Goal: Task Accomplishment & Management: Use online tool/utility

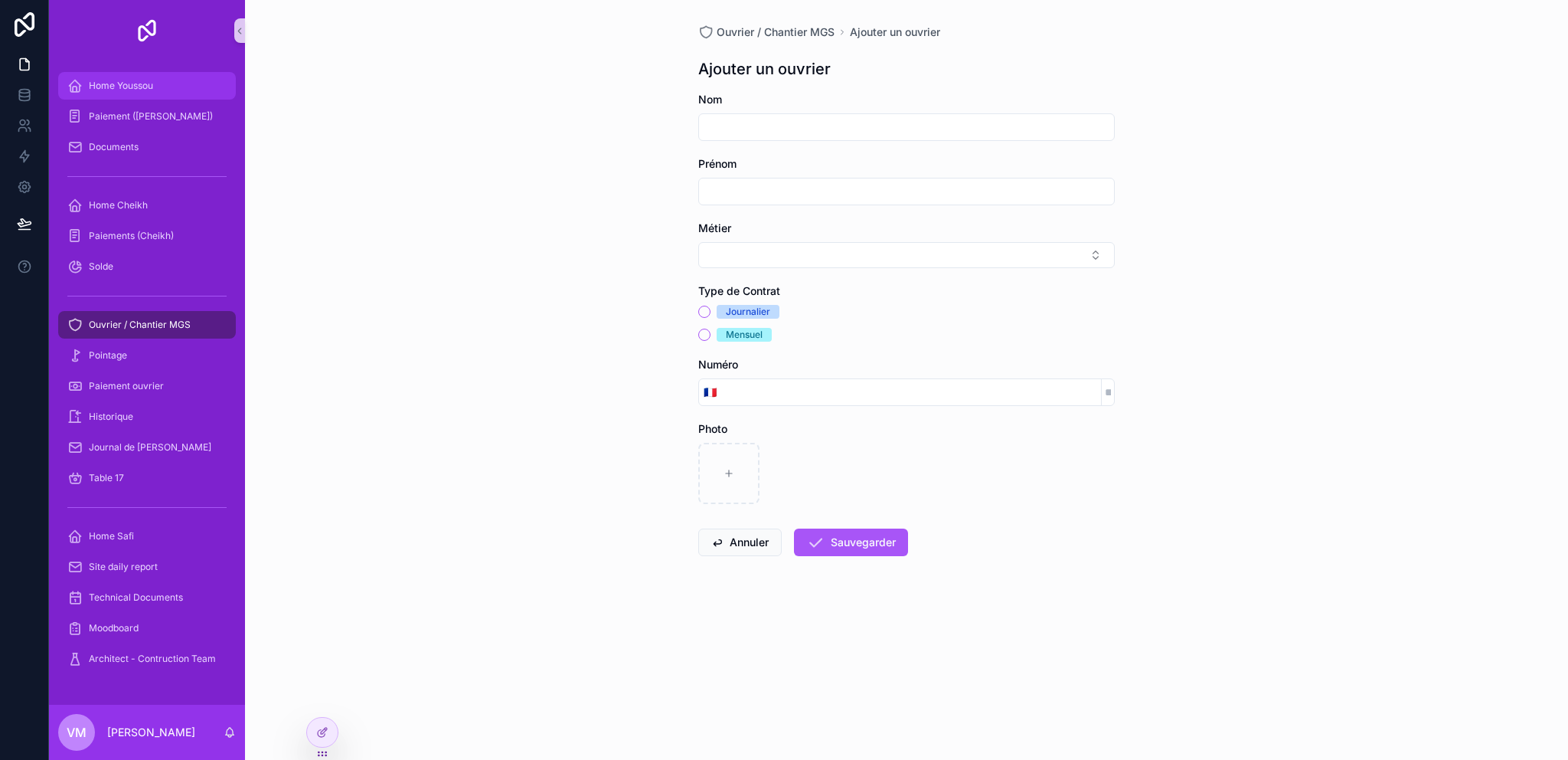
click at [149, 91] on span "Home Youssou" at bounding box center [121, 86] width 64 height 13
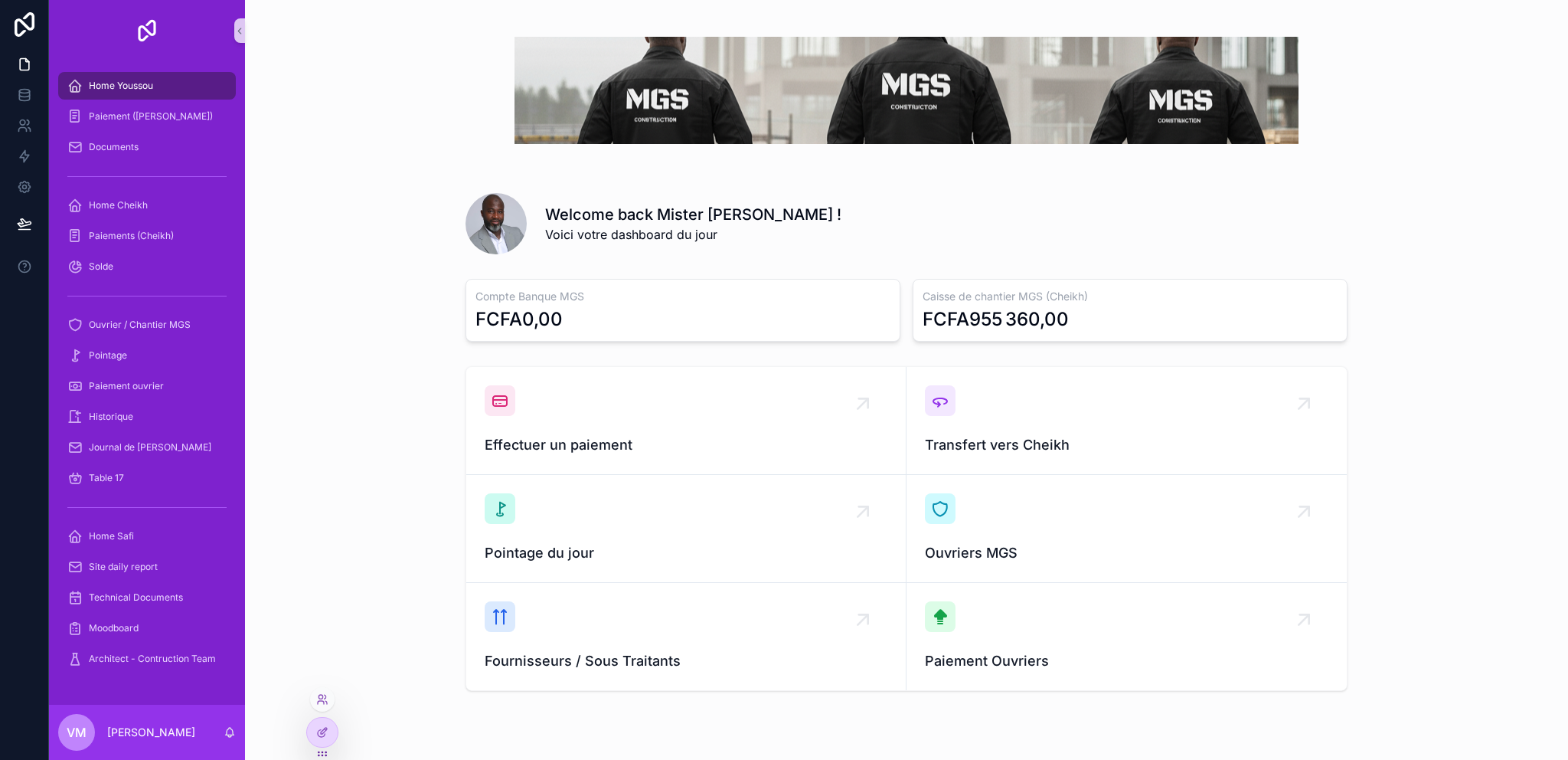
click at [306, 733] on div at bounding box center [322, 732] width 32 height 30
click at [321, 738] on icon at bounding box center [322, 732] width 13 height 13
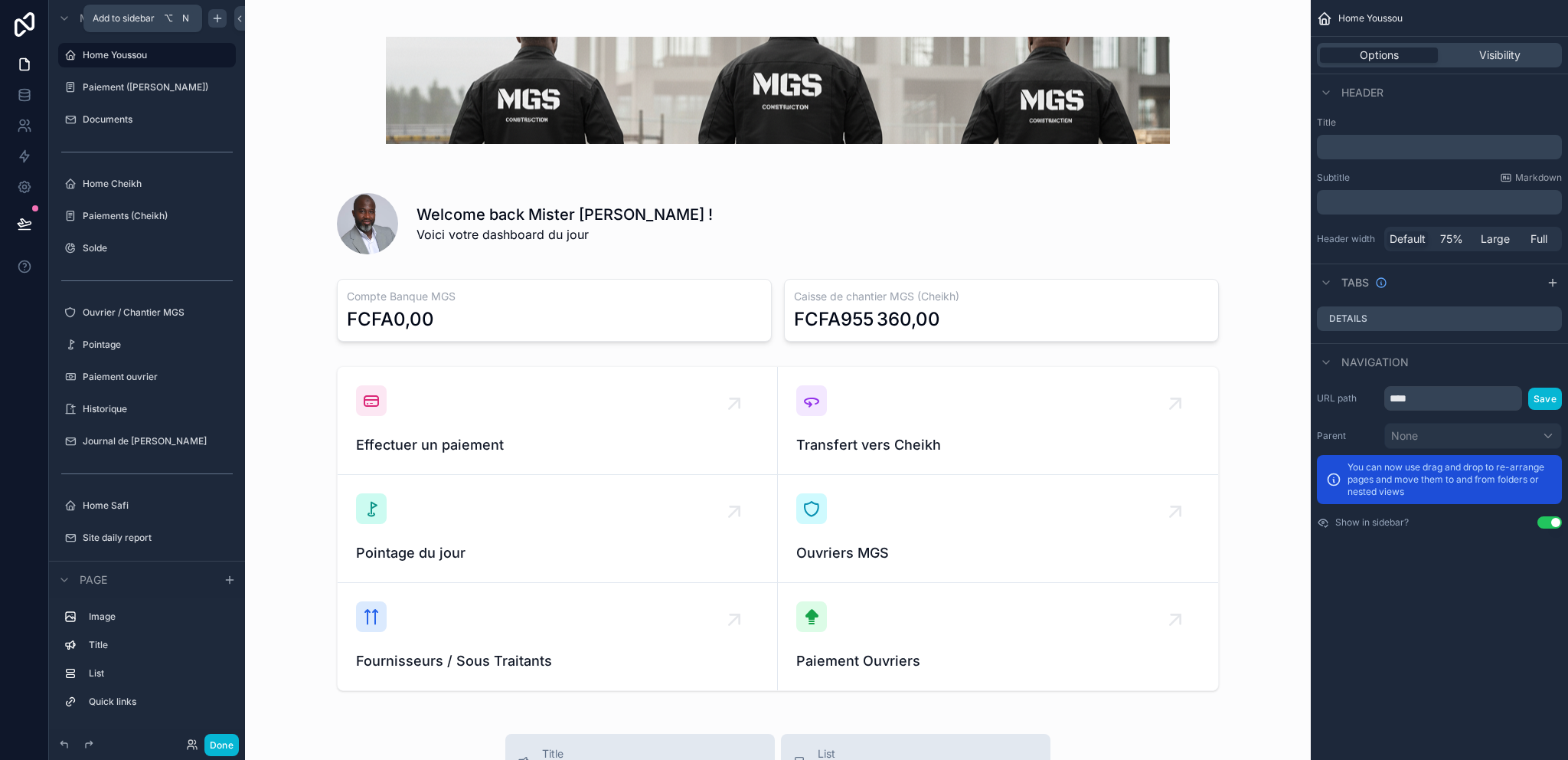
click at [219, 19] on icon "scrollable content" at bounding box center [217, 19] width 7 height 0
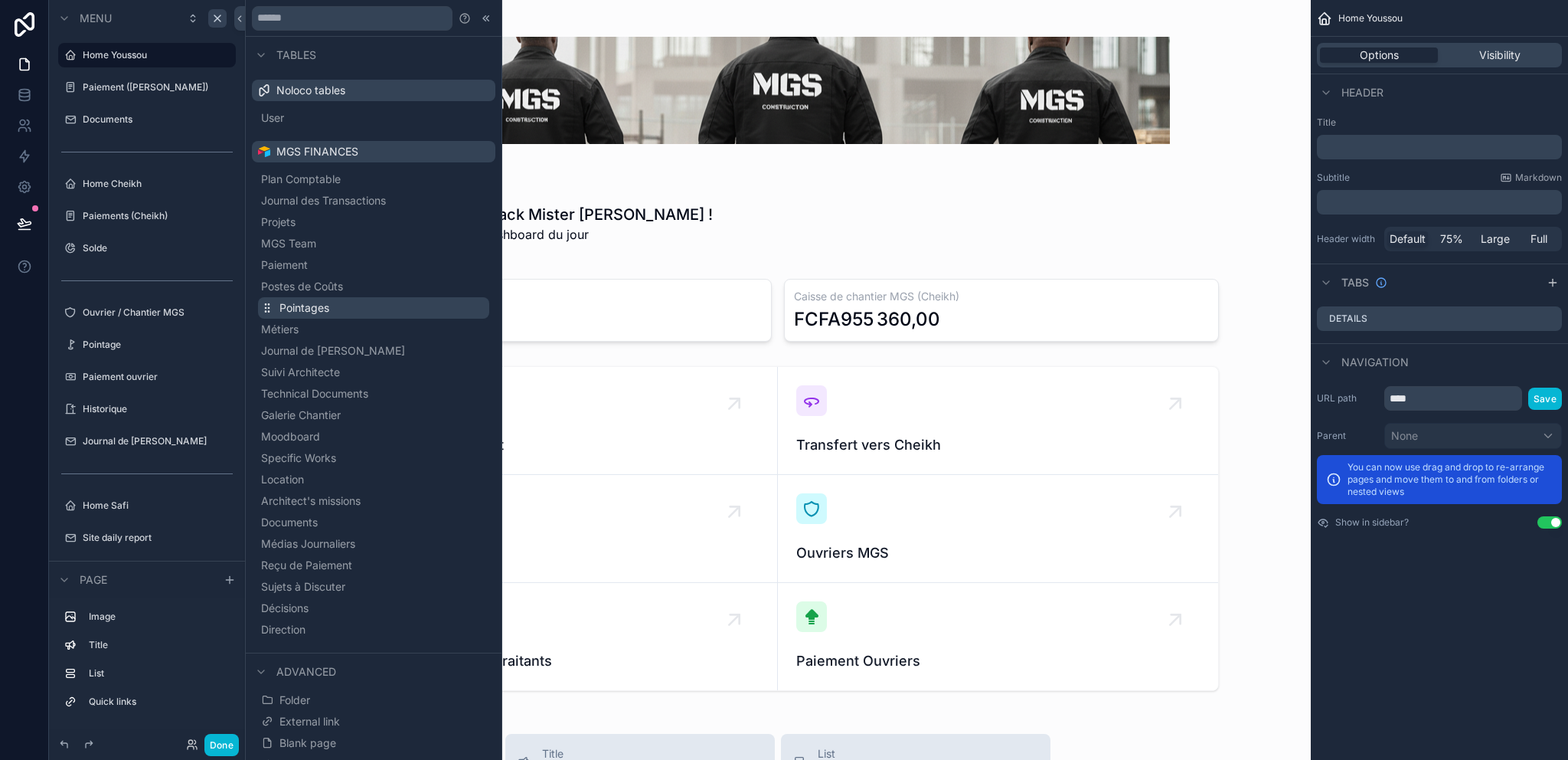
scroll to position [20, 0]
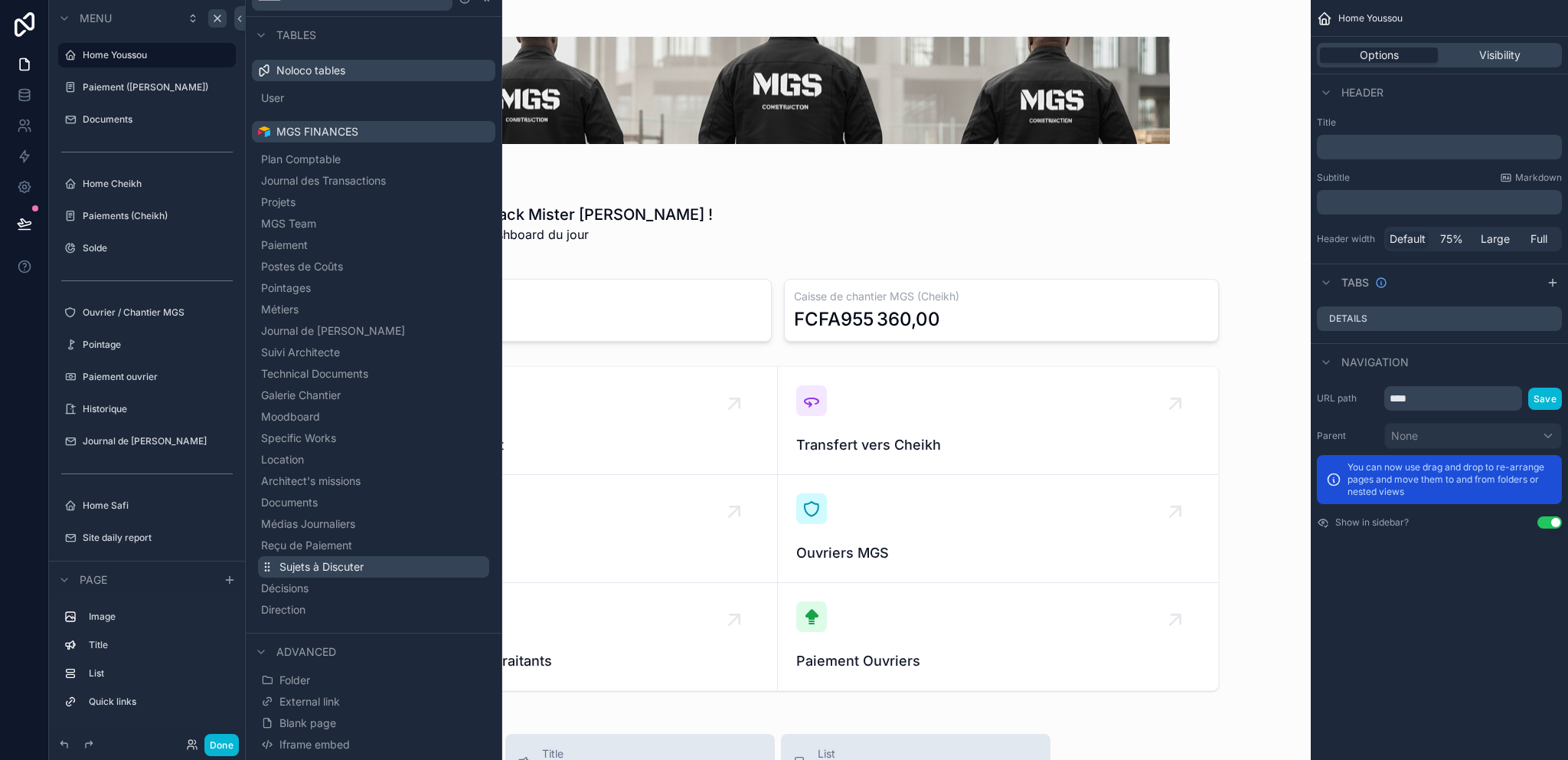
click at [356, 572] on span "Sujets à Discuter" at bounding box center [321, 566] width 84 height 15
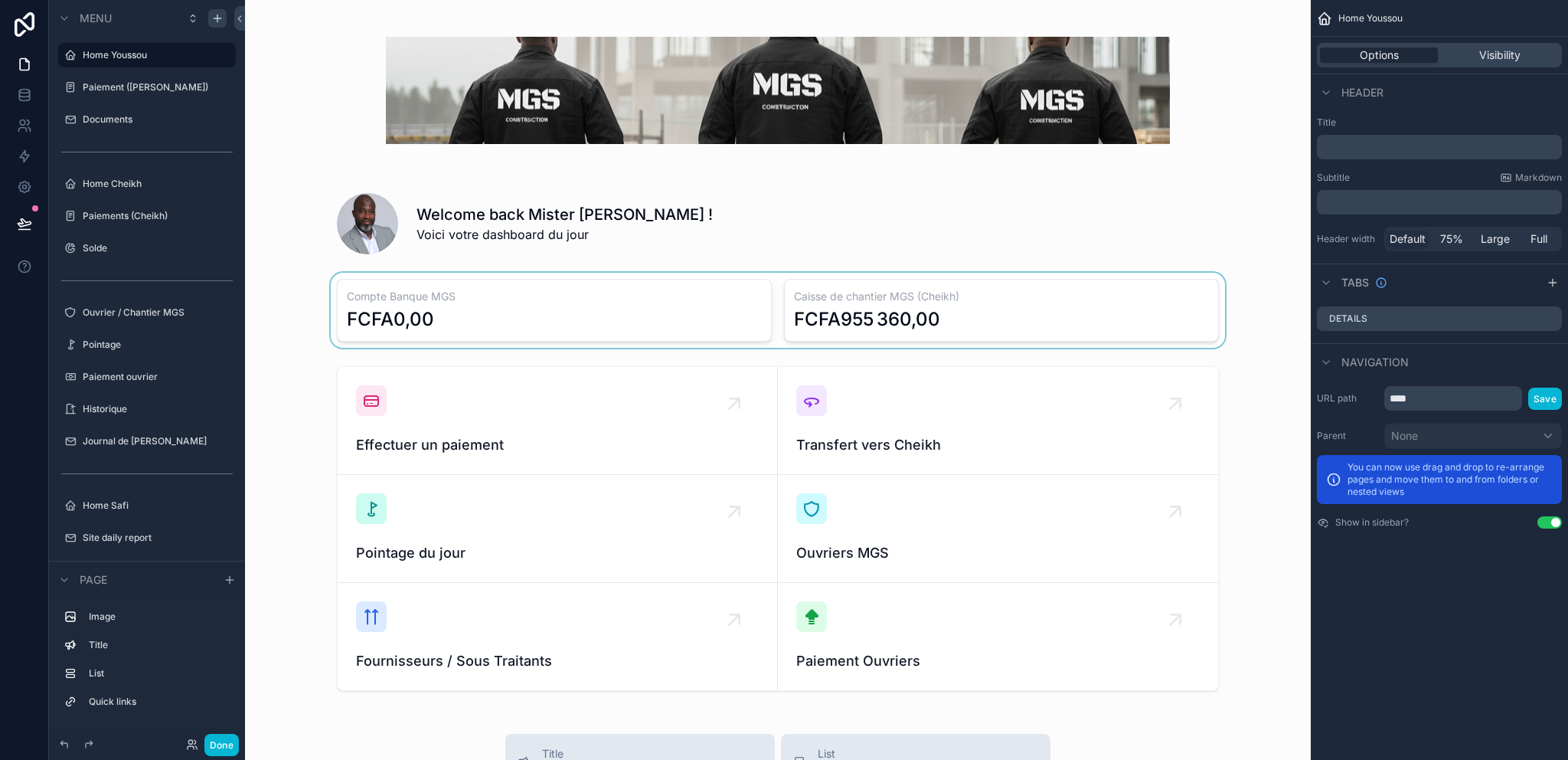
scroll to position [255, 0]
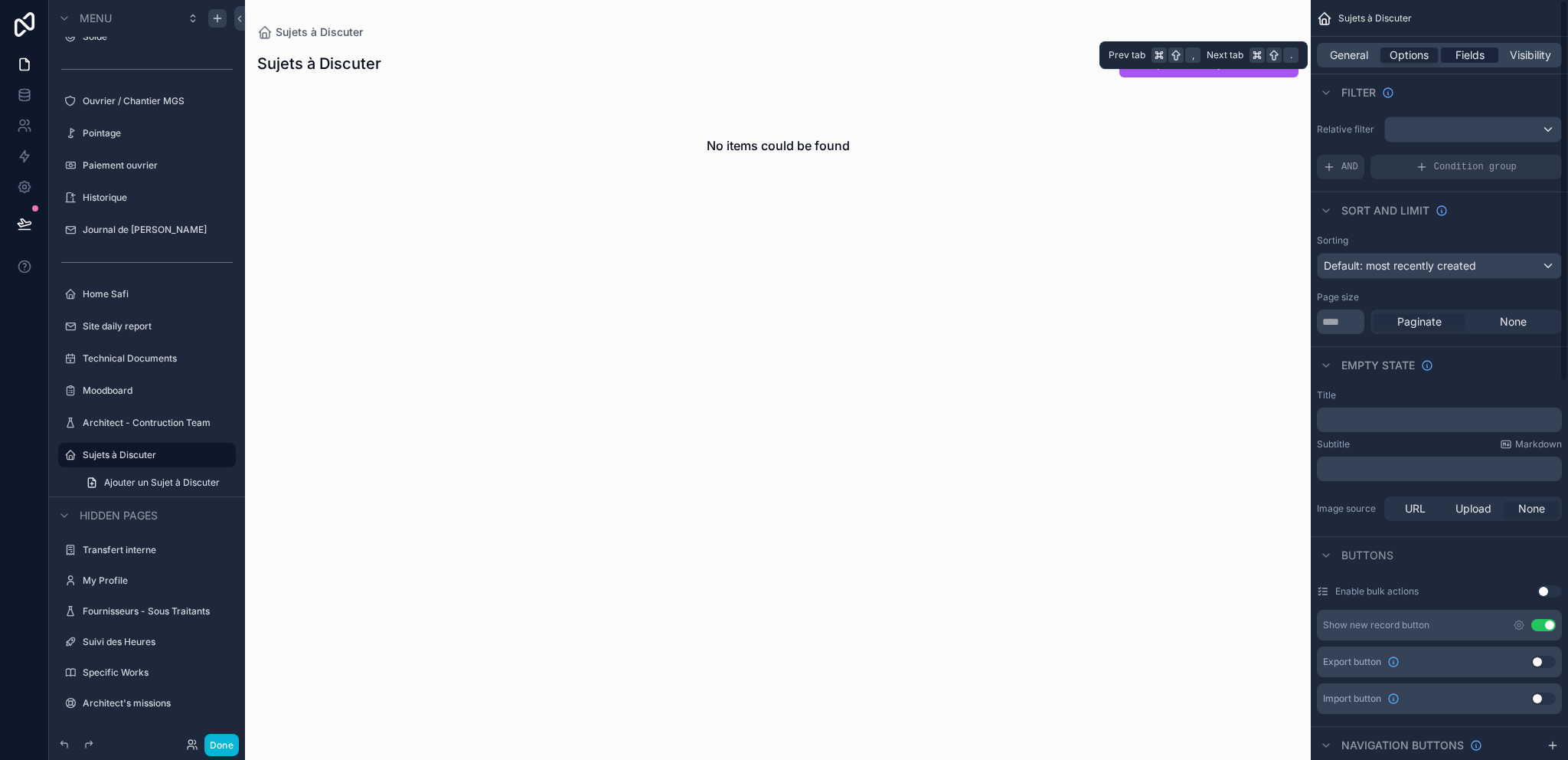
click at [1488, 55] on div "Fields" at bounding box center [1470, 54] width 57 height 15
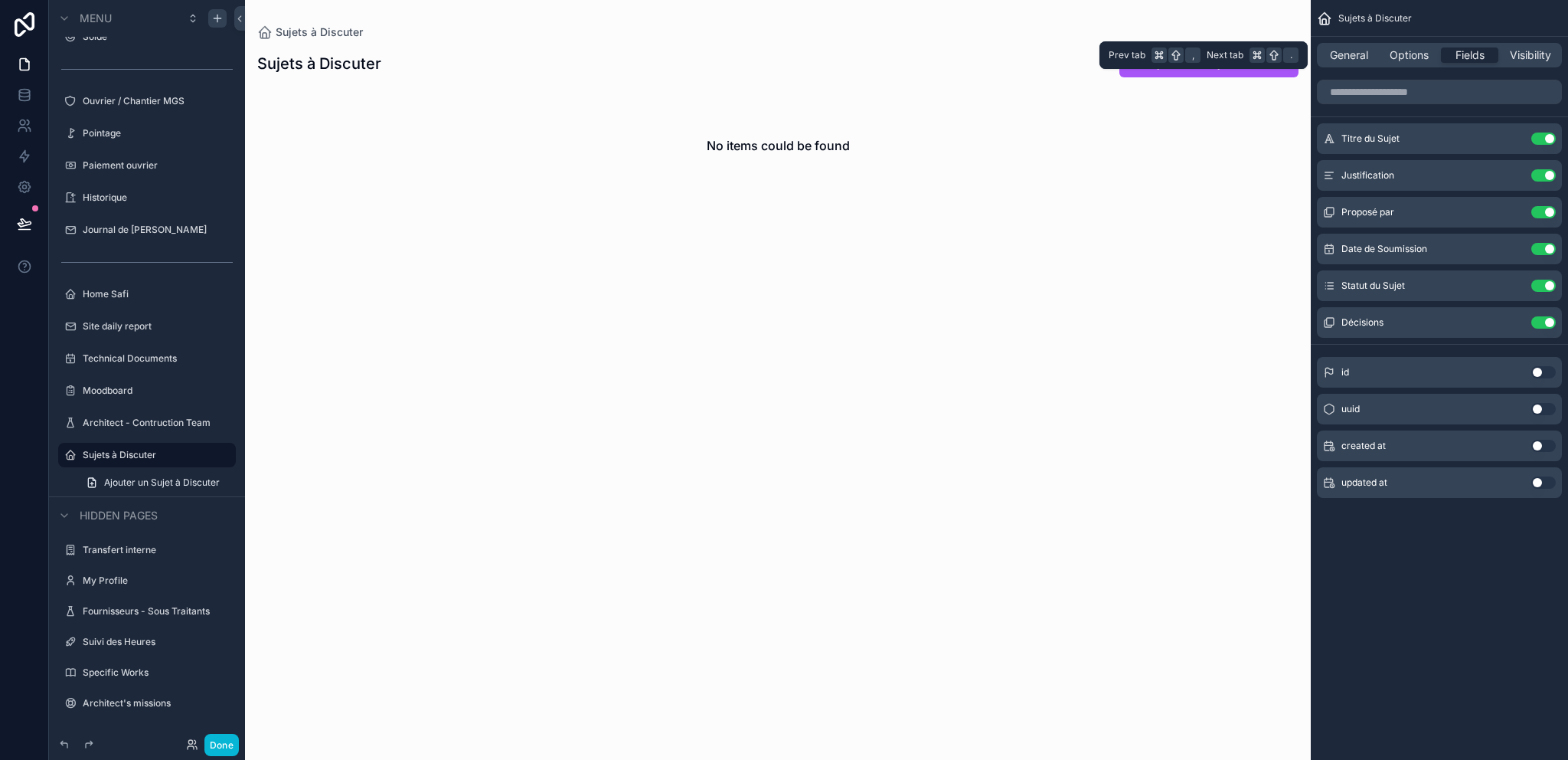
click at [1349, 46] on div "General Options Fields Visibility" at bounding box center [1439, 54] width 245 height 24
click at [1349, 54] on span "General" at bounding box center [1348, 54] width 38 height 15
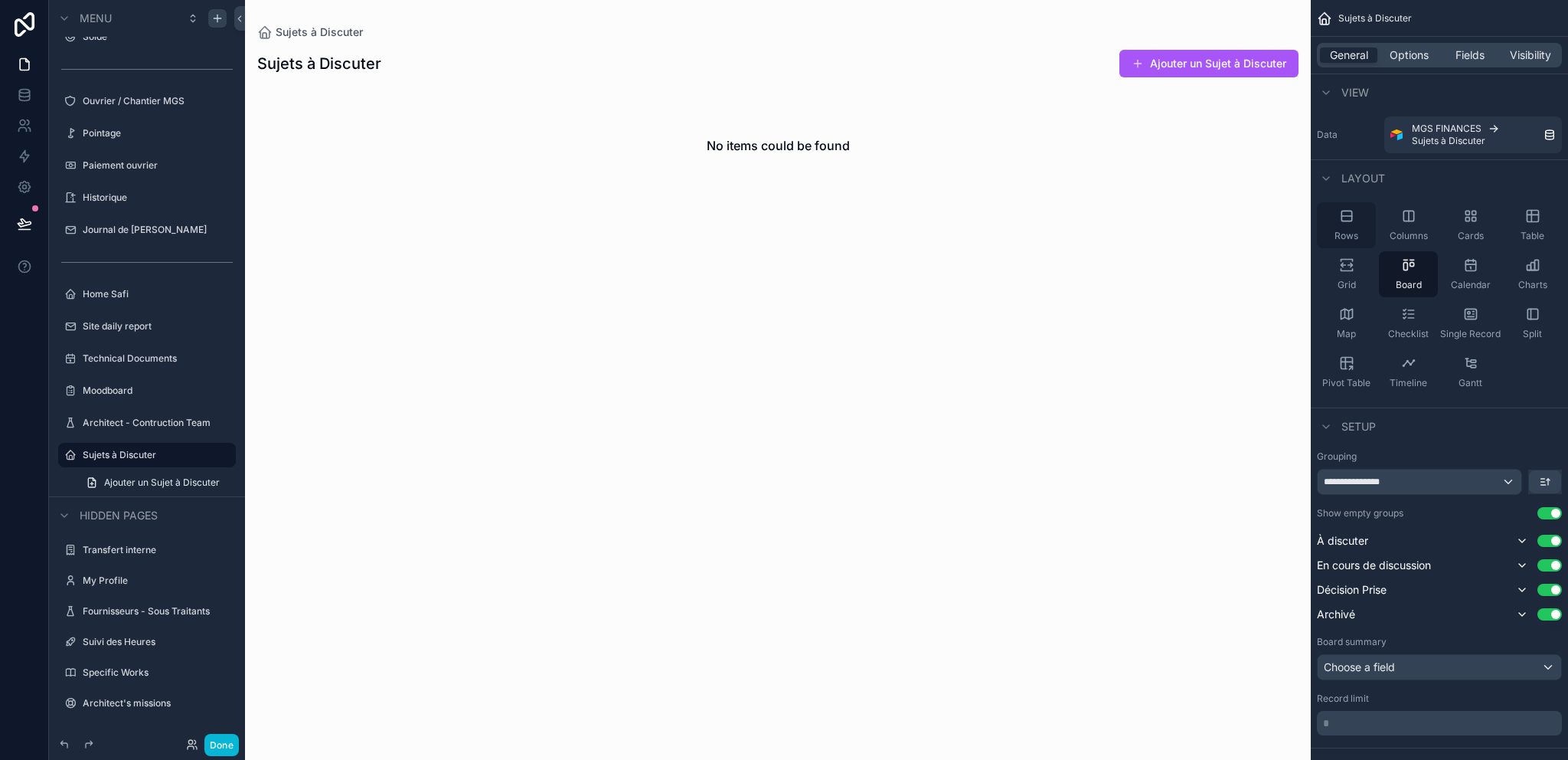
click at [1352, 227] on div "Rows" at bounding box center [1347, 224] width 59 height 46
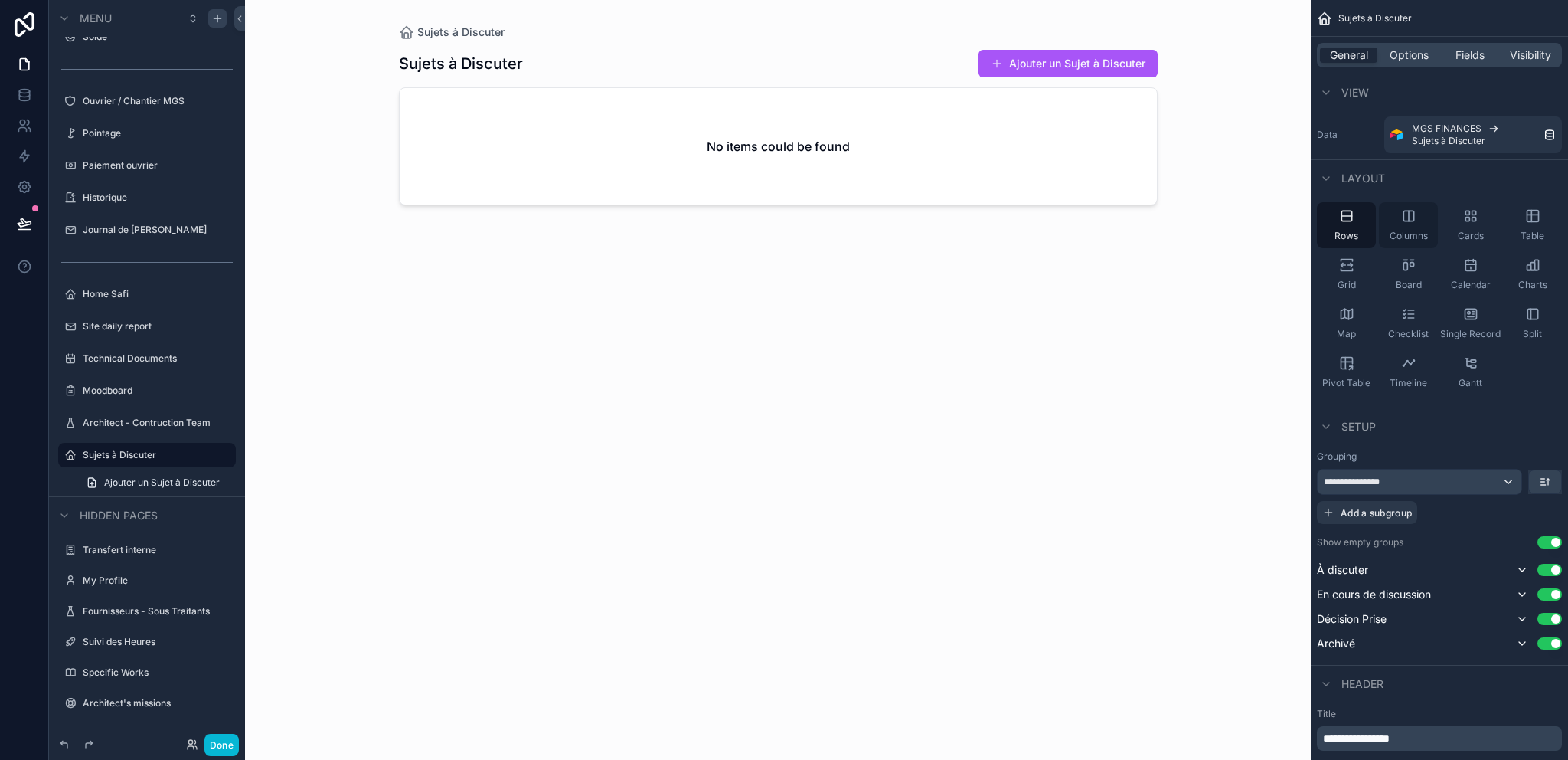
click at [1420, 230] on span "Columns" at bounding box center [1408, 236] width 38 height 13
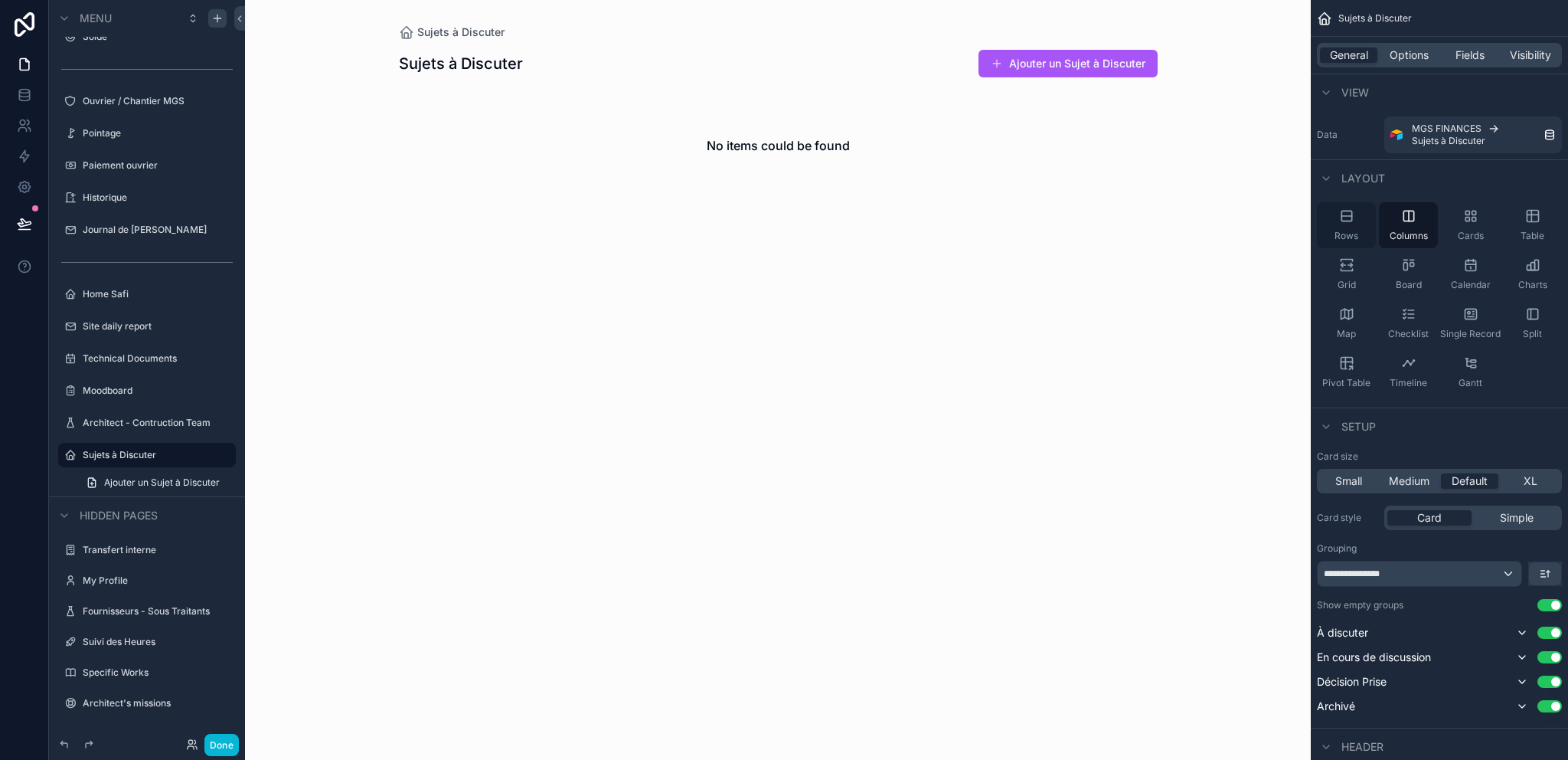
click at [1355, 226] on div "Rows" at bounding box center [1347, 224] width 59 height 46
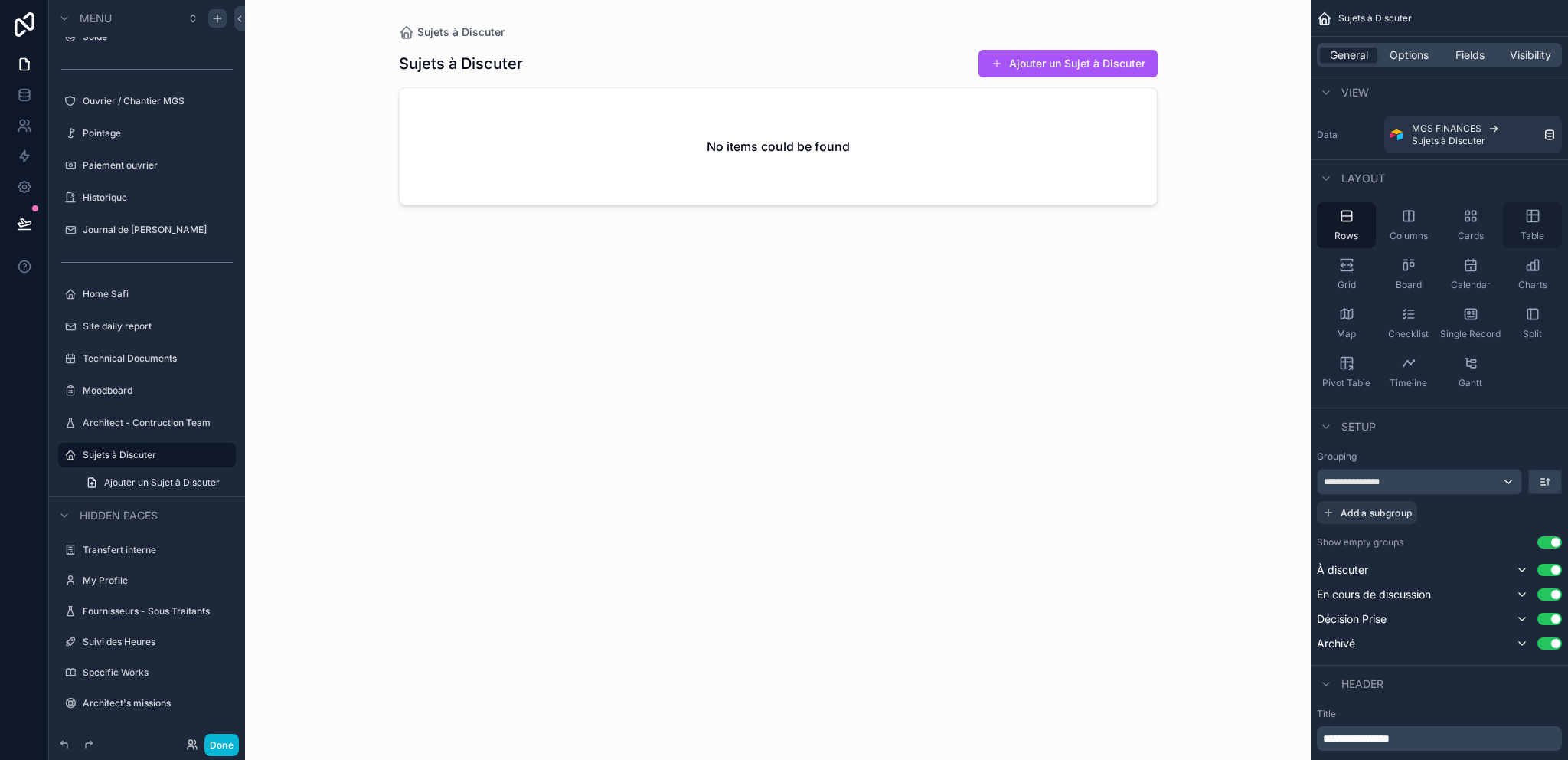
click at [1533, 226] on div "Table" at bounding box center [1532, 224] width 59 height 46
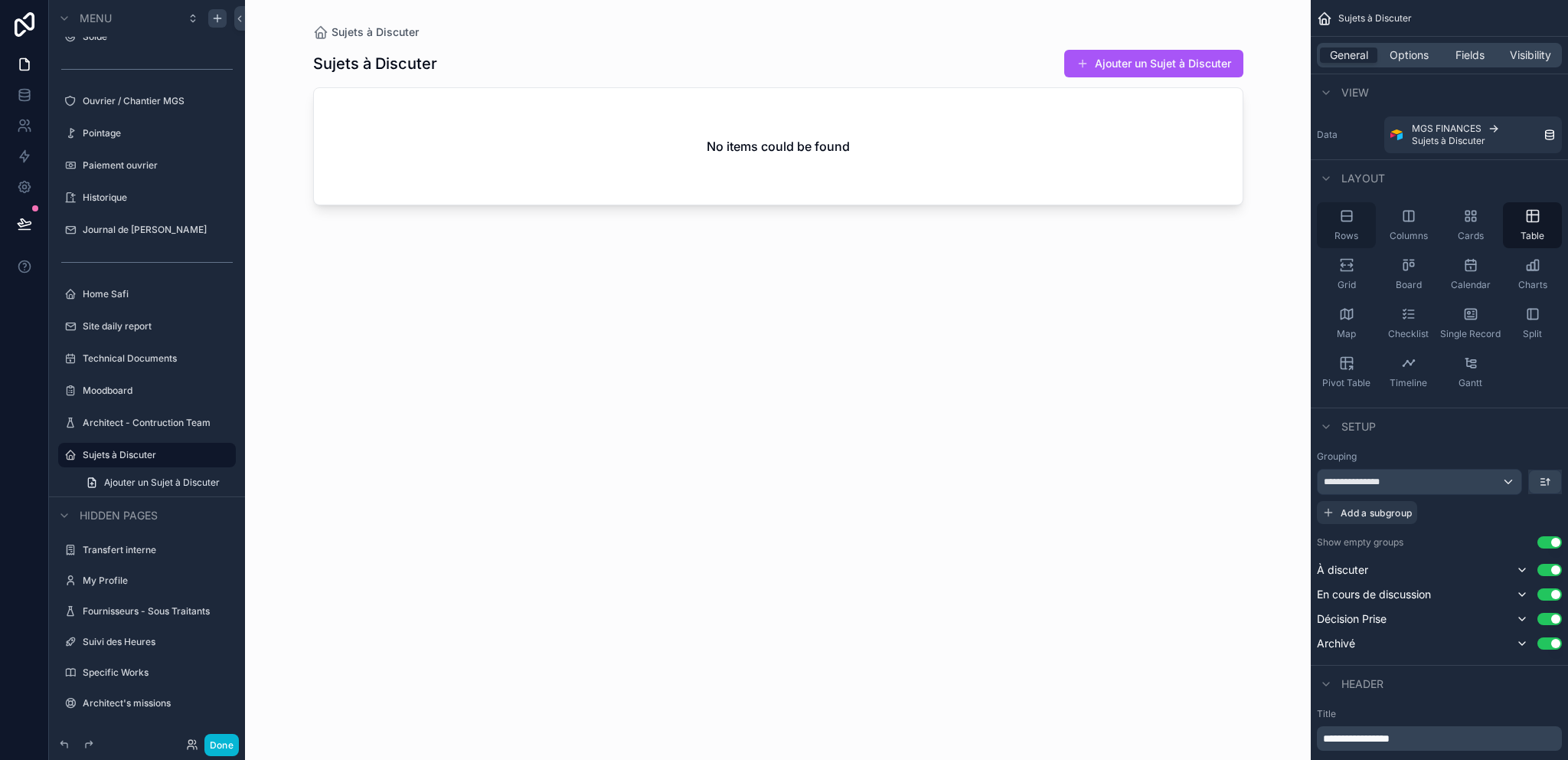
click at [1364, 227] on div "Rows" at bounding box center [1347, 224] width 59 height 46
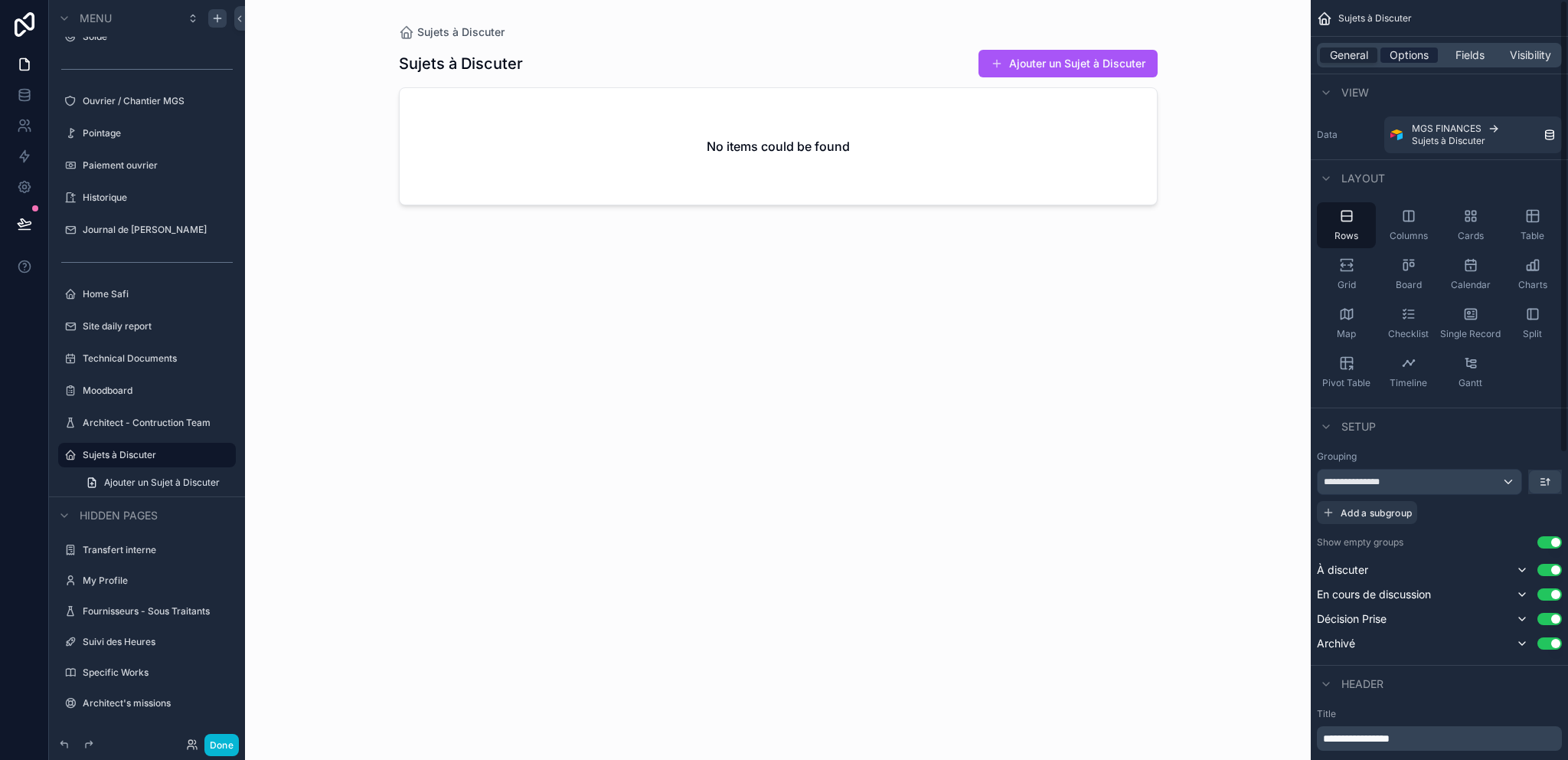
click at [1411, 56] on span "Options" at bounding box center [1409, 54] width 39 height 15
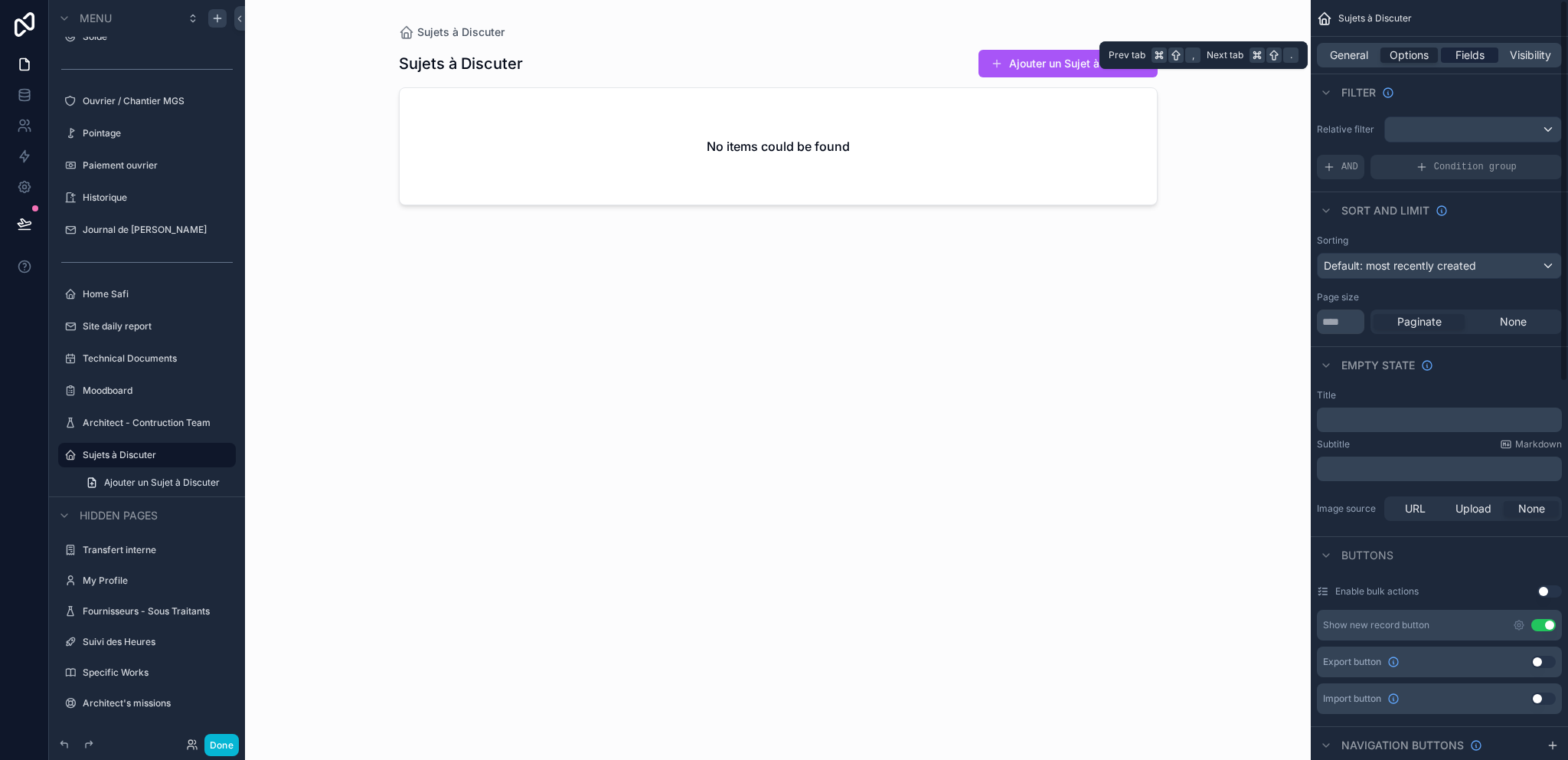
click at [1469, 56] on span "Fields" at bounding box center [1470, 54] width 29 height 15
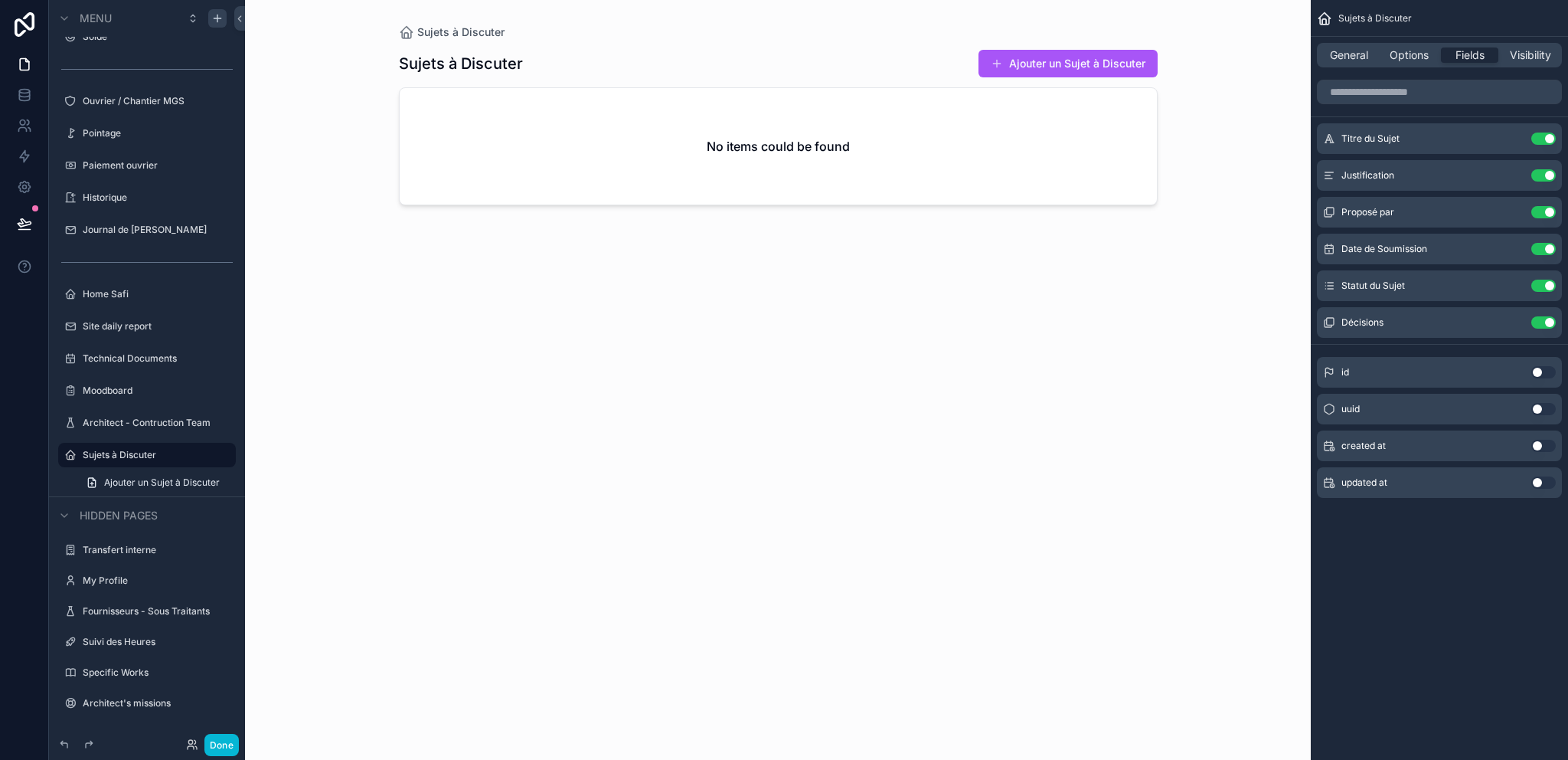
click at [1063, 72] on div "scrollable content" at bounding box center [778, 371] width 783 height 741
click at [1060, 64] on button "Ajouter un Sujet à Discuter" at bounding box center [1068, 63] width 179 height 28
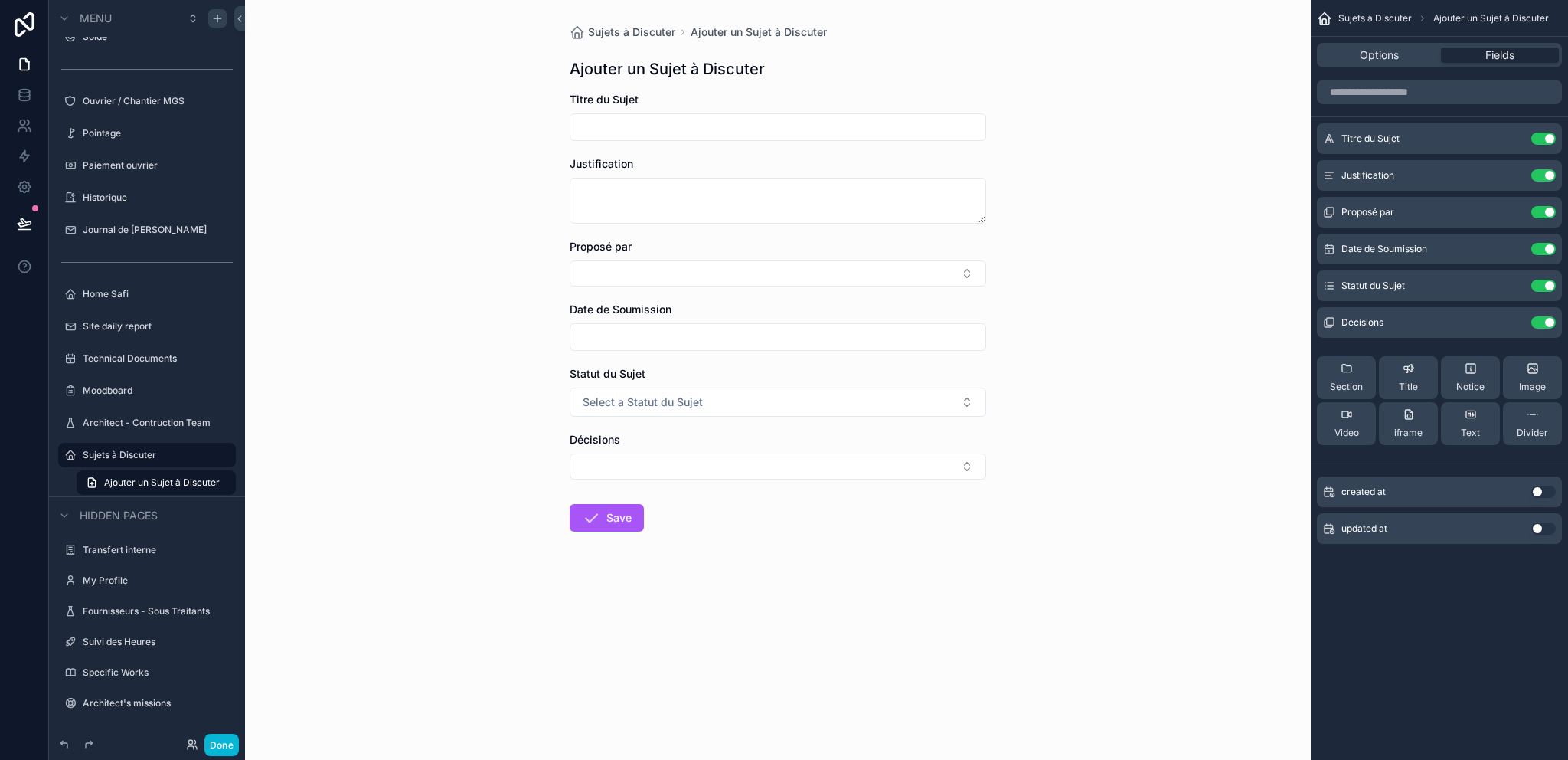
click at [781, 108] on div "Titre du Sujet" at bounding box center [778, 116] width 416 height 49
click at [782, 117] on input "scrollable content" at bounding box center [778, 127] width 415 height 21
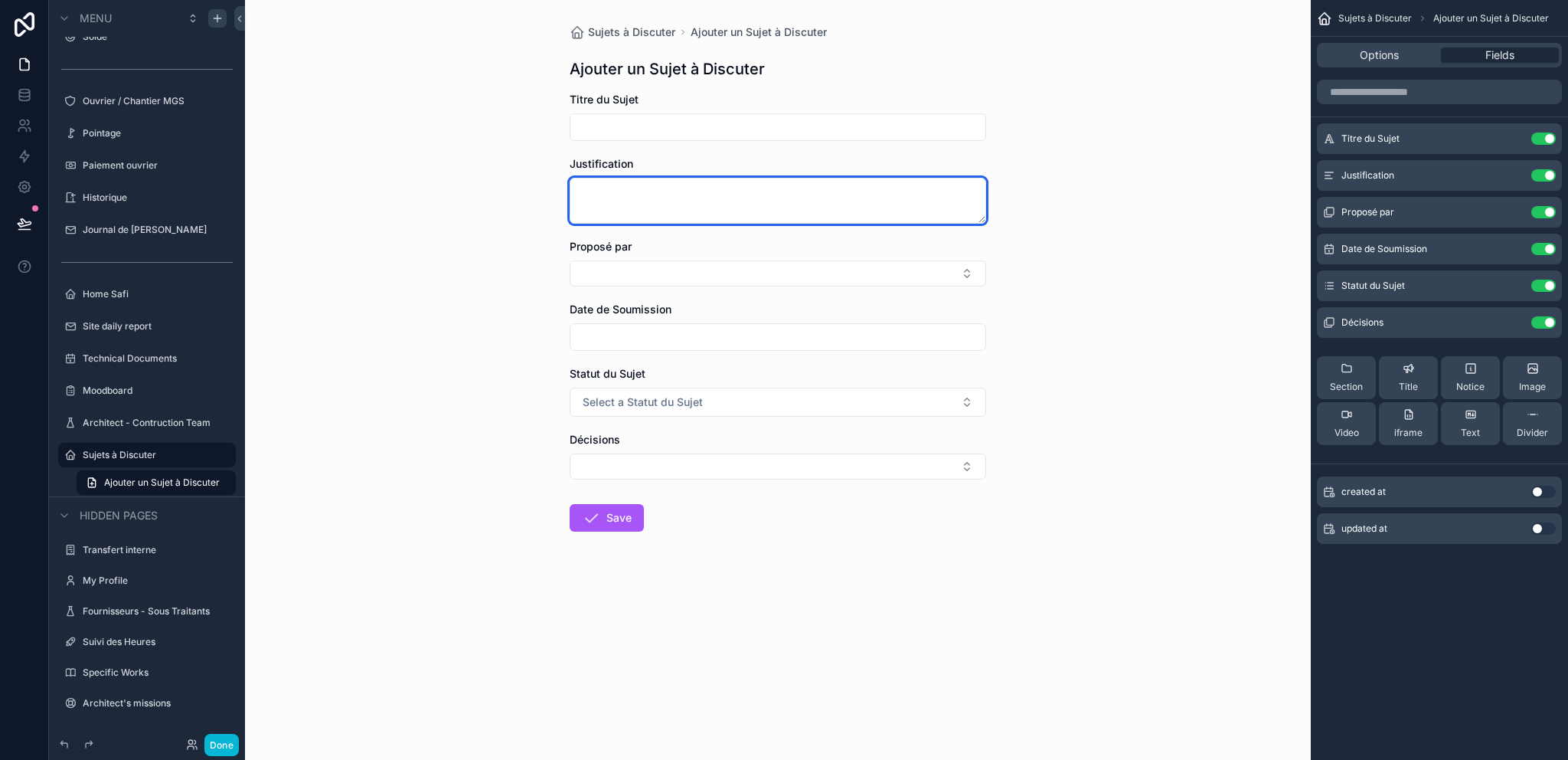
click at [696, 199] on textarea "scrollable content" at bounding box center [778, 200] width 416 height 46
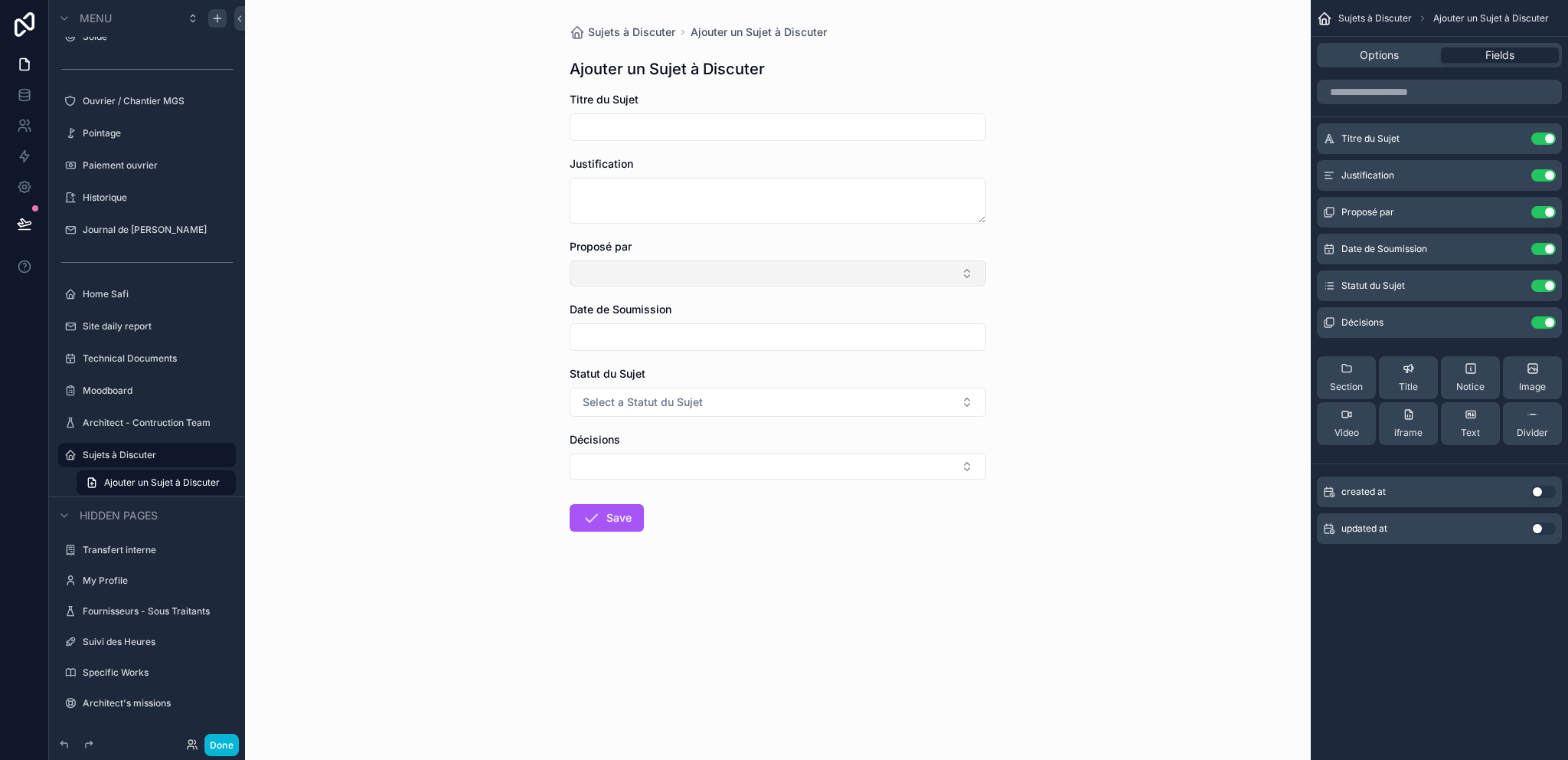
click at [673, 263] on button "Select Button" at bounding box center [778, 273] width 416 height 26
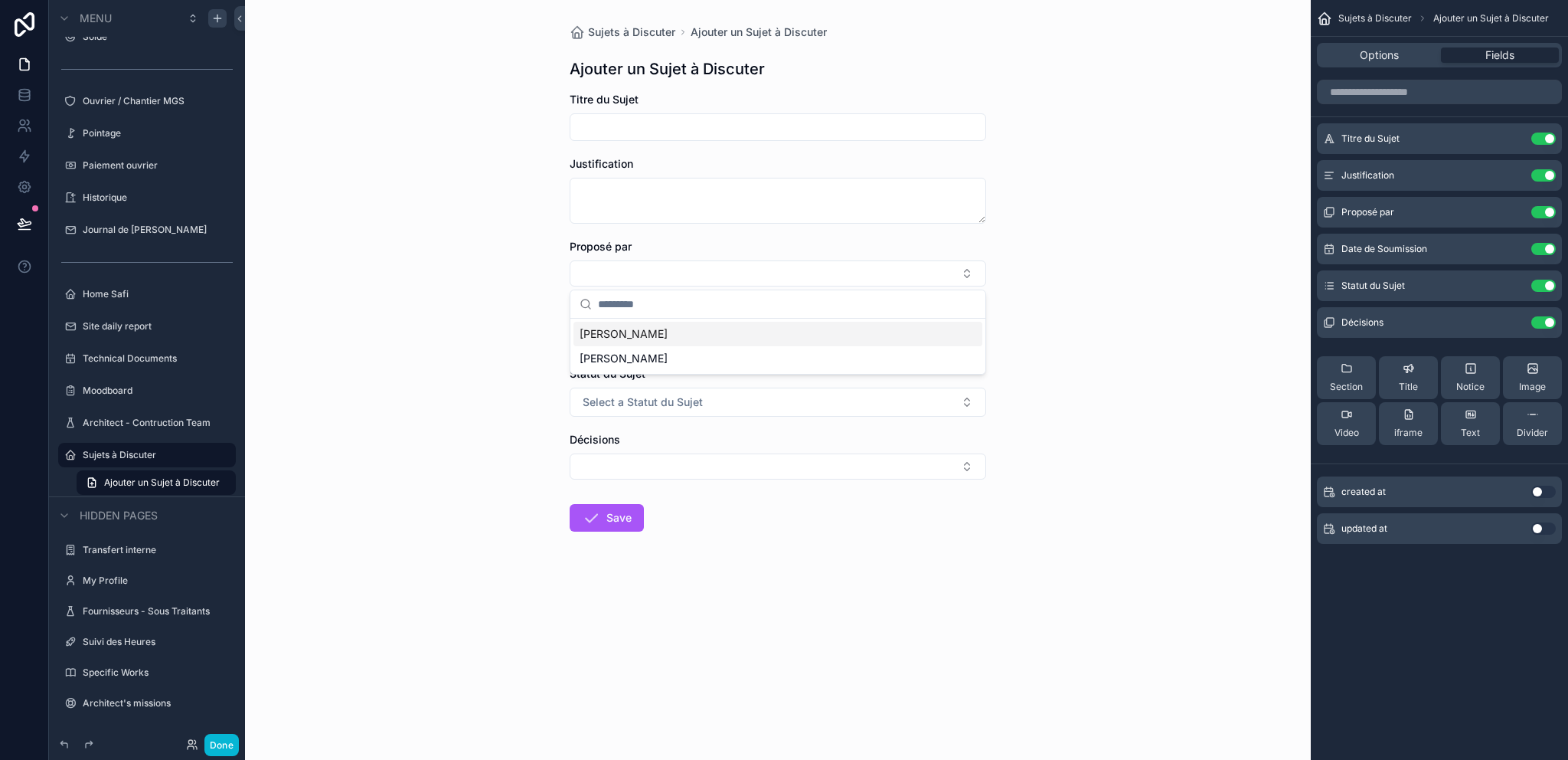
click at [709, 240] on div "Proposé par" at bounding box center [778, 246] width 416 height 15
click at [721, 331] on input "scrollable content" at bounding box center [778, 337] width 415 height 21
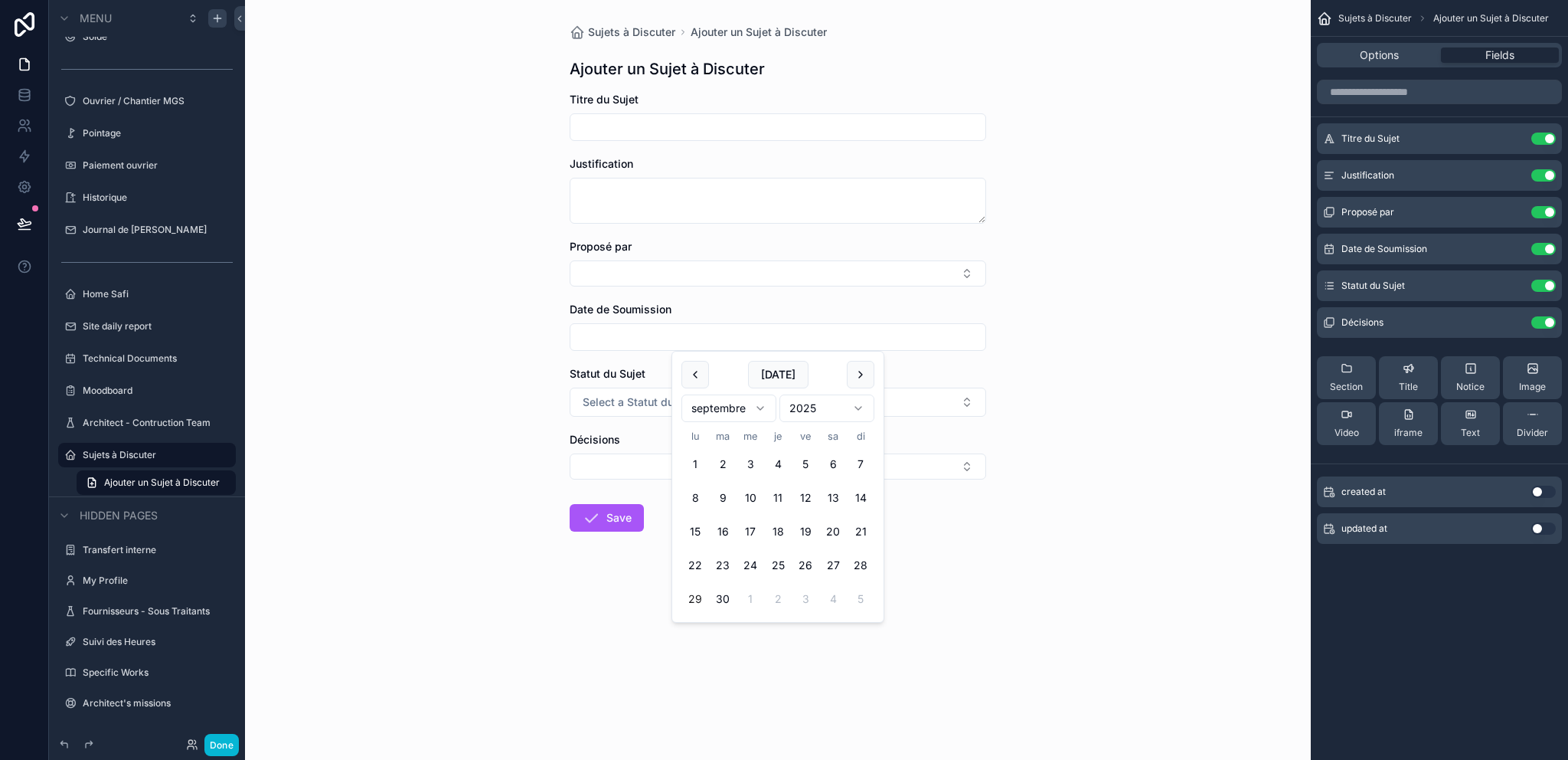
click at [745, 310] on div "Date de Soumission" at bounding box center [778, 309] width 416 height 15
click at [1514, 210] on icon "scrollable content" at bounding box center [1513, 213] width 13 height 13
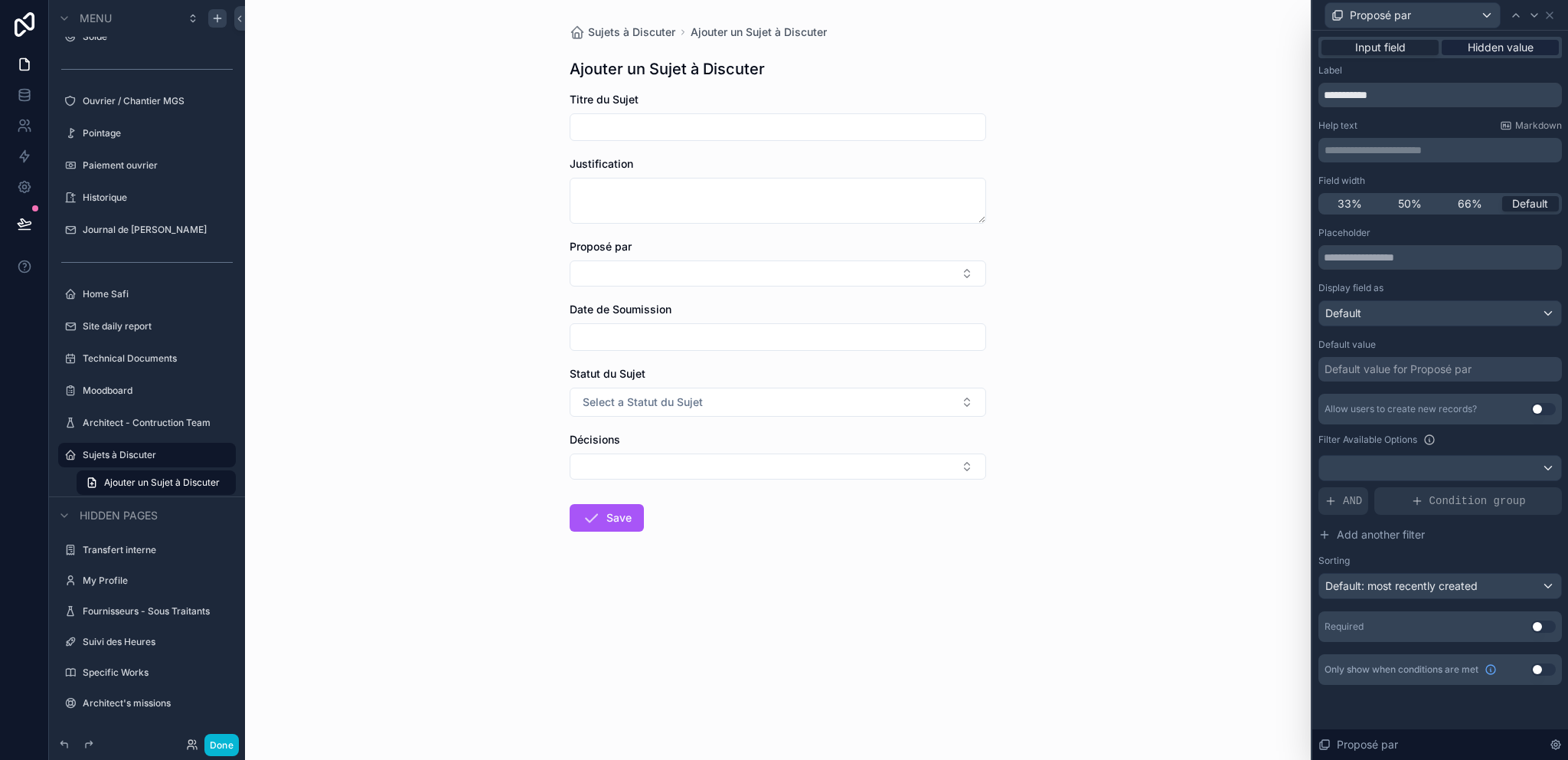
click at [1468, 47] on span "Hidden value" at bounding box center [1501, 47] width 66 height 15
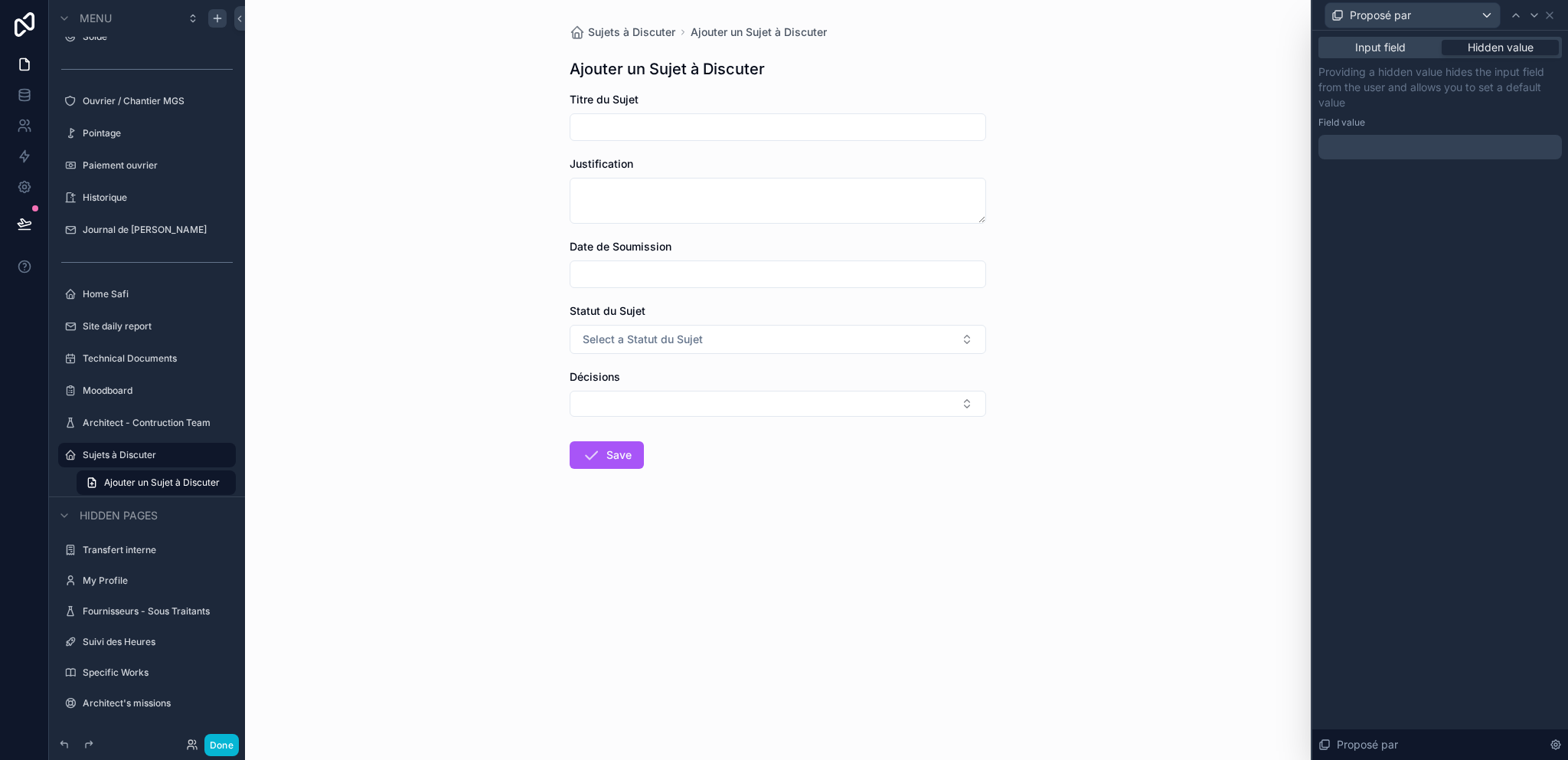
click at [1399, 135] on div at bounding box center [1439, 146] width 244 height 24
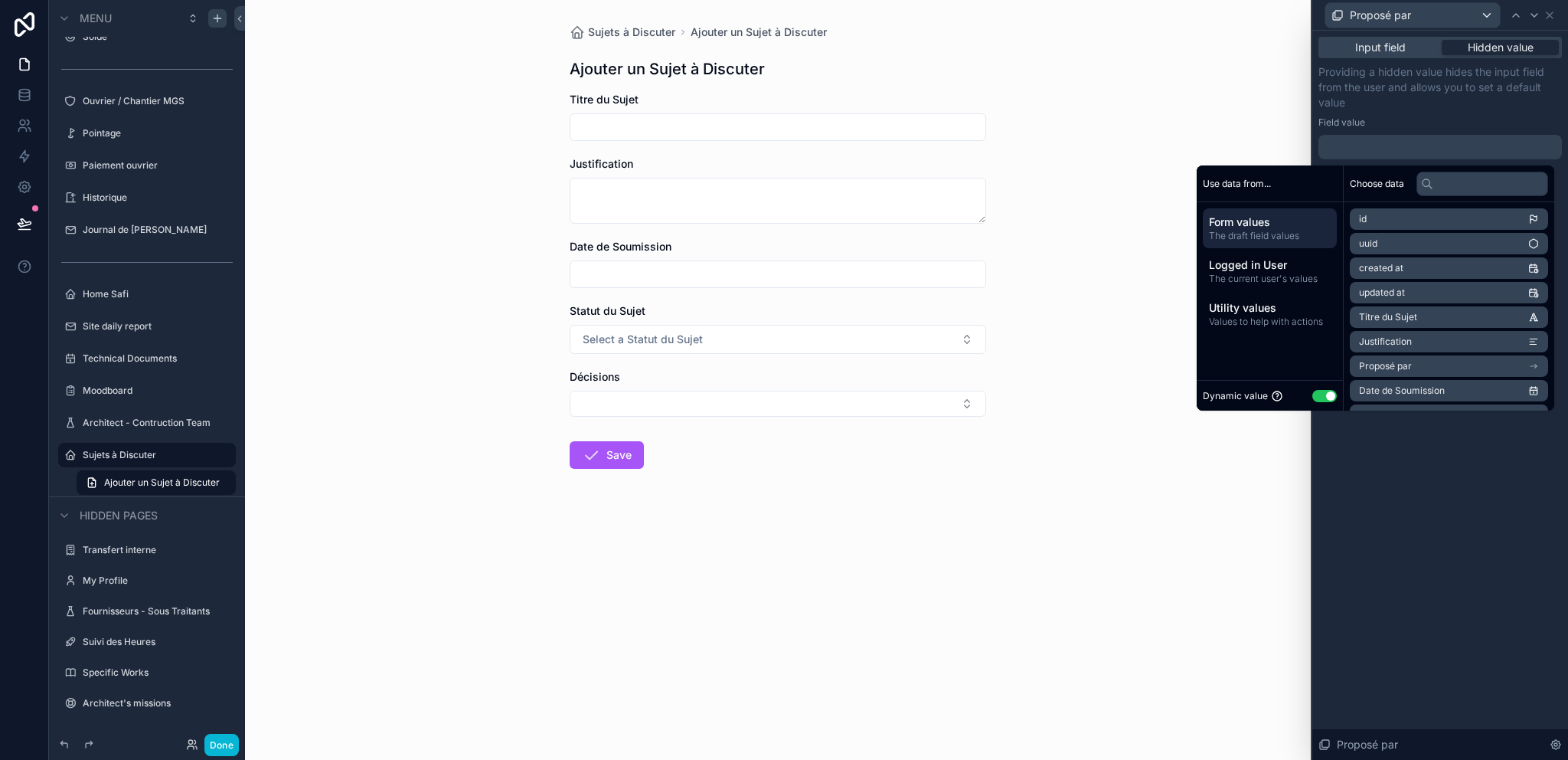
click at [1407, 364] on li "Proposé par" at bounding box center [1449, 366] width 198 height 21
click at [1256, 261] on span "Logged in User" at bounding box center [1270, 264] width 121 height 15
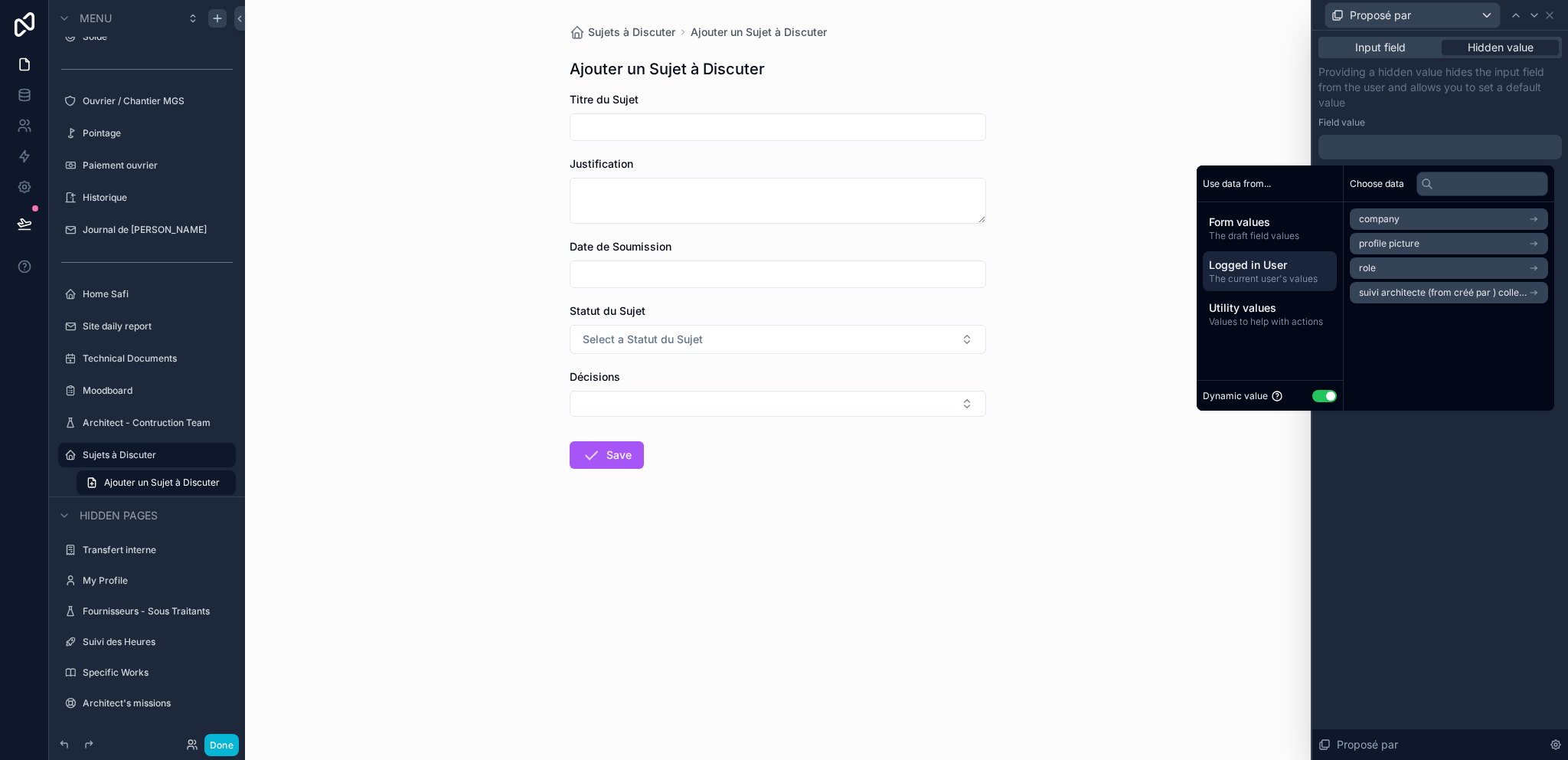
click at [1407, 273] on li "role" at bounding box center [1449, 268] width 198 height 21
click at [1252, 270] on span "Logged in User" at bounding box center [1270, 264] width 121 height 15
click at [1398, 245] on span "profile picture" at bounding box center [1389, 244] width 61 height 13
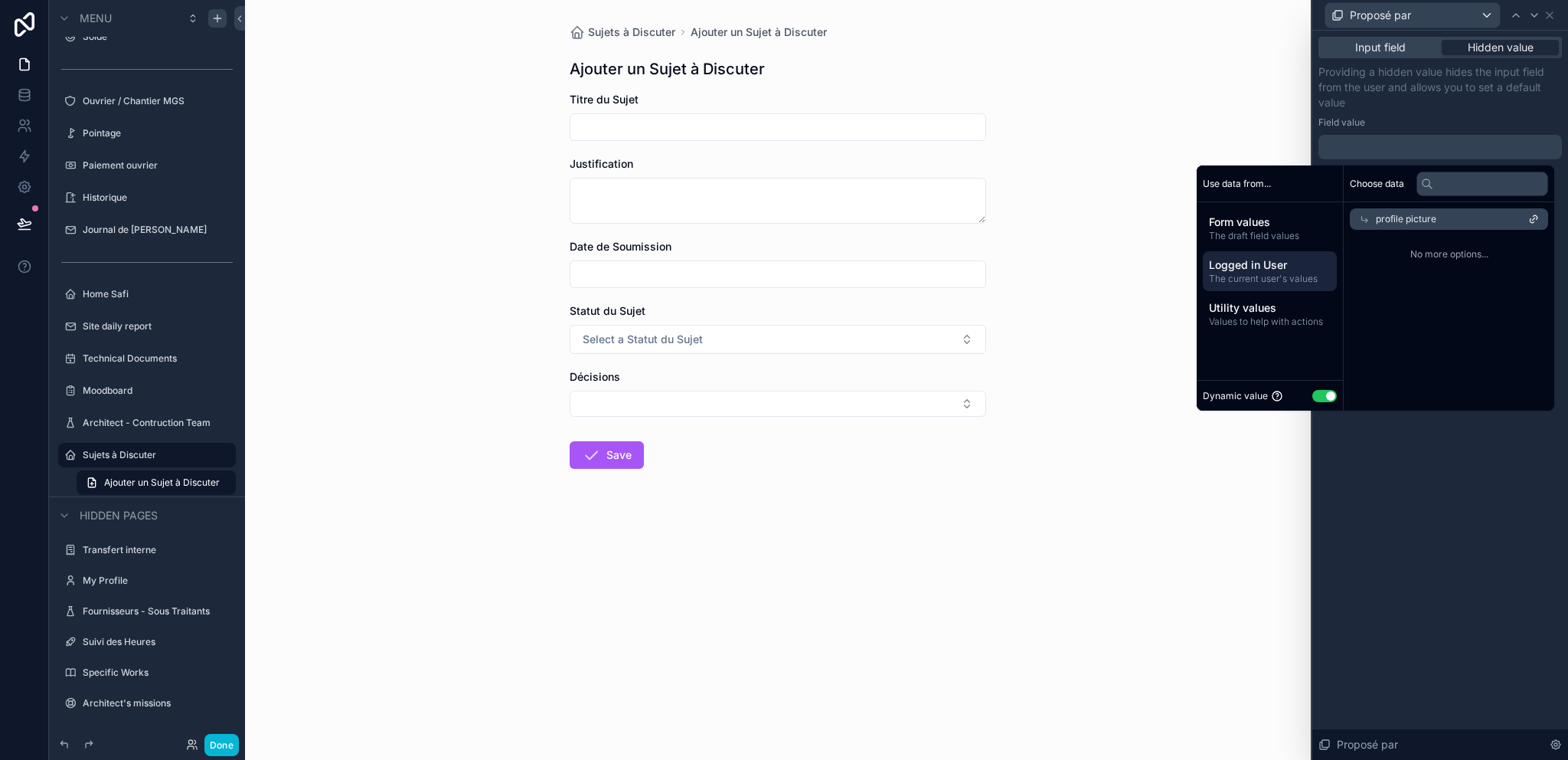
click at [1260, 261] on span "Logged in User" at bounding box center [1270, 264] width 121 height 15
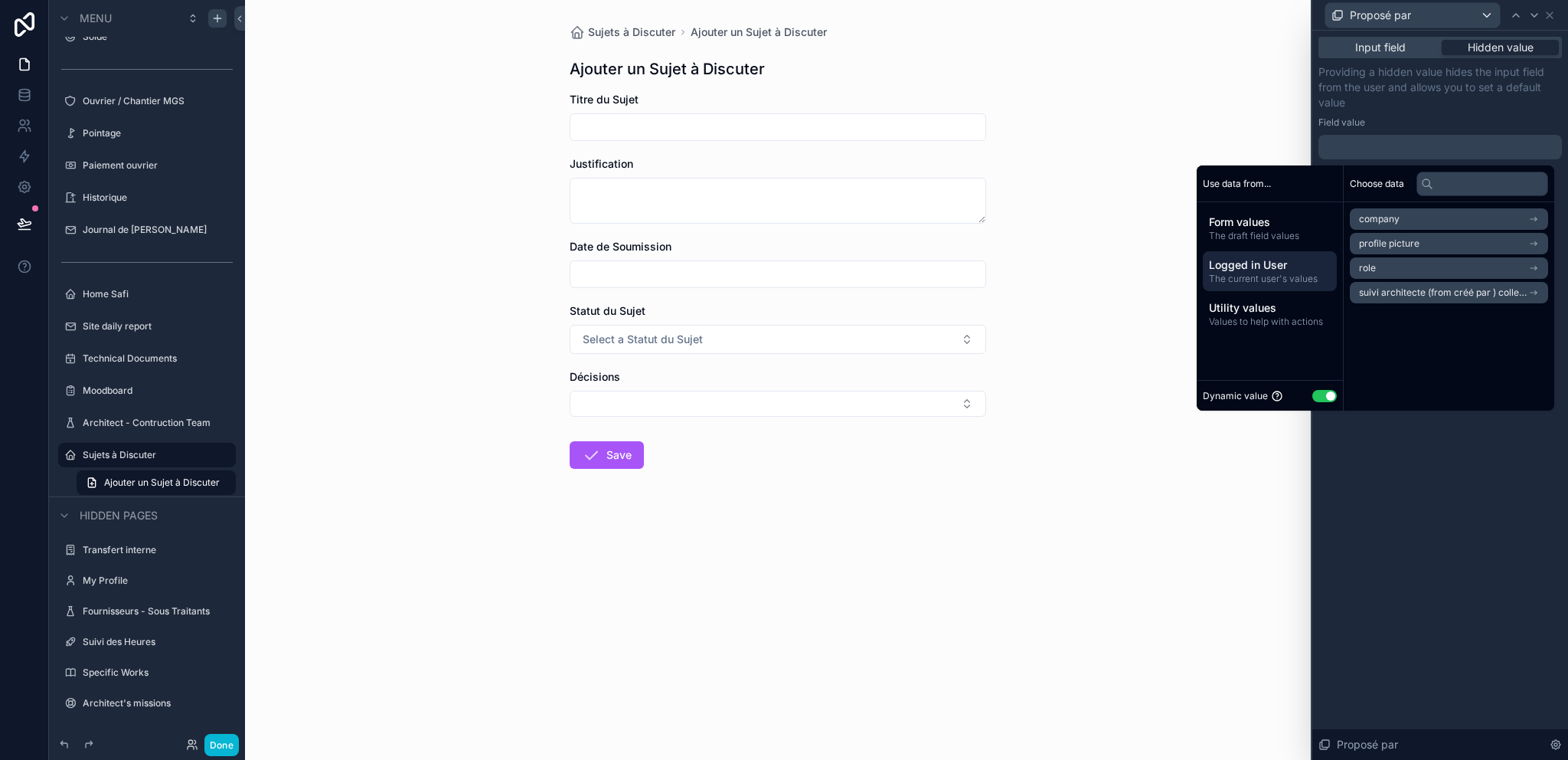
click at [1383, 266] on li "role" at bounding box center [1449, 268] width 198 height 21
click at [1393, 246] on span "users collection" at bounding box center [1393, 246] width 68 height 13
click at [1398, 239] on span "users collection" at bounding box center [1410, 244] width 68 height 13
click at [1272, 261] on span "Logged in User" at bounding box center [1270, 264] width 121 height 15
click at [1250, 271] on span "Logged in User" at bounding box center [1270, 264] width 121 height 15
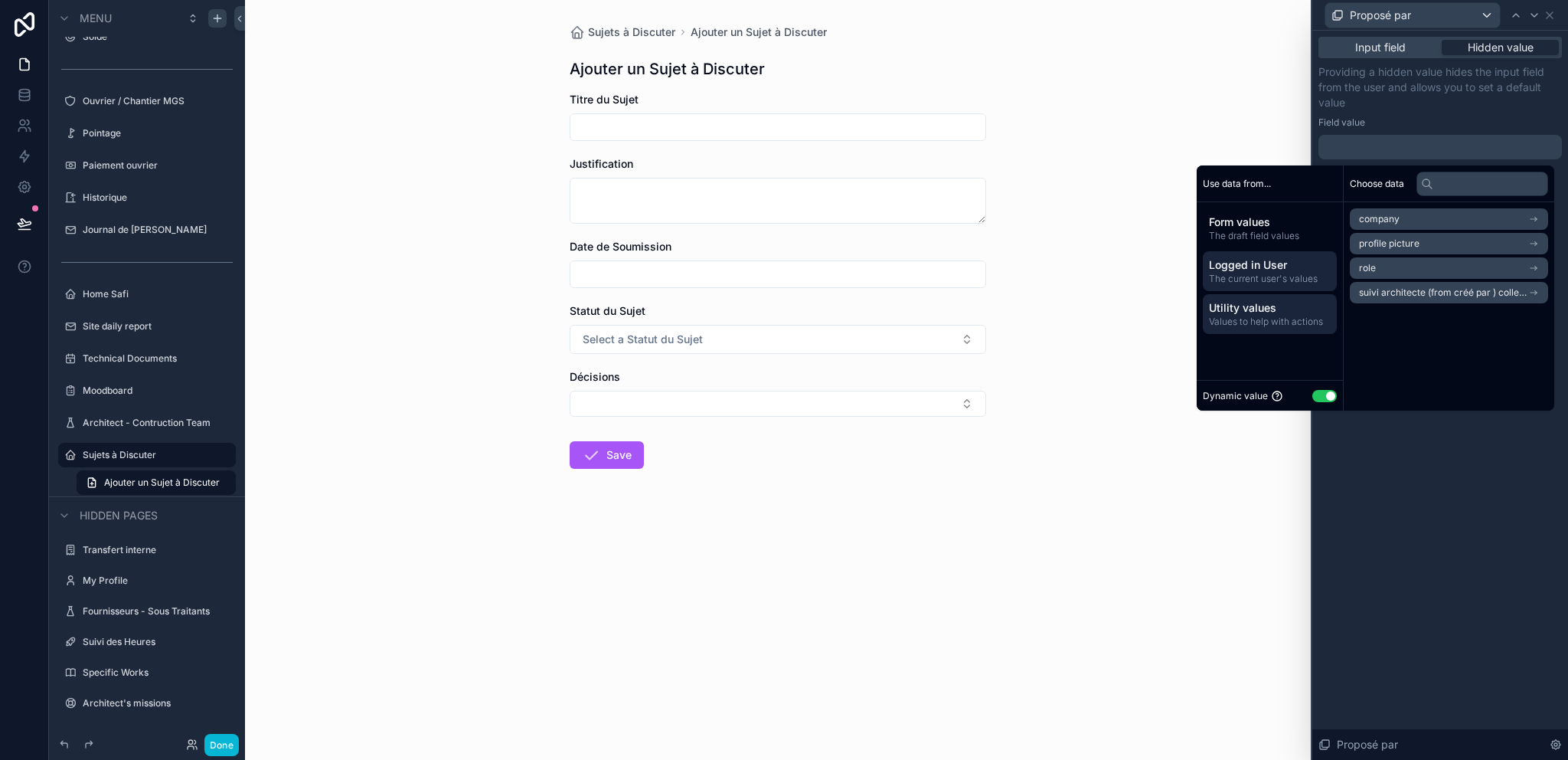
click at [1253, 304] on span "Utility values" at bounding box center [1270, 307] width 121 height 15
click at [1247, 251] on div "Logged in User The current user's values" at bounding box center [1270, 271] width 134 height 40
click at [1247, 230] on span "The draft field values" at bounding box center [1270, 236] width 121 height 13
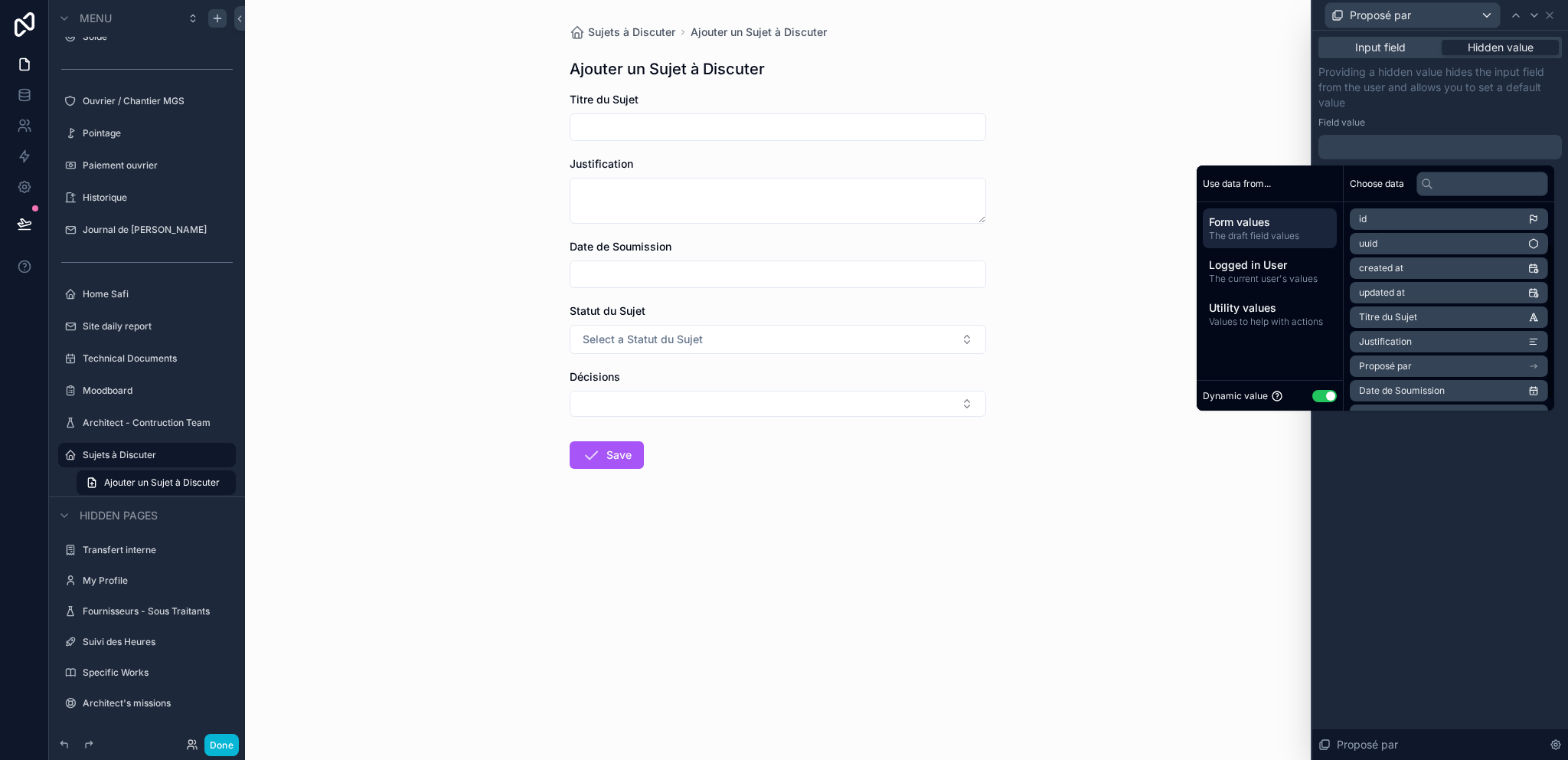
scroll to position [71, 0]
click at [1255, 252] on div "Logged in User The current user's values" at bounding box center [1270, 271] width 134 height 40
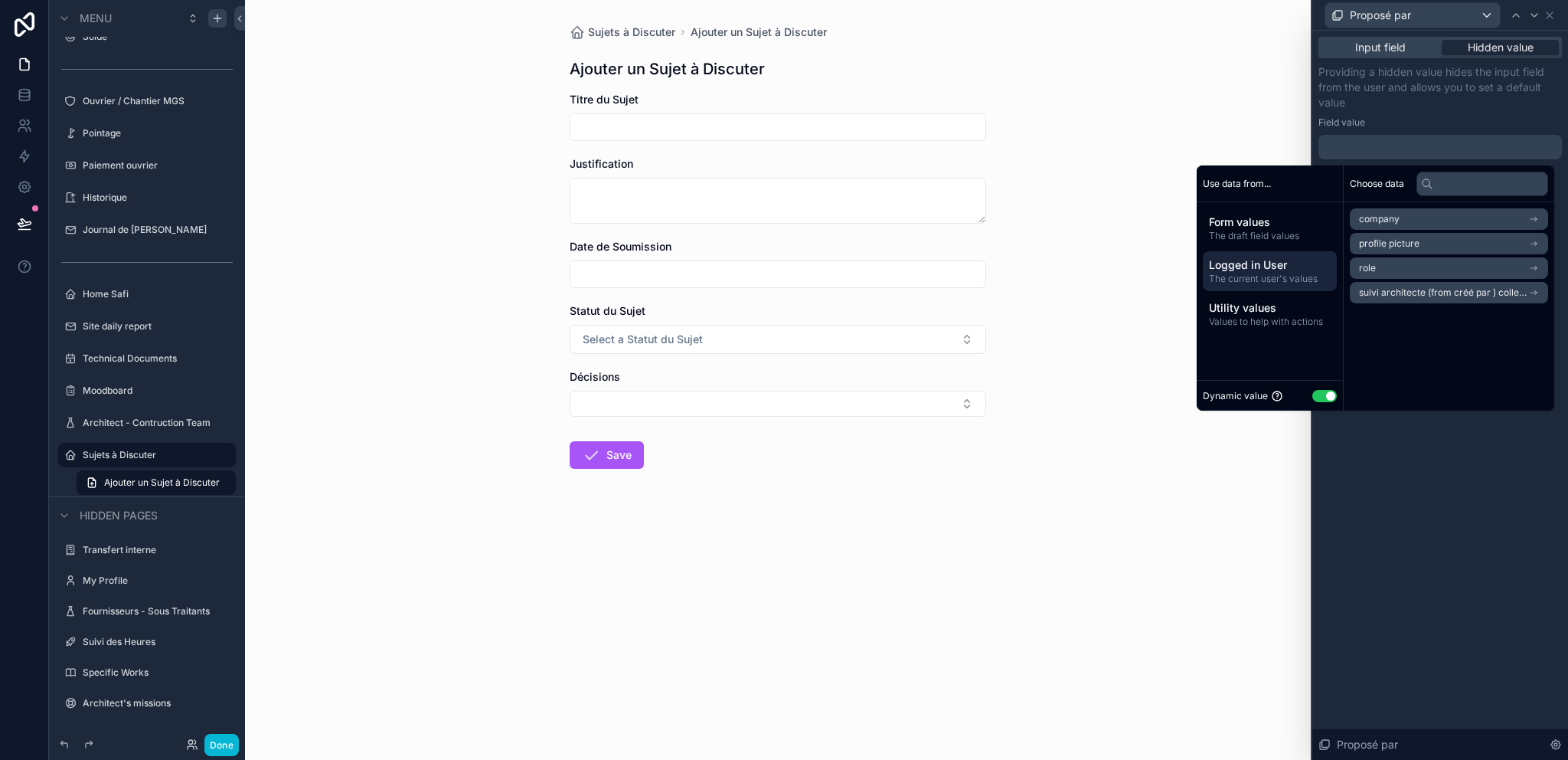
click at [1439, 131] on div "Providing a hidden value hides the input field from the user and allows you to …" at bounding box center [1439, 112] width 244 height 95
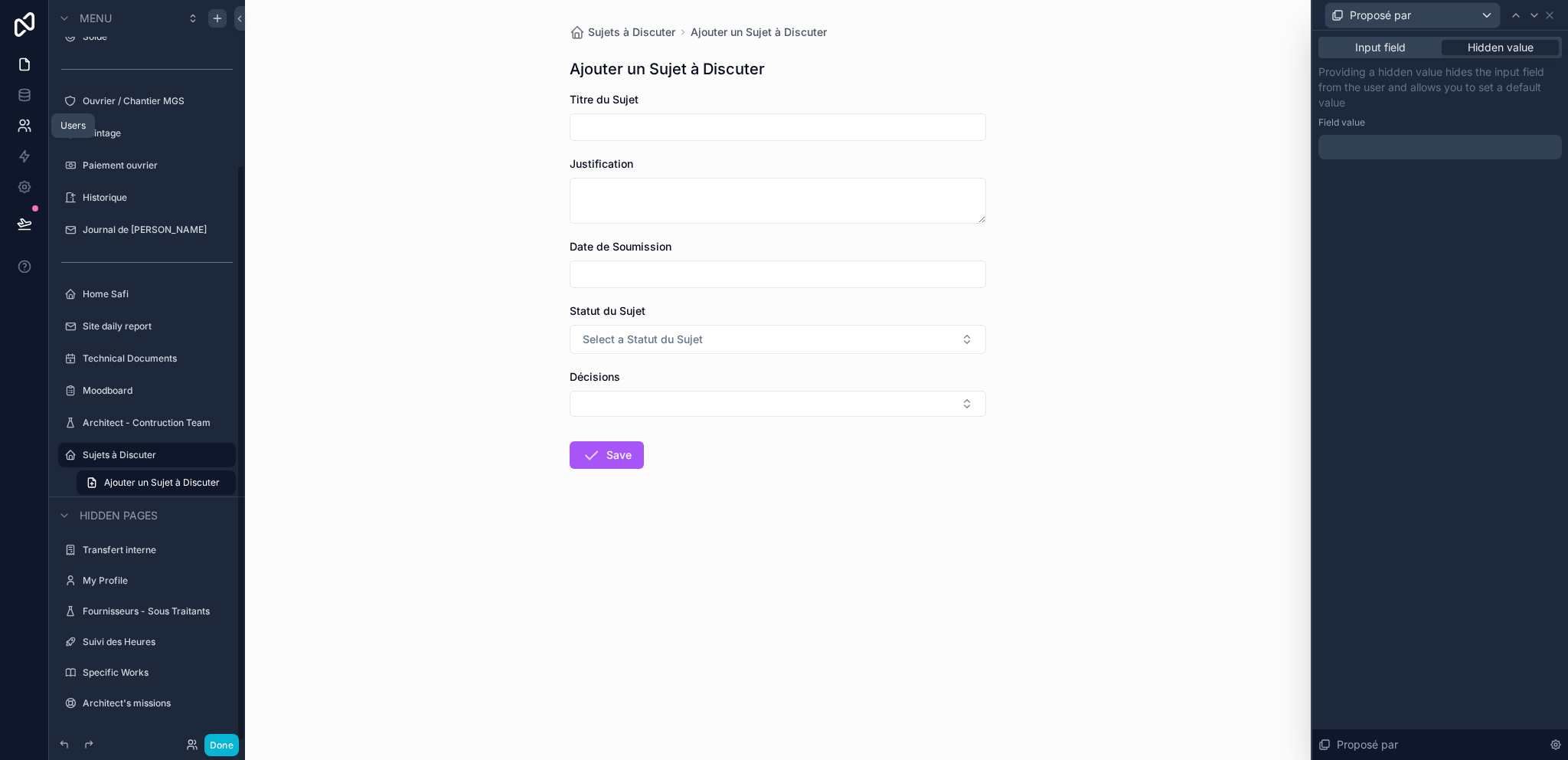
click at [13, 120] on link at bounding box center [24, 125] width 48 height 30
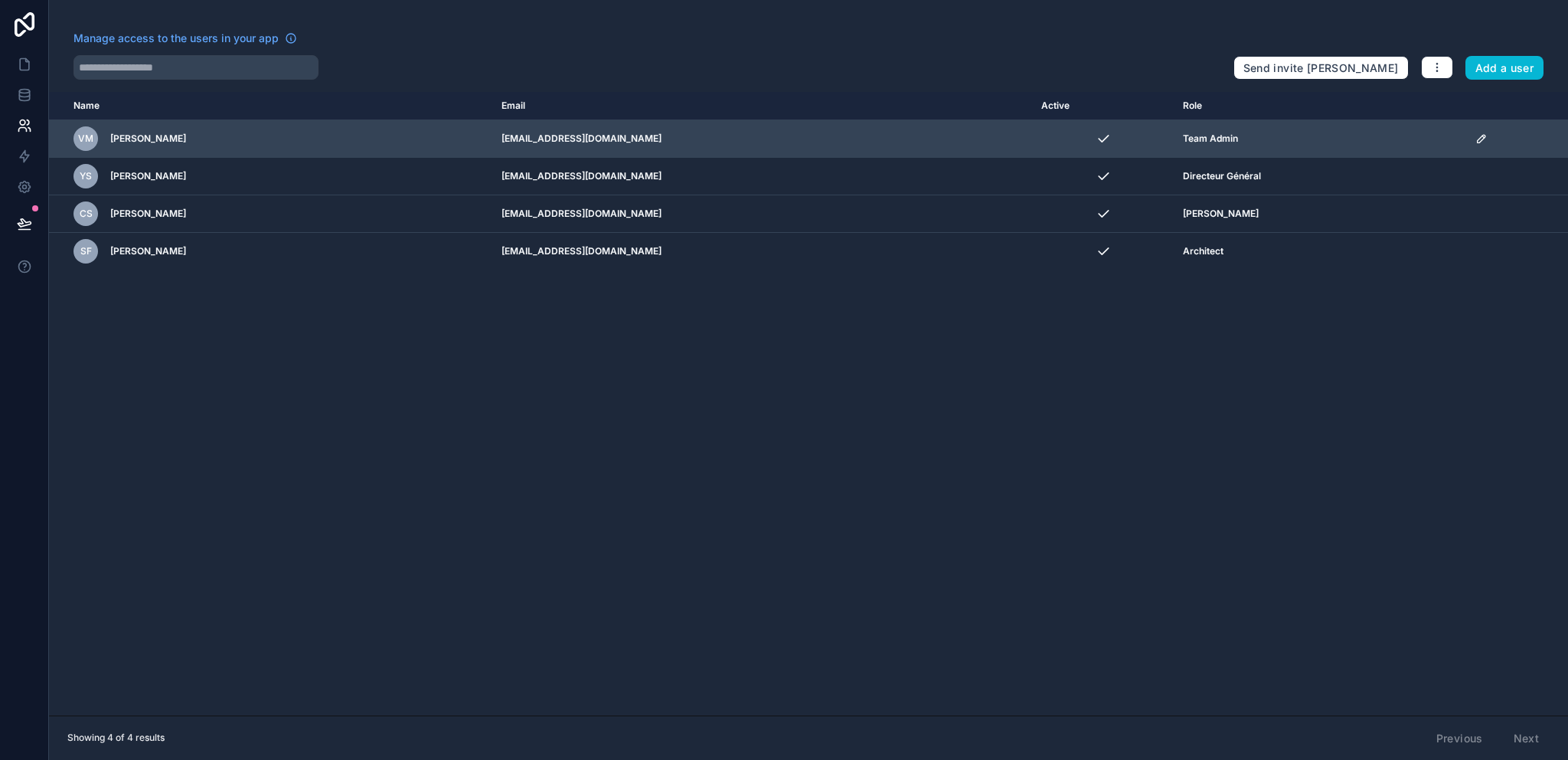
click at [1477, 138] on icon "scrollable content" at bounding box center [1481, 138] width 13 height 13
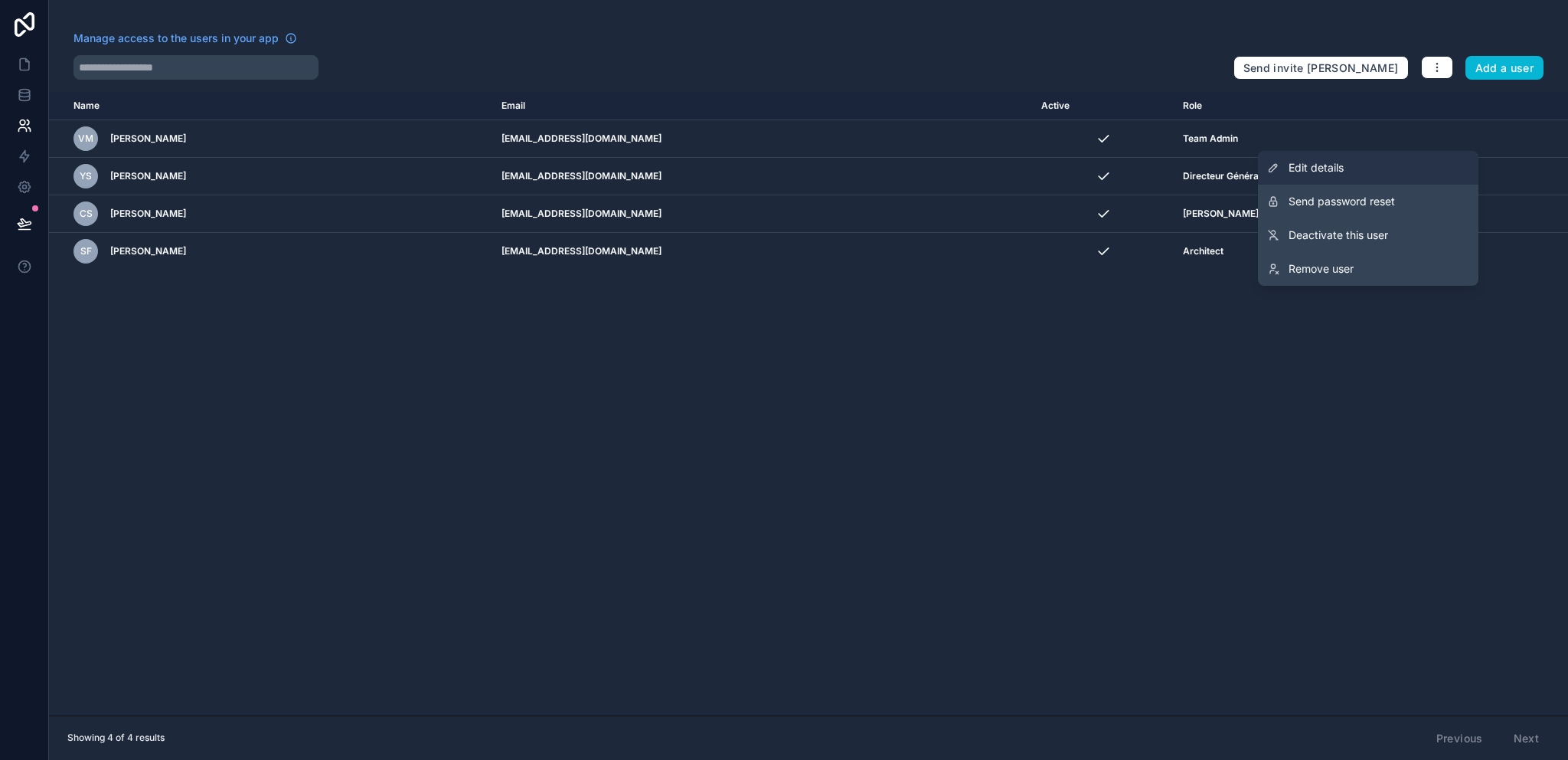
click at [1339, 163] on span "Edit details" at bounding box center [1316, 167] width 55 height 15
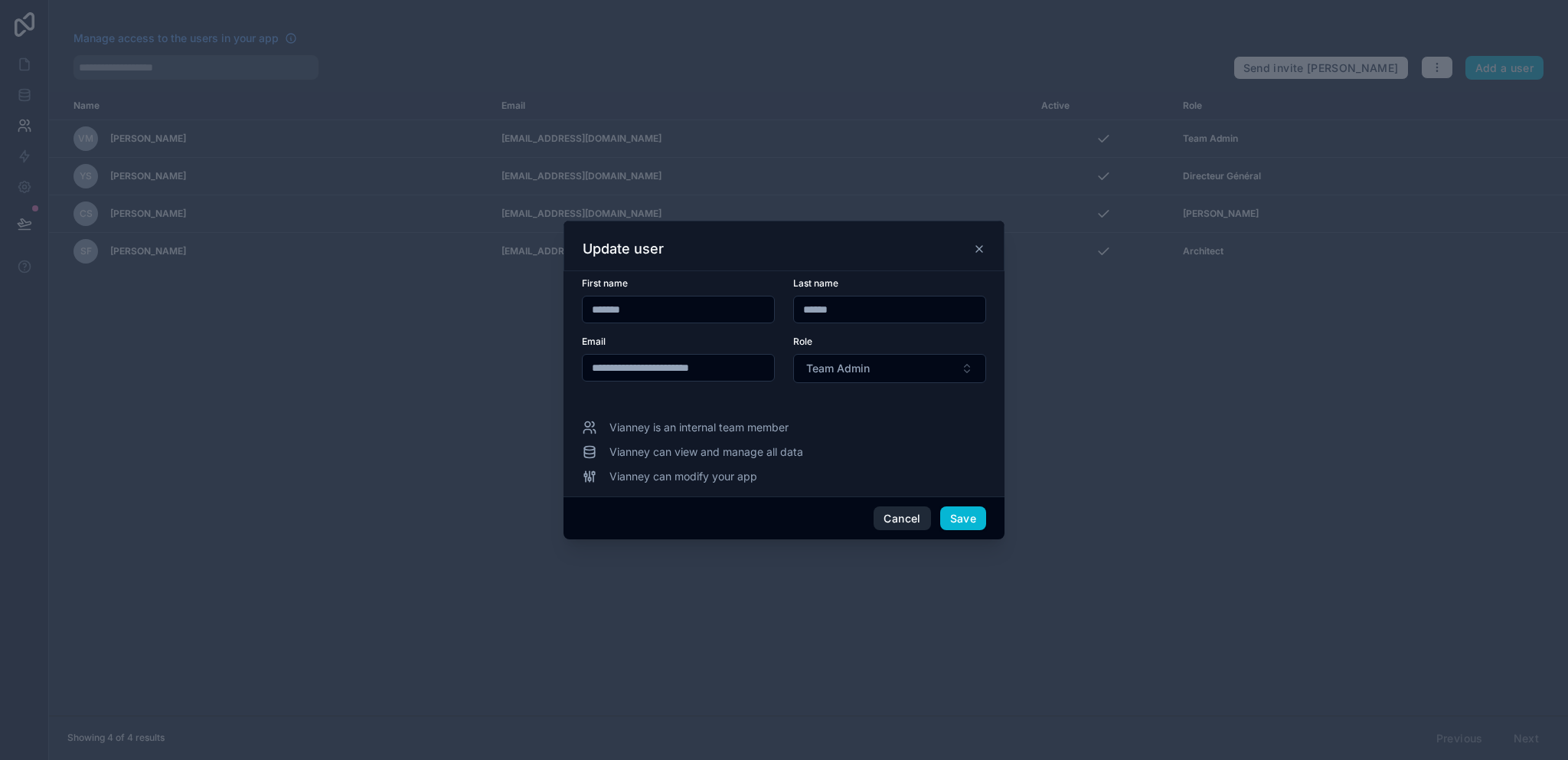
click at [890, 512] on button "Cancel" at bounding box center [901, 518] width 56 height 24
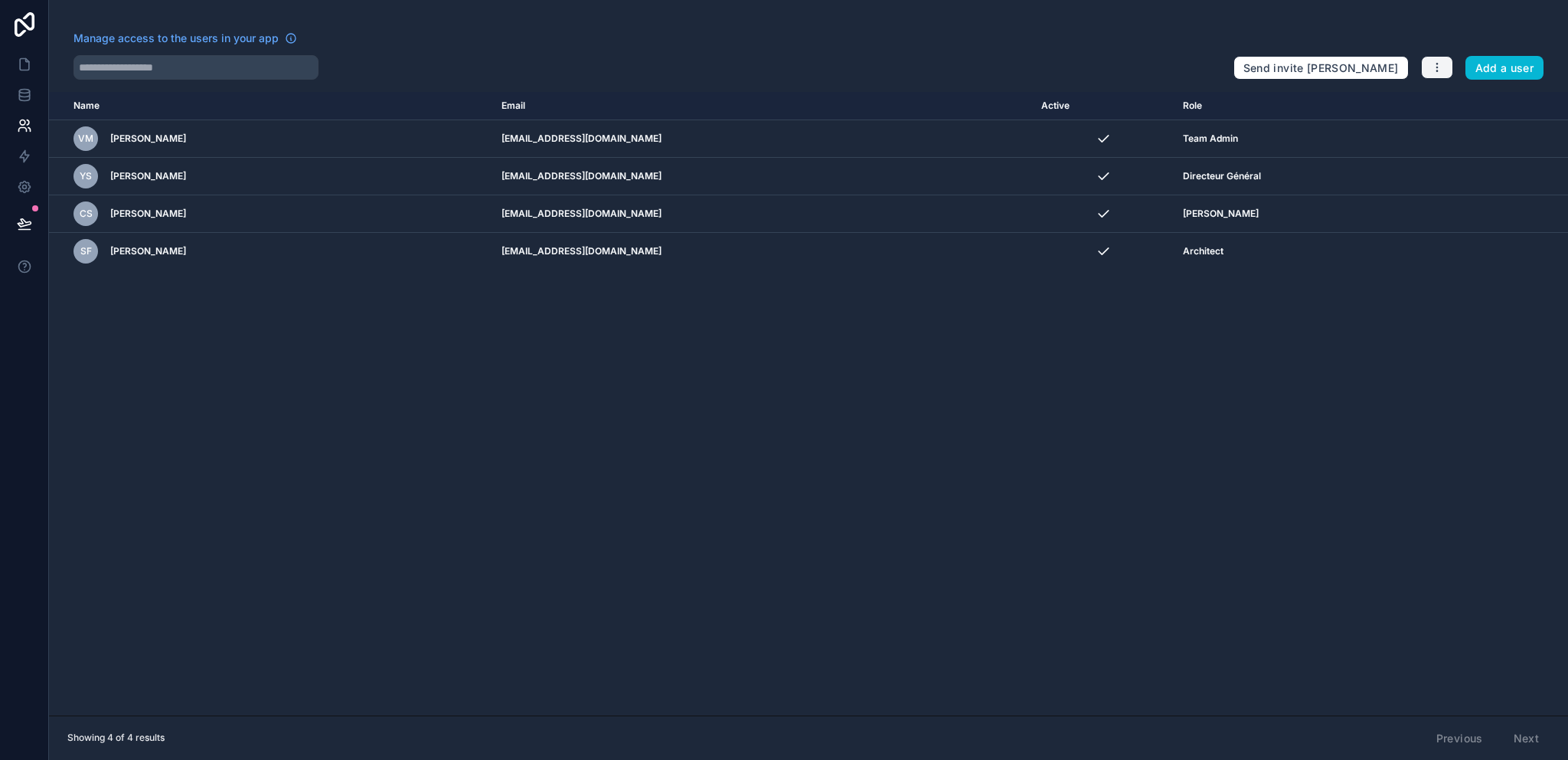
click at [1442, 68] on icon "button" at bounding box center [1438, 68] width 13 height 13
click at [1454, 101] on link "Manage roles" at bounding box center [1474, 104] width 107 height 24
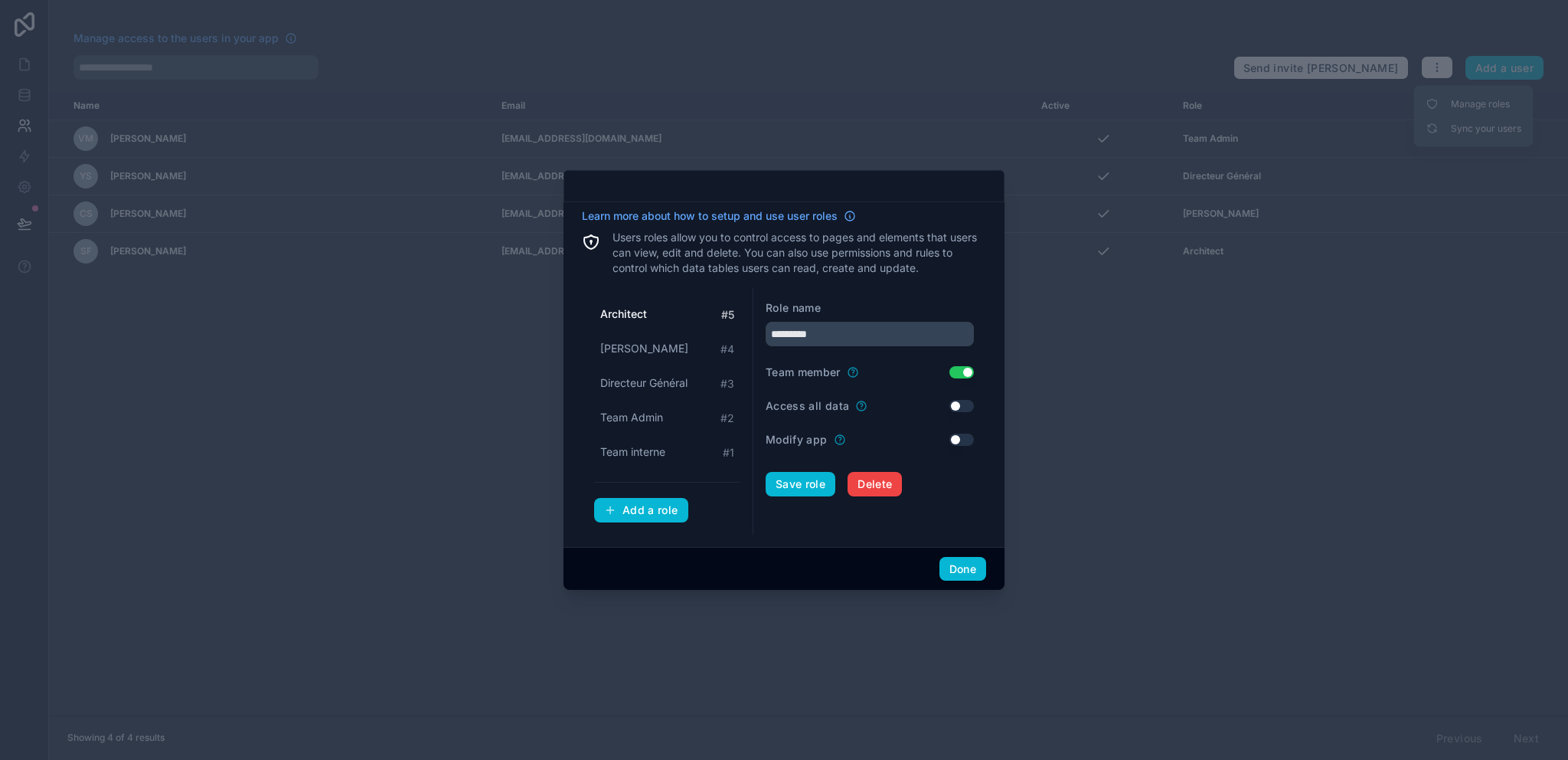
click at [1107, 400] on div at bounding box center [784, 380] width 1568 height 760
drag, startPoint x: 740, startPoint y: 623, endPoint x: 760, endPoint y: 604, distance: 27.6
click at [740, 623] on div at bounding box center [784, 380] width 1568 height 760
click at [1082, 185] on div at bounding box center [784, 380] width 1568 height 760
click at [964, 568] on button "Done" at bounding box center [963, 568] width 46 height 24
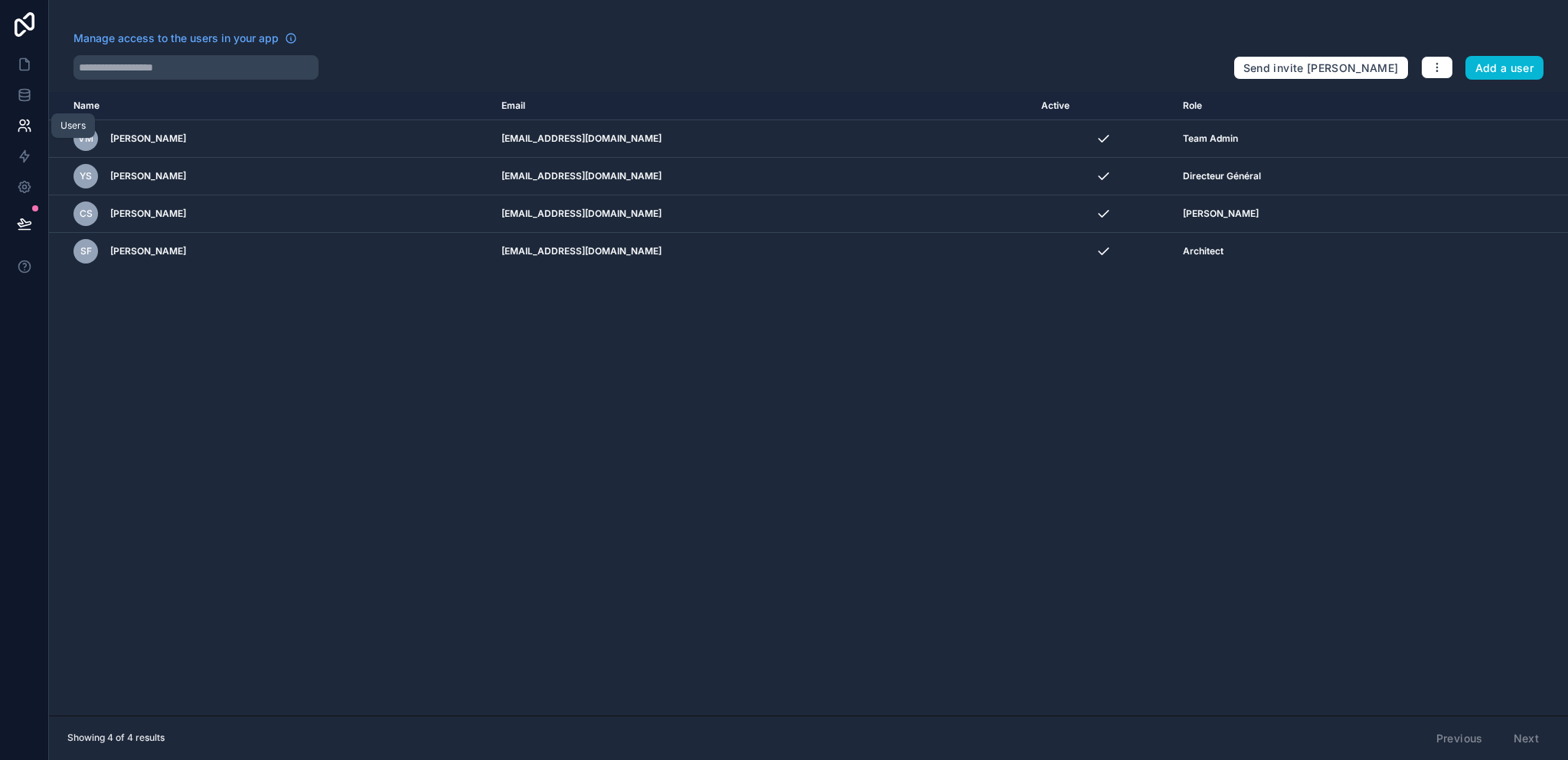
click at [17, 124] on icon at bounding box center [24, 125] width 15 height 15
click at [21, 188] on icon at bounding box center [24, 187] width 15 height 15
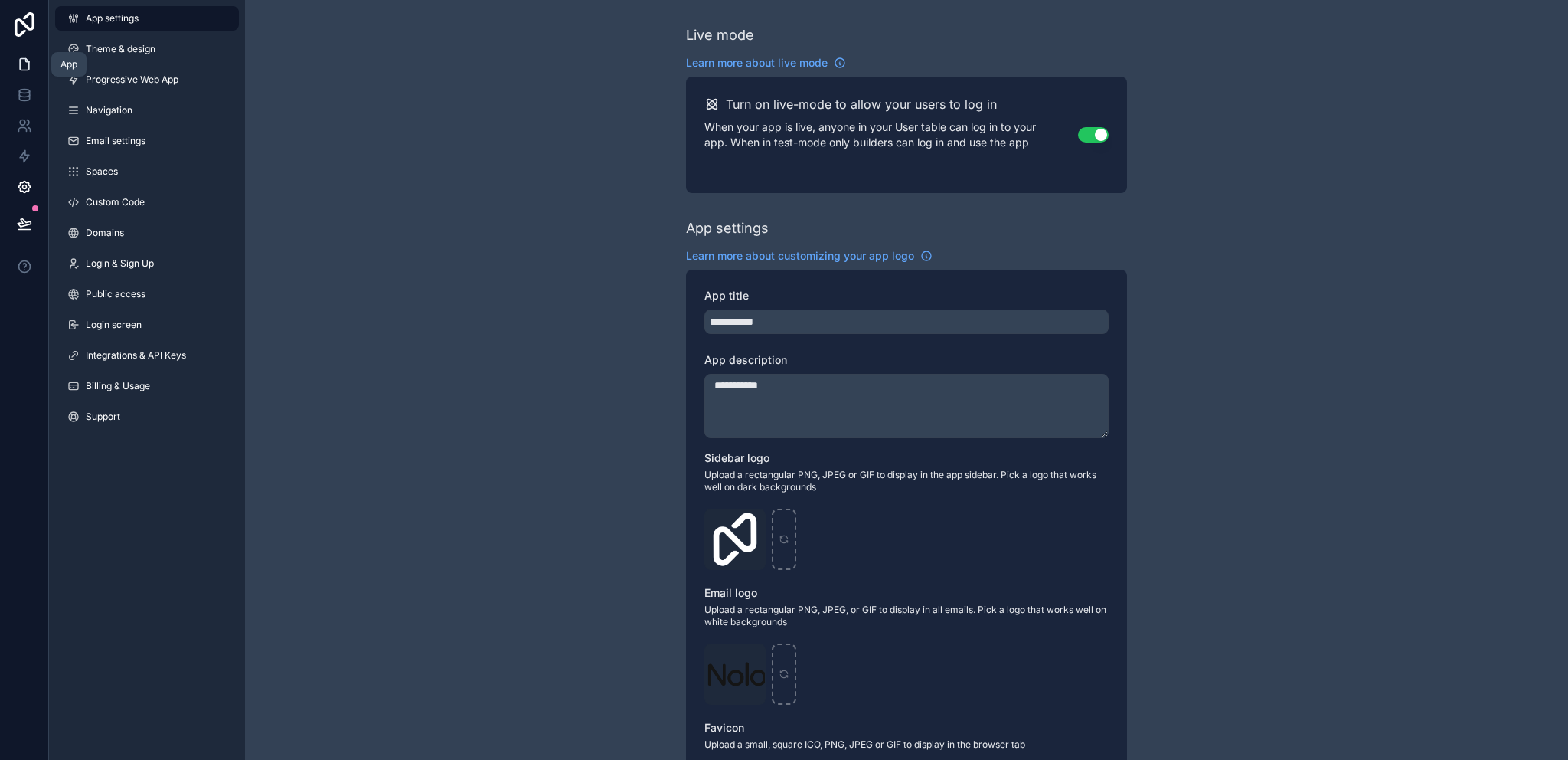
click at [20, 50] on link at bounding box center [24, 64] width 48 height 30
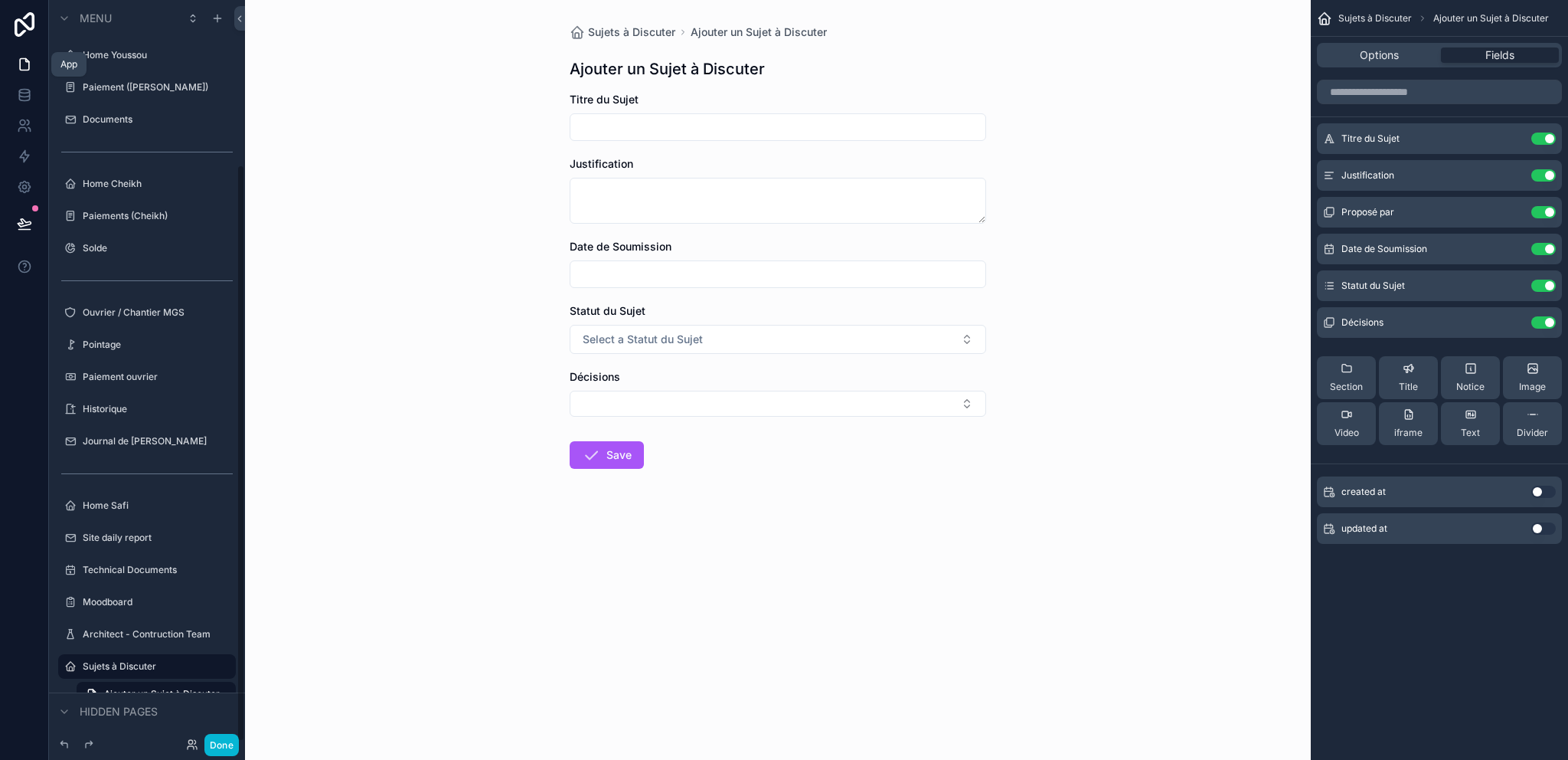
scroll to position [212, 0]
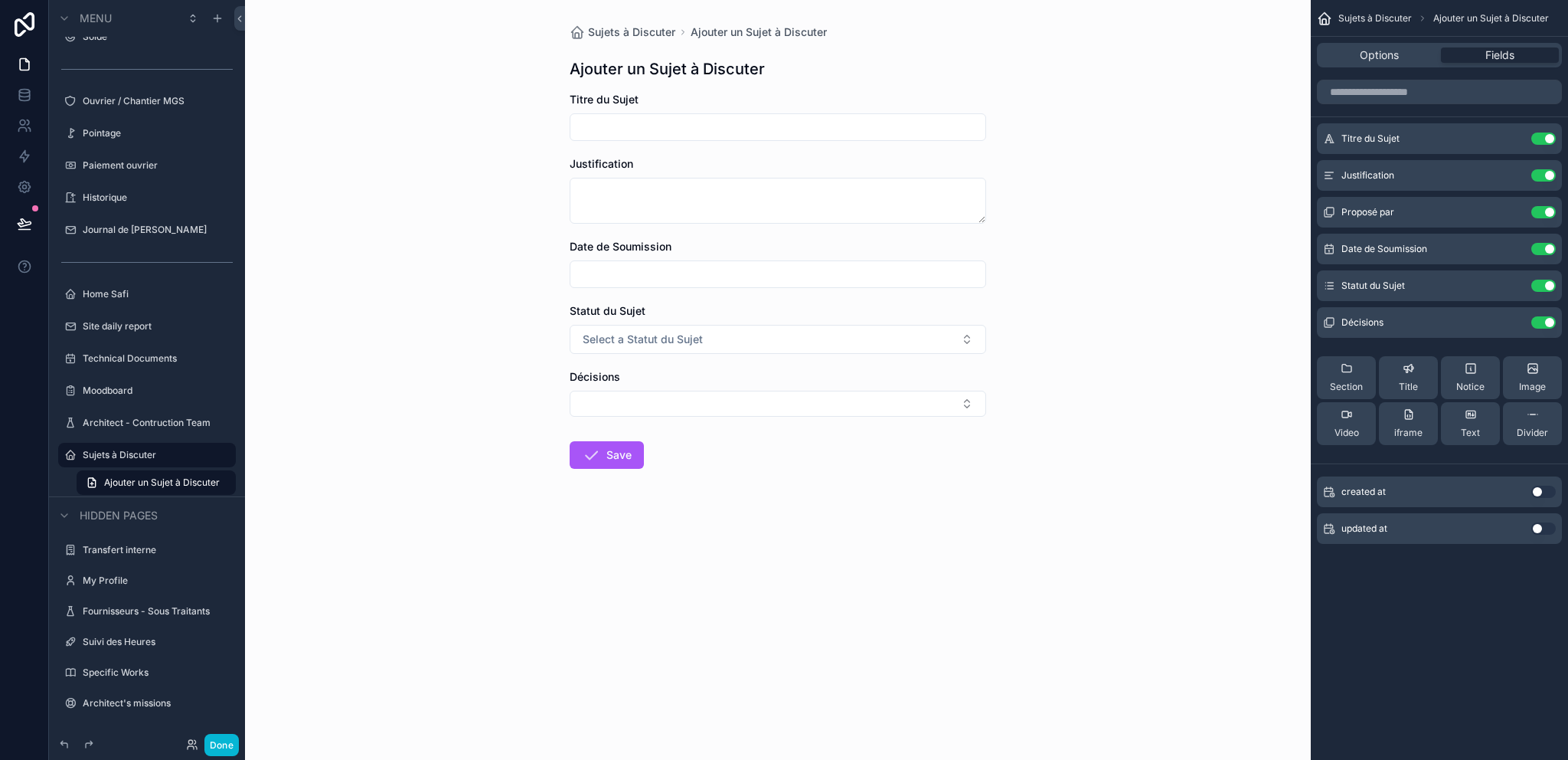
click at [357, 532] on div "Sujets à Discuter Ajouter un Sujet à Discuter Ajouter un Sujet à Discuter Titre…" at bounding box center [778, 380] width 1066 height 760
click at [1517, 213] on icon "scrollable content" at bounding box center [1513, 213] width 13 height 13
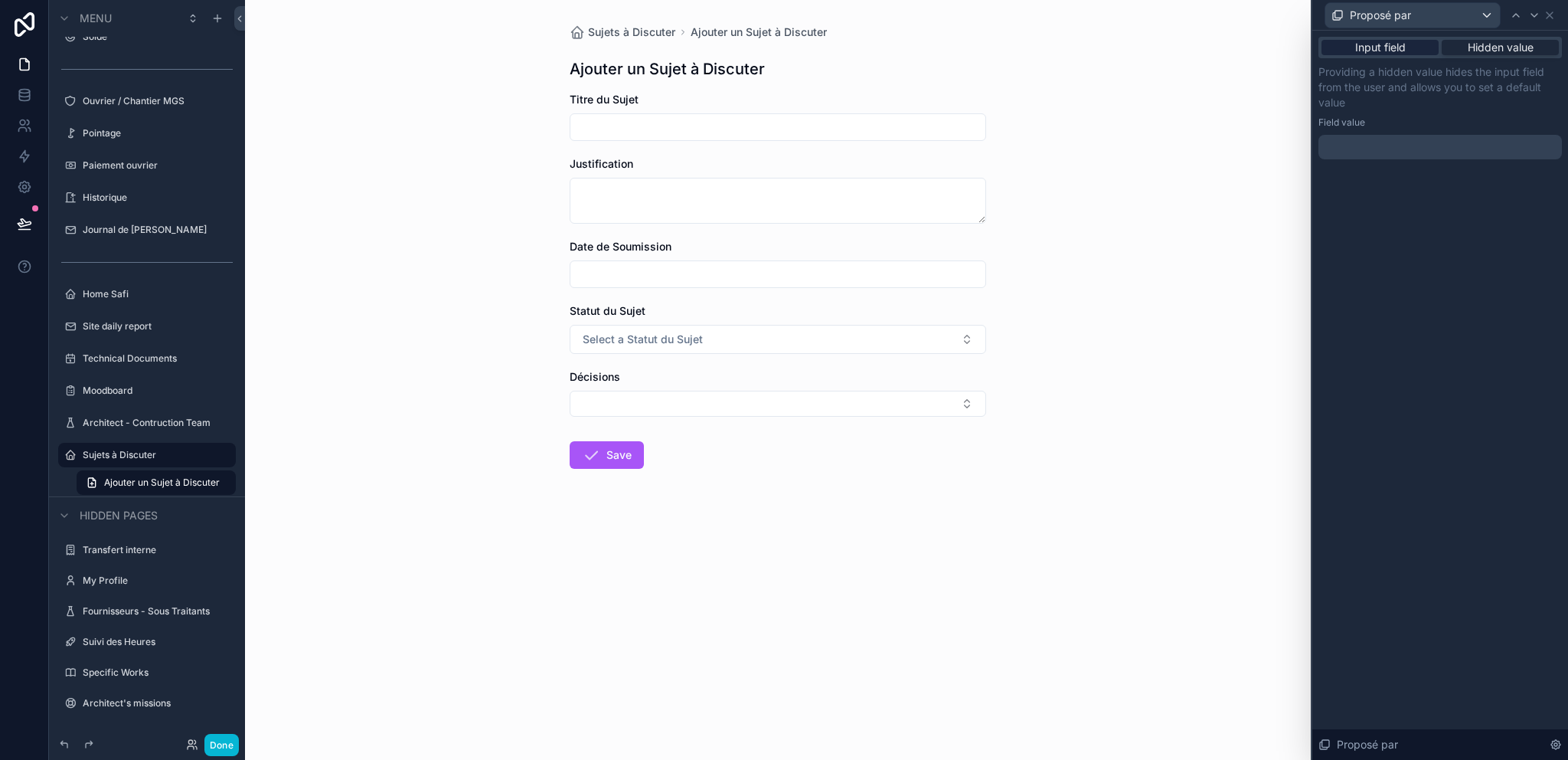
click at [1393, 48] on span "Input field" at bounding box center [1380, 47] width 51 height 15
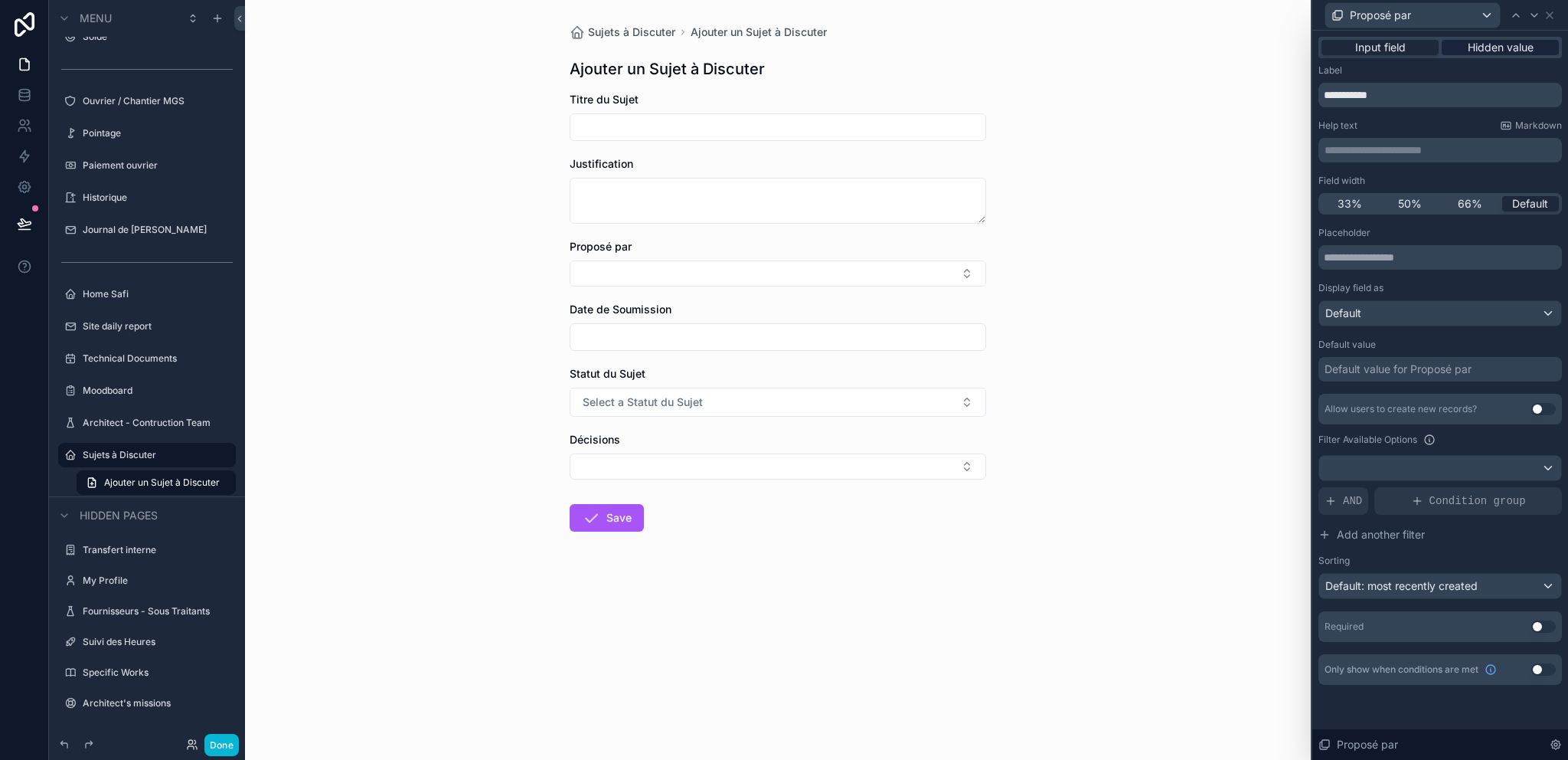
click at [1500, 46] on span "Hidden value" at bounding box center [1501, 47] width 66 height 15
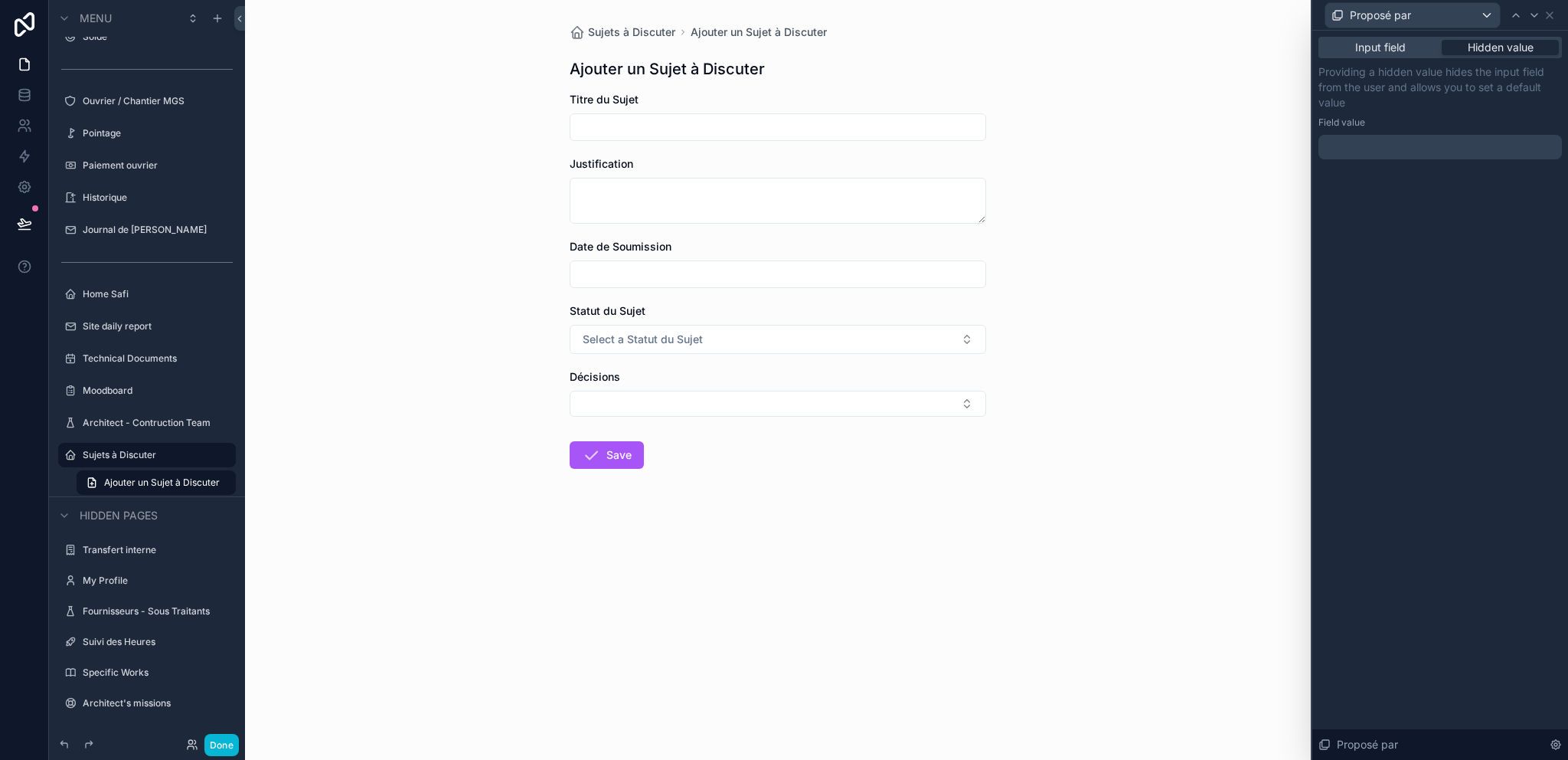
click at [1364, 141] on div at bounding box center [1439, 146] width 244 height 24
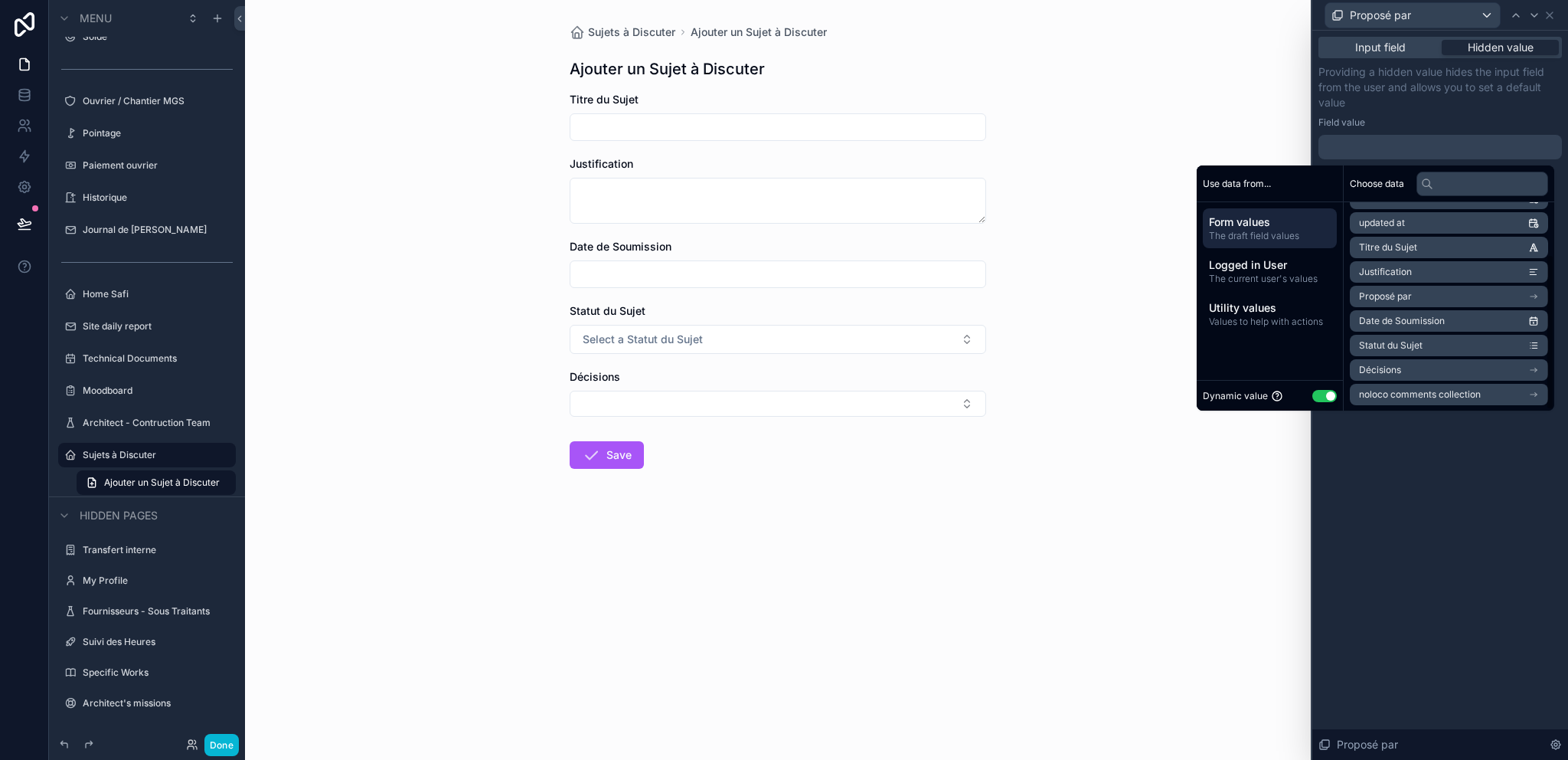
scroll to position [71, 0]
click at [1414, 298] on li "Proposé par" at bounding box center [1449, 296] width 198 height 21
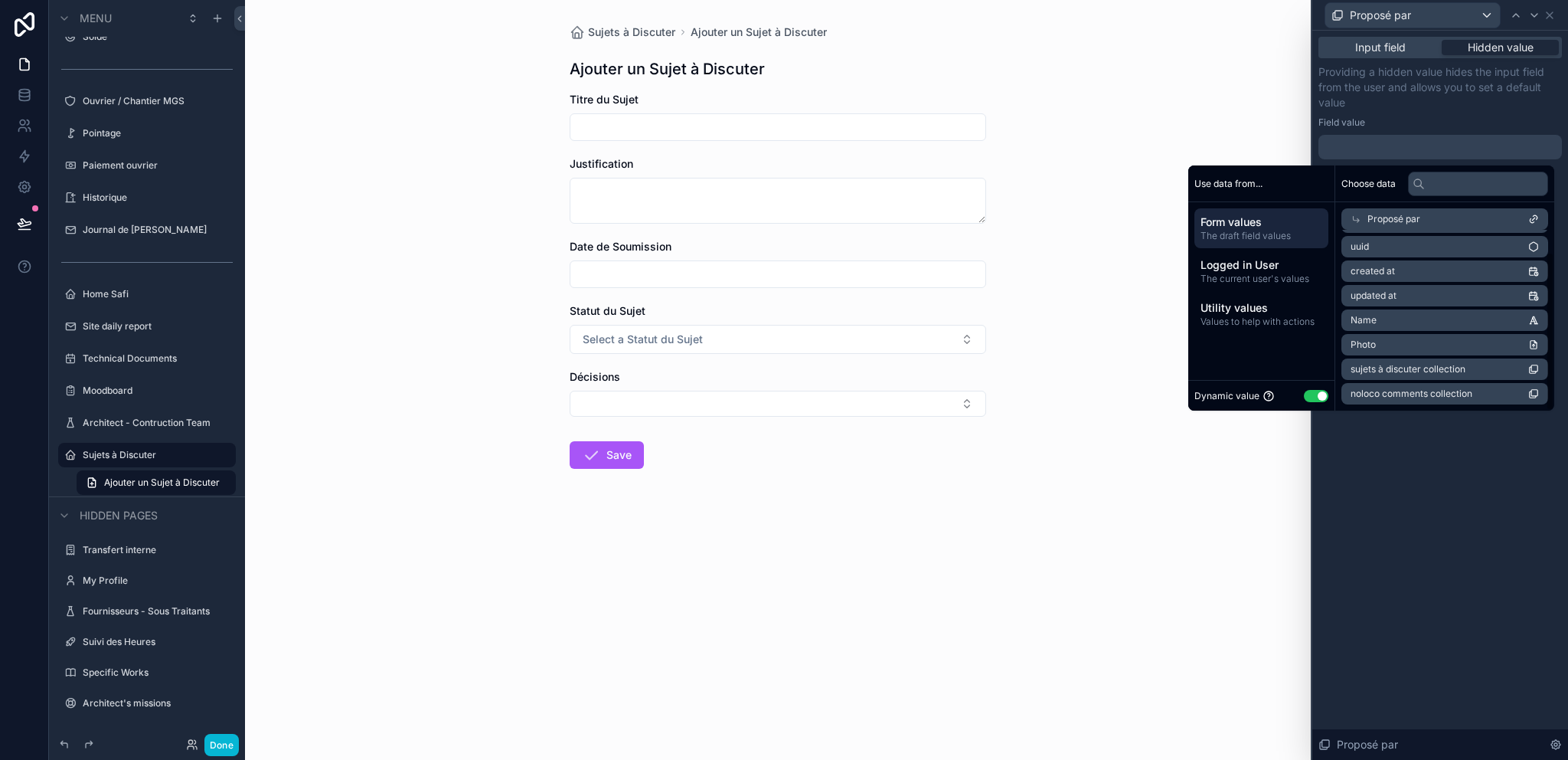
scroll to position [24, 0]
click at [1397, 320] on li "Name" at bounding box center [1449, 320] width 198 height 21
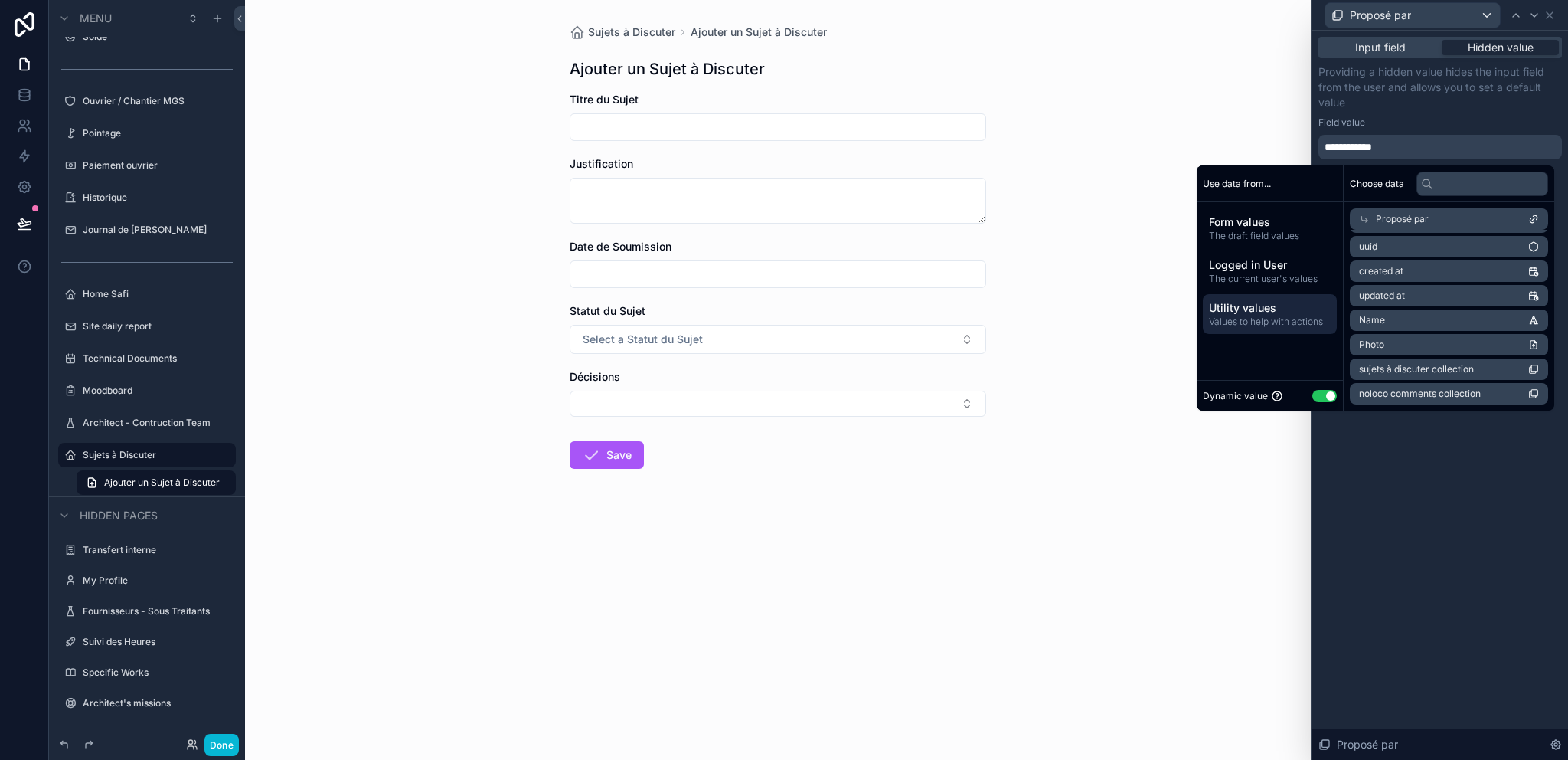
click at [1245, 312] on span "Utility values" at bounding box center [1270, 307] width 121 height 15
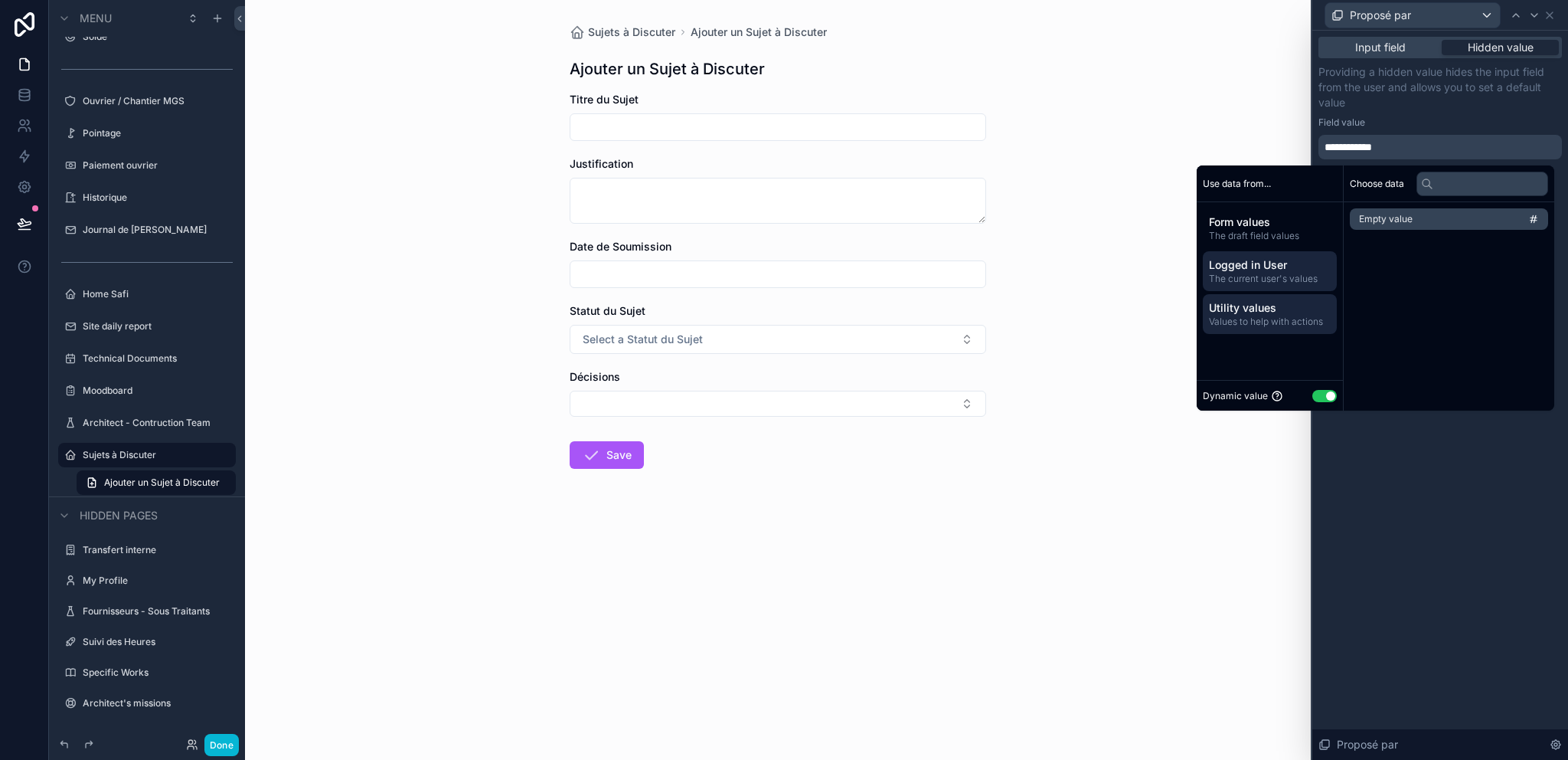
click at [1245, 266] on span "Logged in User" at bounding box center [1270, 264] width 121 height 15
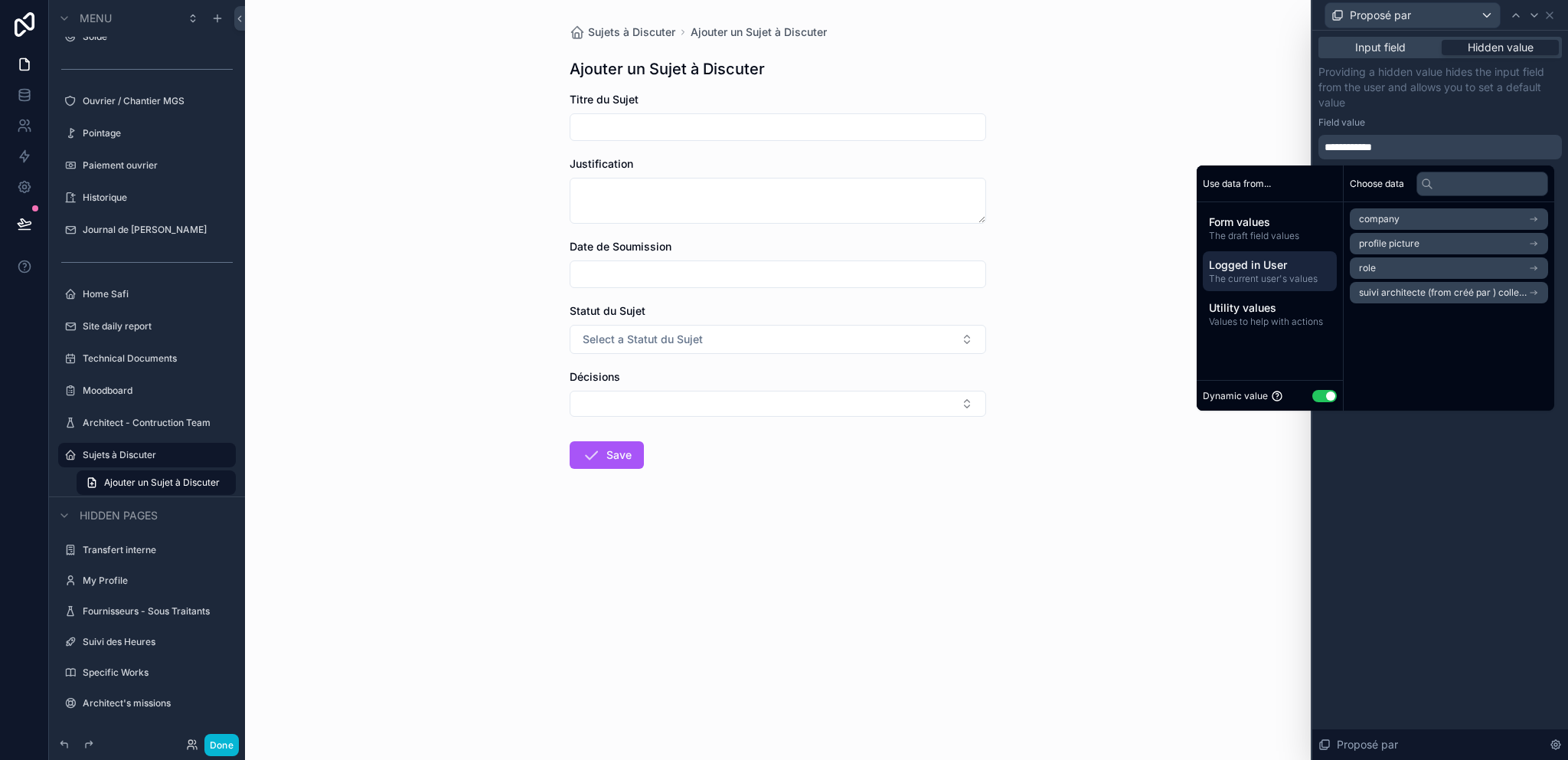
click at [1418, 246] on li "profile picture" at bounding box center [1449, 244] width 198 height 21
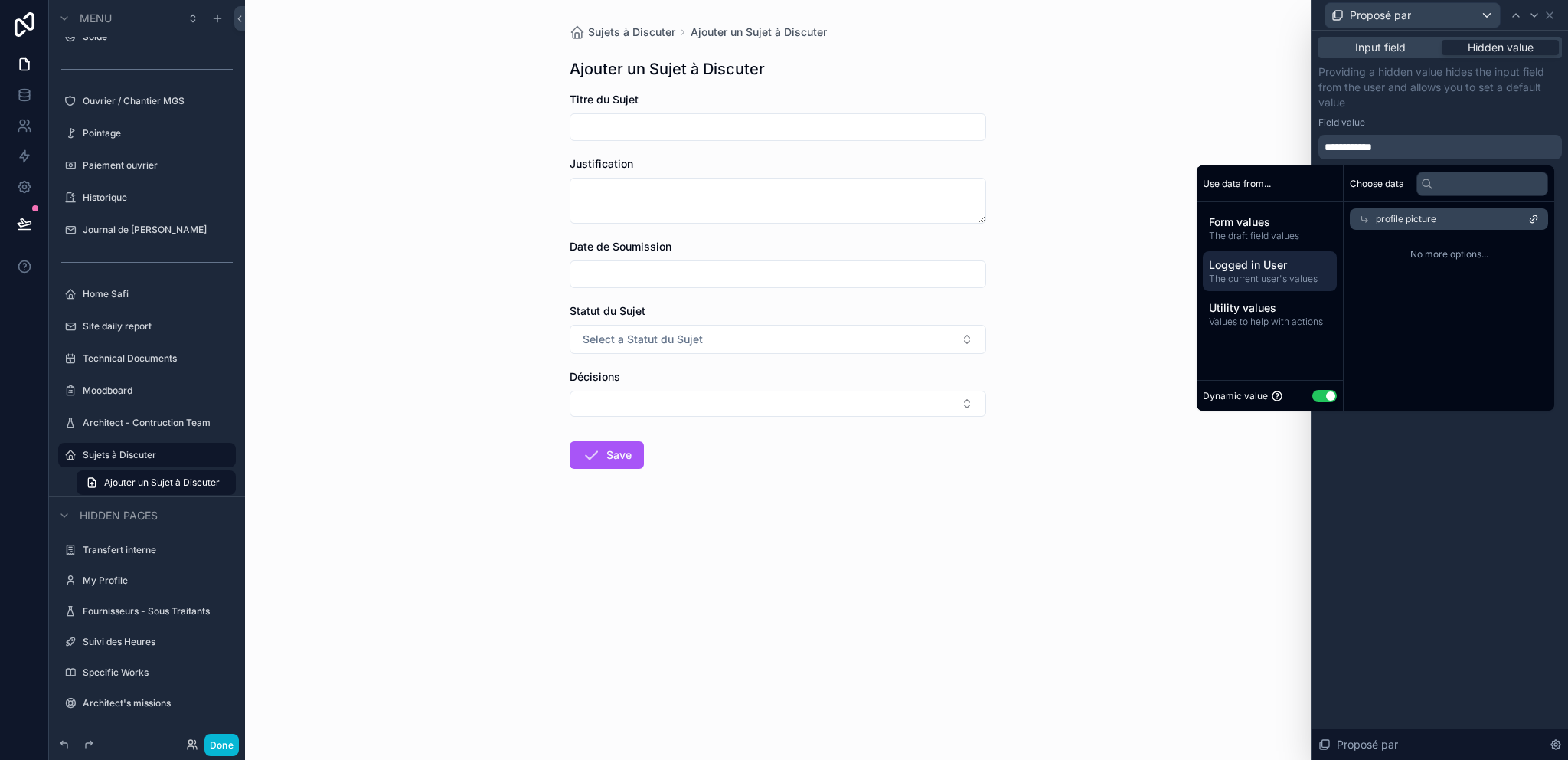
click at [1418, 223] on span "profile picture" at bounding box center [1406, 219] width 61 height 13
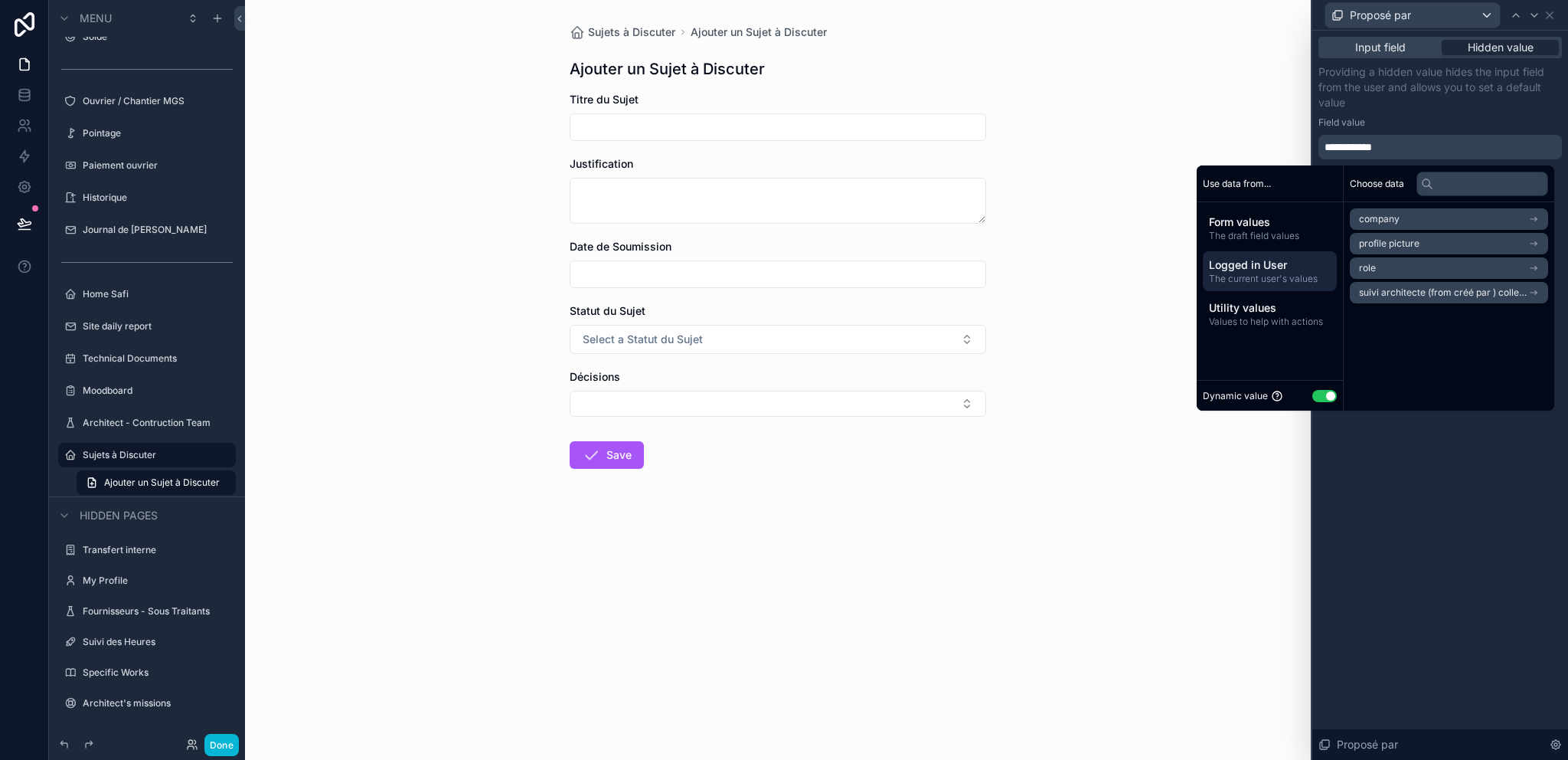
click at [1371, 271] on li "role" at bounding box center [1449, 268] width 198 height 21
click at [1378, 245] on span "users collection" at bounding box center [1393, 246] width 68 height 13
click at [1265, 285] on div "Logged in User The current user's values" at bounding box center [1270, 271] width 134 height 40
click at [1266, 284] on span "The current user's values" at bounding box center [1261, 279] width 121 height 13
click at [1381, 221] on span "company" at bounding box center [1379, 219] width 40 height 13
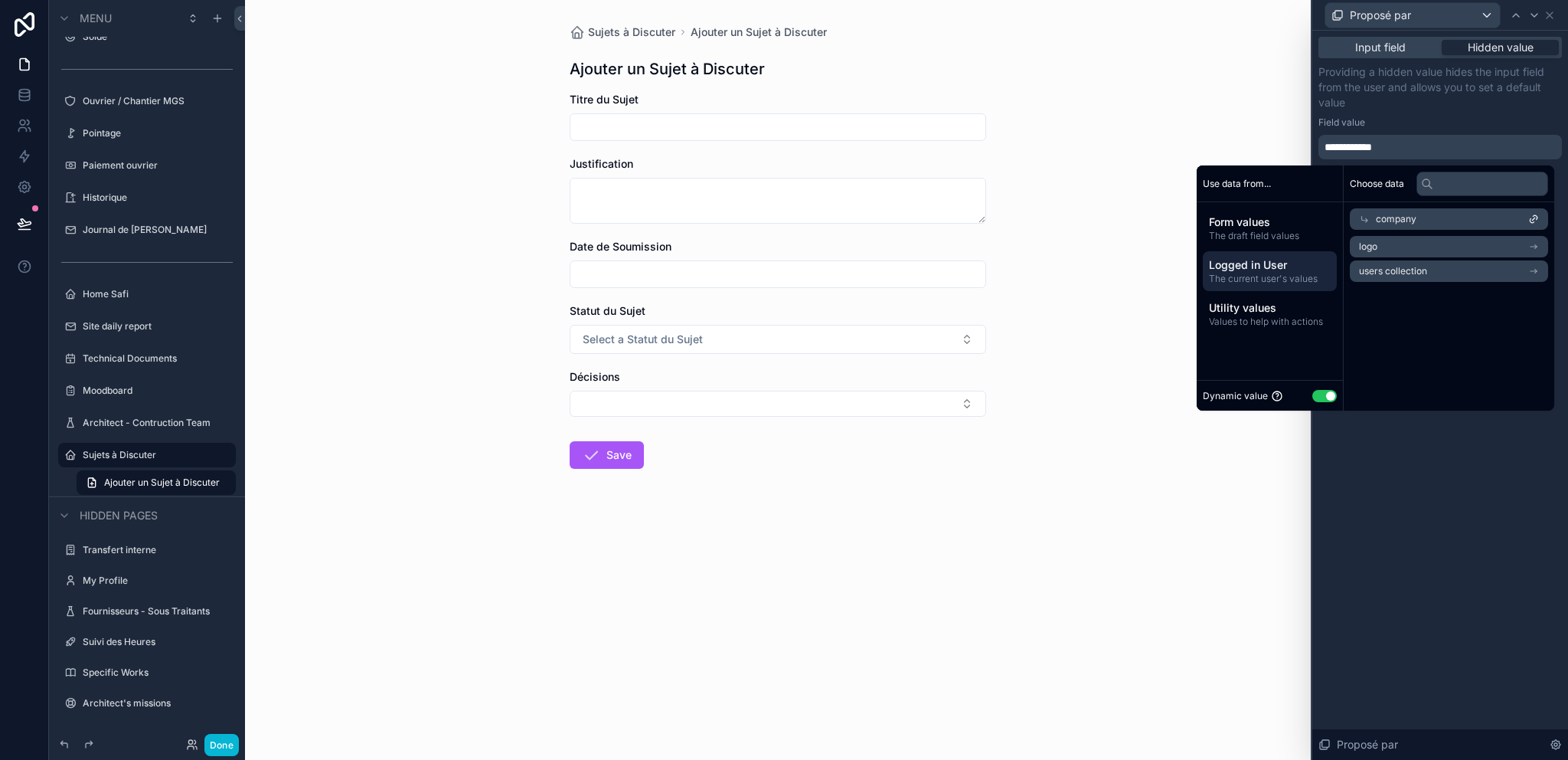
click at [1275, 266] on span "Logged in User" at bounding box center [1270, 264] width 121 height 15
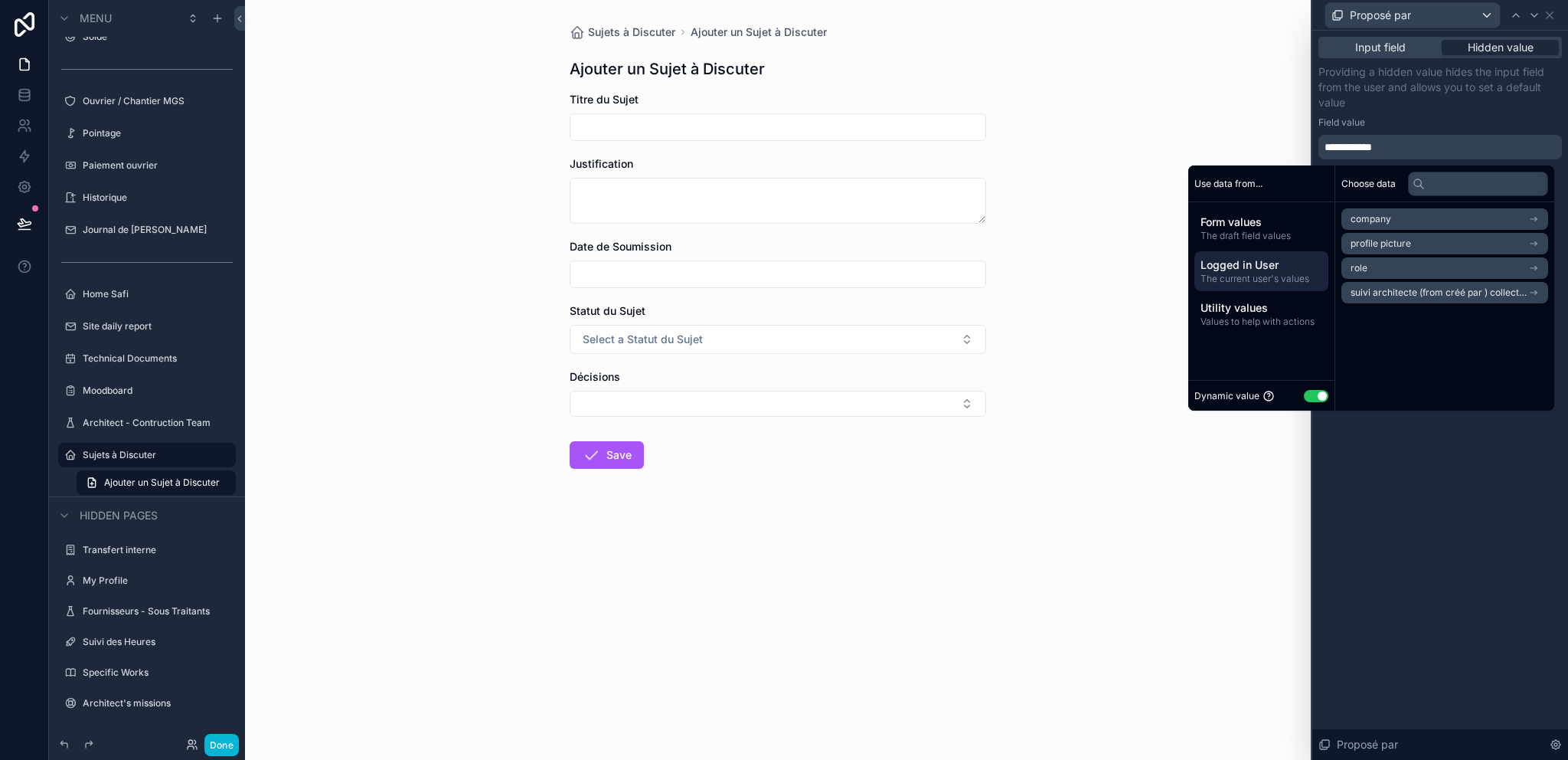
click at [1275, 265] on span "Logged in User" at bounding box center [1261, 264] width 121 height 15
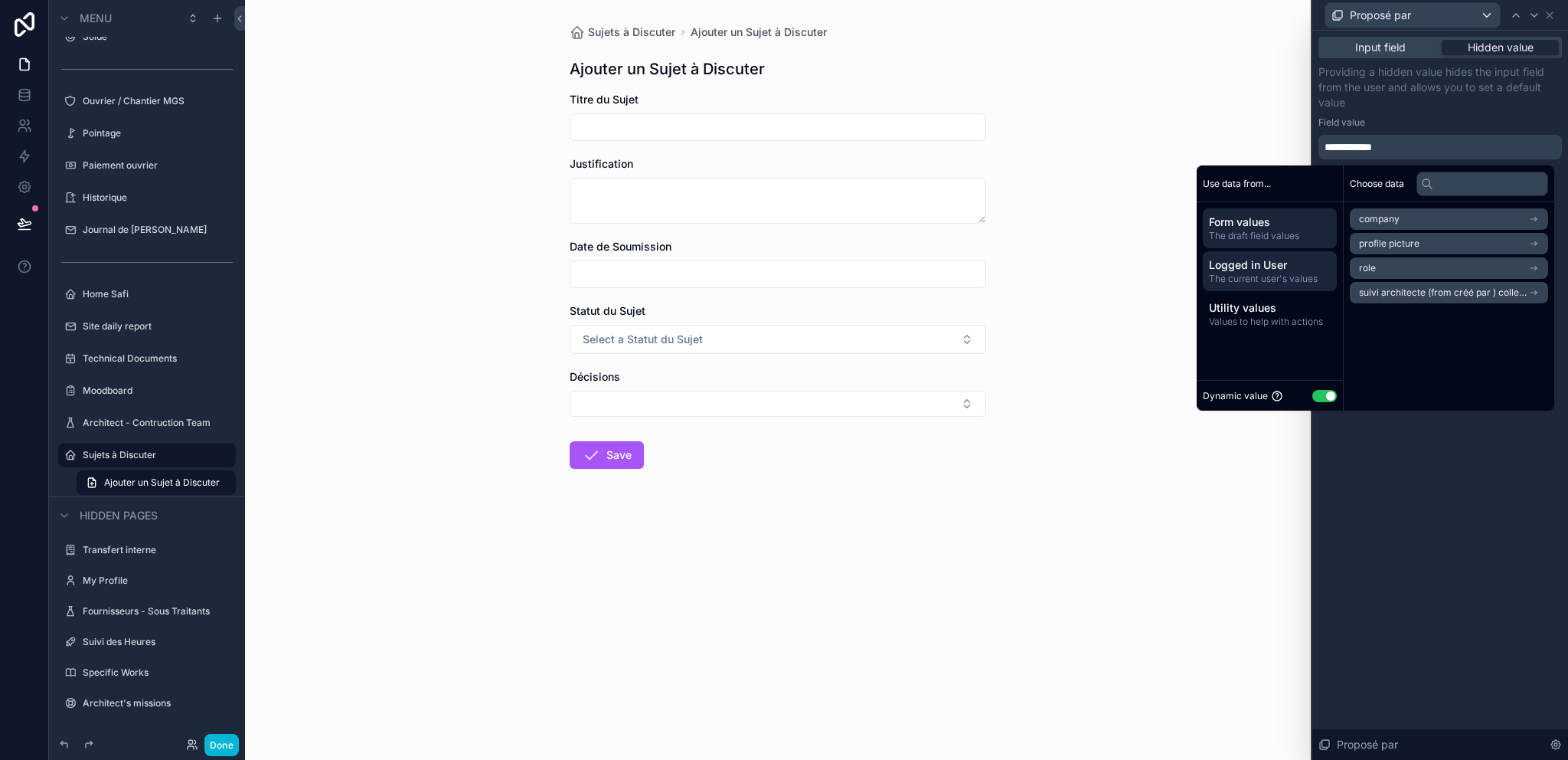
click at [1266, 228] on span "Form values" at bounding box center [1270, 221] width 121 height 15
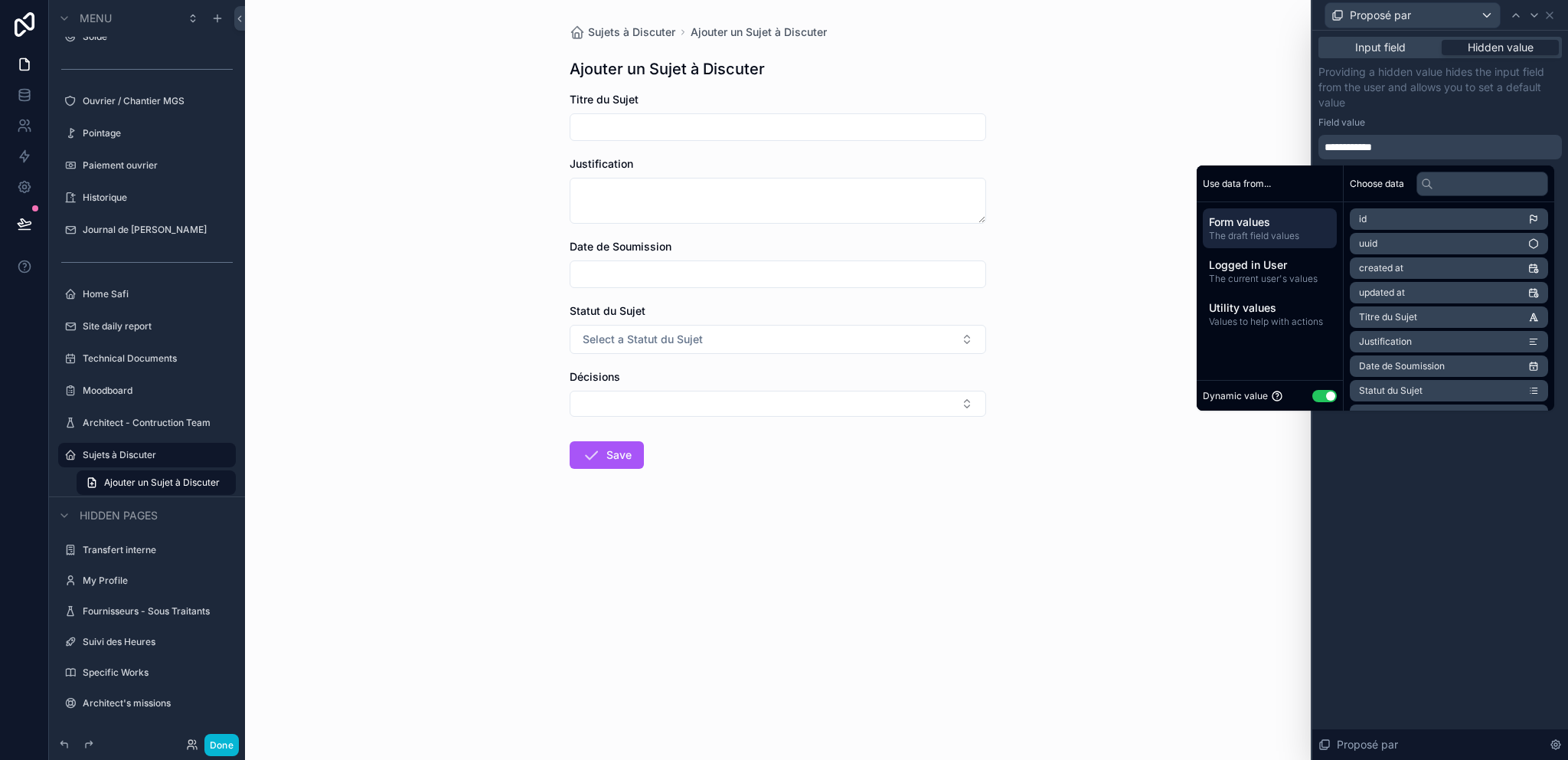
click at [1433, 475] on div "**********" at bounding box center [1440, 395] width 255 height 729
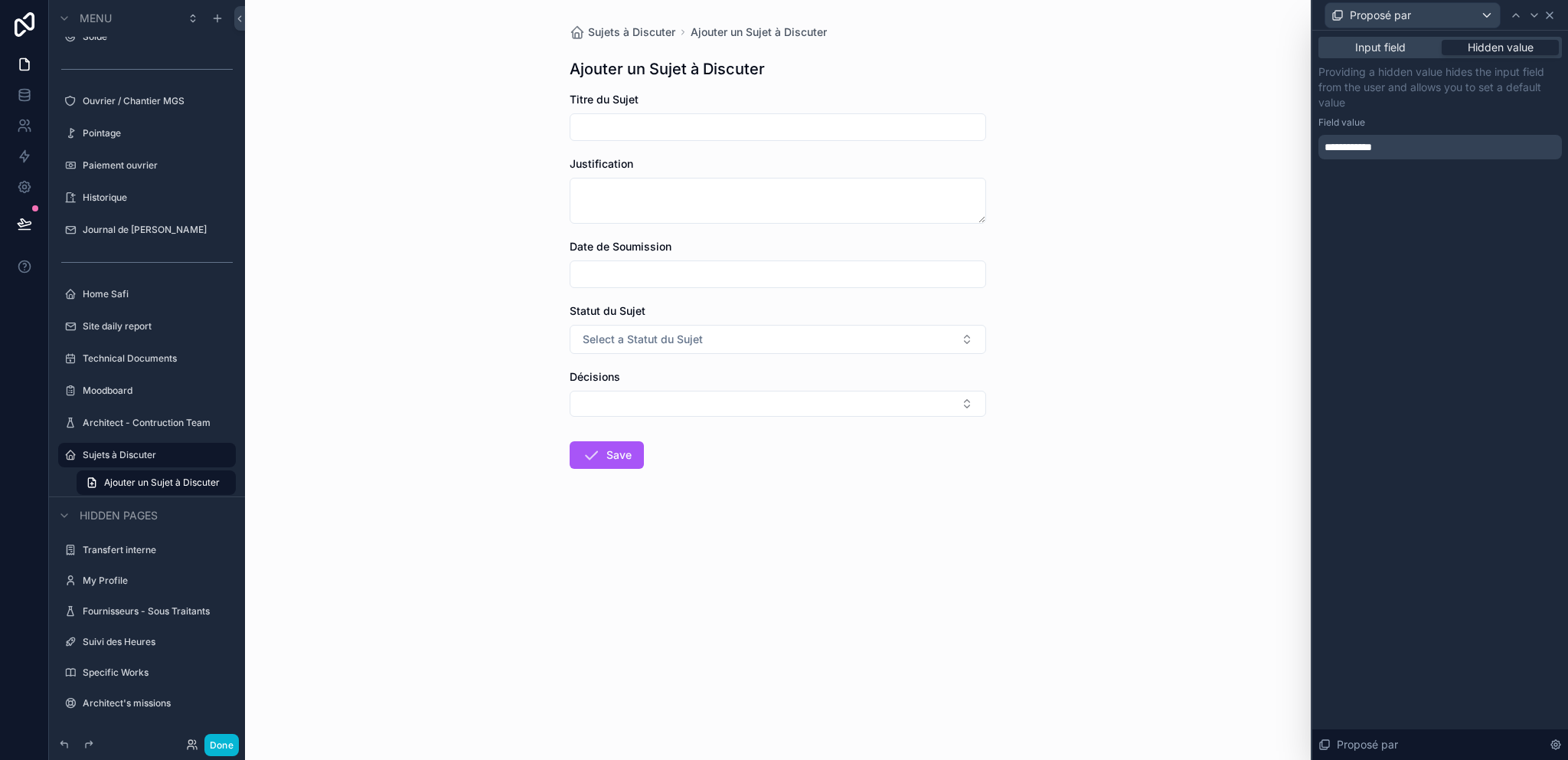
click at [1555, 14] on icon at bounding box center [1550, 15] width 13 height 13
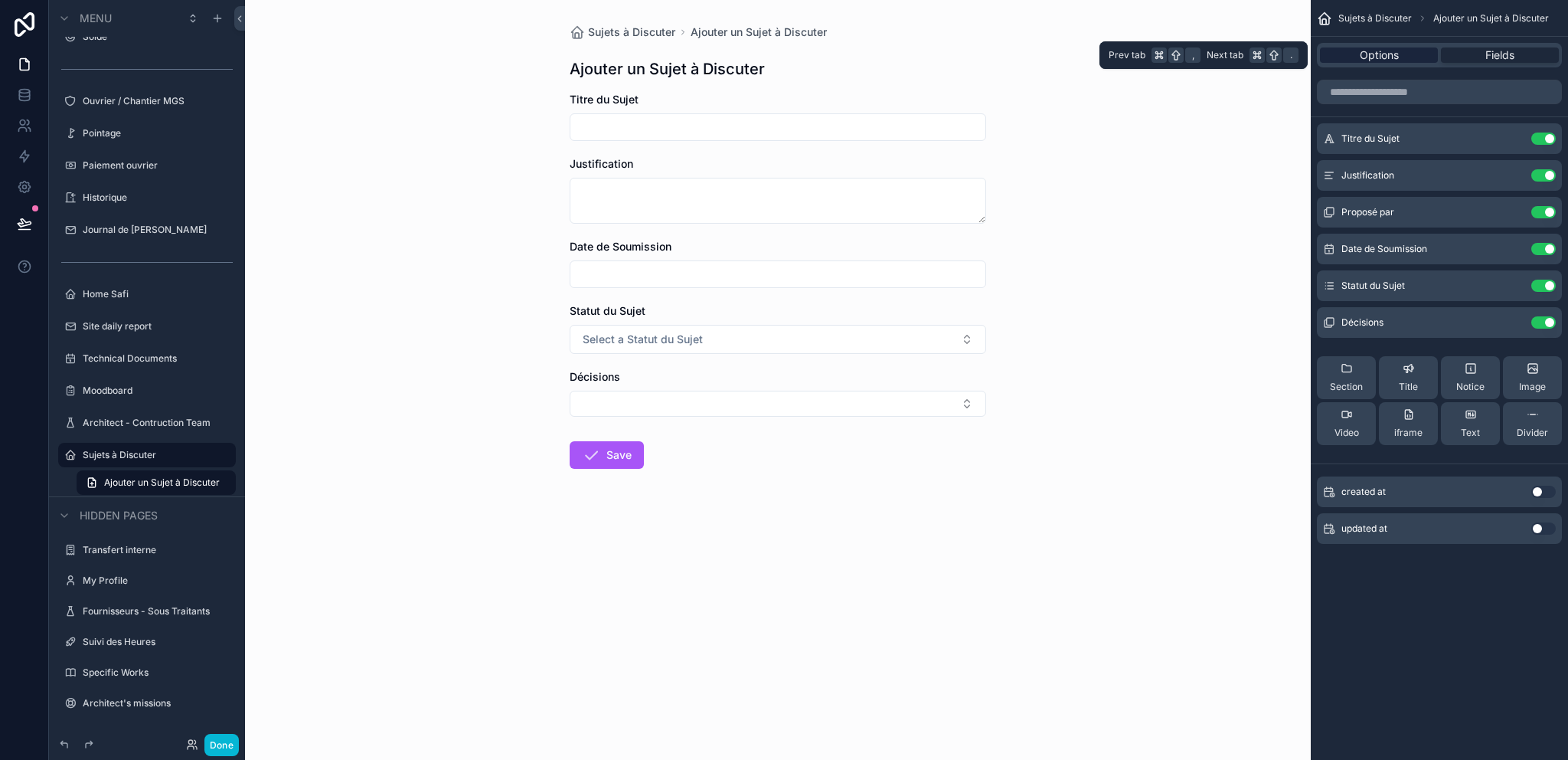
click at [1361, 62] on span "Options" at bounding box center [1380, 54] width 39 height 15
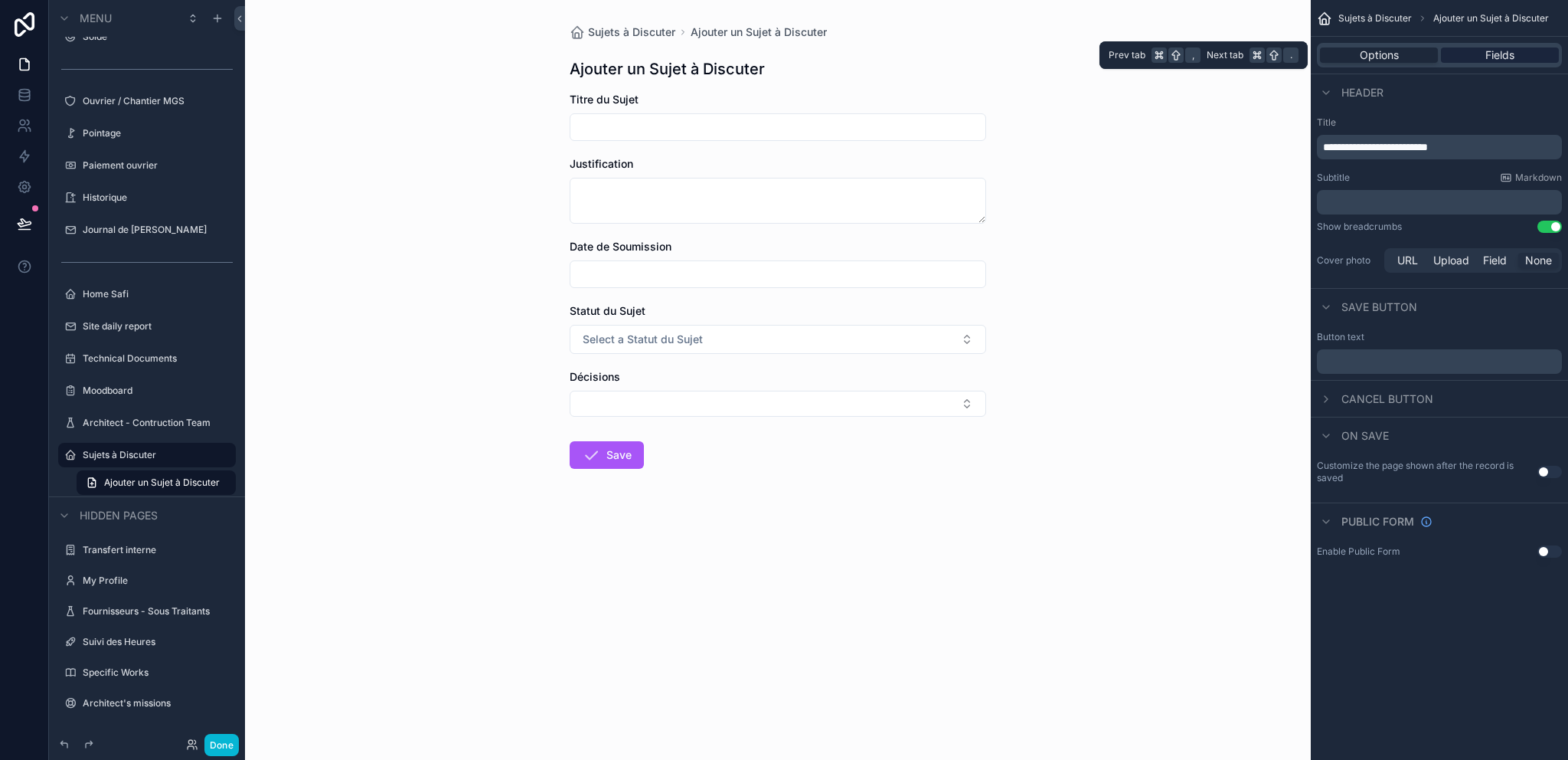
click at [1506, 58] on span "Fields" at bounding box center [1499, 54] width 29 height 15
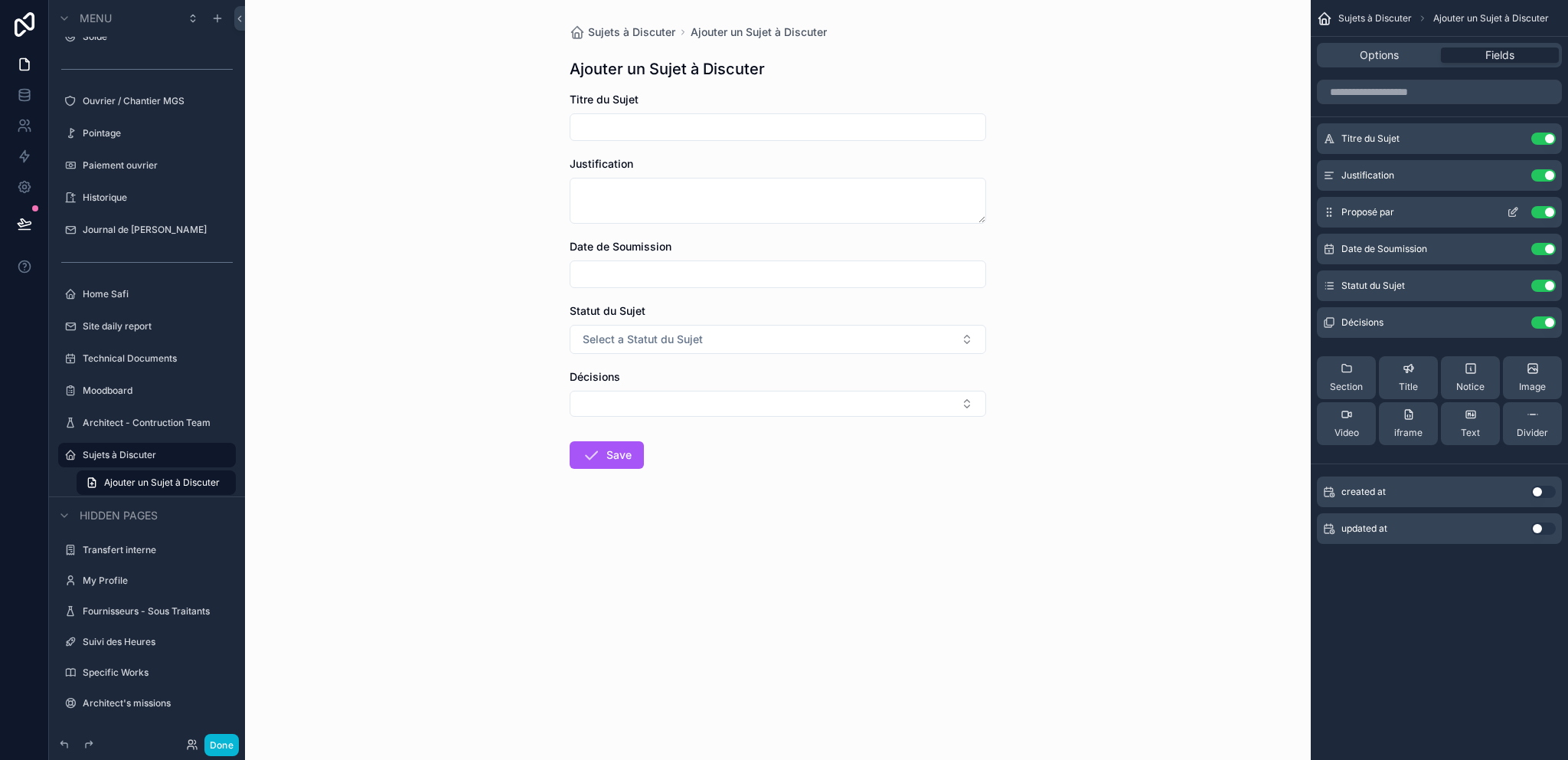
click at [1514, 209] on icon "scrollable content" at bounding box center [1514, 210] width 6 height 6
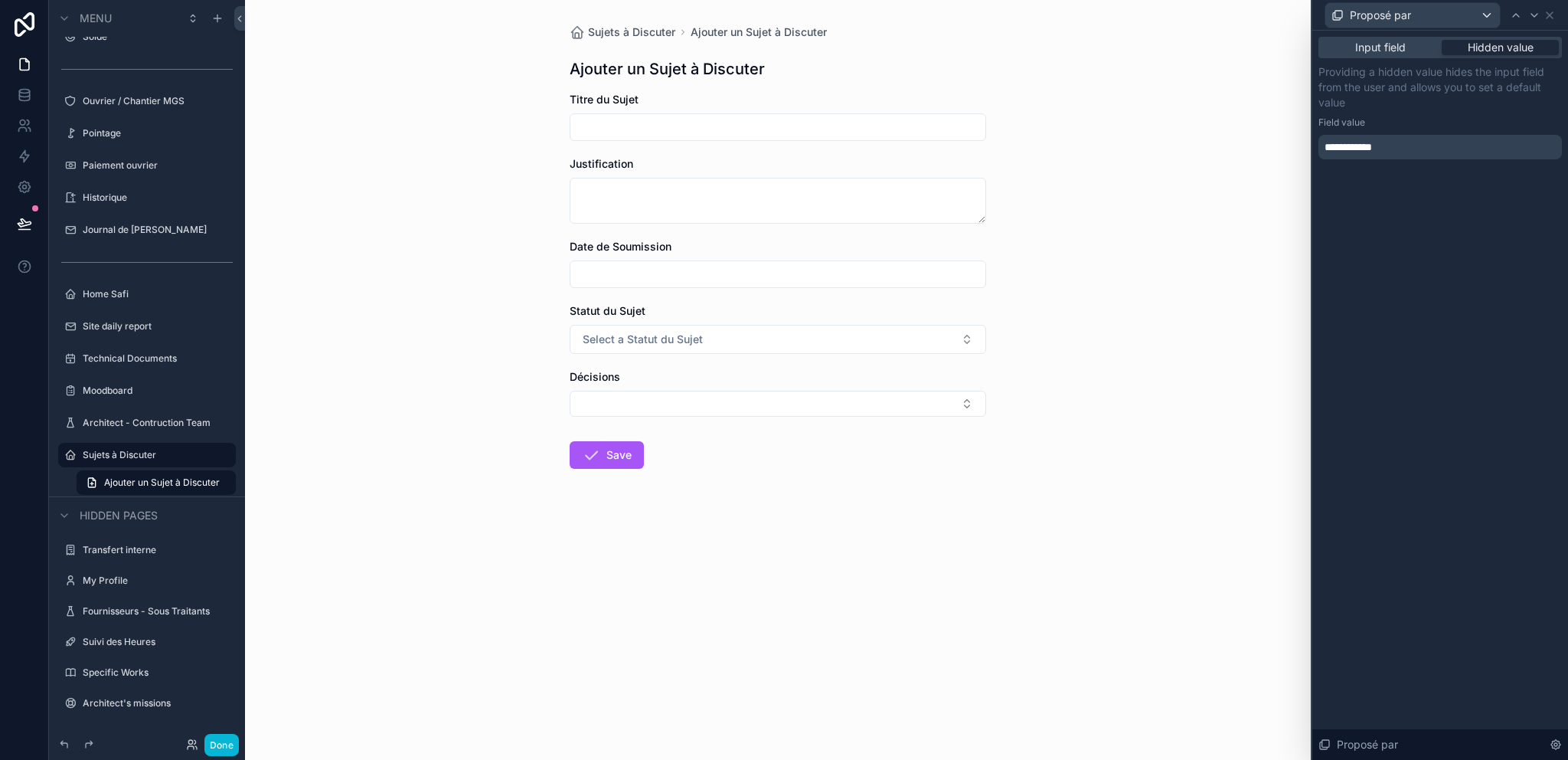
click at [1399, 55] on div "Input field Hidden value" at bounding box center [1439, 47] width 244 height 21
click at [1399, 51] on span "Input field" at bounding box center [1380, 47] width 51 height 15
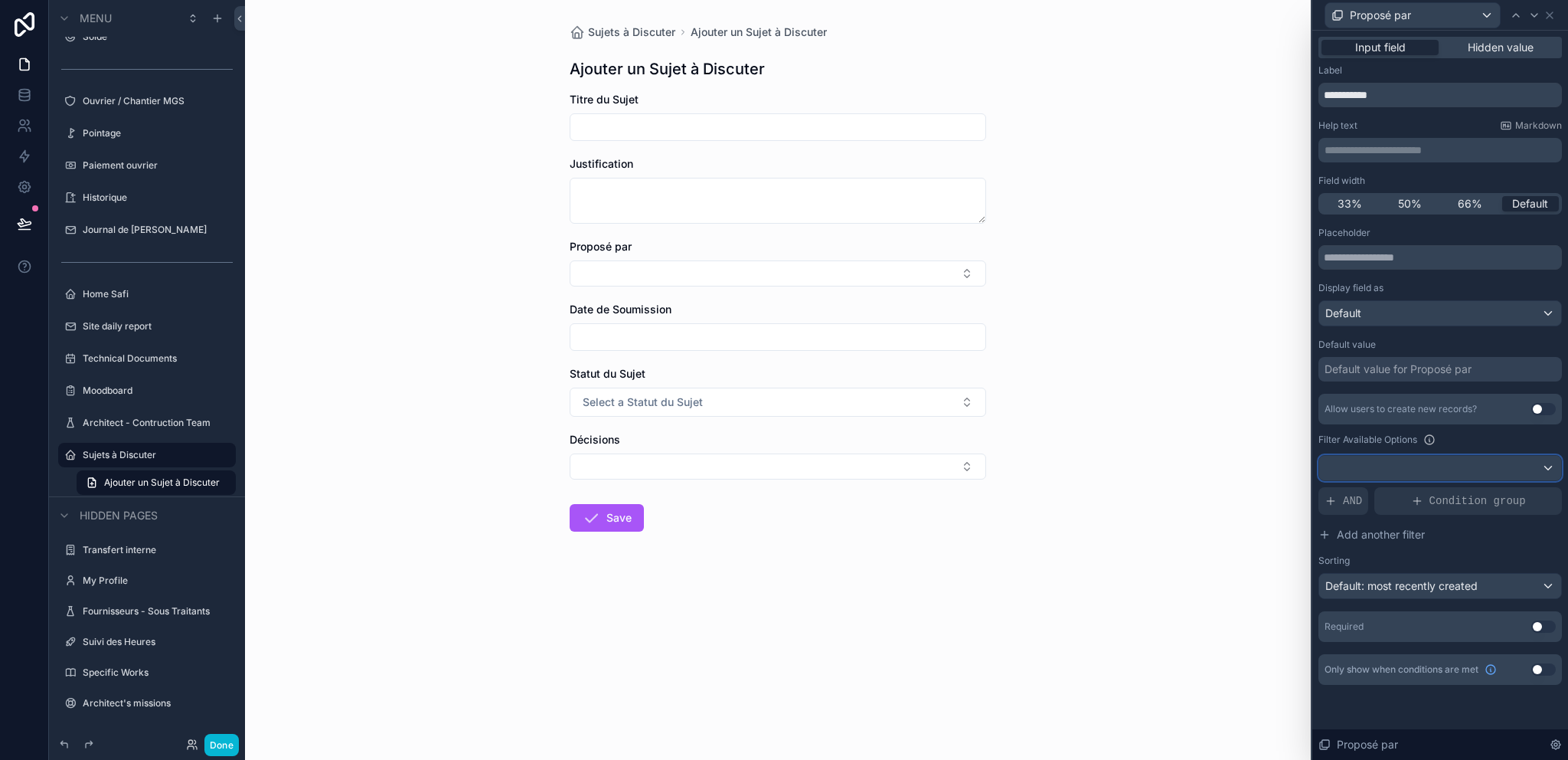
click at [1557, 475] on div at bounding box center [1439, 467] width 242 height 24
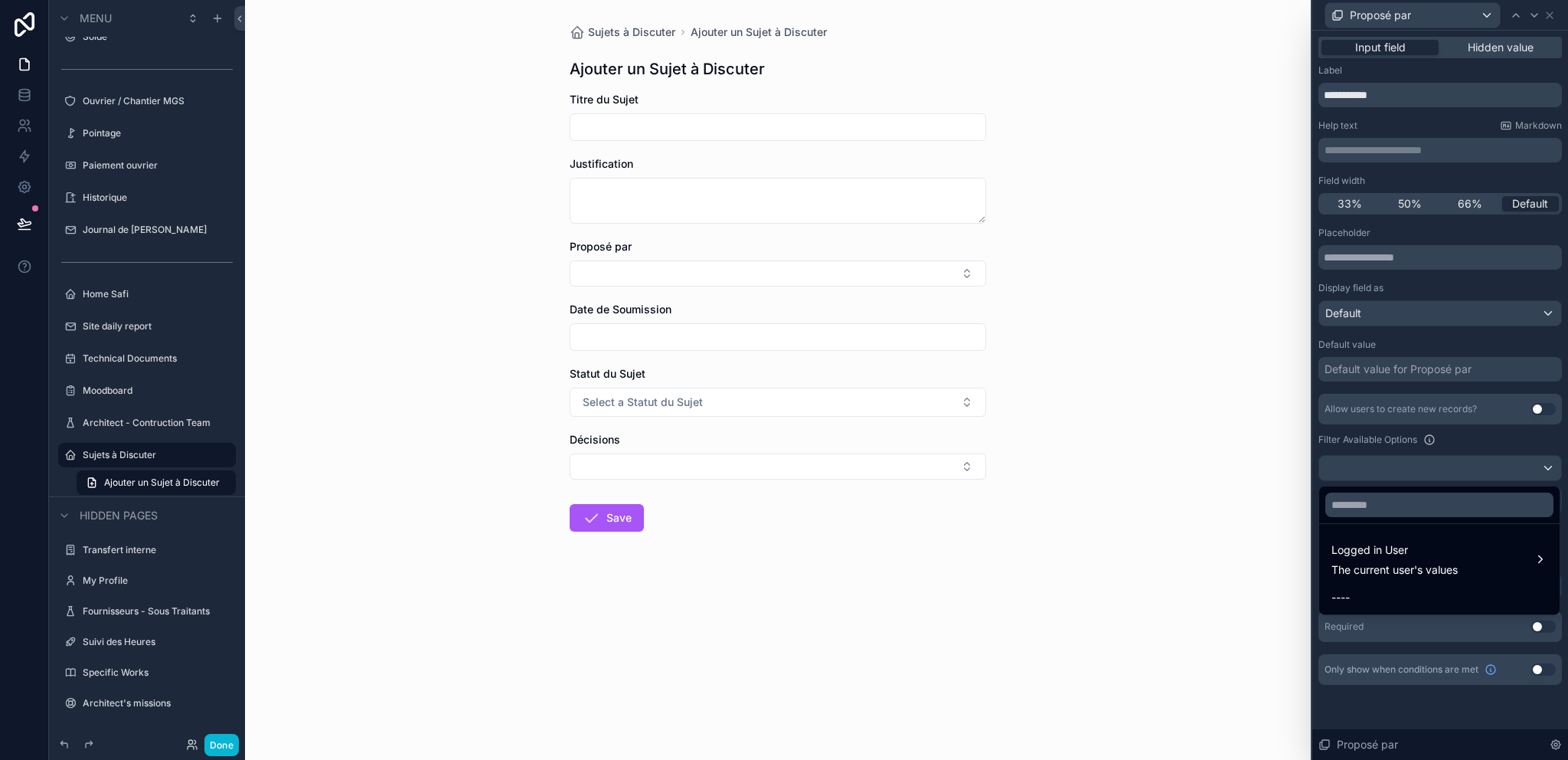
click at [1532, 429] on div at bounding box center [1440, 380] width 255 height 760
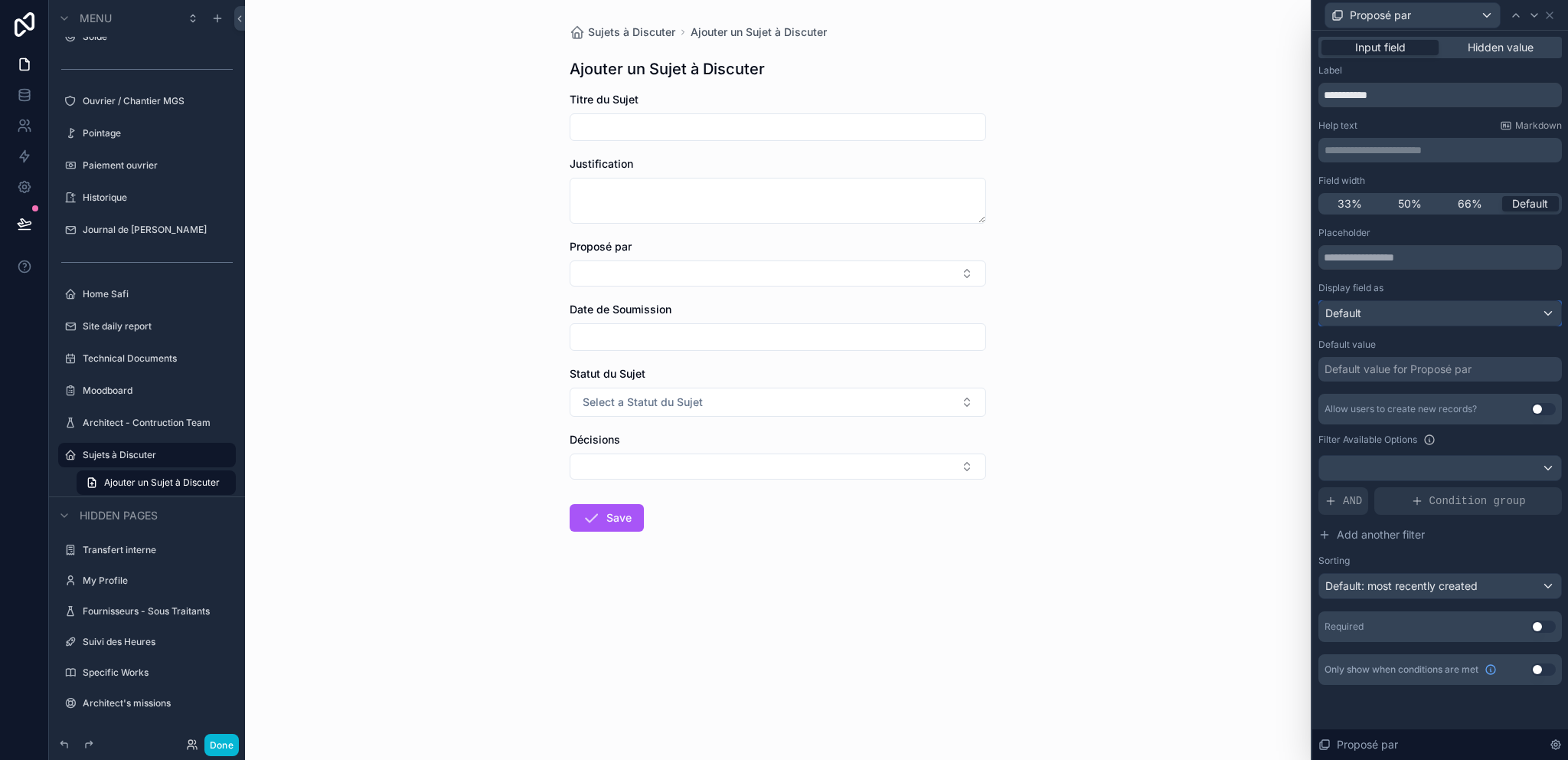
click at [1421, 310] on div "Default" at bounding box center [1439, 313] width 242 height 24
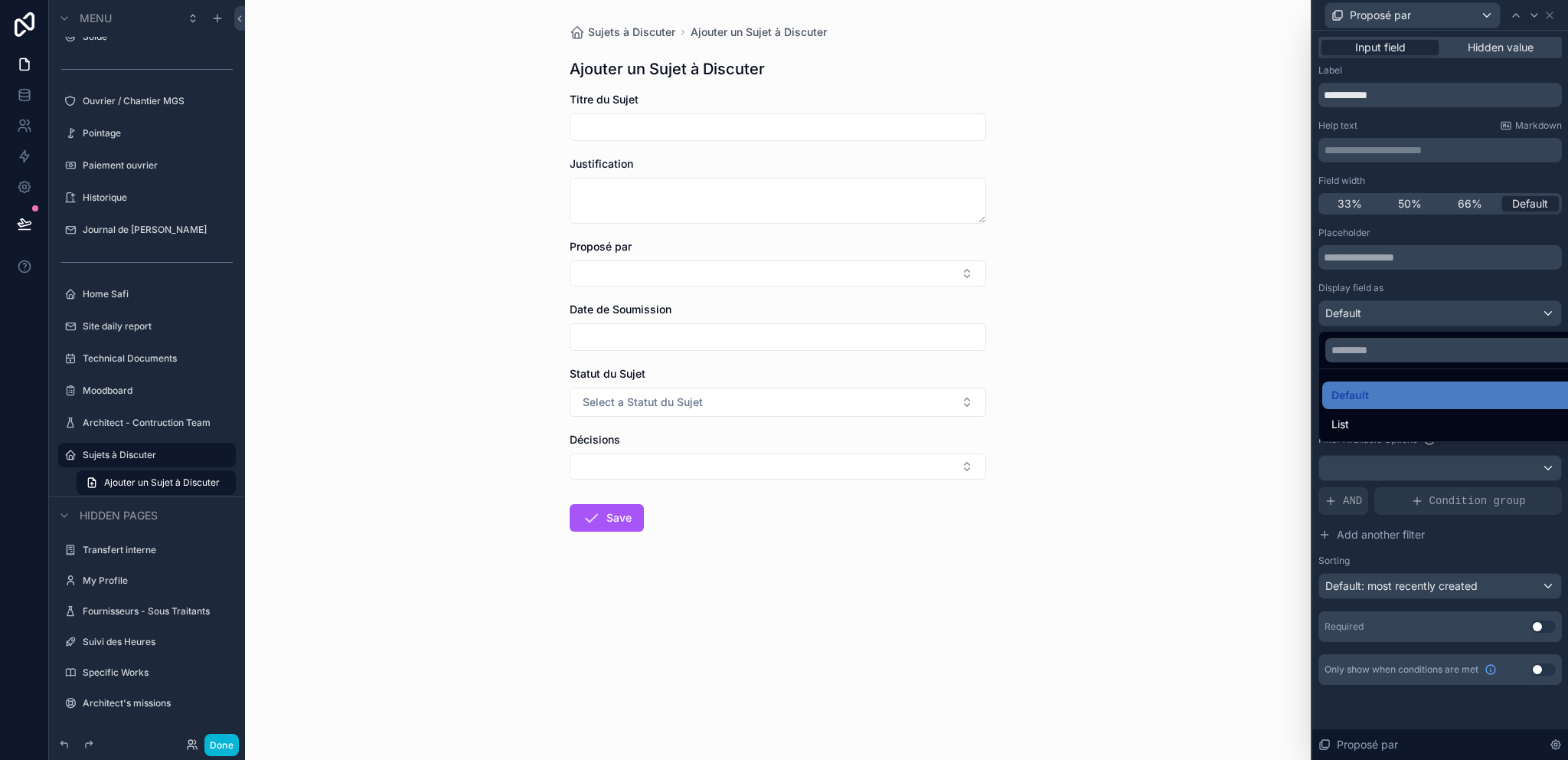
click at [1414, 309] on div at bounding box center [1440, 380] width 255 height 760
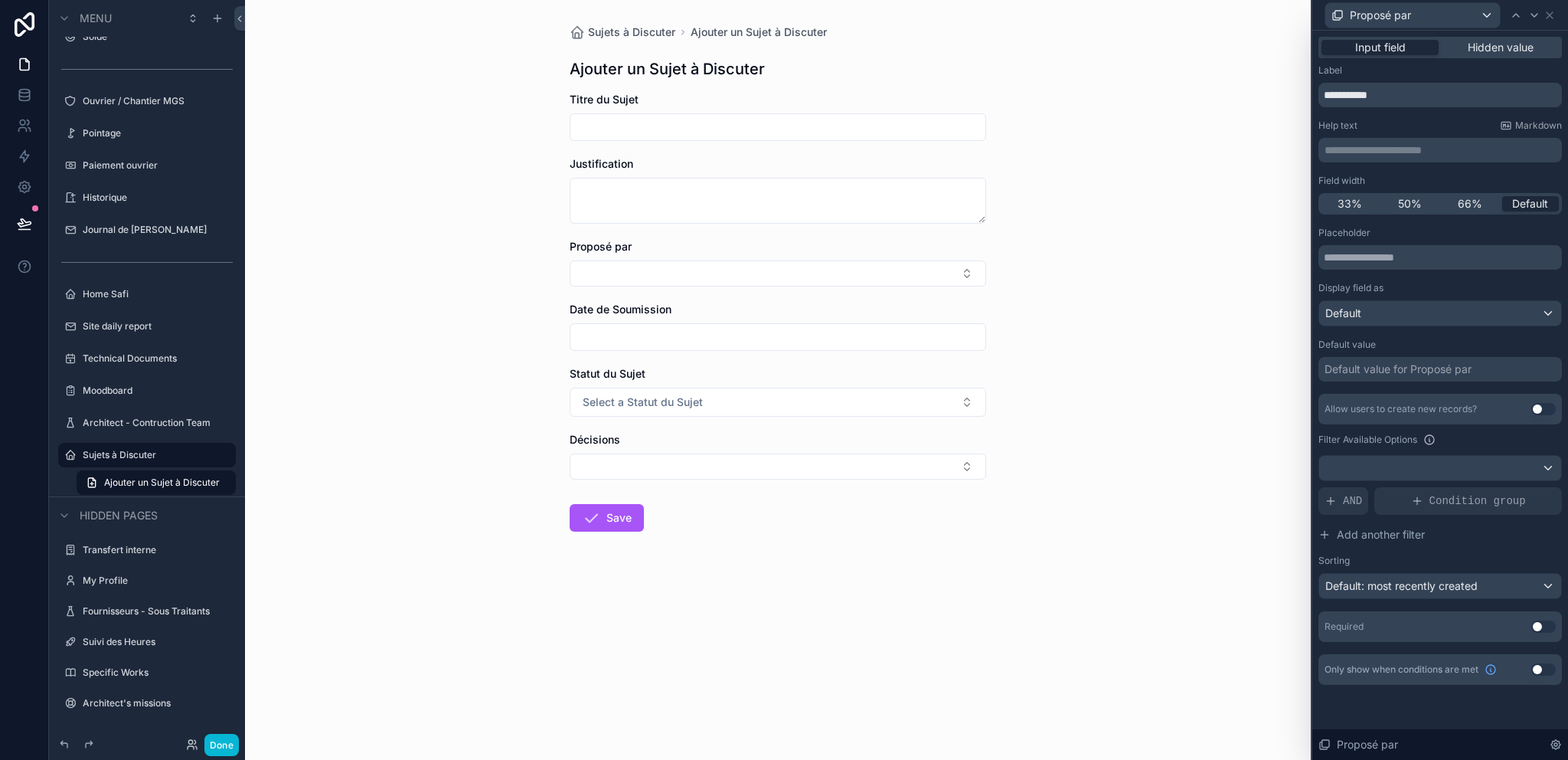
click at [1408, 326] on div "Placeholder Display field as Default Default value Default value for Proposé pa…" at bounding box center [1439, 434] width 244 height 415
click at [1406, 319] on div "Default" at bounding box center [1439, 313] width 242 height 24
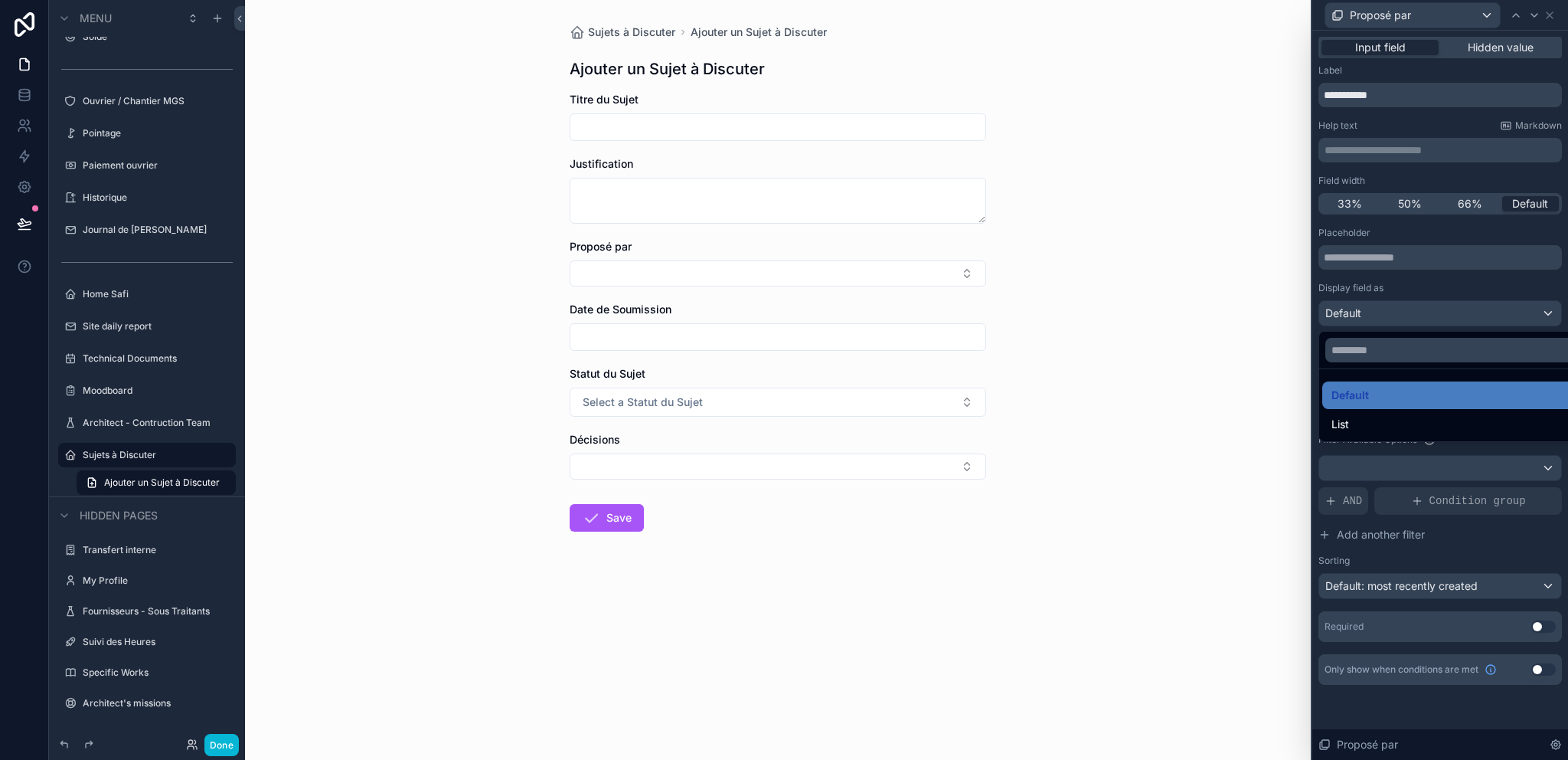
click at [1375, 419] on div "List" at bounding box center [1457, 424] width 253 height 19
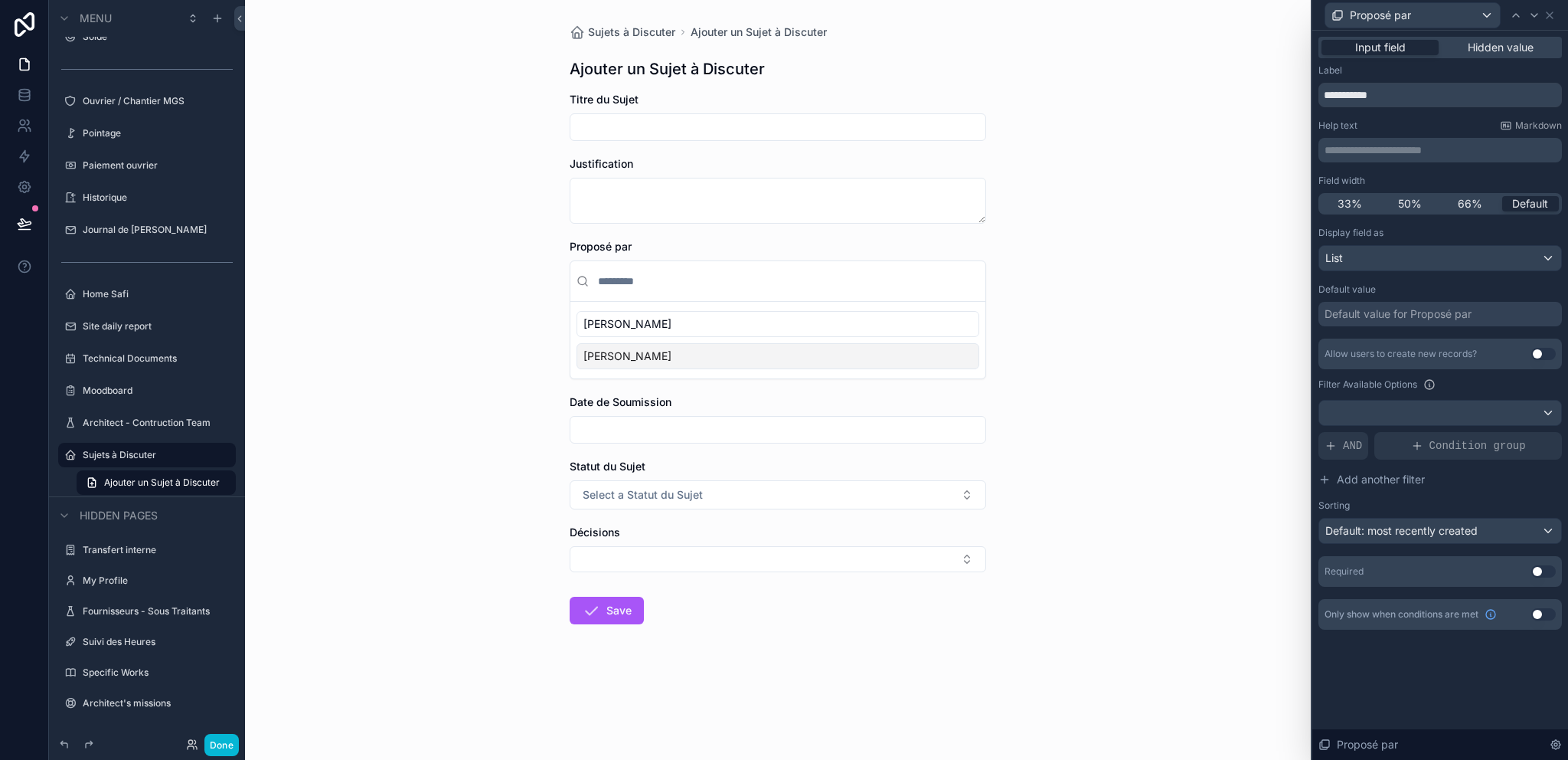
click at [1079, 361] on div "Sujets à Discuter Ajouter un Sujet à Discuter Ajouter un Sujet à Discuter Titre…" at bounding box center [778, 380] width 1066 height 760
click at [1553, 15] on icon at bounding box center [1550, 15] width 13 height 13
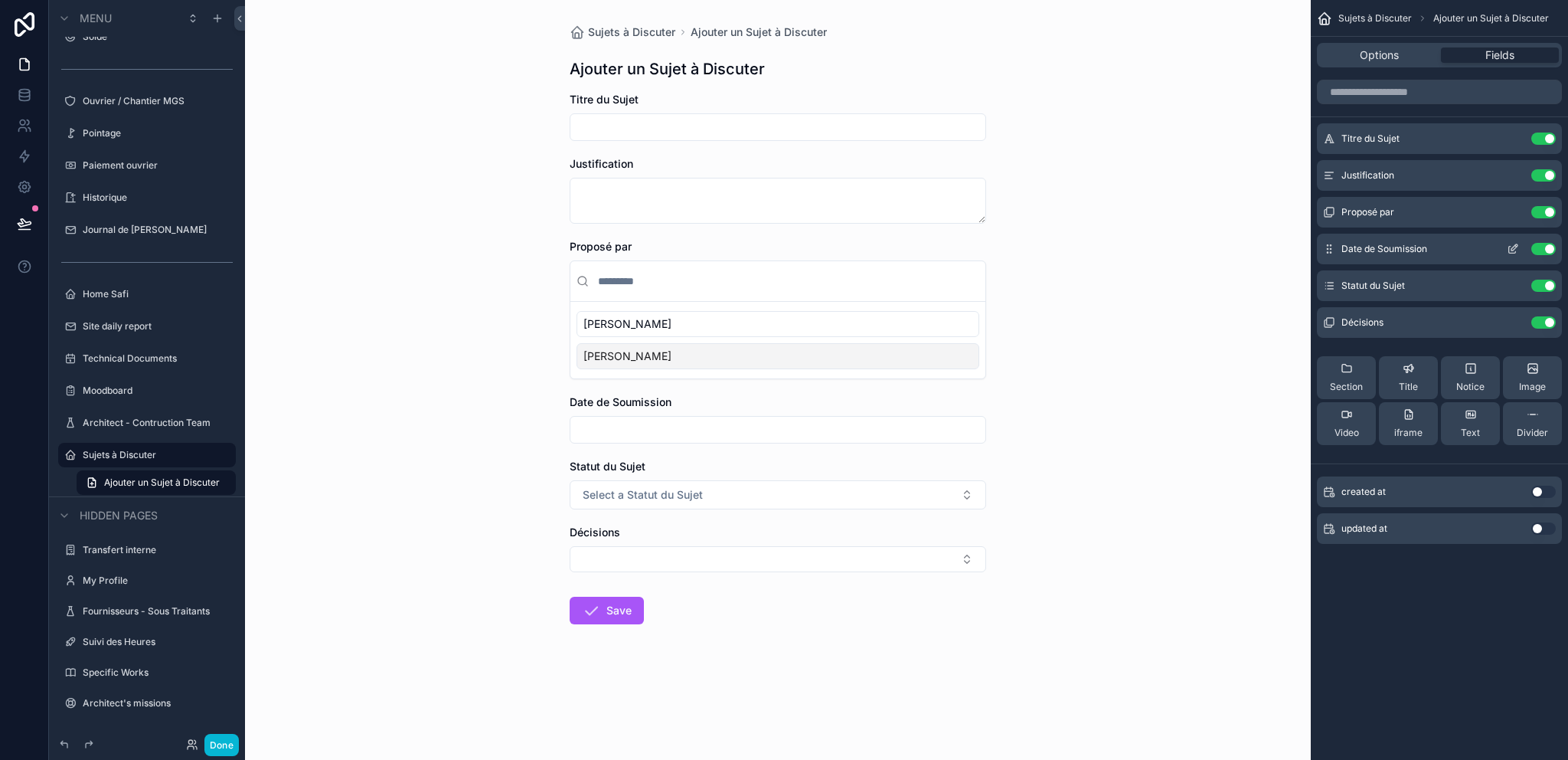
click at [1513, 245] on icon "scrollable content" at bounding box center [1513, 249] width 13 height 13
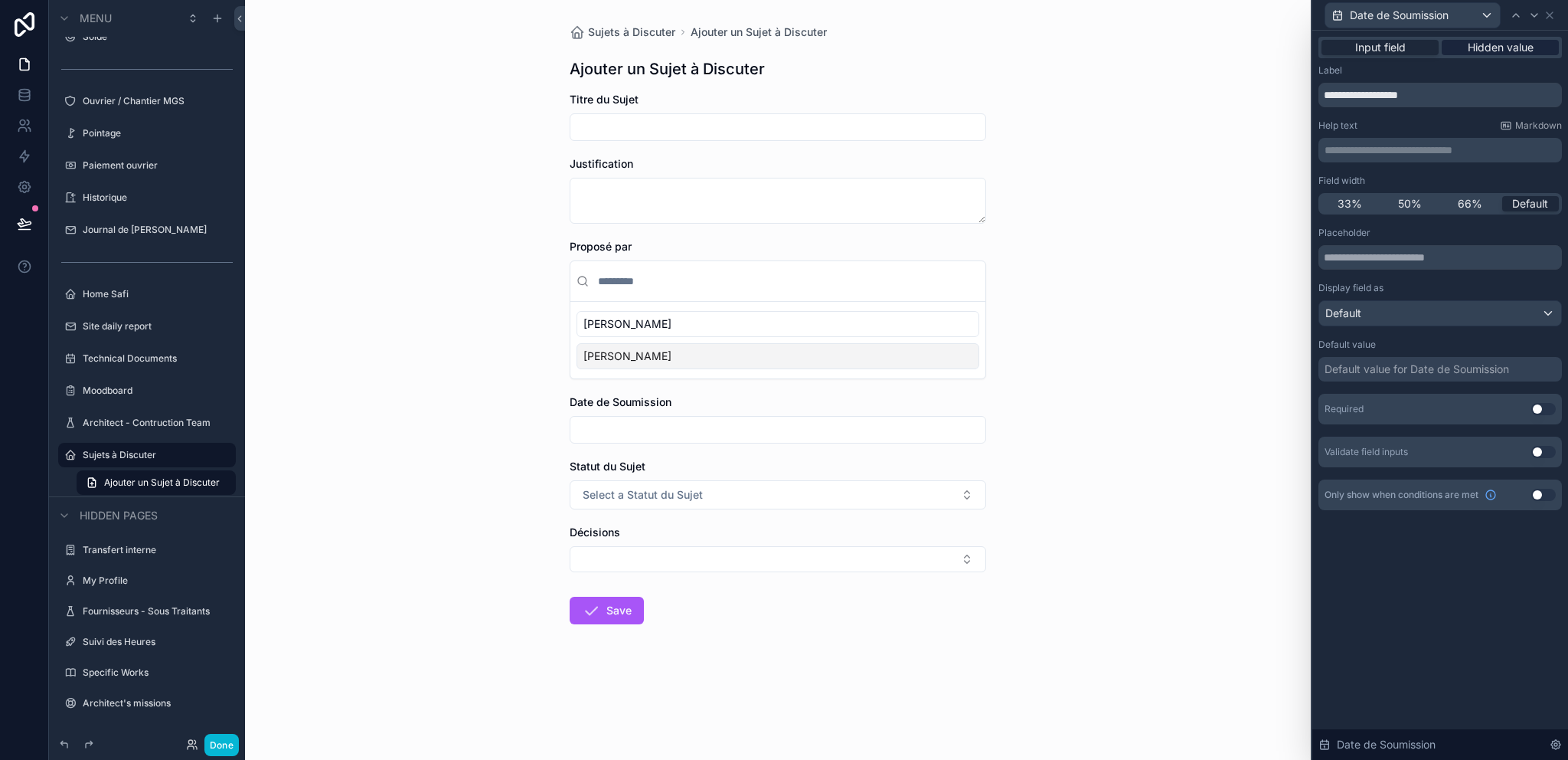
click at [1504, 46] on span "Hidden value" at bounding box center [1501, 47] width 66 height 15
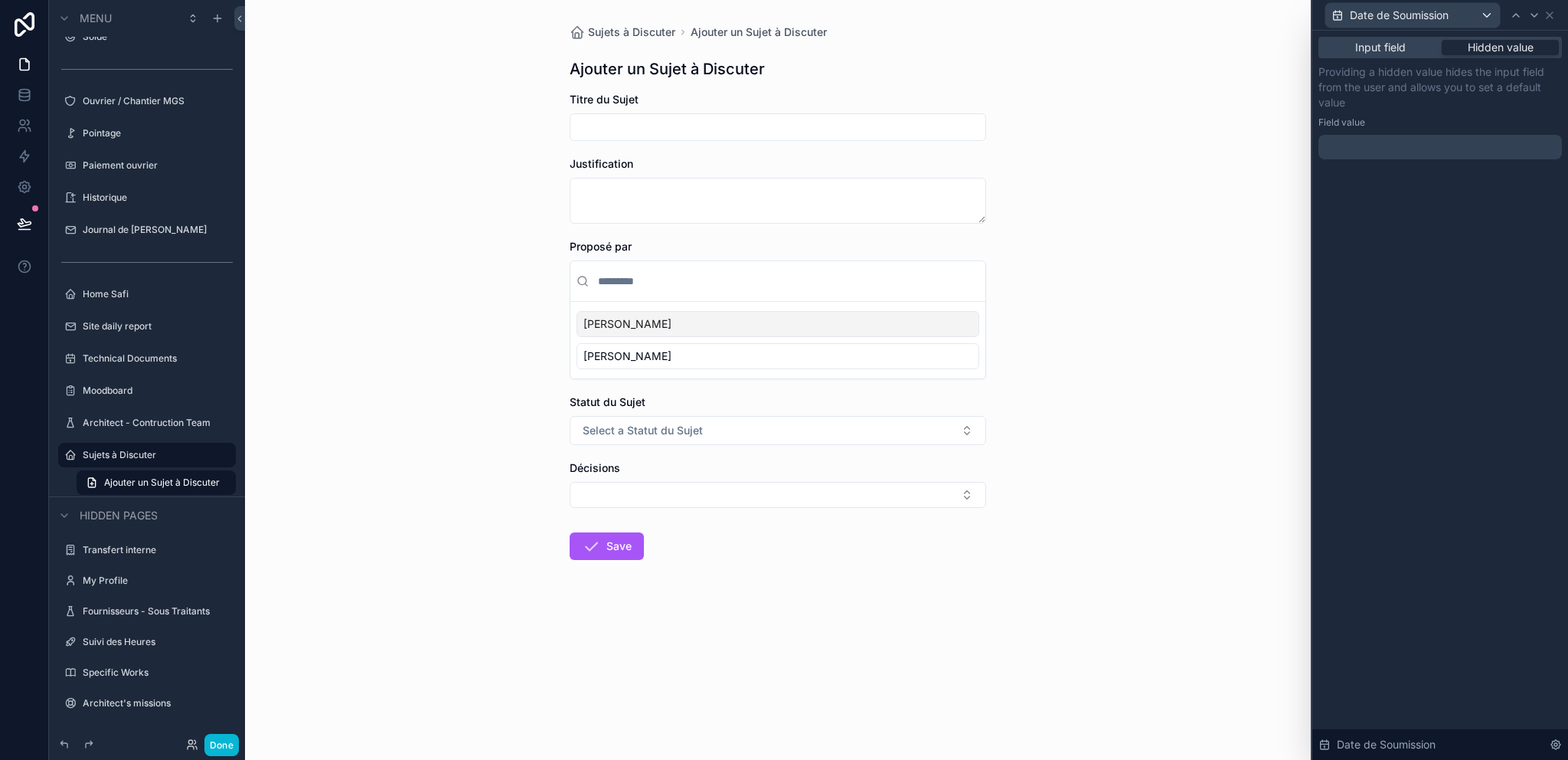
click at [1411, 145] on div at bounding box center [1439, 146] width 244 height 24
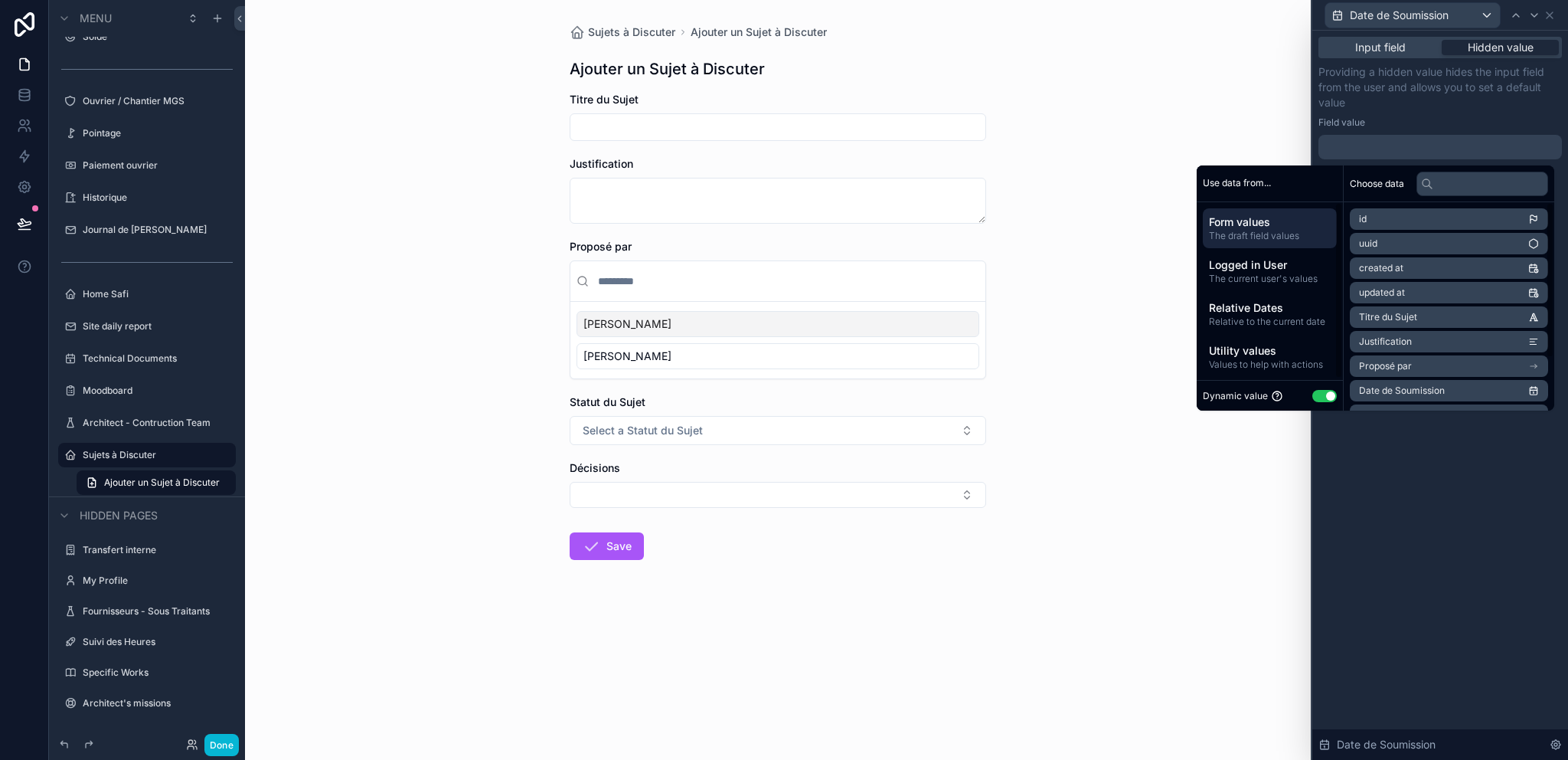
click at [1255, 338] on div "Utility values Values to help with actions" at bounding box center [1270, 356] width 134 height 40
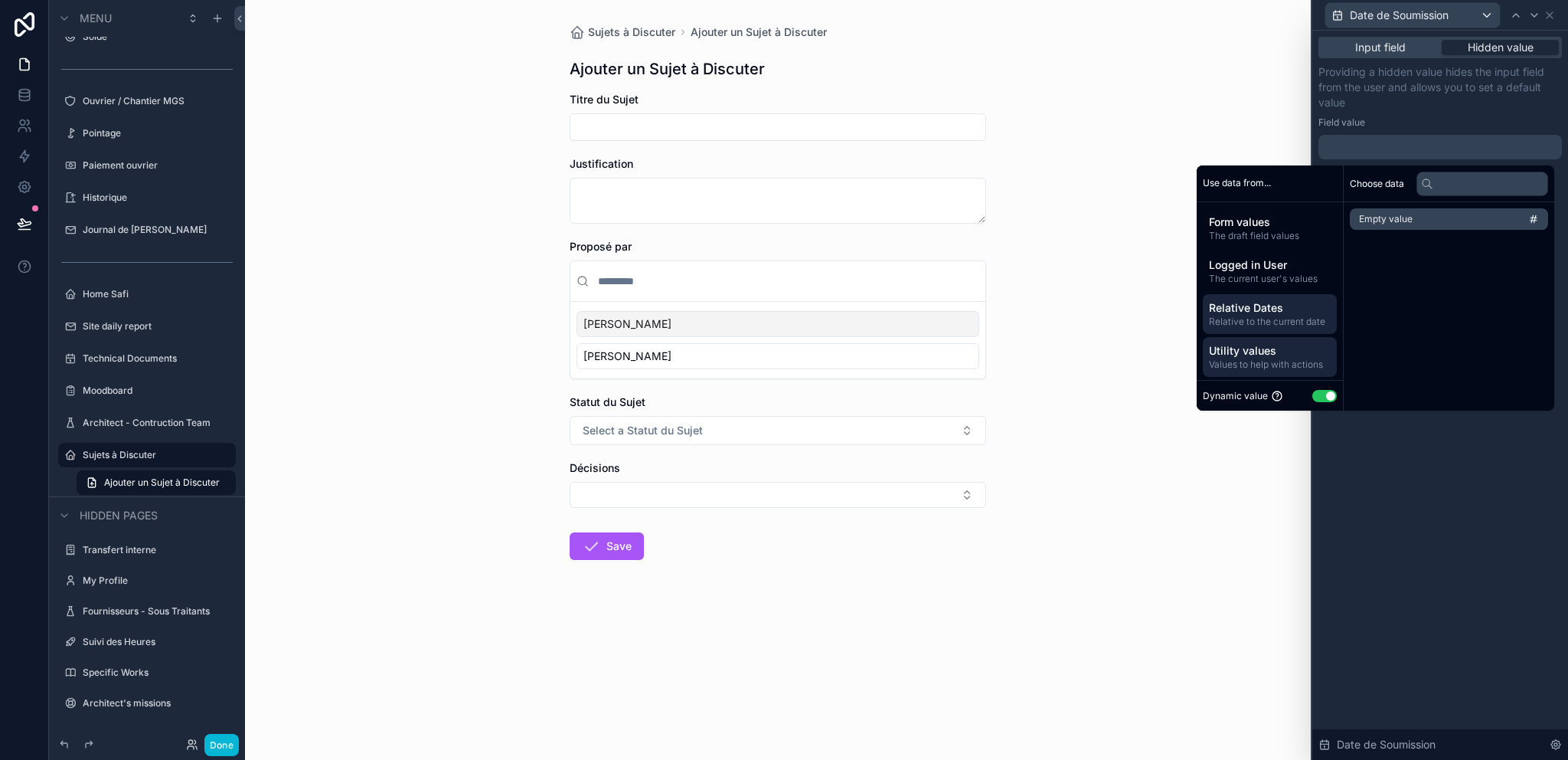
click at [1259, 318] on span "Relative to the current date" at bounding box center [1270, 322] width 121 height 13
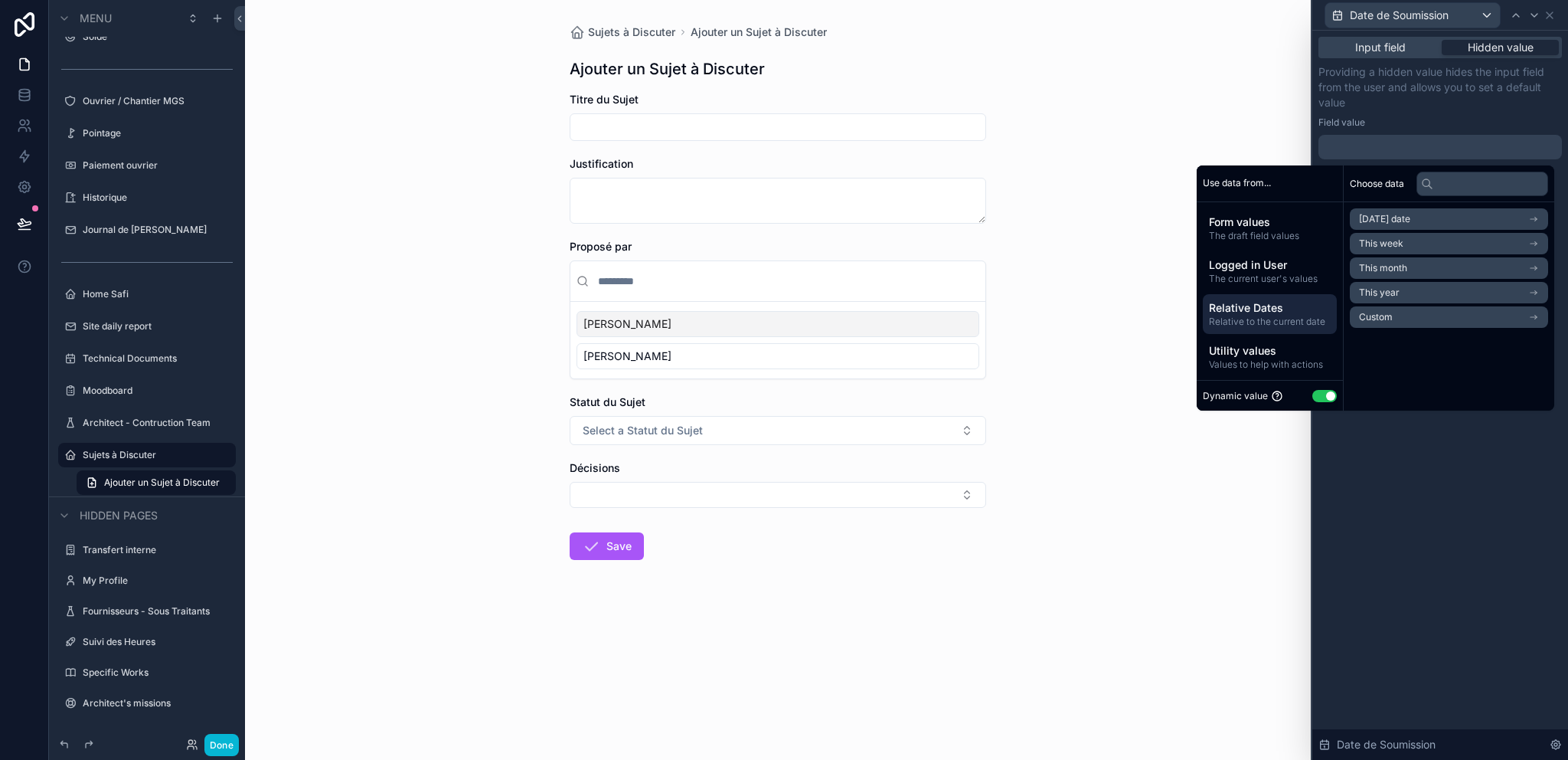
click at [1400, 221] on span "Today's date" at bounding box center [1384, 219] width 51 height 13
click at [1388, 243] on li "Now" at bounding box center [1449, 246] width 198 height 21
click at [1389, 250] on li "Now" at bounding box center [1449, 246] width 198 height 21
click at [1484, 461] on div "Input field Hidden value Providing a hidden value hides the input field from th…" at bounding box center [1440, 395] width 255 height 729
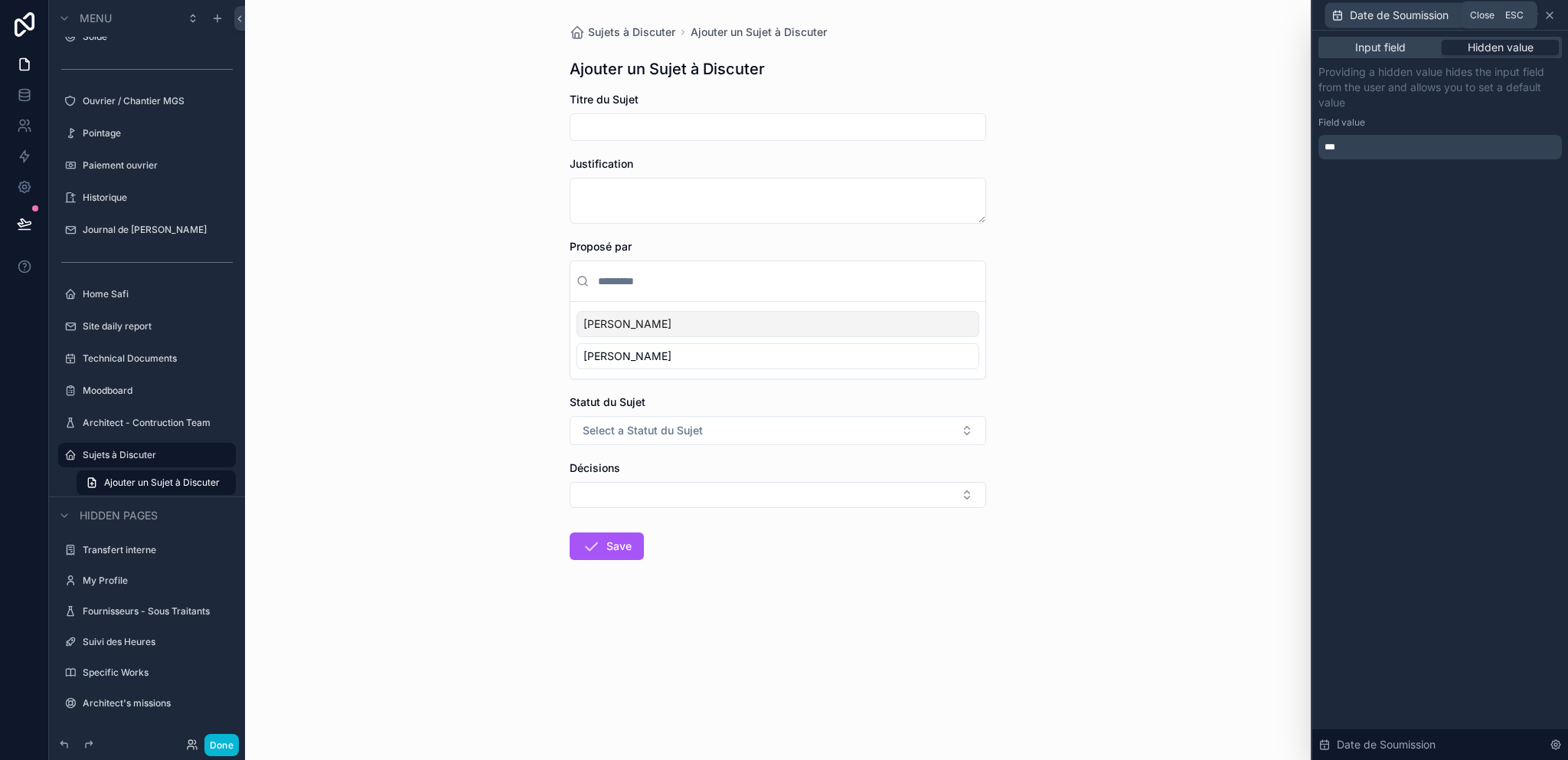
click at [1553, 17] on icon at bounding box center [1550, 15] width 13 height 13
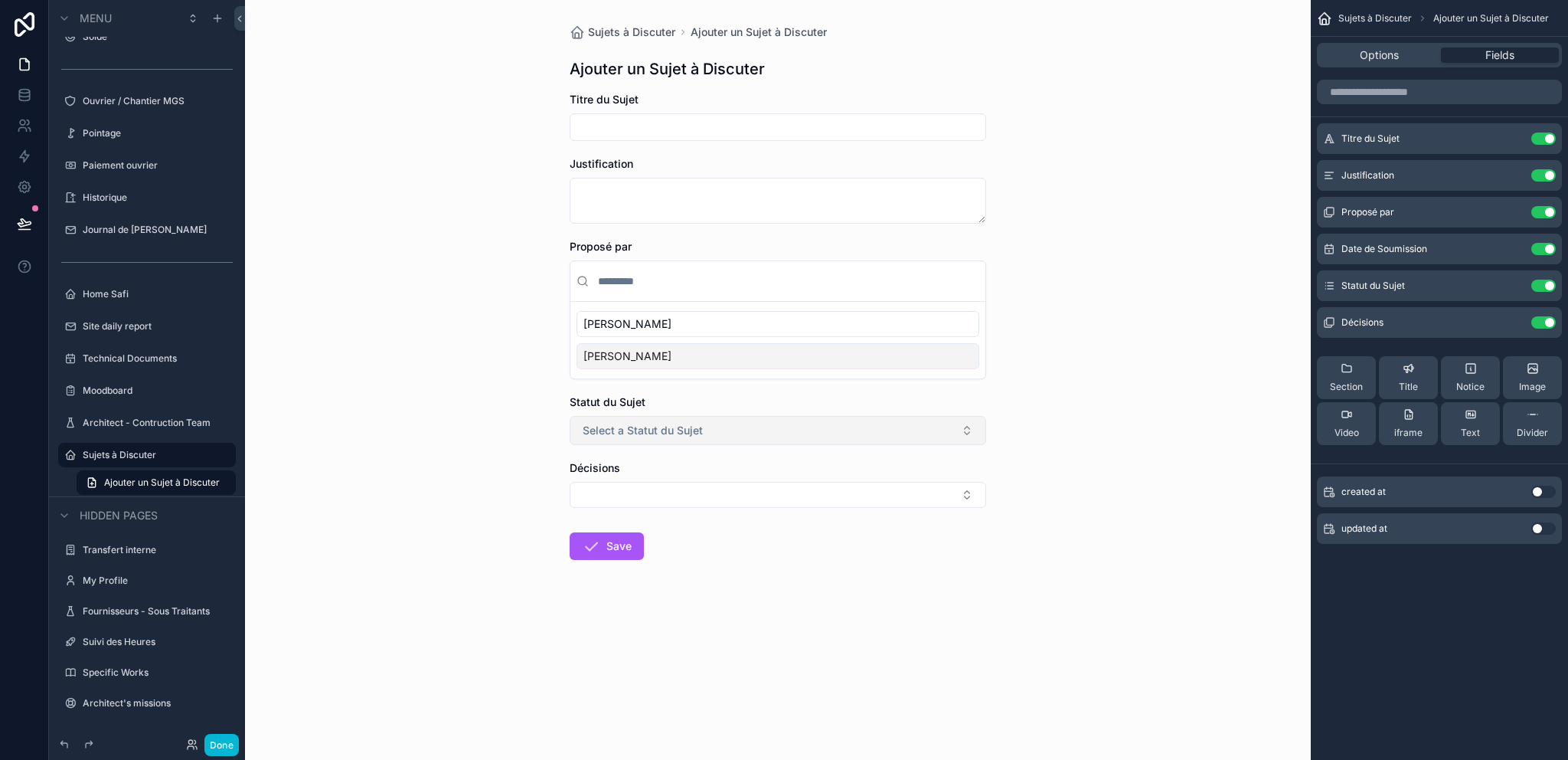
click at [685, 434] on span "Select a Statut du Sujet" at bounding box center [642, 430] width 121 height 15
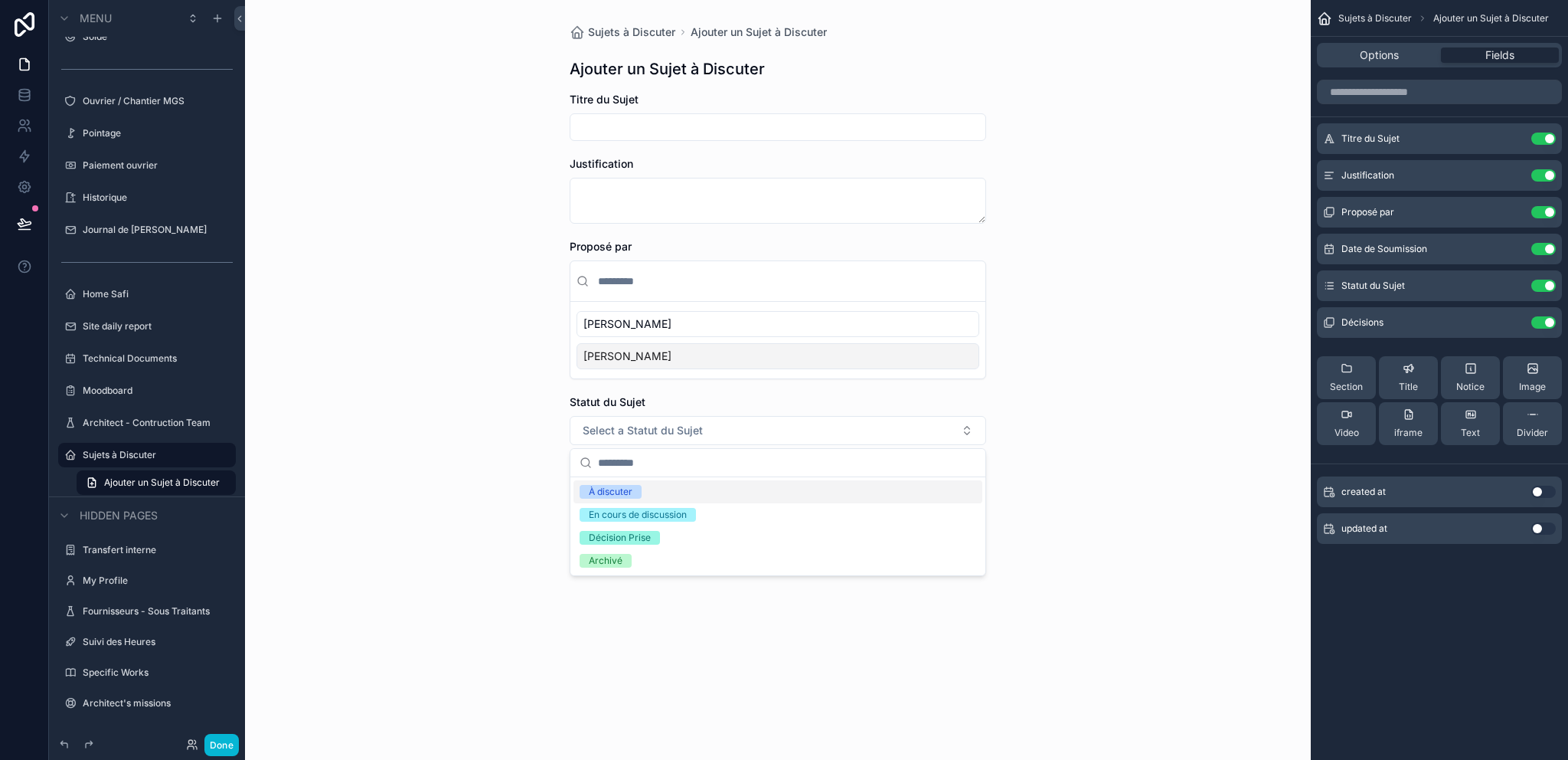
click at [988, 405] on div "Sujets à Discuter Ajouter un Sujet à Discuter Ajouter un Sujet à Discuter Titre…" at bounding box center [778, 329] width 441 height 658
click at [861, 482] on button "Select Button" at bounding box center [778, 494] width 416 height 26
click at [836, 491] on button "Select Button" at bounding box center [778, 494] width 416 height 26
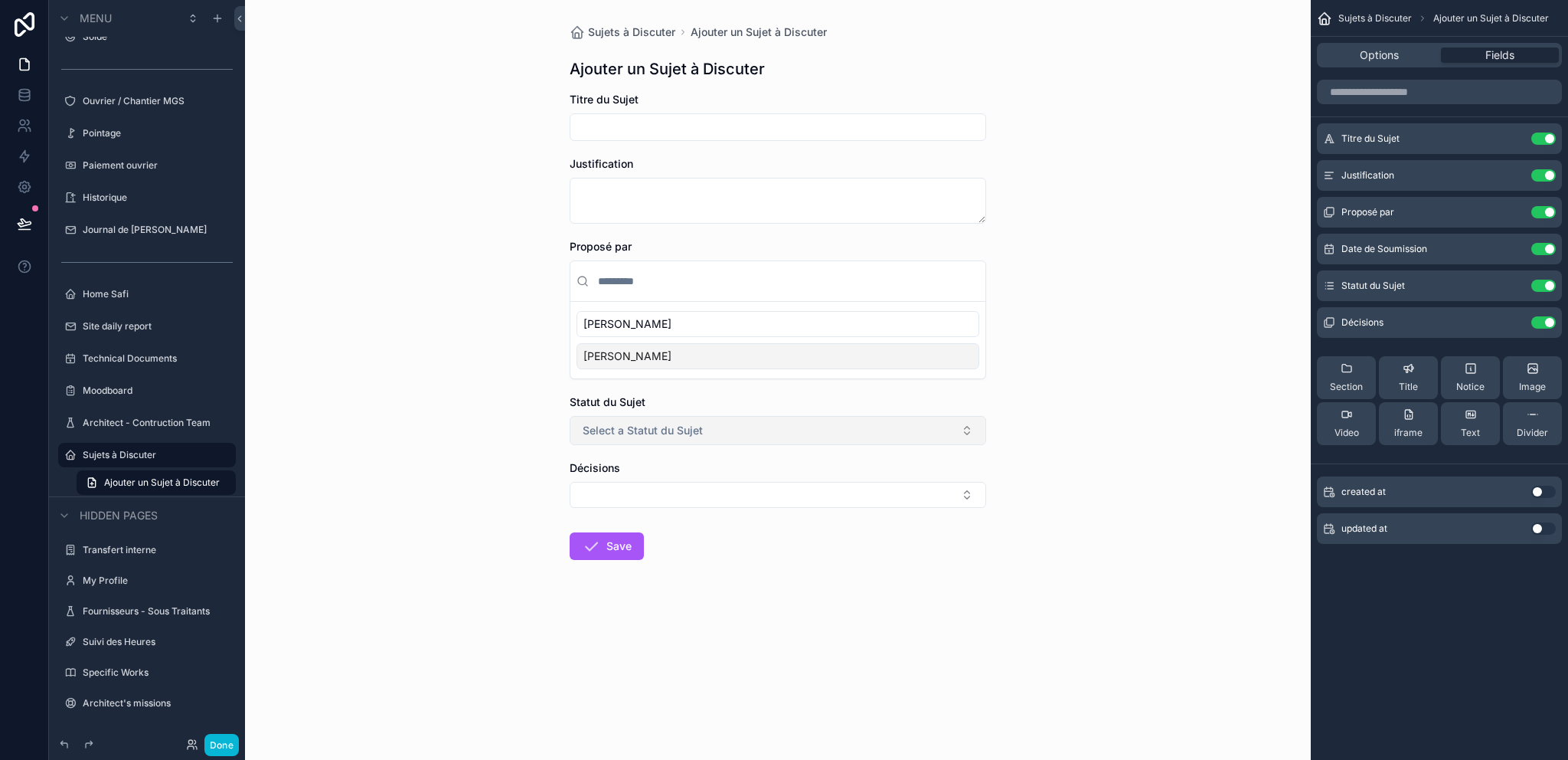
click at [895, 433] on button "Select a Statut du Sujet" at bounding box center [778, 430] width 416 height 29
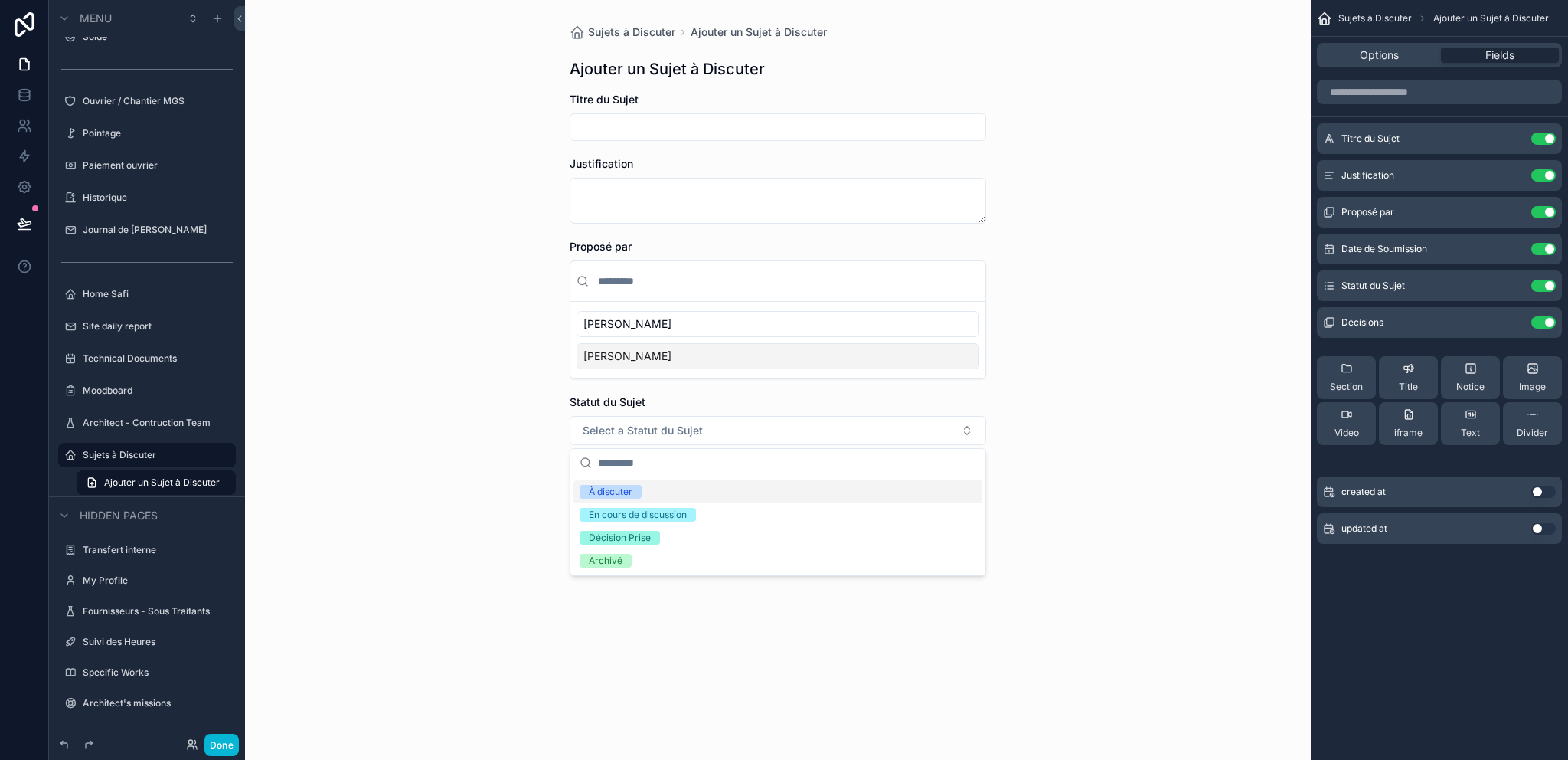
click at [1030, 459] on div "Sujets à Discuter Ajouter un Sujet à Discuter Ajouter un Sujet à Discuter Titre…" at bounding box center [778, 380] width 1066 height 760
click at [1514, 285] on icon "scrollable content" at bounding box center [1514, 284] width 6 height 6
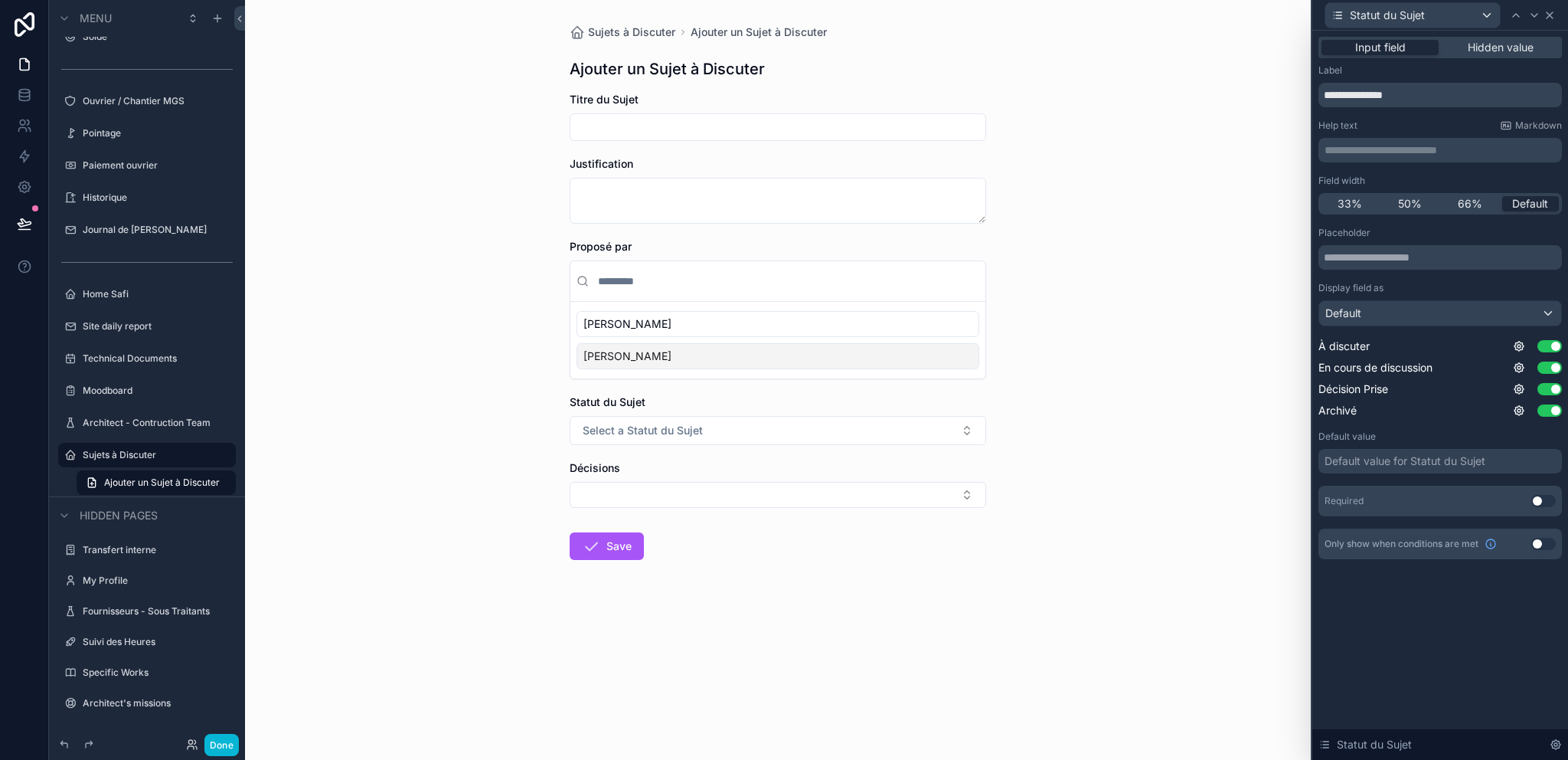
click at [1554, 13] on icon at bounding box center [1550, 15] width 13 height 13
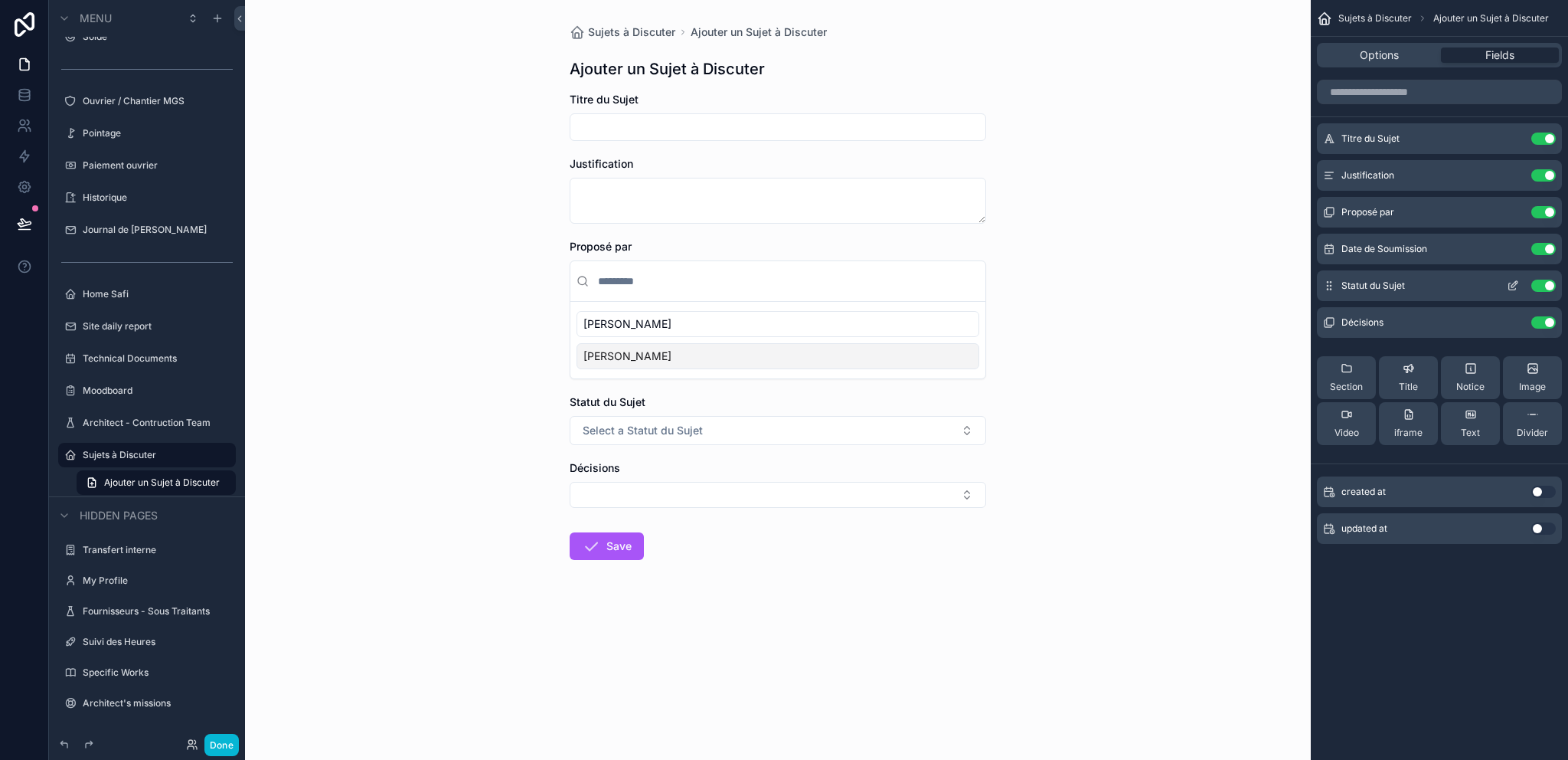
click at [1541, 286] on button "Use setting" at bounding box center [1543, 286] width 24 height 13
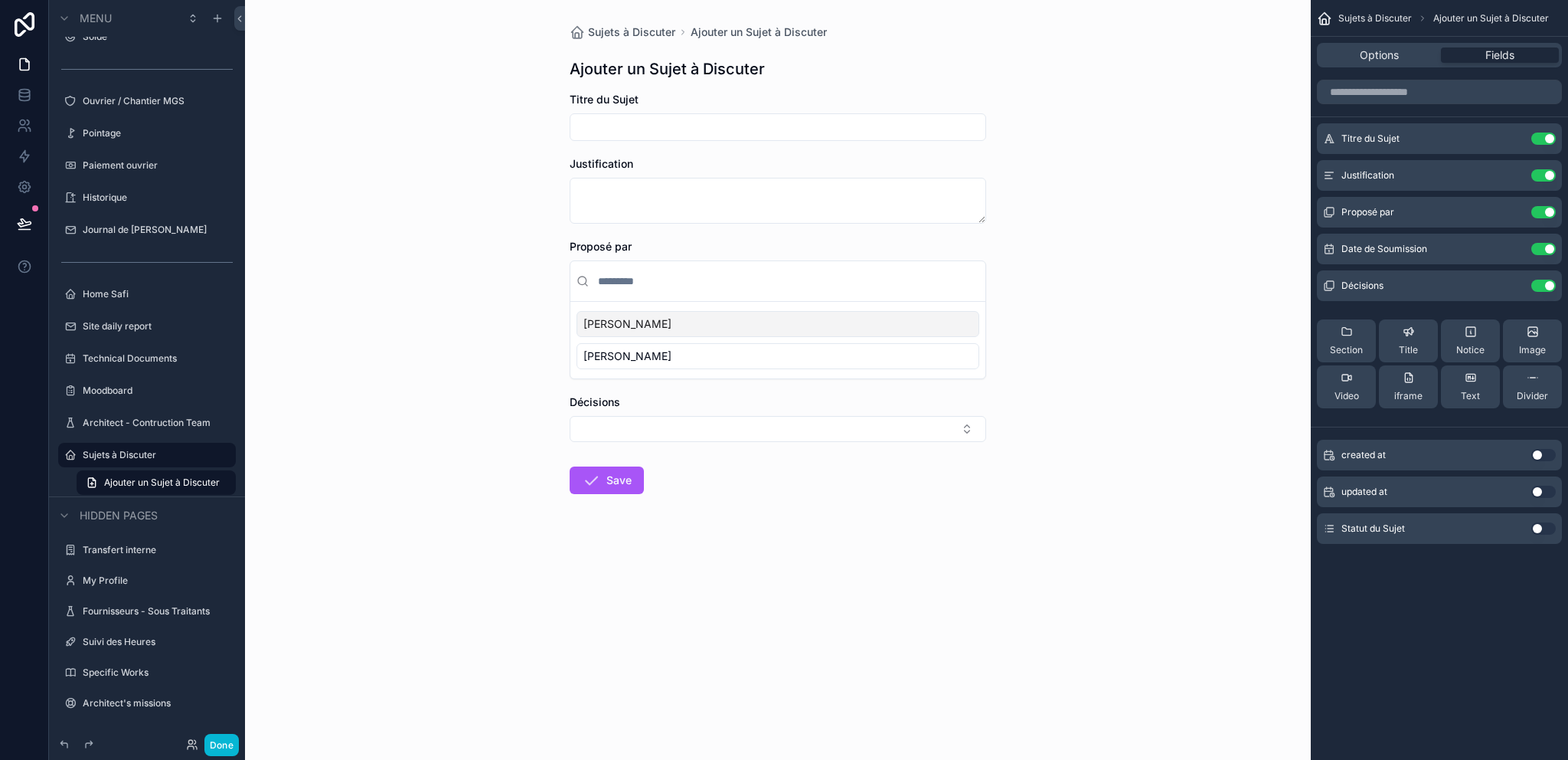
click at [1541, 286] on button "Use setting" at bounding box center [1543, 286] width 24 height 13
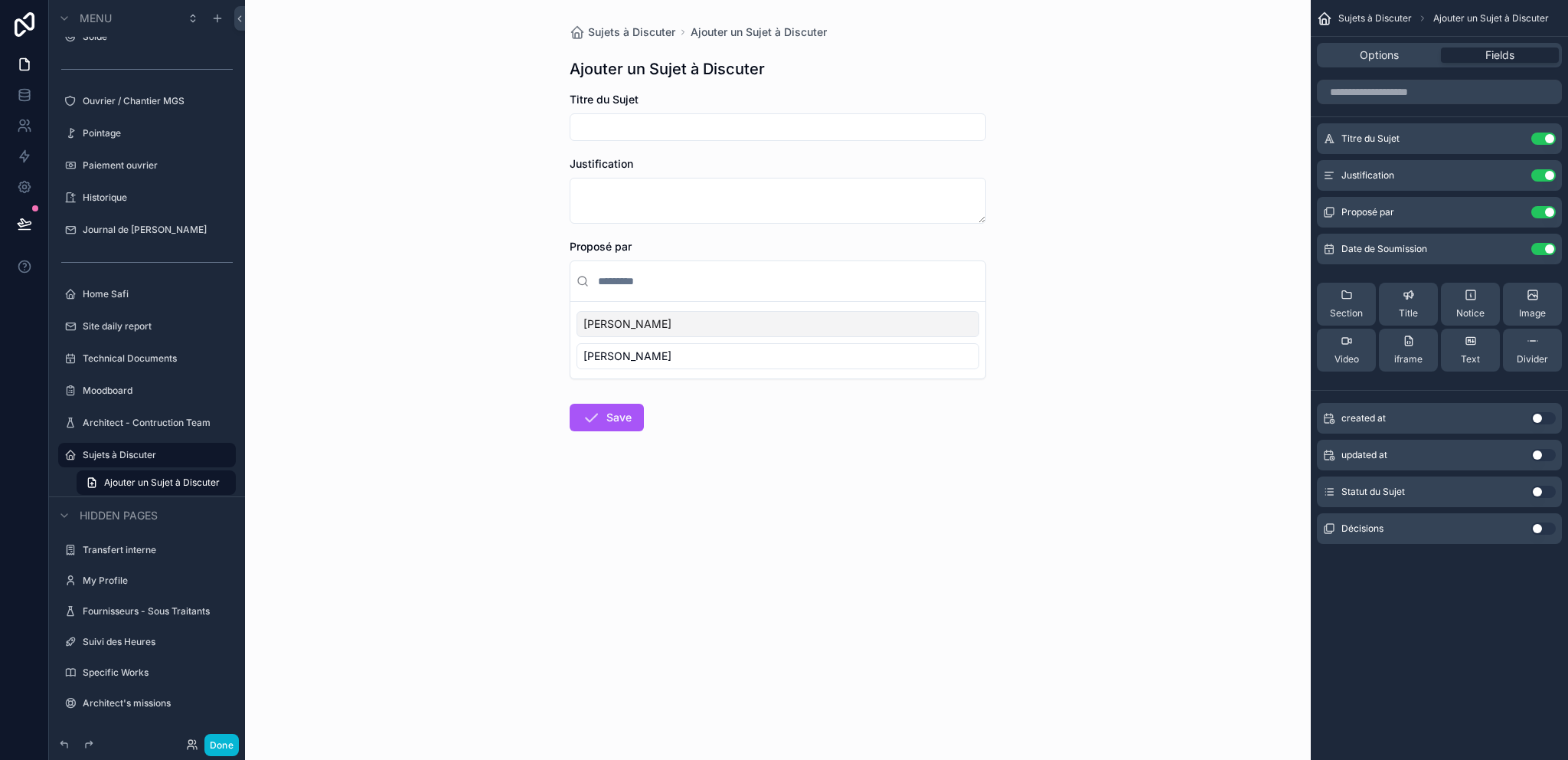
click at [1113, 75] on div "Sujets à Discuter Ajouter un Sujet à Discuter Ajouter un Sujet à Discuter Titre…" at bounding box center [778, 380] width 1066 height 760
click at [740, 406] on form "Titre du Sujet Justification Proposé par Merian Vianney Samb Youssou Save" at bounding box center [778, 311] width 416 height 438
click at [1546, 566] on button "Use setting" at bounding box center [1543, 565] width 24 height 13
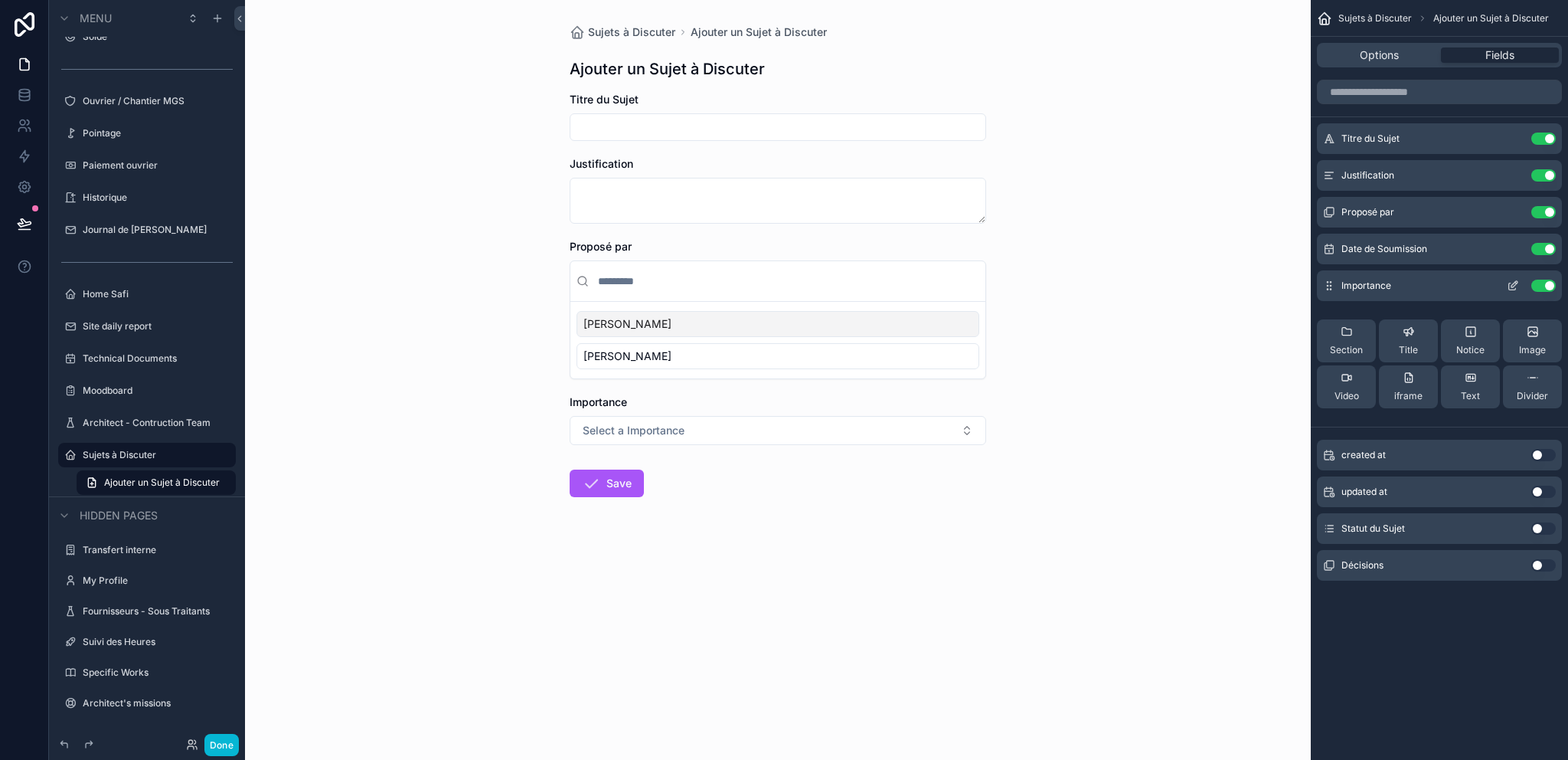
click at [1511, 283] on icon "scrollable content" at bounding box center [1513, 286] width 13 height 13
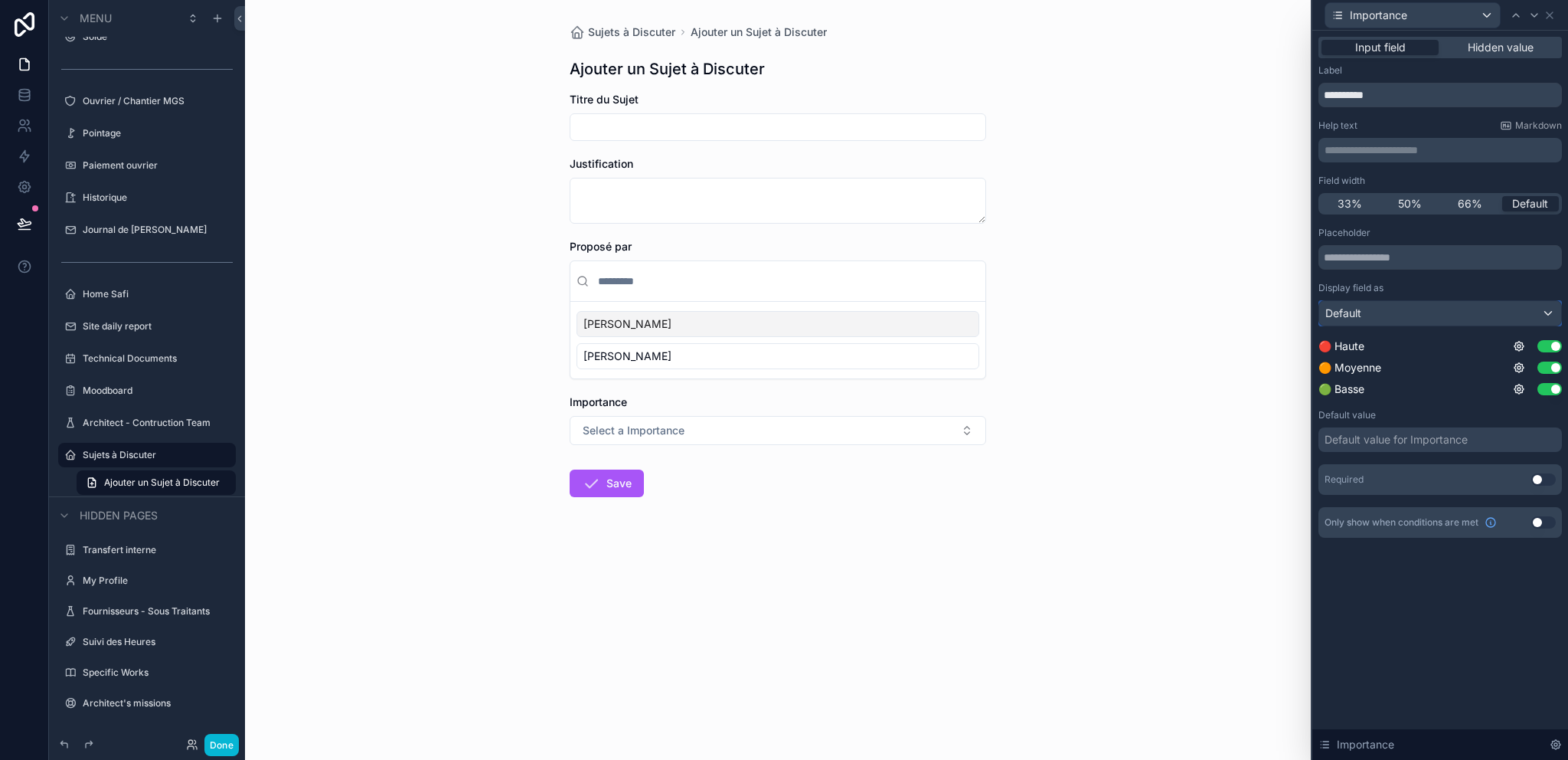
click at [1417, 320] on div "Default" at bounding box center [1439, 313] width 242 height 24
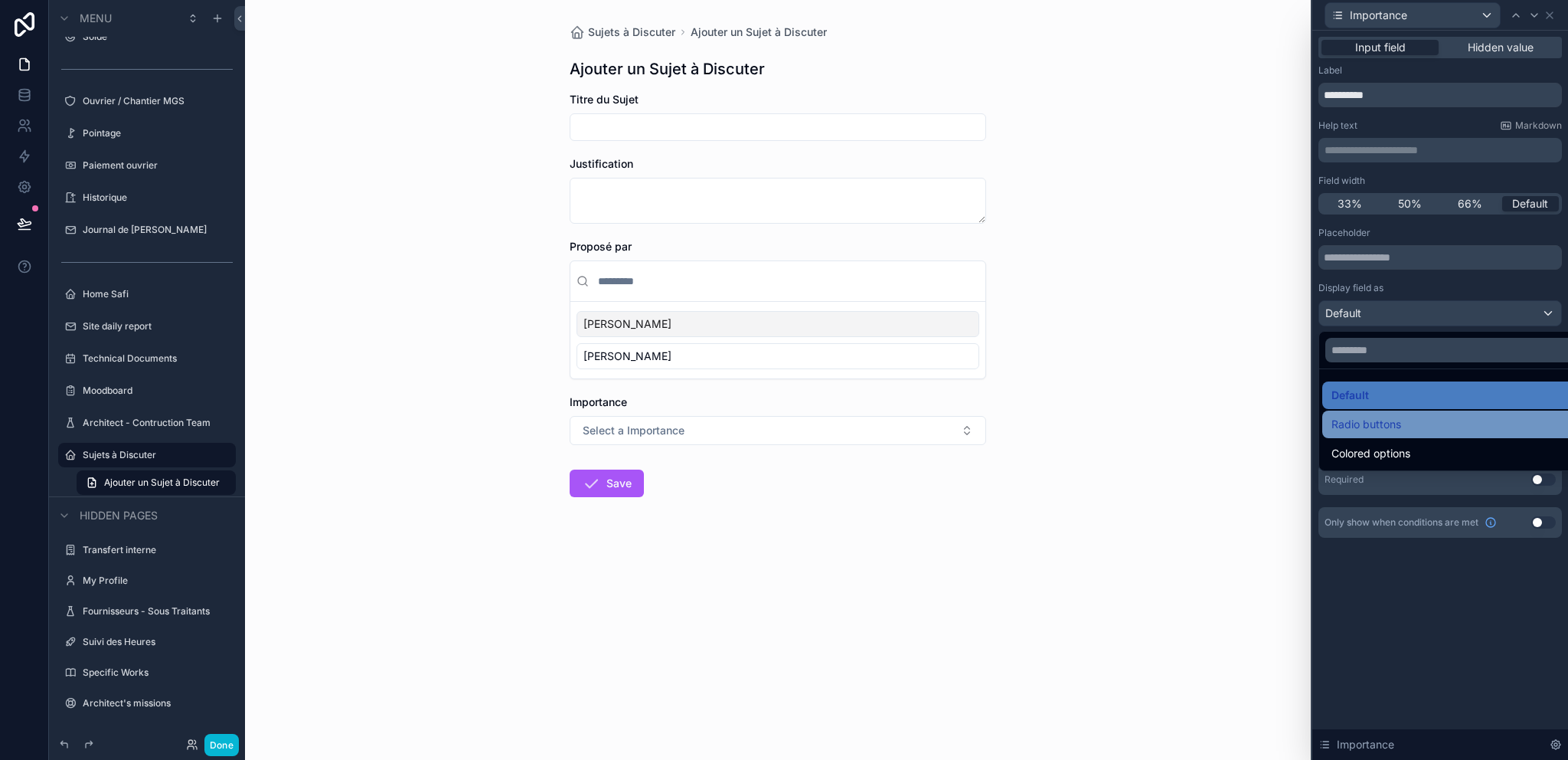
click at [1422, 435] on div "Radio buttons" at bounding box center [1458, 424] width 271 height 28
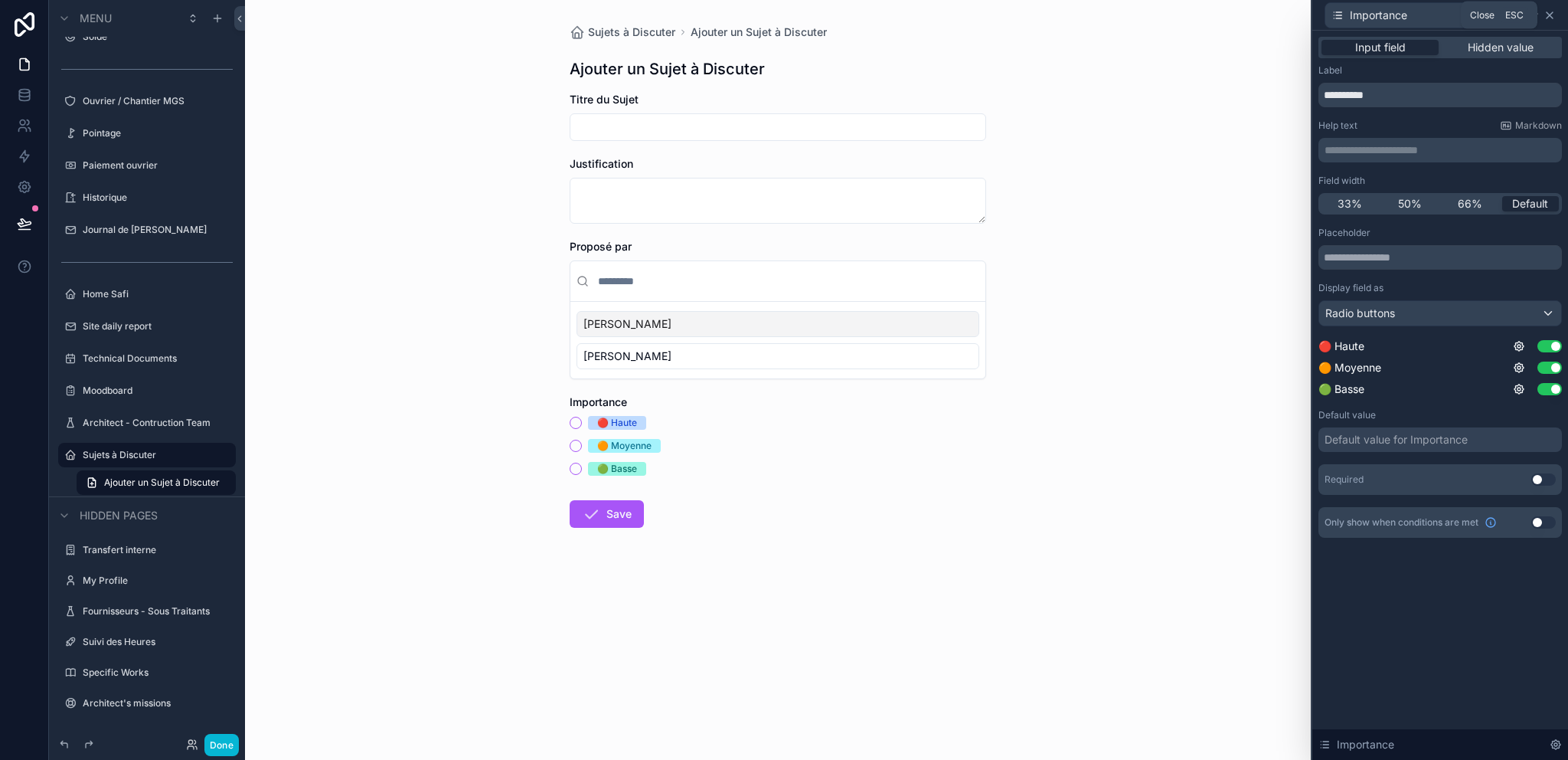
click at [1552, 13] on icon at bounding box center [1549, 15] width 6 height 6
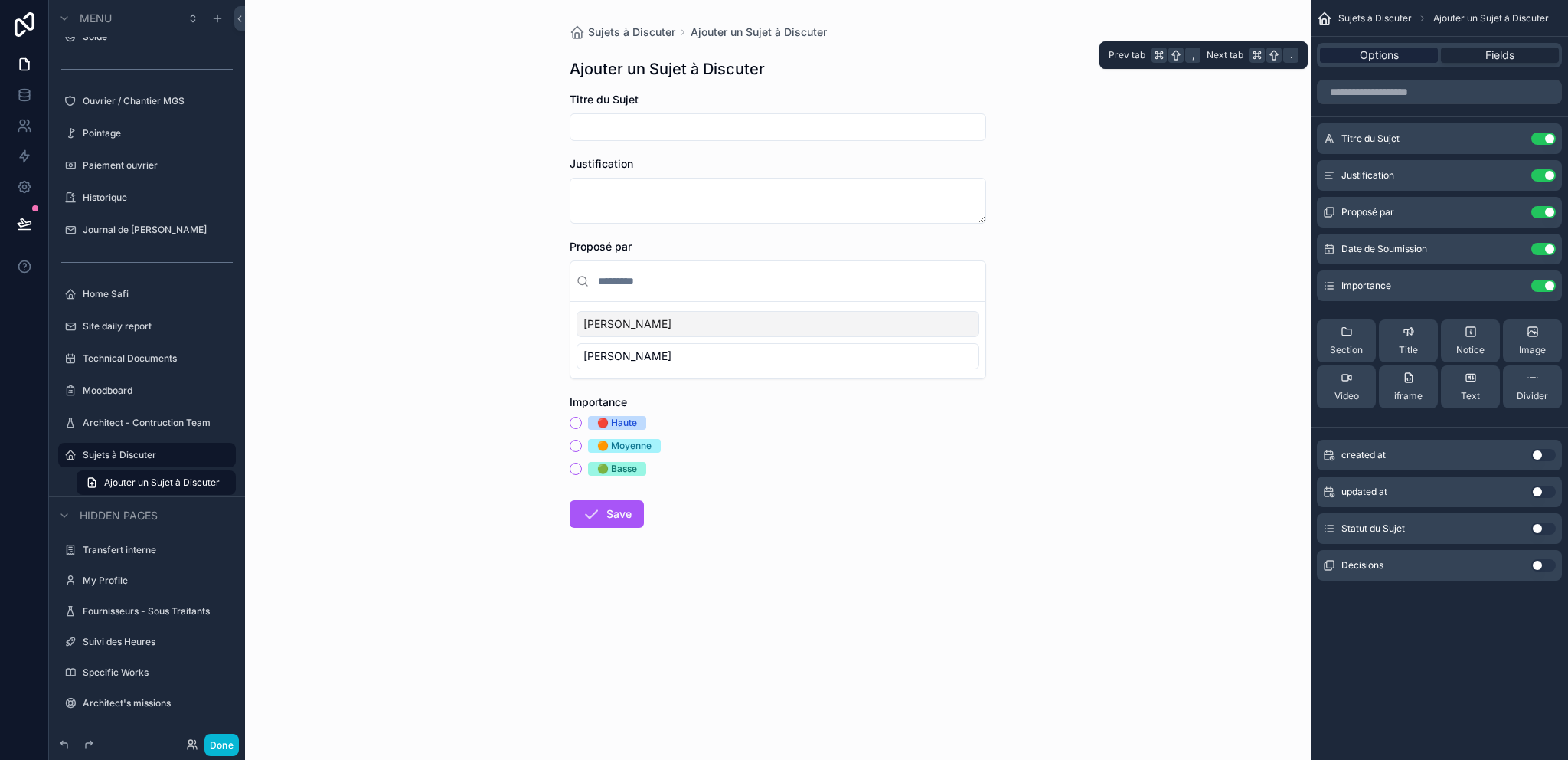
click at [1372, 56] on span "Options" at bounding box center [1380, 54] width 39 height 15
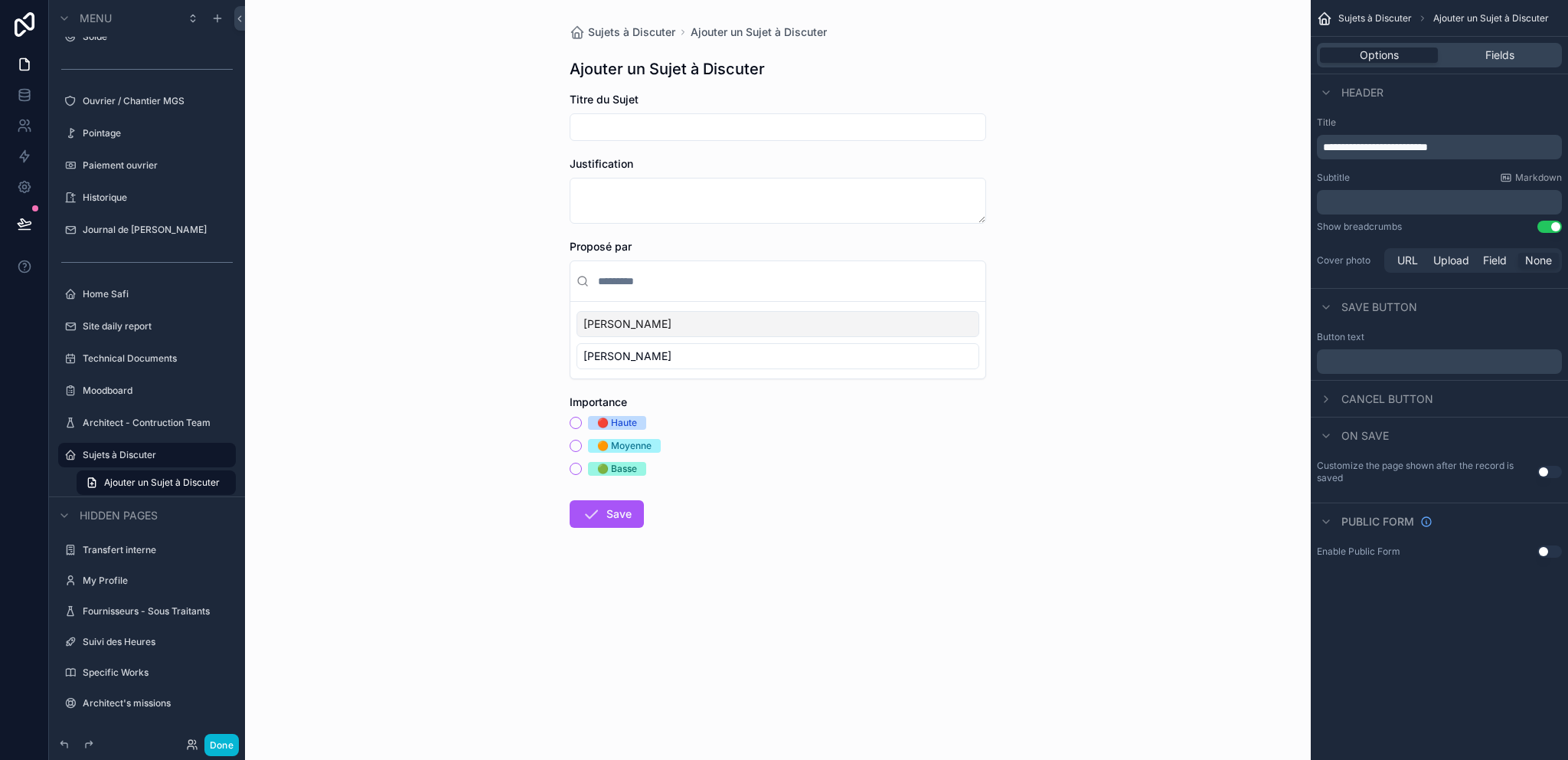
click at [1038, 488] on div "Sujets à Discuter Ajouter un Sujet à Discuter Ajouter un Sujet à Discuter Titre…" at bounding box center [778, 380] width 1066 height 760
click at [147, 461] on div "Sujets à Discuter" at bounding box center [147, 455] width 129 height 19
click at [147, 460] on label "Sujets à Discuter" at bounding box center [144, 455] width 122 height 13
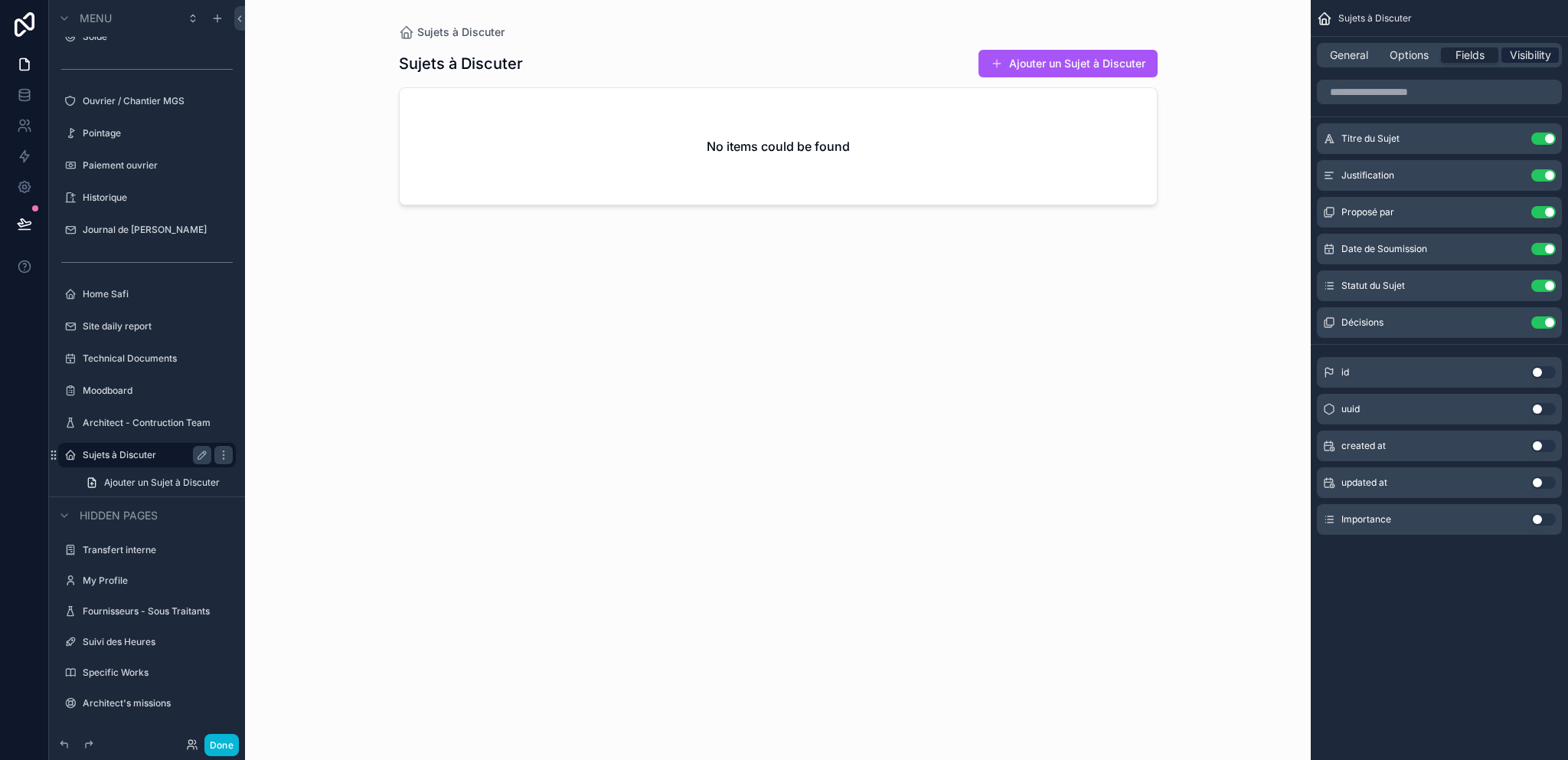
click at [1533, 50] on span "Visibility" at bounding box center [1530, 54] width 41 height 15
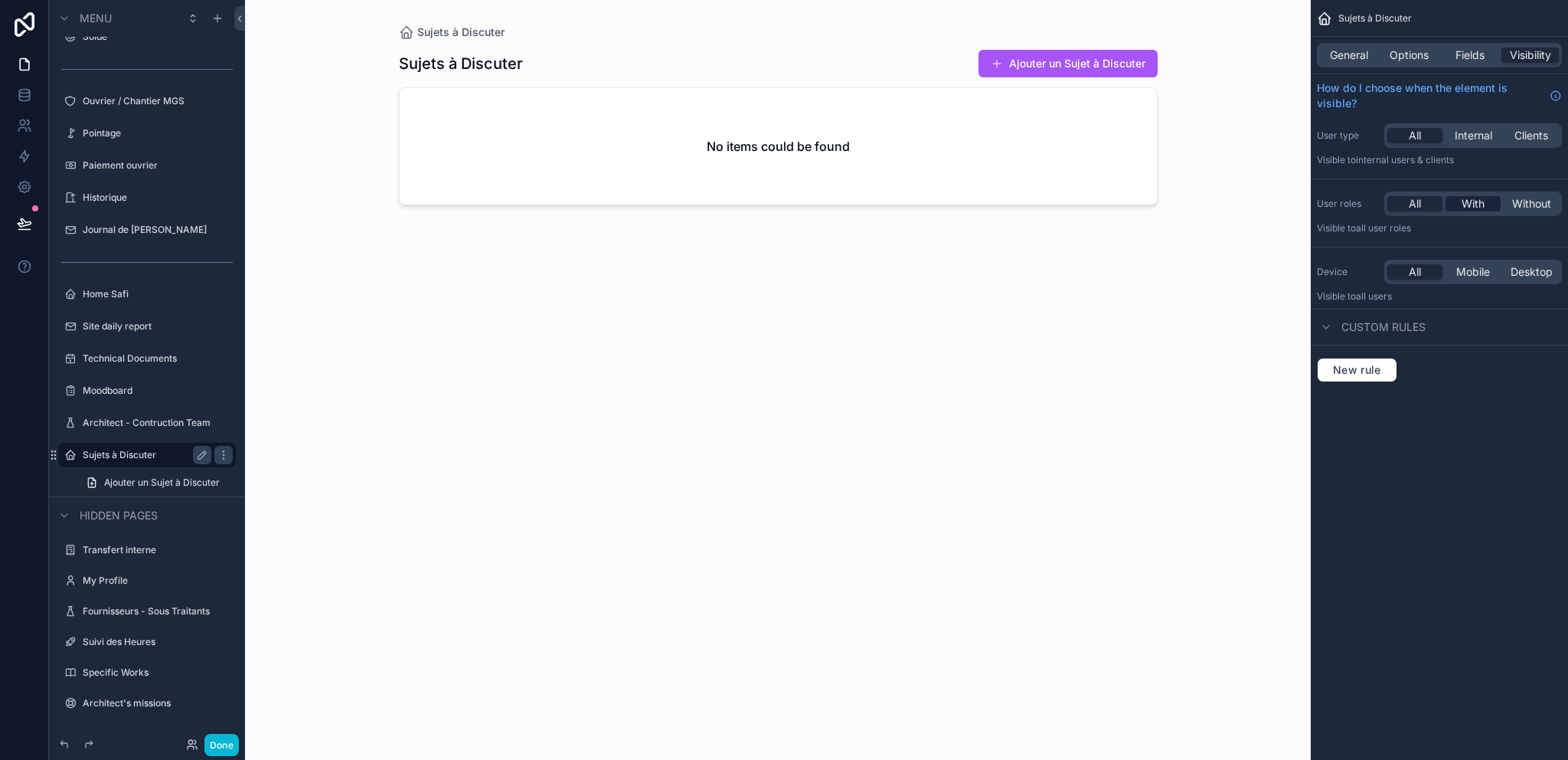
click at [1468, 207] on span "With" at bounding box center [1473, 204] width 23 height 15
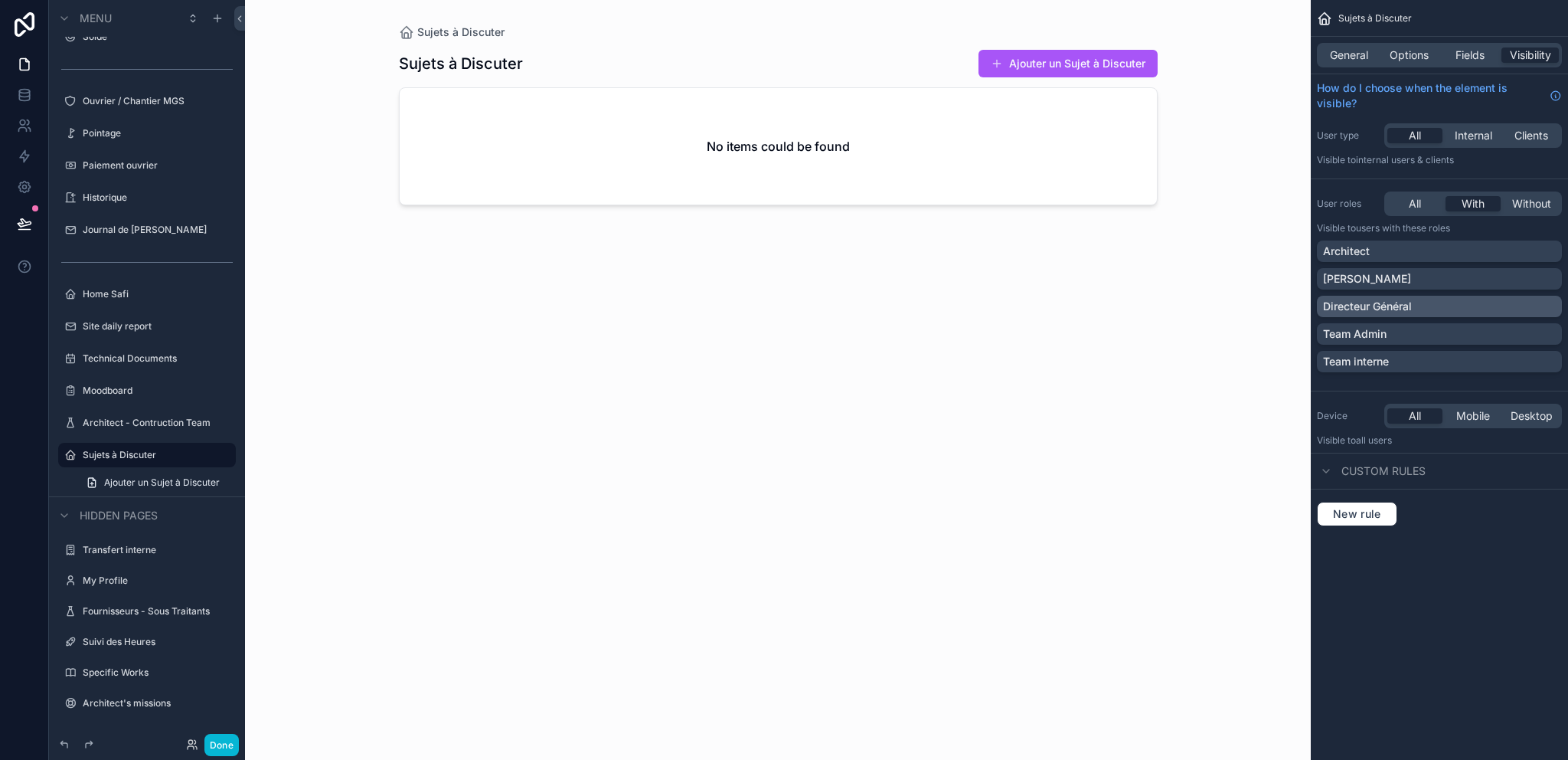
click at [1389, 307] on p "Directeur Général" at bounding box center [1367, 305] width 88 height 15
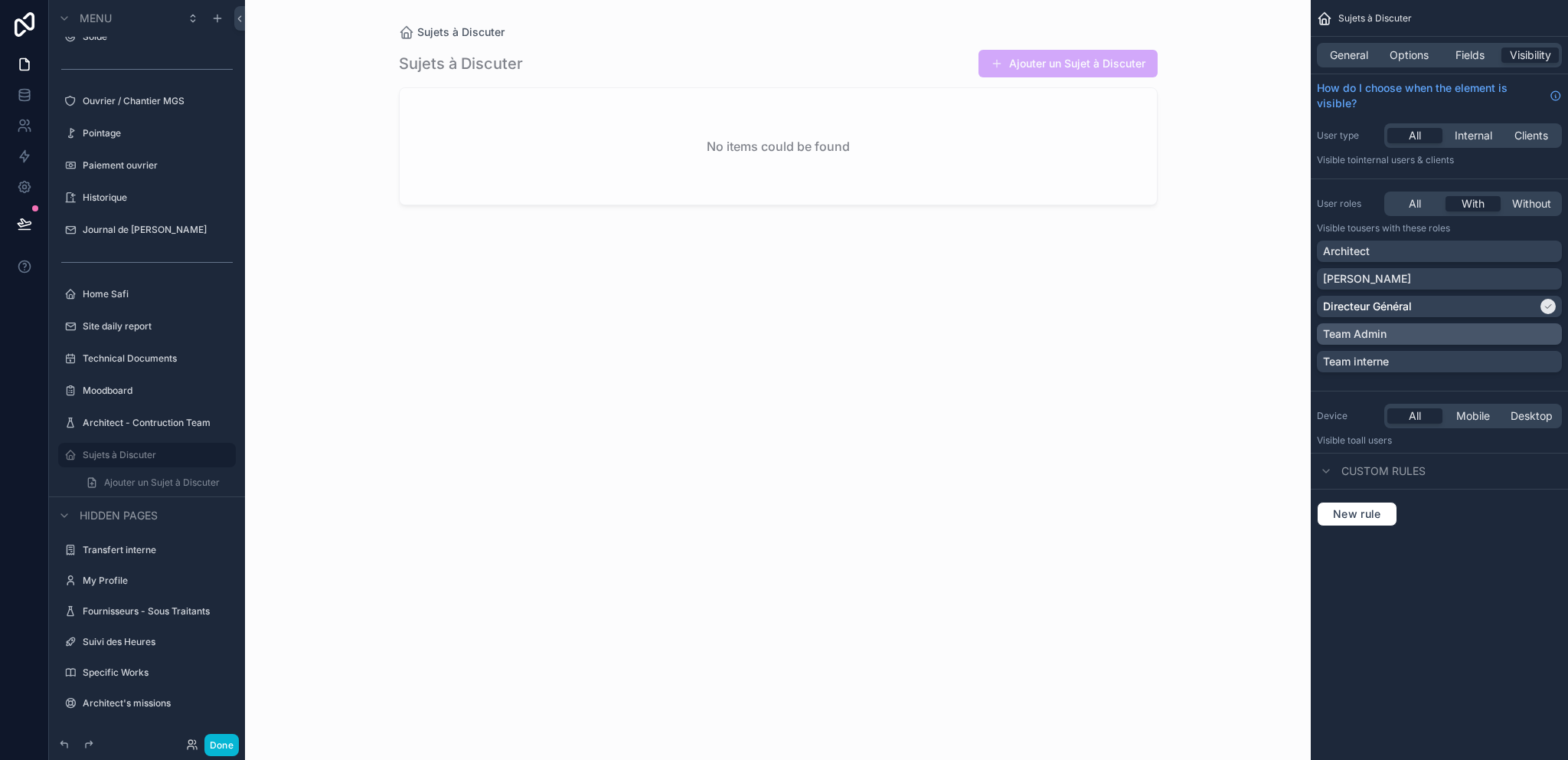
click at [1383, 338] on p "Team Admin" at bounding box center [1355, 333] width 63 height 15
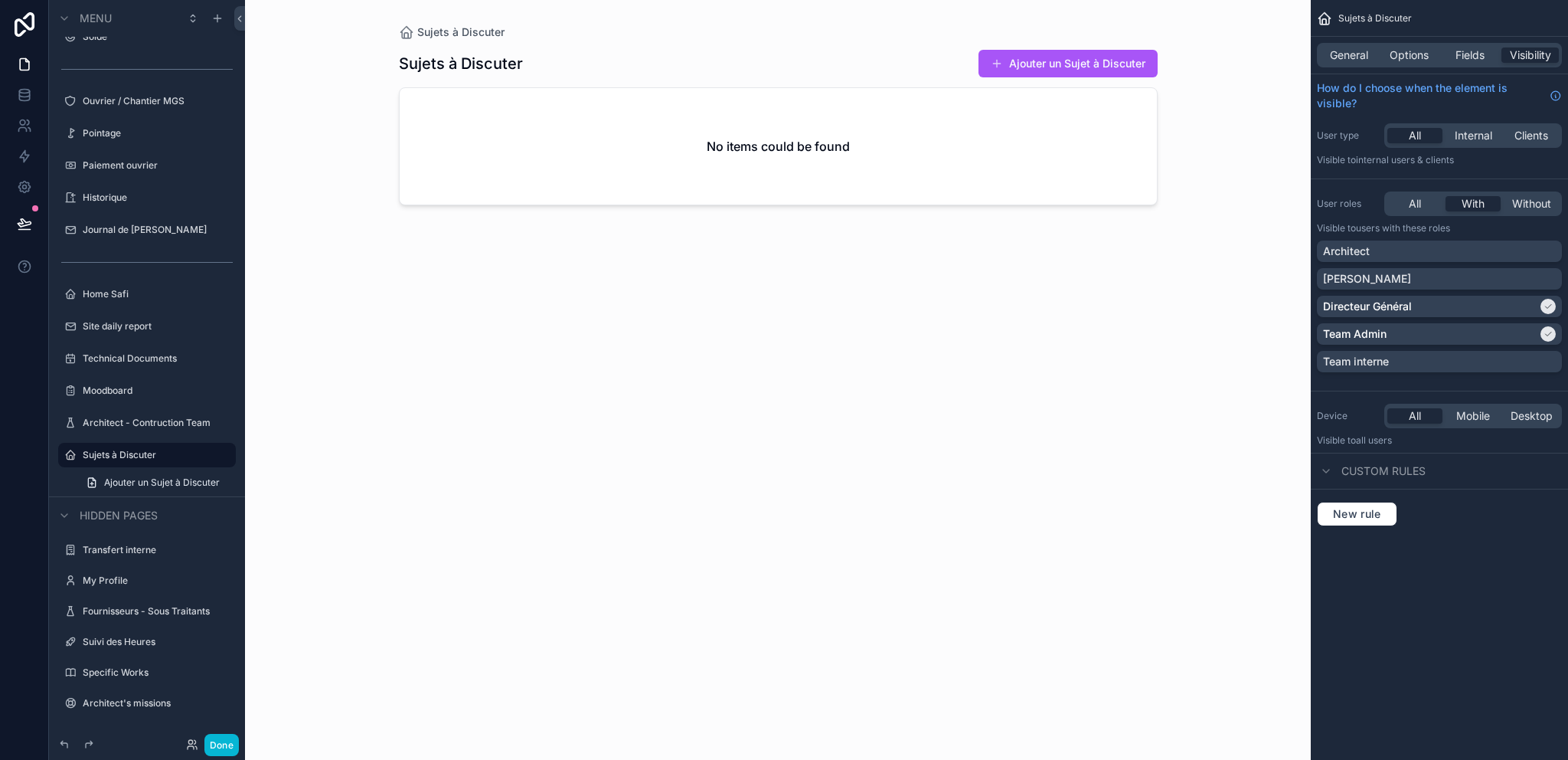
click at [1209, 397] on div "Sujets à Discuter Sujets à Discuter Ajouter un Sujet à Discuter No items could …" at bounding box center [778, 380] width 1066 height 760
click at [133, 463] on div "Sujets à Discuter" at bounding box center [147, 455] width 129 height 19
click at [223, 455] on icon "scrollable content" at bounding box center [223, 454] width 1 height 1
click at [221, 19] on icon "scrollable content" at bounding box center [218, 19] width 13 height 13
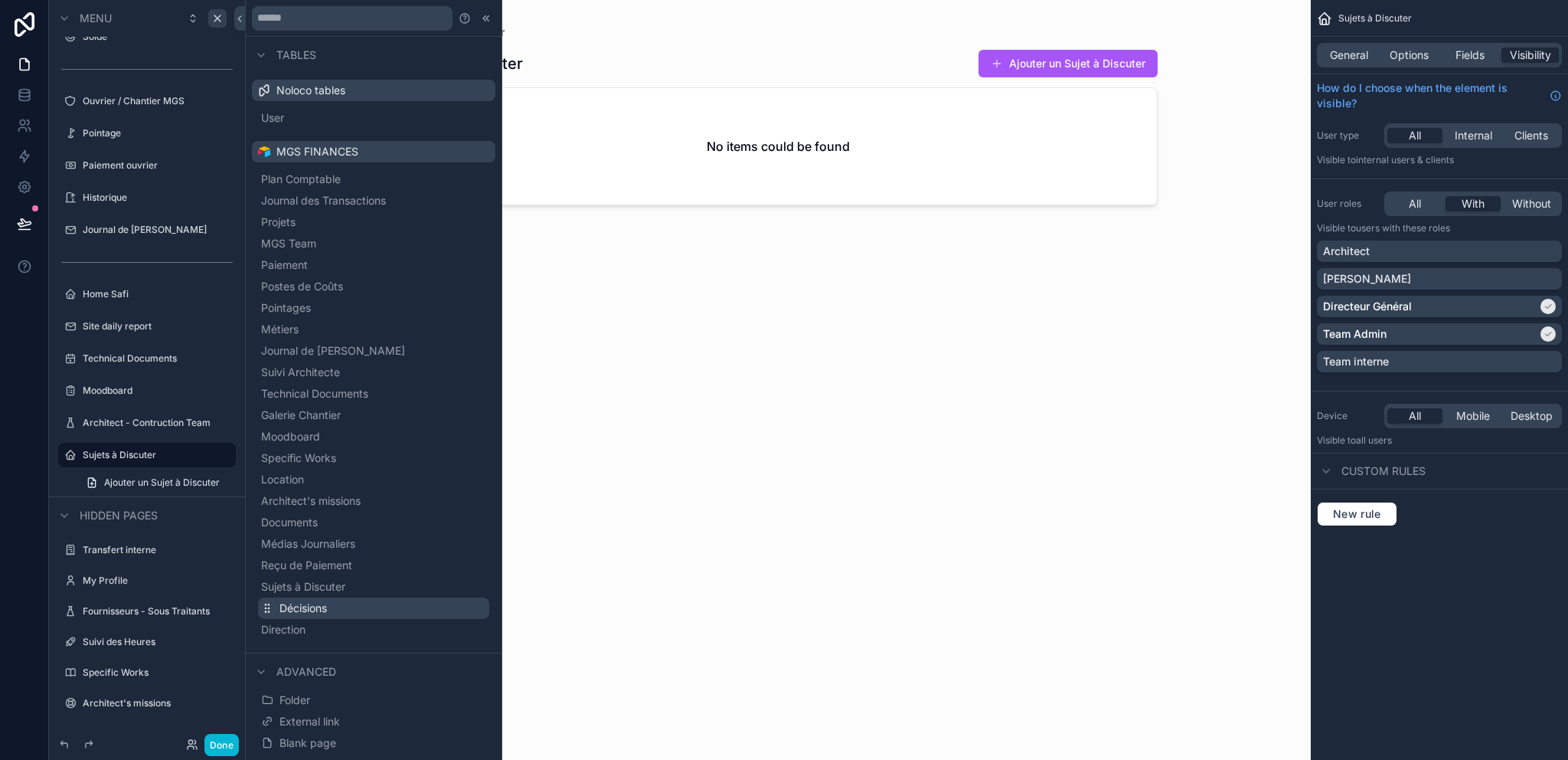
click at [334, 610] on button "Décisions" at bounding box center [373, 608] width 231 height 21
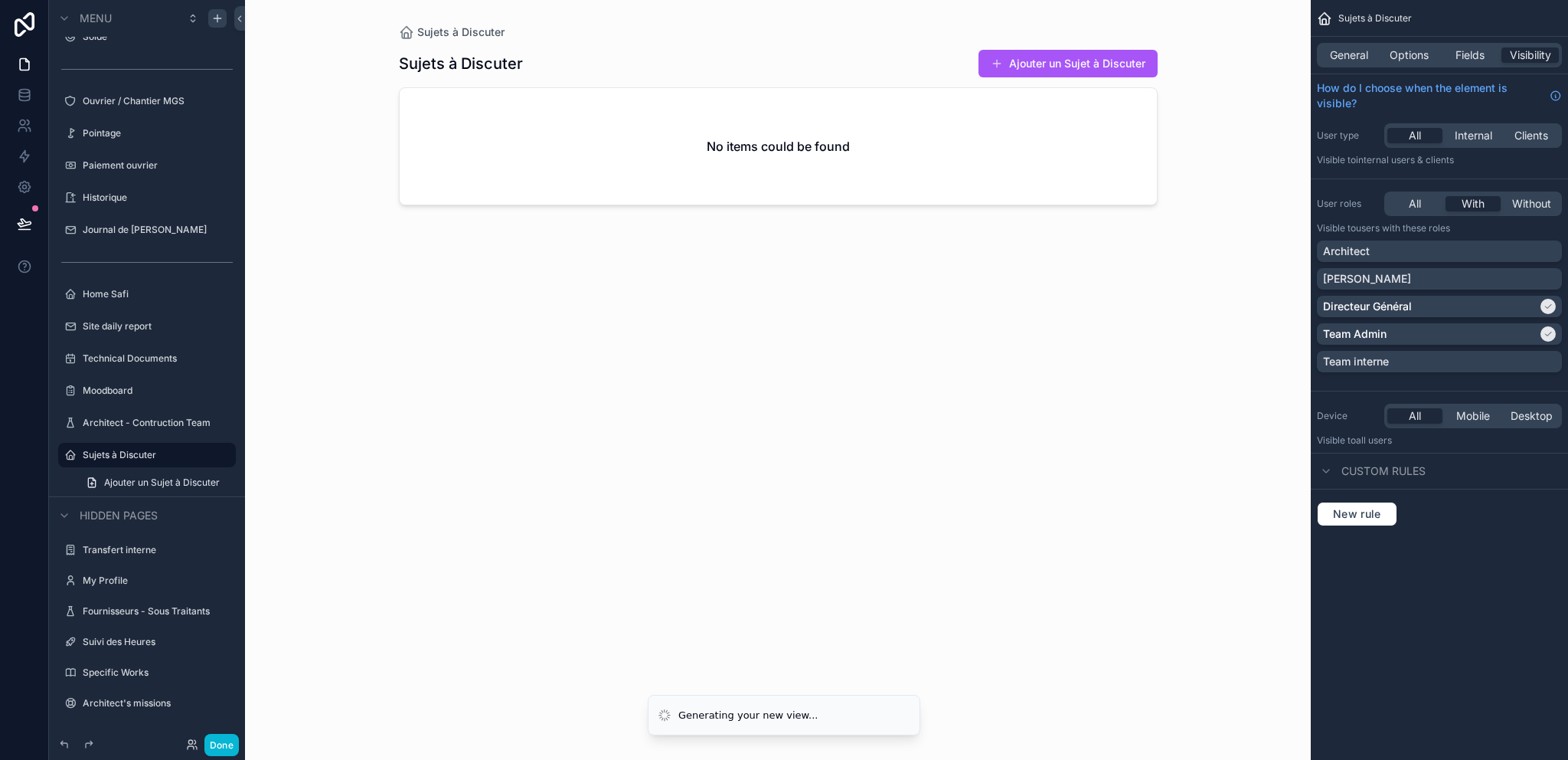
scroll to position [244, 0]
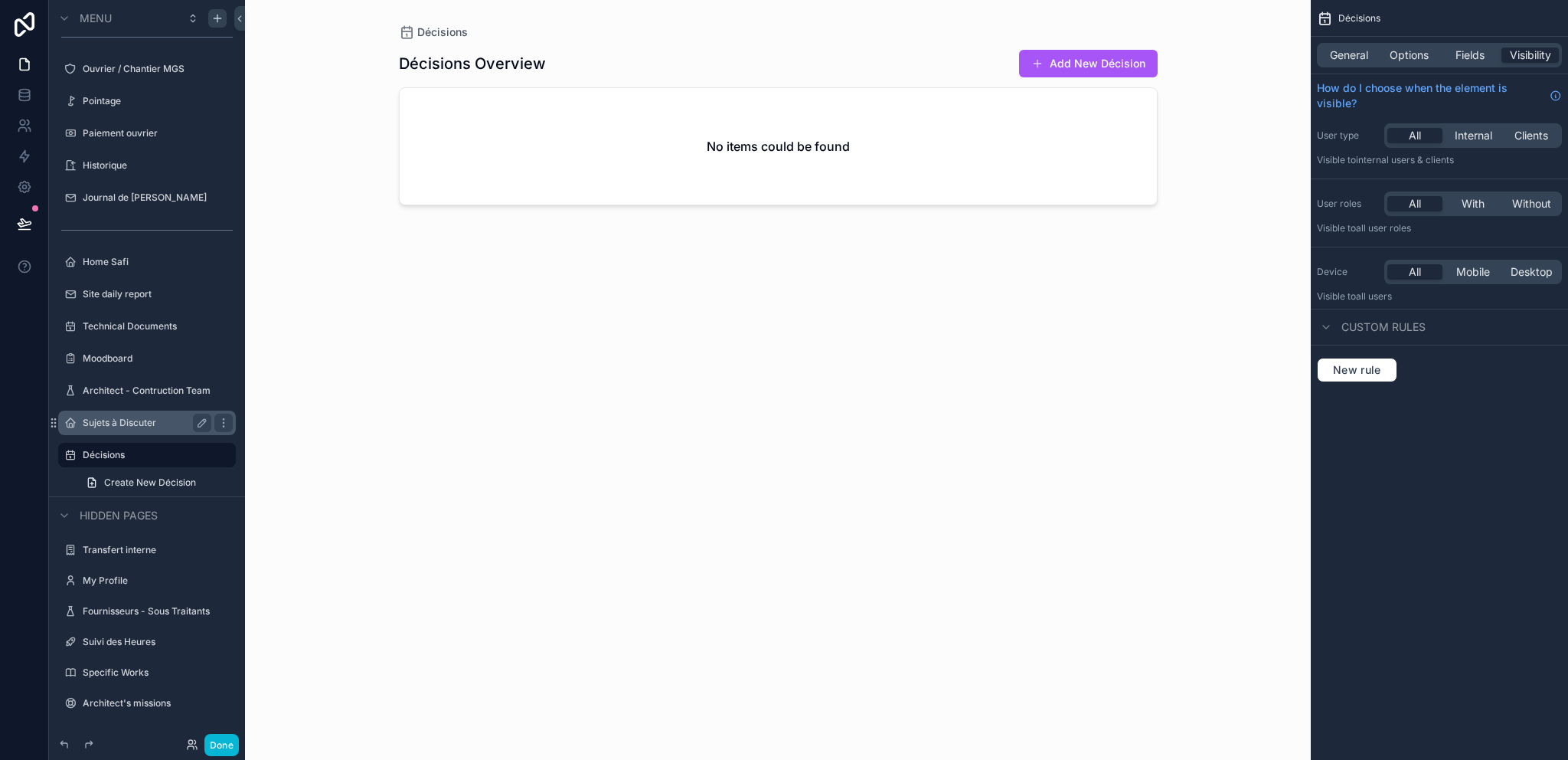
click at [116, 425] on label "Sujets à Discuter" at bounding box center [144, 422] width 122 height 13
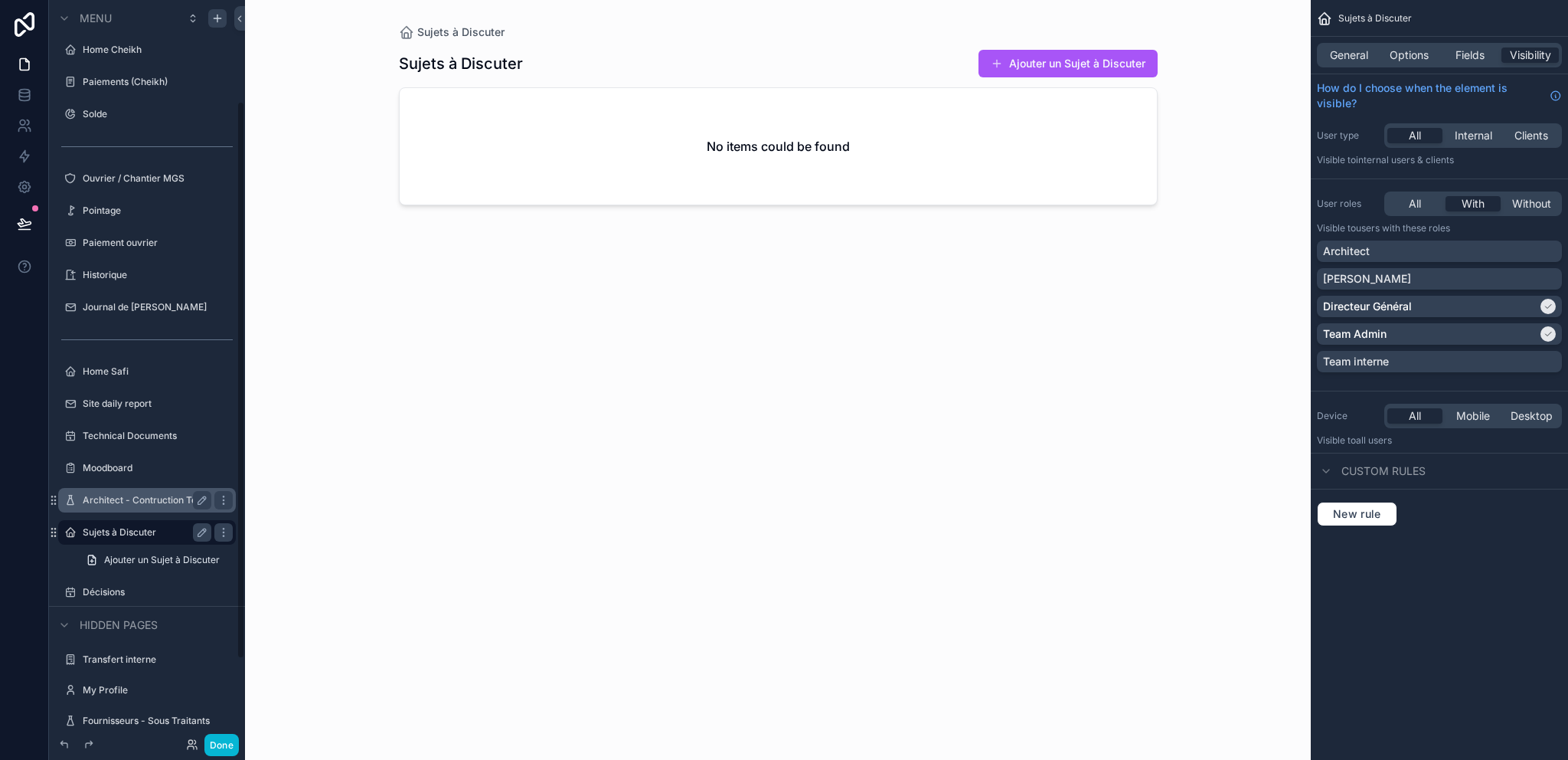
scroll to position [171, 0]
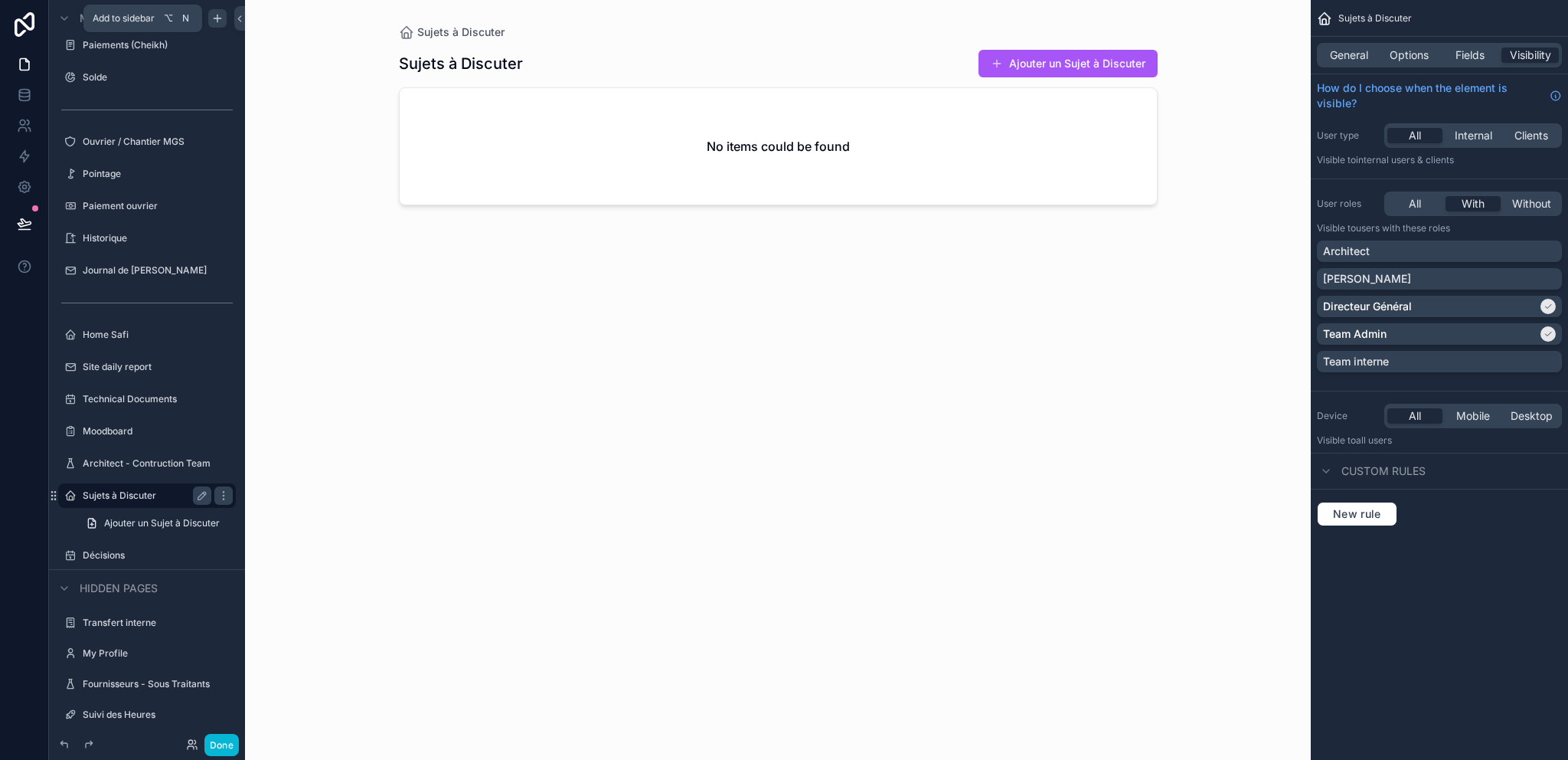
click at [222, 25] on div "scrollable content" at bounding box center [217, 18] width 19 height 19
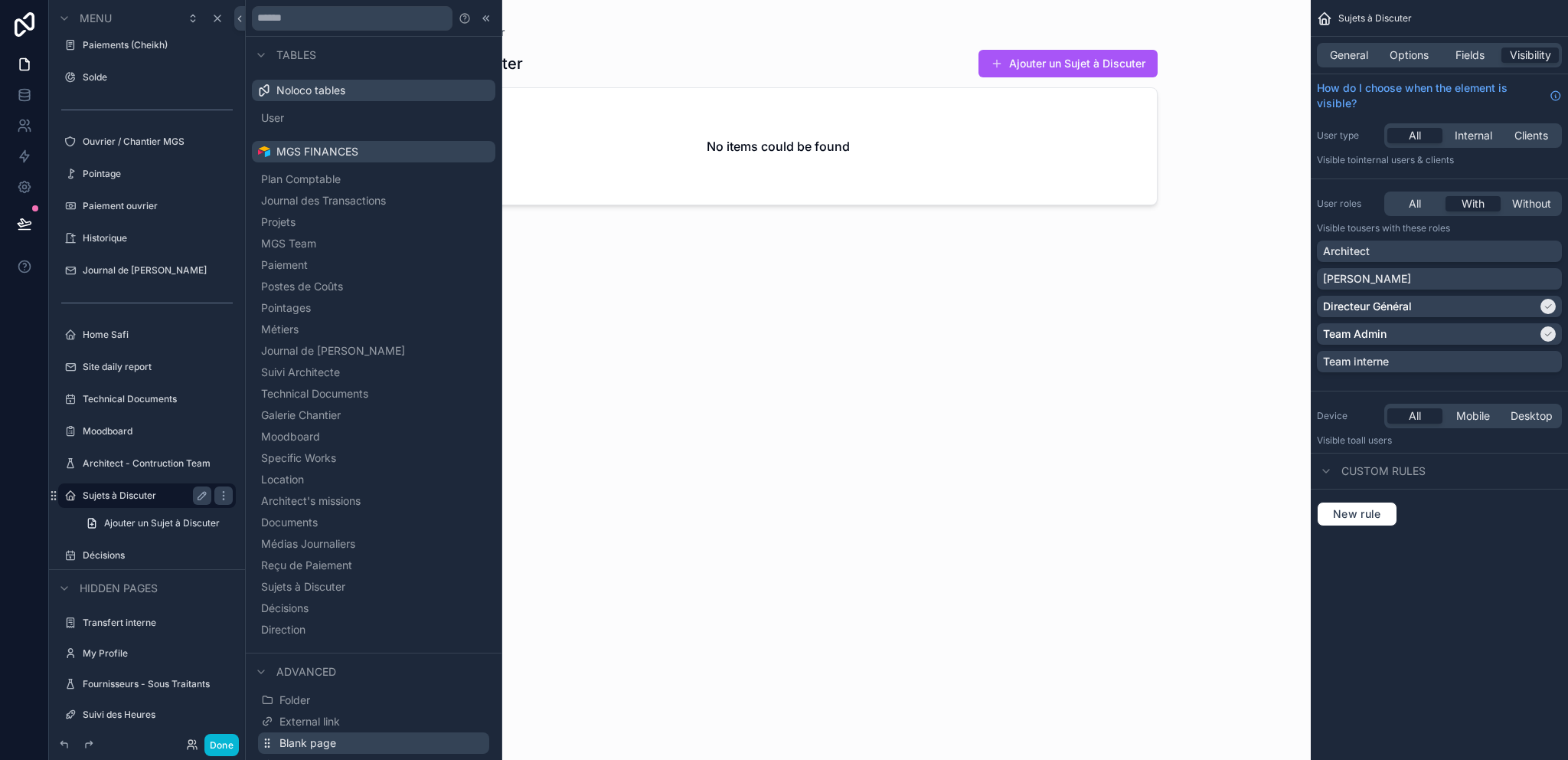
scroll to position [37, 0]
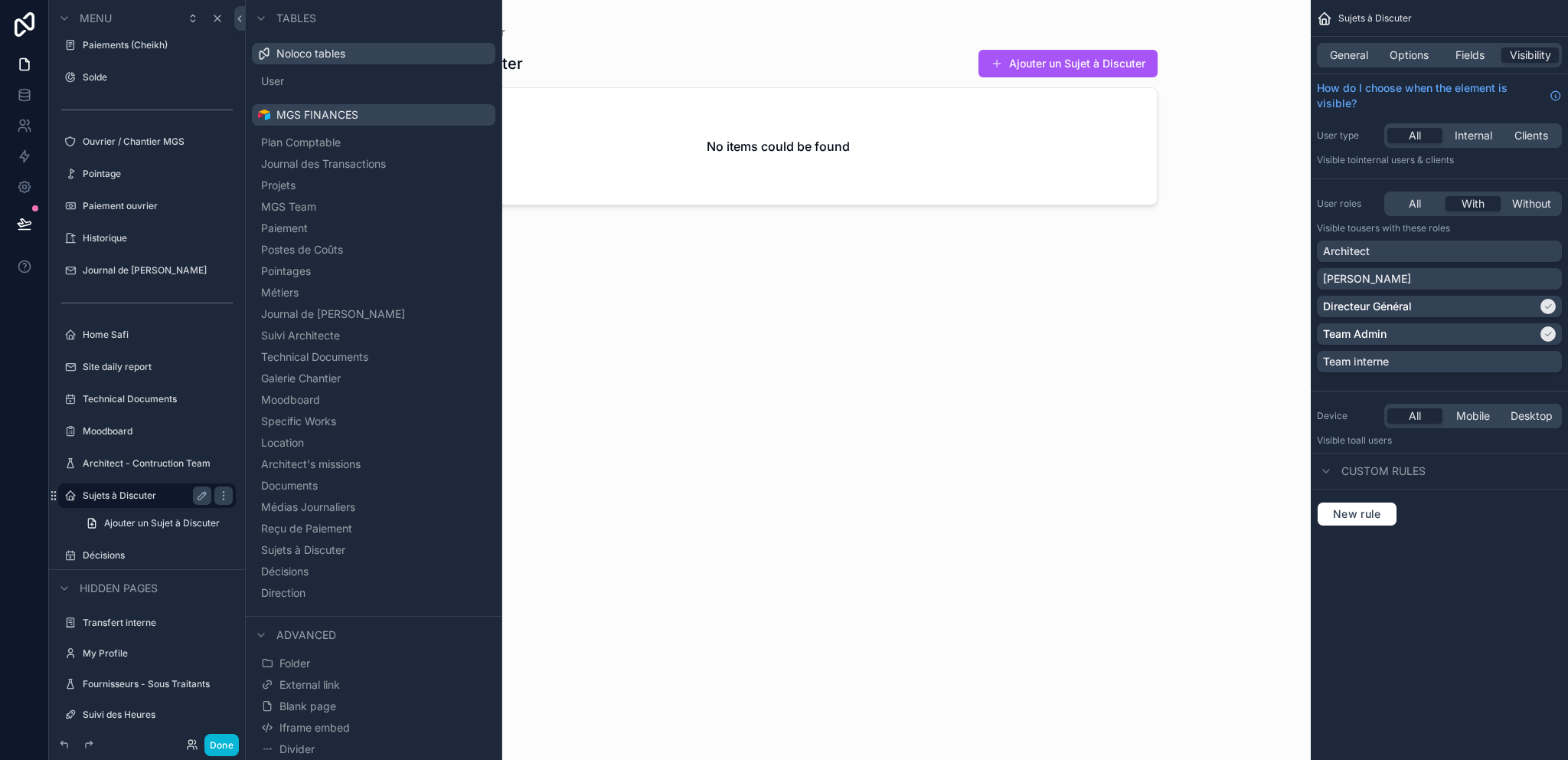
click at [323, 746] on button "Divider" at bounding box center [373, 749] width 231 height 21
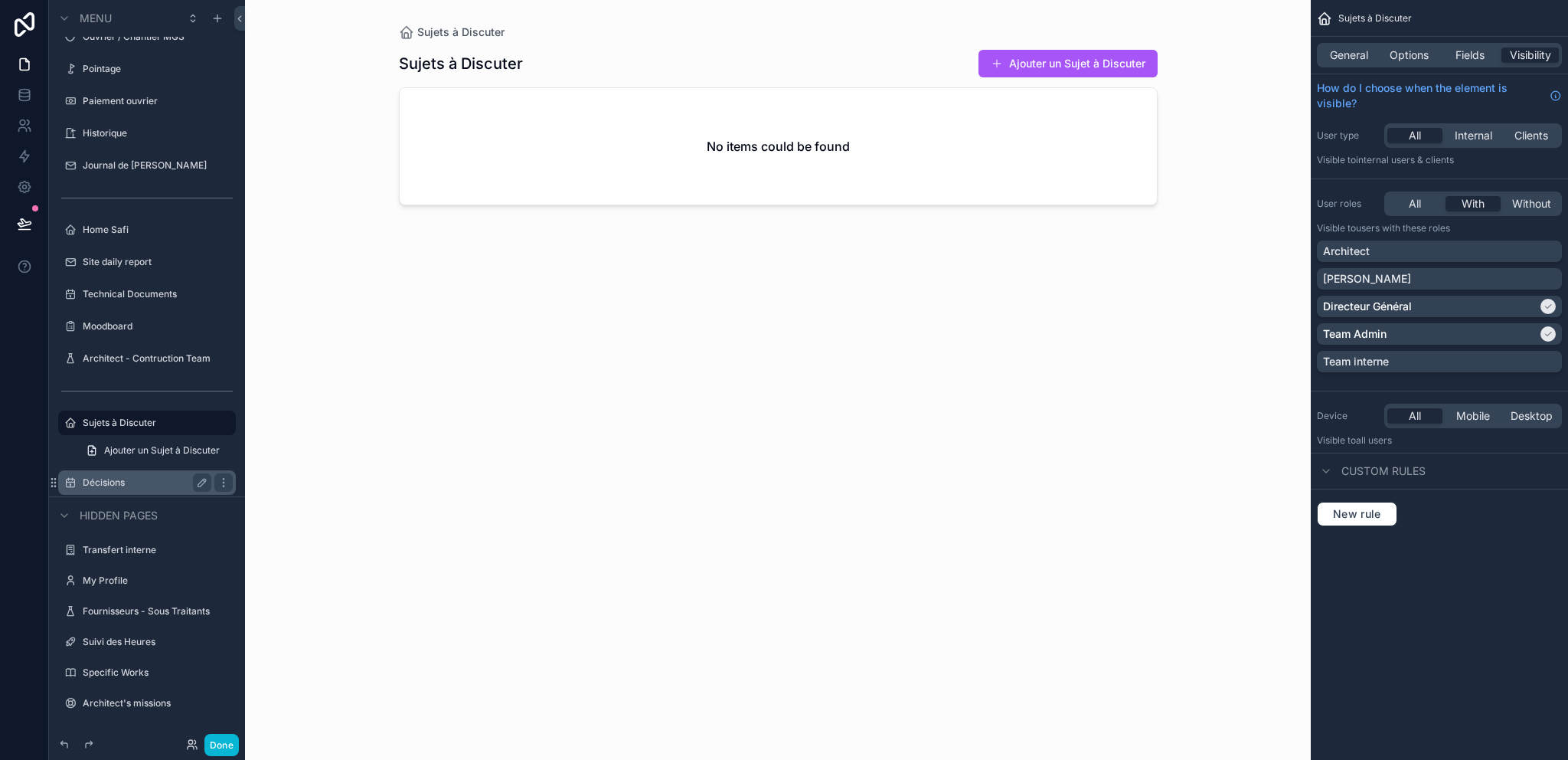
click at [126, 482] on label "Décisions" at bounding box center [144, 482] width 122 height 13
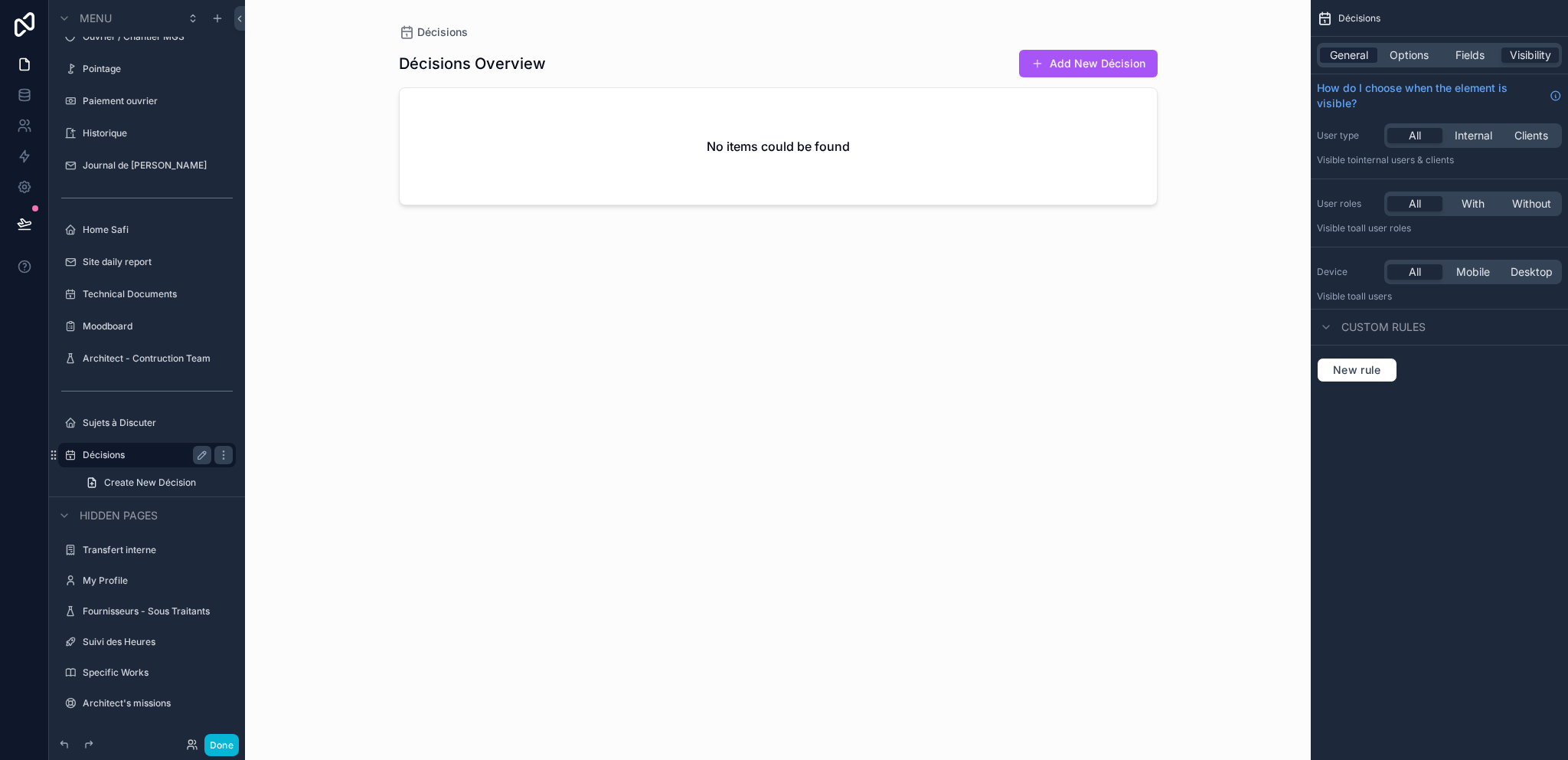
click at [1348, 54] on span "General" at bounding box center [1348, 54] width 38 height 15
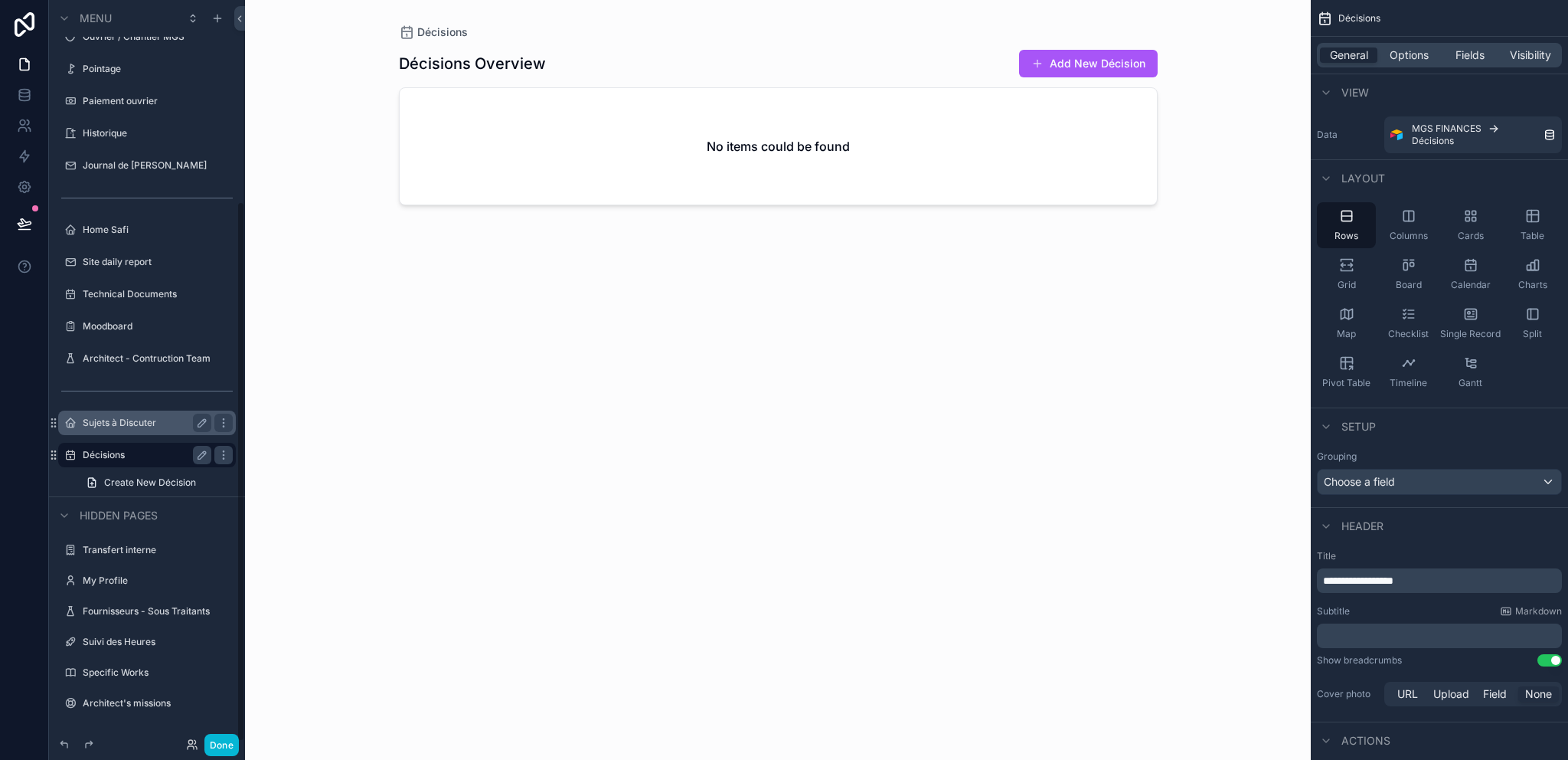
click at [126, 432] on div "Sujets à Discuter" at bounding box center [147, 422] width 171 height 24
click at [116, 421] on label "Sujets à Discuter" at bounding box center [144, 422] width 122 height 13
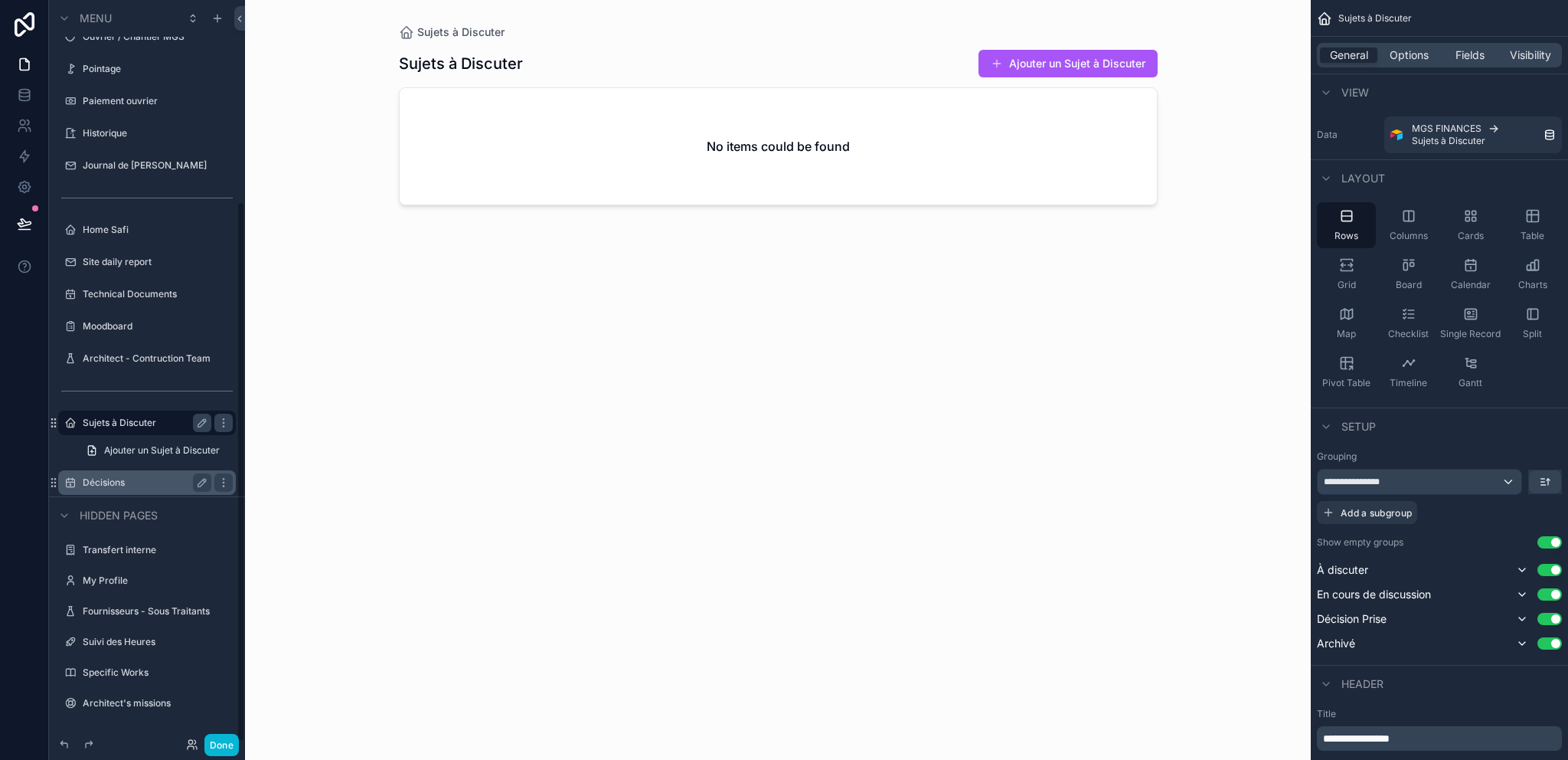
click at [1031, 74] on div "scrollable content" at bounding box center [778, 371] width 783 height 741
click at [1033, 63] on button "Ajouter un Sujet à Discuter" at bounding box center [1068, 63] width 179 height 28
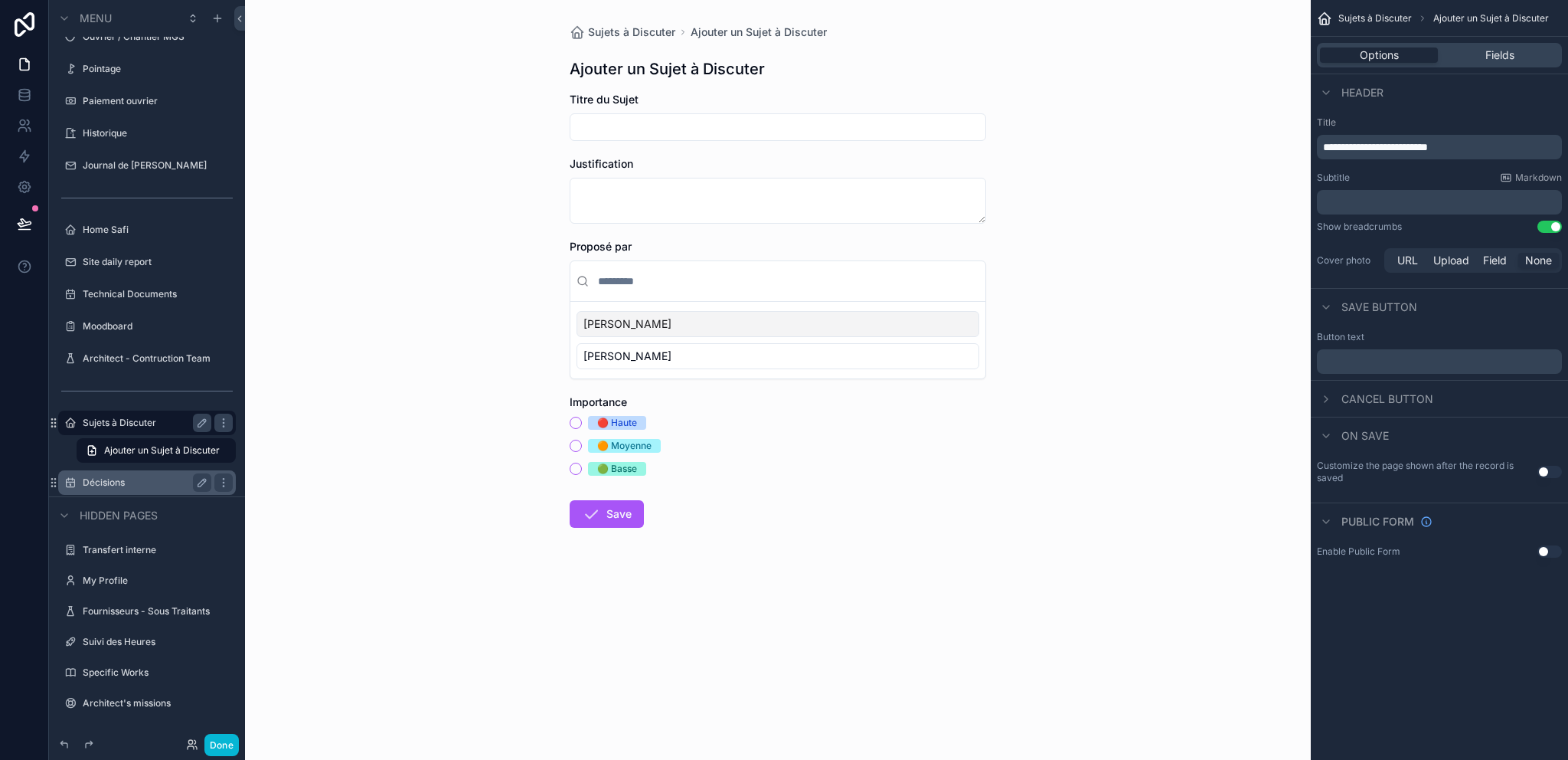
click at [641, 126] on input "scrollable content" at bounding box center [778, 127] width 415 height 21
type input "**********"
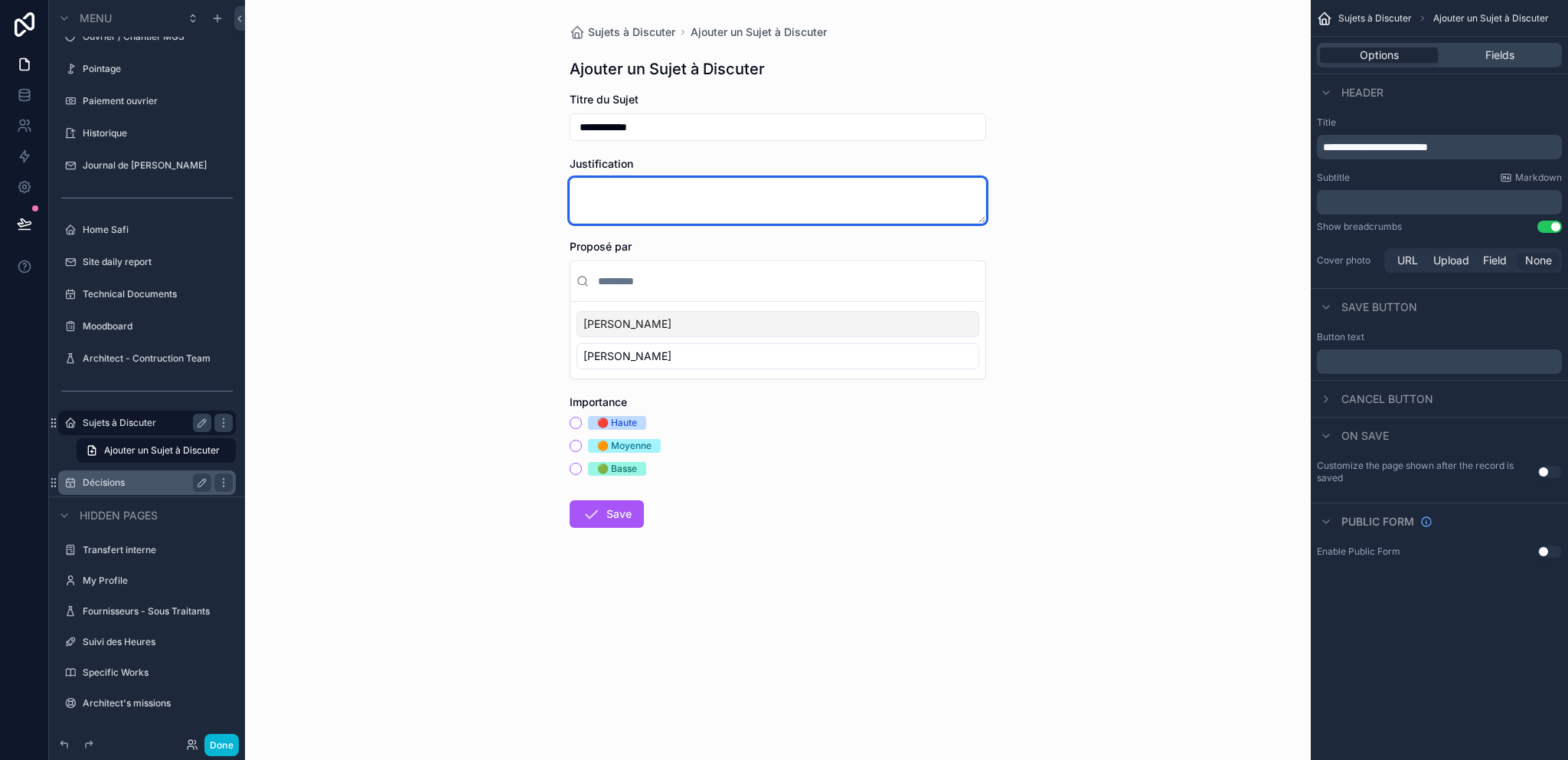
click at [652, 195] on textarea "scrollable content" at bounding box center [778, 200] width 416 height 46
type textarea "**********"
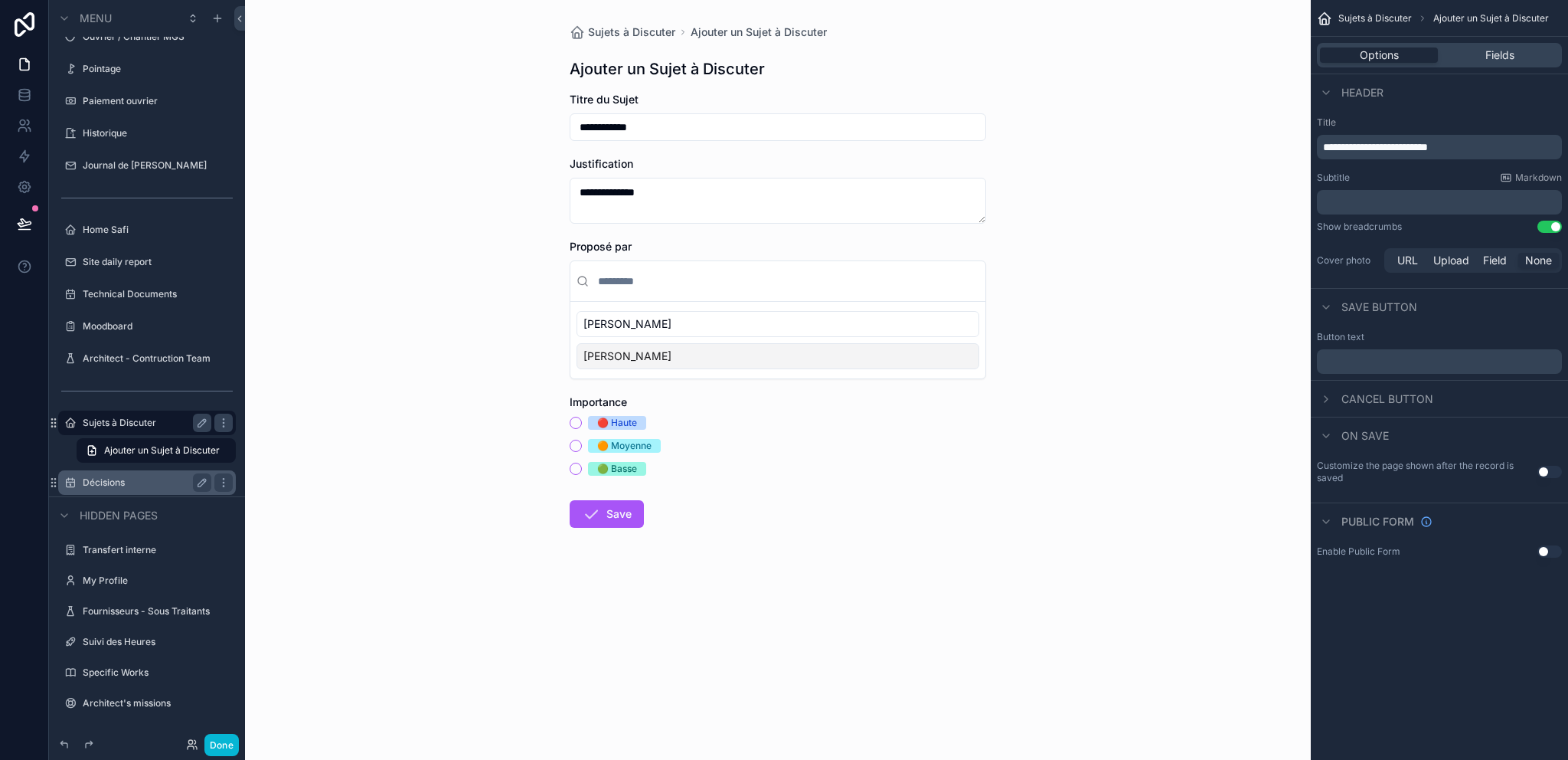
click at [630, 314] on div "[PERSON_NAME]" at bounding box center [778, 323] width 403 height 26
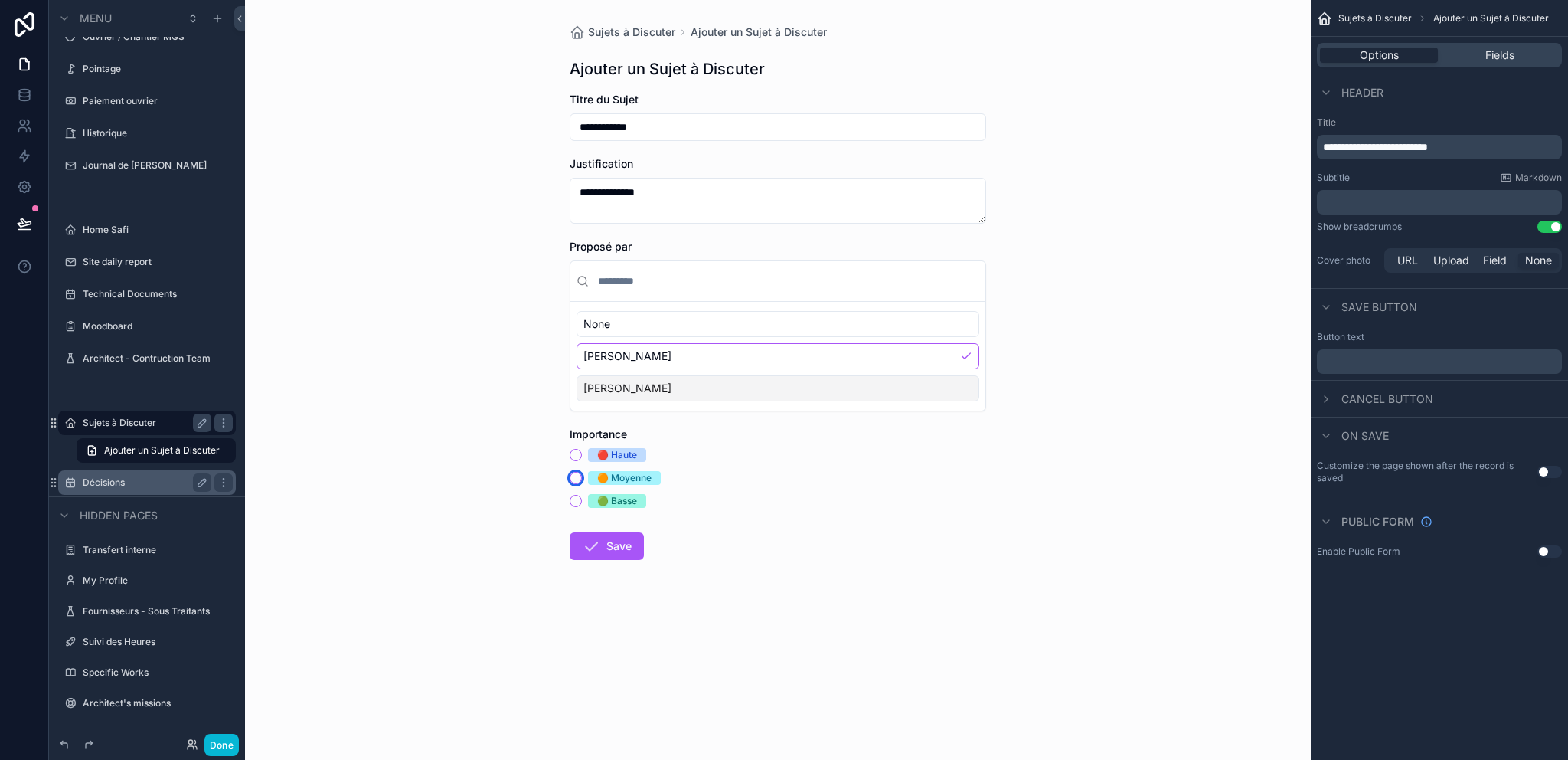
click at [577, 473] on button "🟠 Moyenne" at bounding box center [576, 478] width 13 height 13
click at [622, 543] on button "Save" at bounding box center [606, 546] width 74 height 28
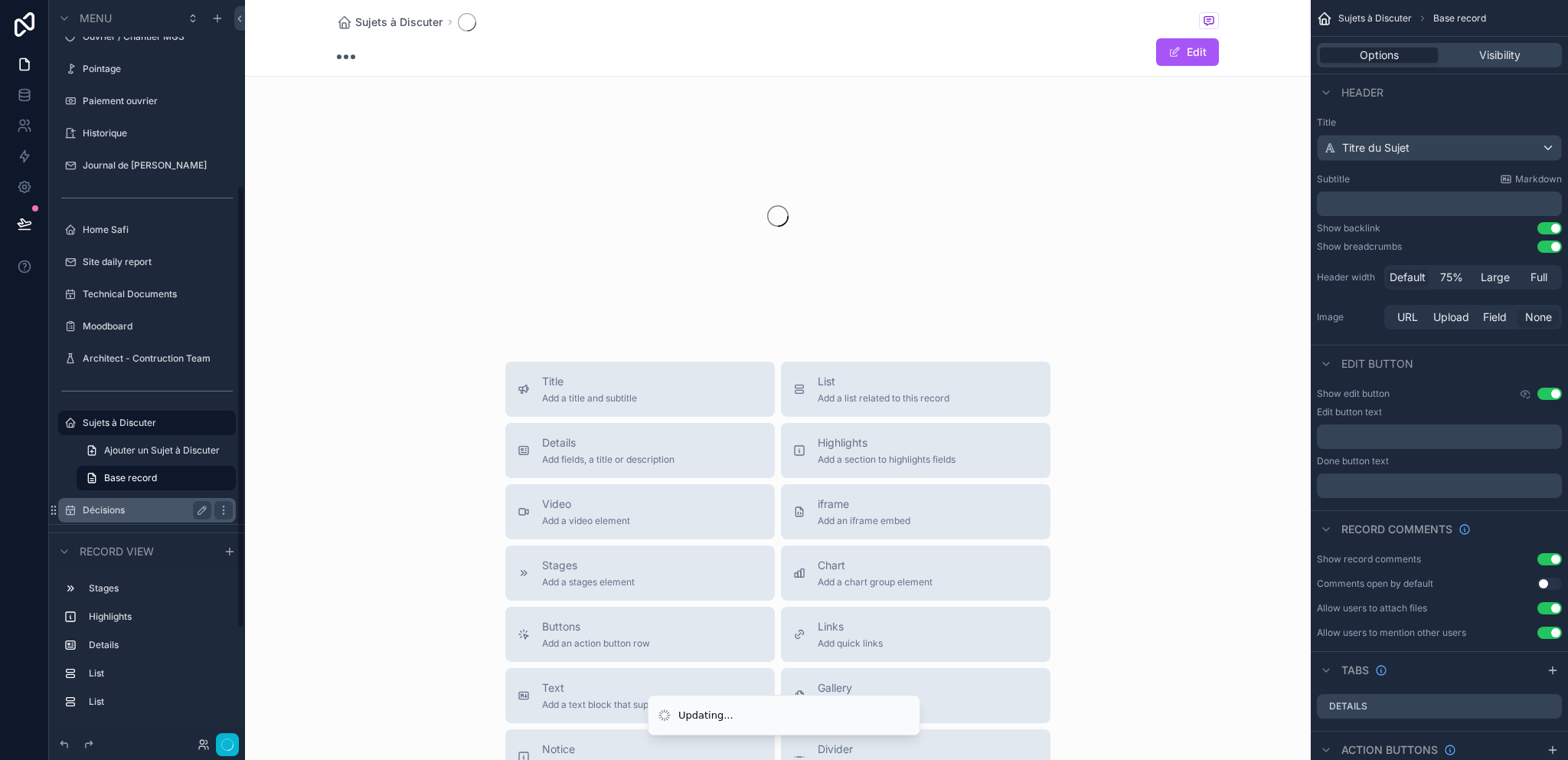
scroll to position [311, 0]
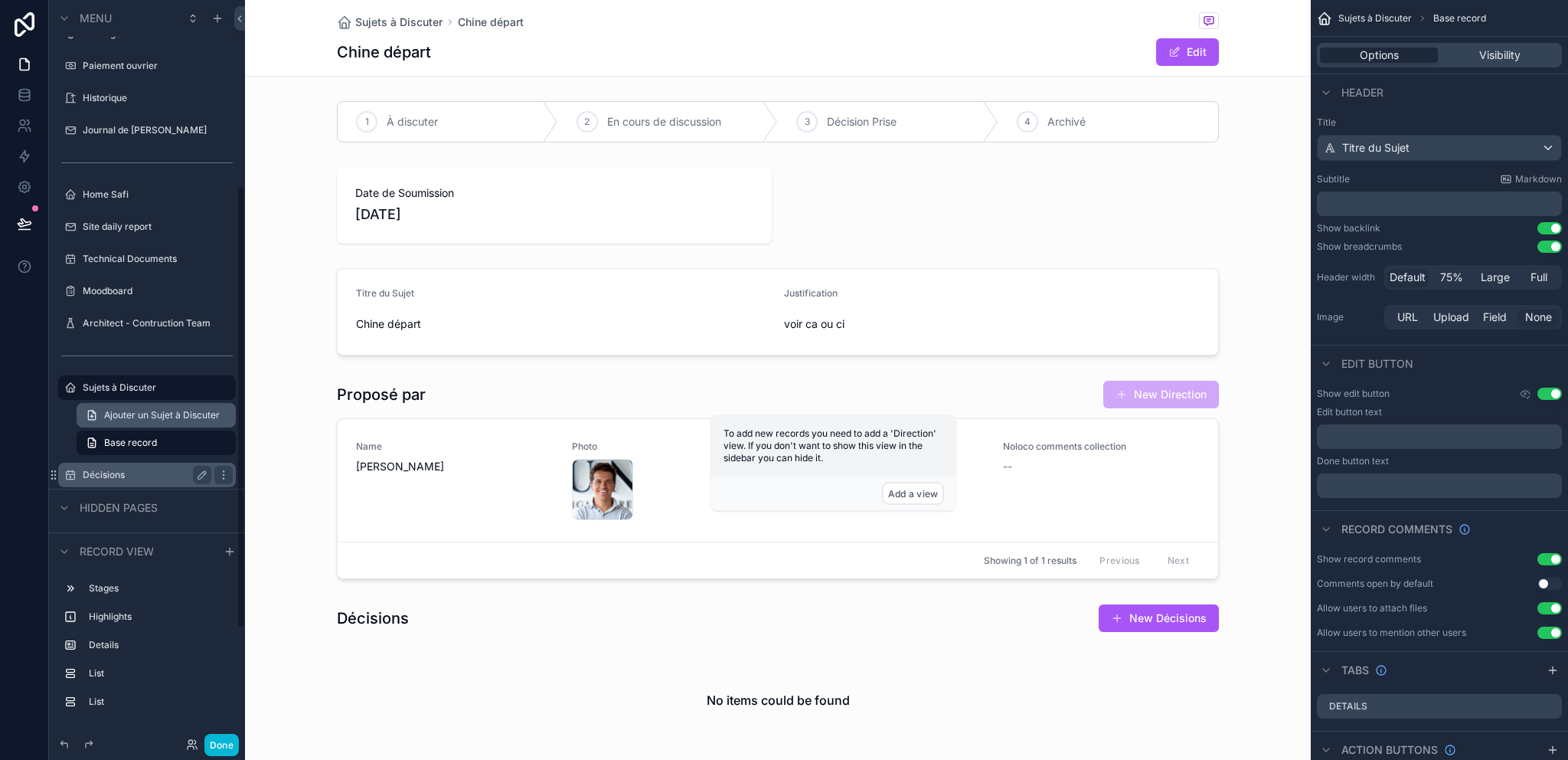
click at [133, 422] on link "Ajouter un Sujet à Discuter" at bounding box center [156, 414] width 159 height 24
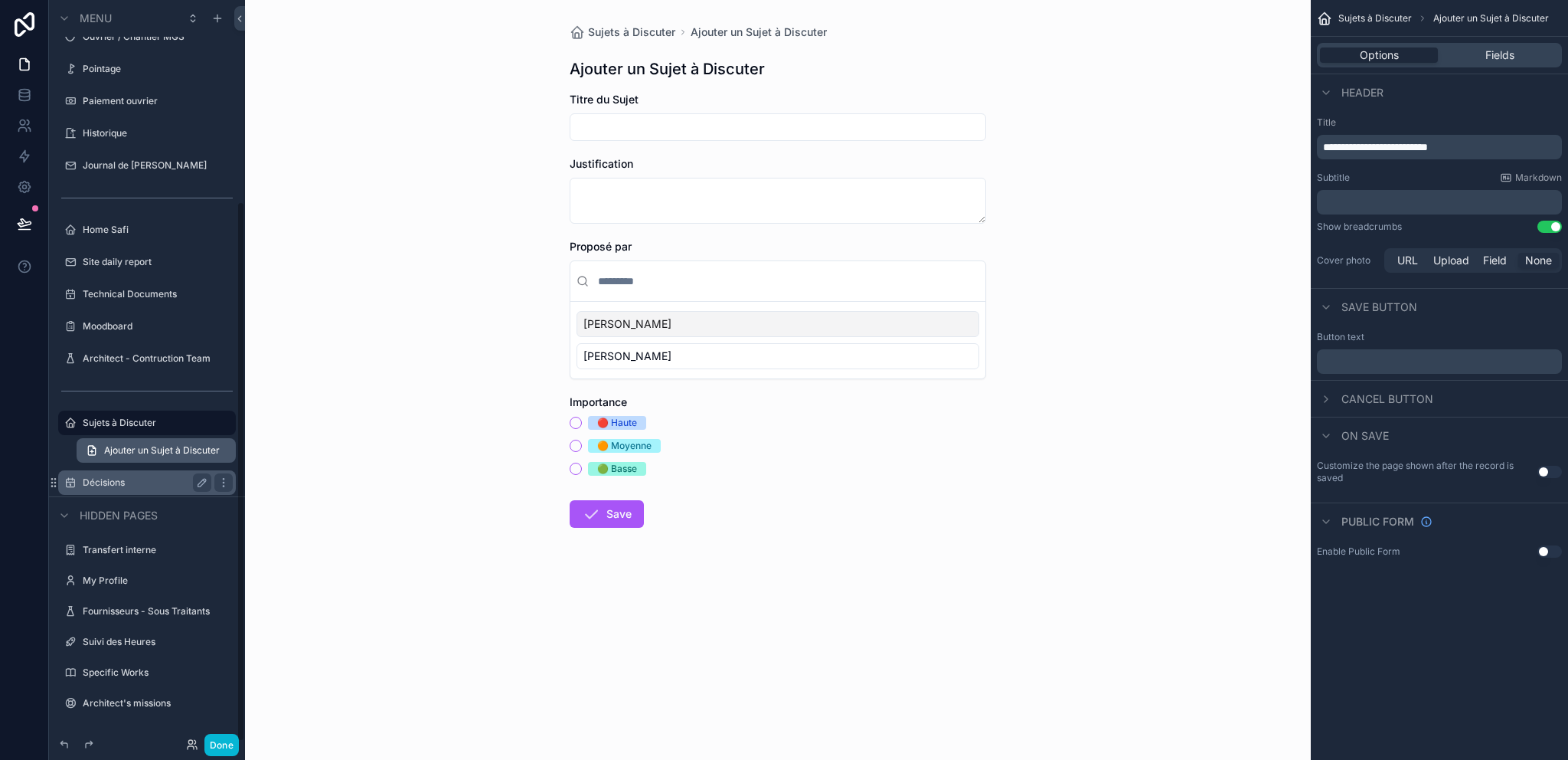
scroll to position [276, 0]
click at [146, 430] on div "Sujets à Discuter" at bounding box center [147, 422] width 129 height 19
click at [136, 427] on label "Sujets à Discuter" at bounding box center [144, 422] width 122 height 13
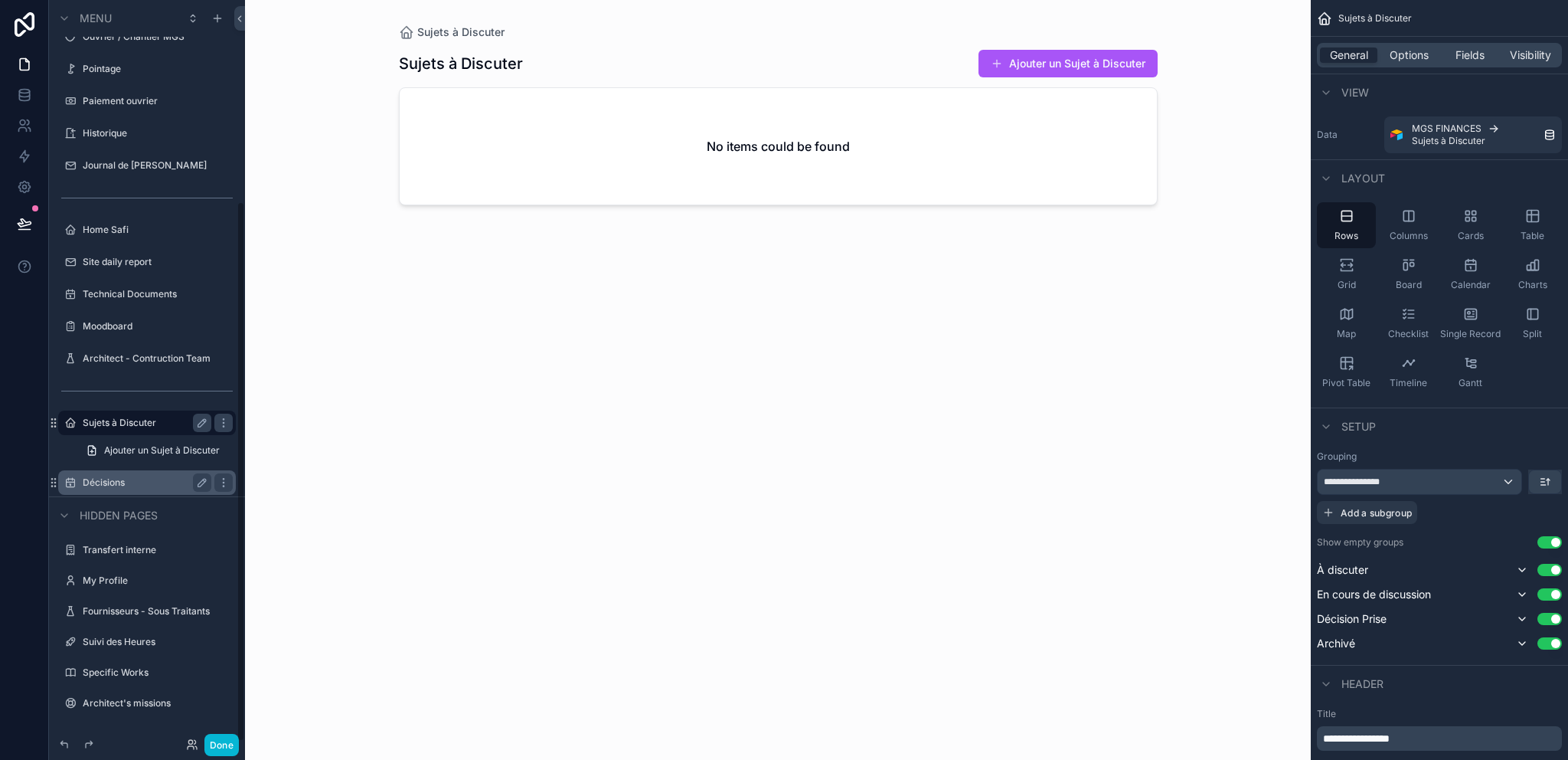
click at [136, 427] on label "Sujets à Discuter" at bounding box center [144, 422] width 122 height 13
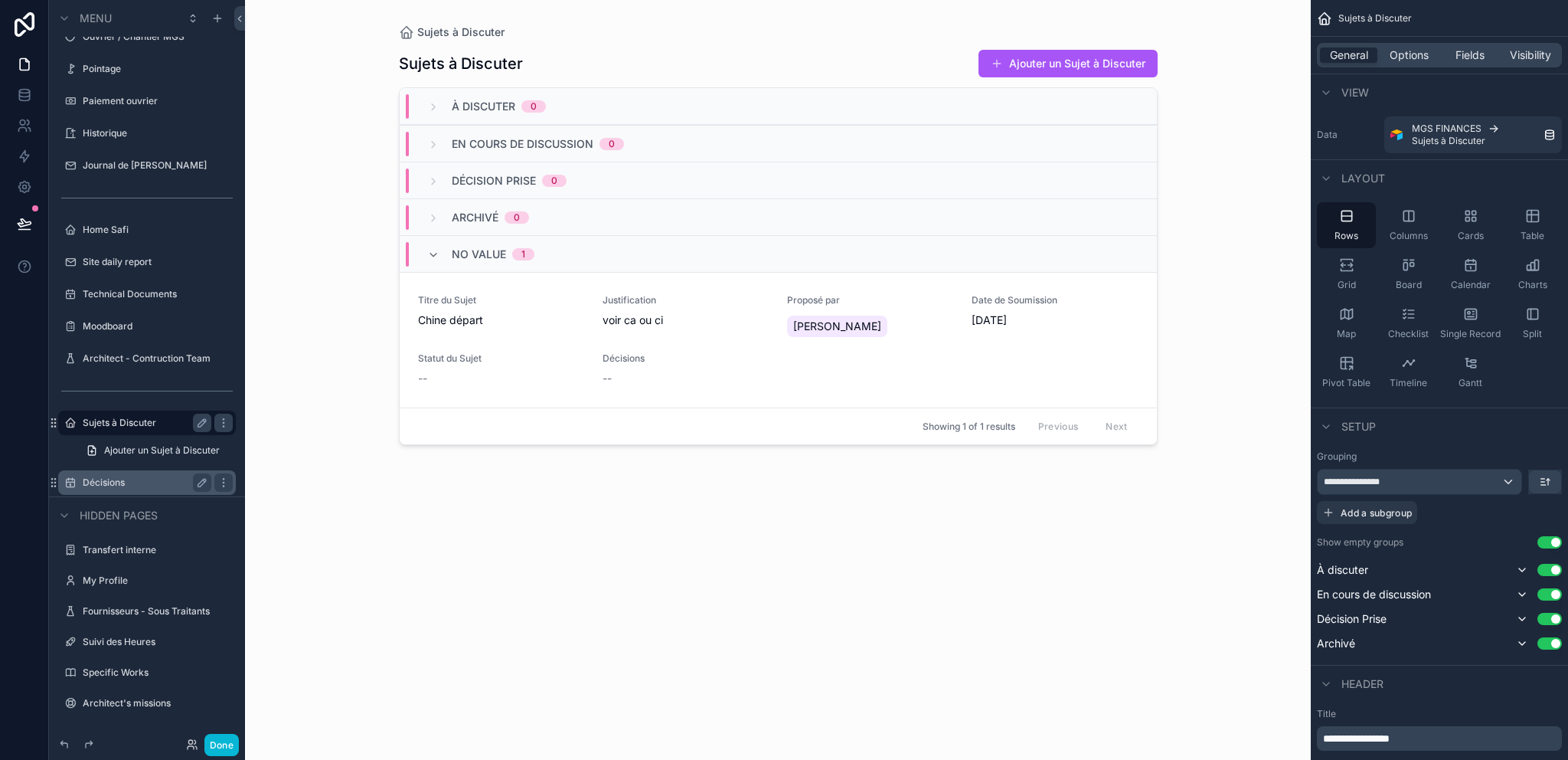
click at [129, 478] on label "Décisions" at bounding box center [144, 482] width 122 height 13
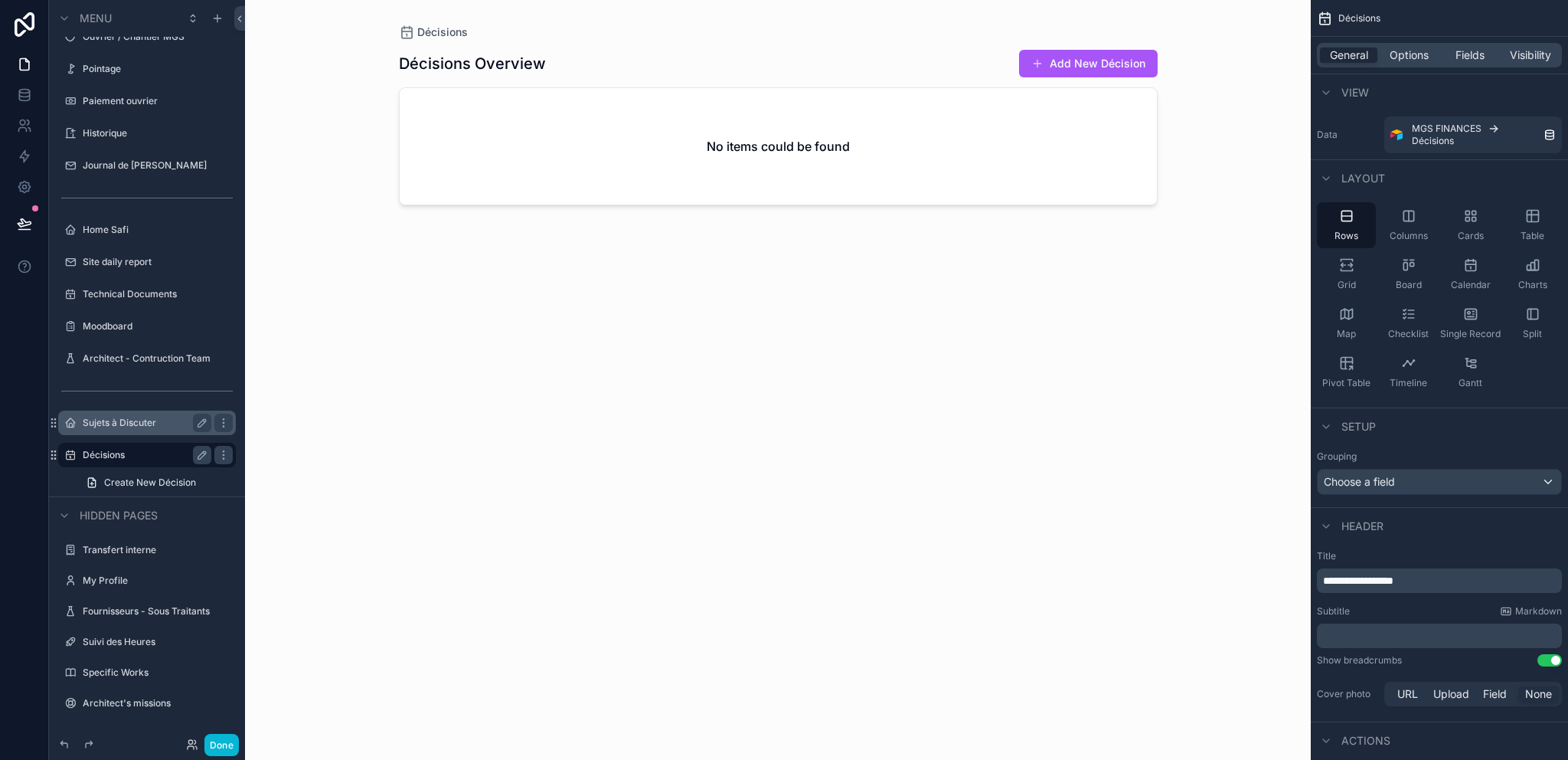
click at [121, 427] on label "Sujets à Discuter" at bounding box center [144, 422] width 122 height 13
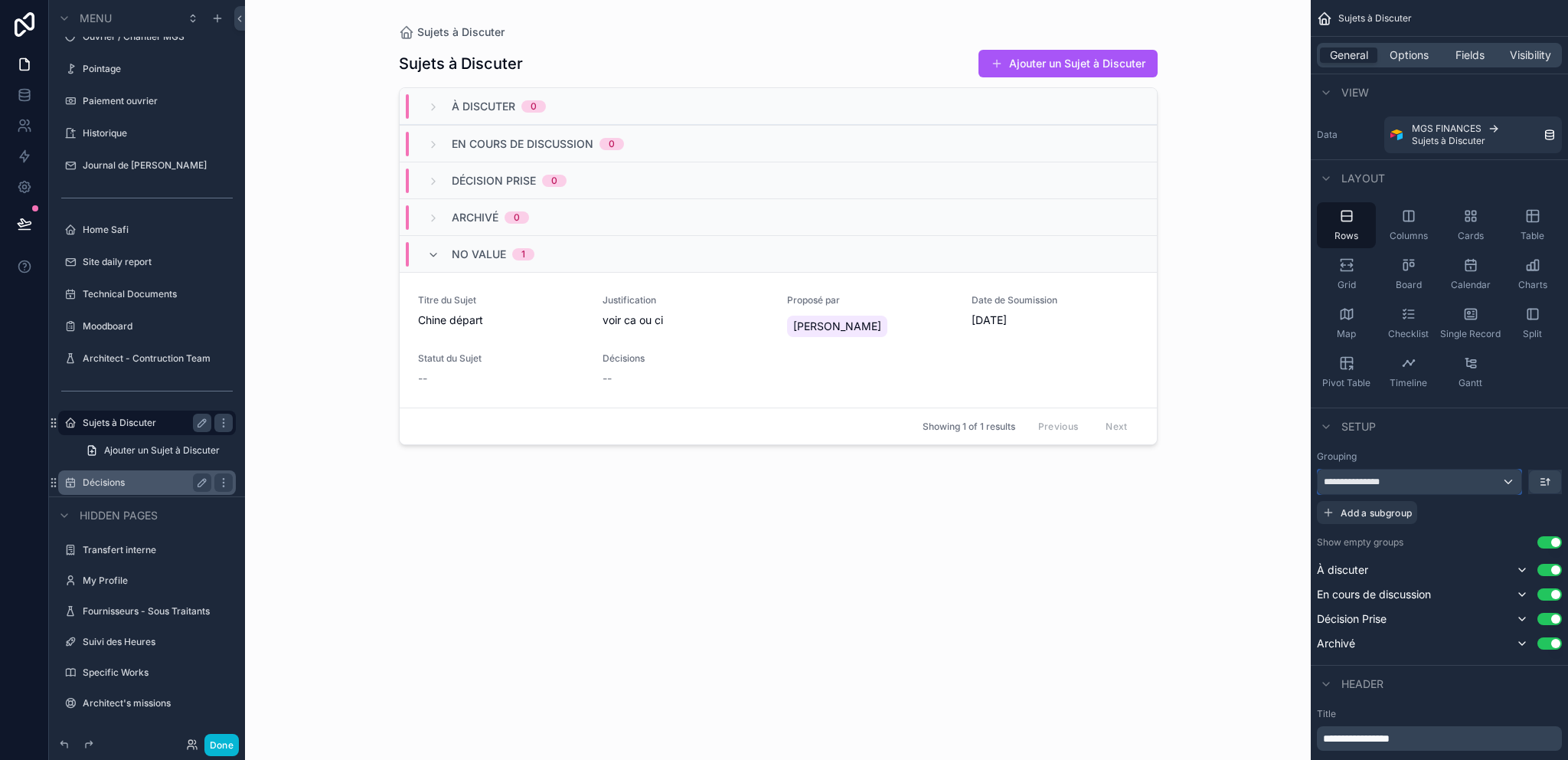
click at [1484, 488] on div "**********" at bounding box center [1420, 481] width 204 height 24
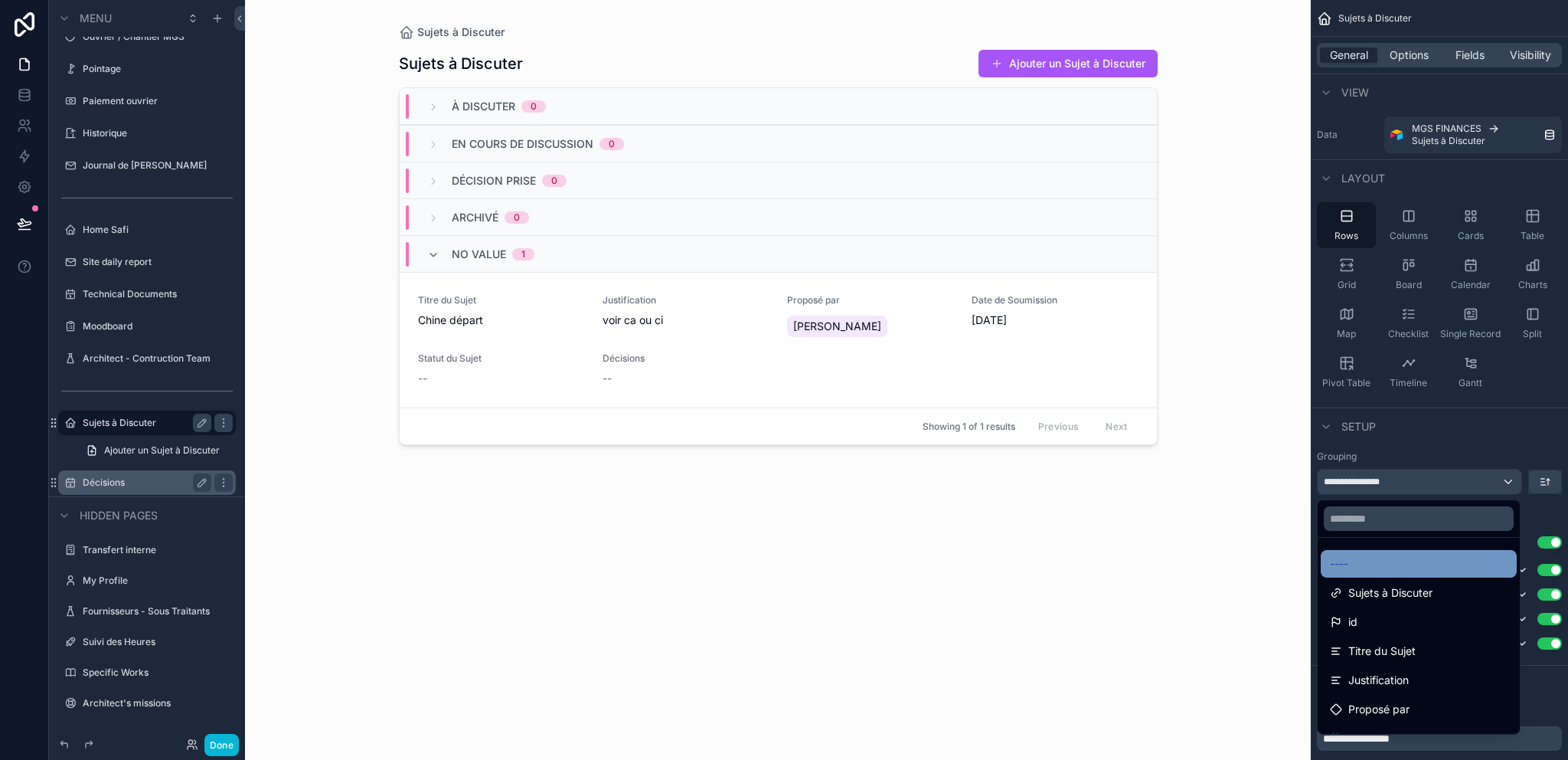
click at [1392, 557] on div "----" at bounding box center [1418, 564] width 178 height 19
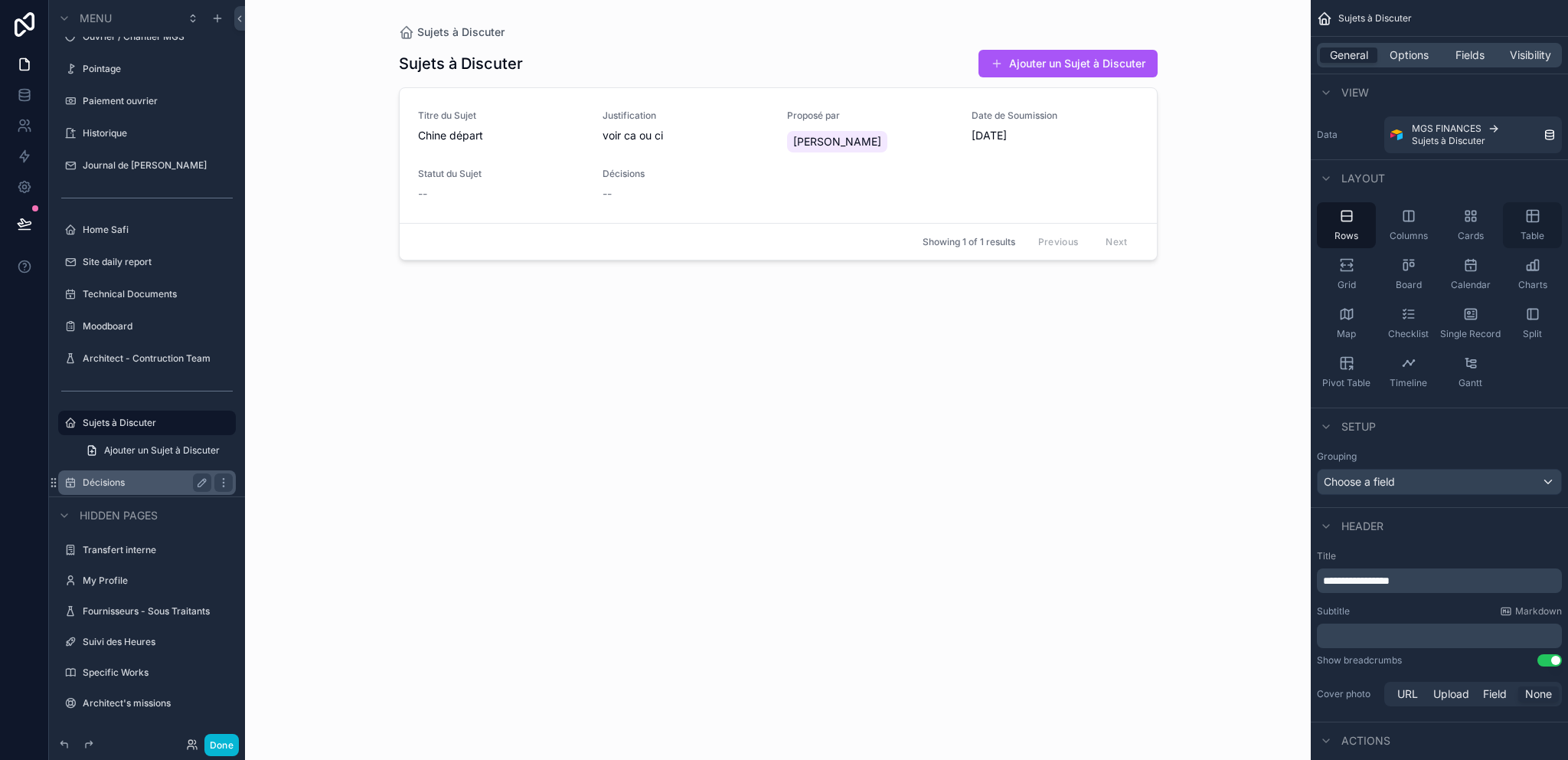
click at [1532, 222] on icon "scrollable content" at bounding box center [1532, 215] width 15 height 15
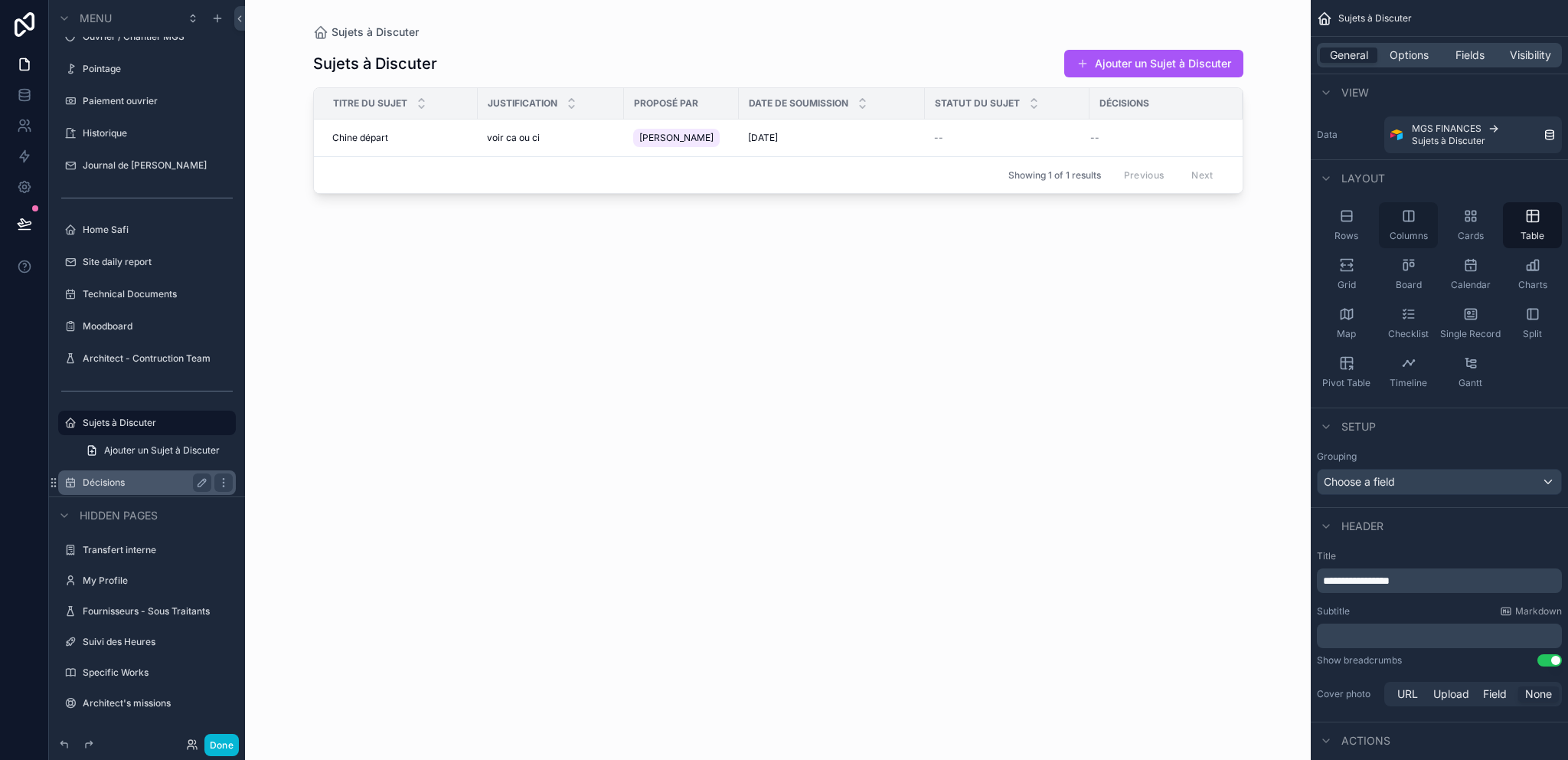
click at [1421, 230] on span "Columns" at bounding box center [1408, 236] width 38 height 13
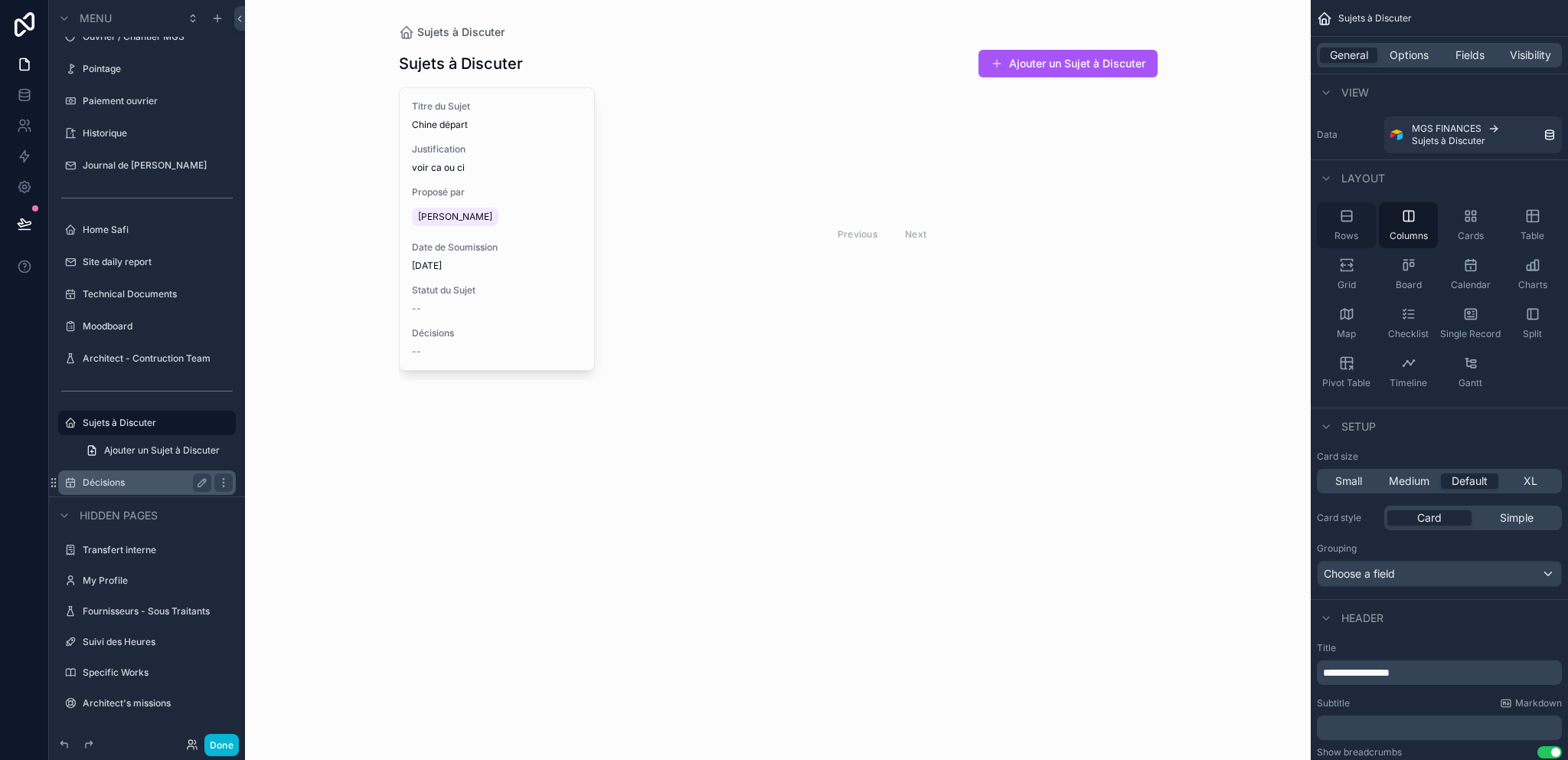
click at [1355, 236] on span "Rows" at bounding box center [1346, 236] width 24 height 13
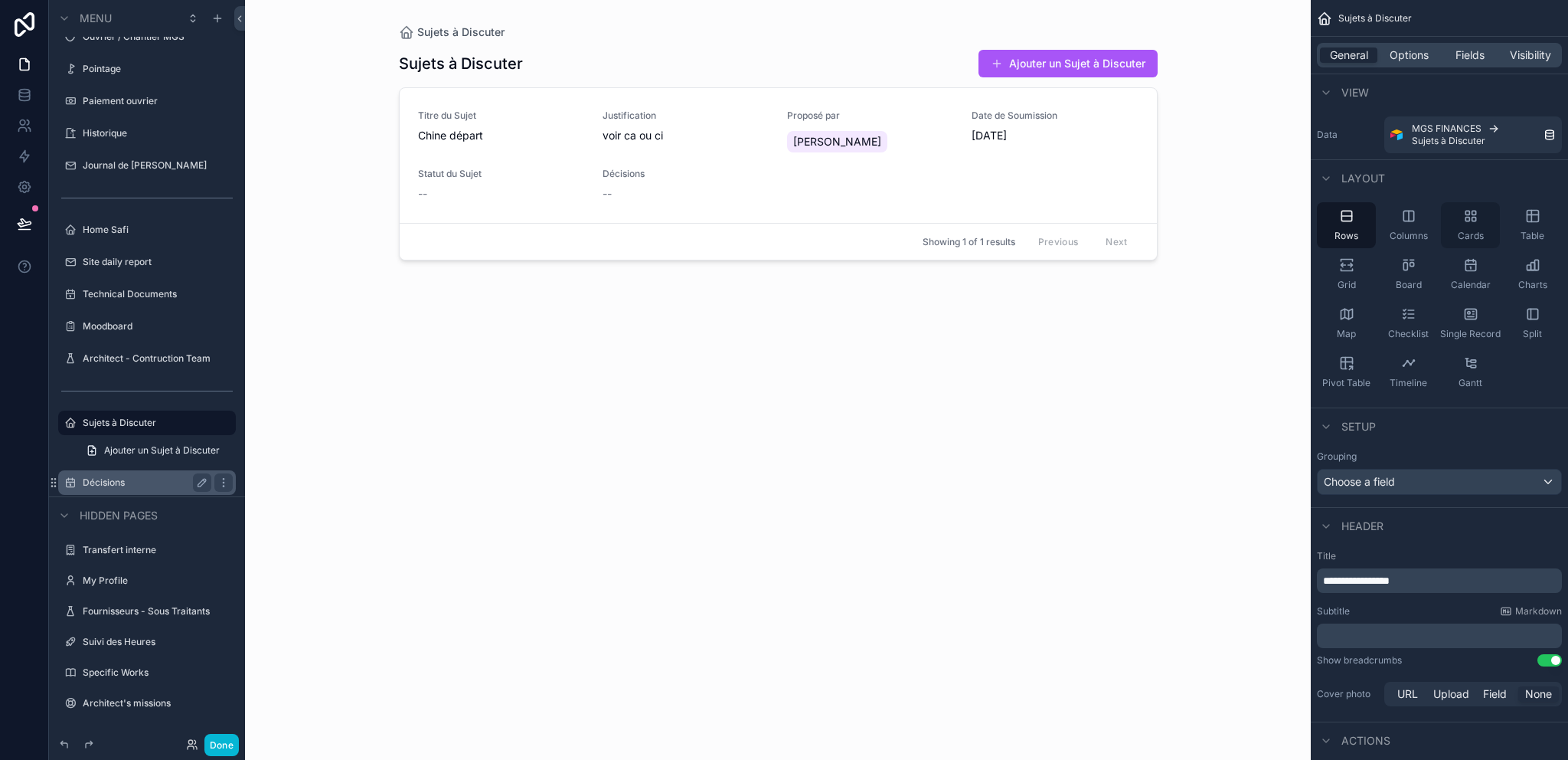
click at [1458, 214] on div "Cards" at bounding box center [1471, 224] width 59 height 46
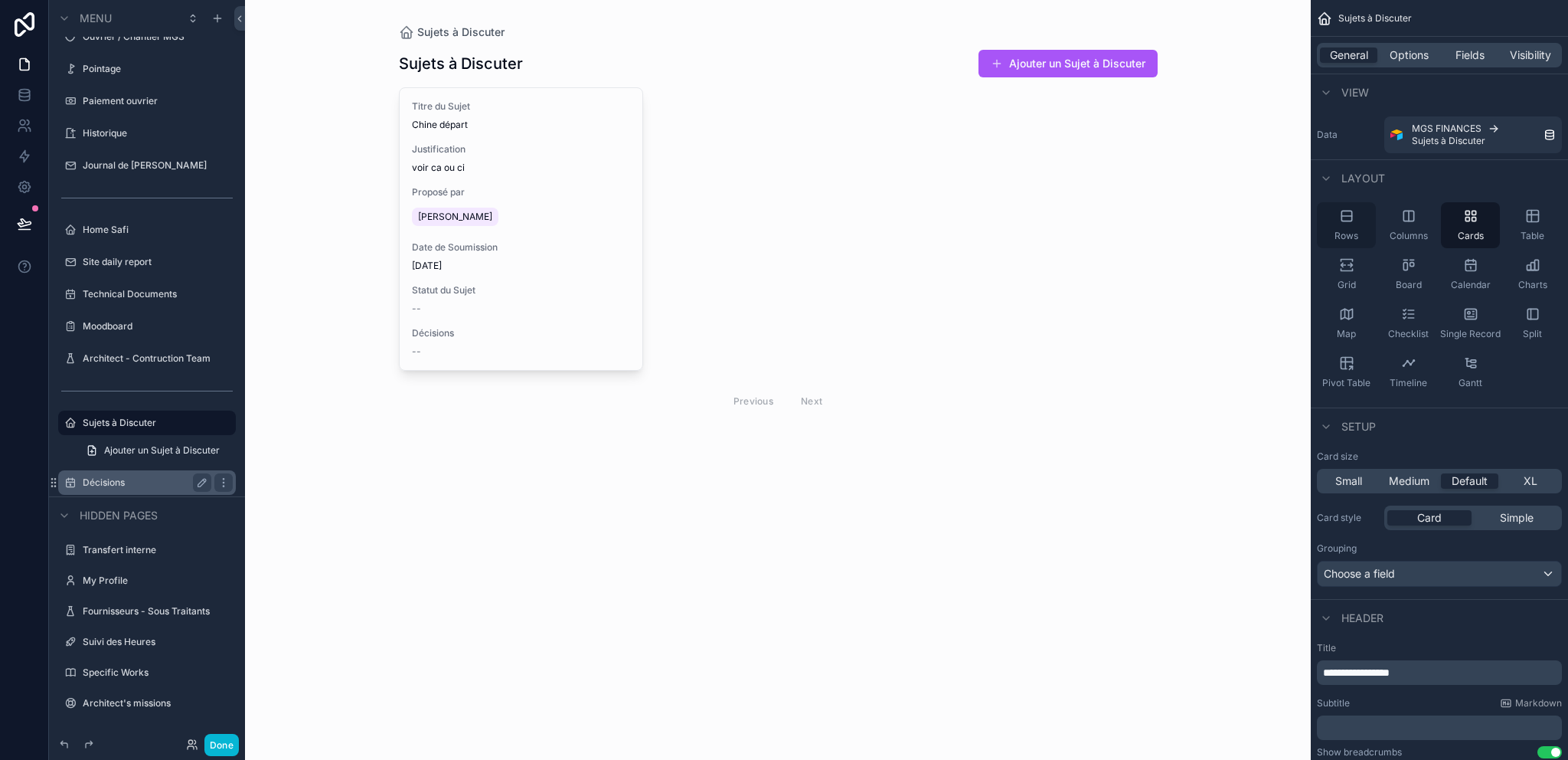
click at [1347, 225] on div "Rows" at bounding box center [1347, 224] width 59 height 46
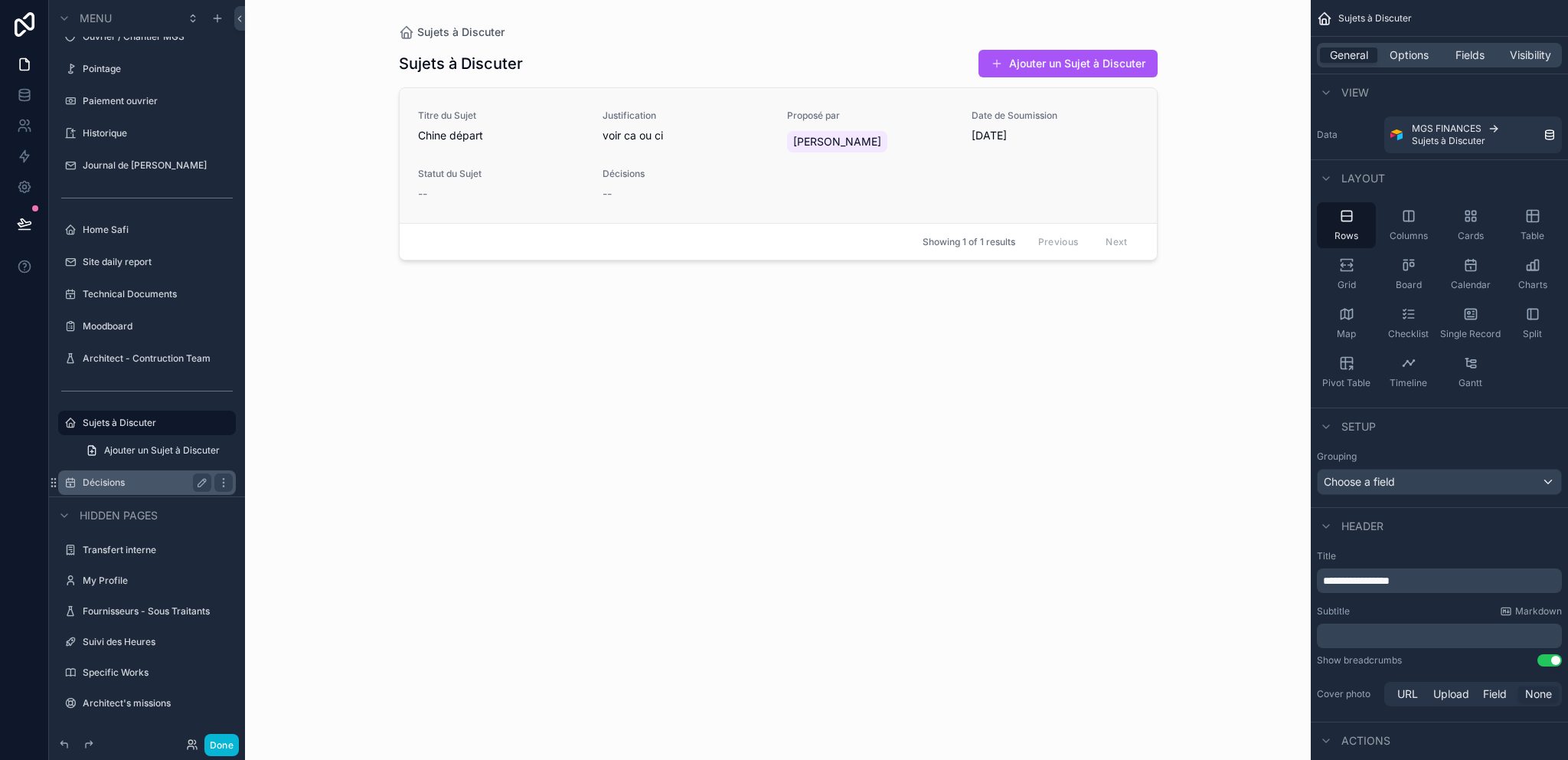
click at [1022, 192] on div "Titre du Sujet Chine départ Justification voir ca ou ci Proposé par Merian Vian…" at bounding box center [778, 155] width 721 height 92
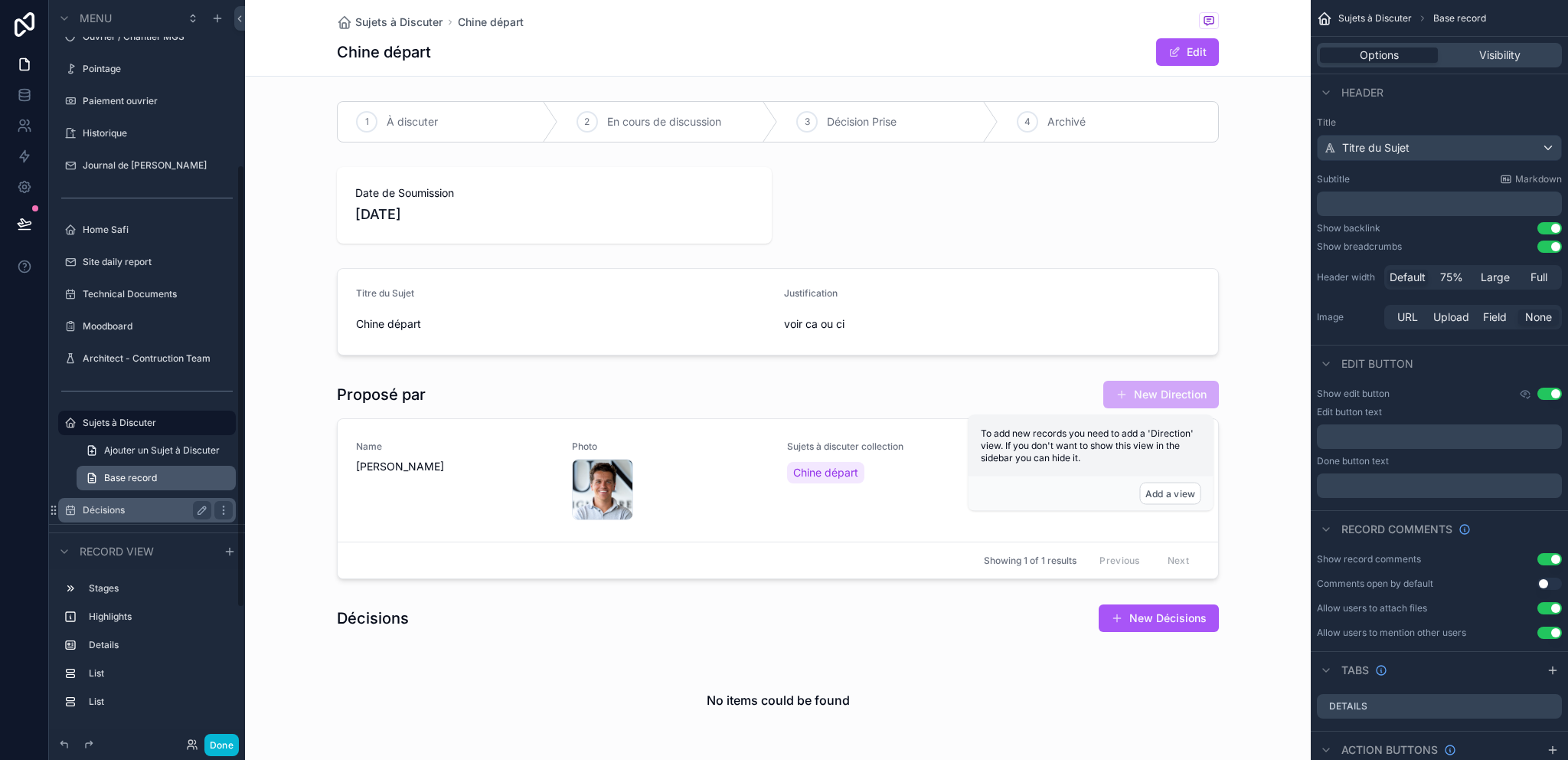
click at [141, 472] on span "Base record" at bounding box center [130, 478] width 53 height 13
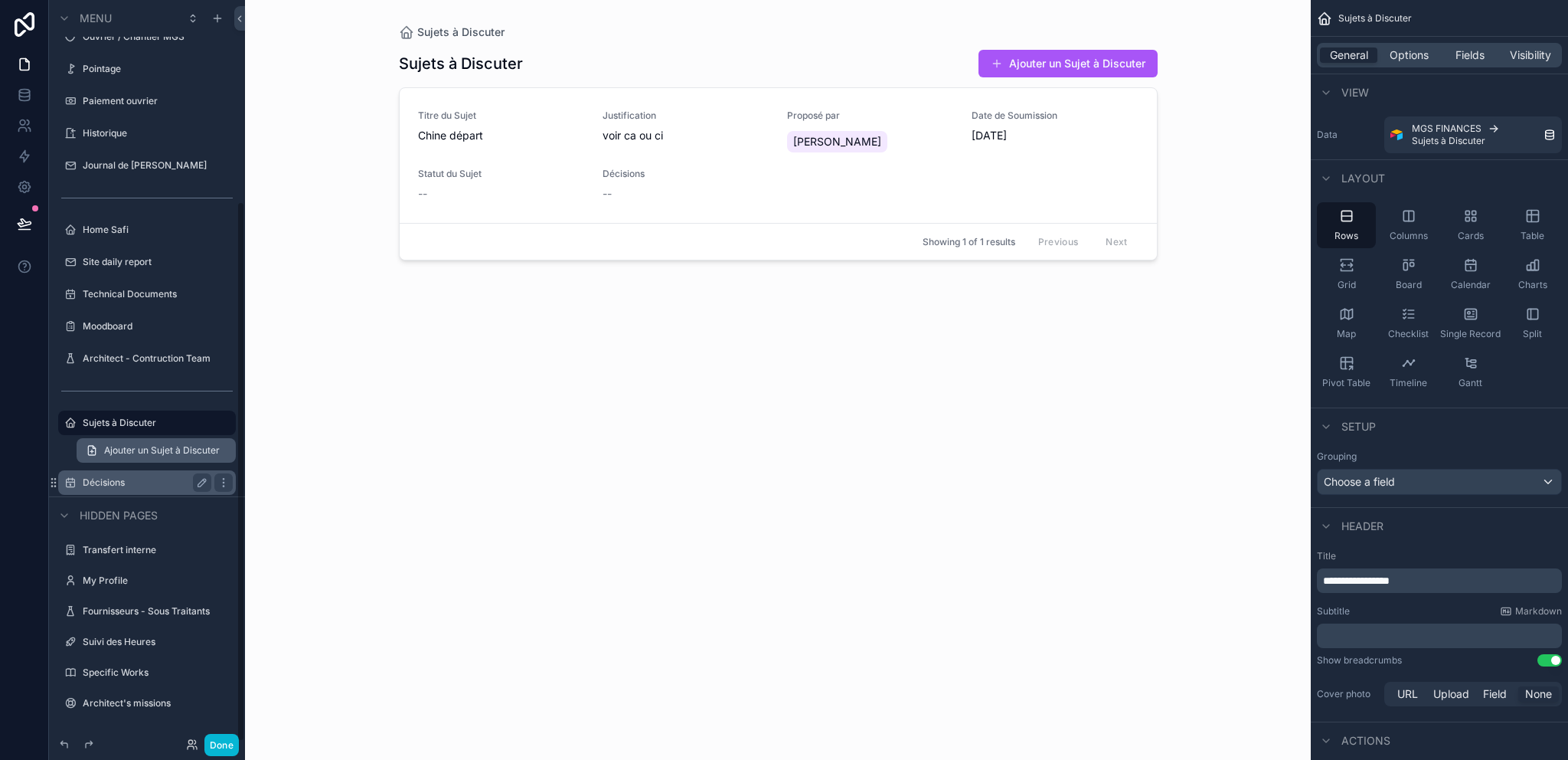
click at [145, 452] on span "Ajouter un Sujet à Discuter" at bounding box center [162, 450] width 115 height 13
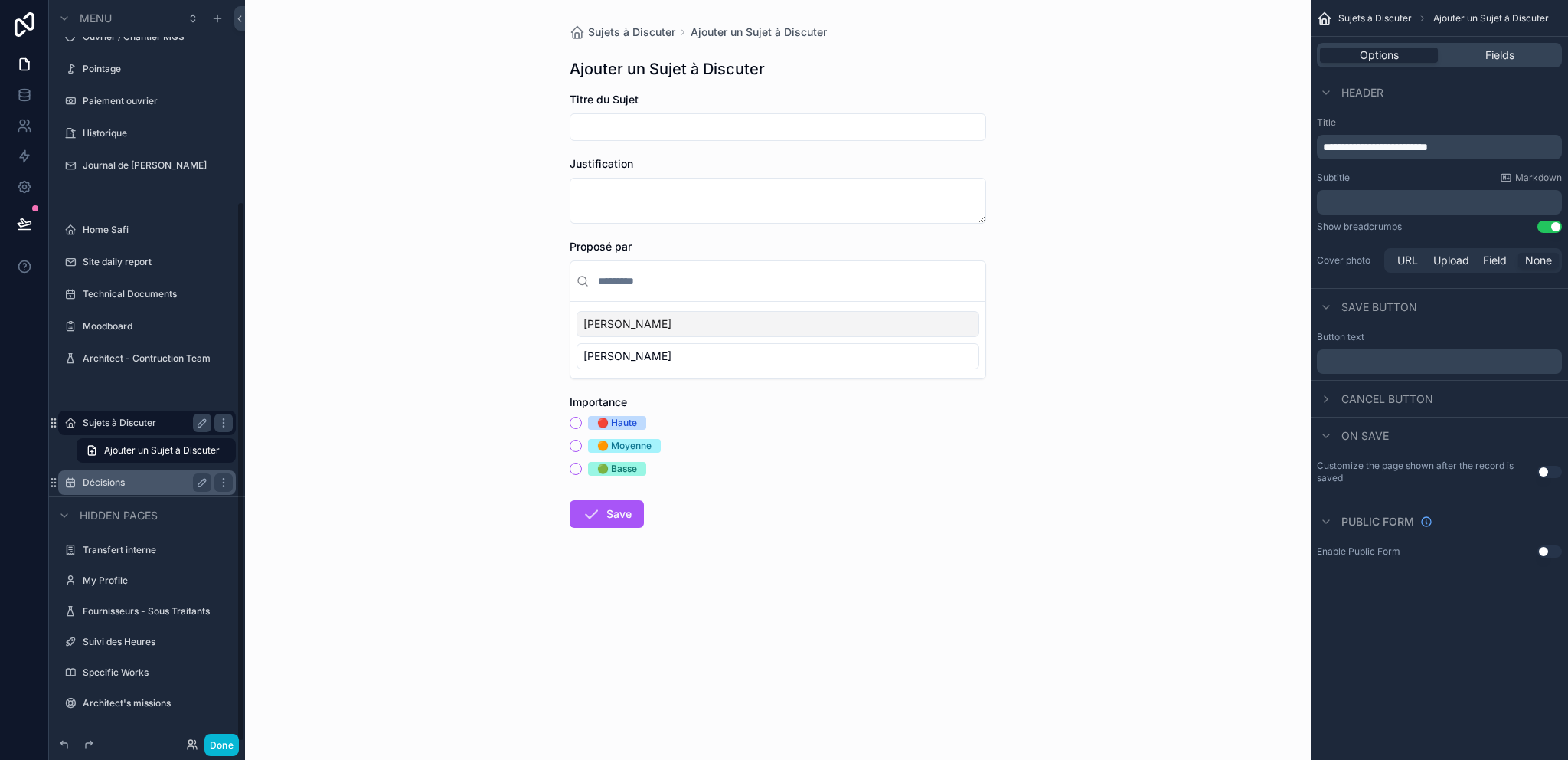
click at [116, 418] on label "Sujets à Discuter" at bounding box center [144, 422] width 122 height 13
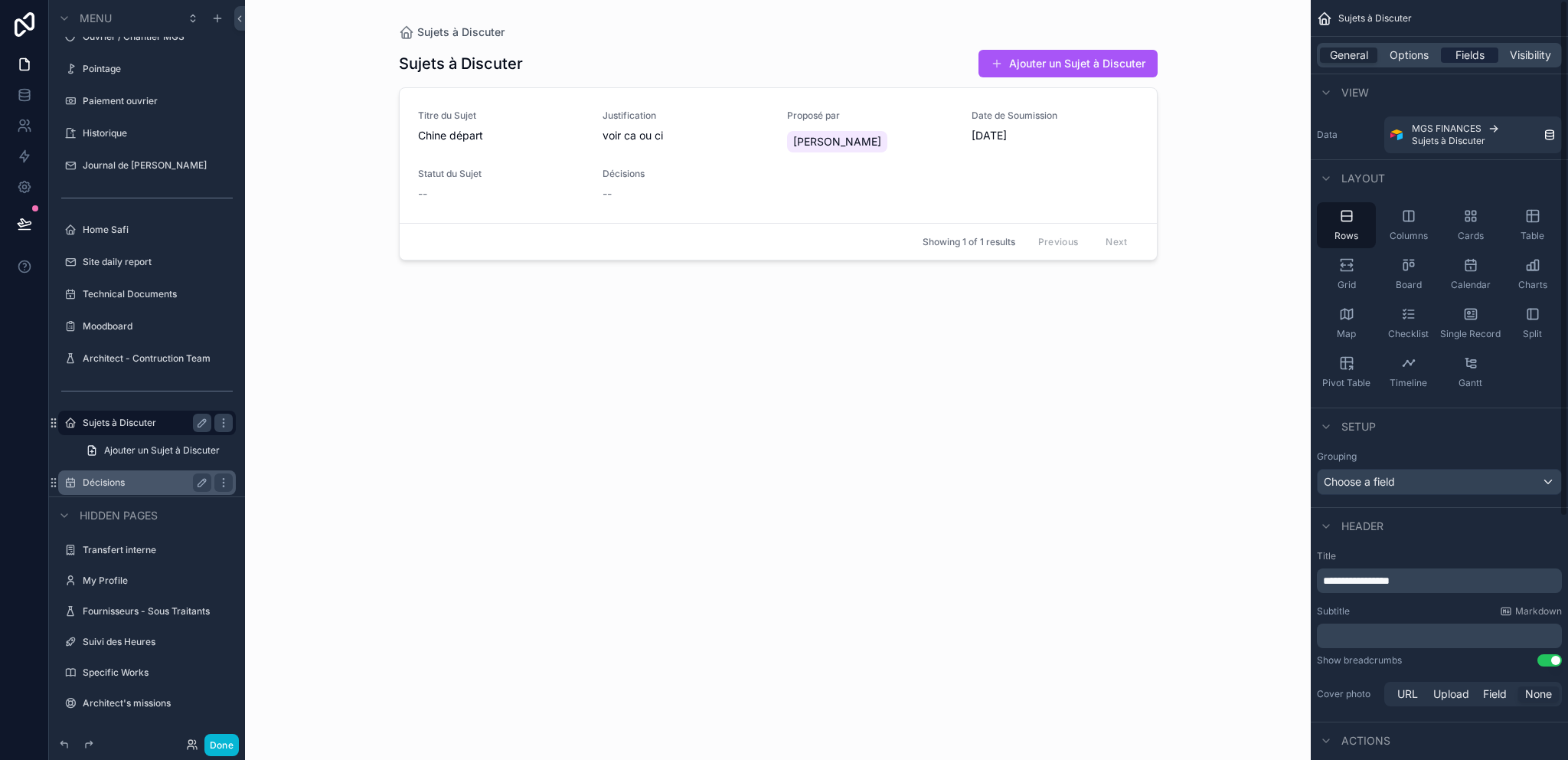
click at [1474, 52] on span "Fields" at bounding box center [1470, 54] width 29 height 15
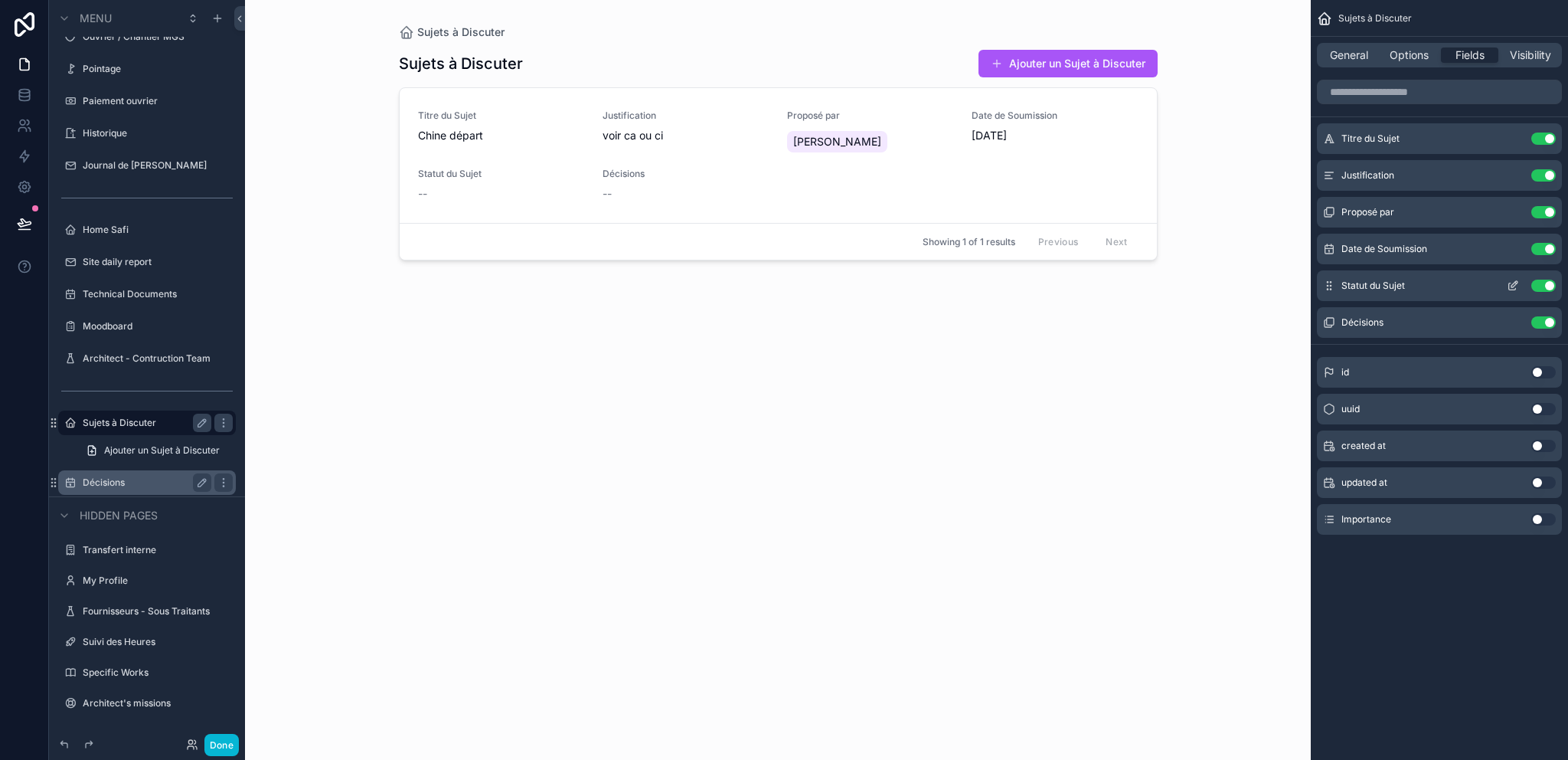
click at [1515, 288] on icon "scrollable content" at bounding box center [1513, 287] width 7 height 7
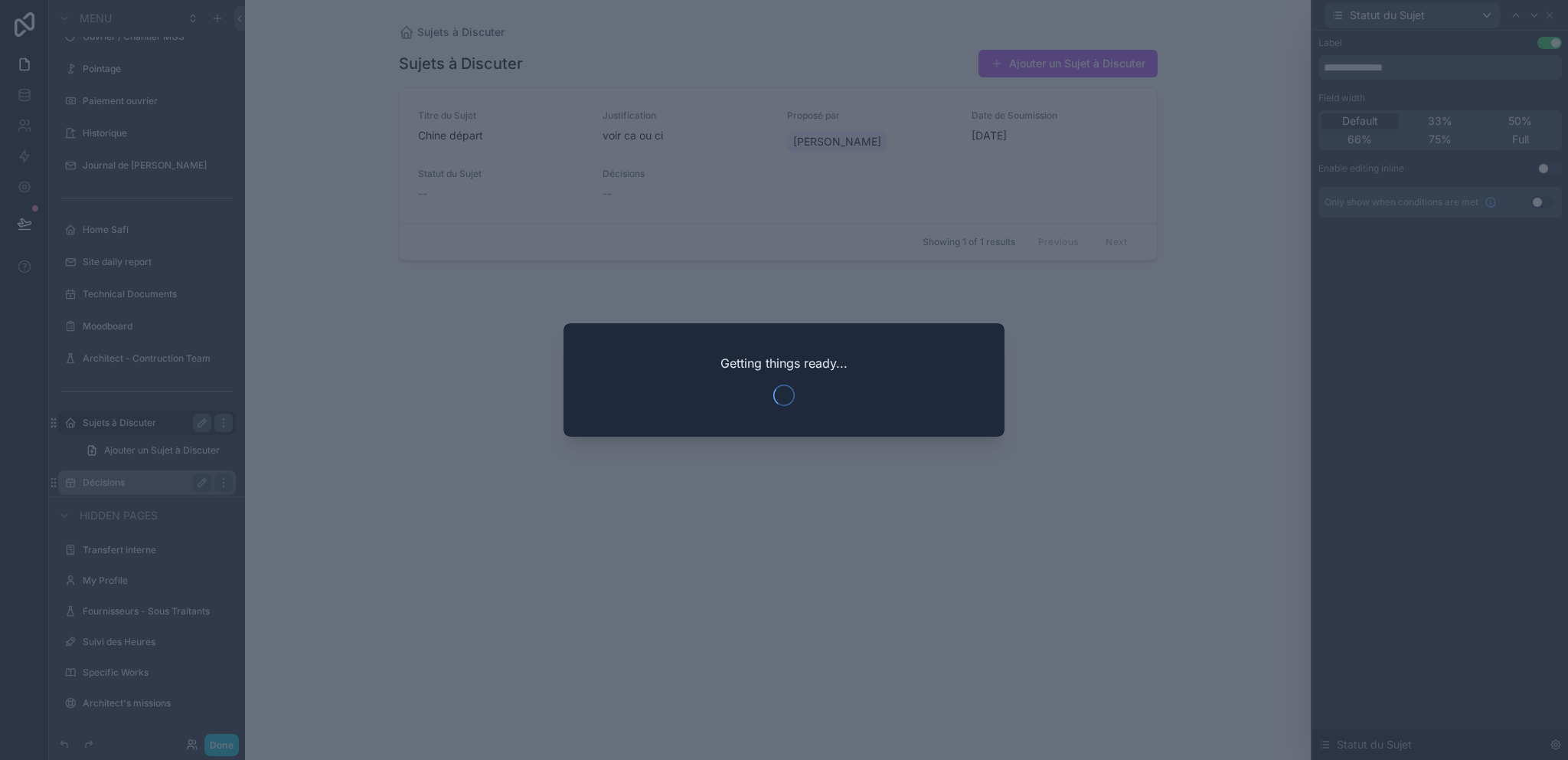
click at [412, 388] on div at bounding box center [784, 380] width 1568 height 760
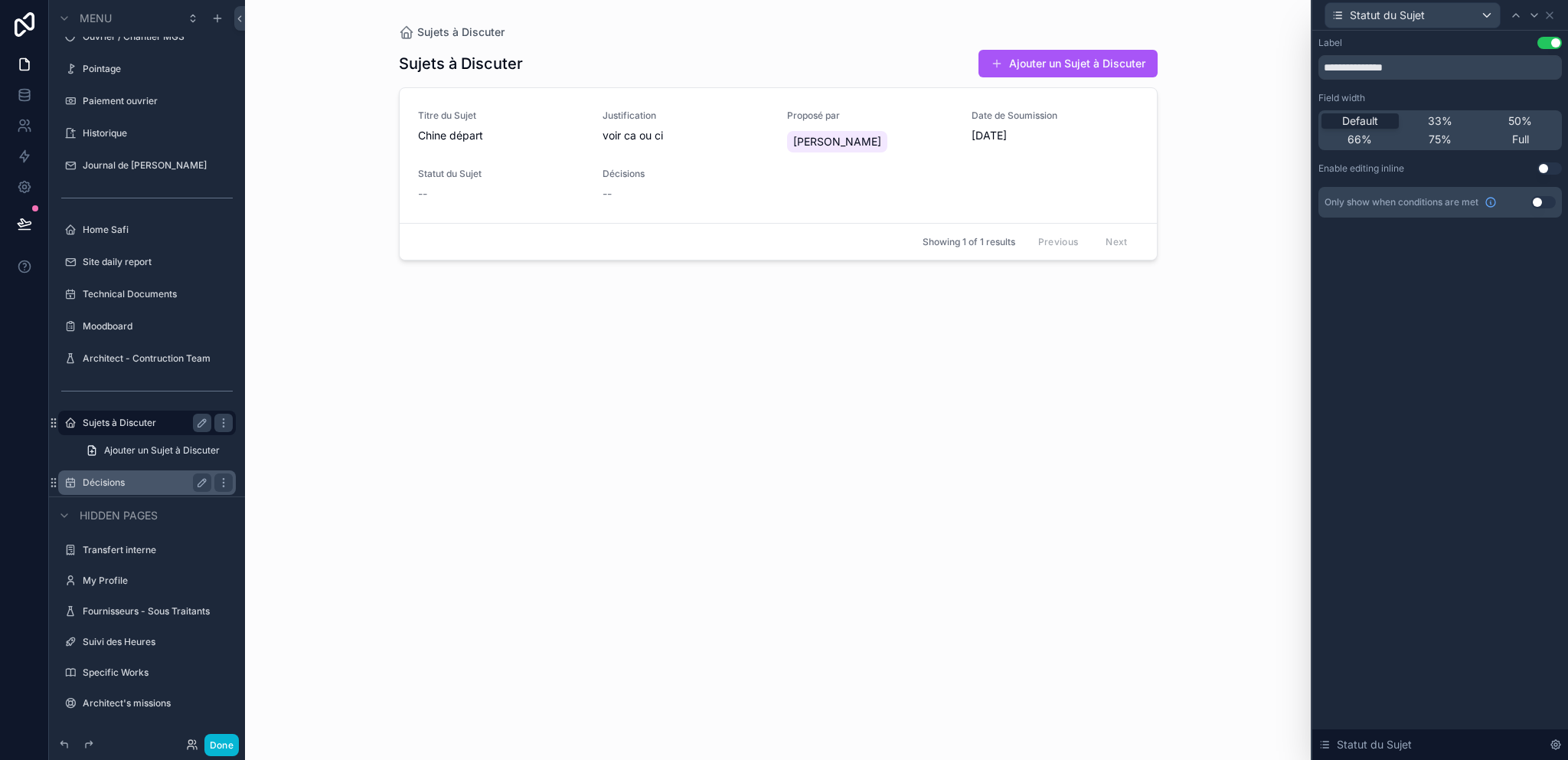
click at [411, 392] on div "Sujets à Discuter Ajouter un Sujet à Discuter Titre du Sujet Chine départ Justi…" at bounding box center [779, 390] width 759 height 701
click at [454, 157] on div "Titre du Sujet Chine départ Justification voir ca ou ci Proposé par Merian Vian…" at bounding box center [778, 155] width 721 height 92
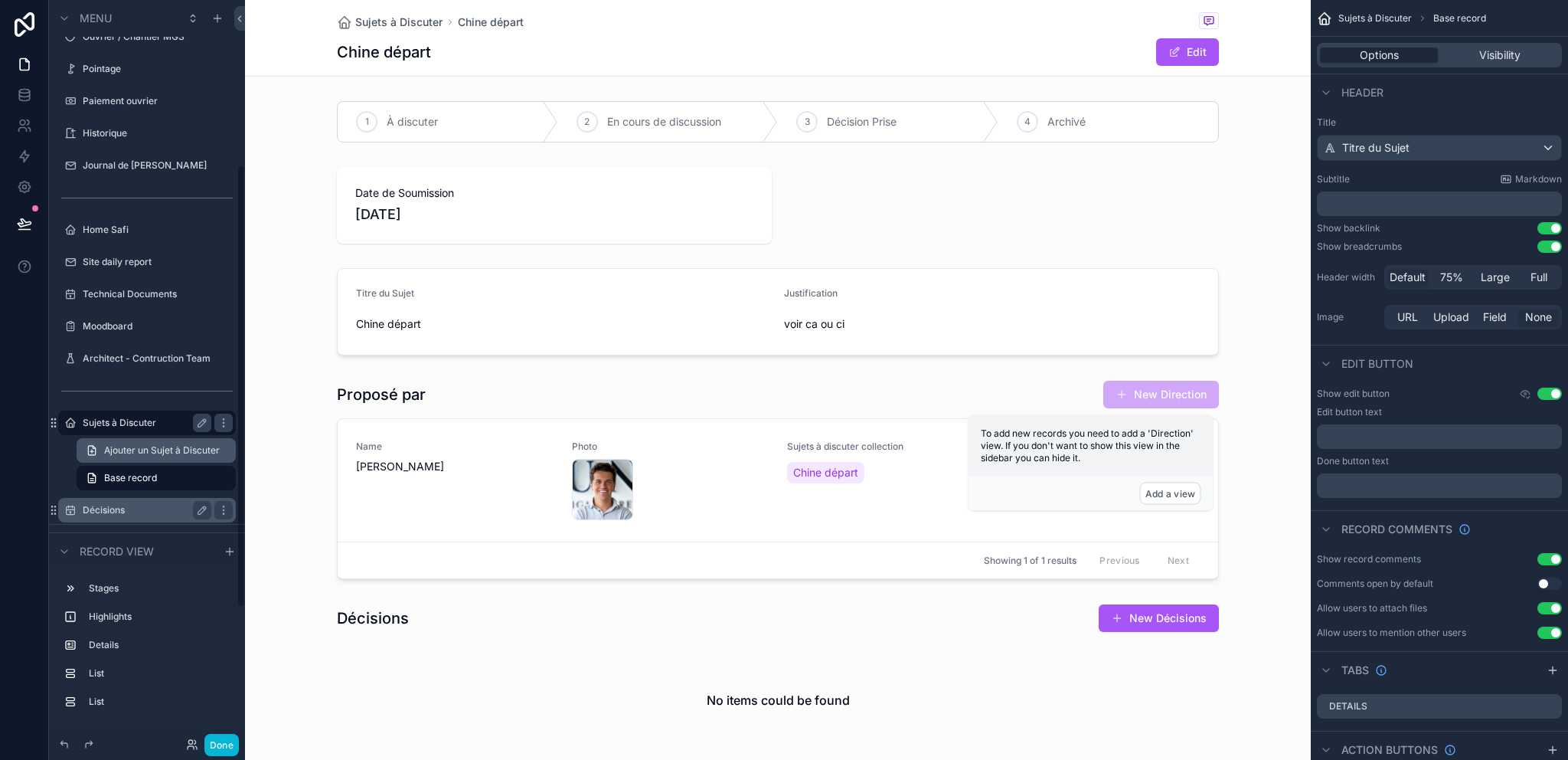
click at [148, 447] on span "Ajouter un Sujet à Discuter" at bounding box center [162, 450] width 115 height 13
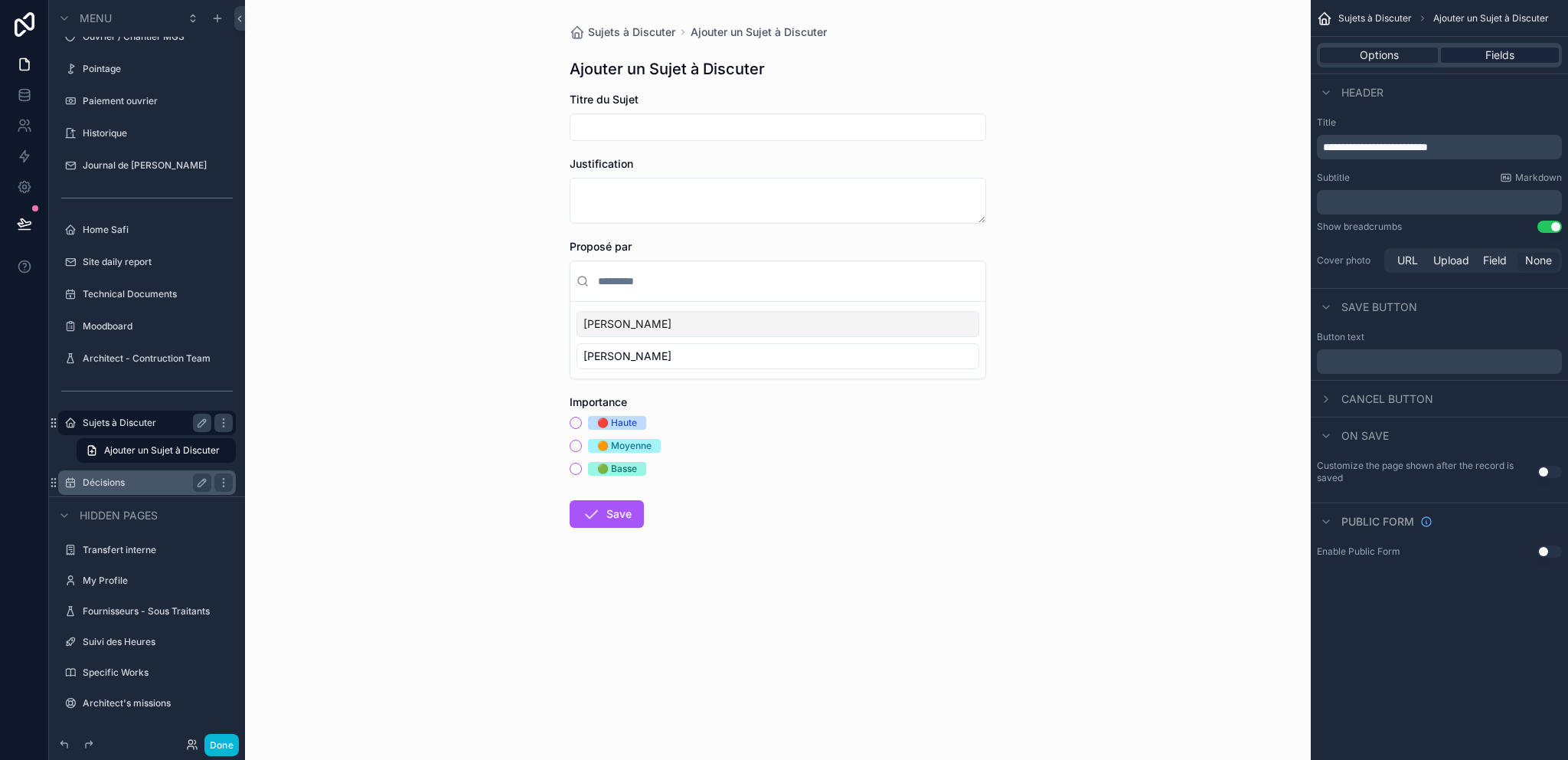
click at [1506, 57] on span "Fields" at bounding box center [1499, 54] width 29 height 15
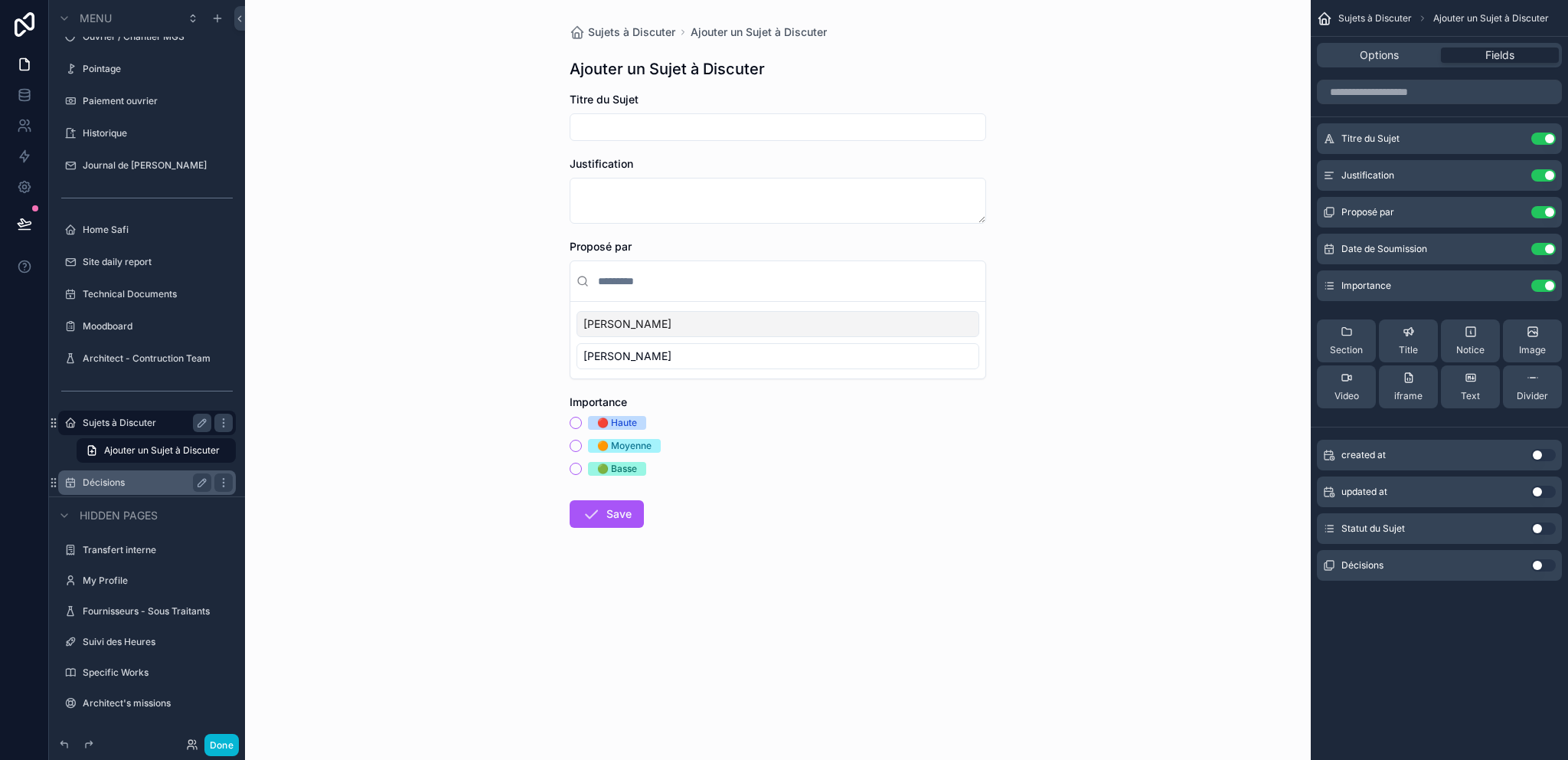
click at [1539, 530] on button "Use setting" at bounding box center [1543, 529] width 24 height 13
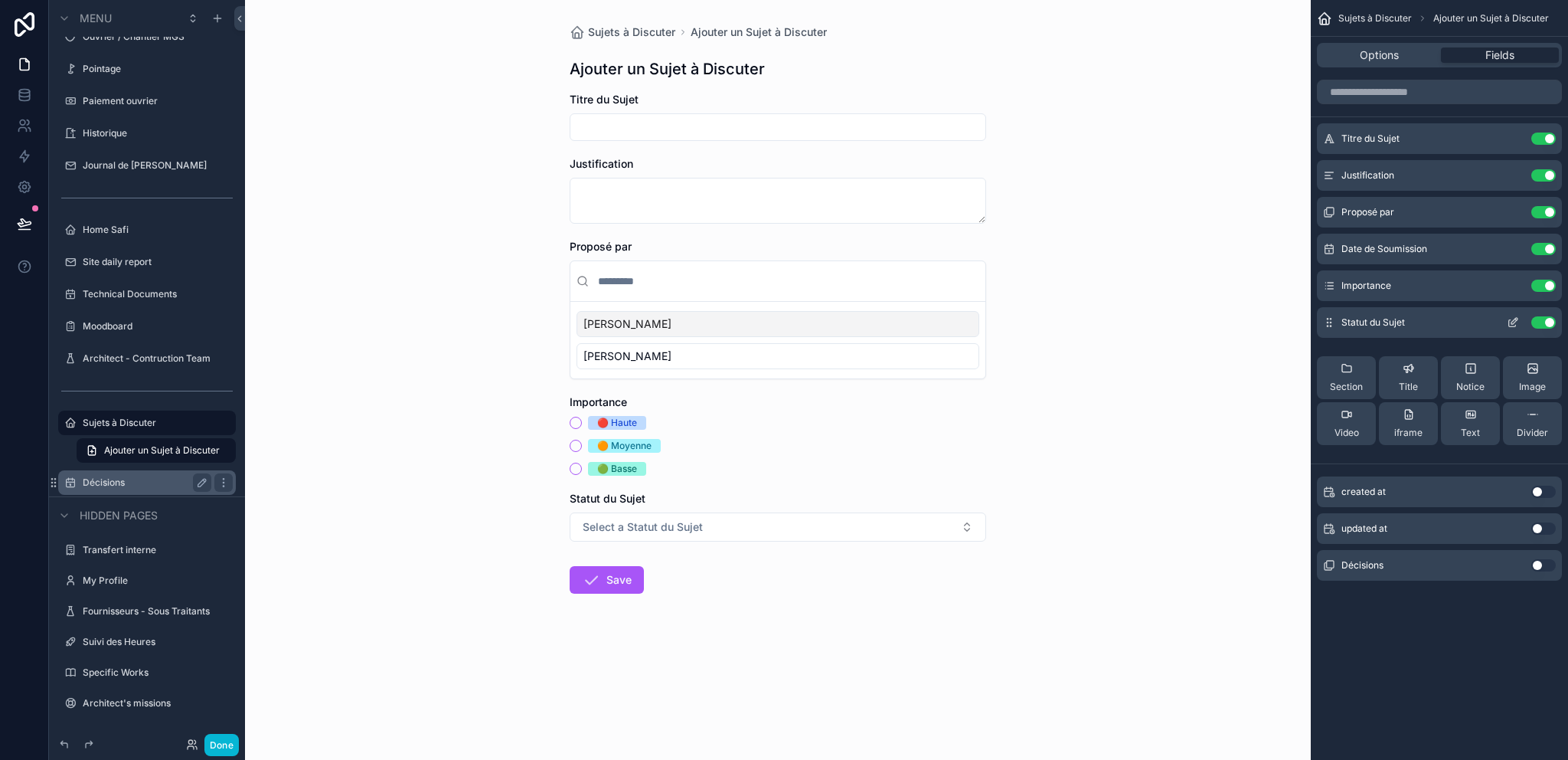
click at [1516, 323] on icon "scrollable content" at bounding box center [1513, 322] width 13 height 13
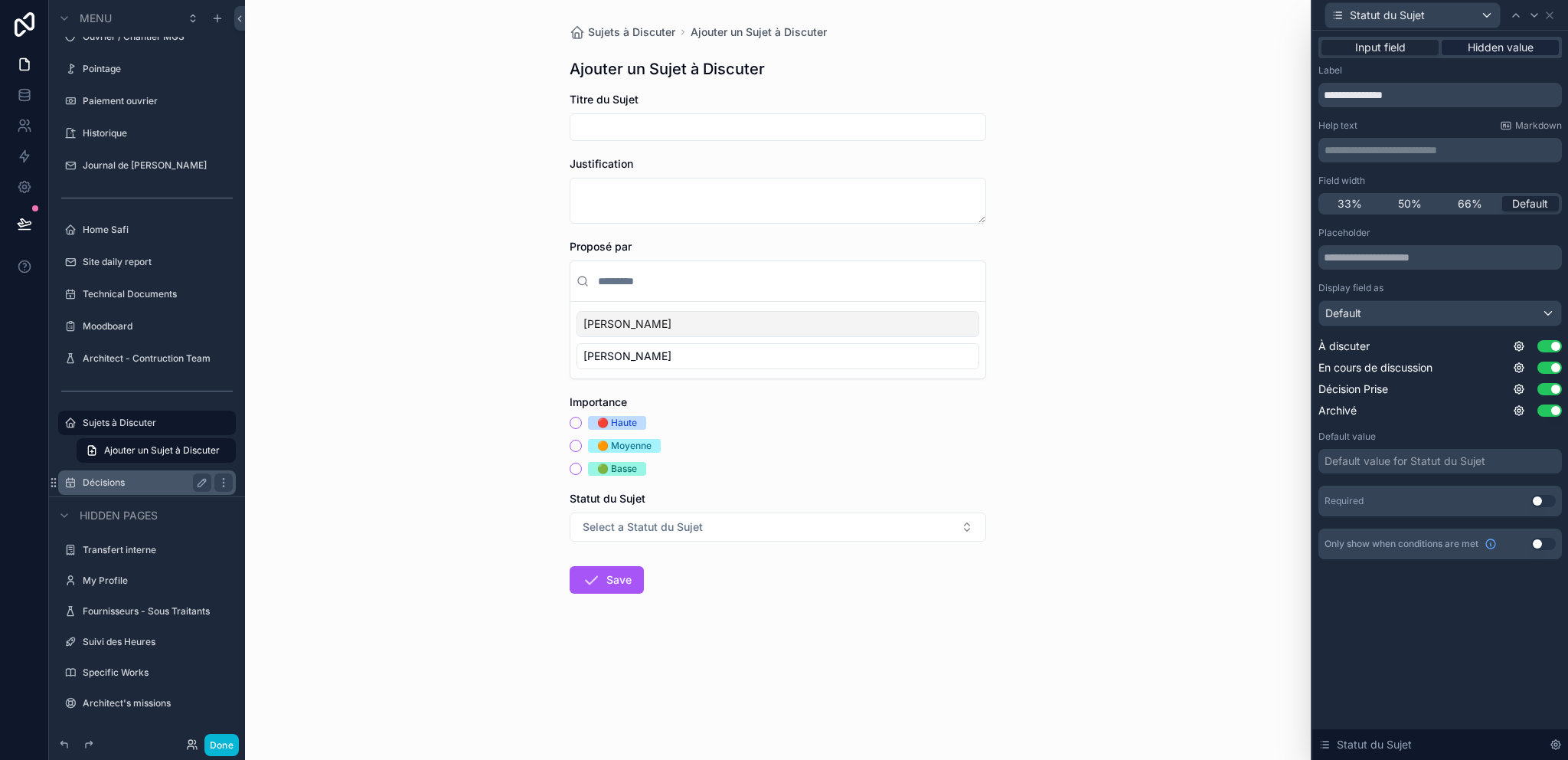
click at [1506, 46] on span "Hidden value" at bounding box center [1501, 47] width 66 height 15
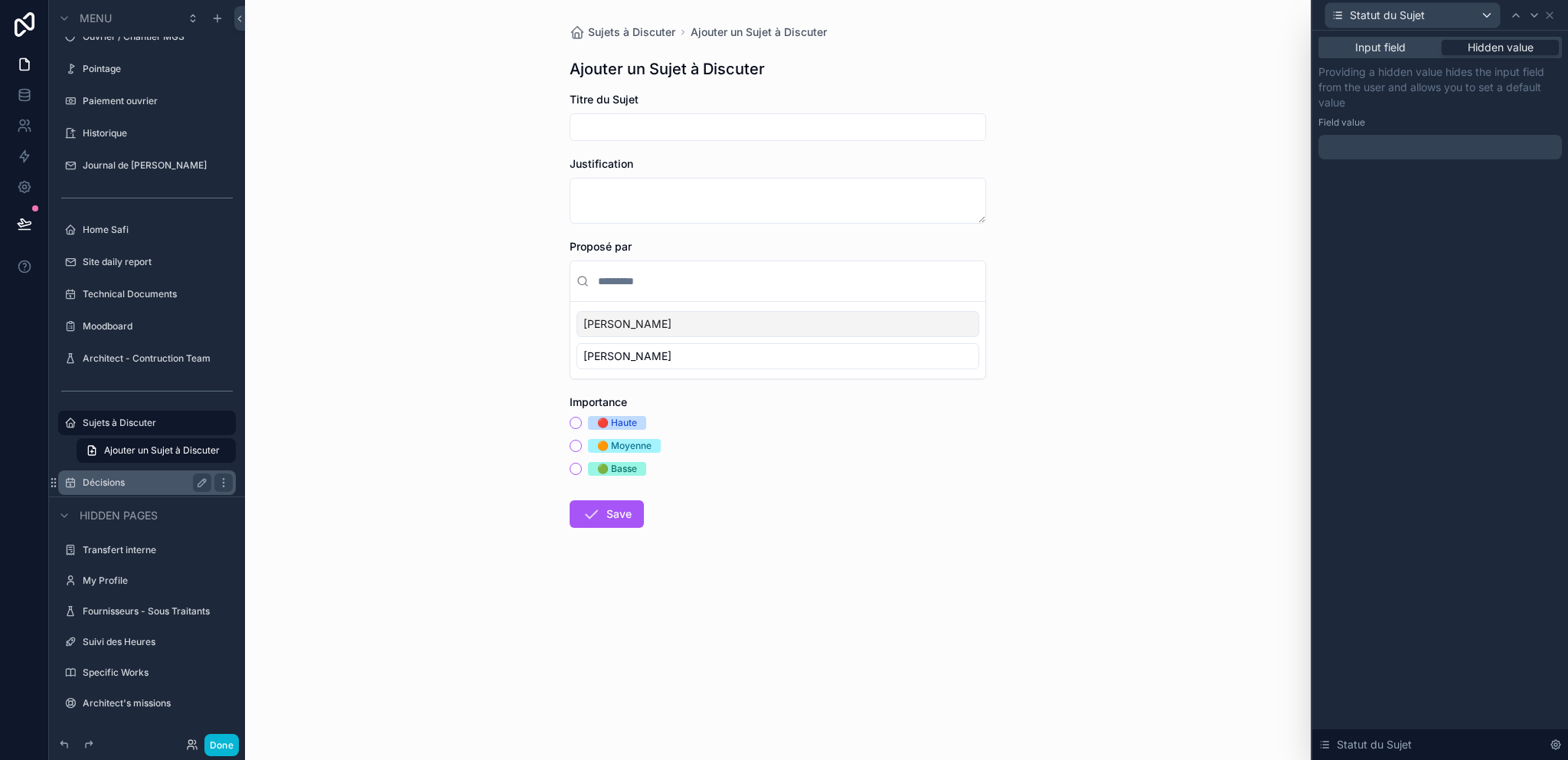
click at [1399, 152] on div at bounding box center [1439, 146] width 244 height 24
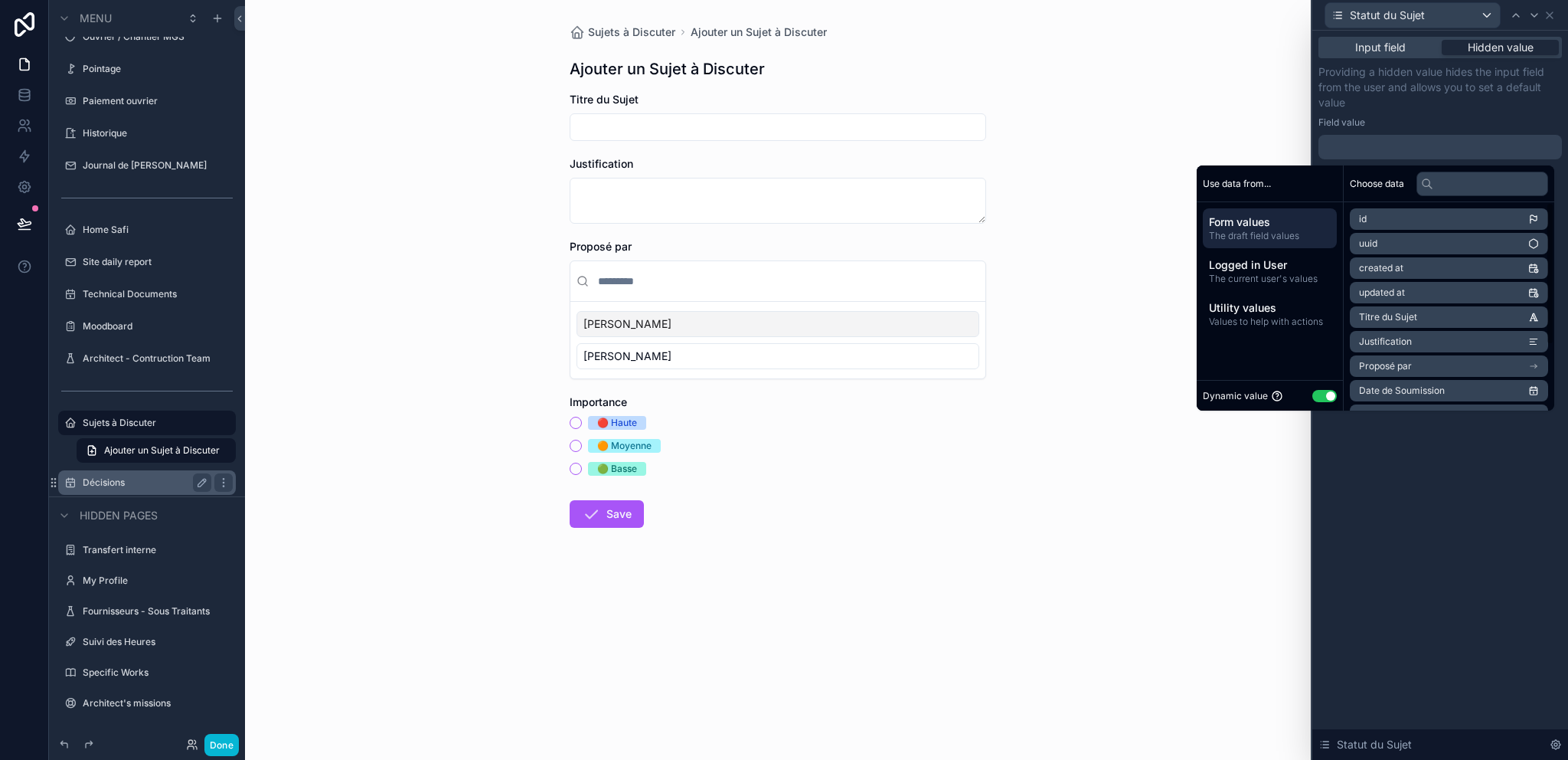
click at [1316, 398] on button "Use setting" at bounding box center [1324, 396] width 24 height 13
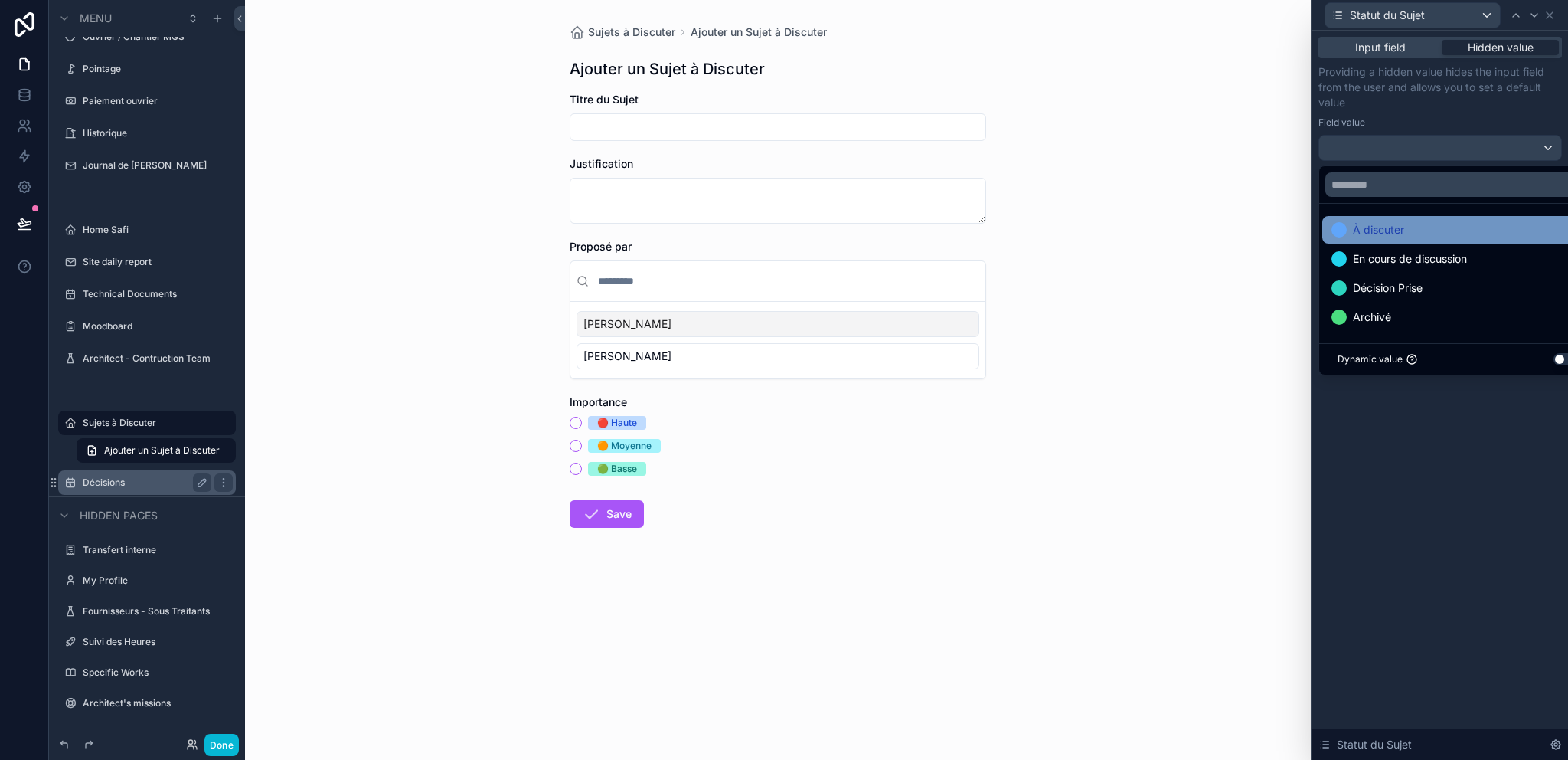
click at [1389, 230] on span "À discuter" at bounding box center [1378, 230] width 51 height 19
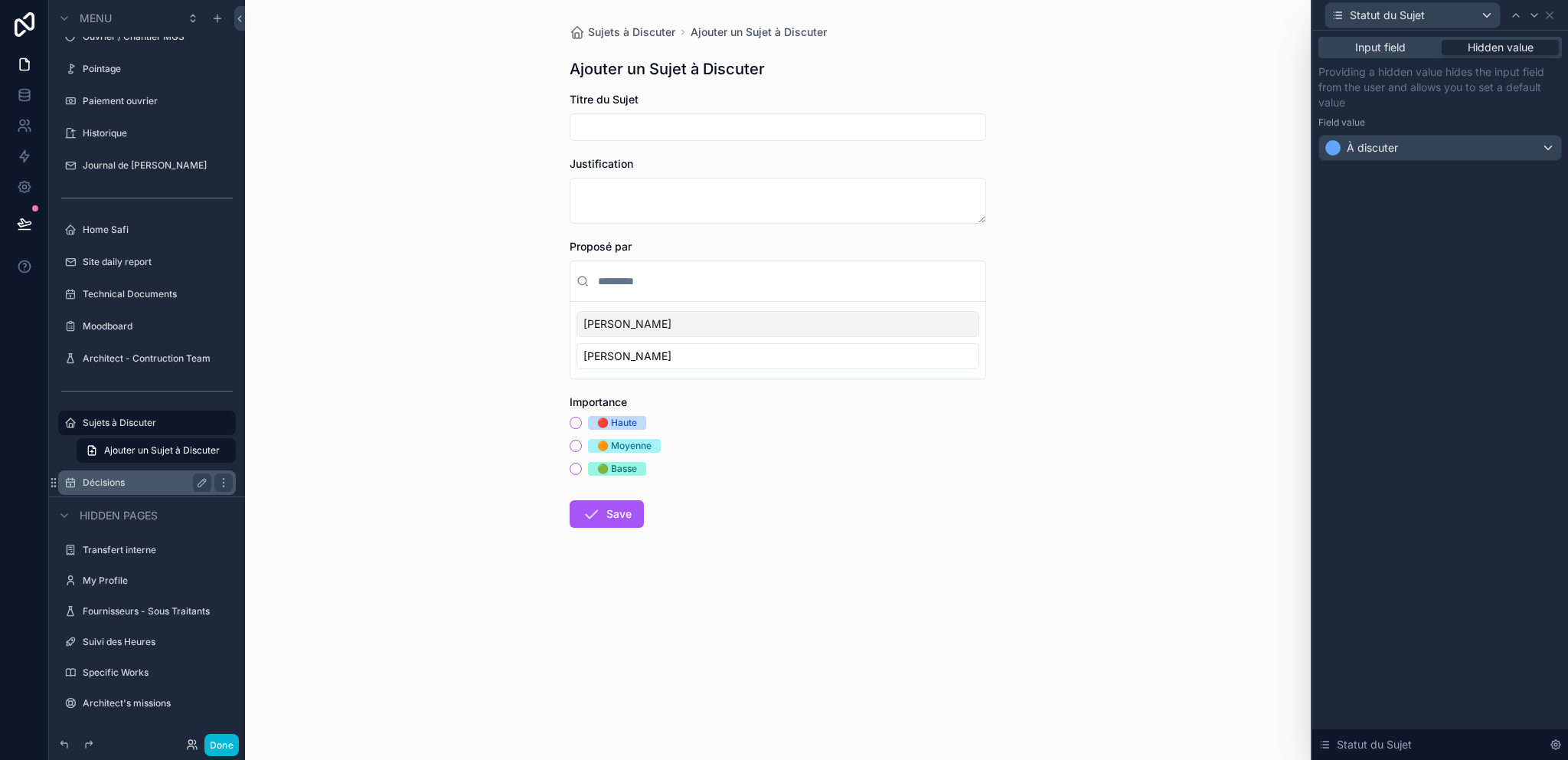
click at [1422, 486] on div "Input field Hidden value Providing a hidden value hides the input field from th…" at bounding box center [1440, 395] width 255 height 729
click at [133, 430] on div "Sujets à Discuter" at bounding box center [147, 422] width 129 height 19
click at [124, 471] on div "Décisions" at bounding box center [147, 481] width 171 height 24
click at [123, 480] on label "Décisions" at bounding box center [154, 482] width 144 height 13
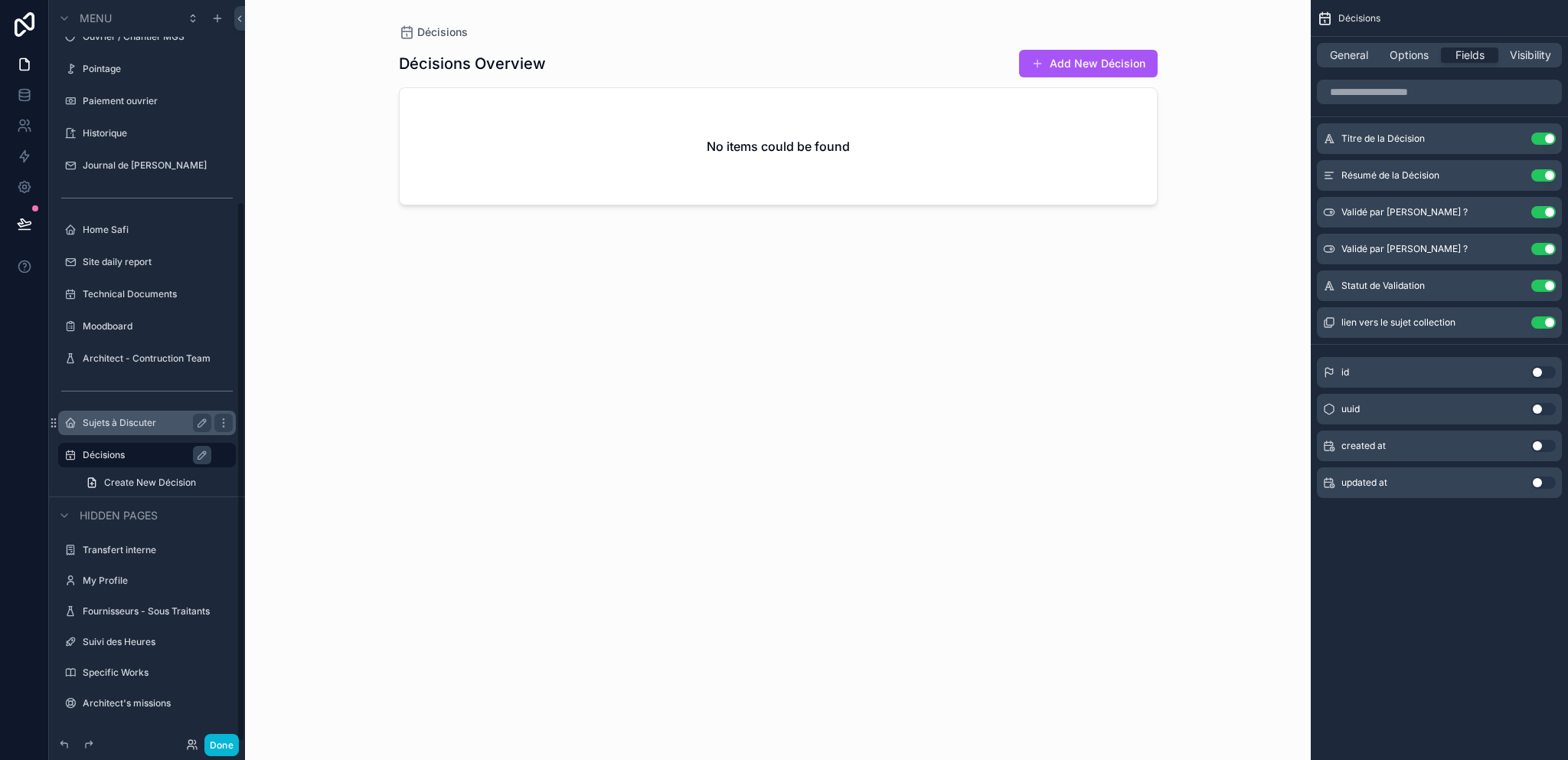
click at [124, 422] on label "Sujets à Discuter" at bounding box center [144, 422] width 122 height 13
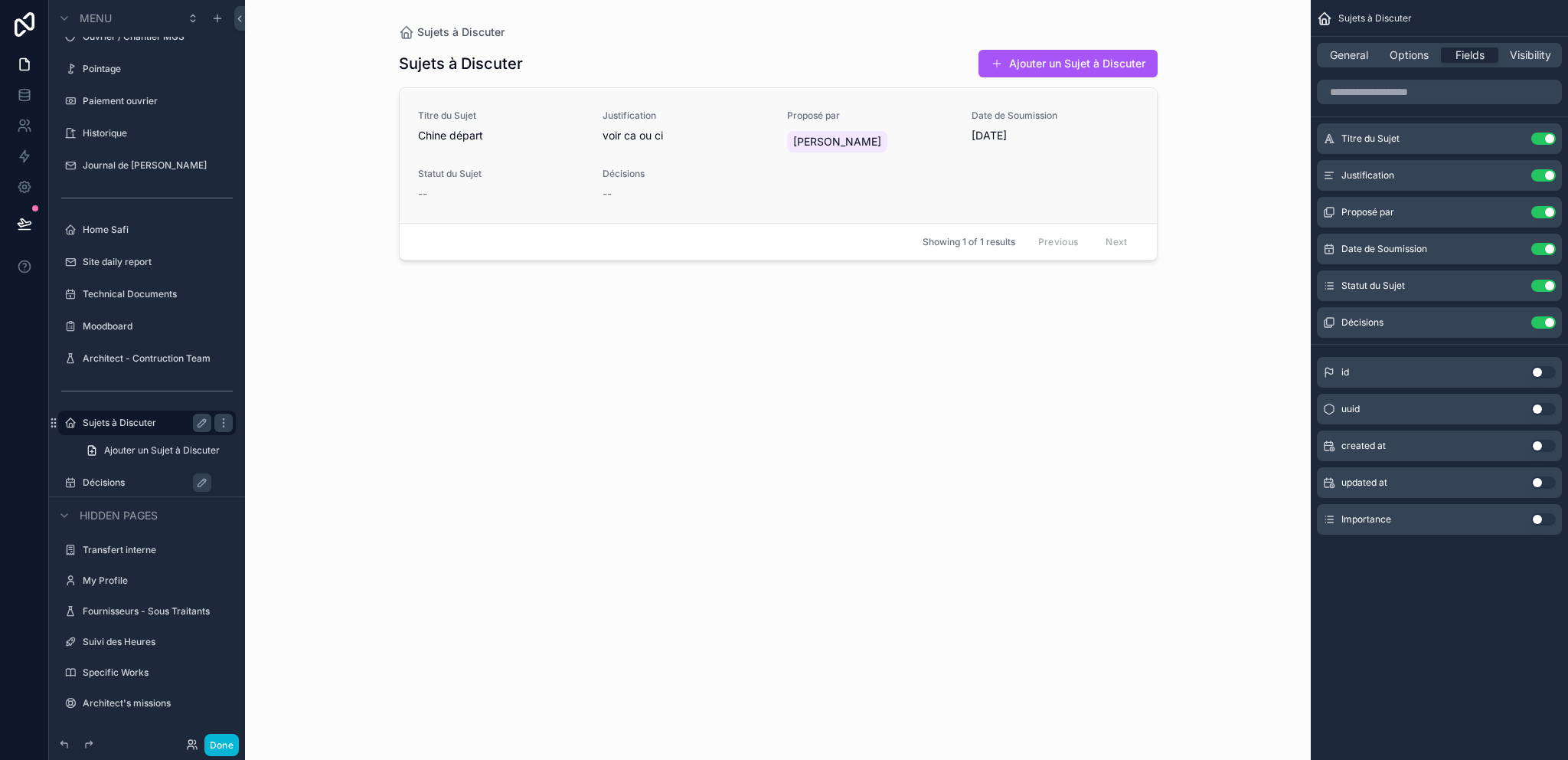
click at [446, 187] on div "--" at bounding box center [501, 193] width 166 height 15
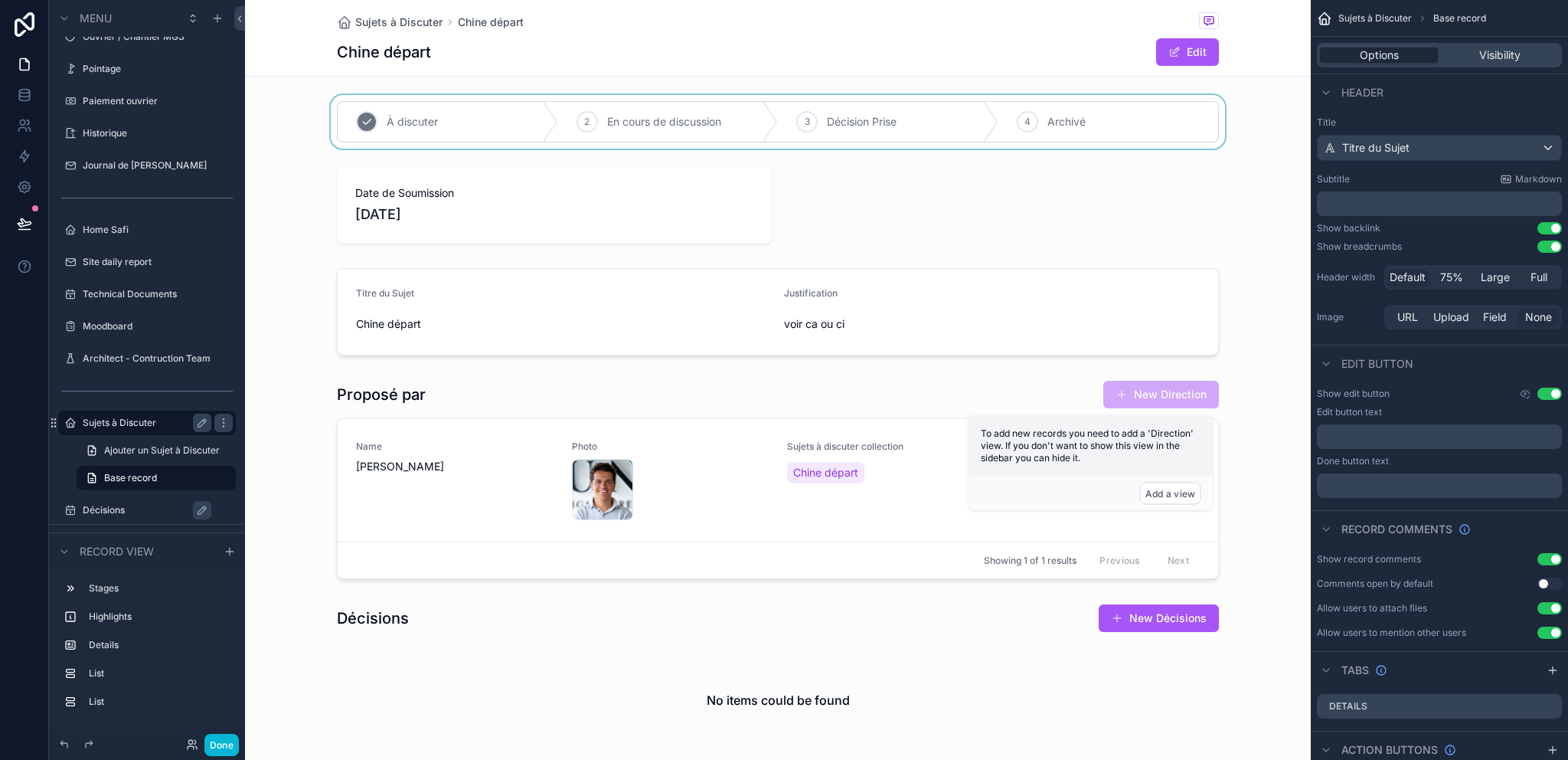
click at [371, 129] on div "scrollable content" at bounding box center [778, 121] width 1066 height 54
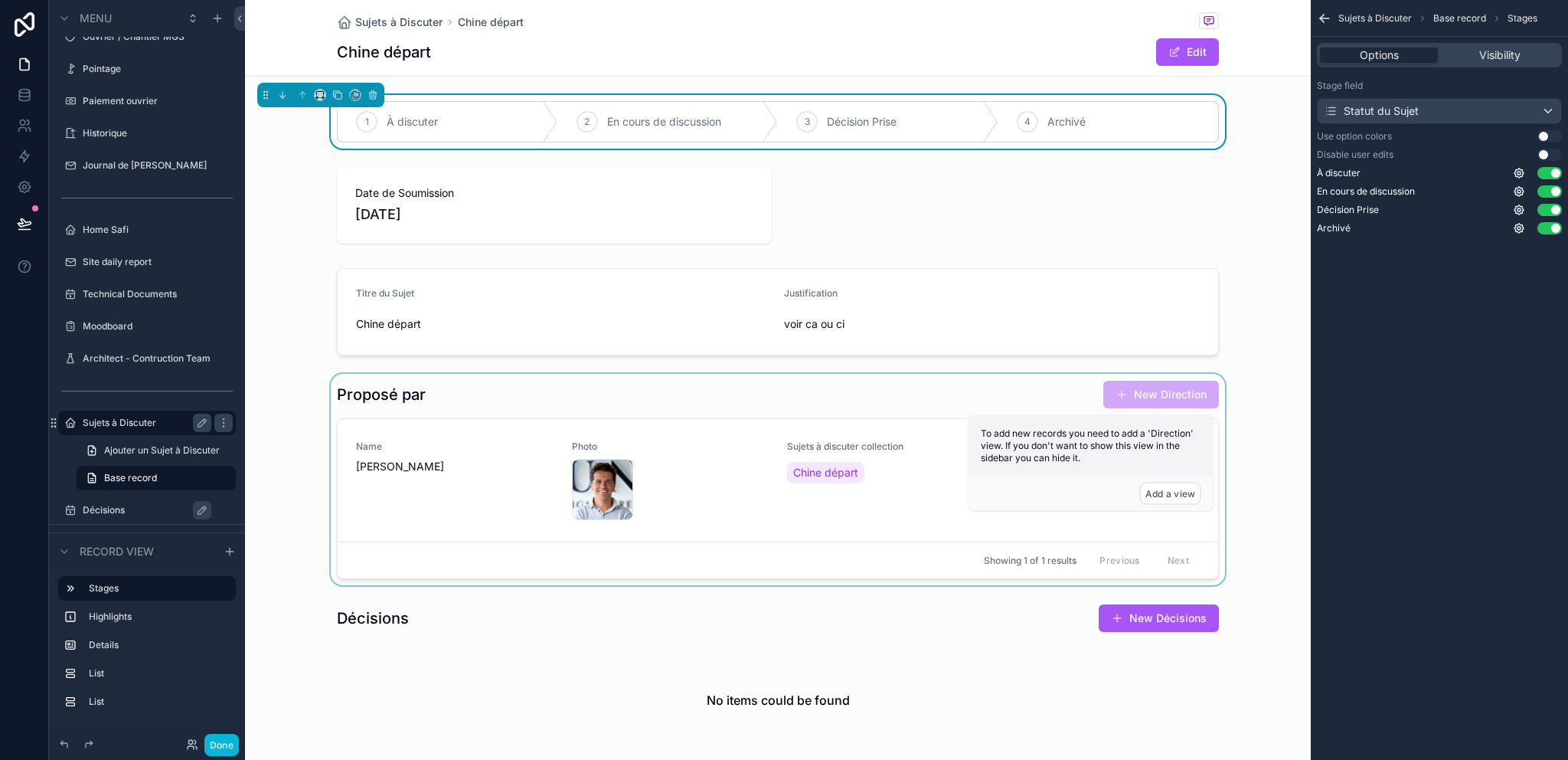
click at [261, 430] on div "scrollable content" at bounding box center [778, 479] width 1066 height 212
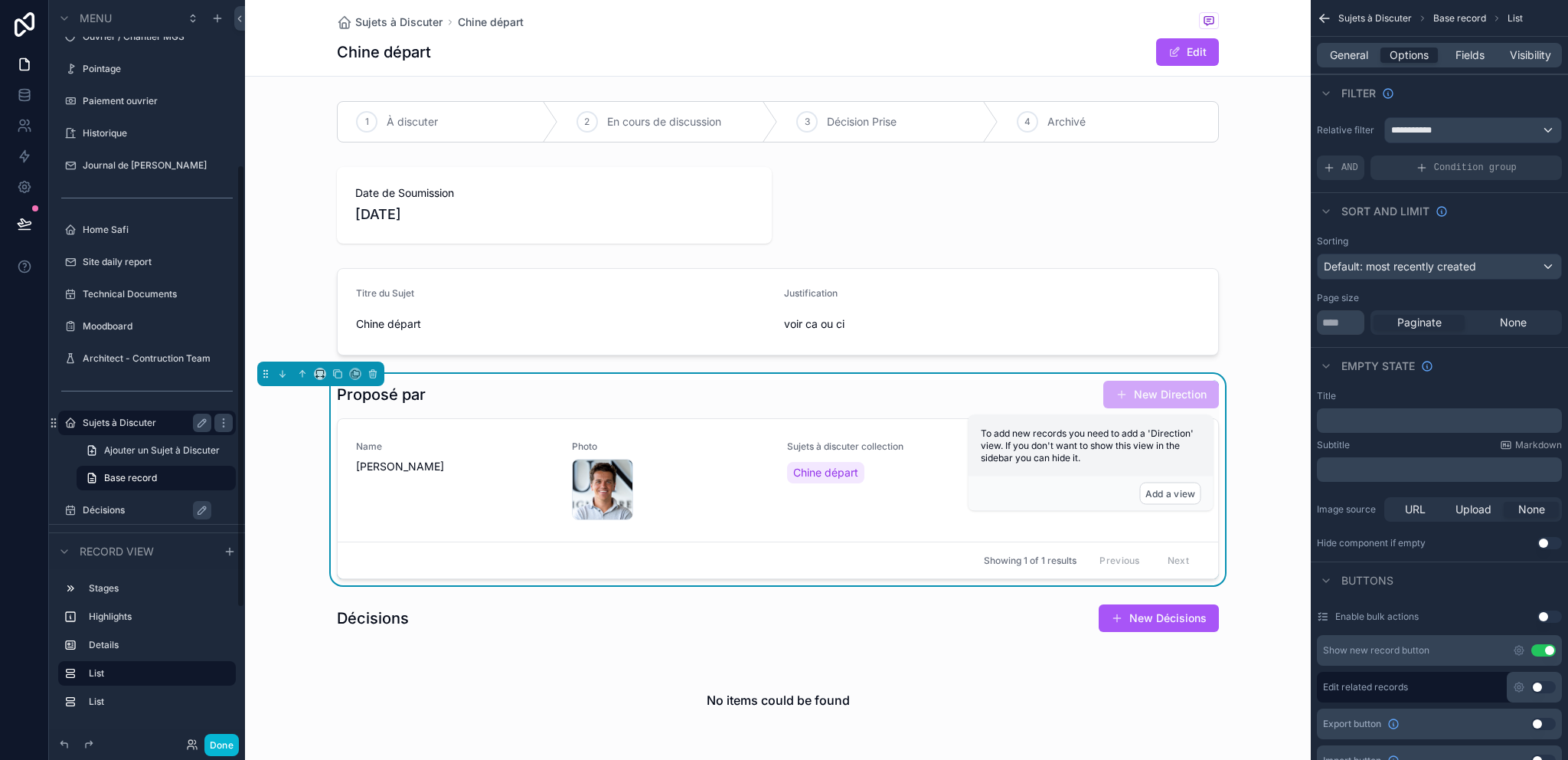
click at [128, 414] on div "Sujets à Discuter" at bounding box center [147, 422] width 129 height 19
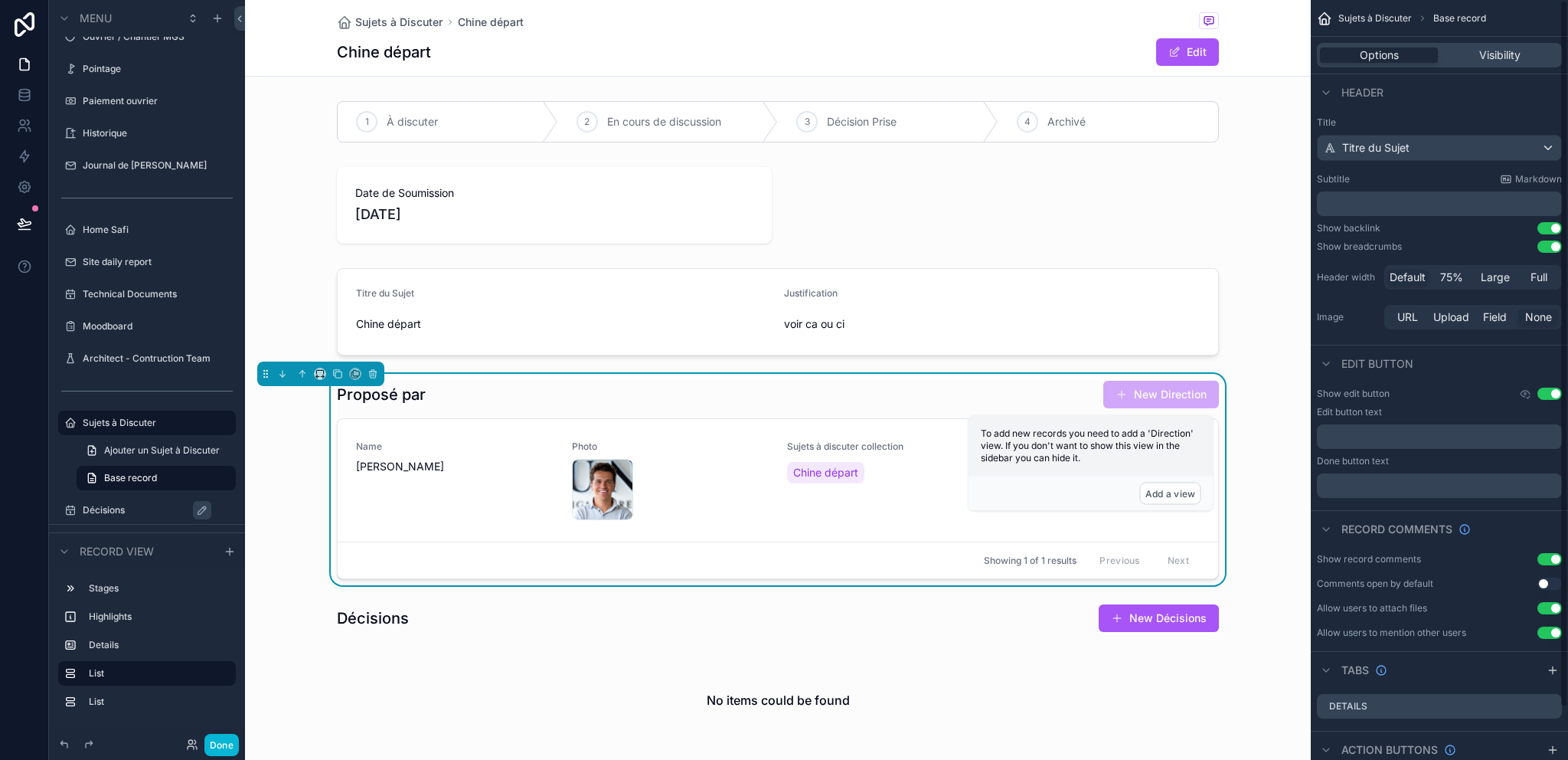
click at [1504, 43] on div "Options Visibility" at bounding box center [1439, 54] width 245 height 24
click at [1490, 60] on span "Visibility" at bounding box center [1500, 54] width 41 height 15
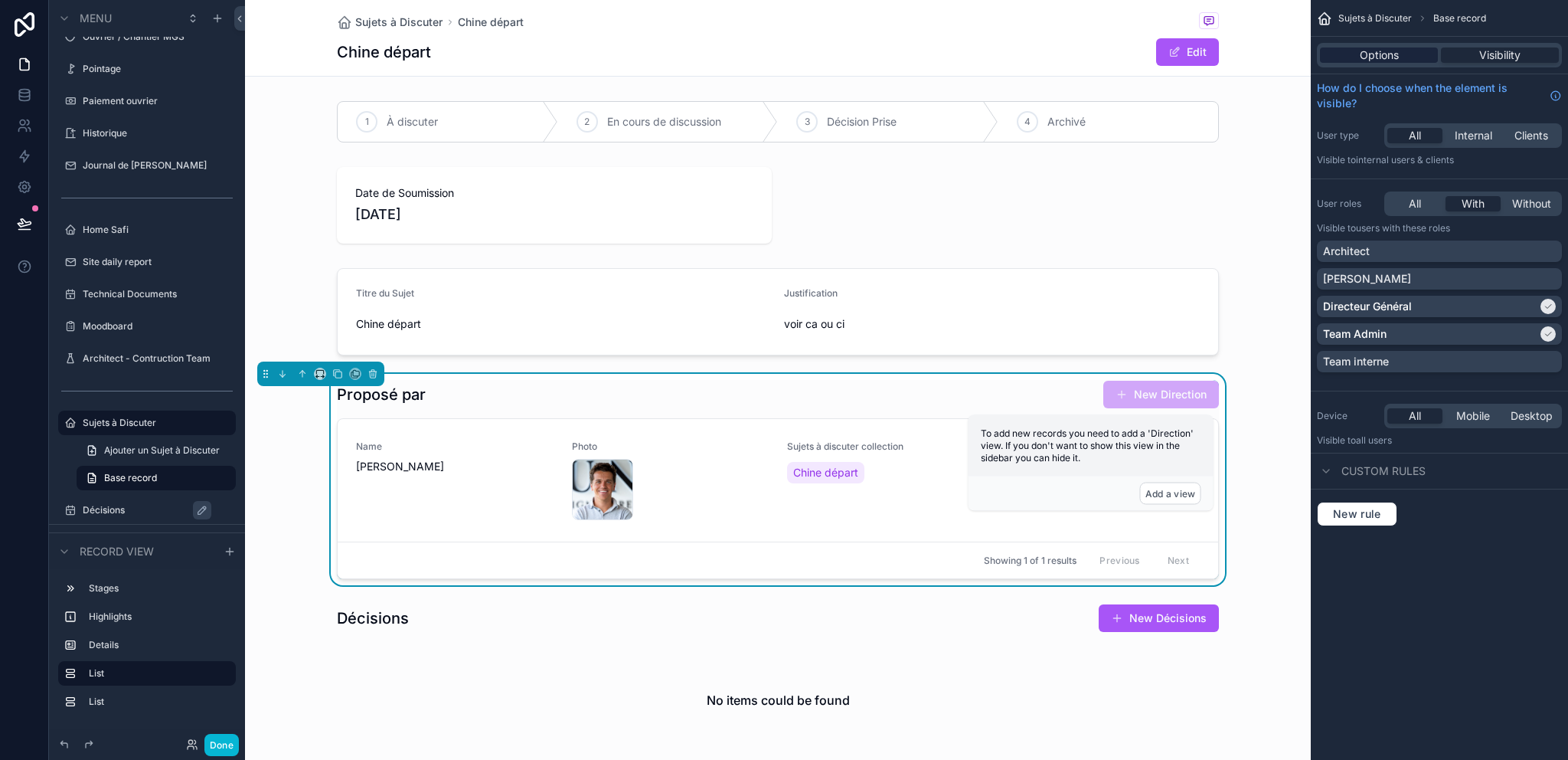
click at [1383, 51] on span "Options" at bounding box center [1380, 54] width 39 height 15
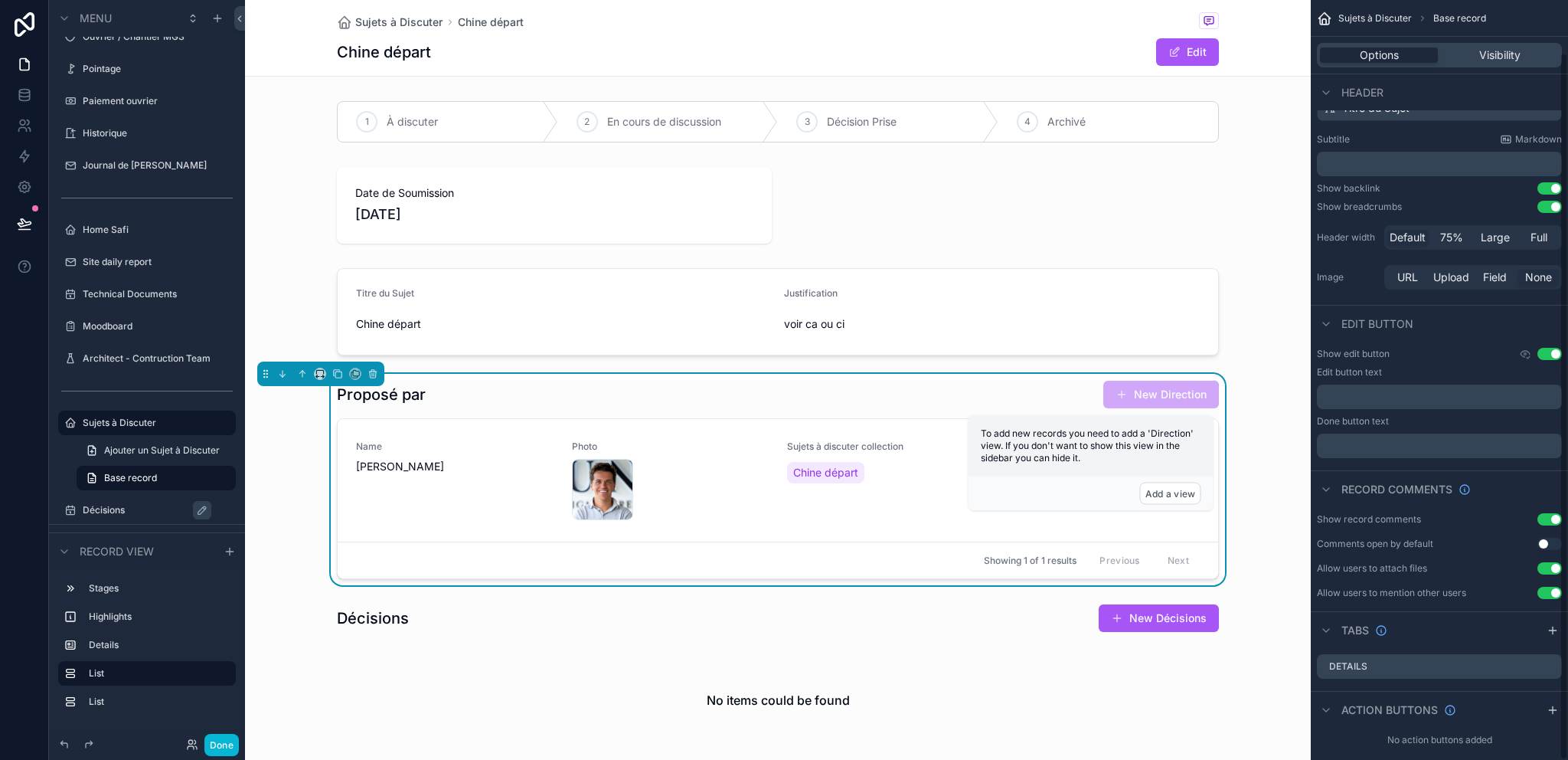
scroll to position [56, 0]
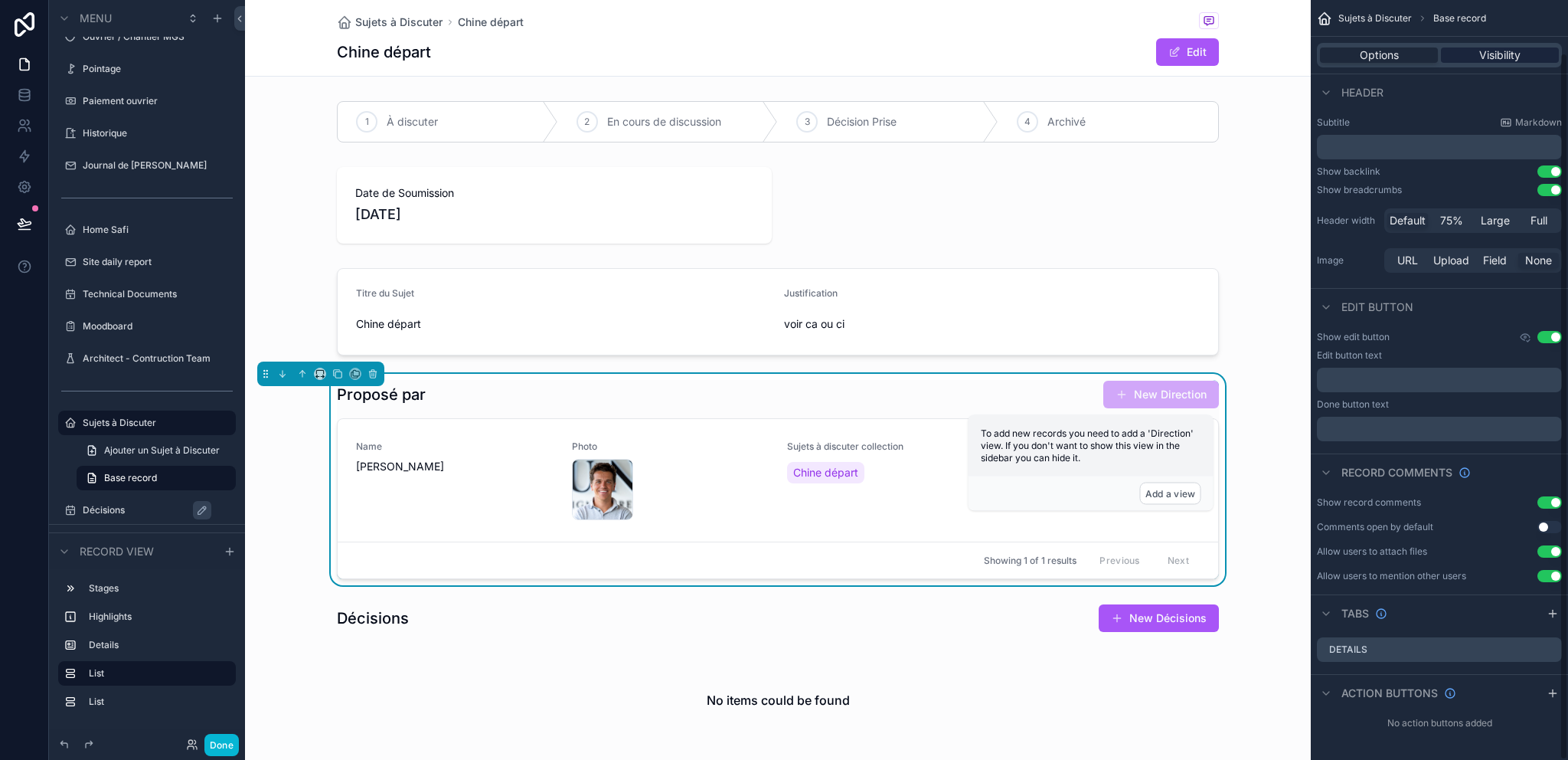
click at [1481, 54] on span "Visibility" at bounding box center [1500, 54] width 41 height 15
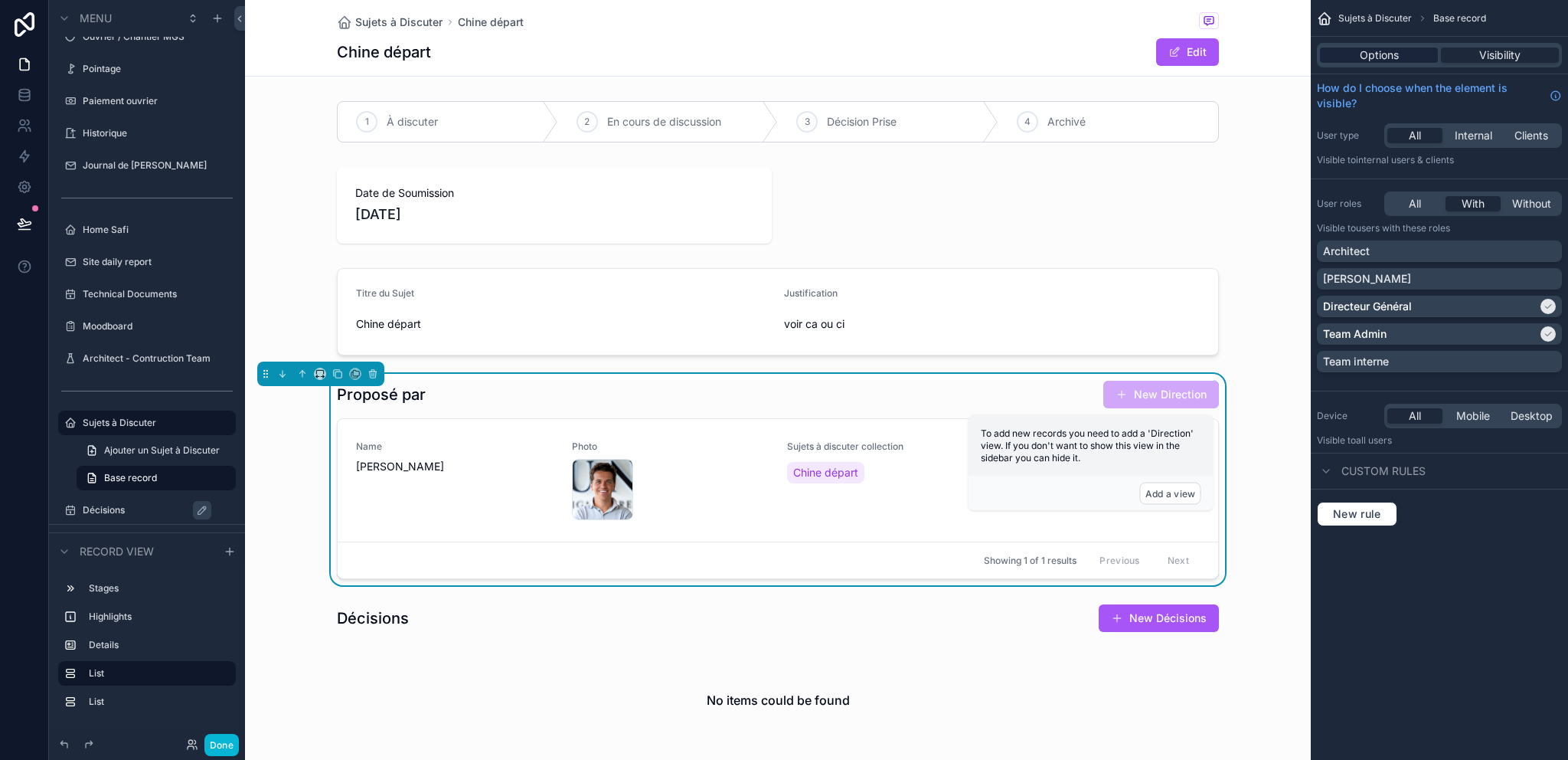
scroll to position [0, 0]
click at [1384, 53] on span "Options" at bounding box center [1380, 54] width 39 height 15
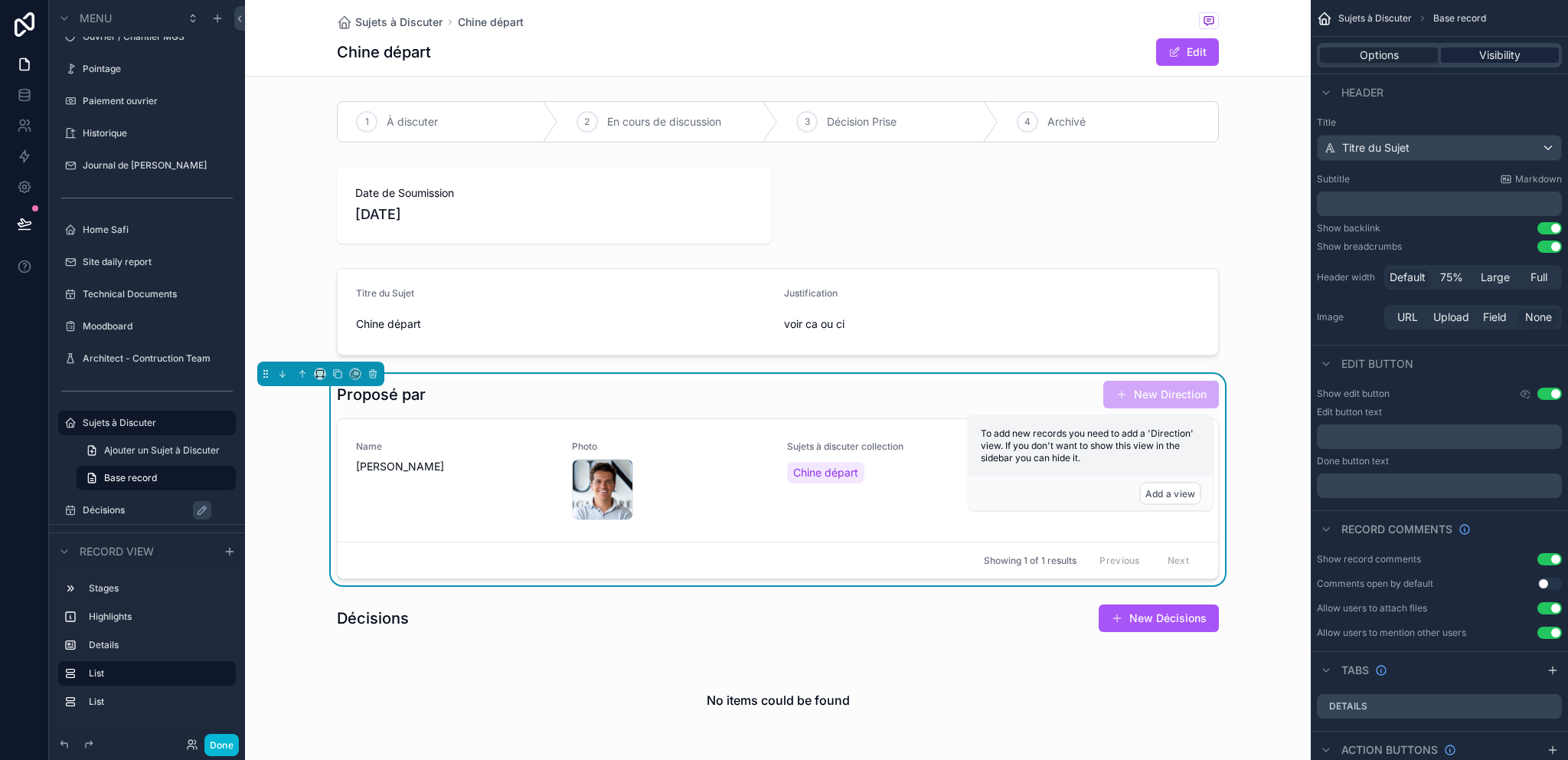
click at [1503, 52] on span "Visibility" at bounding box center [1500, 54] width 41 height 15
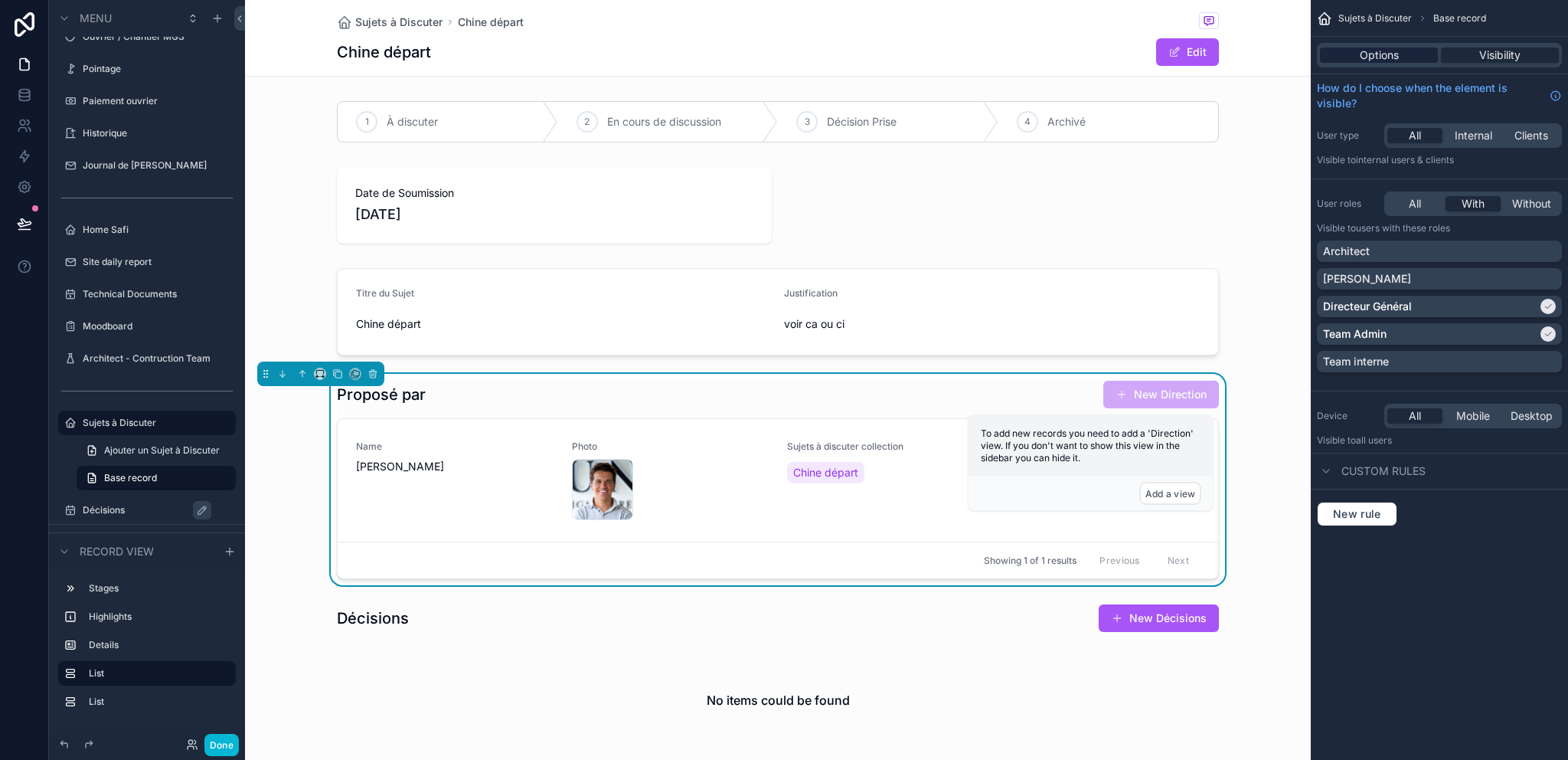
click at [1365, 51] on span "Options" at bounding box center [1380, 54] width 39 height 15
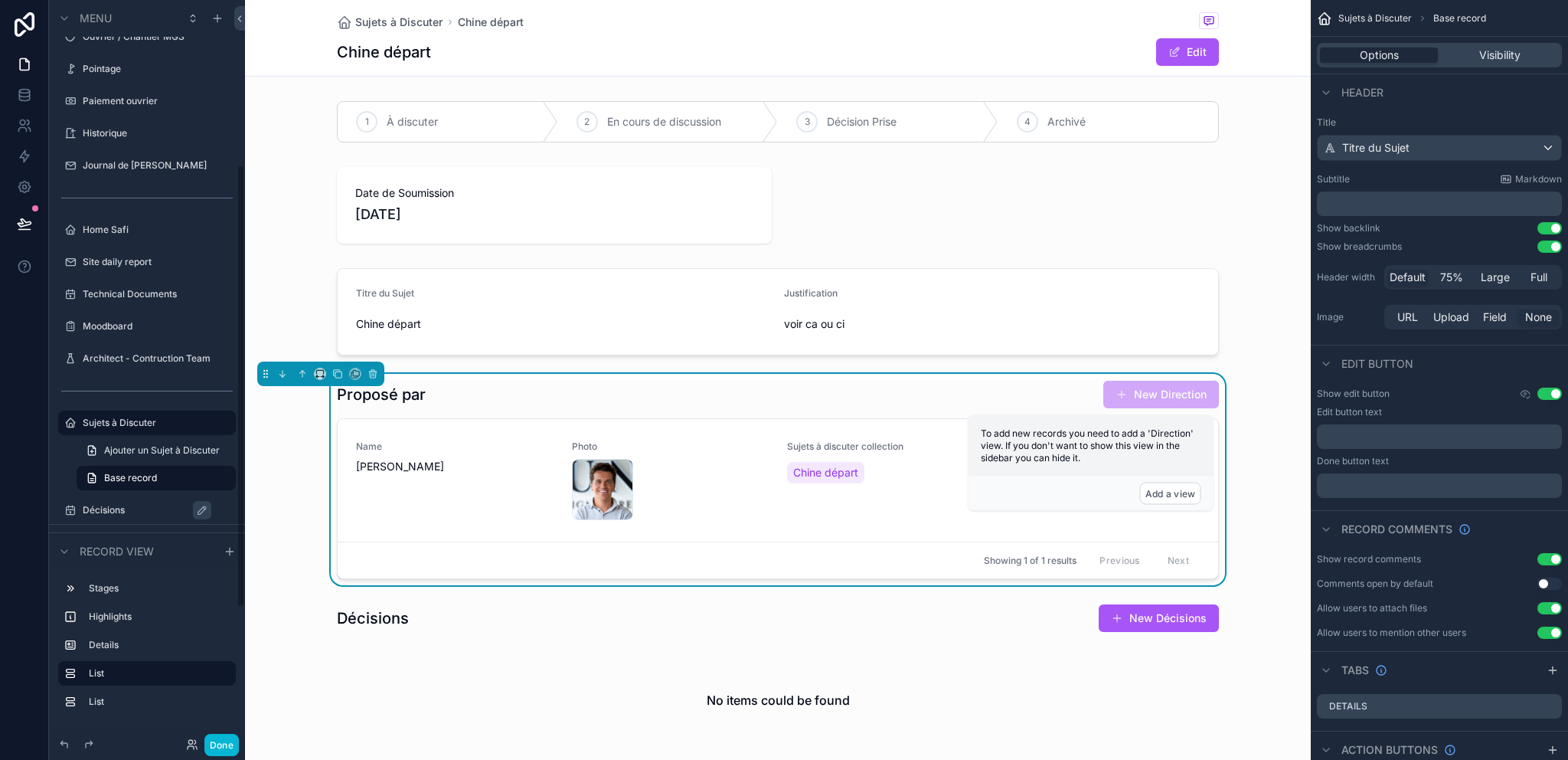
click at [308, 184] on div "scrollable content" at bounding box center [778, 205] width 1066 height 88
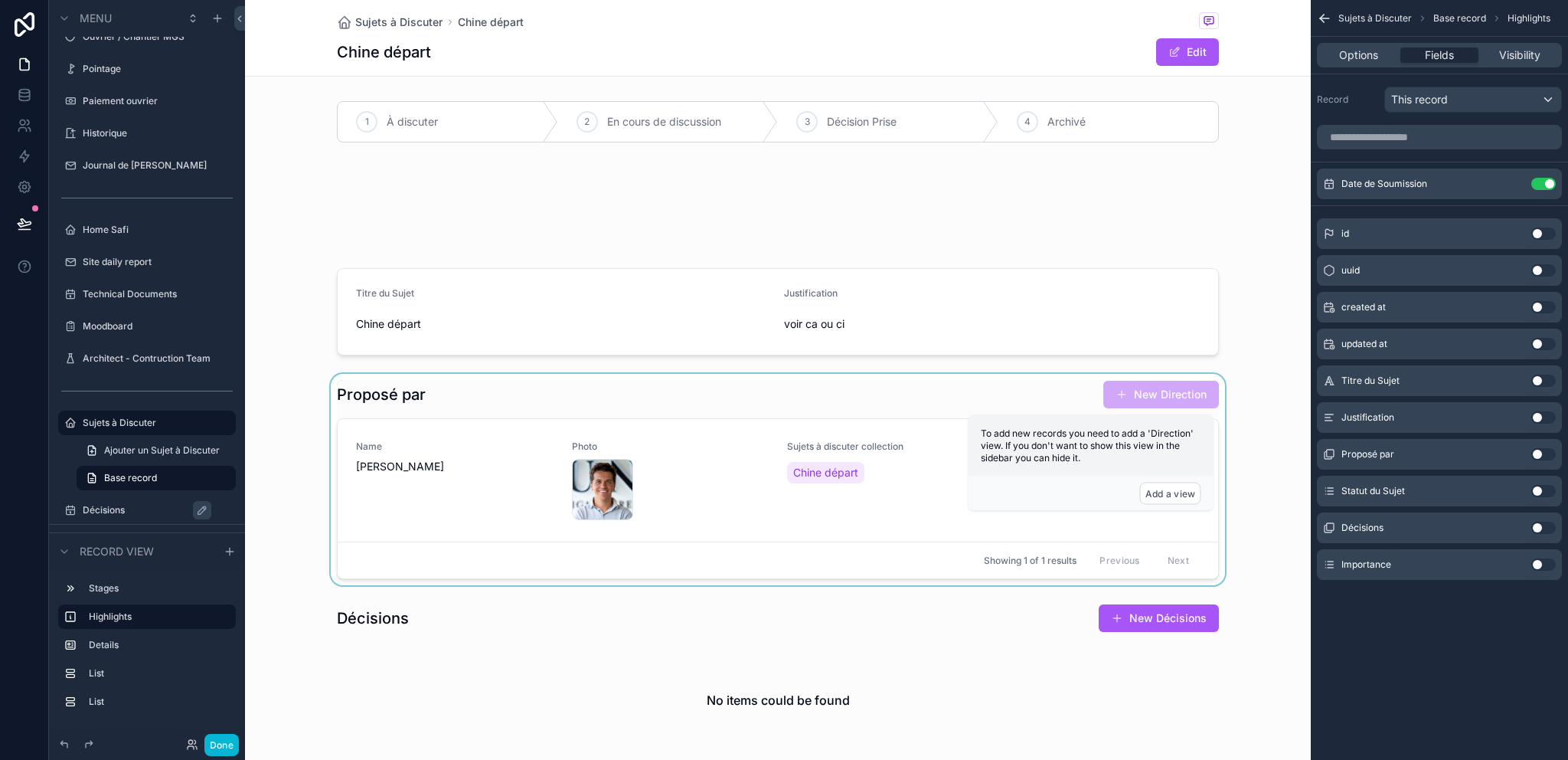
click at [281, 126] on div "scrollable content" at bounding box center [778, 121] width 1066 height 54
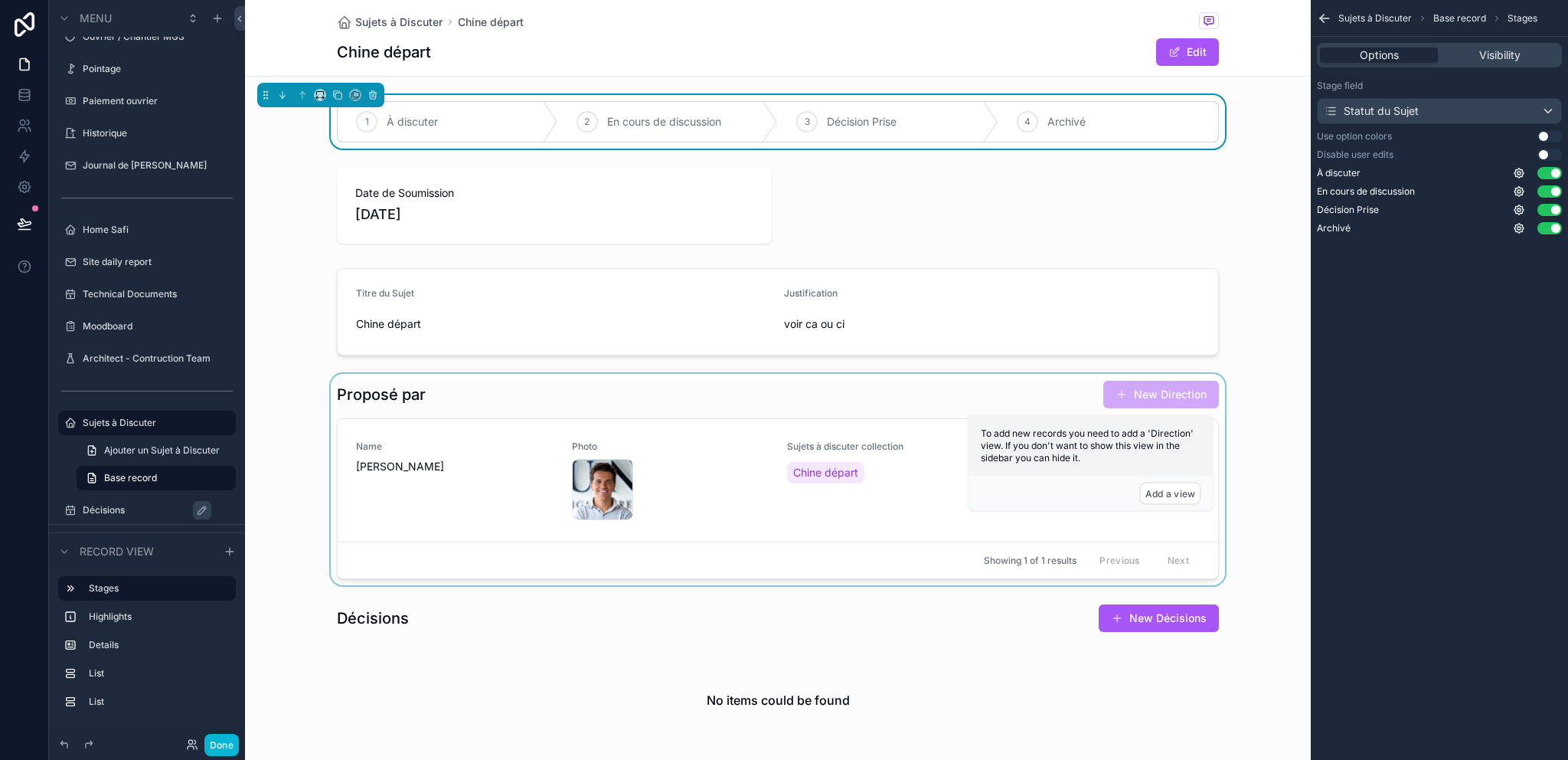
click at [666, 56] on div "Chine départ Edit" at bounding box center [778, 52] width 882 height 29
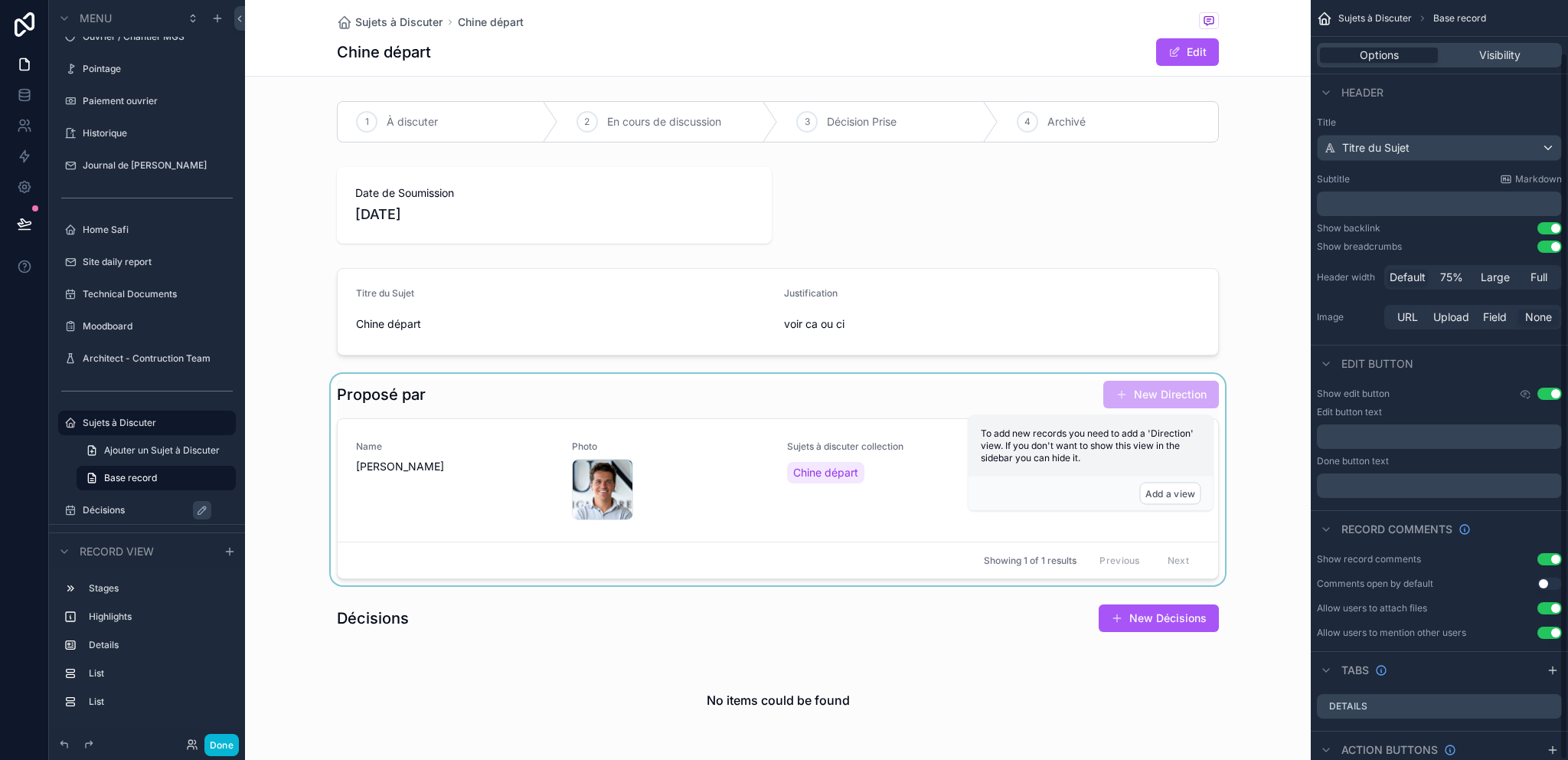
scroll to position [56, 0]
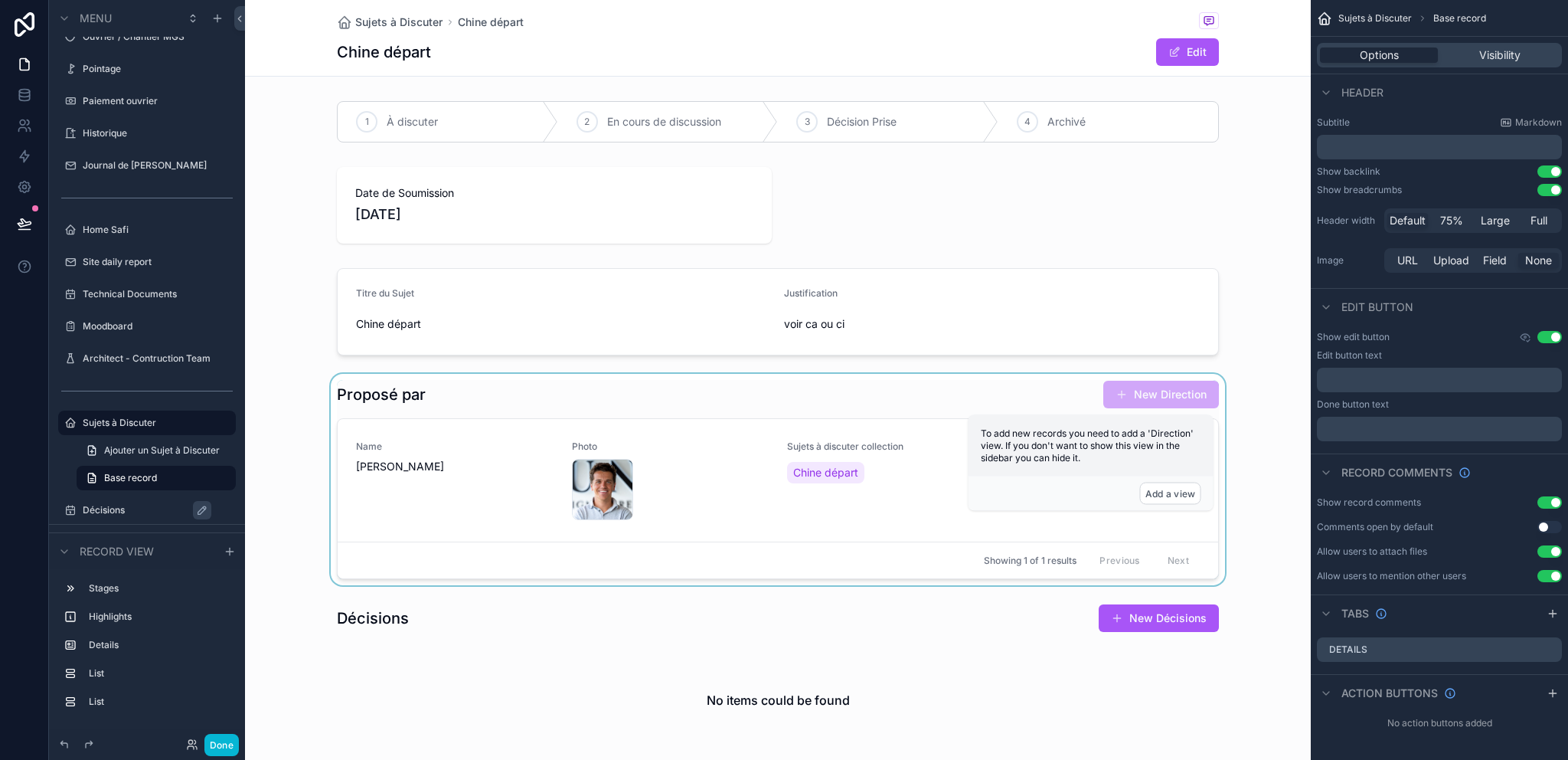
click at [593, 458] on div "scrollable content" at bounding box center [778, 479] width 1066 height 212
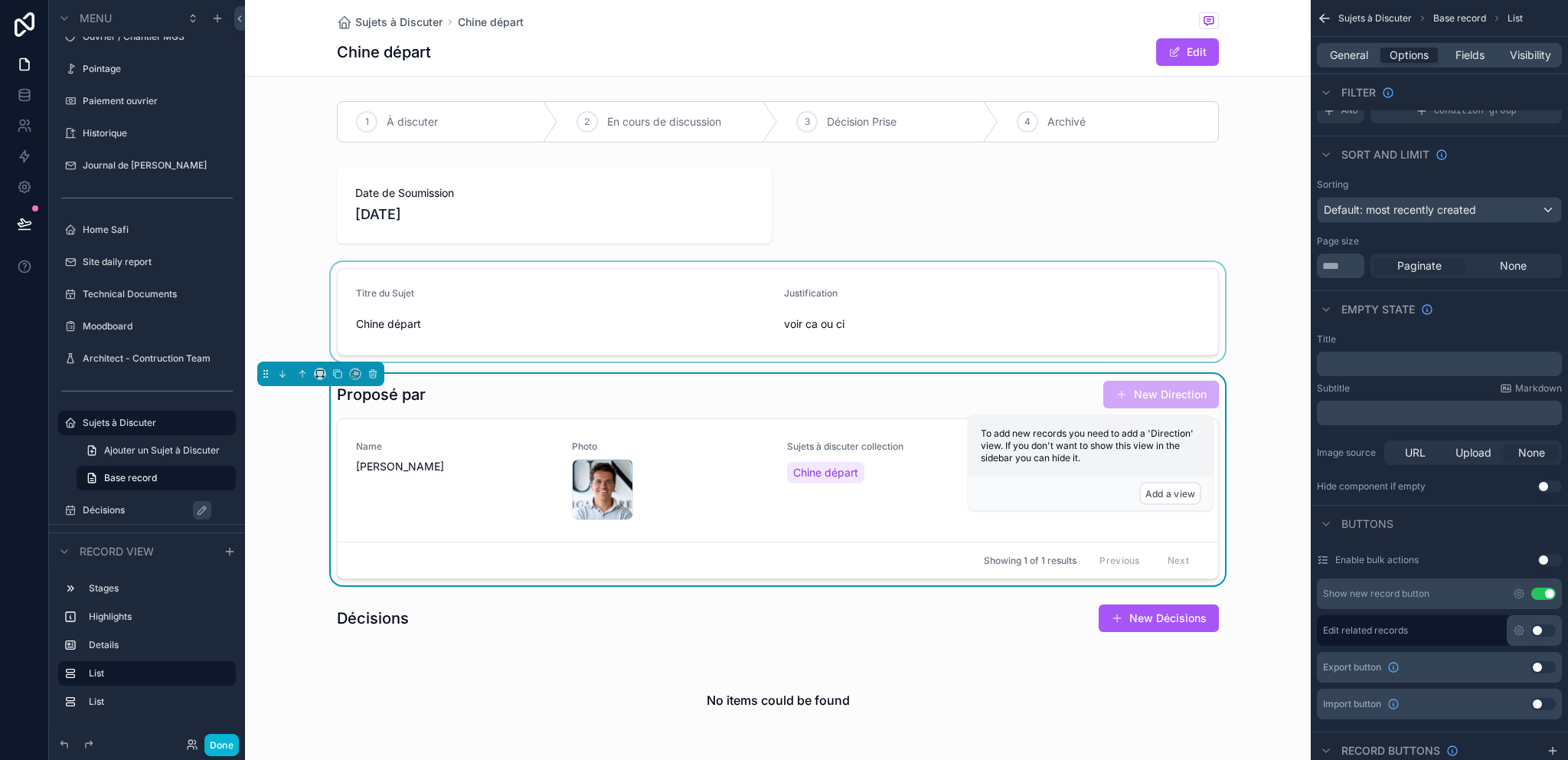
click at [588, 316] on div "scrollable content" at bounding box center [778, 311] width 1066 height 99
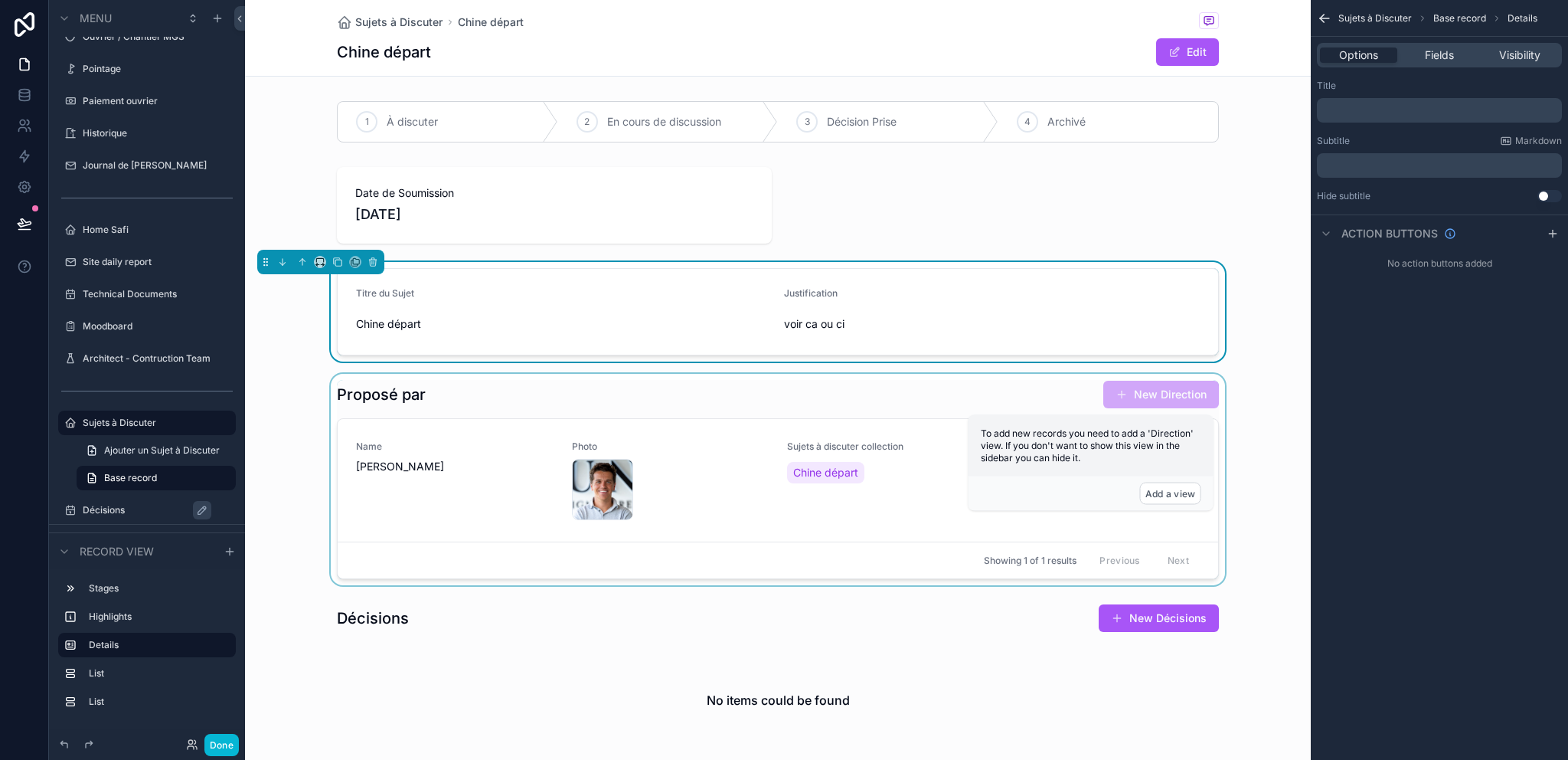
scroll to position [0, 0]
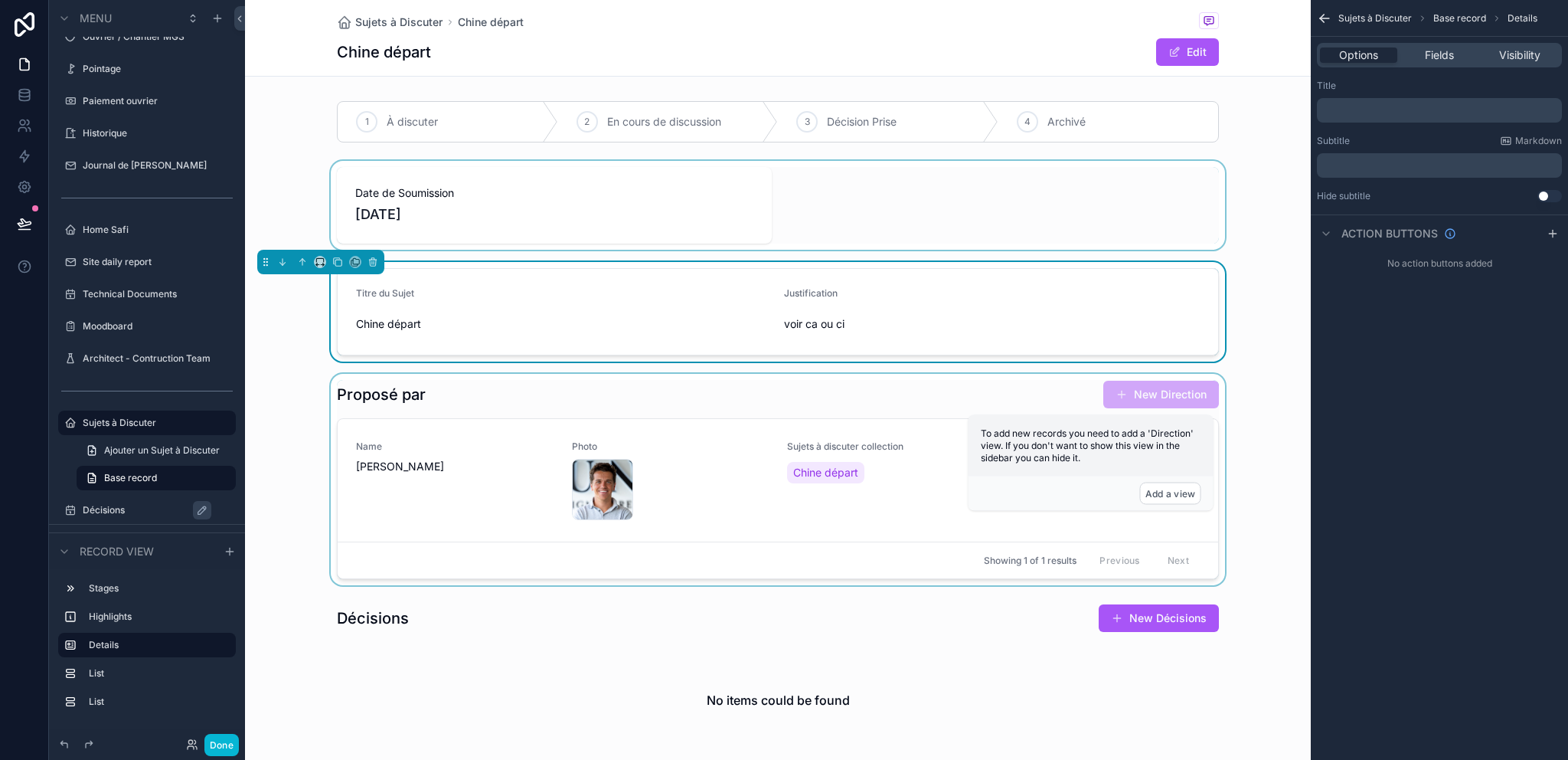
click at [557, 188] on div "scrollable content" at bounding box center [778, 205] width 1066 height 88
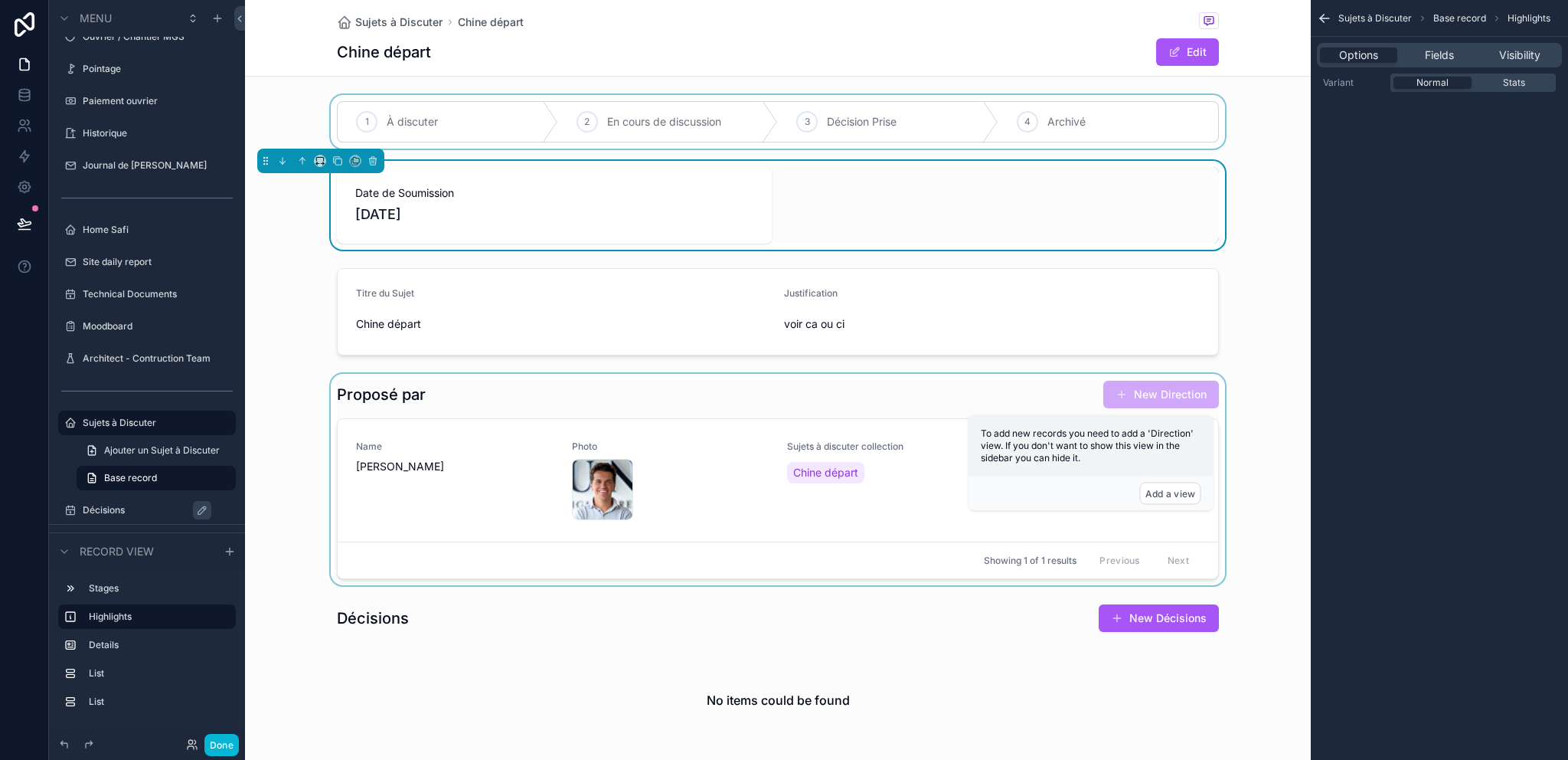
click at [458, 115] on div "scrollable content" at bounding box center [778, 121] width 1066 height 54
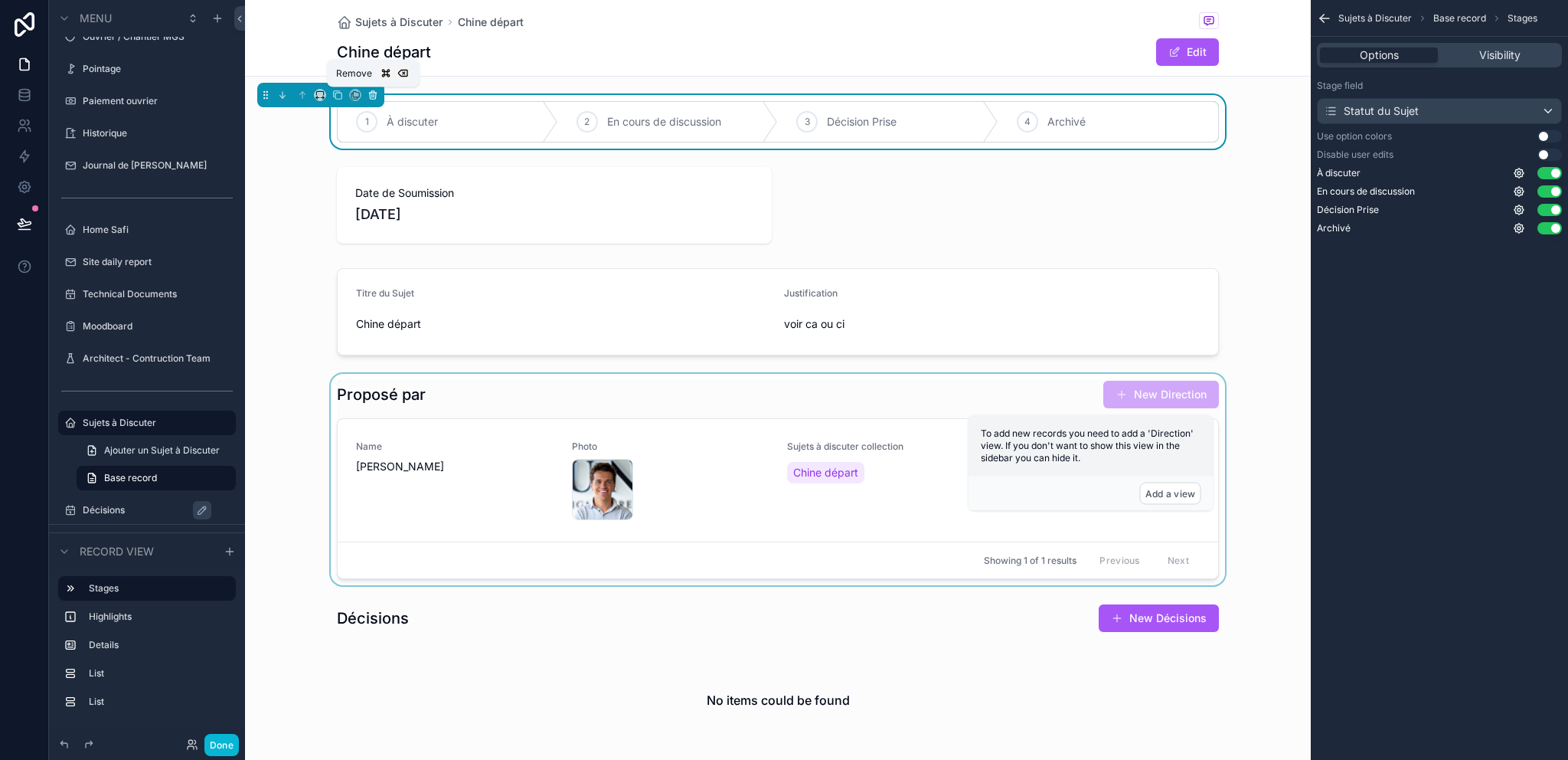
click at [377, 96] on icon "scrollable content" at bounding box center [373, 95] width 11 height 11
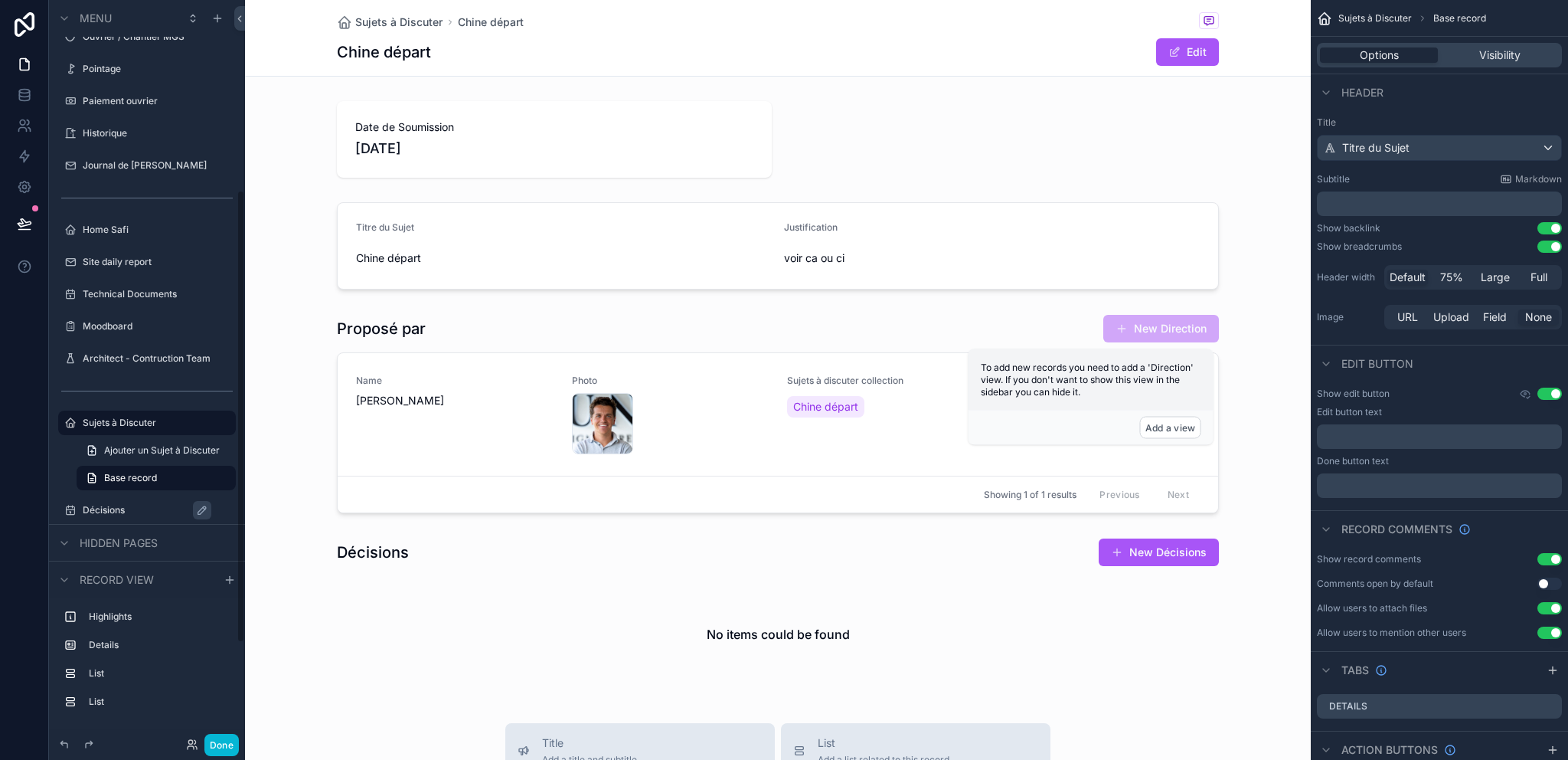
scroll to position [311, 0]
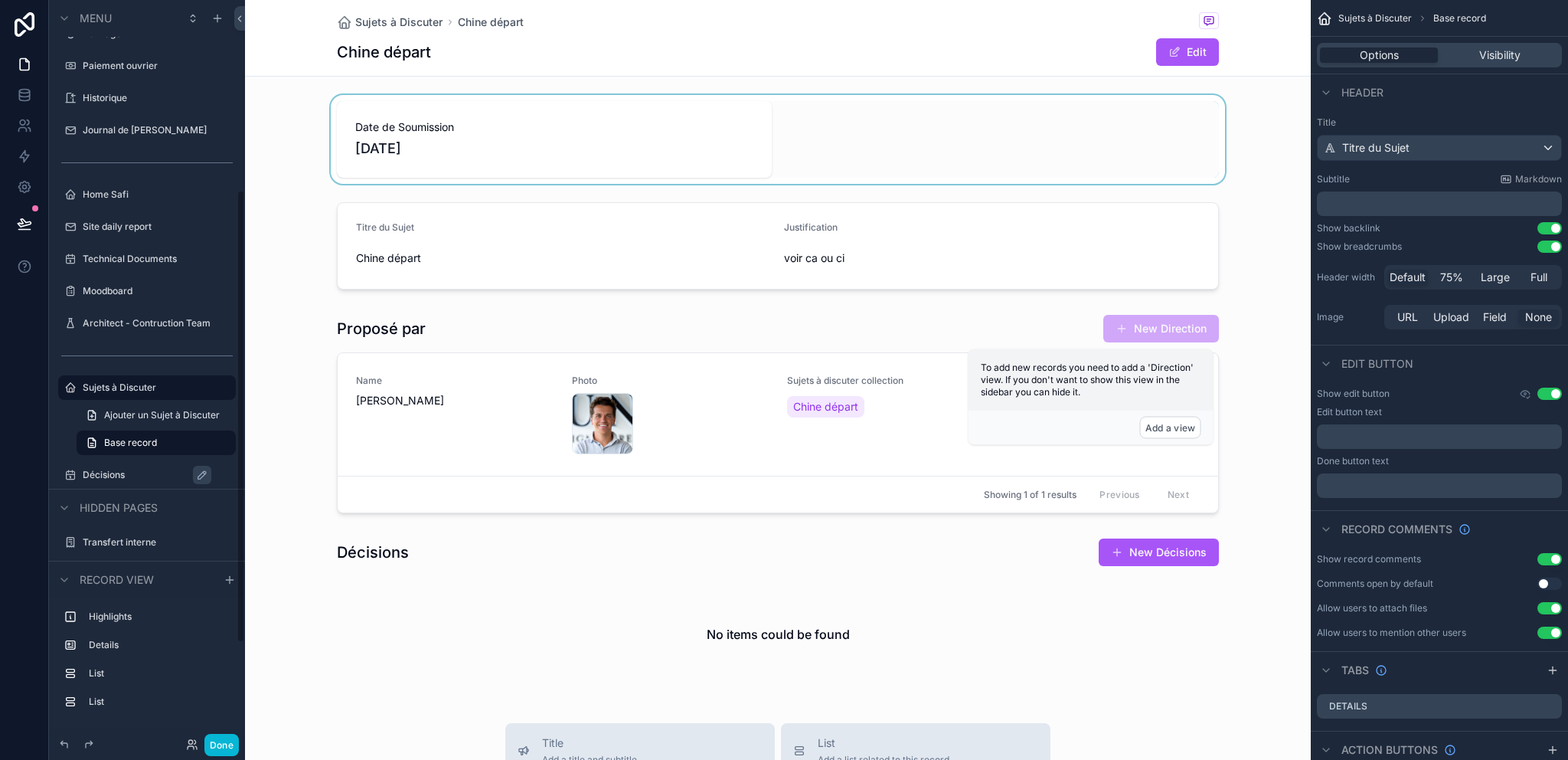
click at [411, 155] on div "scrollable content" at bounding box center [778, 138] width 1066 height 88
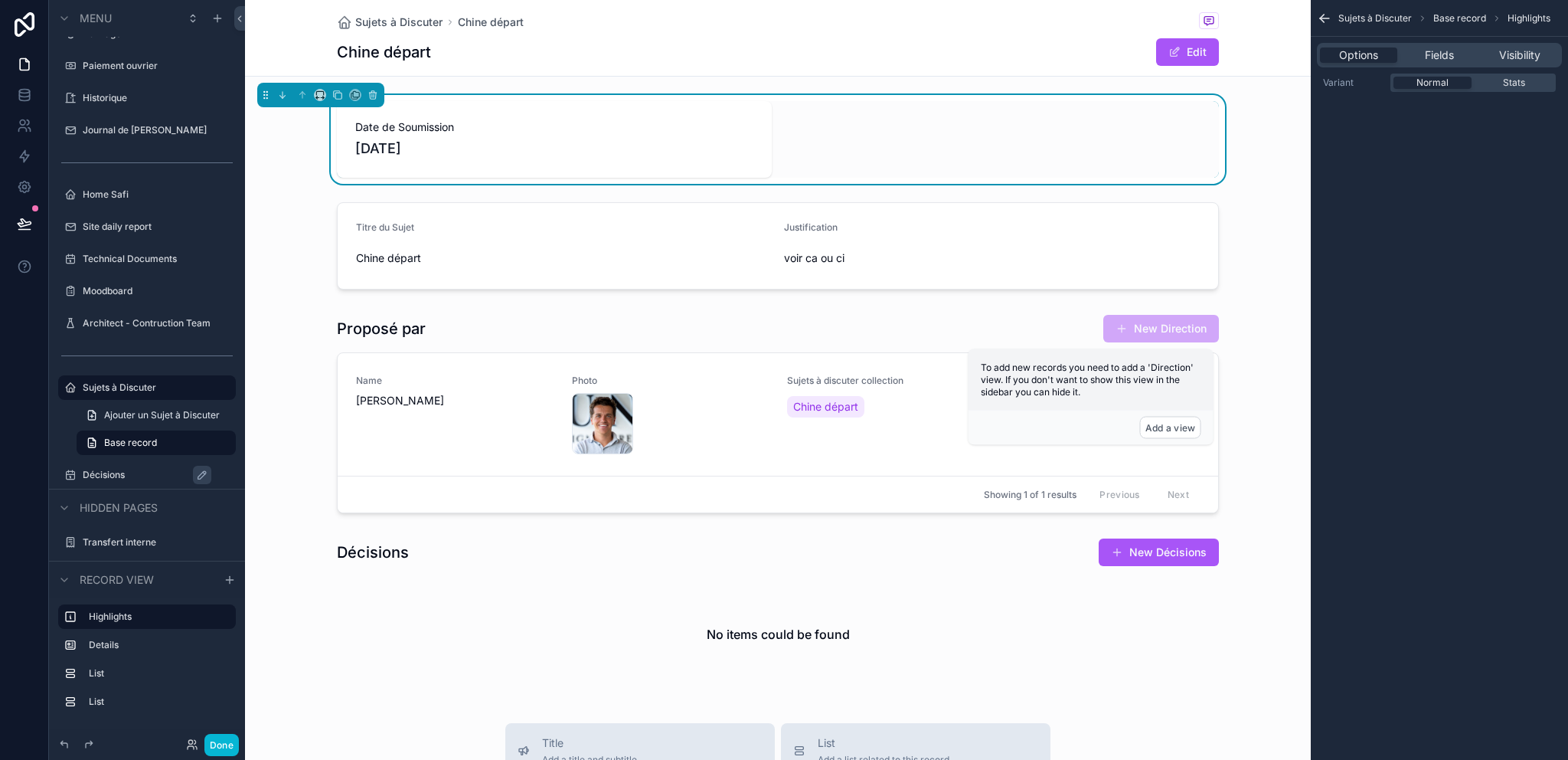
click at [383, 94] on div "scrollable content" at bounding box center [321, 95] width 127 height 24
click at [374, 96] on icon "scrollable content" at bounding box center [373, 95] width 11 height 11
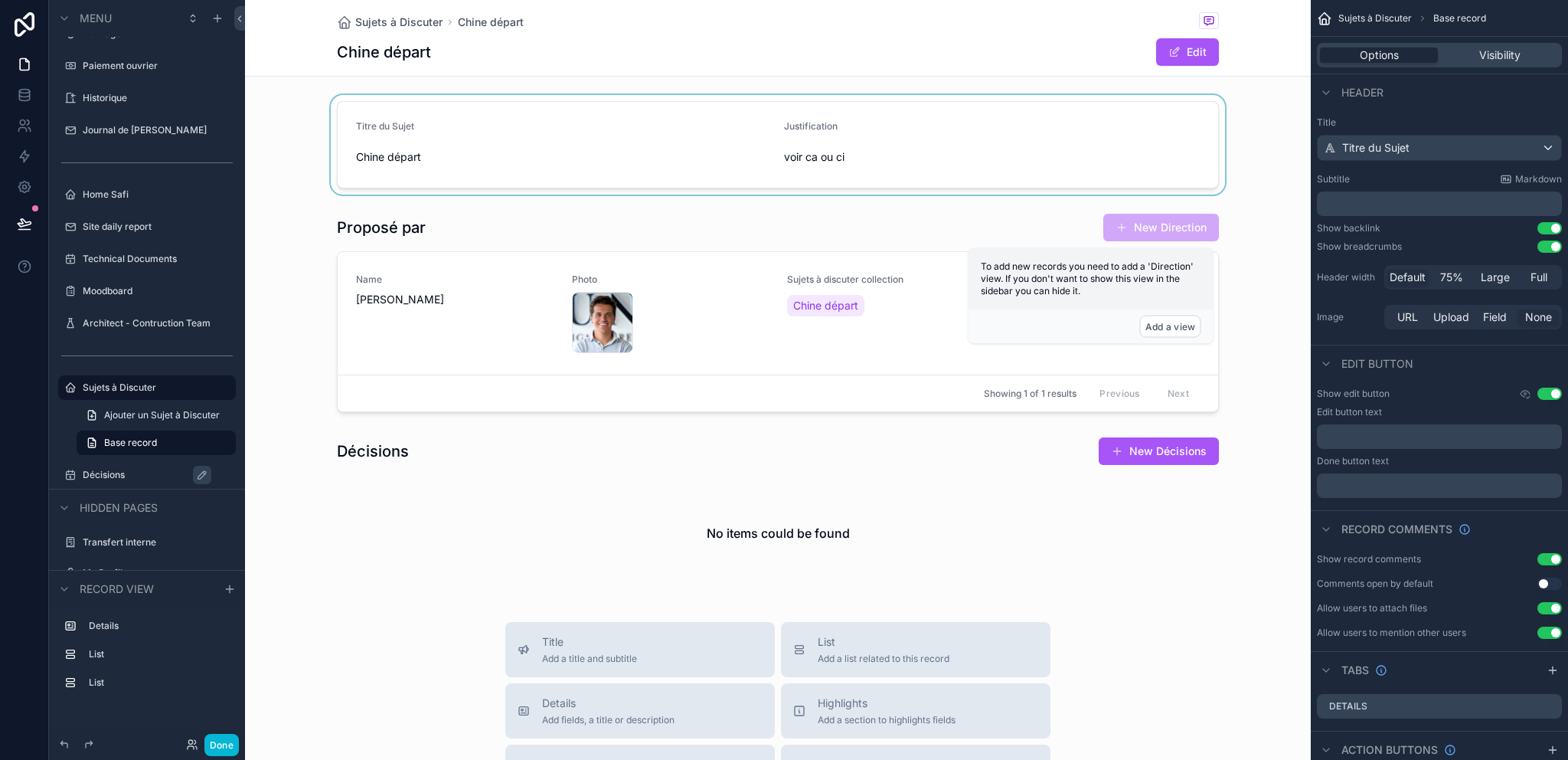
click at [543, 163] on div "scrollable content" at bounding box center [778, 144] width 1066 height 99
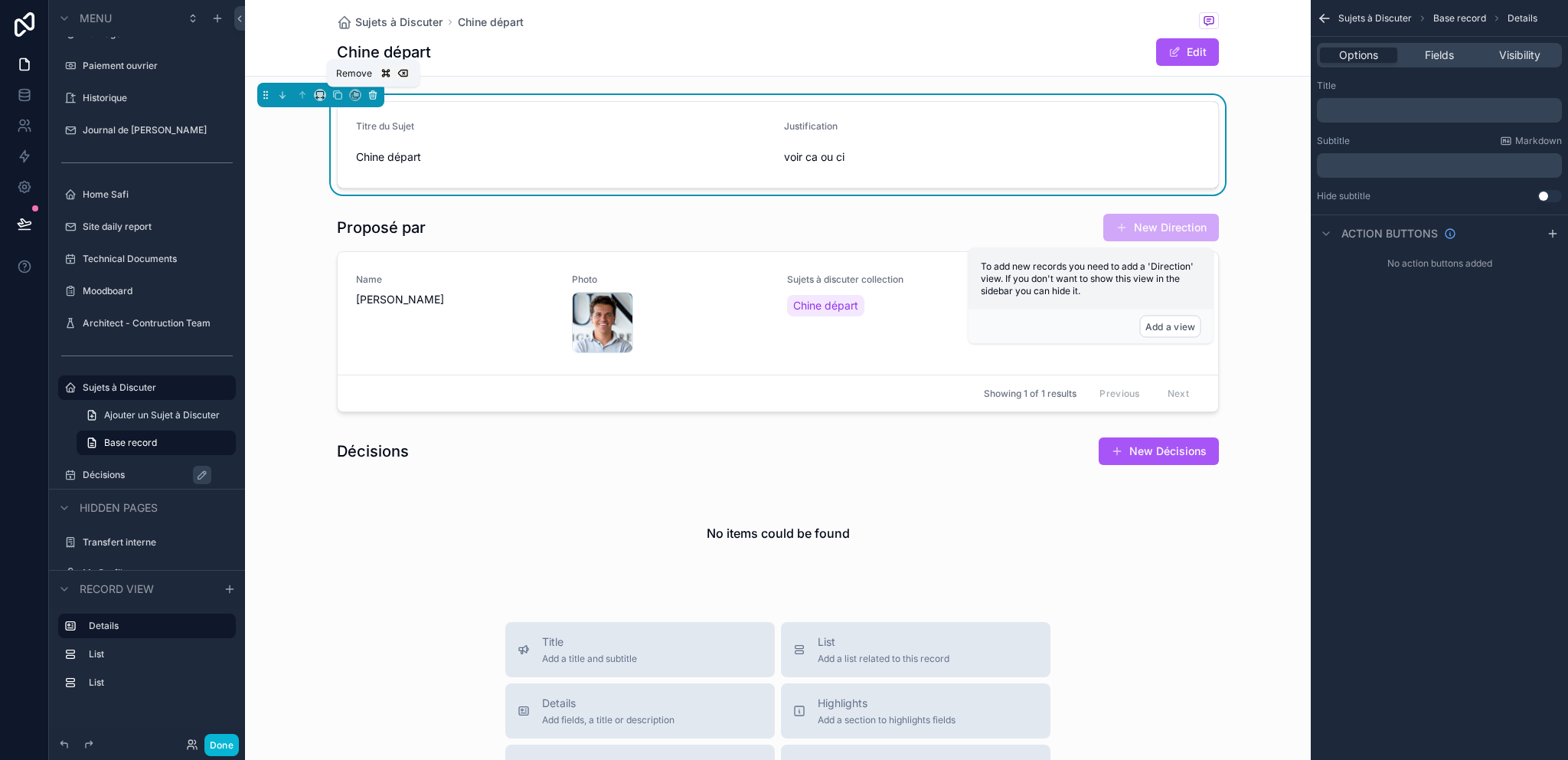
click at [378, 96] on icon "scrollable content" at bounding box center [373, 95] width 11 height 11
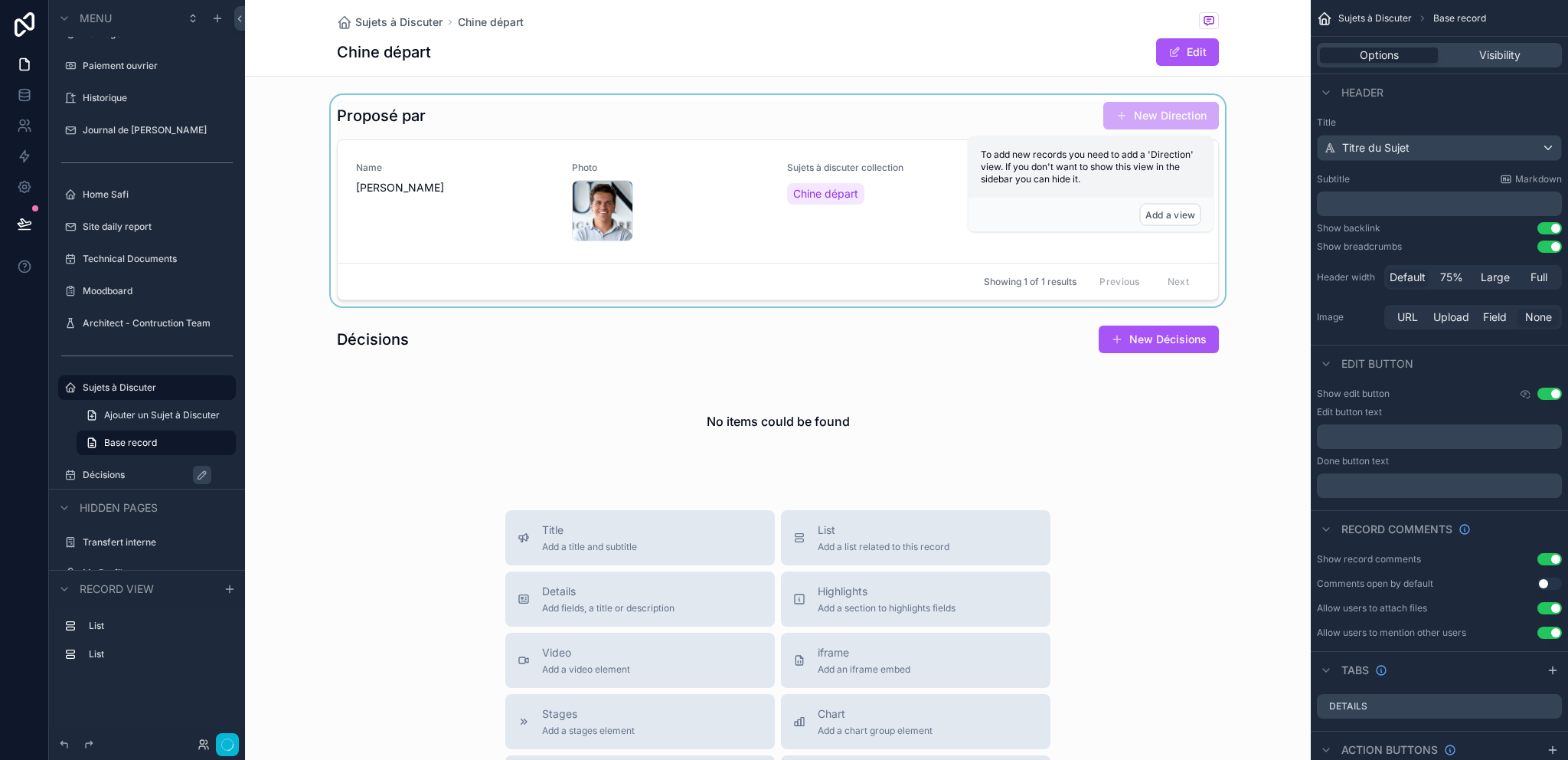
click at [638, 213] on div "scrollable content" at bounding box center [778, 200] width 1066 height 212
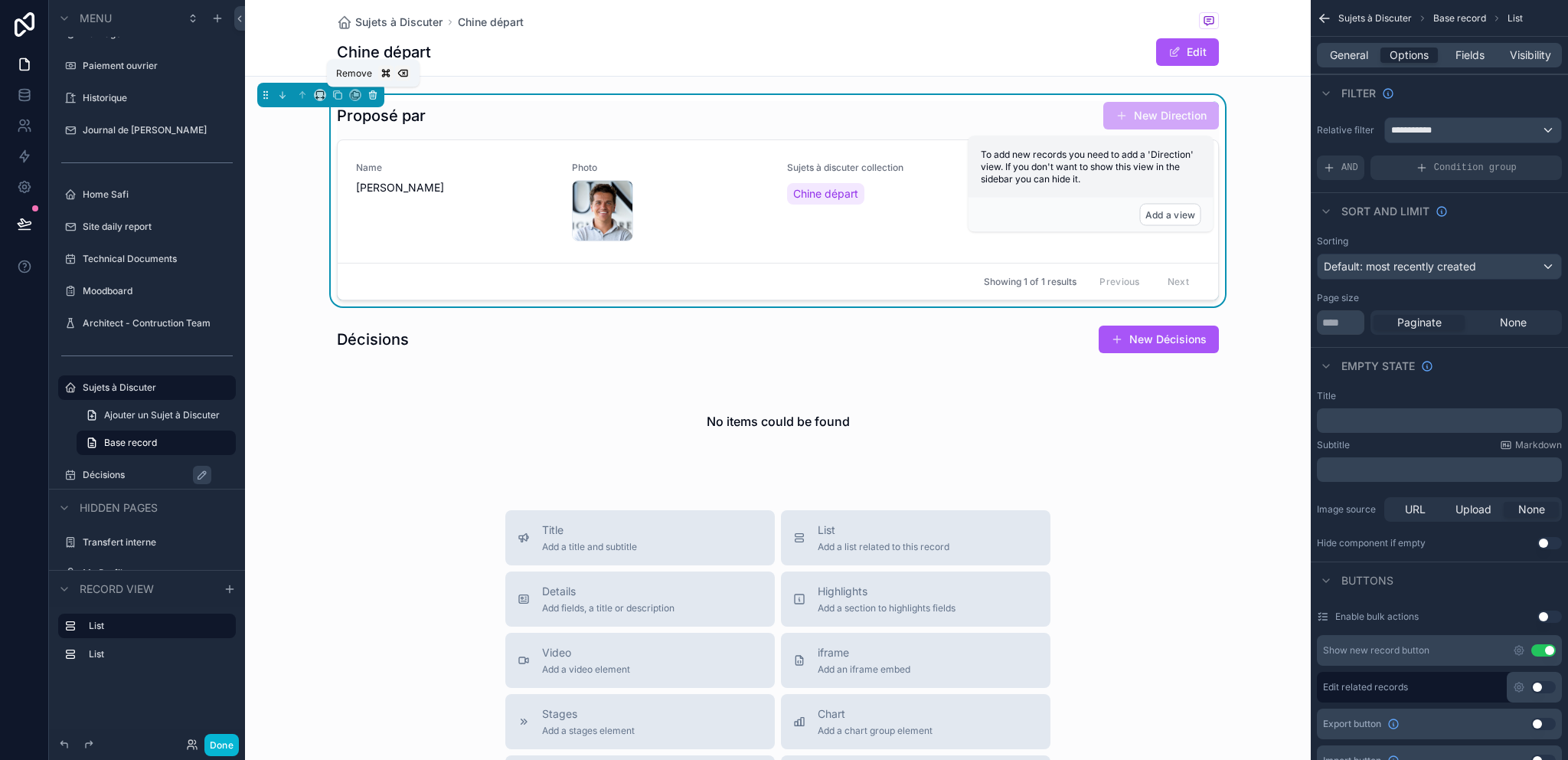
click at [374, 96] on icon "scrollable content" at bounding box center [373, 95] width 11 height 11
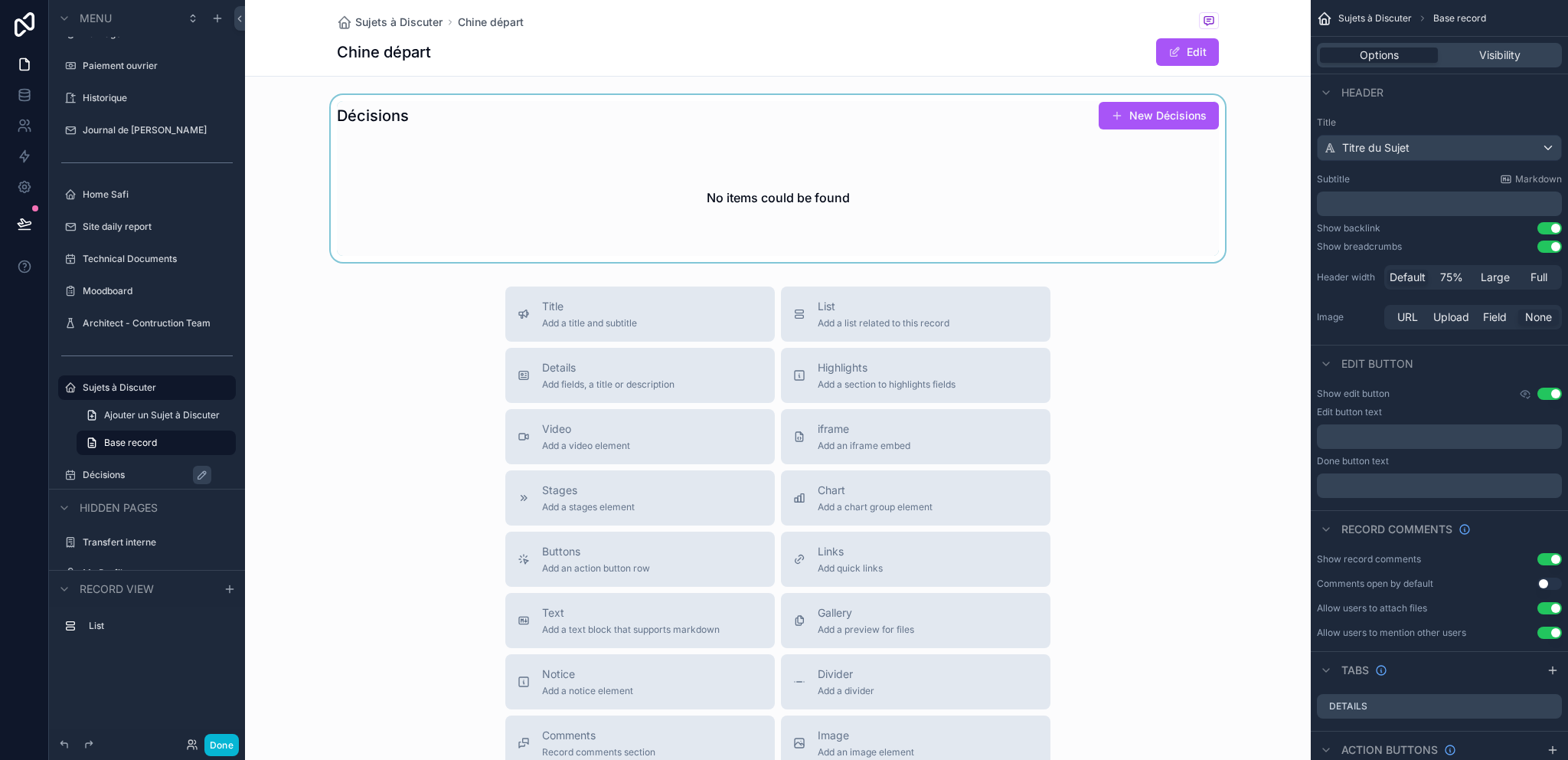
click at [733, 185] on div "scrollable content" at bounding box center [778, 178] width 1066 height 167
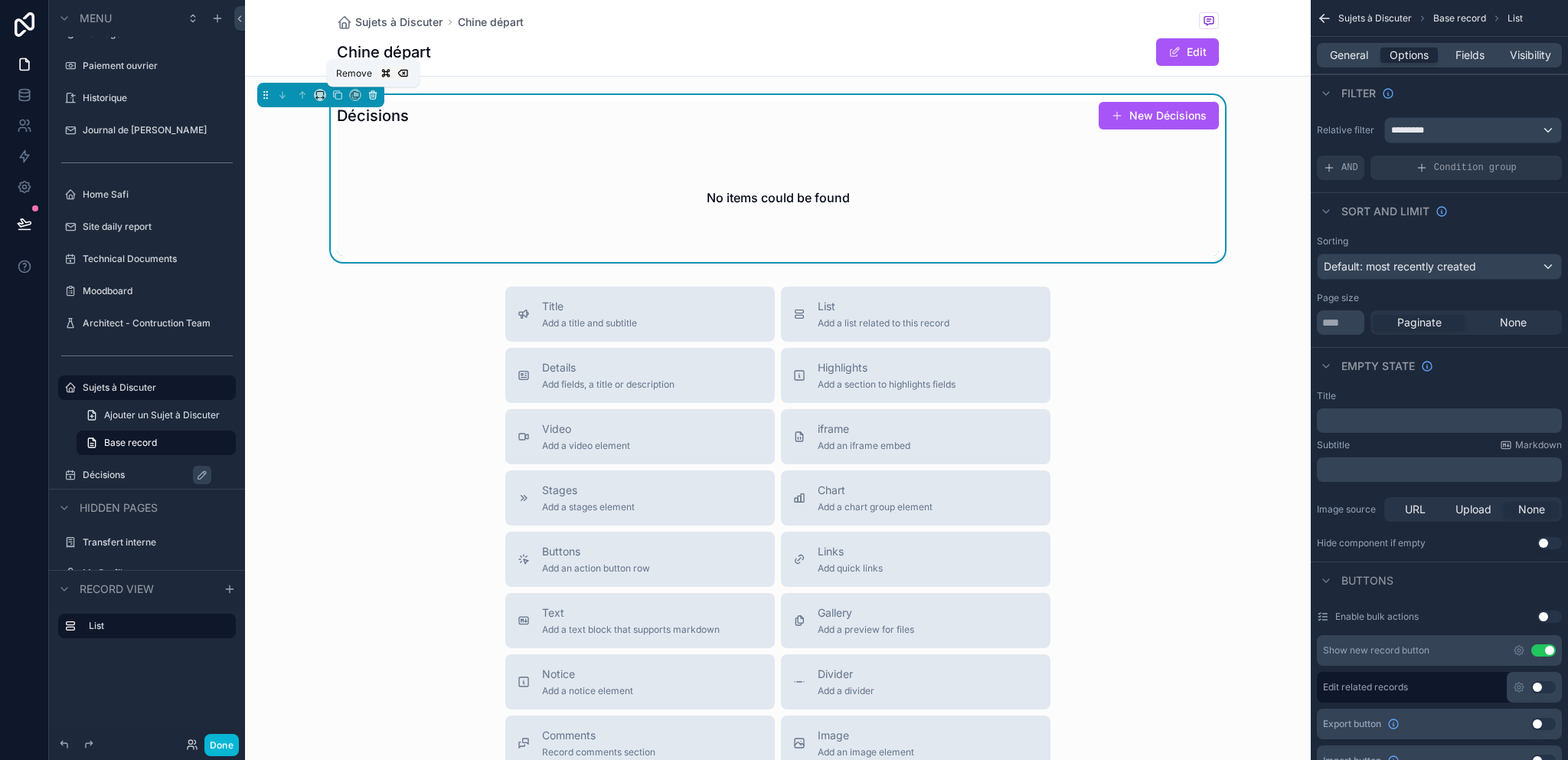
click at [375, 94] on icon "scrollable content" at bounding box center [372, 96] width 6 height 6
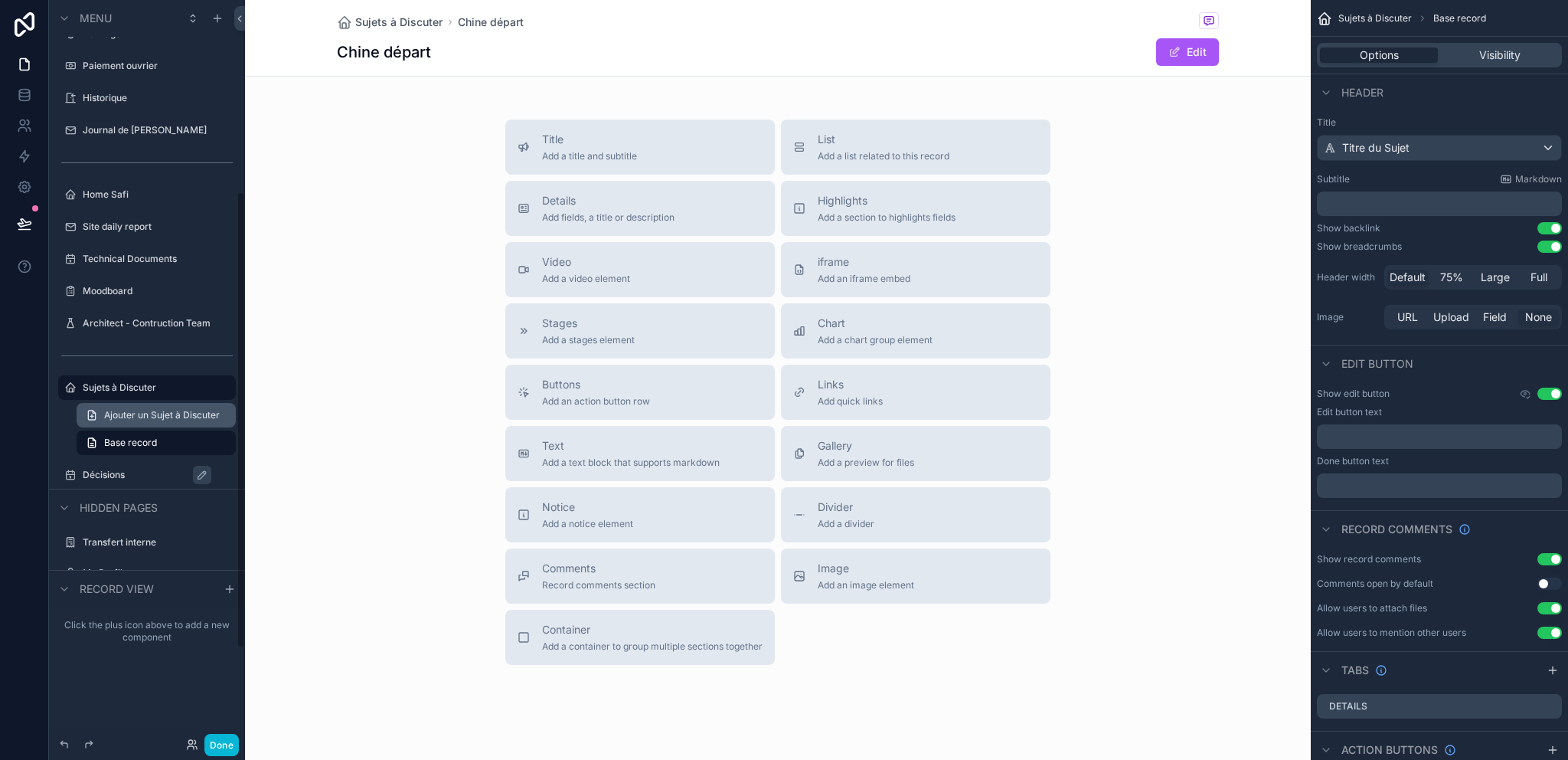
click at [163, 417] on span "Ajouter un Sujet à Discuter" at bounding box center [162, 415] width 115 height 13
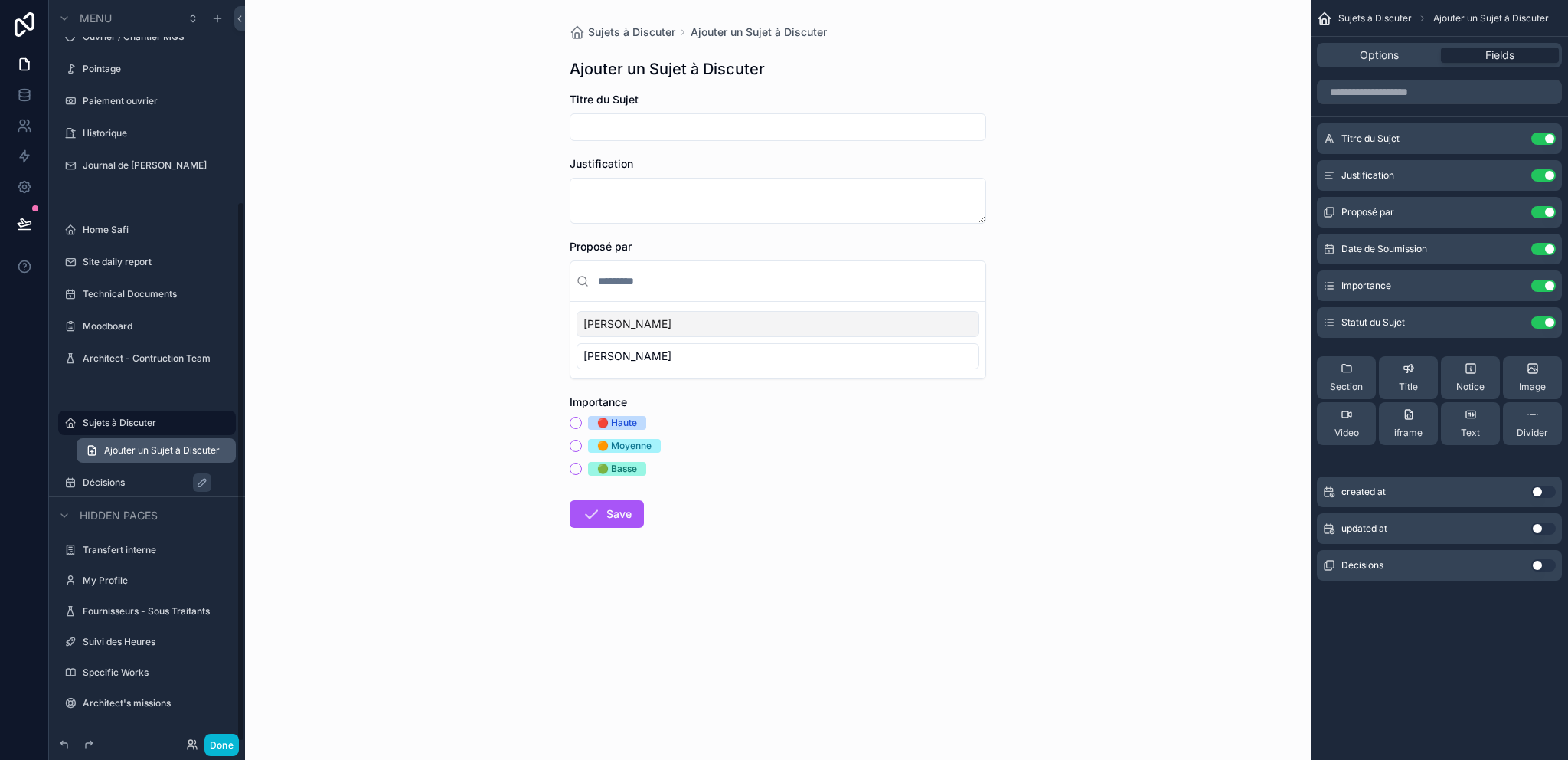
scroll to position [276, 0]
click at [137, 480] on label "Décisions" at bounding box center [154, 482] width 144 height 13
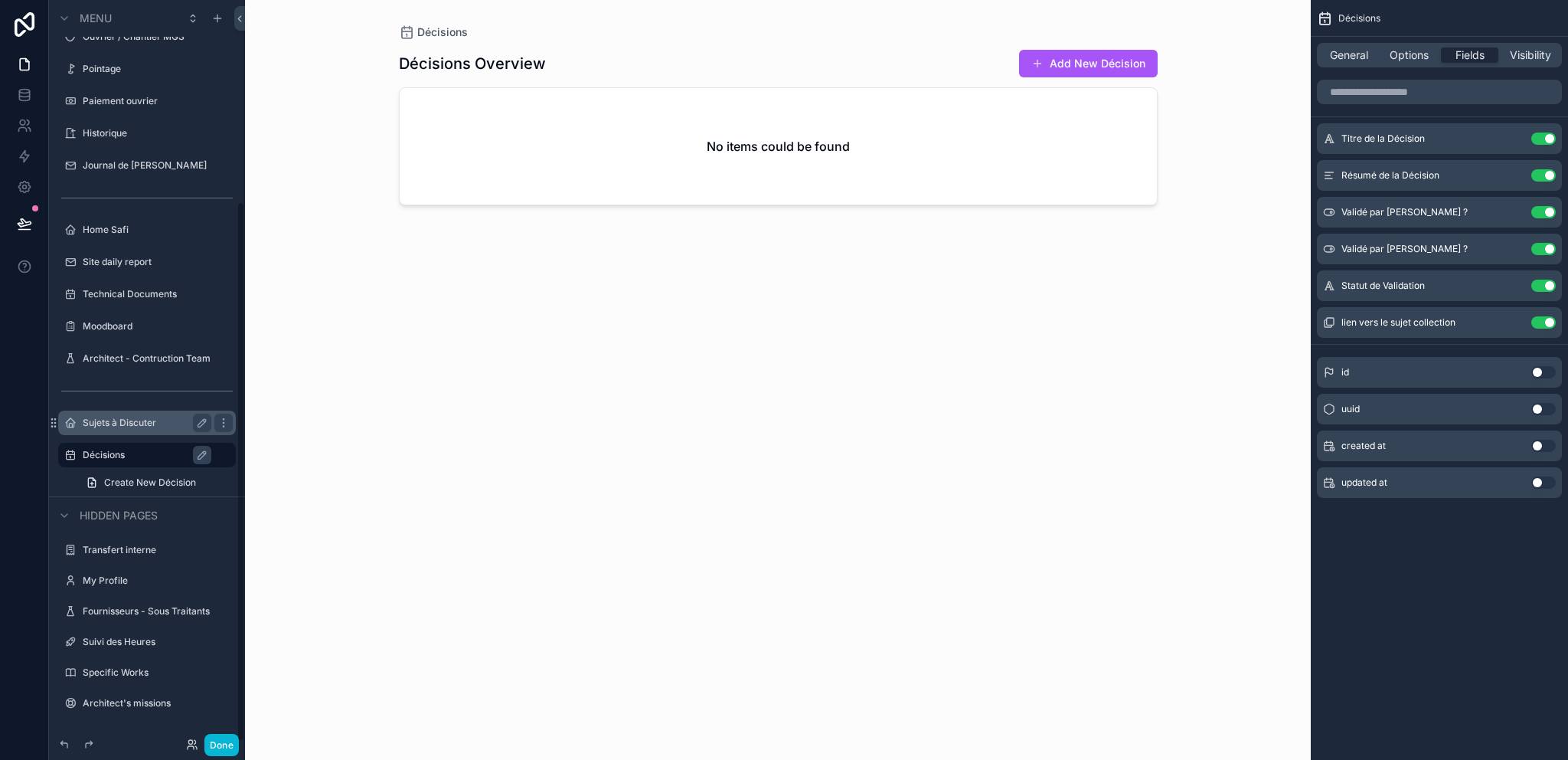
click at [138, 427] on label "Sujets à Discuter" at bounding box center [144, 422] width 122 height 13
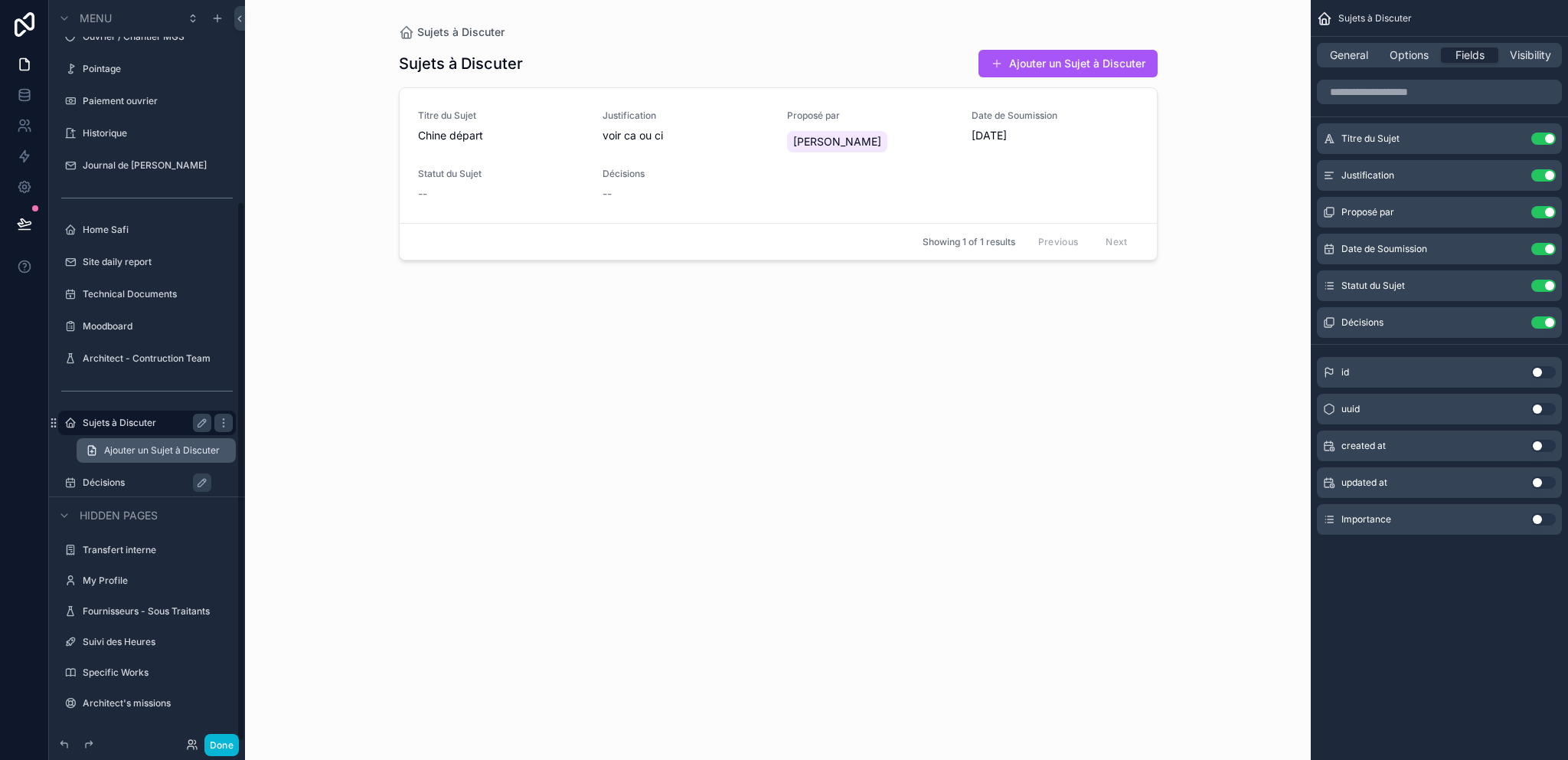
click at [145, 447] on span "Ajouter un Sujet à Discuter" at bounding box center [162, 450] width 115 height 13
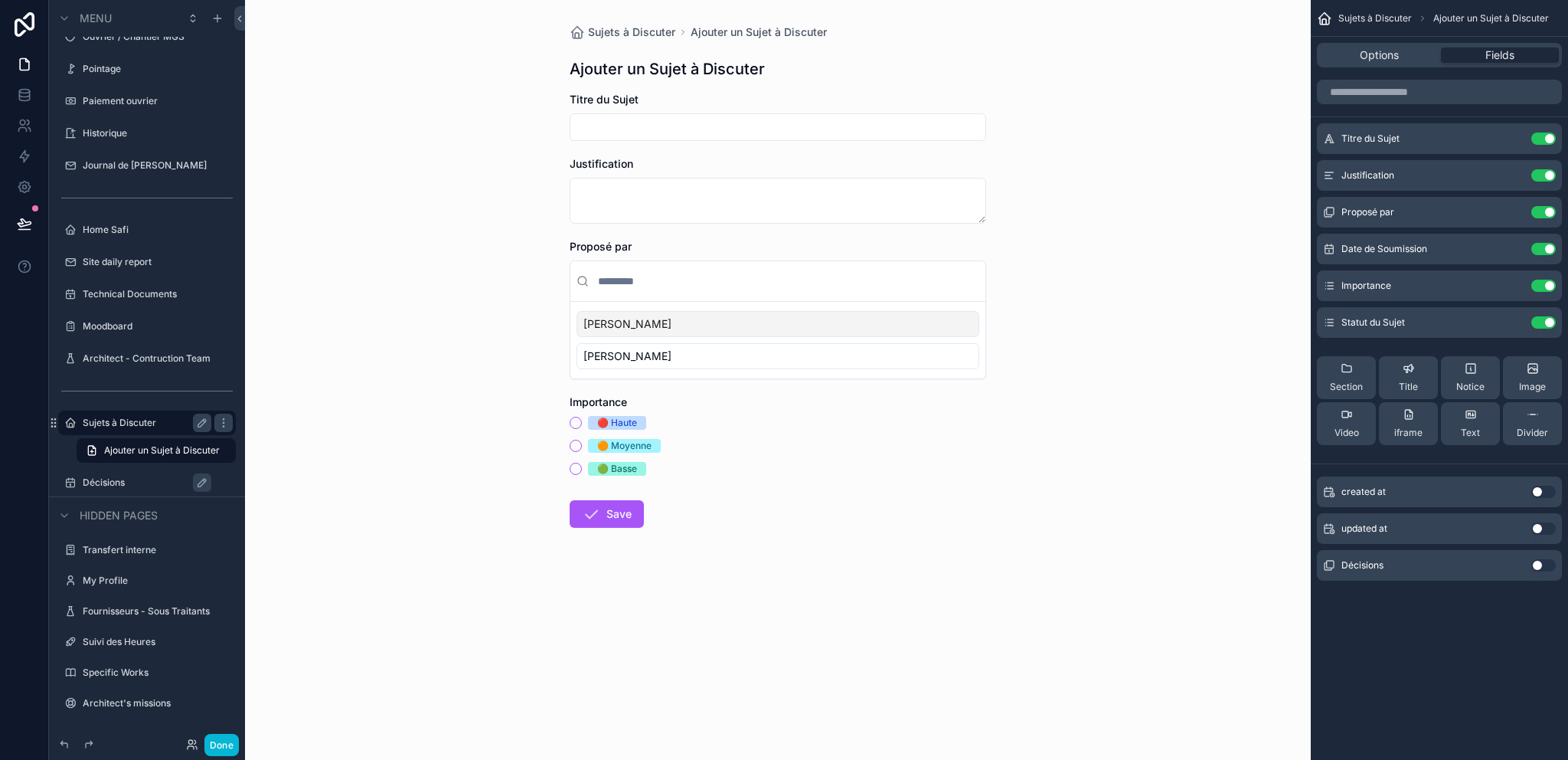
click at [146, 479] on label "Décisions" at bounding box center [154, 482] width 144 height 13
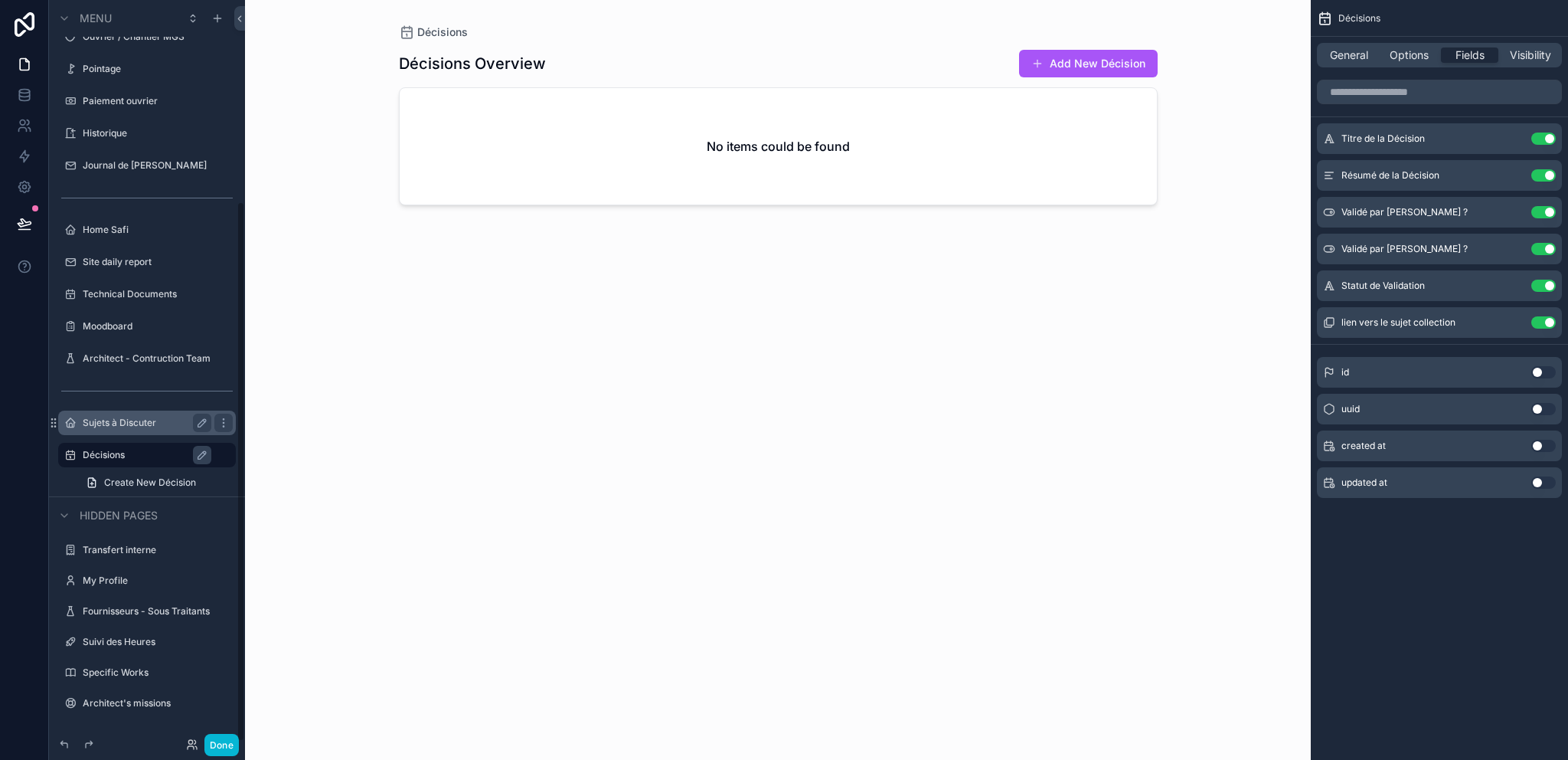
click at [134, 417] on label "Sujets à Discuter" at bounding box center [144, 422] width 122 height 13
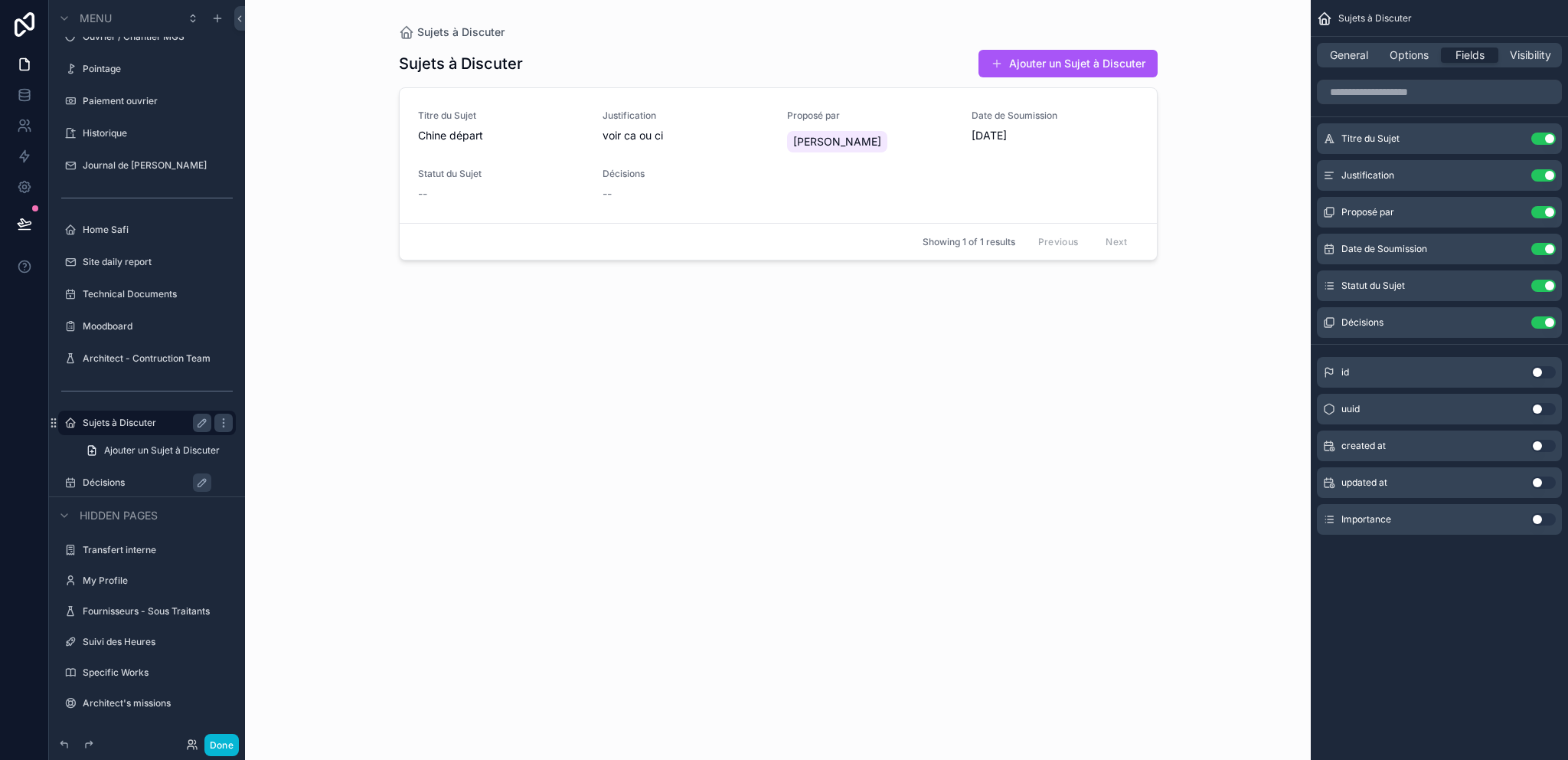
click at [718, 137] on div "scrollable content" at bounding box center [778, 371] width 783 height 741
click at [686, 190] on div "--" at bounding box center [686, 193] width 166 height 15
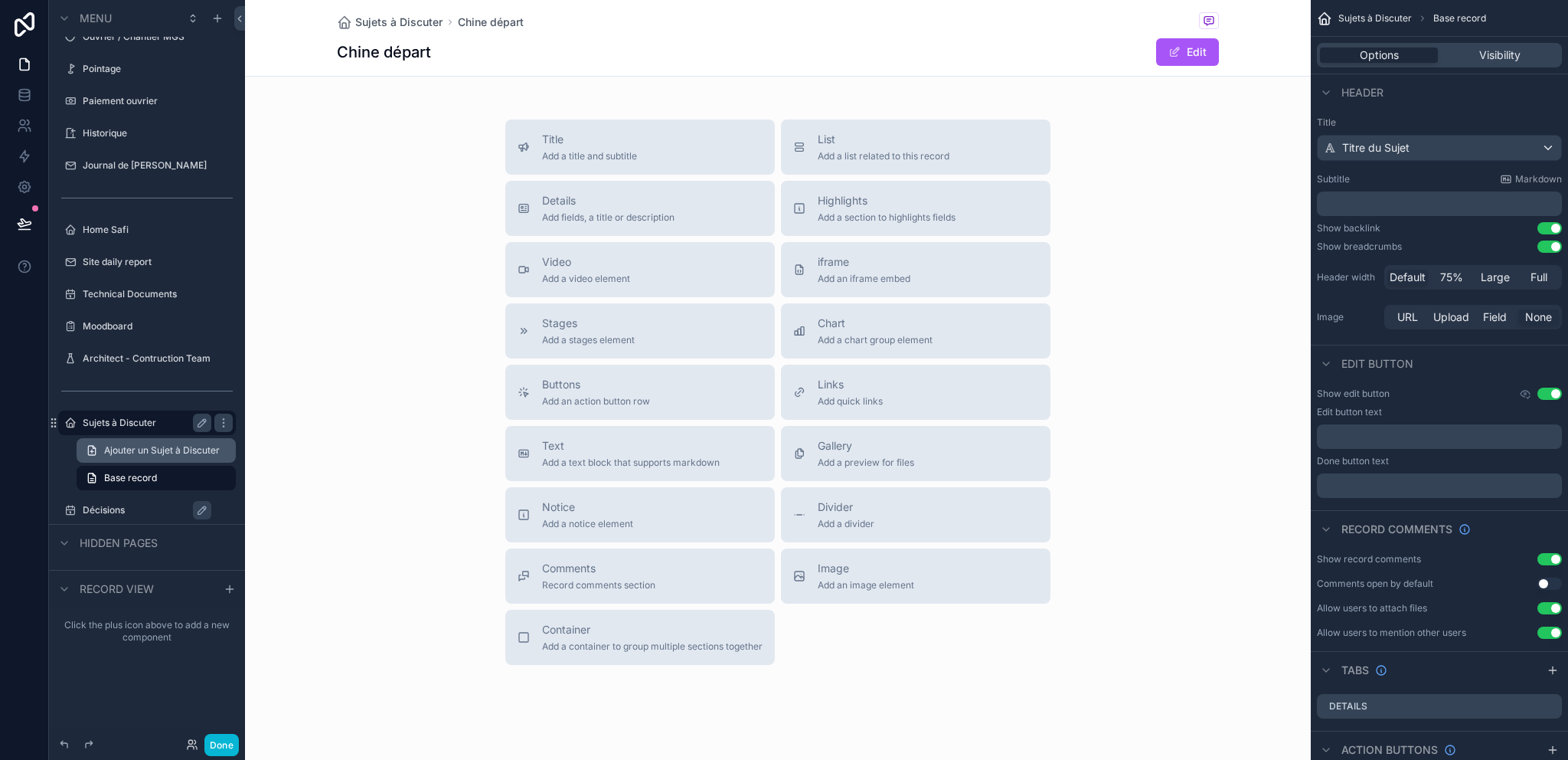
click at [152, 447] on span "Ajouter un Sujet à Discuter" at bounding box center [162, 450] width 115 height 13
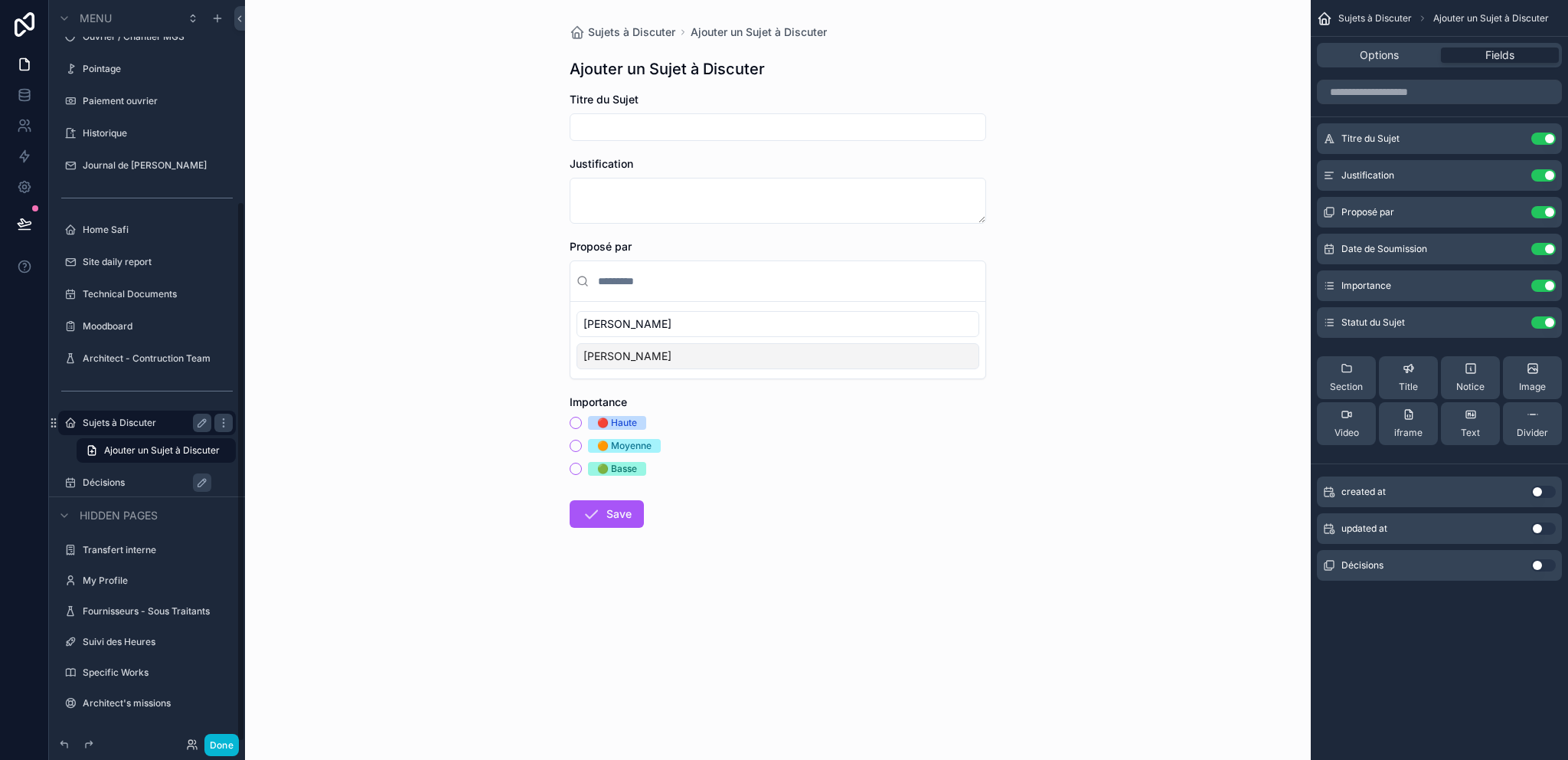
click at [153, 418] on label "Sujets à Discuter" at bounding box center [144, 422] width 122 height 13
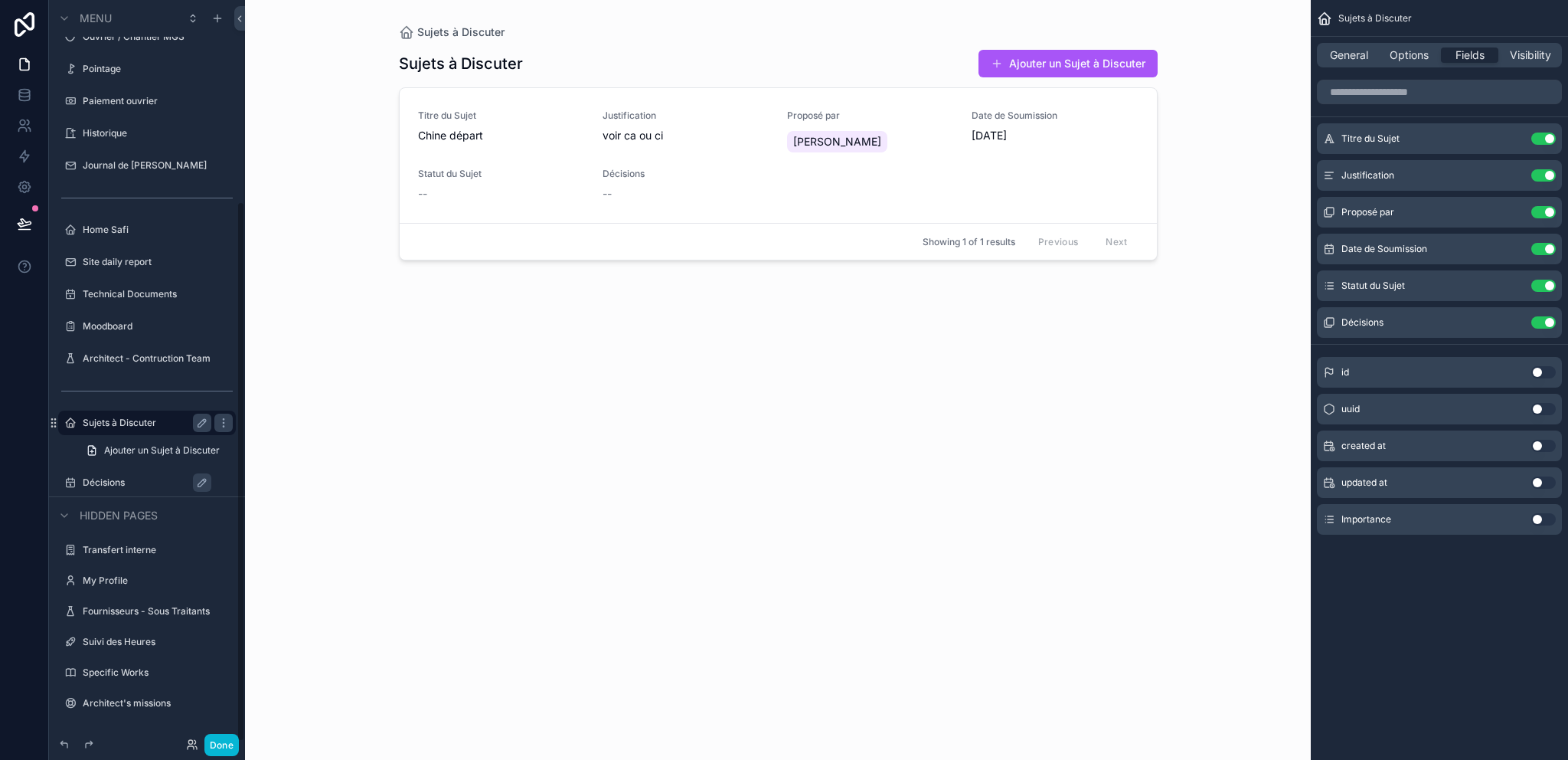
click at [153, 418] on label "Sujets à Discuter" at bounding box center [144, 422] width 122 height 13
click at [693, 55] on div "Sujets à Discuter Ajouter un Sujet à Discuter" at bounding box center [779, 63] width 759 height 29
click at [1355, 62] on span "General" at bounding box center [1348, 54] width 38 height 15
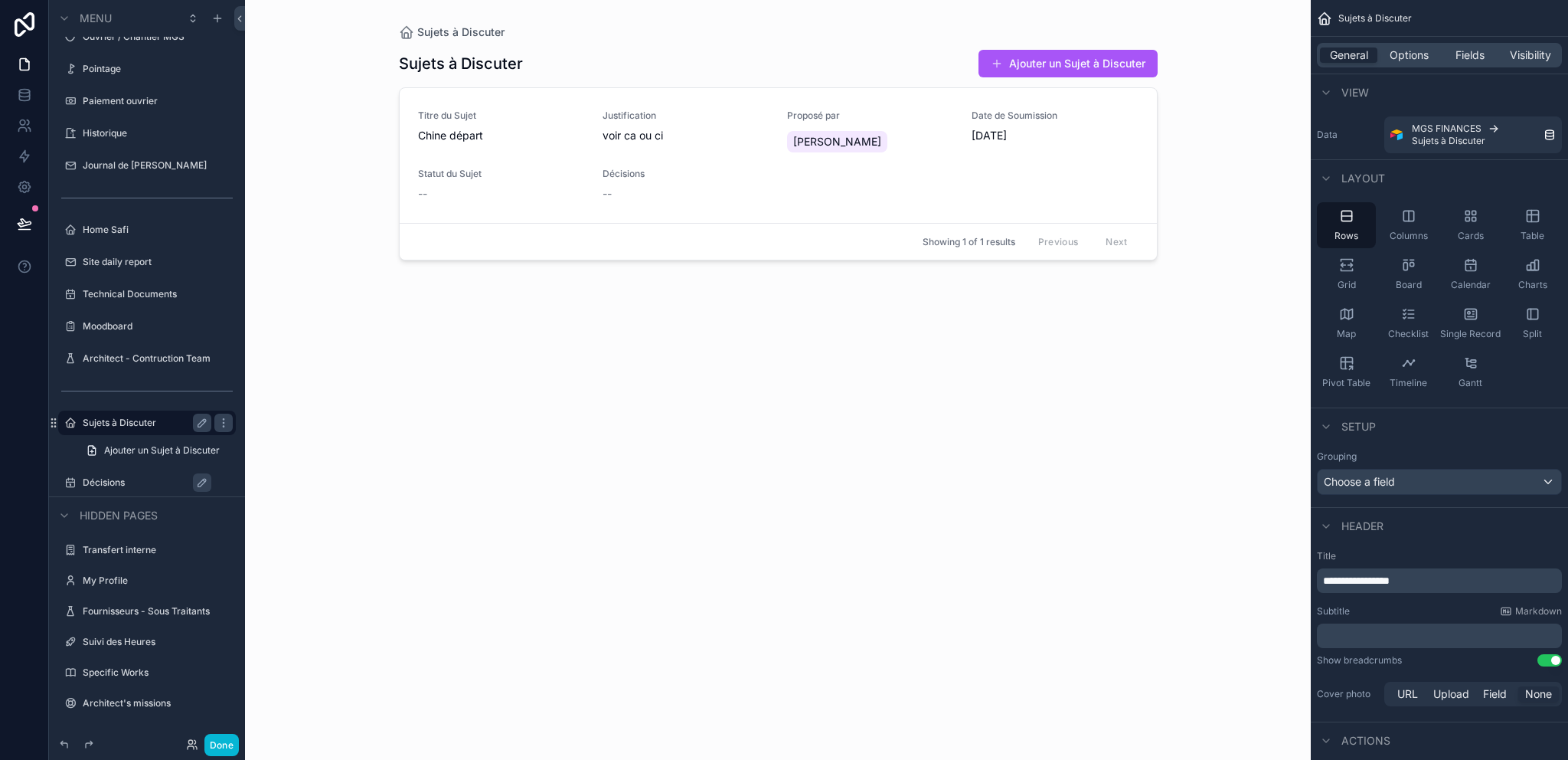
scroll to position [357, 0]
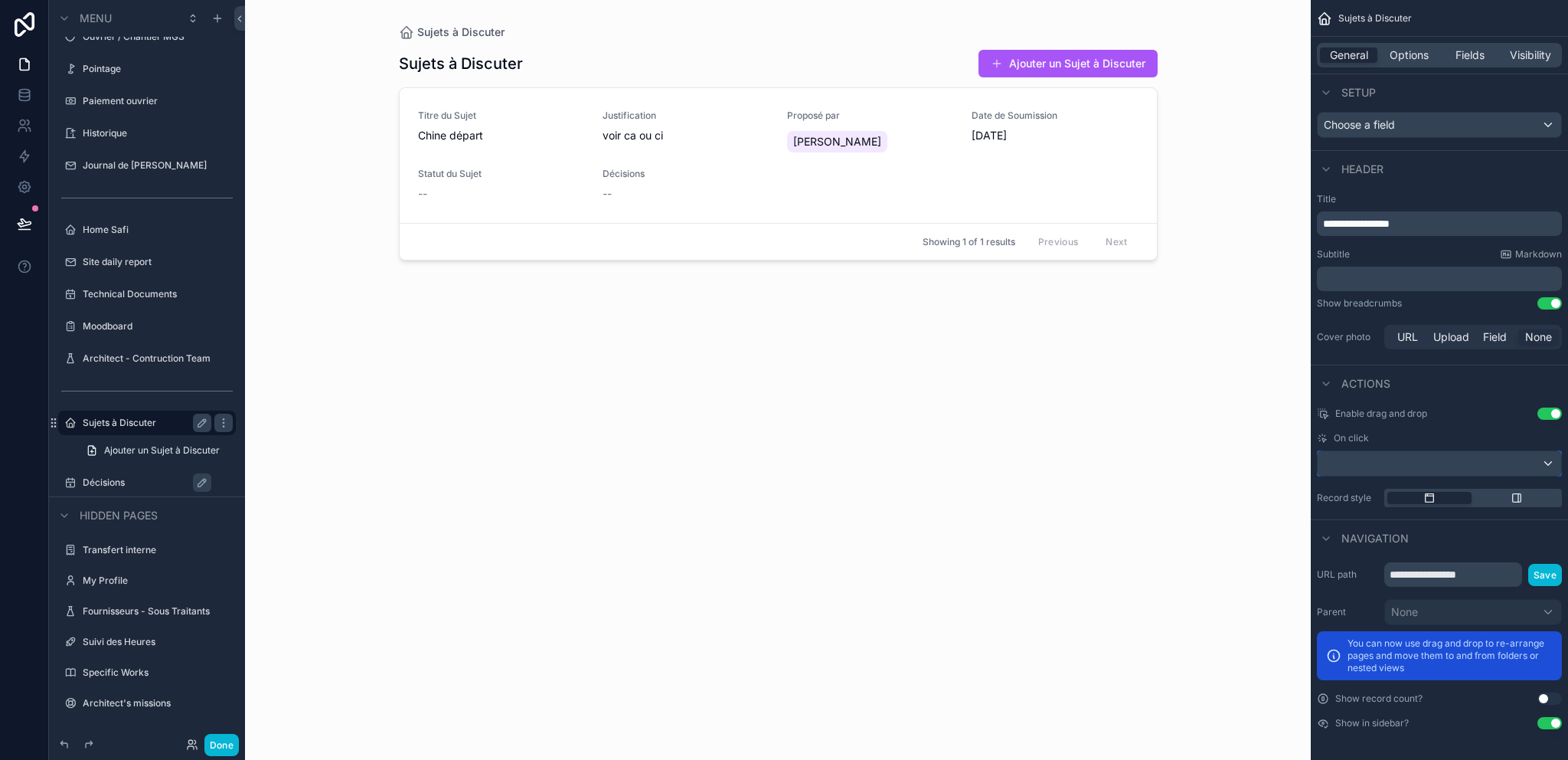
click at [1429, 454] on div "scrollable content" at bounding box center [1439, 463] width 244 height 24
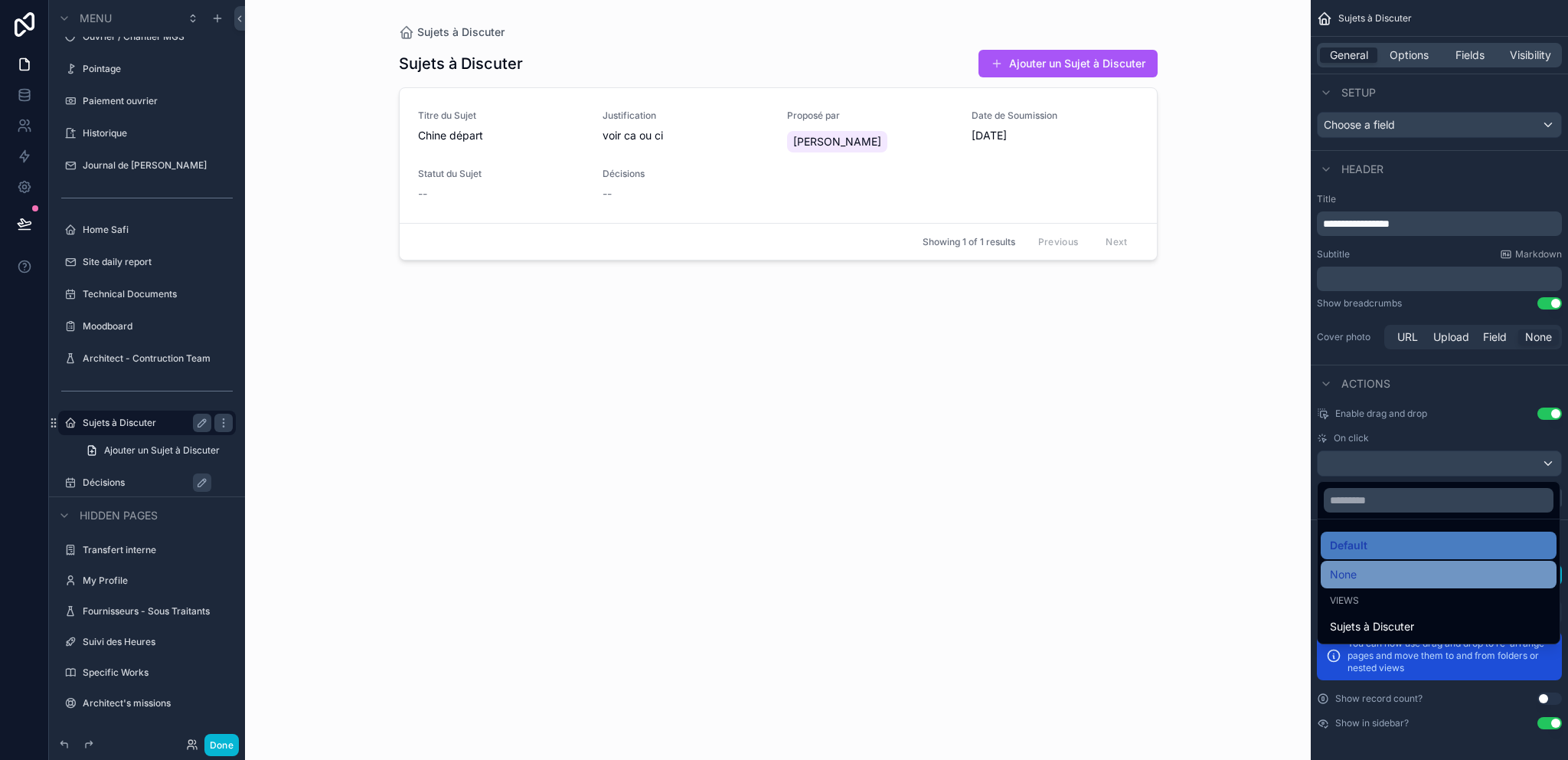
click at [1383, 581] on div "None" at bounding box center [1439, 574] width 218 height 19
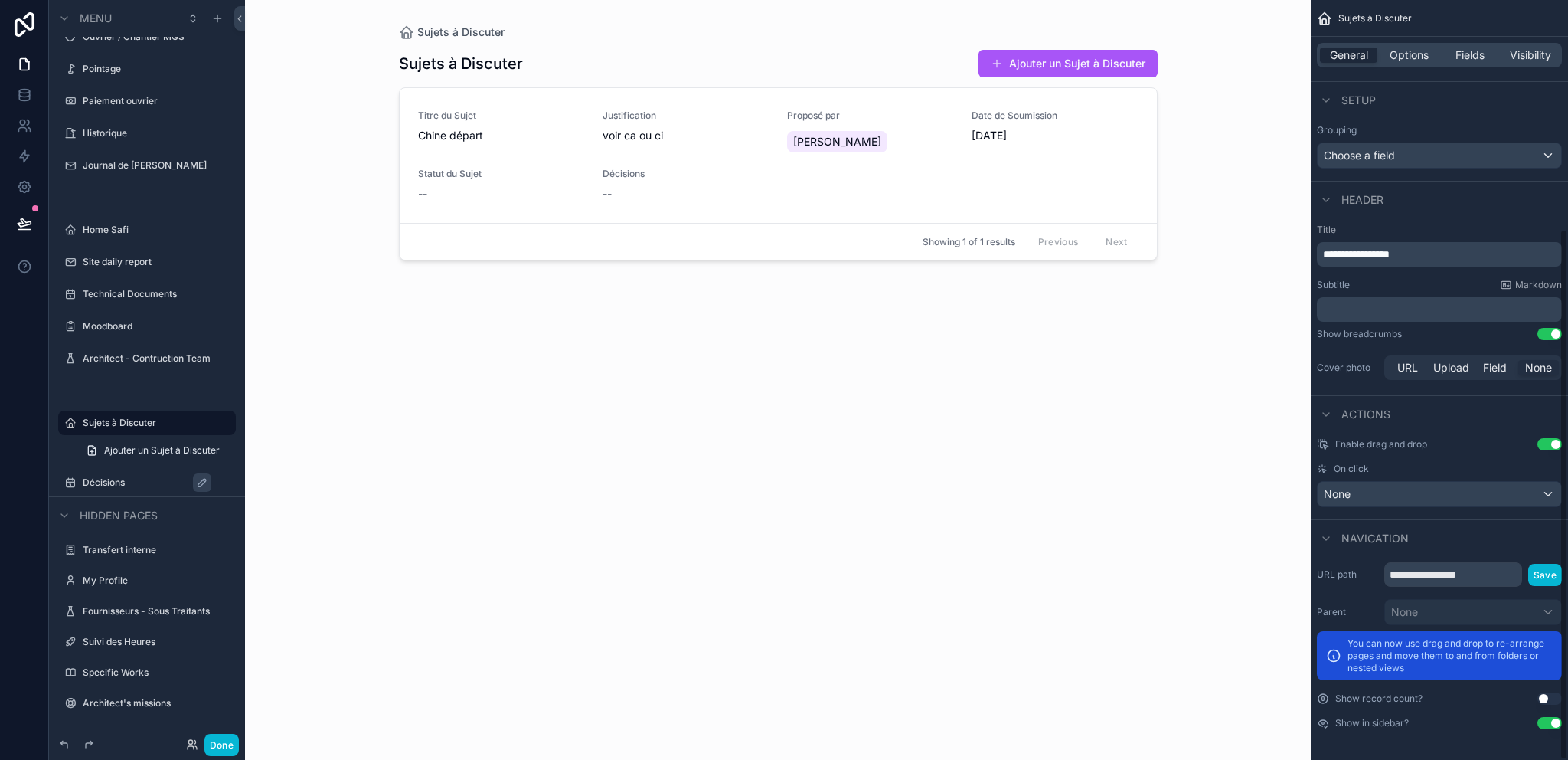
scroll to position [326, 0]
click at [787, 325] on div "Sujets à Discuter Ajouter un Sujet à Discuter Titre du Sujet Chine départ Justi…" at bounding box center [779, 390] width 759 height 701
click at [752, 159] on div "Titre du Sujet Chine départ Justification voir ca ou ci Proposé par Merian Vian…" at bounding box center [778, 155] width 721 height 92
click at [678, 382] on div "Sujets à Discuter Ajouter un Sujet à Discuter Titre du Sujet Chine départ Justi…" at bounding box center [779, 390] width 759 height 701
click at [1422, 56] on span "Options" at bounding box center [1409, 54] width 39 height 15
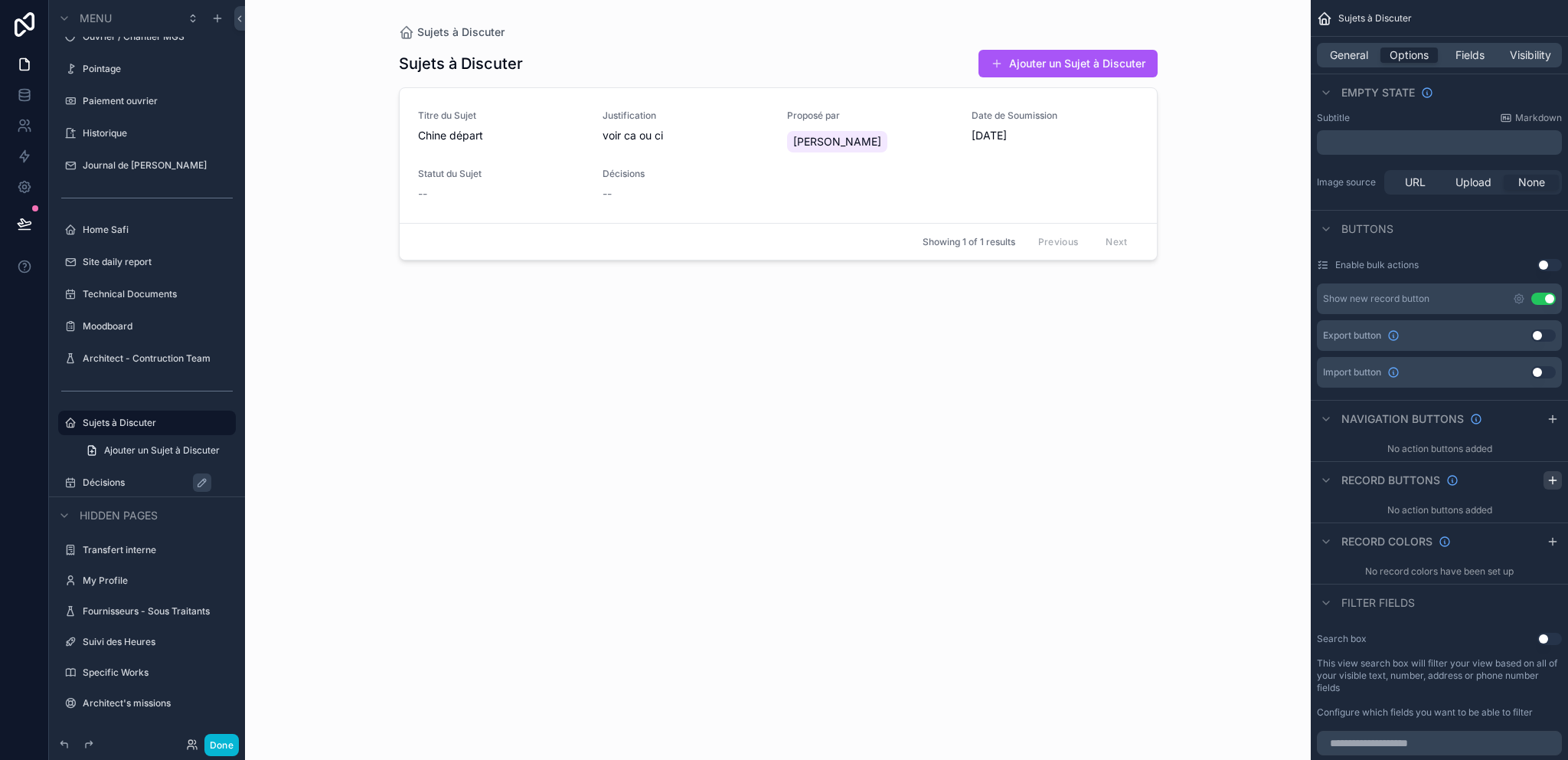
click at [1551, 480] on icon "scrollable content" at bounding box center [1553, 480] width 7 height 0
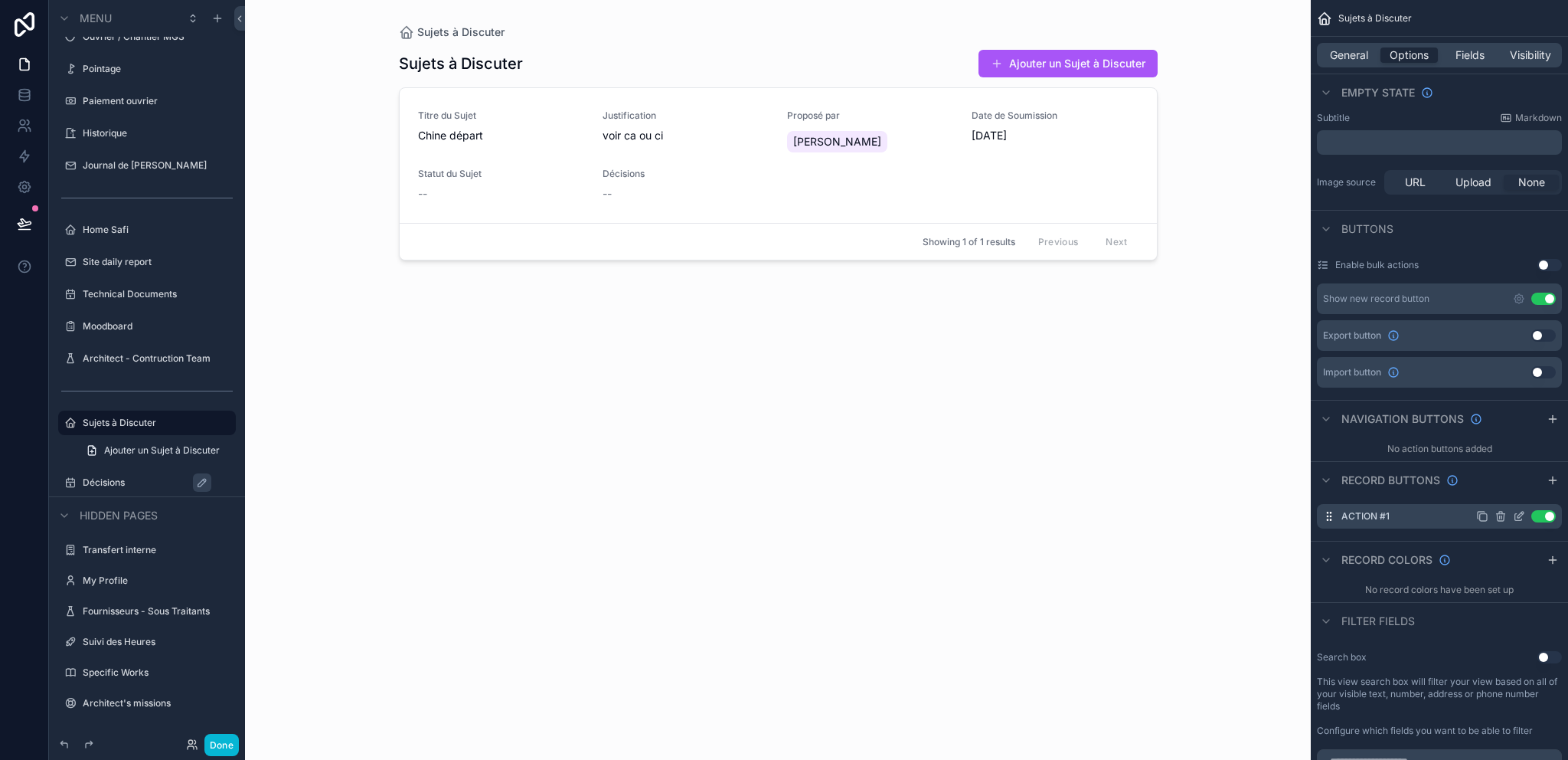
click at [1515, 515] on icon "scrollable content" at bounding box center [1519, 517] width 7 height 7
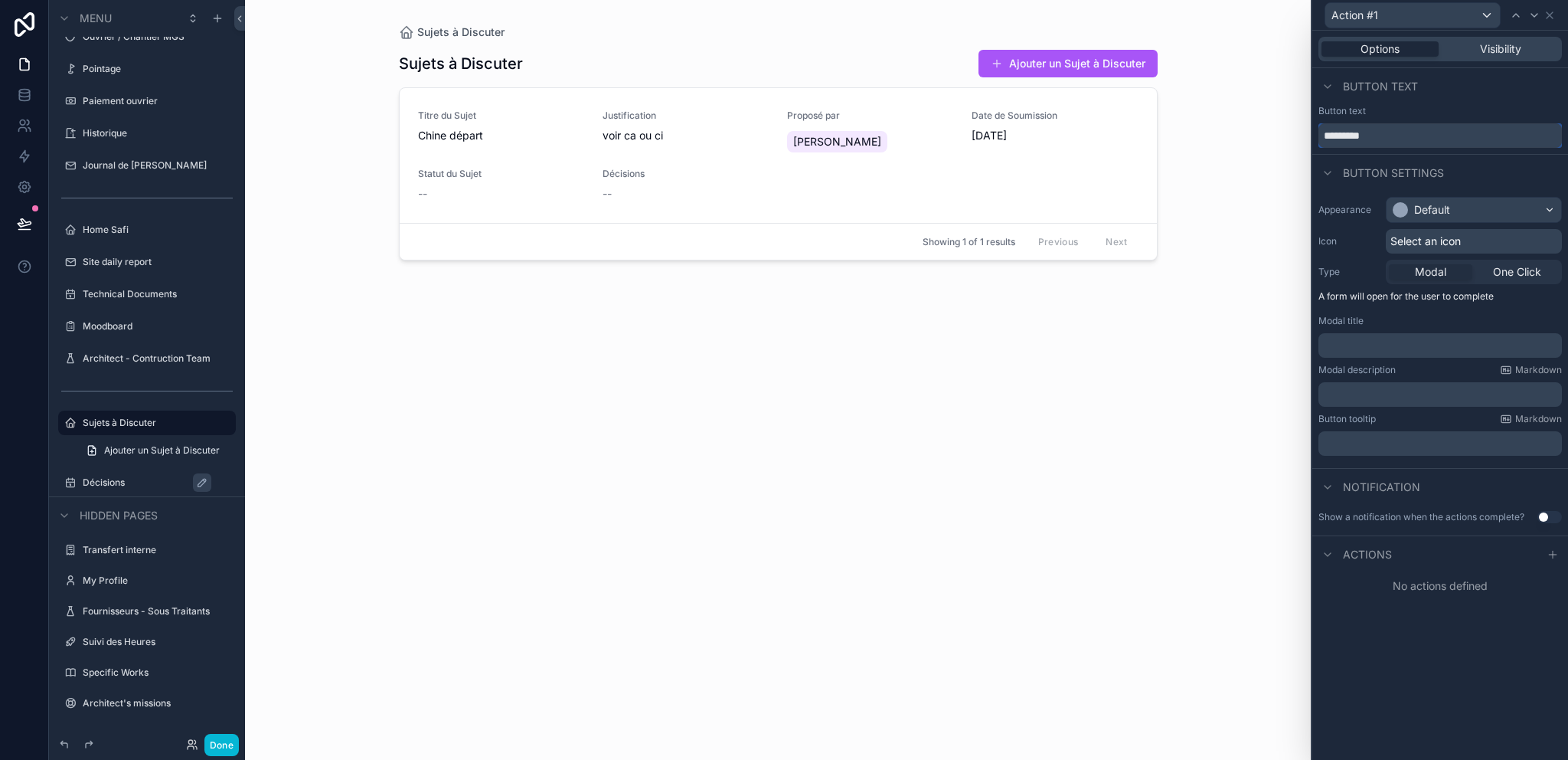
click at [1378, 131] on input "*********" at bounding box center [1439, 135] width 244 height 24
type input "********"
click at [1480, 169] on div "Button settings" at bounding box center [1440, 171] width 255 height 37
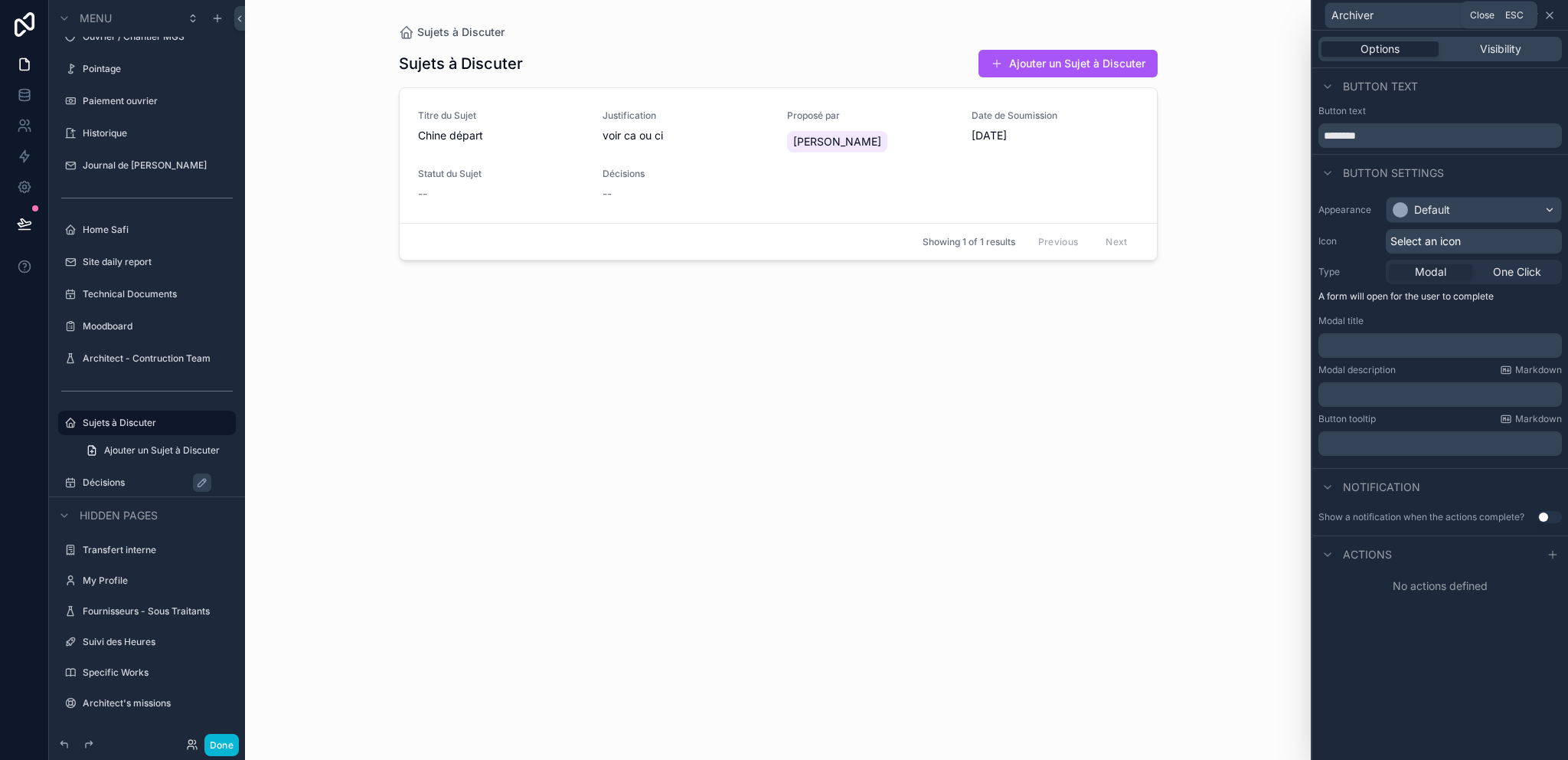
click at [1553, 10] on icon at bounding box center [1550, 15] width 13 height 13
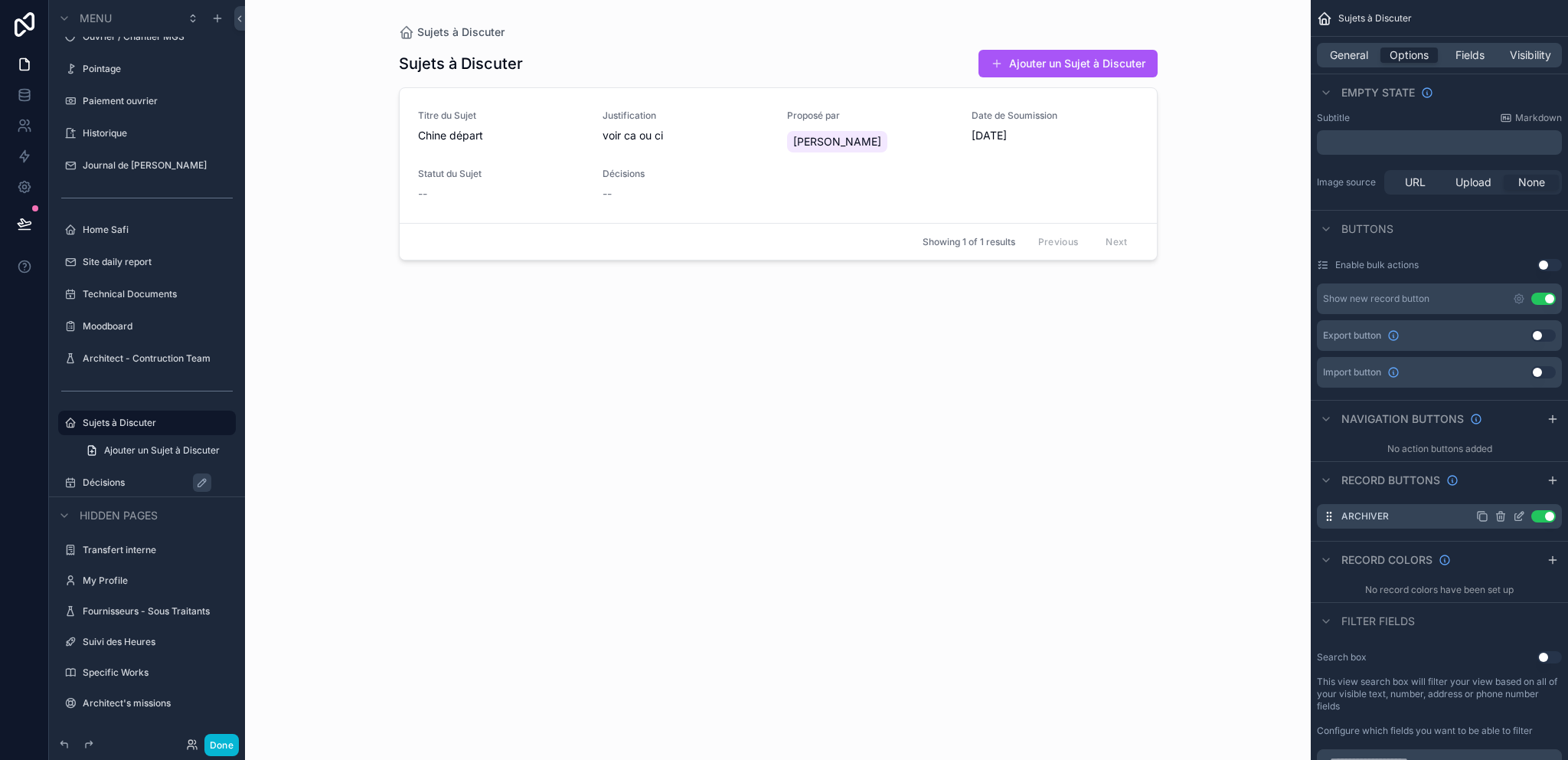
click at [1502, 517] on icon "scrollable content" at bounding box center [1501, 516] width 13 height 13
click at [1528, 492] on icon at bounding box center [1525, 493] width 7 height 7
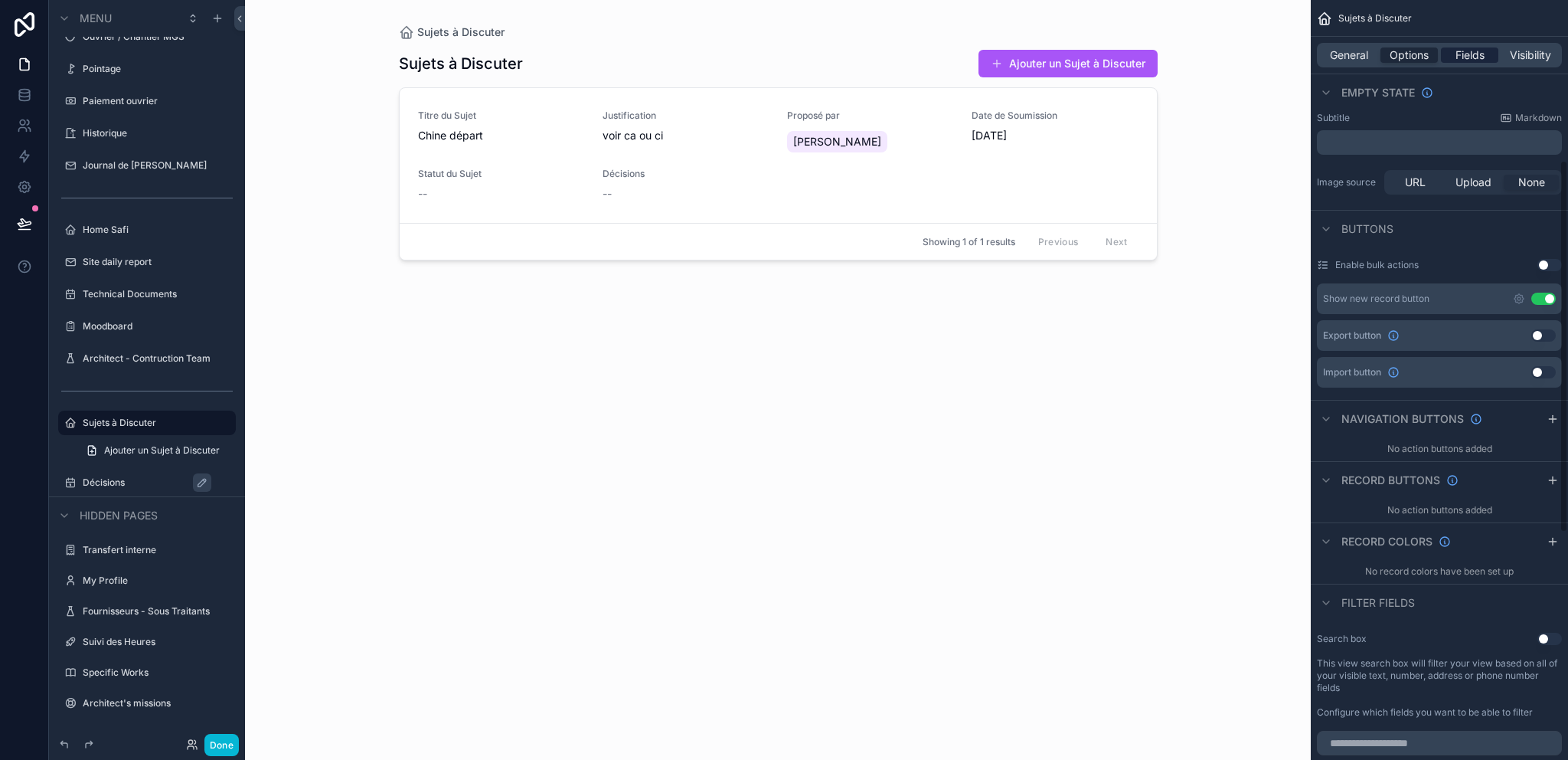
click at [1464, 62] on span "Fields" at bounding box center [1470, 54] width 29 height 15
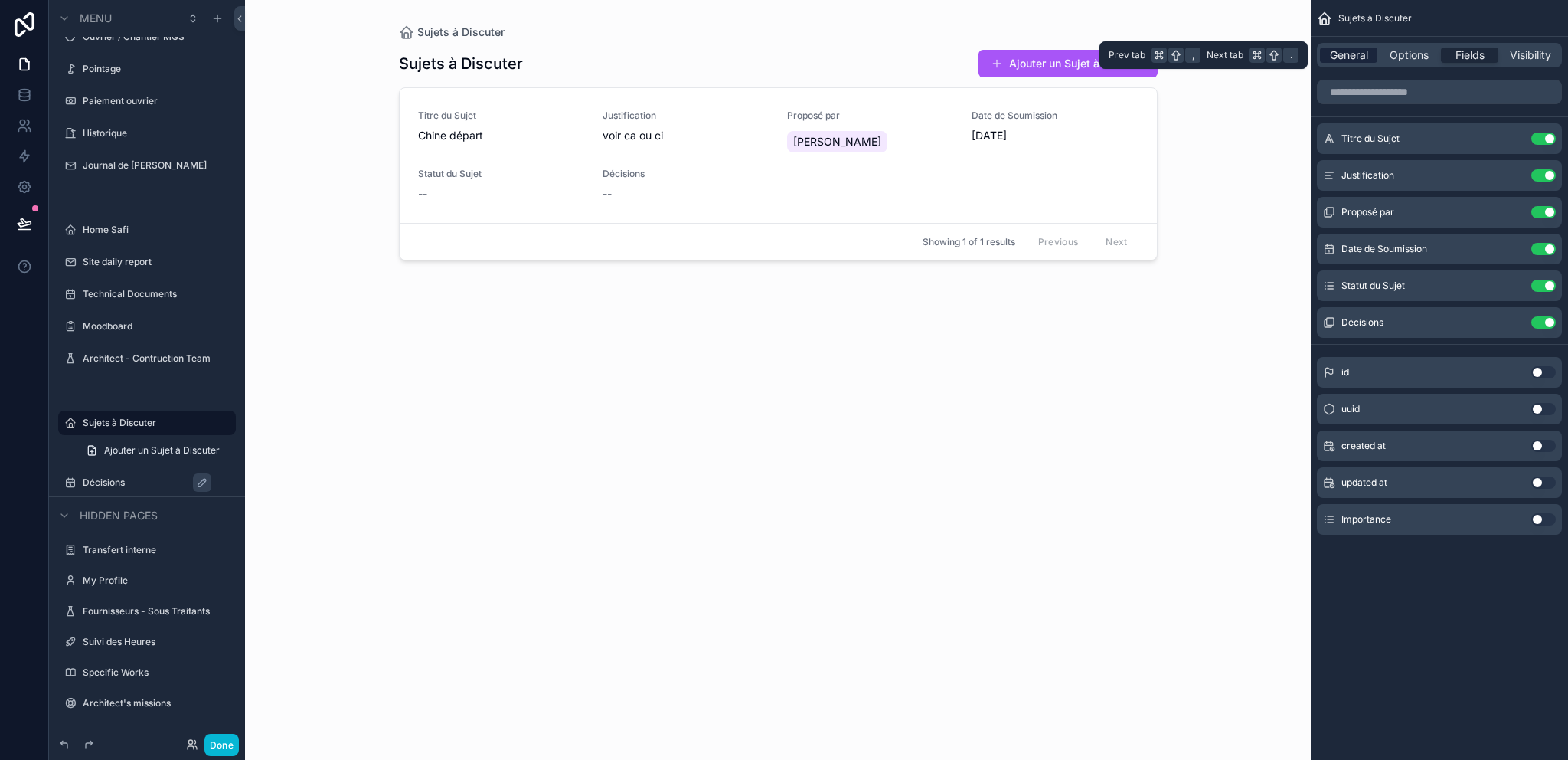
click at [1333, 49] on span "General" at bounding box center [1348, 54] width 38 height 15
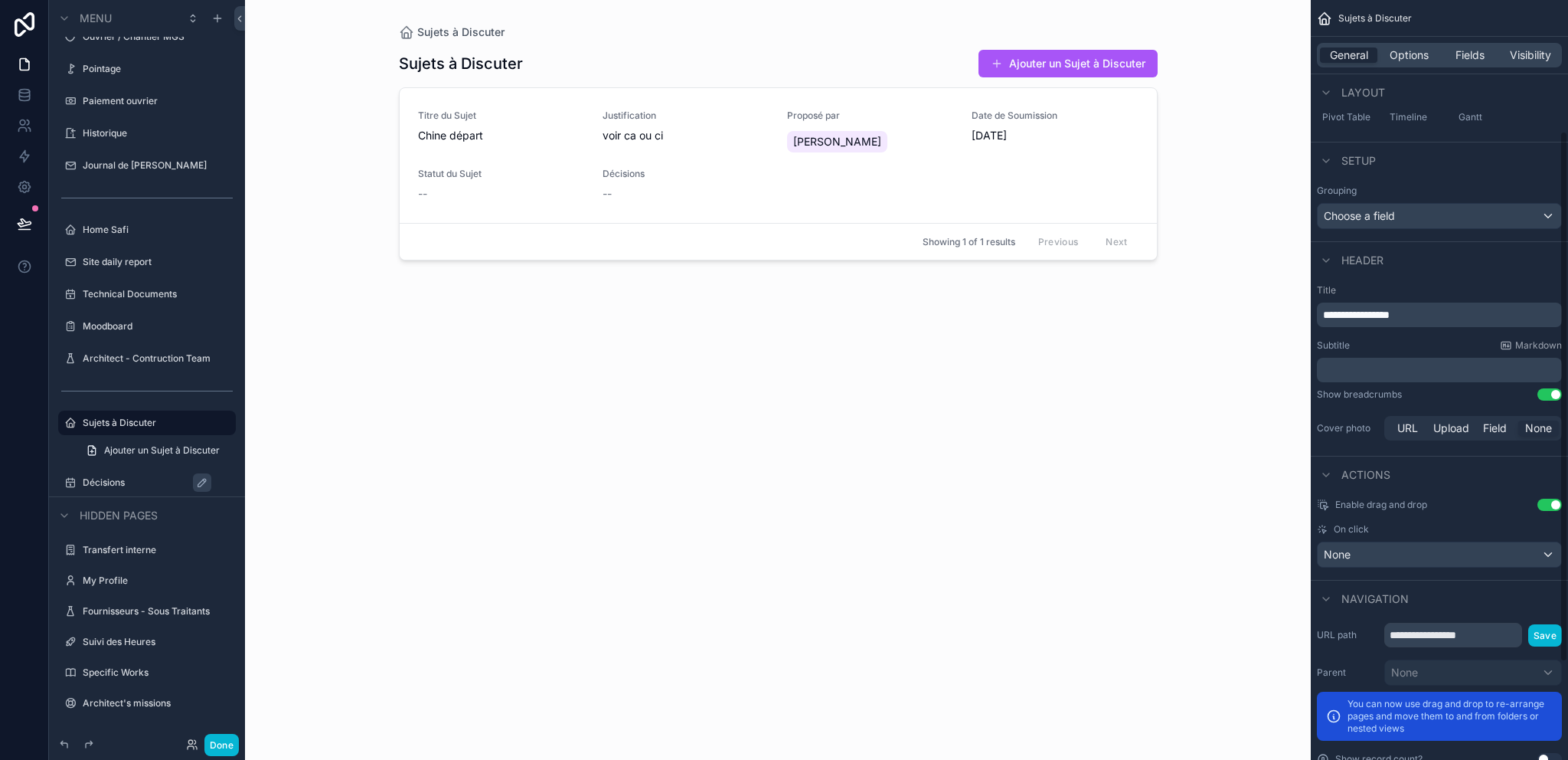
scroll to position [326, 0]
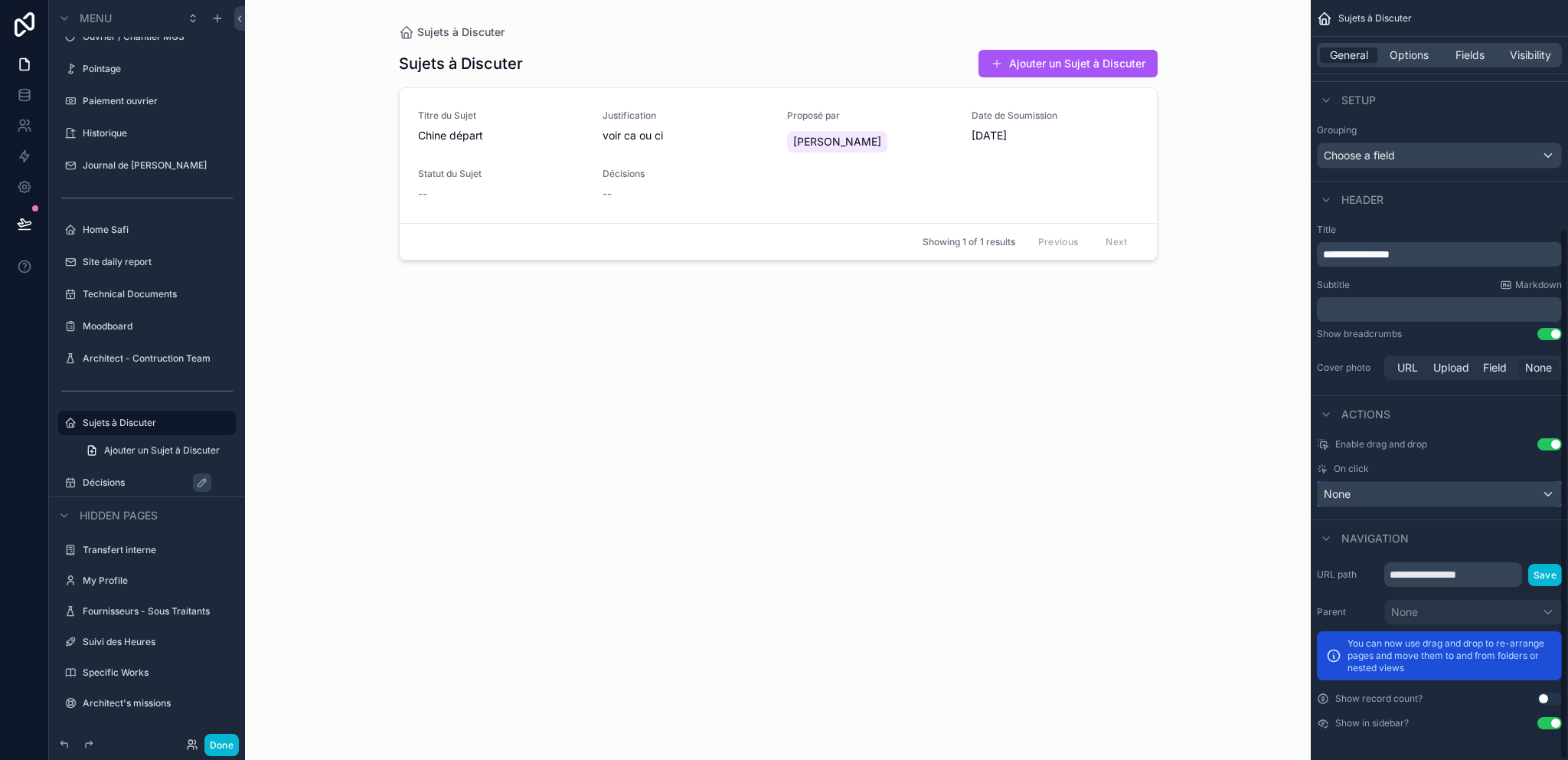
click at [1481, 486] on div "None" at bounding box center [1439, 493] width 244 height 24
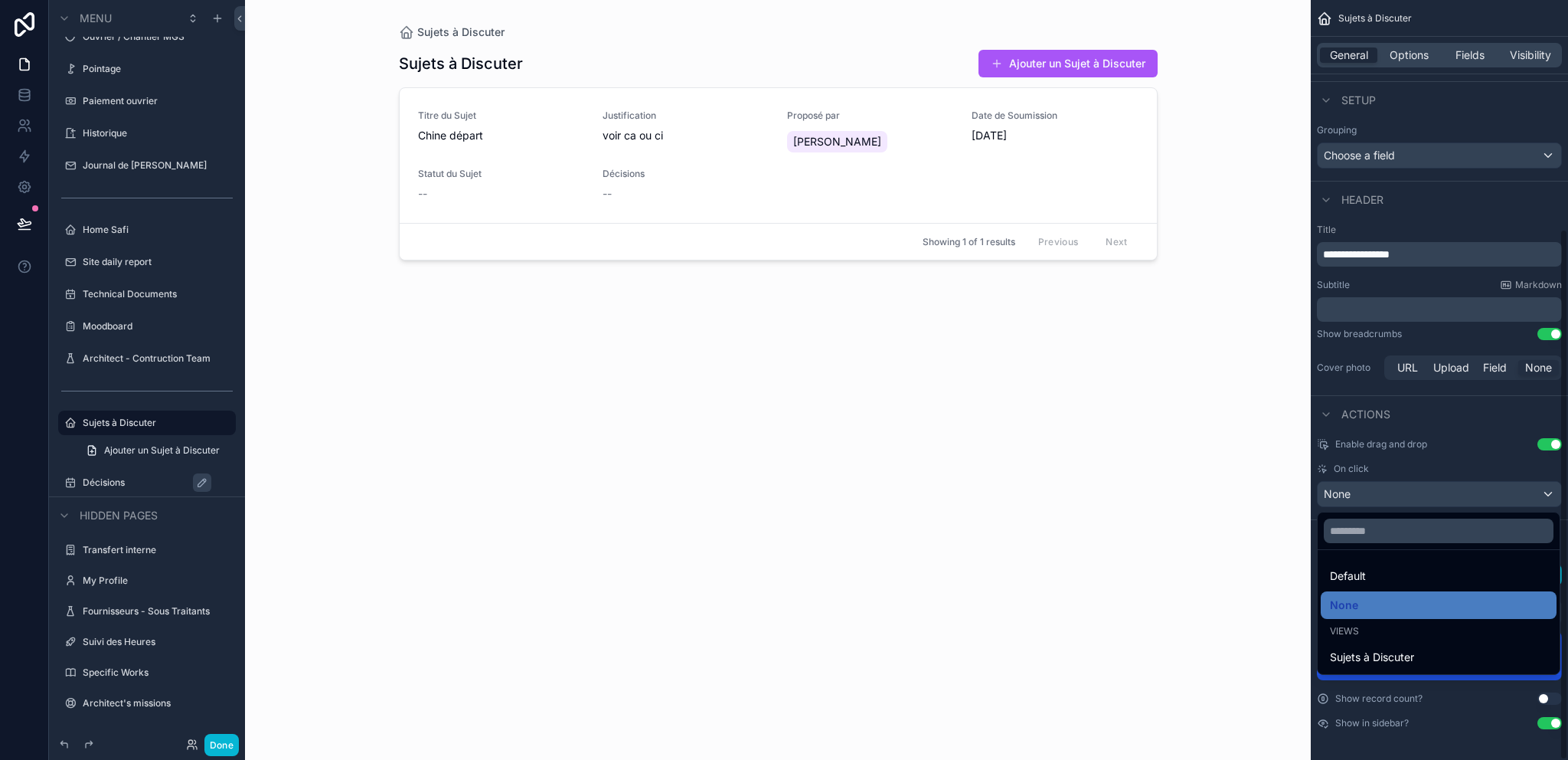
click at [1474, 467] on div "scrollable content" at bounding box center [784, 380] width 1568 height 760
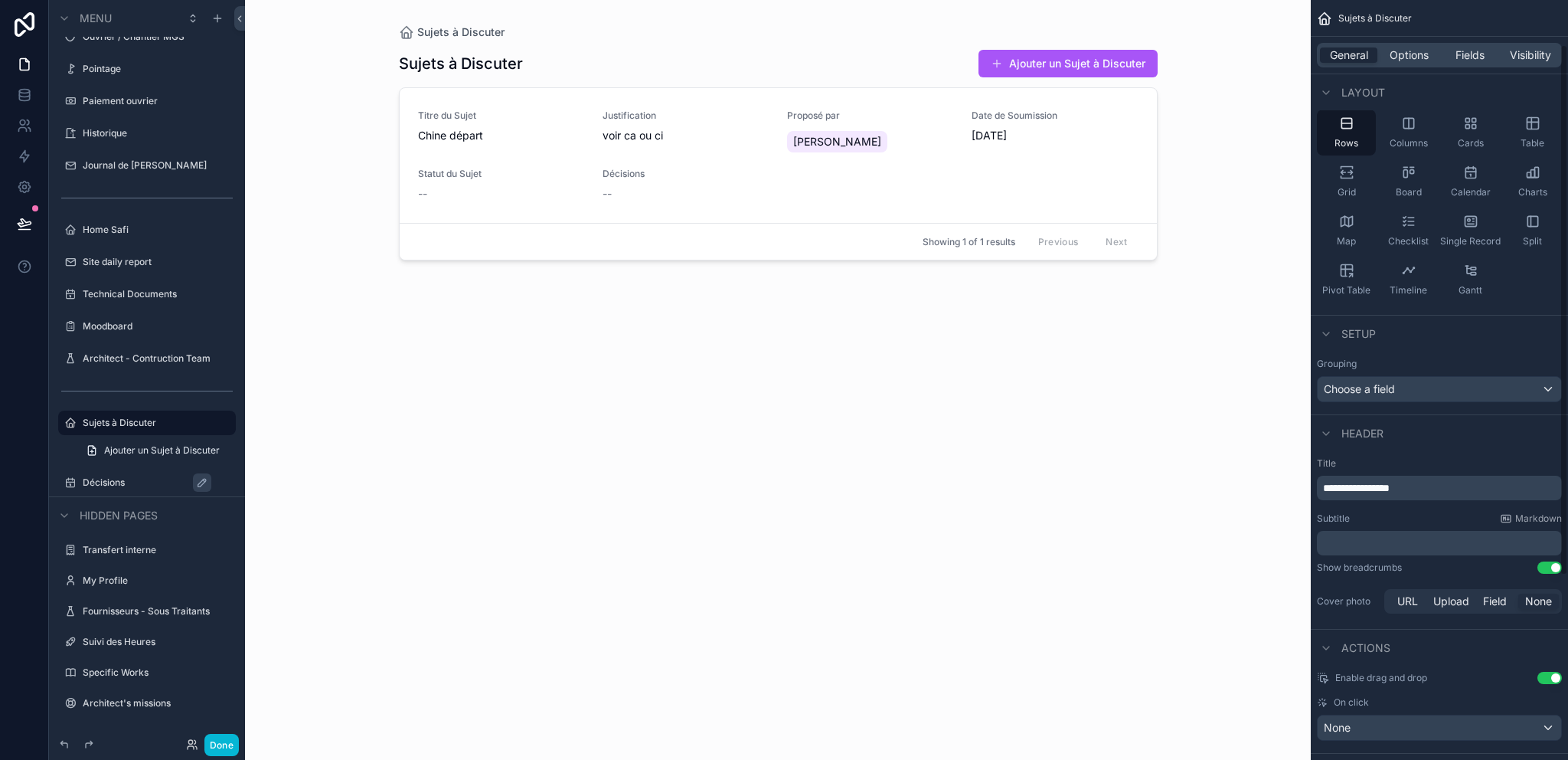
scroll to position [0, 0]
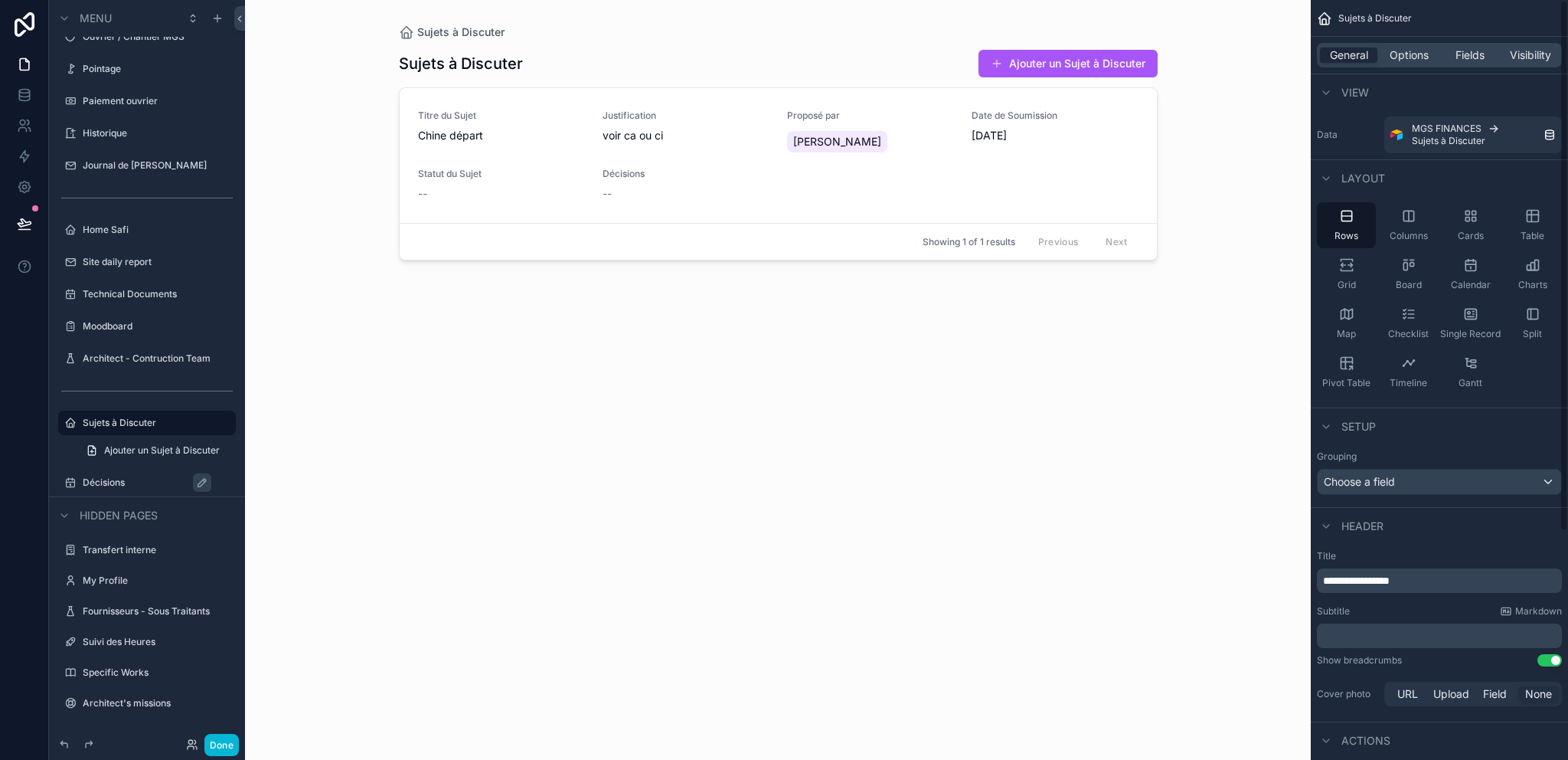
click at [1428, 69] on div "General Options Fields Visibility" at bounding box center [1439, 54] width 257 height 37
click at [1420, 61] on span "Options" at bounding box center [1409, 54] width 39 height 15
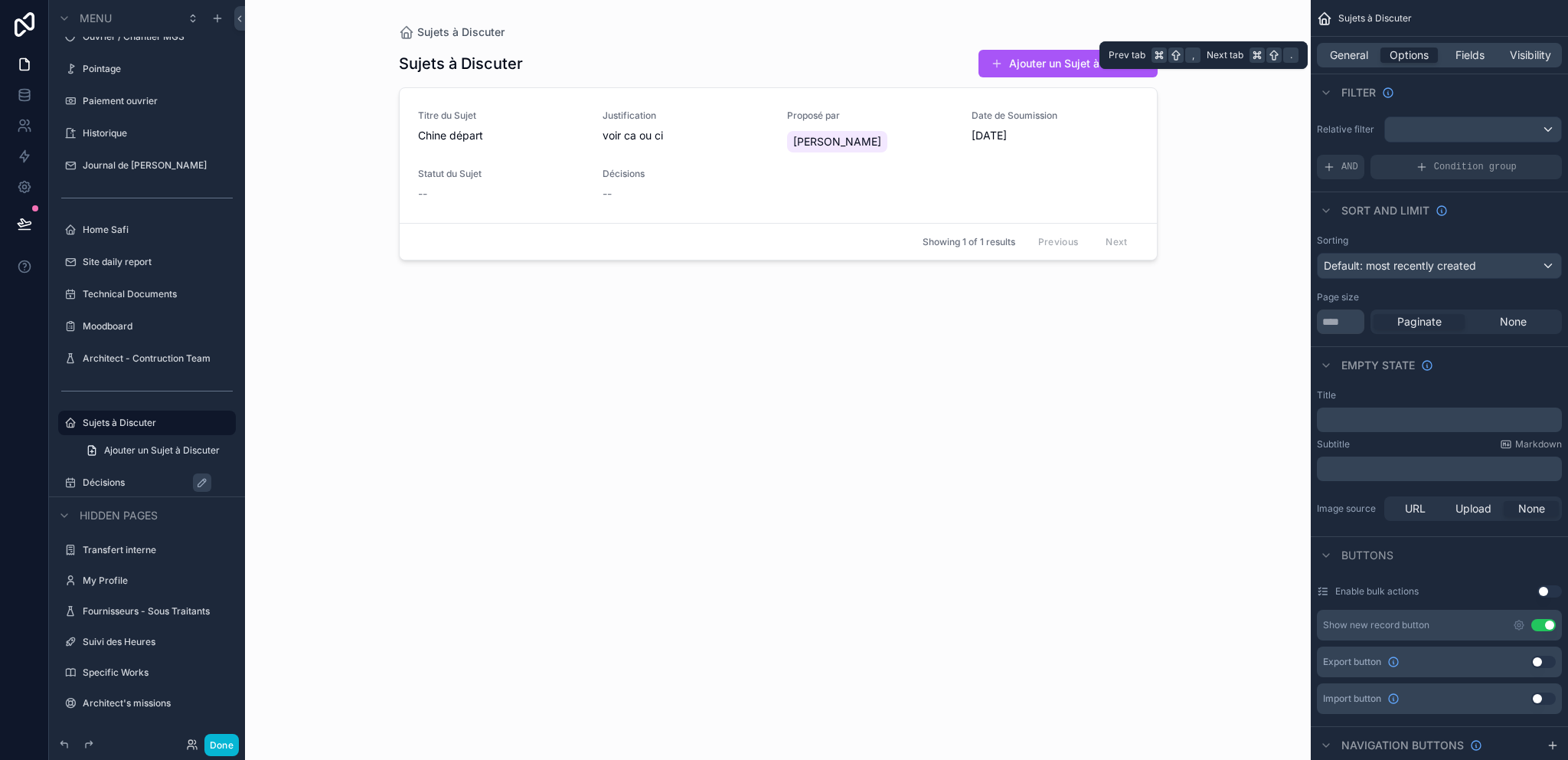
click at [1372, 43] on div "General Options Fields Visibility" at bounding box center [1439, 54] width 257 height 37
click at [1356, 54] on span "General" at bounding box center [1348, 54] width 38 height 15
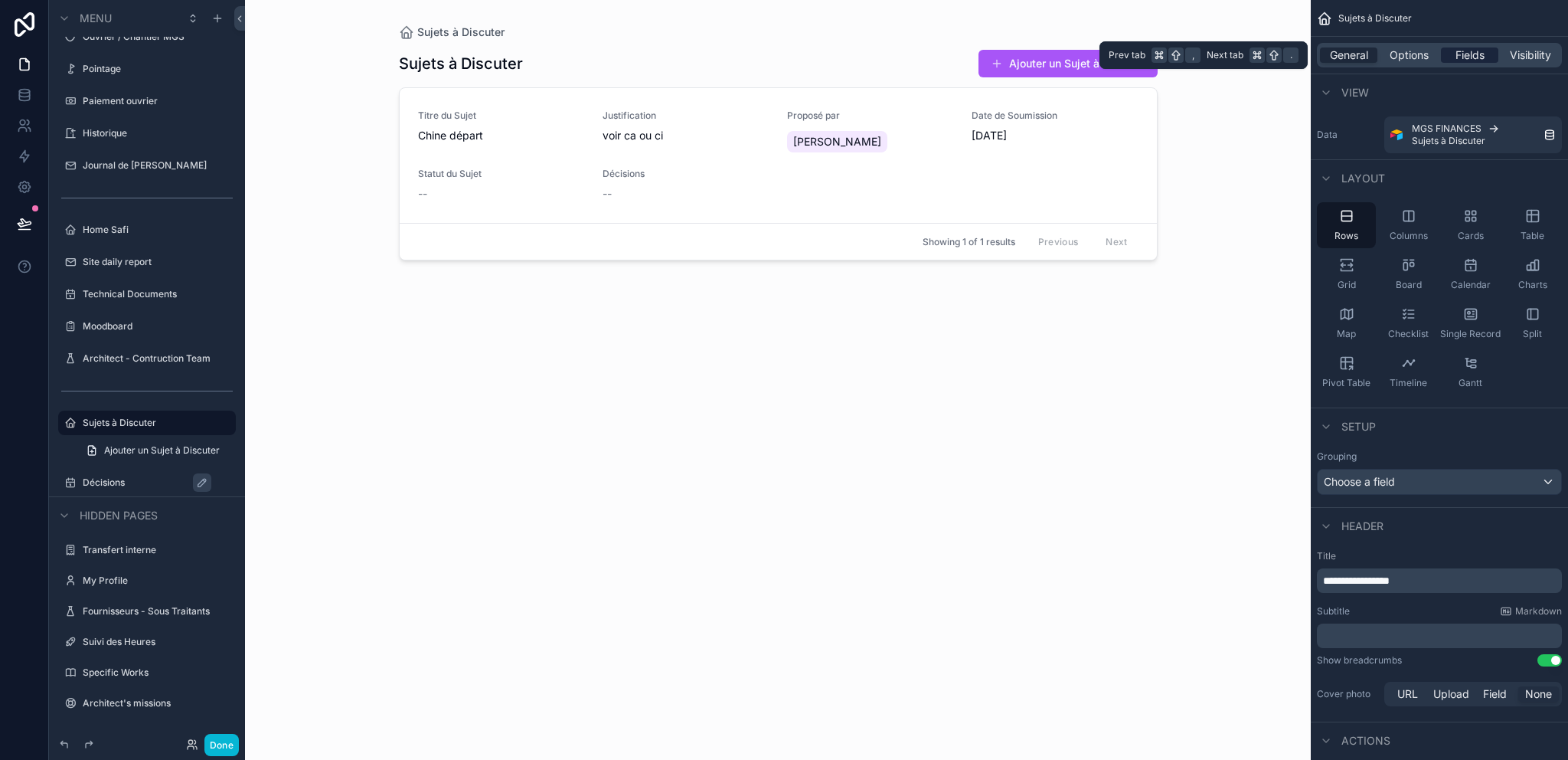
click at [1460, 51] on span "Fields" at bounding box center [1470, 54] width 29 height 15
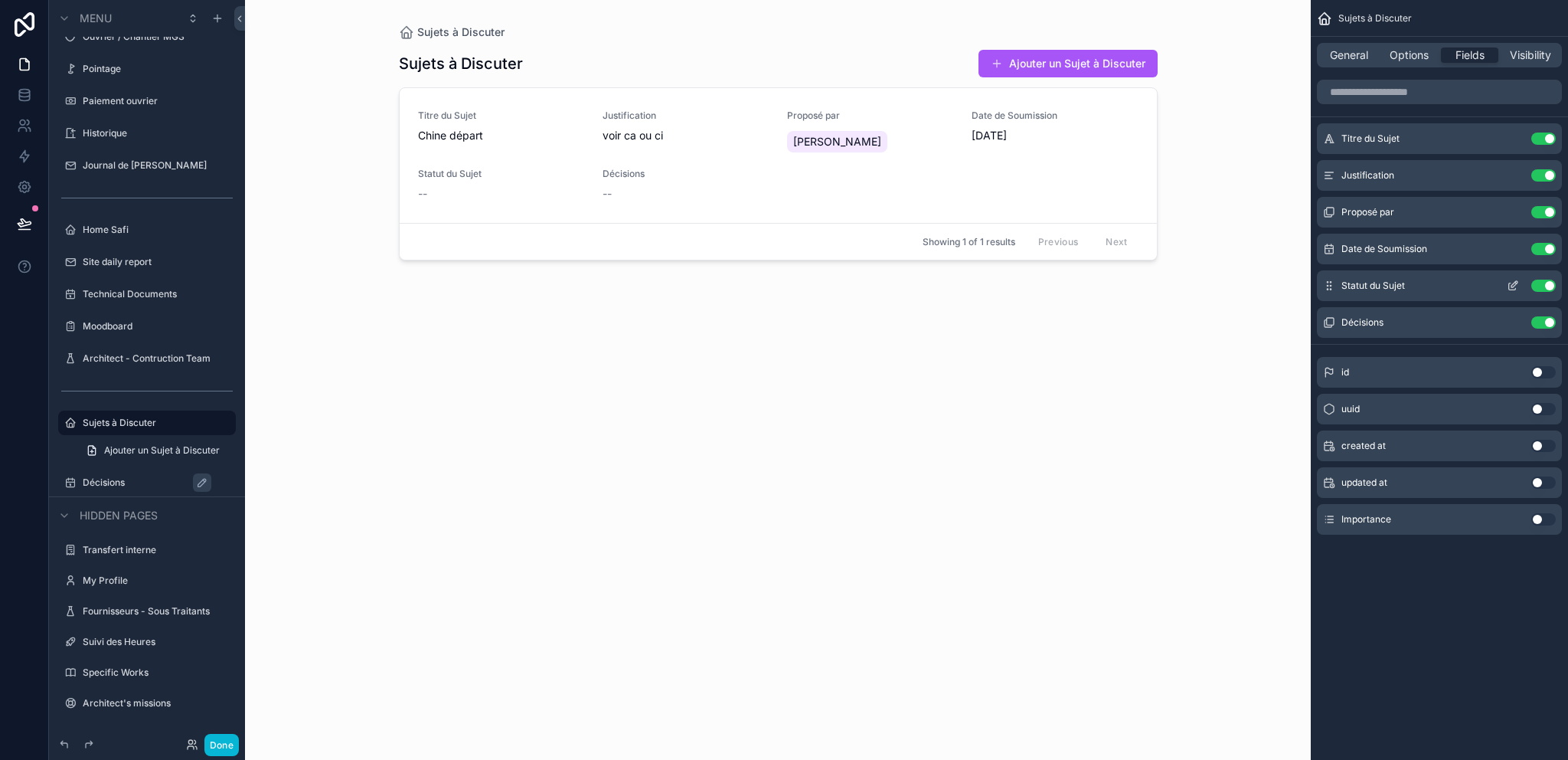
click at [1514, 288] on icon "scrollable content" at bounding box center [1513, 286] width 13 height 13
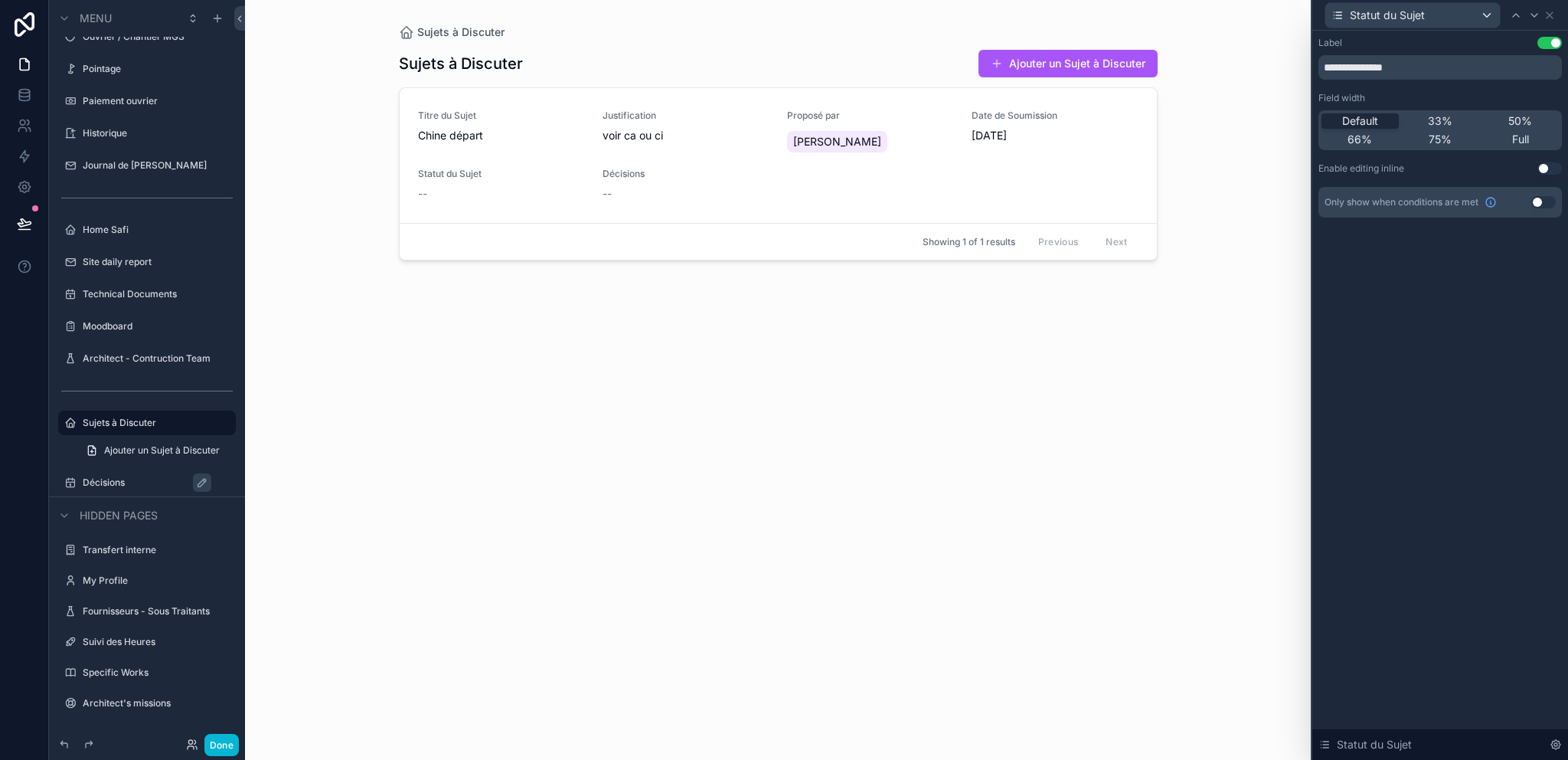
click at [1546, 163] on button "Use setting" at bounding box center [1549, 169] width 24 height 13
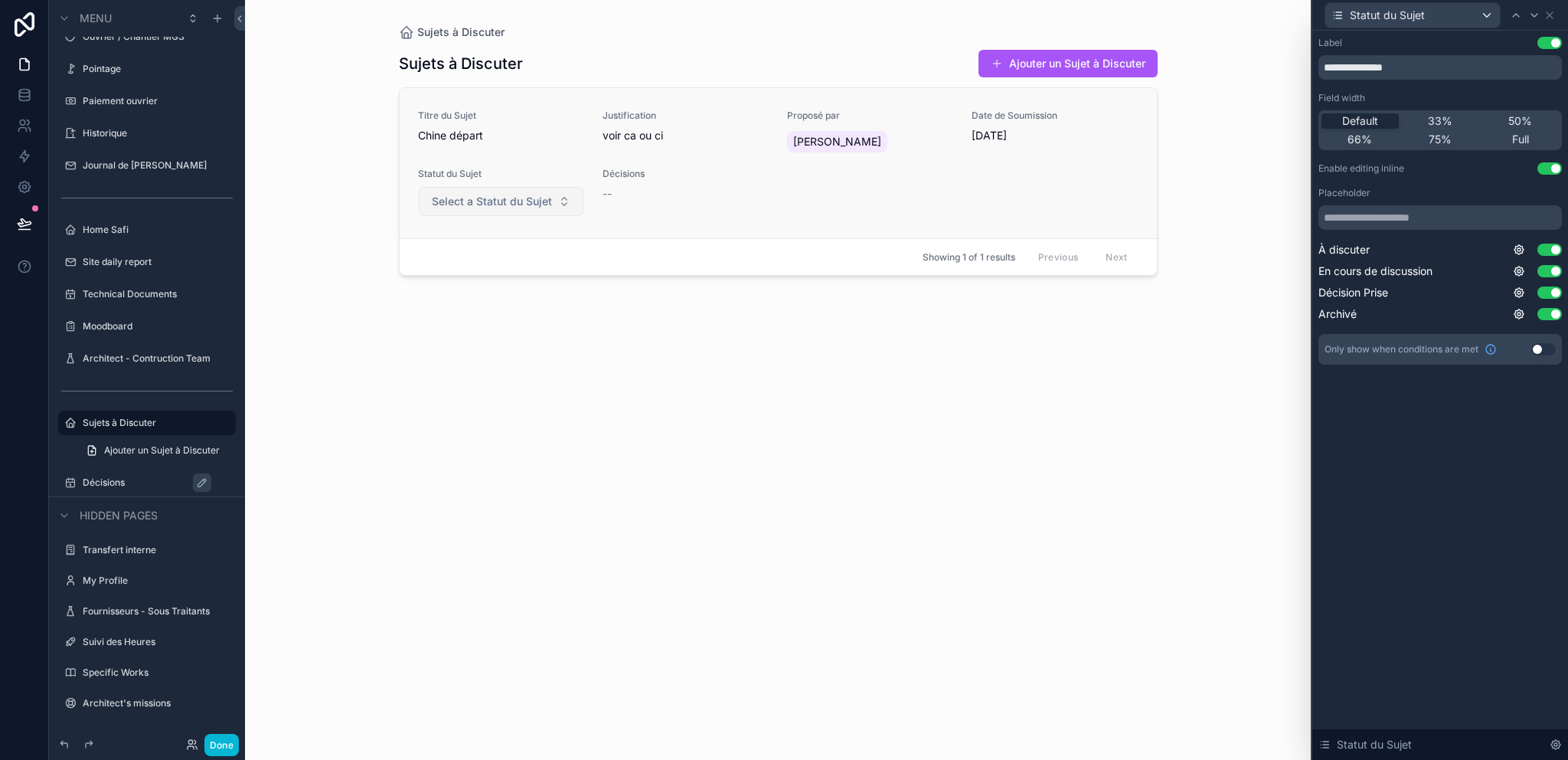
click at [480, 207] on span "Select a Statut du Sujet" at bounding box center [492, 201] width 121 height 15
click at [679, 366] on div "Sujets à Discuter Ajouter un Sujet à Discuter Titre du Sujet Chine départ Justi…" at bounding box center [779, 390] width 759 height 701
click at [1552, 13] on icon at bounding box center [1550, 15] width 13 height 13
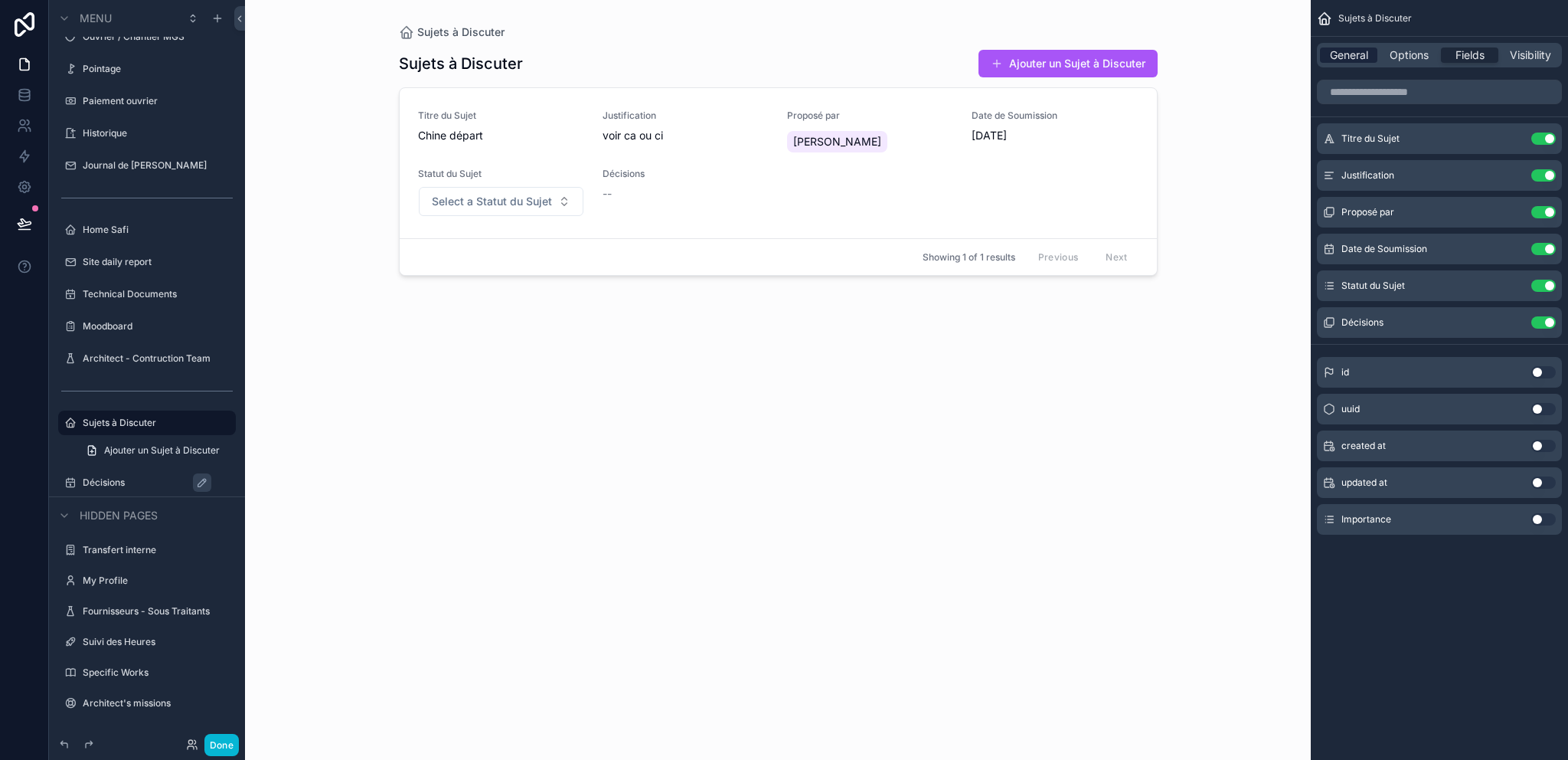
click at [1332, 55] on span "General" at bounding box center [1348, 54] width 38 height 15
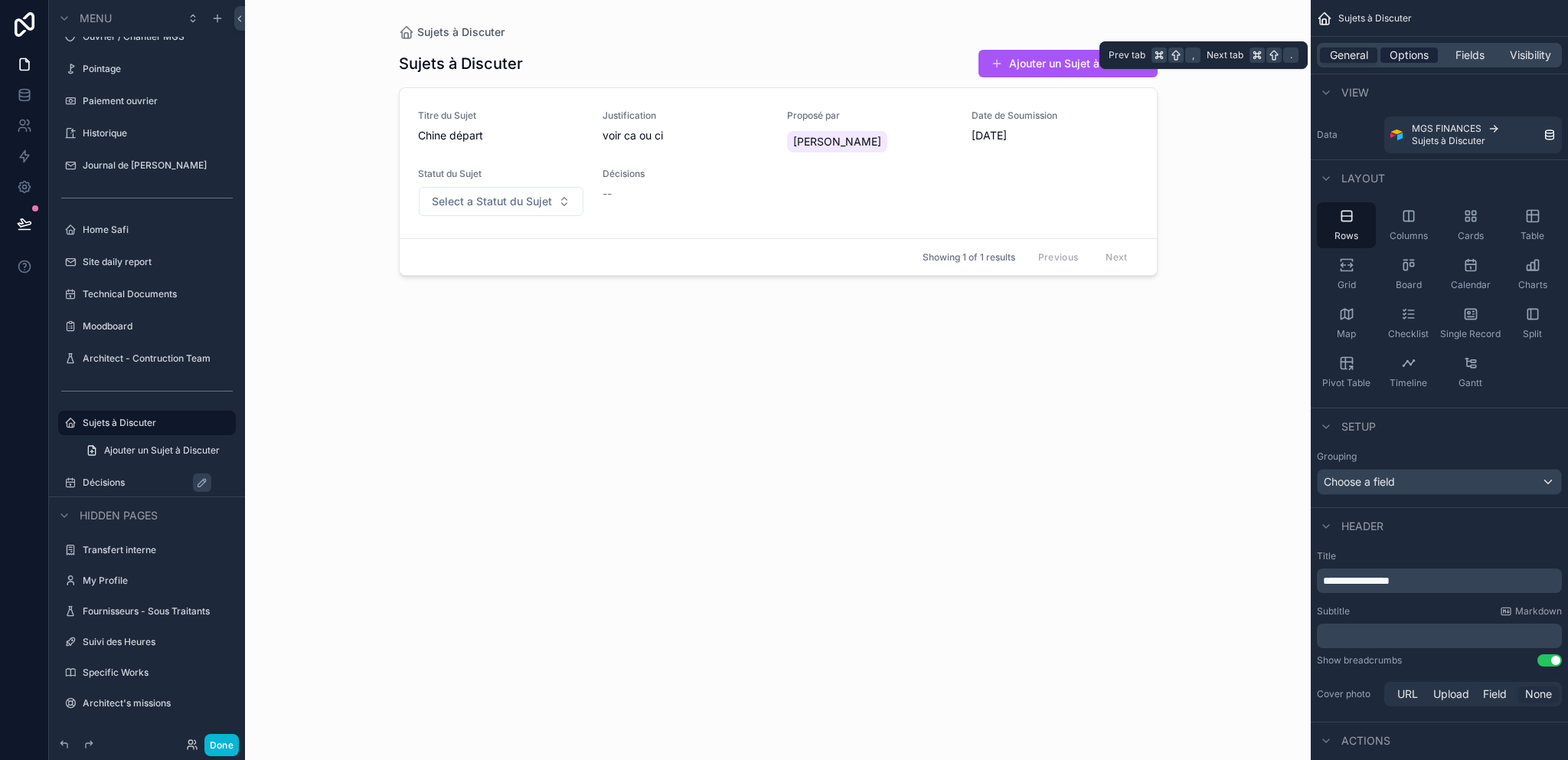
click at [1414, 58] on span "Options" at bounding box center [1409, 54] width 39 height 15
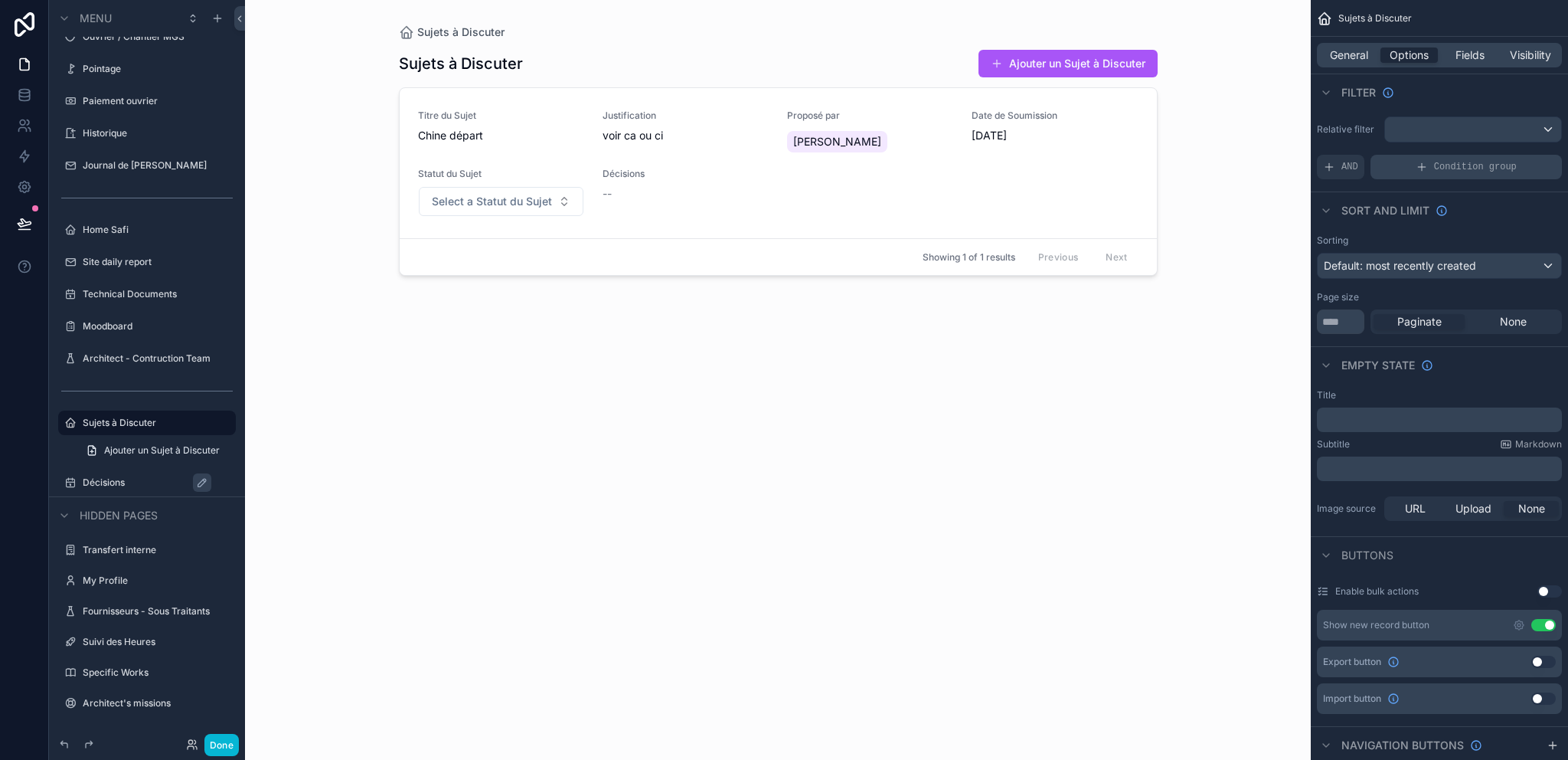
click at [1389, 163] on div "Condition group" at bounding box center [1466, 166] width 191 height 24
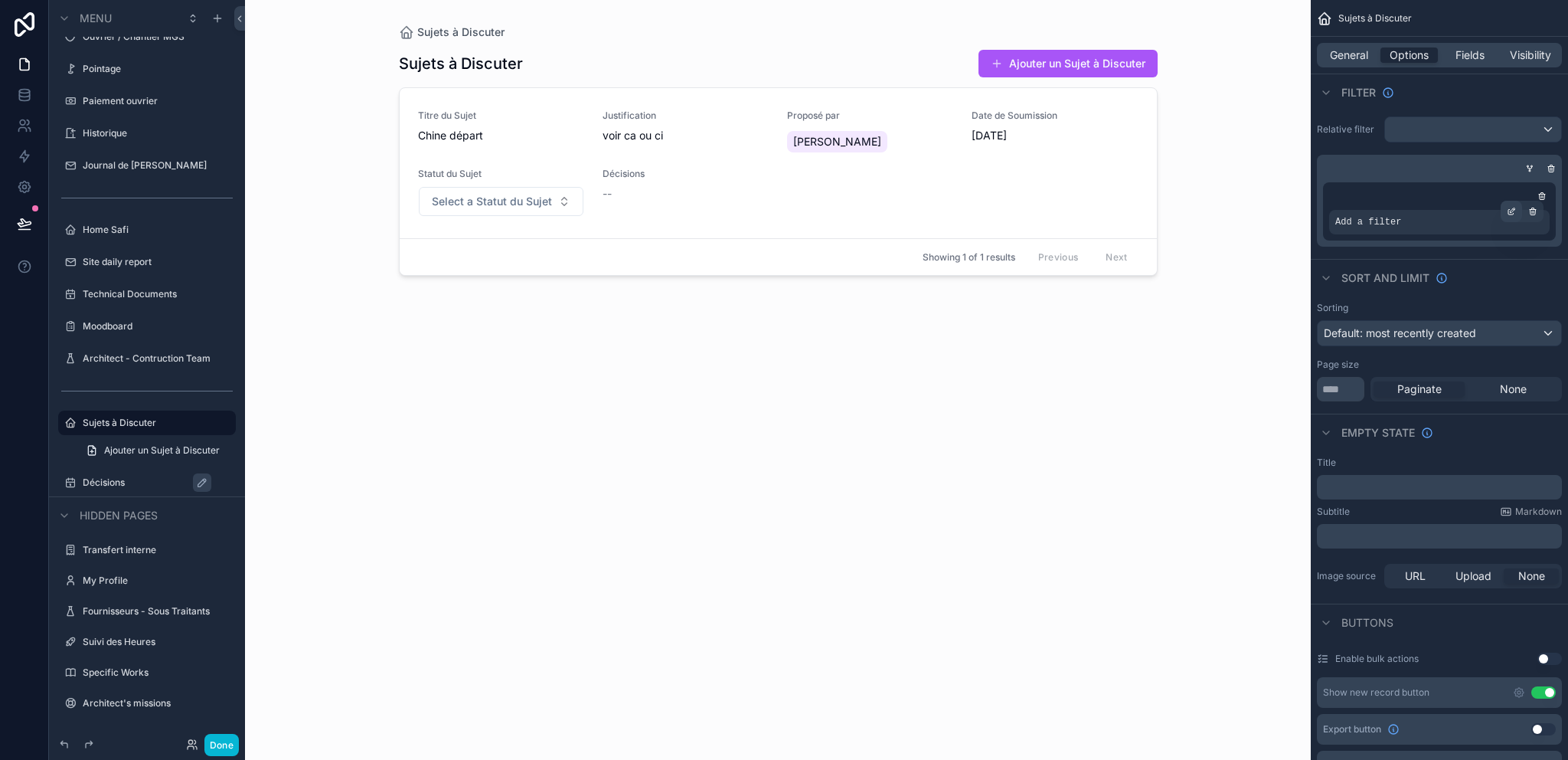
click at [1512, 213] on icon "scrollable content" at bounding box center [1511, 212] width 9 height 9
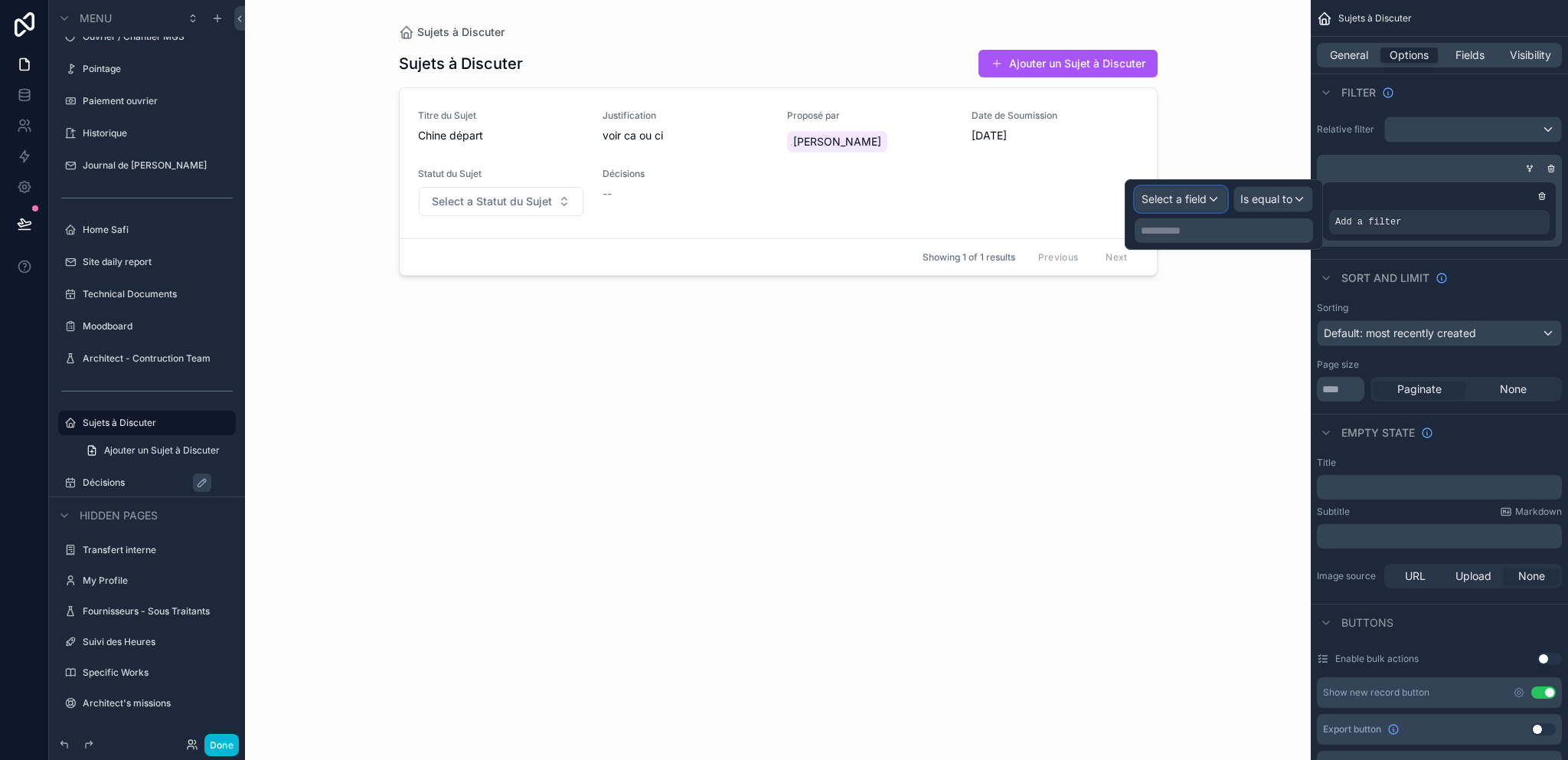
click at [1194, 195] on span "Select a field" at bounding box center [1173, 198] width 65 height 13
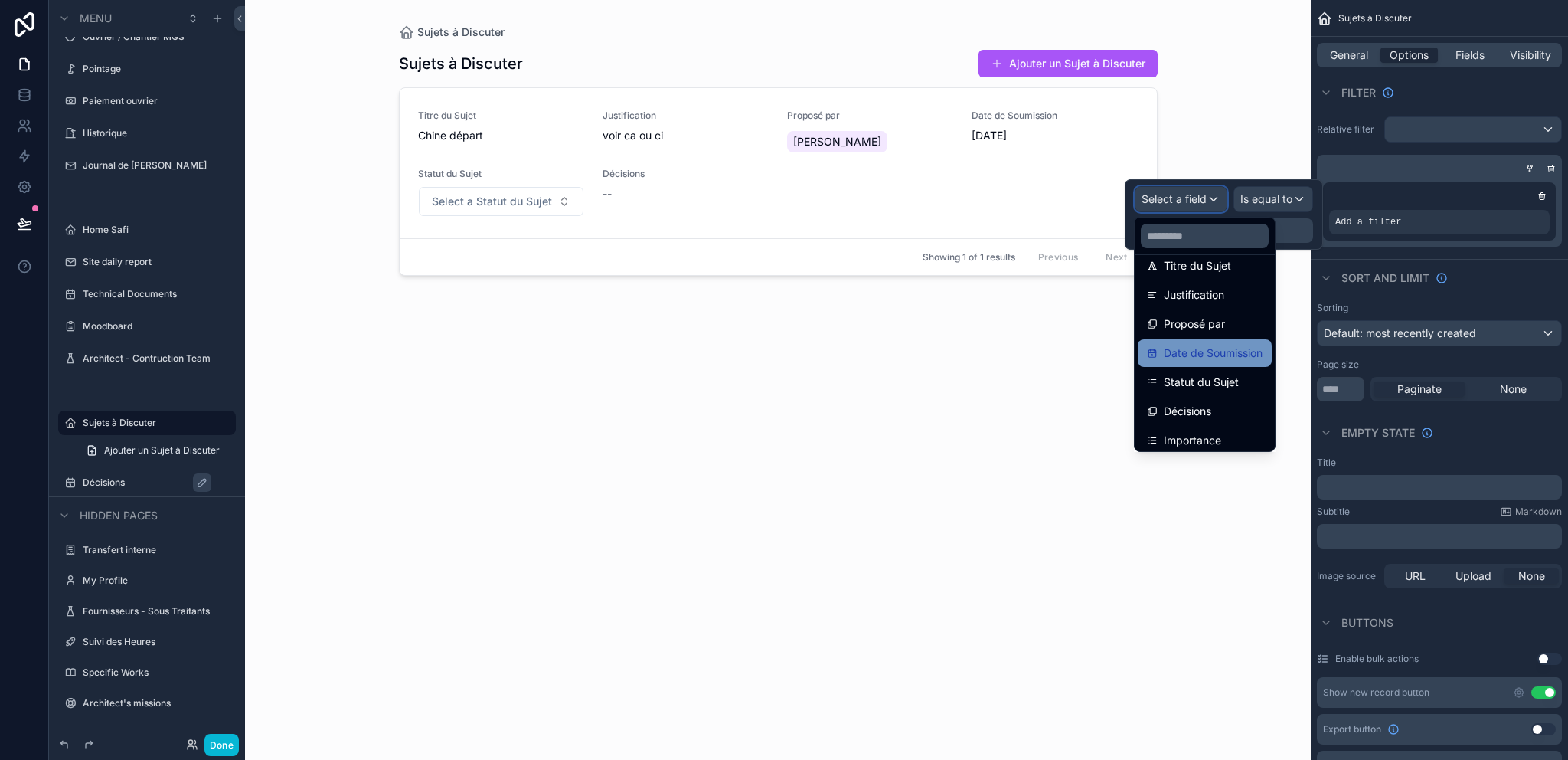
scroll to position [138, 0]
click at [1215, 369] on span "Statut du Sujet" at bounding box center [1201, 376] width 75 height 19
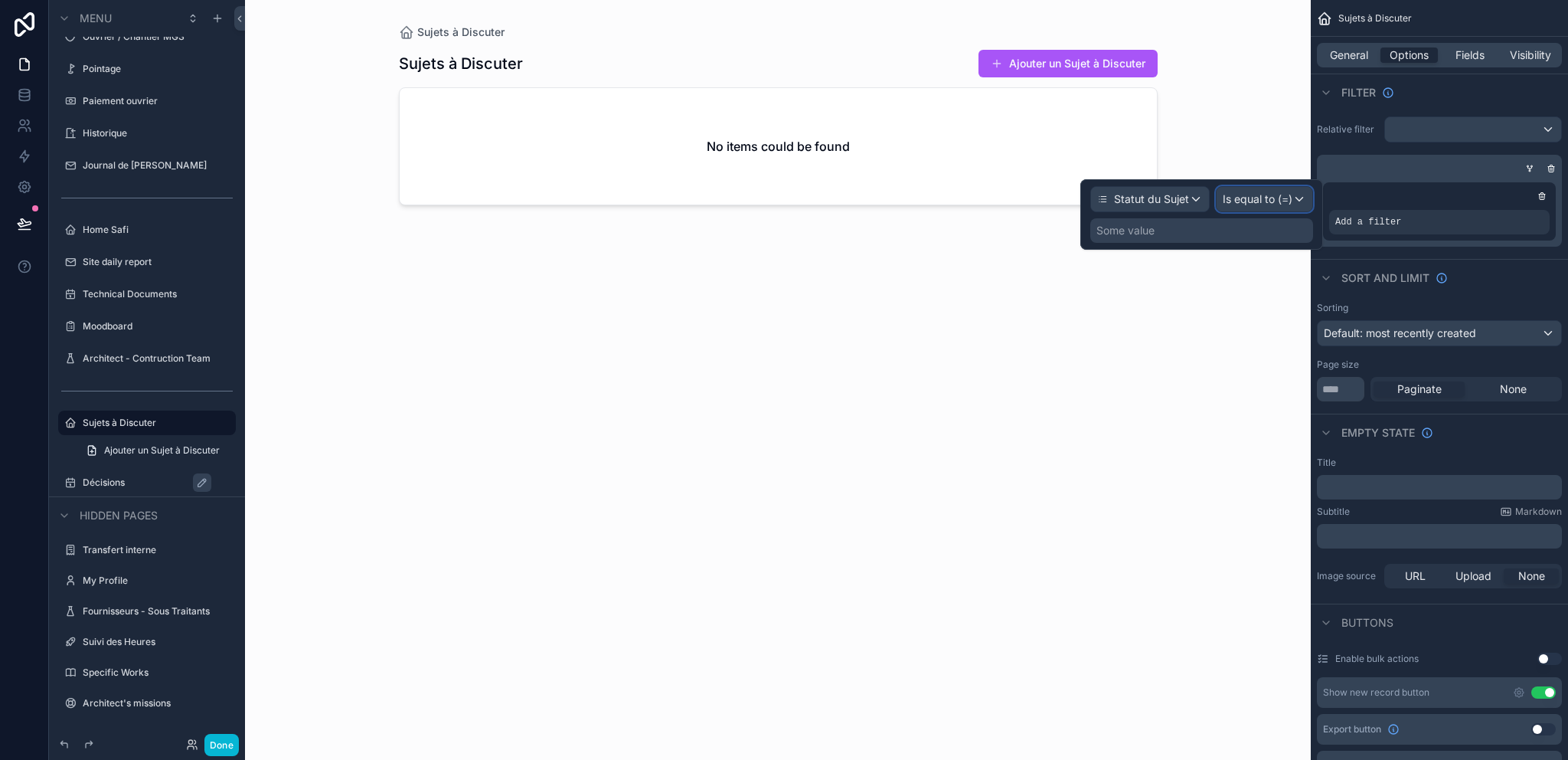
click at [1264, 202] on span "Is equal to (=)" at bounding box center [1257, 198] width 70 height 15
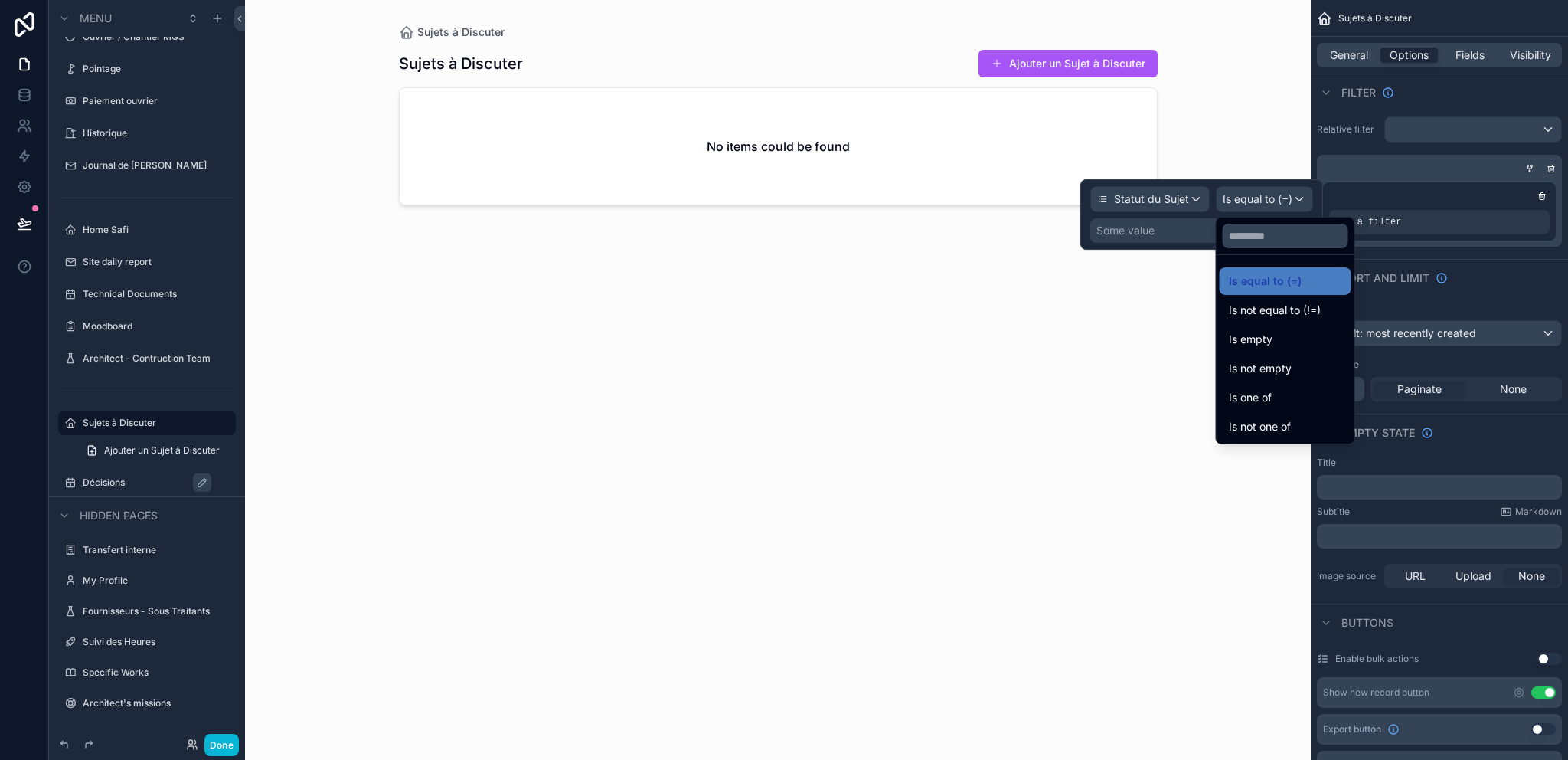
click at [1297, 316] on span "Is not equal to (!=)" at bounding box center [1274, 310] width 92 height 19
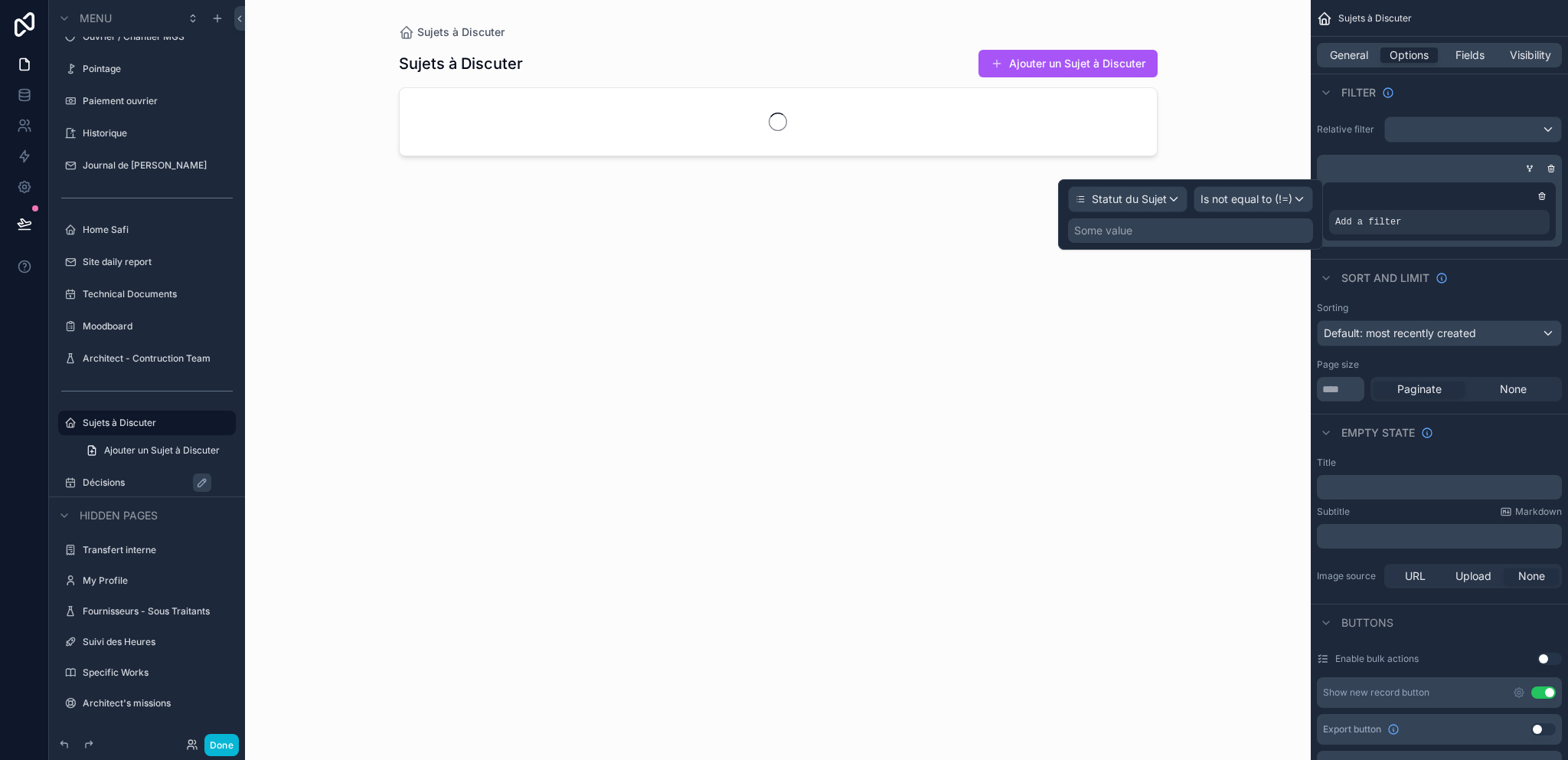
click at [1200, 234] on div "Some value" at bounding box center [1190, 230] width 245 height 24
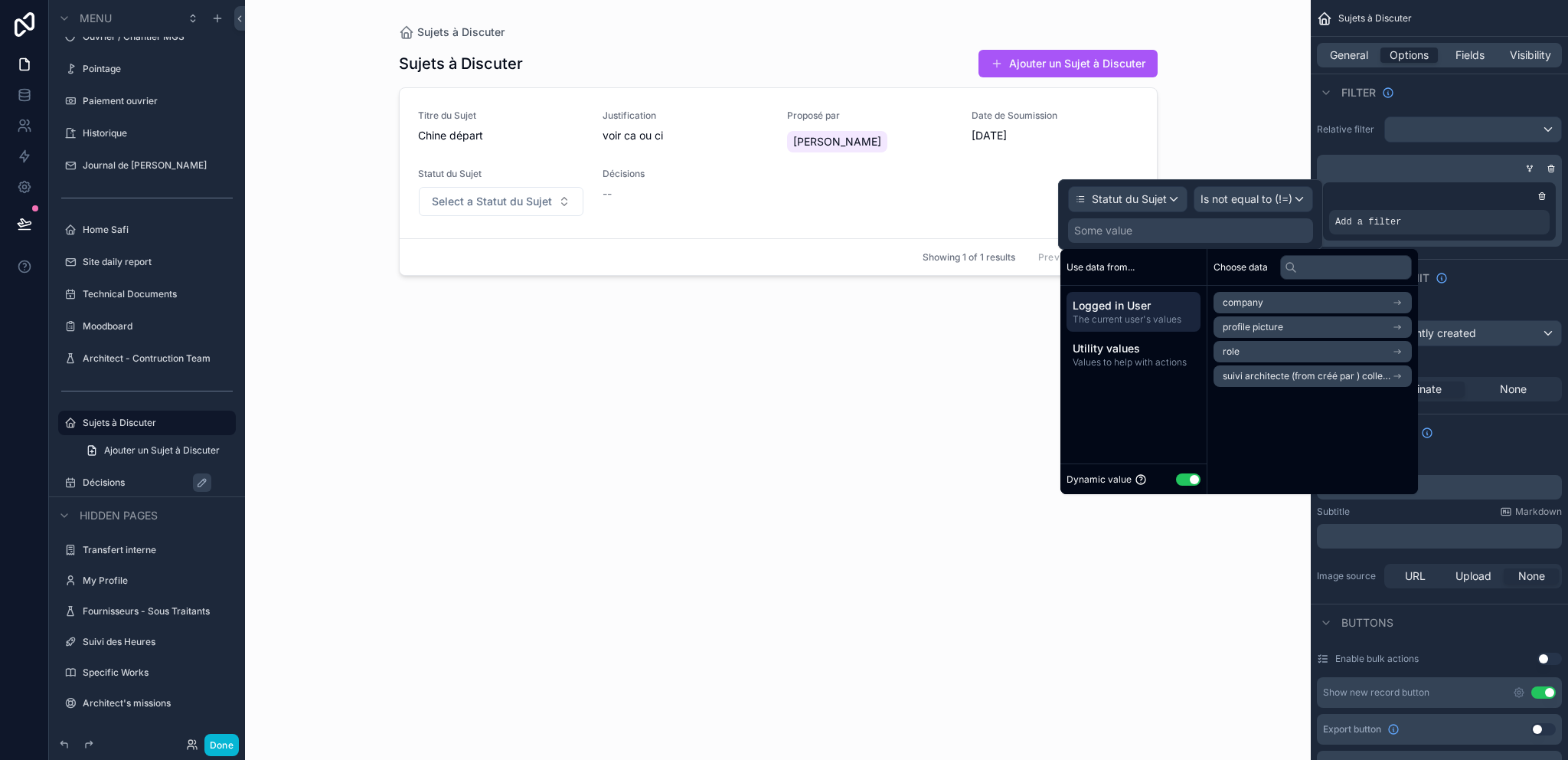
click at [1194, 475] on button "Use setting" at bounding box center [1188, 480] width 24 height 13
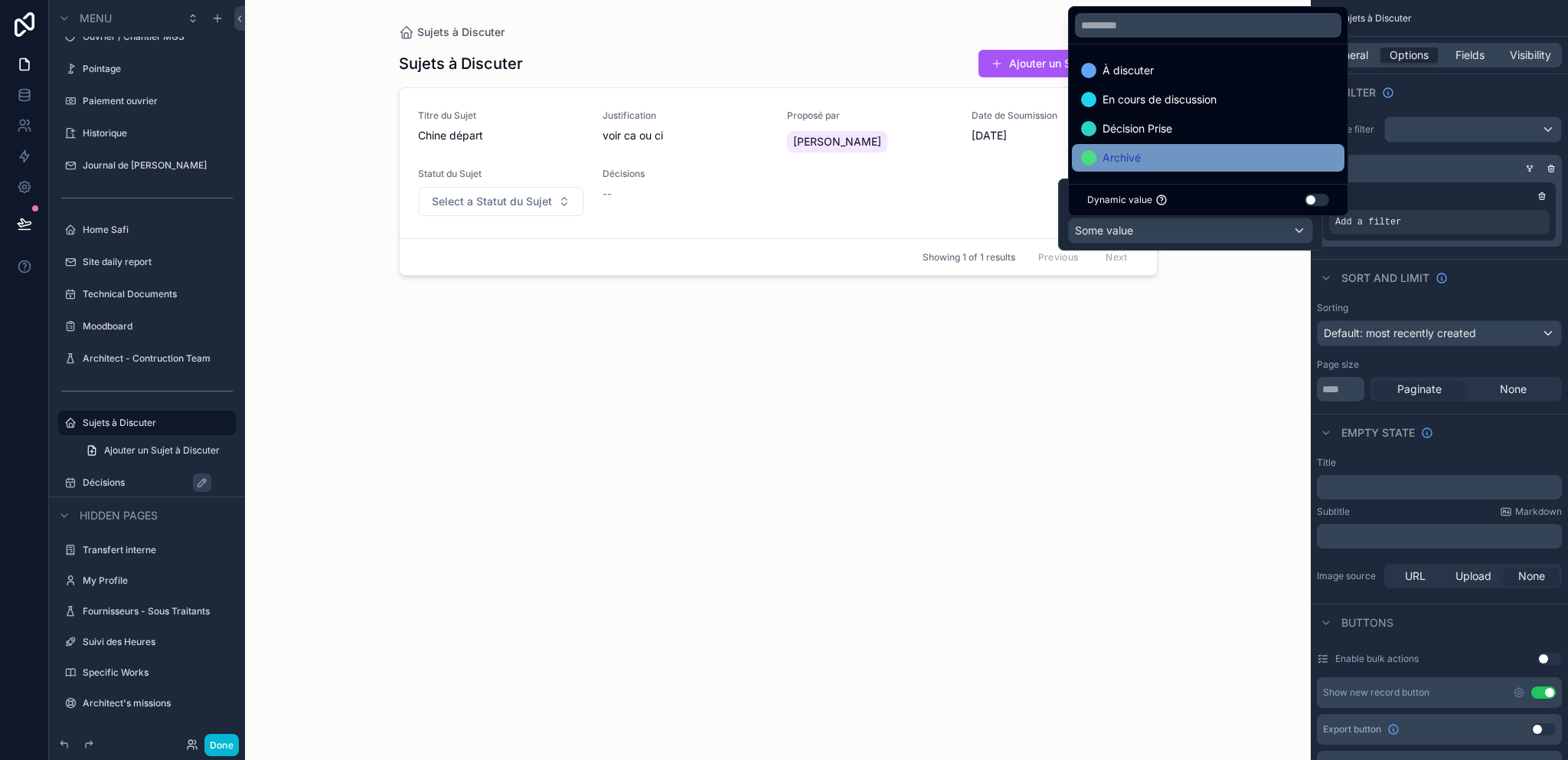
click at [1141, 155] on div "Archivé" at bounding box center [1208, 157] width 254 height 19
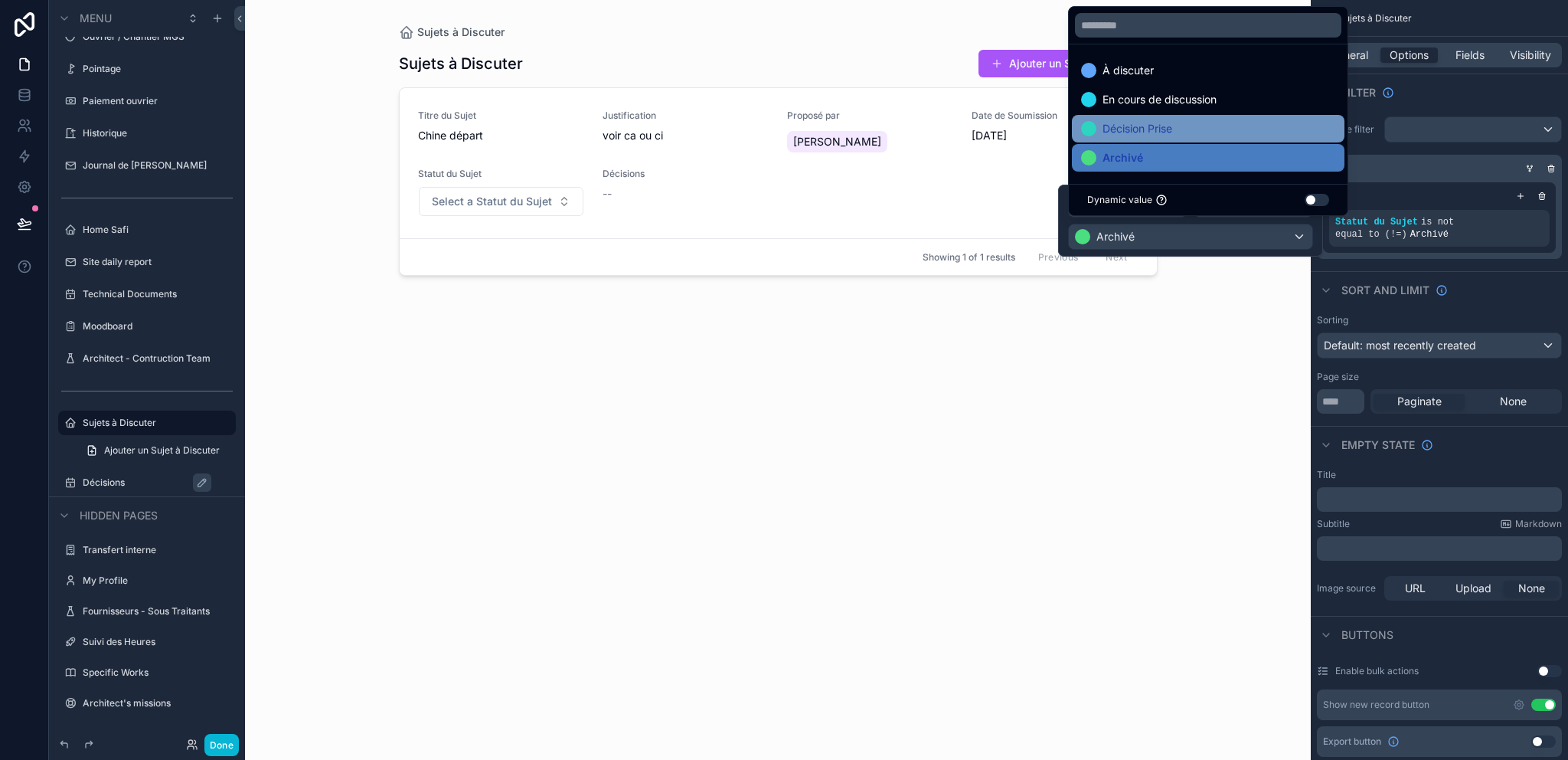
click at [1153, 137] on span "Décision Prise" at bounding box center [1138, 129] width 70 height 19
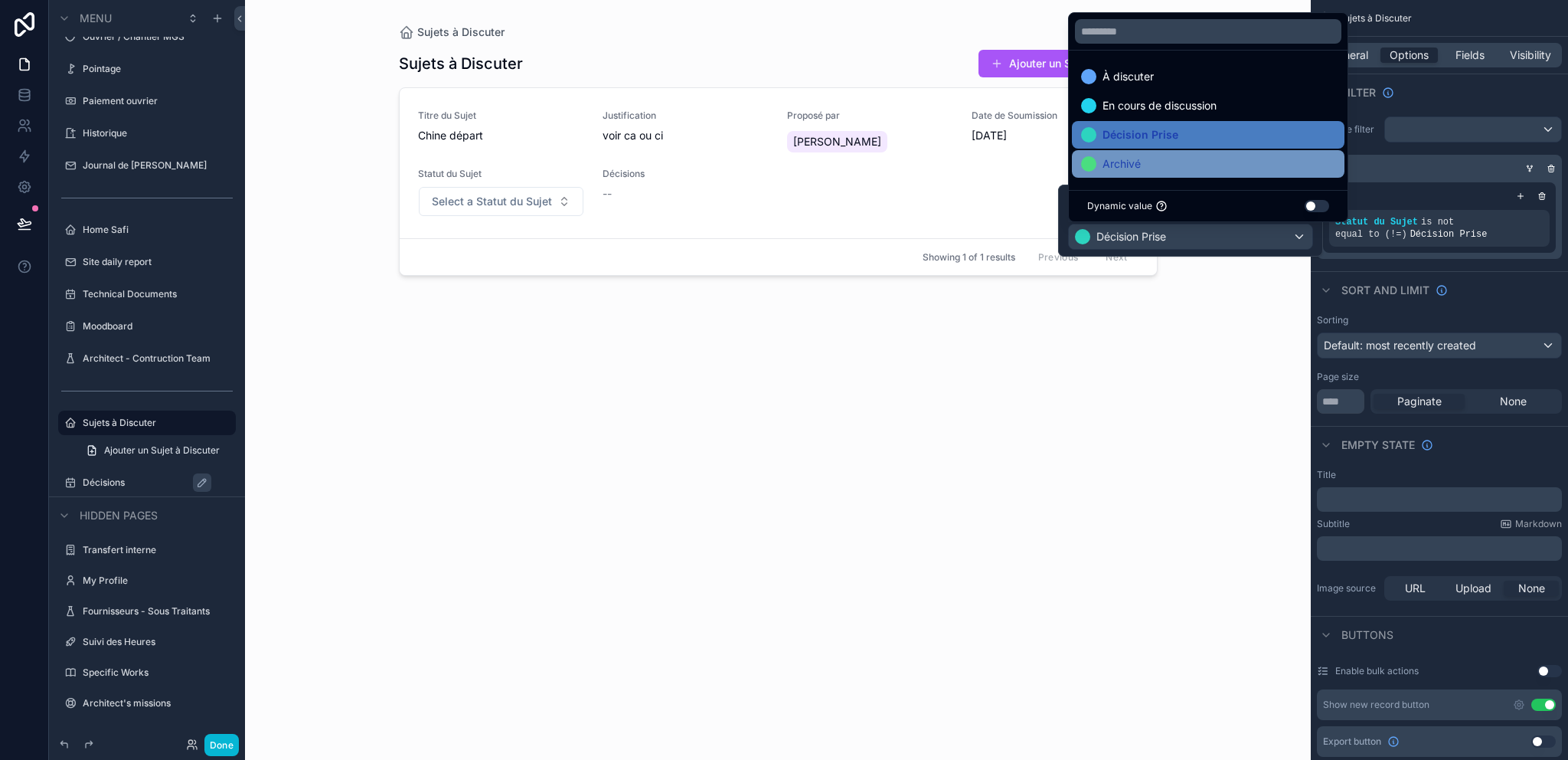
click at [1154, 157] on div "Archivé" at bounding box center [1208, 163] width 254 height 19
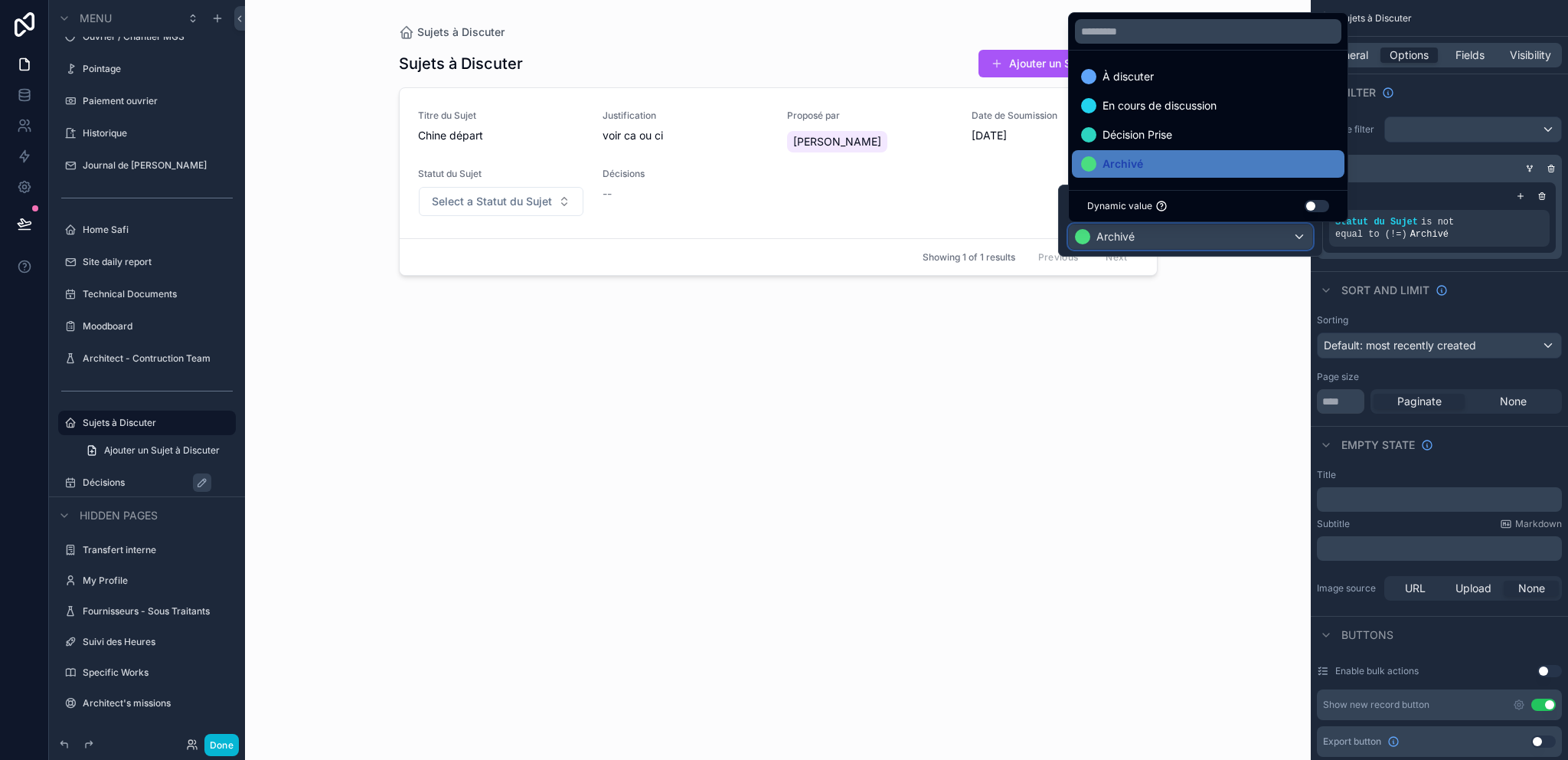
click at [1170, 240] on div "Archivé" at bounding box center [1190, 236] width 244 height 24
click at [1063, 200] on div at bounding box center [1190, 221] width 265 height 72
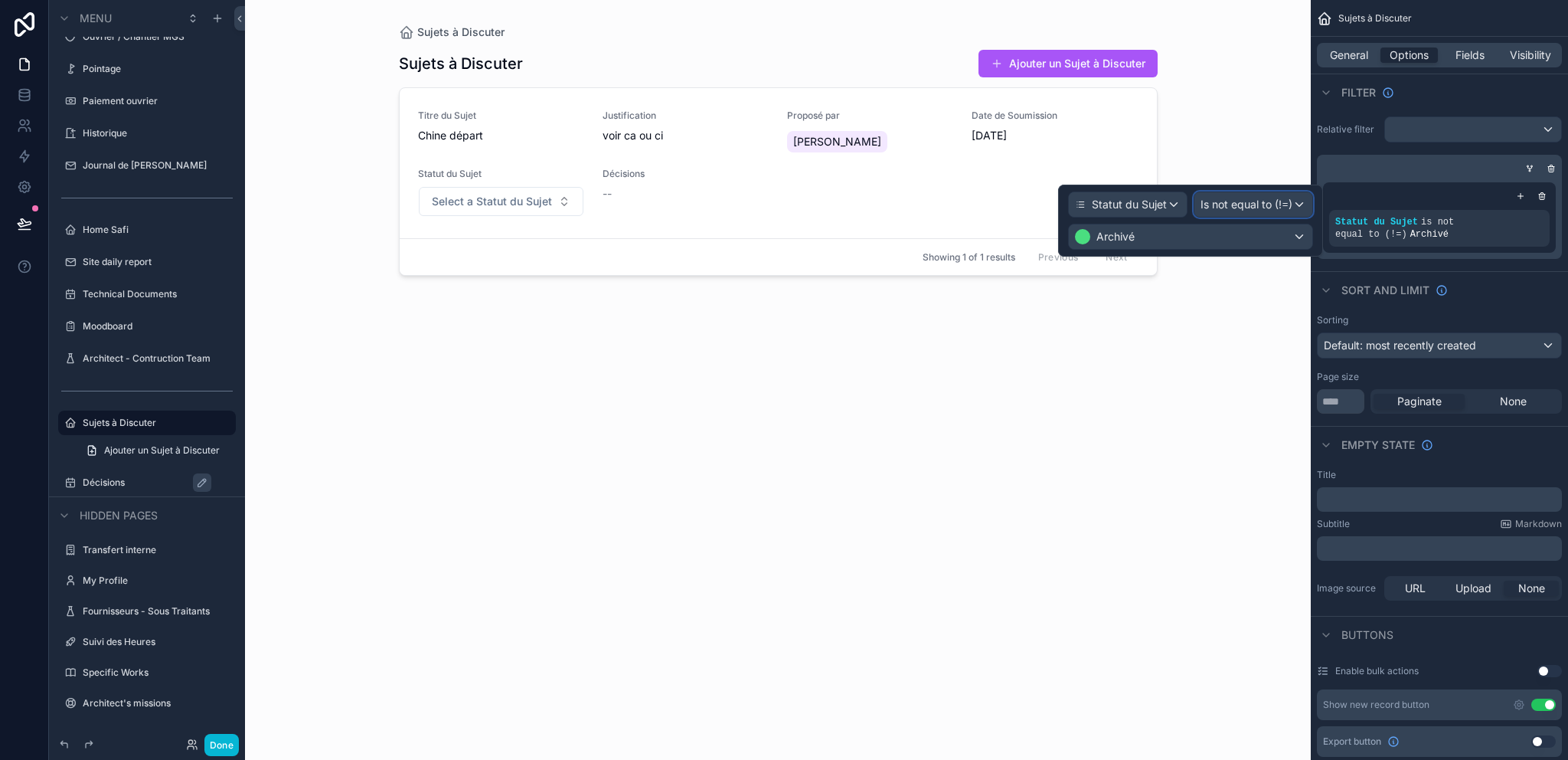
click at [1222, 196] on span "Is not equal to (!=)" at bounding box center [1246, 204] width 92 height 15
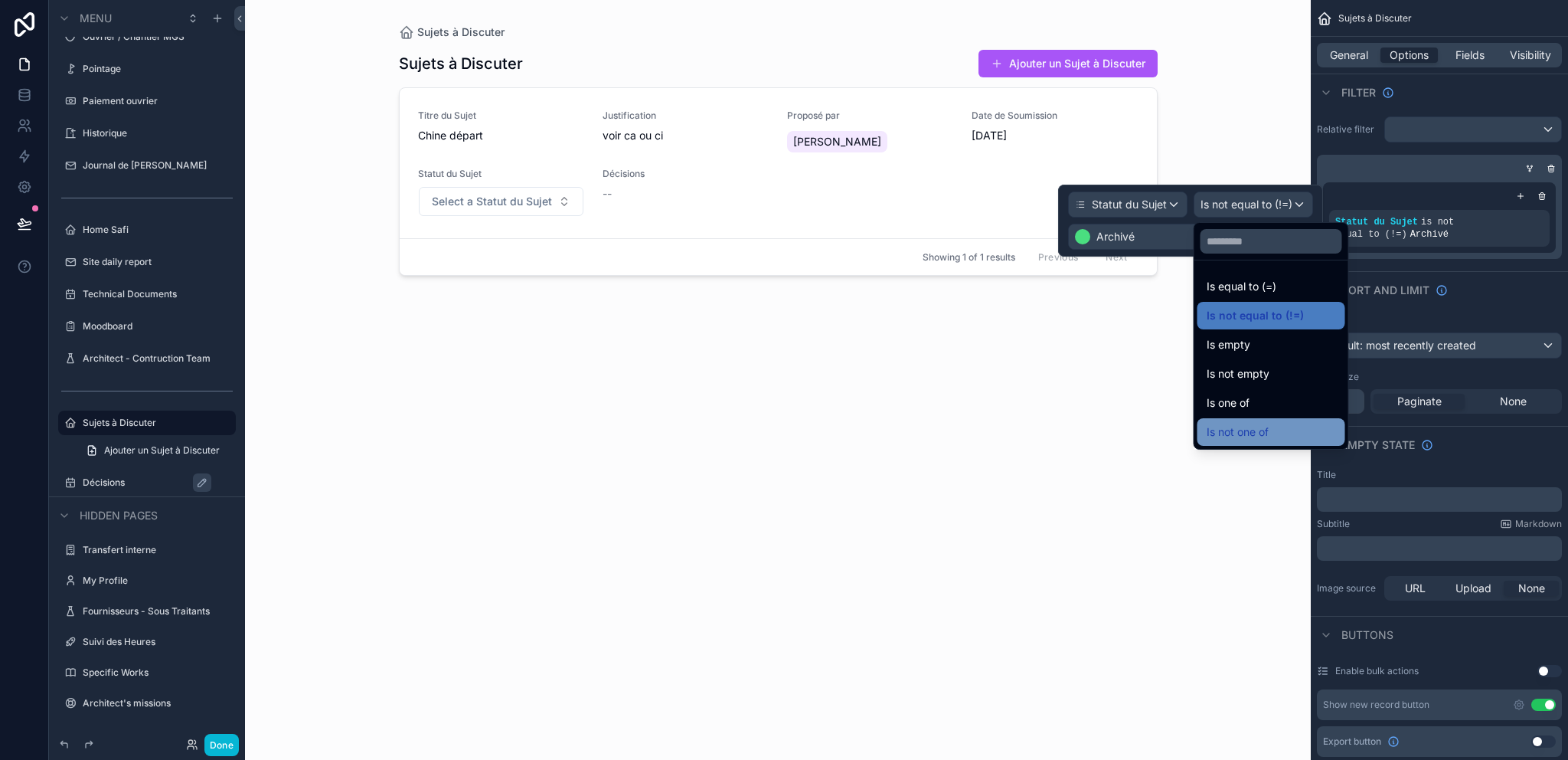
click at [1272, 428] on div "Is not one of" at bounding box center [1271, 431] width 129 height 19
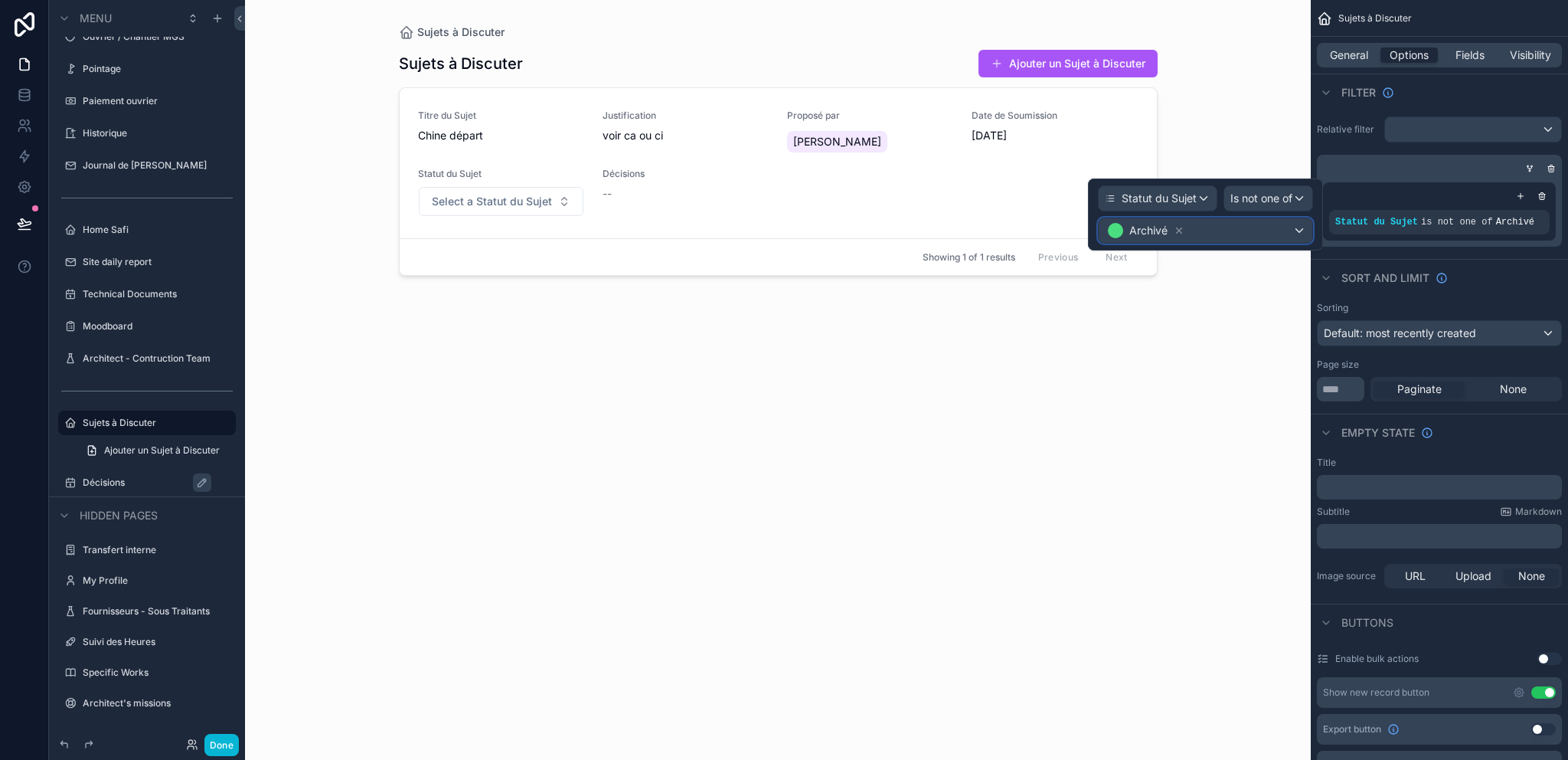
click at [1224, 236] on div "Archivé" at bounding box center [1205, 230] width 213 height 24
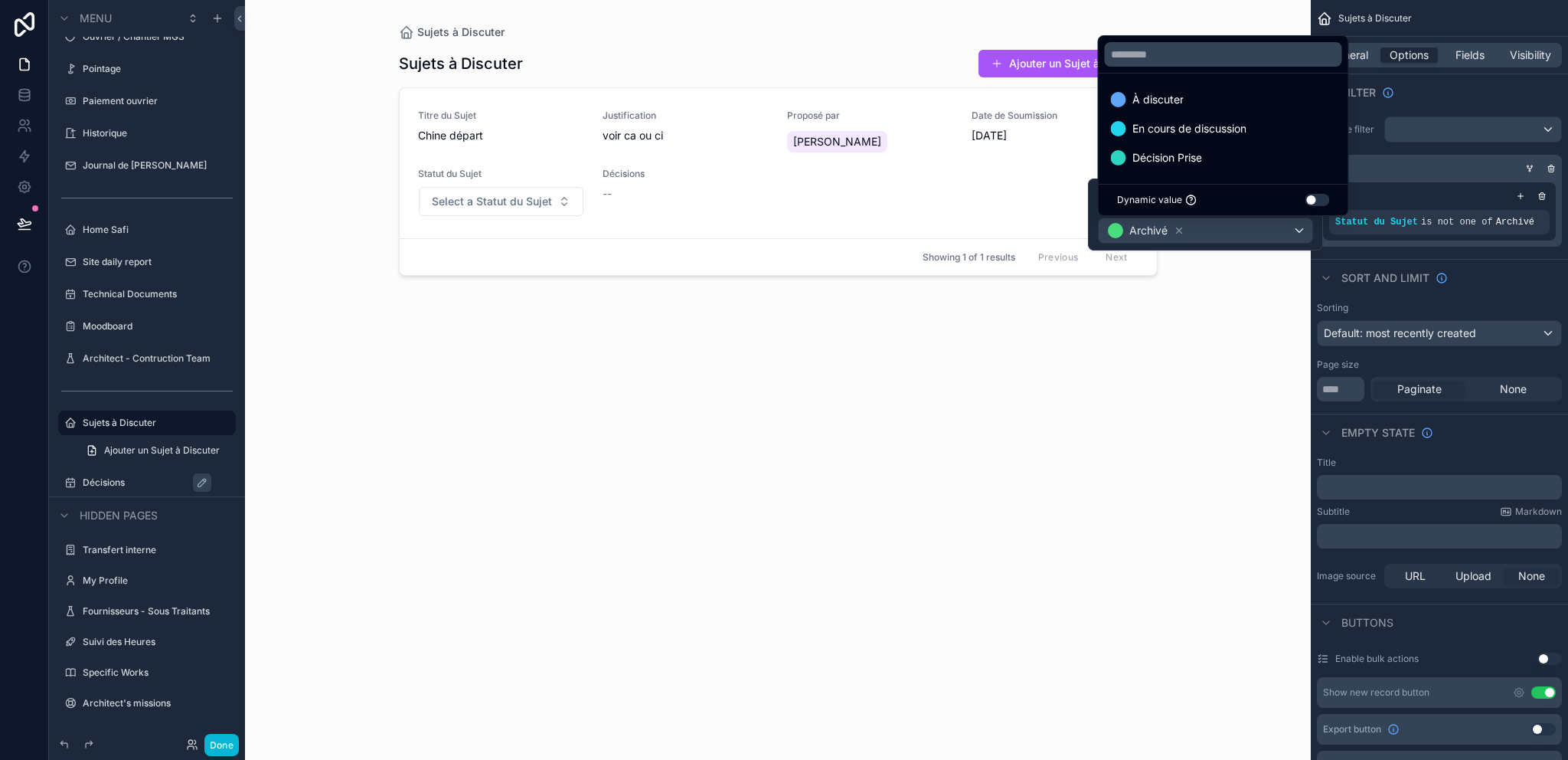
click at [1173, 149] on span "Décision Prise" at bounding box center [1167, 157] width 70 height 19
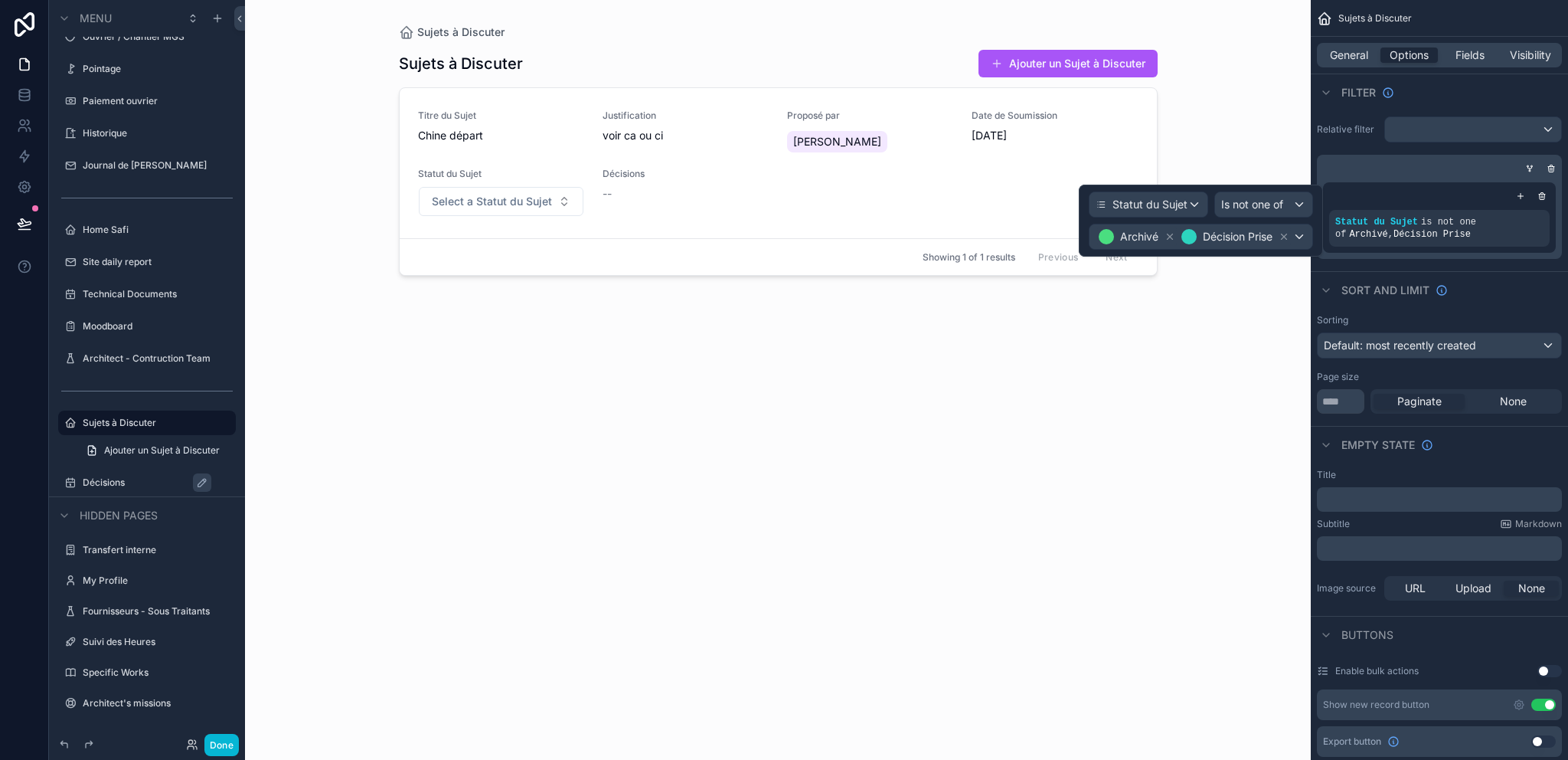
drag, startPoint x: 1178, startPoint y: 420, endPoint x: 1187, endPoint y: 421, distance: 9.1
click at [1178, 420] on div "Sujets à Discuter Sujets à Discuter Ajouter un Sujet à Discuter Titre du Sujet …" at bounding box center [778, 380] width 1066 height 760
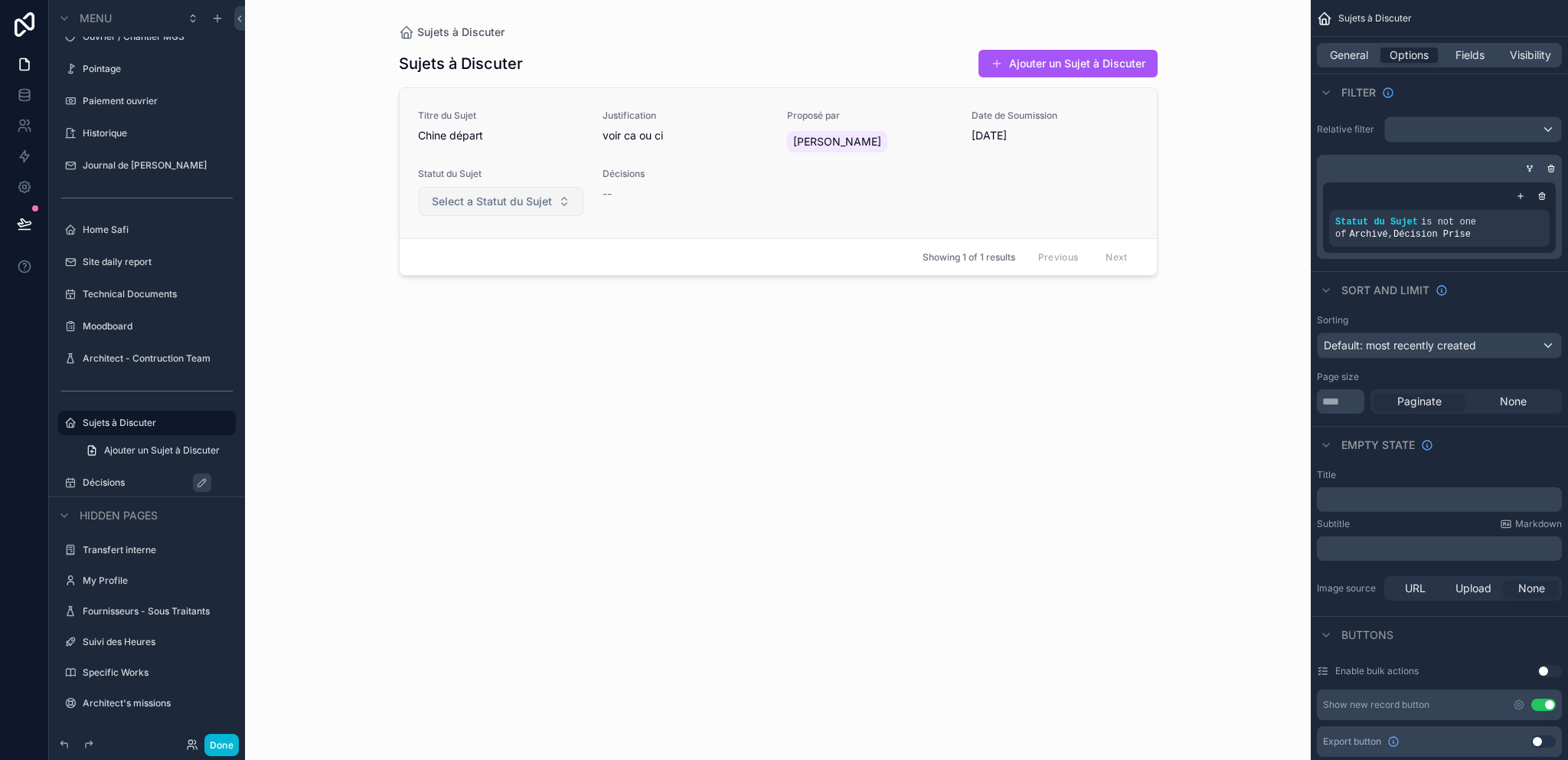
click at [522, 206] on span "Select a Statut du Sujet" at bounding box center [492, 201] width 121 height 15
click at [522, 287] on div "En cours de discussion" at bounding box center [473, 285] width 98 height 13
click at [531, 186] on form "En cours de discussion" at bounding box center [501, 201] width 166 height 30
click at [530, 196] on div "En cours de discussion" at bounding box center [490, 202] width 98 height 13
drag, startPoint x: 498, startPoint y: 287, endPoint x: 509, endPoint y: 296, distance: 14.2
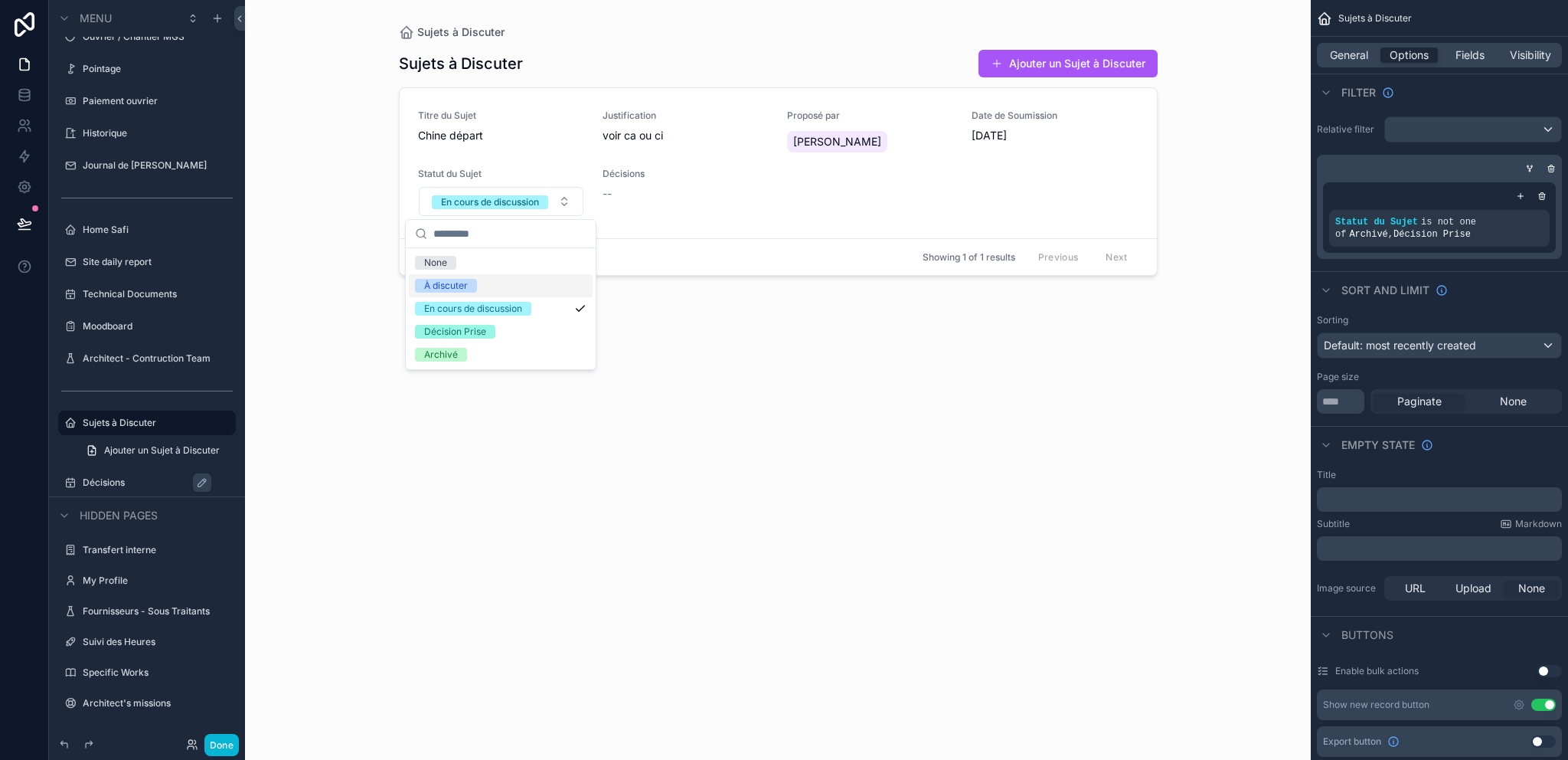
click at [498, 288] on div "À discuter" at bounding box center [501, 286] width 184 height 23
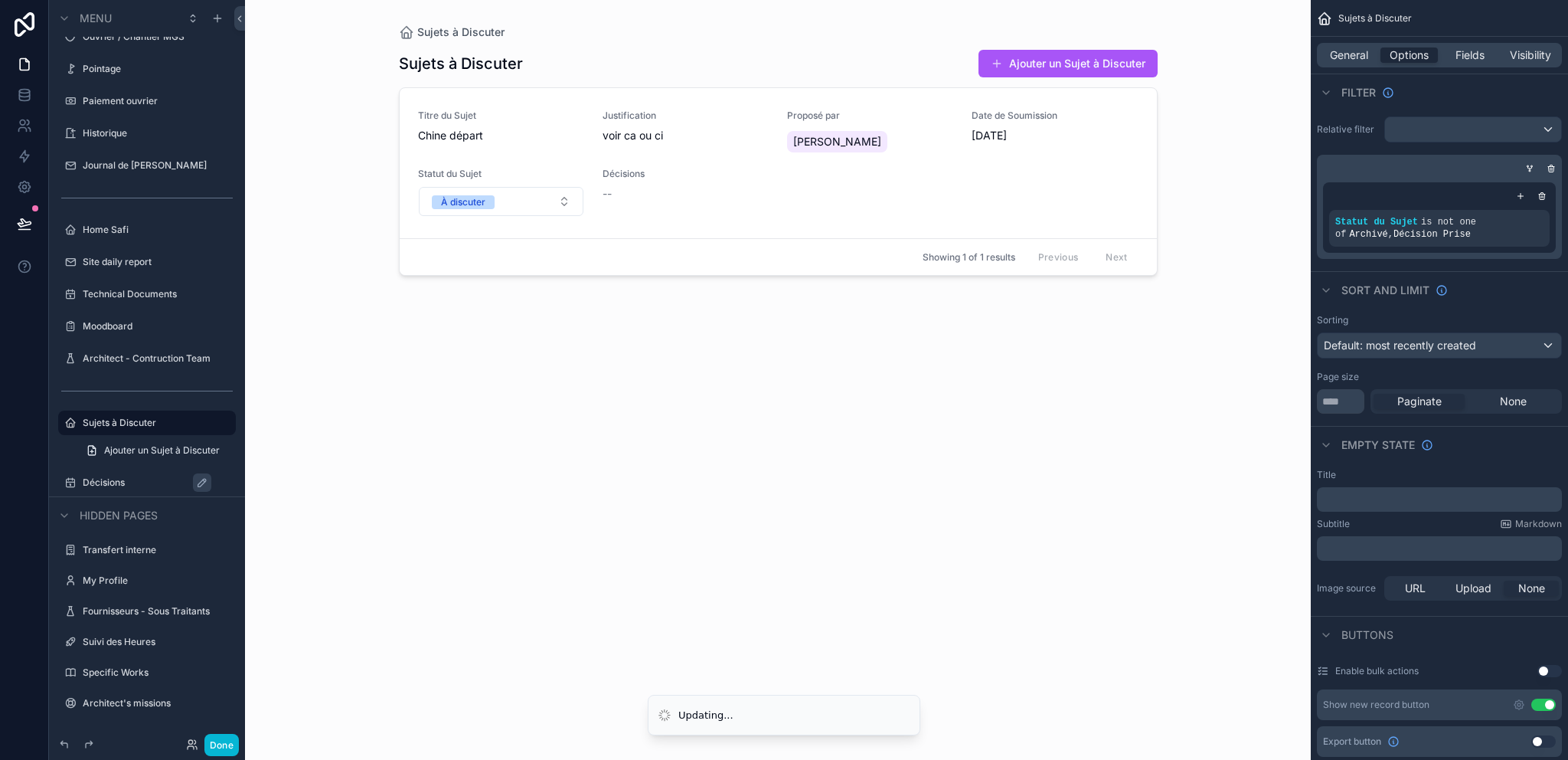
drag, startPoint x: 702, startPoint y: 375, endPoint x: 712, endPoint y: 380, distance: 11.2
click at [702, 376] on div "Sujets à Discuter Ajouter un Sujet à Discuter Titre du Sujet Chine départ Justi…" at bounding box center [779, 390] width 759 height 701
click at [993, 391] on div "Sujets à Discuter Ajouter un Sujet à Discuter Titre du Sujet Chine départ Justi…" at bounding box center [779, 390] width 759 height 701
click at [1349, 47] on span "General" at bounding box center [1348, 54] width 38 height 15
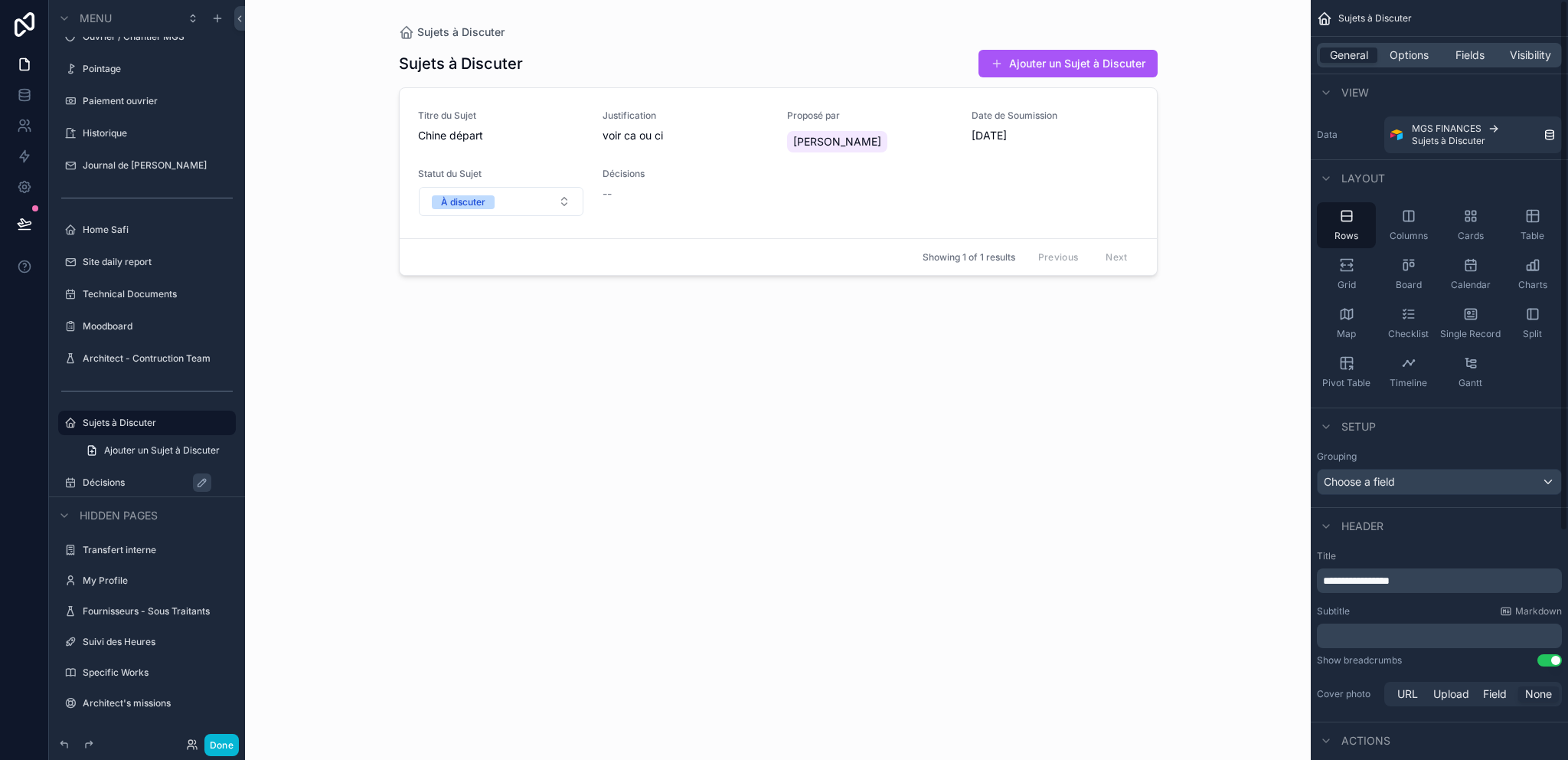
click at [1264, 104] on div "Sujets à Discuter Sujets à Discuter Ajouter un Sujet à Discuter Titre du Sujet …" at bounding box center [778, 380] width 1066 height 760
click at [150, 429] on div "Sujets à Discuter" at bounding box center [147, 422] width 129 height 19
click at [129, 479] on label "Décisions" at bounding box center [154, 482] width 144 height 13
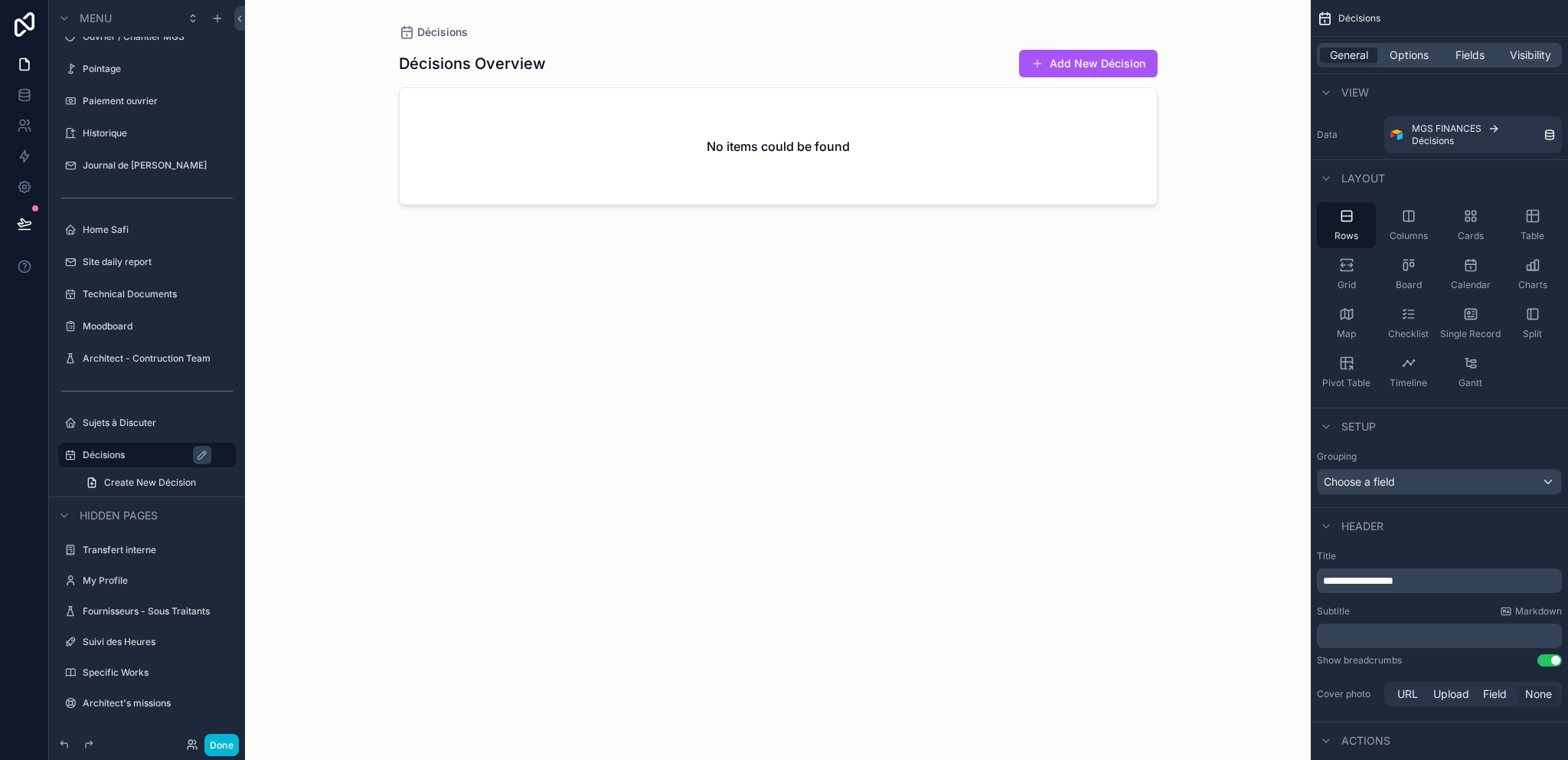
click at [1086, 60] on div "scrollable content" at bounding box center [778, 371] width 783 height 741
click at [1085, 70] on button "Add New Décision" at bounding box center [1088, 63] width 138 height 28
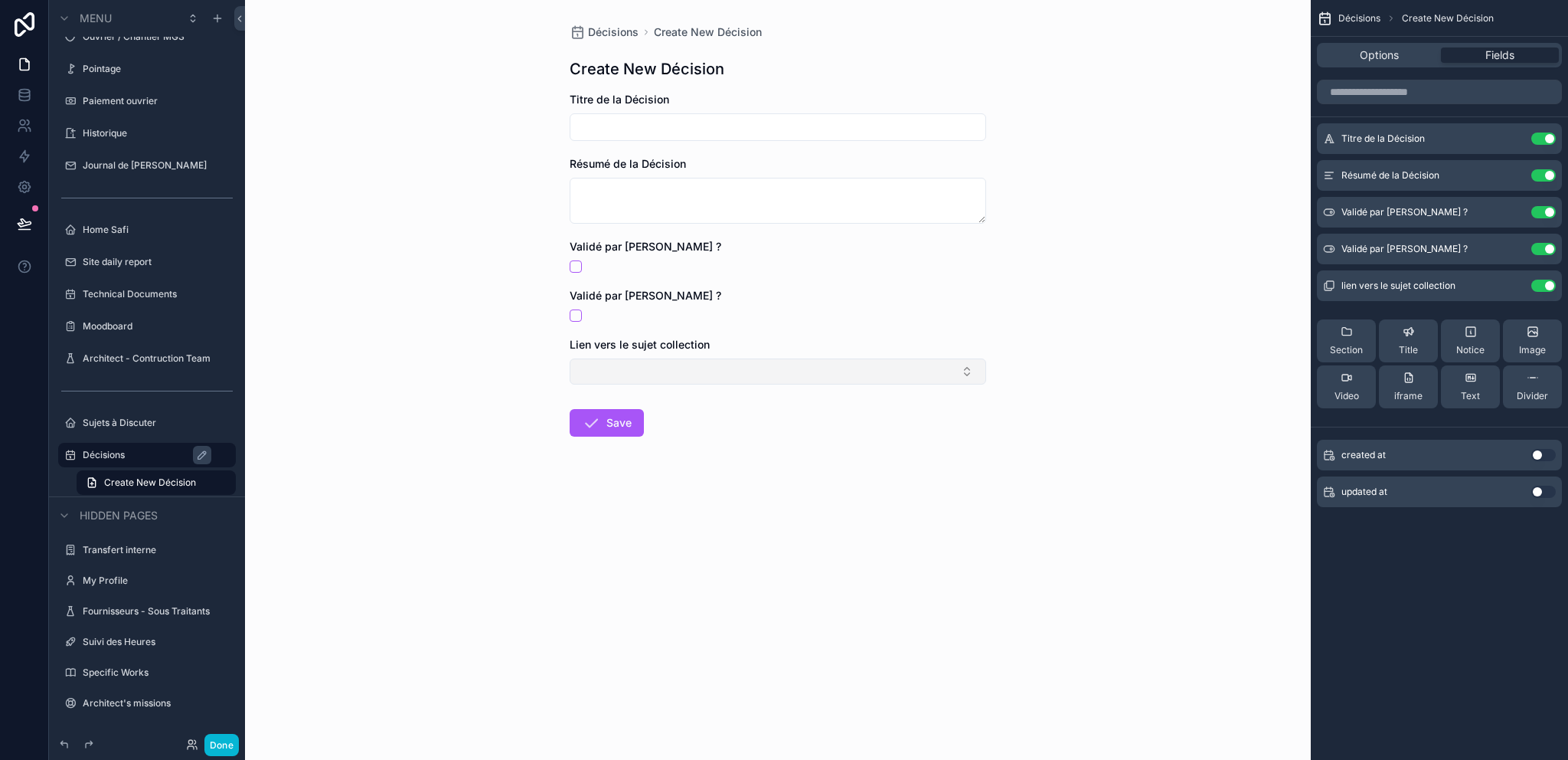
click at [752, 363] on button "Select Button" at bounding box center [778, 371] width 416 height 26
click at [696, 482] on form "Titre de la Décision Résumé de la Décision Validé par Vianney ? Validé par Yous…" at bounding box center [778, 313] width 416 height 443
click at [105, 430] on div "Sujets à Discuter" at bounding box center [147, 422] width 129 height 19
click at [113, 423] on label "Sujets à Discuter" at bounding box center [144, 422] width 122 height 13
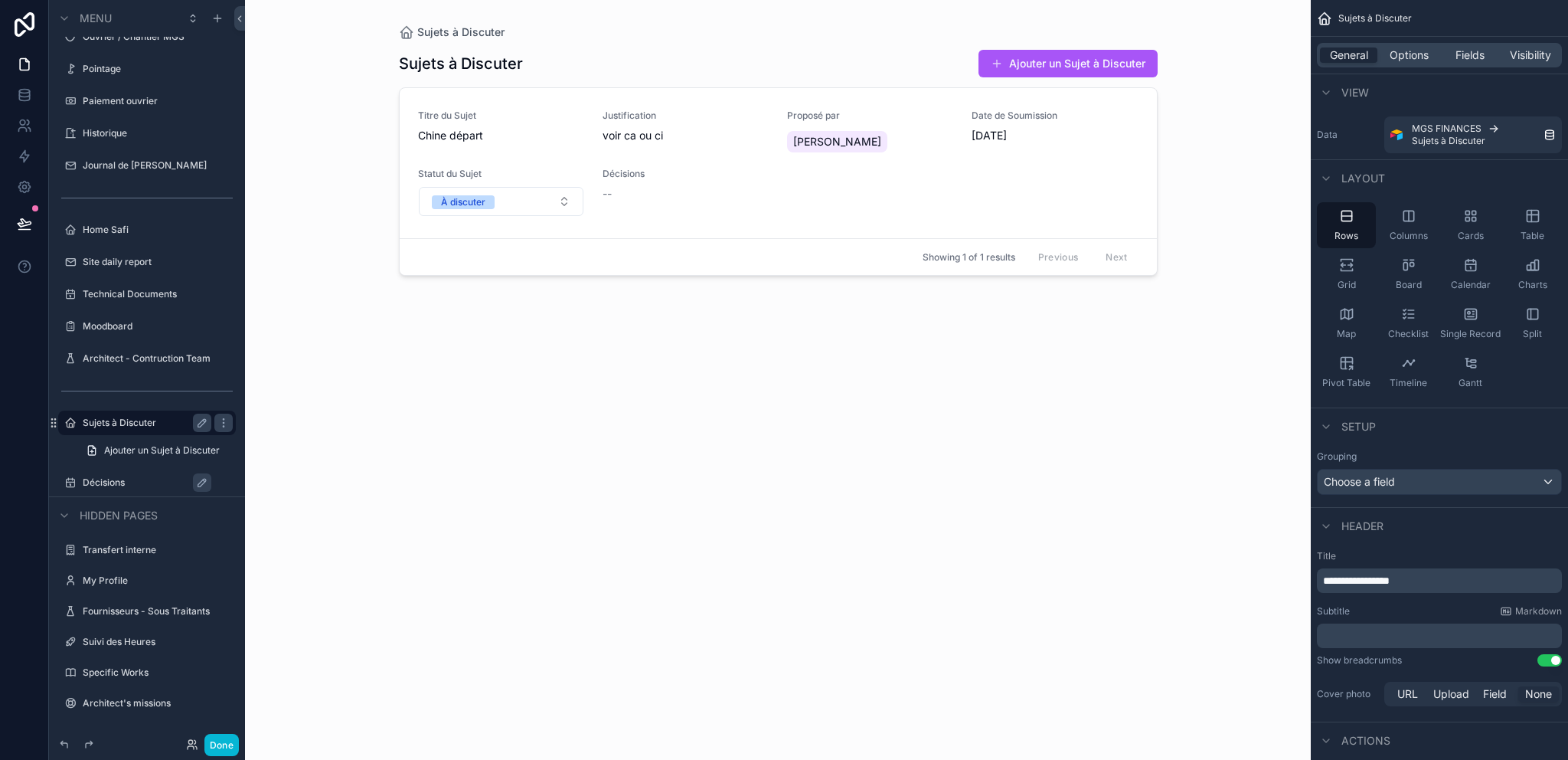
click at [699, 204] on div "scrollable content" at bounding box center [778, 371] width 783 height 741
click at [827, 188] on div "Titre du Sujet Chine départ Justification voir ca ou ci Proposé par Merian Vian…" at bounding box center [778, 163] width 721 height 107
click at [612, 196] on span "--" at bounding box center [607, 193] width 9 height 15
click at [129, 475] on div "Décisions" at bounding box center [158, 482] width 150 height 19
click at [119, 480] on label "Décisions" at bounding box center [154, 482] width 144 height 13
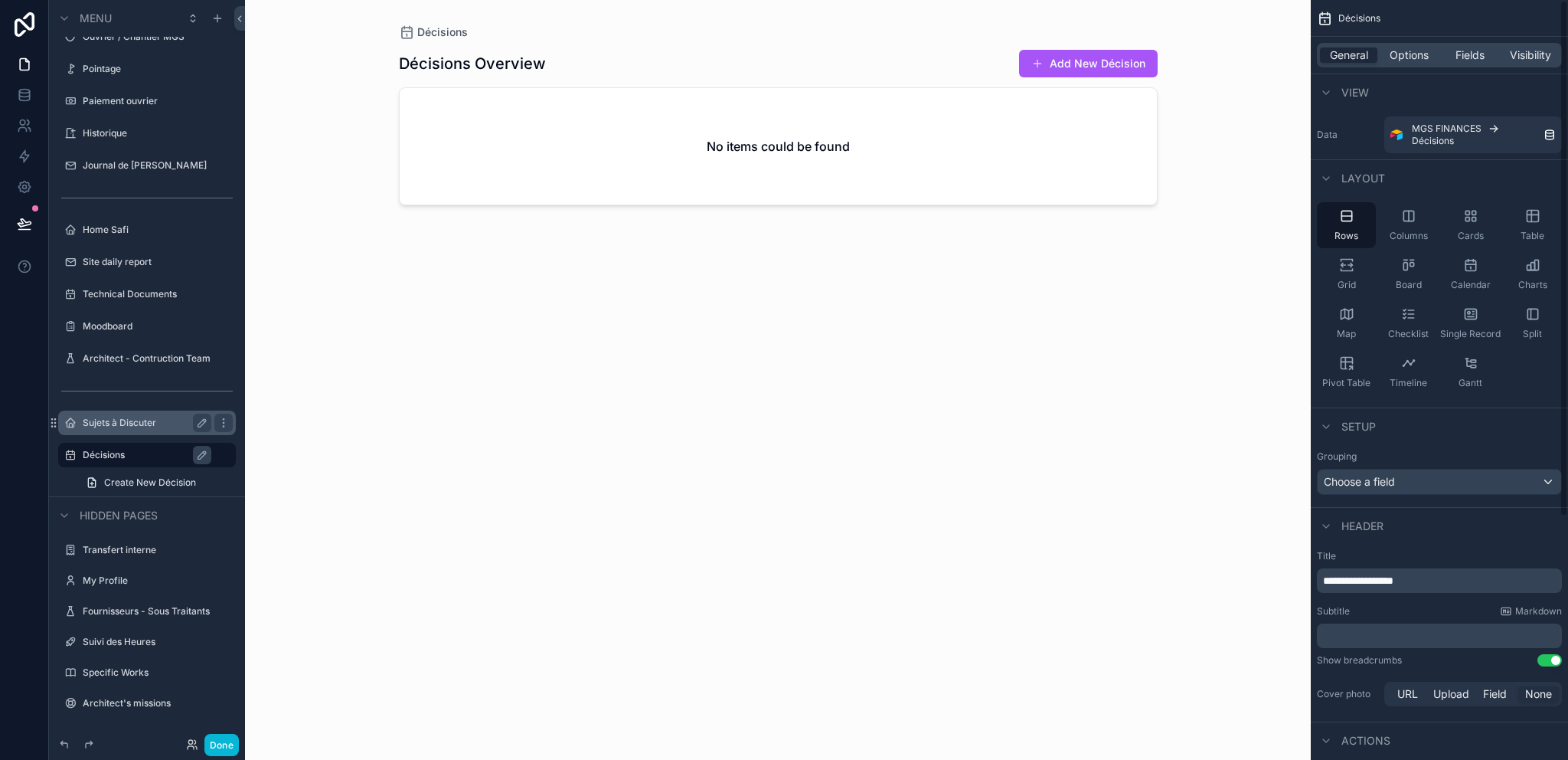
click at [1076, 62] on div "scrollable content" at bounding box center [778, 371] width 783 height 741
click at [1071, 63] on button "Add New Décision" at bounding box center [1088, 63] width 138 height 28
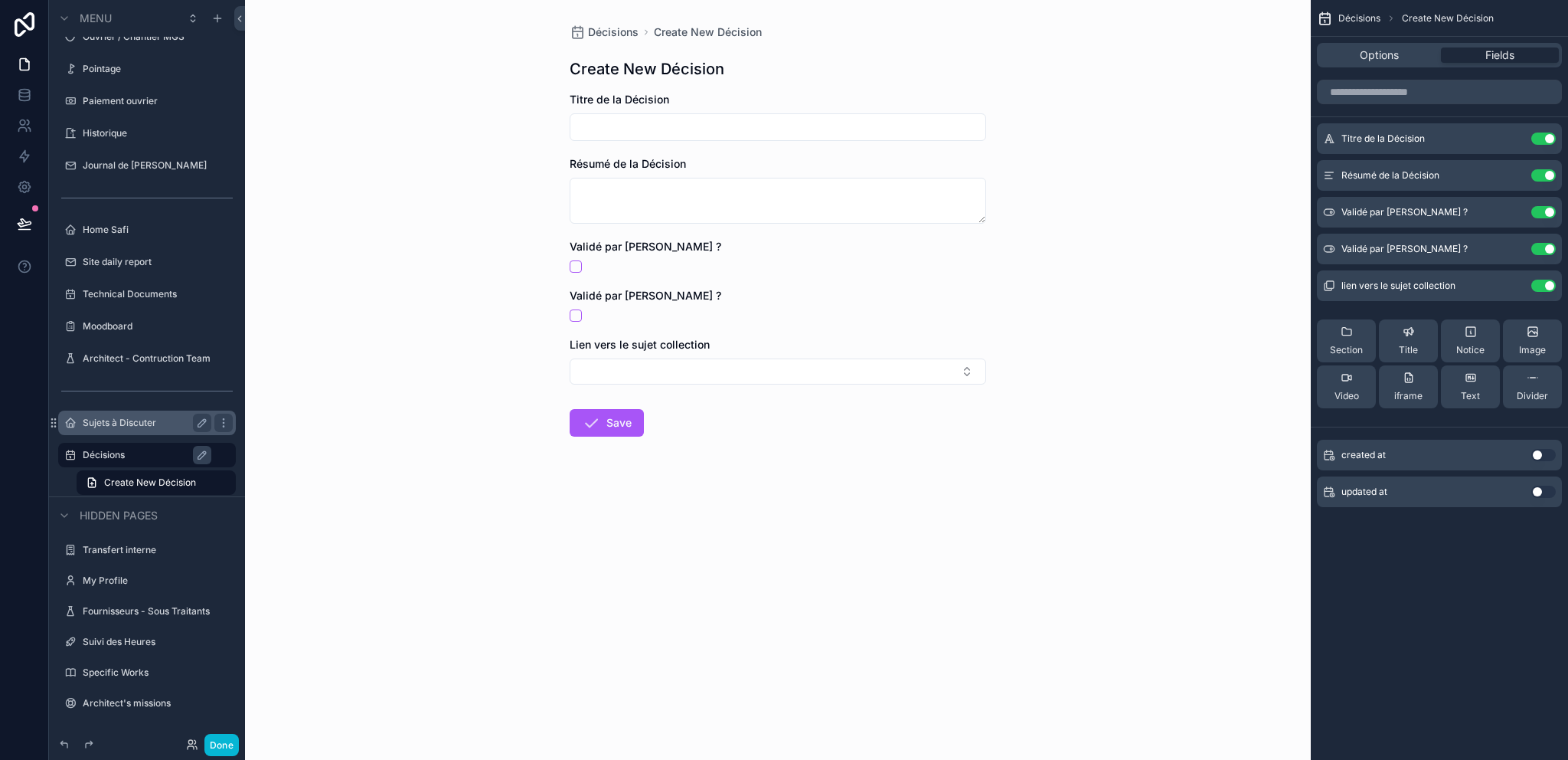
click at [679, 136] on input "scrollable content" at bounding box center [778, 127] width 415 height 21
type input "*"
type input "**********"
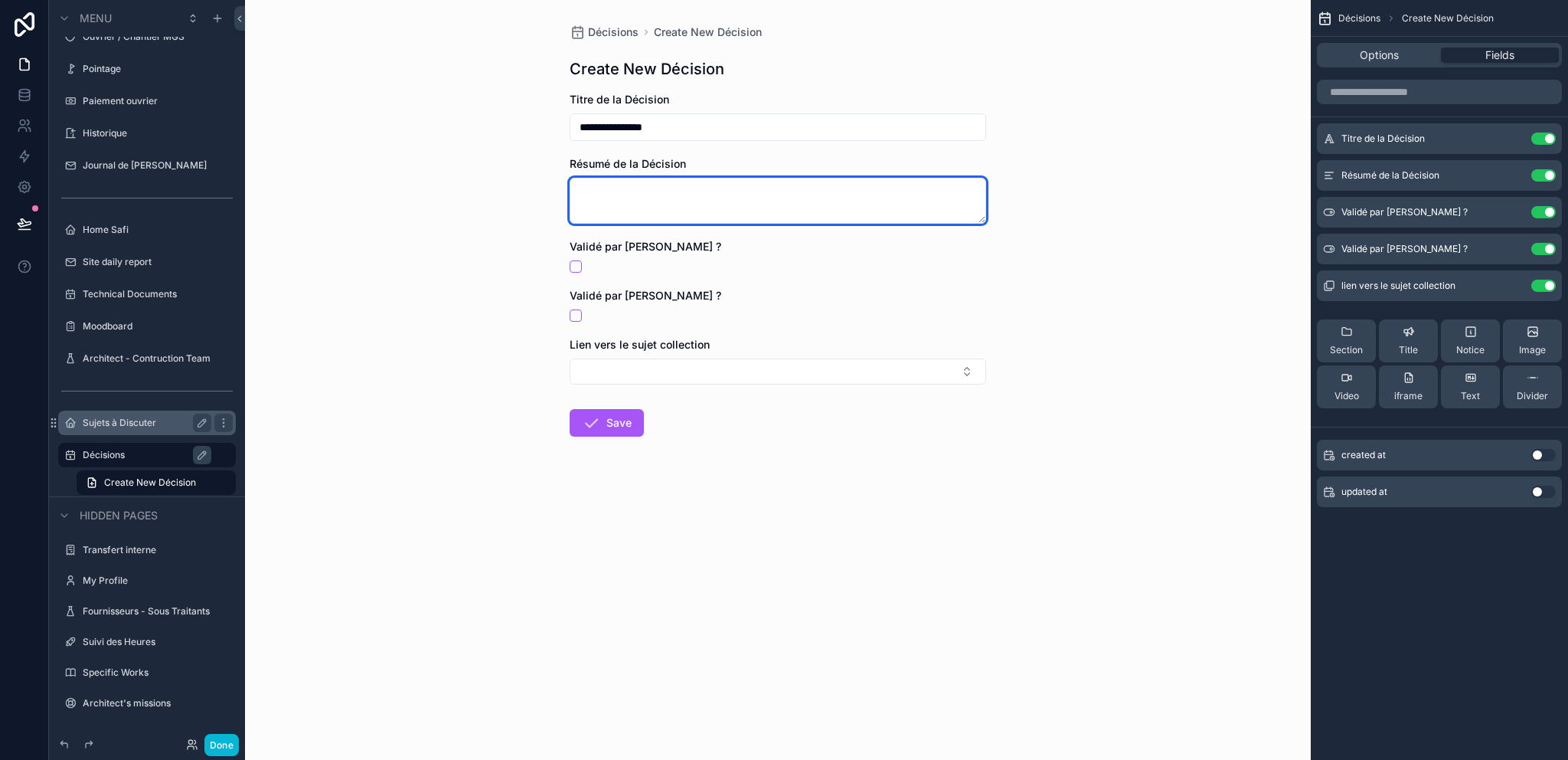
click at [705, 213] on textarea "scrollable content" at bounding box center [778, 200] width 416 height 46
type textarea "*"
type textarea "******"
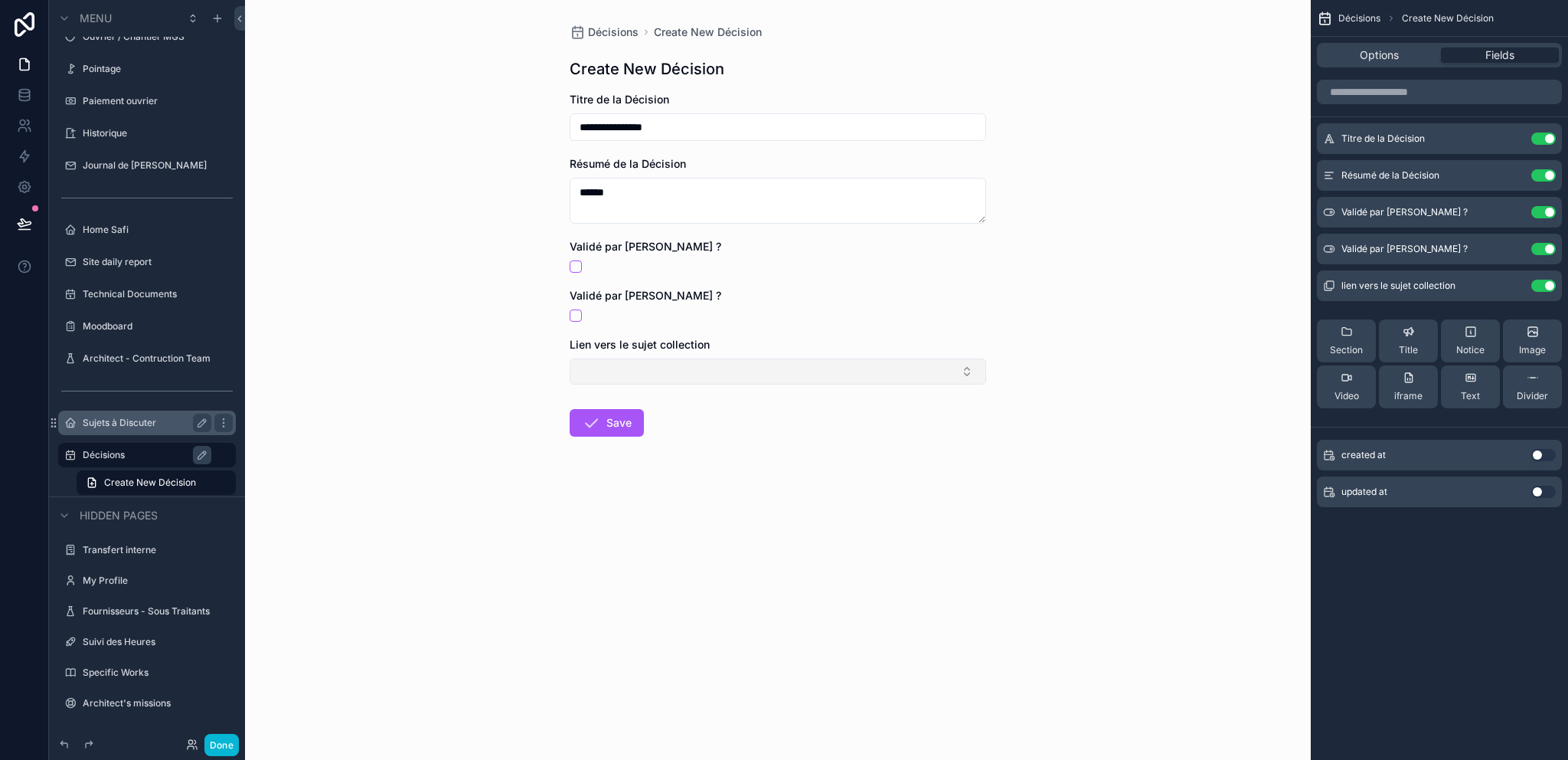
click at [627, 363] on button "Select Button" at bounding box center [778, 371] width 416 height 26
click at [705, 494] on form "**********" at bounding box center [778, 313] width 416 height 443
click at [624, 418] on button "Save" at bounding box center [606, 422] width 74 height 28
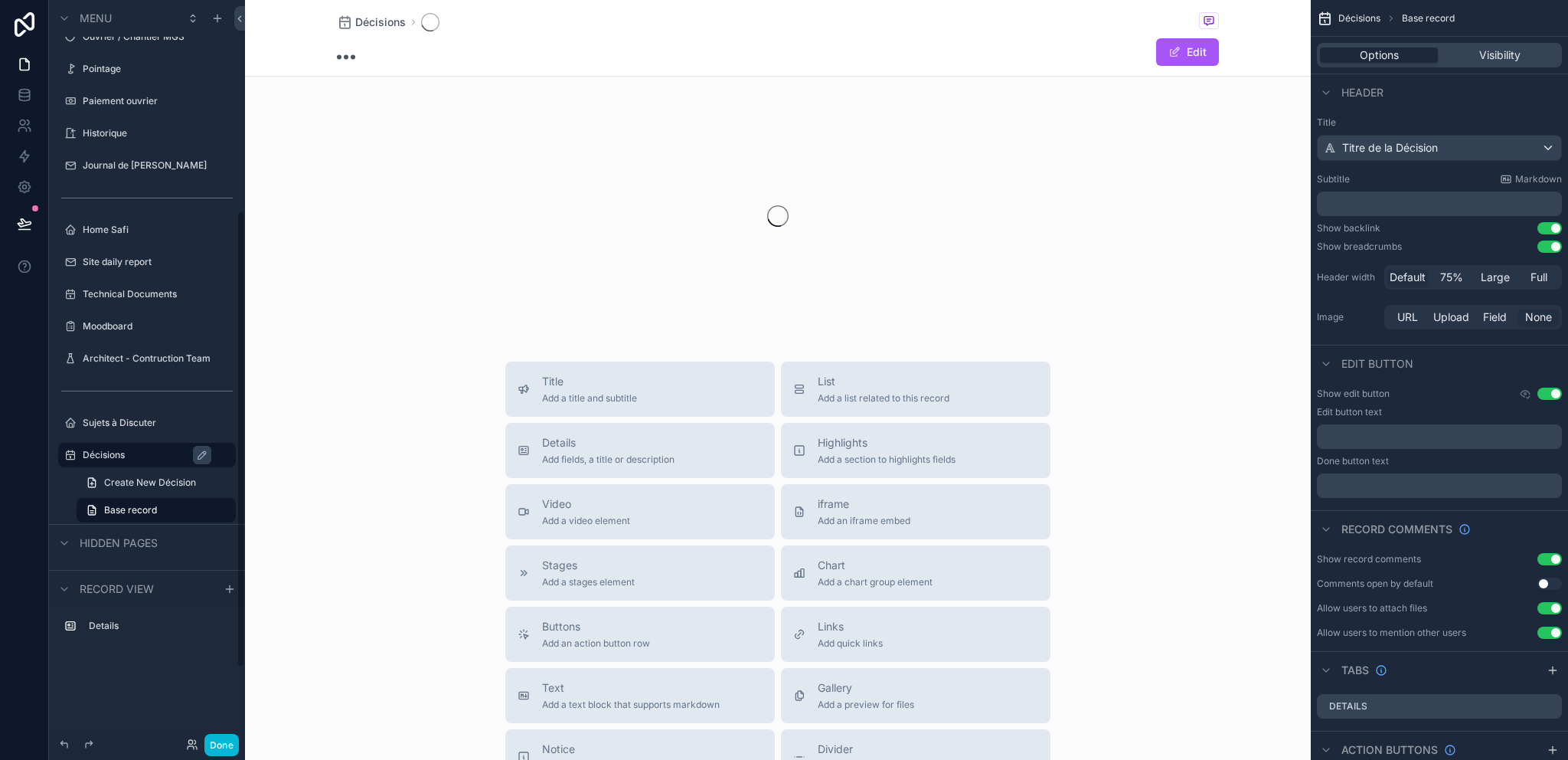
scroll to position [343, 0]
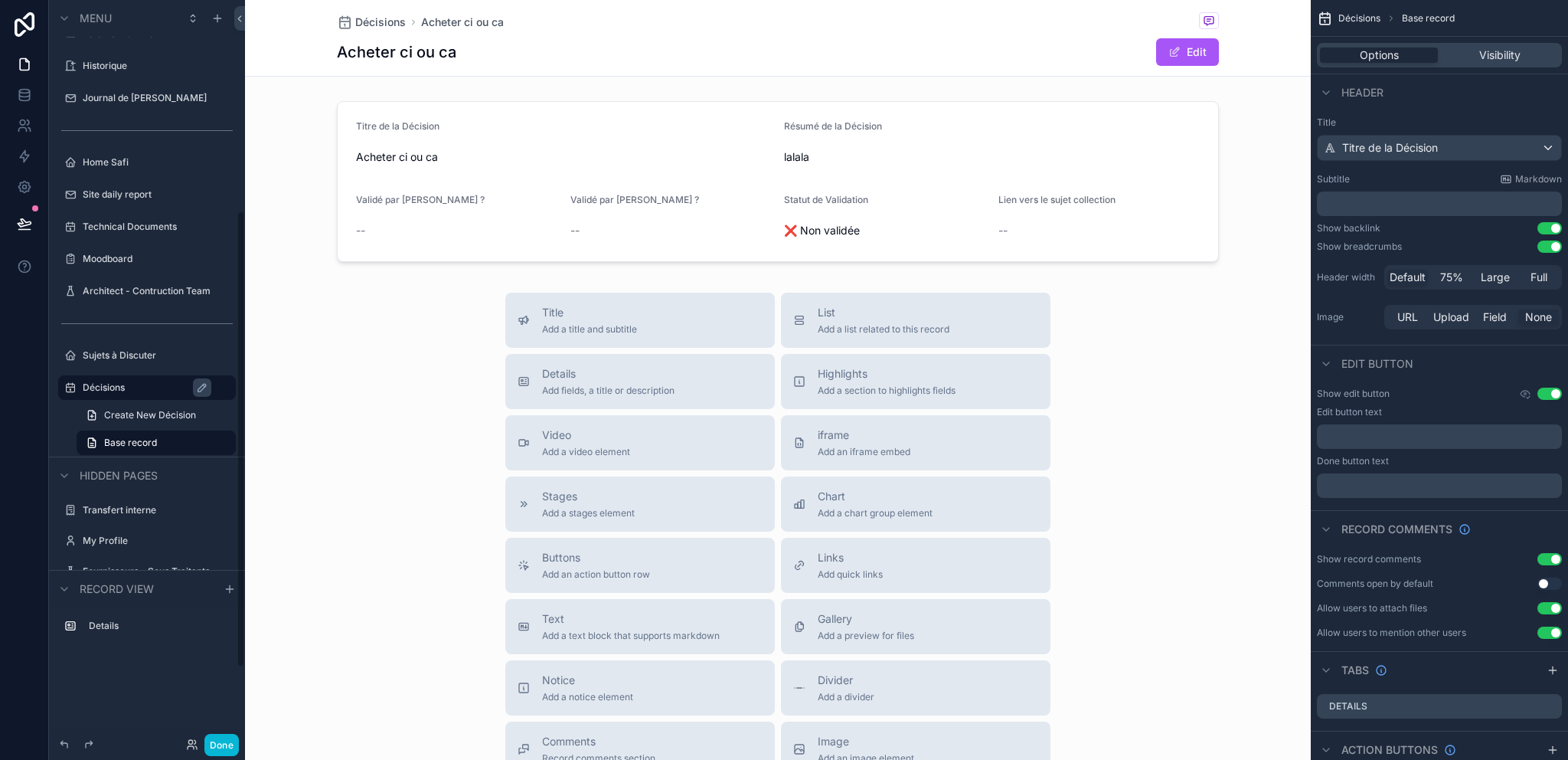
click at [158, 392] on label "Décisions" at bounding box center [154, 388] width 144 height 13
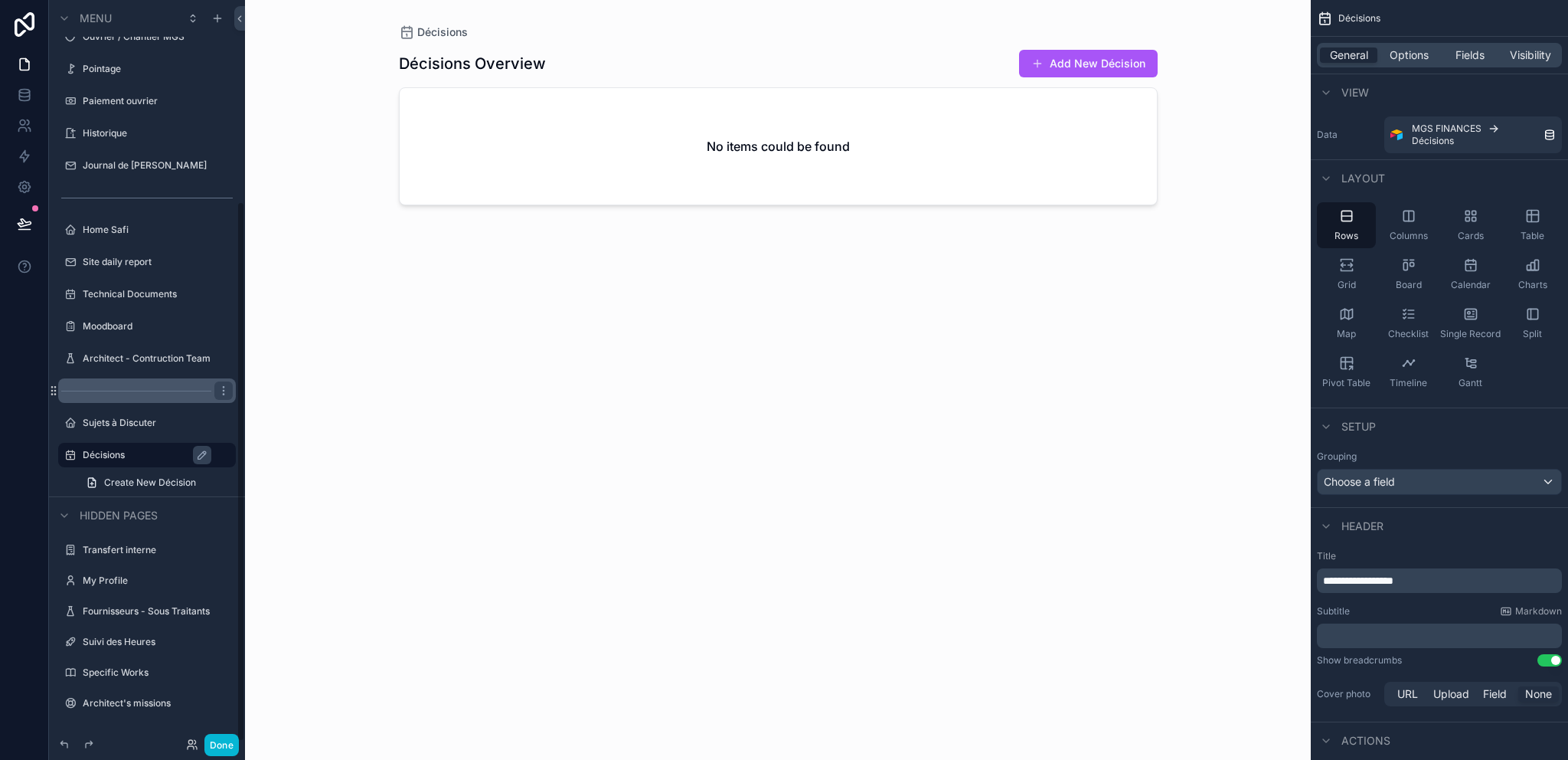
scroll to position [276, 0]
click at [158, 392] on div "scrollable content" at bounding box center [146, 390] width 178 height 24
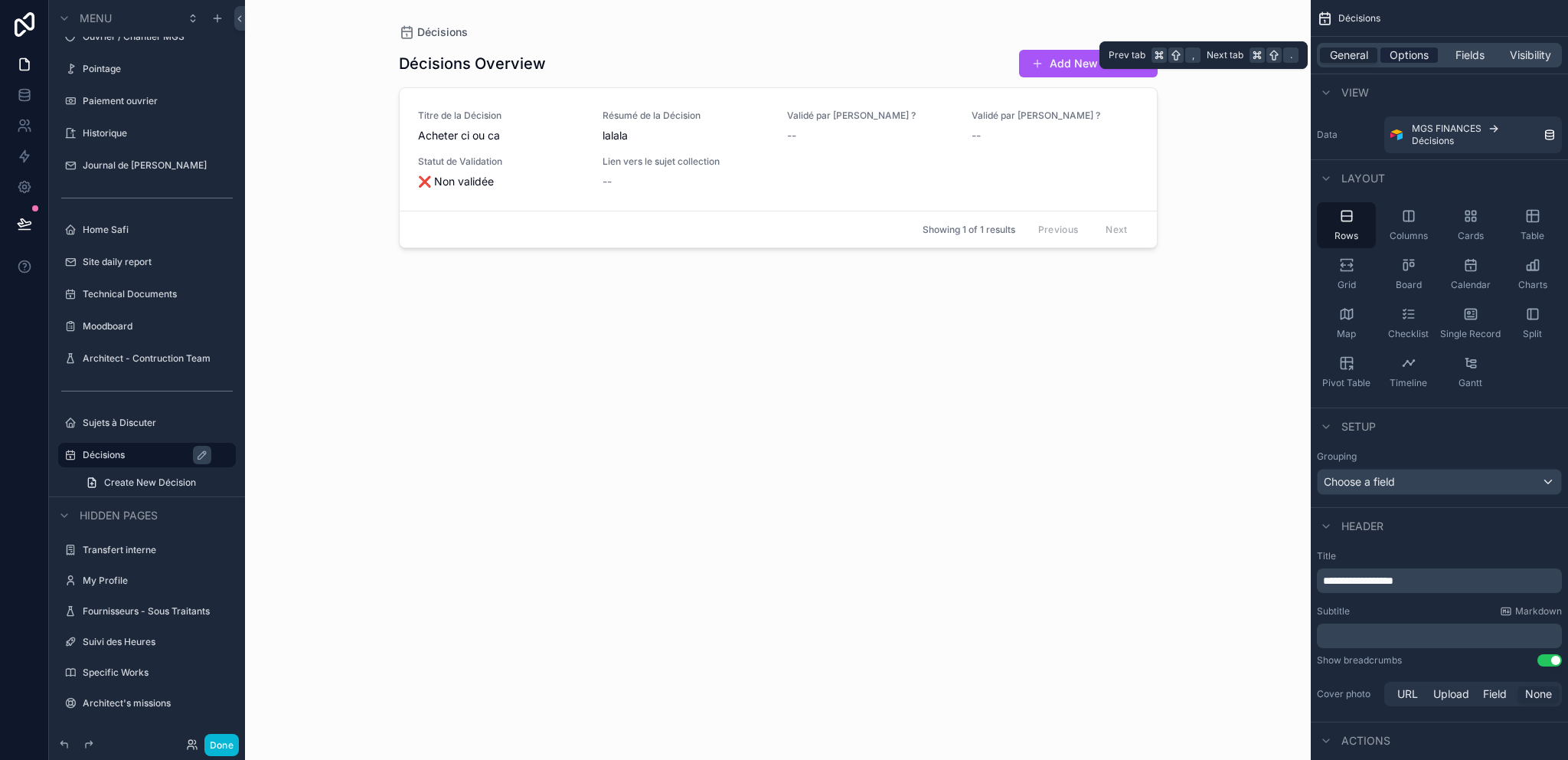
click at [1407, 48] on span "Options" at bounding box center [1409, 54] width 39 height 15
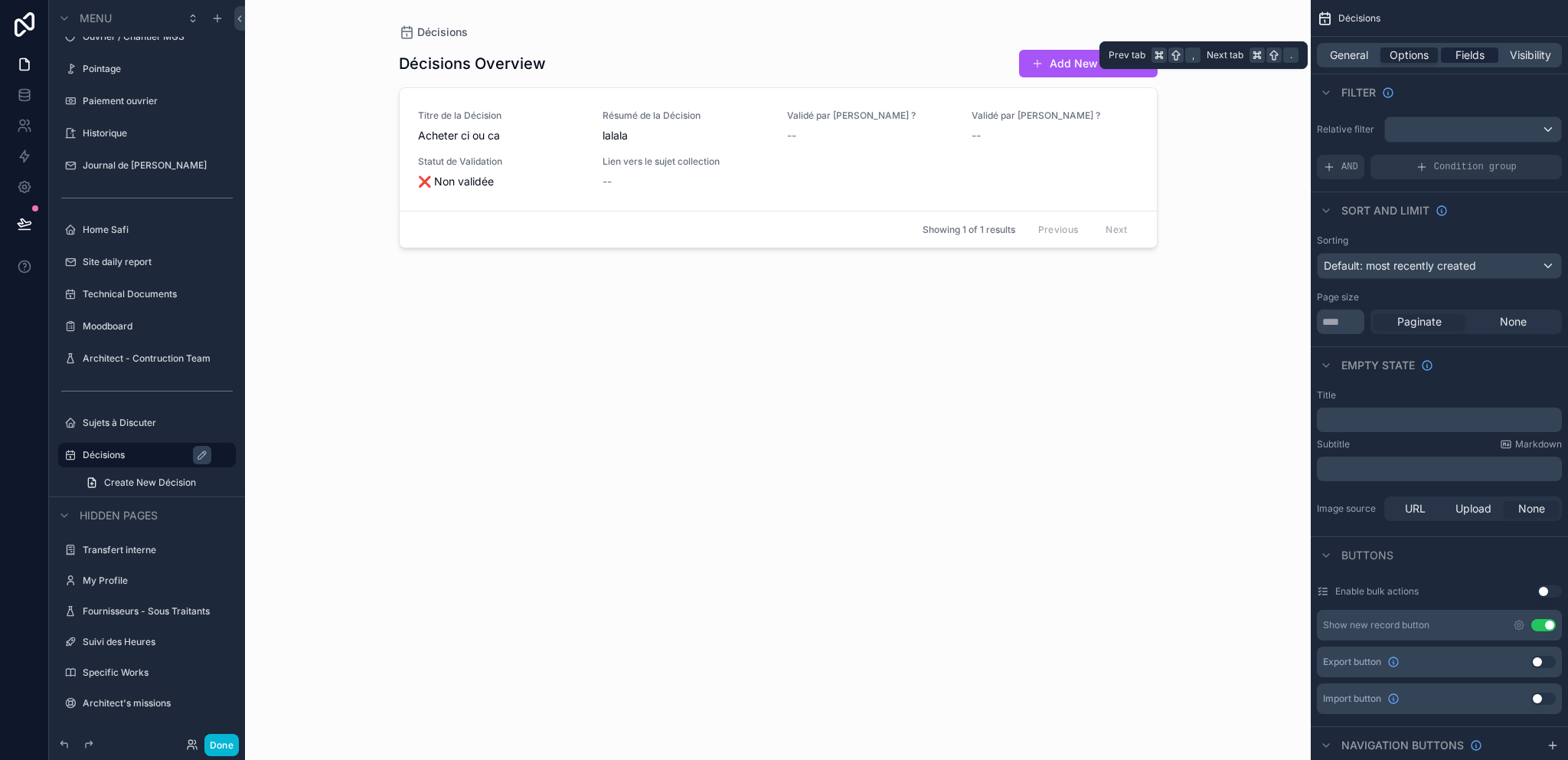
click at [1475, 53] on span "Fields" at bounding box center [1470, 54] width 29 height 15
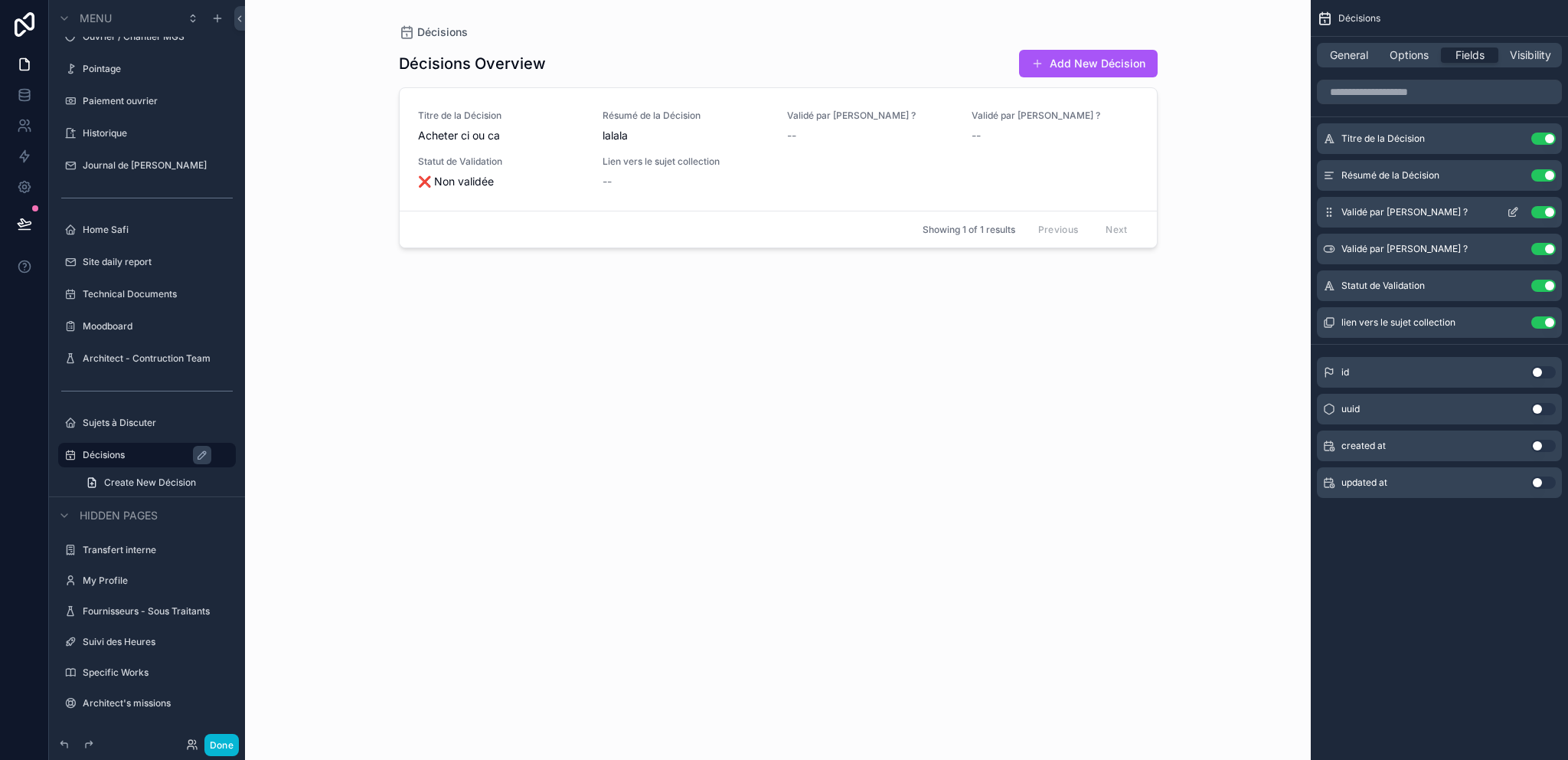
click at [1509, 210] on icon "scrollable content" at bounding box center [1513, 213] width 13 height 13
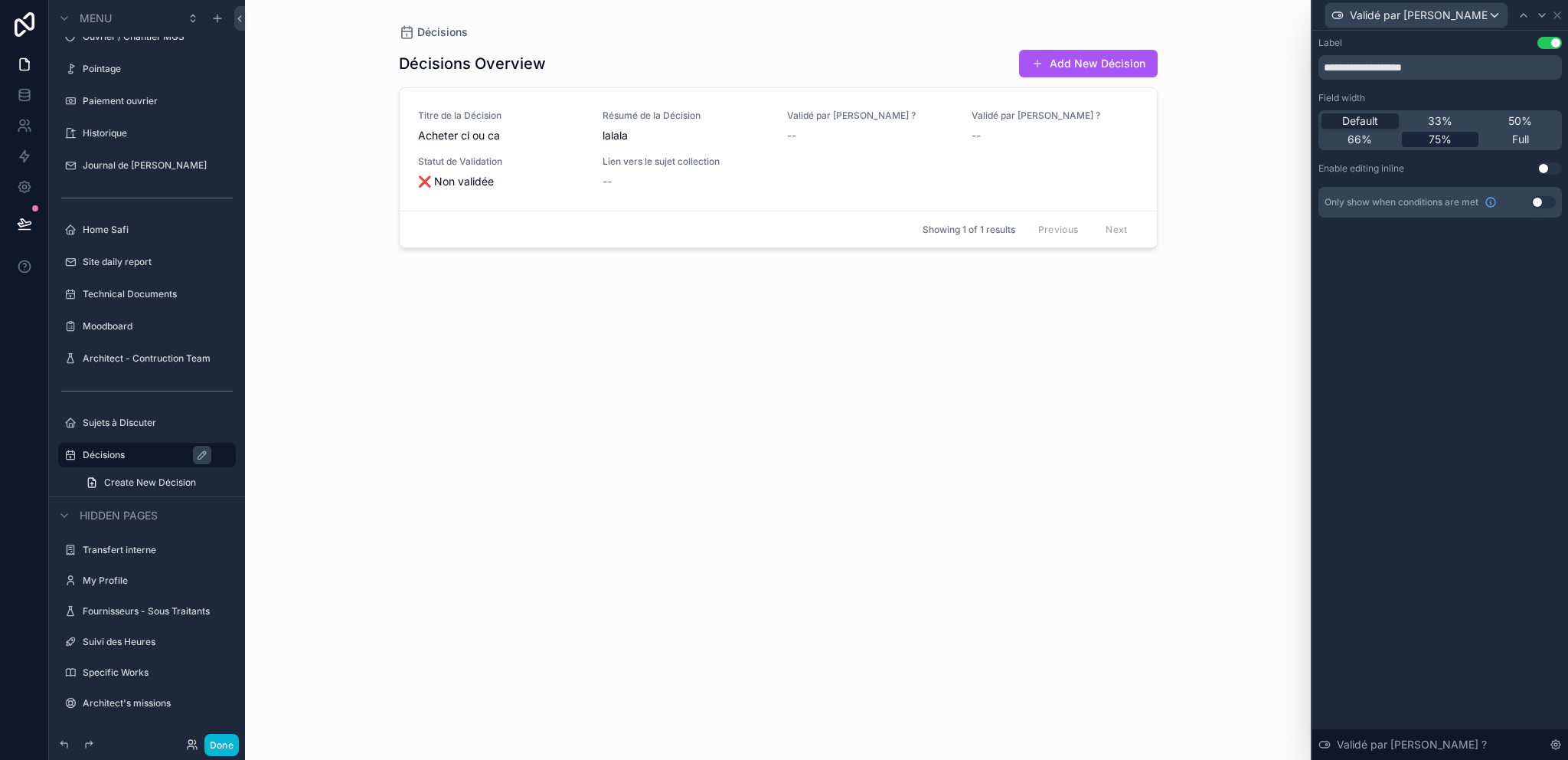
click at [1439, 135] on span "75%" at bounding box center [1440, 138] width 23 height 15
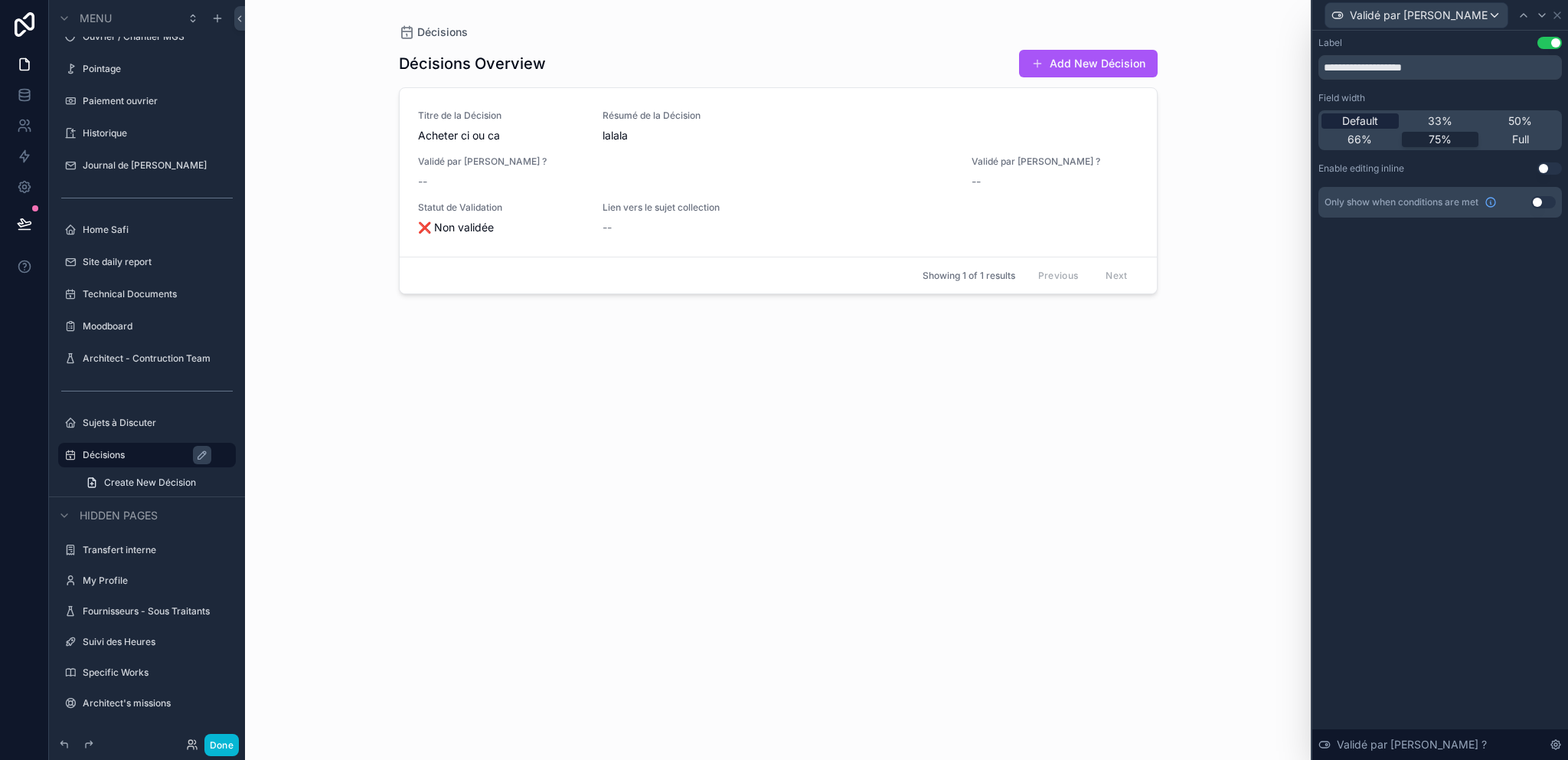
click at [1360, 119] on span "Default" at bounding box center [1360, 121] width 36 height 15
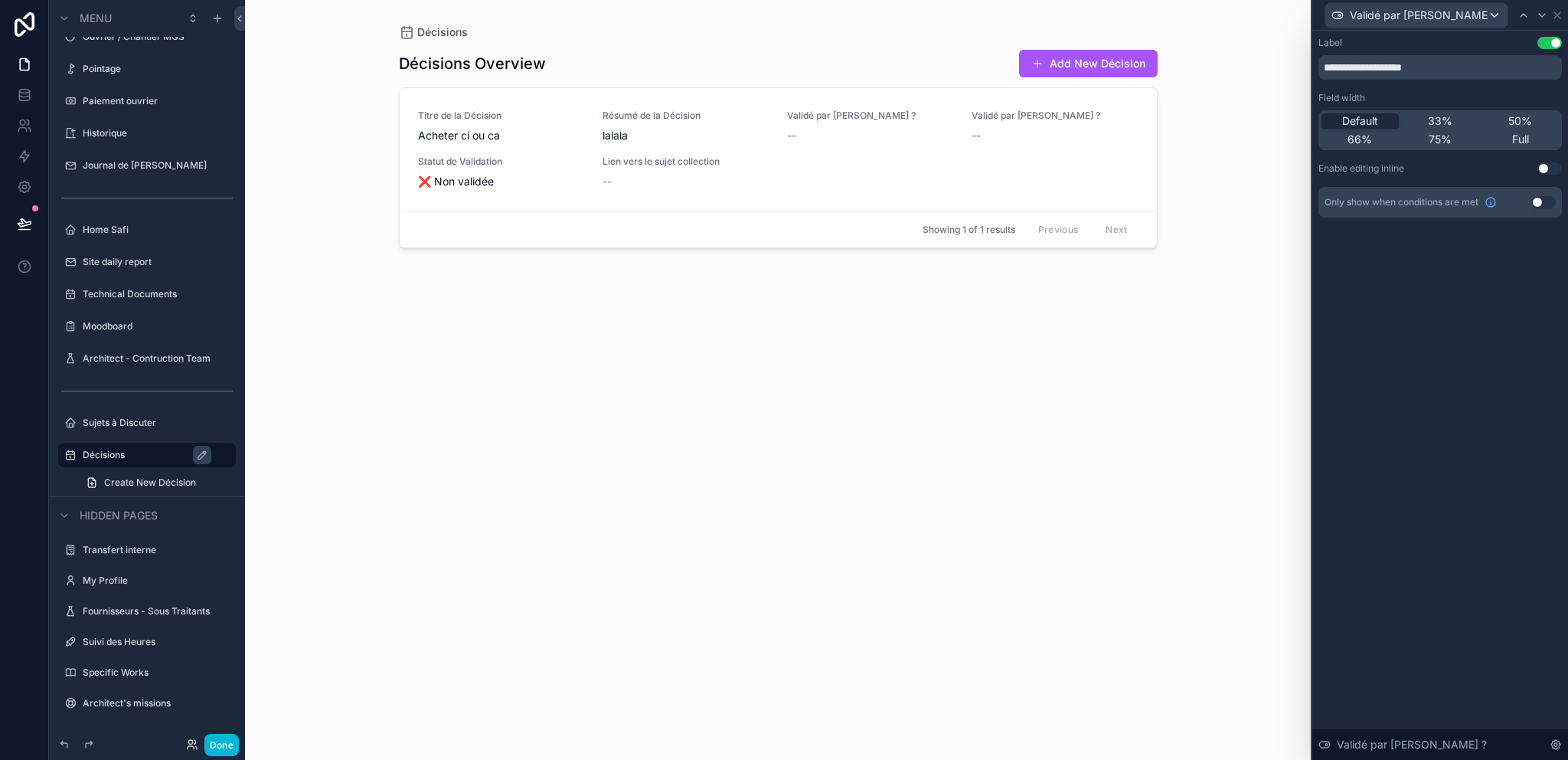
click at [1541, 162] on div "**********" at bounding box center [1439, 127] width 244 height 180
click at [1542, 169] on button "Use setting" at bounding box center [1549, 169] width 24 height 13
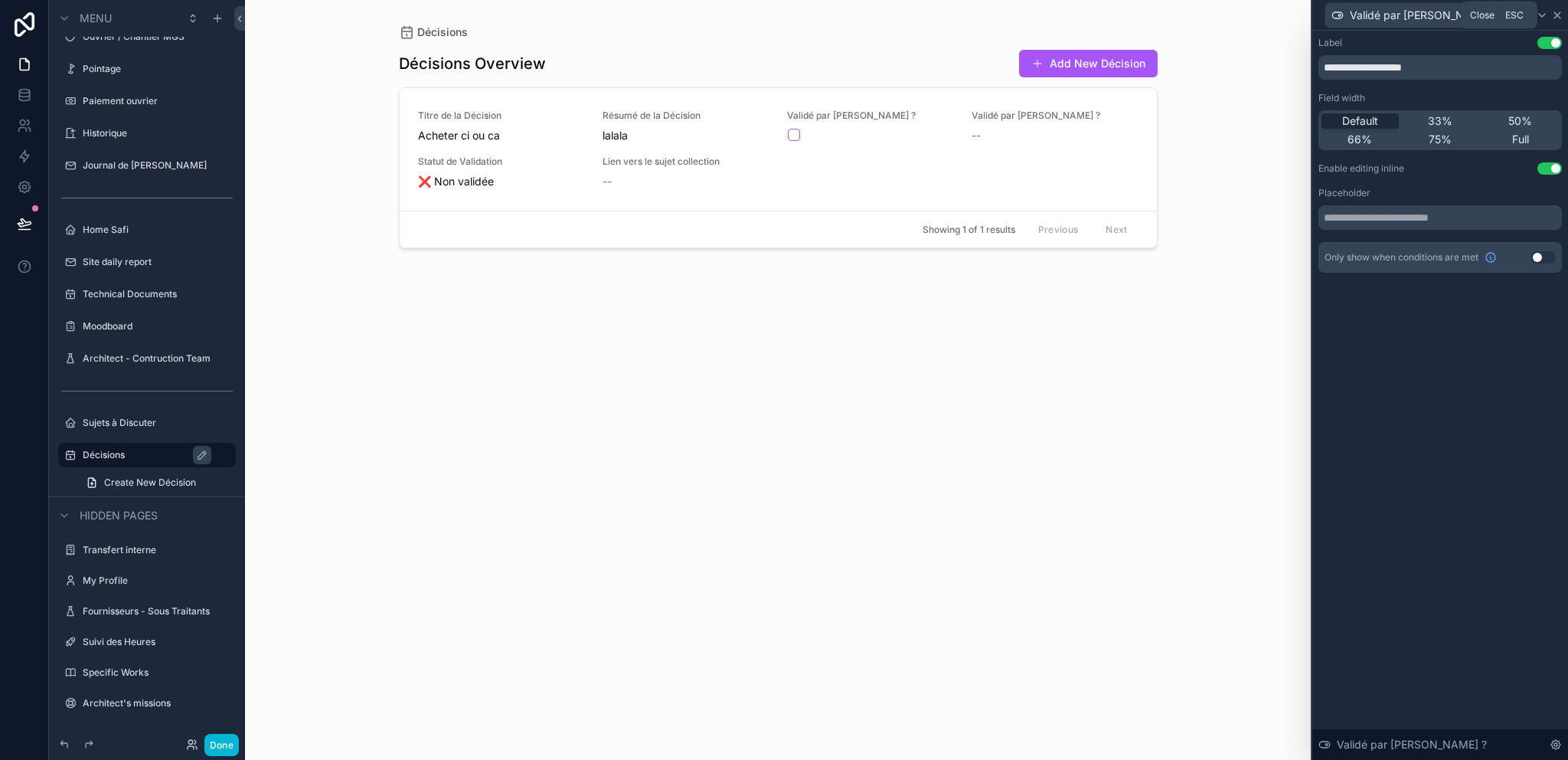
click at [1552, 13] on icon at bounding box center [1557, 15] width 13 height 13
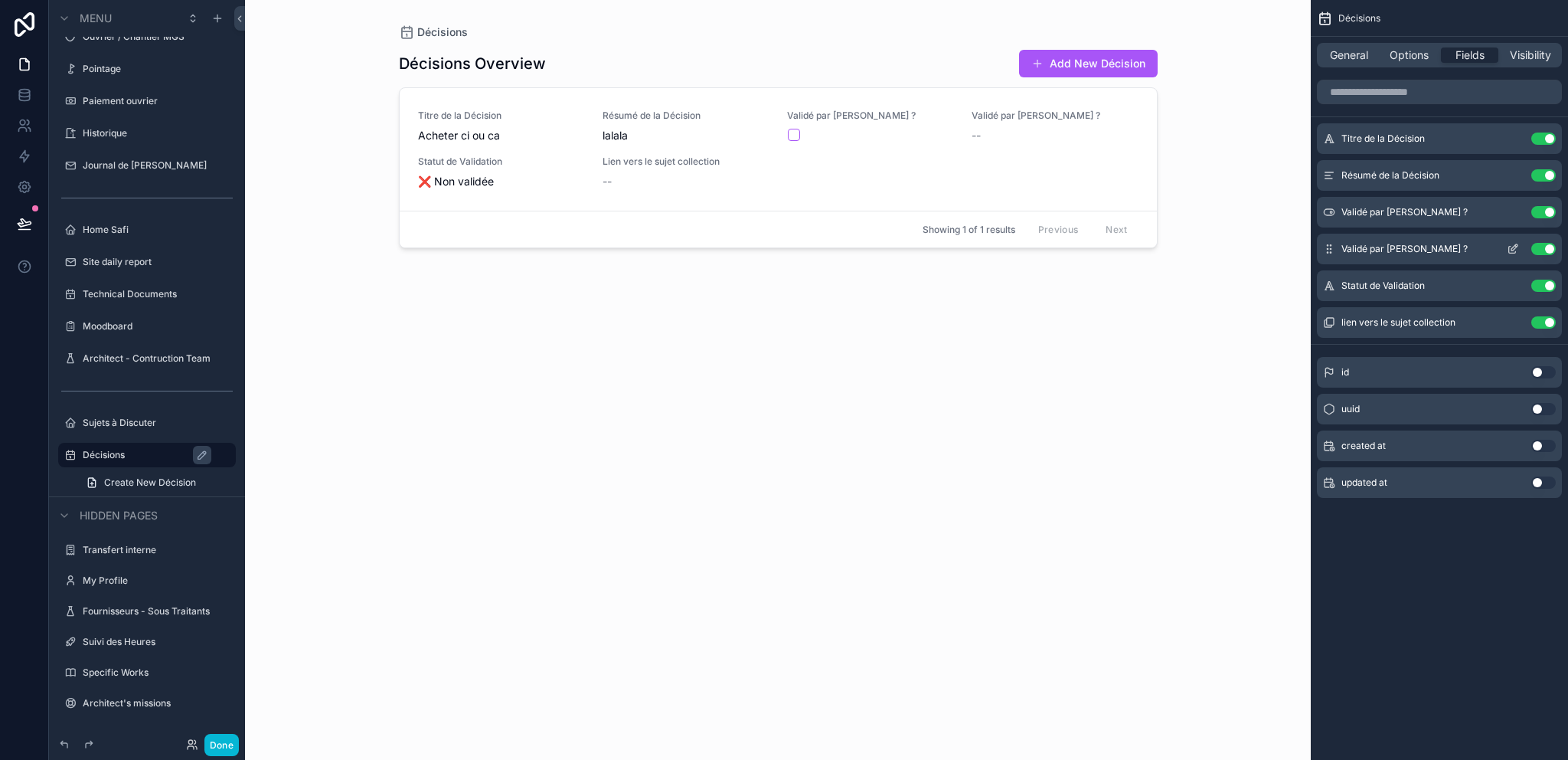
click at [1517, 249] on icon "scrollable content" at bounding box center [1513, 249] width 13 height 13
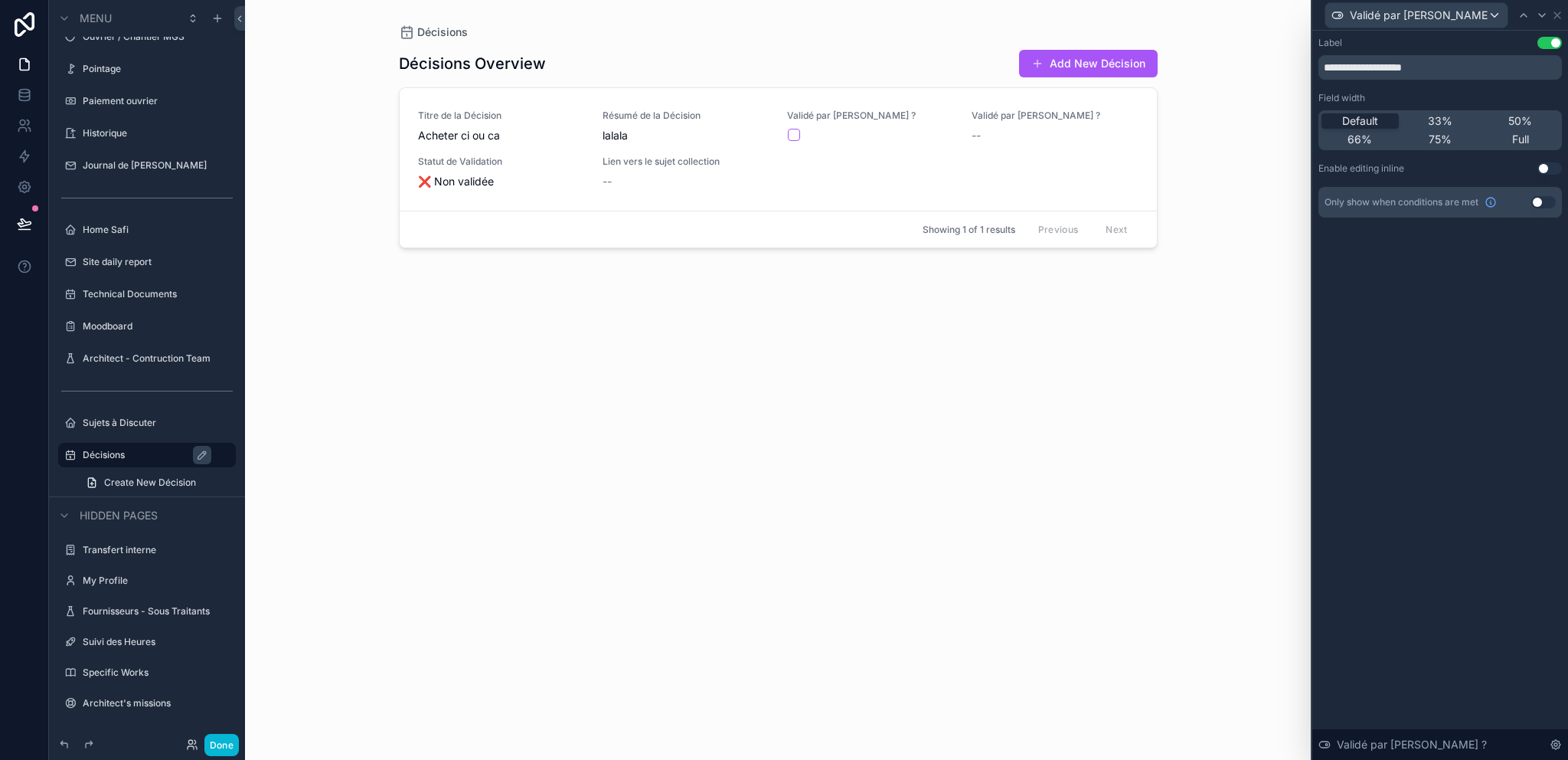
click at [1538, 170] on button "Use setting" at bounding box center [1549, 169] width 24 height 13
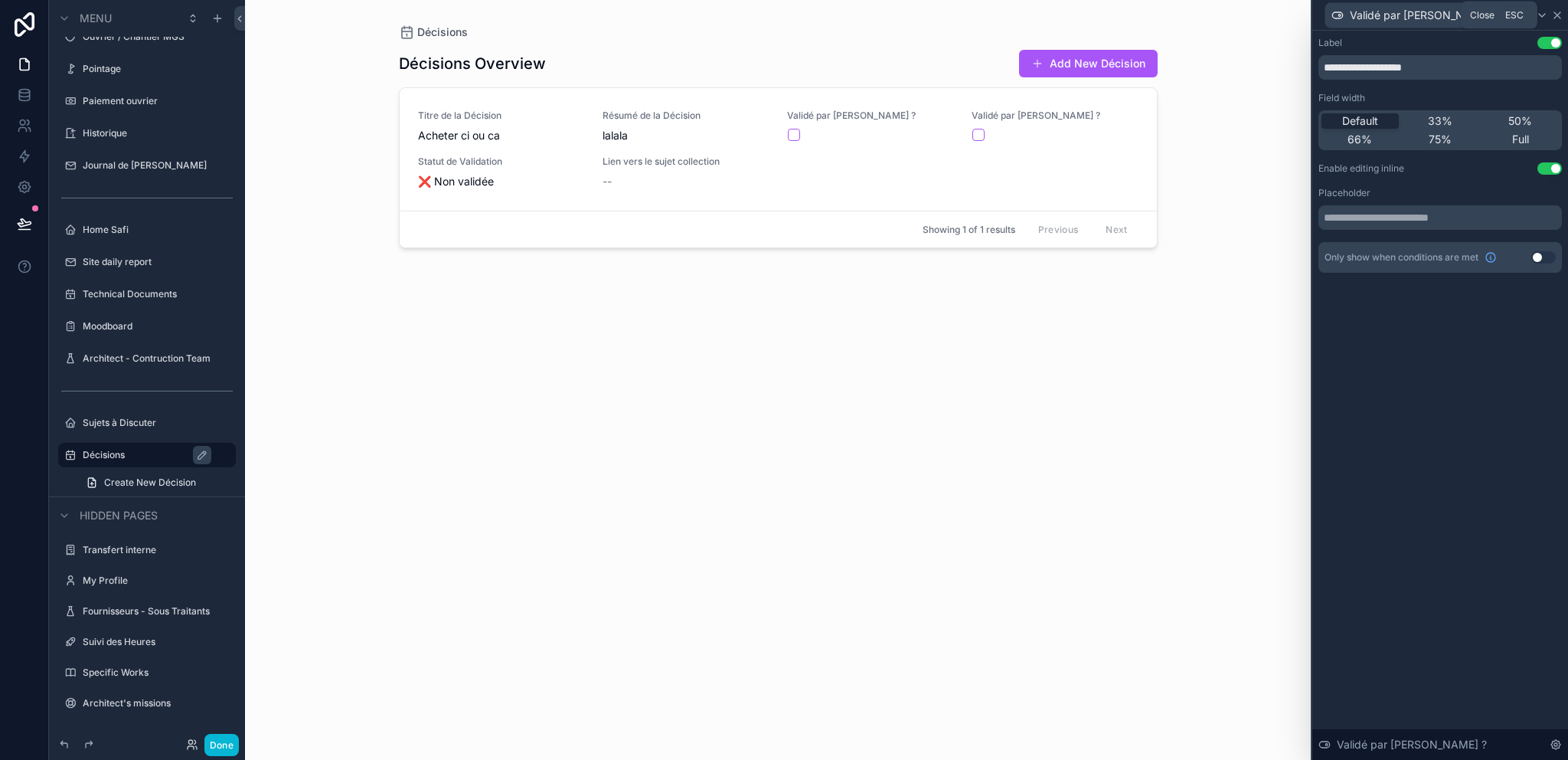
click at [1555, 14] on icon at bounding box center [1557, 15] width 13 height 13
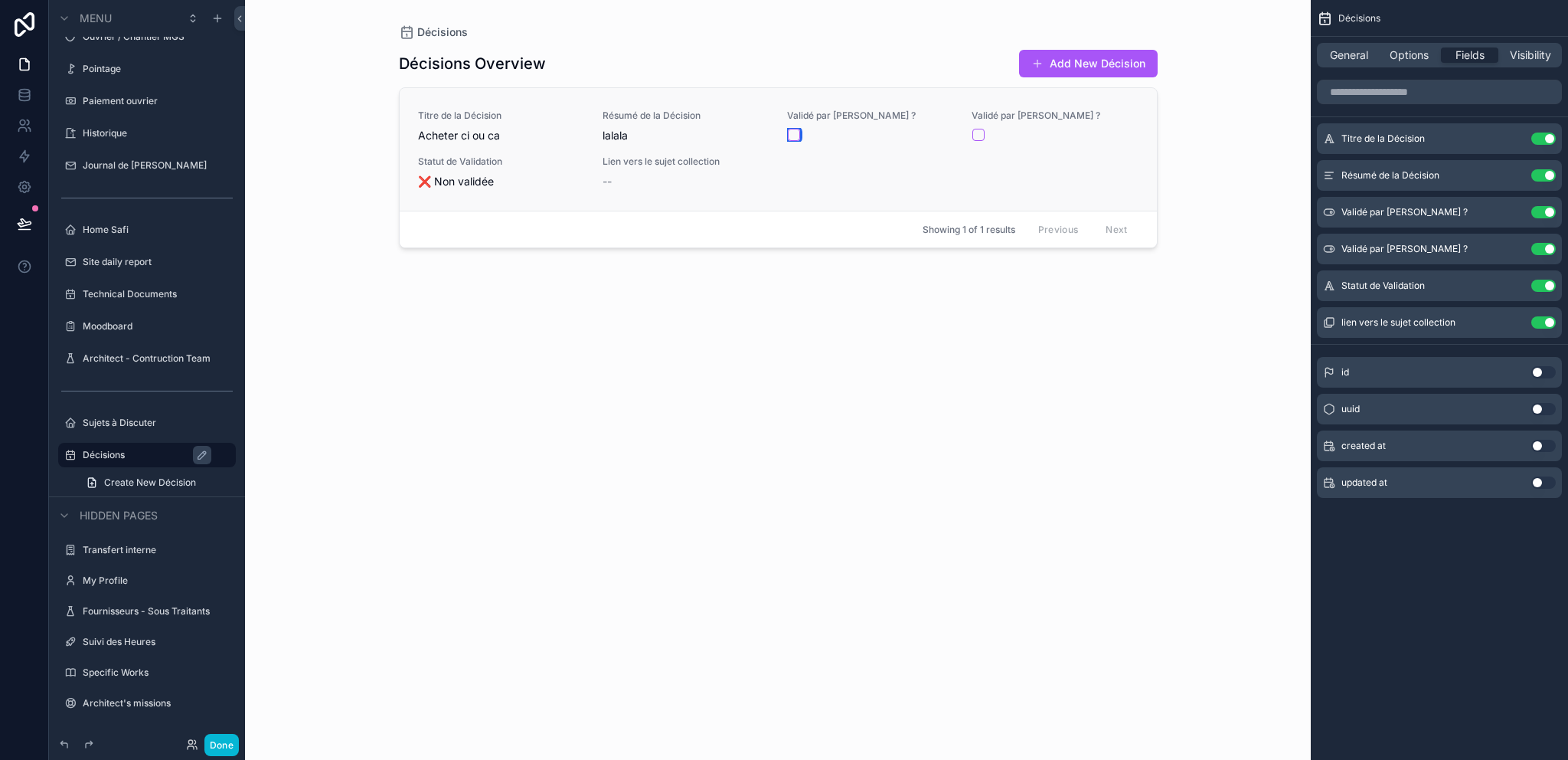
click at [792, 134] on button "scrollable content" at bounding box center [794, 135] width 13 height 13
click at [793, 133] on button "scrollable content" at bounding box center [794, 135] width 13 height 13
click at [1547, 322] on button "Use setting" at bounding box center [1543, 322] width 24 height 13
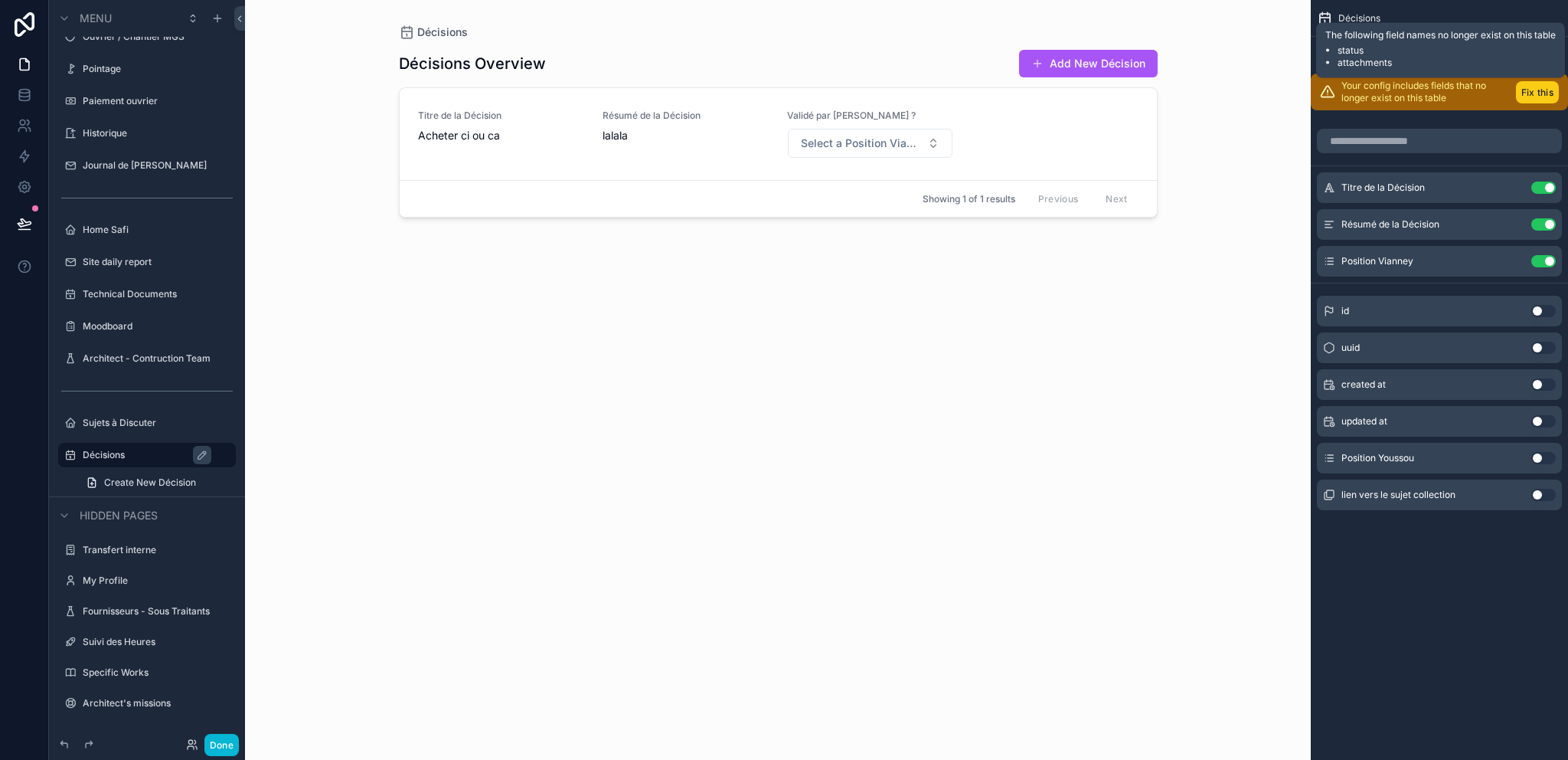
click at [1554, 85] on button "Fix this" at bounding box center [1538, 92] width 43 height 22
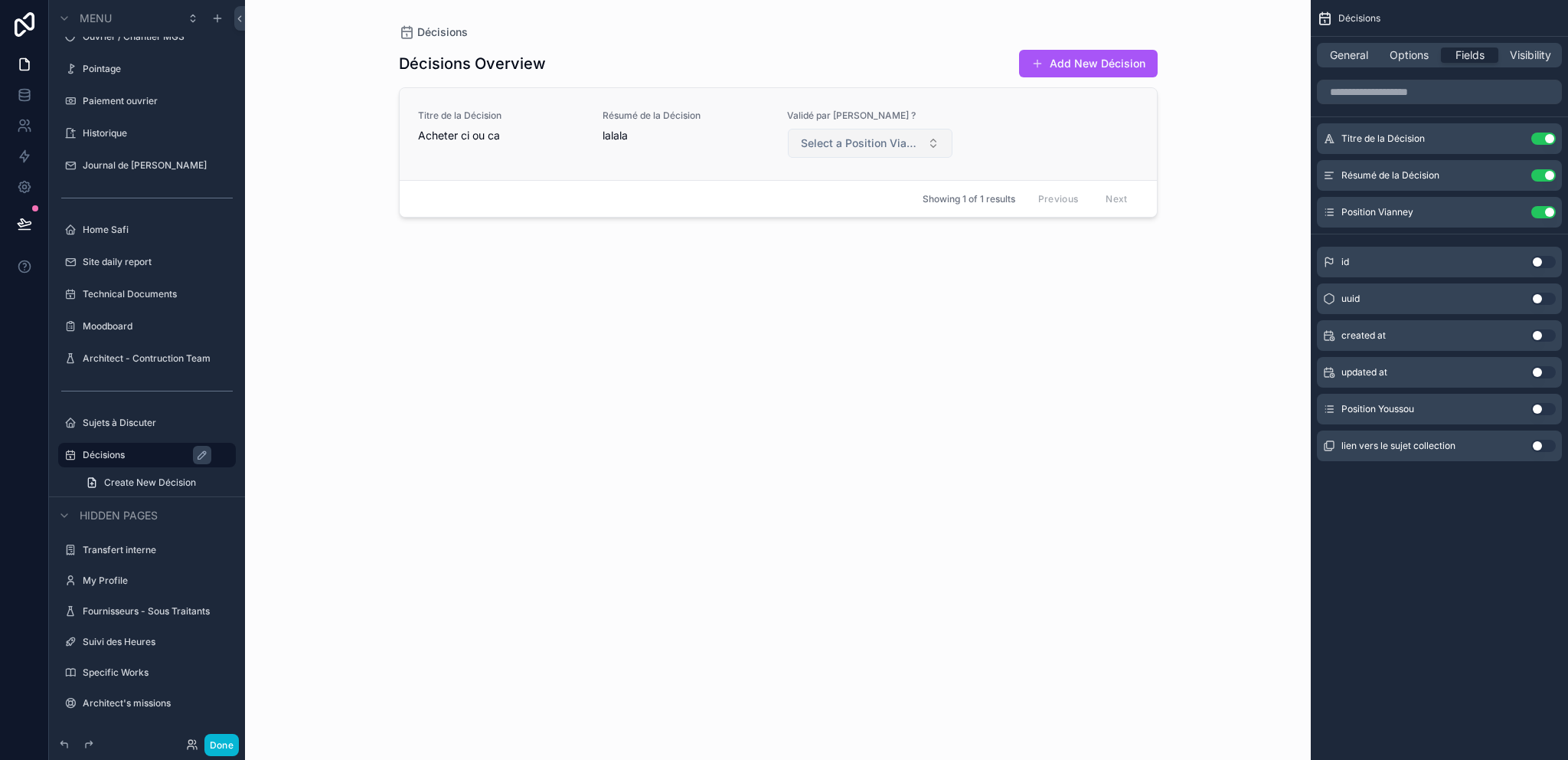
click at [860, 146] on span "Select a Position Vianney" at bounding box center [861, 143] width 121 height 15
click at [1549, 213] on button "Use setting" at bounding box center [1543, 213] width 24 height 13
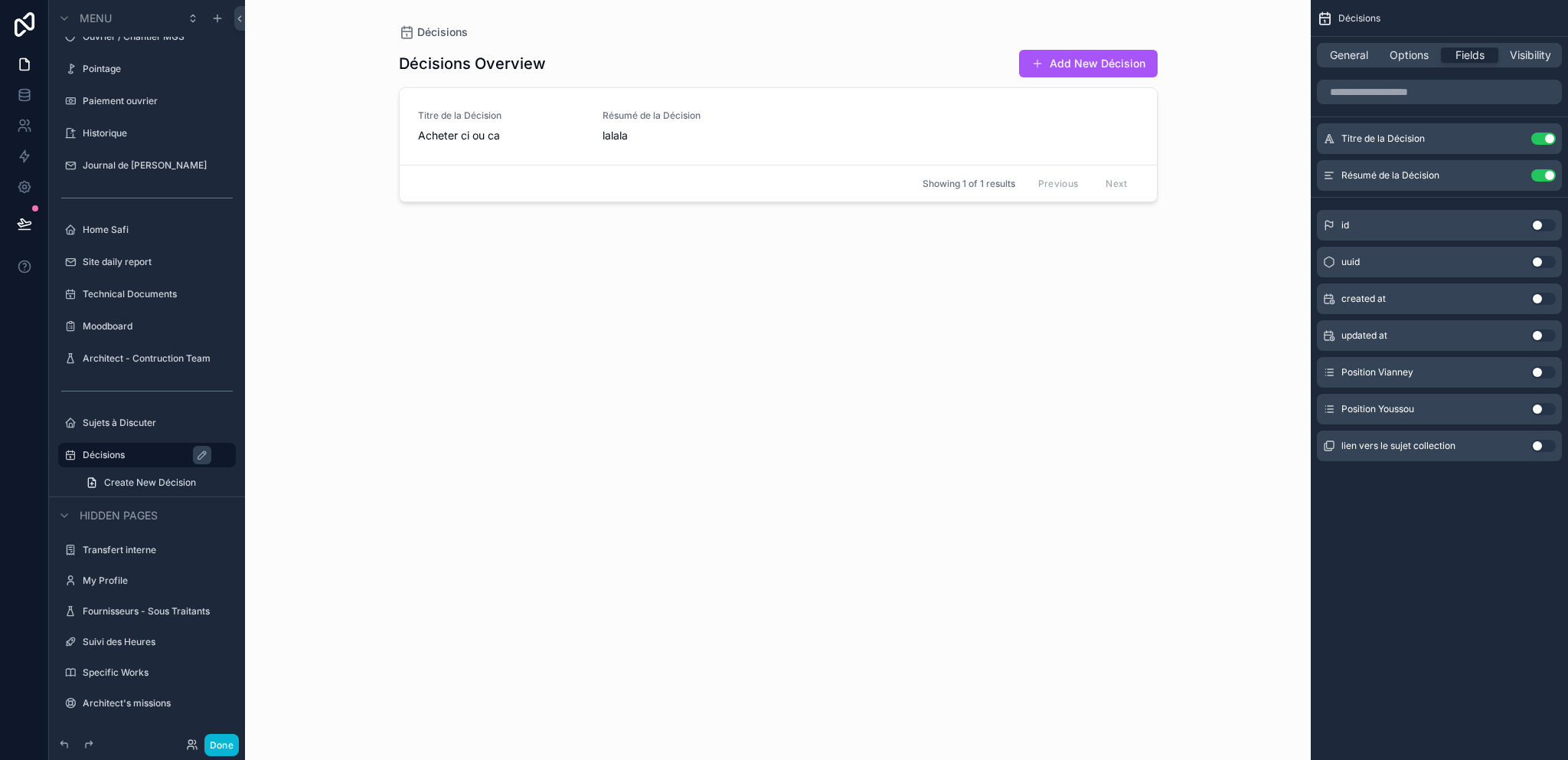
click at [1544, 379] on div "Position Vianney Use setting" at bounding box center [1439, 372] width 245 height 30
click at [1544, 373] on button "Use setting" at bounding box center [1543, 372] width 24 height 13
click at [1542, 411] on button "Use setting" at bounding box center [1543, 409] width 24 height 13
click at [1516, 217] on icon "scrollable content" at bounding box center [1513, 213] width 13 height 13
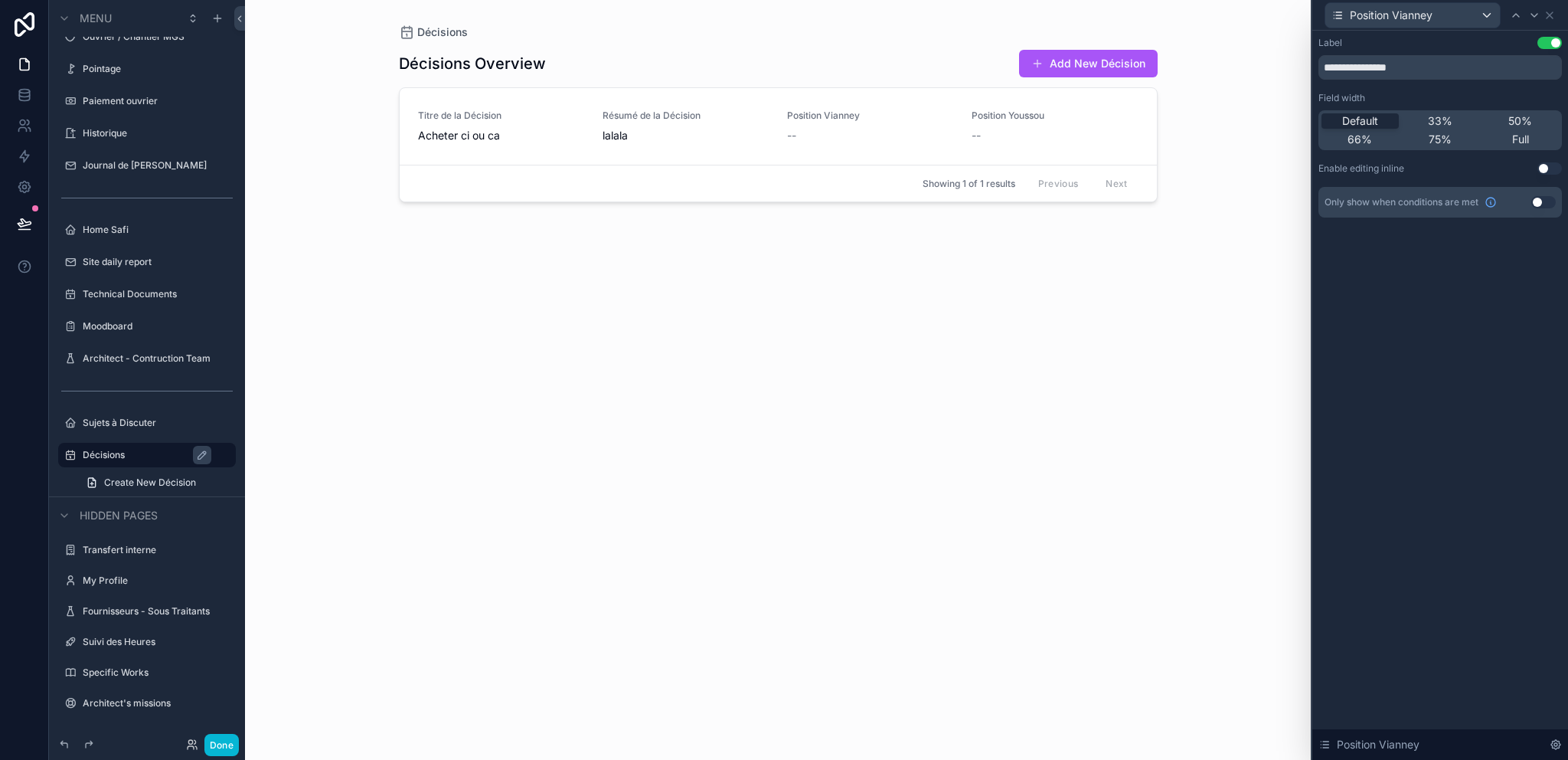
click at [1549, 168] on button "Use setting" at bounding box center [1549, 169] width 24 height 13
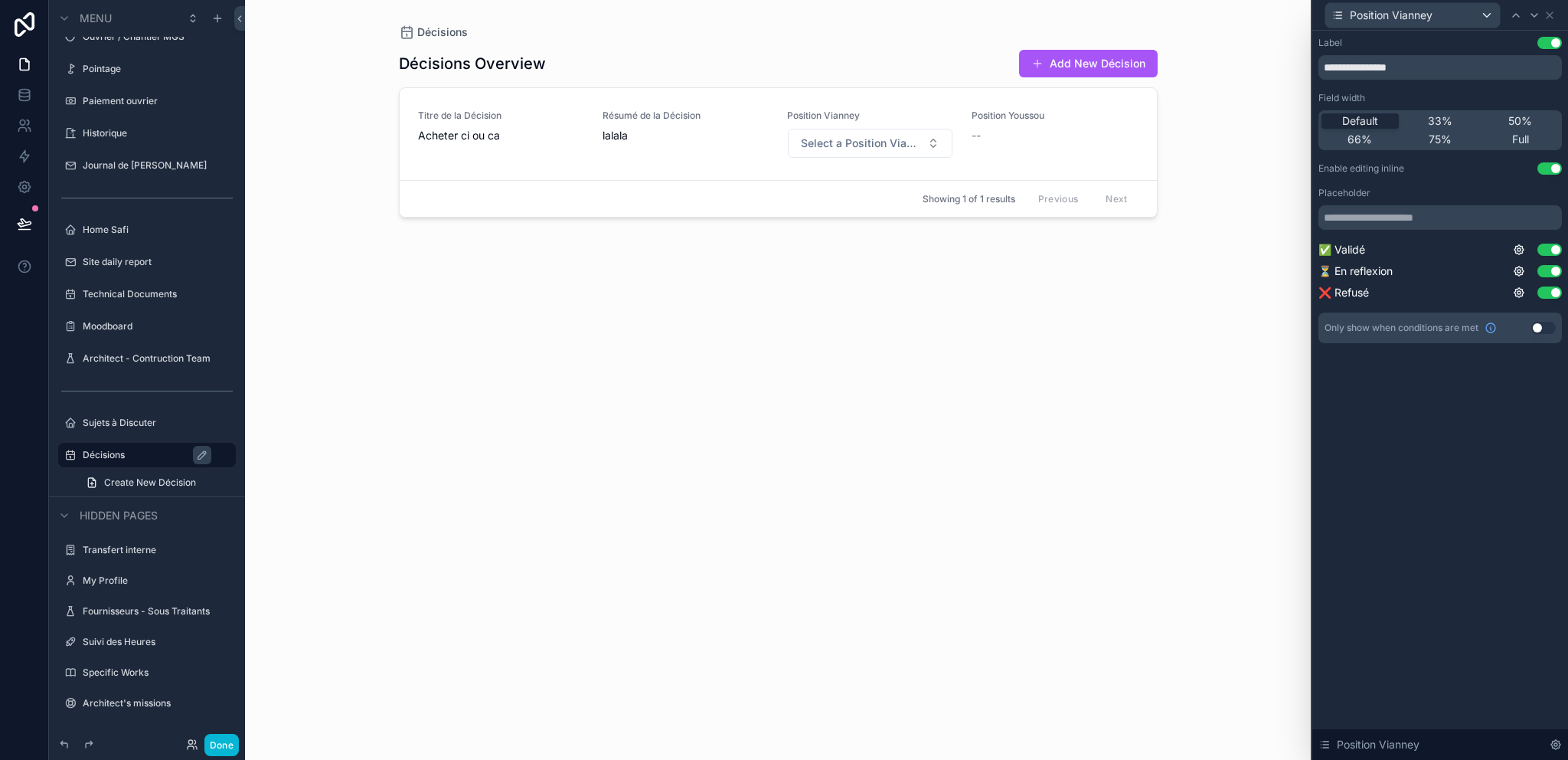
click at [1531, 368] on div "**********" at bounding box center [1440, 205] width 255 height 349
click at [856, 151] on button "Select a Position Vianney" at bounding box center [870, 143] width 164 height 29
click at [865, 310] on div "Décisions Overview Add New Décision Titre de la Décision Acheter ci ou ca Résum…" at bounding box center [779, 390] width 759 height 701
click at [1554, 17] on icon at bounding box center [1550, 15] width 13 height 13
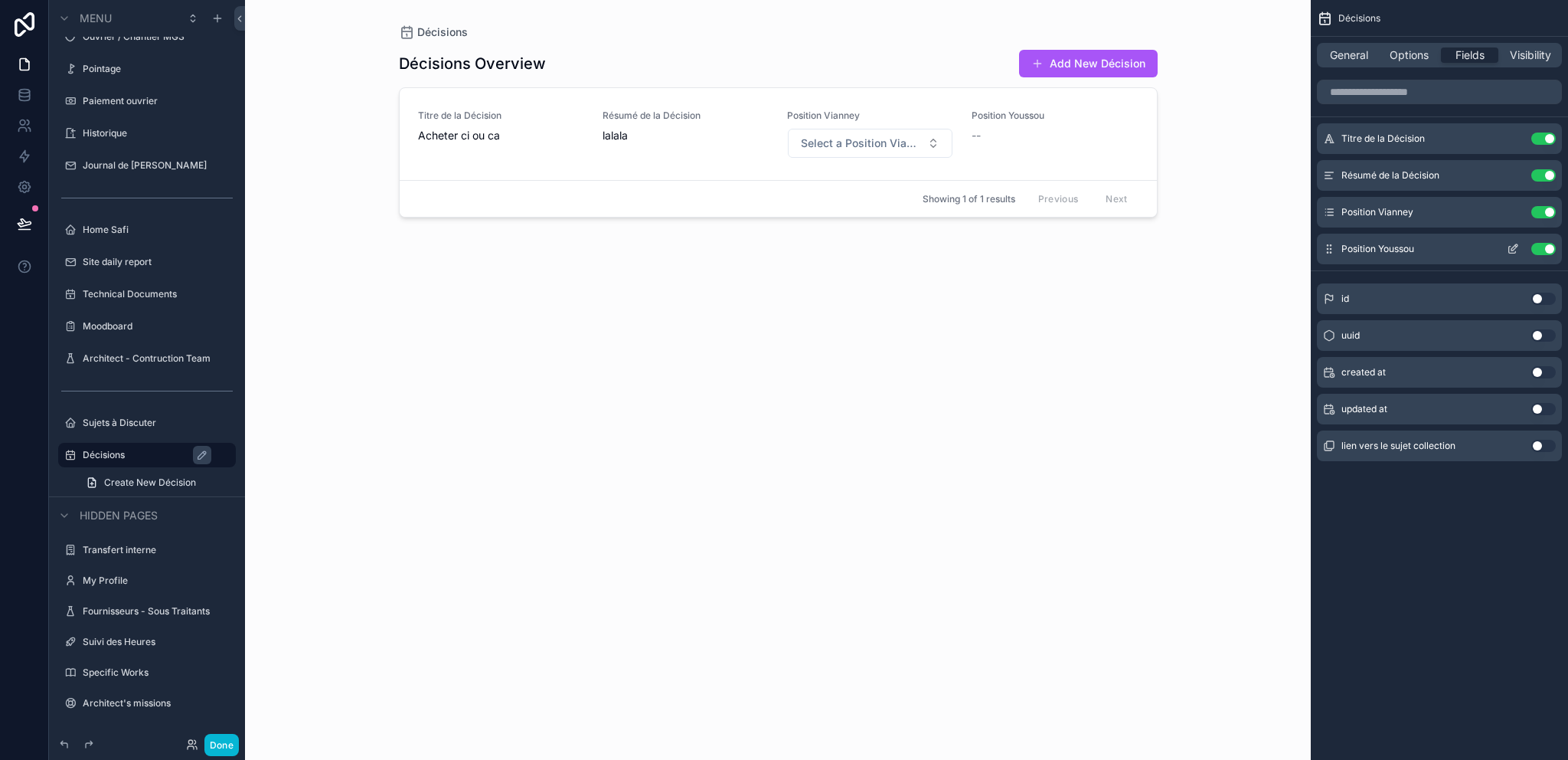
click at [1516, 251] on icon "scrollable content" at bounding box center [1513, 249] width 13 height 13
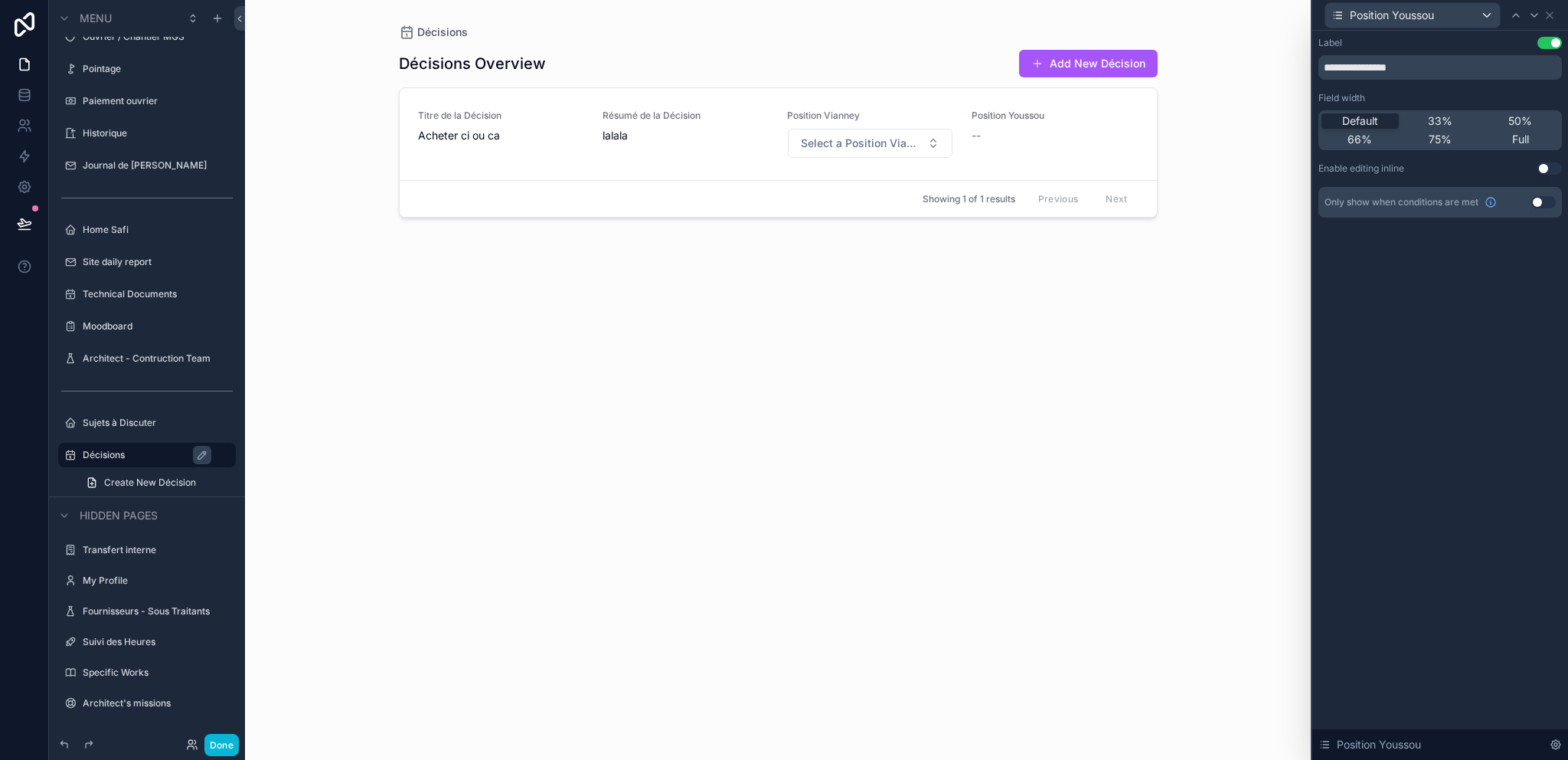
click at [1550, 170] on button "Use setting" at bounding box center [1549, 169] width 24 height 13
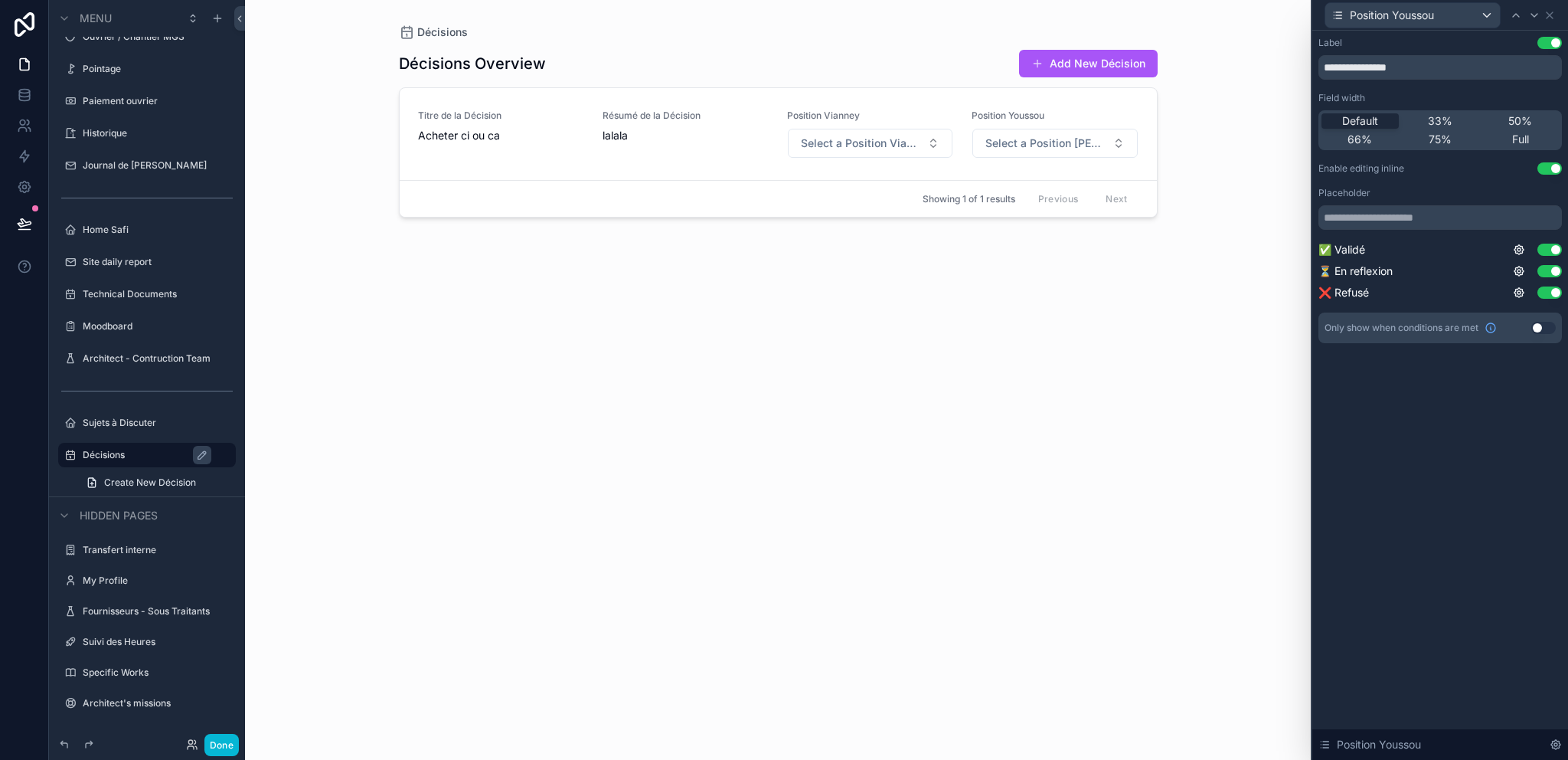
click at [1504, 398] on div "**********" at bounding box center [1440, 395] width 255 height 729
click at [1050, 139] on span "Select a Position [PERSON_NAME]" at bounding box center [1046, 143] width 121 height 15
click at [1542, 9] on div at bounding box center [1534, 15] width 19 height 19
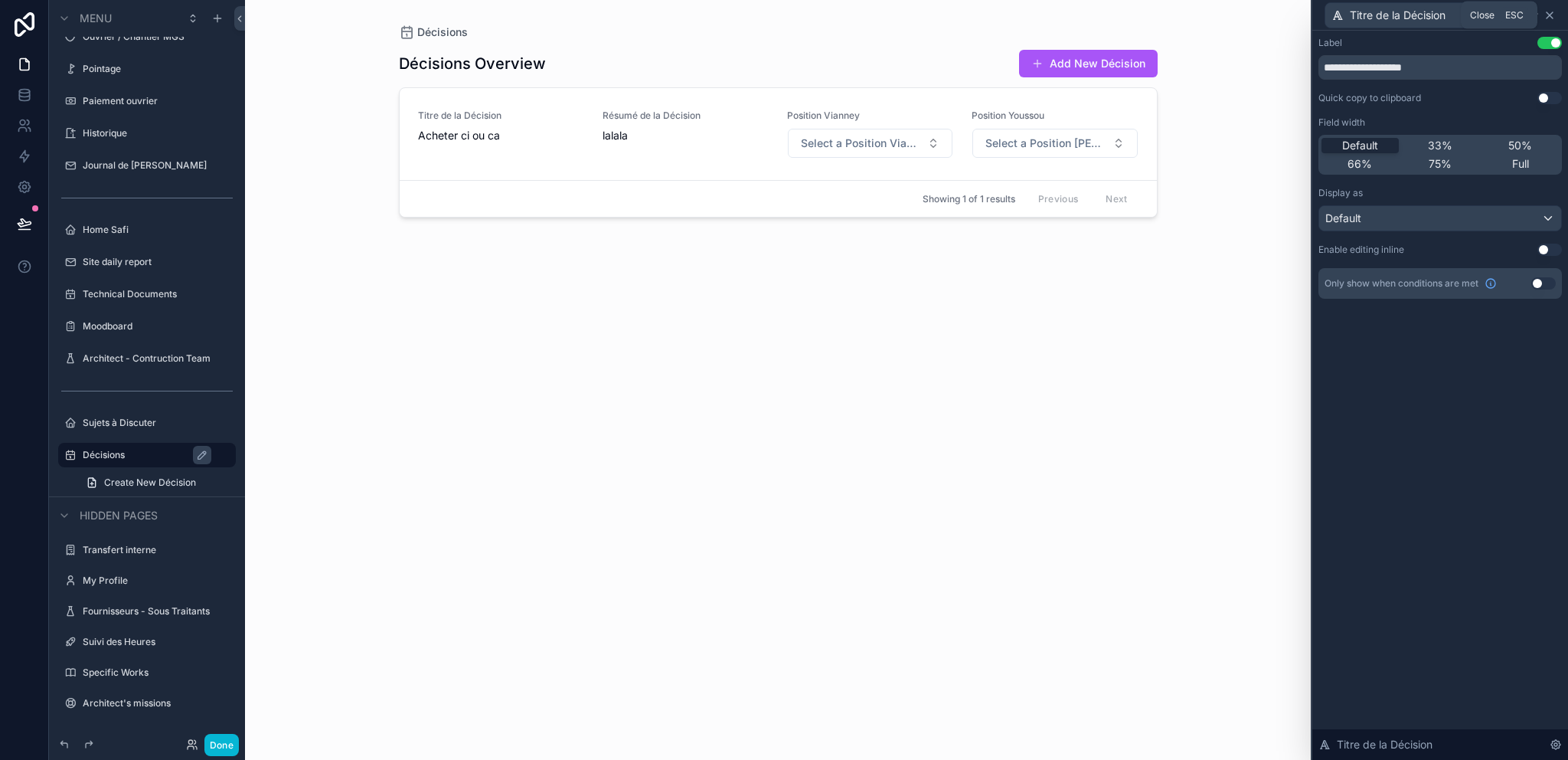
click at [1549, 13] on icon at bounding box center [1550, 15] width 13 height 13
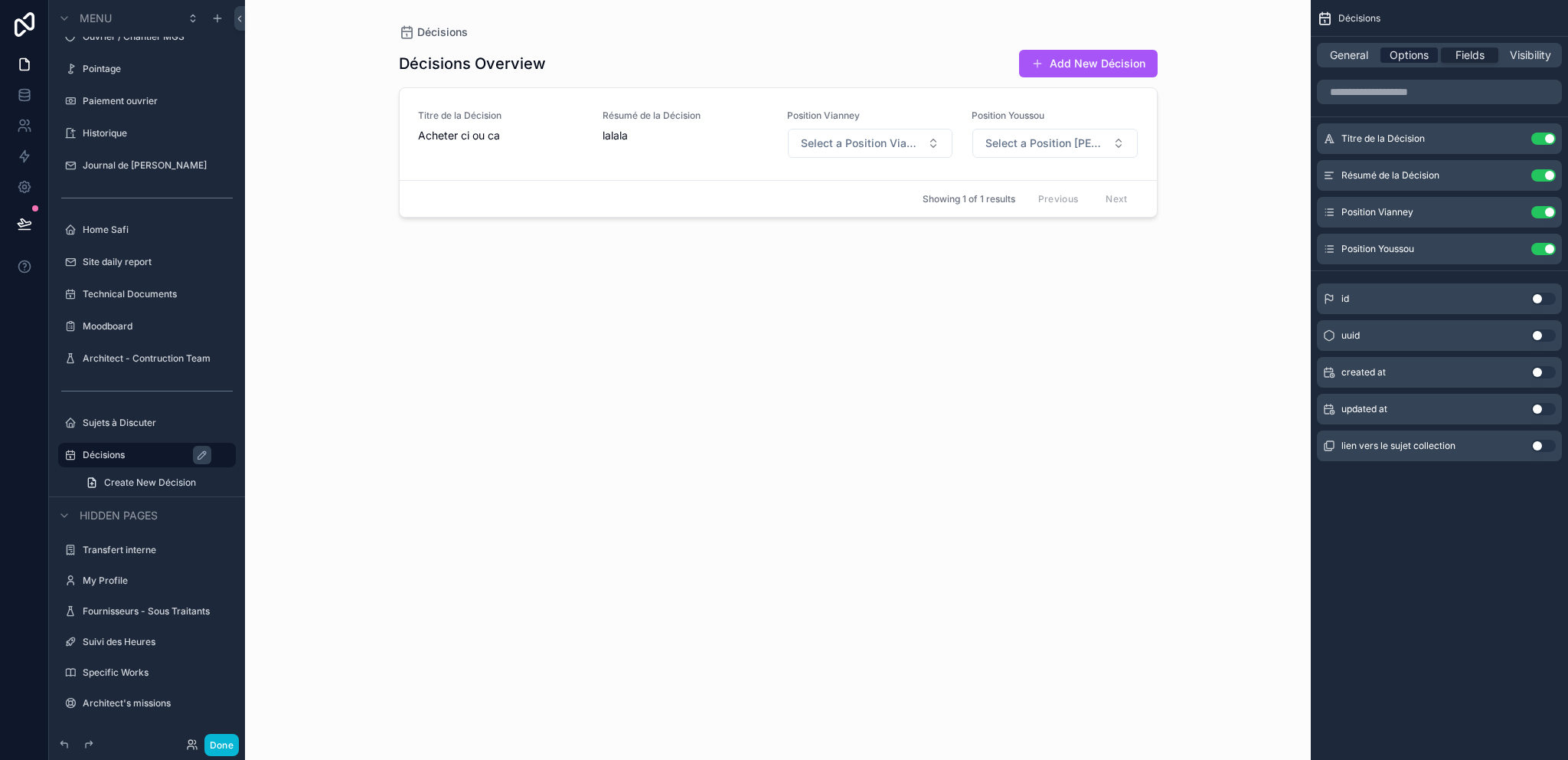
click at [1408, 58] on span "Options" at bounding box center [1409, 54] width 39 height 15
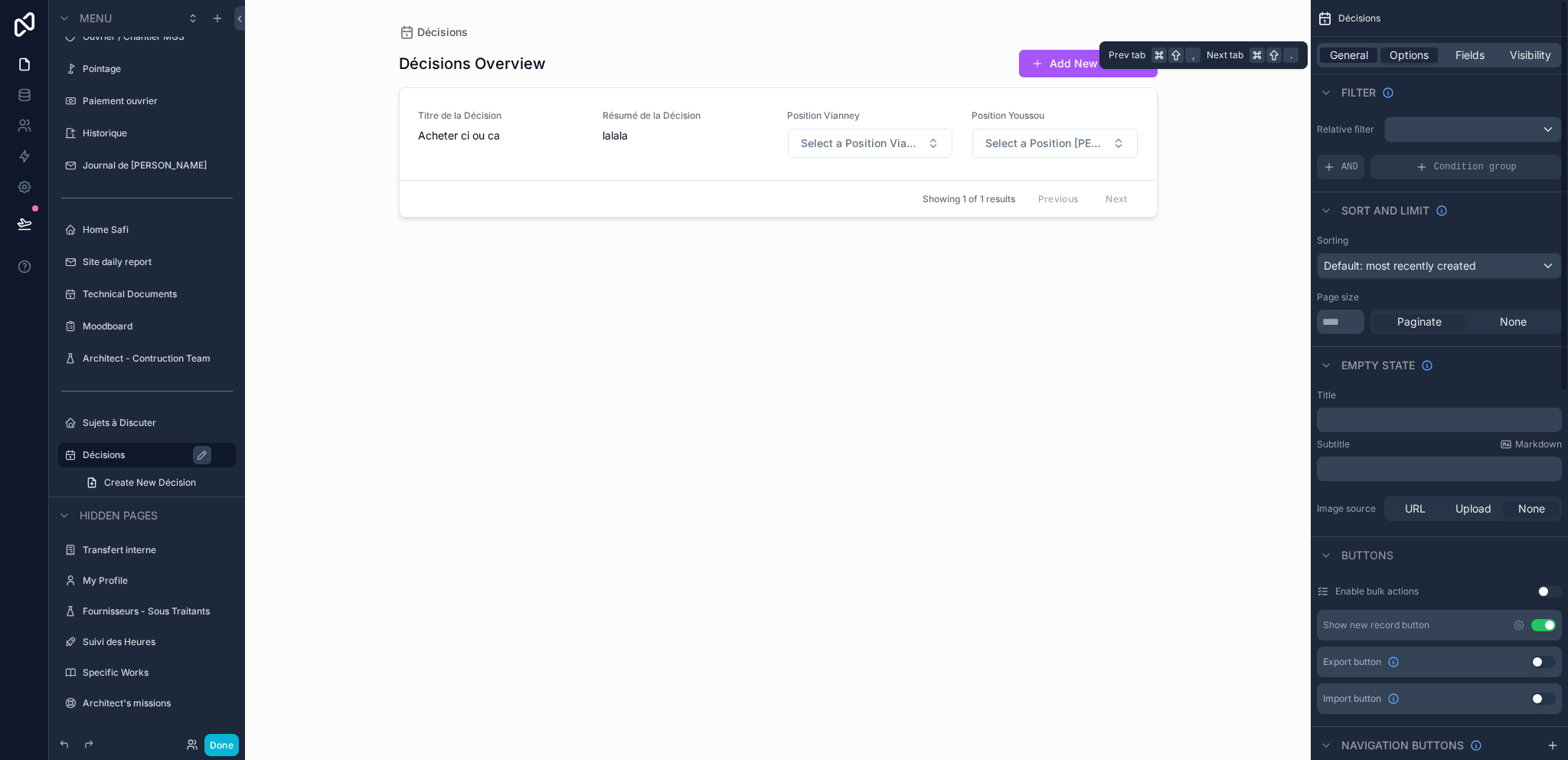
click at [1340, 58] on span "General" at bounding box center [1348, 54] width 38 height 15
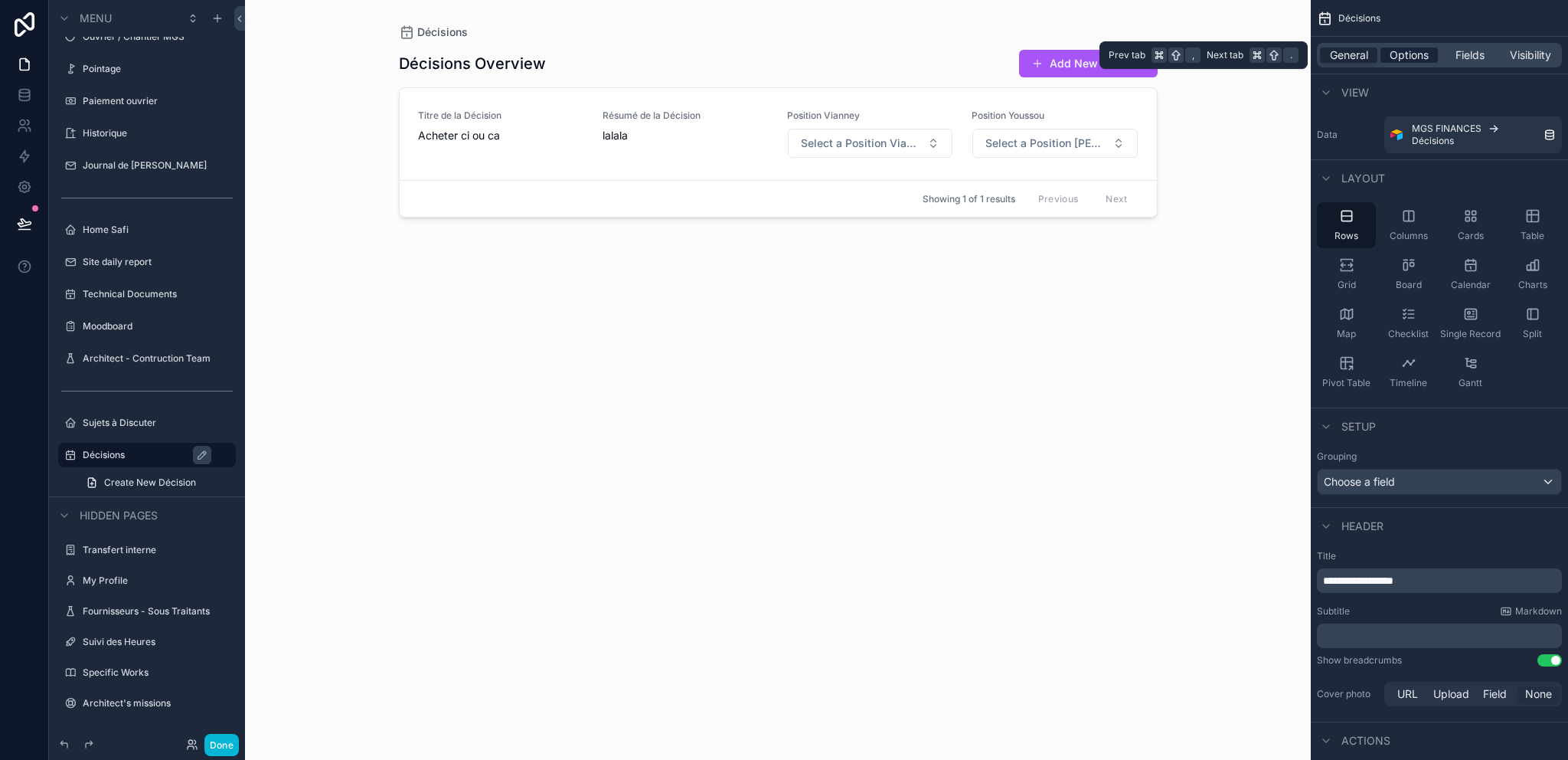
click at [1391, 54] on span "Options" at bounding box center [1409, 54] width 39 height 15
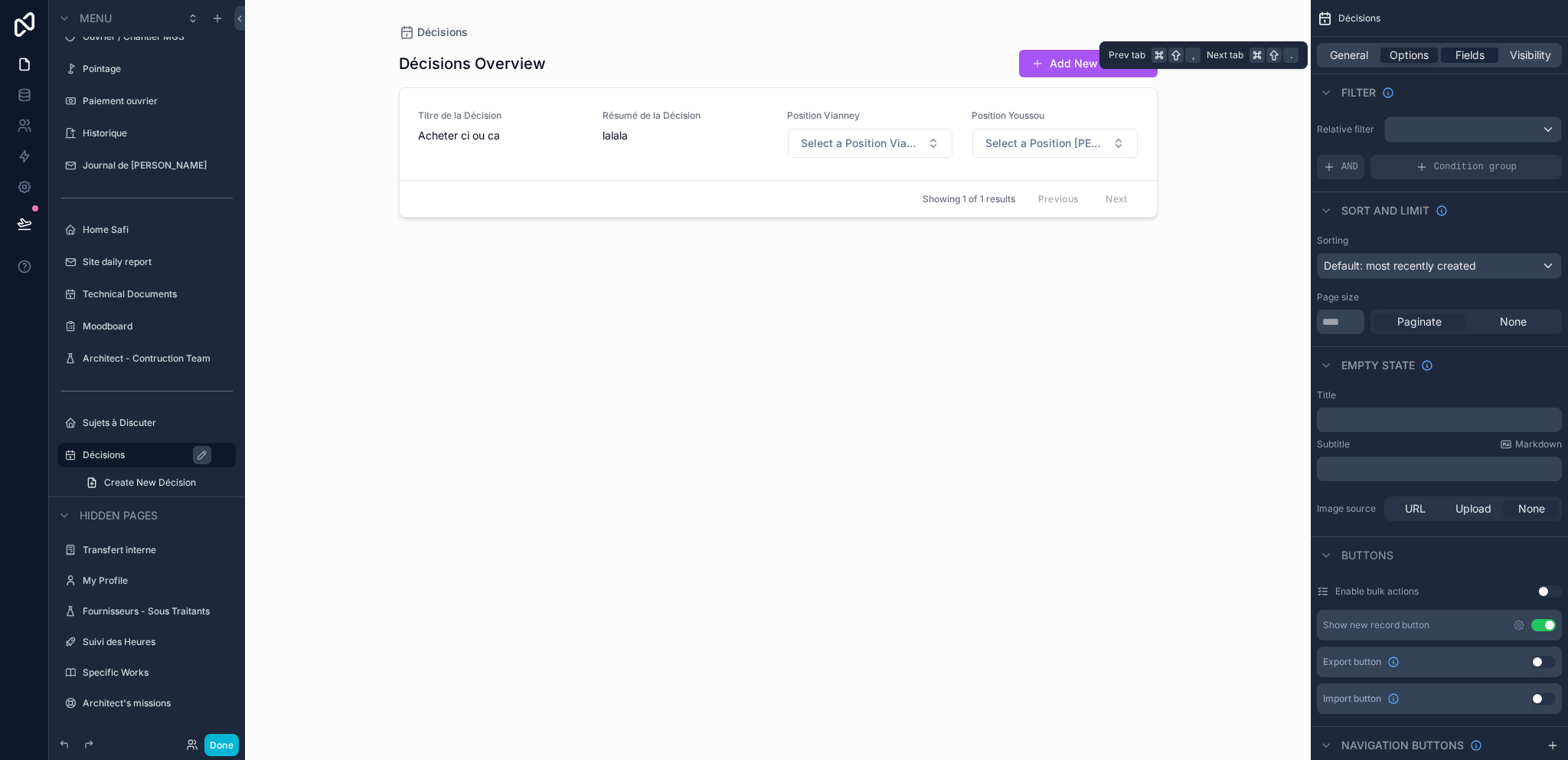
click at [1476, 56] on span "Fields" at bounding box center [1470, 54] width 29 height 15
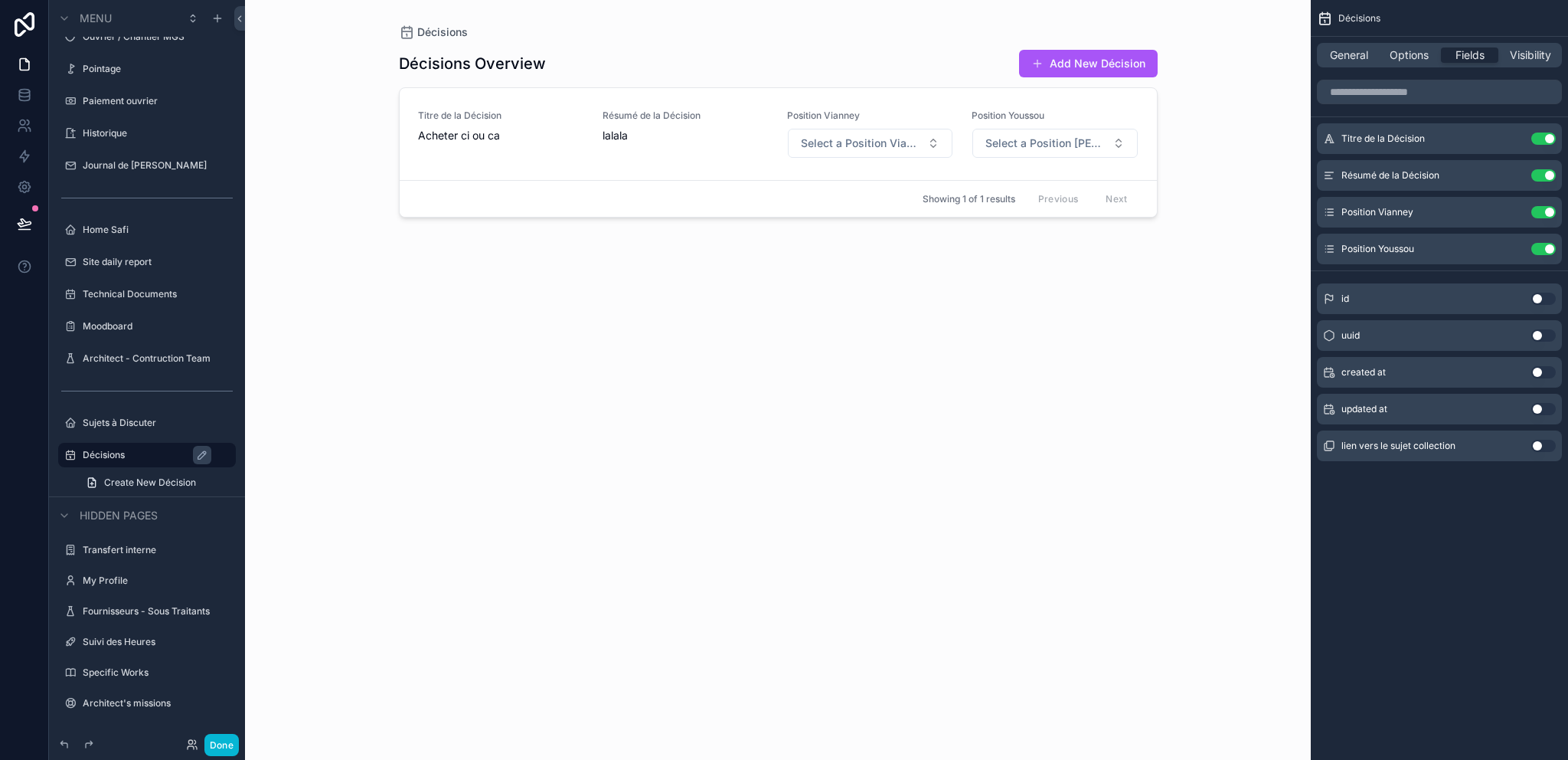
click at [1102, 373] on div "Décisions Overview Add New Décision Titre de la Décision Acheter ci ou ca Résum…" at bounding box center [779, 390] width 759 height 701
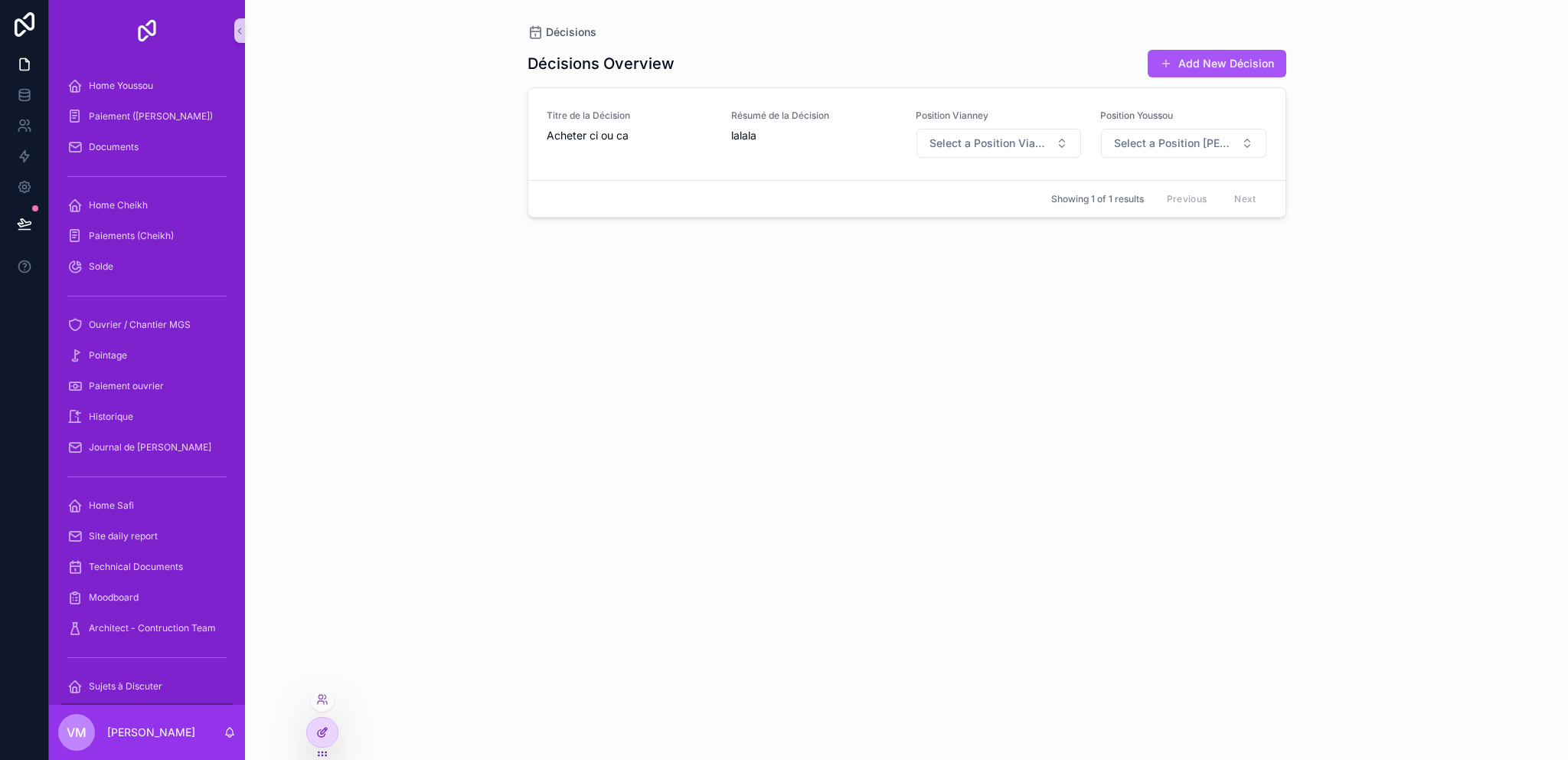
click at [330, 723] on div at bounding box center [322, 731] width 30 height 29
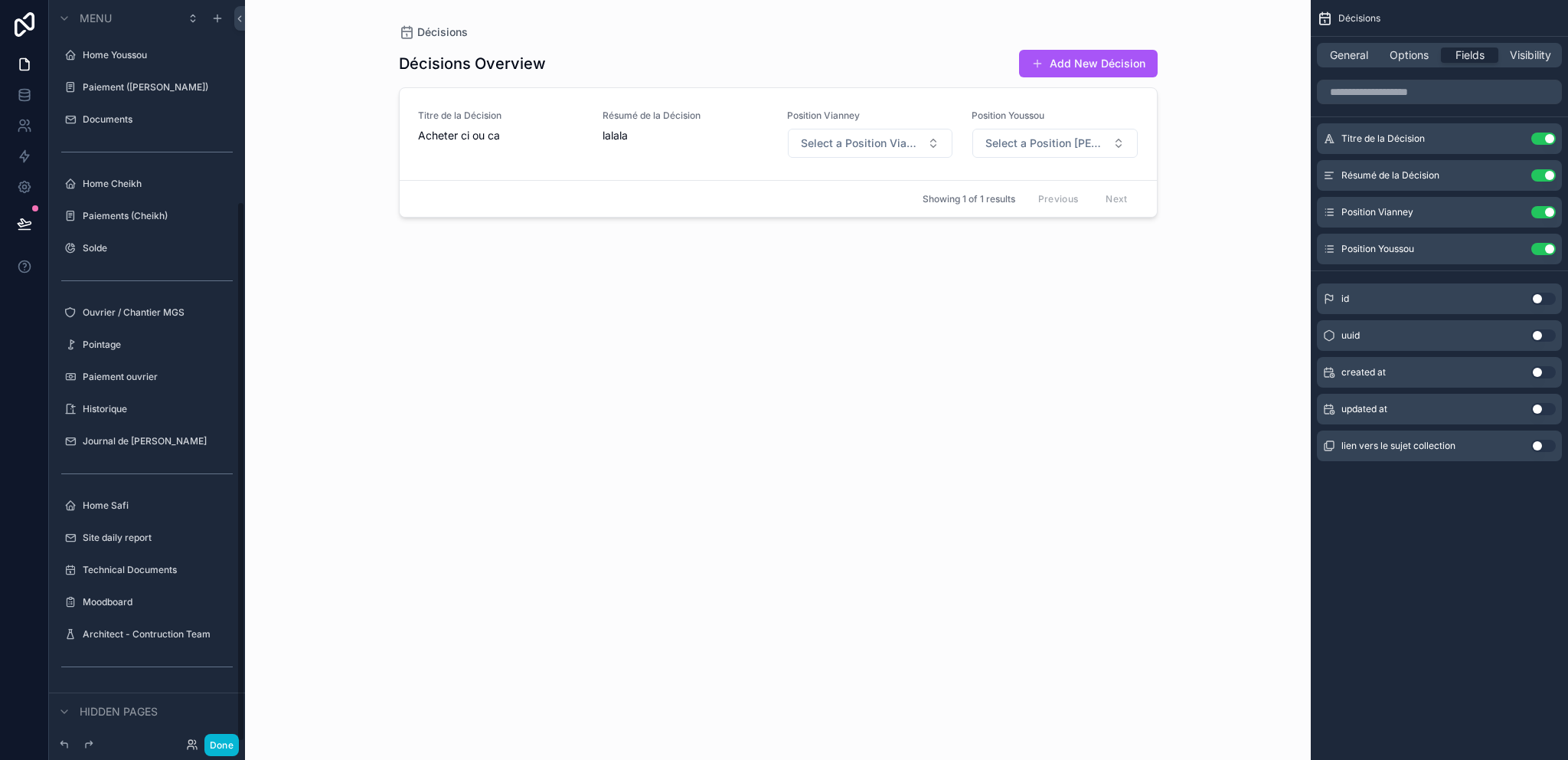
scroll to position [276, 0]
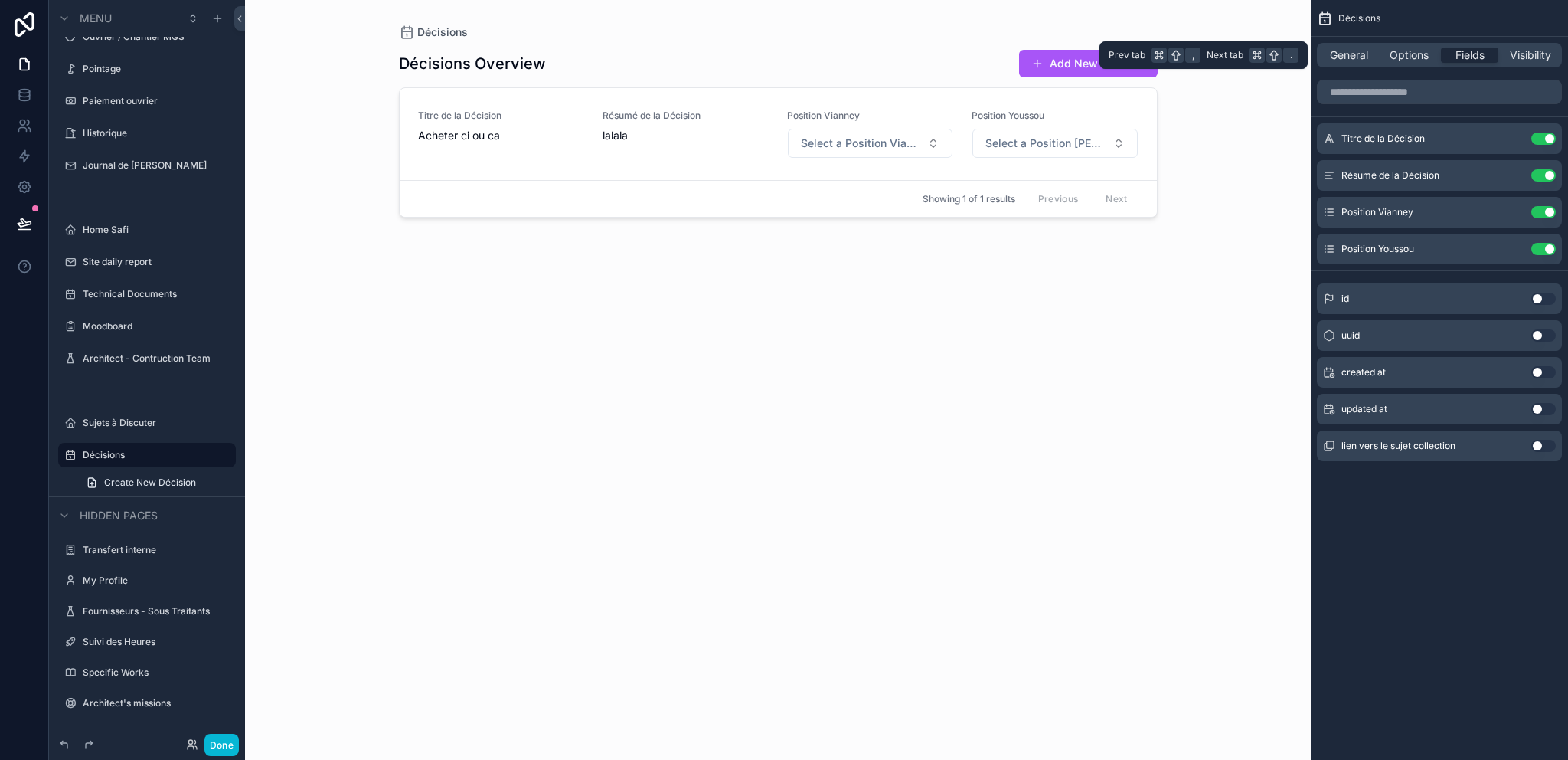
click at [1376, 65] on div "General Options Fields Visibility" at bounding box center [1439, 54] width 245 height 24
click at [1387, 60] on div "Options" at bounding box center [1409, 54] width 57 height 15
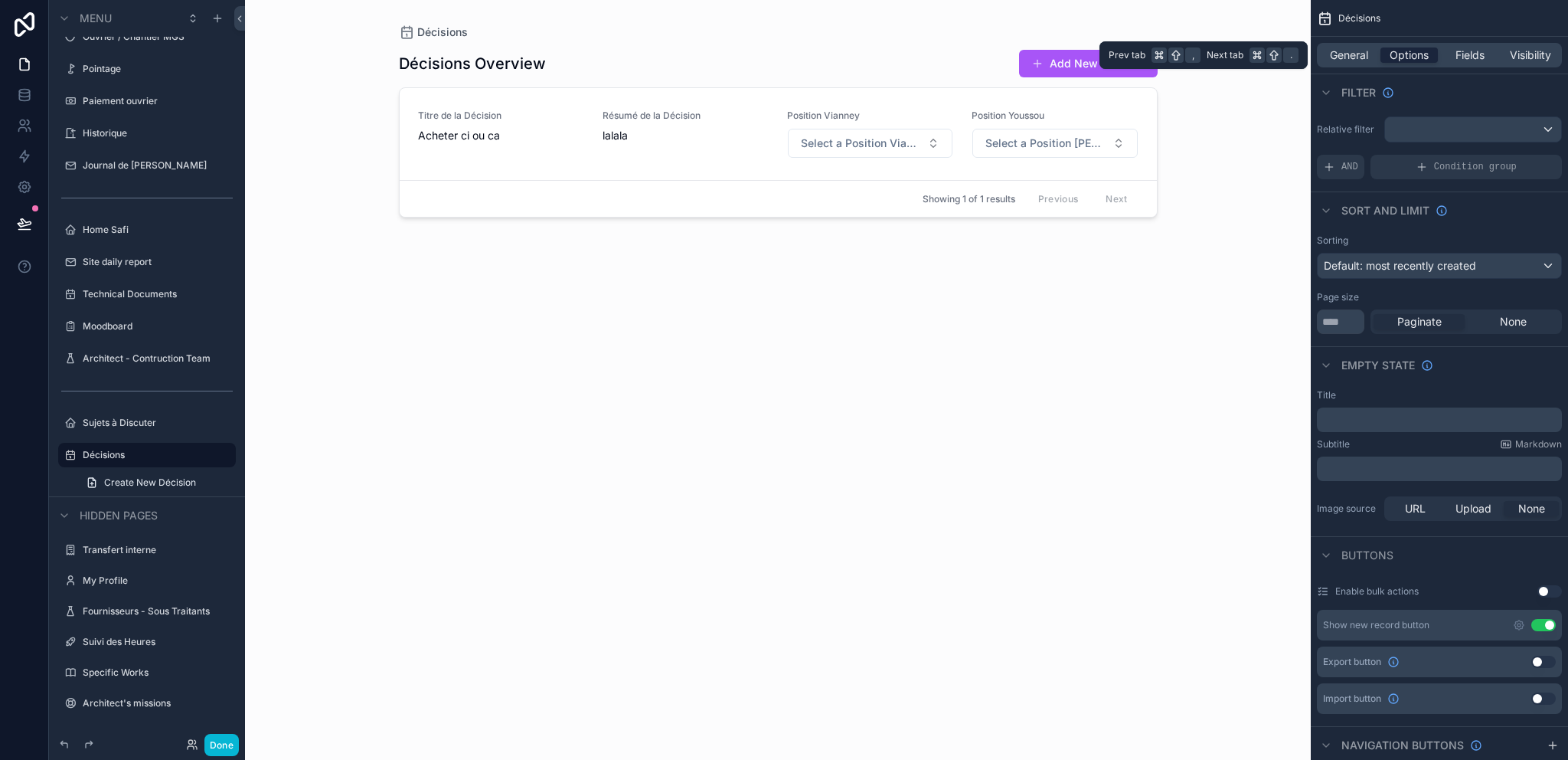
click at [1434, 58] on div "Options" at bounding box center [1409, 54] width 57 height 15
click at [1455, 57] on span "Fields" at bounding box center [1470, 54] width 29 height 15
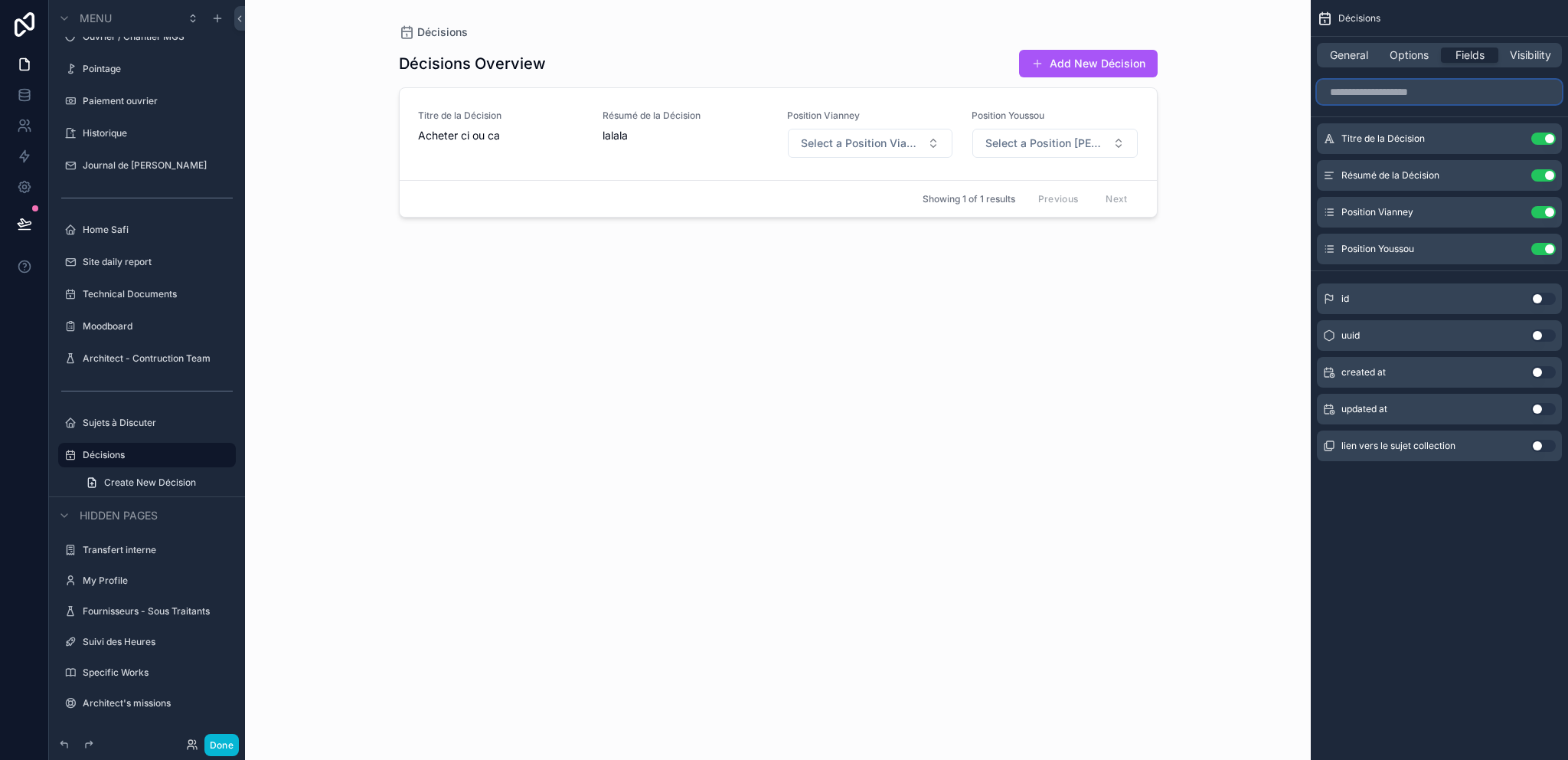
click at [1393, 96] on input "scrollable content" at bounding box center [1439, 91] width 245 height 24
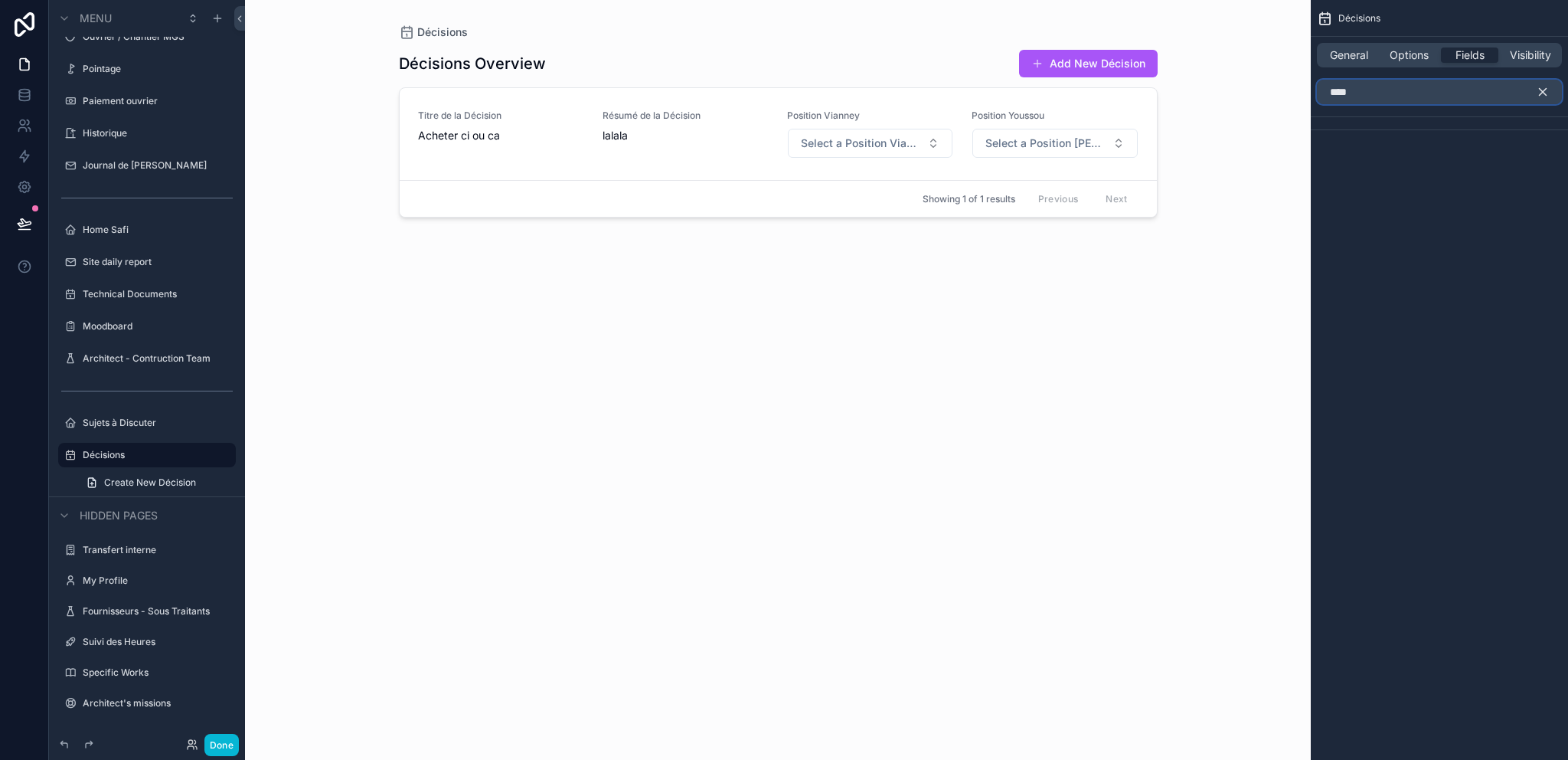
type input "****"
click at [1540, 94] on icon "scrollable content" at bounding box center [1542, 91] width 13 height 13
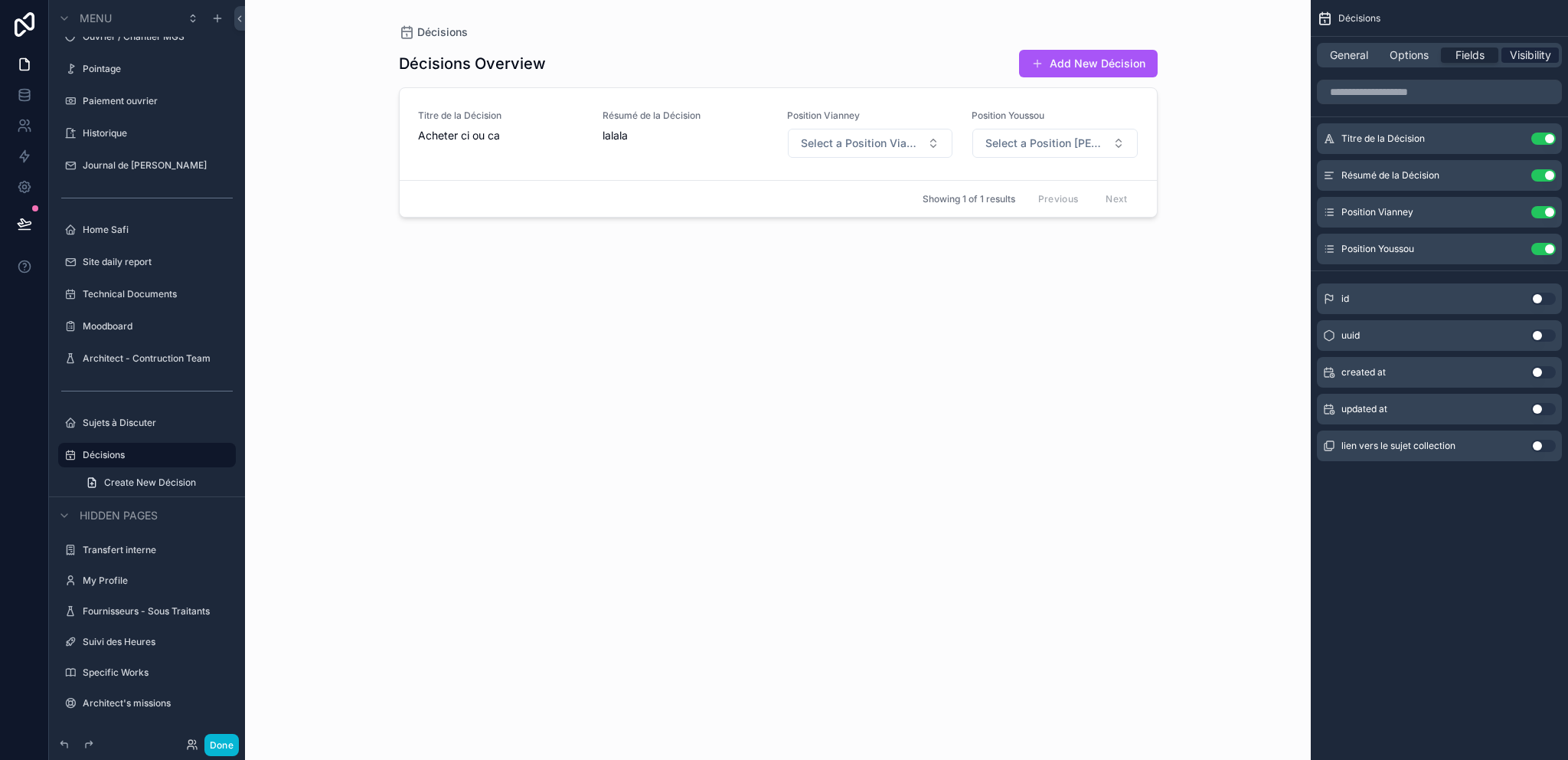
click at [1508, 52] on div "Visibility" at bounding box center [1530, 54] width 57 height 15
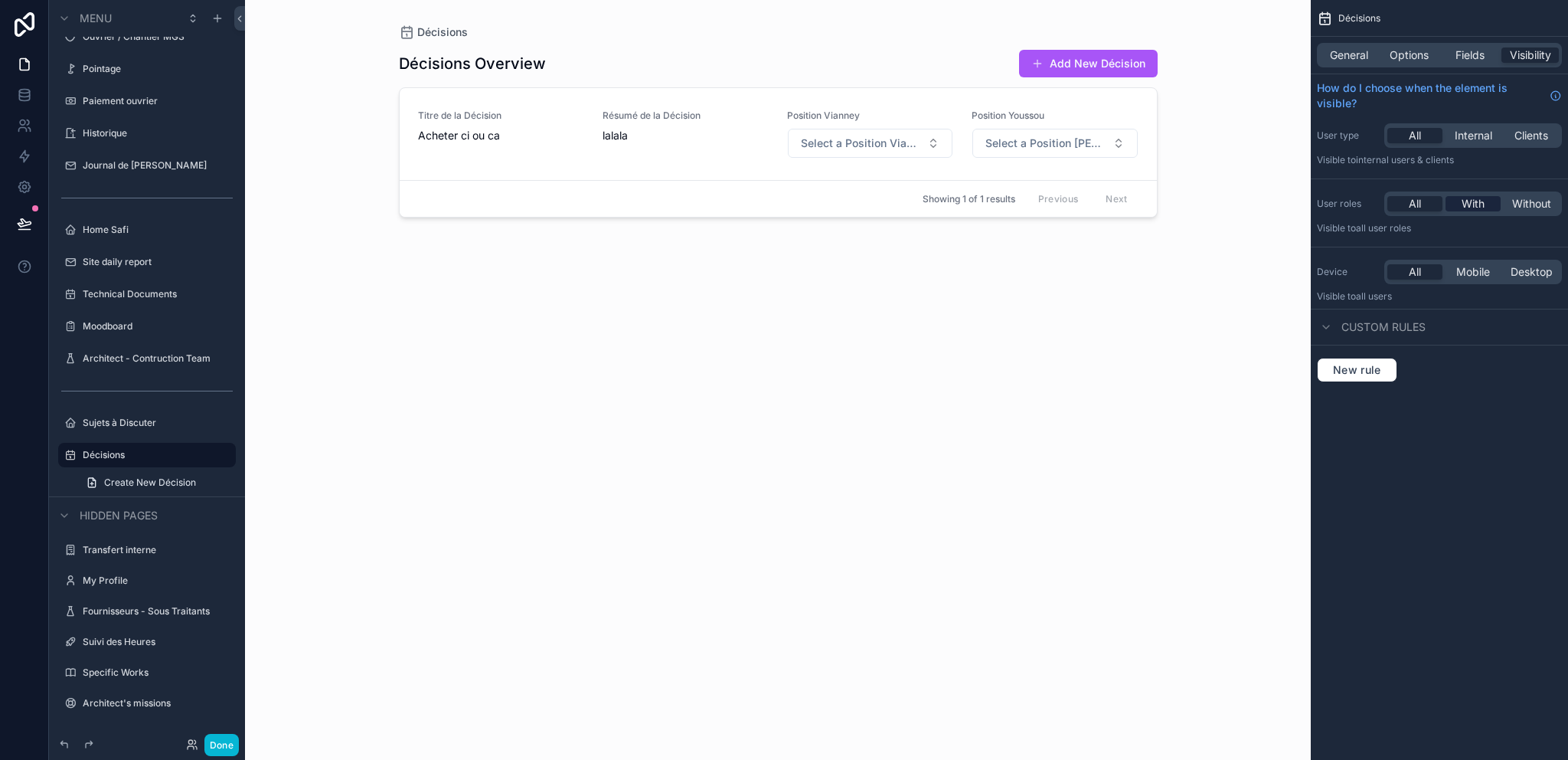
click at [1475, 206] on span "With" at bounding box center [1473, 204] width 23 height 15
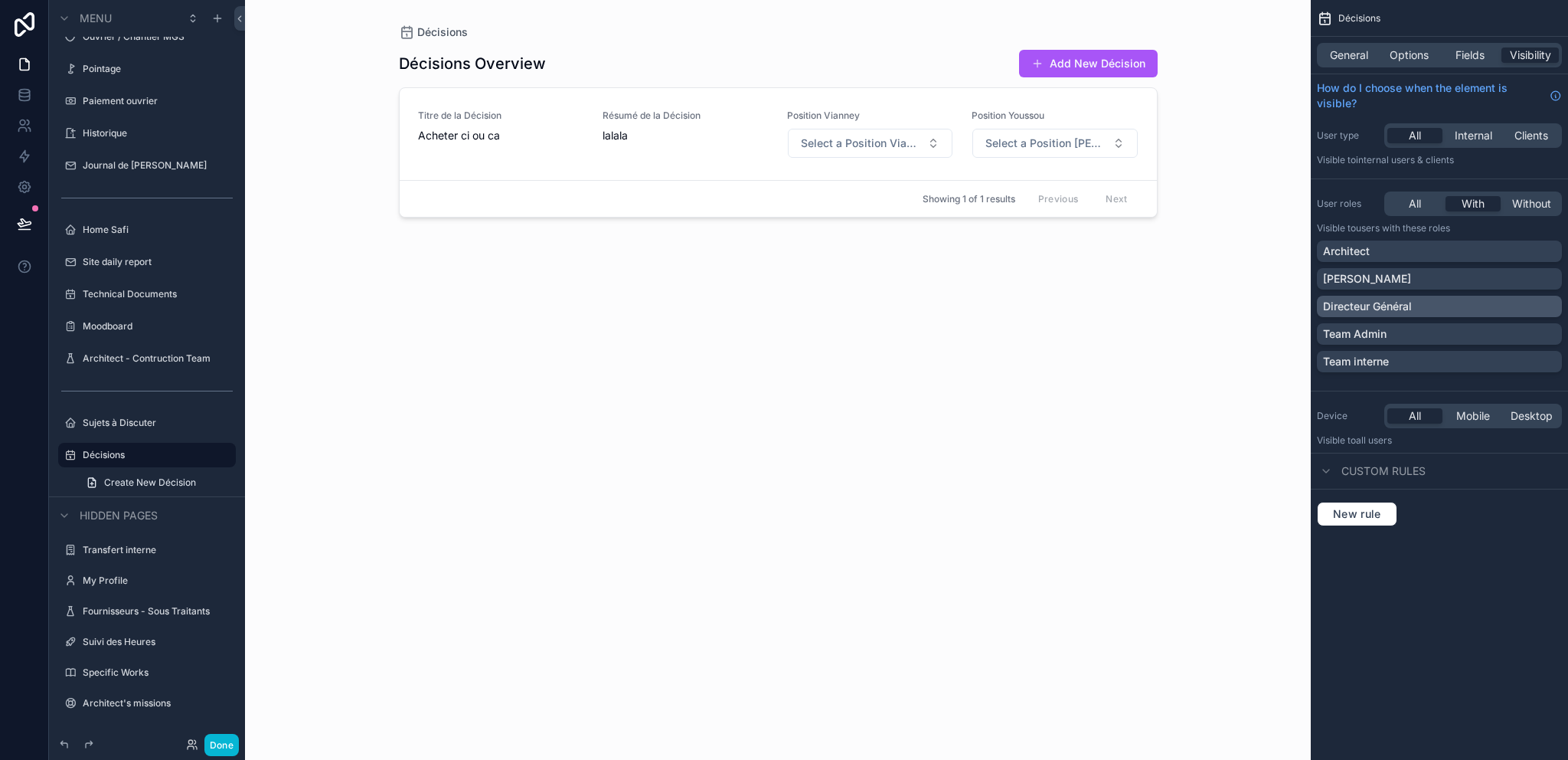
click at [1385, 309] on p "Directeur Général" at bounding box center [1367, 305] width 88 height 15
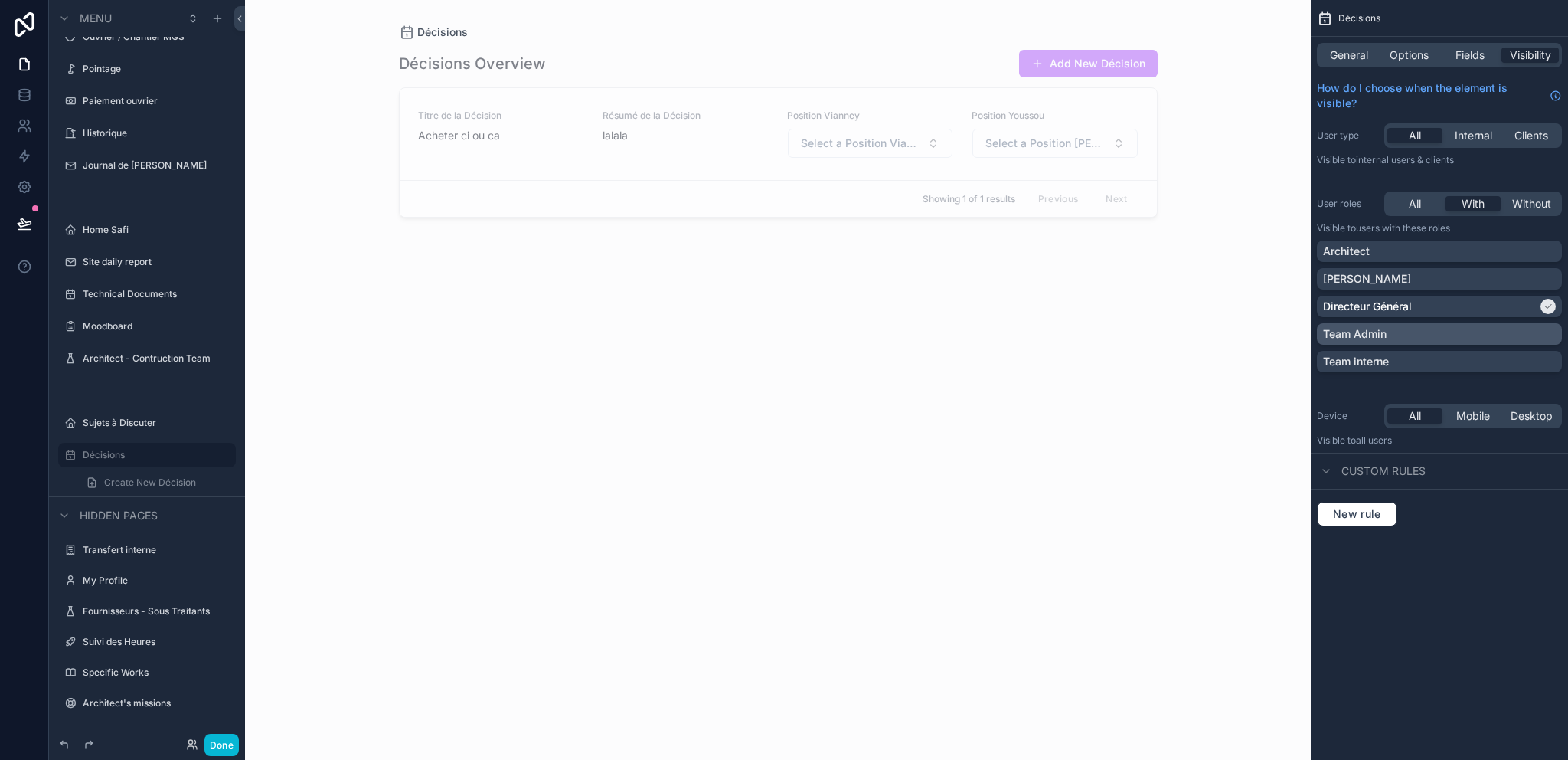
click at [1381, 326] on p "Team Admin" at bounding box center [1355, 333] width 63 height 15
click at [1480, 56] on span "Fields" at bounding box center [1470, 54] width 29 height 15
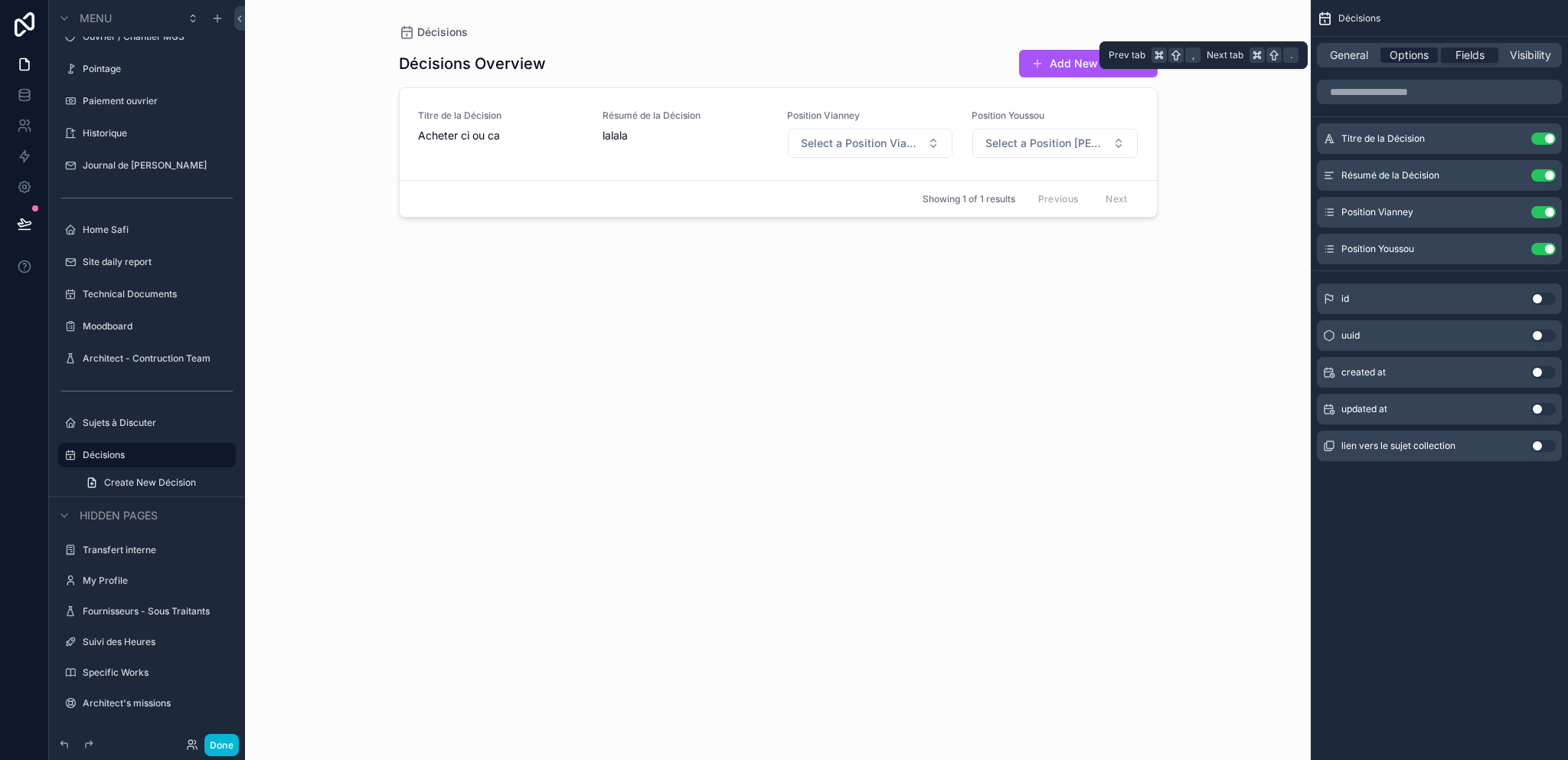
click at [1398, 59] on span "Options" at bounding box center [1409, 54] width 39 height 15
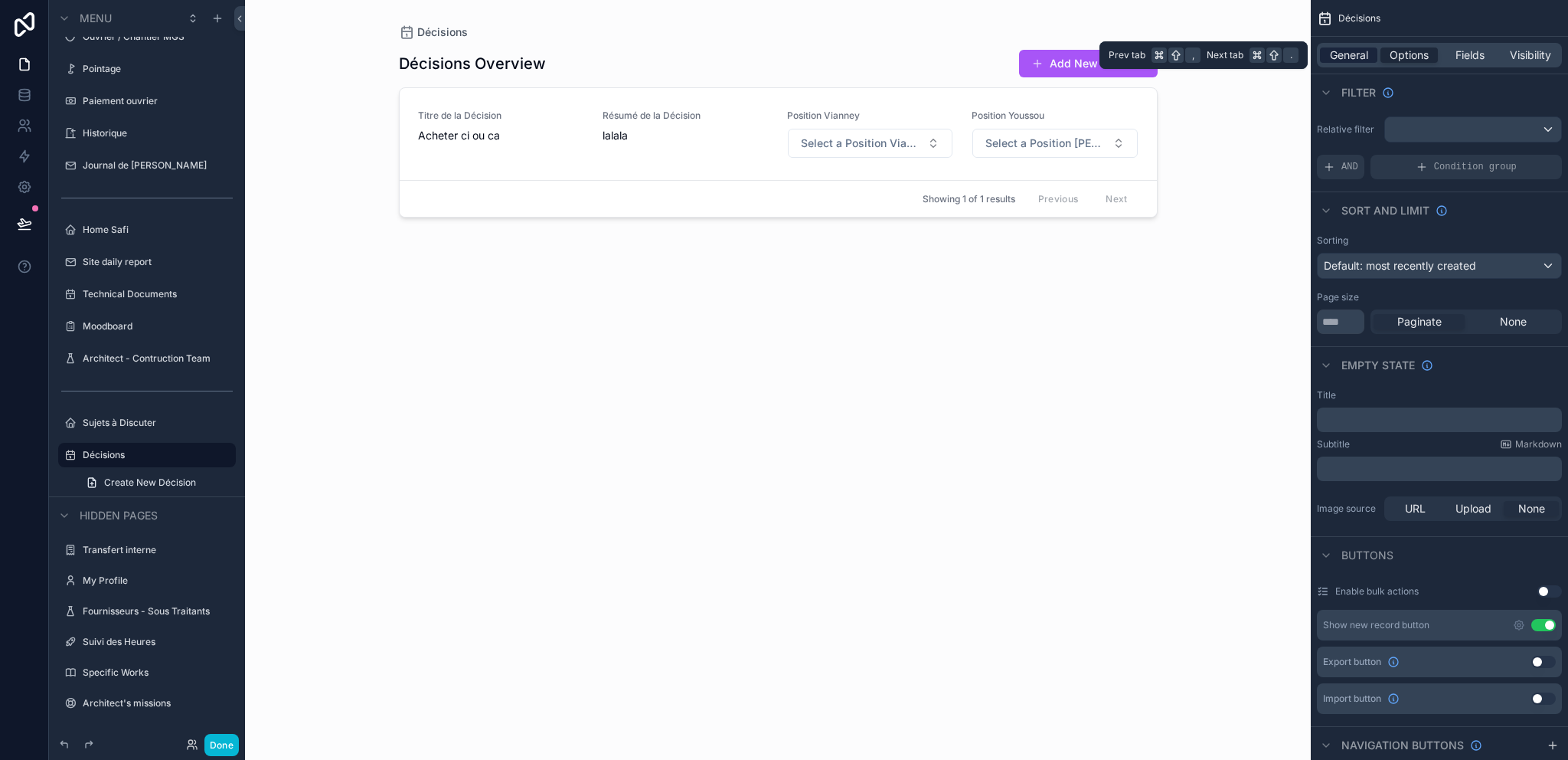
click at [1347, 62] on span "General" at bounding box center [1348, 54] width 38 height 15
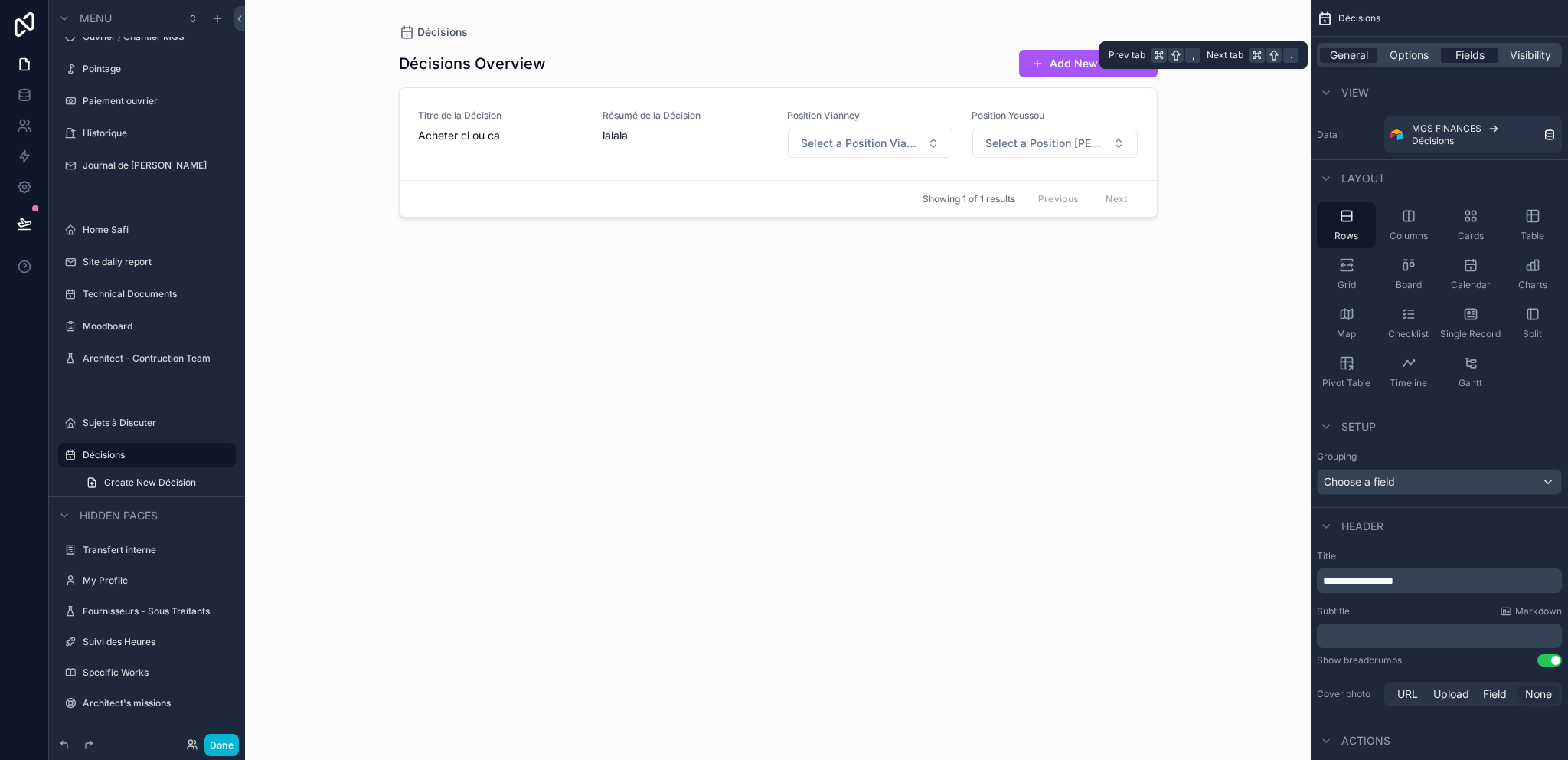
click at [1475, 52] on span "Fields" at bounding box center [1470, 54] width 29 height 15
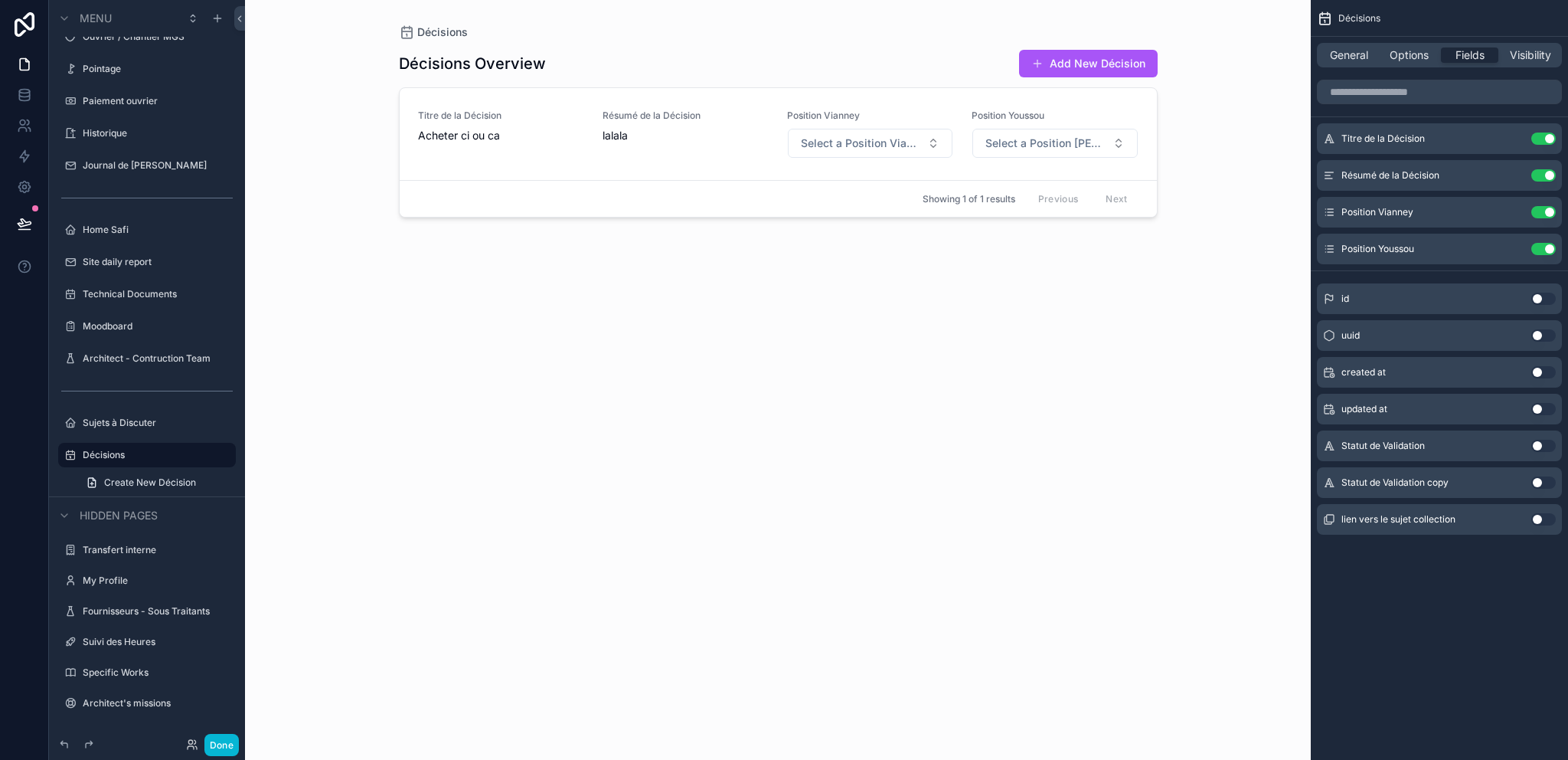
click at [1543, 447] on button "Use setting" at bounding box center [1543, 446] width 24 height 13
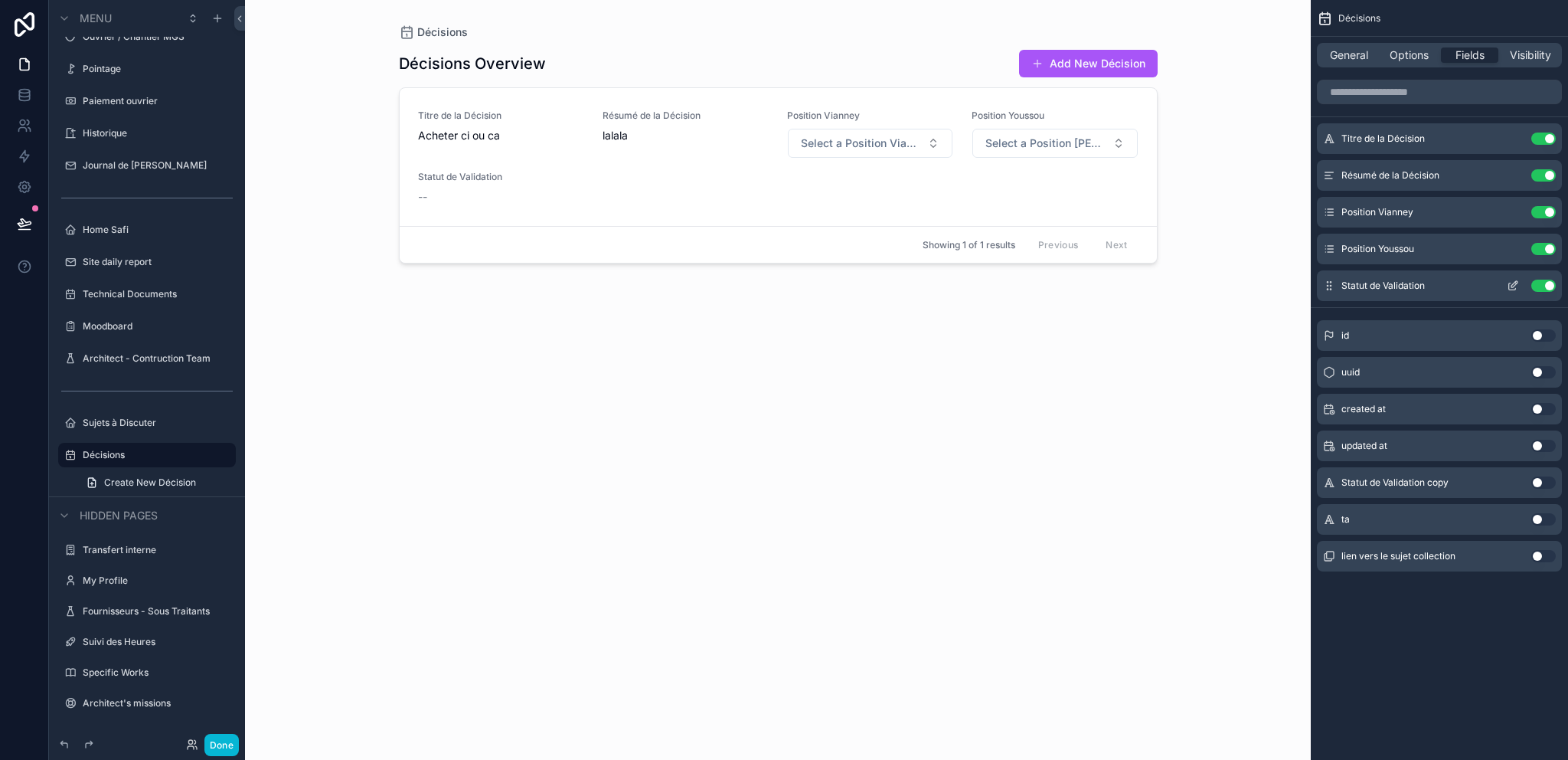
click at [1510, 283] on icon "scrollable content" at bounding box center [1513, 287] width 7 height 7
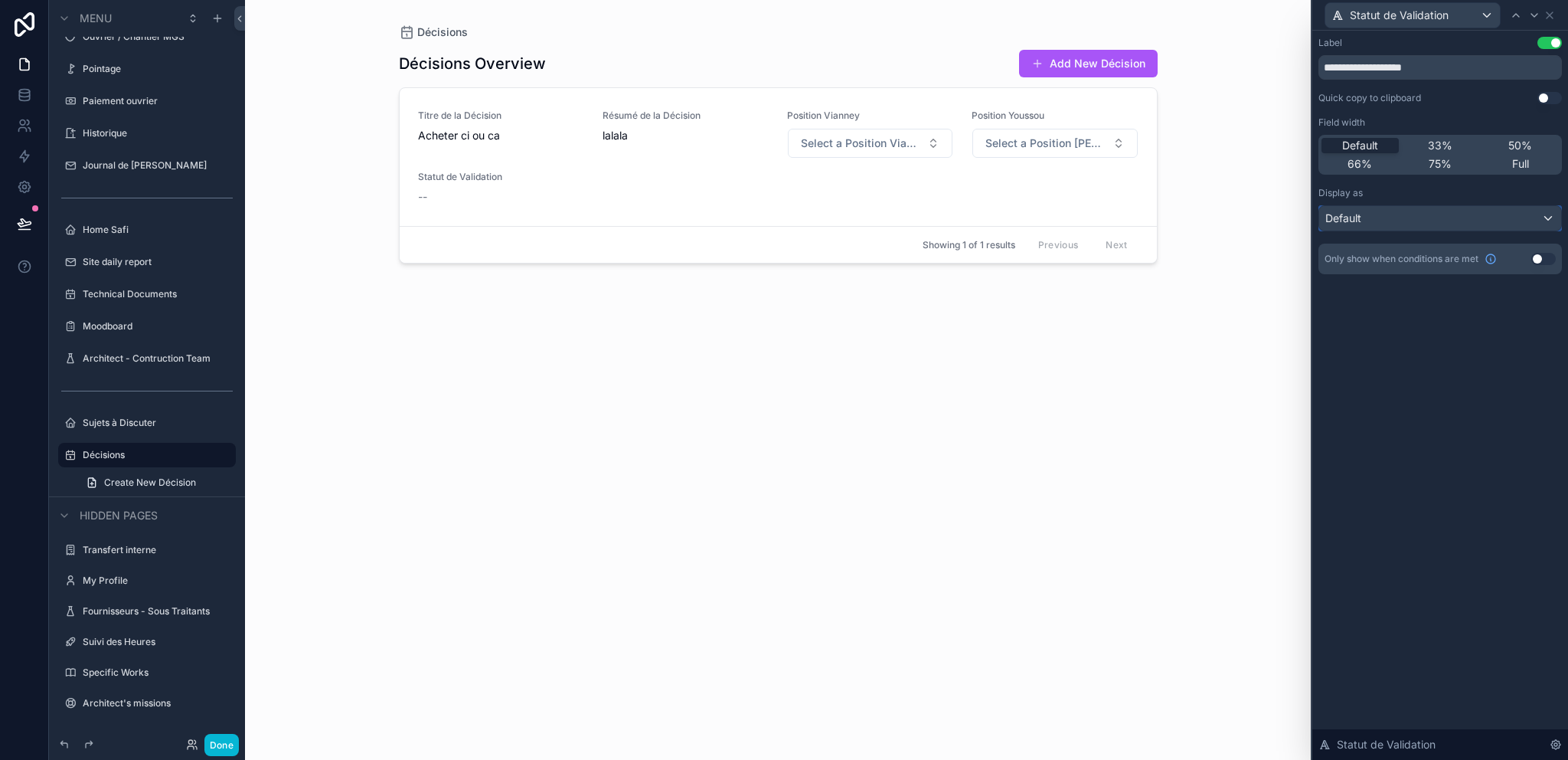
click at [1552, 223] on div "Default" at bounding box center [1439, 218] width 242 height 24
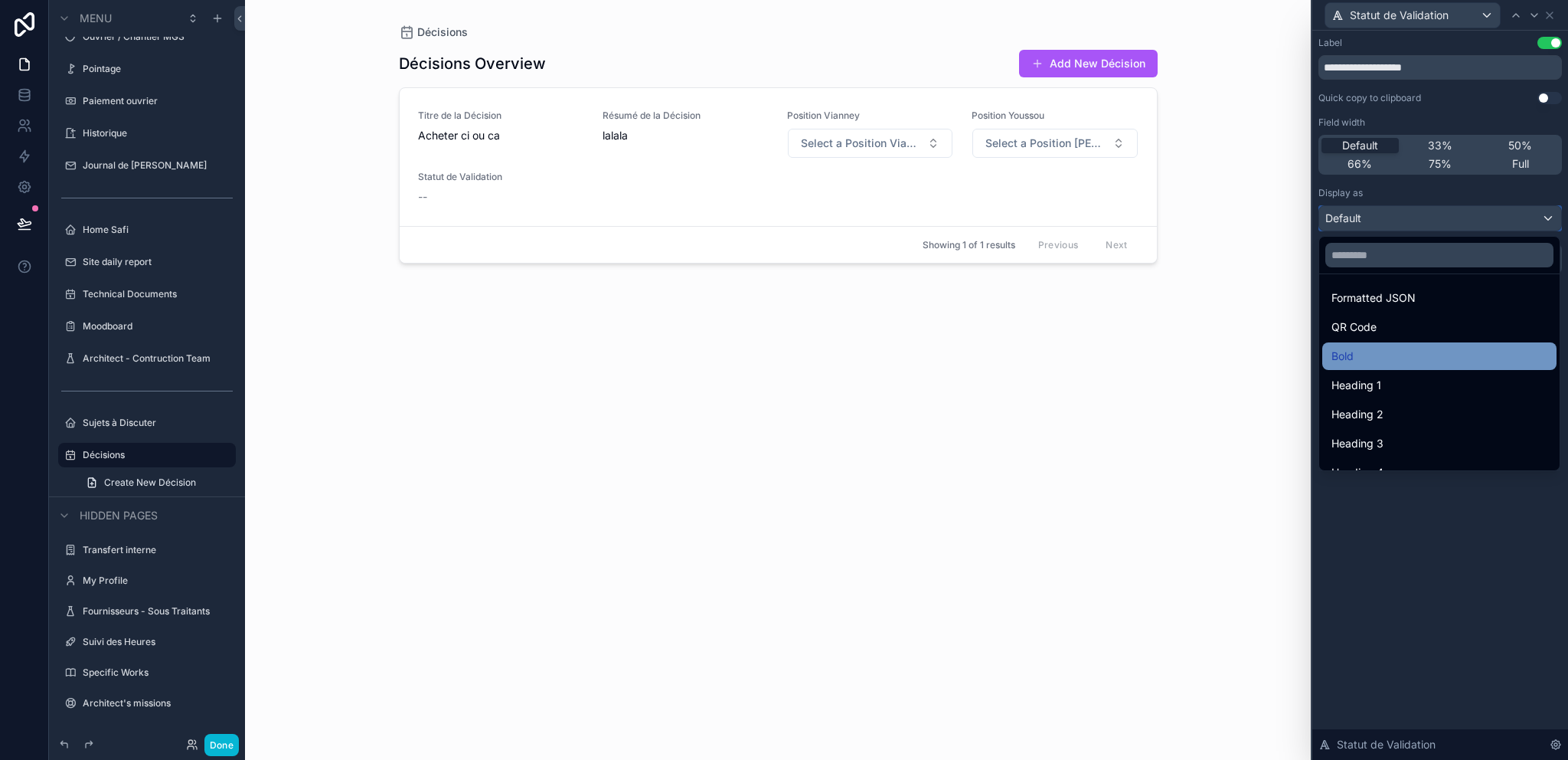
scroll to position [167, 0]
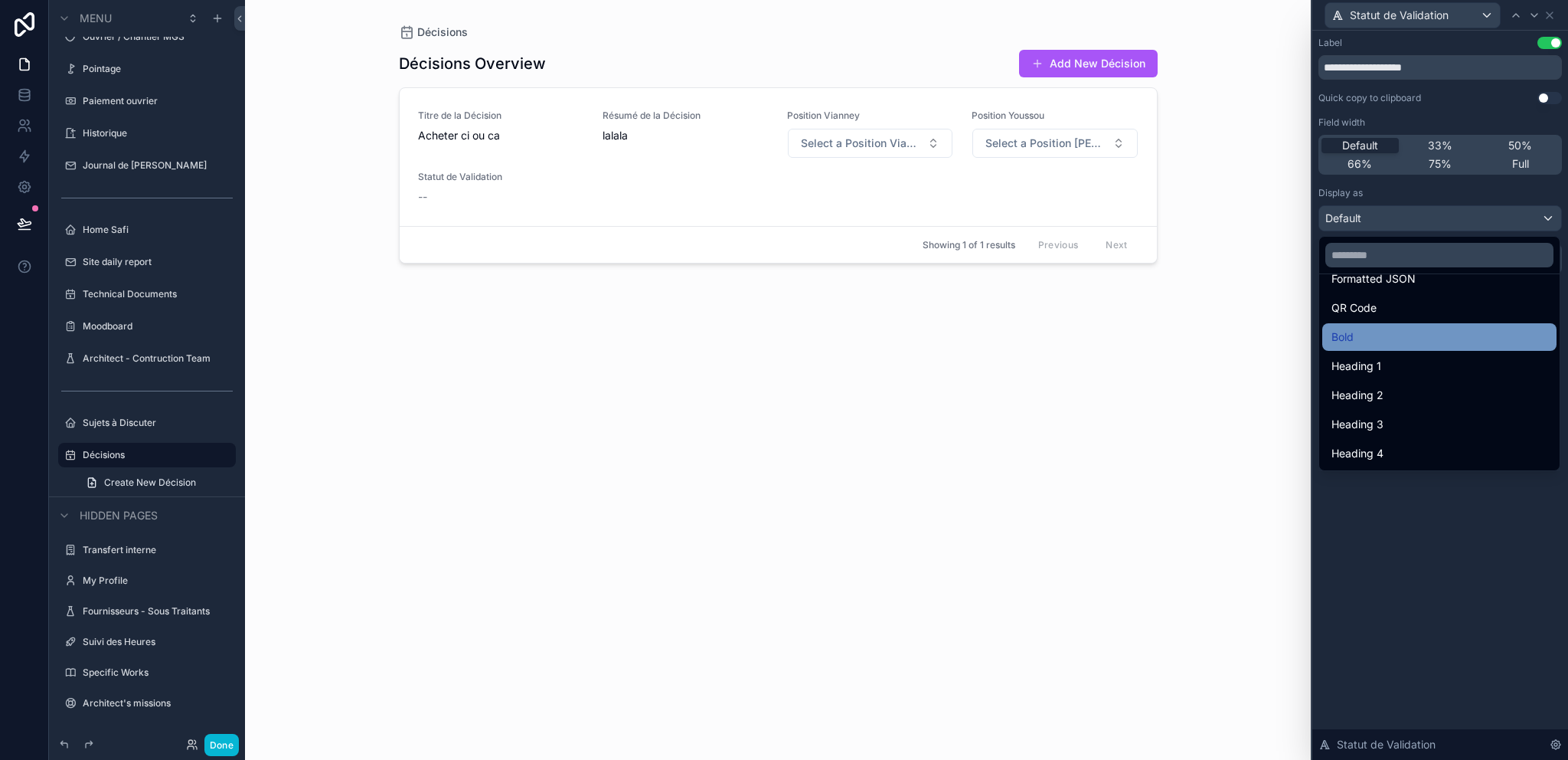
click at [1415, 347] on div "Bold" at bounding box center [1439, 337] width 234 height 28
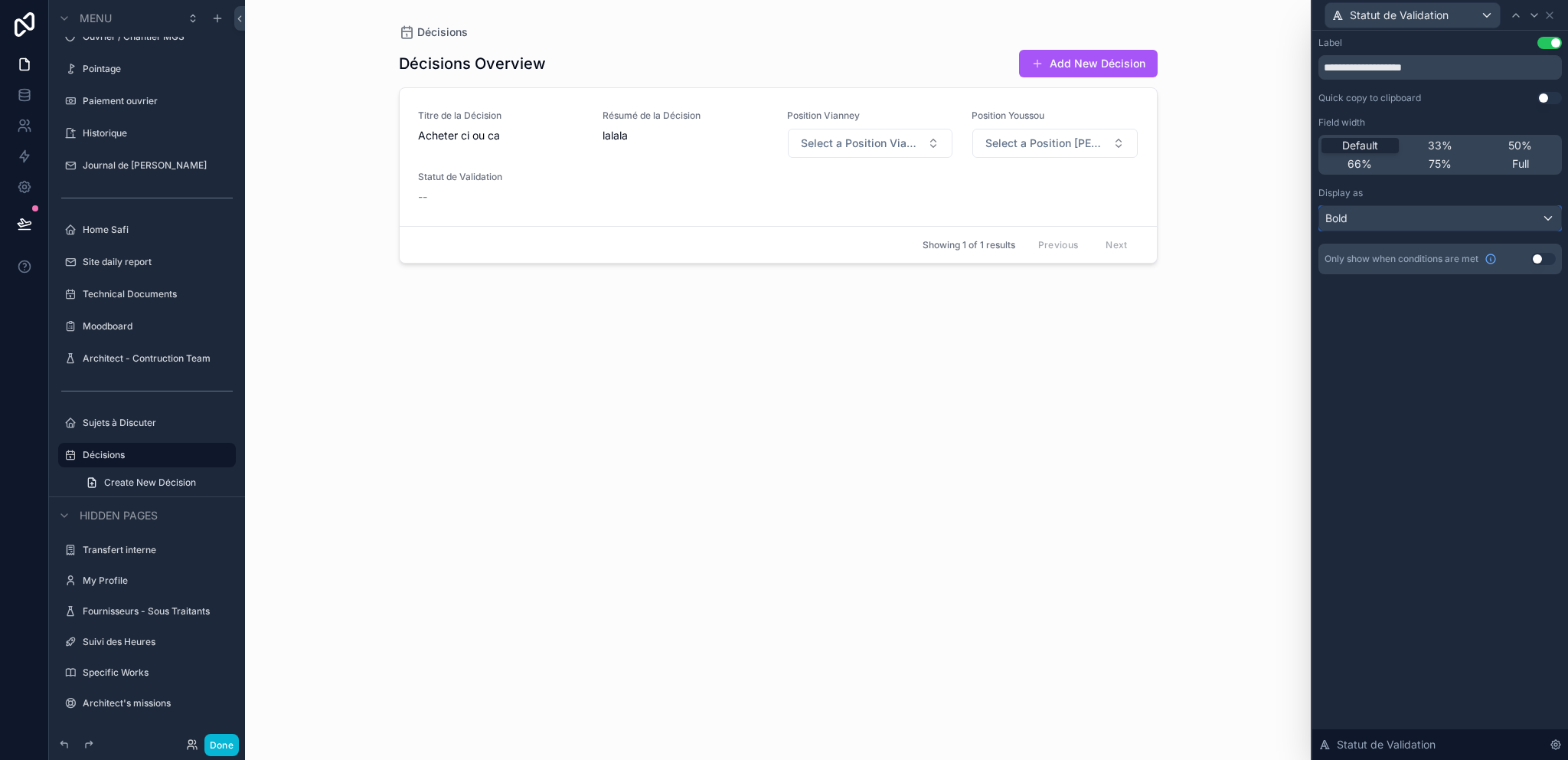
click at [1412, 214] on div "Bold" at bounding box center [1439, 218] width 242 height 24
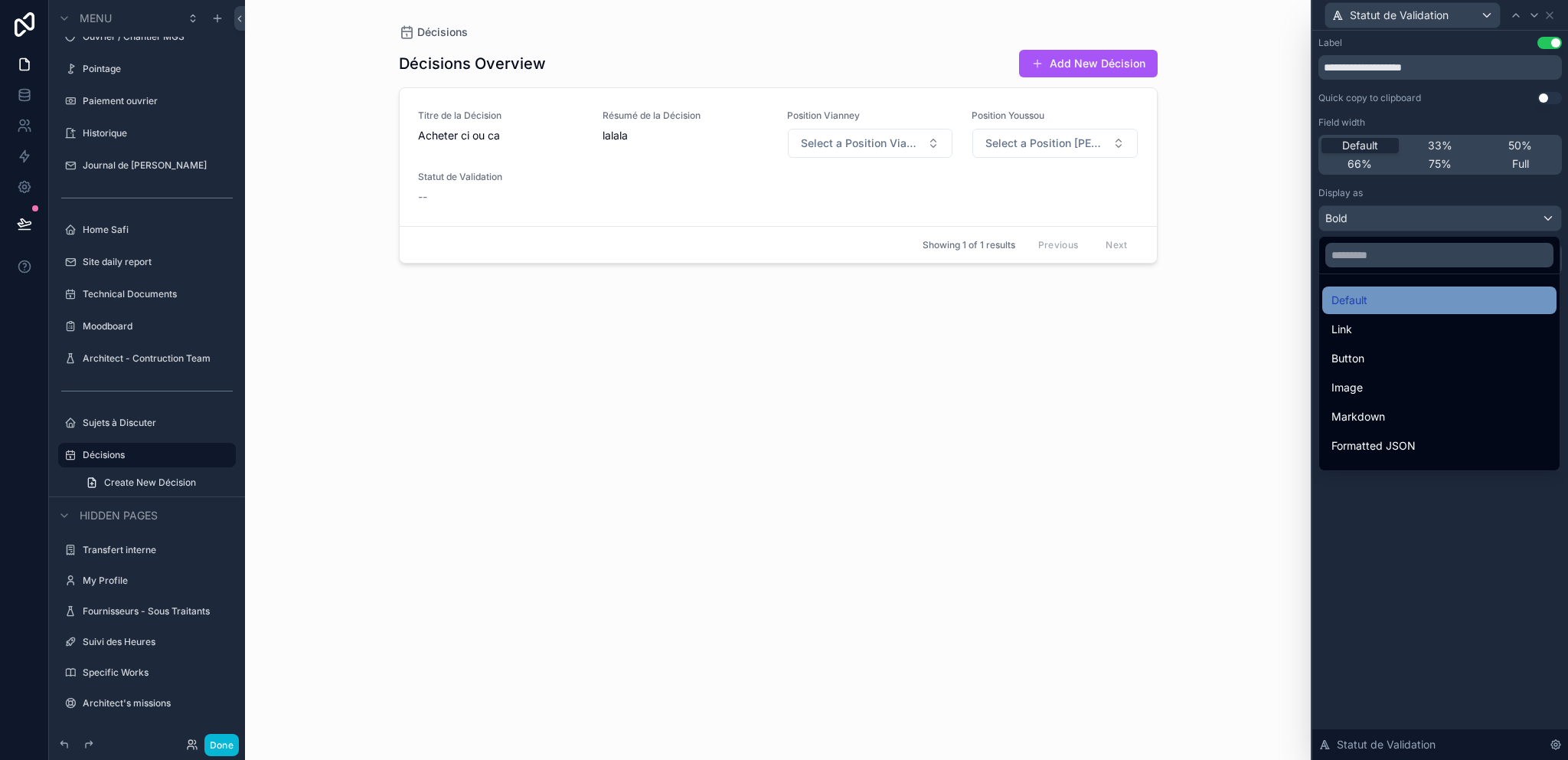
click at [1394, 298] on div "Default" at bounding box center [1439, 300] width 216 height 19
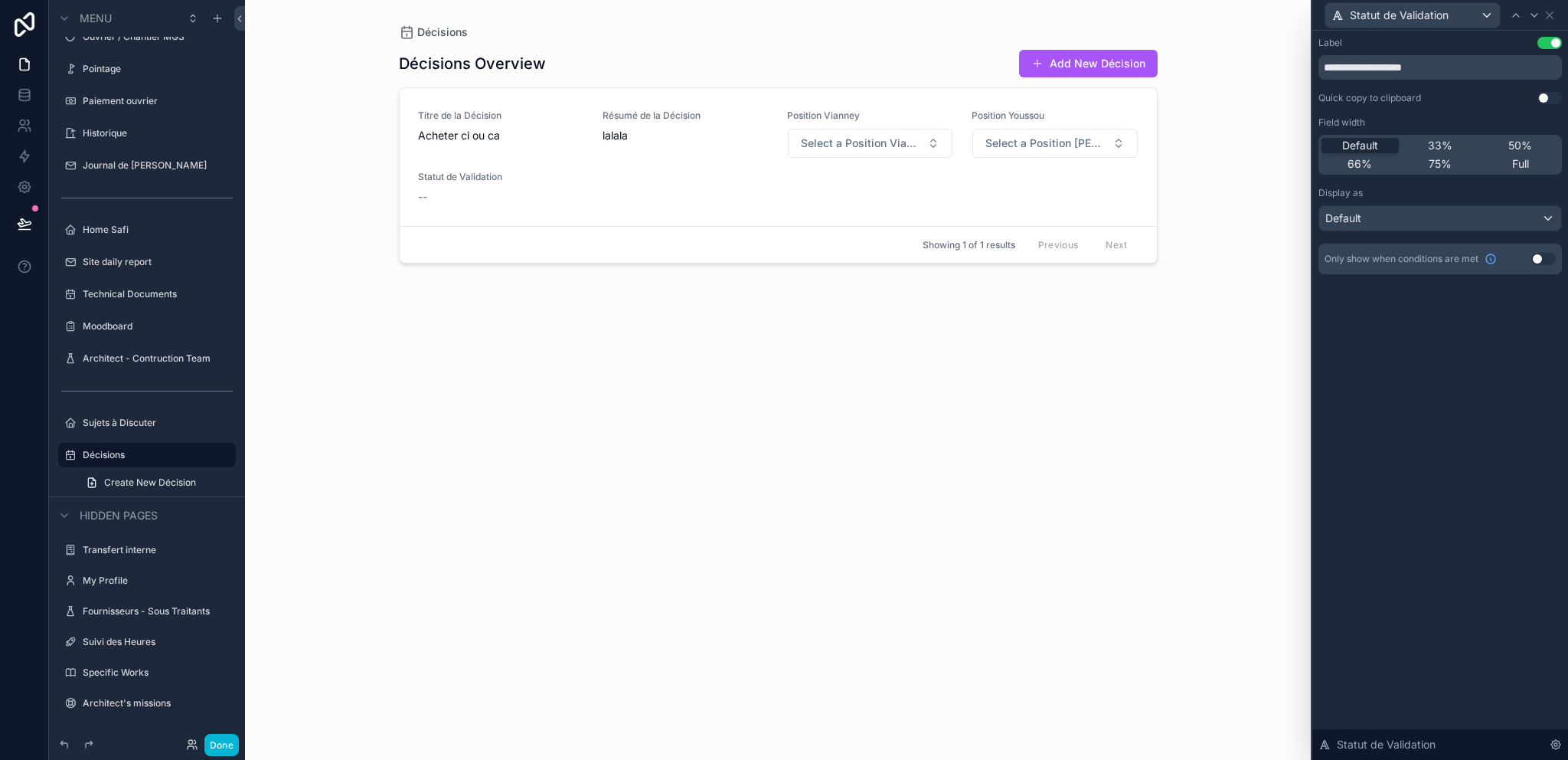
click at [1460, 334] on div "**********" at bounding box center [1440, 395] width 255 height 729
click at [1553, 10] on icon at bounding box center [1550, 15] width 13 height 13
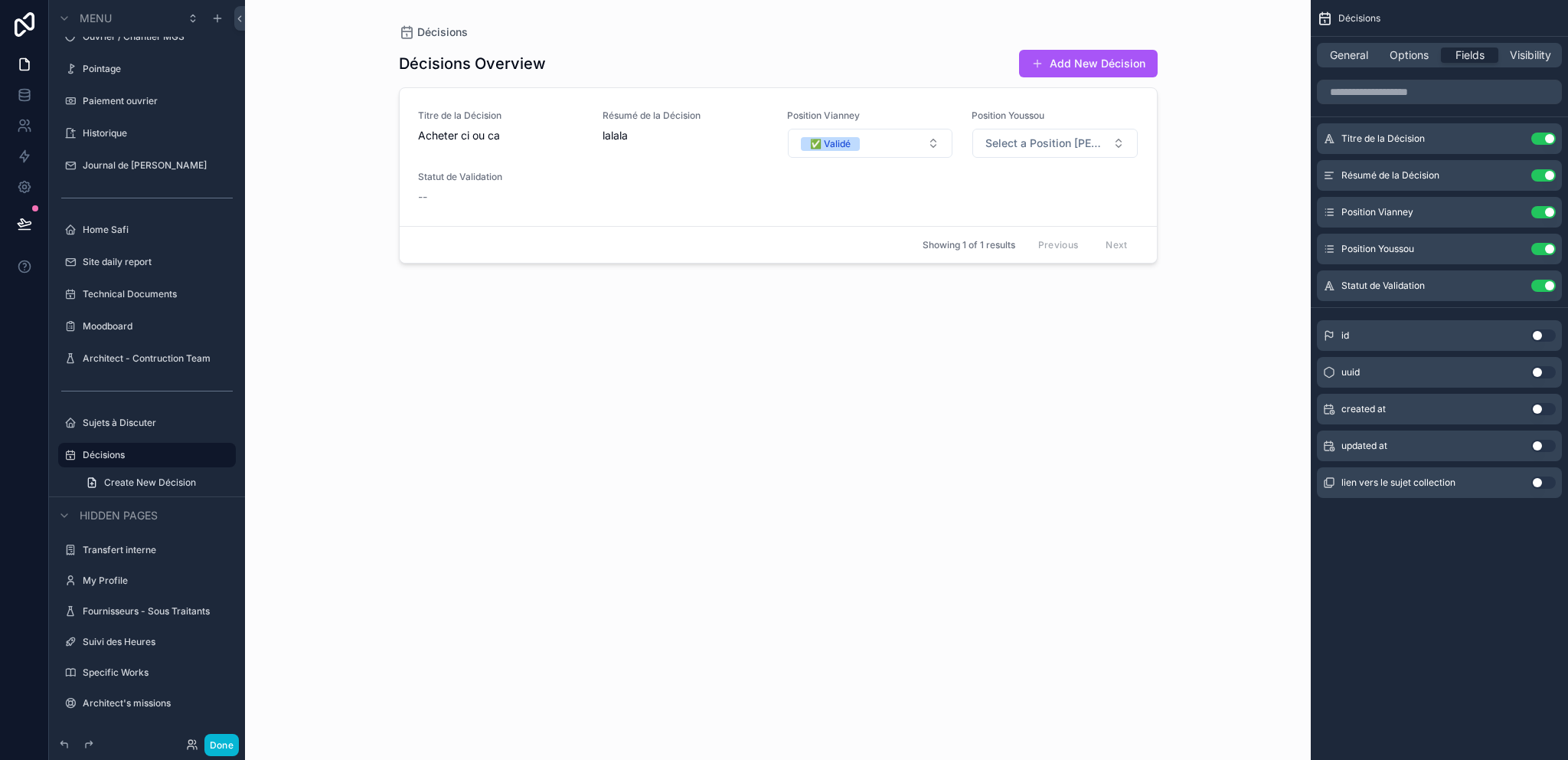
click at [472, 189] on div "scrollable content" at bounding box center [778, 371] width 783 height 741
click at [418, 193] on span "--" at bounding box center [422, 196] width 9 height 15
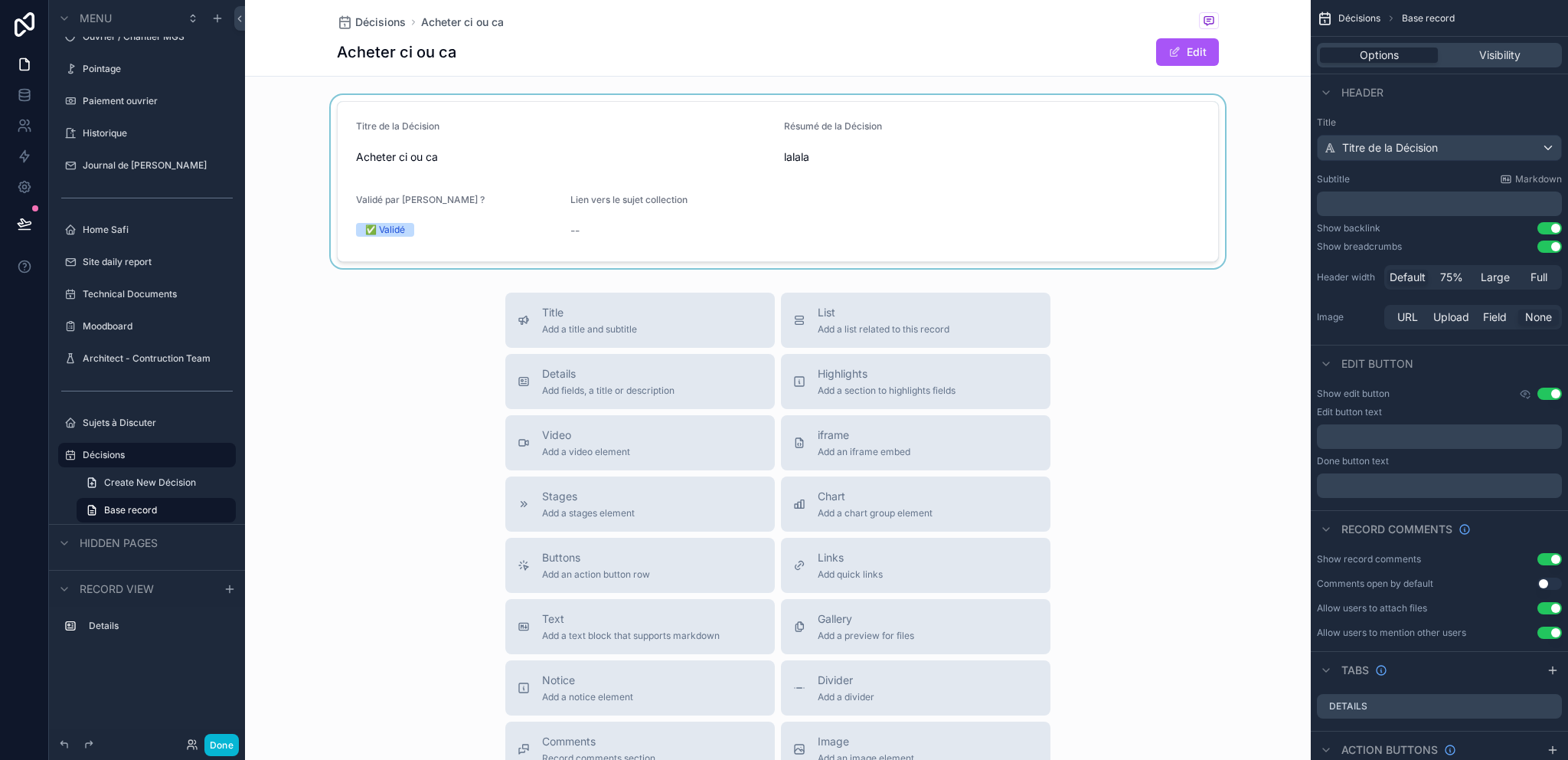
click at [645, 190] on div "scrollable content" at bounding box center [778, 181] width 1066 height 173
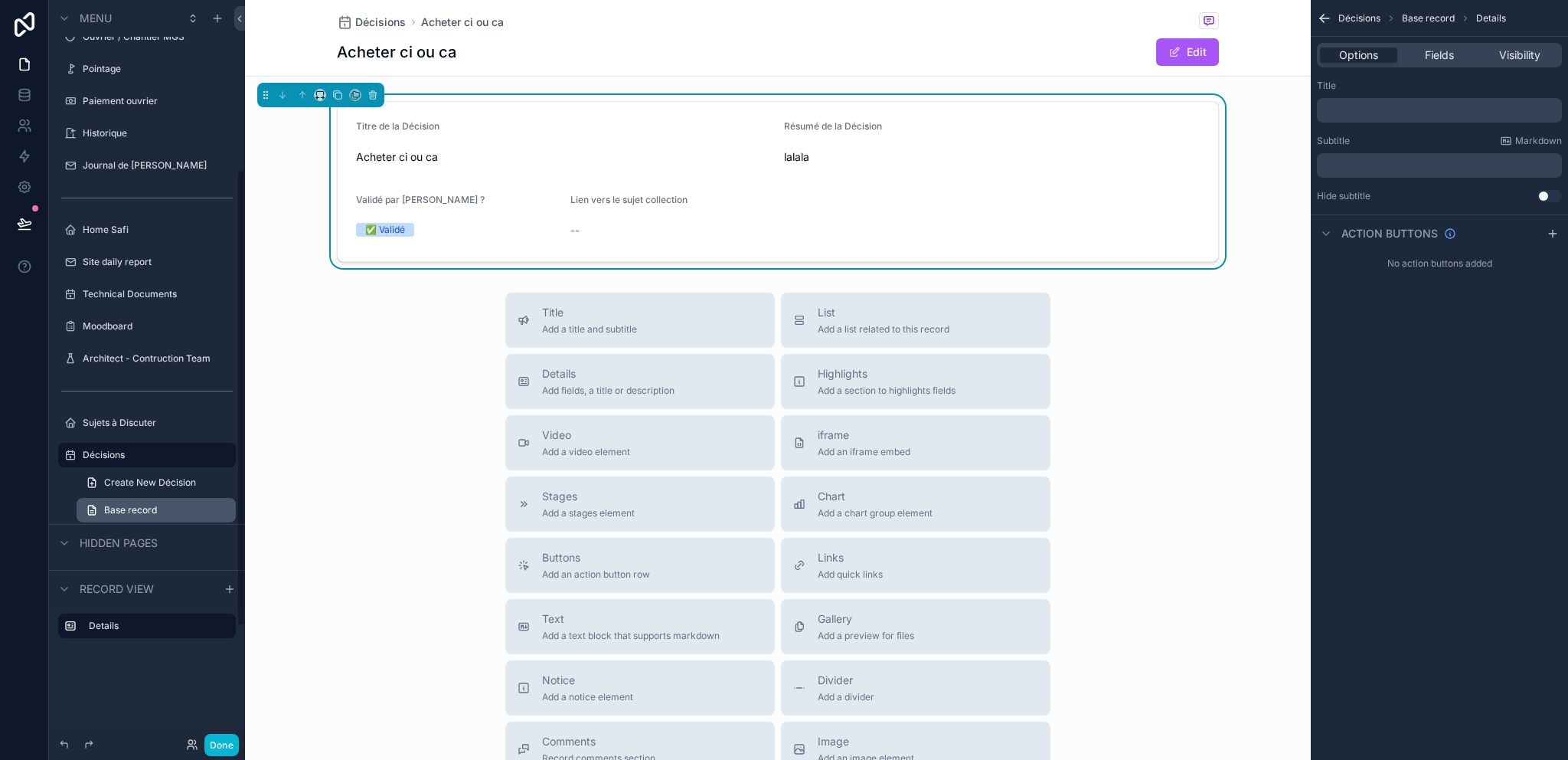
click at [163, 502] on link "Base record" at bounding box center [156, 509] width 159 height 24
click at [163, 523] on div "Hidden pages" at bounding box center [147, 541] width 196 height 37
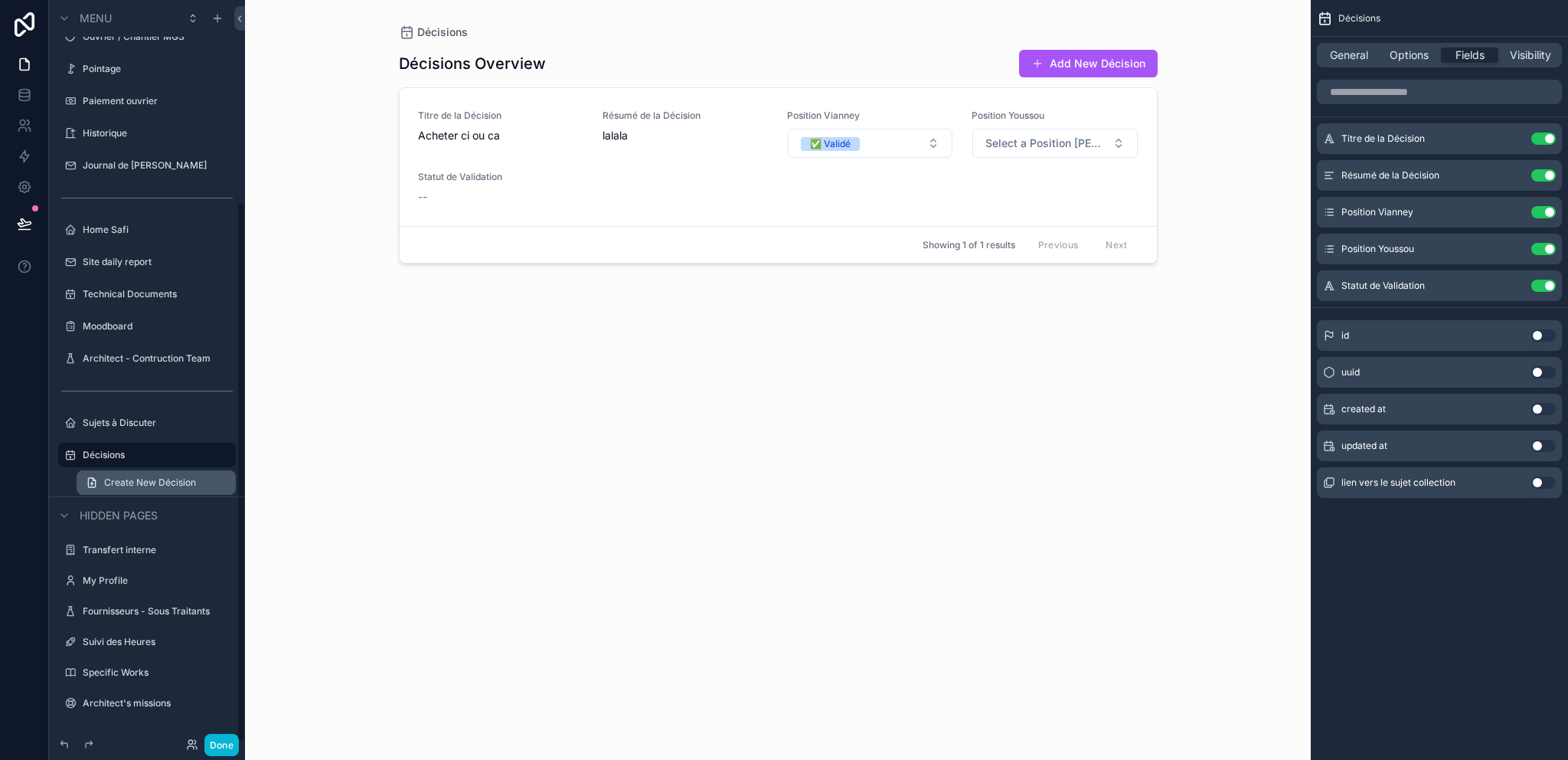
click at [164, 486] on span "Create New Décision" at bounding box center [150, 482] width 92 height 13
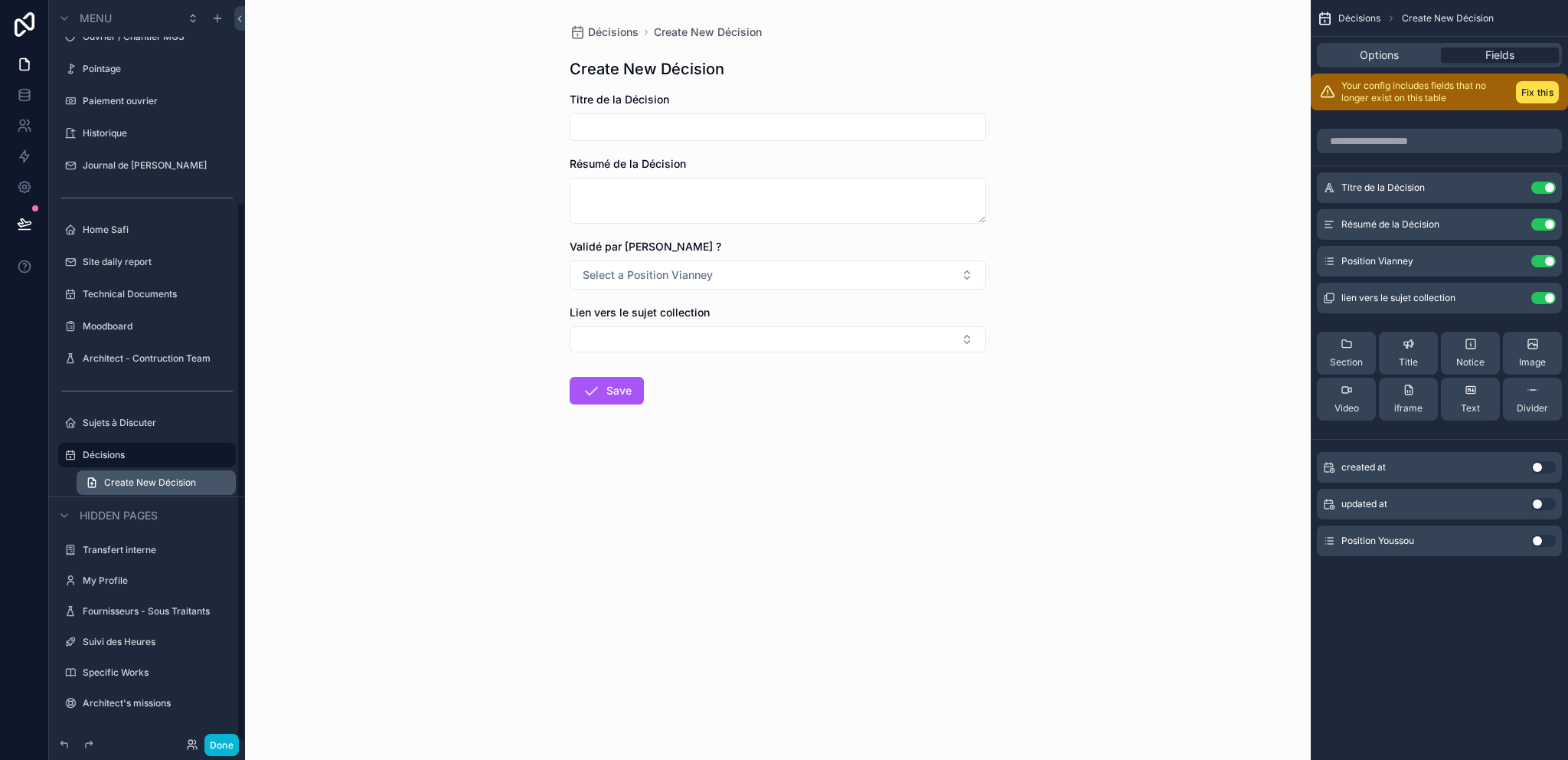
click at [164, 486] on span "Create New Décision" at bounding box center [150, 482] width 92 height 13
click at [167, 464] on div "Décisions" at bounding box center [147, 455] width 171 height 24
click at [169, 464] on div "Décisions" at bounding box center [147, 455] width 171 height 24
click at [151, 452] on label "Décisions" at bounding box center [144, 455] width 122 height 13
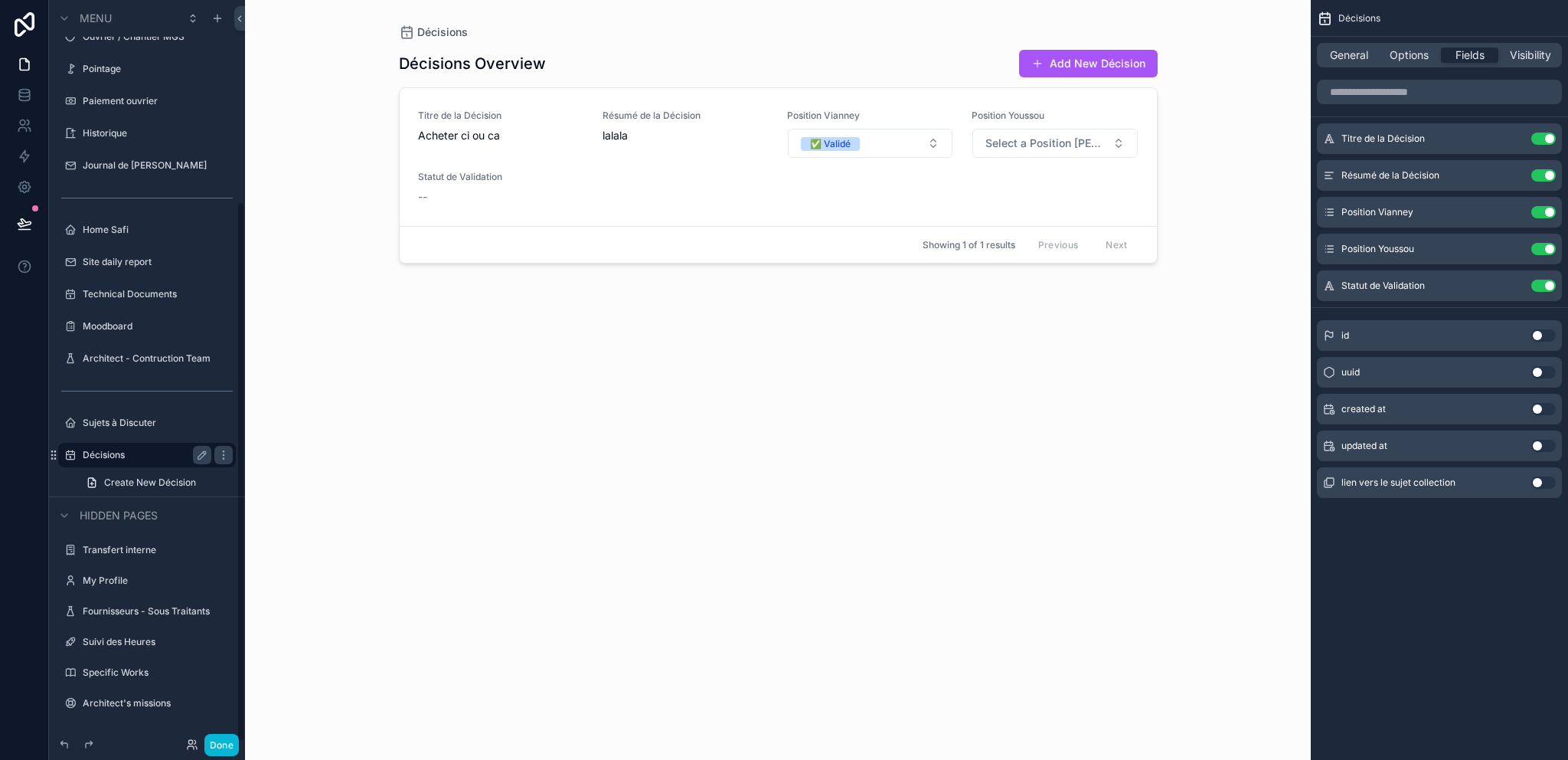
click at [151, 452] on label "Décisions" at bounding box center [144, 455] width 122 height 13
click at [1367, 48] on span "General" at bounding box center [1348, 54] width 38 height 15
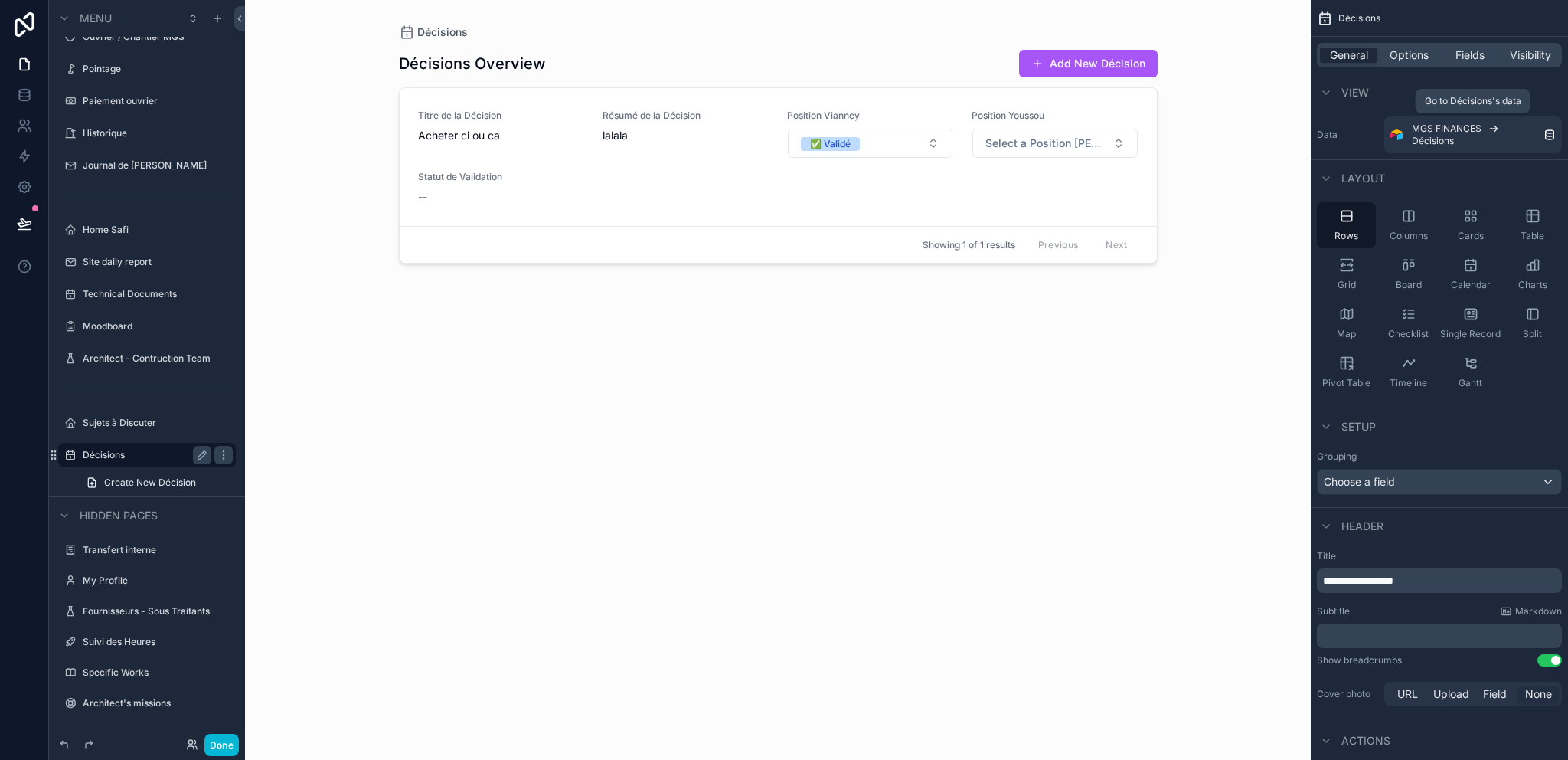
scroll to position [357, 0]
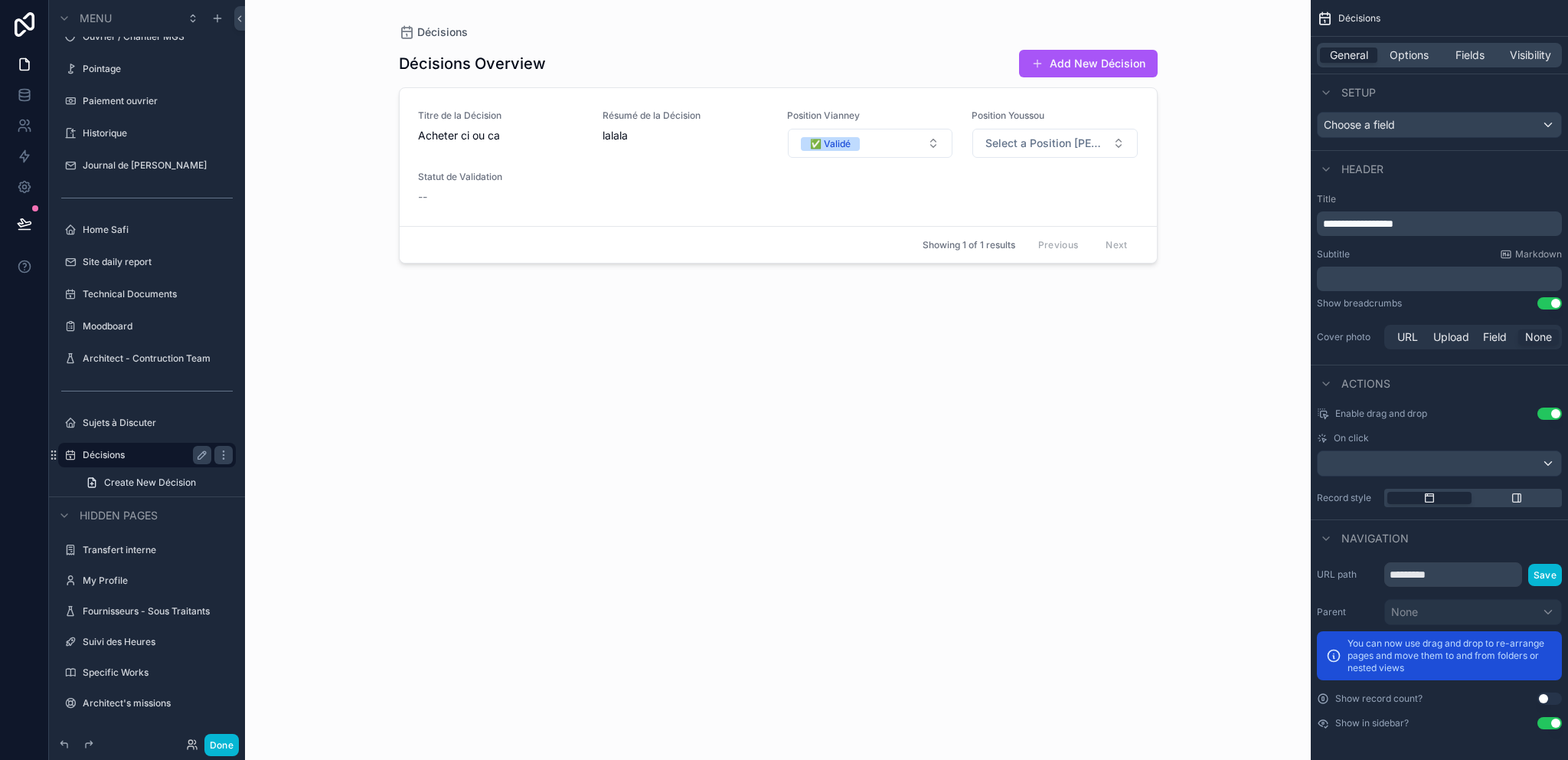
click at [1421, 446] on div "On click" at bounding box center [1439, 455] width 245 height 45
click at [1414, 456] on div "scrollable content" at bounding box center [1439, 463] width 244 height 24
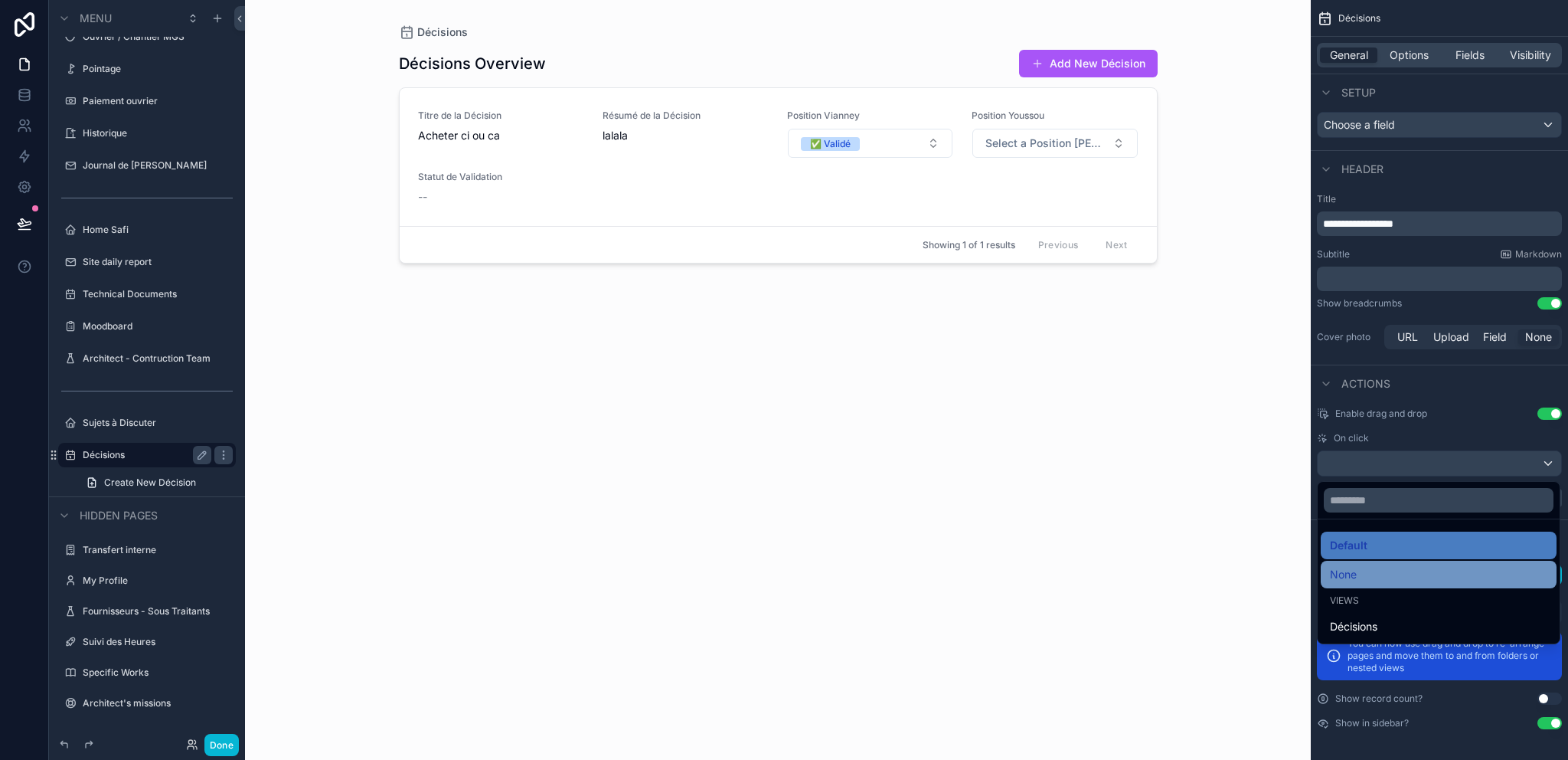
click at [1372, 572] on div "None" at bounding box center [1439, 574] width 218 height 19
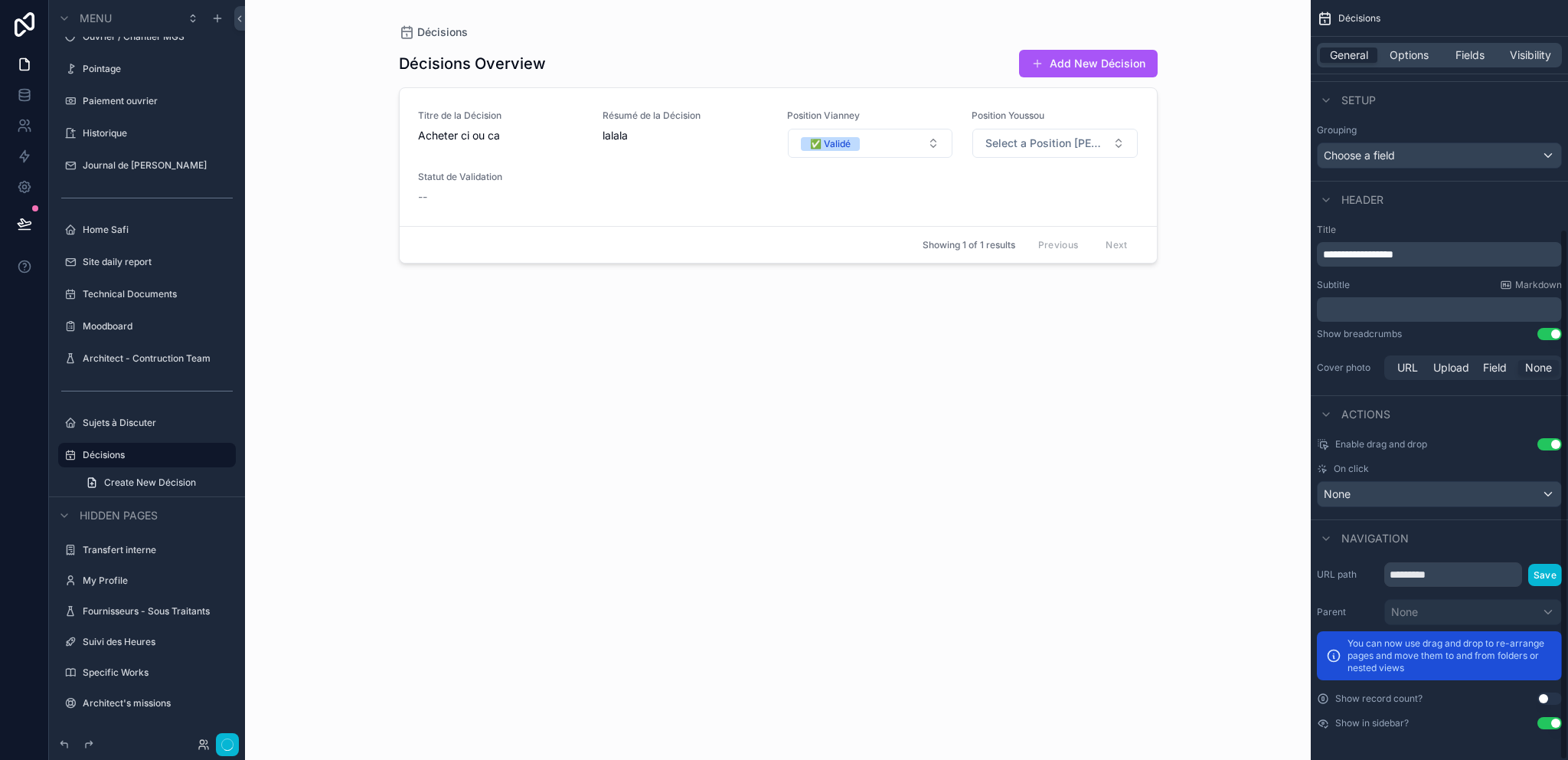
scroll to position [326, 0]
click at [1238, 538] on div "Décisions Décisions Overview Add New Décision Titre de la Décision Acheter ci o…" at bounding box center [778, 380] width 1066 height 760
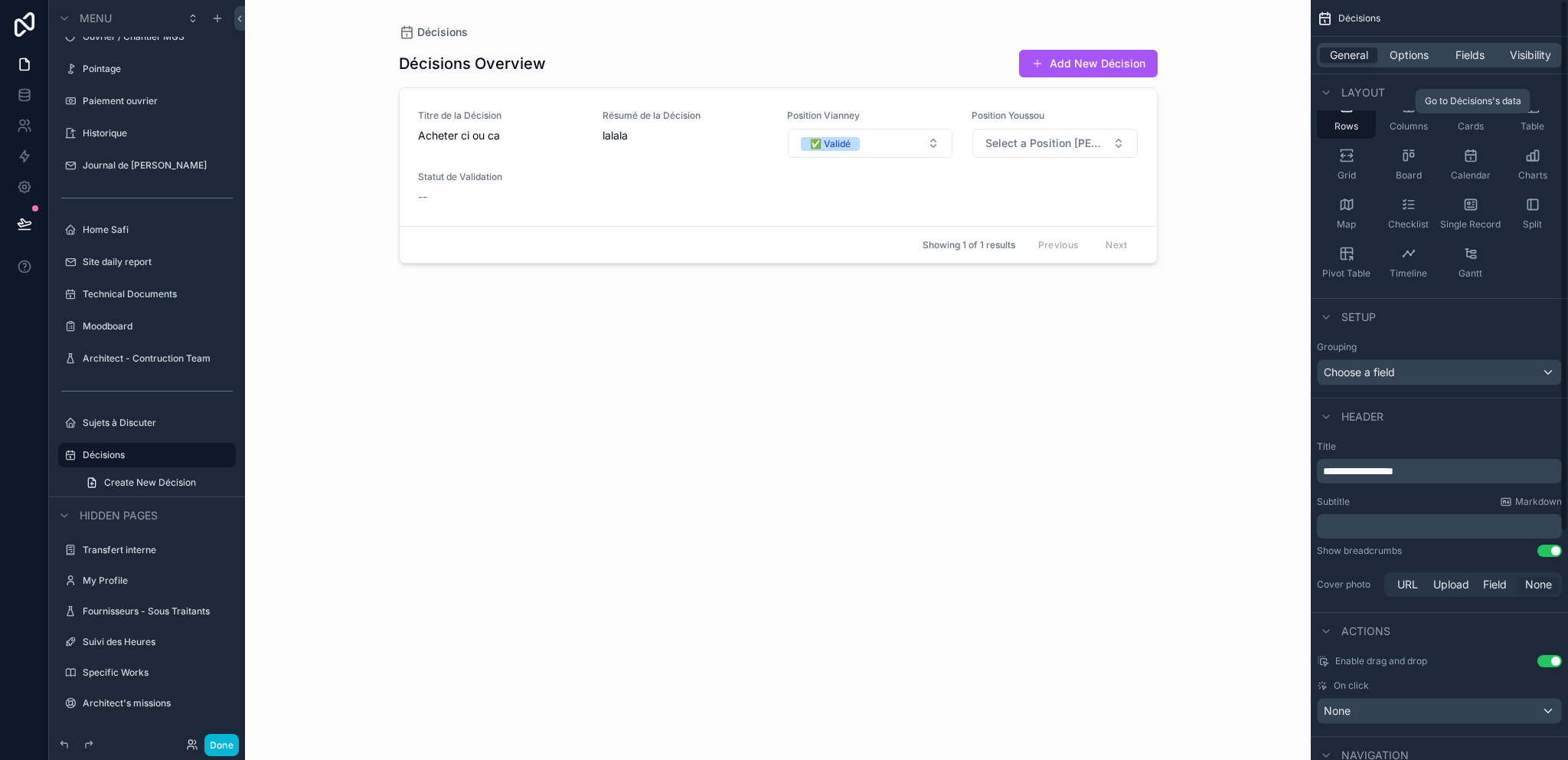
scroll to position [0, 0]
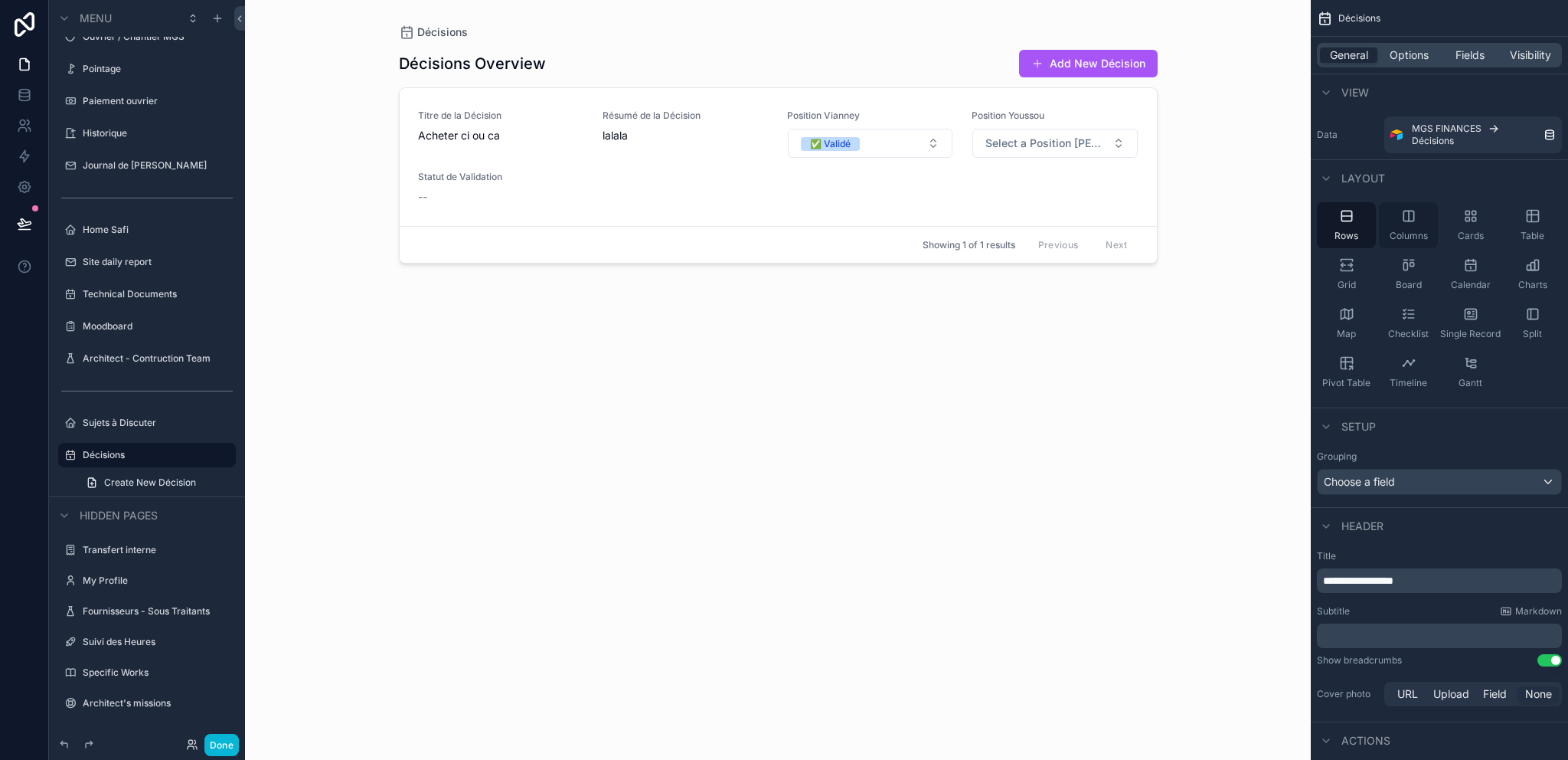
click at [1409, 218] on icon "scrollable content" at bounding box center [1409, 215] width 0 height 10
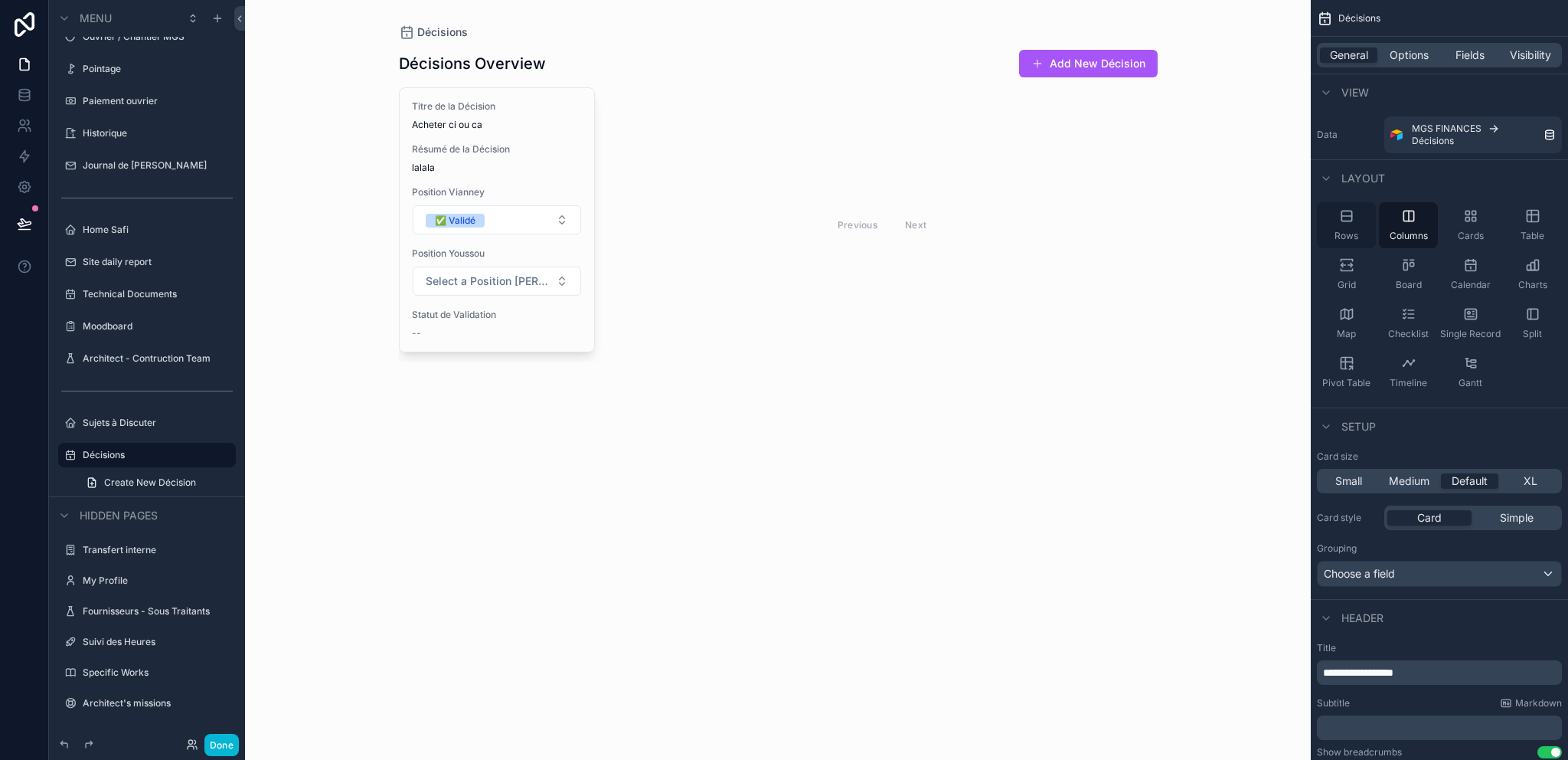
click at [1352, 223] on div "Rows" at bounding box center [1347, 224] width 59 height 46
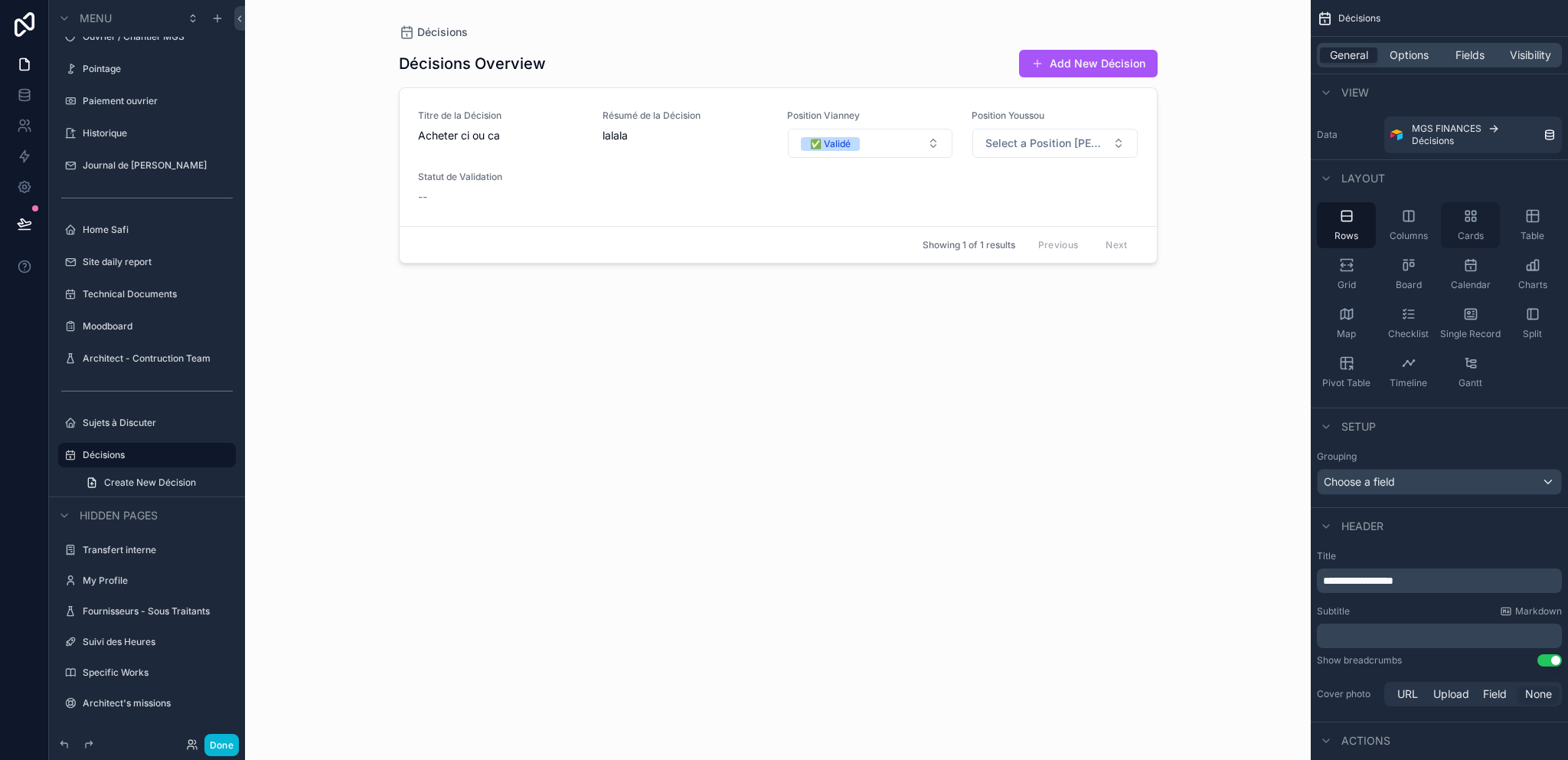
click at [1460, 228] on div "Cards" at bounding box center [1471, 224] width 59 height 46
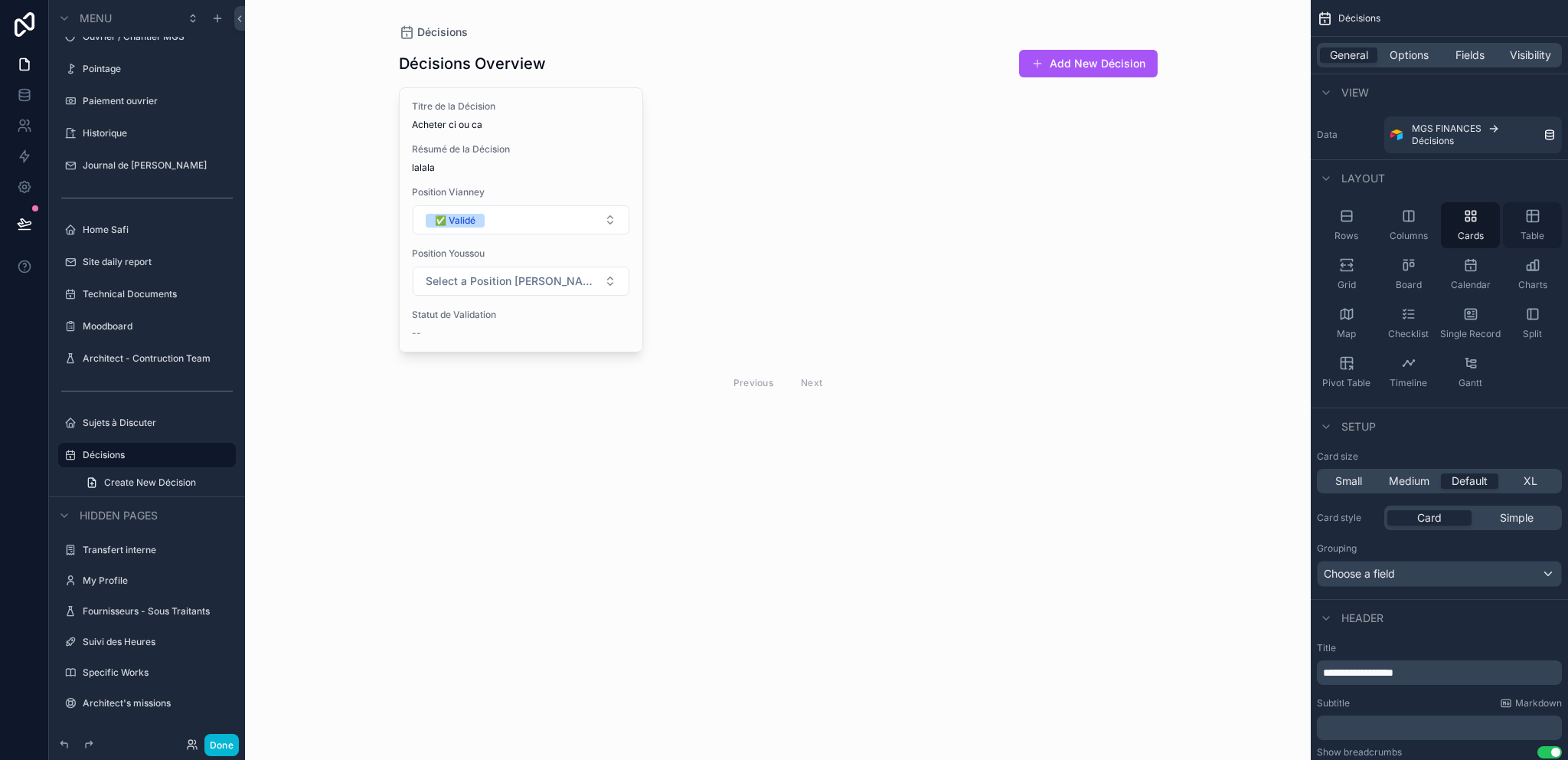
click at [1533, 223] on div "Table" at bounding box center [1532, 224] width 59 height 46
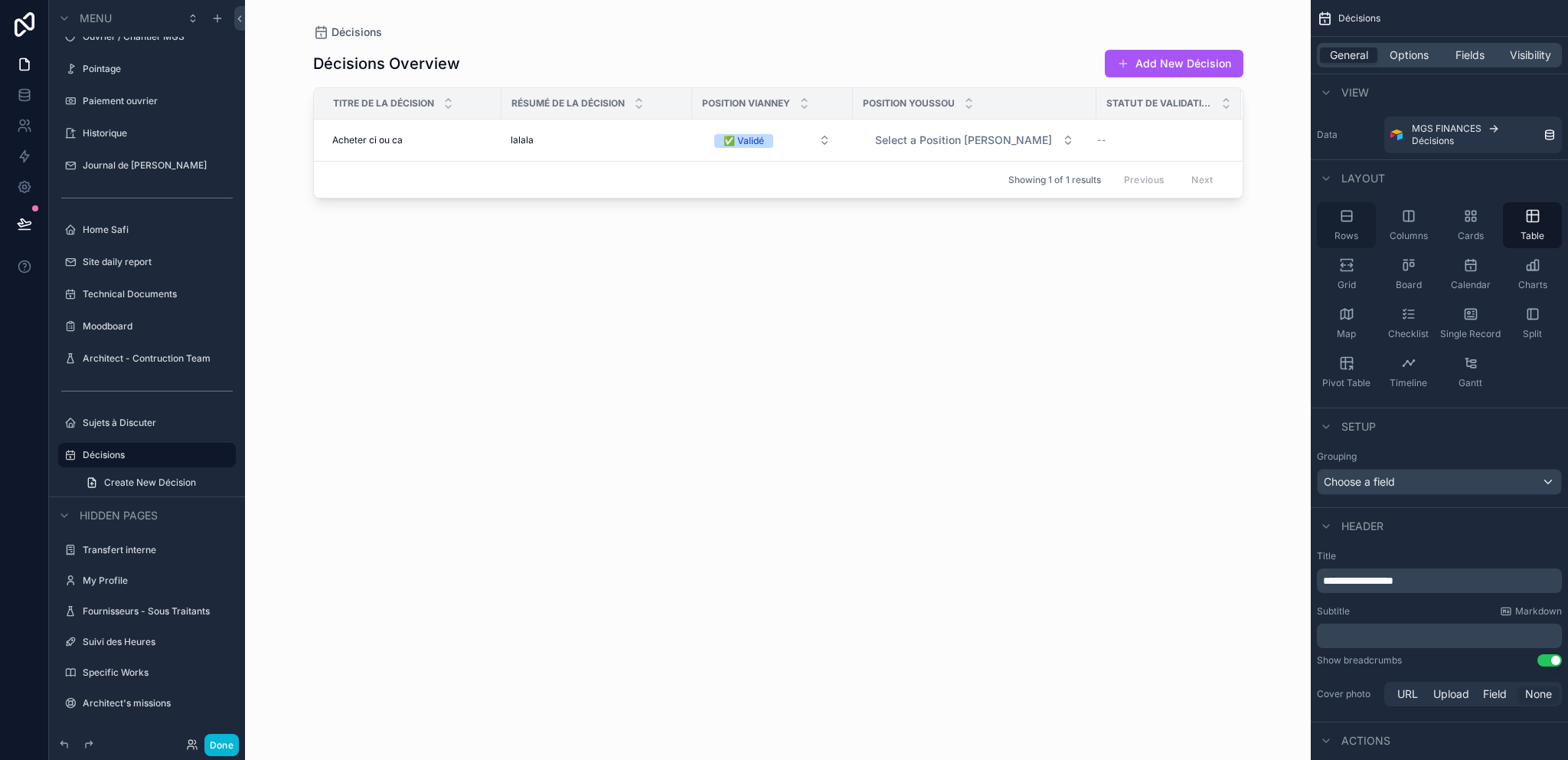
click at [1363, 229] on div "Rows" at bounding box center [1347, 224] width 59 height 46
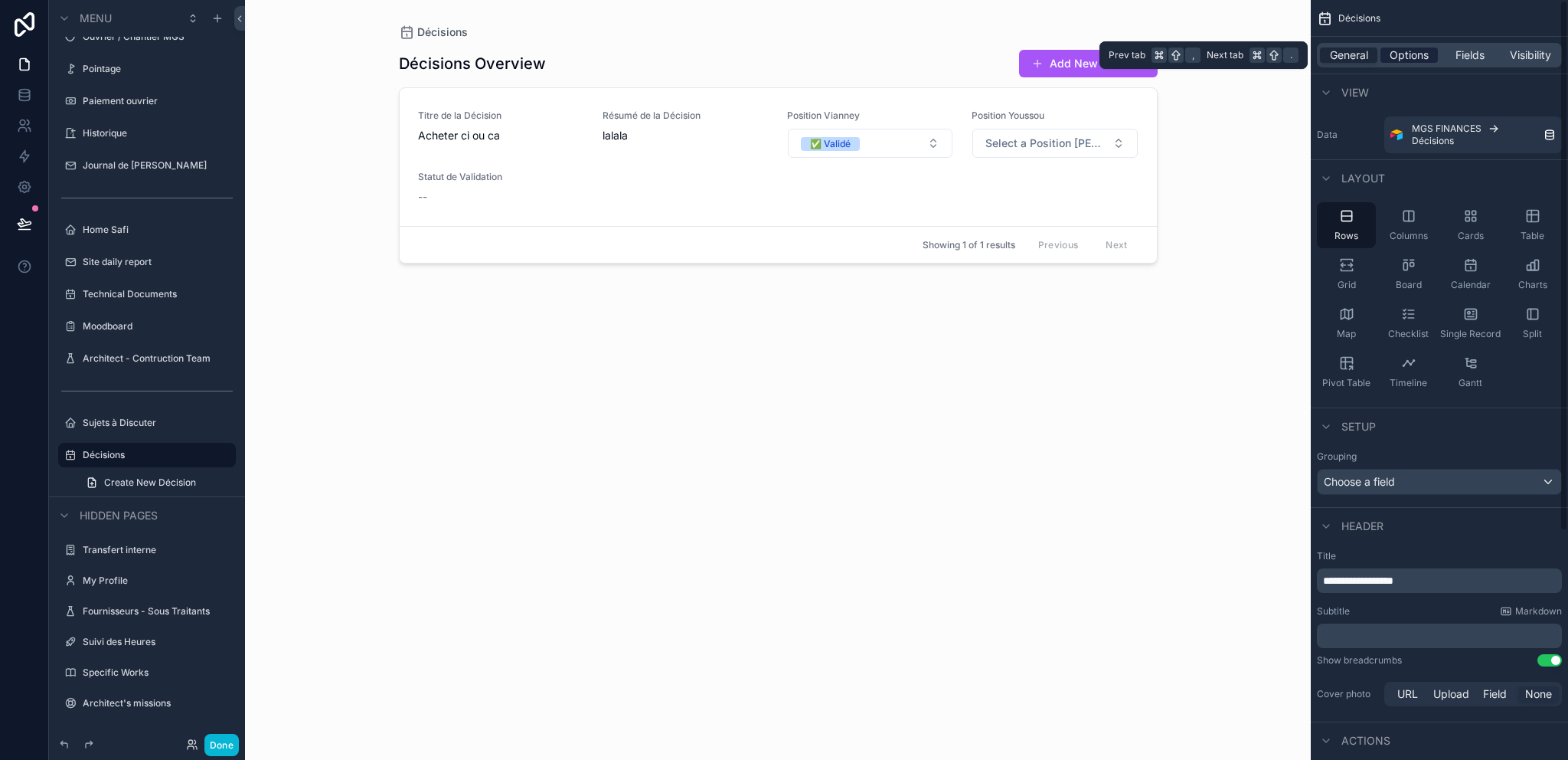
click at [1422, 58] on span "Options" at bounding box center [1409, 54] width 39 height 15
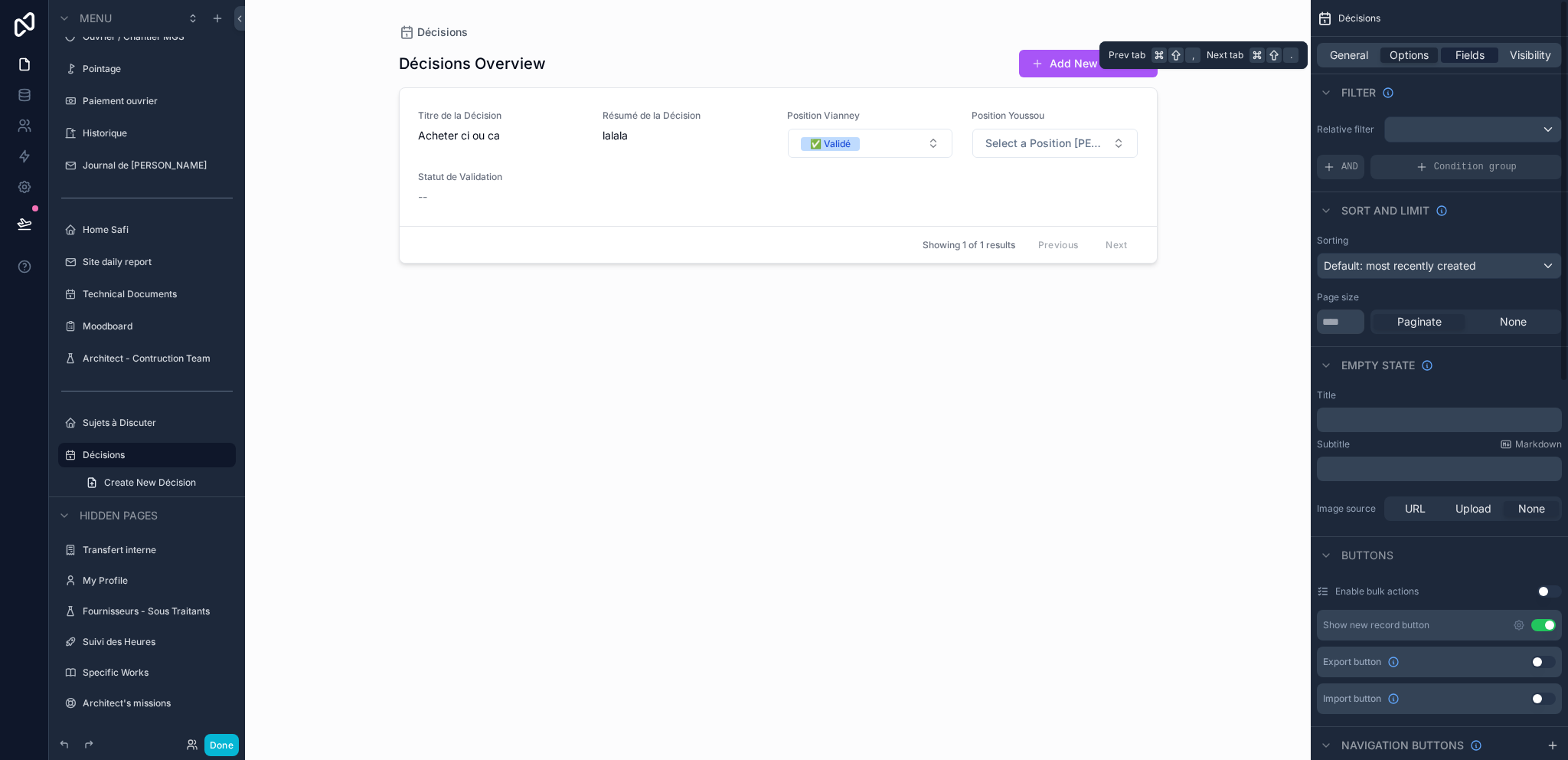
click at [1472, 54] on span "Fields" at bounding box center [1470, 54] width 29 height 15
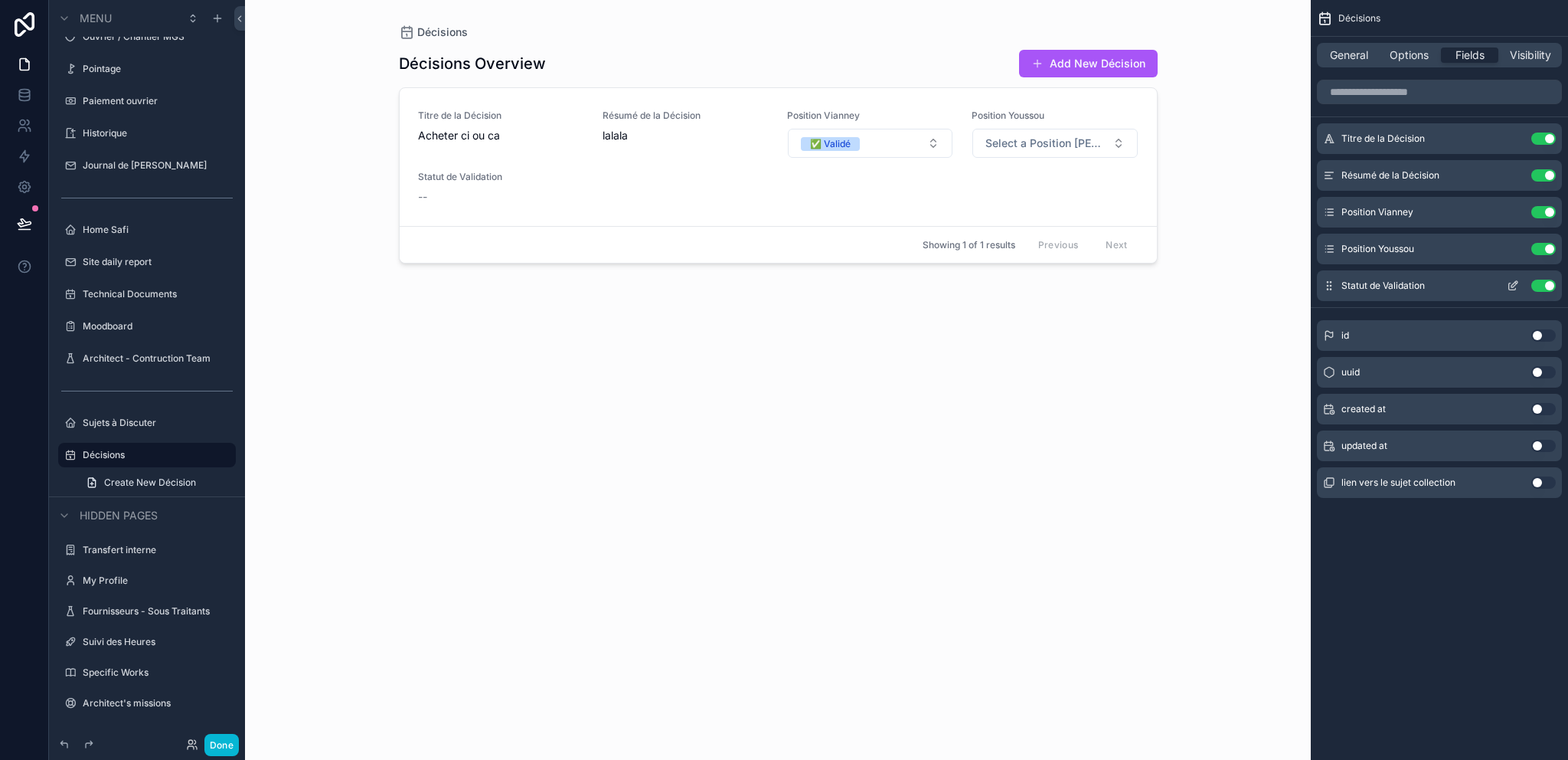
click at [1514, 286] on icon "scrollable content" at bounding box center [1514, 284] width 6 height 6
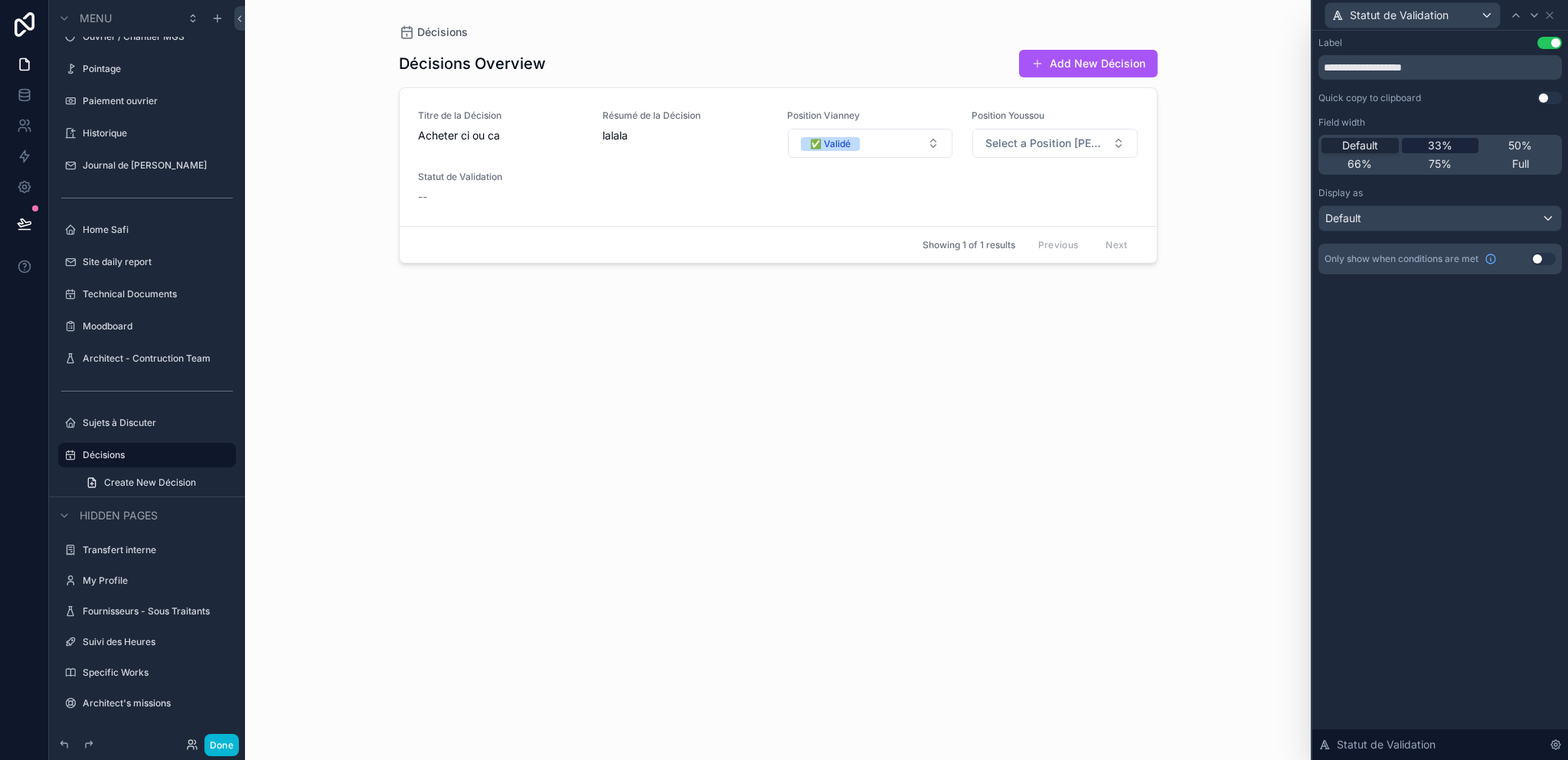
click at [1450, 146] on span "33%" at bounding box center [1439, 145] width 24 height 15
click at [1446, 163] on span "75%" at bounding box center [1440, 163] width 23 height 15
click at [1368, 142] on span "Default" at bounding box center [1360, 145] width 36 height 15
click at [1549, 221] on div "Default" at bounding box center [1439, 218] width 242 height 24
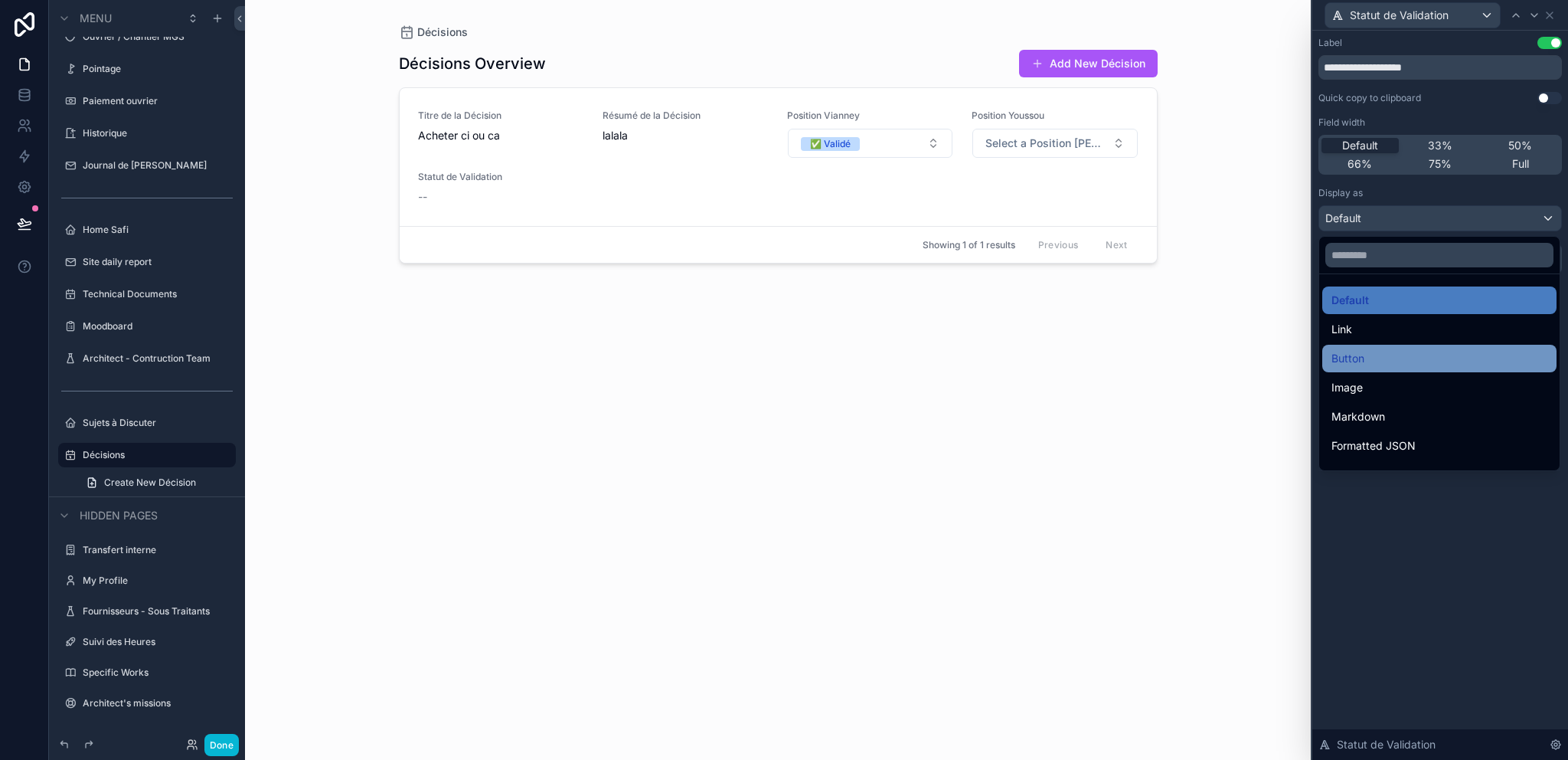
click at [1378, 364] on div "Button" at bounding box center [1439, 358] width 216 height 19
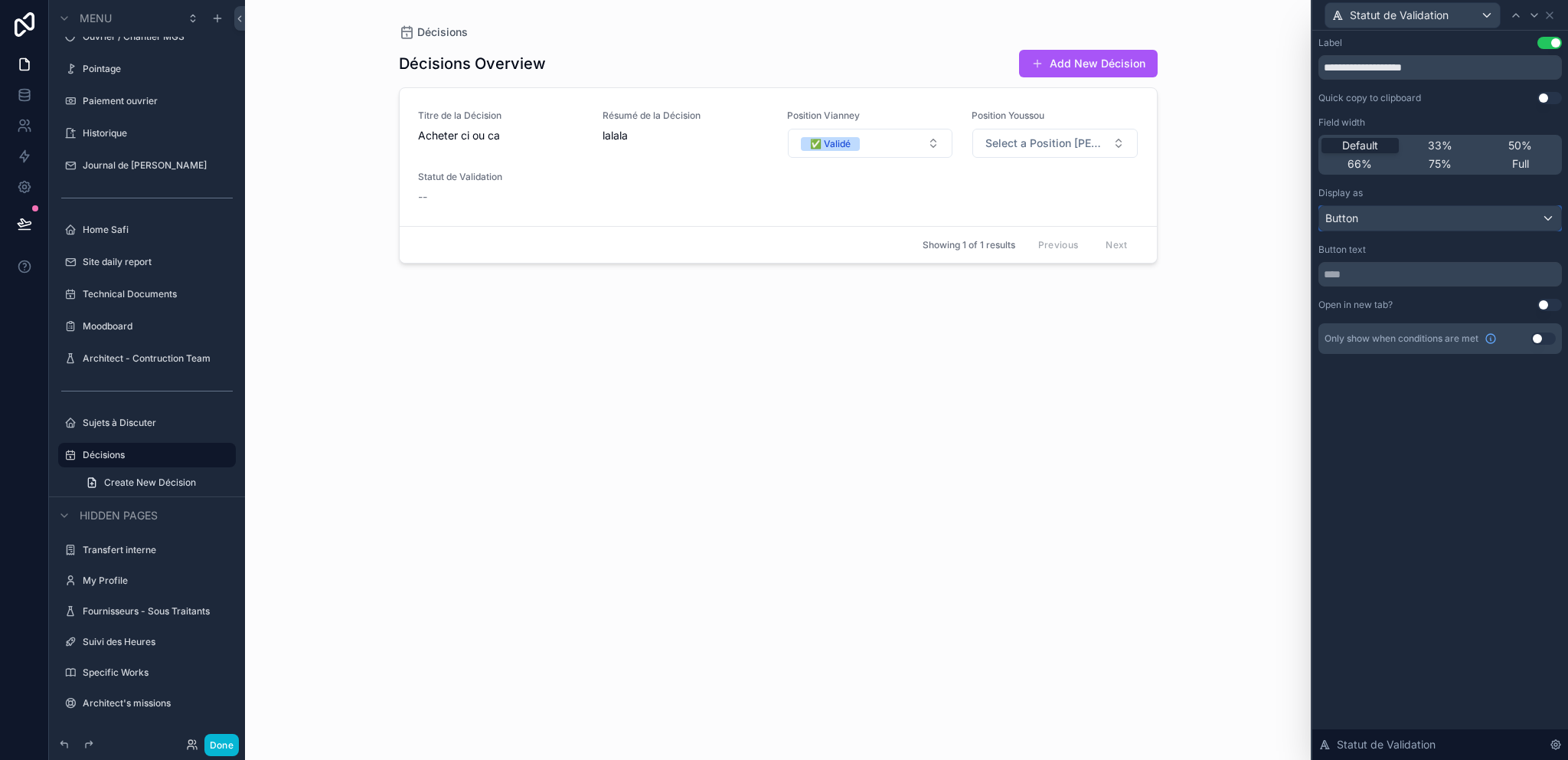
click at [1362, 213] on div "Button" at bounding box center [1439, 218] width 242 height 24
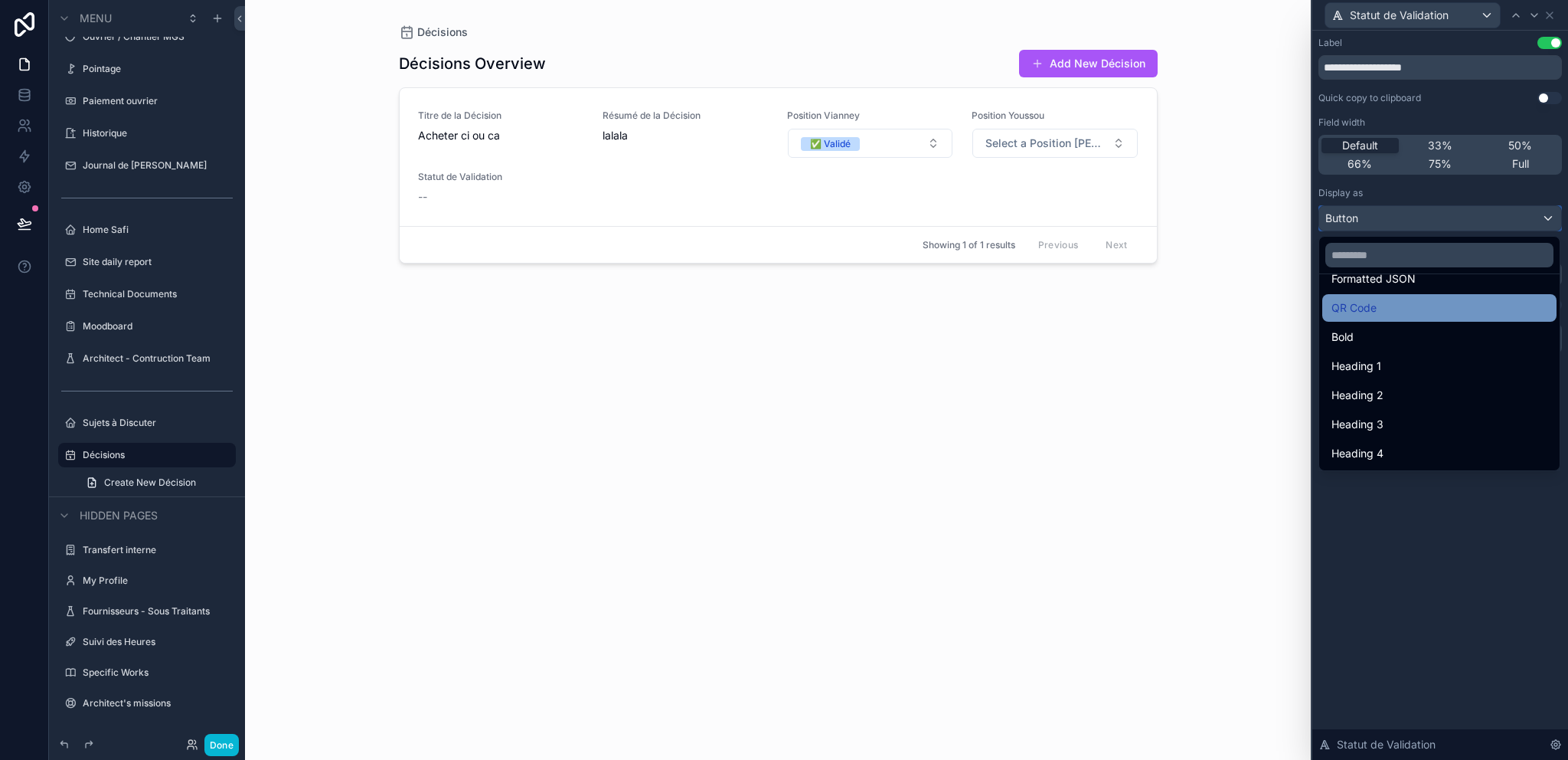
scroll to position [89, 0]
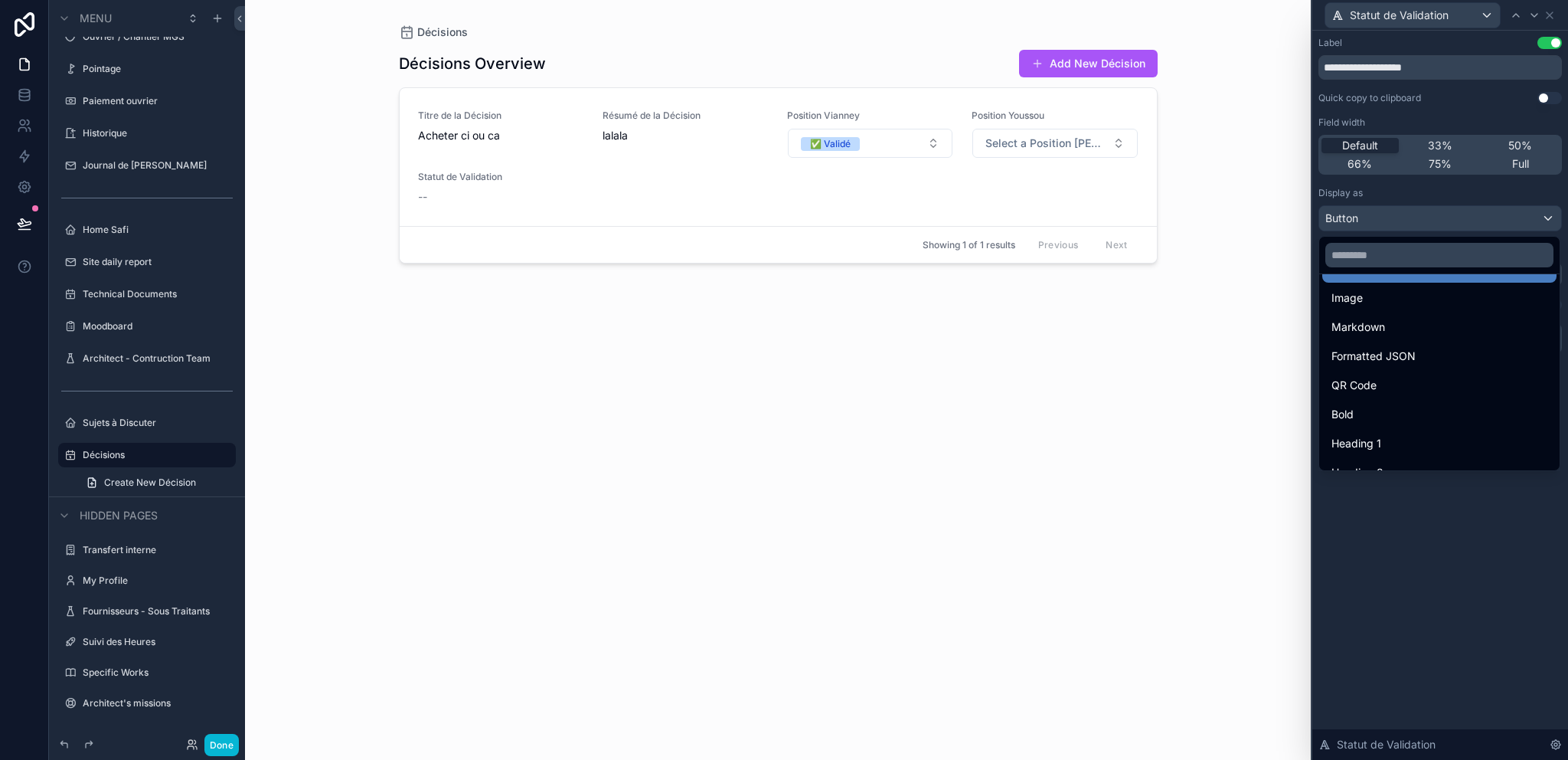
click at [1389, 372] on div "QR Code" at bounding box center [1439, 385] width 234 height 28
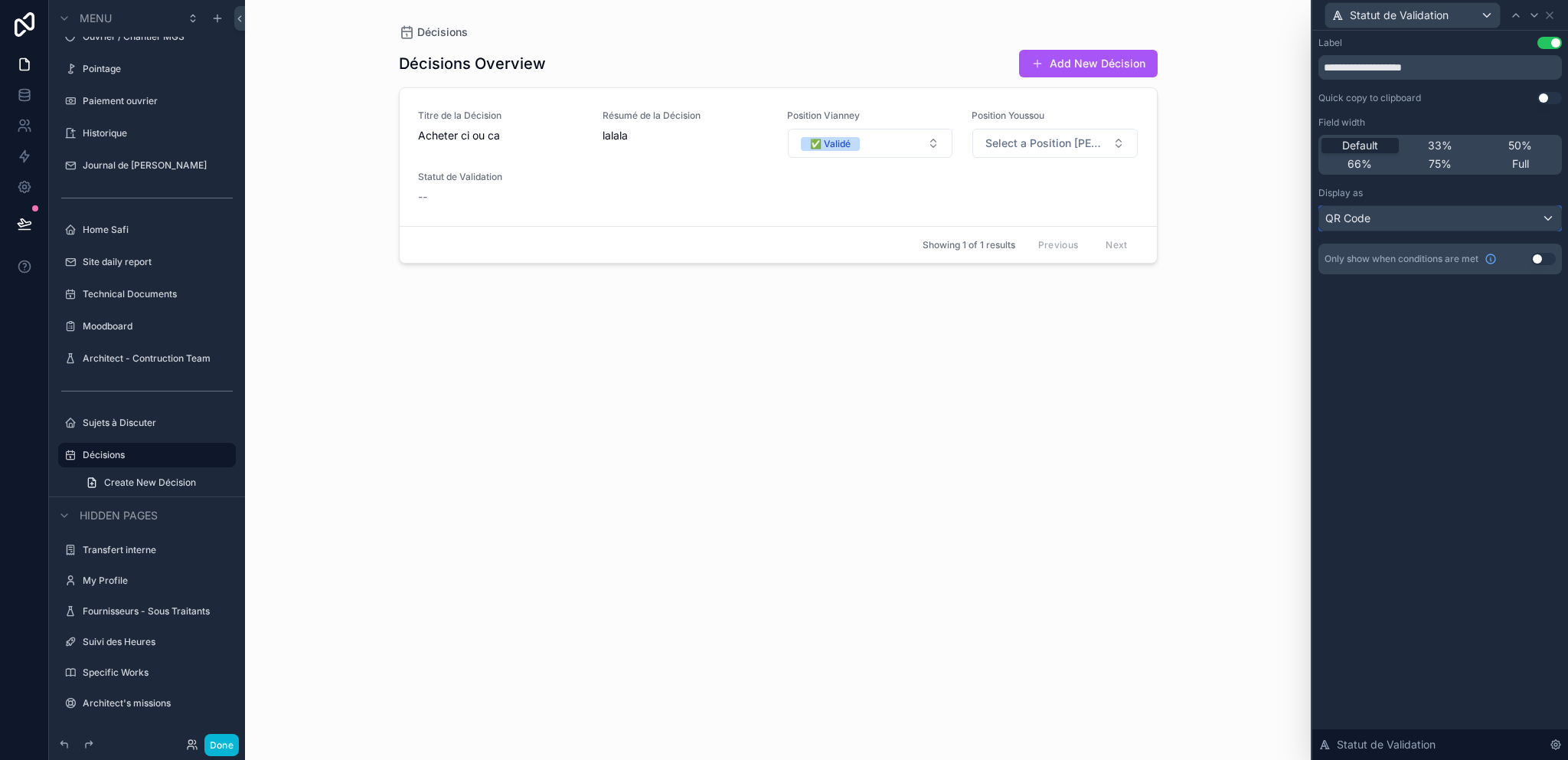
click at [1380, 224] on div "QR Code" at bounding box center [1439, 218] width 242 height 24
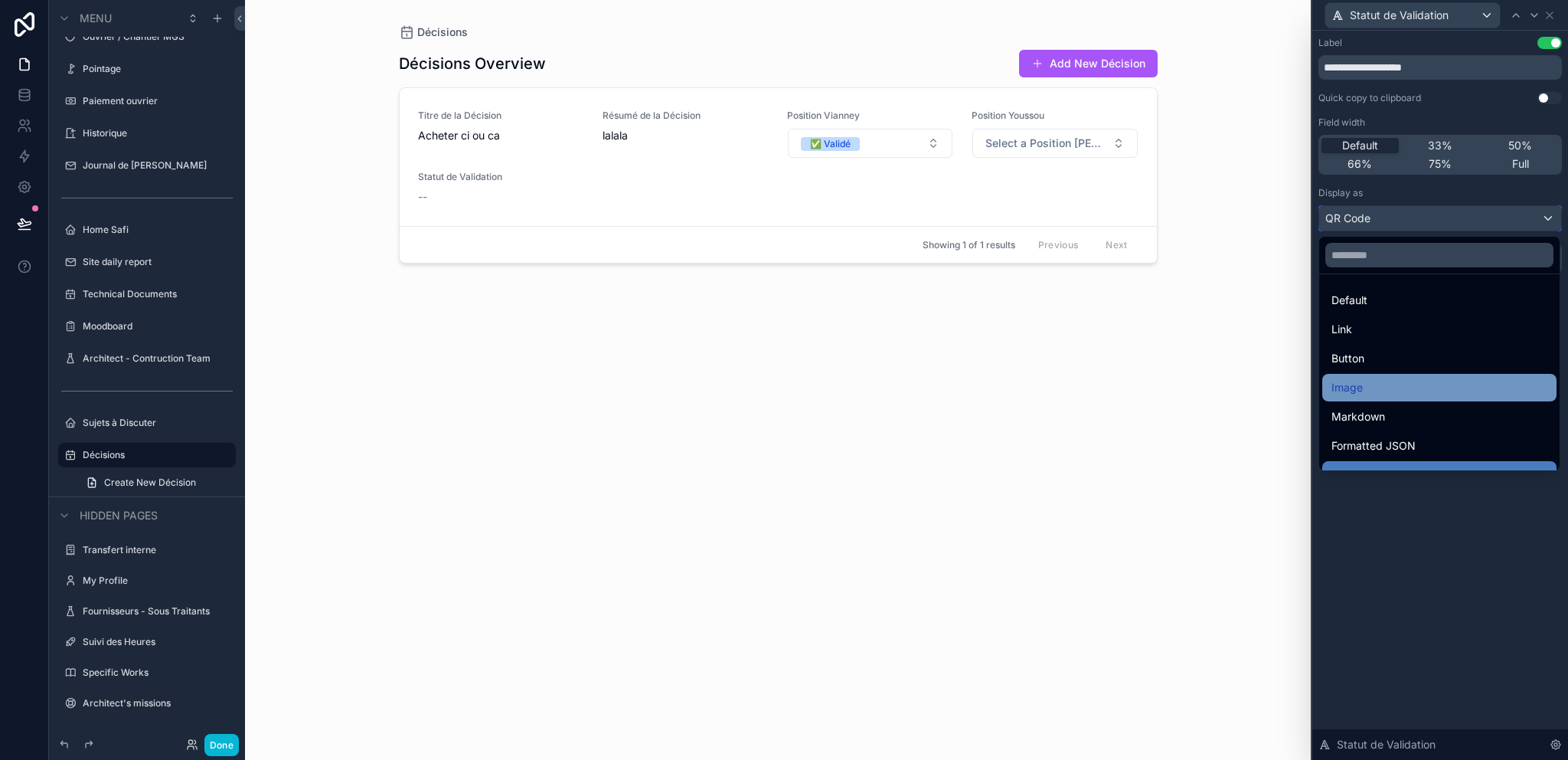
scroll to position [167, 0]
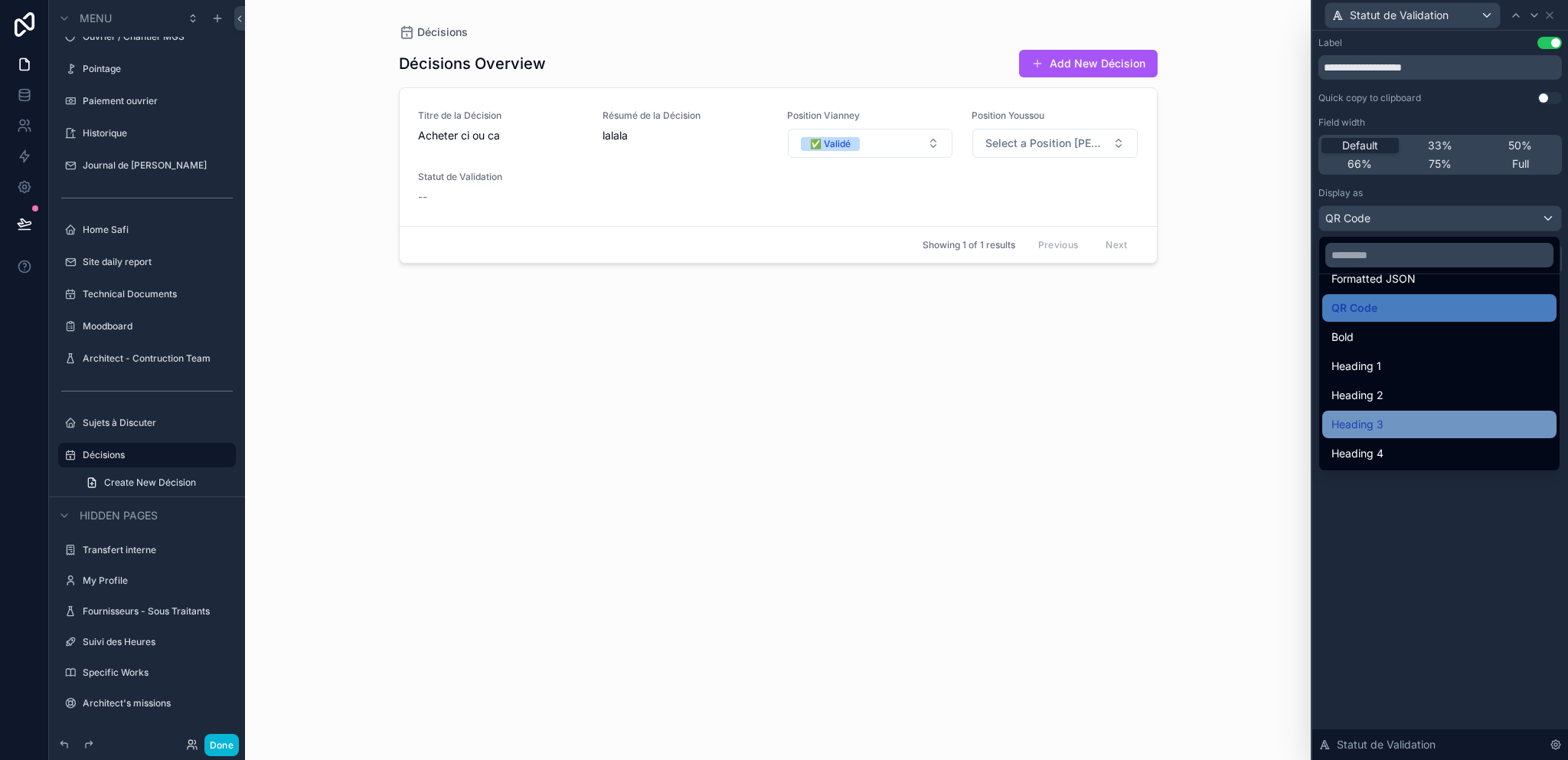
click at [1389, 411] on div "Heading 3" at bounding box center [1439, 424] width 234 height 28
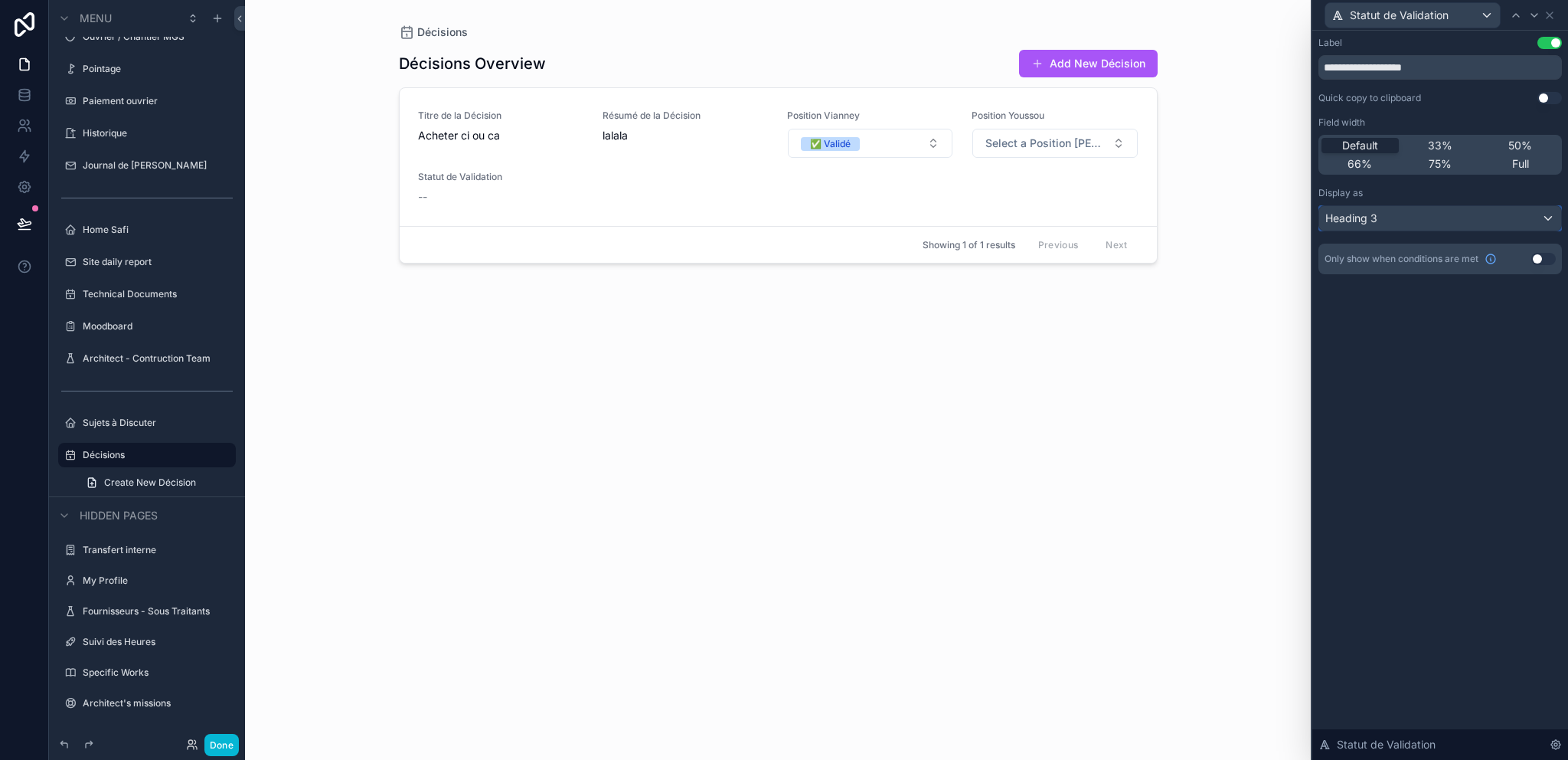
click at [1385, 229] on div "Heading 3" at bounding box center [1439, 218] width 242 height 24
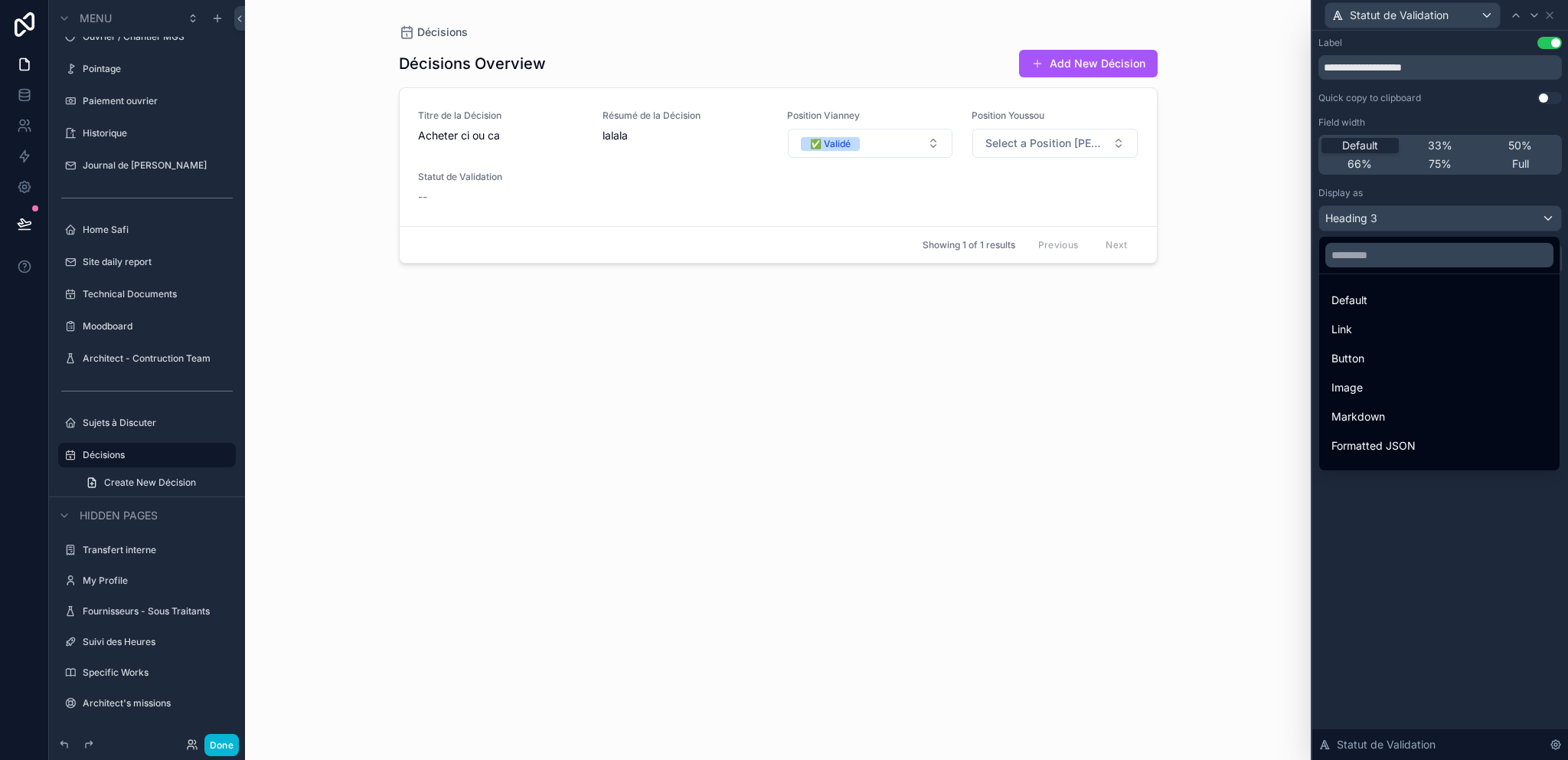
click at [1385, 296] on div "Default" at bounding box center [1439, 300] width 216 height 19
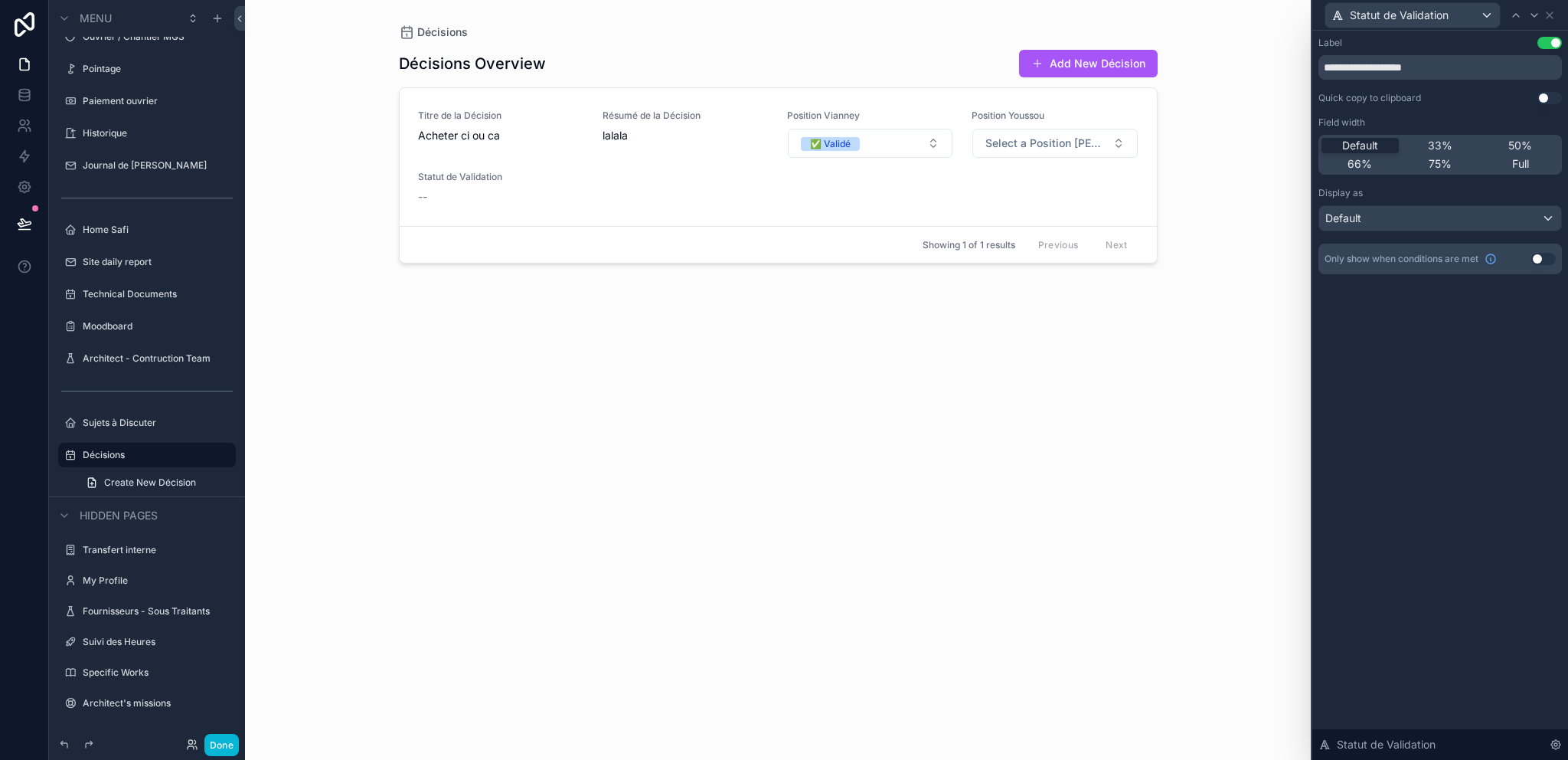
click at [1480, 384] on div "**********" at bounding box center [1440, 395] width 255 height 729
click at [1549, 13] on icon at bounding box center [1550, 15] width 13 height 13
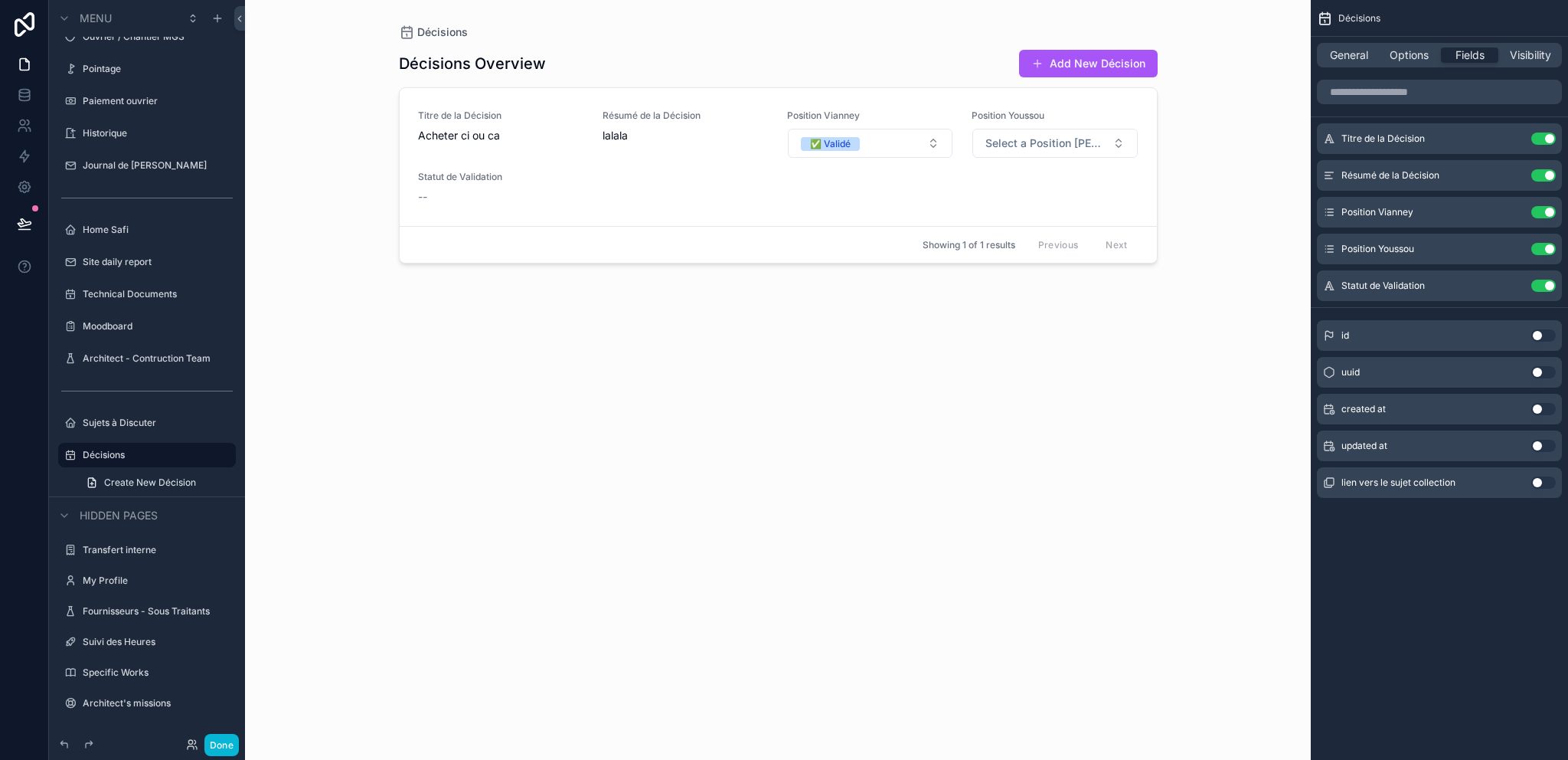
click at [682, 331] on div "Décisions Overview Add New Décision Titre de la Décision Acheter ci ou ca Résum…" at bounding box center [779, 390] width 759 height 701
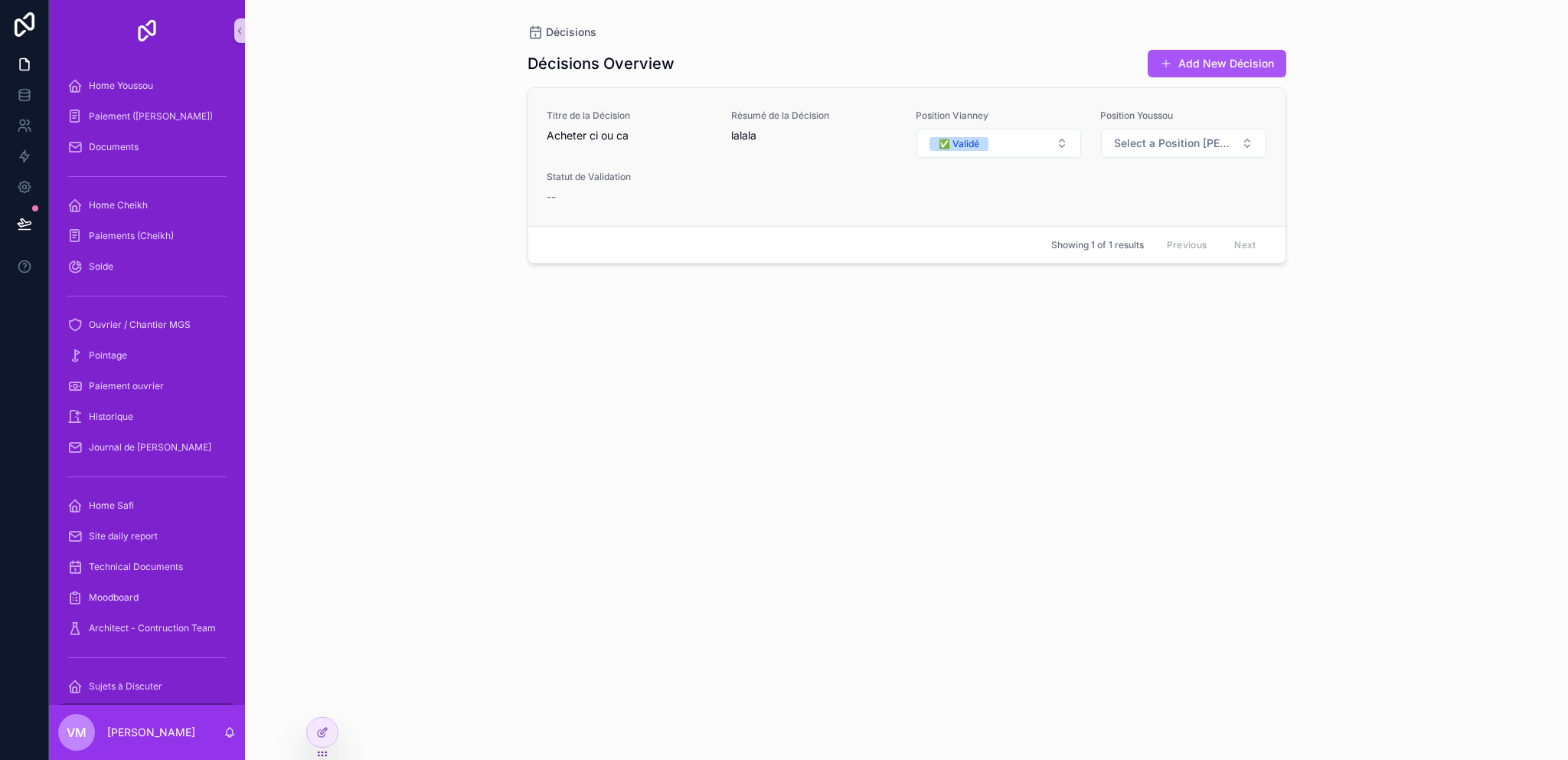
click at [545, 194] on div "Titre de la Décision Acheter ci ou ca Résumé de la Décision lalala Position Via…" at bounding box center [907, 157] width 757 height 138
click at [1170, 137] on span "Select a Position [PERSON_NAME]" at bounding box center [1174, 143] width 121 height 15
click at [1161, 203] on div "✅ Validé" at bounding box center [1184, 205] width 184 height 23
click at [1066, 394] on div "Décisions Overview Add New Décision Titre de la Décision Acheter ci ou ca Résum…" at bounding box center [907, 390] width 759 height 701
click at [1039, 137] on button "✅ Validé" at bounding box center [998, 143] width 164 height 29
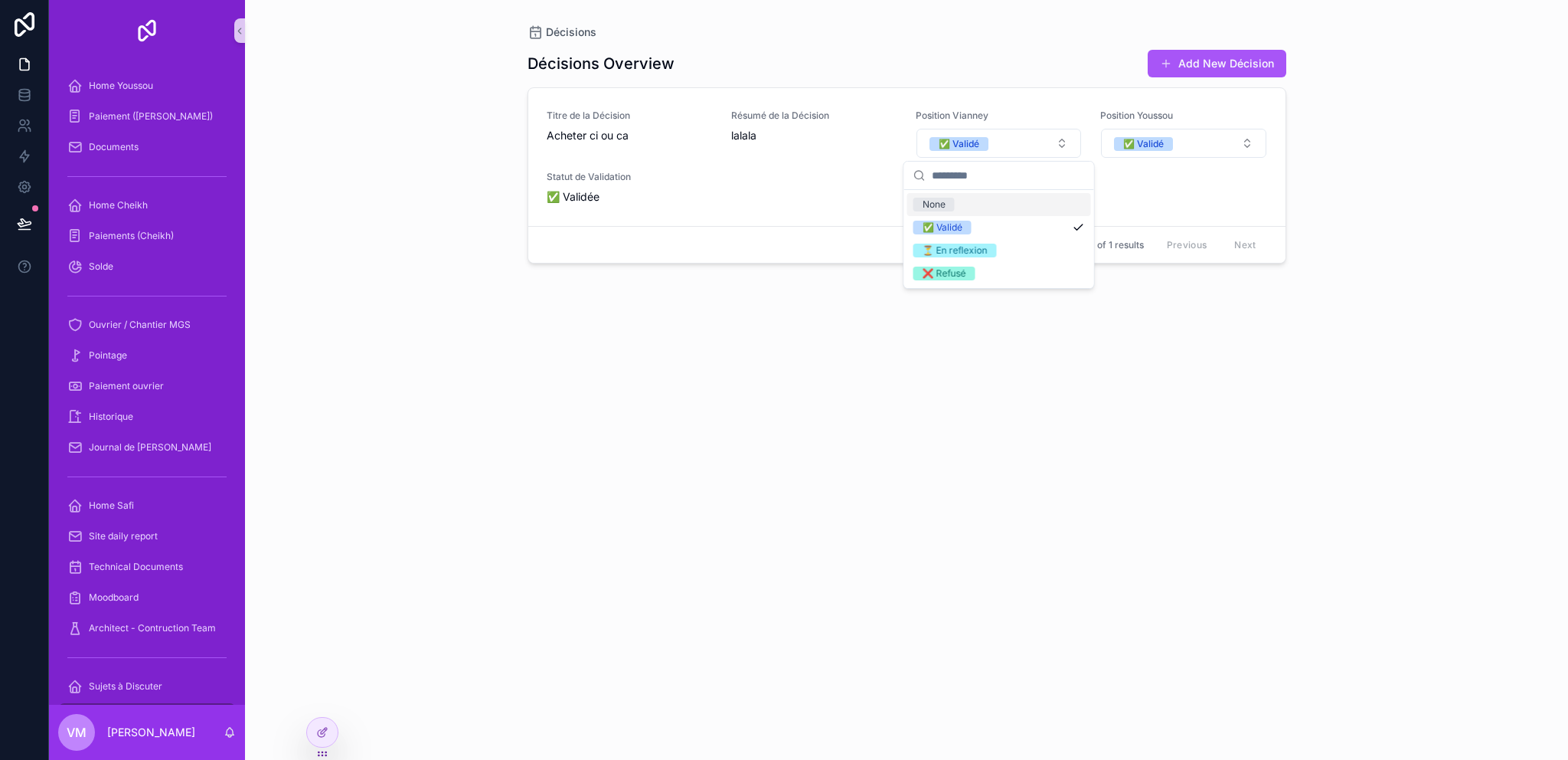
click at [957, 195] on div "None" at bounding box center [999, 205] width 184 height 23
click at [1007, 145] on span "Select a Position Vianney" at bounding box center [989, 143] width 121 height 15
click at [972, 234] on div "⏳ En reflexion" at bounding box center [999, 228] width 184 height 23
click at [1008, 145] on span "⏳ En reflexion" at bounding box center [972, 143] width 84 height 13
click at [963, 271] on span "❌ Refusé" at bounding box center [944, 272] width 62 height 13
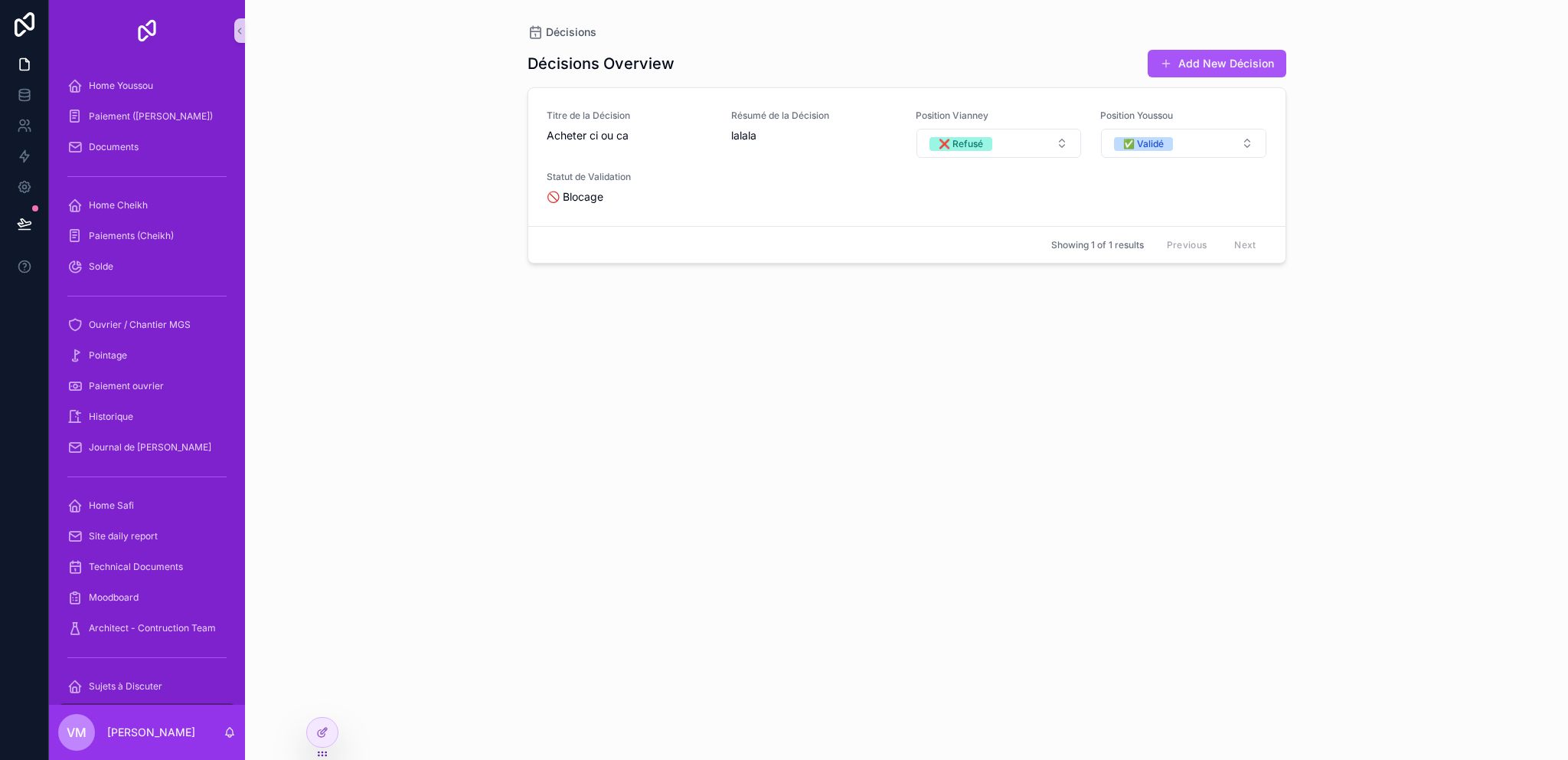
click at [1013, 153] on button "❌ Refusé" at bounding box center [998, 143] width 164 height 29
click at [963, 203] on div "None" at bounding box center [999, 205] width 184 height 23
click at [1180, 143] on button "✅ Validé" at bounding box center [1183, 143] width 164 height 29
click at [1205, 142] on button "✅ Validé" at bounding box center [1183, 143] width 164 height 29
click at [1160, 201] on div "None" at bounding box center [1184, 205] width 184 height 23
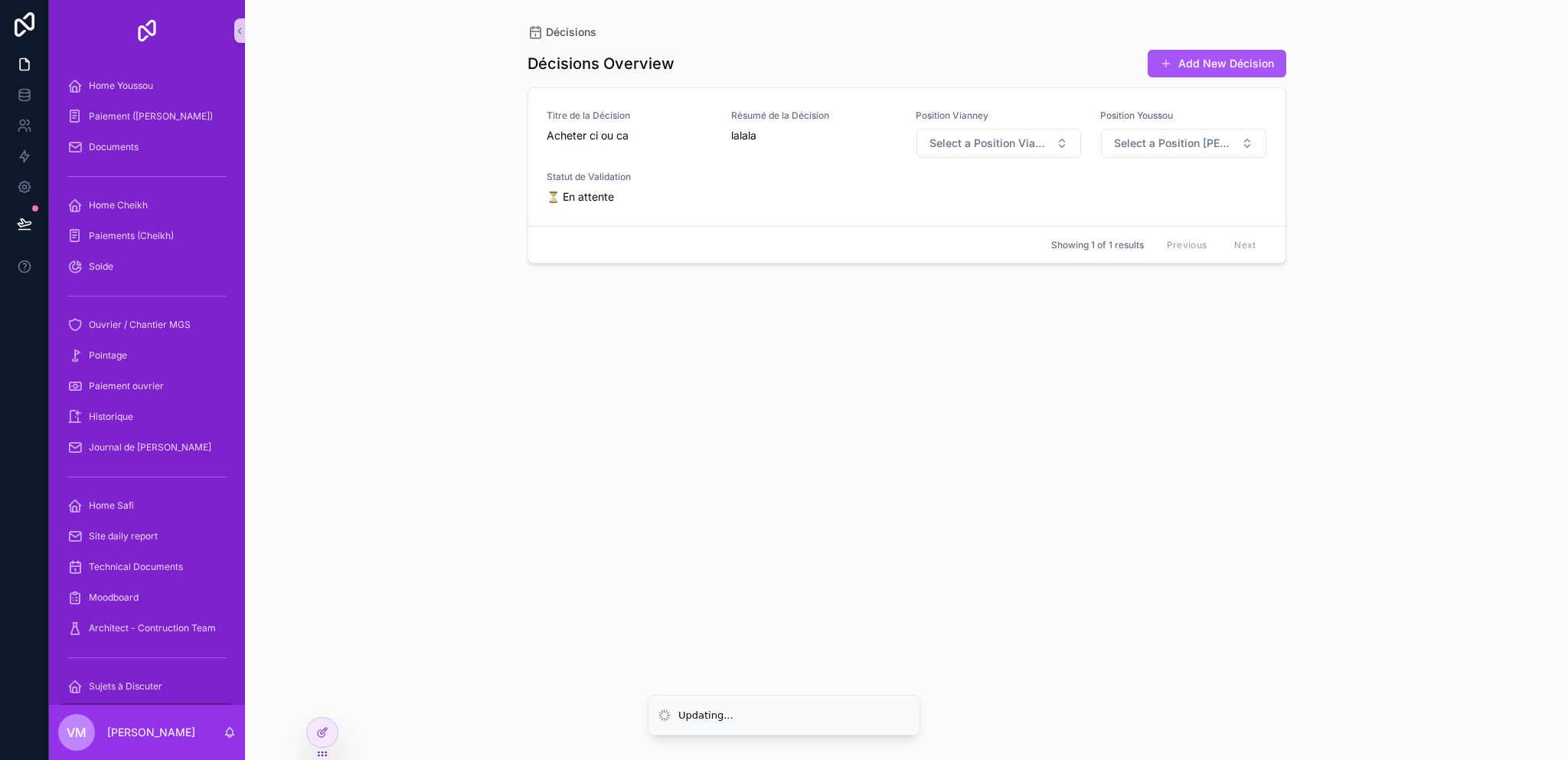
click at [891, 353] on div "Décisions Overview Add New Décision Titre de la Décision Acheter ci ou ca Résum…" at bounding box center [907, 390] width 759 height 701
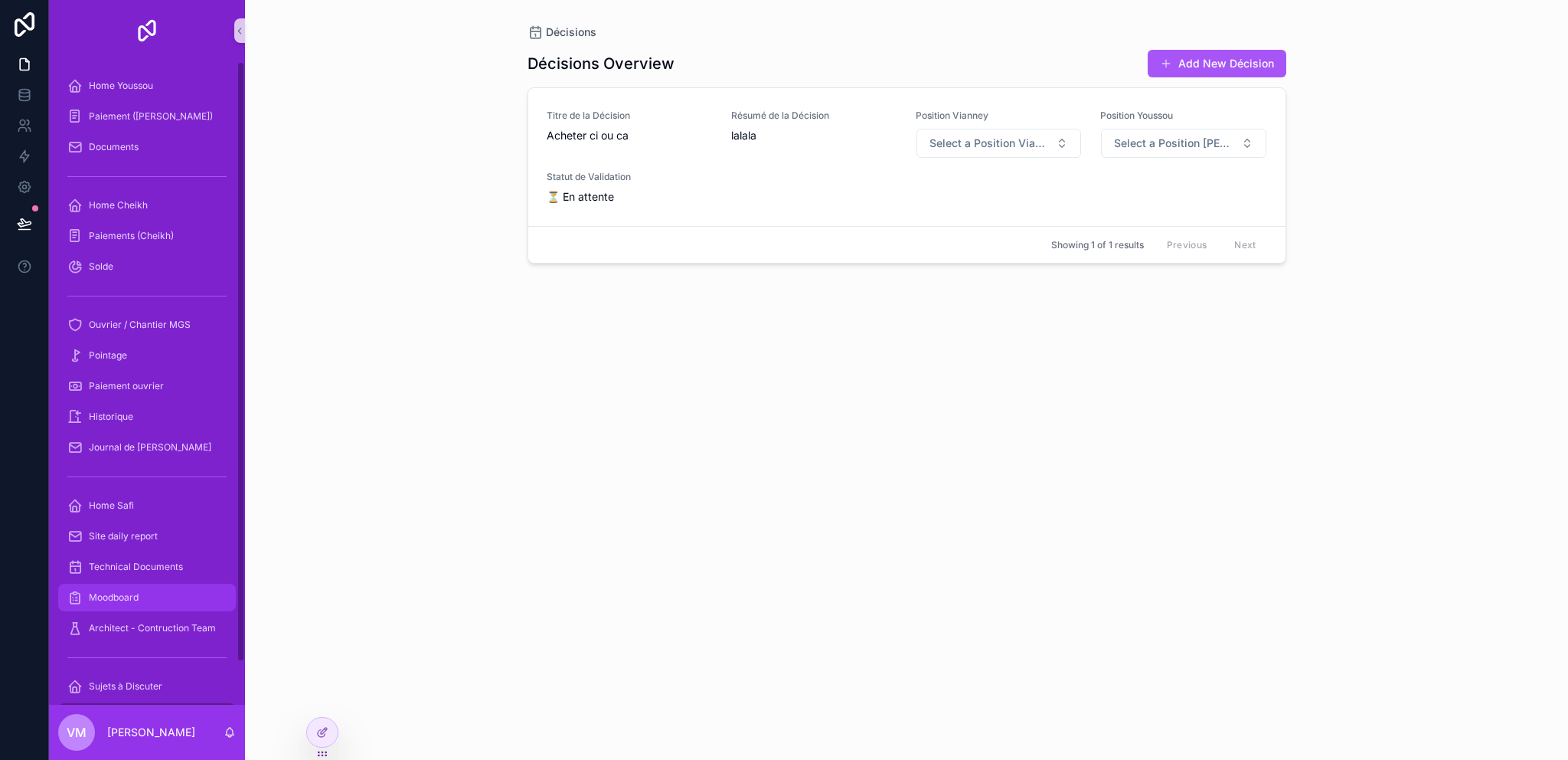
scroll to position [46, 0]
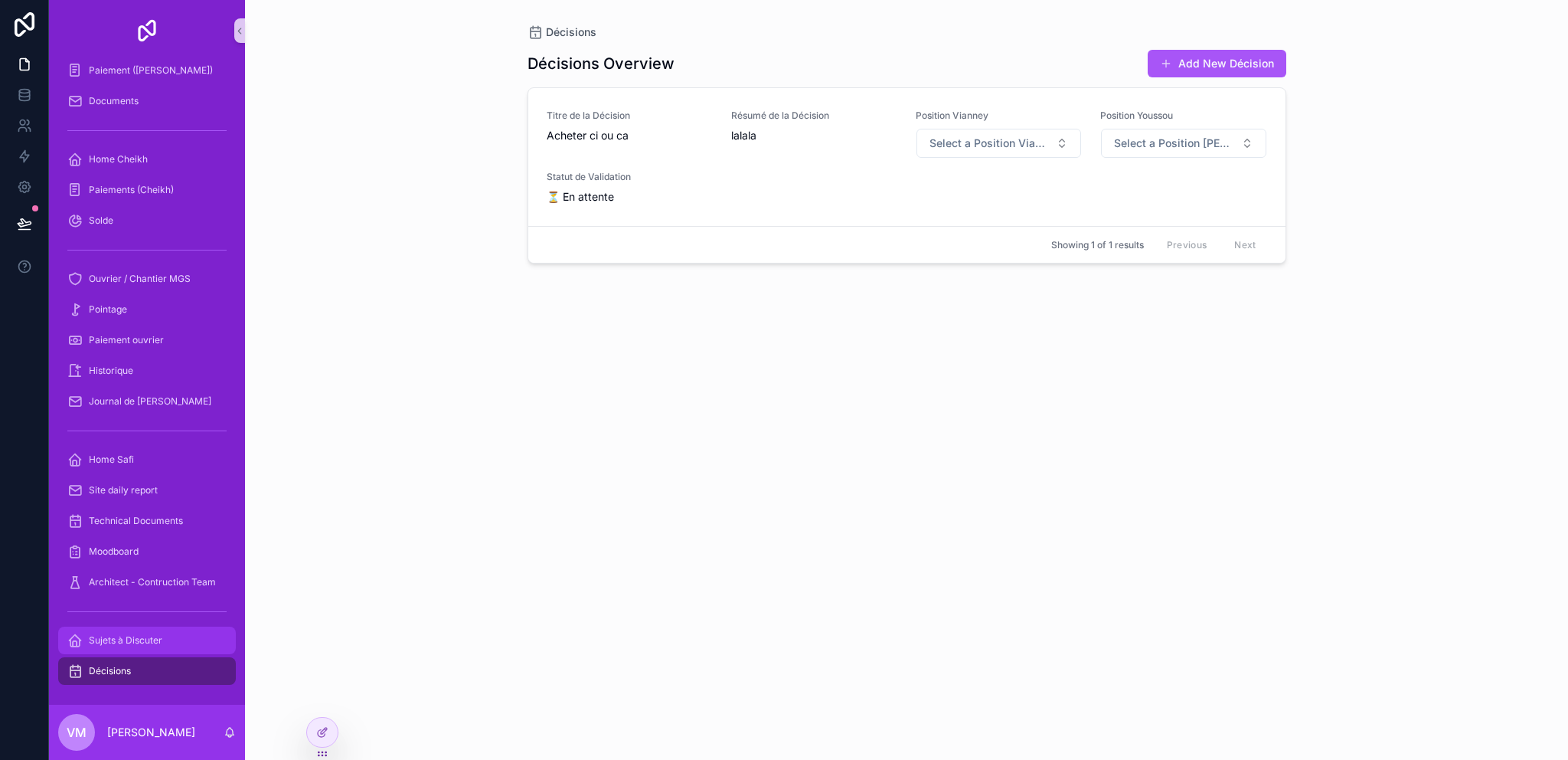
click at [138, 647] on div "Sujets à Discuter" at bounding box center [146, 639] width 159 height 24
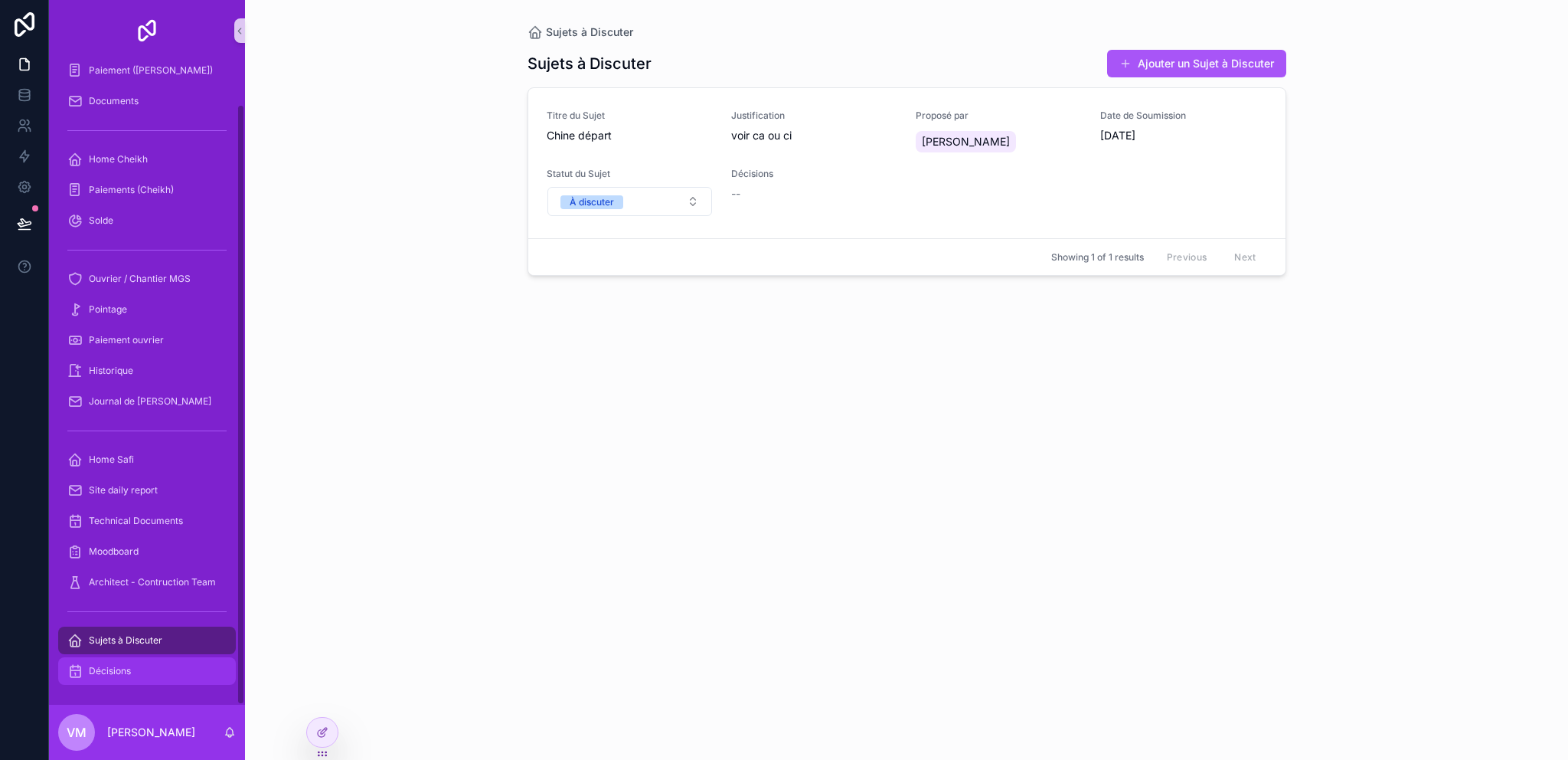
click at [113, 670] on span "Décisions" at bounding box center [109, 671] width 42 height 13
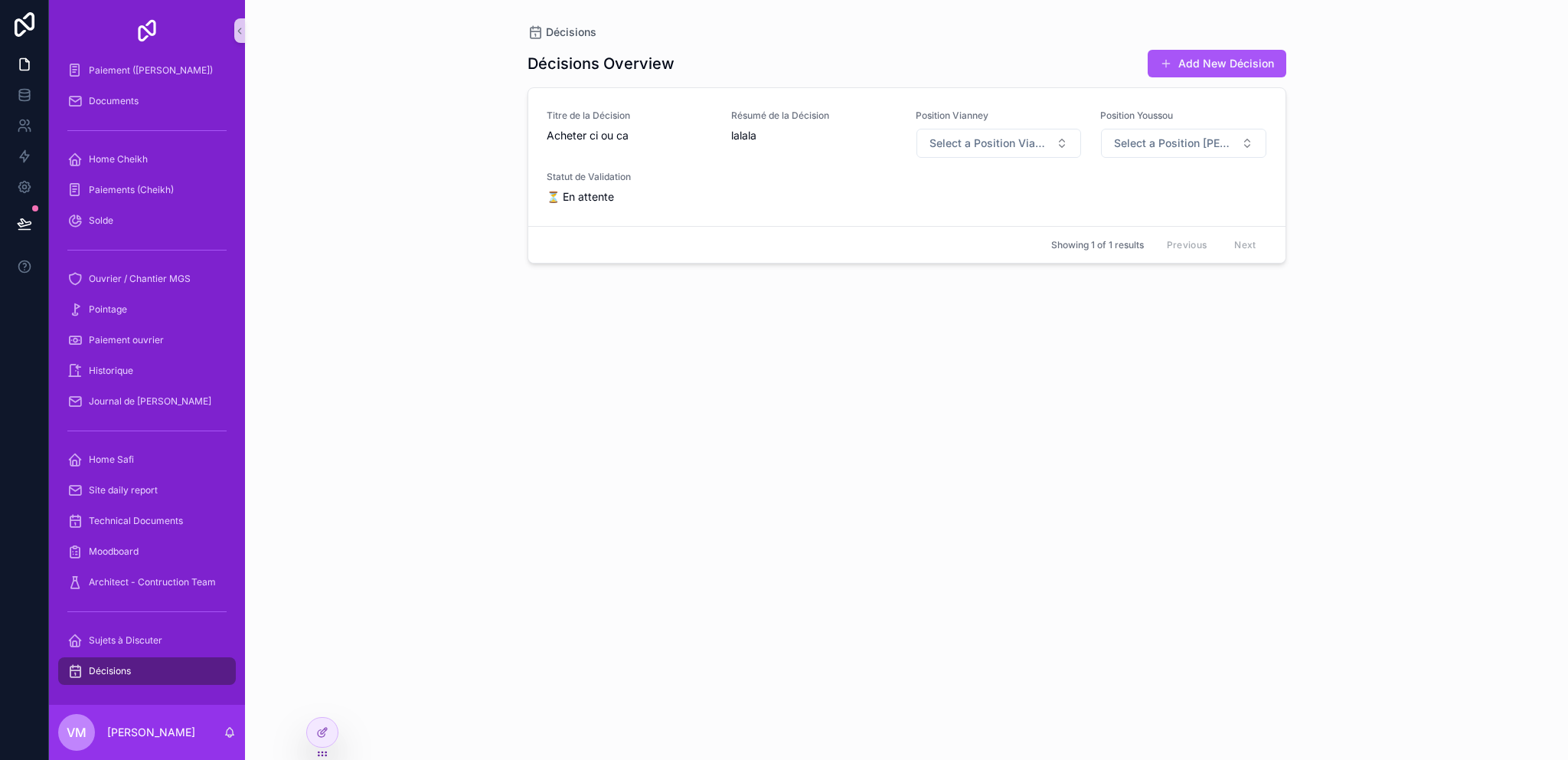
click at [142, 669] on div "Décisions" at bounding box center [146, 670] width 159 height 24
click at [174, 636] on div "Sujets à Discuter" at bounding box center [146, 639] width 159 height 24
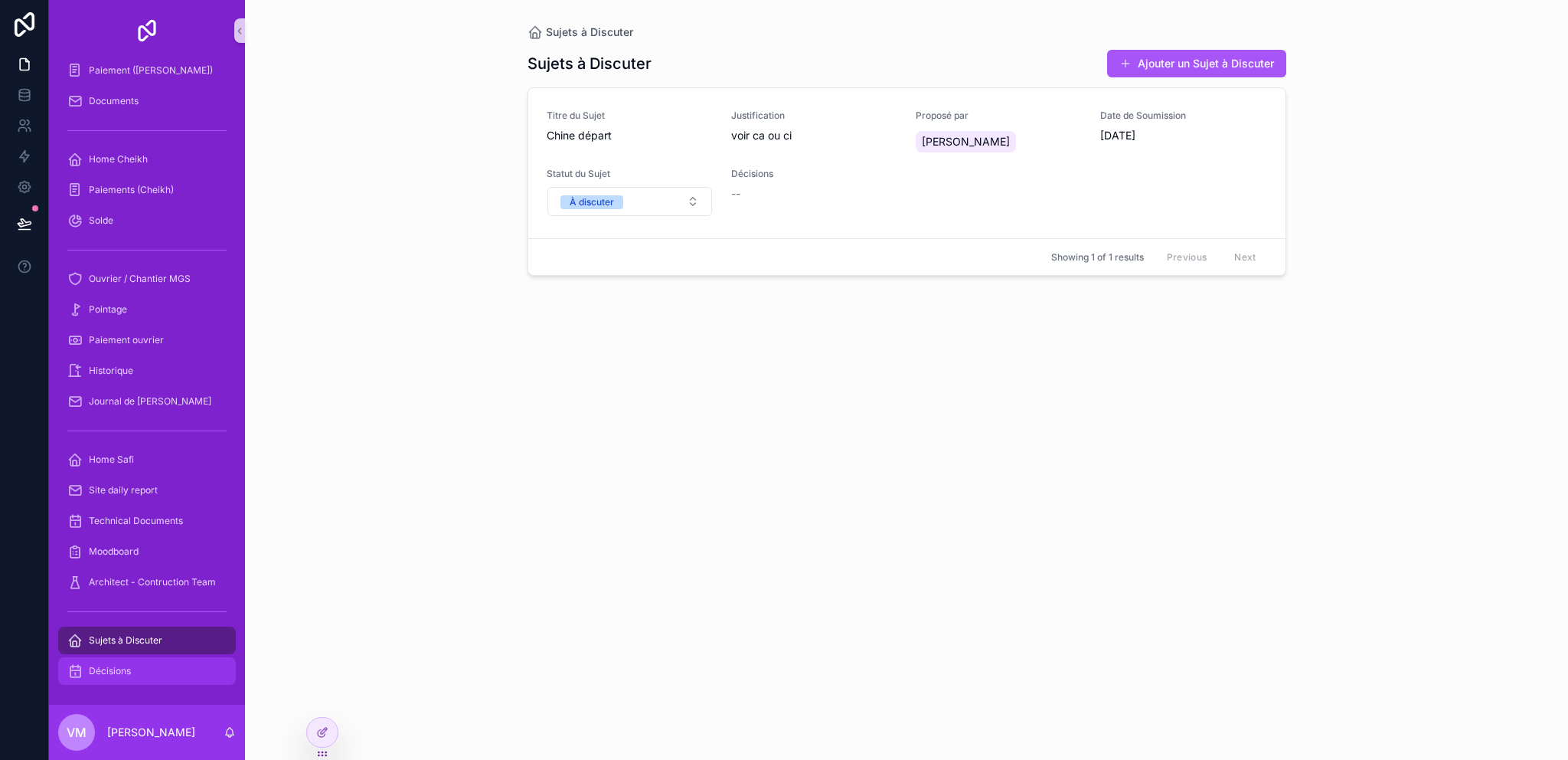
click at [148, 659] on div "Décisions" at bounding box center [146, 670] width 159 height 24
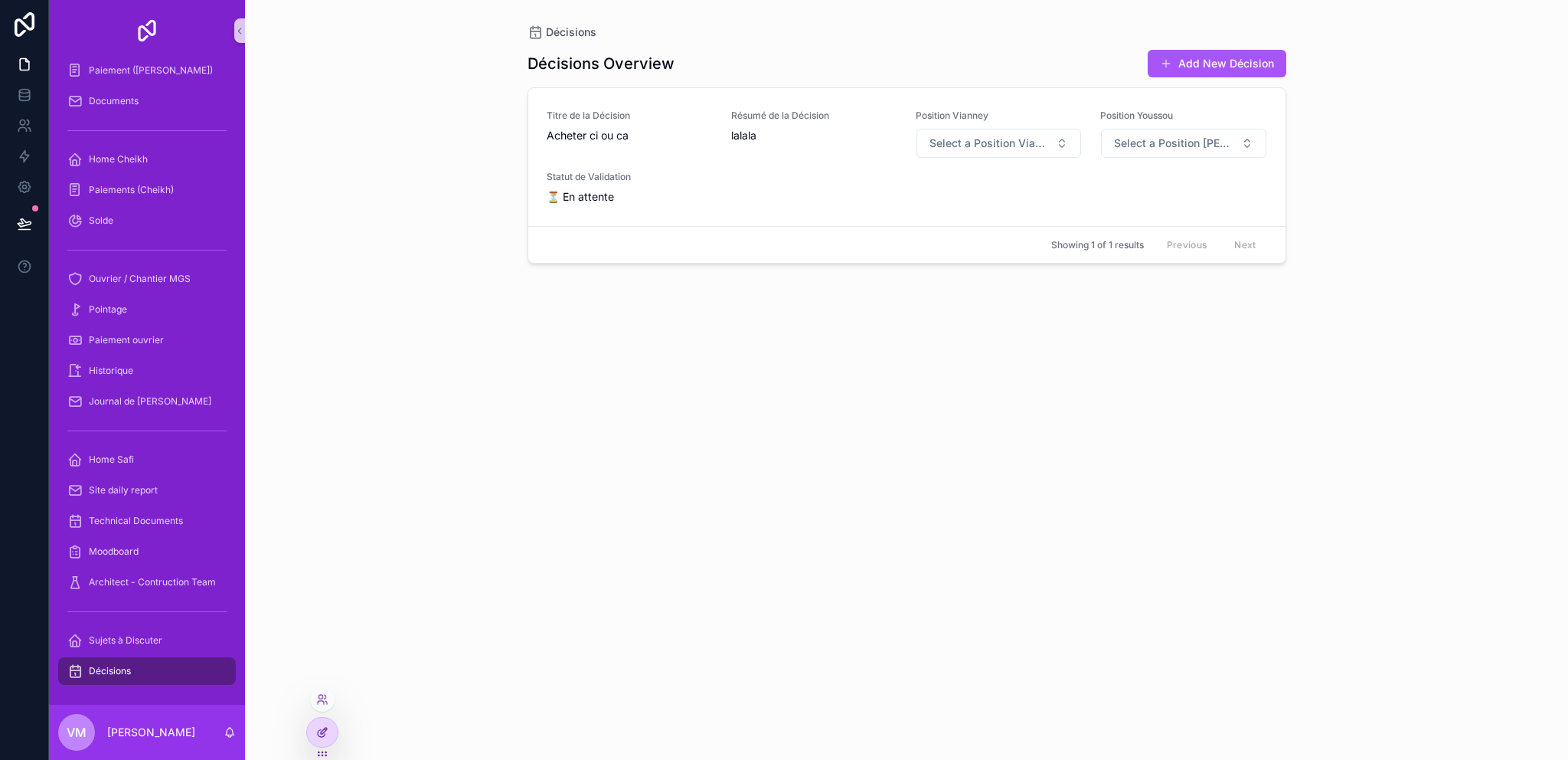
click at [320, 723] on div at bounding box center [322, 731] width 30 height 29
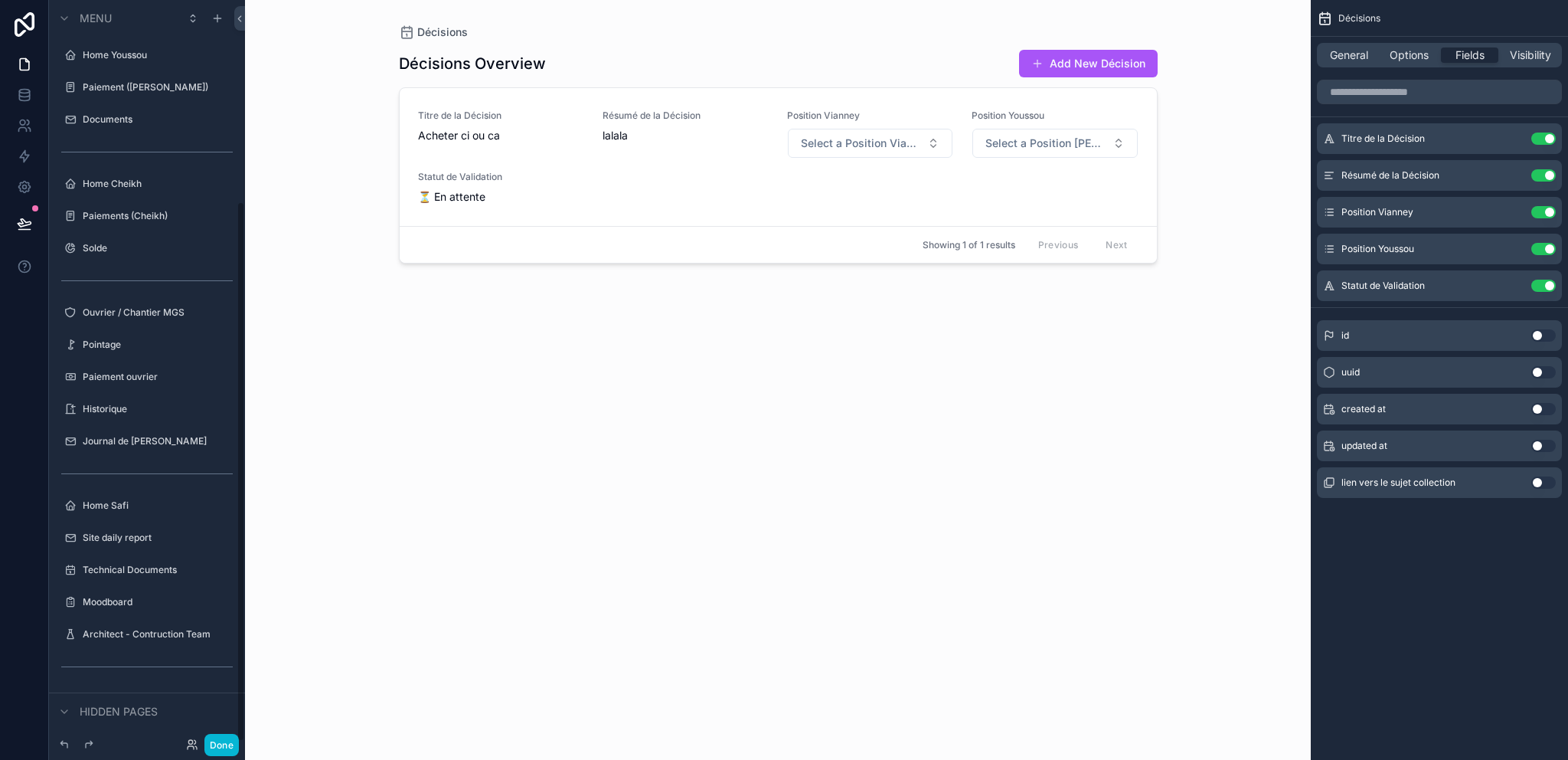
scroll to position [276, 0]
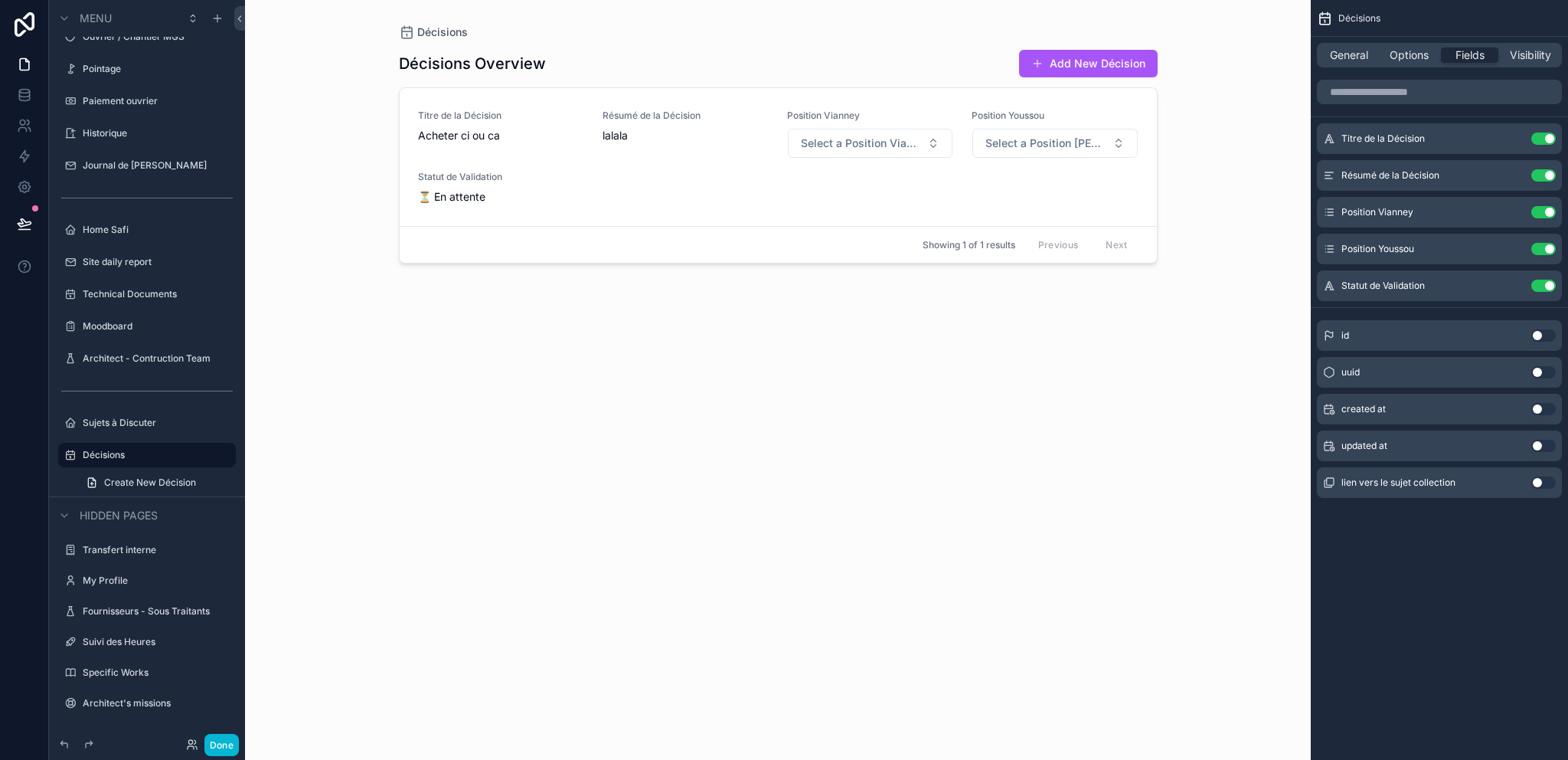
click at [573, 191] on div "scrollable content" at bounding box center [778, 371] width 783 height 741
click at [220, 745] on button "Done" at bounding box center [221, 744] width 35 height 22
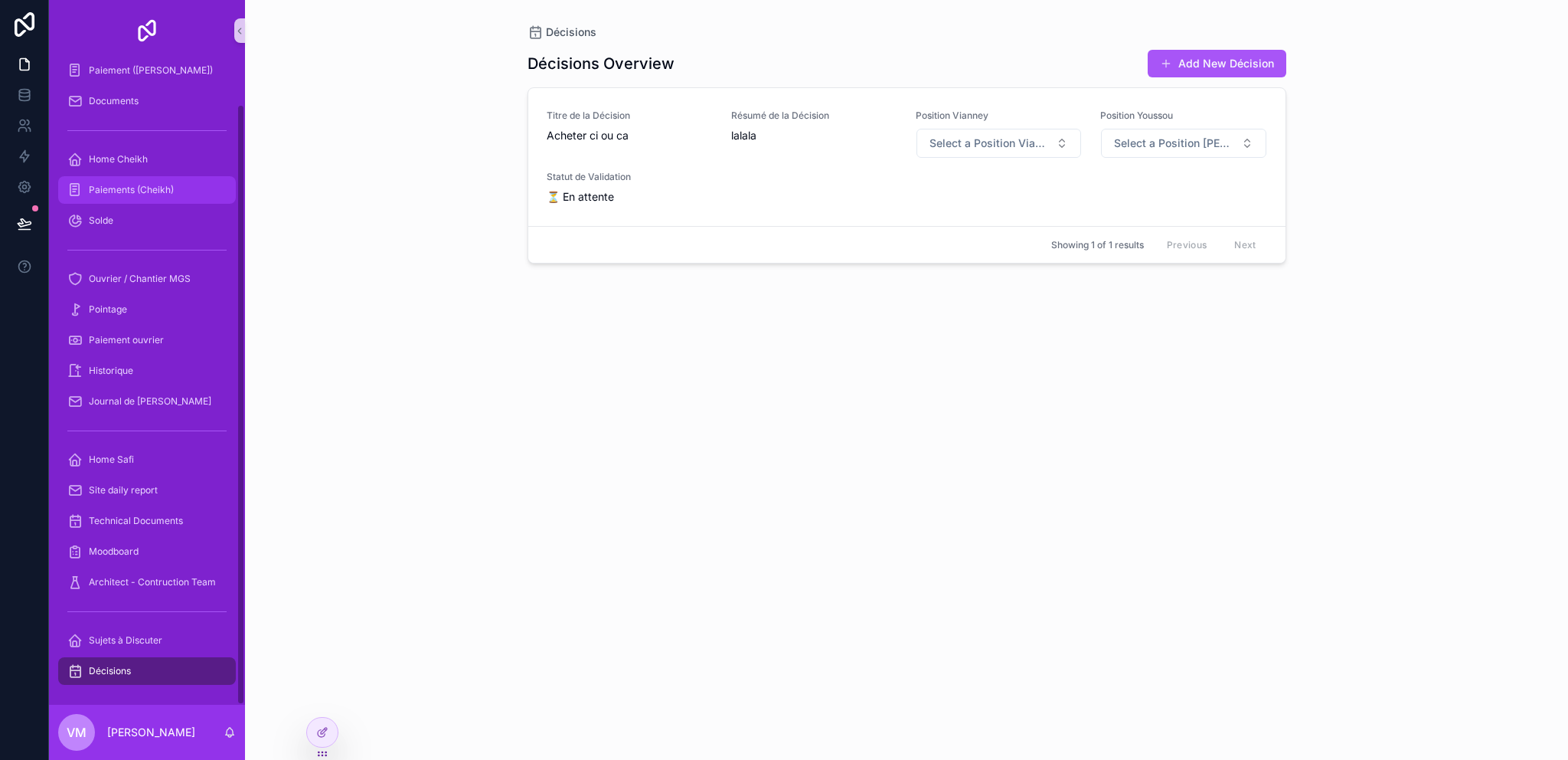
scroll to position [0, 0]
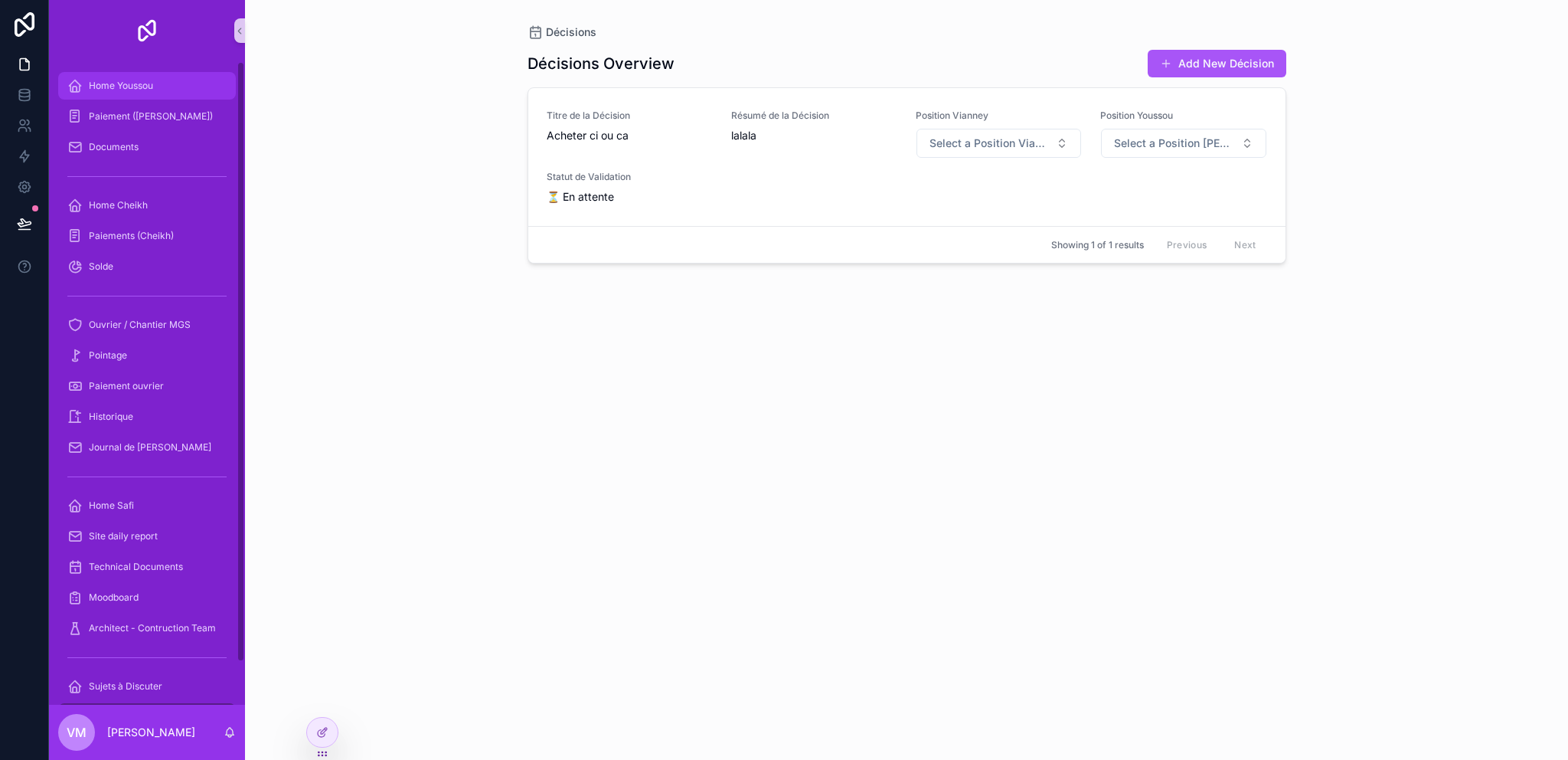
click at [132, 83] on span "Home Youssou" at bounding box center [121, 86] width 64 height 13
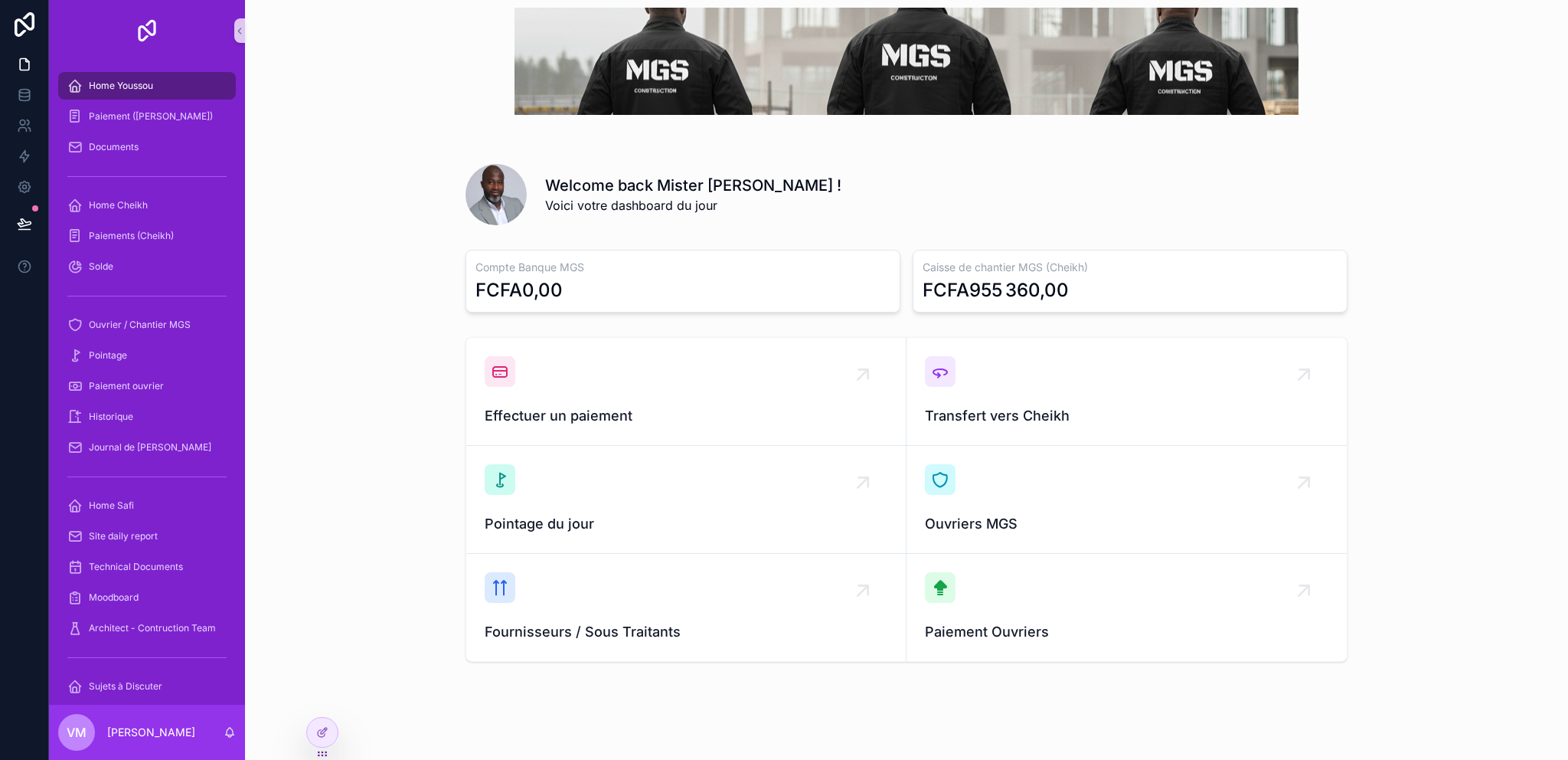
scroll to position [49, 0]
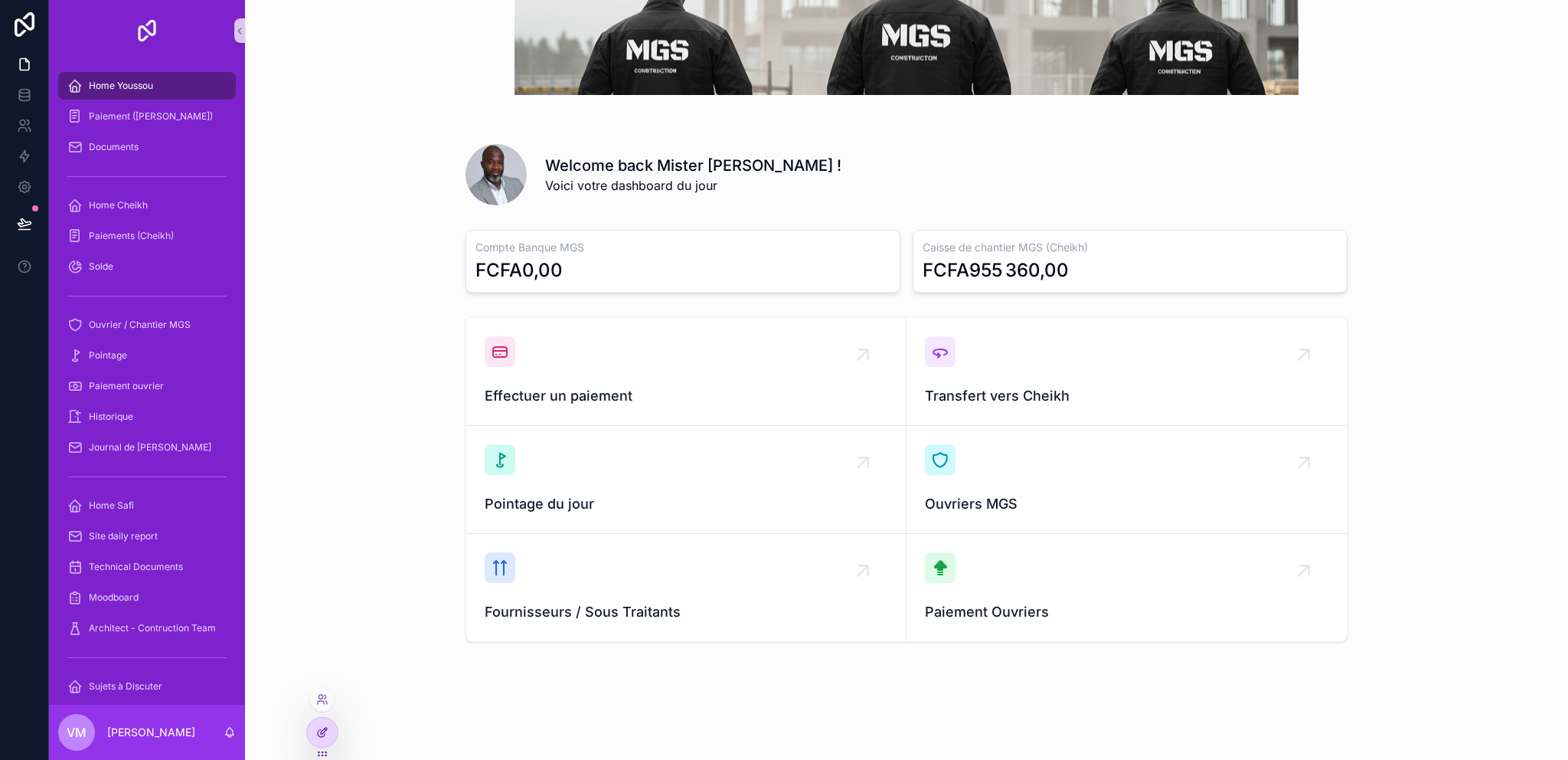
click at [317, 730] on icon at bounding box center [322, 732] width 13 height 13
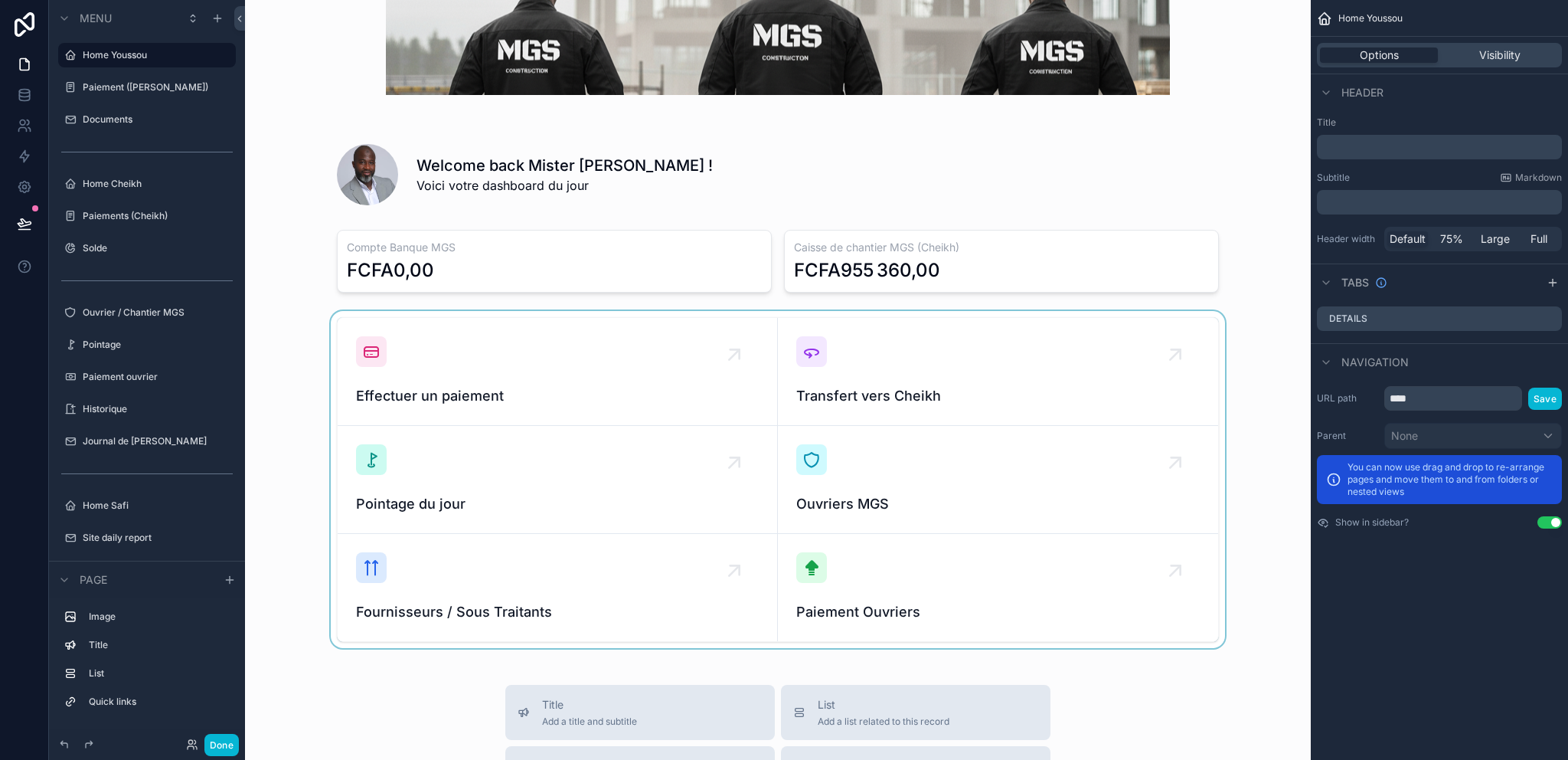
click at [958, 373] on div "scrollable content" at bounding box center [778, 479] width 1041 height 337
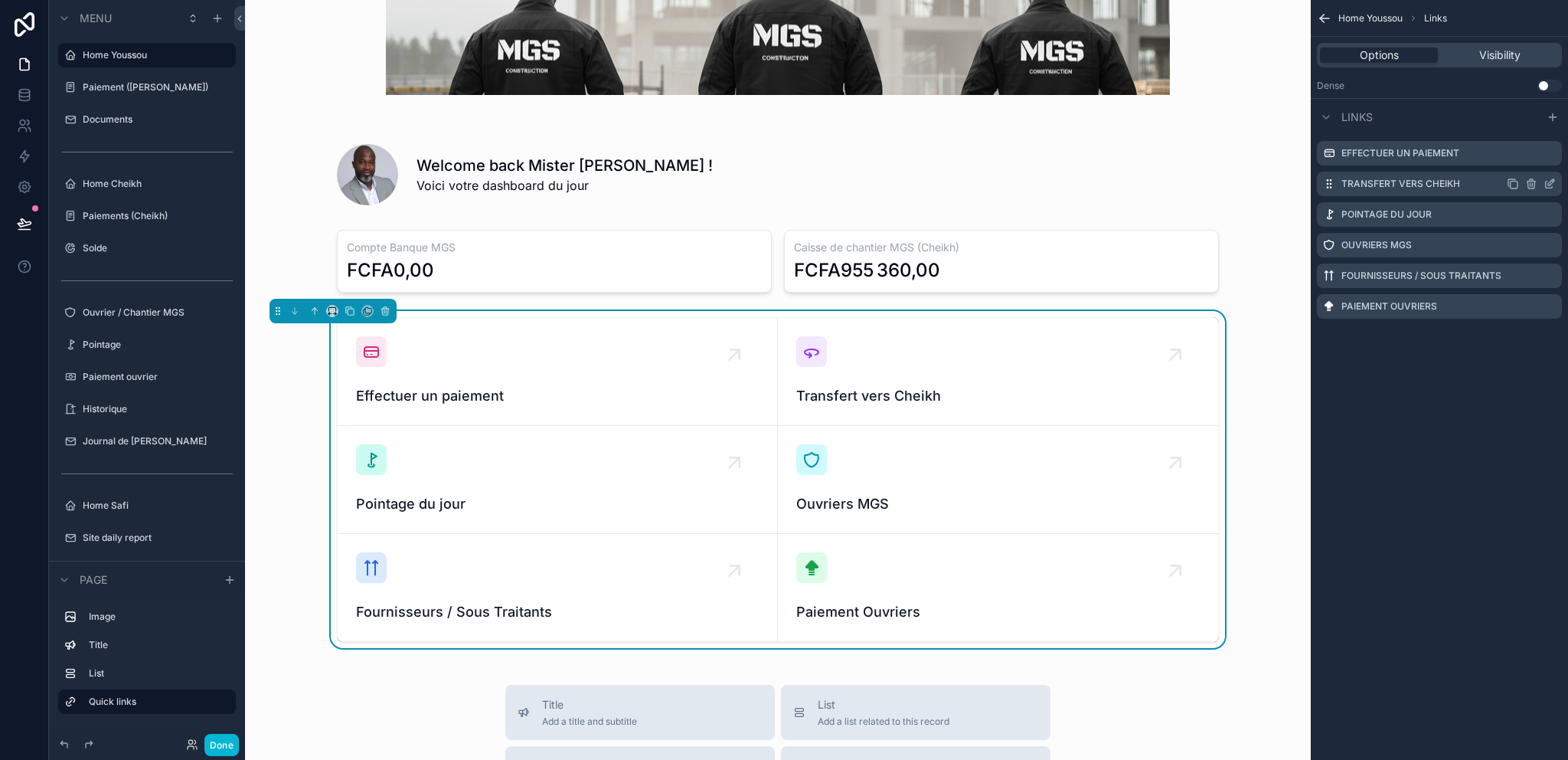
click at [1535, 185] on icon "scrollable content" at bounding box center [1531, 184] width 13 height 13
click at [1530, 158] on icon at bounding box center [1525, 159] width 13 height 13
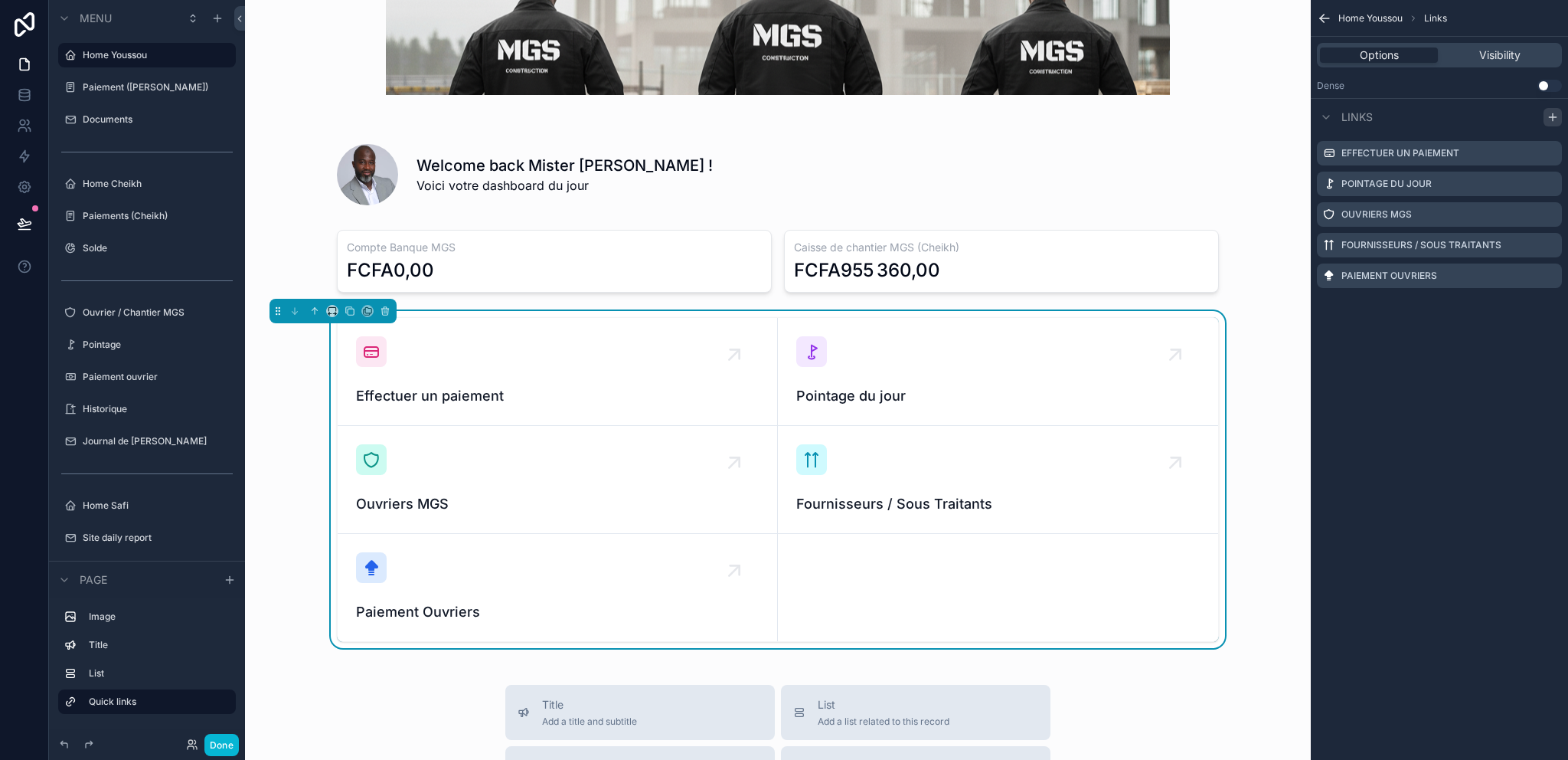
click at [1555, 113] on icon "scrollable content" at bounding box center [1553, 117] width 13 height 13
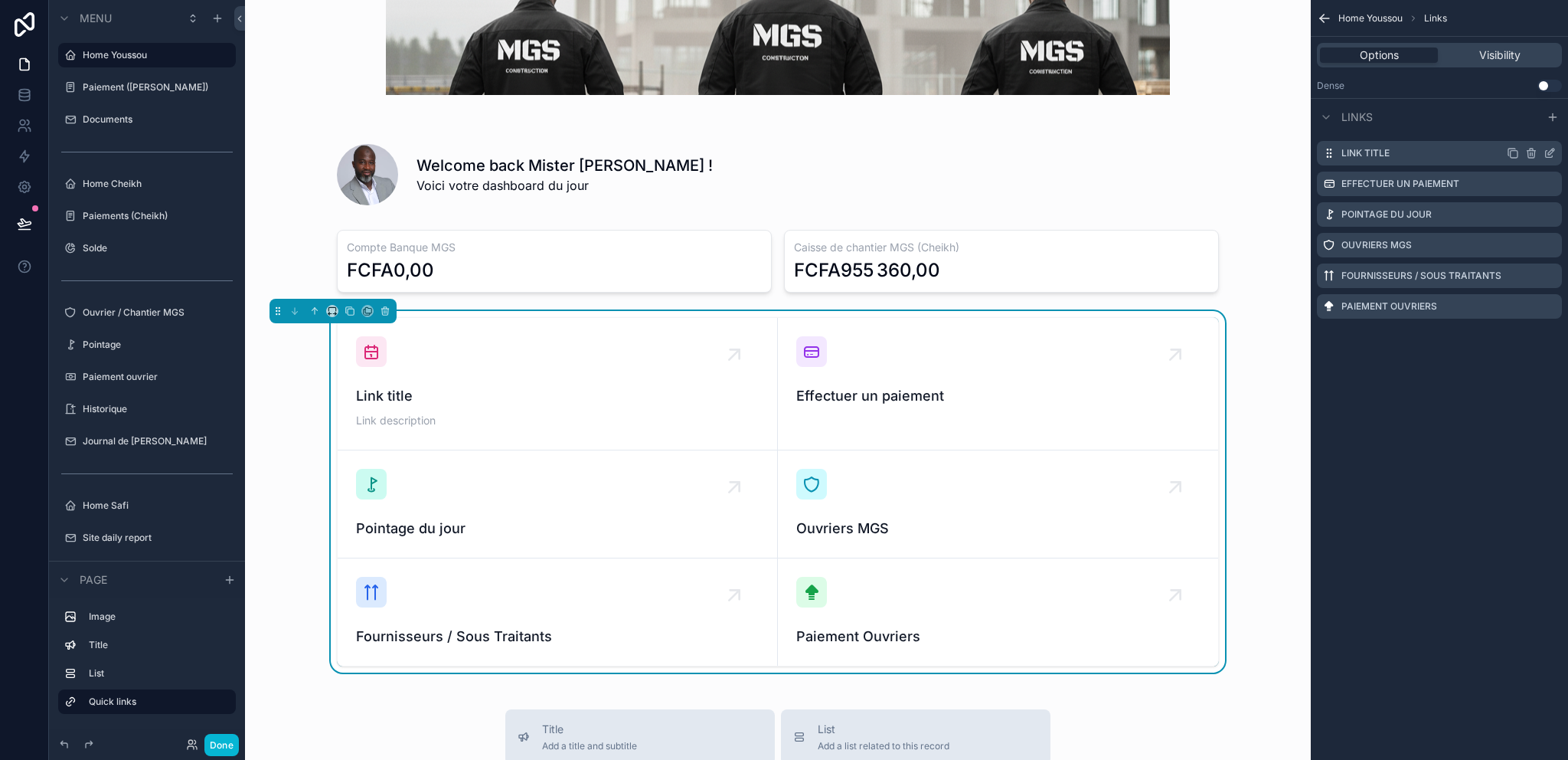
click at [1547, 153] on icon "scrollable content" at bounding box center [1550, 154] width 13 height 13
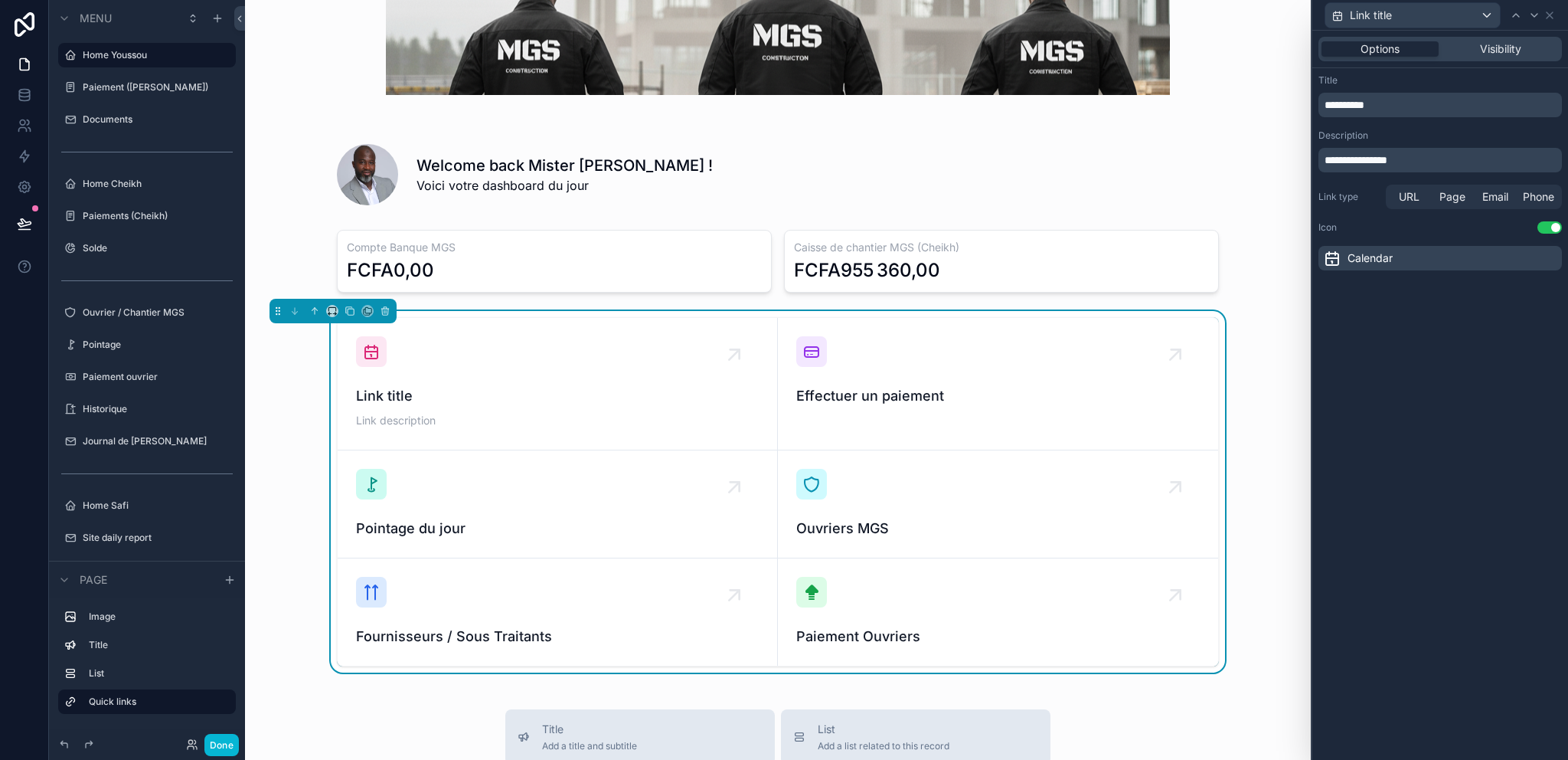
click at [1372, 113] on div "**********" at bounding box center [1439, 104] width 244 height 24
click at [1372, 108] on p "**********" at bounding box center [1441, 104] width 234 height 15
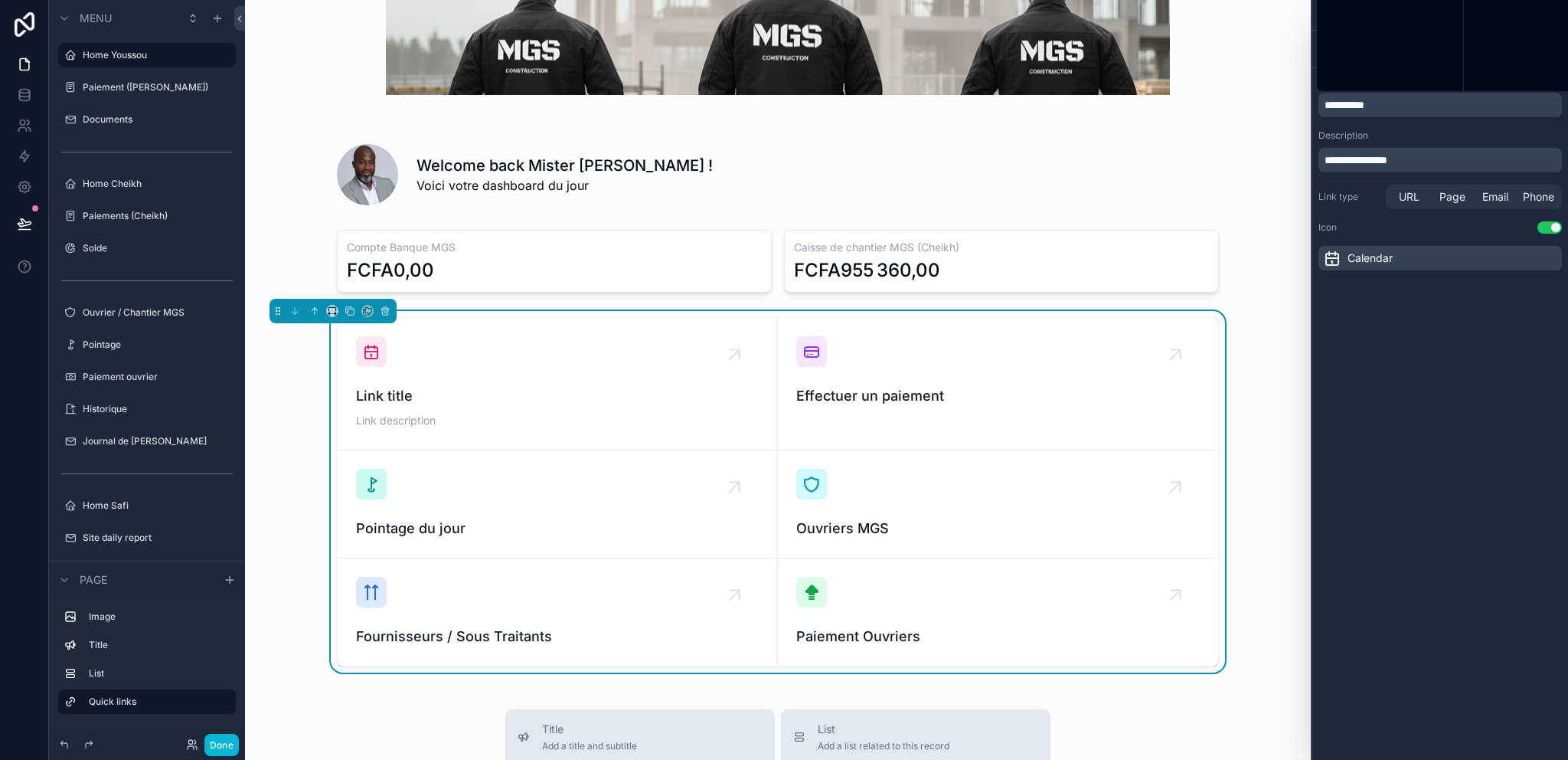
click at [1372, 107] on p "**********" at bounding box center [1441, 104] width 234 height 15
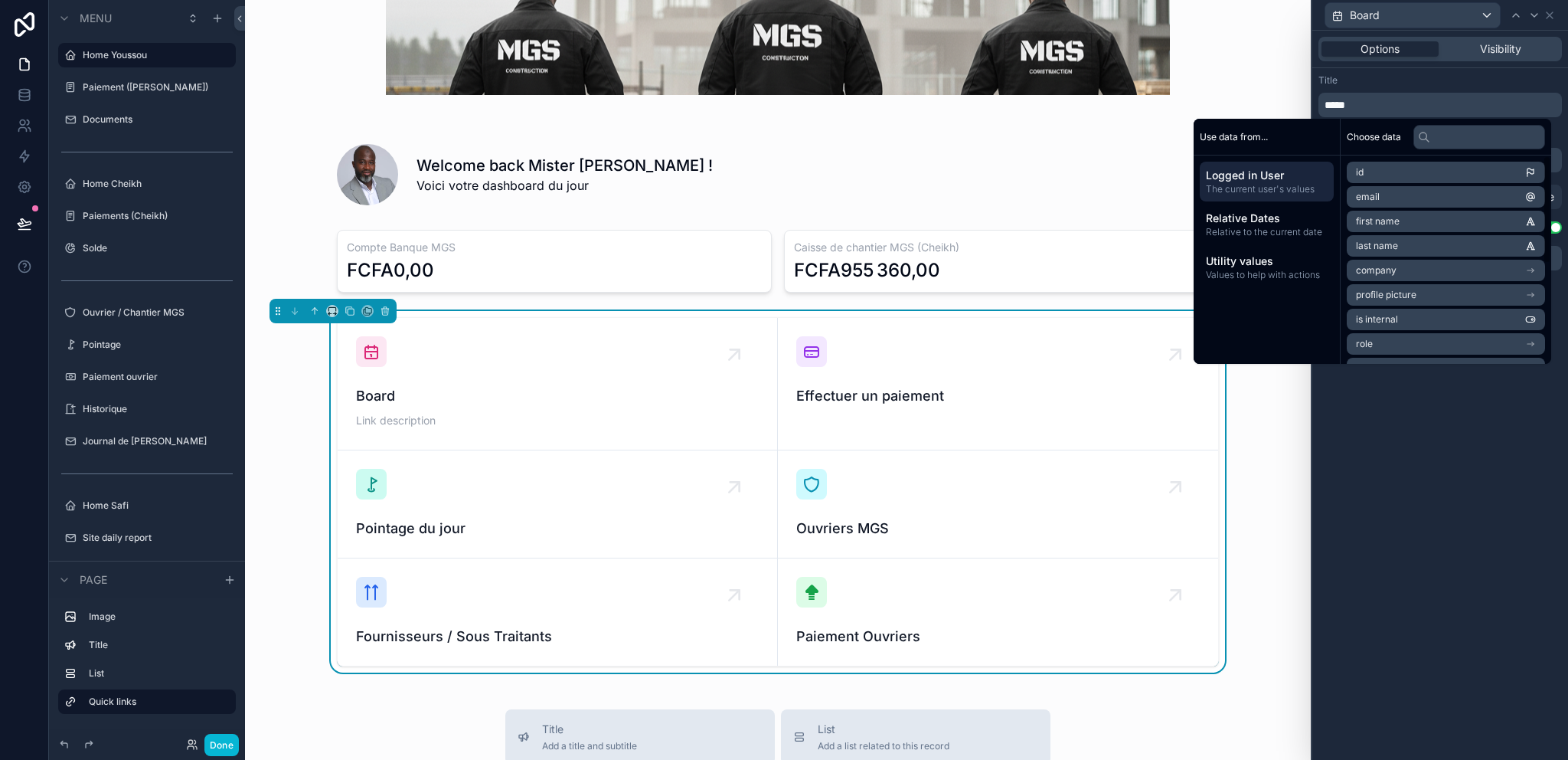
click at [1550, 530] on div "**********" at bounding box center [1440, 395] width 255 height 729
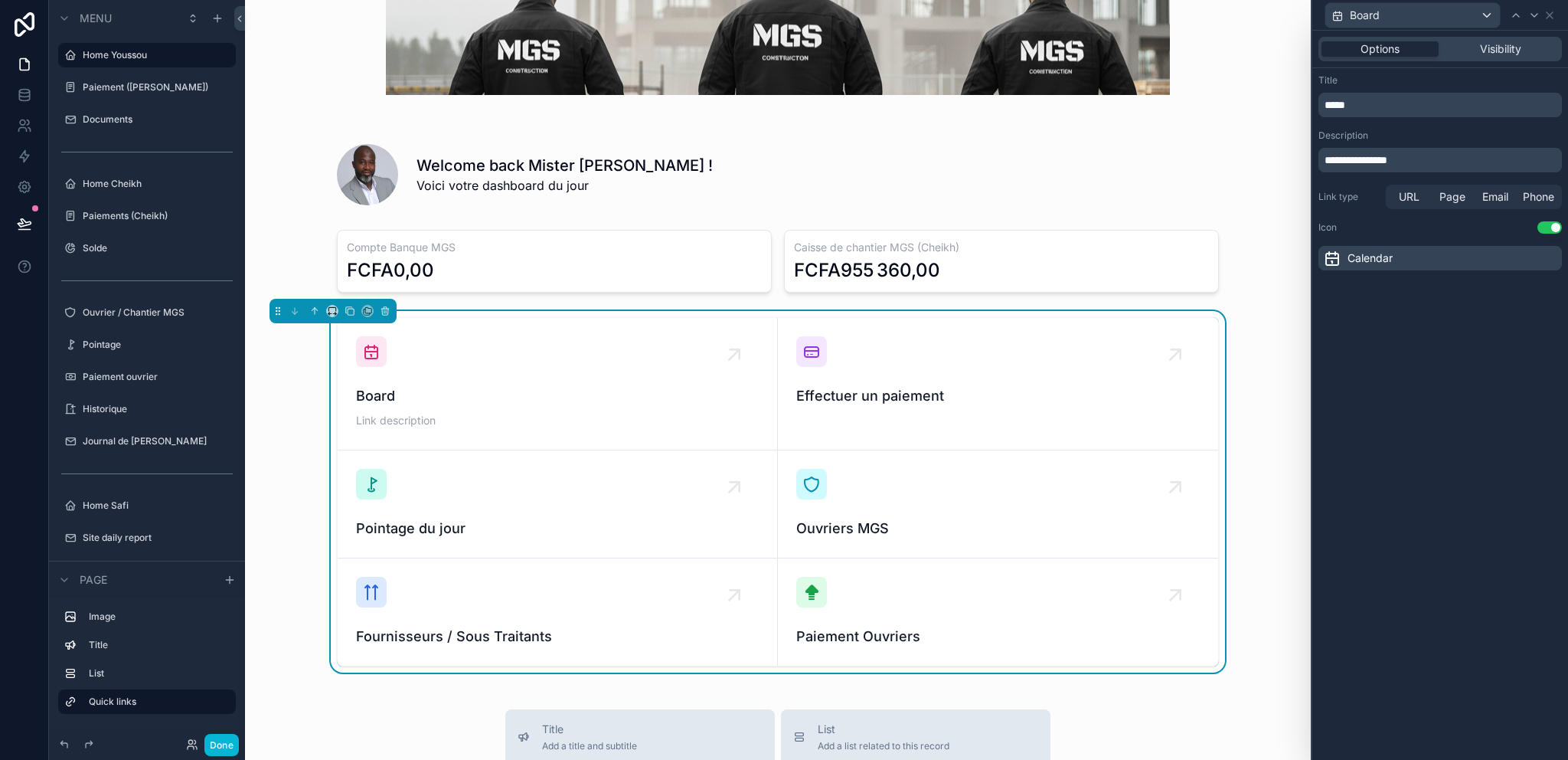
click at [1339, 255] on icon at bounding box center [1332, 258] width 19 height 19
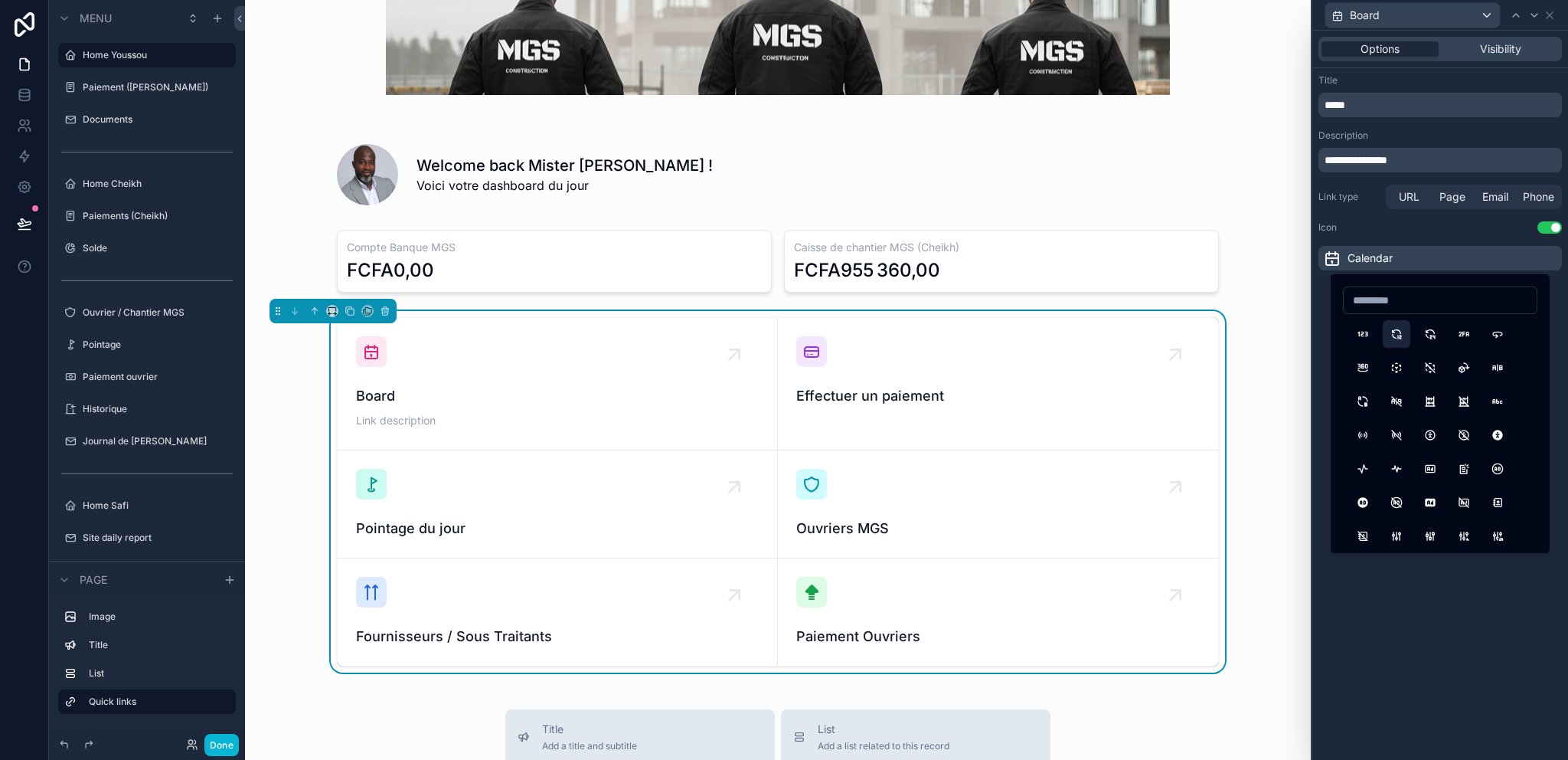
type input "*"
click at [1372, 290] on input "**" at bounding box center [1440, 300] width 193 height 21
click at [1372, 291] on input "**" at bounding box center [1440, 300] width 193 height 21
type input "**"
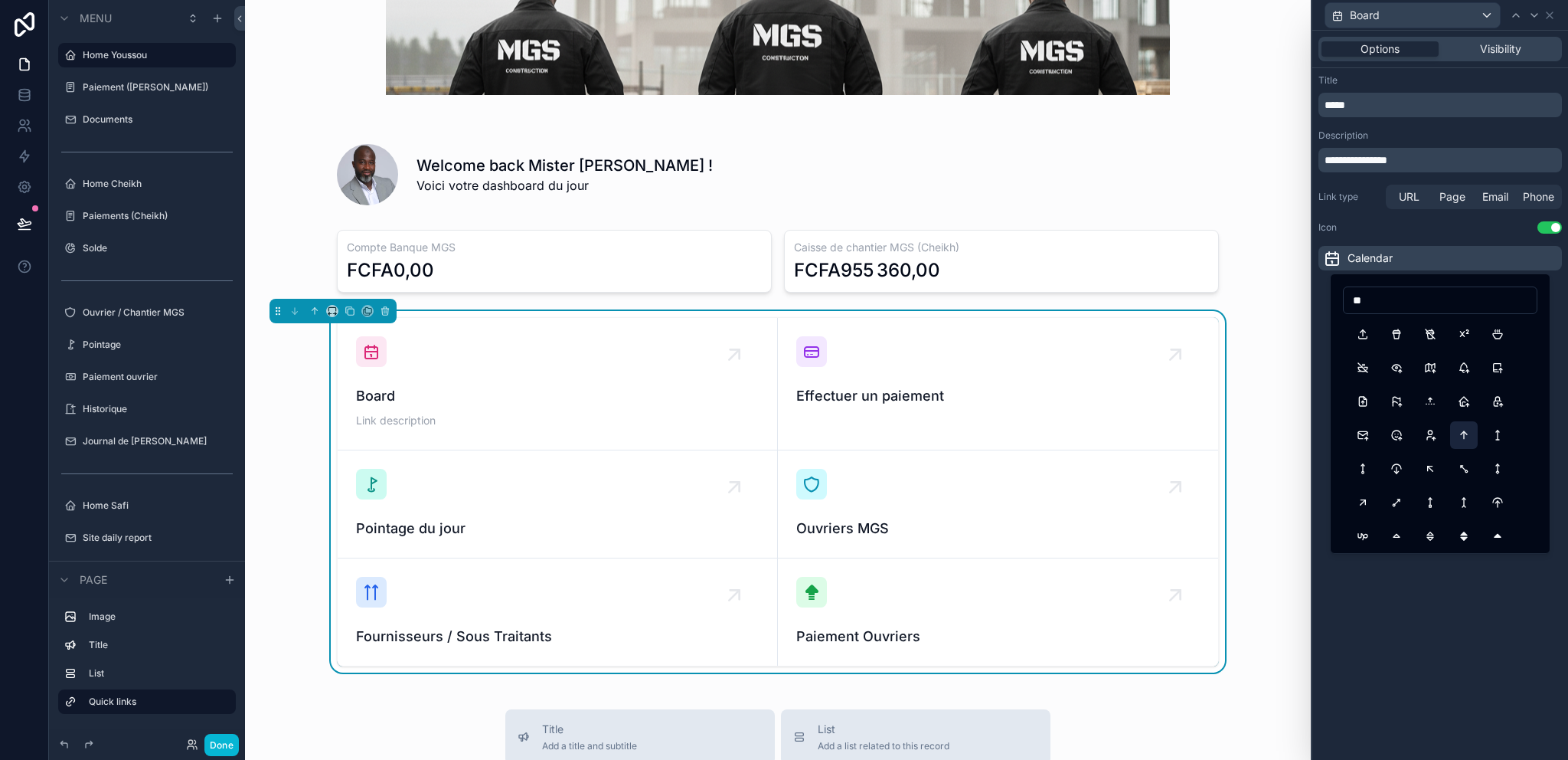
click at [1465, 434] on button "ArrowUp" at bounding box center [1464, 435] width 28 height 28
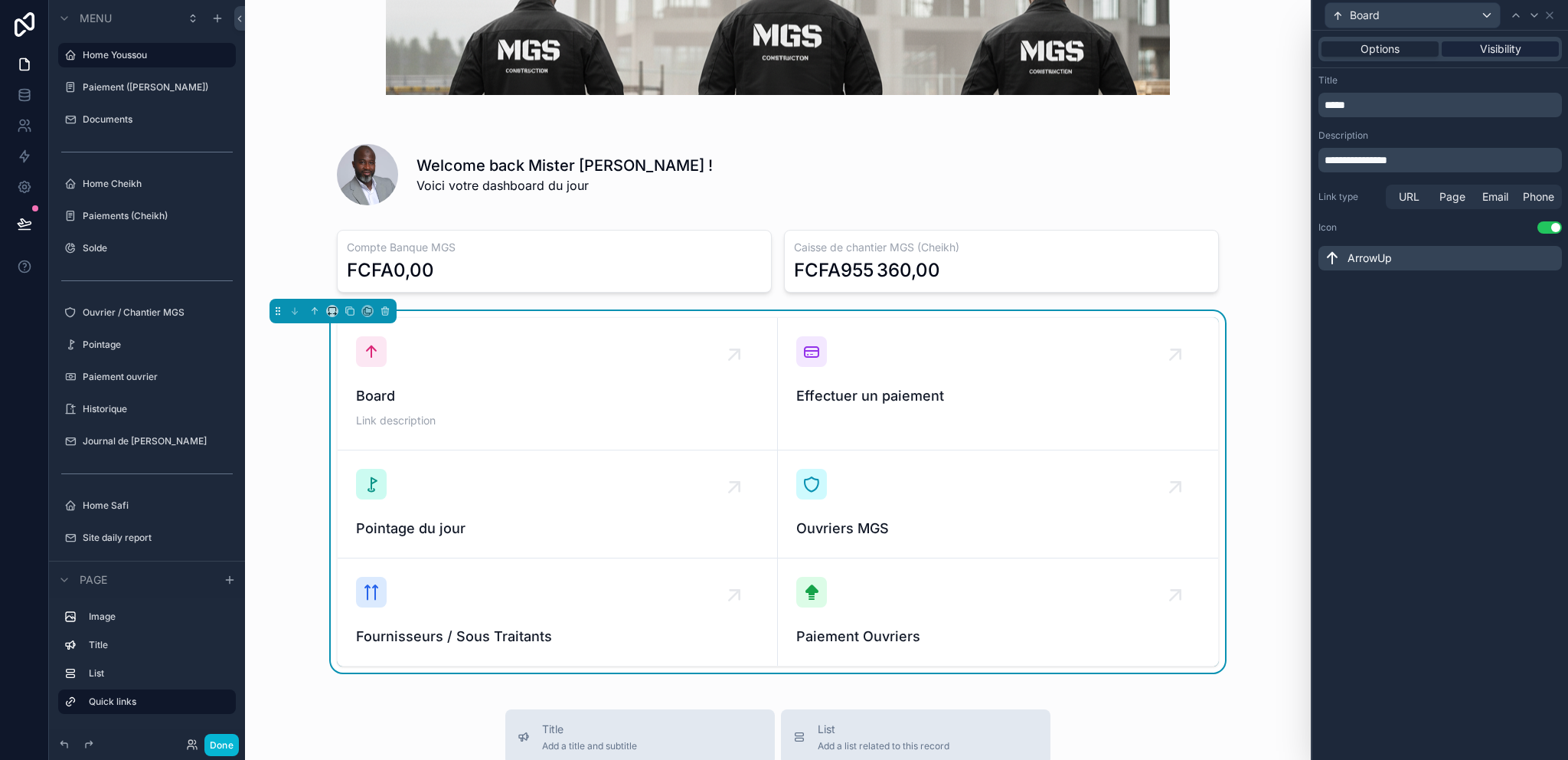
click at [1475, 54] on div "Visibility" at bounding box center [1500, 48] width 117 height 15
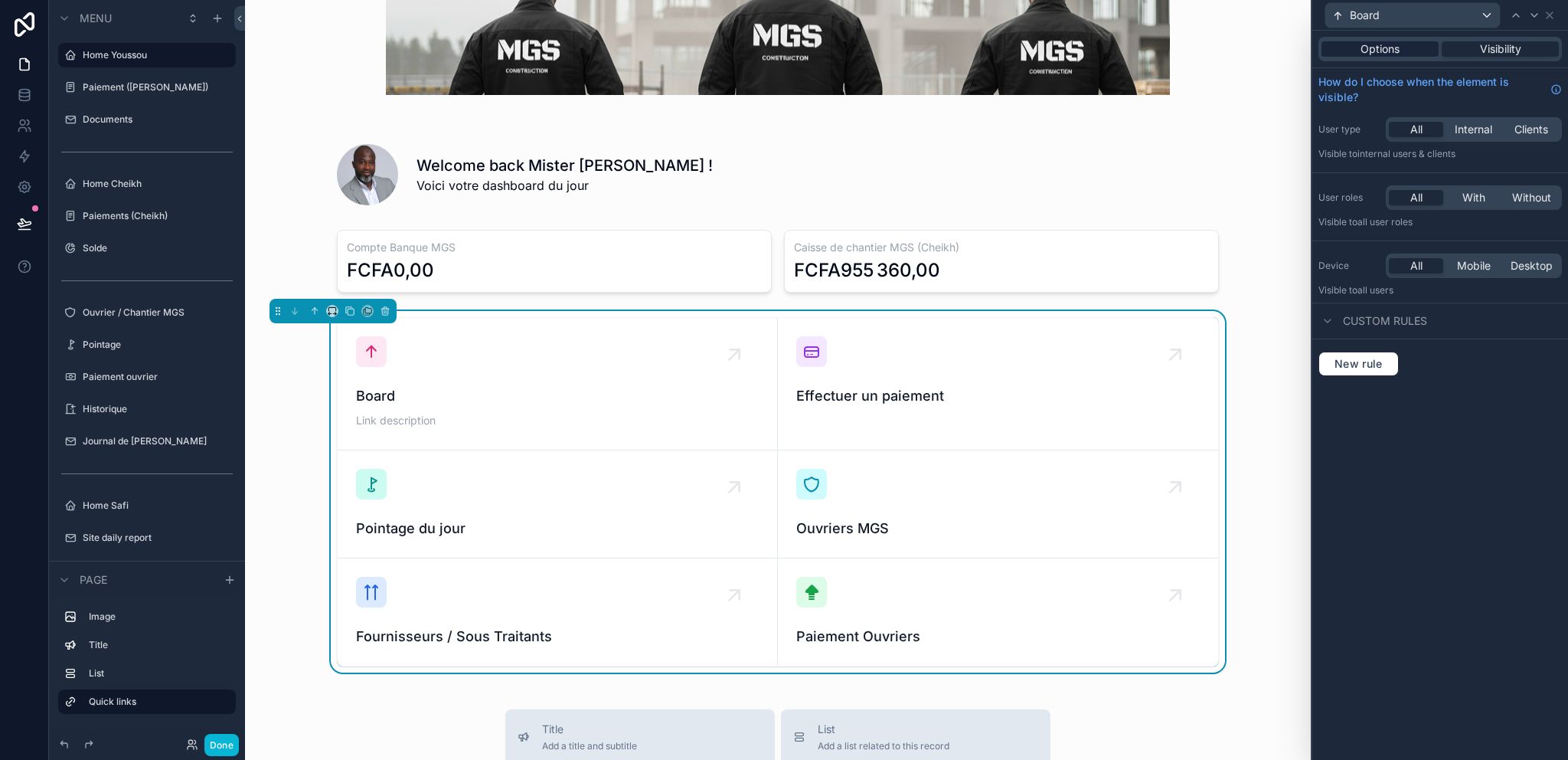
click at [1386, 46] on span "Options" at bounding box center [1380, 48] width 39 height 15
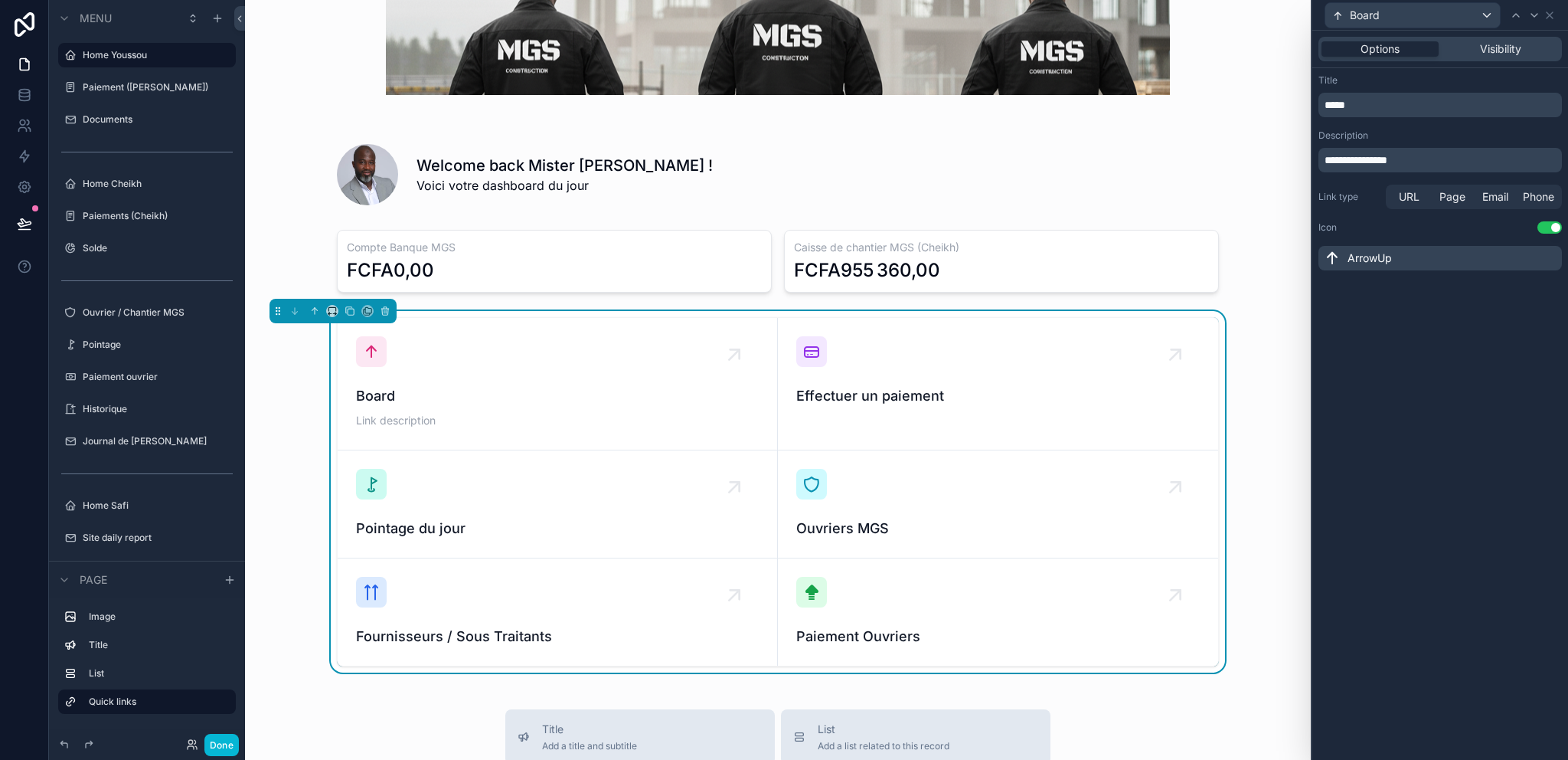
click at [1380, 152] on div "**********" at bounding box center [1439, 159] width 244 height 24
click at [1380, 153] on p "**********" at bounding box center [1441, 160] width 234 height 15
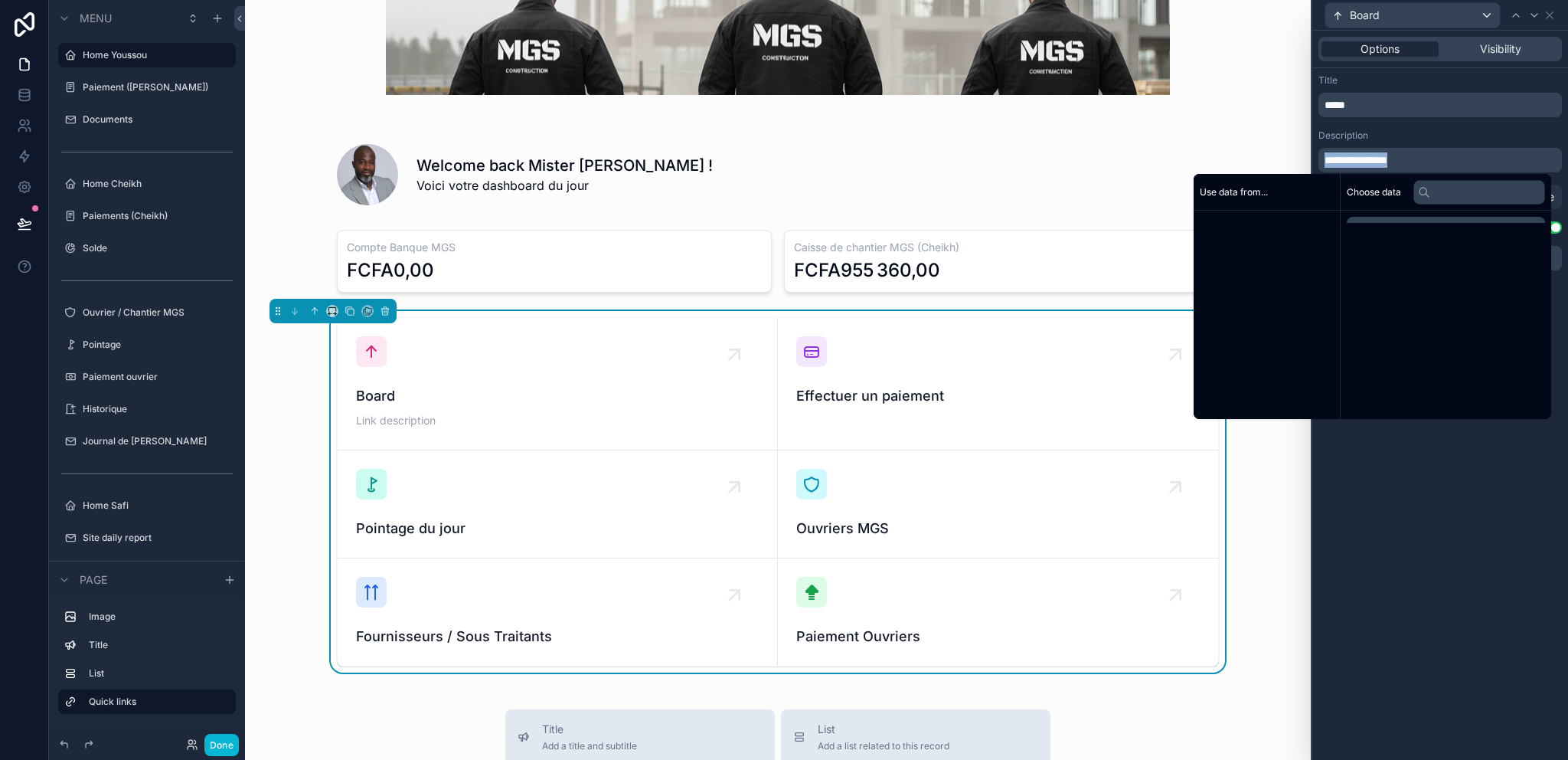
click at [1380, 153] on p "**********" at bounding box center [1441, 160] width 234 height 15
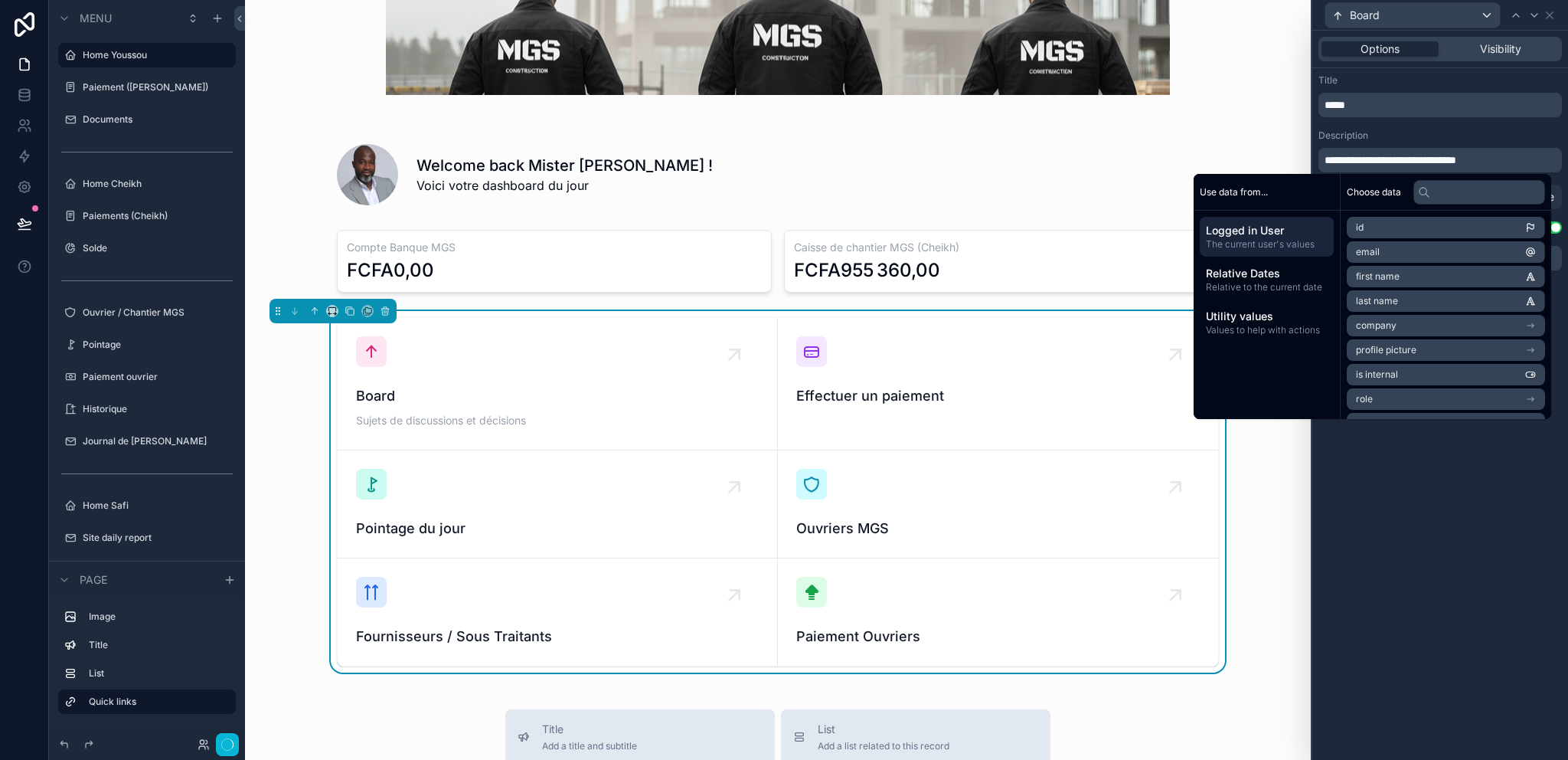
click at [1442, 507] on div "**********" at bounding box center [1440, 395] width 255 height 729
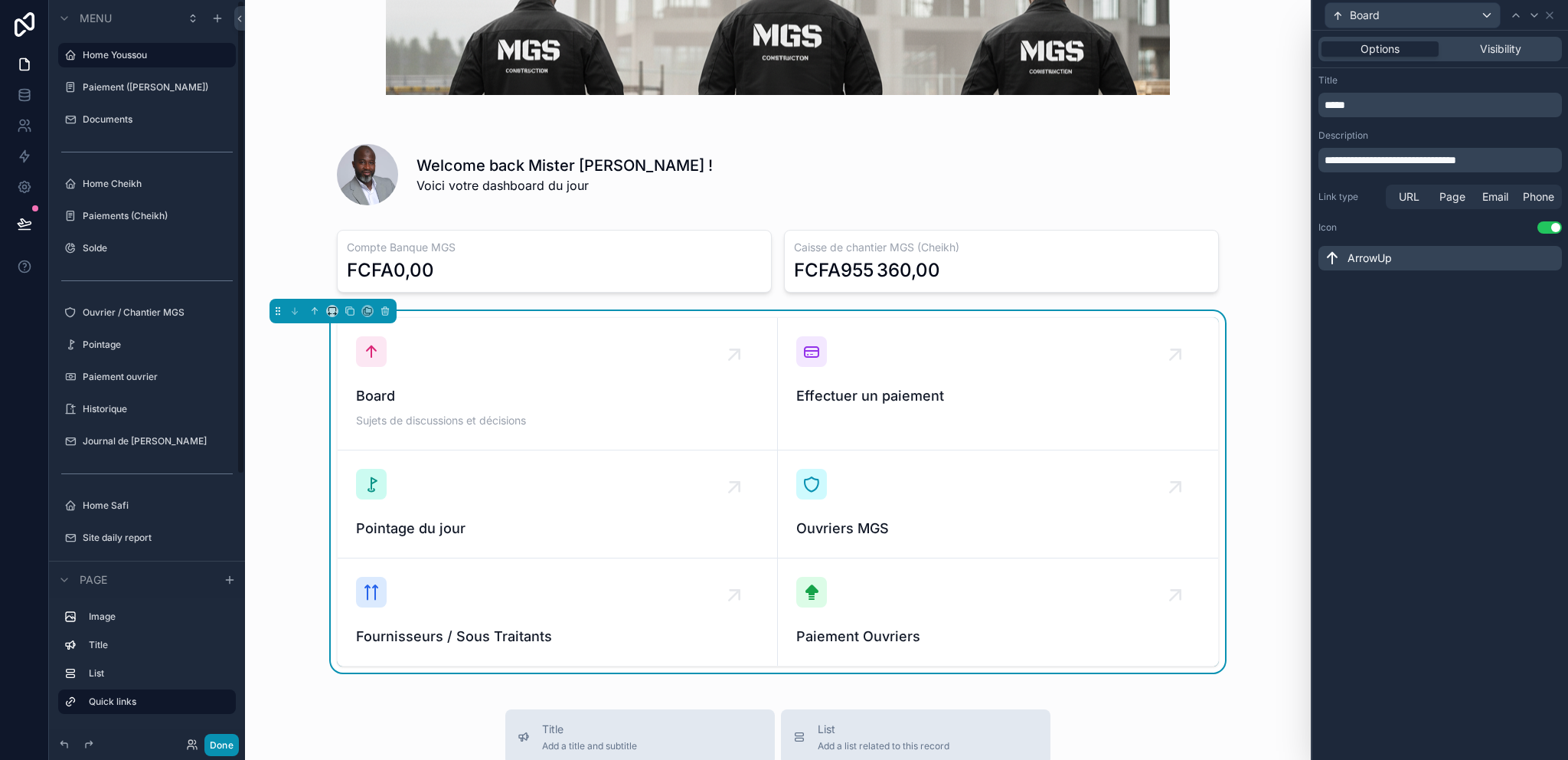
click at [228, 735] on button "Done" at bounding box center [221, 744] width 35 height 22
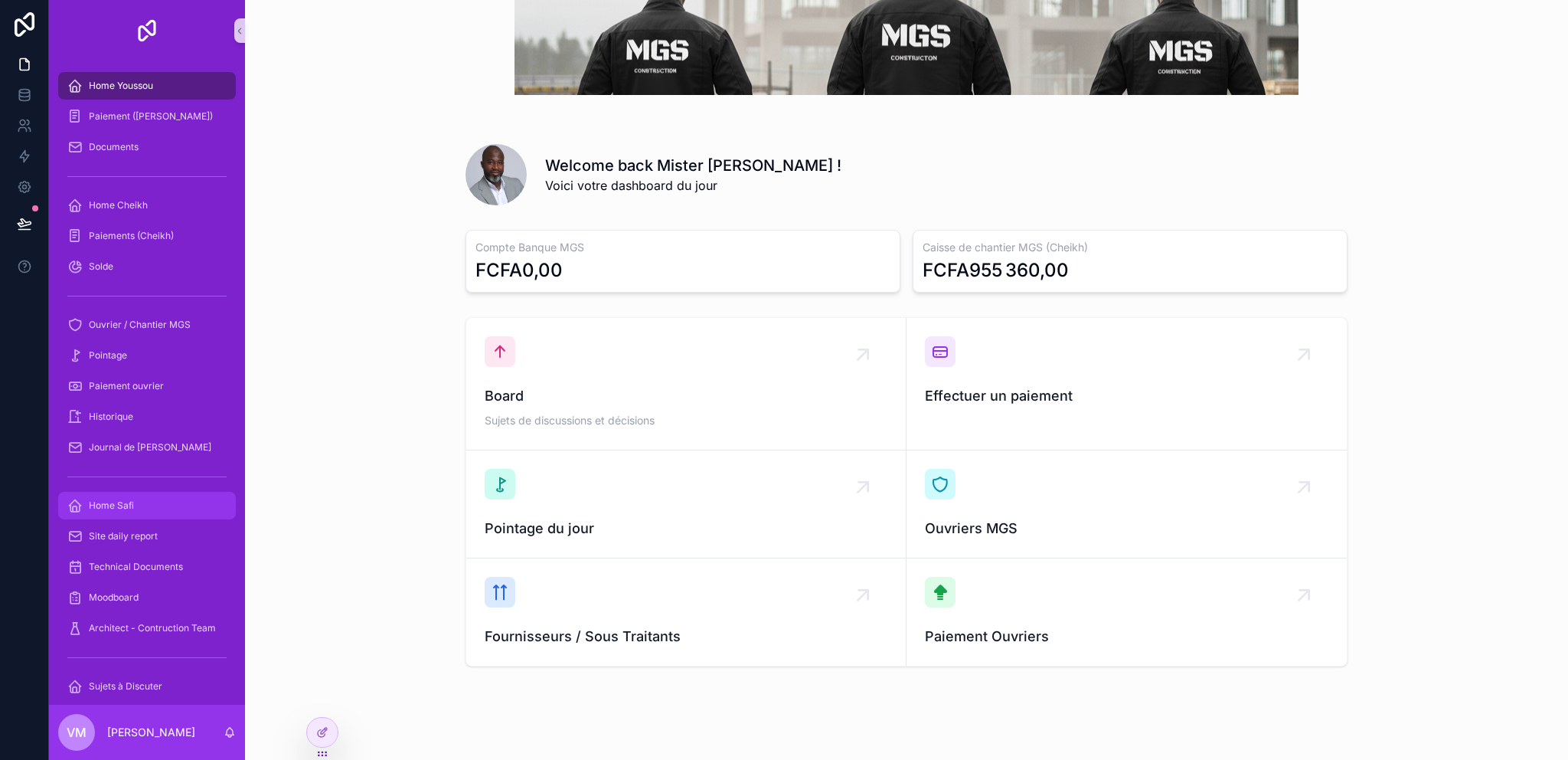
scroll to position [46, 0]
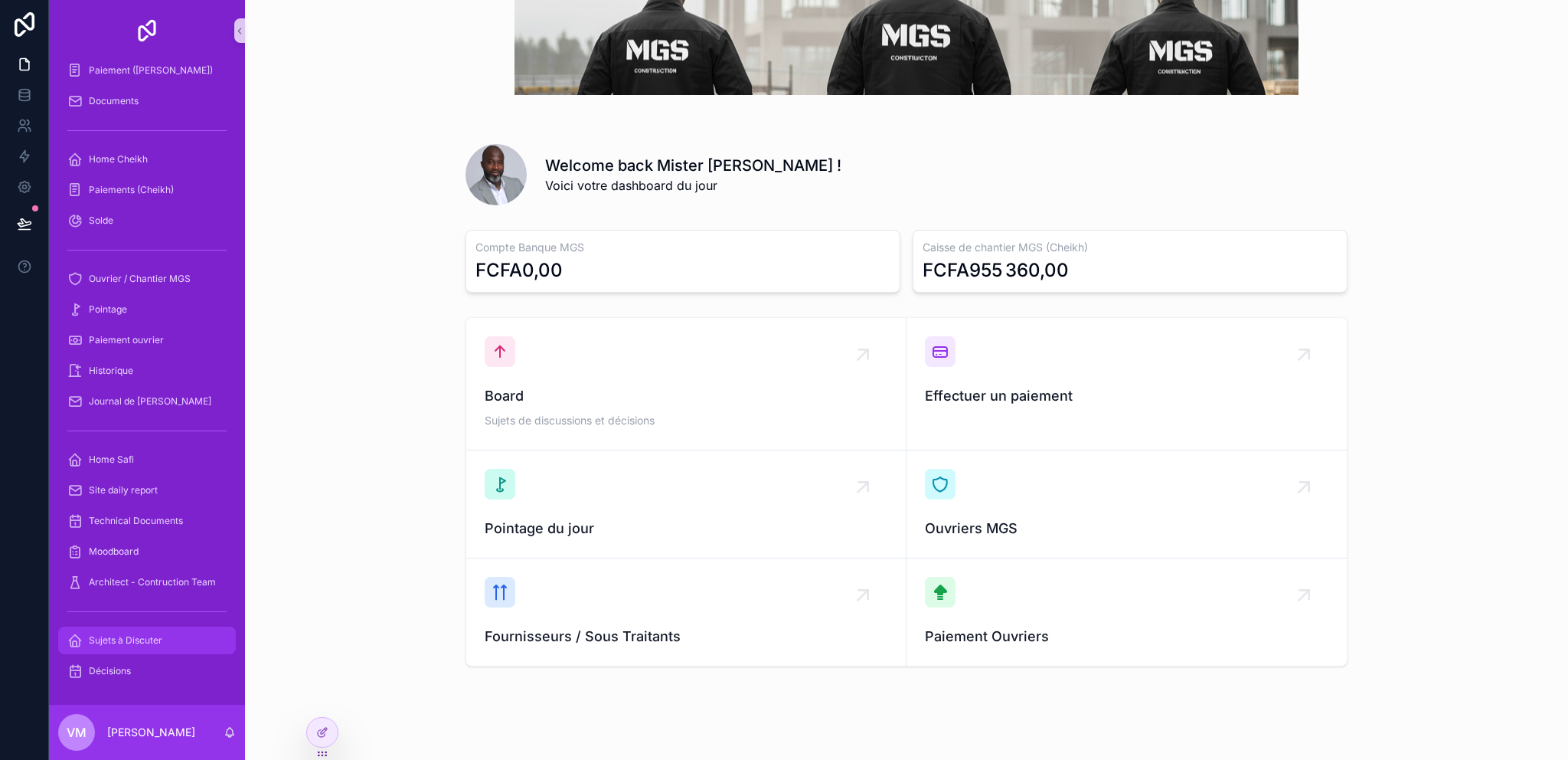
click at [108, 647] on div "Sujets à Discuter" at bounding box center [146, 639] width 159 height 24
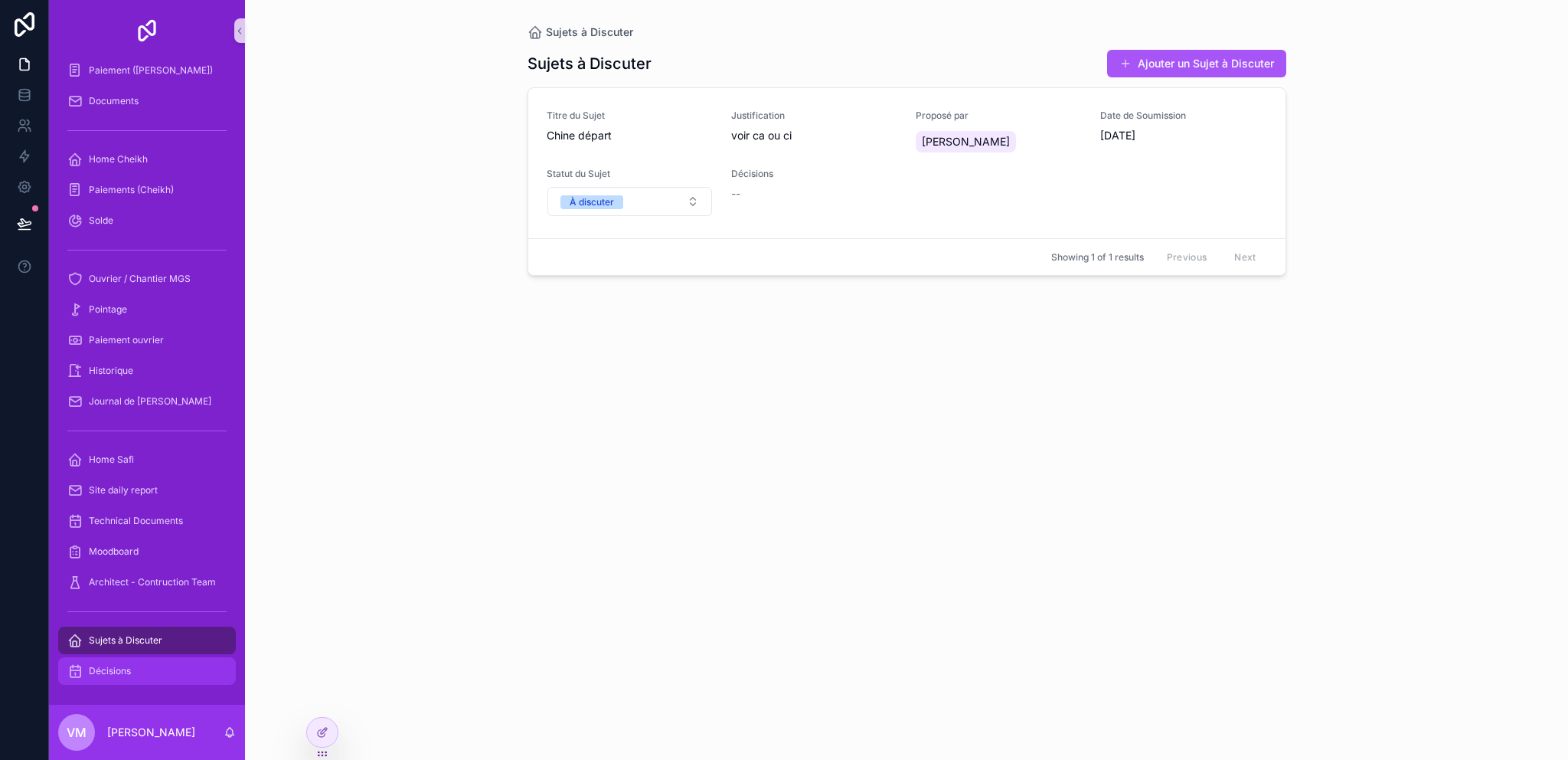
click at [130, 678] on div "Décisions" at bounding box center [146, 670] width 159 height 24
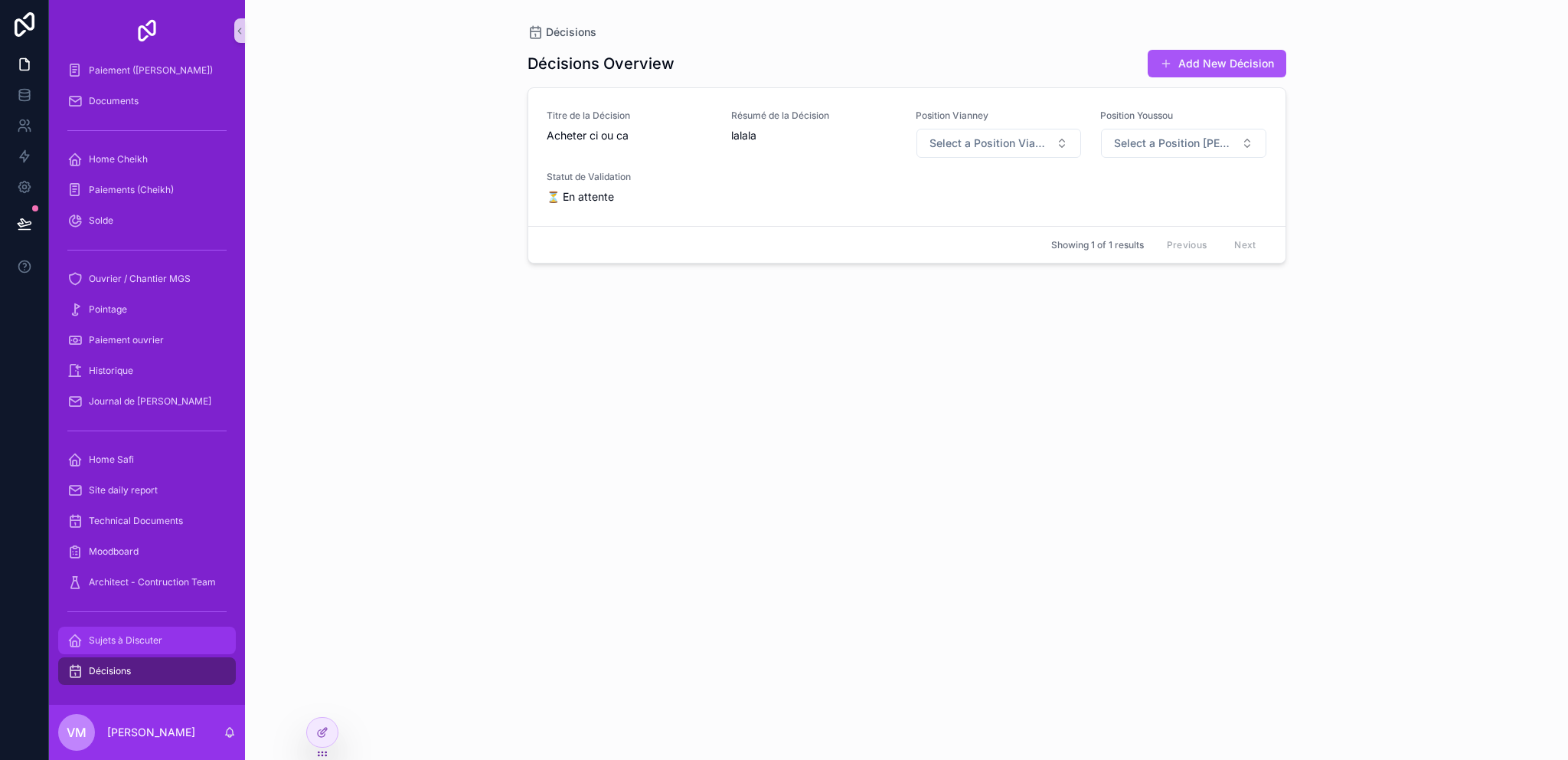
click at [137, 647] on div "Sujets à Discuter" at bounding box center [146, 639] width 159 height 24
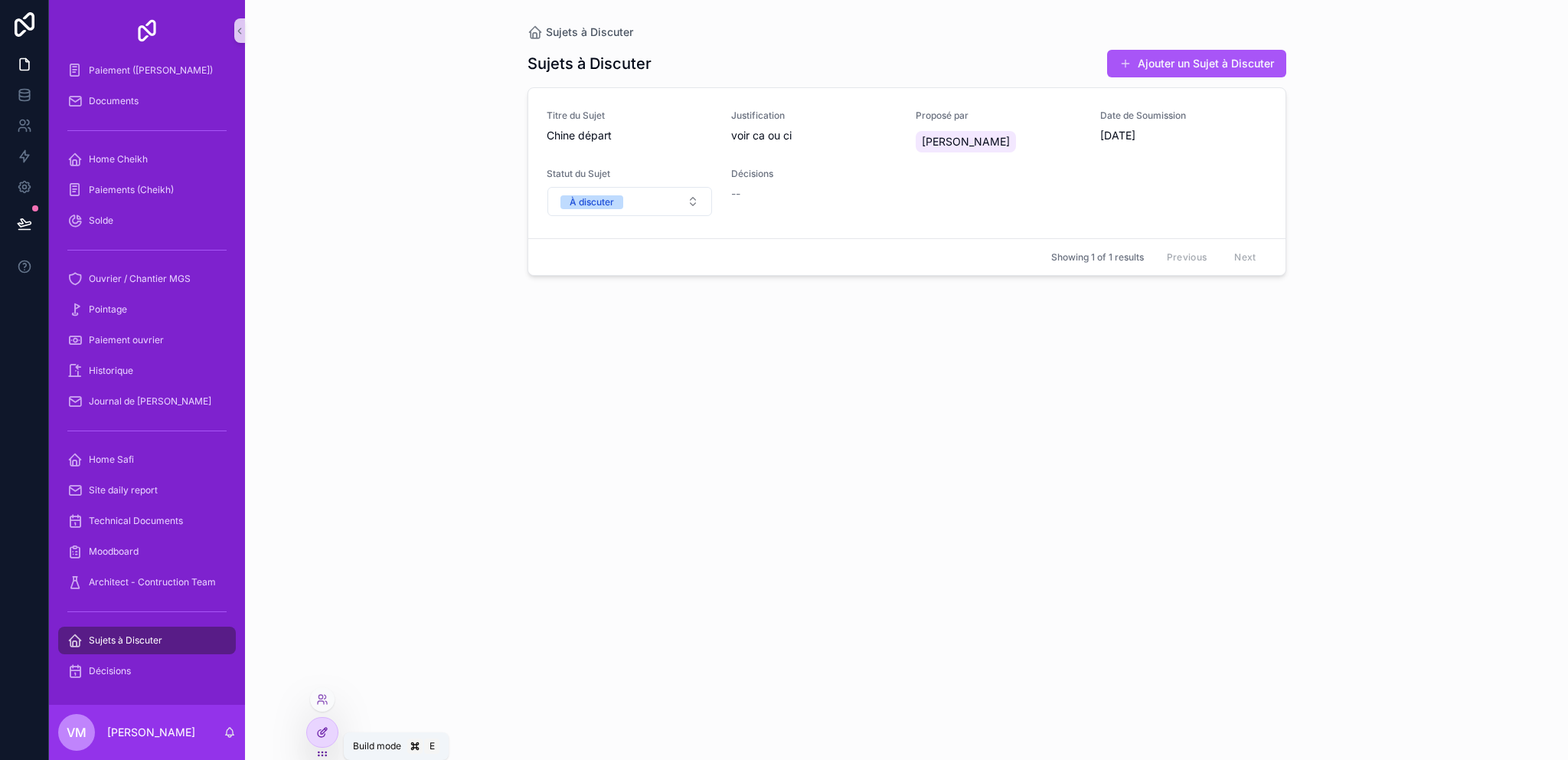
click at [318, 731] on icon at bounding box center [321, 733] width 7 height 7
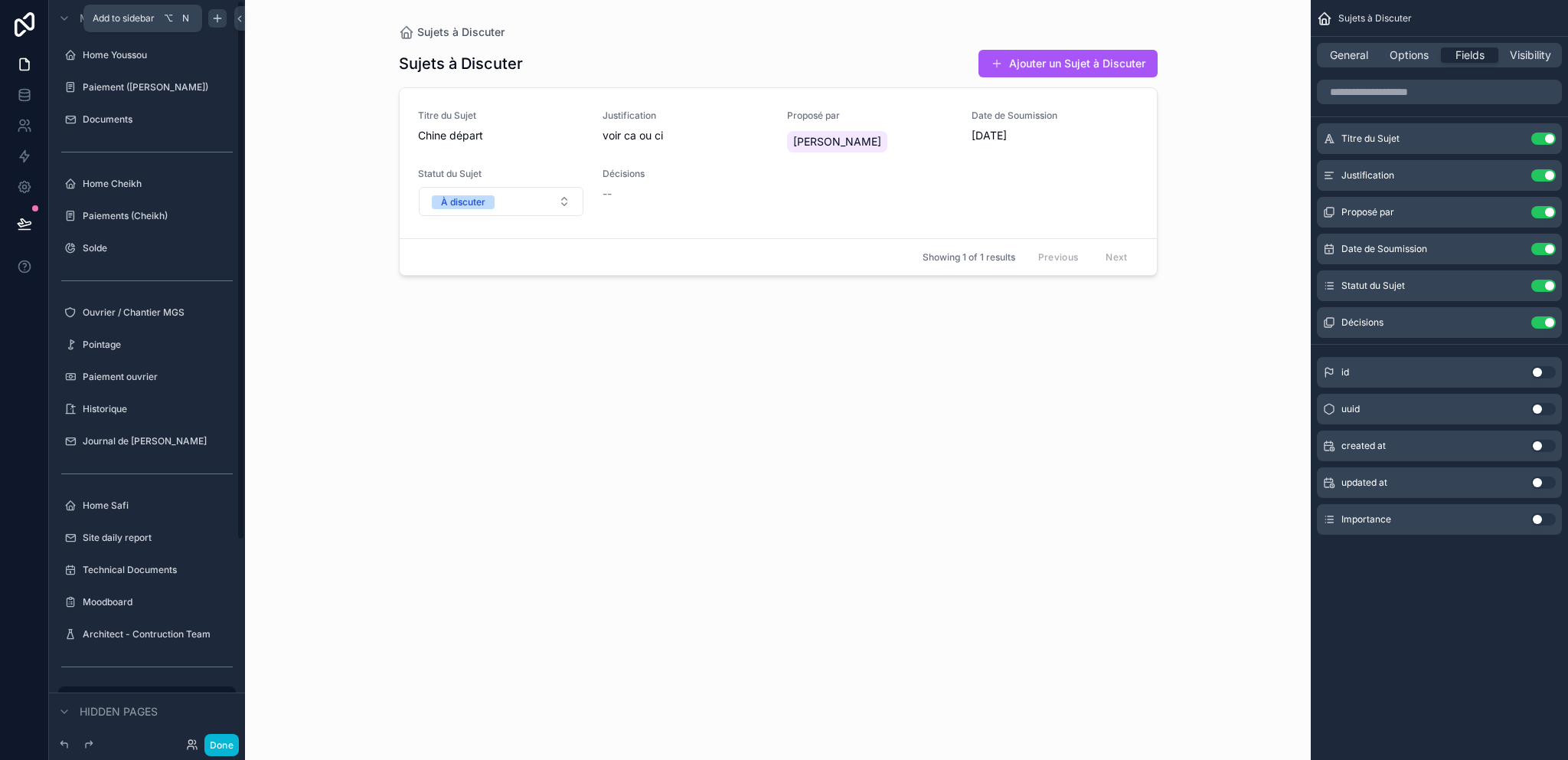
click at [224, 16] on div "scrollable content" at bounding box center [217, 18] width 19 height 19
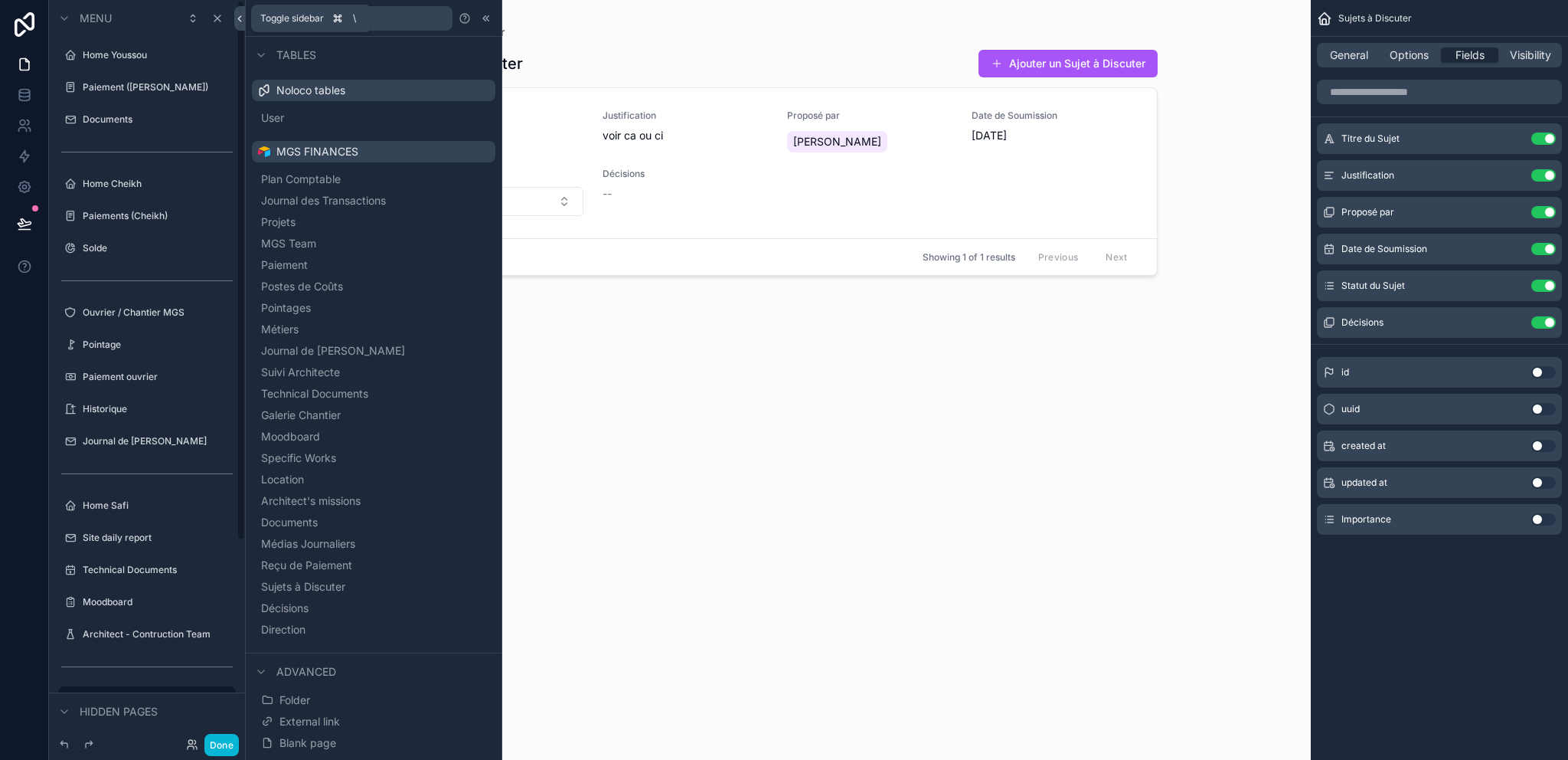
click at [236, 19] on icon at bounding box center [239, 19] width 11 height 12
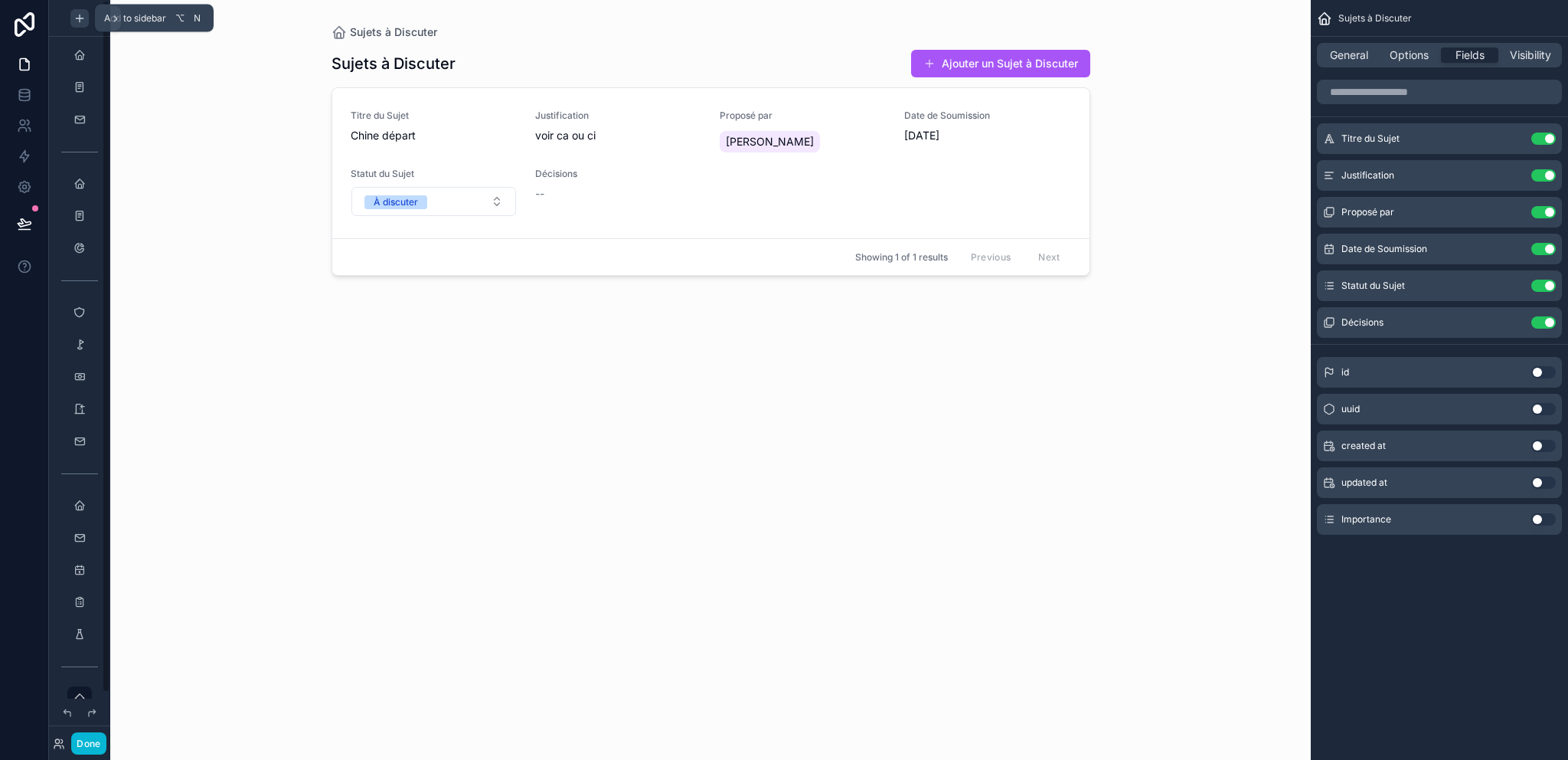
click at [88, 19] on div "scrollable content" at bounding box center [79, 18] width 19 height 19
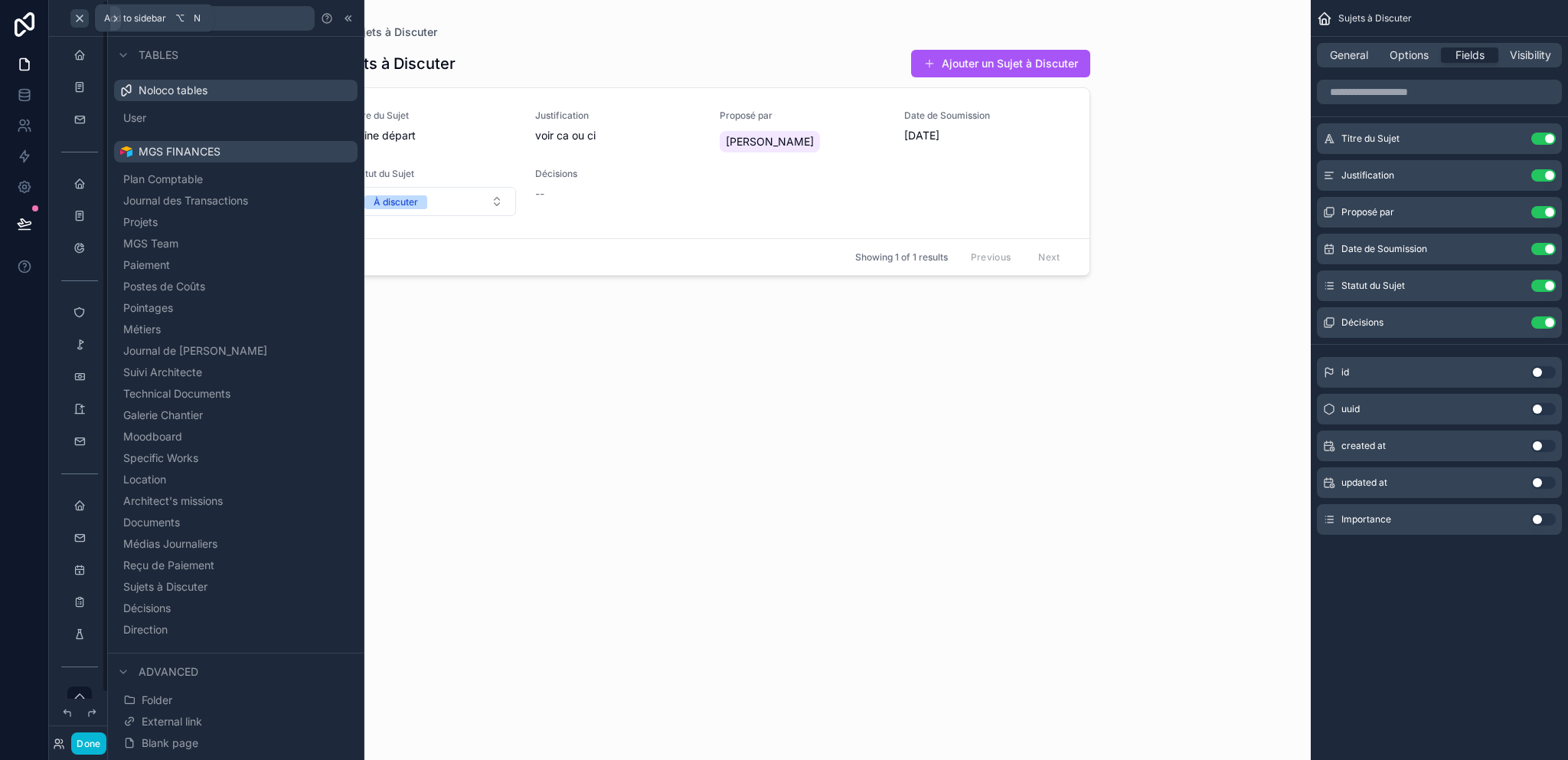
click at [77, 19] on icon "scrollable content" at bounding box center [79, 19] width 13 height 13
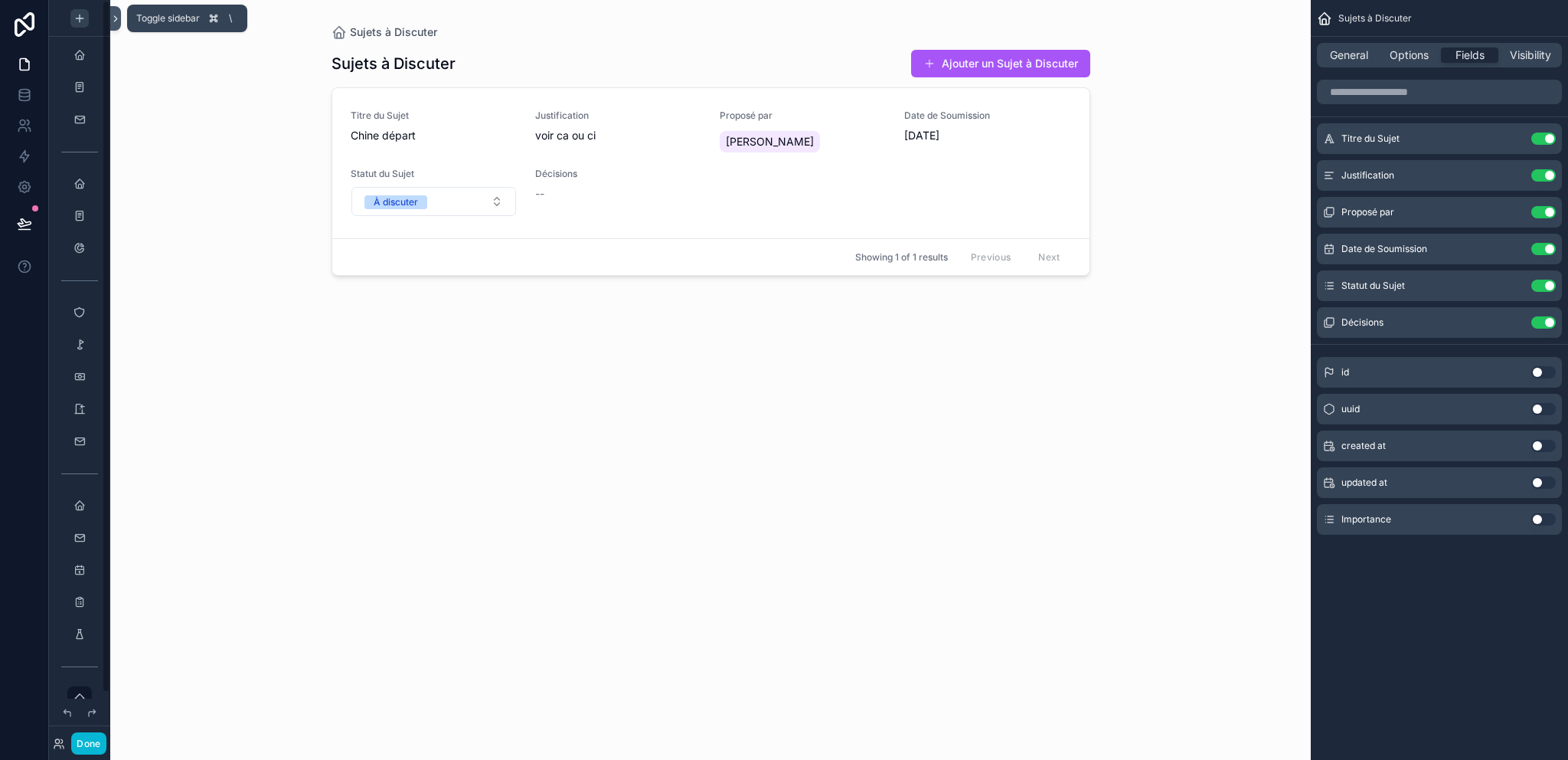
click at [113, 21] on icon at bounding box center [115, 19] width 11 height 12
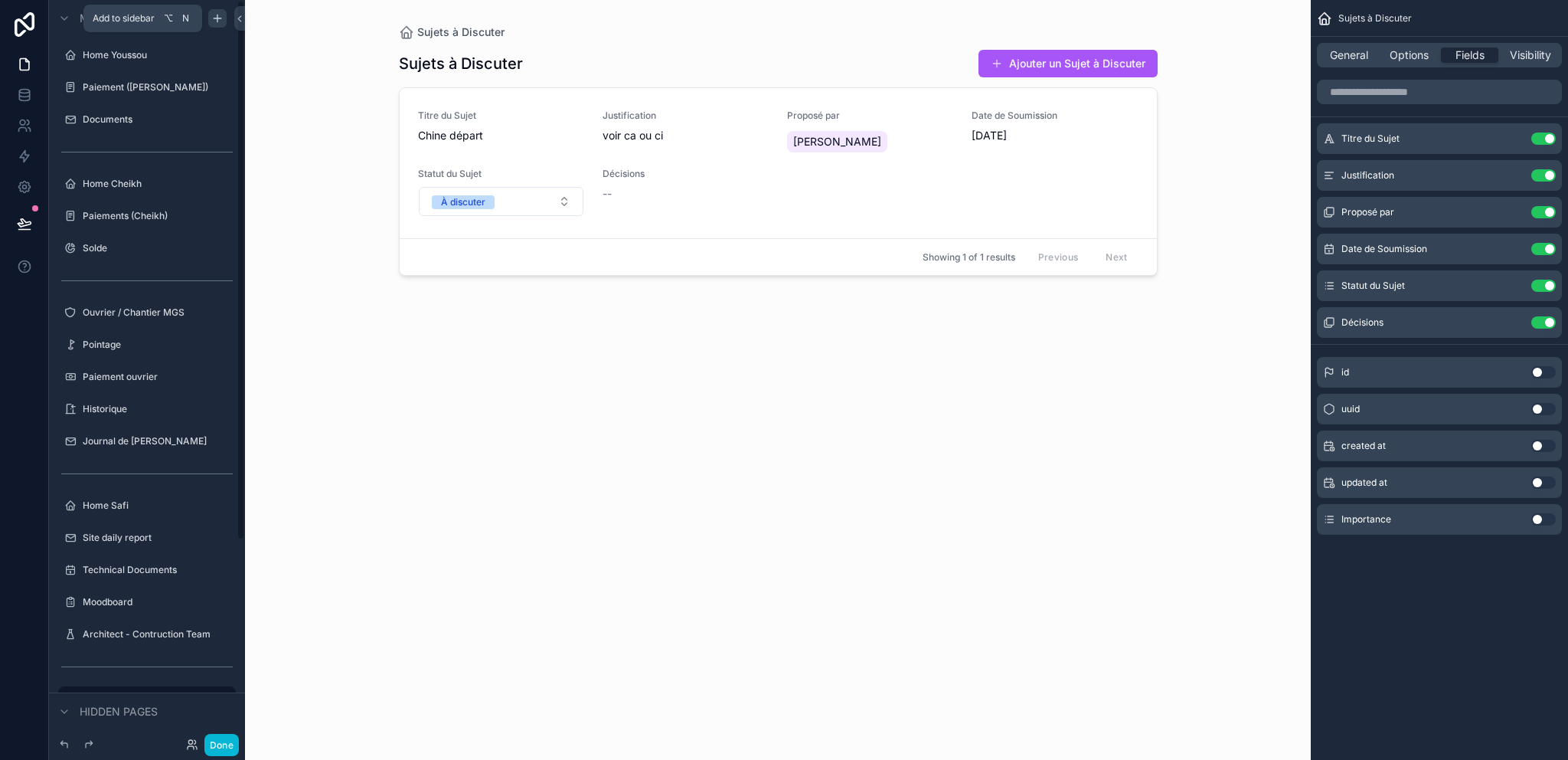
click at [224, 16] on div "scrollable content" at bounding box center [217, 18] width 19 height 19
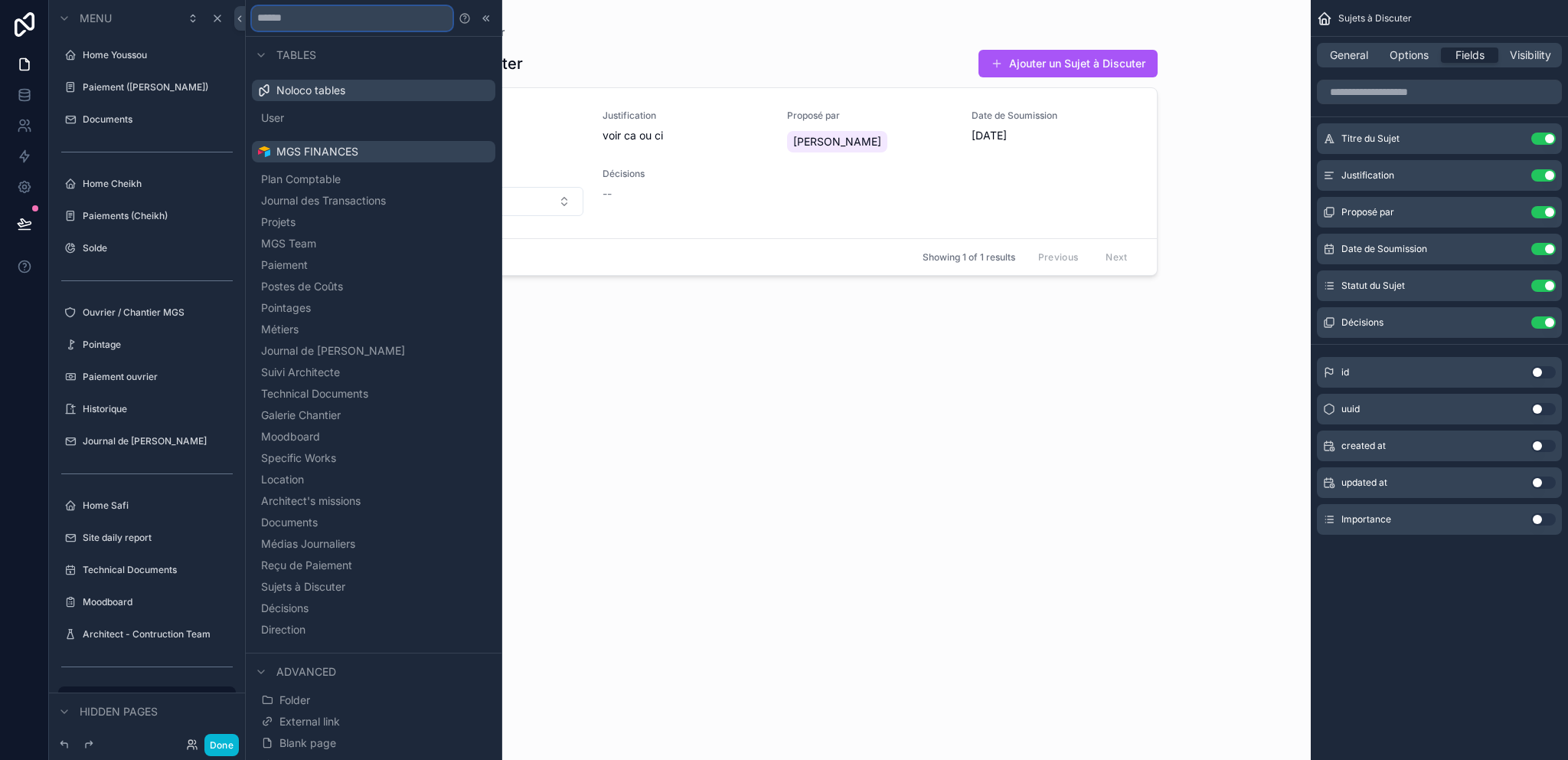
click at [338, 29] on input "text" at bounding box center [352, 18] width 201 height 24
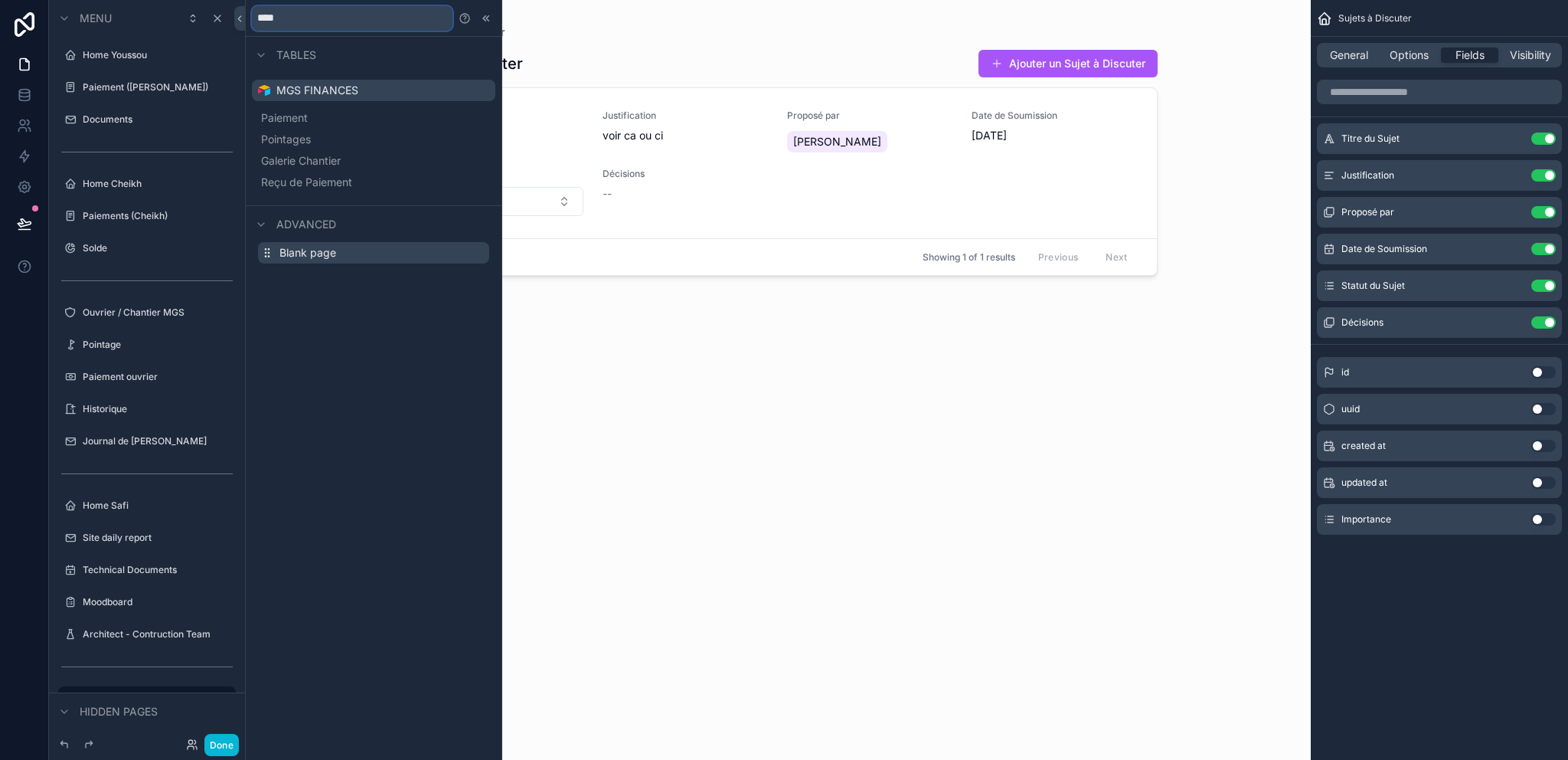
type input "****"
click at [321, 245] on button "Blank page" at bounding box center [373, 253] width 231 height 21
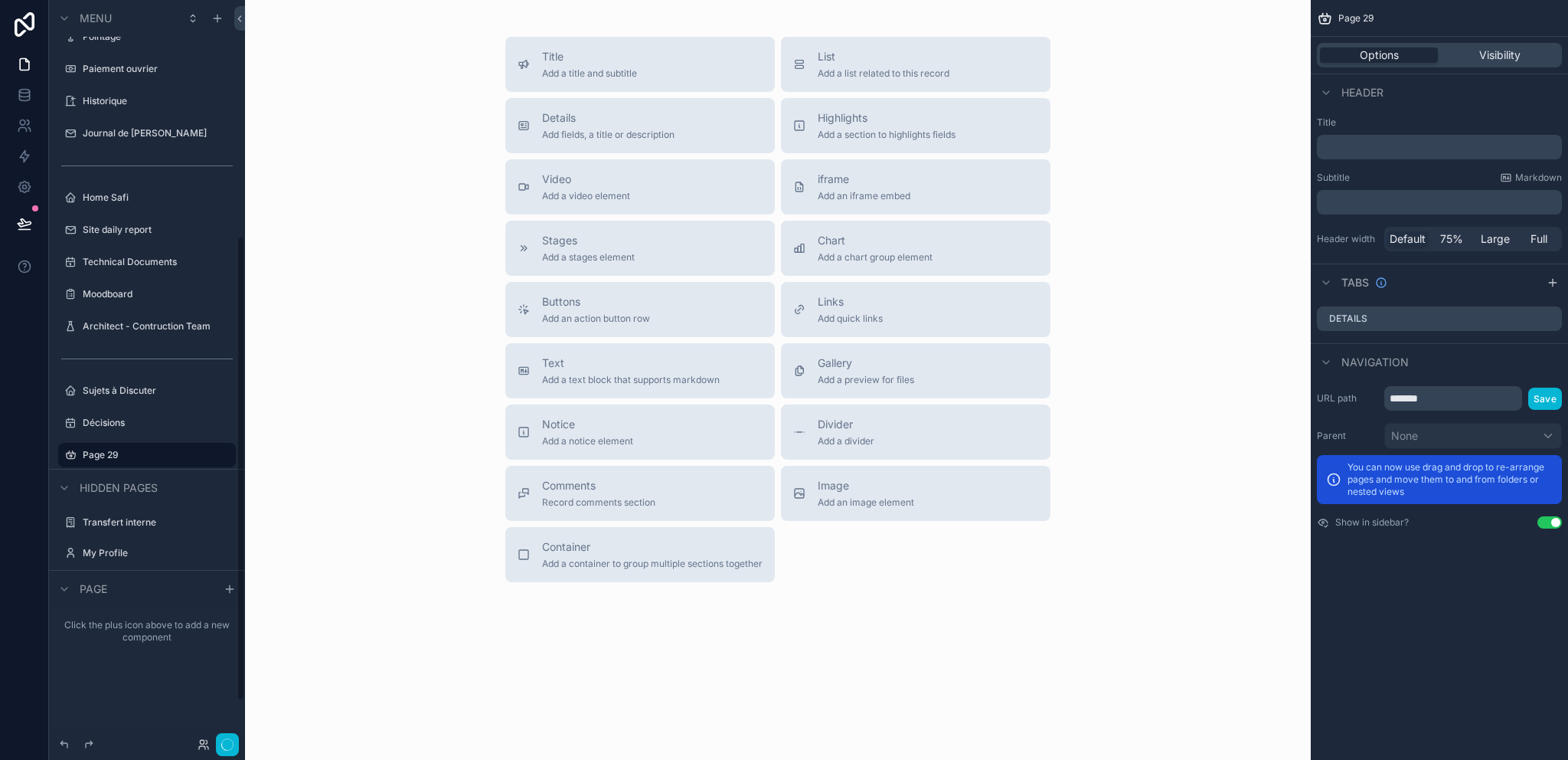
scroll to position [375, 0]
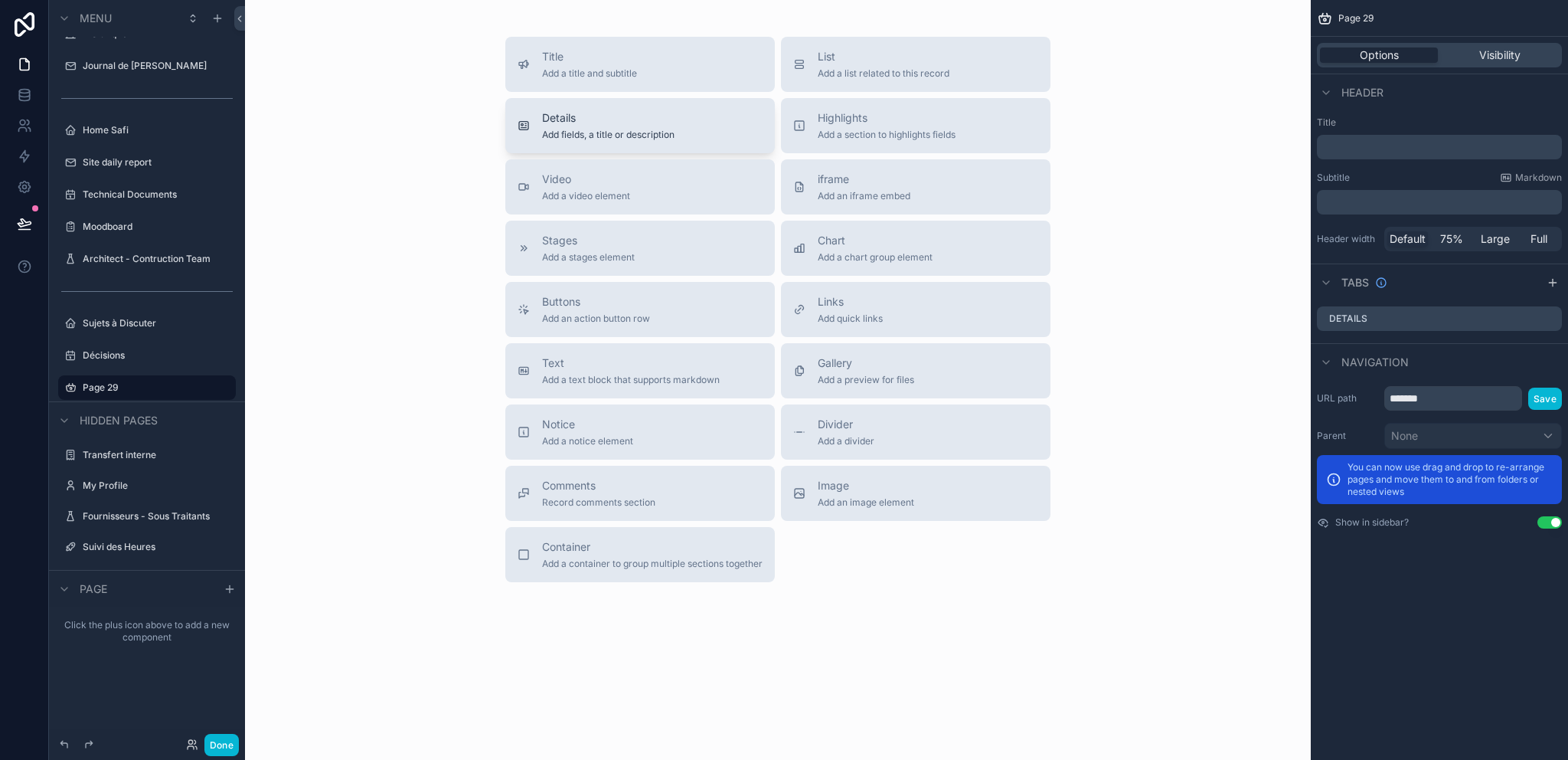
click at [641, 119] on span "Details" at bounding box center [608, 117] width 132 height 15
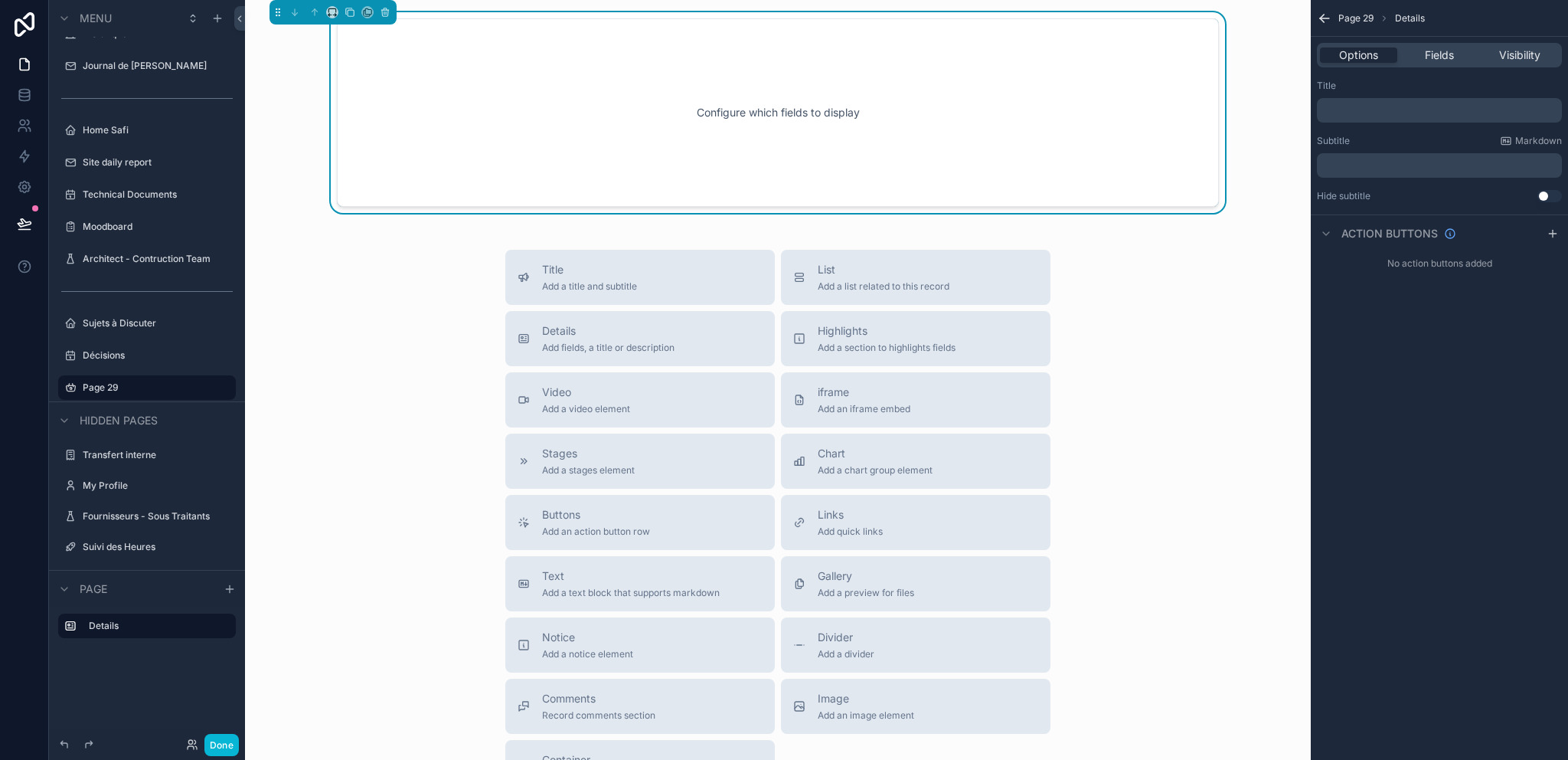
click at [1390, 121] on div "﻿" at bounding box center [1439, 110] width 245 height 24
click at [1389, 114] on p "﻿" at bounding box center [1441, 111] width 236 height 13
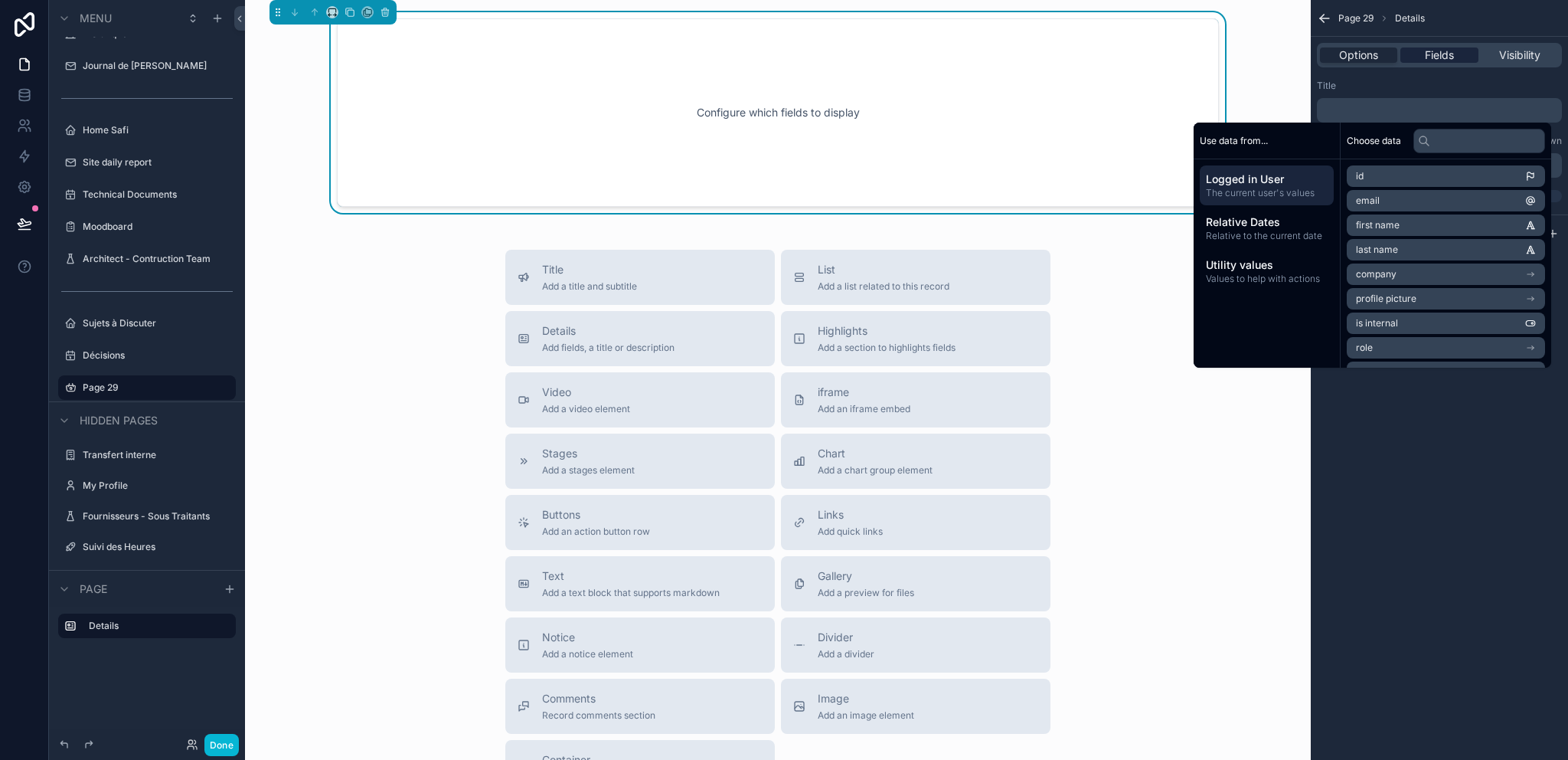
click at [1442, 60] on span "Fields" at bounding box center [1439, 54] width 29 height 15
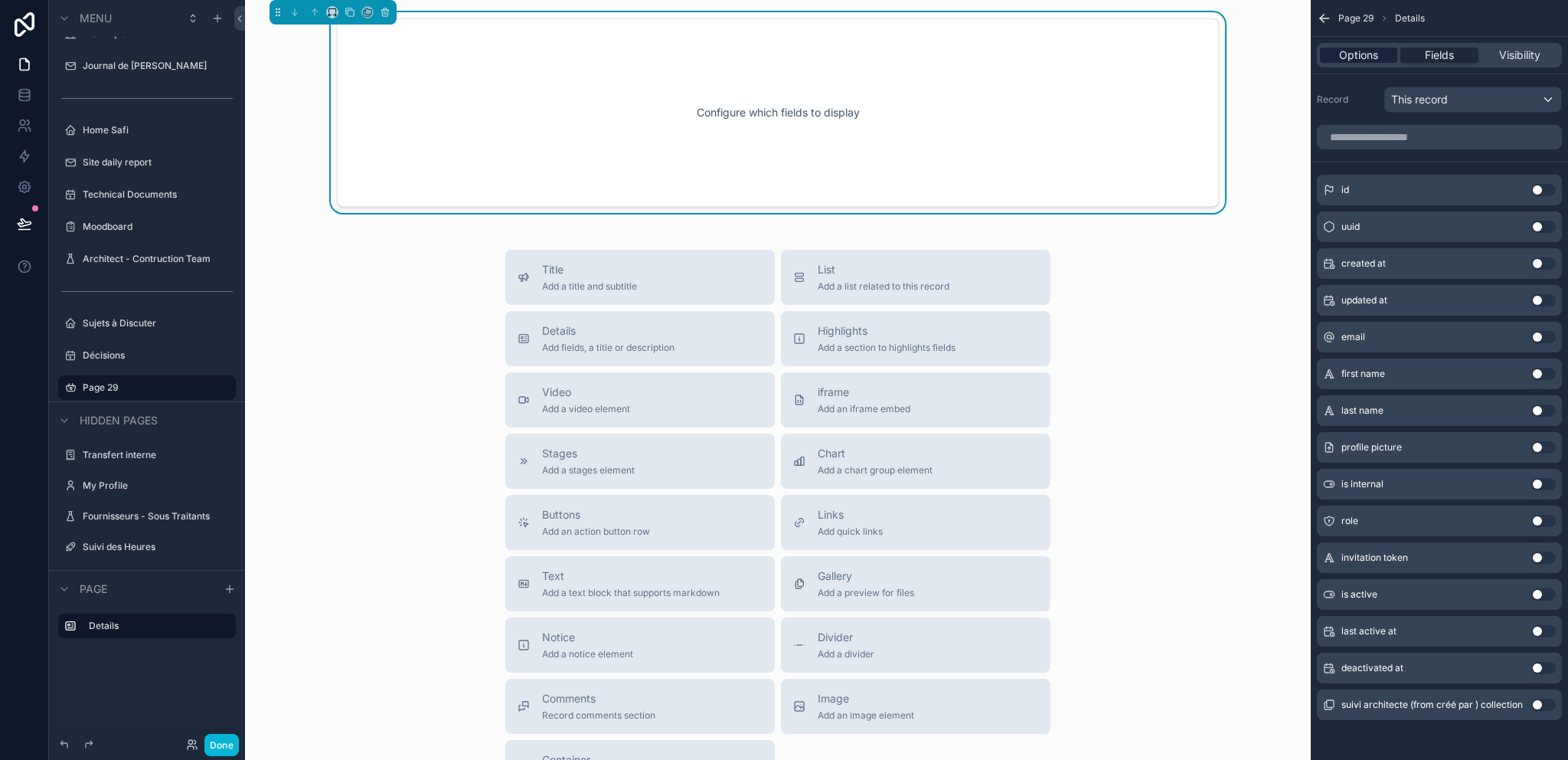
click at [1373, 55] on span "Options" at bounding box center [1359, 54] width 39 height 15
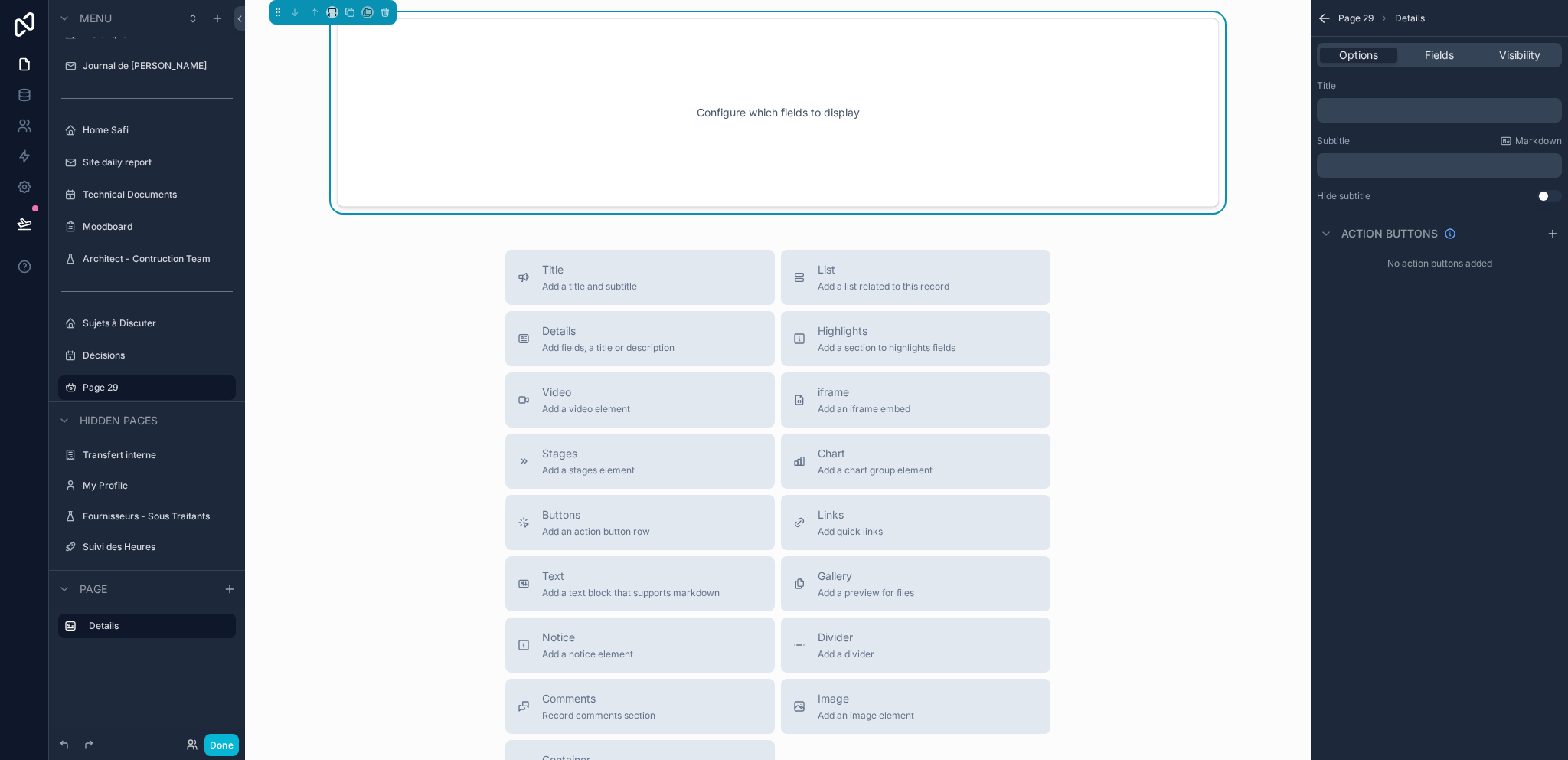
click at [1170, 103] on div "Configure which fields to display" at bounding box center [778, 113] width 831 height 138
click at [1203, 95] on div "Configure which fields to display" at bounding box center [778, 113] width 882 height 188
click at [391, 12] on button "scrollable content" at bounding box center [385, 12] width 17 height 17
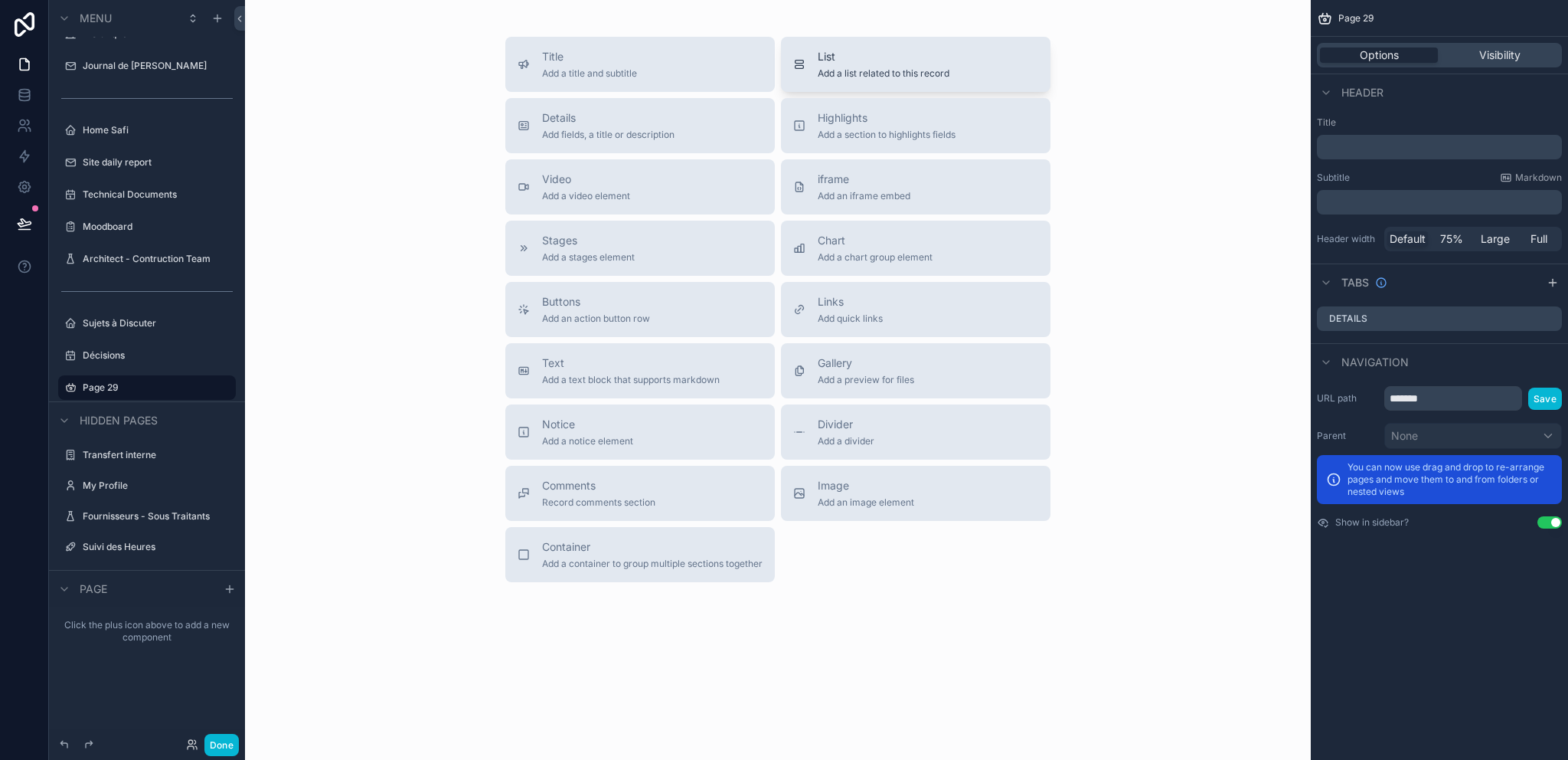
click at [853, 76] on span "Add a list related to this record" at bounding box center [883, 73] width 131 height 13
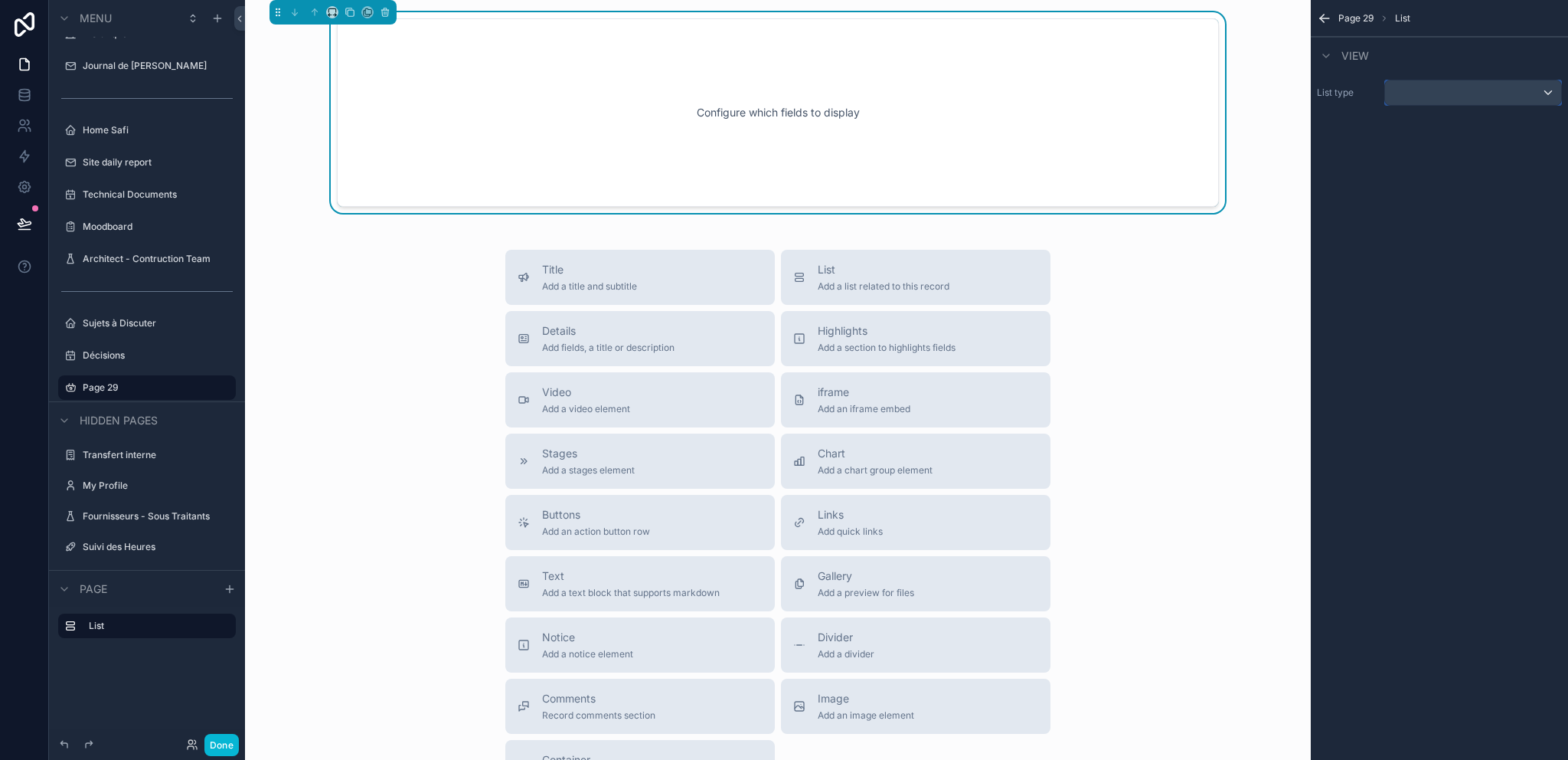
click at [1453, 88] on div "scrollable content" at bounding box center [1472, 92] width 176 height 24
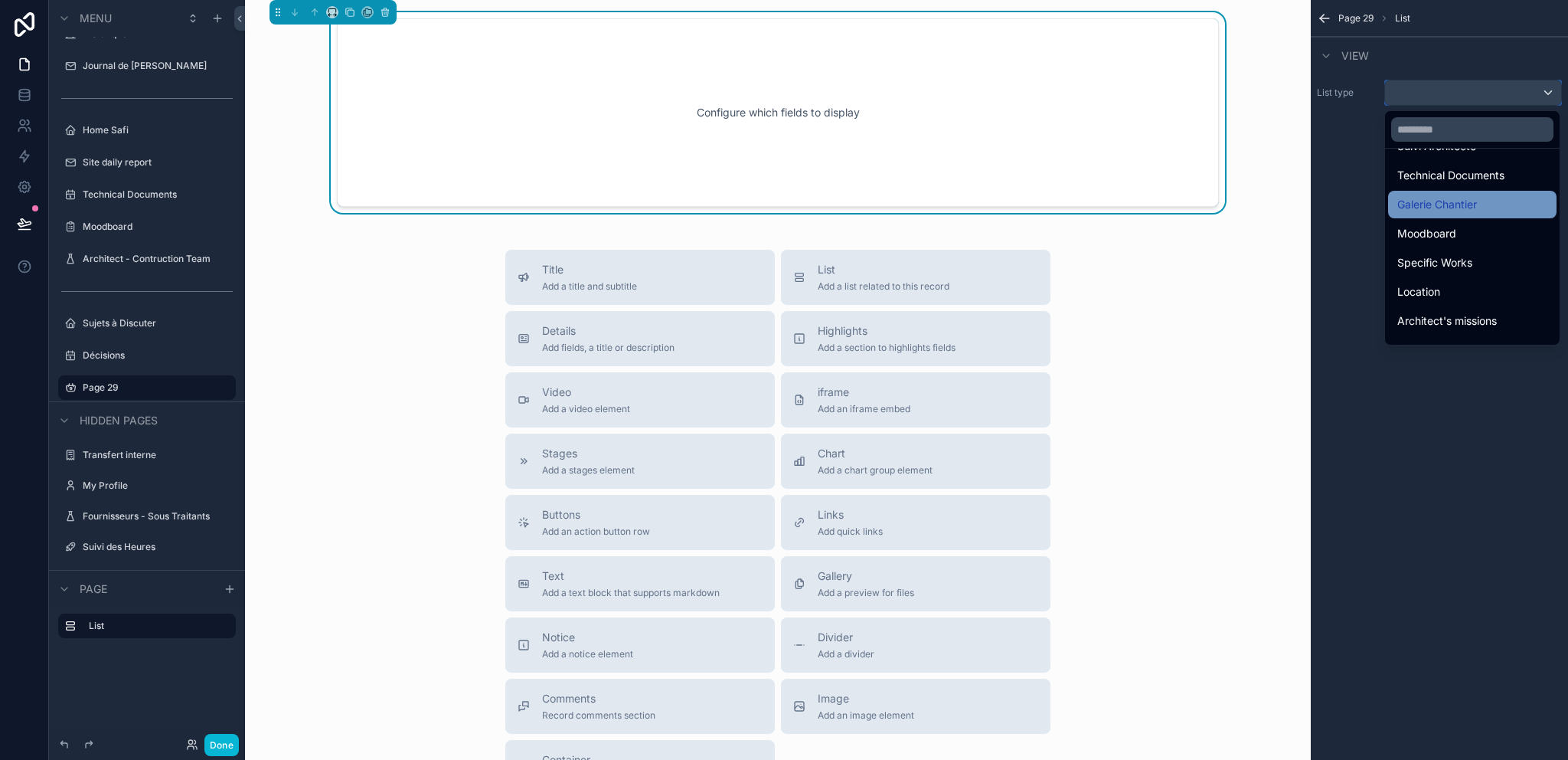
scroll to position [518, 0]
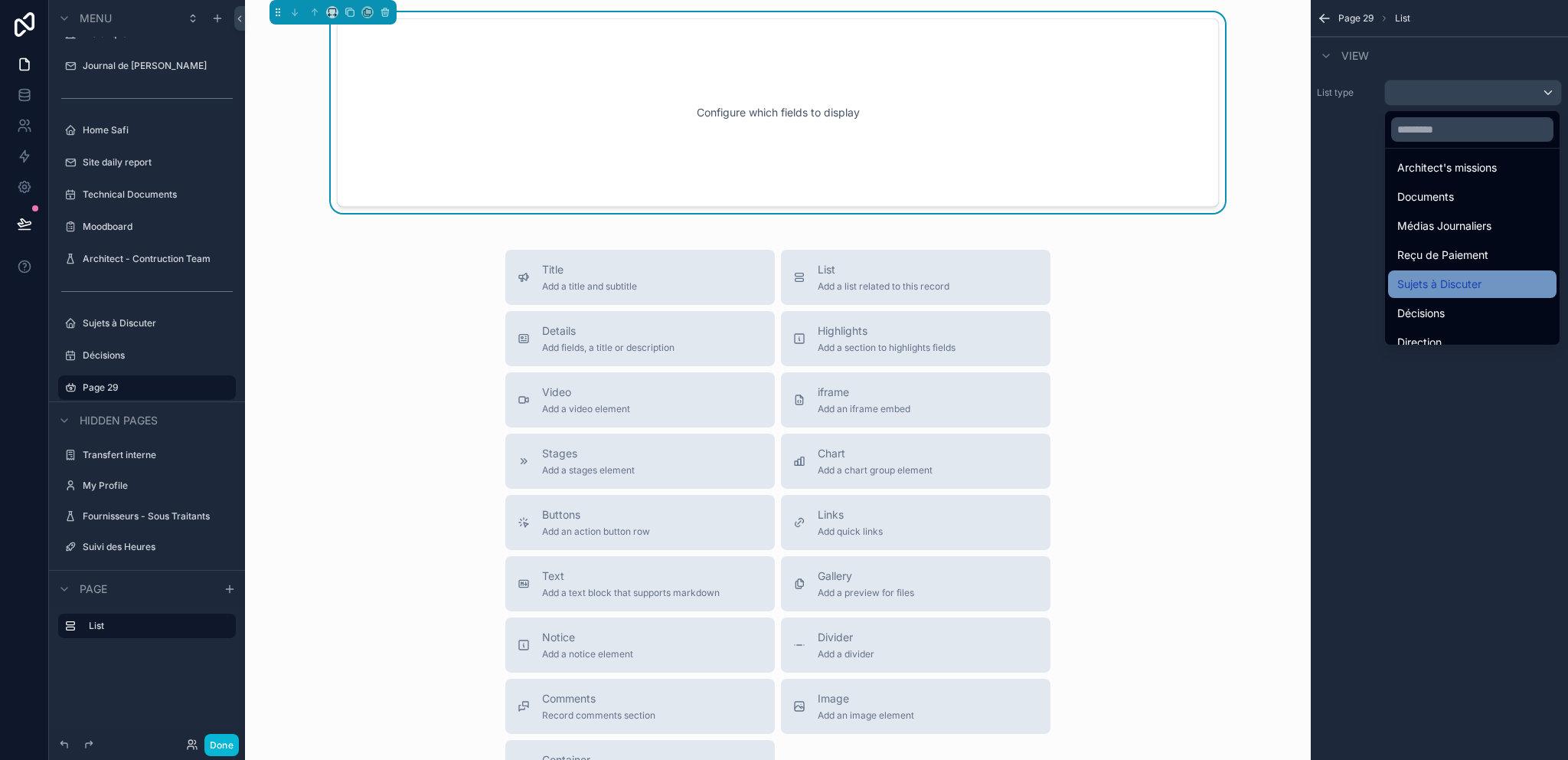
click at [1479, 283] on span "Sujets à Discuter" at bounding box center [1439, 284] width 84 height 19
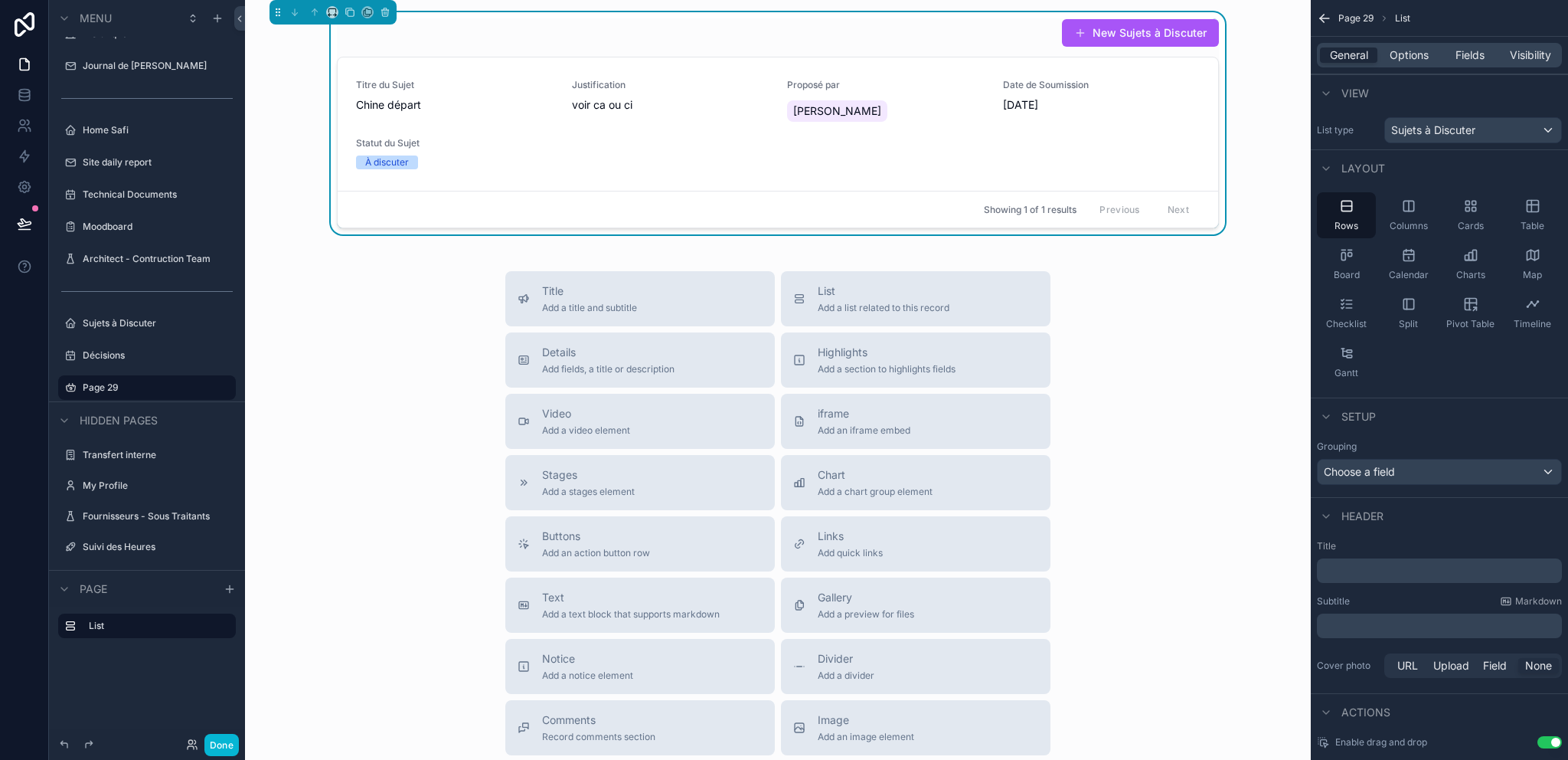
click at [1163, 290] on div "Title Add a title and subtitle List Add a list related to this record Details A…" at bounding box center [778, 544] width 1041 height 545
click at [858, 298] on div "List Add a list related to this record" at bounding box center [883, 298] width 131 height 30
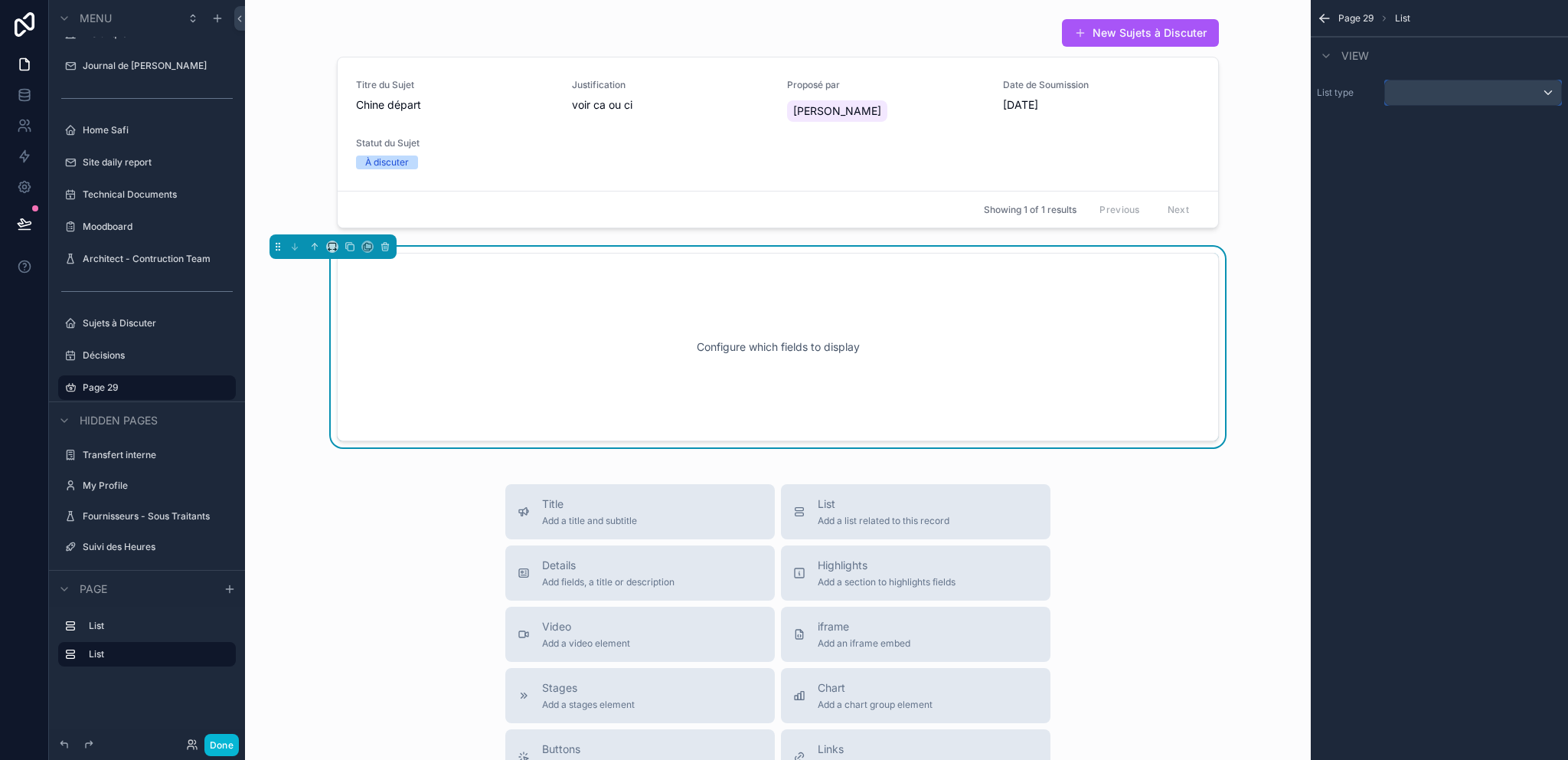
click at [1453, 89] on div "scrollable content" at bounding box center [1472, 92] width 176 height 24
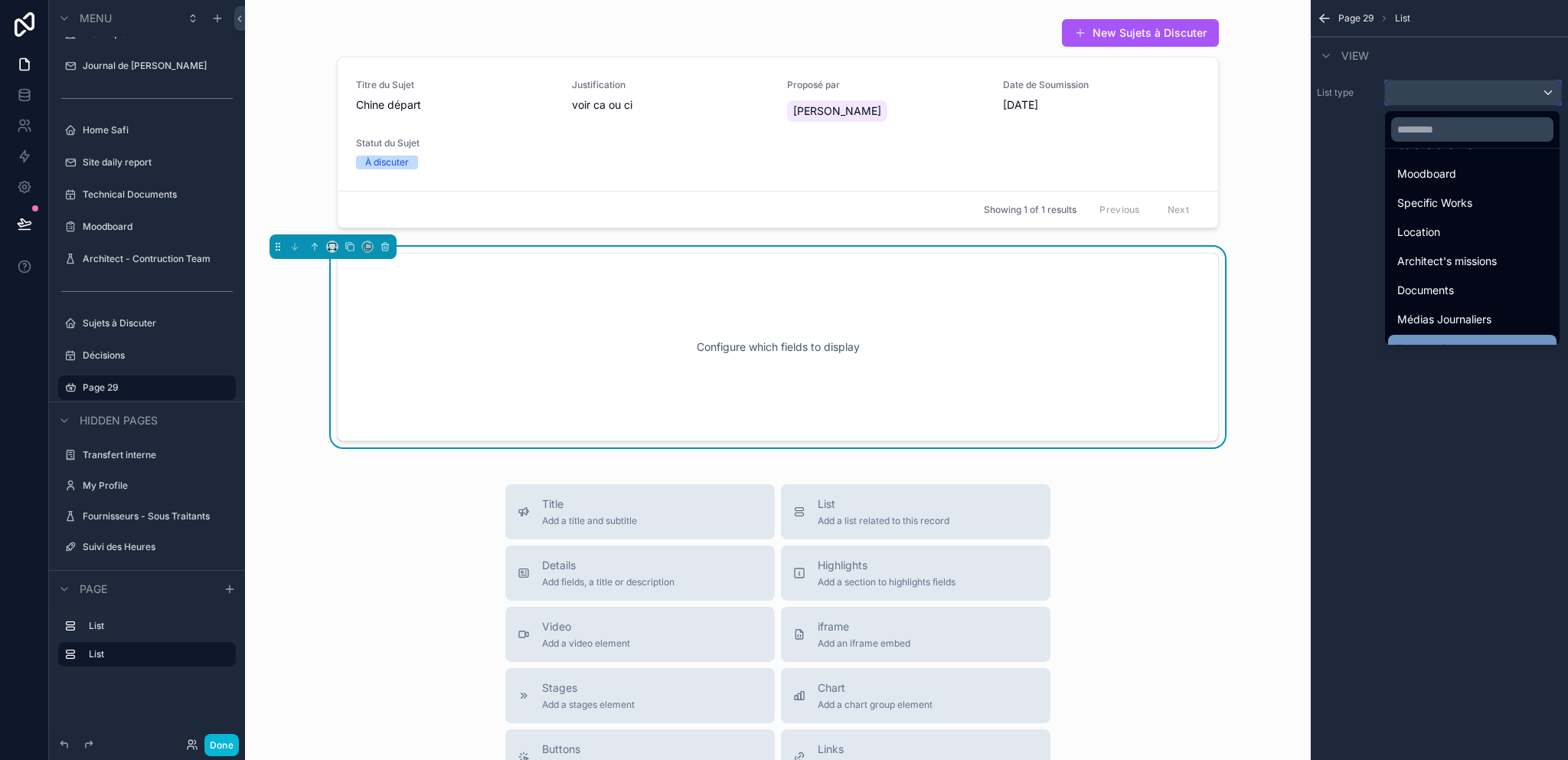
scroll to position [533, 0]
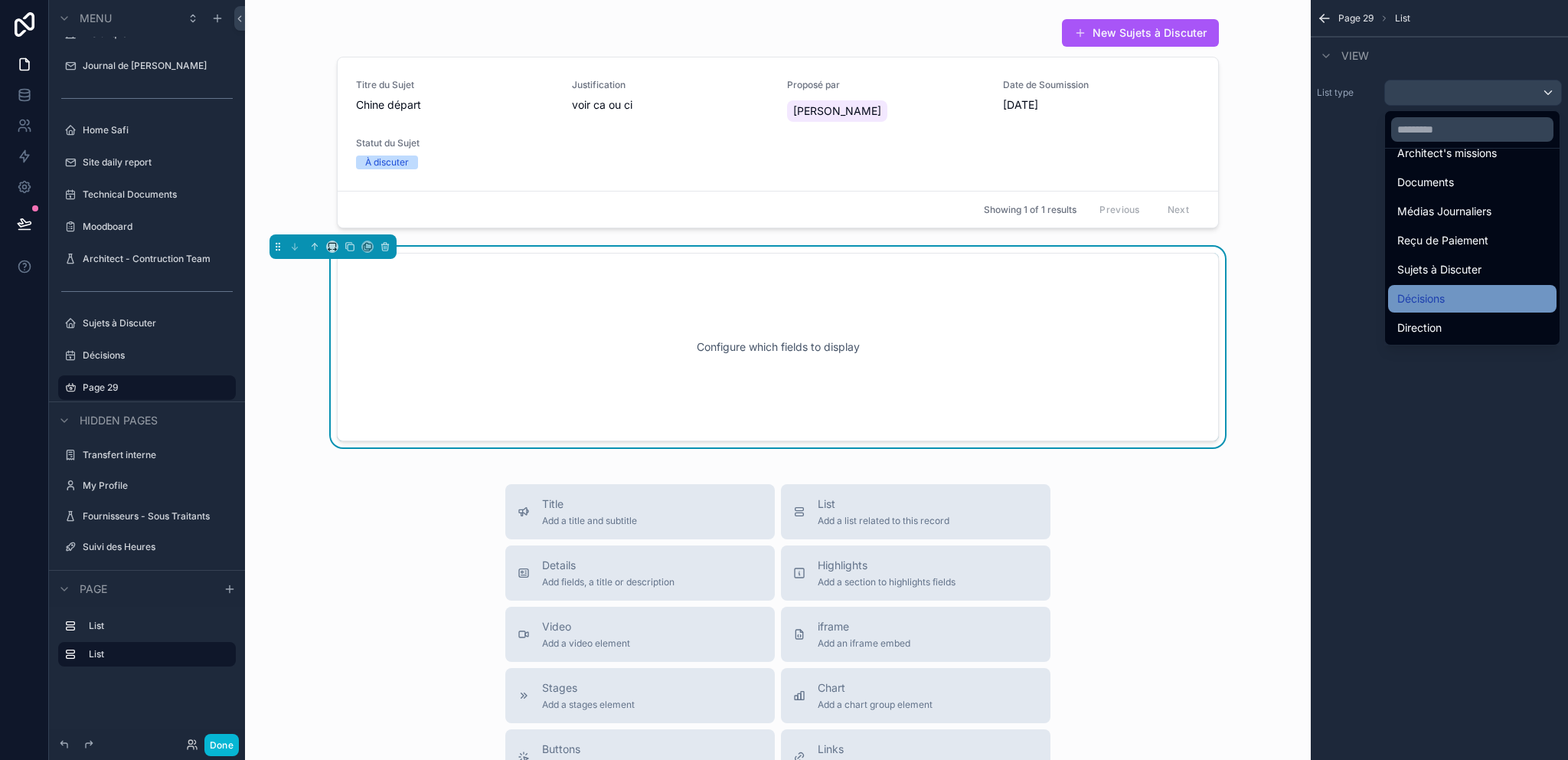
click at [1456, 296] on div "Décisions" at bounding box center [1472, 298] width 150 height 19
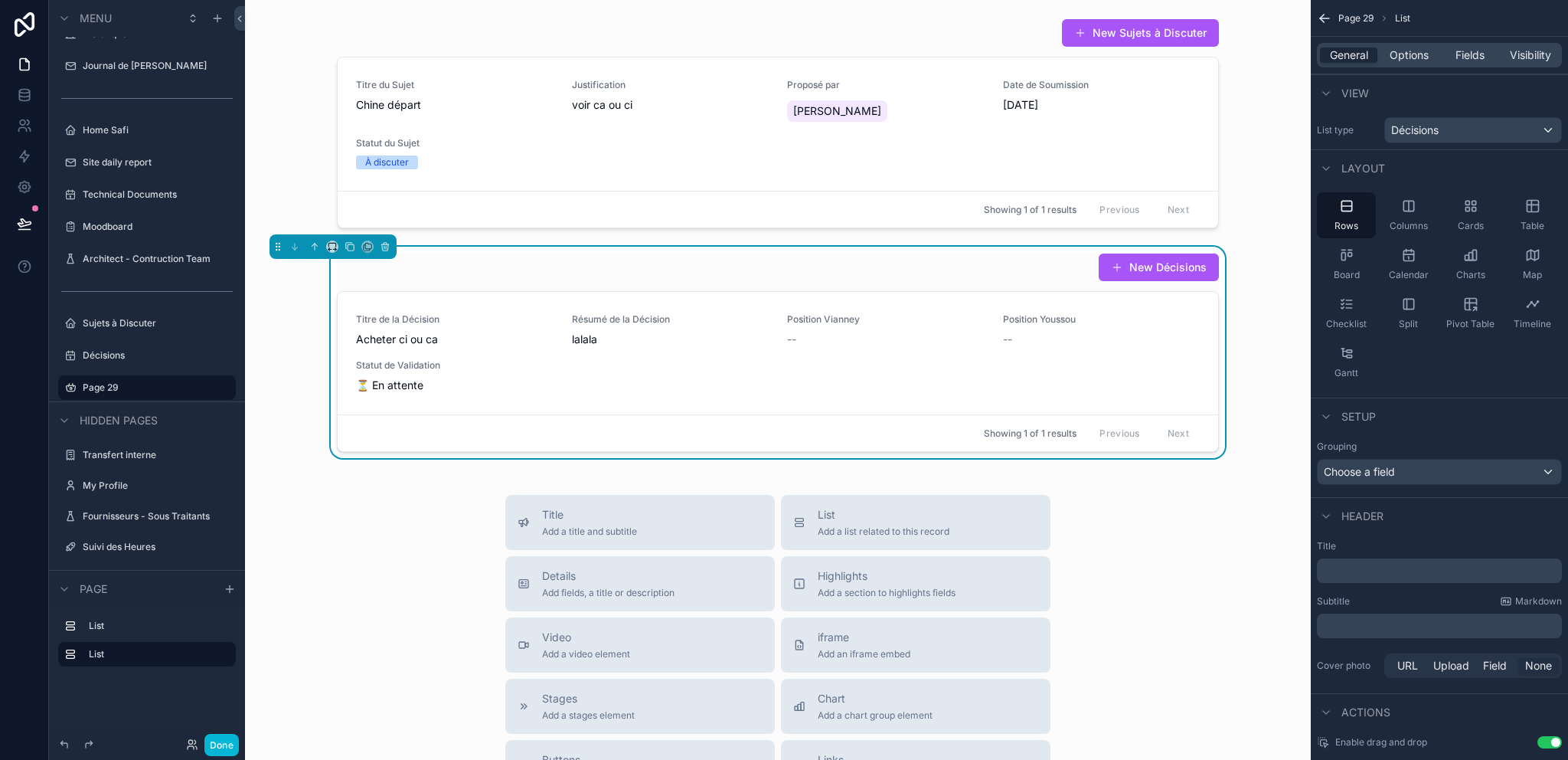
click at [1180, 530] on div "Title Add a title and subtitle List Add a list related to this record Details A…" at bounding box center [778, 767] width 1041 height 545
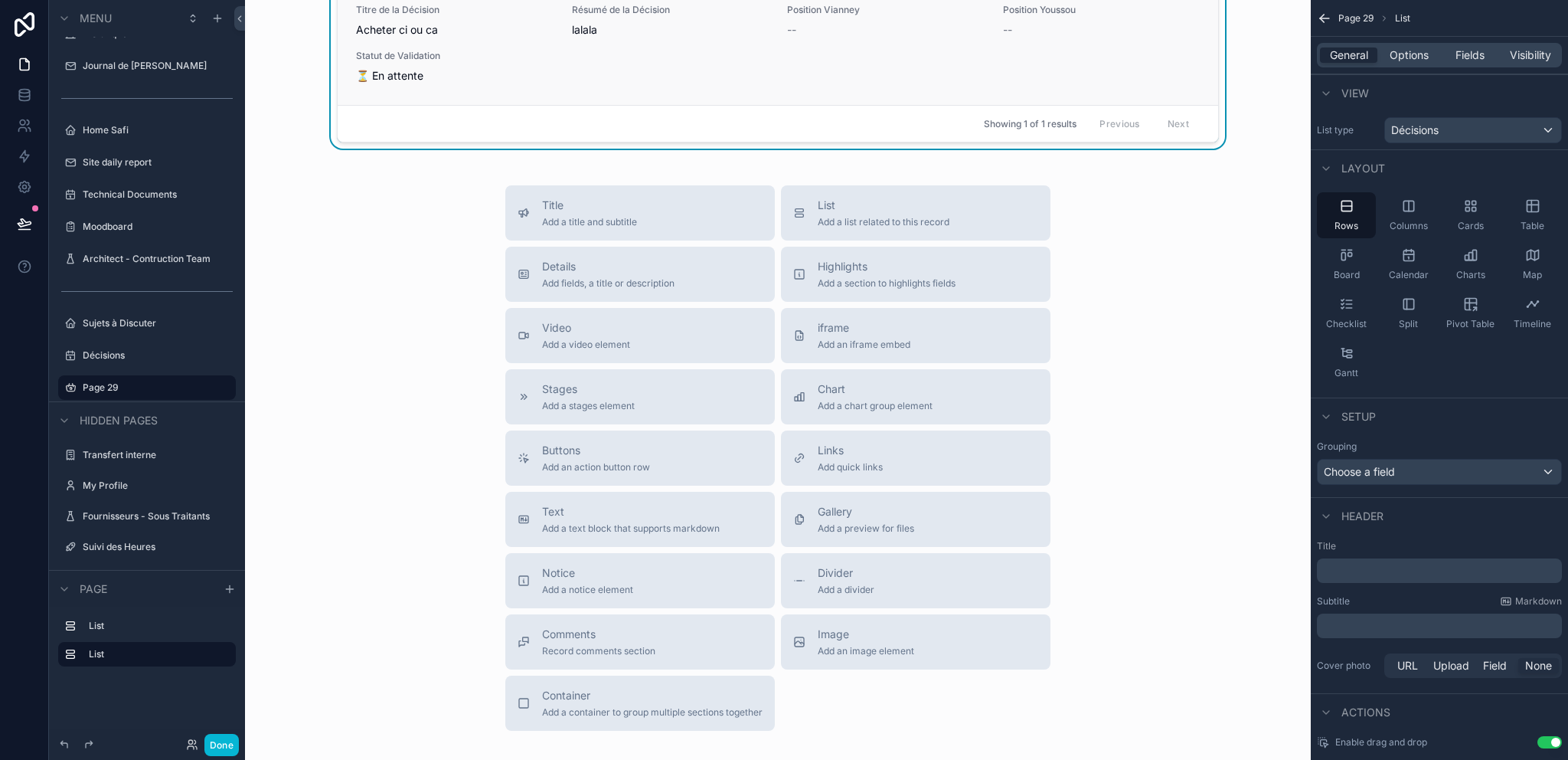
scroll to position [0, 0]
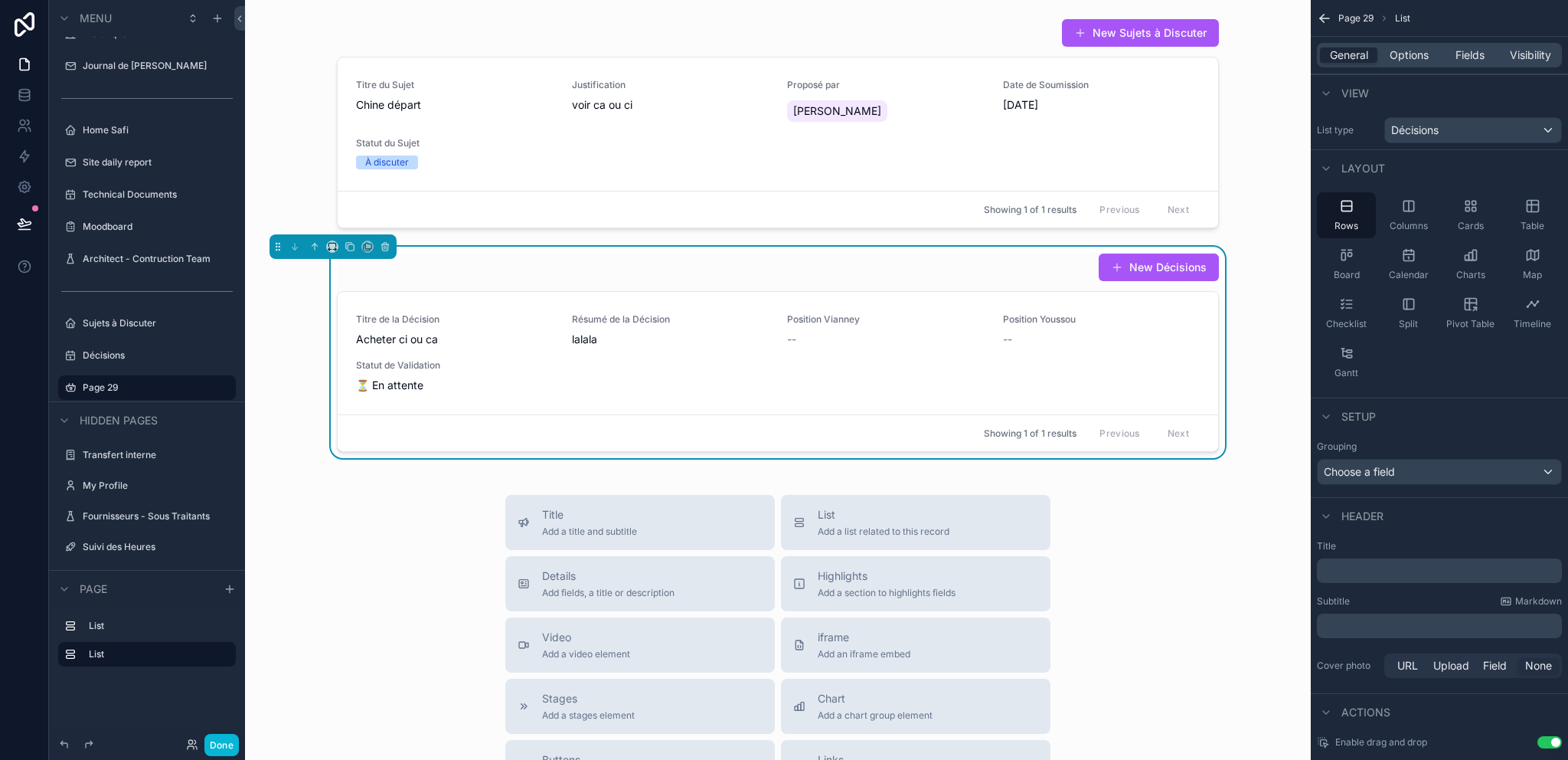
click at [1264, 307] on div "New Décisions Titre de la Décision Acheter ci ou ca Résumé de la Décision lalal…" at bounding box center [778, 352] width 1041 height 212
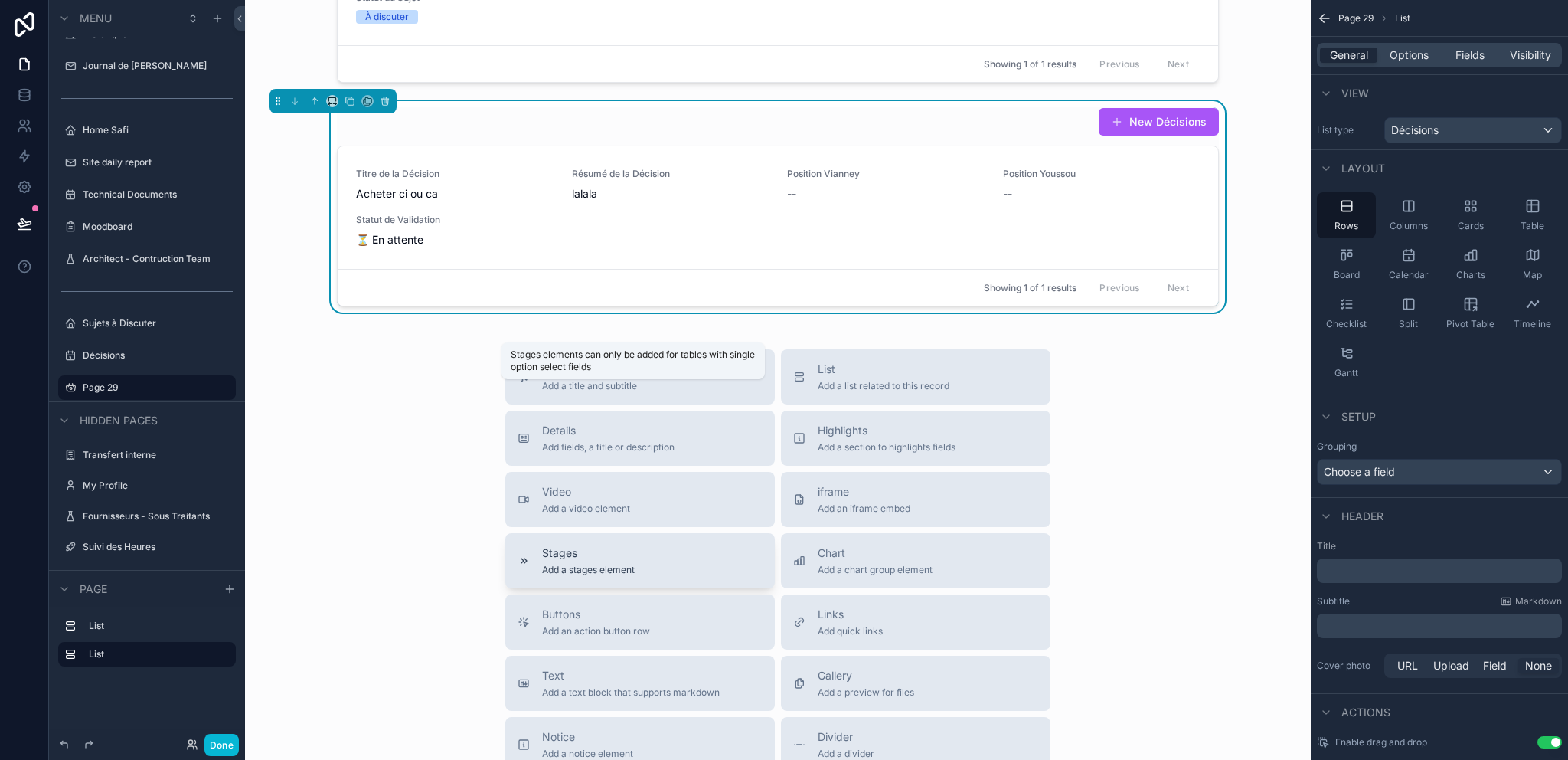
scroll to position [296, 0]
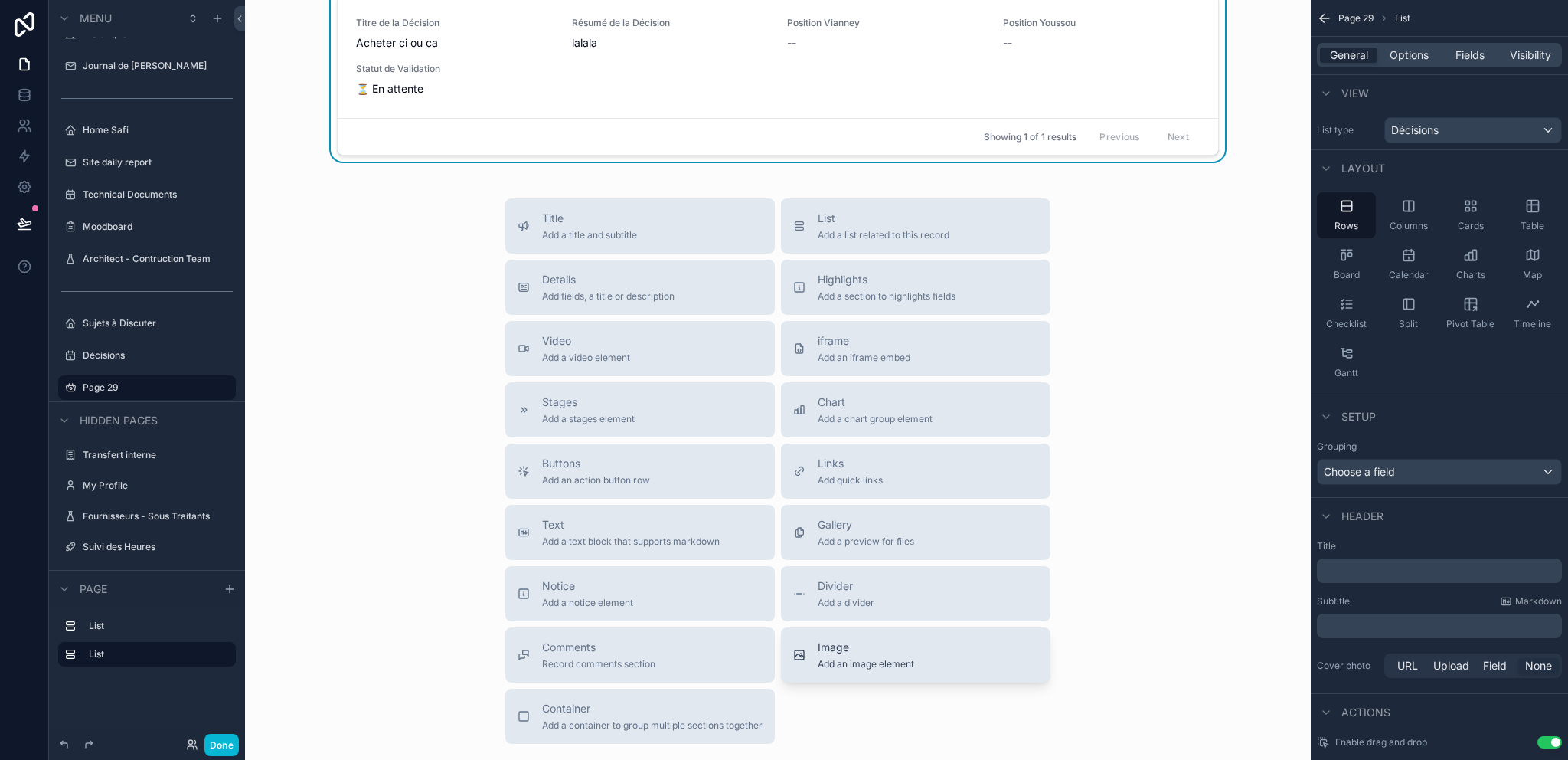
click at [855, 648] on span "Image" at bounding box center [866, 647] width 96 height 15
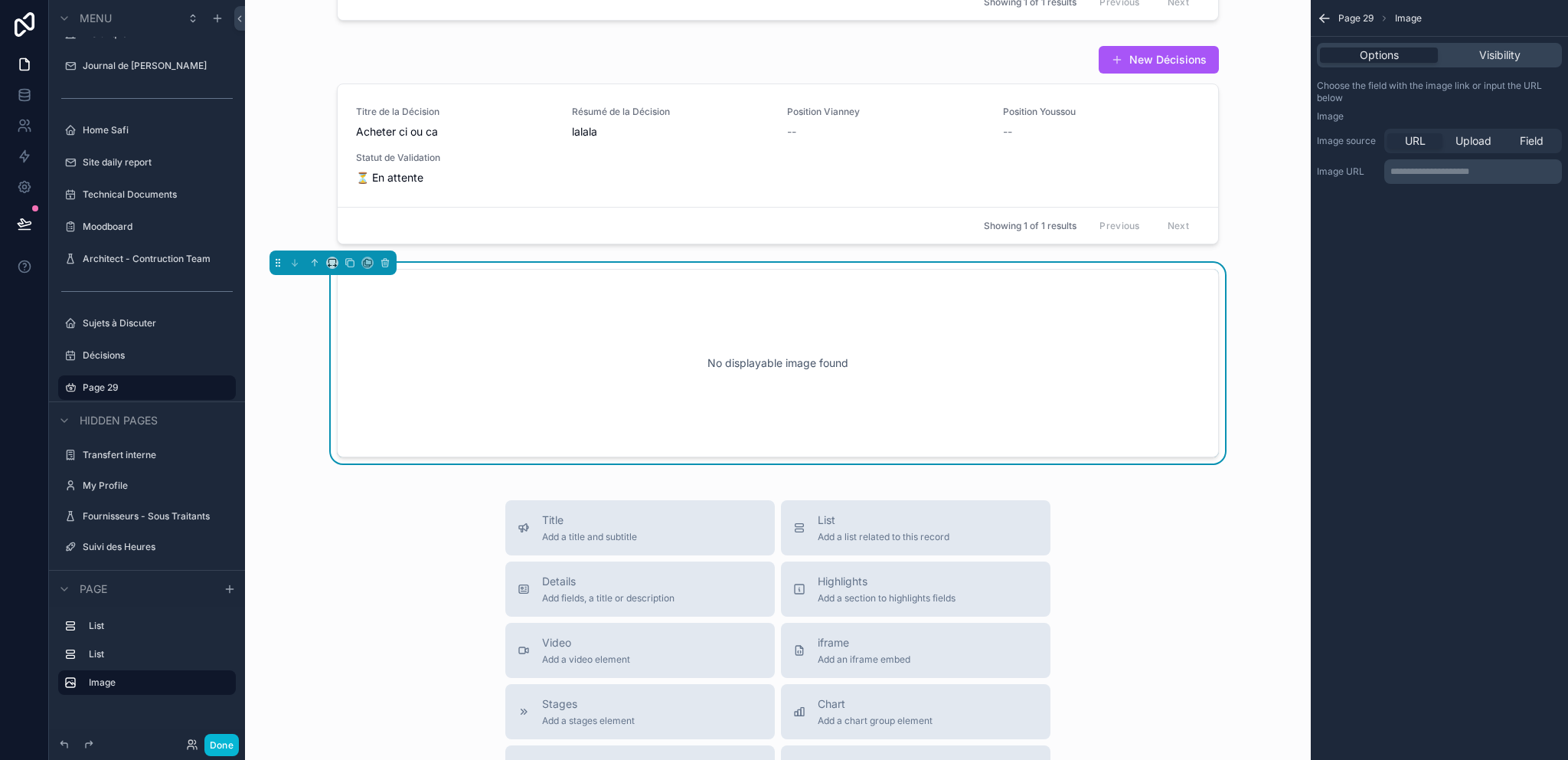
scroll to position [190, 0]
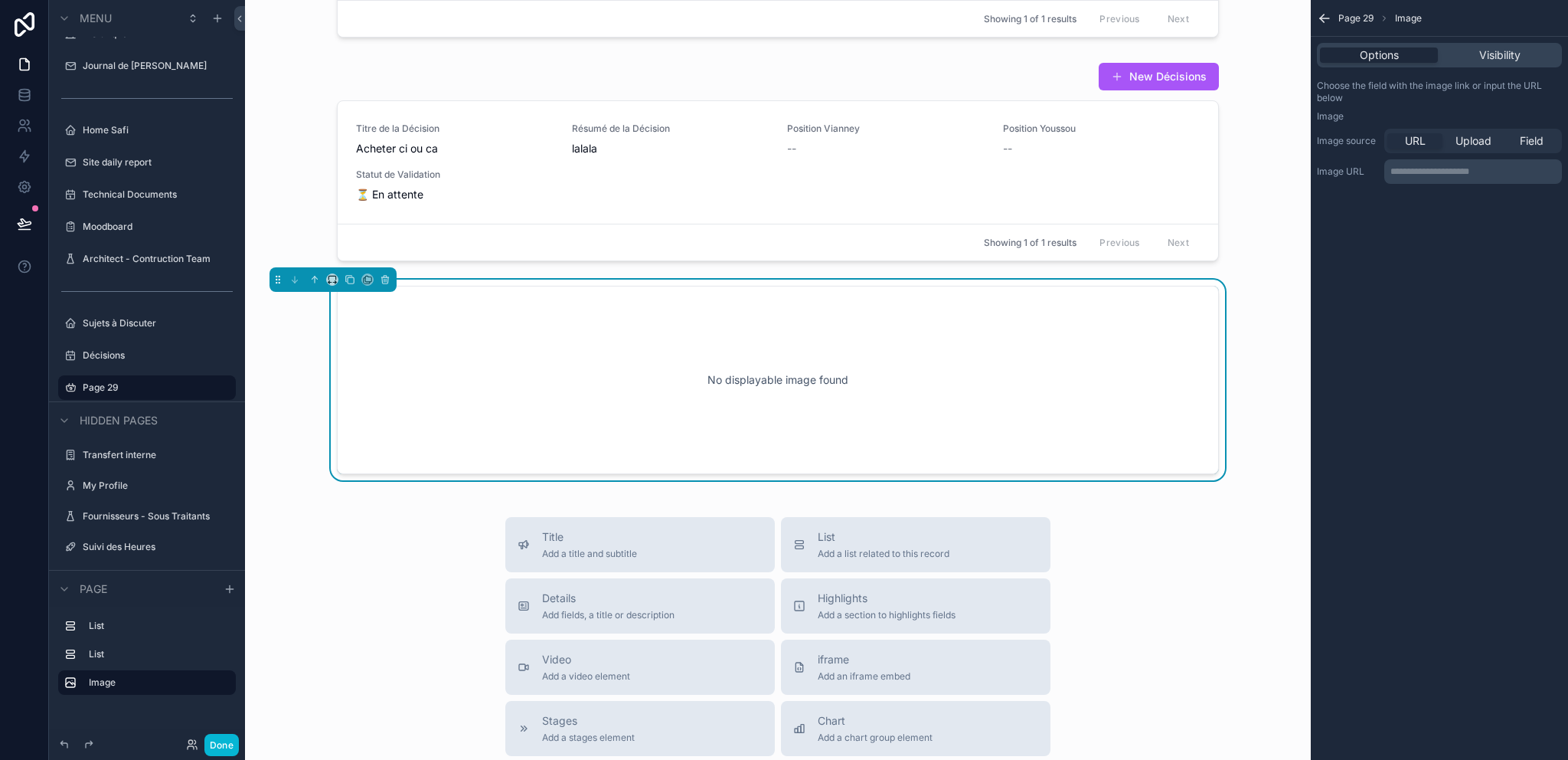
click at [500, 454] on div "No displayable image found" at bounding box center [778, 380] width 882 height 188
click at [1475, 142] on span "Upload" at bounding box center [1473, 140] width 36 height 15
click at [1355, 196] on div "scrollable content" at bounding box center [1347, 196] width 62 height 62
type input "**********"
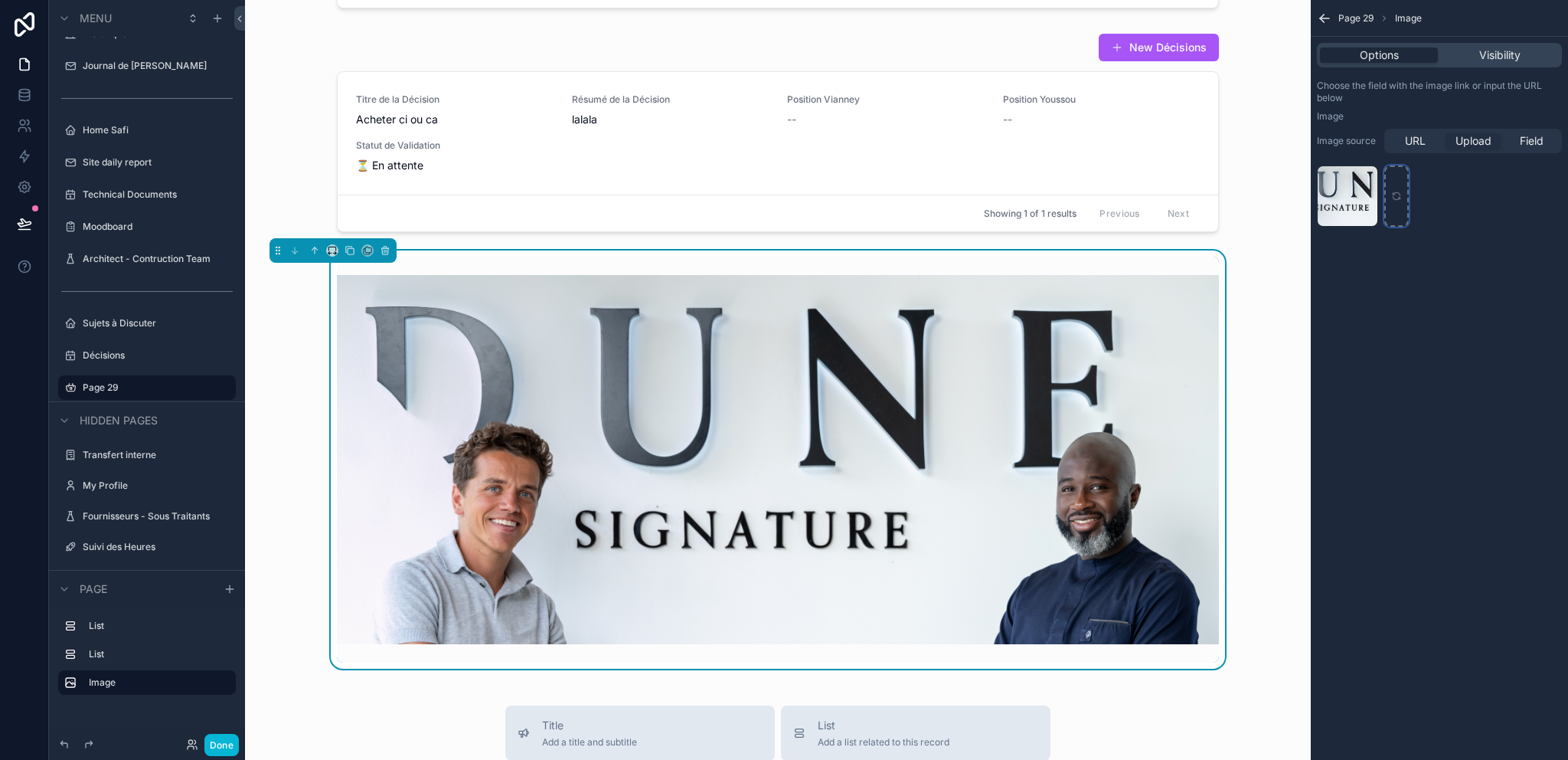
scroll to position [239, 0]
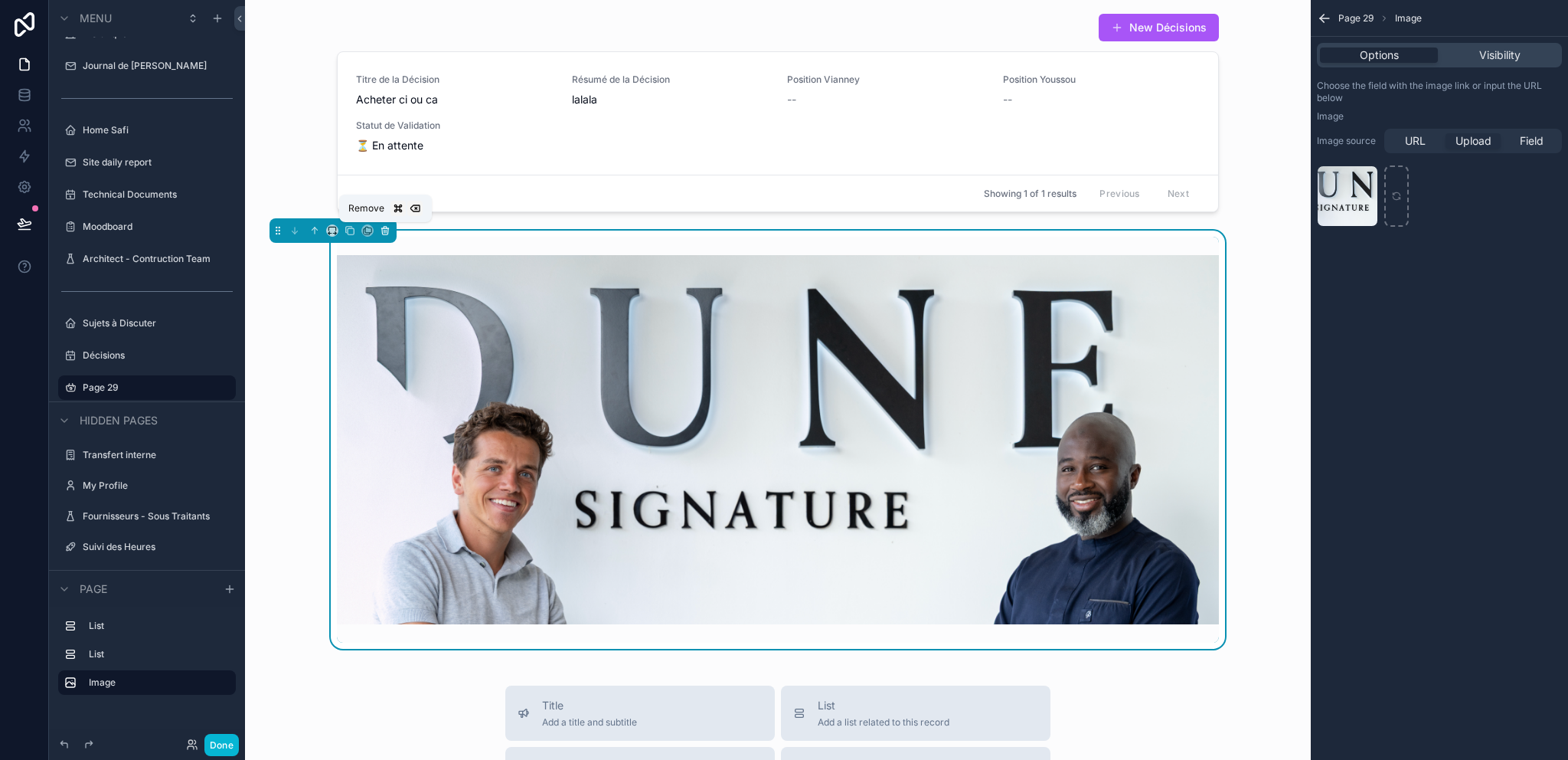
click at [384, 230] on icon "scrollable content" at bounding box center [385, 230] width 11 height 11
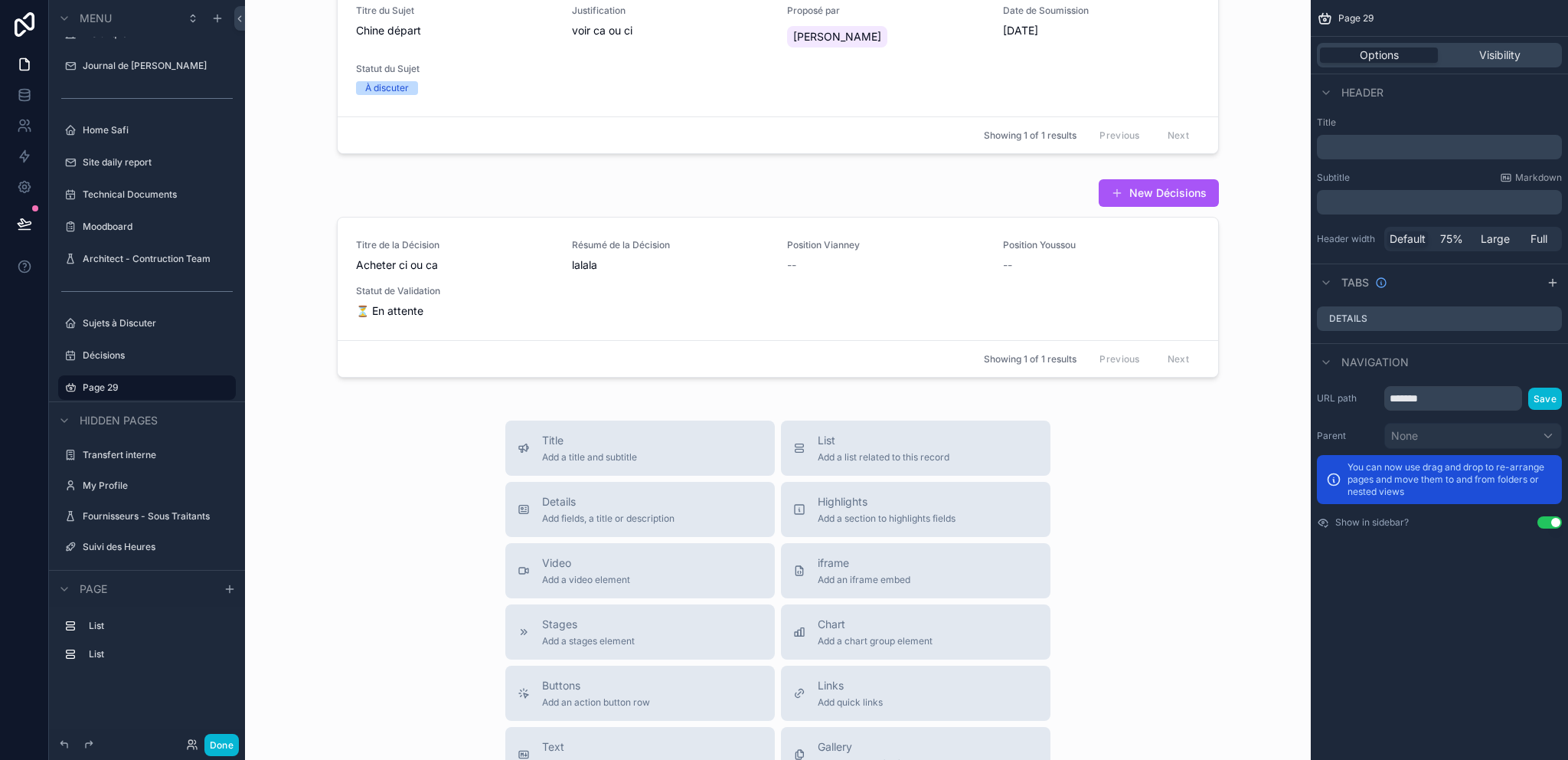
scroll to position [0, 0]
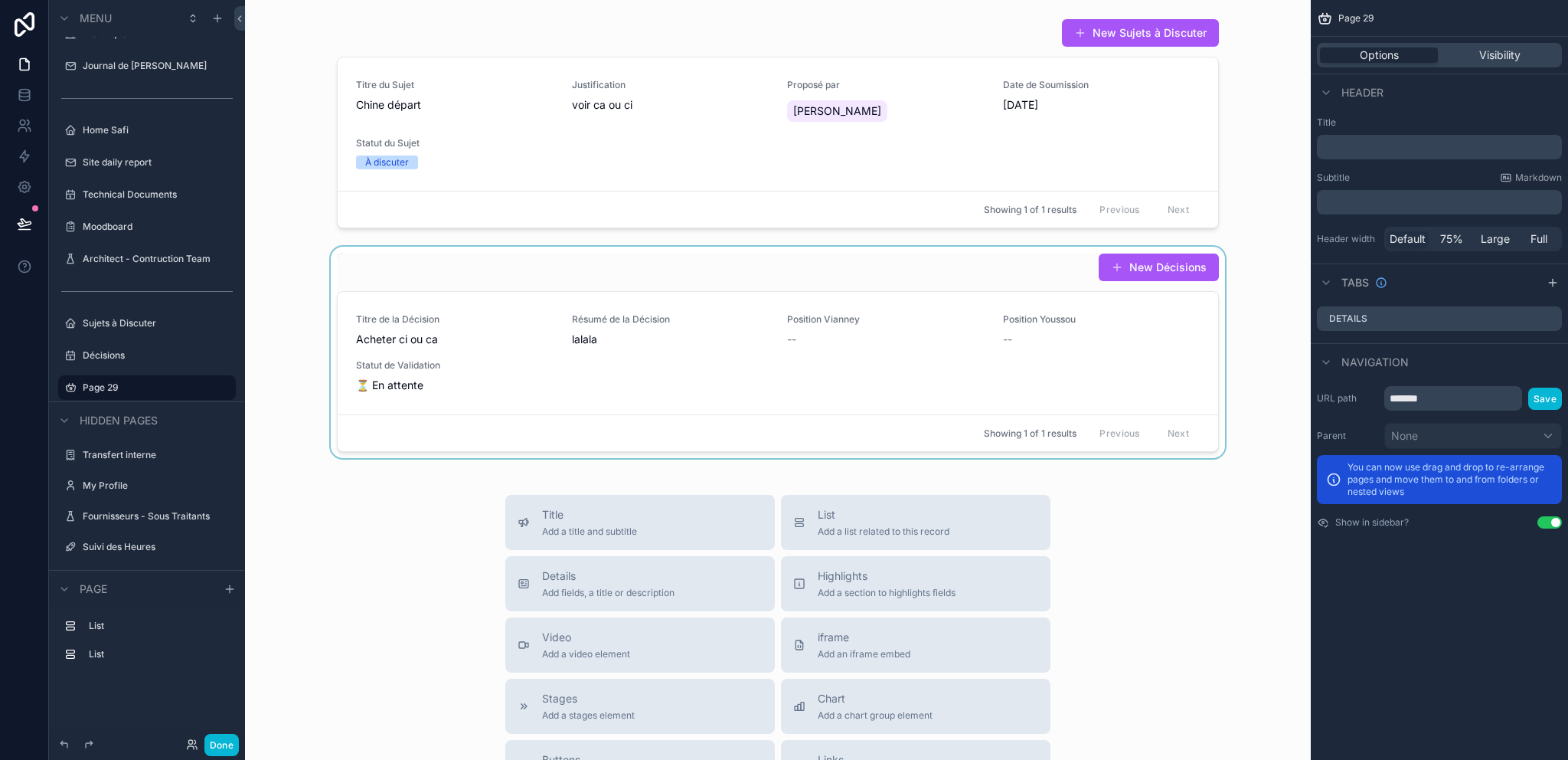
click at [1062, 289] on div "scrollable content" at bounding box center [778, 352] width 1041 height 212
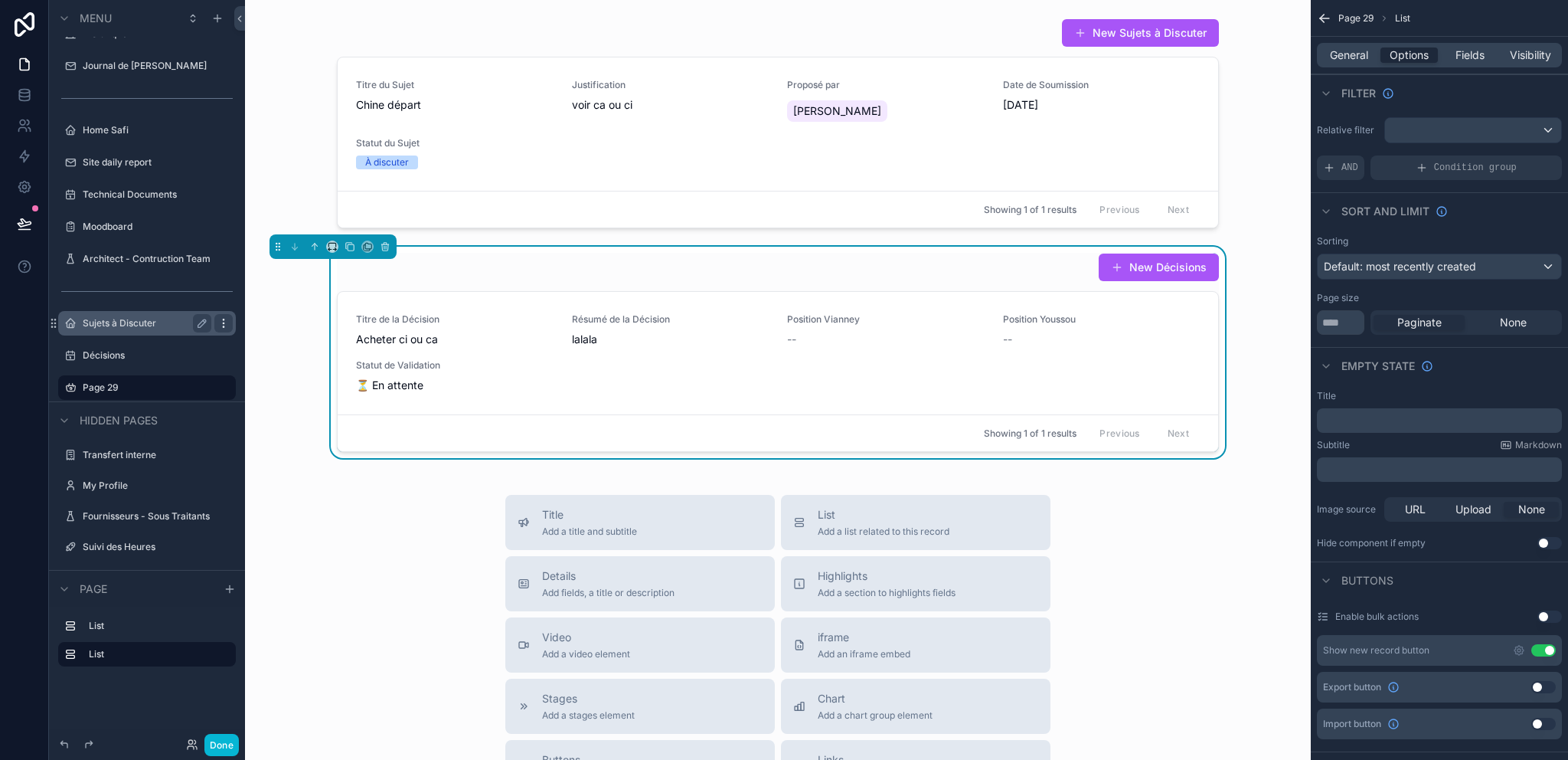
click at [223, 326] on icon "scrollable content" at bounding box center [223, 326] width 1 height 1
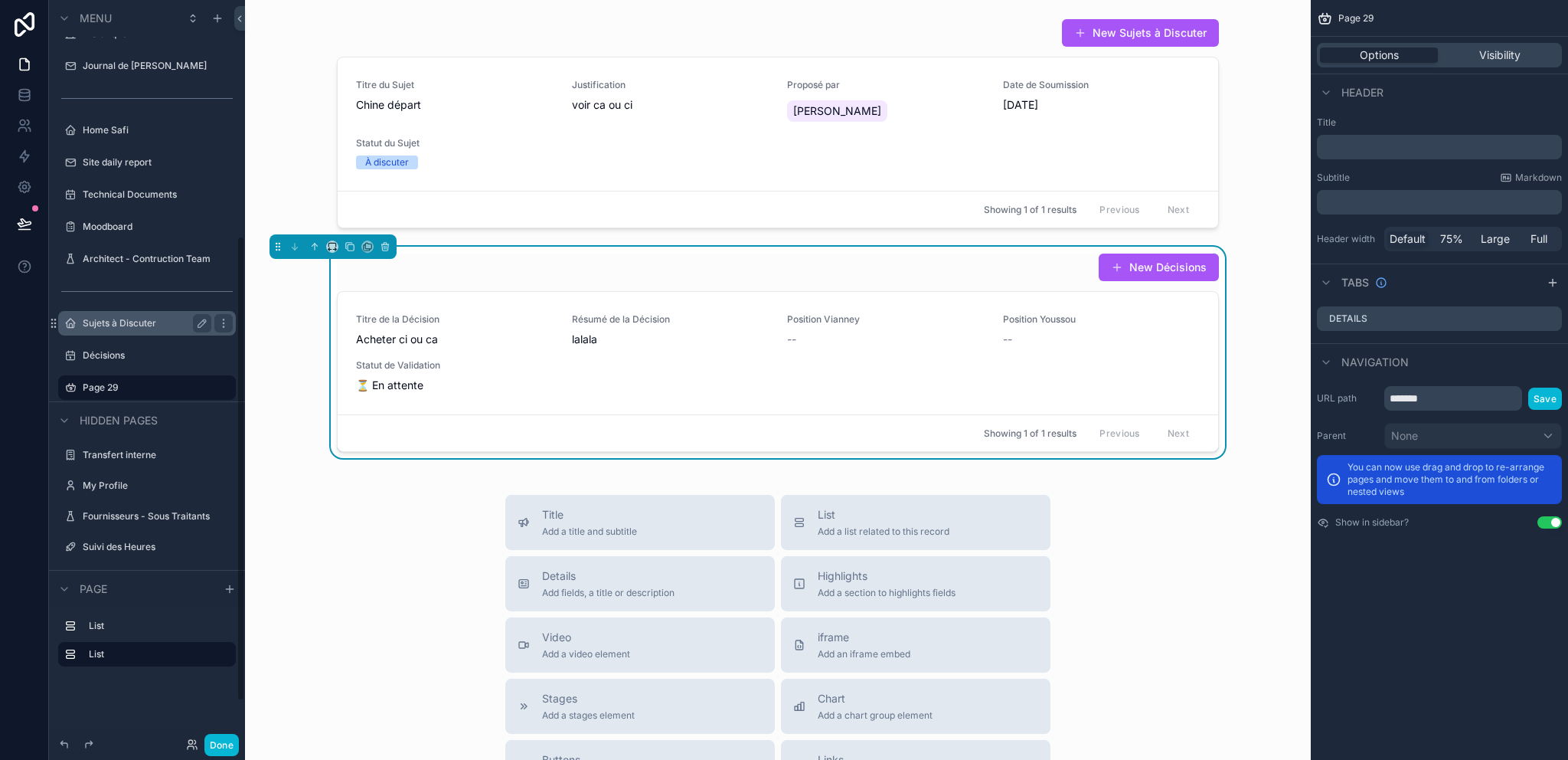
scroll to position [384, 0]
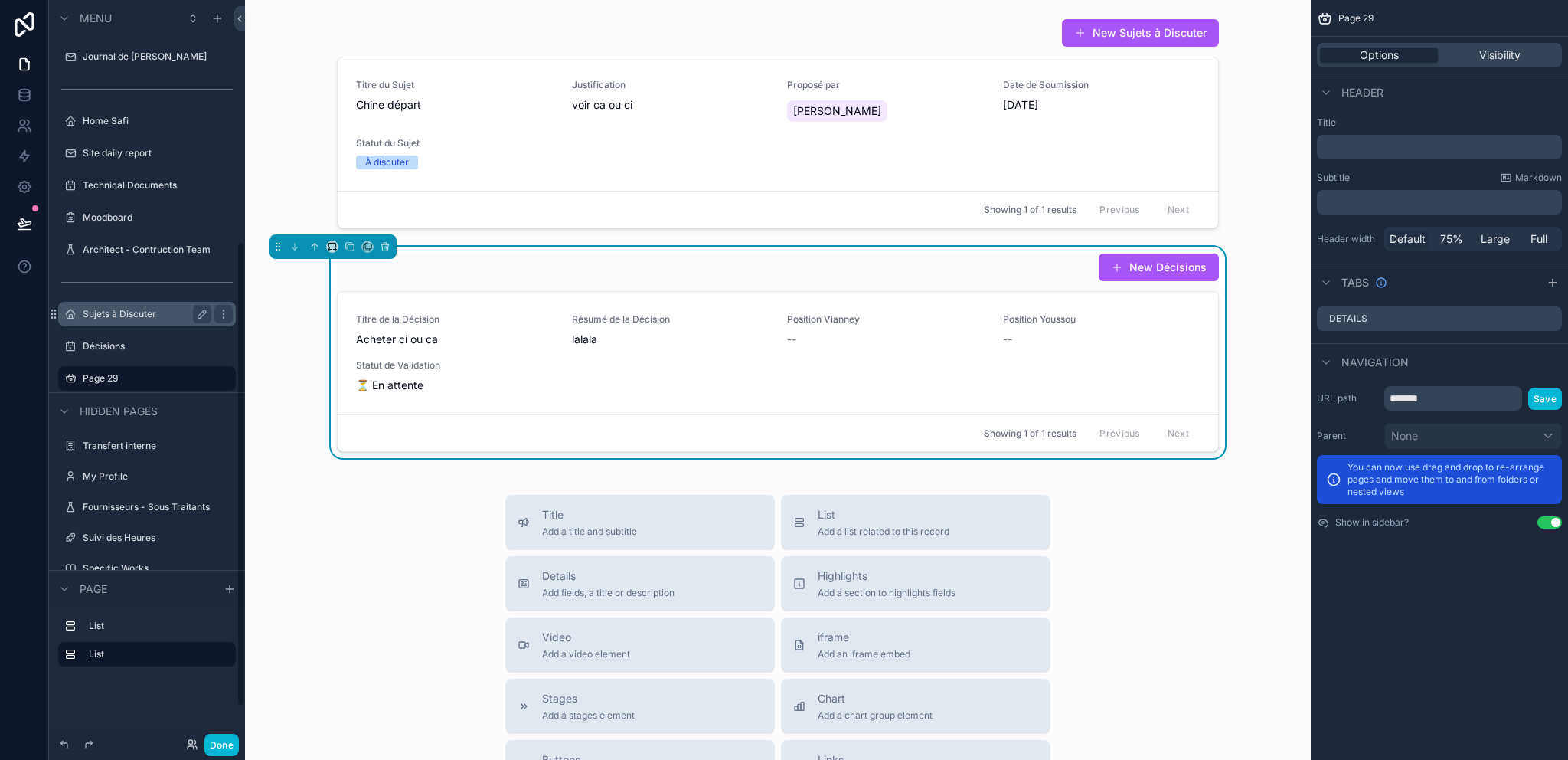
drag, startPoint x: 107, startPoint y: 321, endPoint x: 58, endPoint y: 305, distance: 51.5
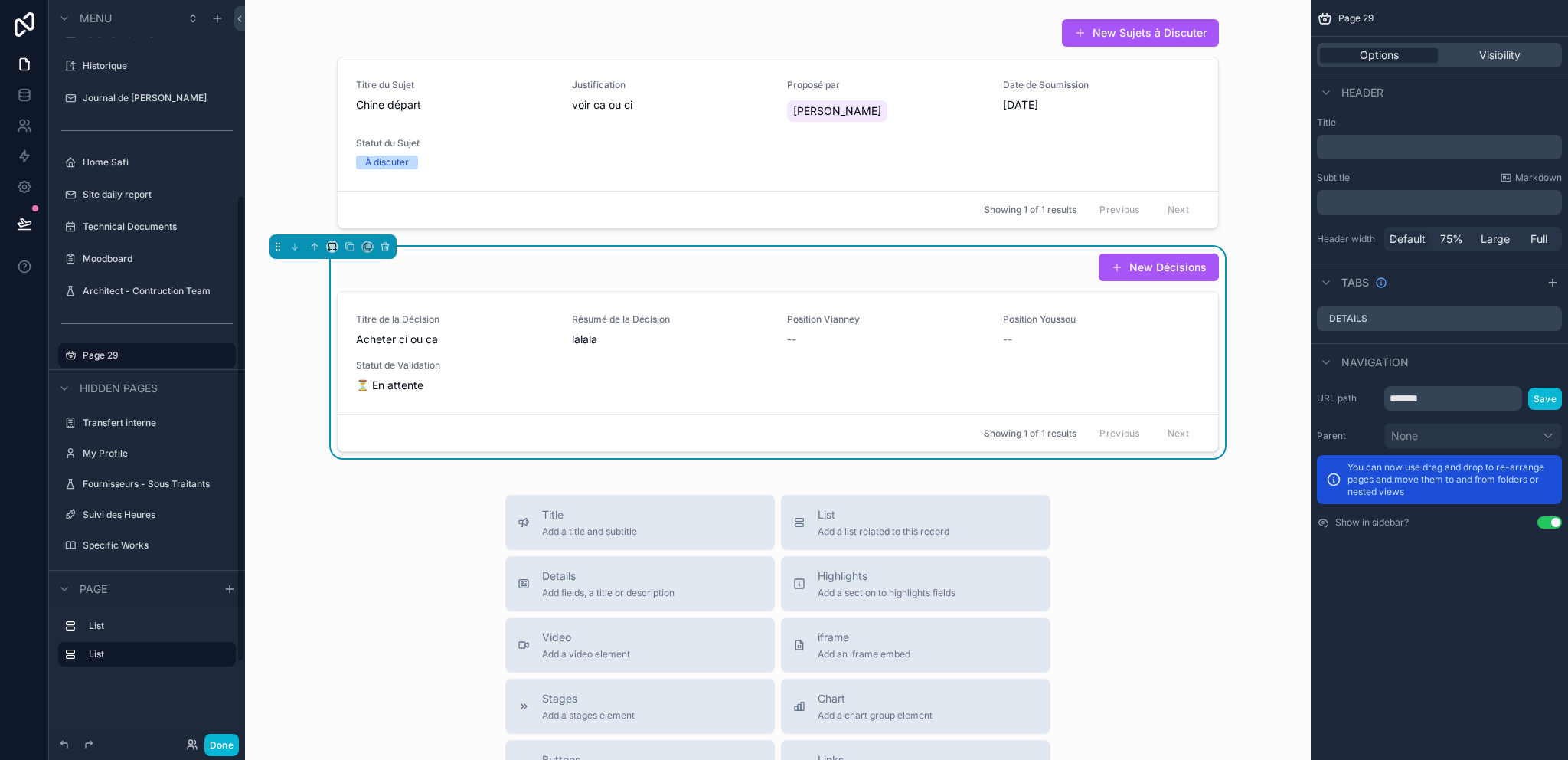
scroll to position [311, 0]
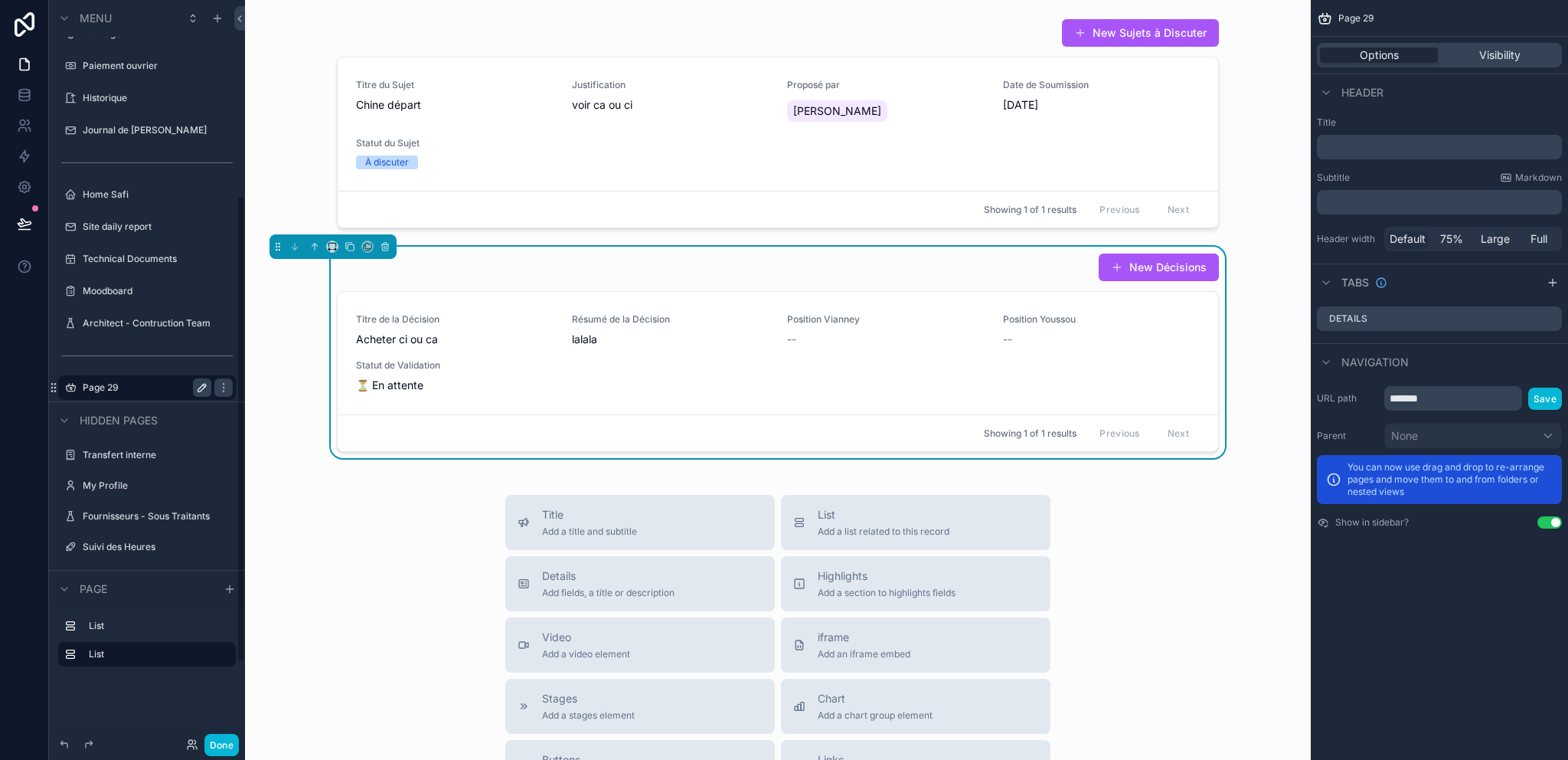
click at [198, 389] on icon "scrollable content" at bounding box center [202, 388] width 8 height 8
click at [153, 386] on input "*******" at bounding box center [135, 388] width 104 height 19
type input "*****"
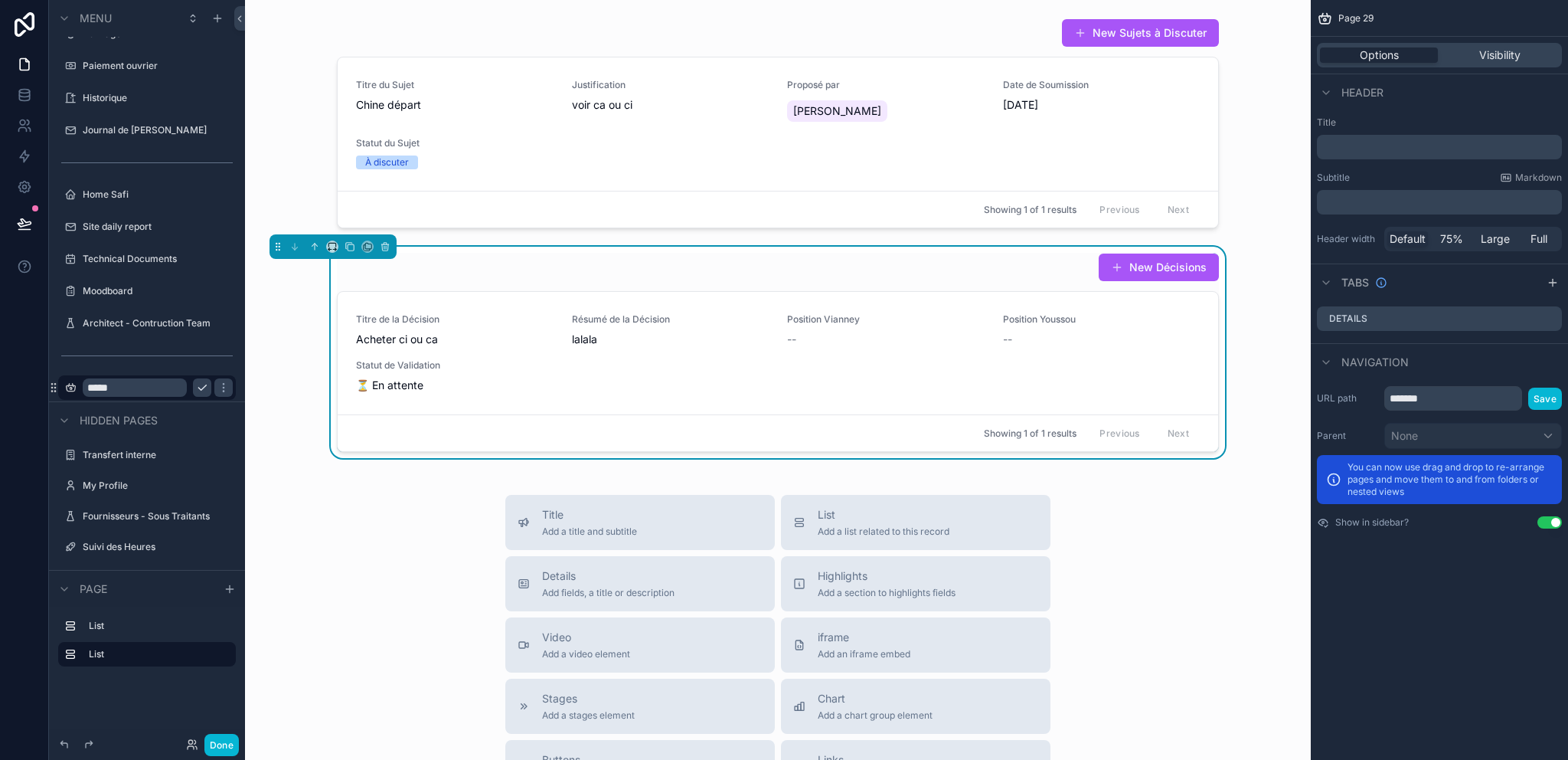
click at [194, 378] on div "*****" at bounding box center [147, 387] width 171 height 24
click at [196, 383] on icon "scrollable content" at bounding box center [203, 388] width 13 height 13
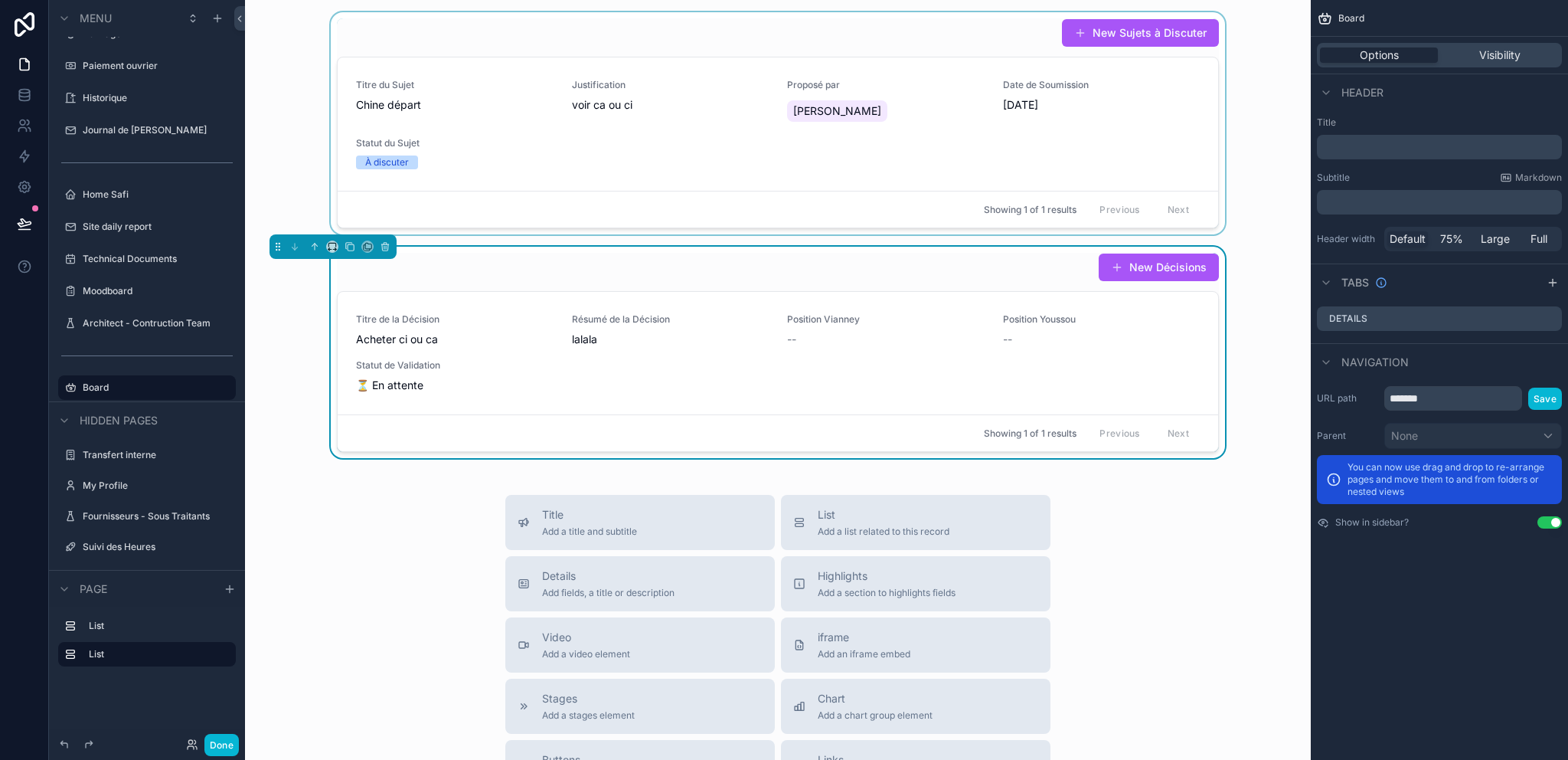
click at [1100, 104] on div "scrollable content" at bounding box center [778, 123] width 1041 height 222
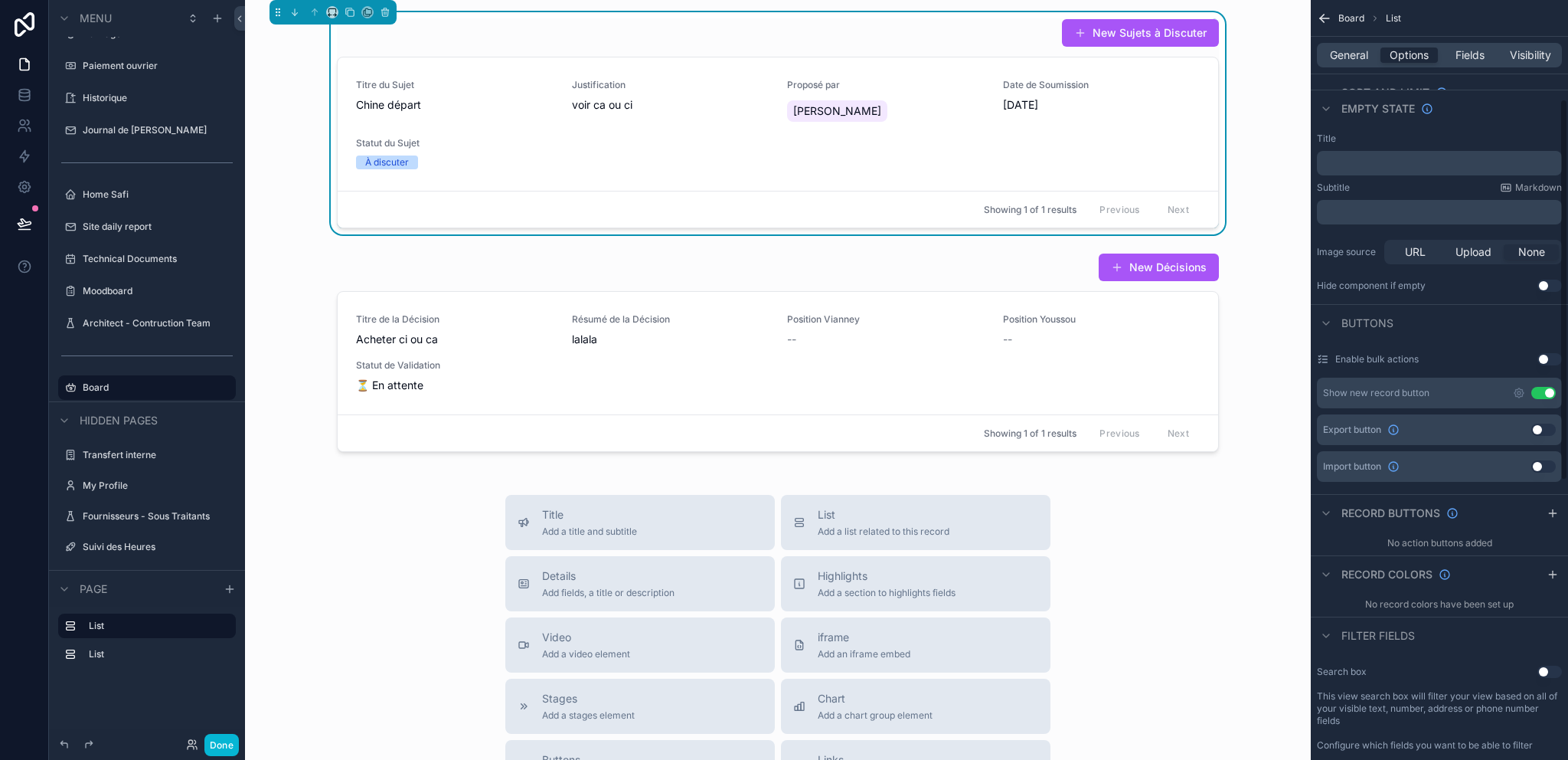
scroll to position [123, 0]
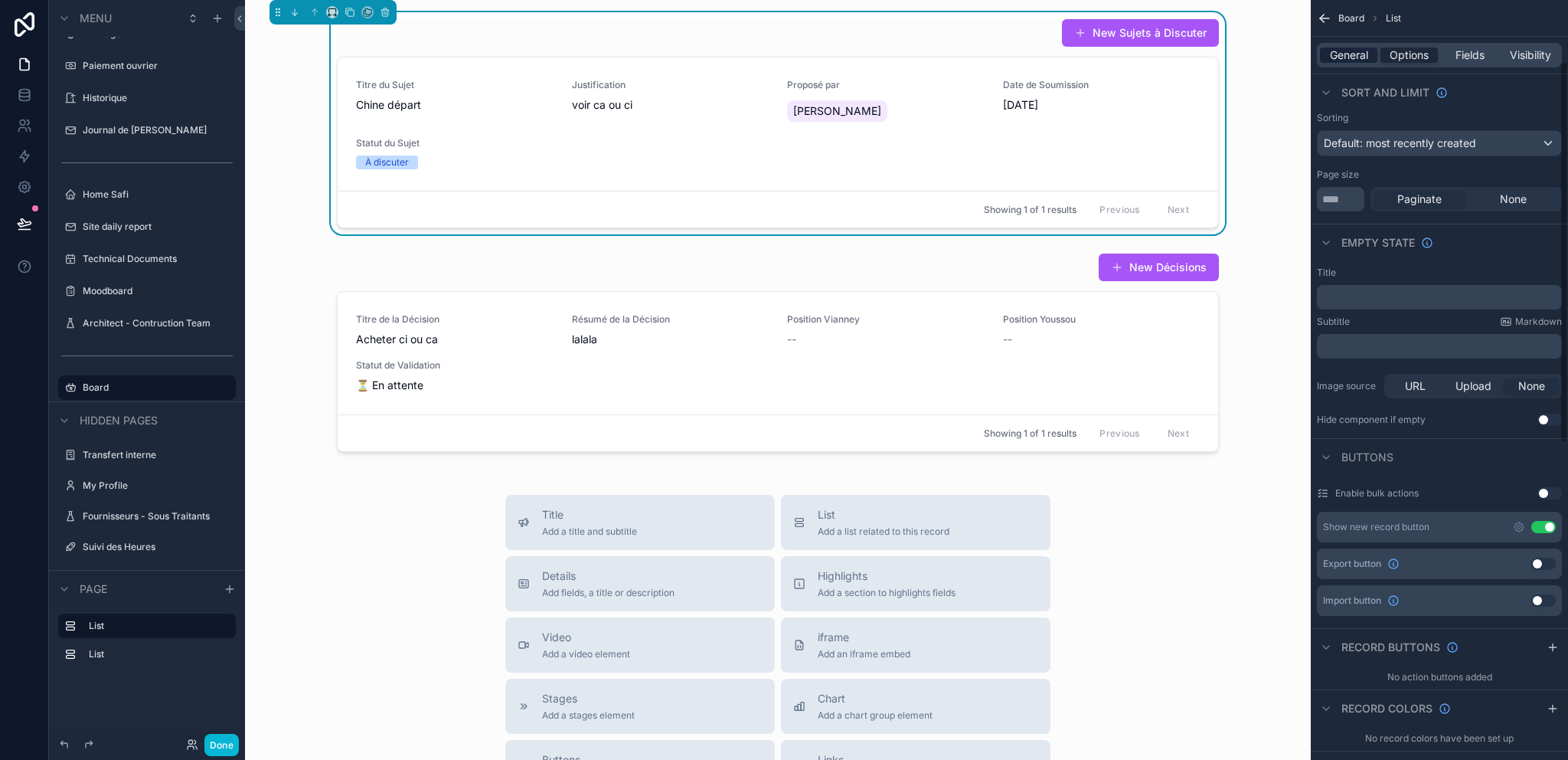
click at [1360, 51] on span "General" at bounding box center [1348, 54] width 38 height 15
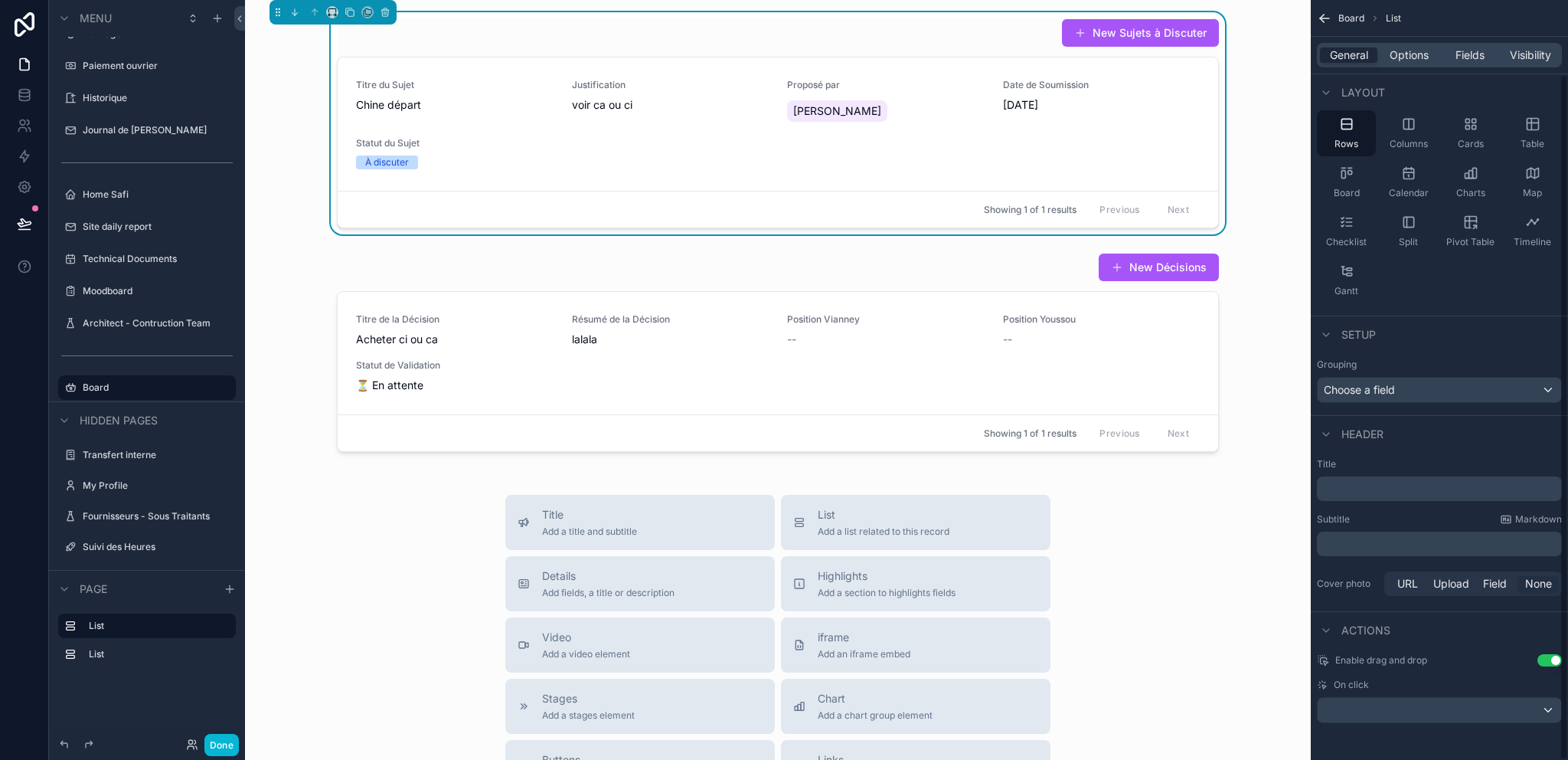
scroll to position [82, 0]
click at [1425, 706] on div "scrollable content" at bounding box center [1439, 709] width 244 height 24
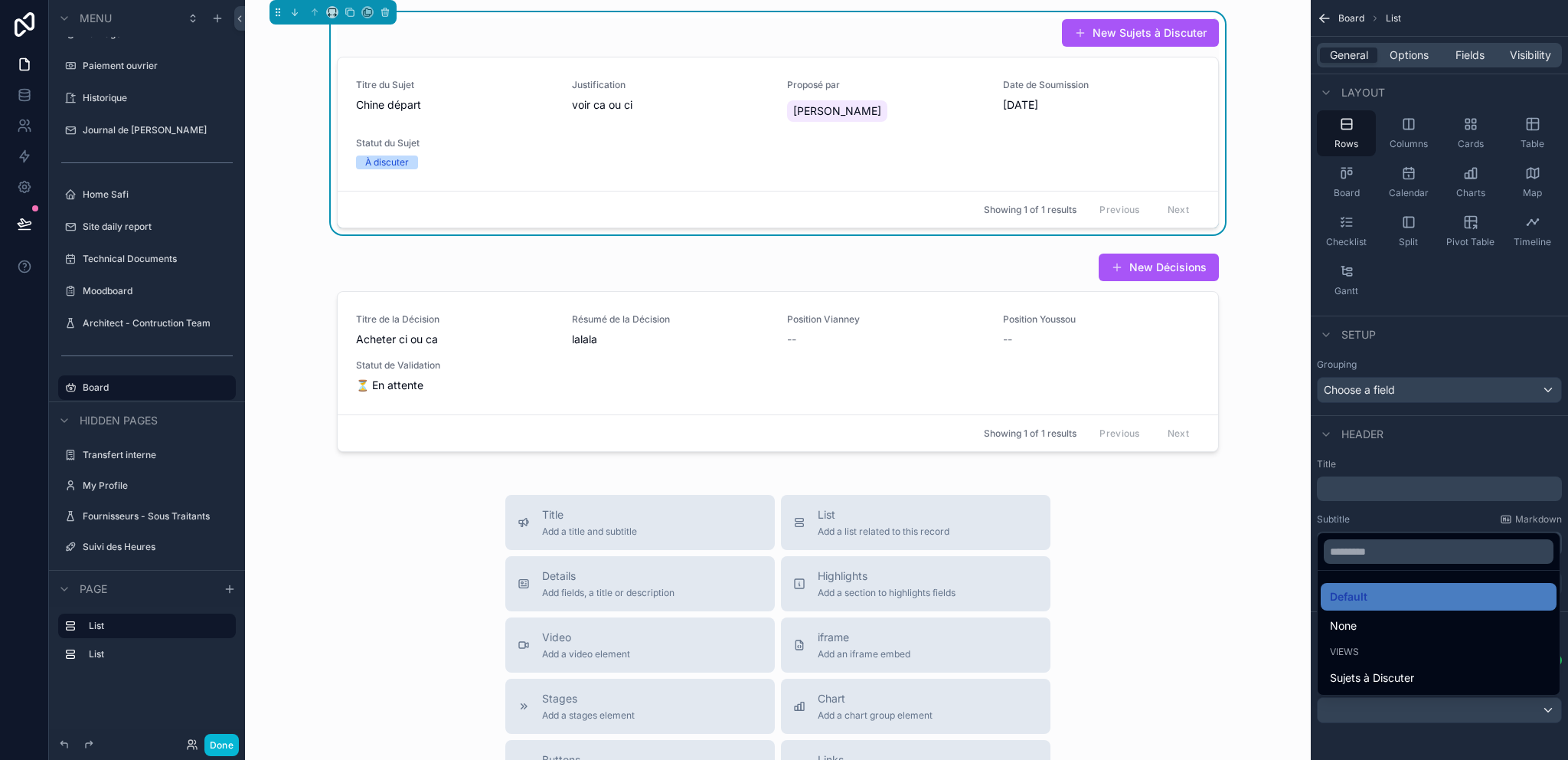
click at [1380, 621] on div "None" at bounding box center [1439, 625] width 218 height 19
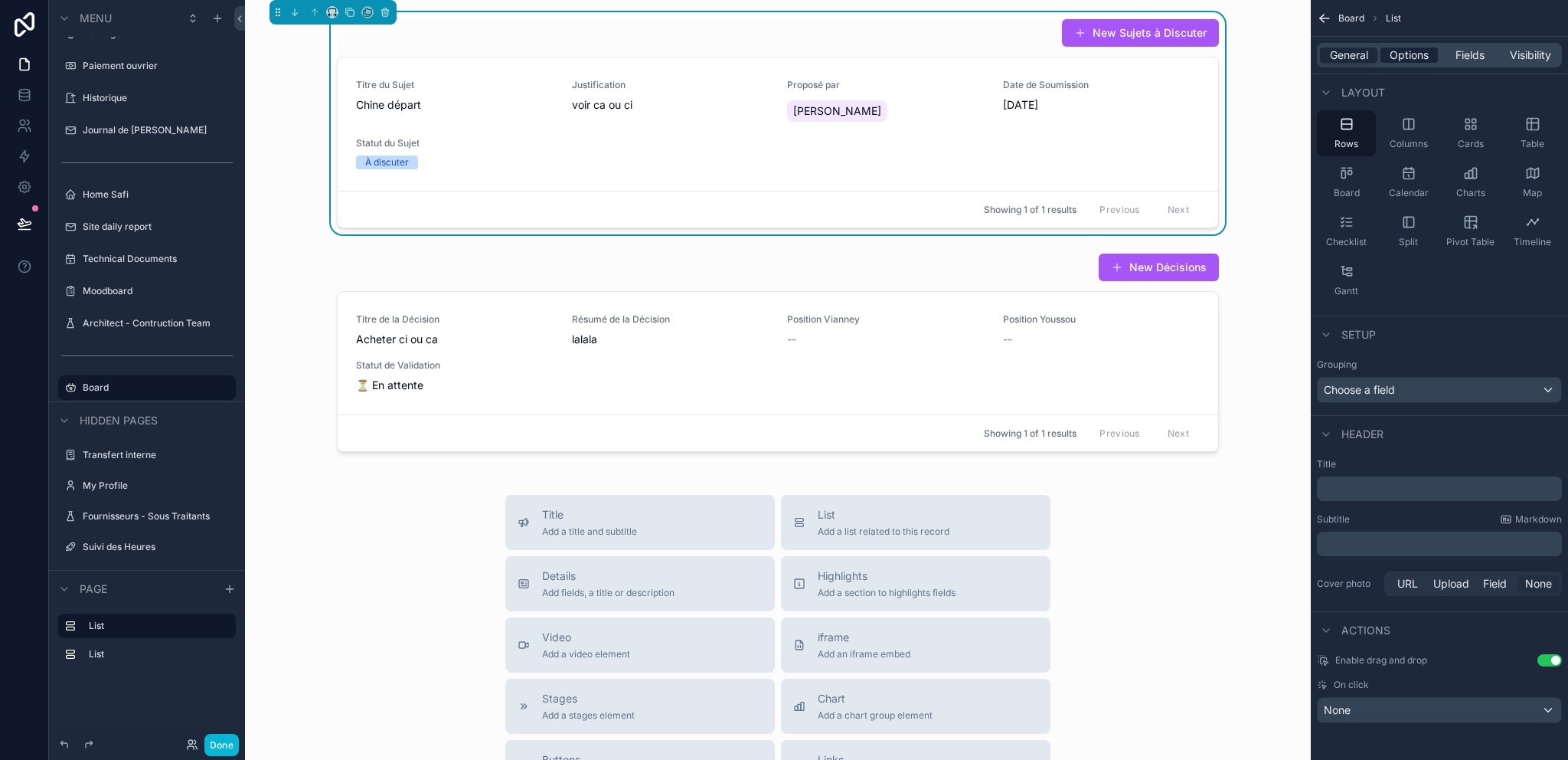
click at [1410, 54] on span "Options" at bounding box center [1409, 54] width 39 height 15
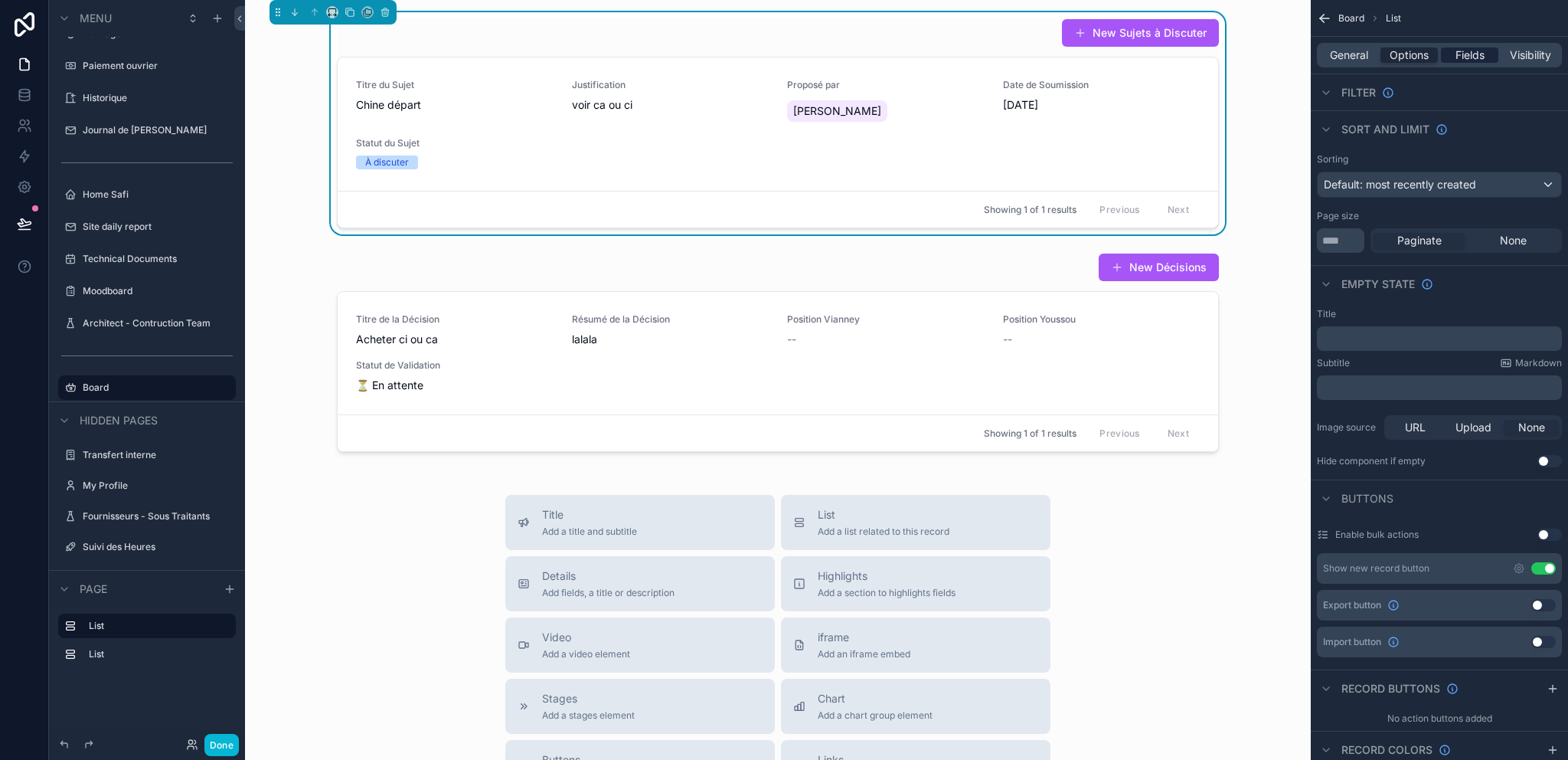
click at [1469, 51] on span "Fields" at bounding box center [1470, 54] width 29 height 15
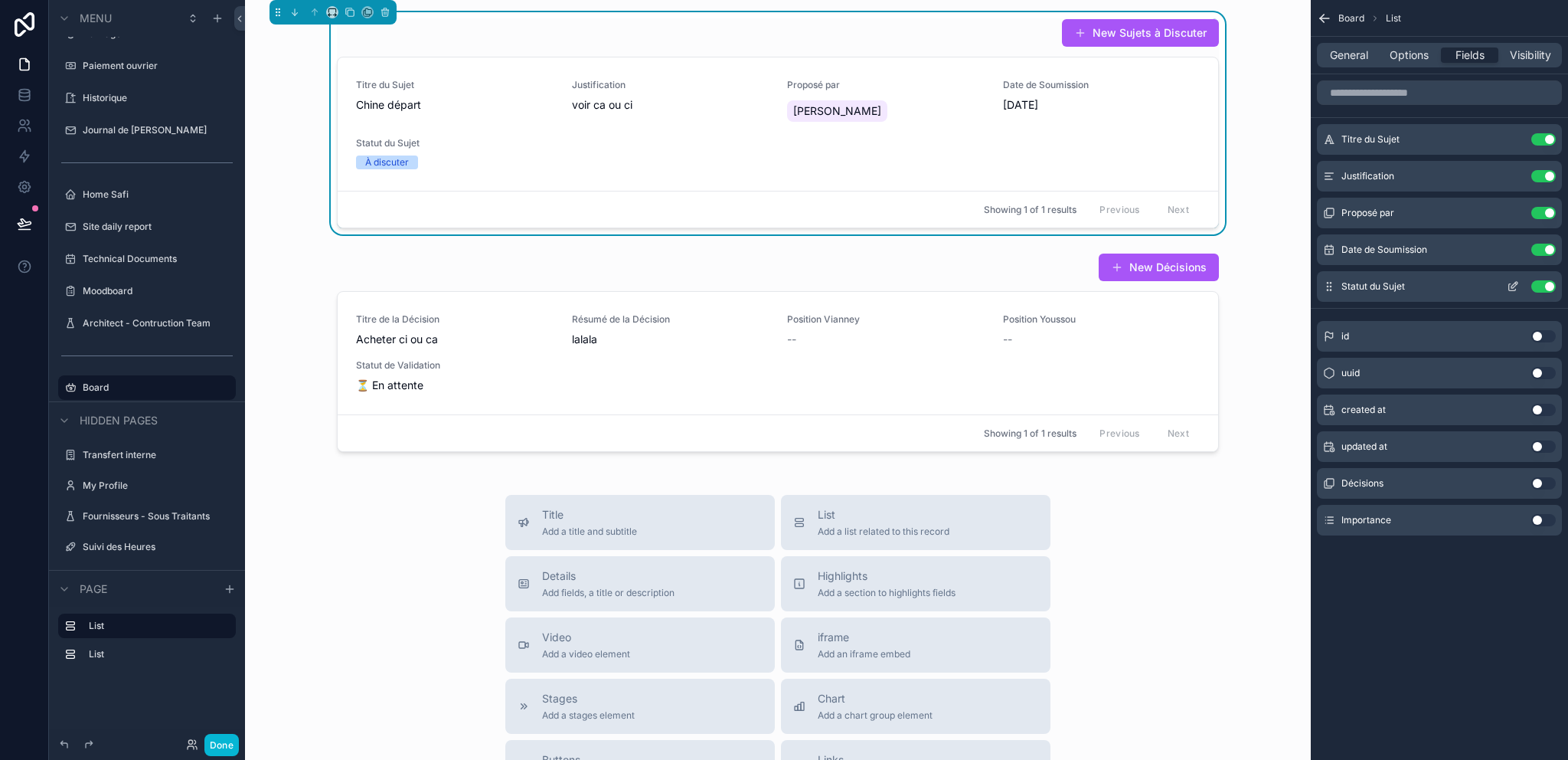
click at [1512, 287] on icon "scrollable content" at bounding box center [1514, 285] width 6 height 6
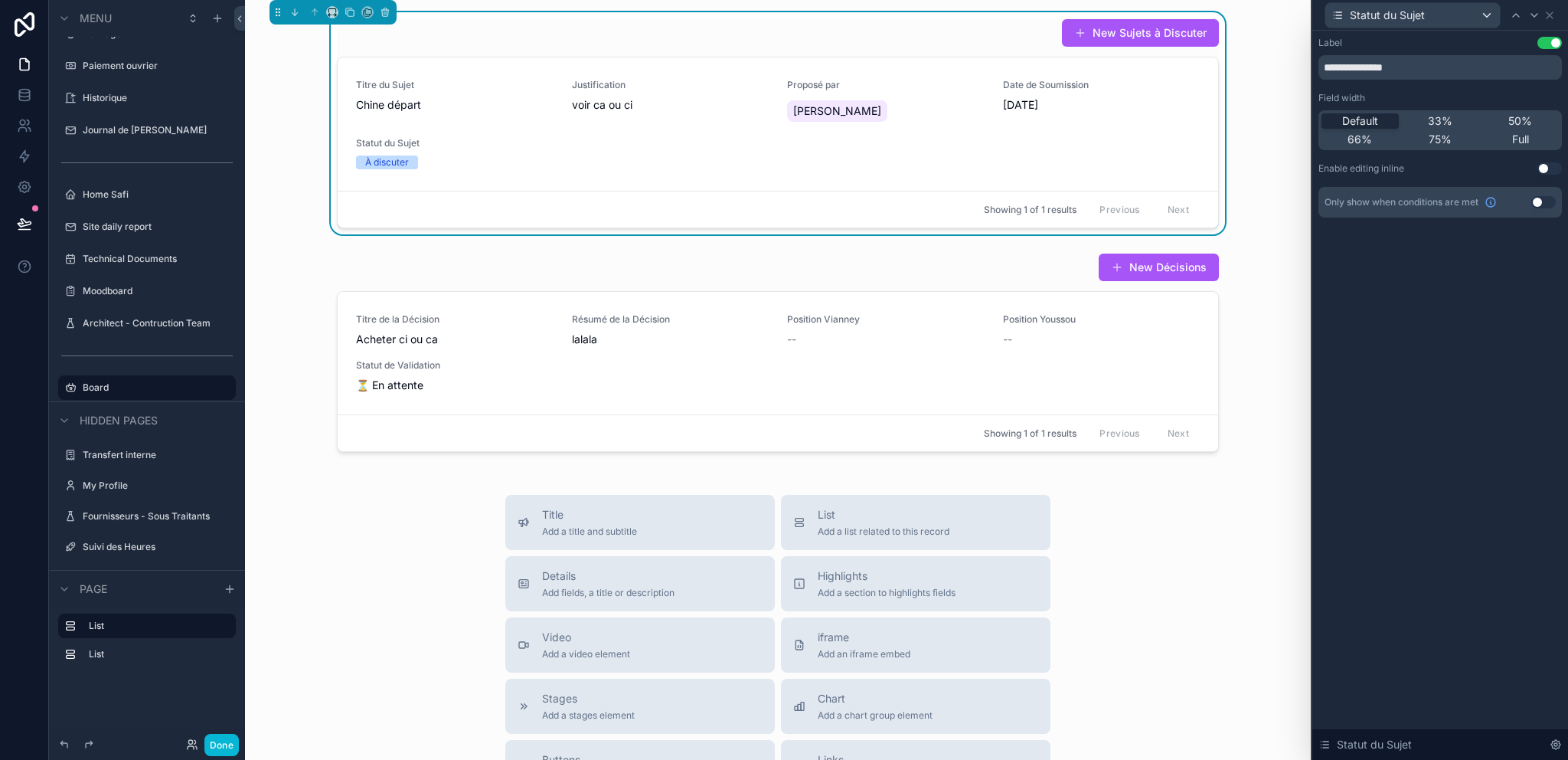
click at [1544, 173] on button "Use setting" at bounding box center [1549, 169] width 24 height 13
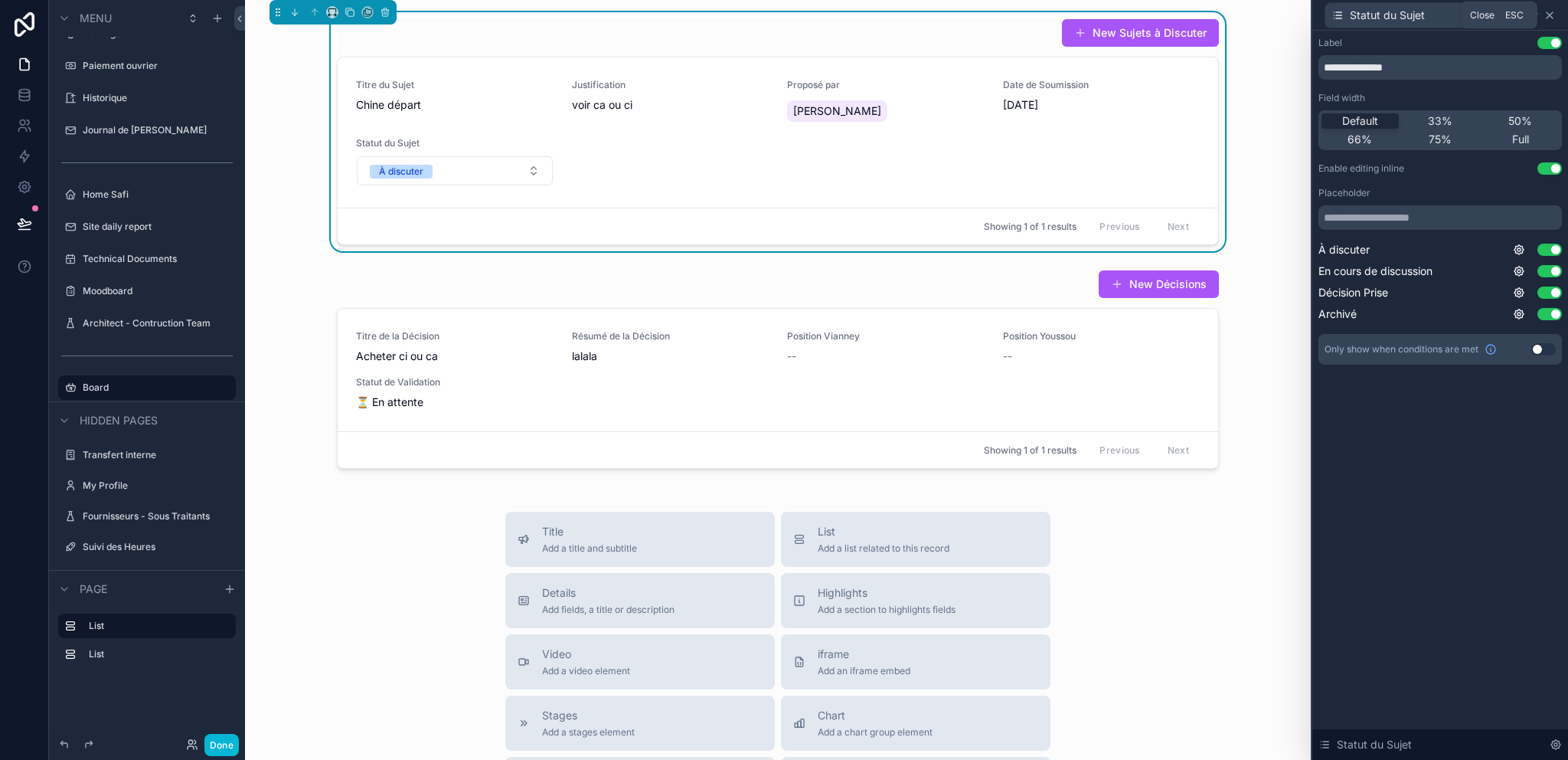
click at [1555, 12] on icon at bounding box center [1550, 15] width 13 height 13
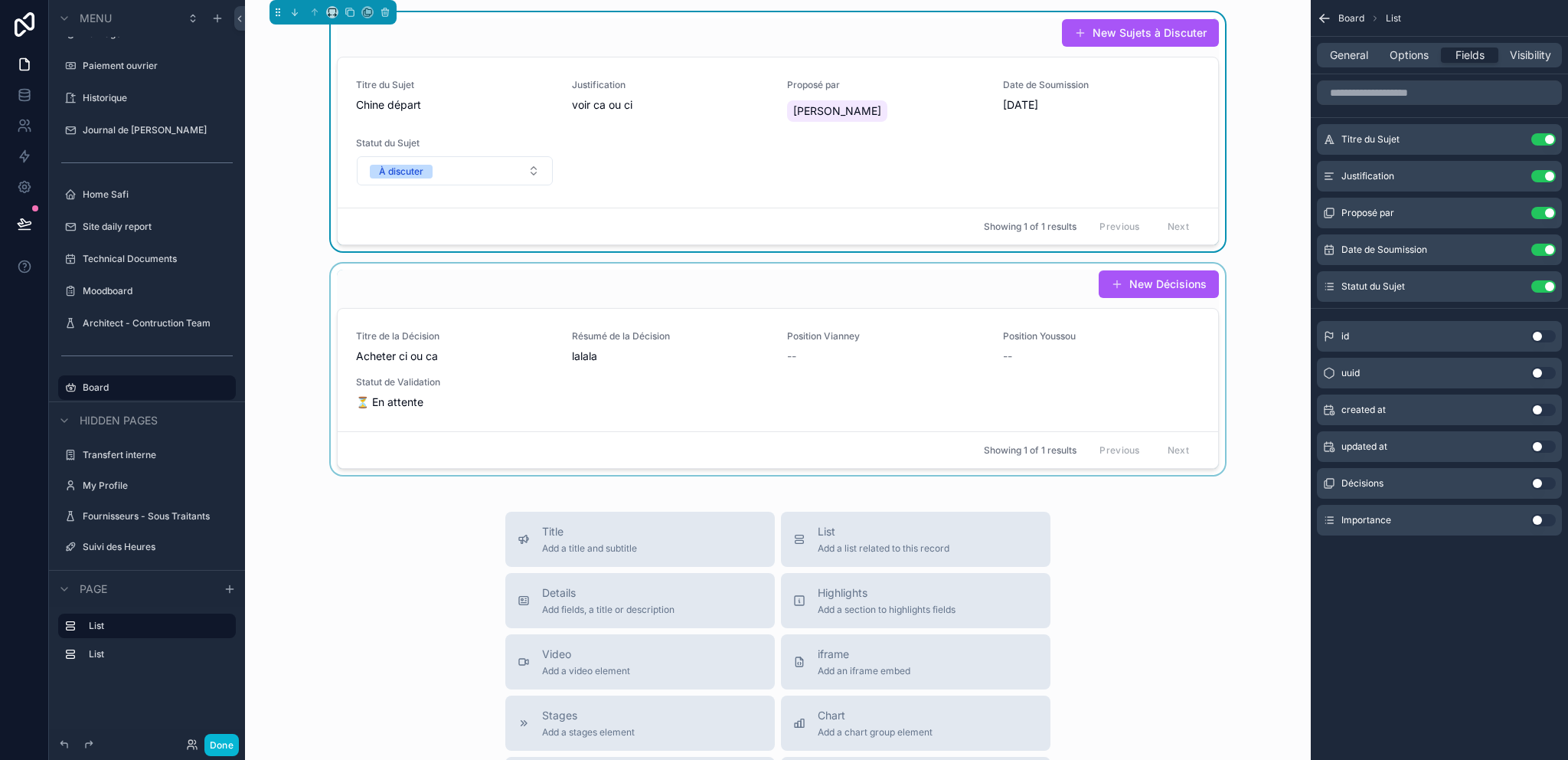
click at [772, 336] on div "scrollable content" at bounding box center [778, 369] width 1041 height 212
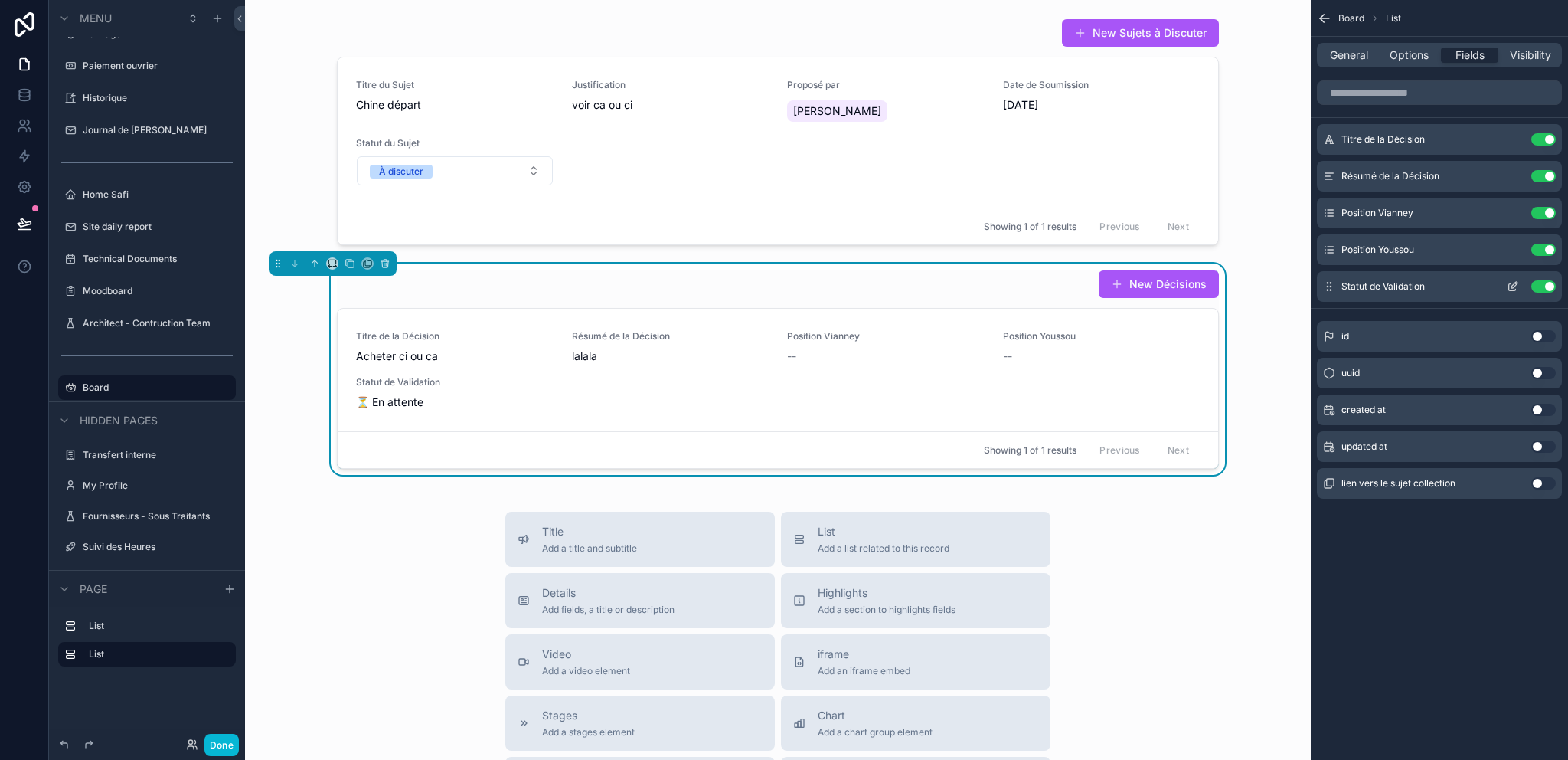
click at [1515, 284] on icon "scrollable content" at bounding box center [1516, 283] width 2 height 2
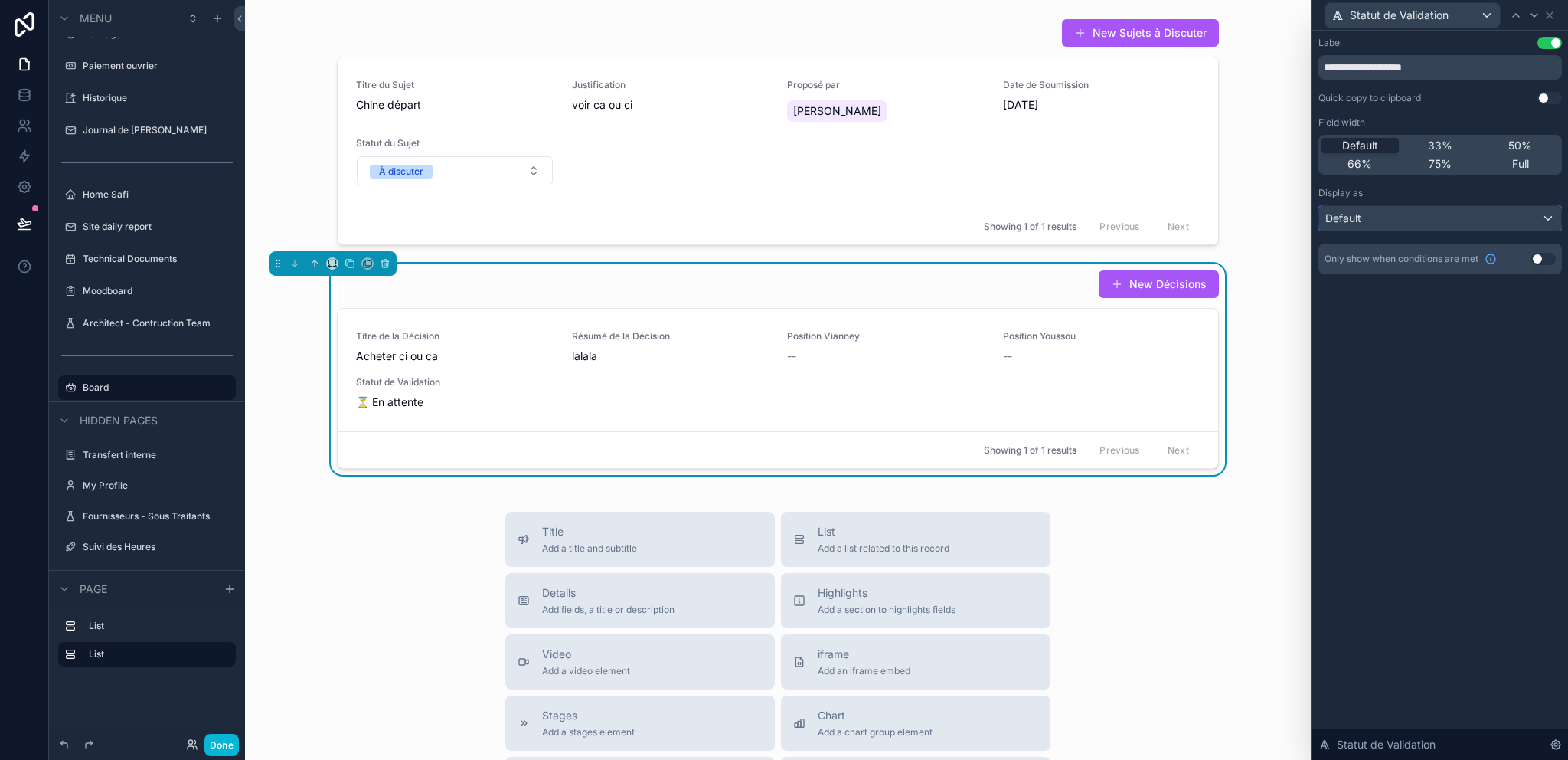
click at [1416, 222] on div "Default" at bounding box center [1439, 218] width 242 height 24
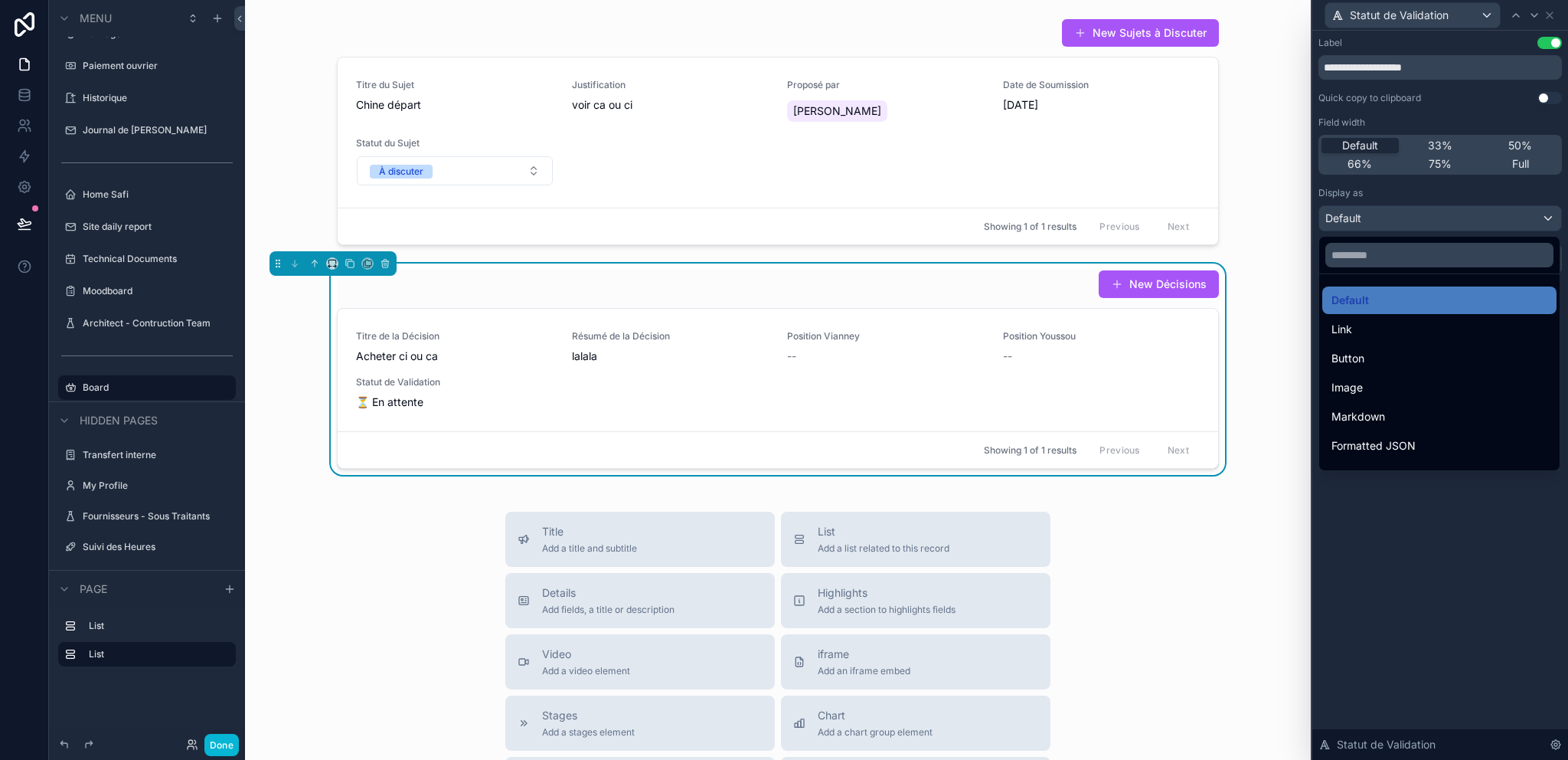
drag, startPoint x: 1419, startPoint y: 532, endPoint x: 1421, endPoint y: 466, distance: 66.0
click at [1419, 531] on div at bounding box center [1440, 380] width 255 height 760
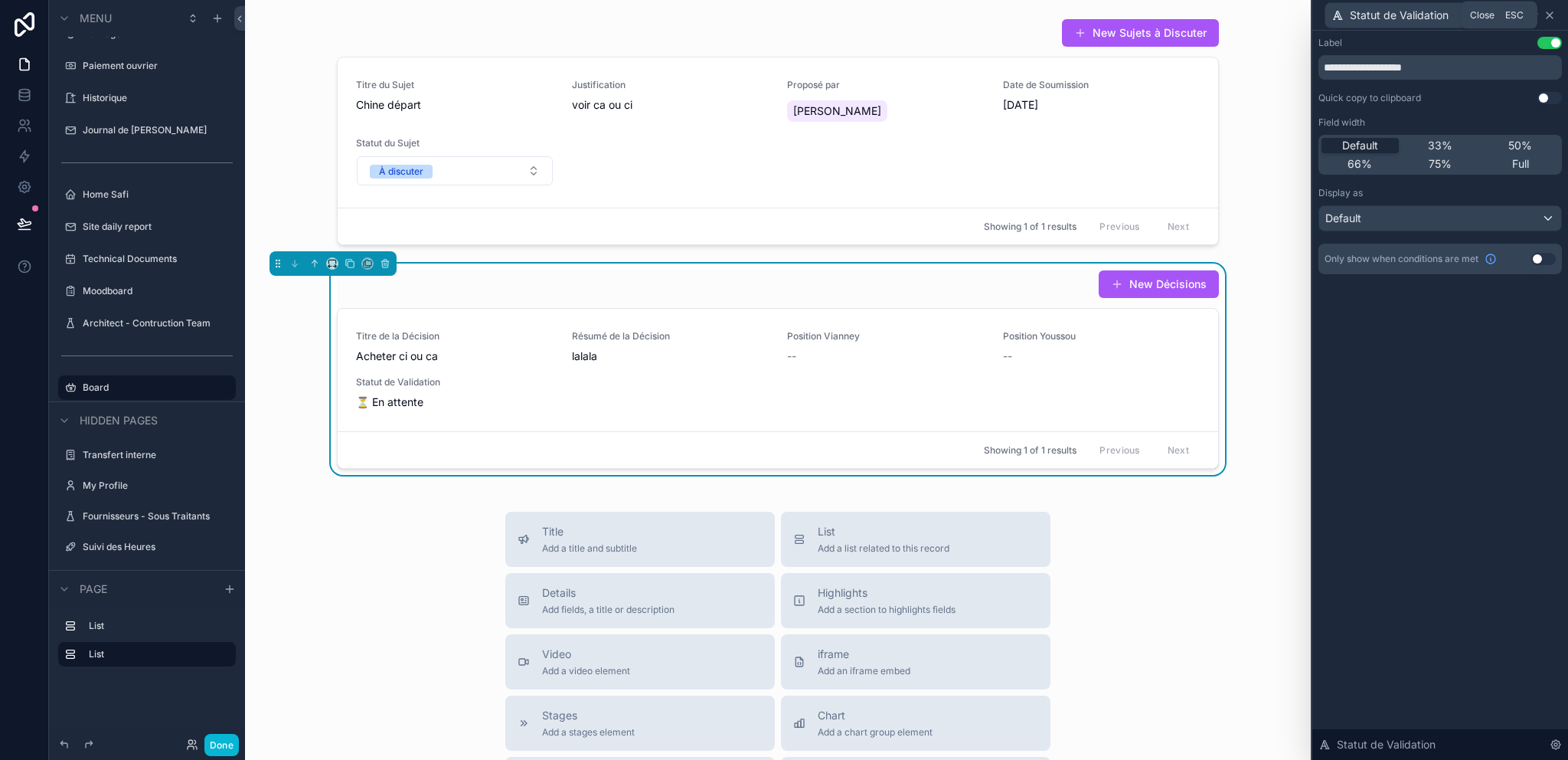
click at [1552, 11] on icon at bounding box center [1550, 15] width 13 height 13
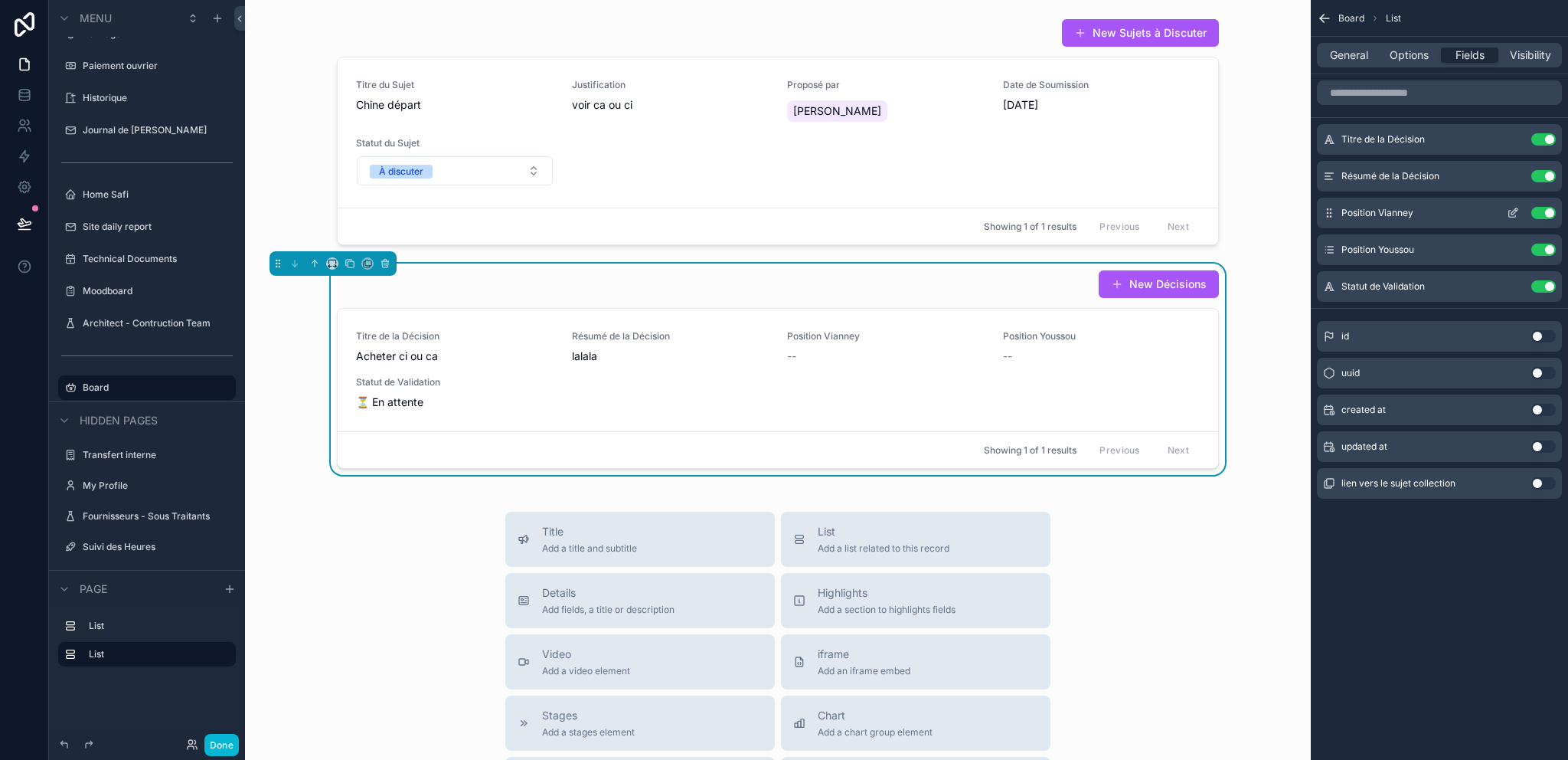
click at [1512, 207] on icon "scrollable content" at bounding box center [1513, 213] width 13 height 13
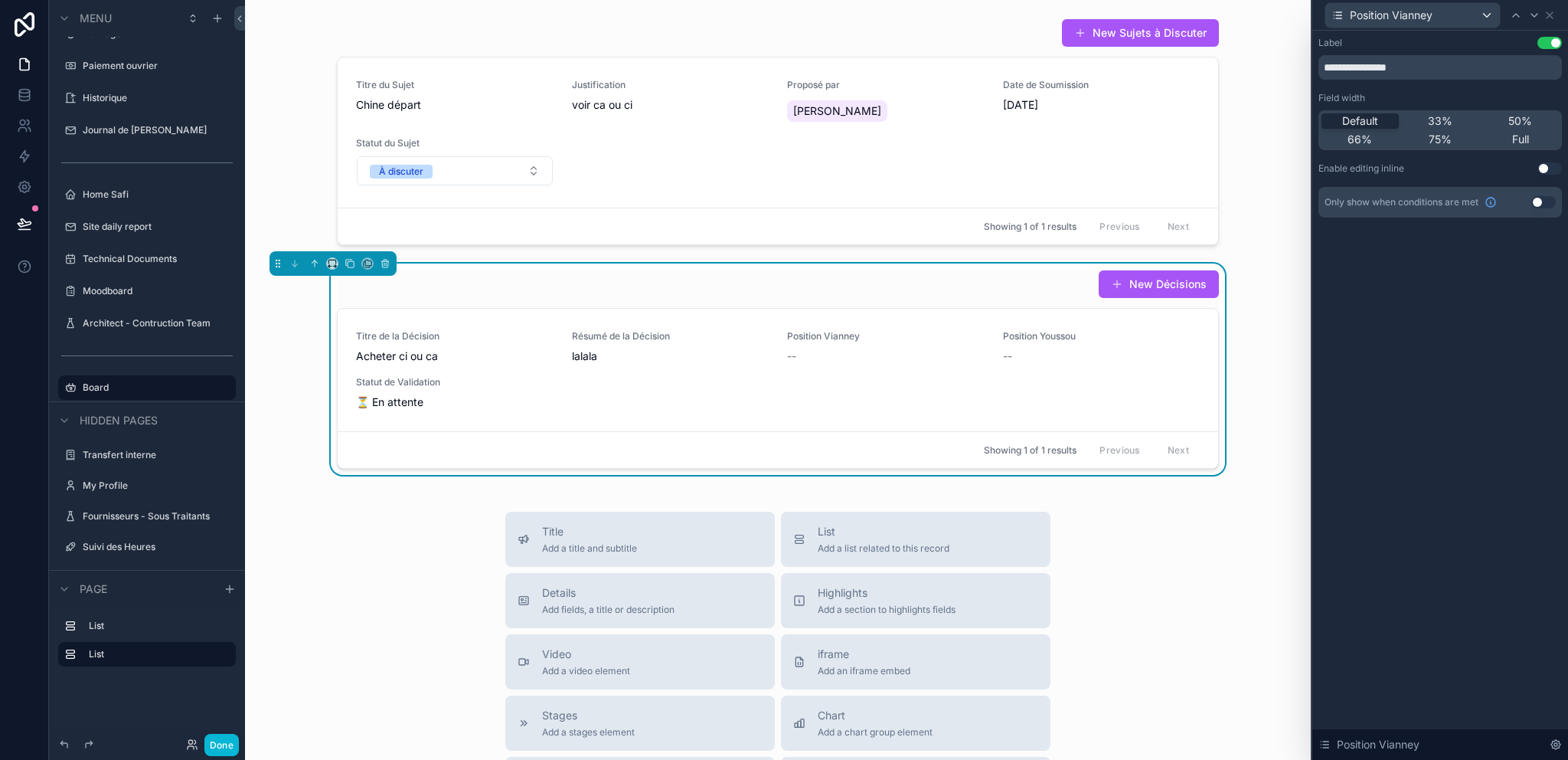
click at [1554, 169] on button "Use setting" at bounding box center [1549, 169] width 24 height 13
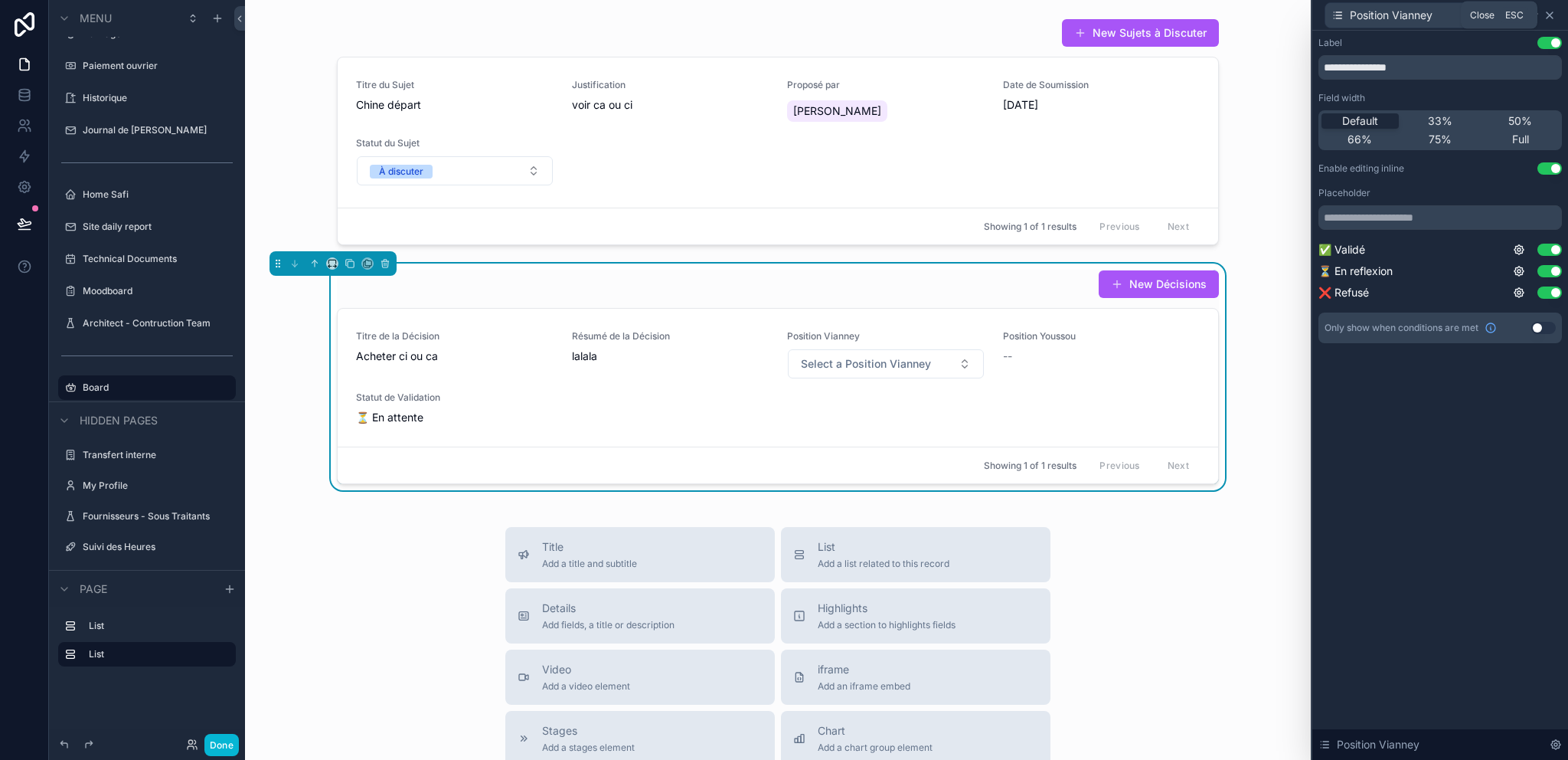
click at [1555, 13] on icon at bounding box center [1550, 15] width 13 height 13
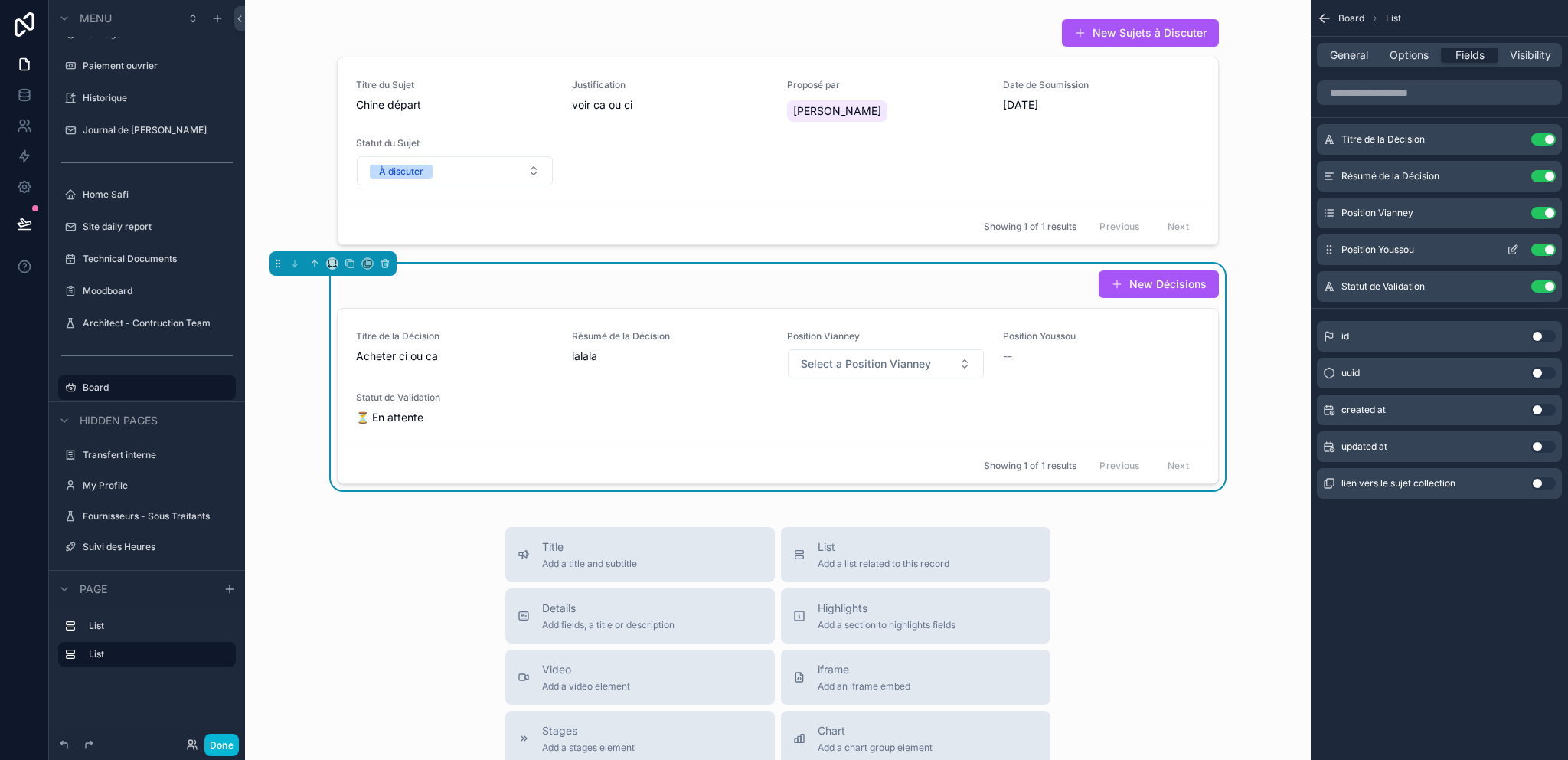
click at [1515, 247] on icon "scrollable content" at bounding box center [1513, 250] width 13 height 13
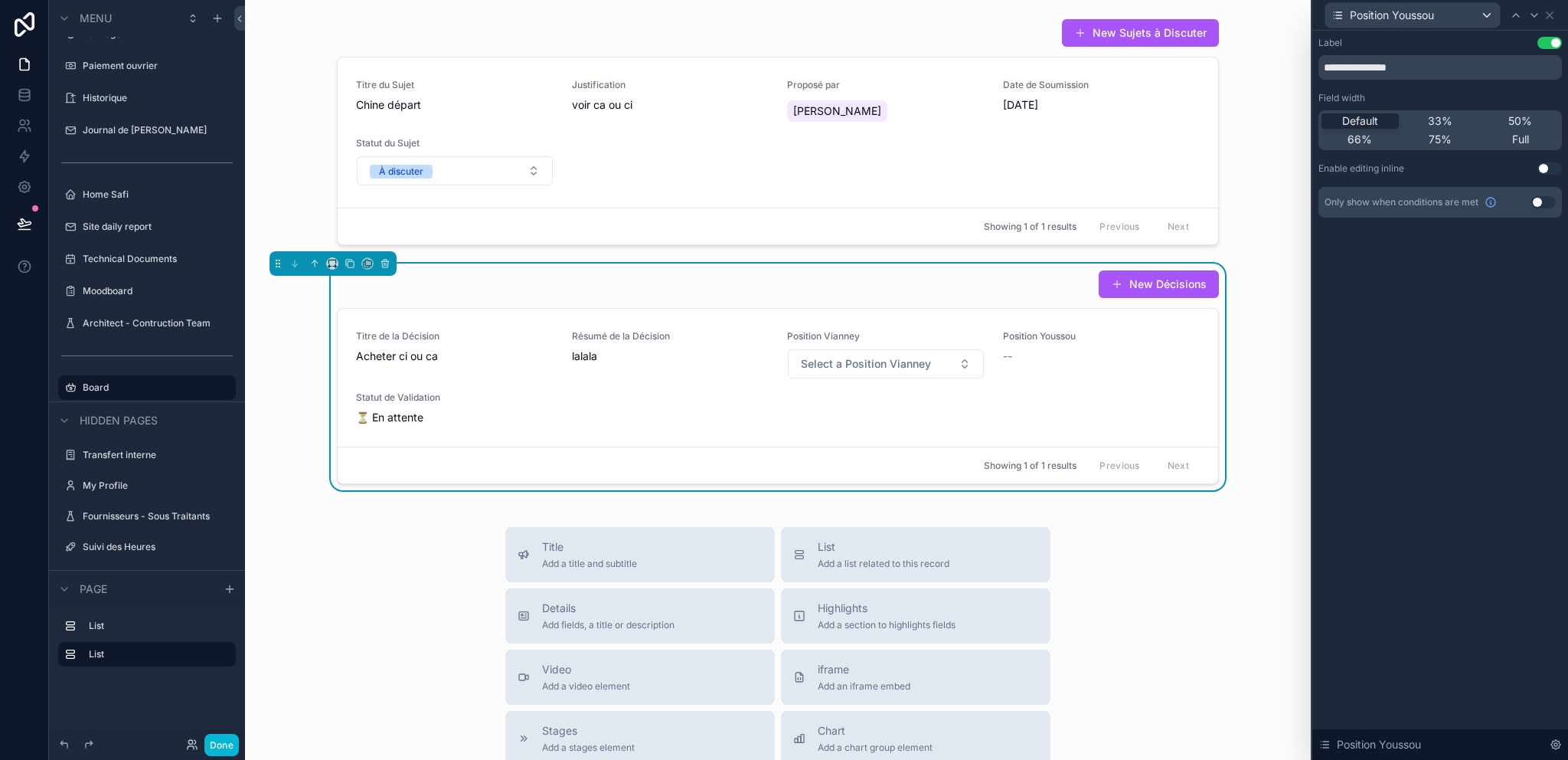
click at [1547, 174] on div "**********" at bounding box center [1439, 127] width 244 height 180
drag, startPoint x: 1550, startPoint y: 163, endPoint x: 1553, endPoint y: 151, distance: 12.4
click at [1550, 163] on button "Use setting" at bounding box center [1549, 169] width 24 height 13
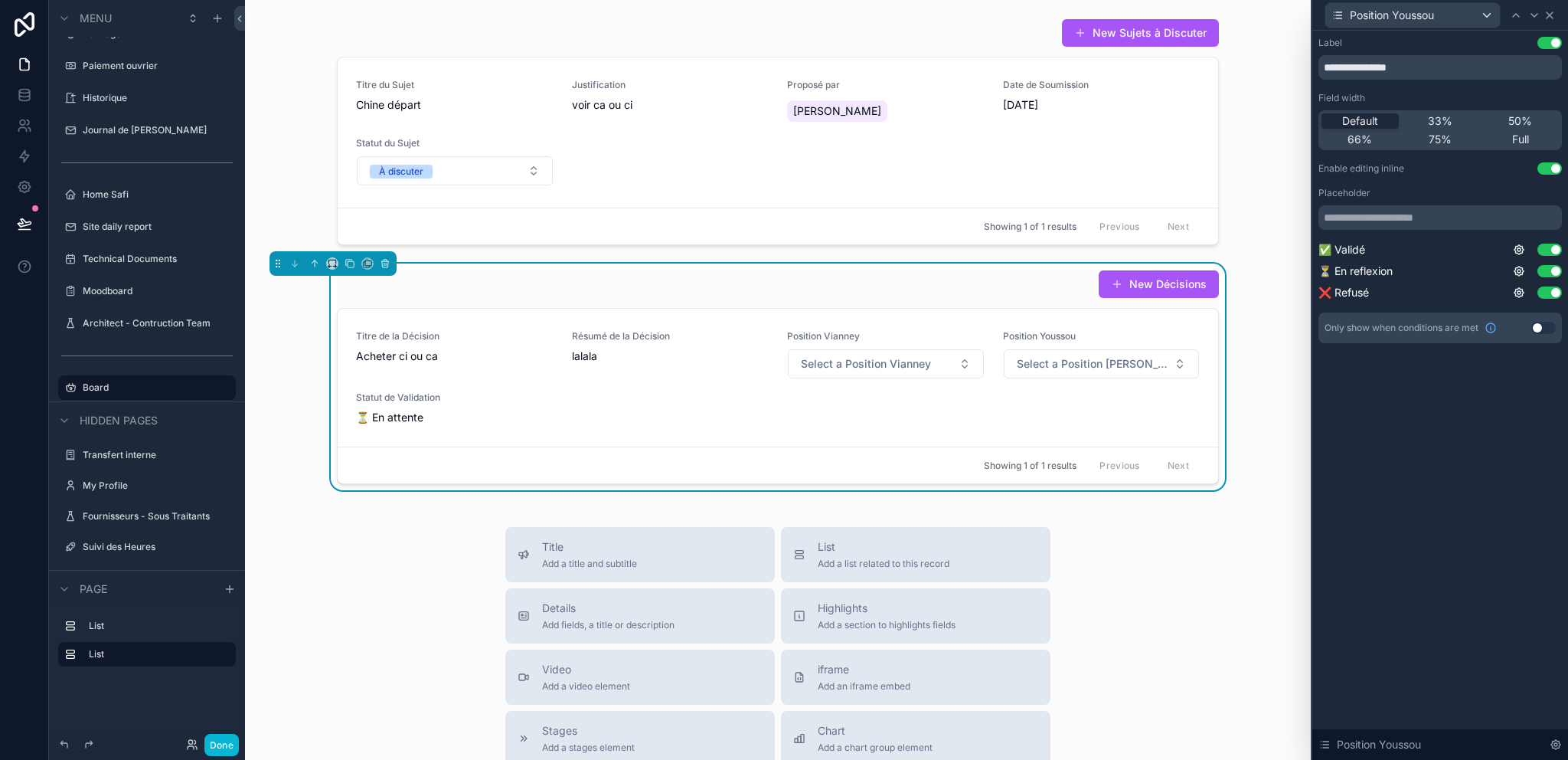
click at [1551, 11] on icon at bounding box center [1550, 15] width 13 height 13
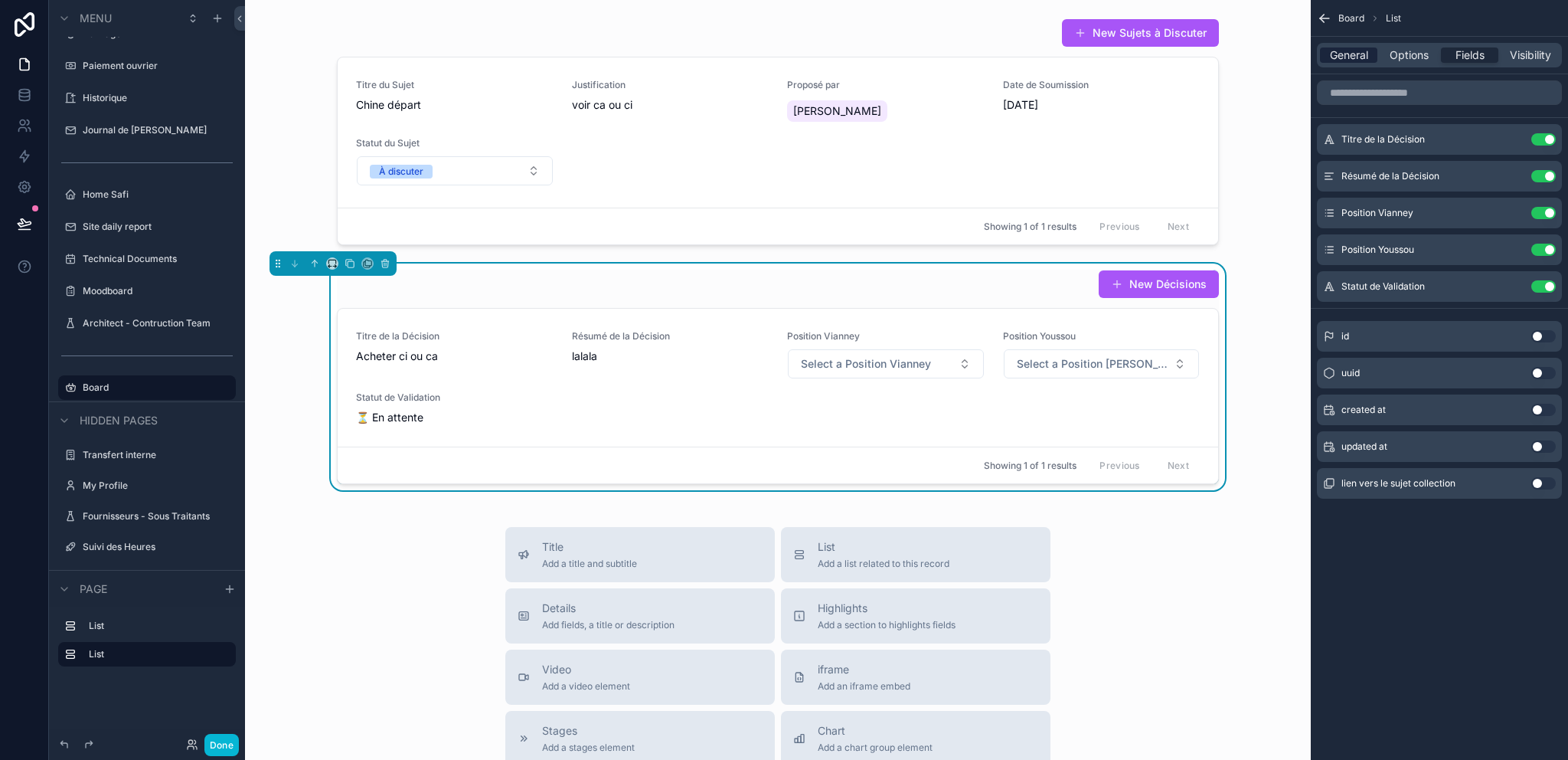
click at [1361, 56] on span "General" at bounding box center [1348, 54] width 38 height 15
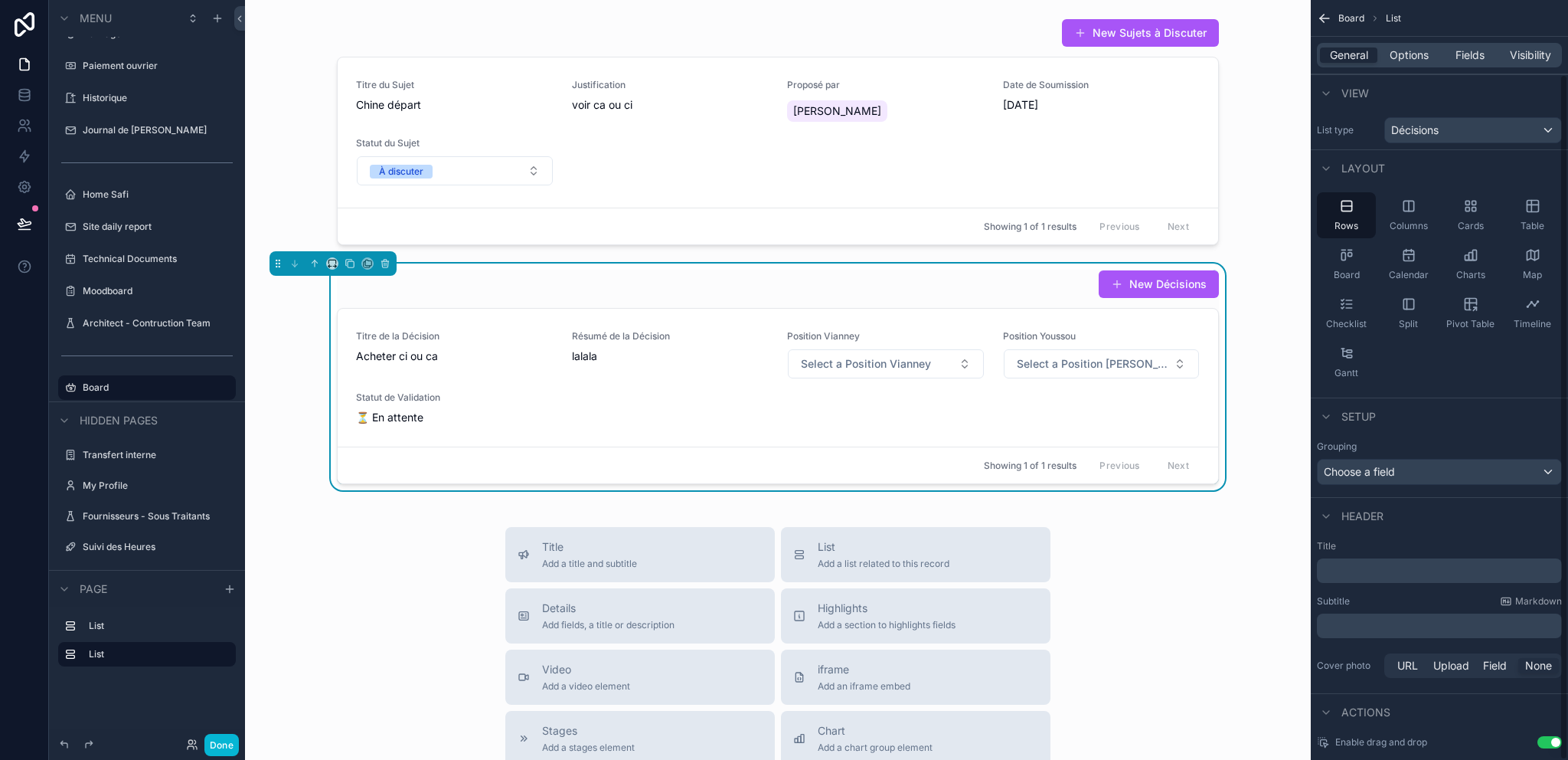
scroll to position [82, 0]
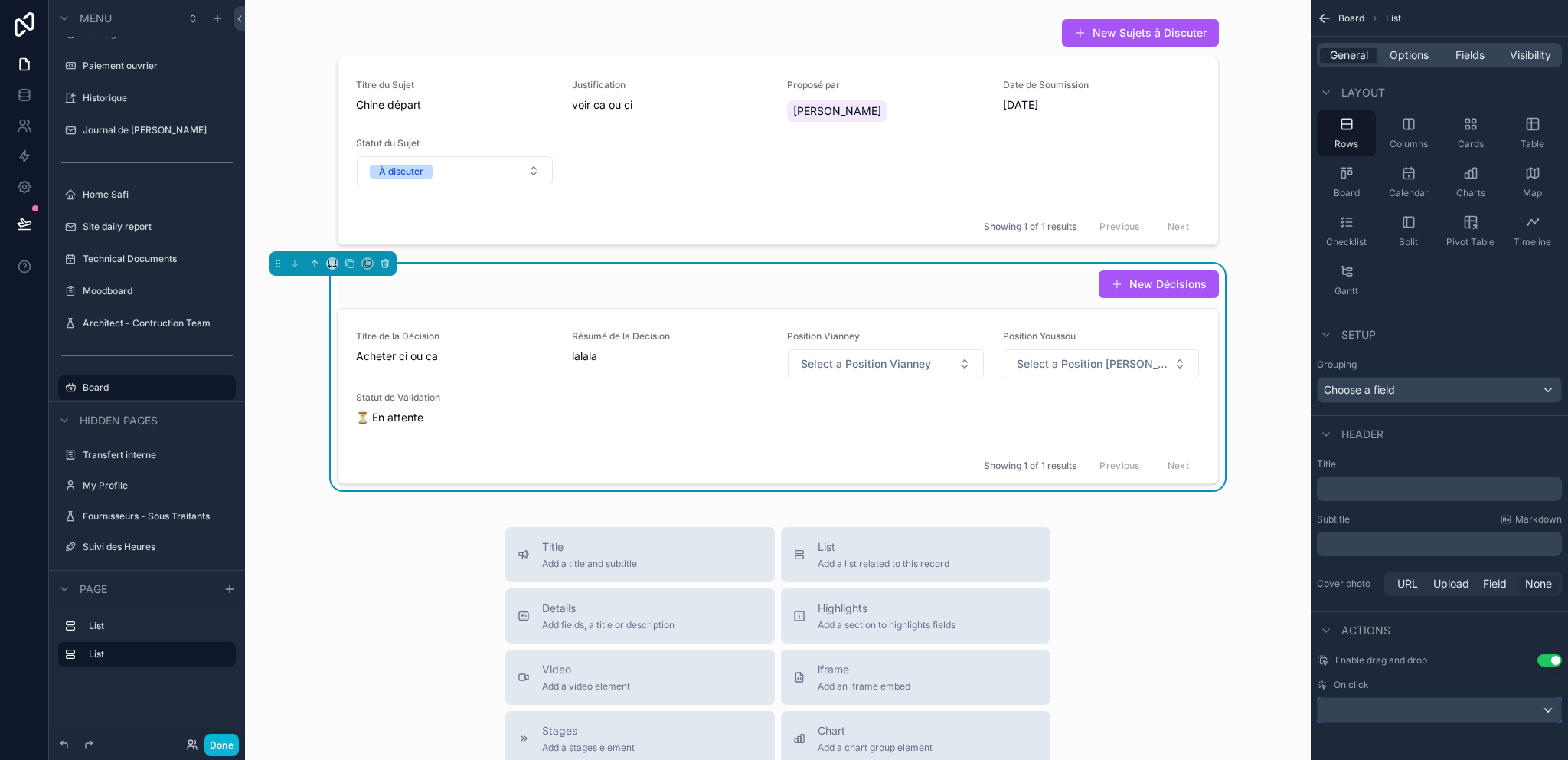
click at [1372, 697] on div "scrollable content" at bounding box center [1439, 709] width 244 height 24
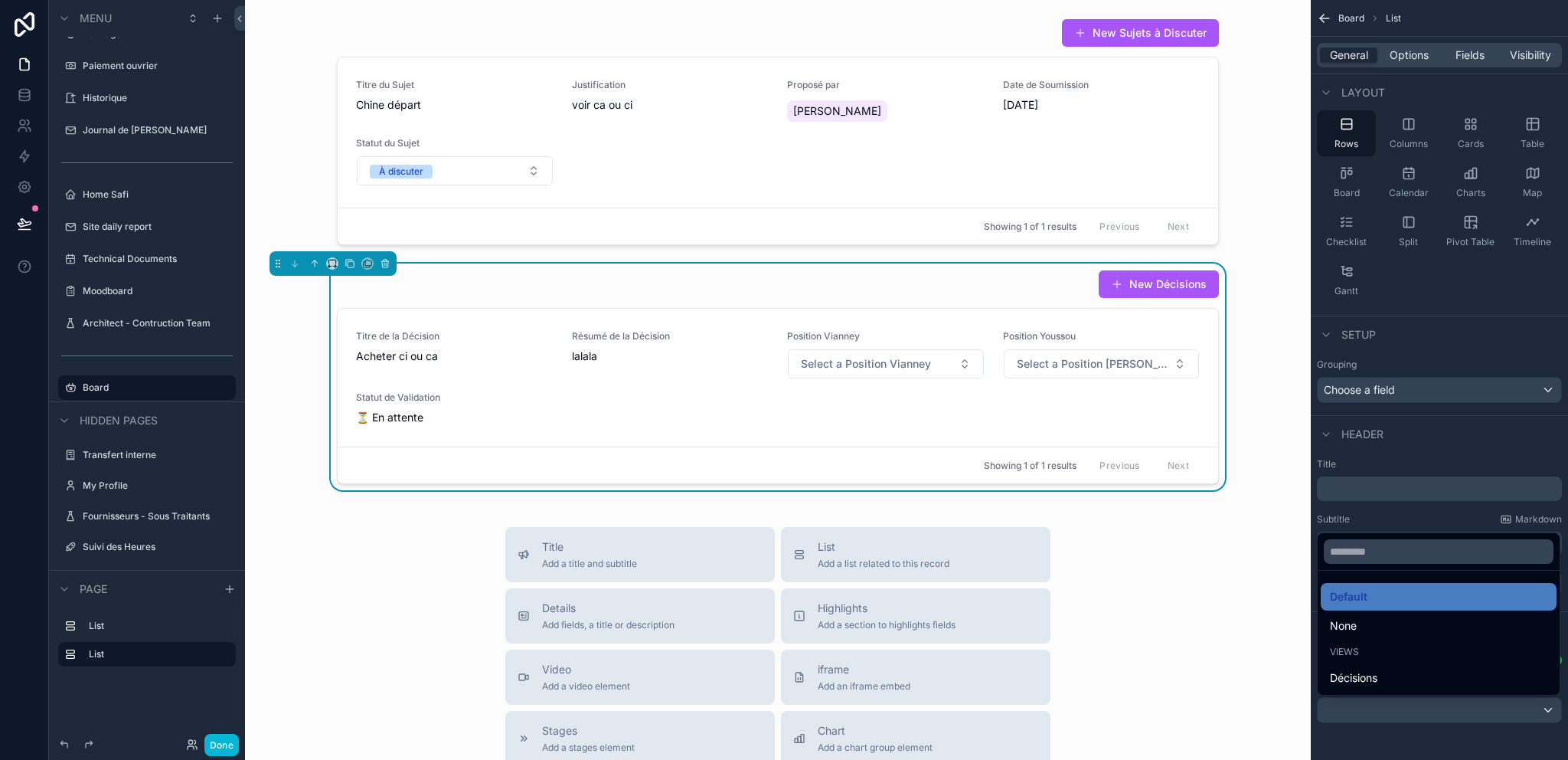
click at [1379, 621] on div "None" at bounding box center [1439, 625] width 218 height 19
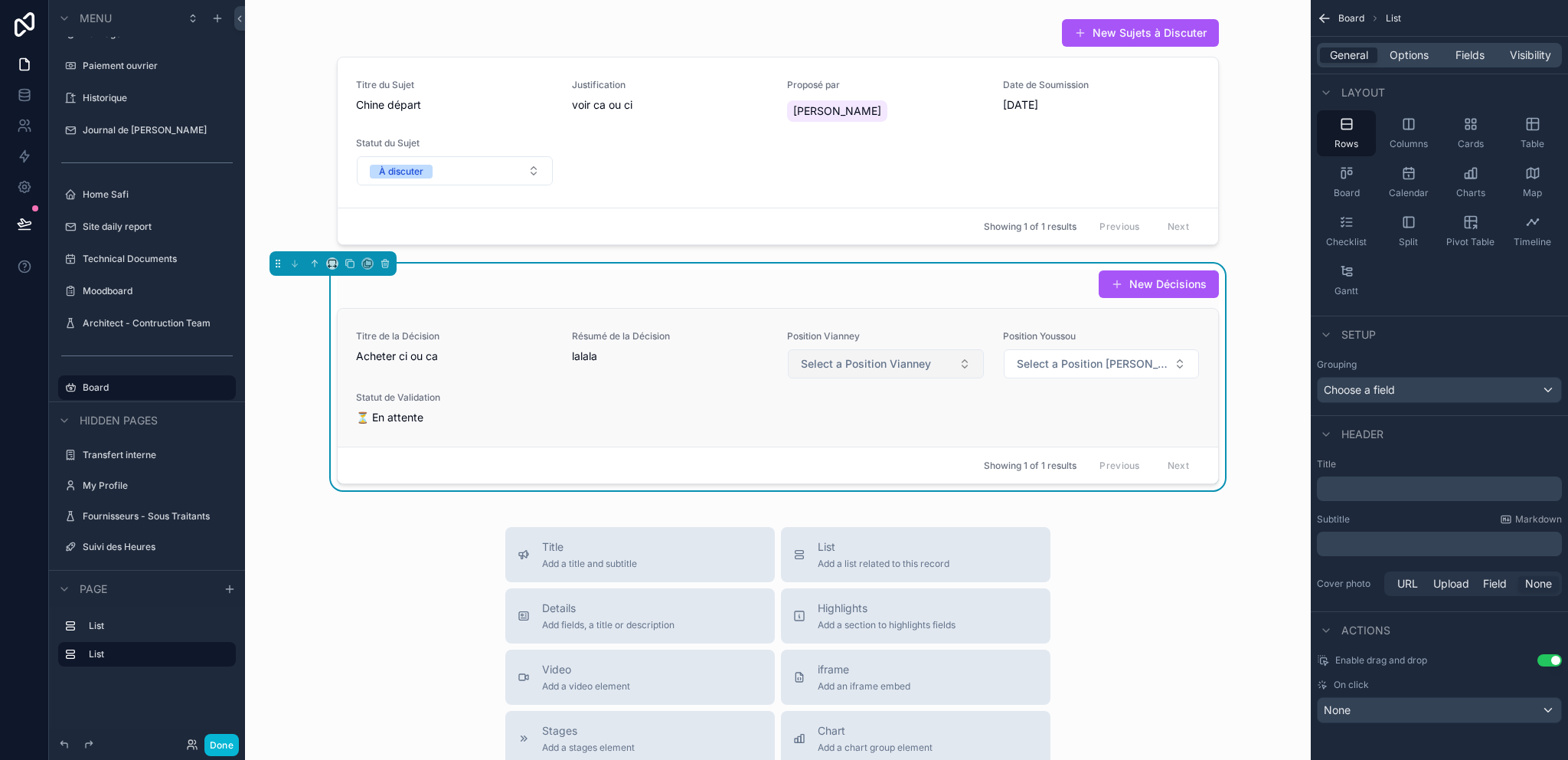
click at [854, 356] on span "Select a Position Vianney" at bounding box center [866, 363] width 130 height 15
click at [1044, 372] on button "Select a Position [PERSON_NAME]" at bounding box center [1102, 363] width 196 height 29
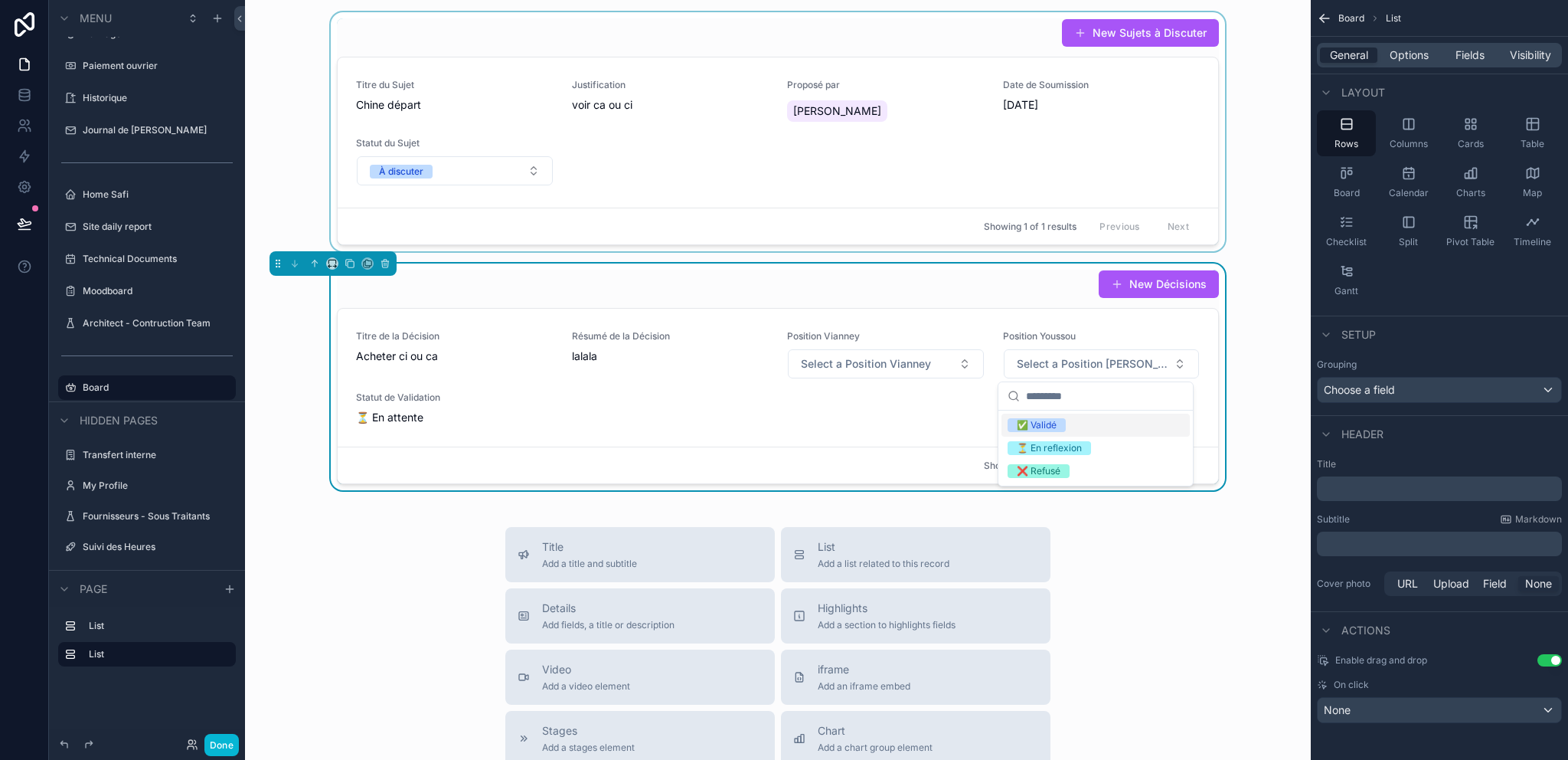
click at [1245, 233] on div "scrollable content" at bounding box center [778, 132] width 1041 height 239
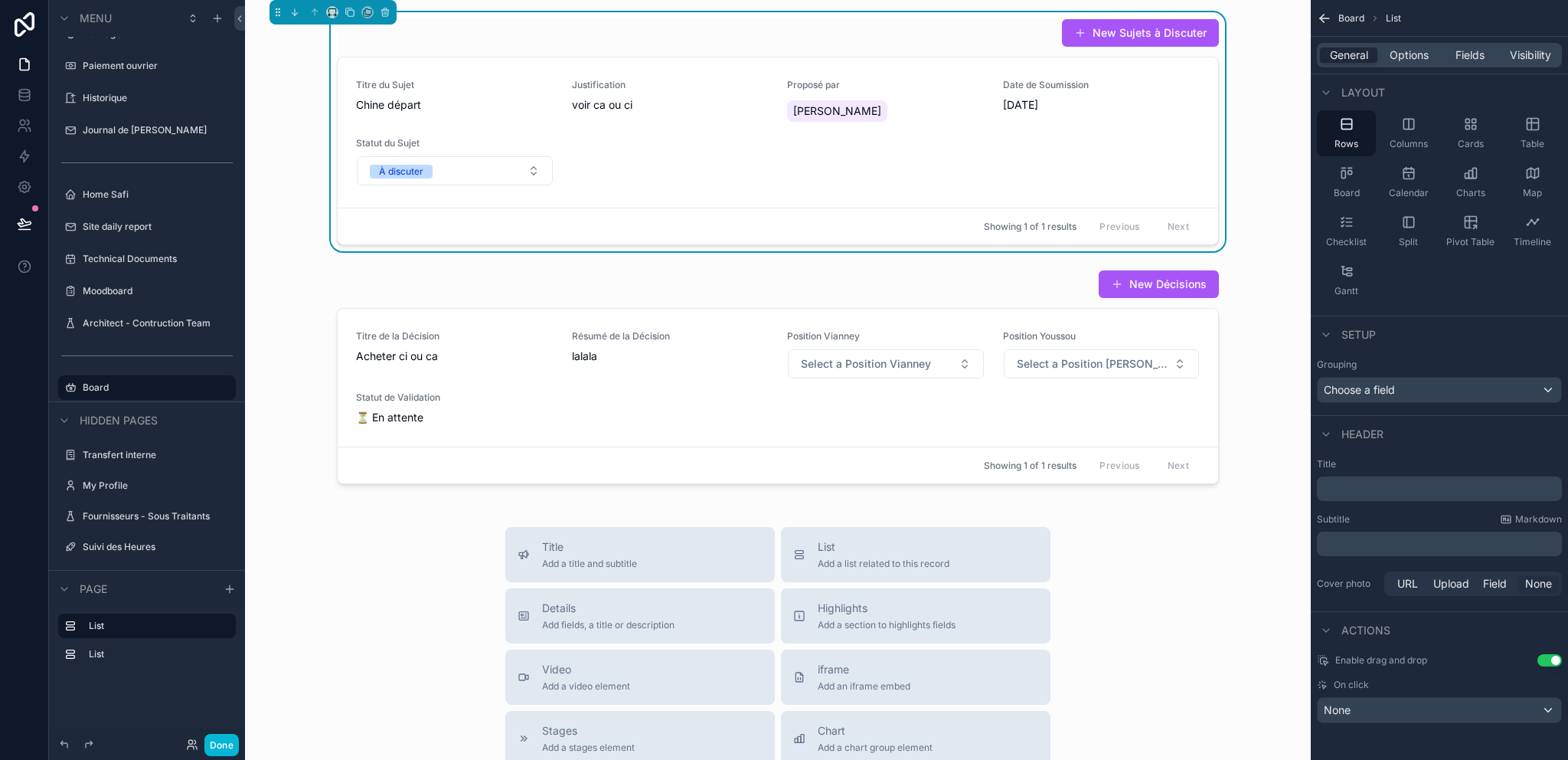
click at [794, 38] on div "New Sujets à Discuter" at bounding box center [778, 33] width 882 height 29
click at [1426, 62] on span "Options" at bounding box center [1409, 54] width 39 height 15
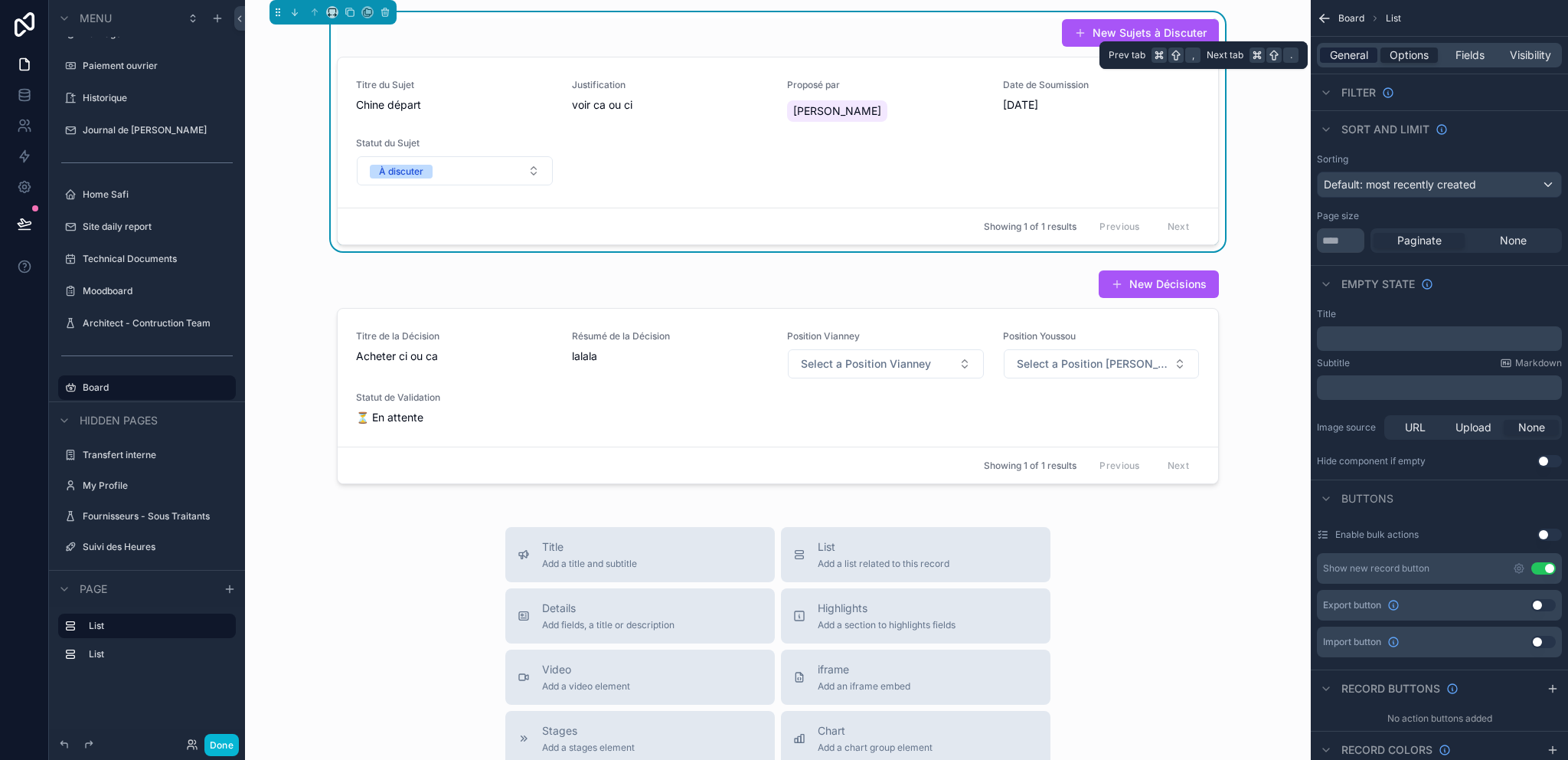
click at [1355, 56] on span "General" at bounding box center [1348, 54] width 38 height 15
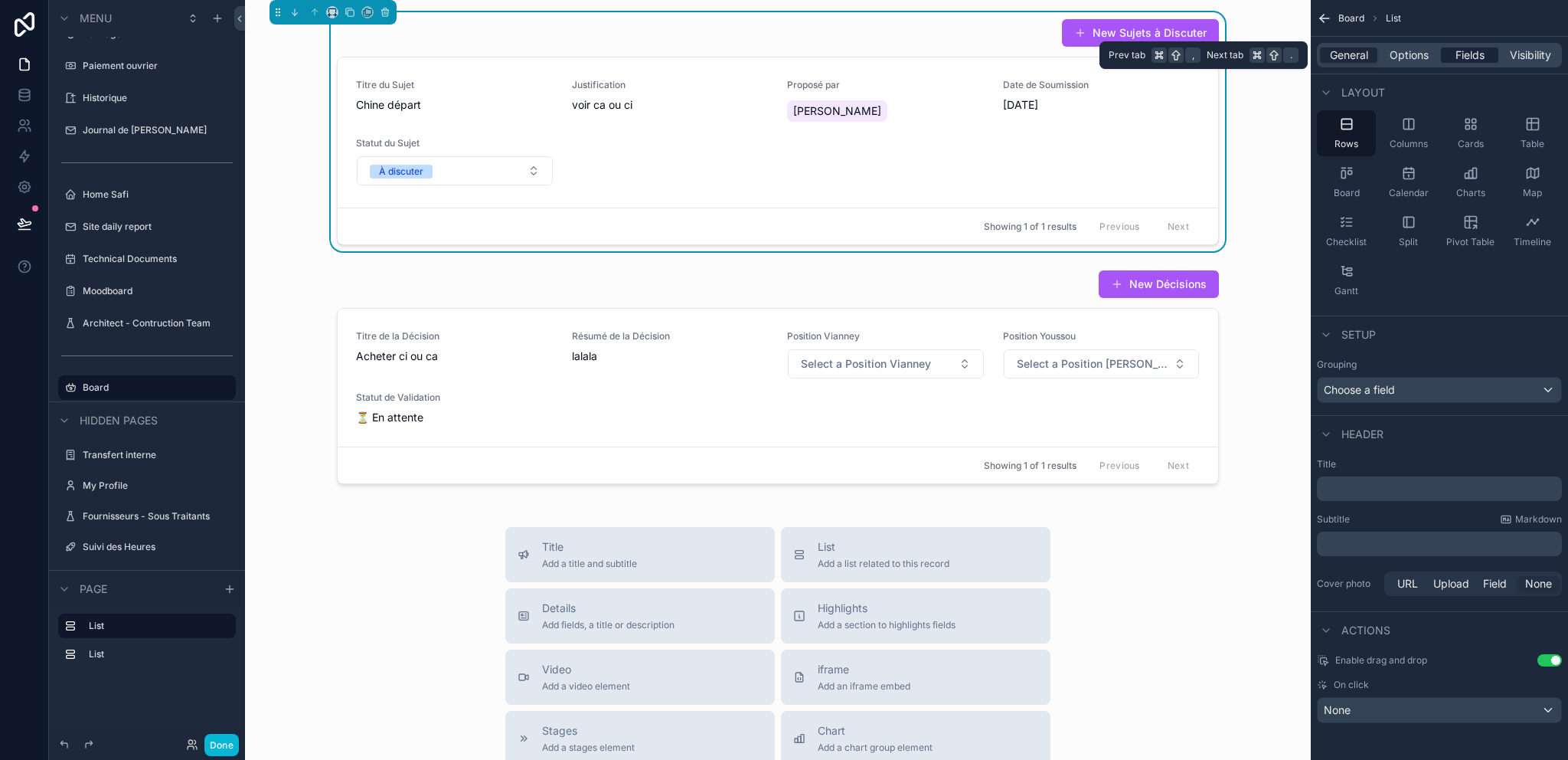
click at [1449, 54] on div "Fields" at bounding box center [1470, 54] width 57 height 15
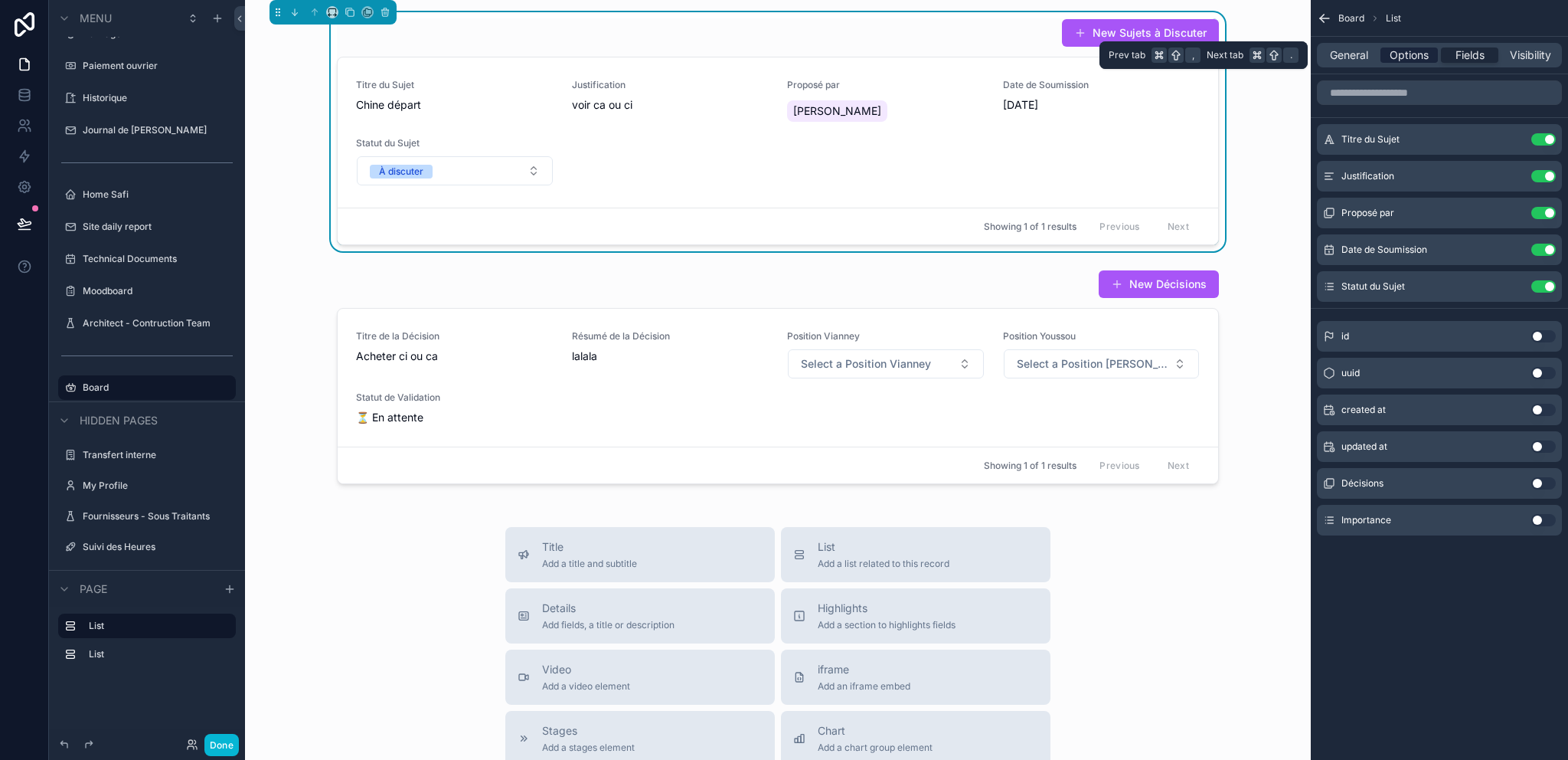
scroll to position [0, 0]
click at [1423, 54] on span "Options" at bounding box center [1409, 54] width 39 height 15
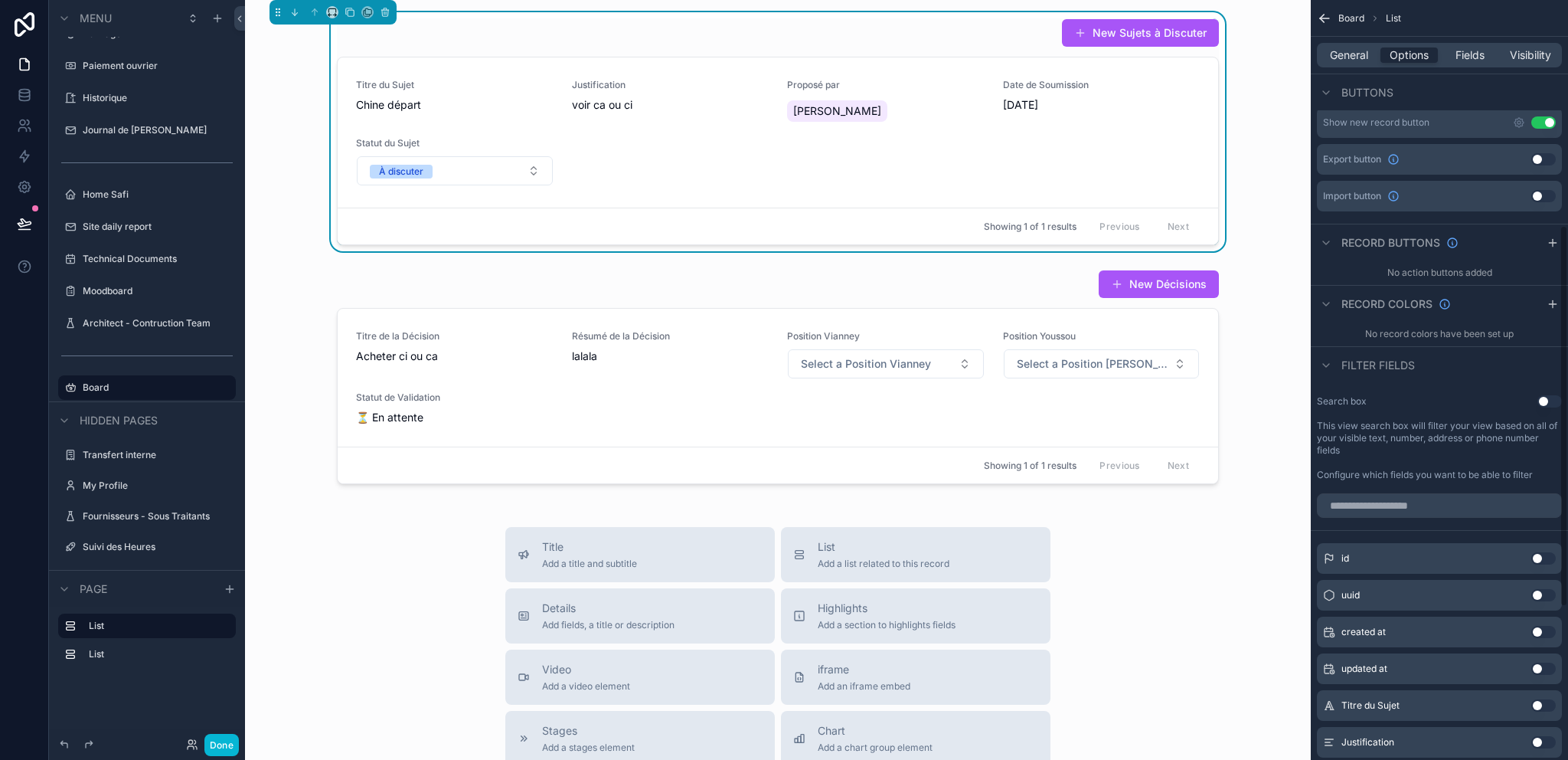
scroll to position [752, 0]
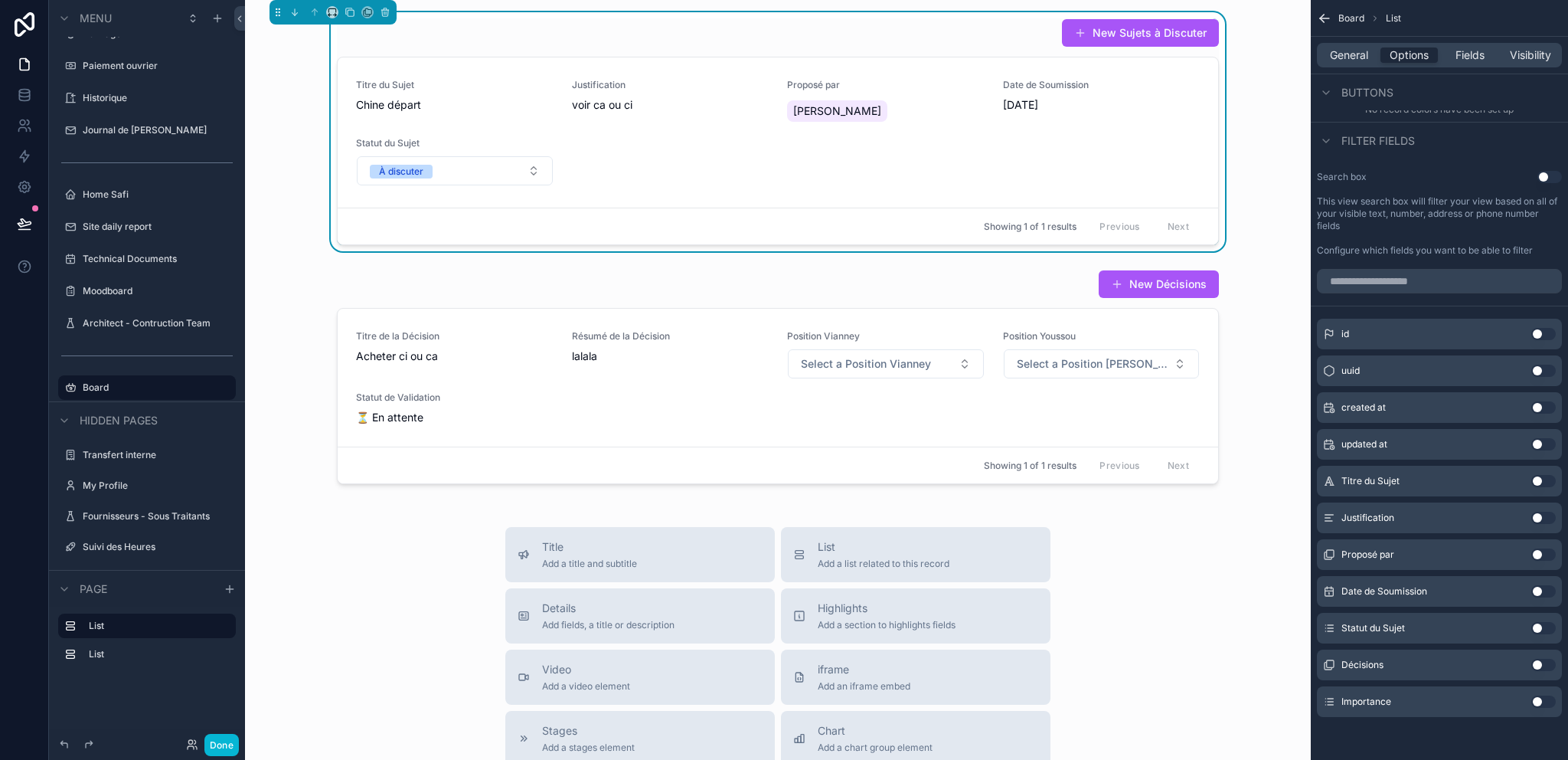
click at [1540, 703] on button "Use setting" at bounding box center [1543, 702] width 24 height 13
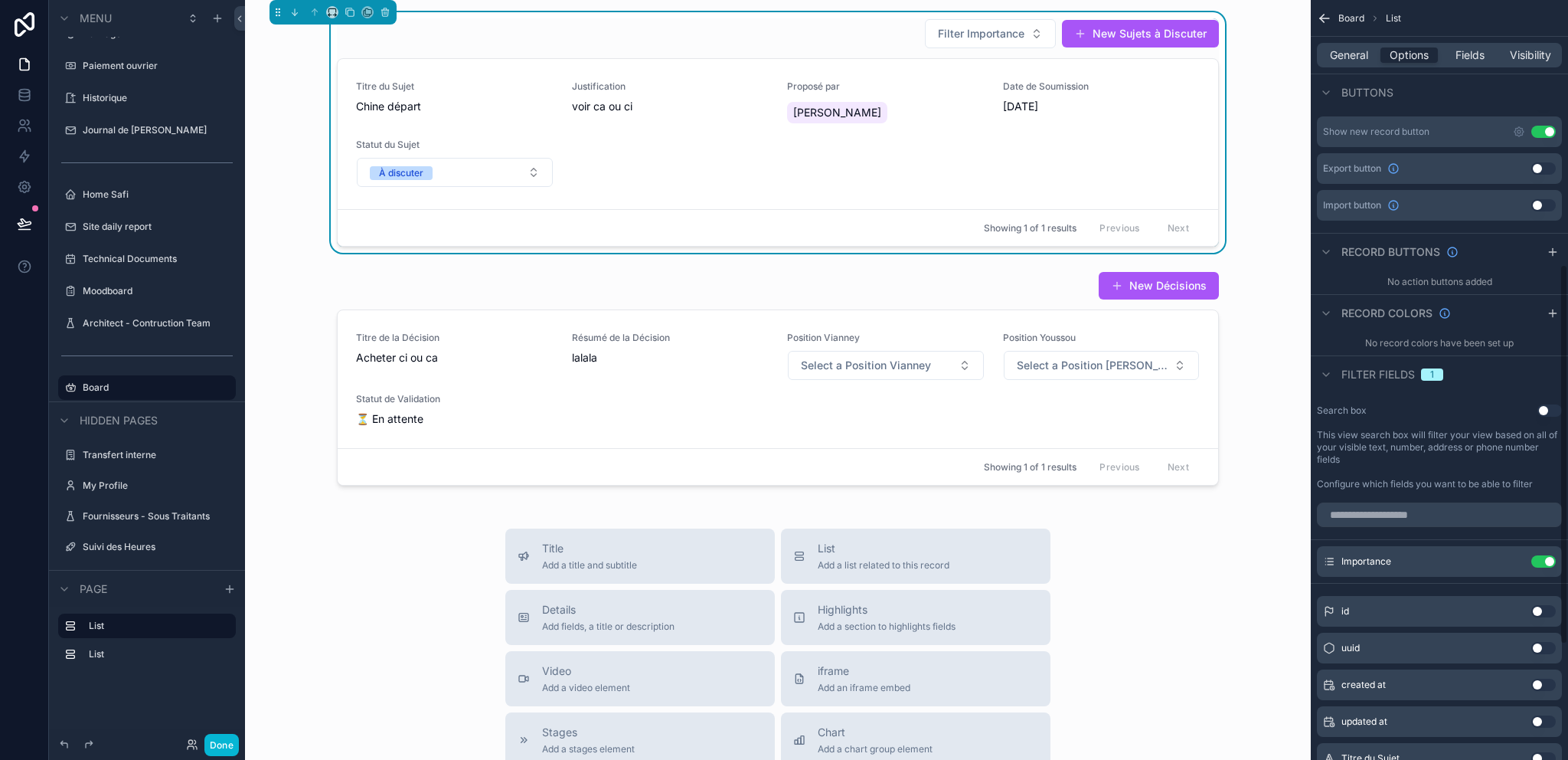
scroll to position [529, 0]
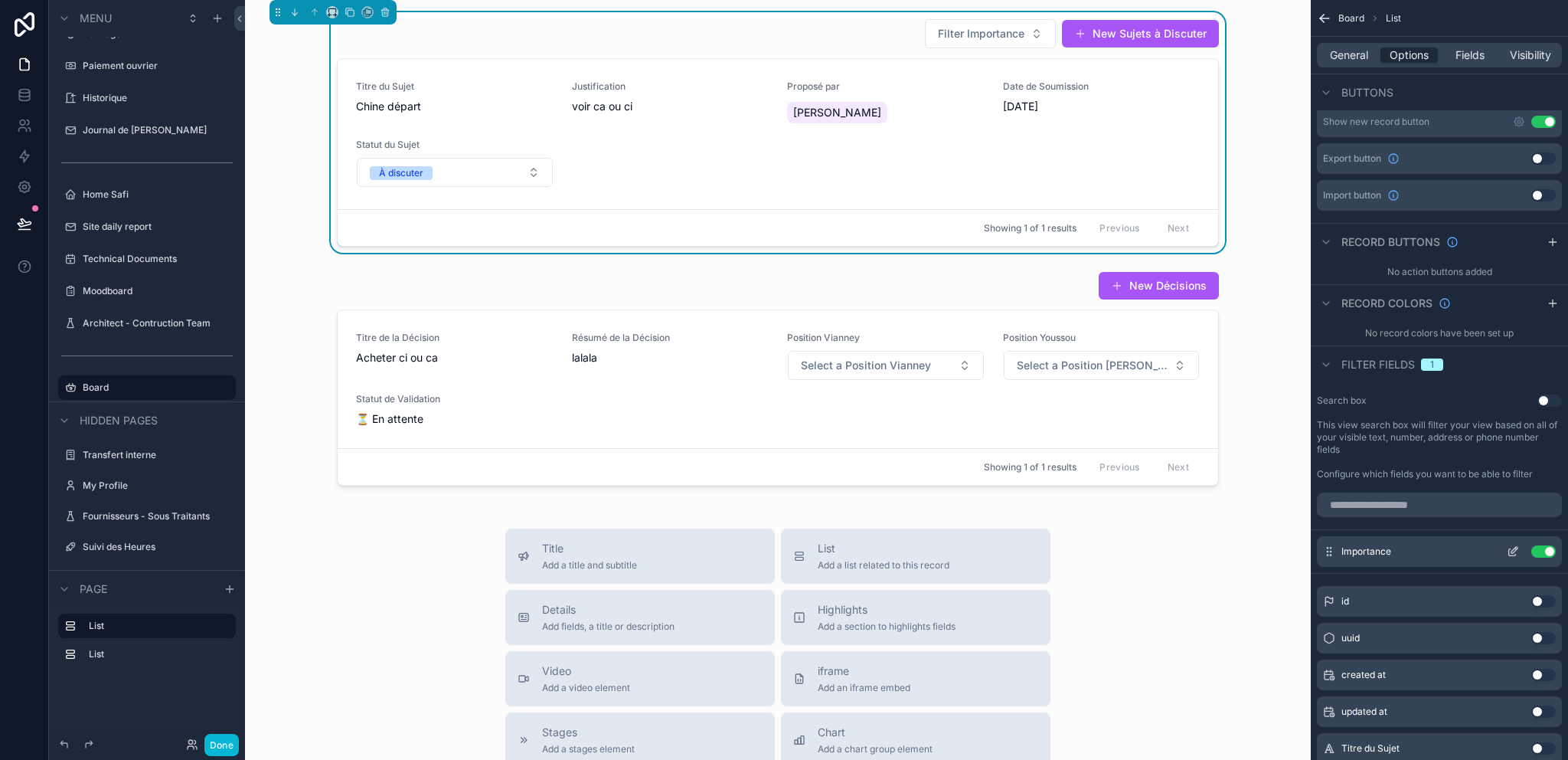
click at [1539, 550] on button "Use setting" at bounding box center [1543, 551] width 24 height 13
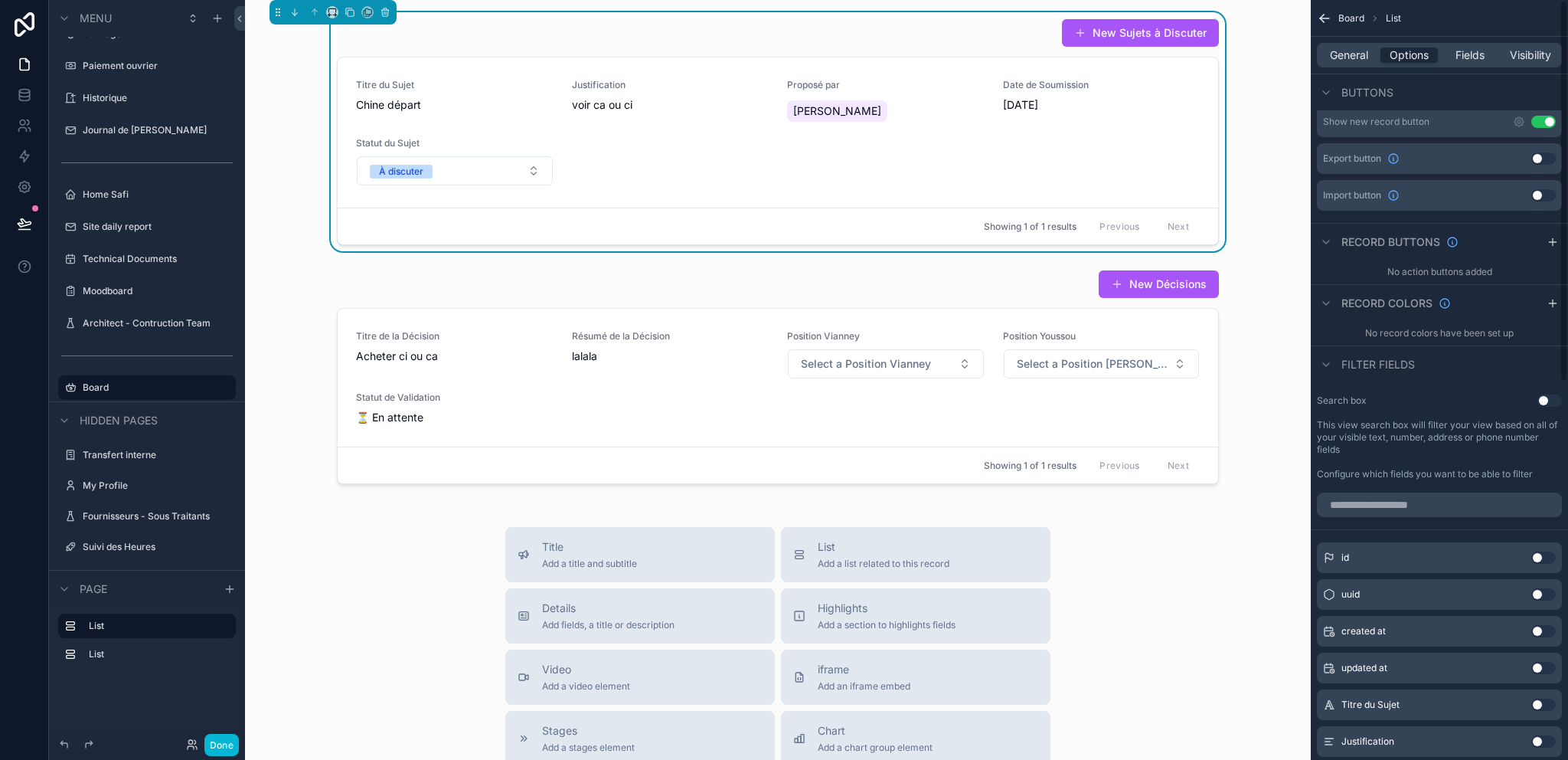
scroll to position [0, 0]
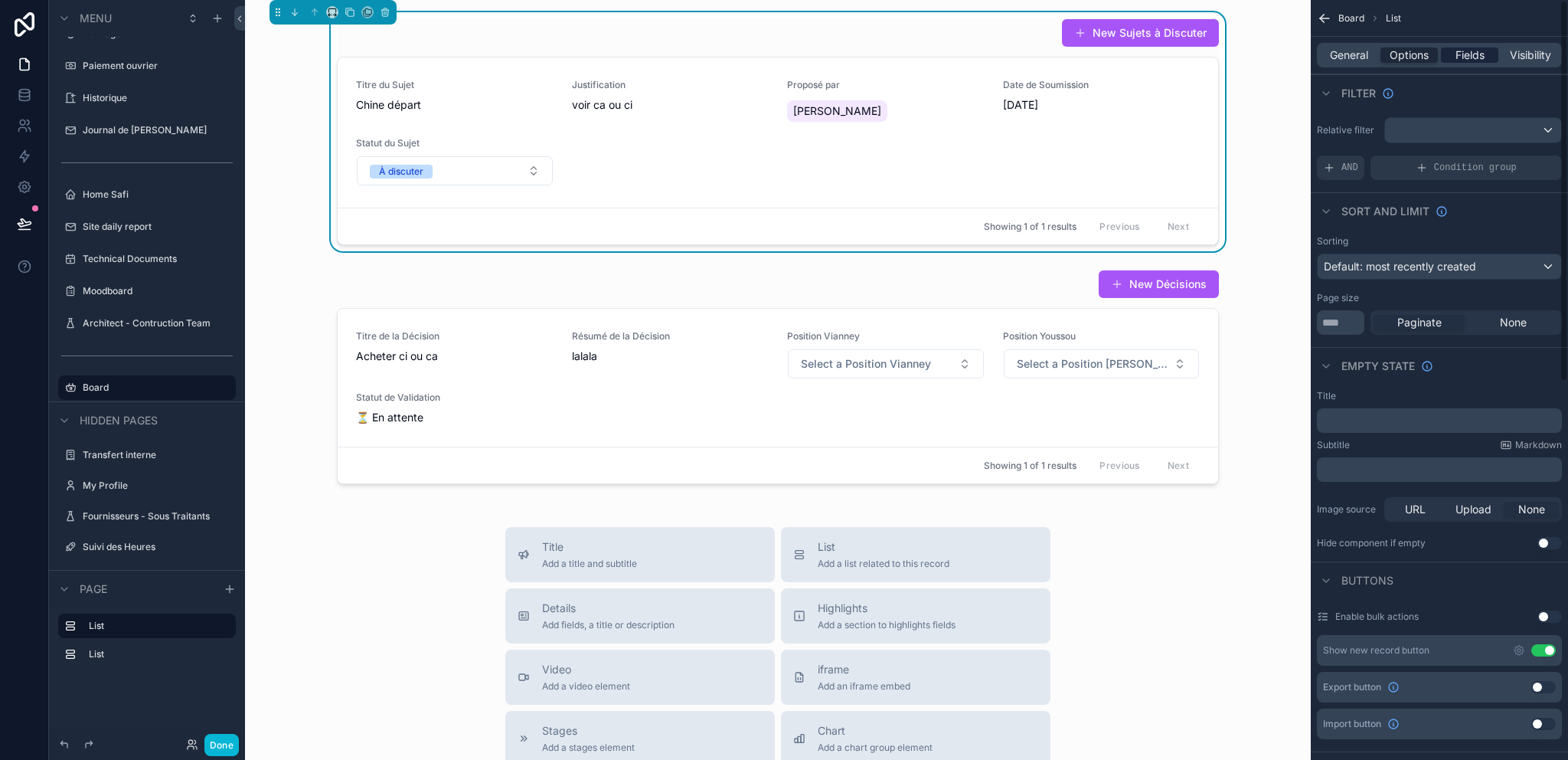
click at [1460, 63] on div "General Options Fields Visibility" at bounding box center [1439, 54] width 245 height 24
click at [1463, 57] on span "Fields" at bounding box center [1470, 54] width 29 height 15
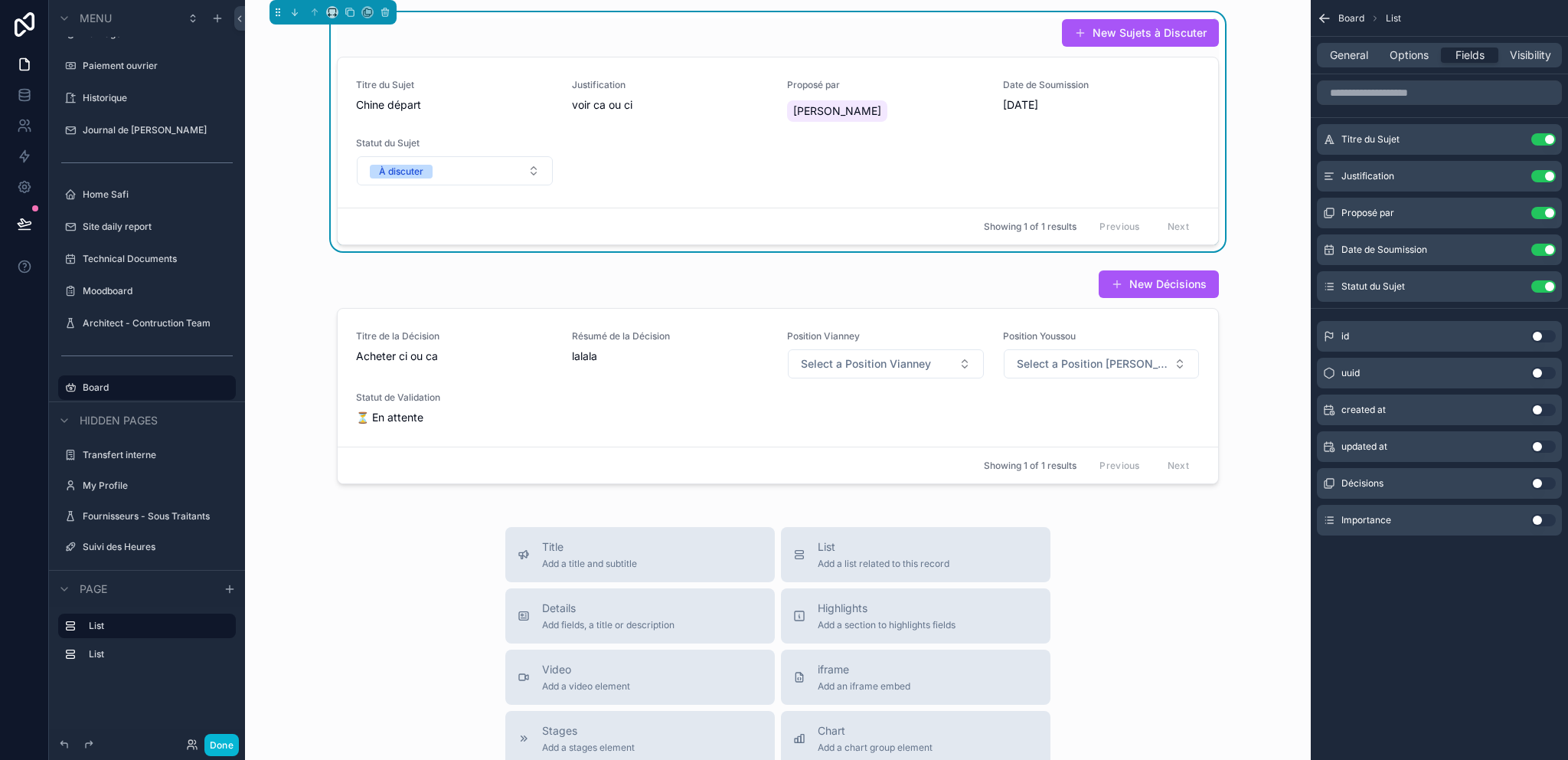
click at [1547, 517] on button "Use setting" at bounding box center [1543, 520] width 24 height 13
click at [1513, 247] on icon "scrollable content" at bounding box center [1514, 247] width 6 height 6
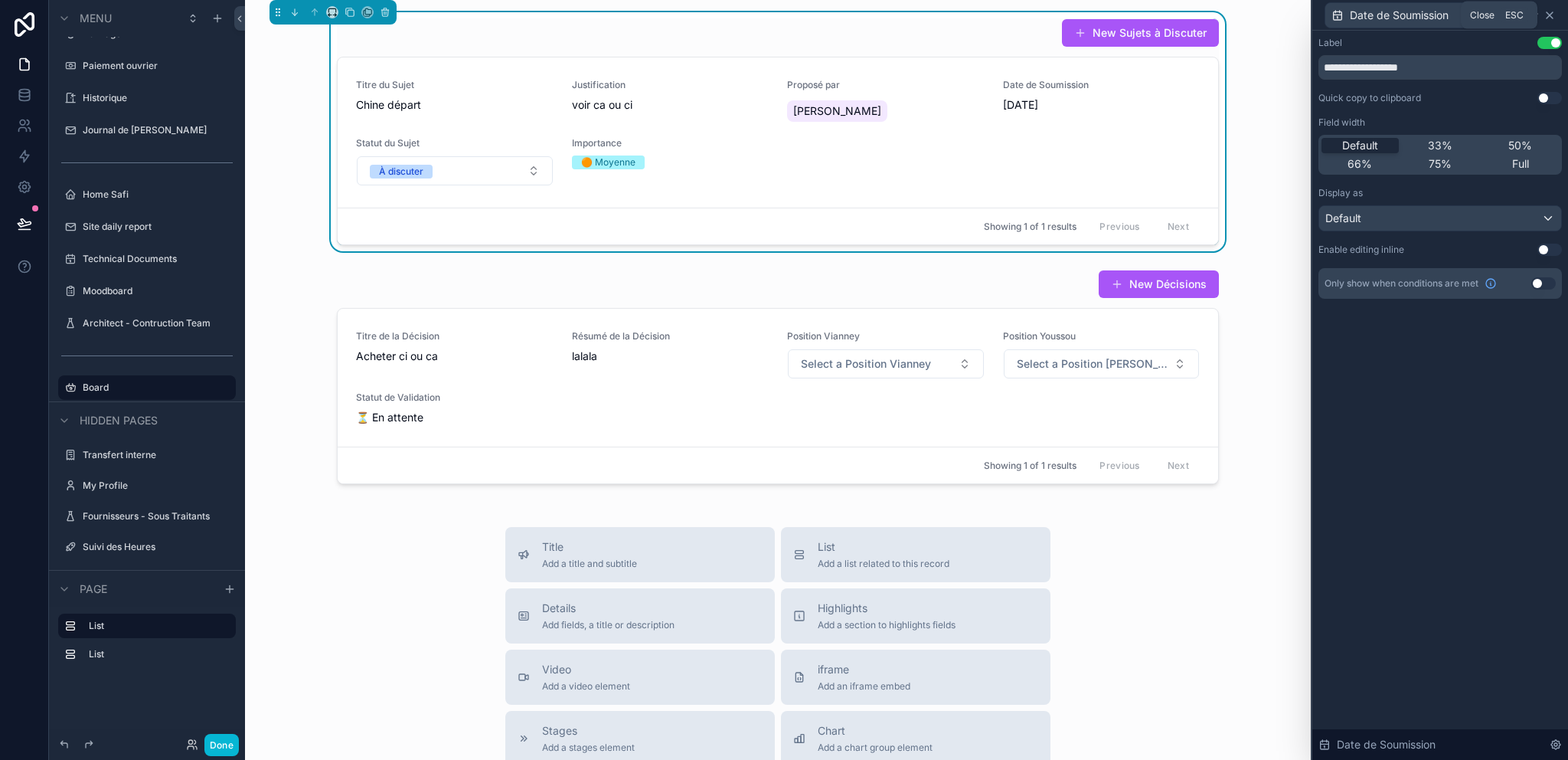
click at [1552, 14] on icon at bounding box center [1550, 15] width 13 height 13
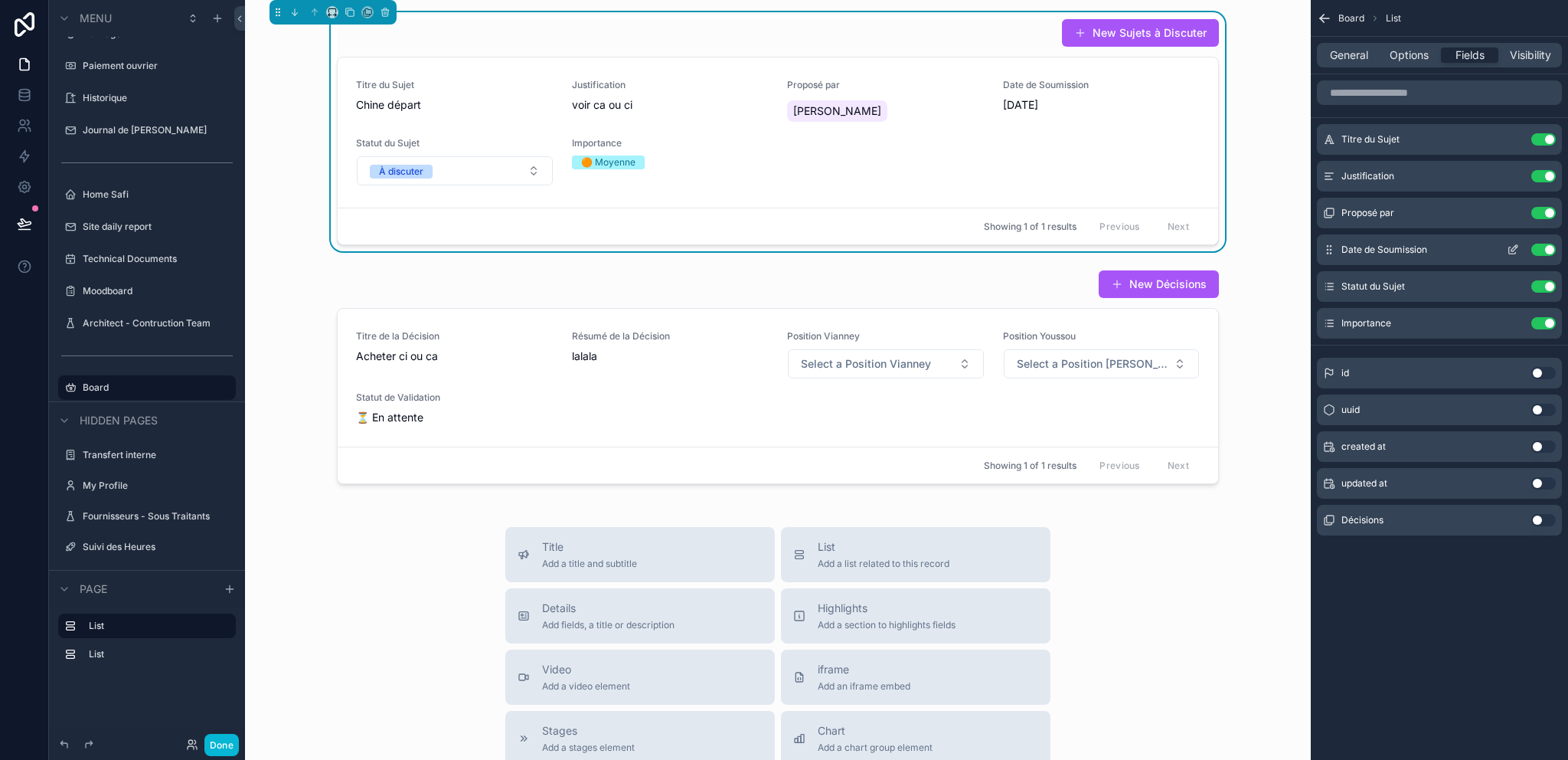
click at [1542, 238] on div "Date de Soumission Use setting" at bounding box center [1439, 249] width 245 height 30
click at [1544, 252] on button "Use setting" at bounding box center [1543, 250] width 24 height 13
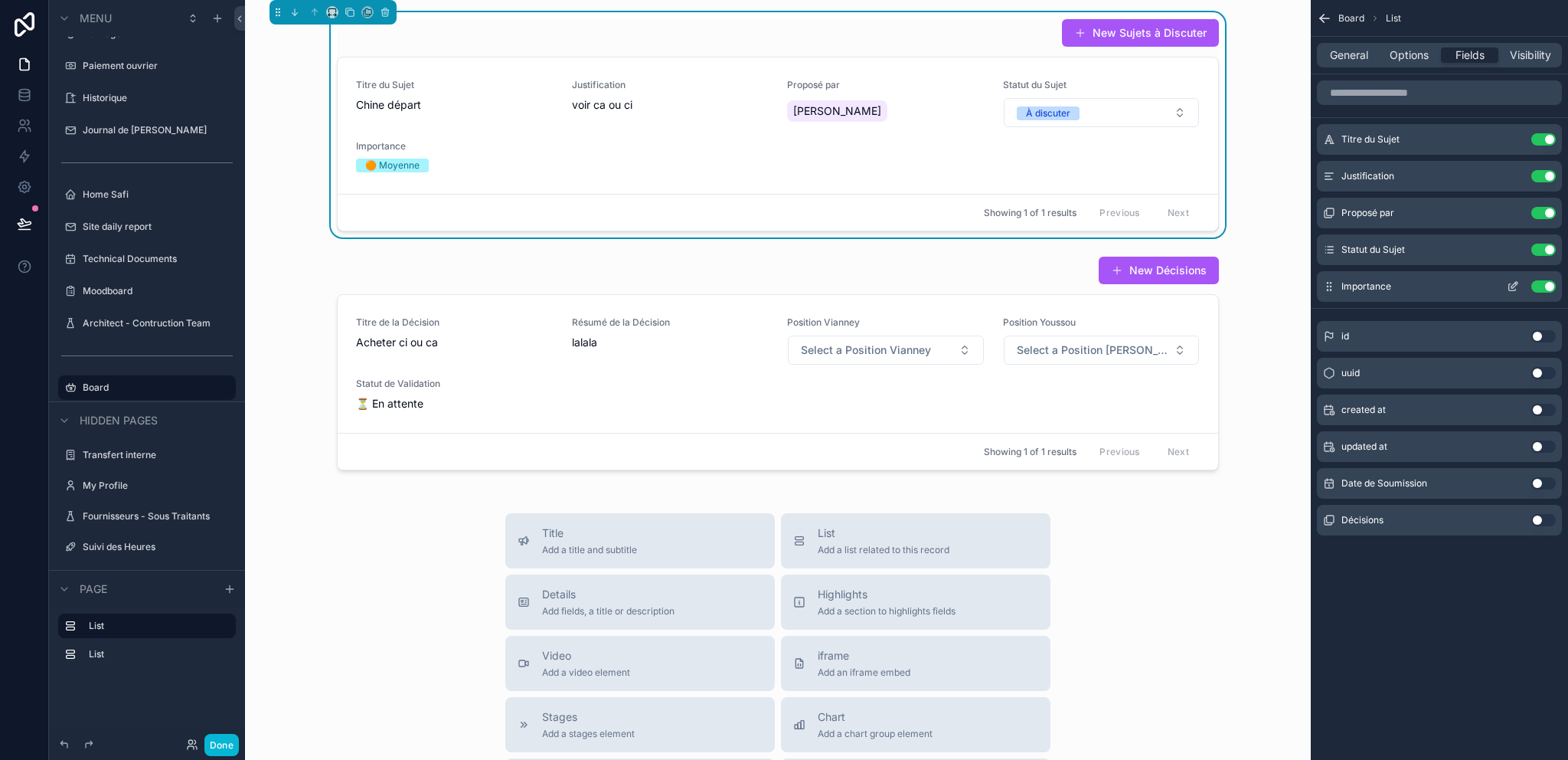
click at [1512, 281] on icon "scrollable content" at bounding box center [1513, 287] width 13 height 13
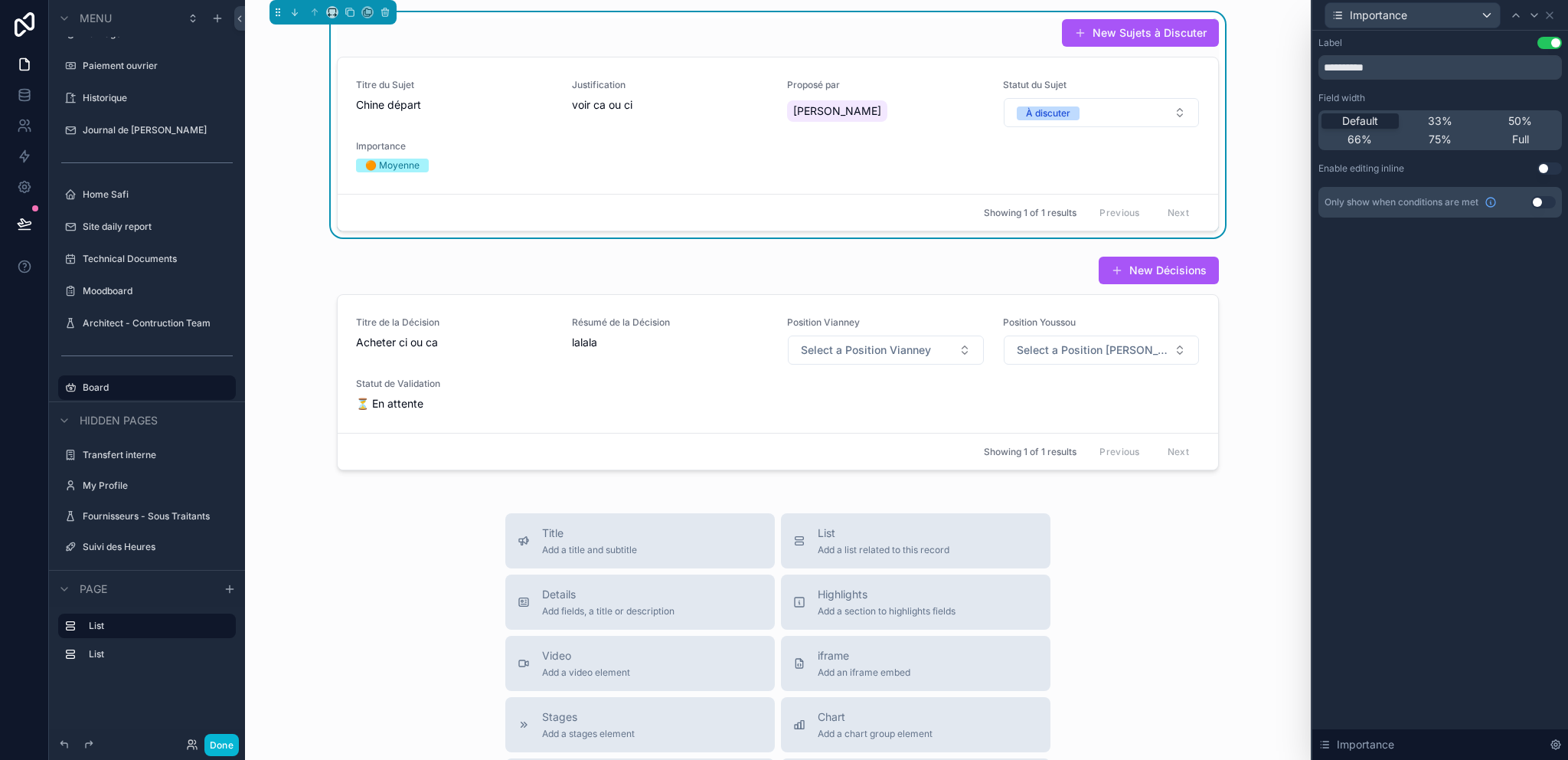
click at [1539, 163] on button "Use setting" at bounding box center [1549, 169] width 24 height 13
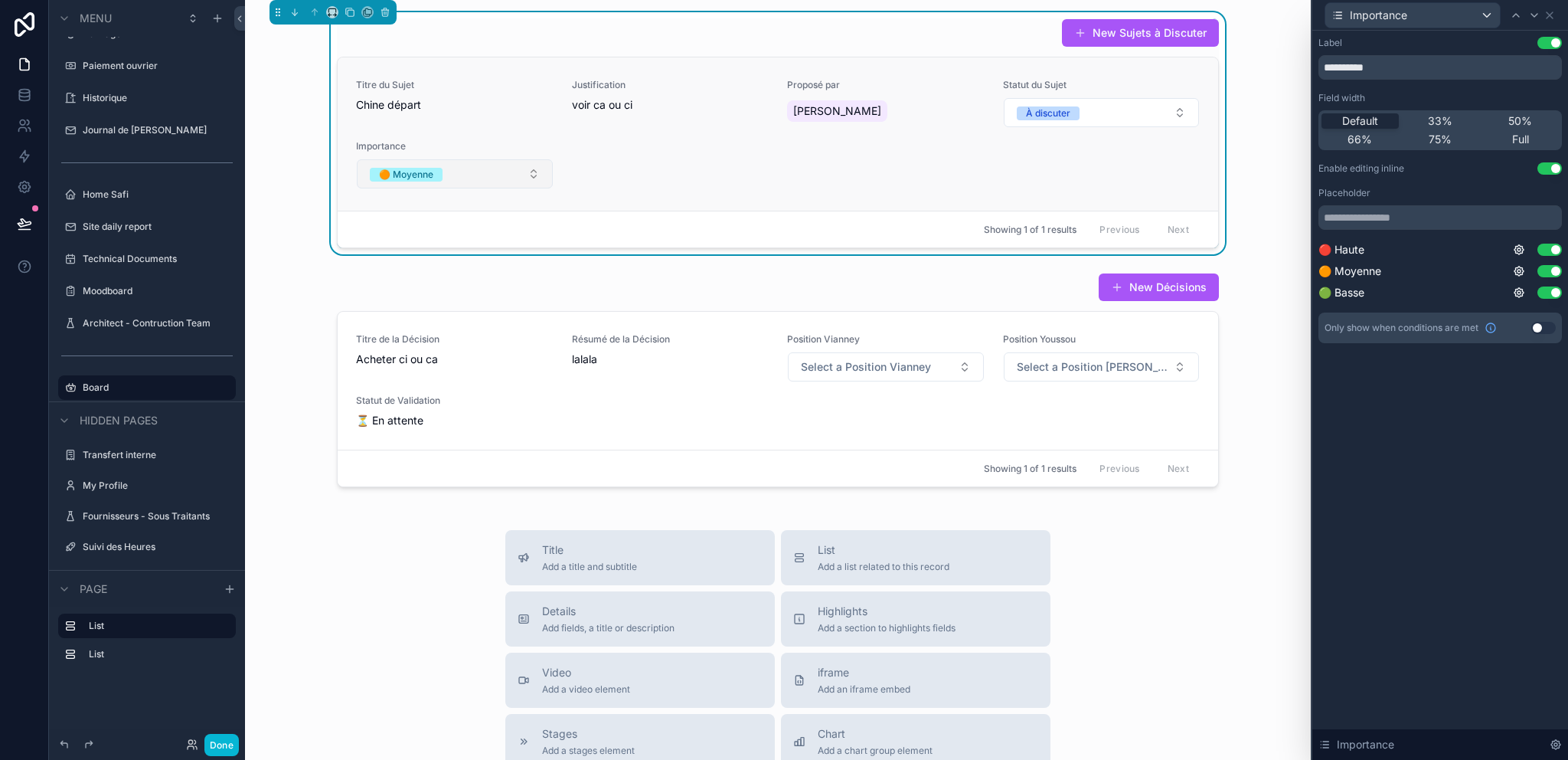
click at [472, 180] on button "🟠 Moyenne" at bounding box center [455, 173] width 196 height 29
click at [425, 230] on div "None" at bounding box center [449, 235] width 188 height 23
click at [1553, 13] on icon at bounding box center [1550, 15] width 13 height 13
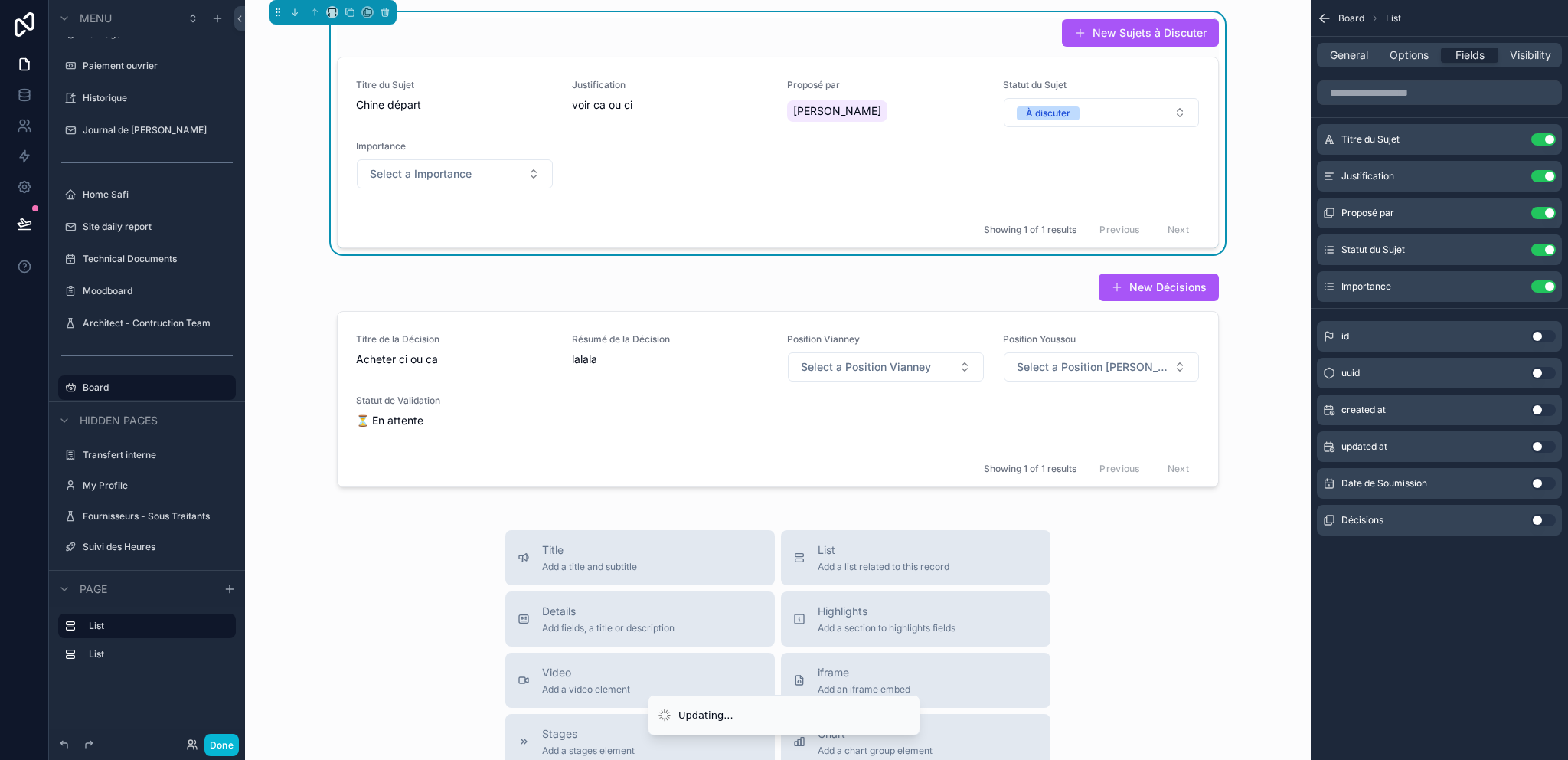
click at [1321, 13] on icon "scrollable content" at bounding box center [1324, 18] width 15 height 15
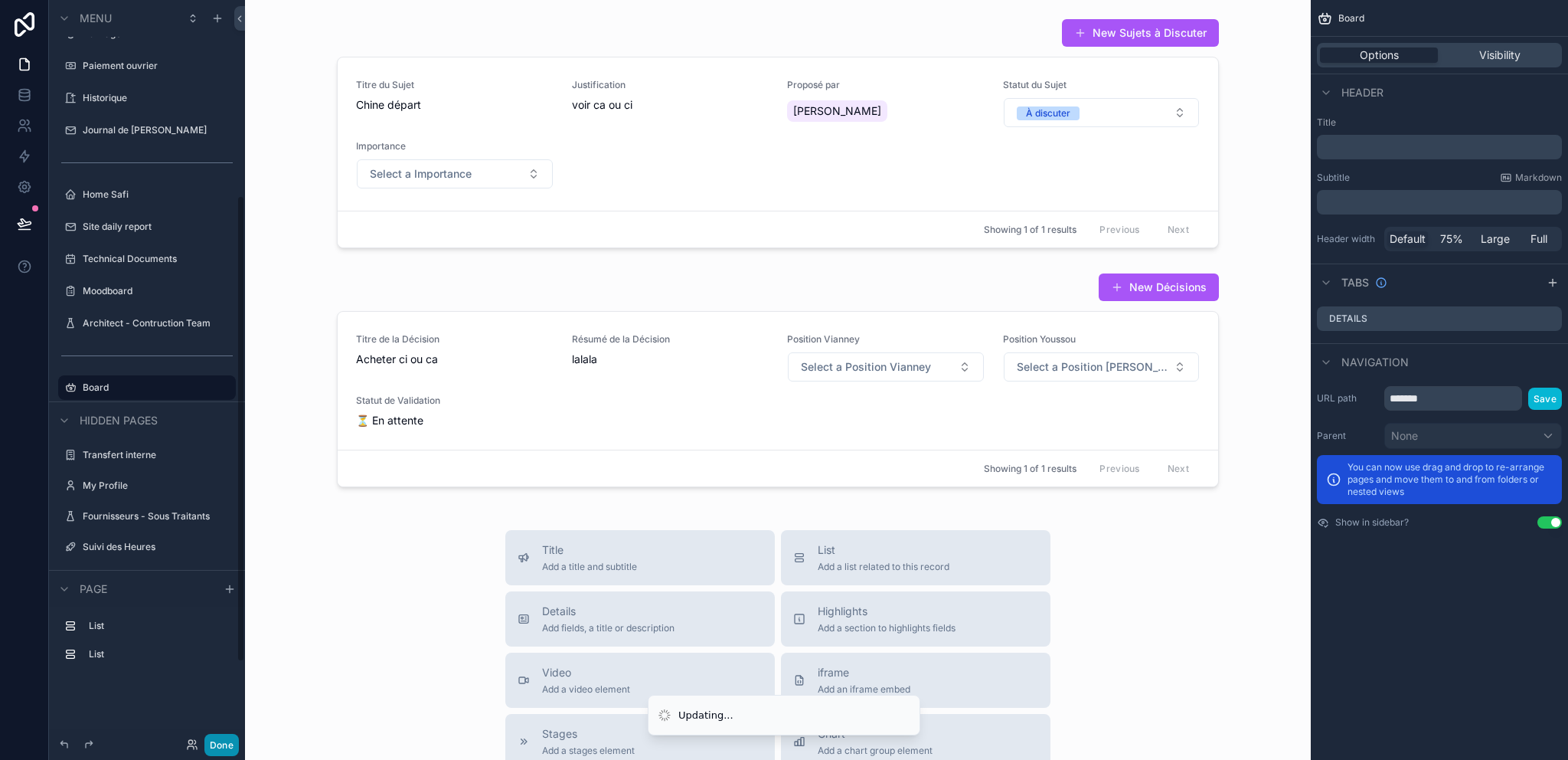
click at [226, 740] on button "Done" at bounding box center [221, 744] width 35 height 22
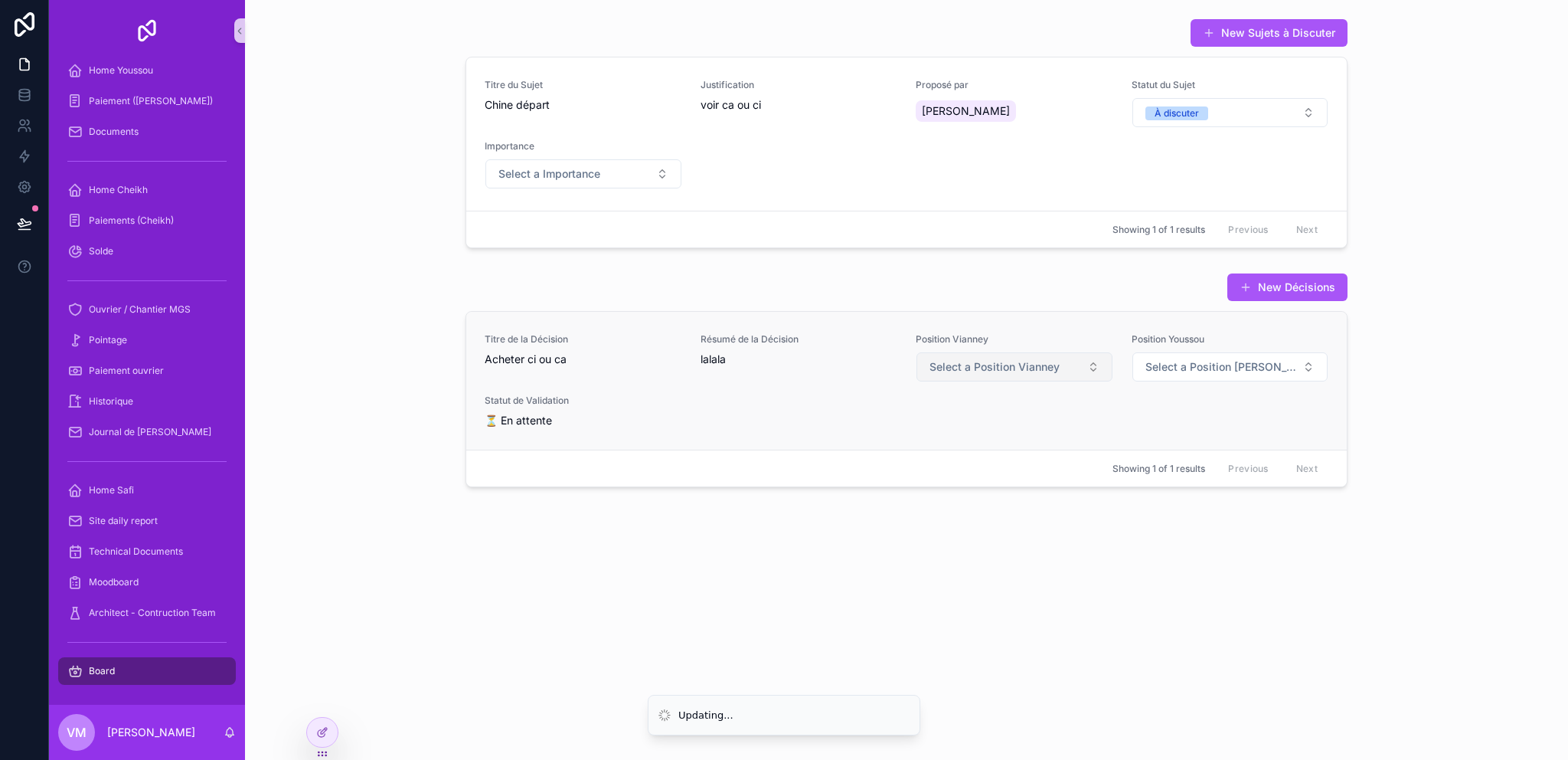
click at [1019, 357] on button "Select a Position Vianney" at bounding box center [1014, 366] width 196 height 29
click at [1190, 357] on button "Select a Position [PERSON_NAME]" at bounding box center [1230, 366] width 196 height 29
click at [1187, 367] on span "Select a Position [PERSON_NAME]" at bounding box center [1222, 366] width 152 height 15
click at [1189, 116] on div "À discuter" at bounding box center [1177, 113] width 45 height 13
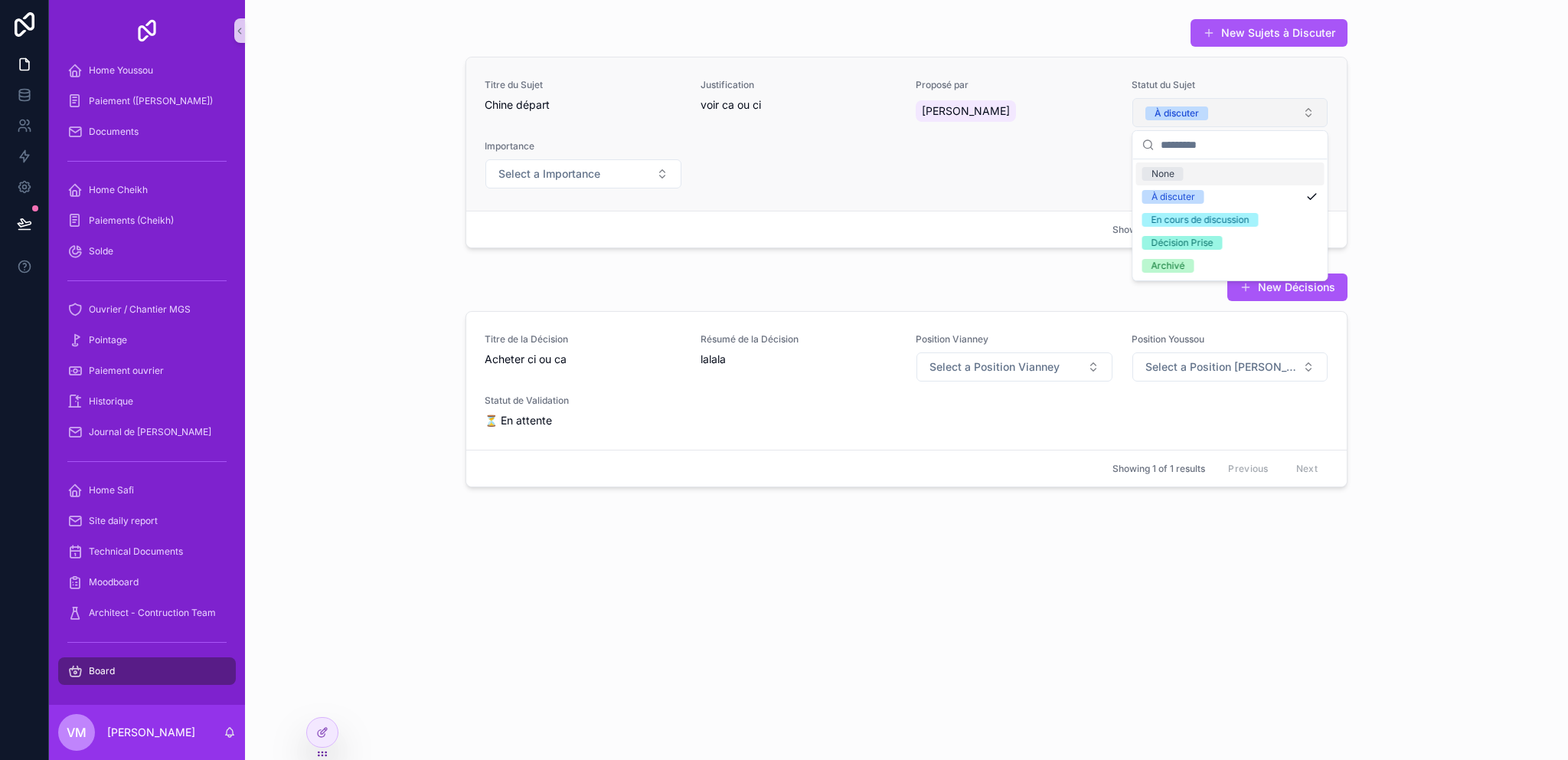
click at [1189, 116] on div "À discuter" at bounding box center [1177, 113] width 45 height 13
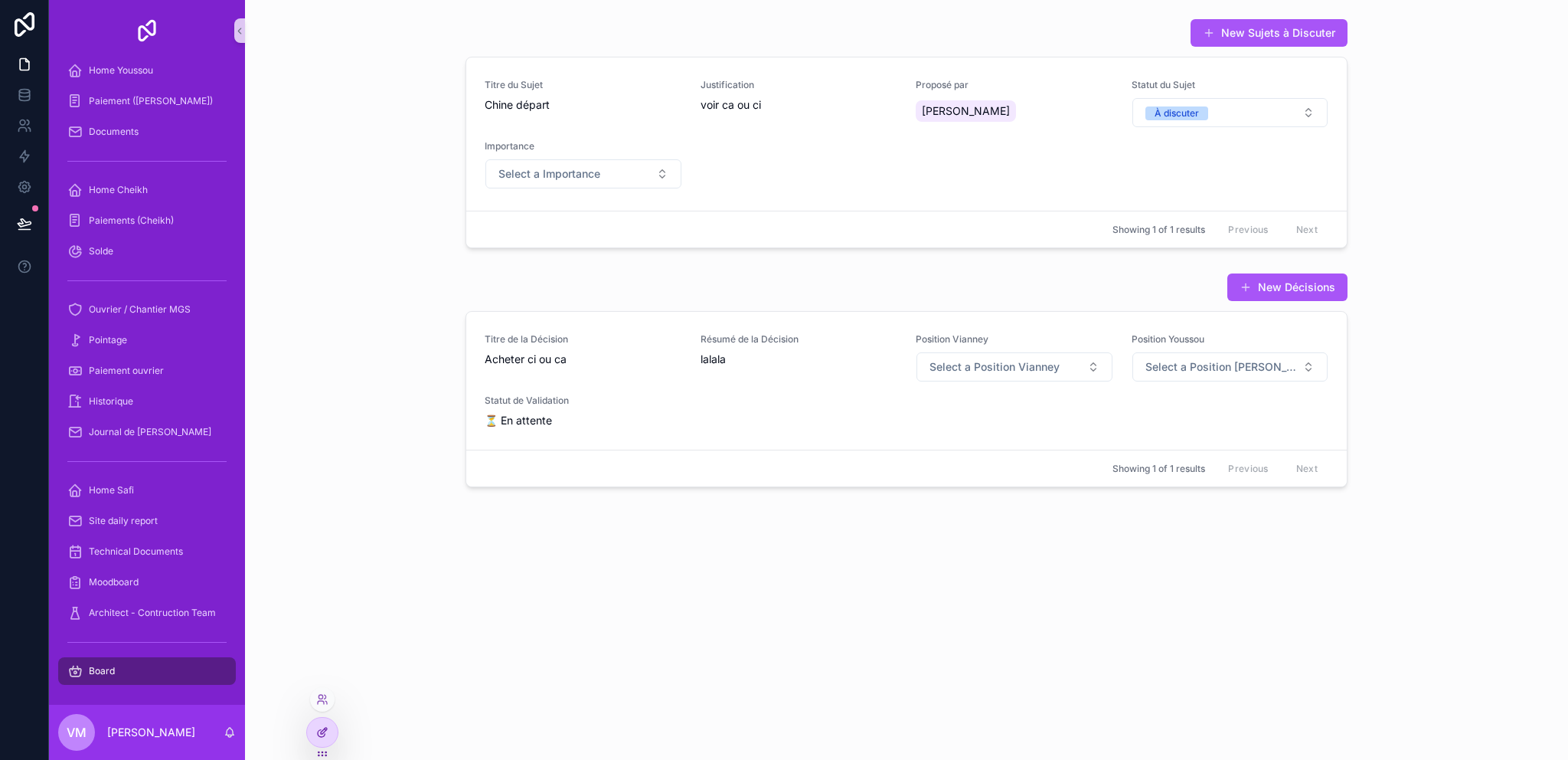
click at [314, 732] on div at bounding box center [322, 731] width 30 height 29
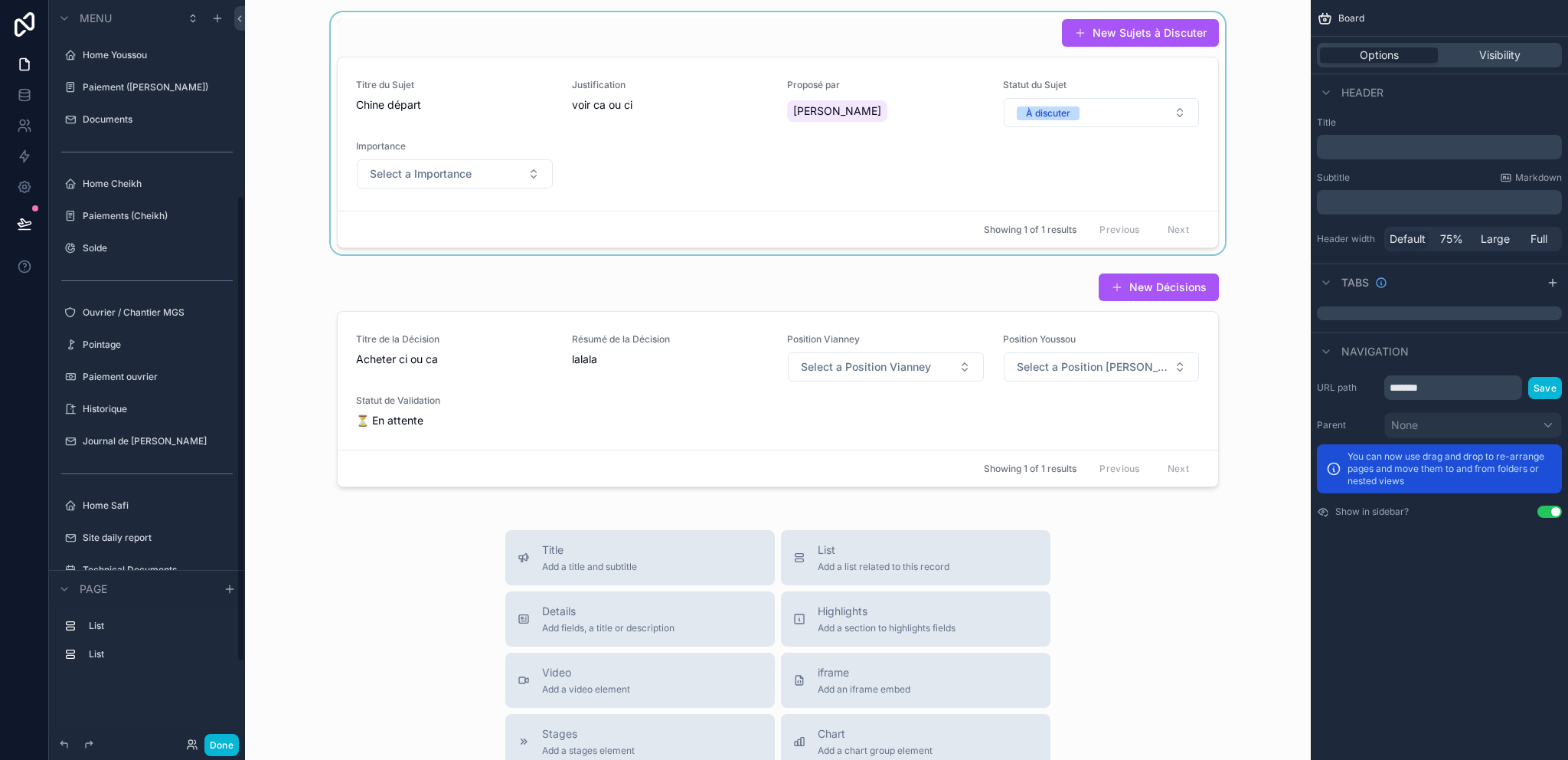
scroll to position [311, 0]
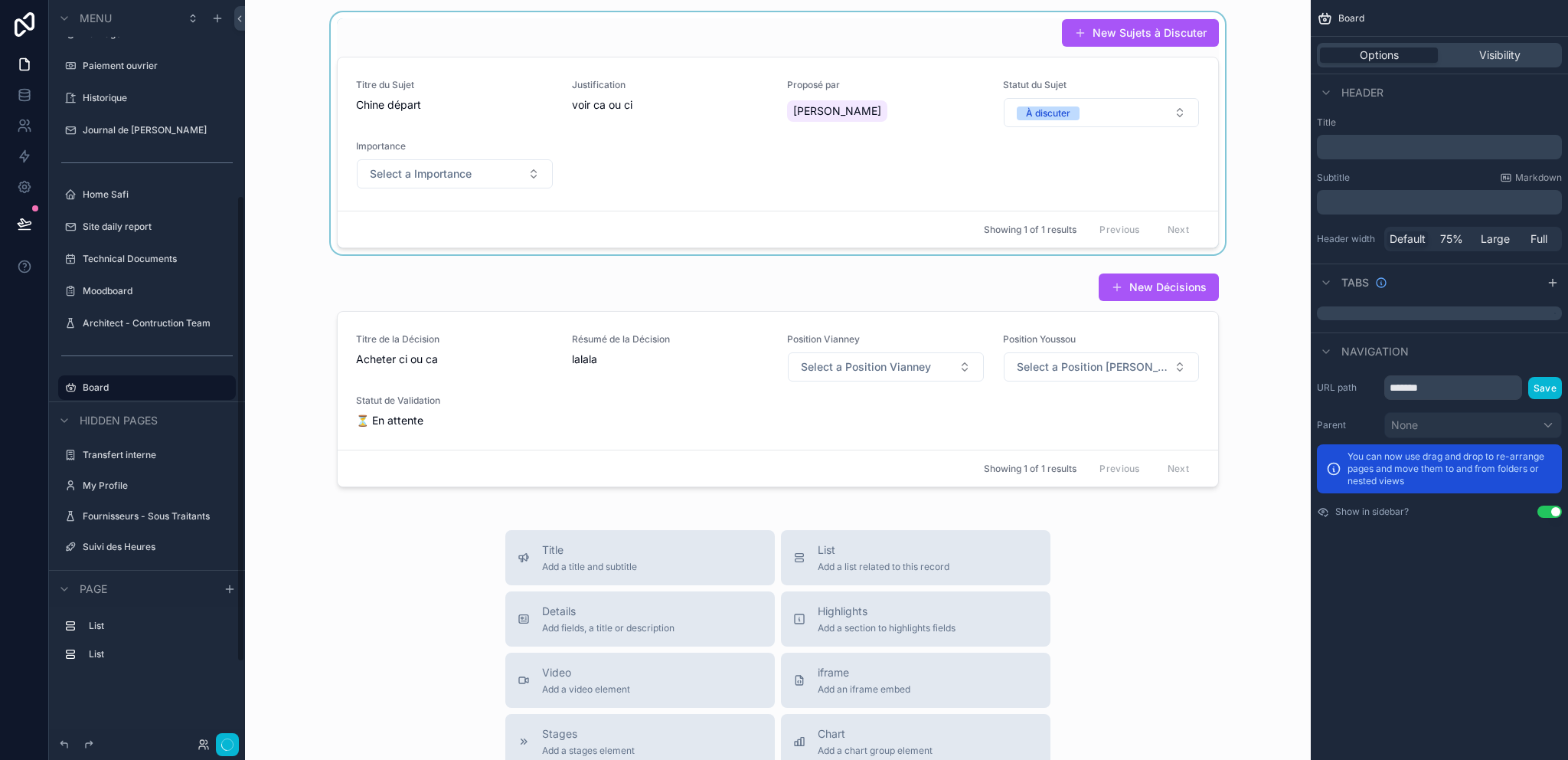
click at [923, 159] on div "scrollable content" at bounding box center [778, 133] width 1041 height 242
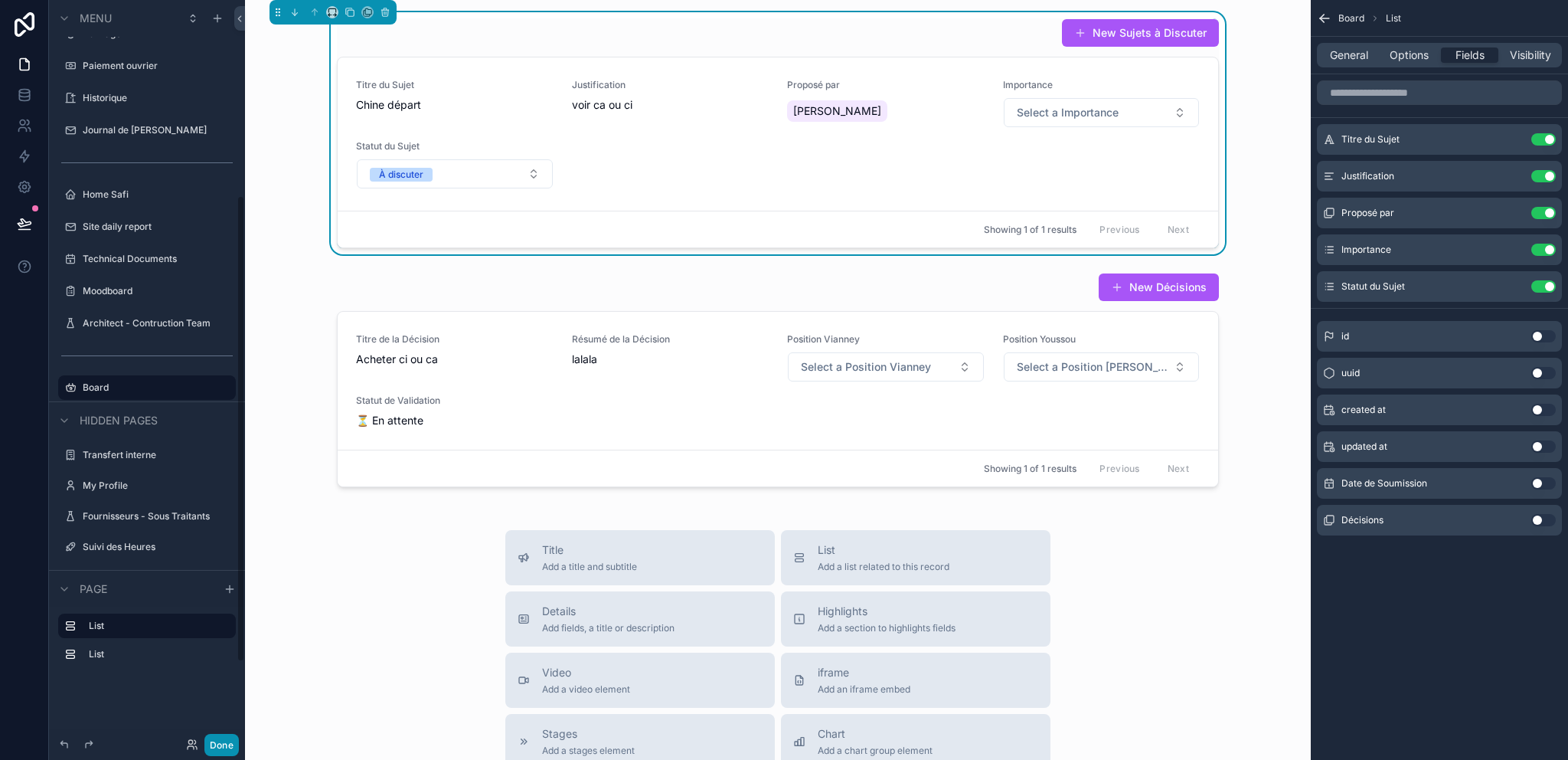
click at [215, 738] on button "Done" at bounding box center [221, 744] width 35 height 22
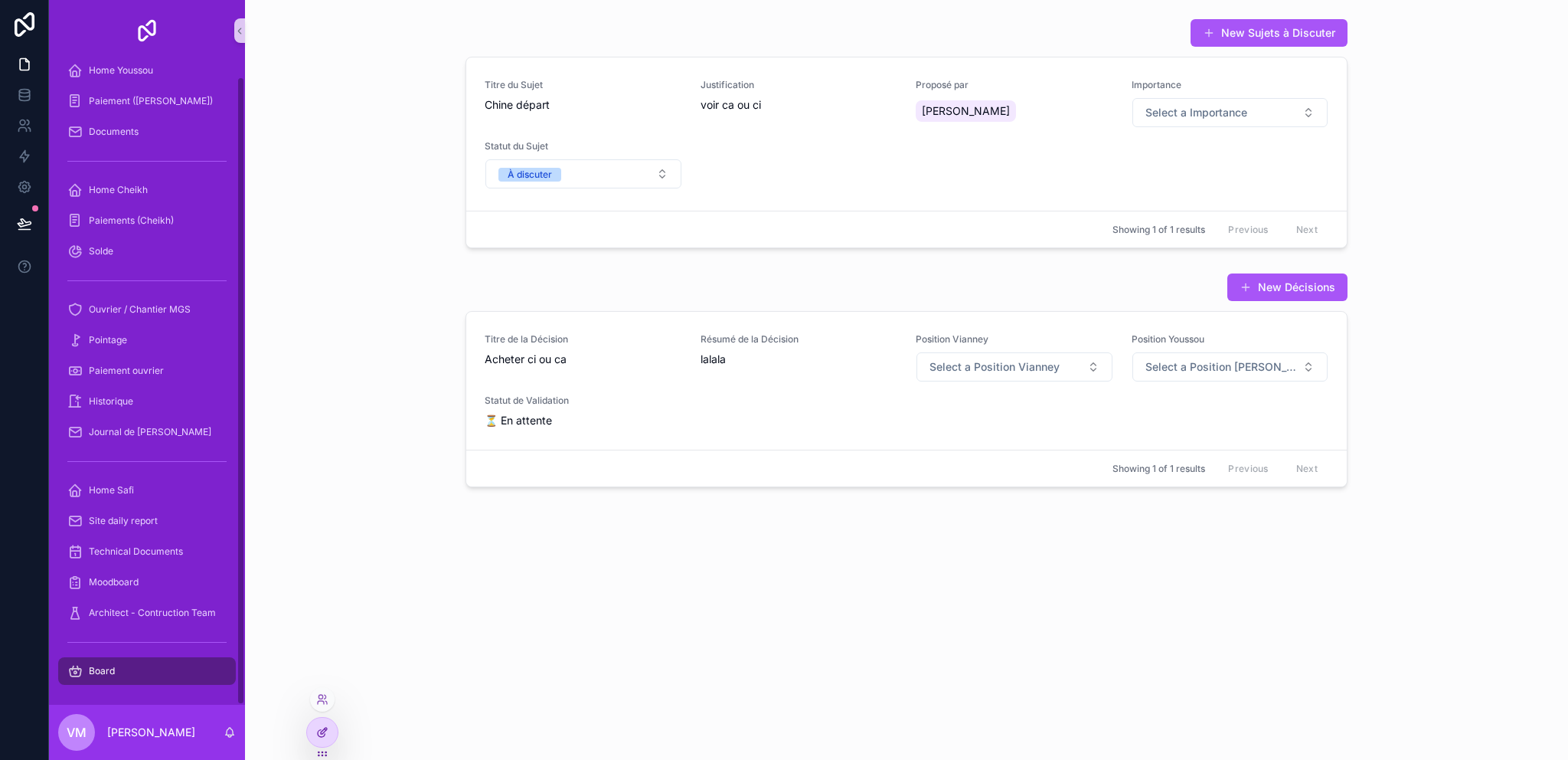
click at [312, 729] on div at bounding box center [322, 731] width 30 height 29
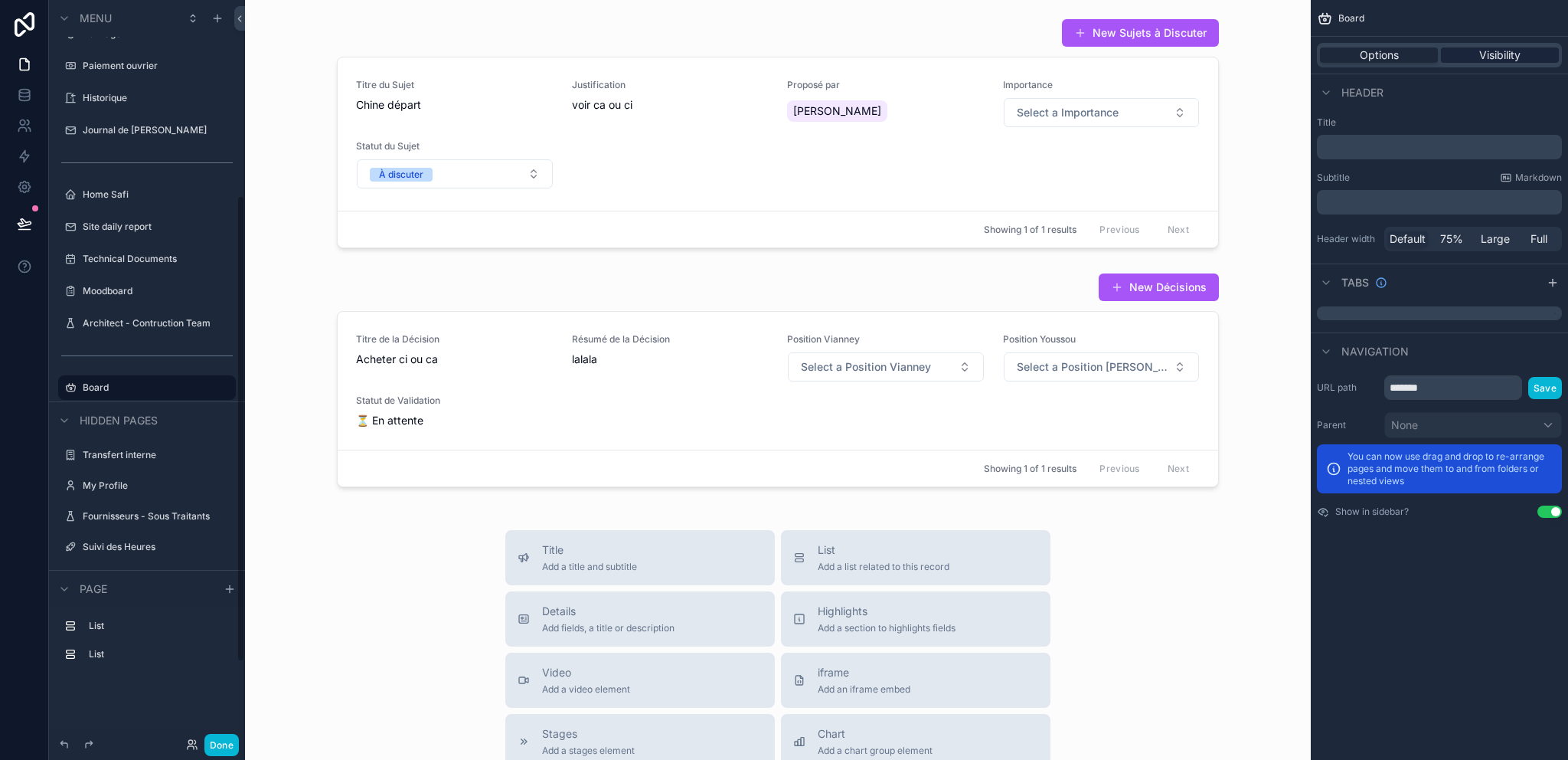
click at [1509, 54] on span "Visibility" at bounding box center [1500, 54] width 41 height 15
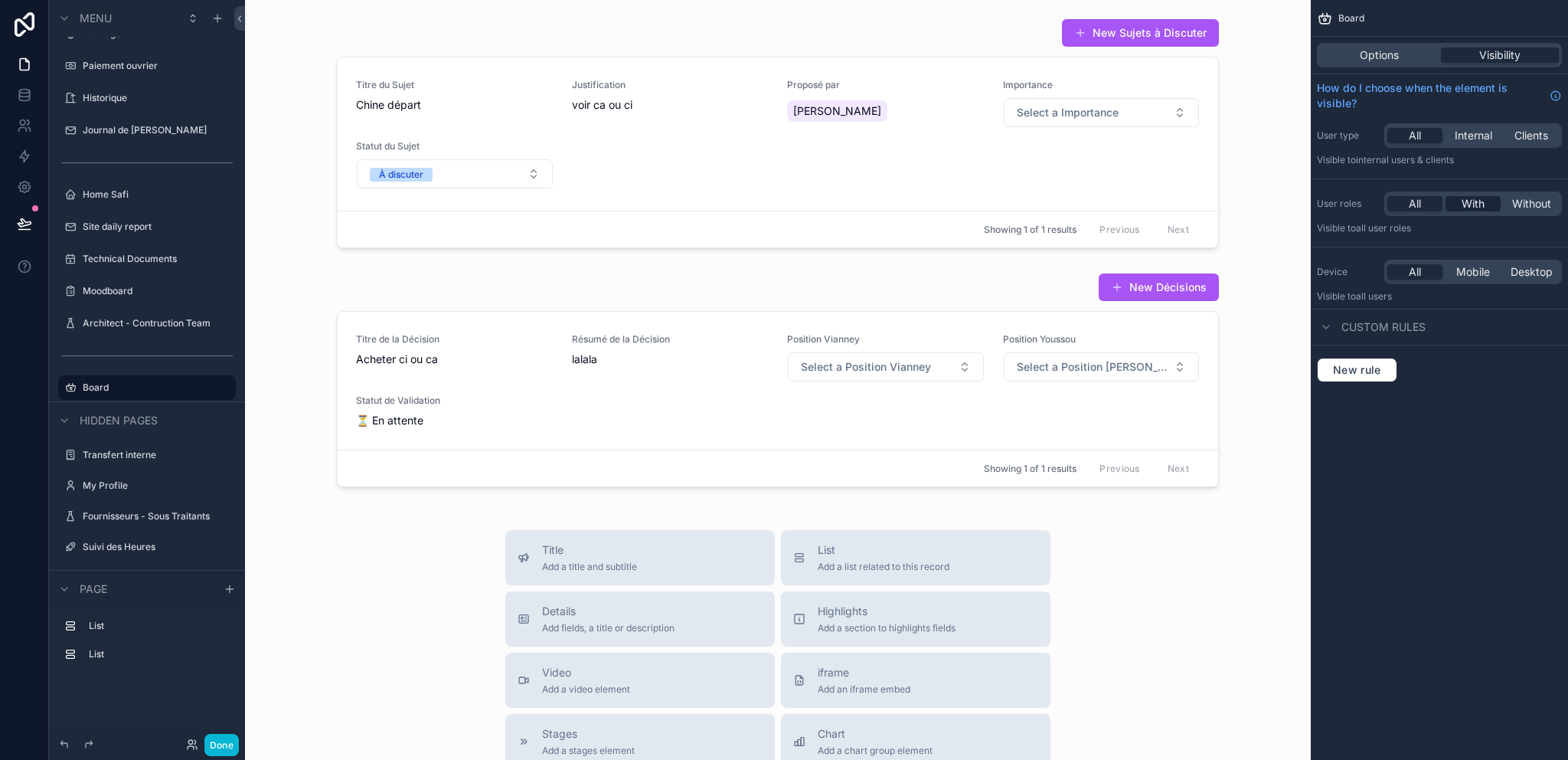
click at [1483, 202] on span "With" at bounding box center [1473, 204] width 23 height 15
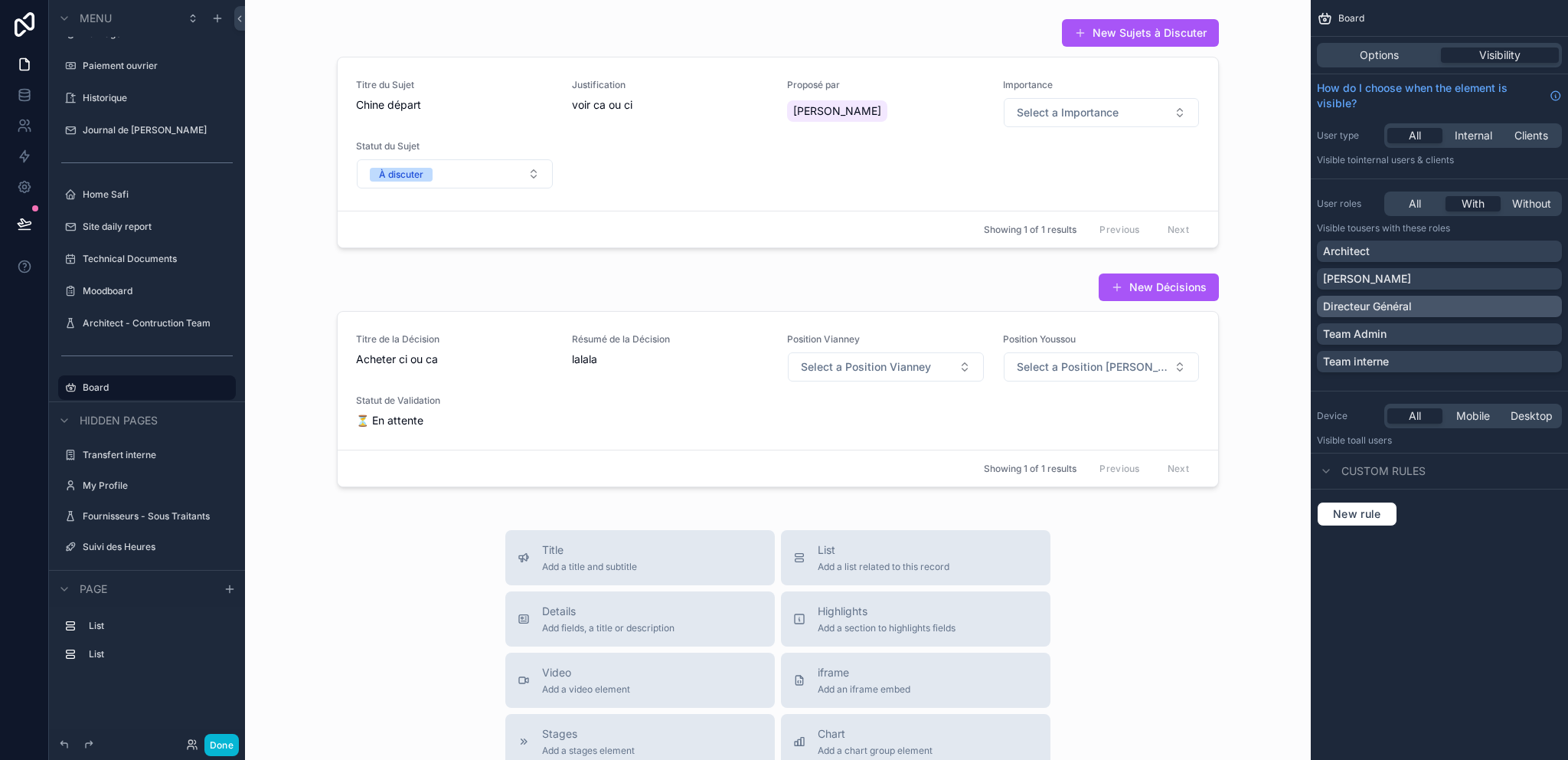
click at [1375, 304] on p "Directeur Général" at bounding box center [1367, 305] width 88 height 15
click at [1378, 331] on p "Team Admin" at bounding box center [1355, 333] width 63 height 15
click at [227, 738] on button "Done" at bounding box center [221, 744] width 35 height 22
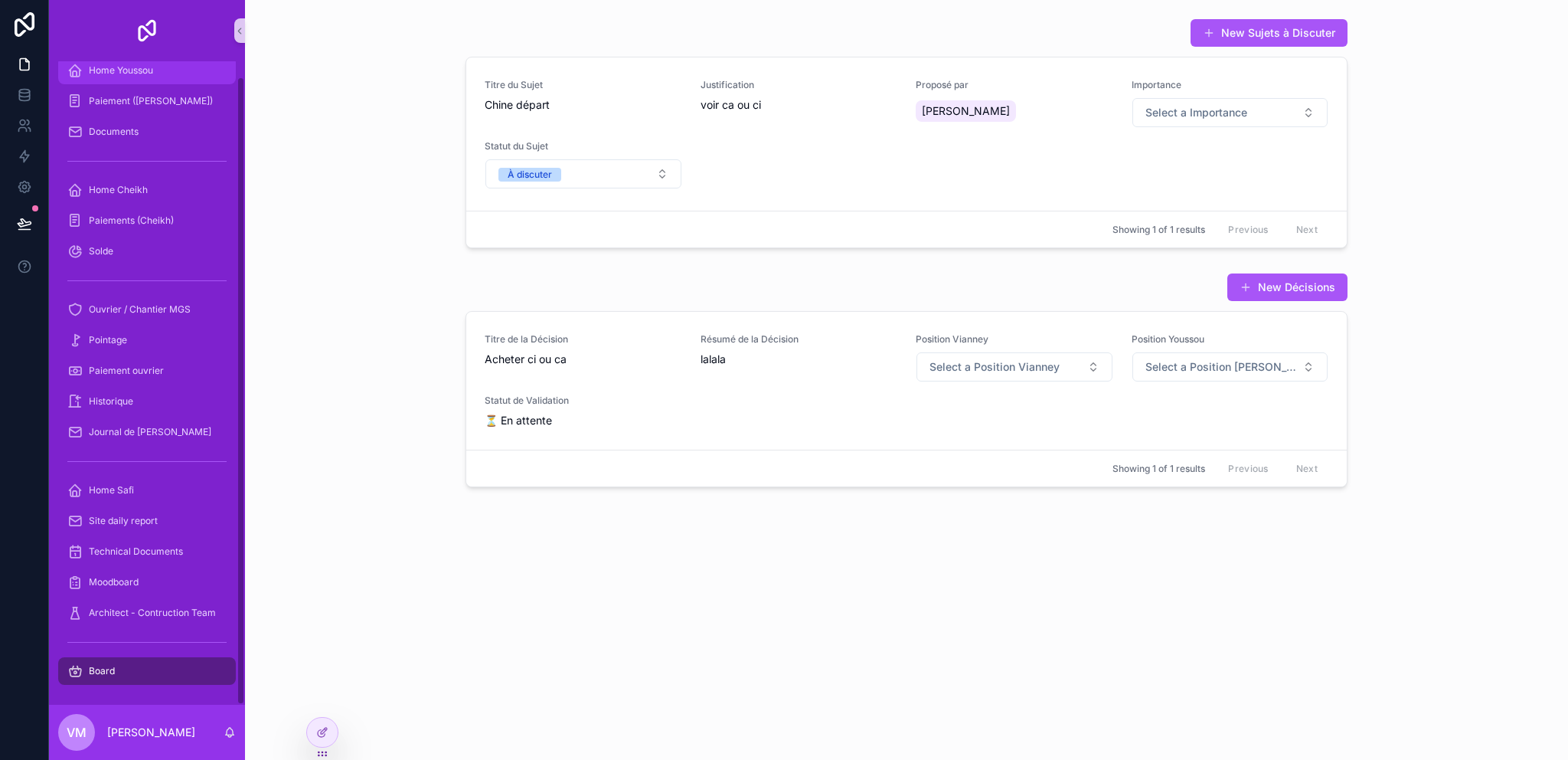
click at [149, 65] on span "Home Youssou" at bounding box center [121, 71] width 64 height 13
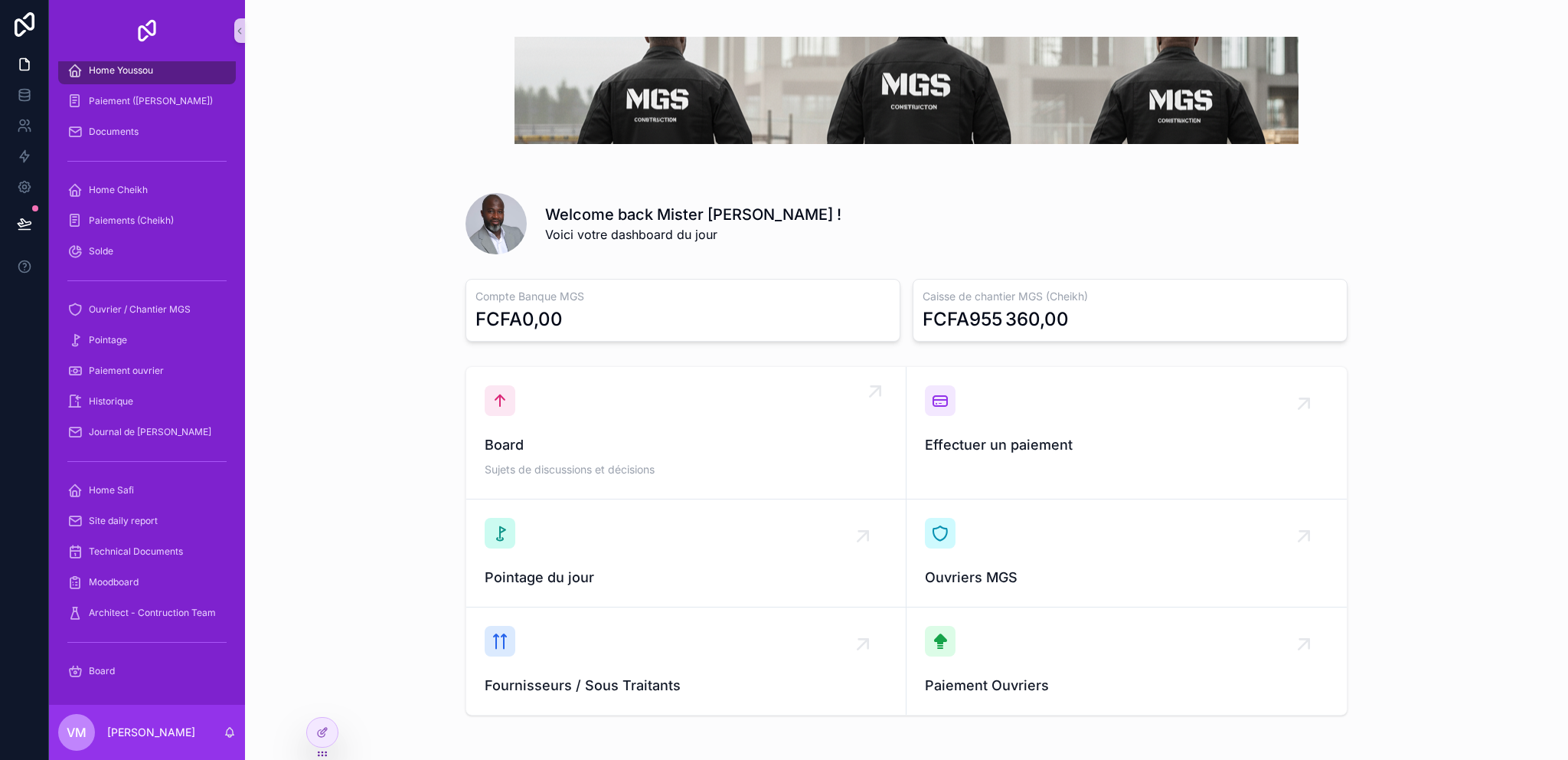
click at [758, 400] on div "Board Sujets de discussions et décisions" at bounding box center [686, 432] width 403 height 95
click at [334, 725] on div at bounding box center [322, 731] width 30 height 29
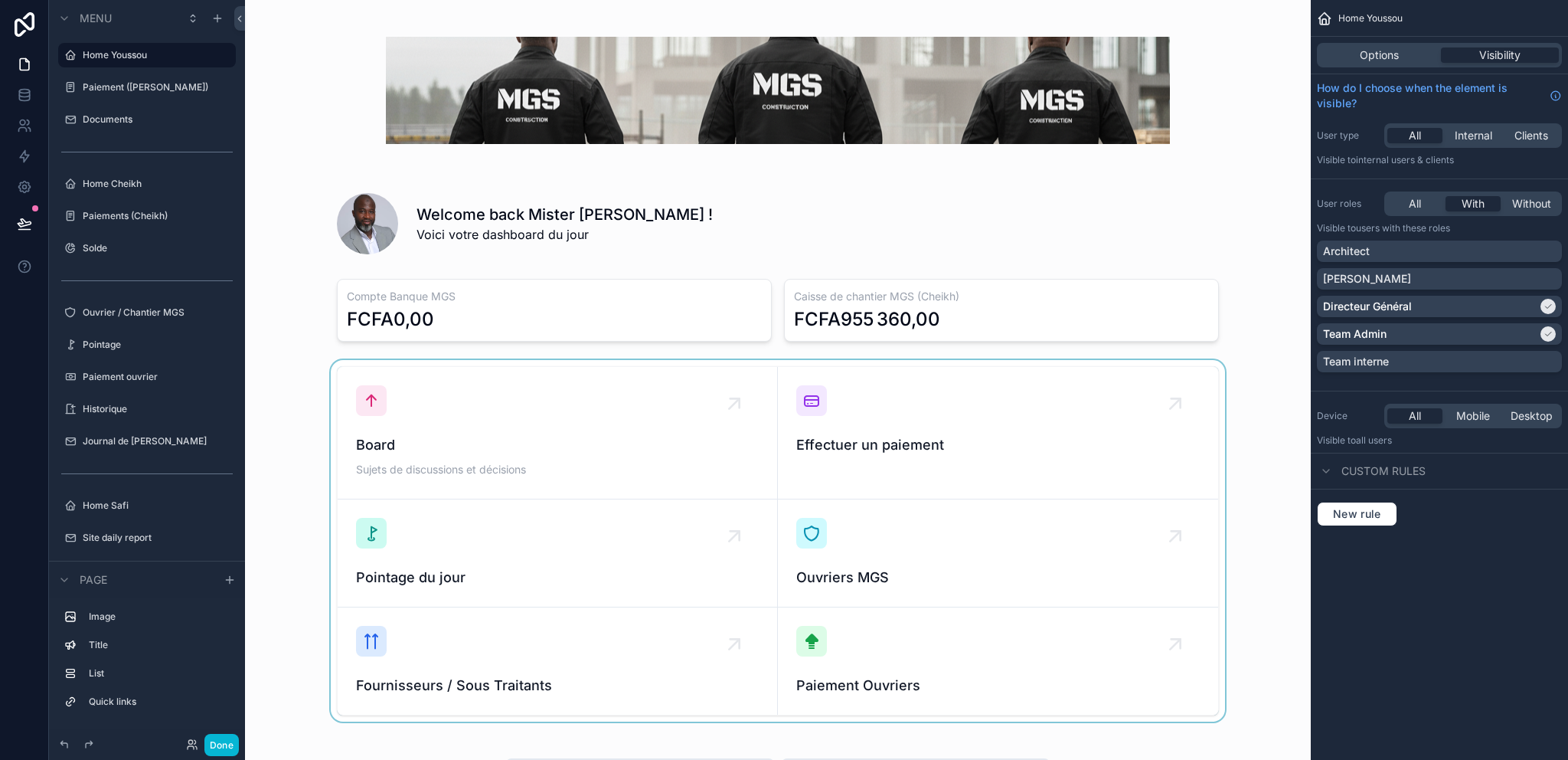
click at [501, 405] on div "scrollable content" at bounding box center [778, 540] width 1041 height 362
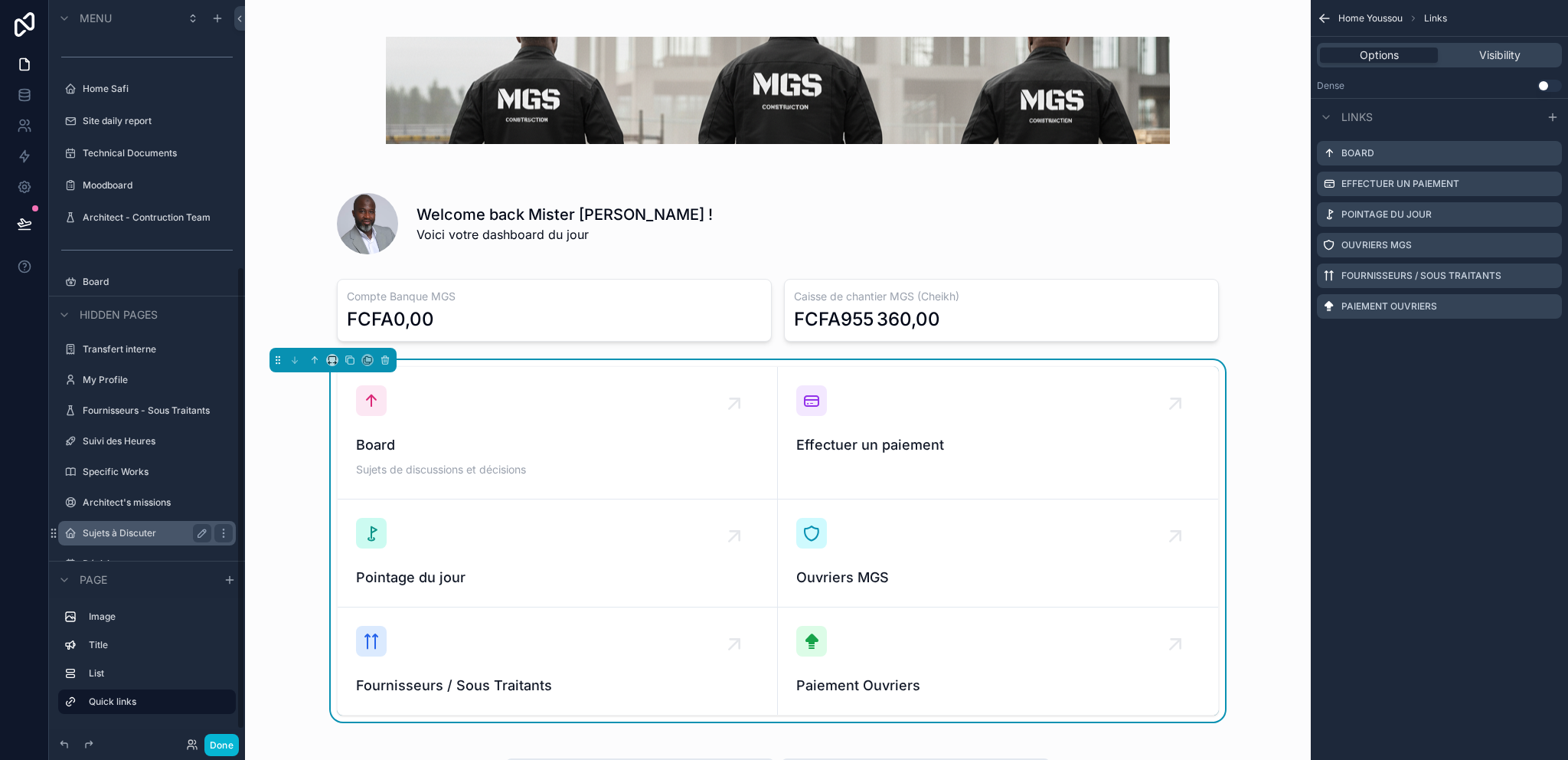
scroll to position [330, 0]
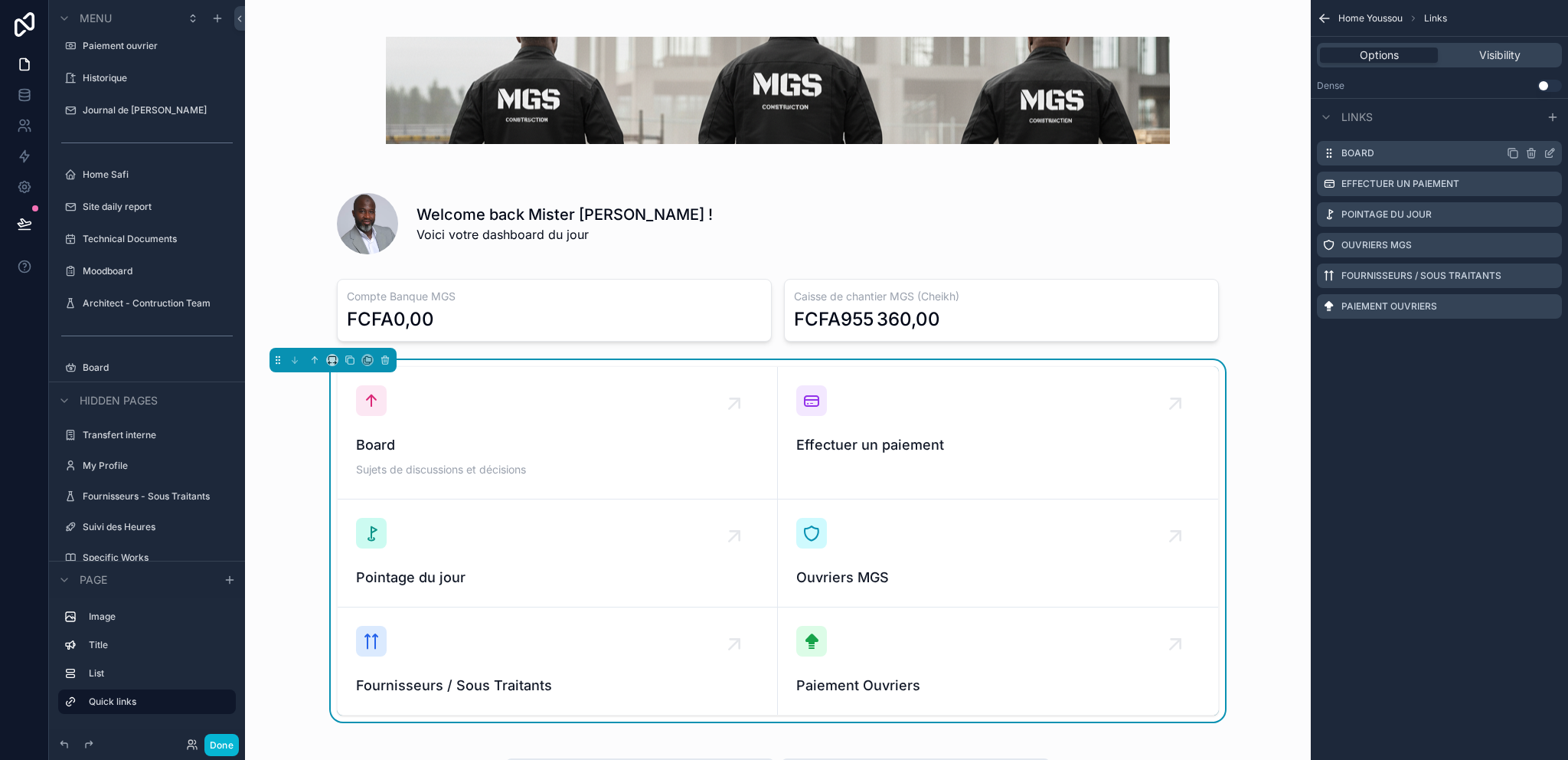
click at [1547, 152] on icon "scrollable content" at bounding box center [1550, 154] width 13 height 13
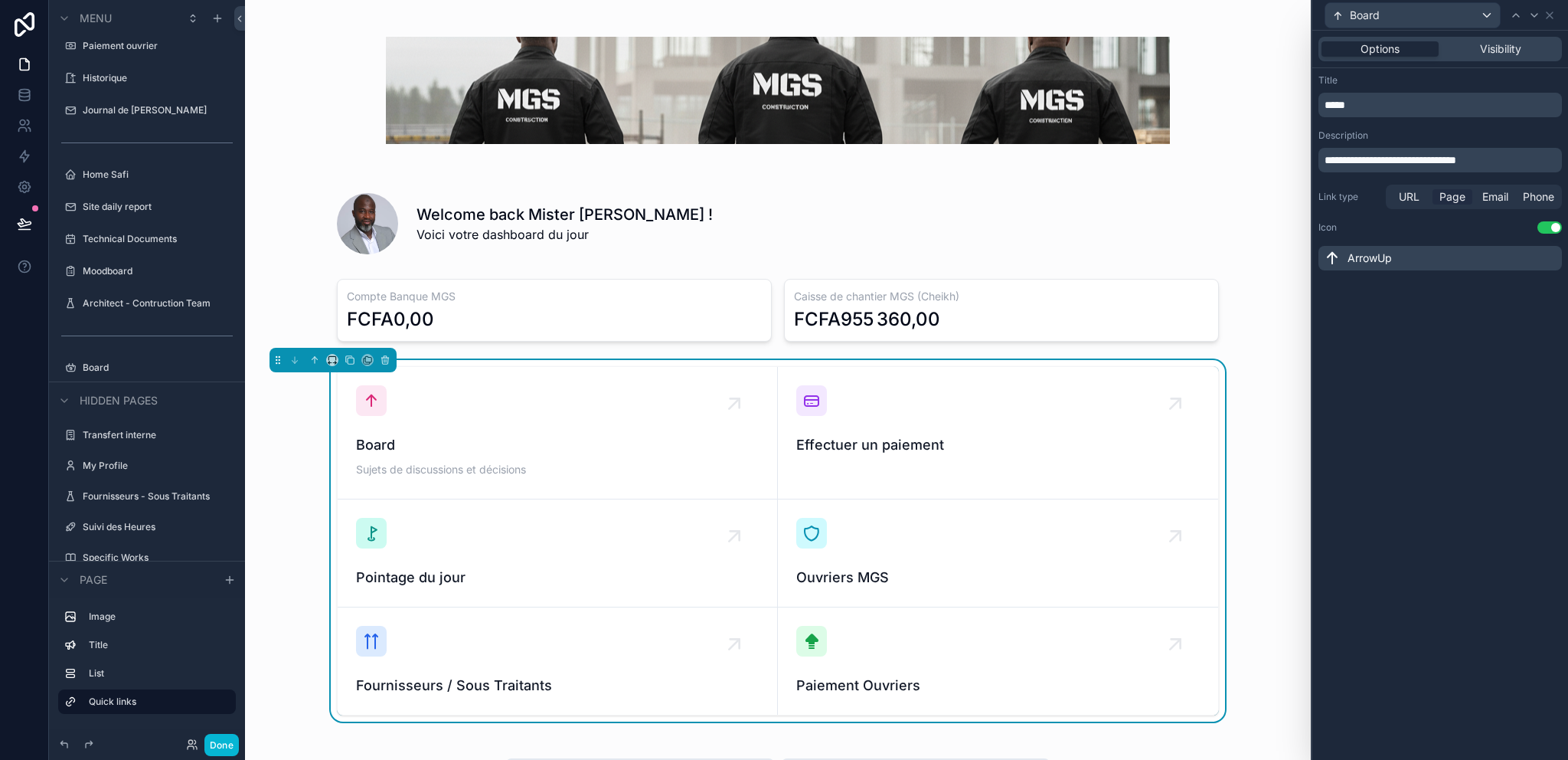
click at [1452, 196] on span "Page" at bounding box center [1452, 196] width 26 height 15
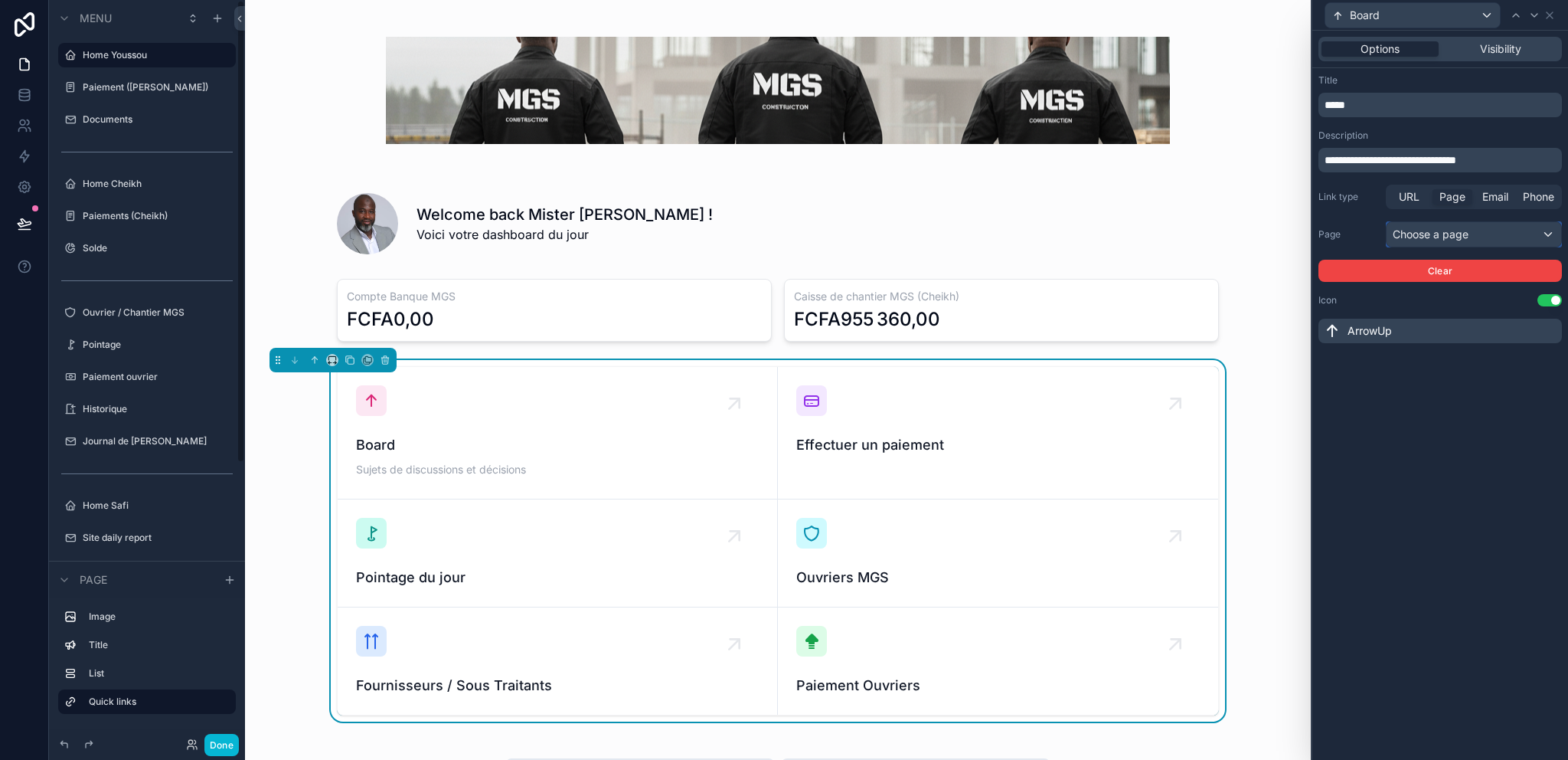
click at [1437, 238] on div "Choose a page" at bounding box center [1473, 234] width 174 height 24
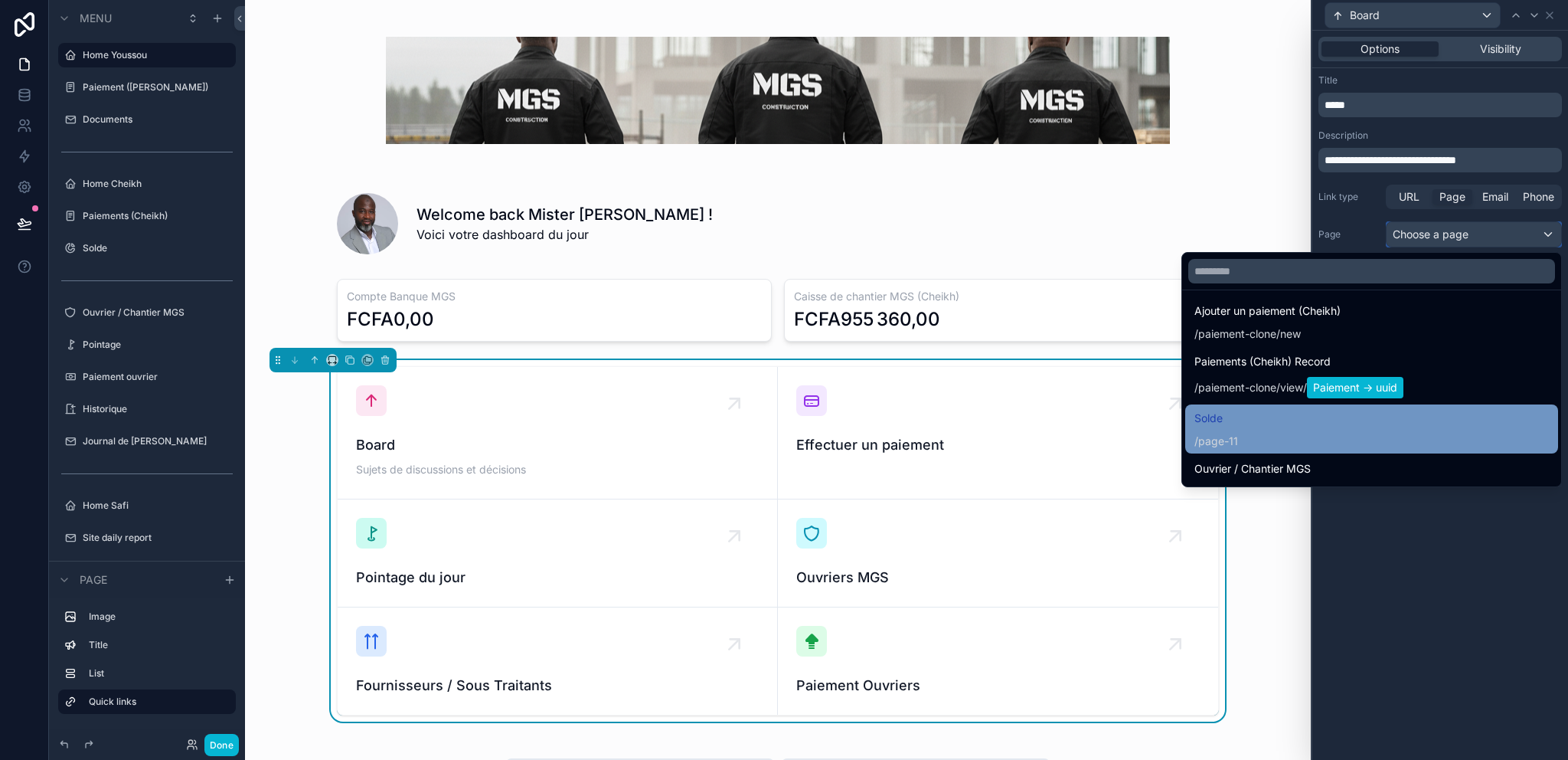
scroll to position [798, 0]
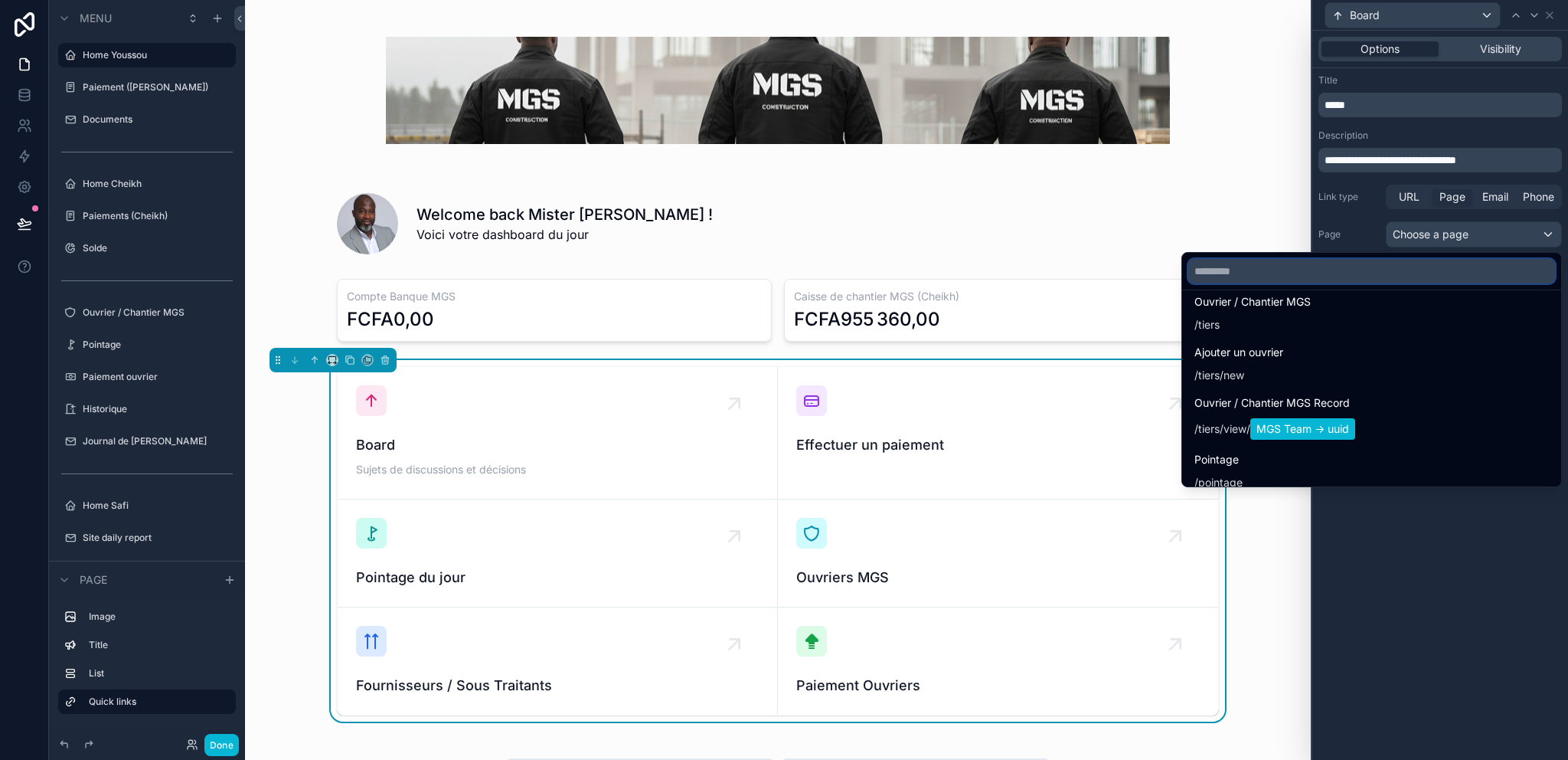
click at [1291, 277] on input "text" at bounding box center [1372, 271] width 367 height 24
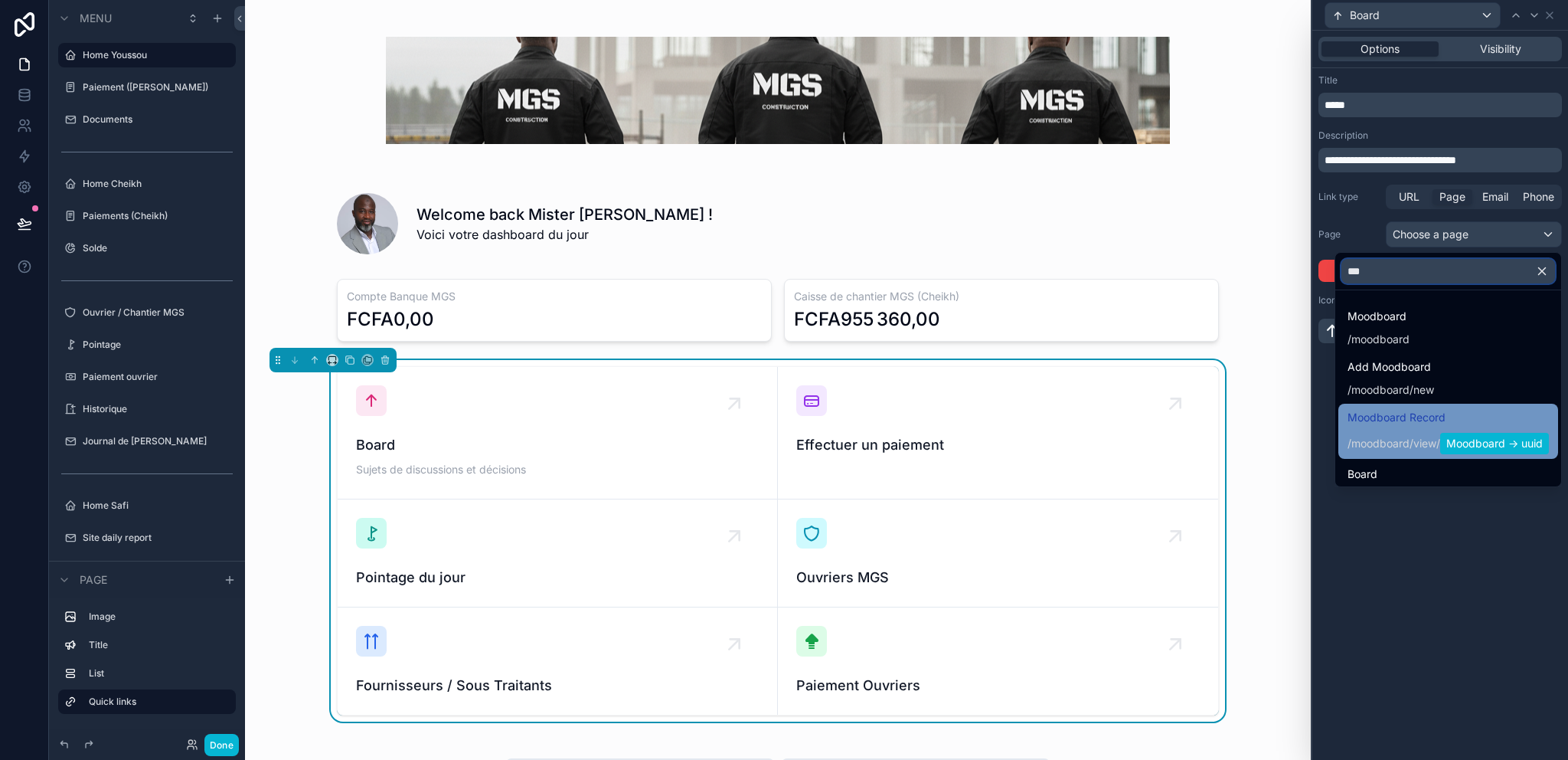
scroll to position [26, 0]
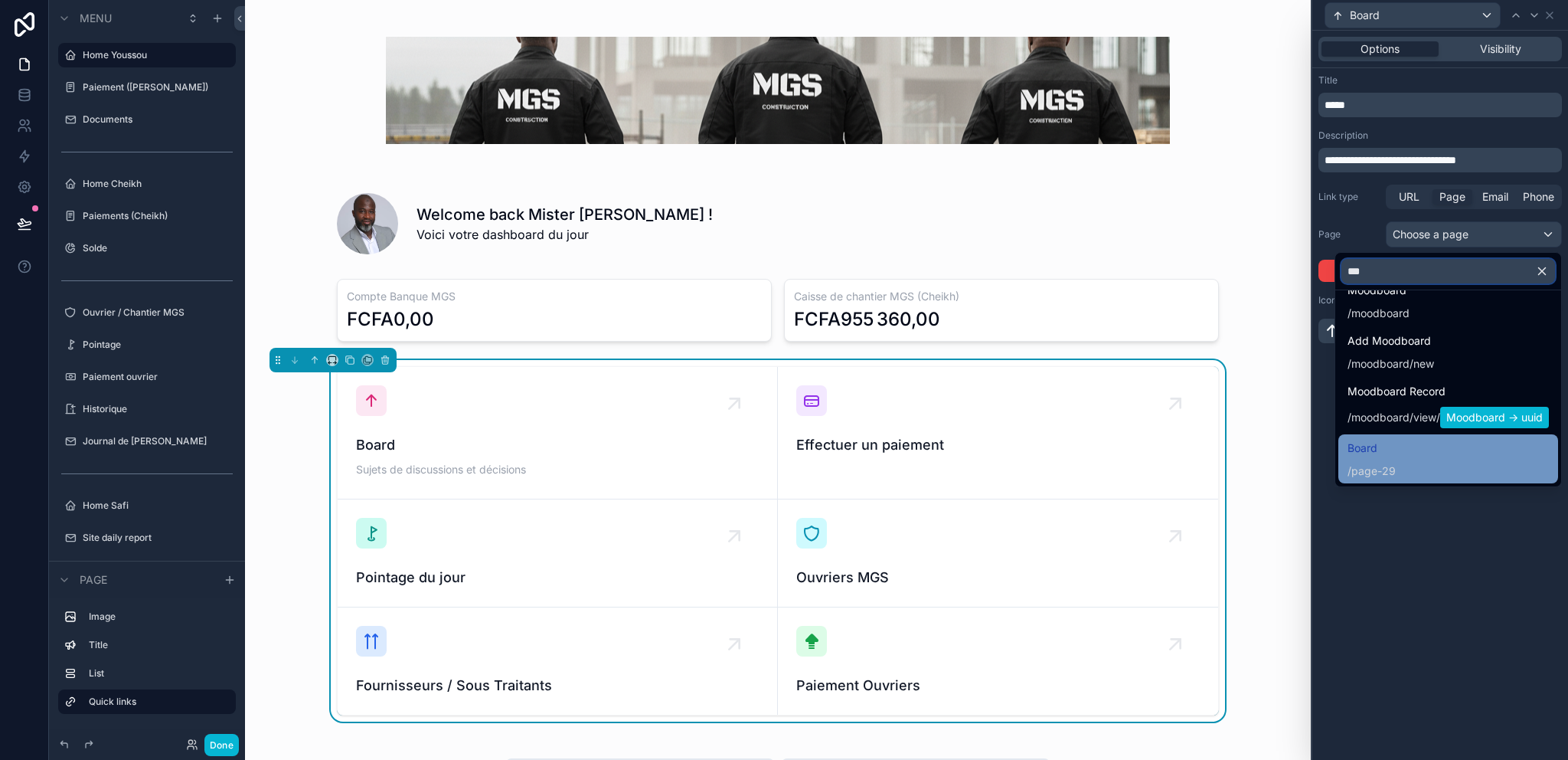
type input "***"
click at [1393, 457] on div "Board / page-29" at bounding box center [1448, 458] width 202 height 40
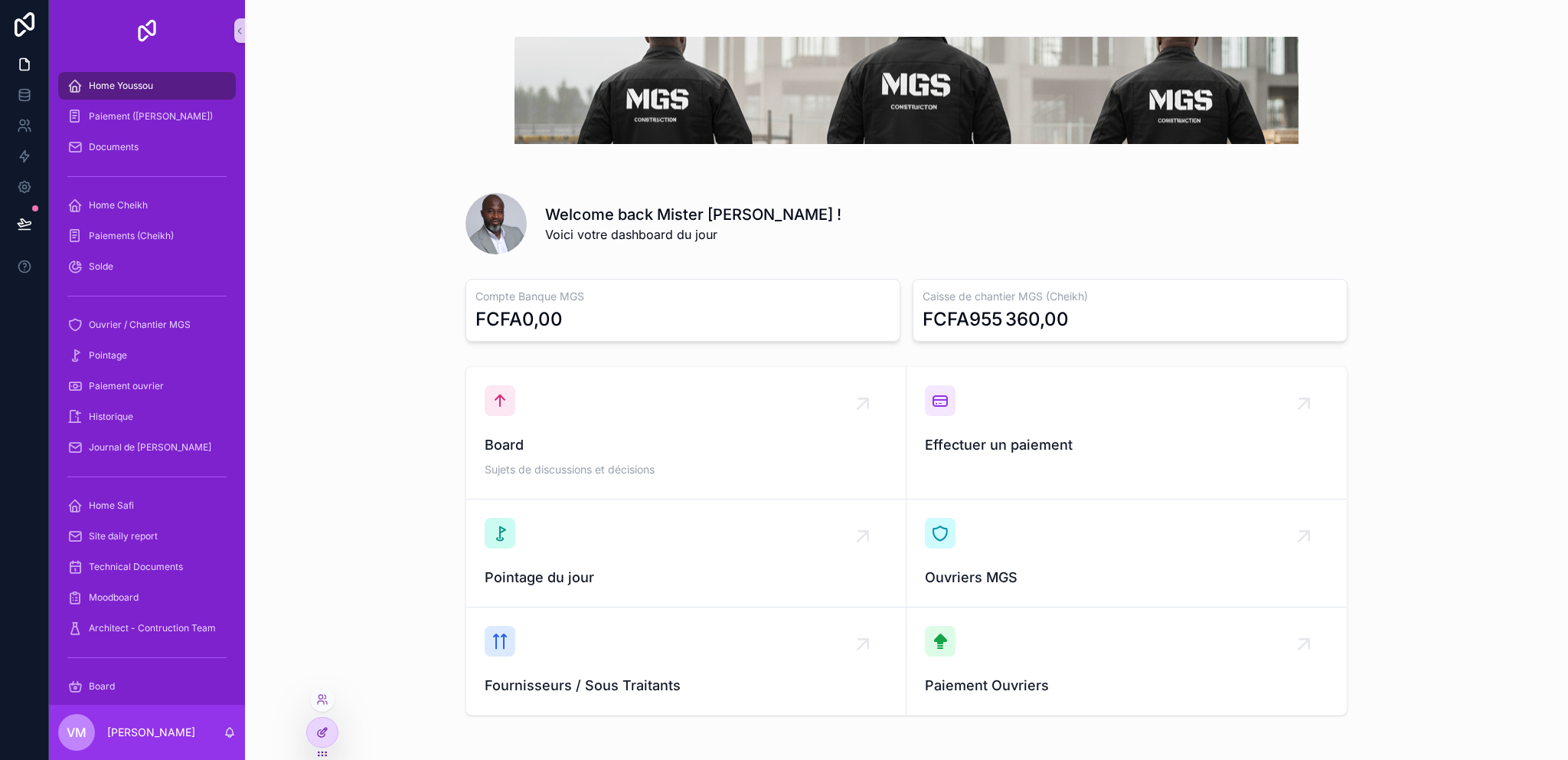
click at [320, 732] on icon at bounding box center [322, 732] width 13 height 13
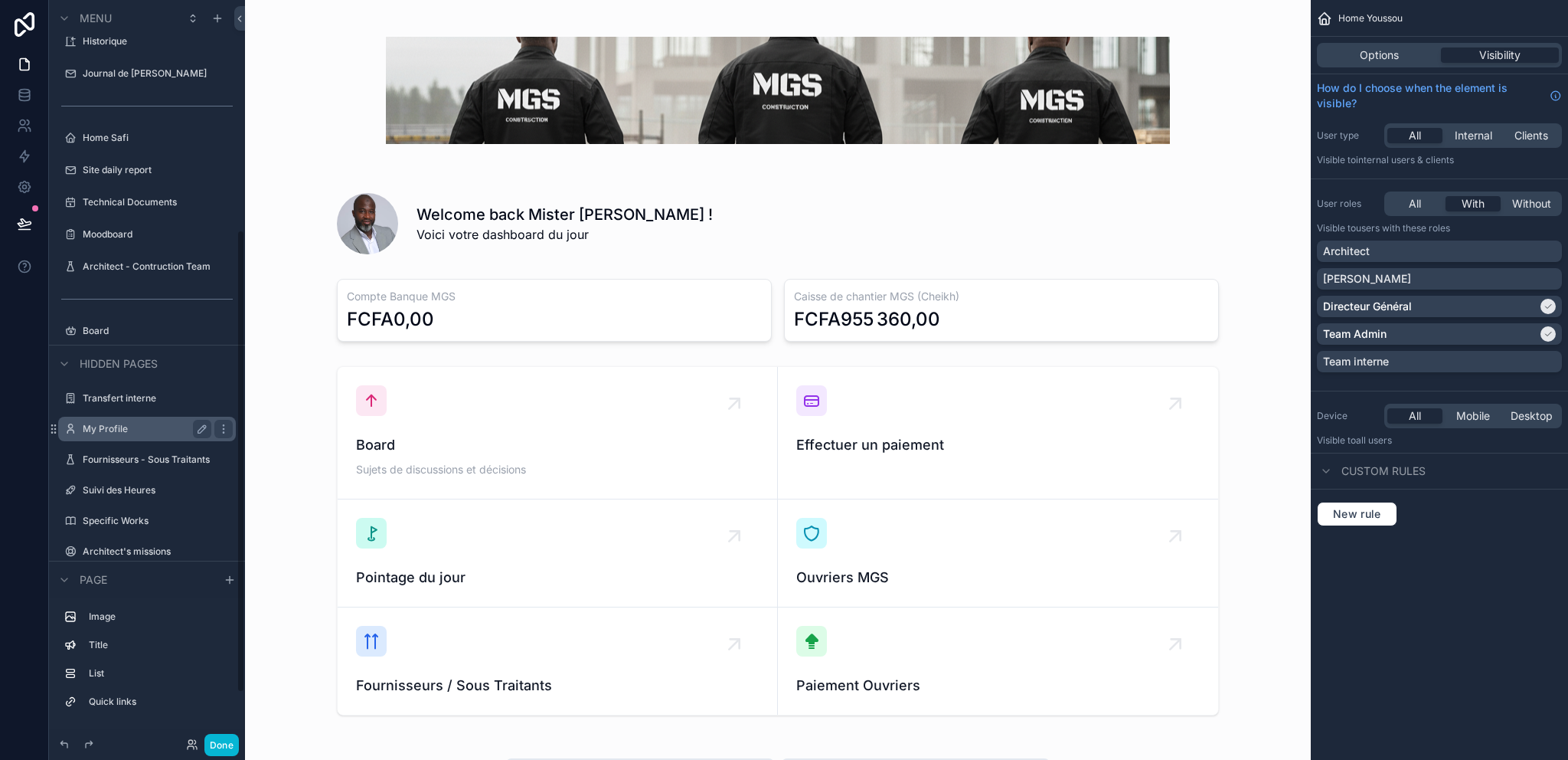
scroll to position [357, 0]
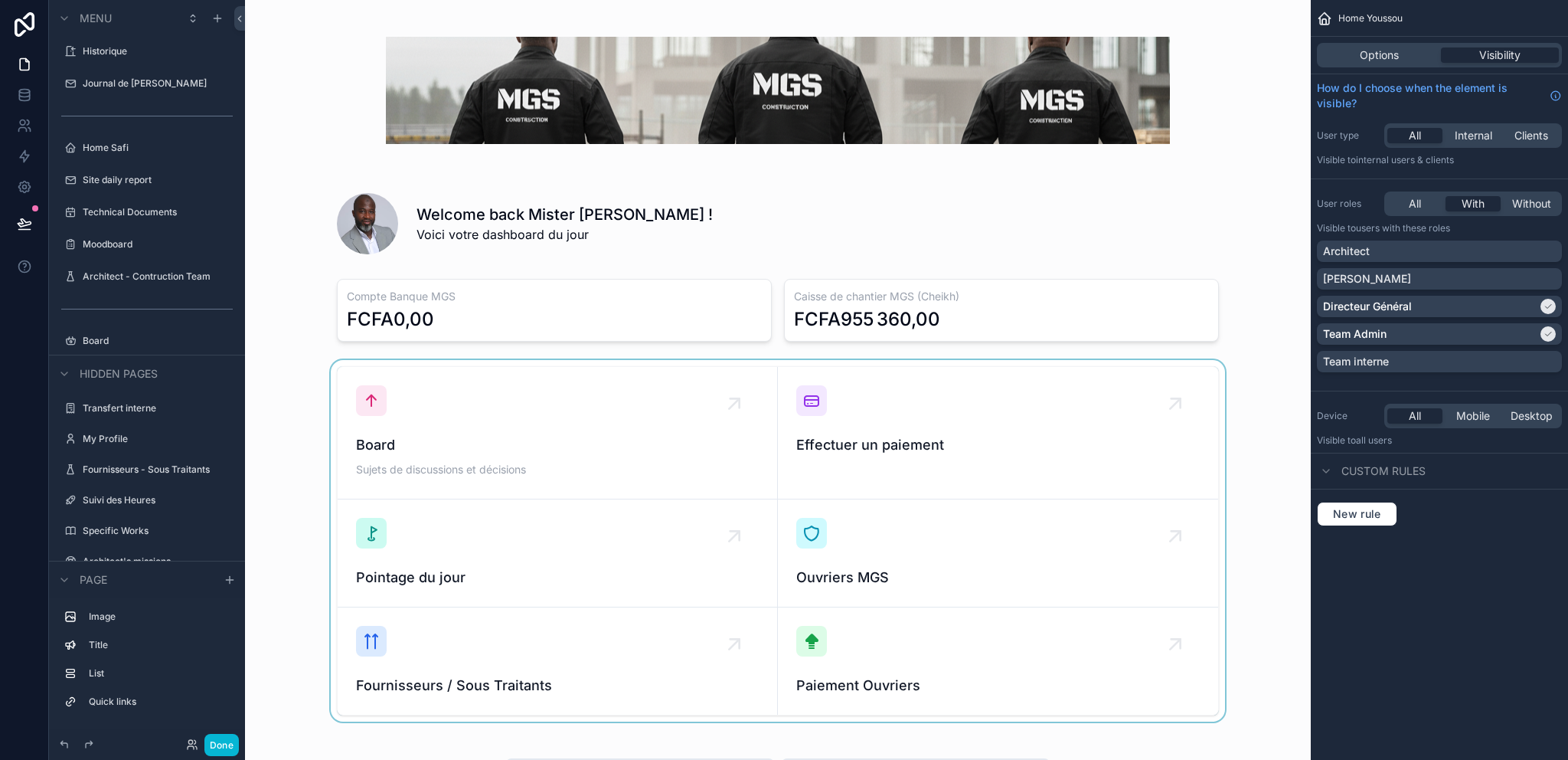
click at [666, 415] on div "scrollable content" at bounding box center [778, 540] width 1041 height 362
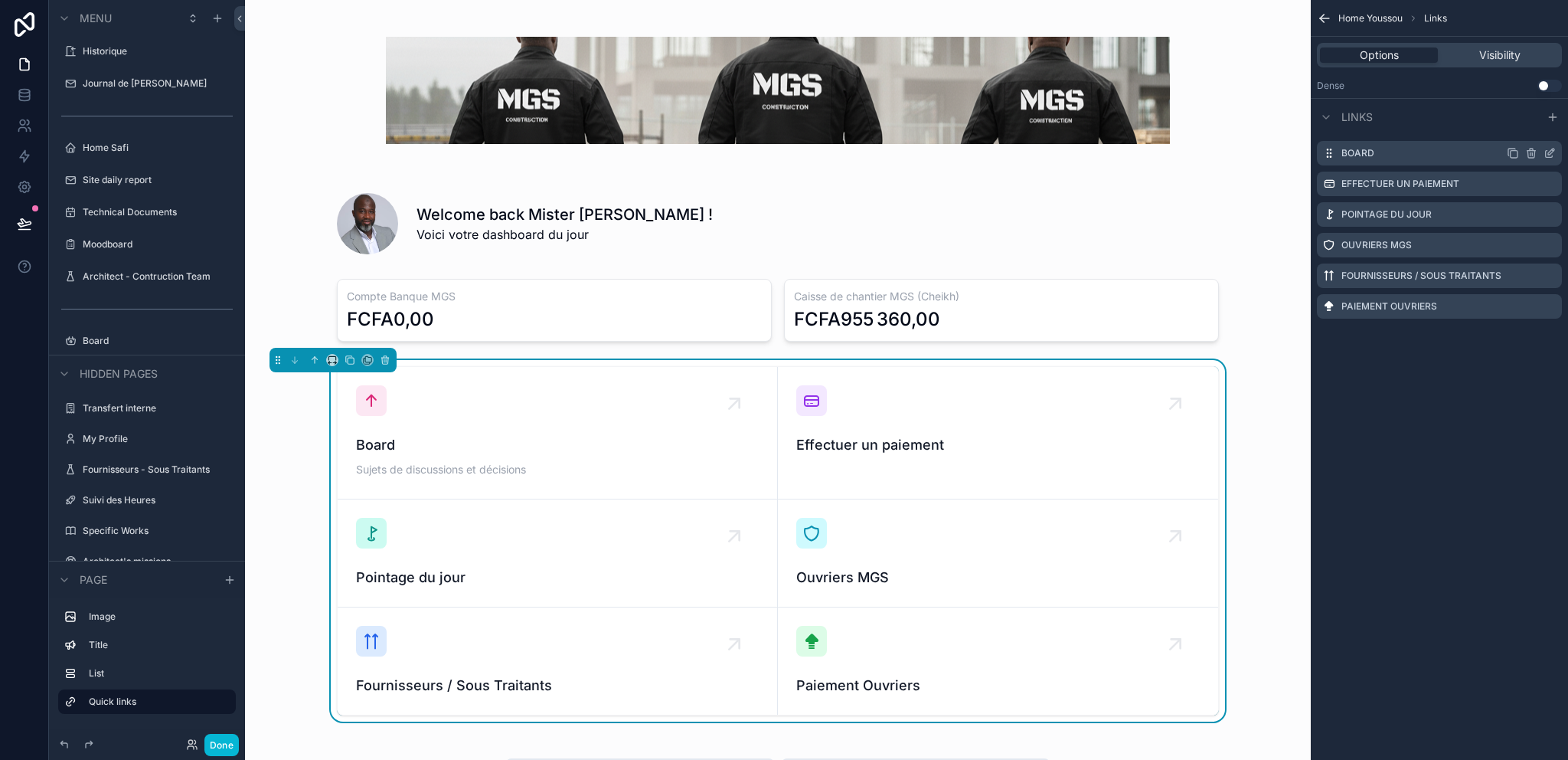
click at [1549, 151] on icon "scrollable content" at bounding box center [1550, 154] width 13 height 13
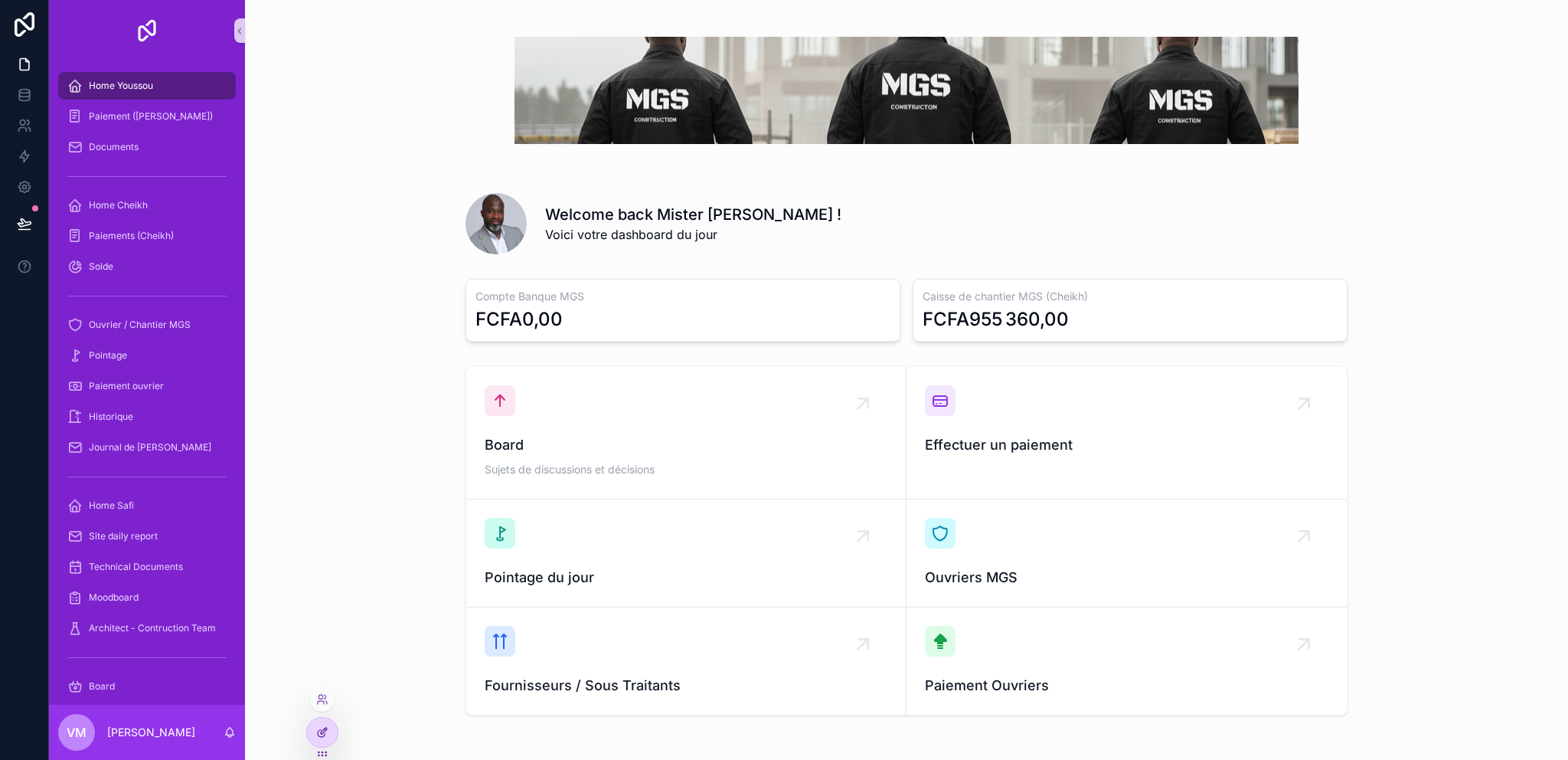
click at [328, 723] on div at bounding box center [322, 731] width 30 height 29
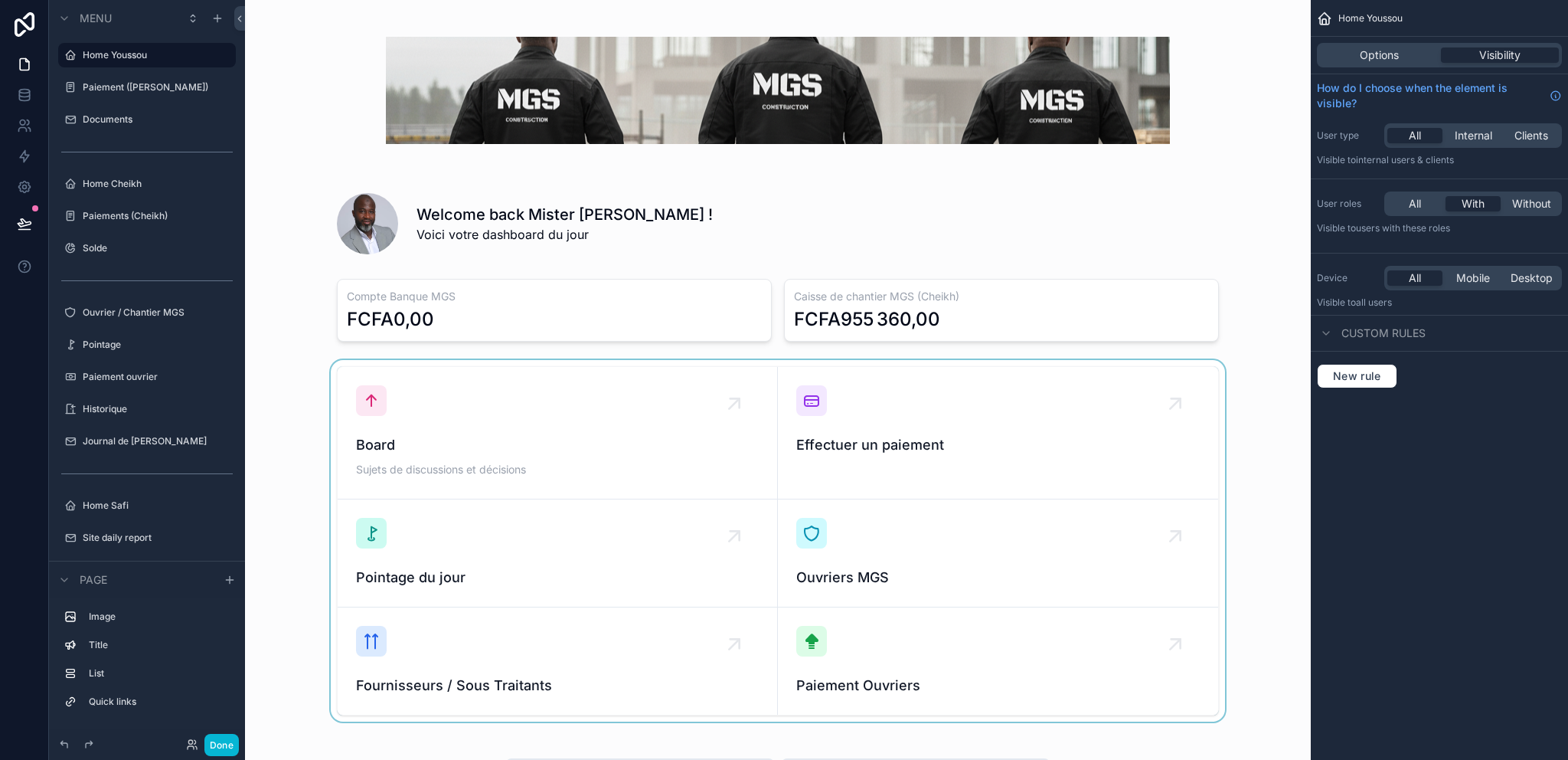
click at [548, 416] on div "scrollable content" at bounding box center [778, 540] width 1041 height 362
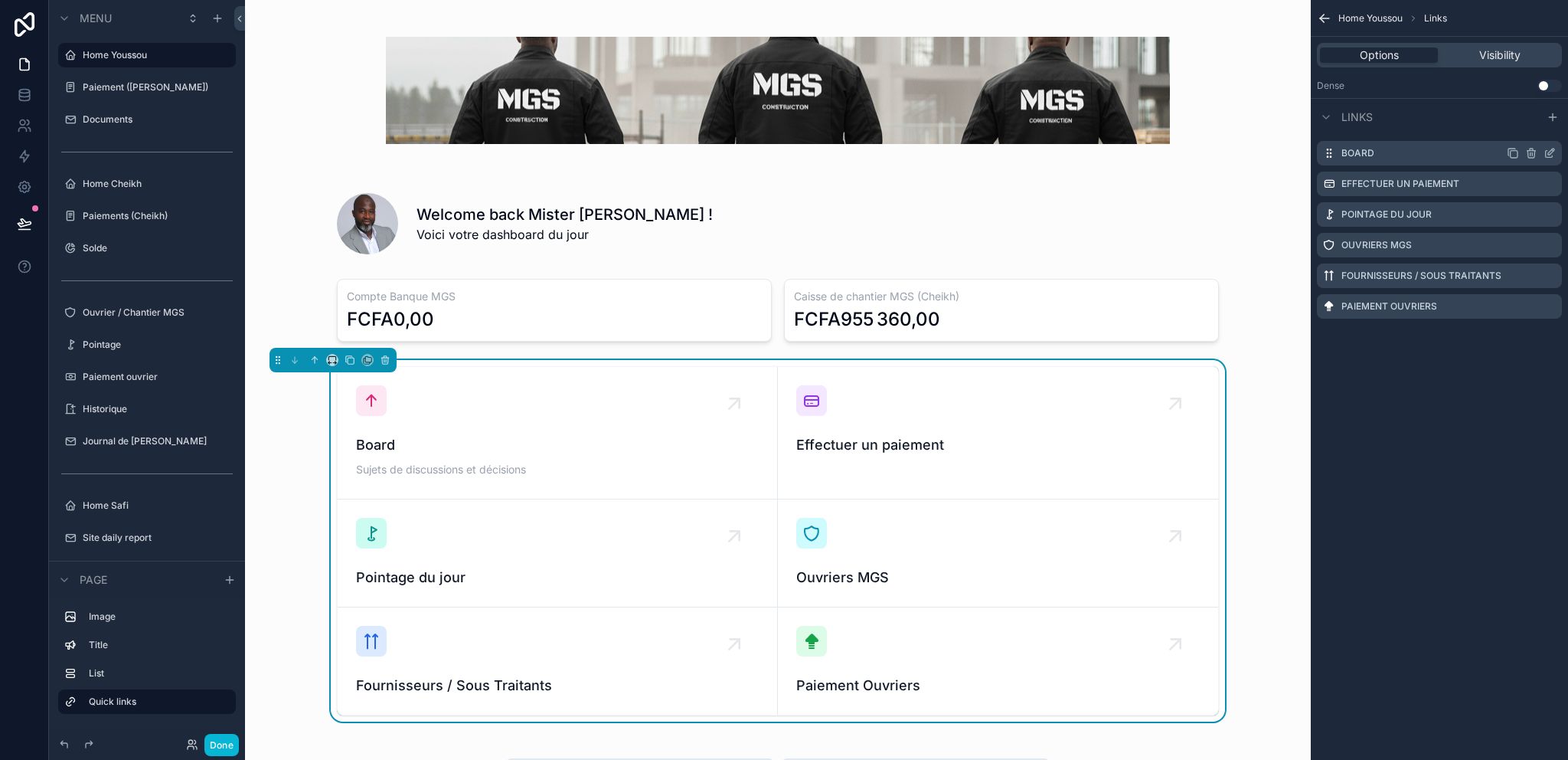
click at [1549, 152] on icon "scrollable content" at bounding box center [1551, 151] width 6 height 6
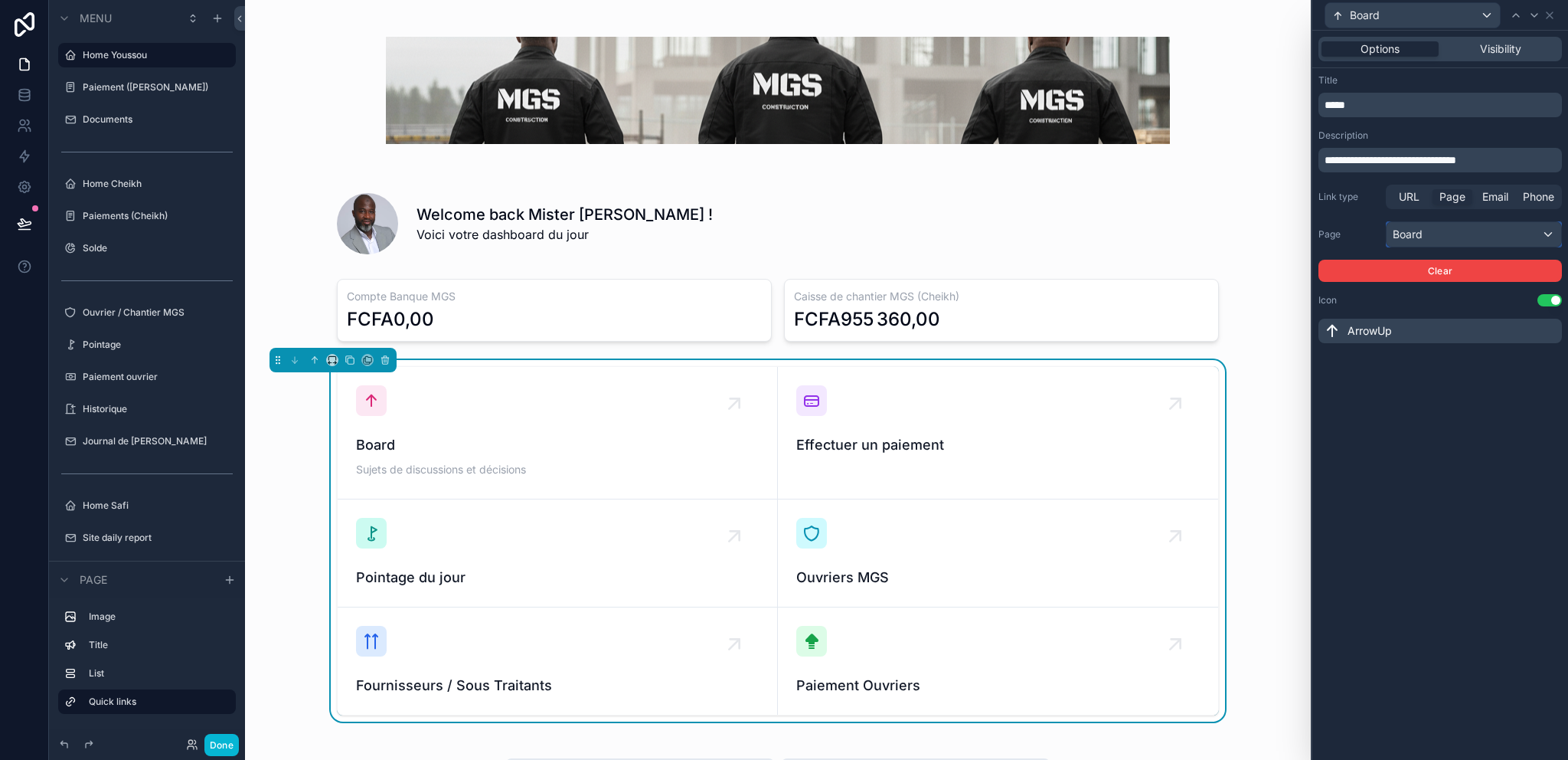
click at [1430, 232] on div "Board" at bounding box center [1473, 234] width 174 height 24
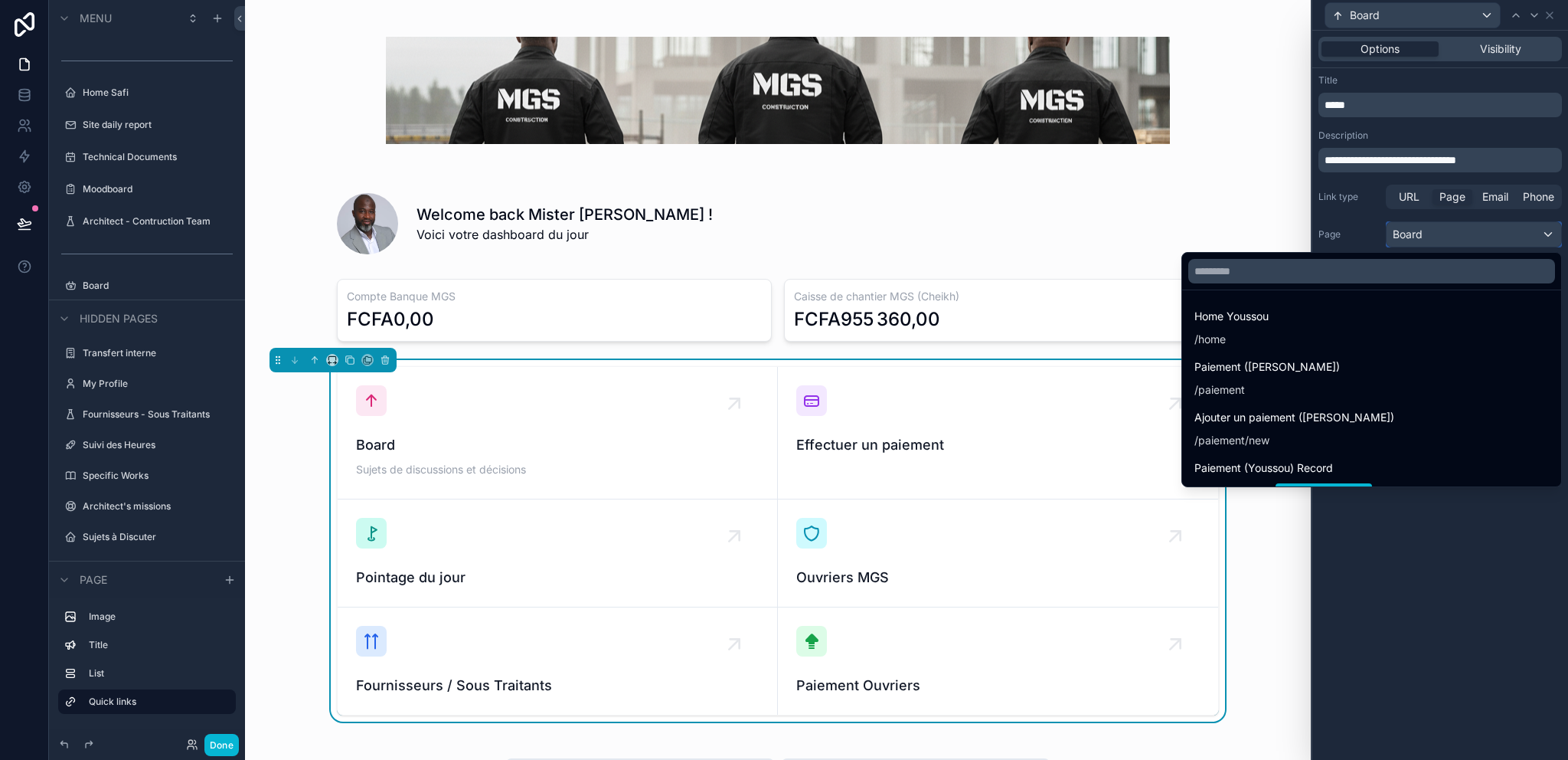
scroll to position [181, 0]
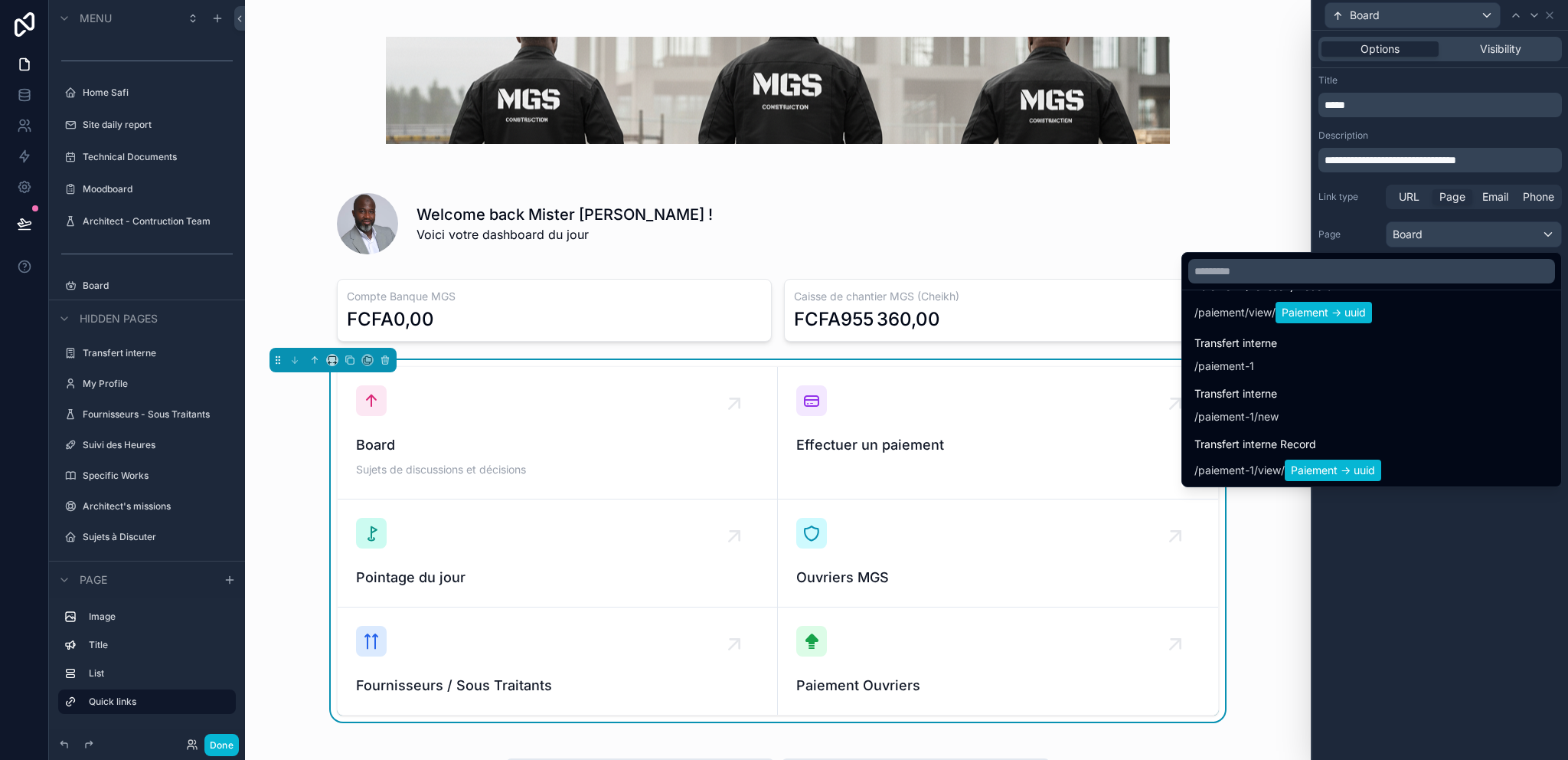
click at [1424, 566] on div at bounding box center [1440, 380] width 255 height 760
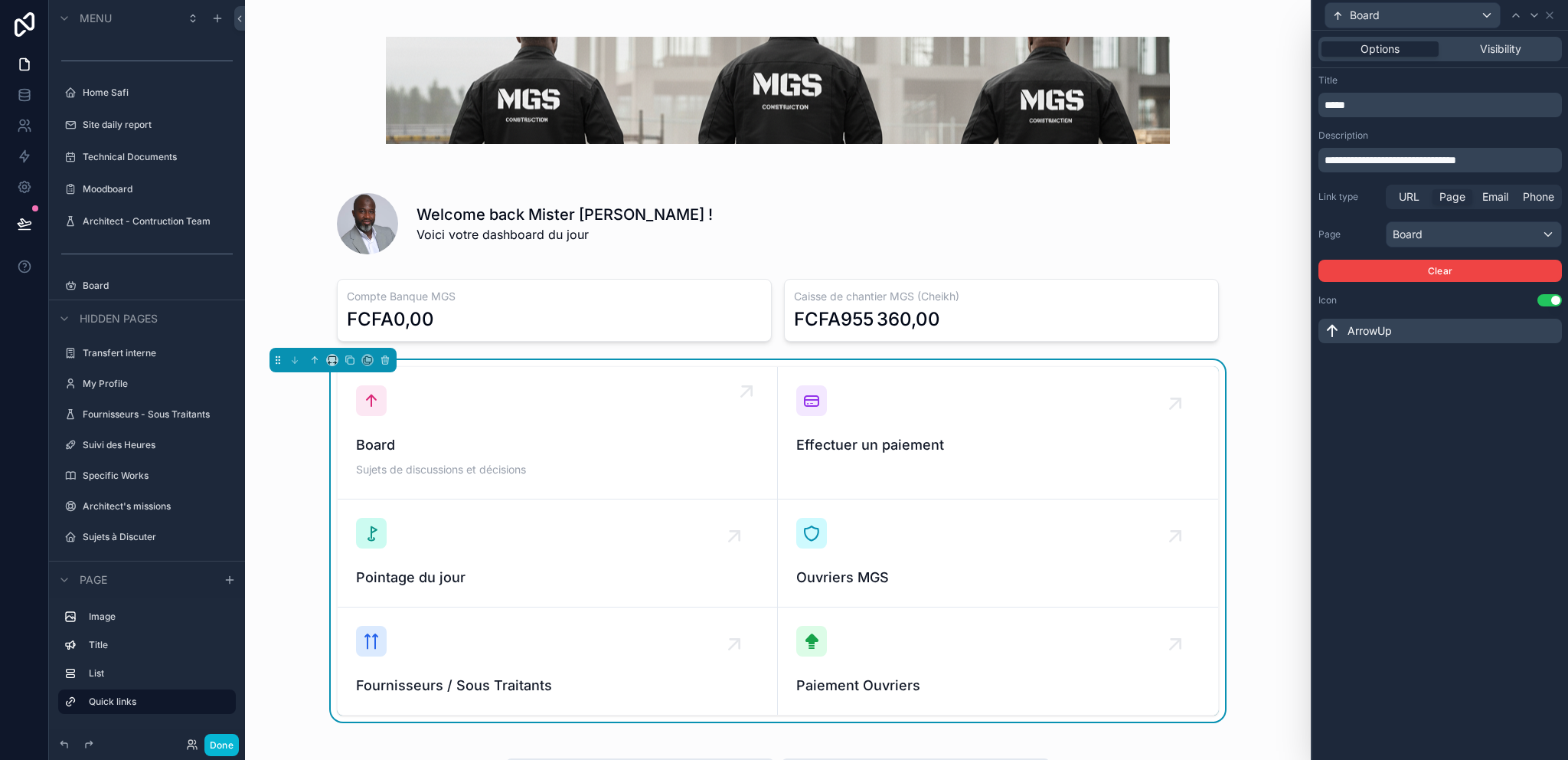
click at [388, 439] on span "Board" at bounding box center [557, 445] width 403 height 21
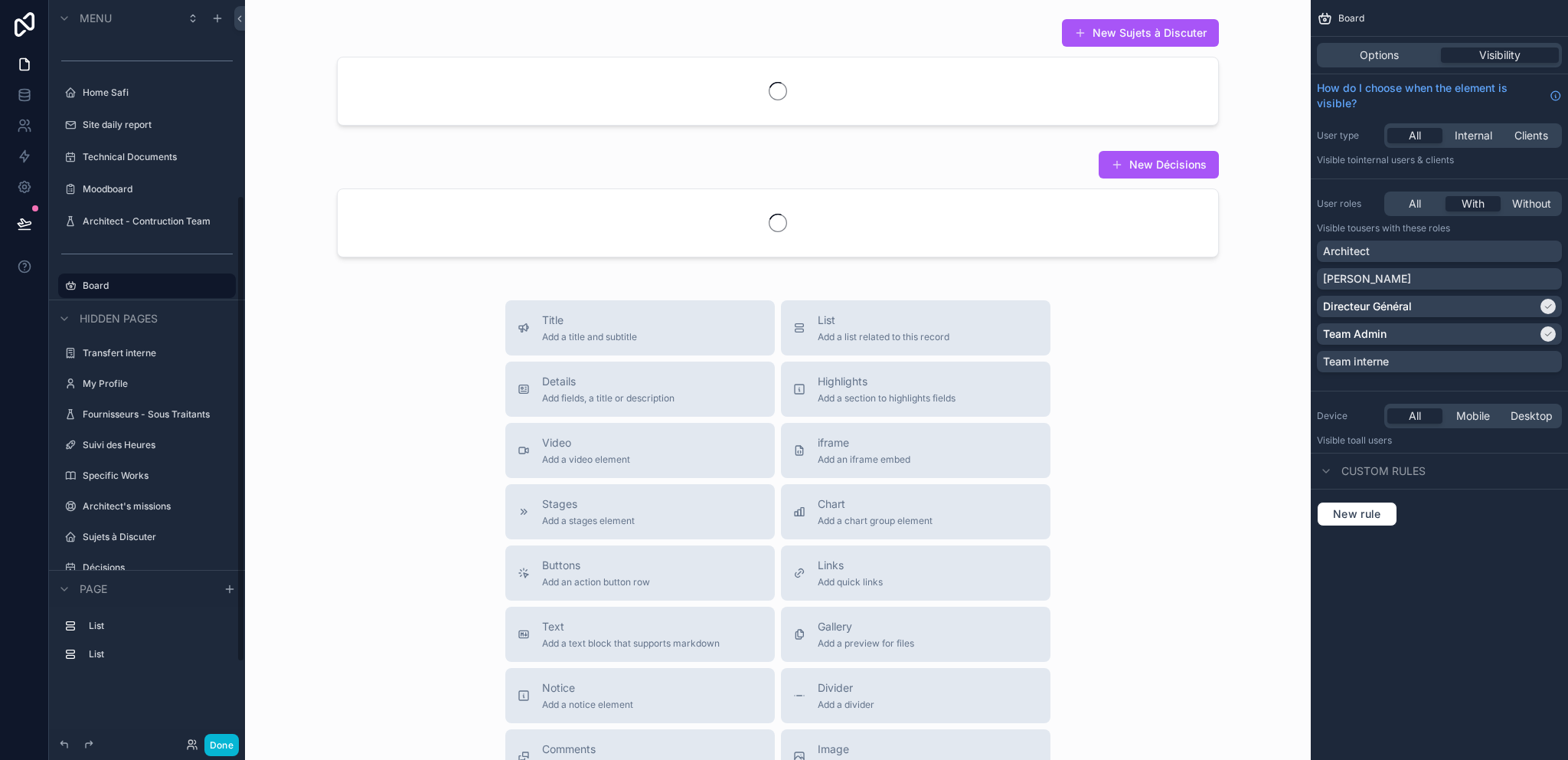
scroll to position [311, 0]
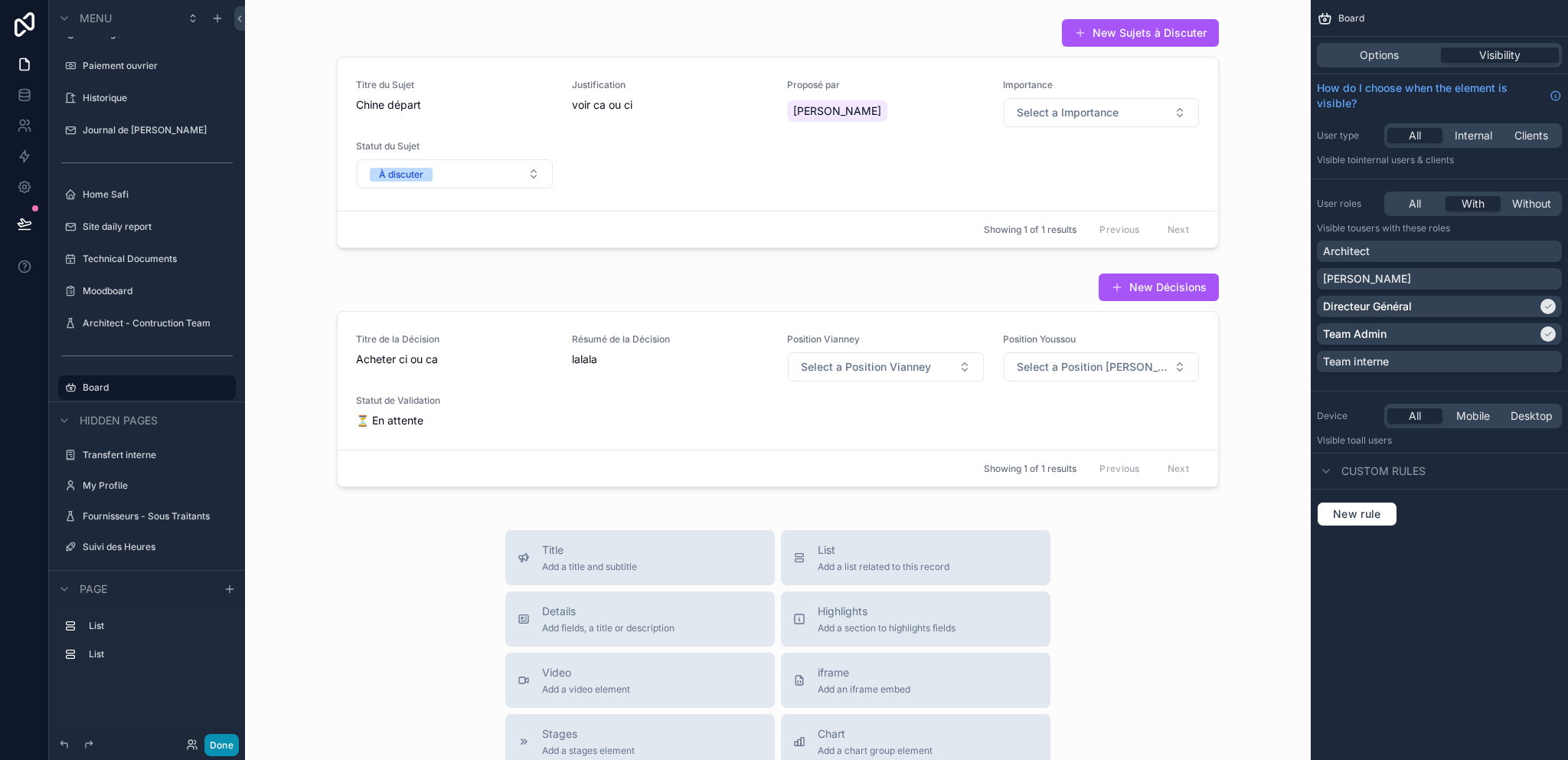
click at [223, 741] on button "Done" at bounding box center [221, 744] width 35 height 22
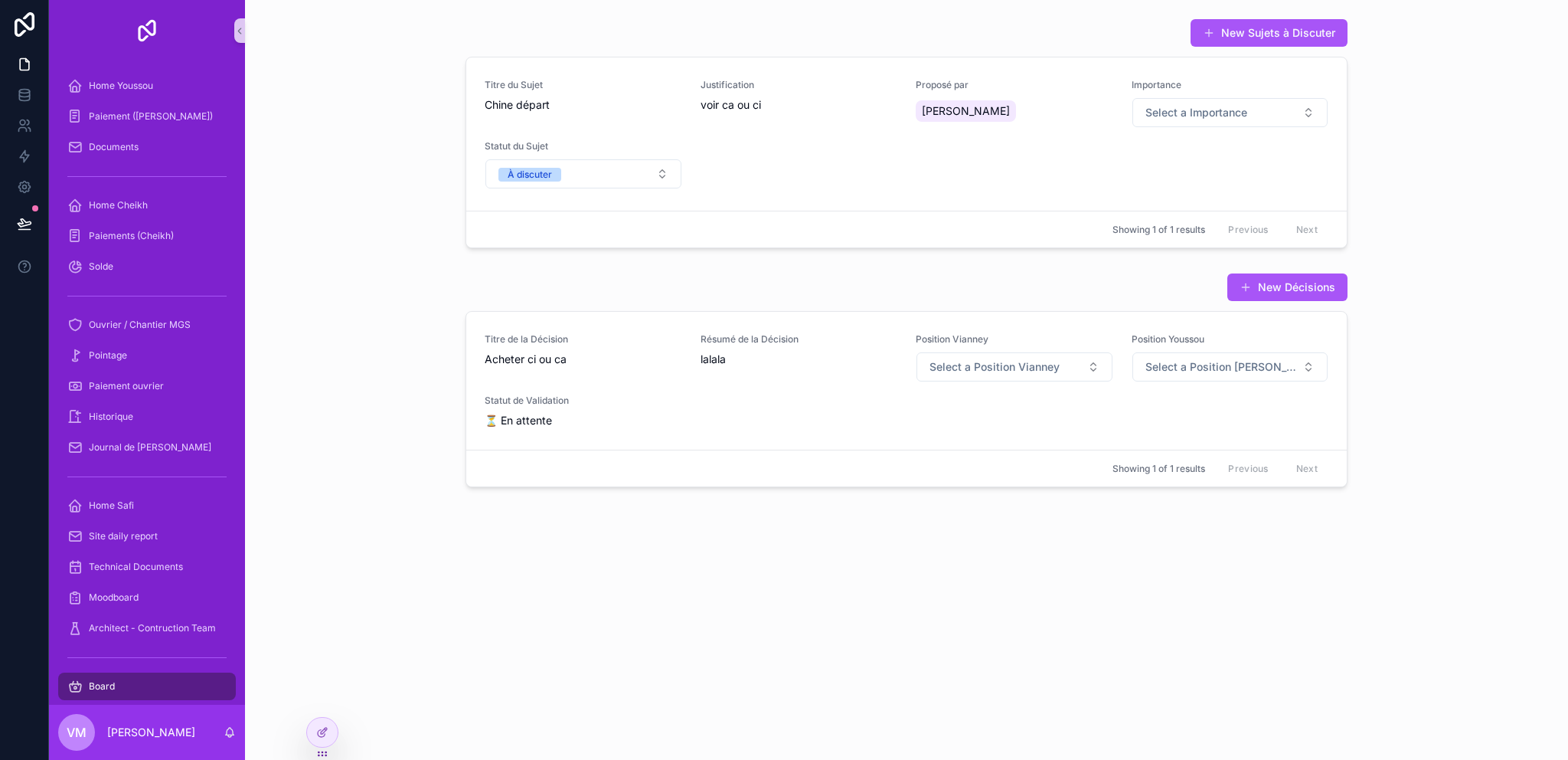
click at [683, 638] on div "New Sujets à Discuter Titre du Sujet Chine départ Justification voir ca ou ci P…" at bounding box center [906, 380] width 1323 height 760
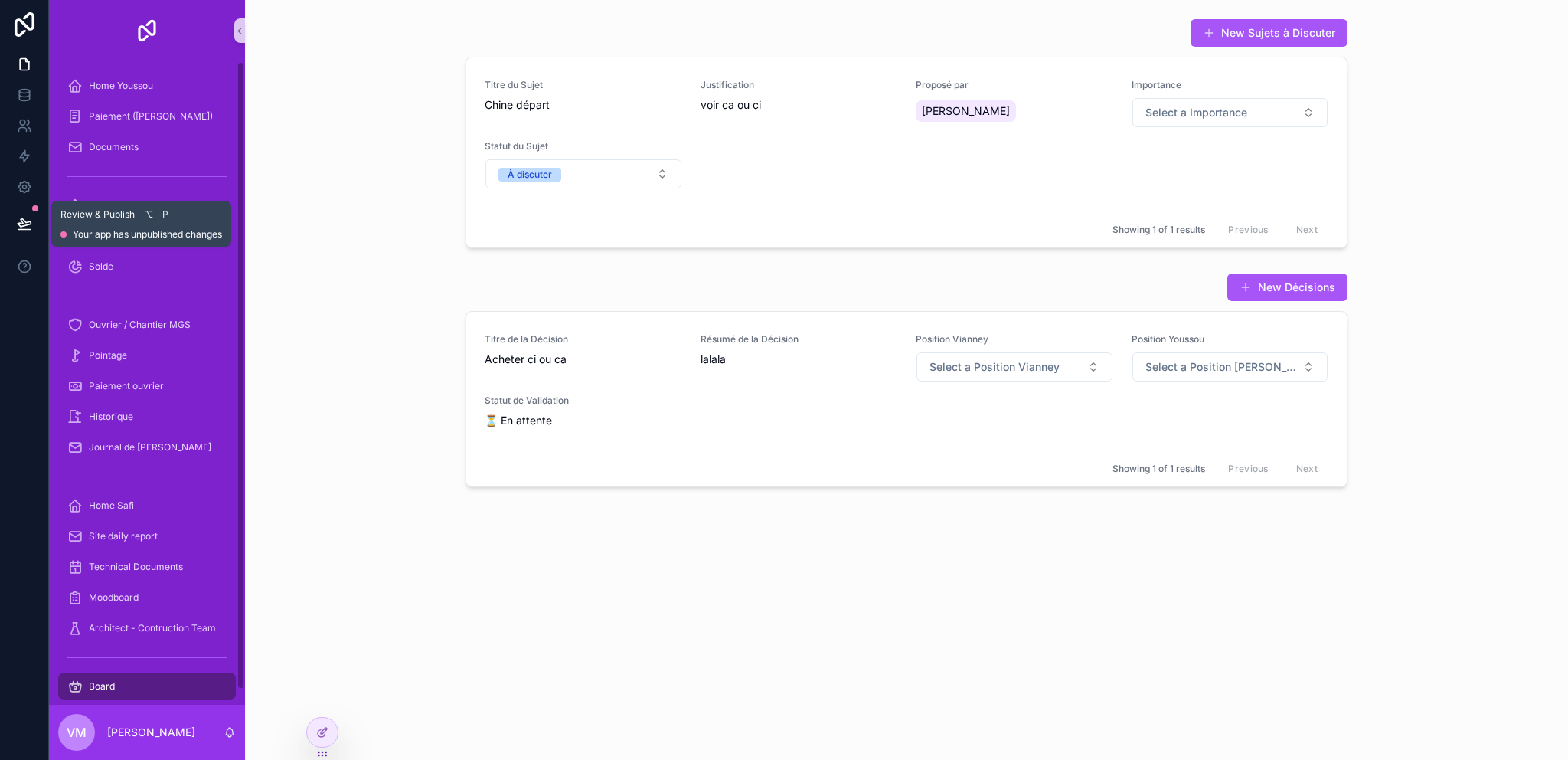
click at [30, 223] on button at bounding box center [25, 223] width 34 height 43
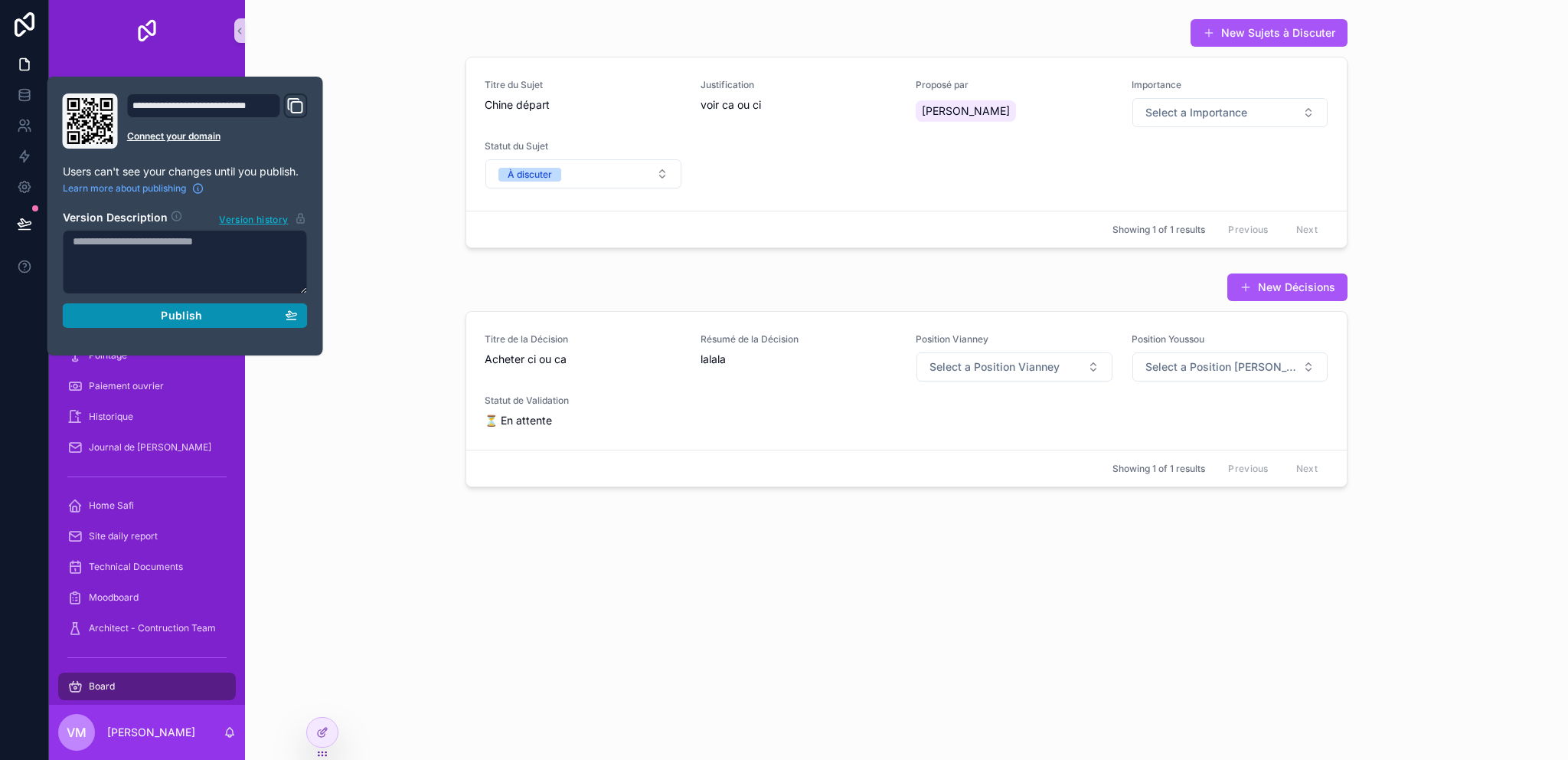
click at [169, 320] on span "Publish" at bounding box center [181, 315] width 41 height 13
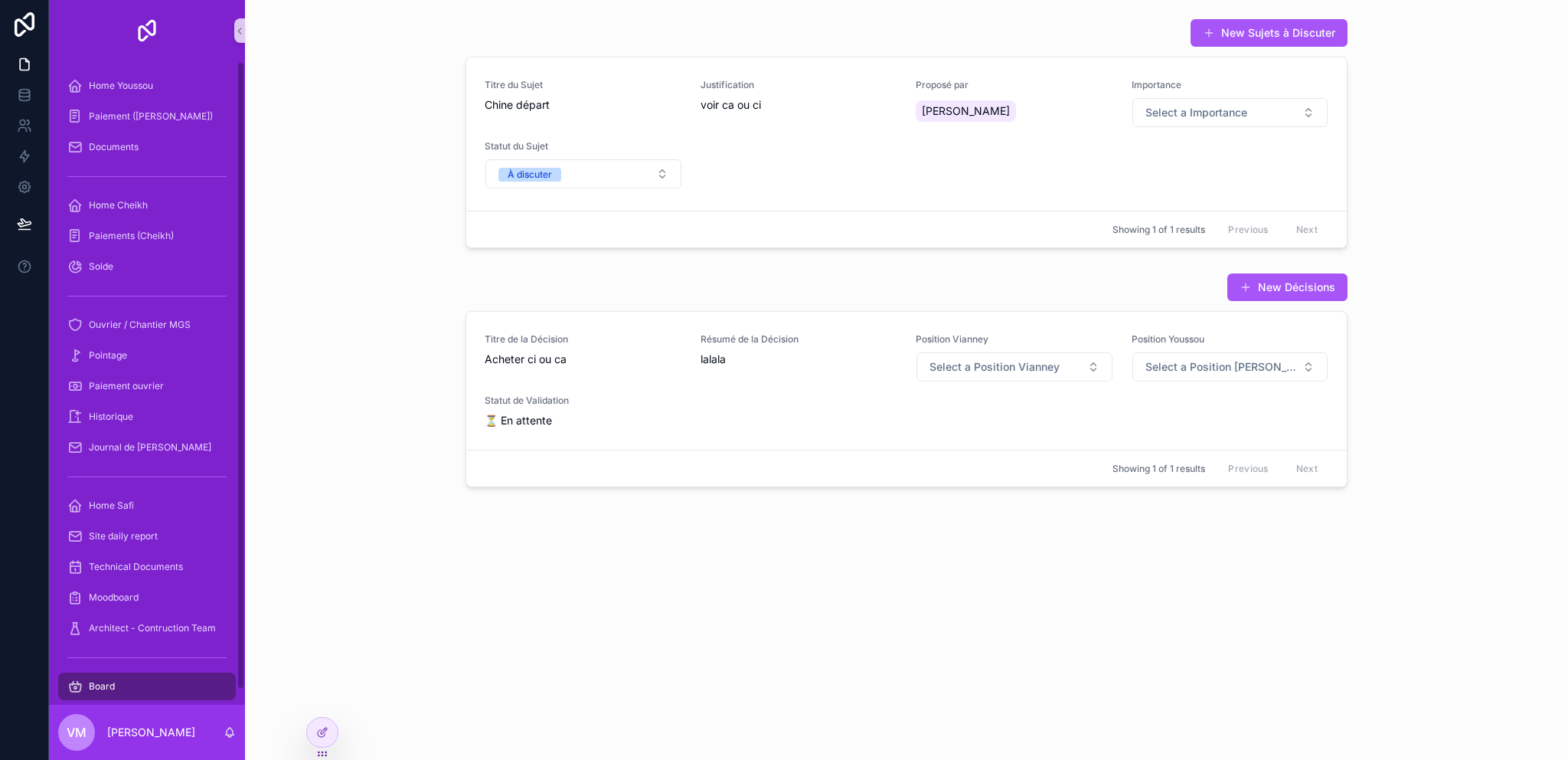
drag, startPoint x: 279, startPoint y: 423, endPoint x: 328, endPoint y: 470, distance: 67.9
click at [328, 470] on div "New Décisions Titre de la Décision Acheter ci ou ca Résumé de la Décision lalal…" at bounding box center [906, 380] width 1298 height 227
